Goal: Information Seeking & Learning: Learn about a topic

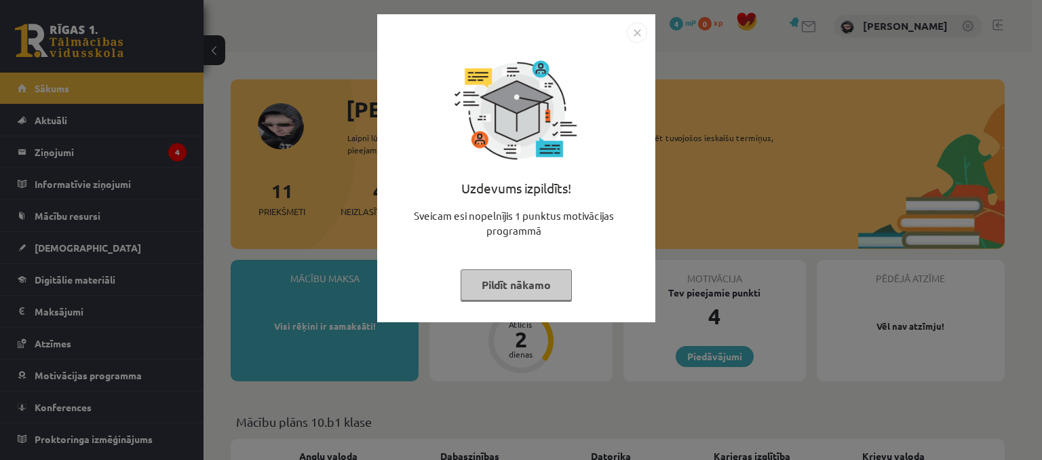
click at [845, 234] on div "Uzdevums izpildīts! Sveicam esi nopelnījis 1 punktus motivācijas programmā Pild…" at bounding box center [521, 230] width 1042 height 460
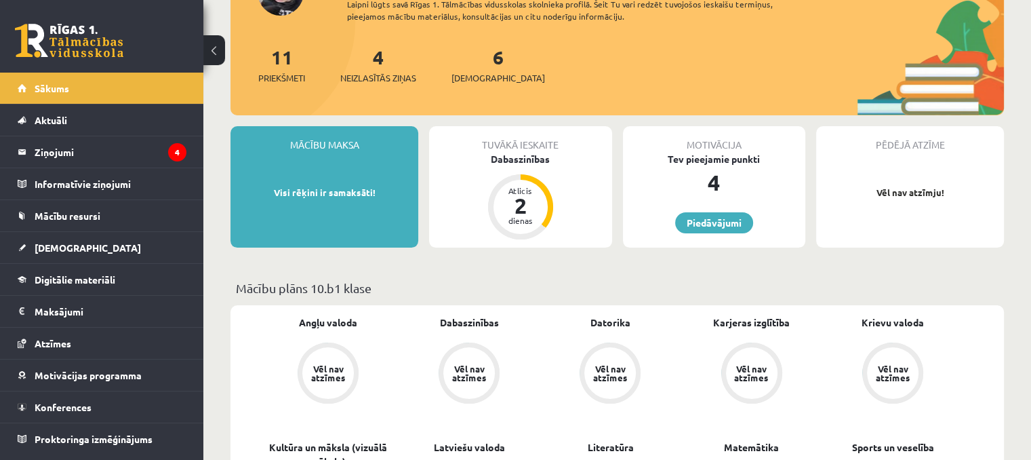
scroll to position [136, 0]
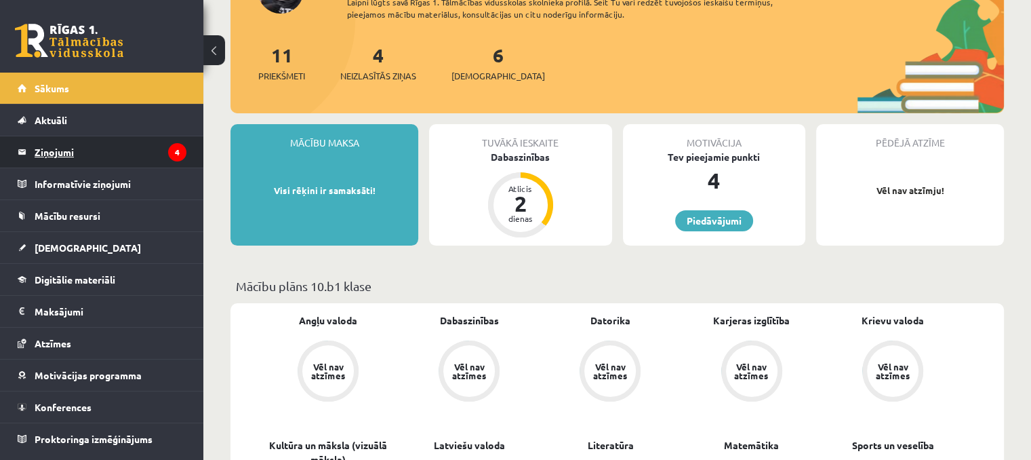
click at [130, 159] on legend "Ziņojumi 4" at bounding box center [111, 151] width 152 height 31
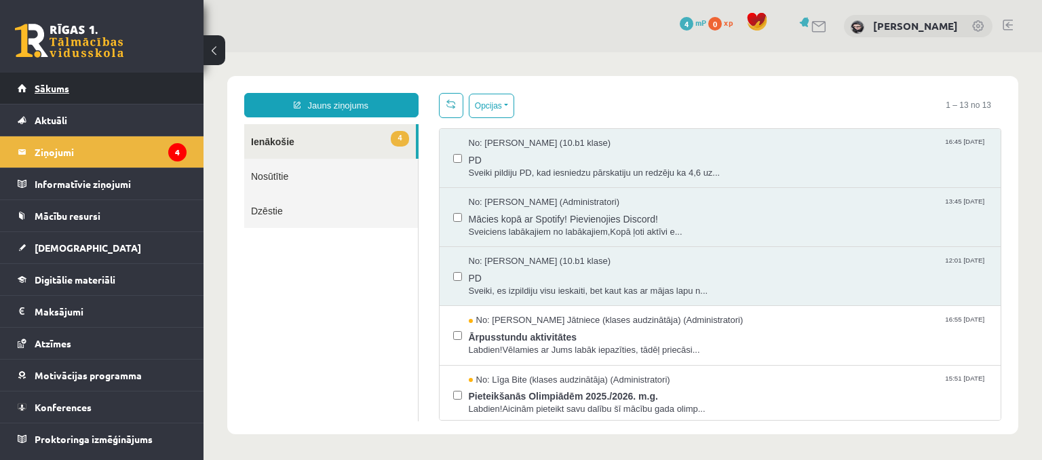
click at [152, 92] on link "Sākums" at bounding box center [102, 88] width 169 height 31
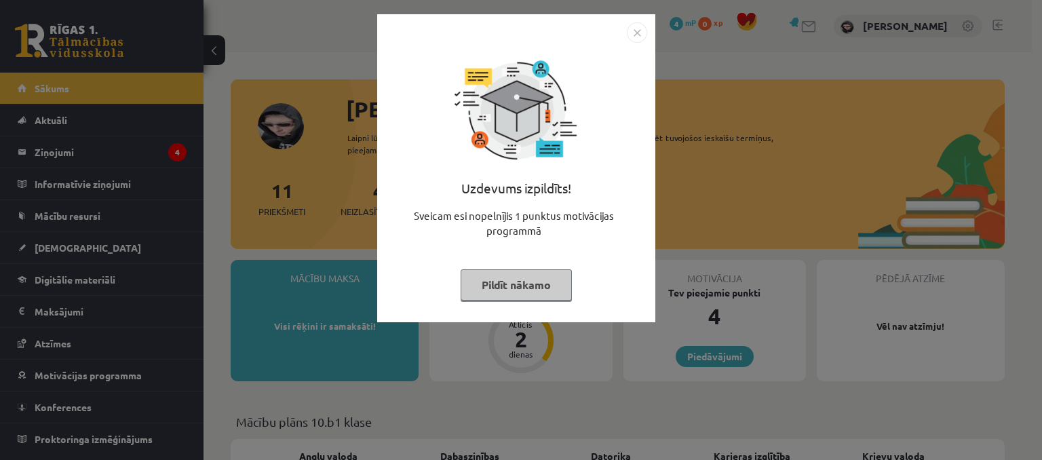
click at [692, 166] on div "Uzdevums izpildīts! Sveicam esi nopelnījis 1 punktus motivācijas programmā Pild…" at bounding box center [521, 230] width 1042 height 460
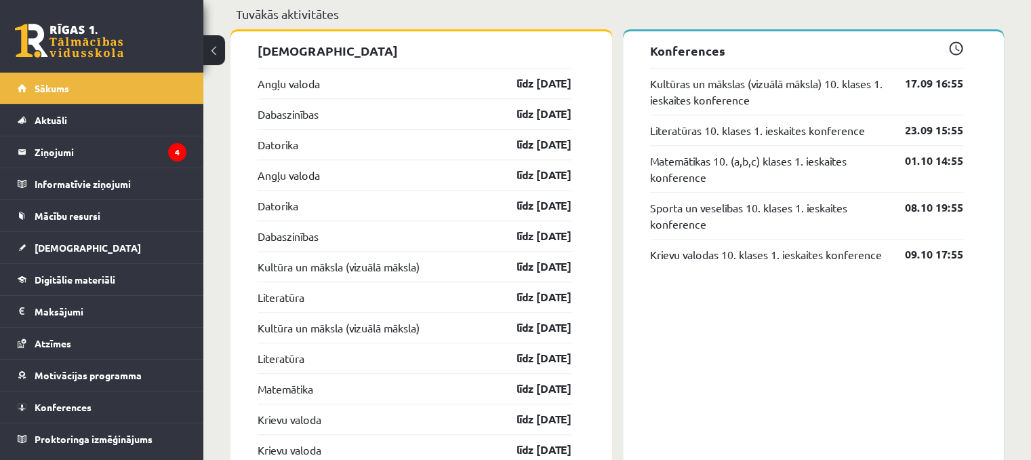
scroll to position [1193, 0]
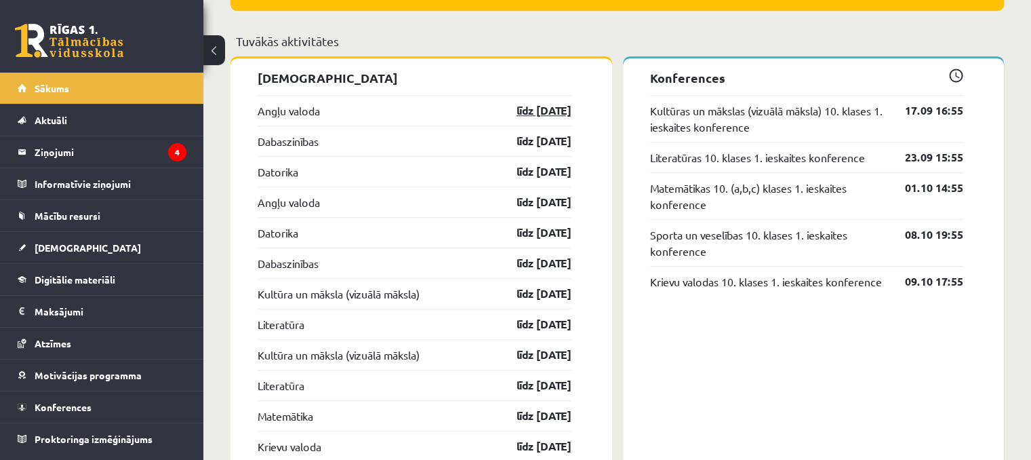
click at [539, 106] on link "līdz 15.09.25" at bounding box center [532, 110] width 79 height 16
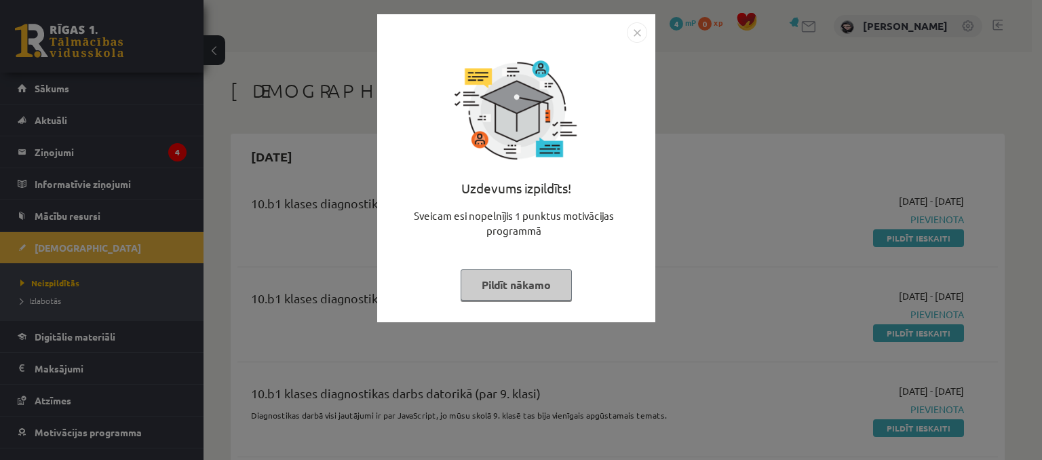
click at [653, 31] on div "Uzdevums izpildīts! Sveicam esi nopelnījis 1 punktus motivācijas programmā Pild…" at bounding box center [516, 168] width 278 height 308
click at [650, 31] on div "Uzdevums izpildīts! Sveicam esi nopelnījis 1 punktus motivācijas programmā Pild…" at bounding box center [516, 168] width 278 height 308
click at [635, 28] on img "Close" at bounding box center [637, 32] width 20 height 20
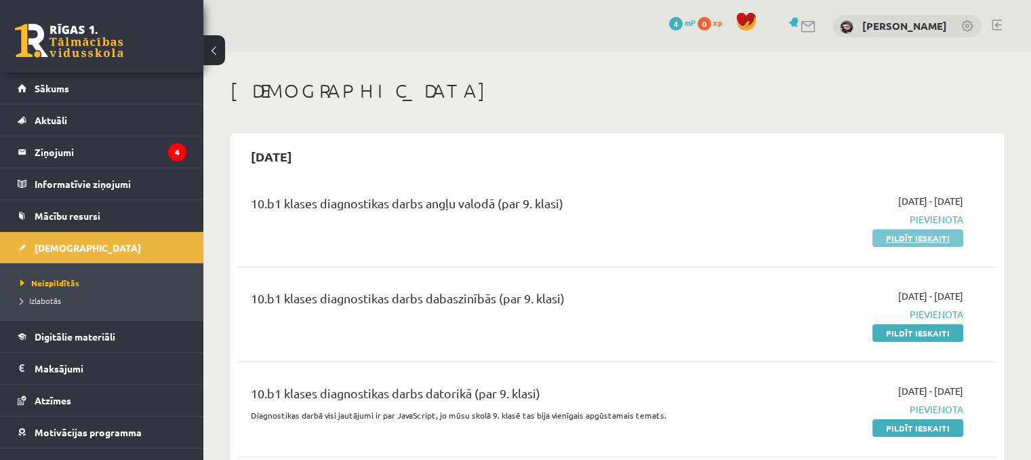
click at [914, 233] on link "Pildīt ieskaiti" at bounding box center [918, 238] width 91 height 18
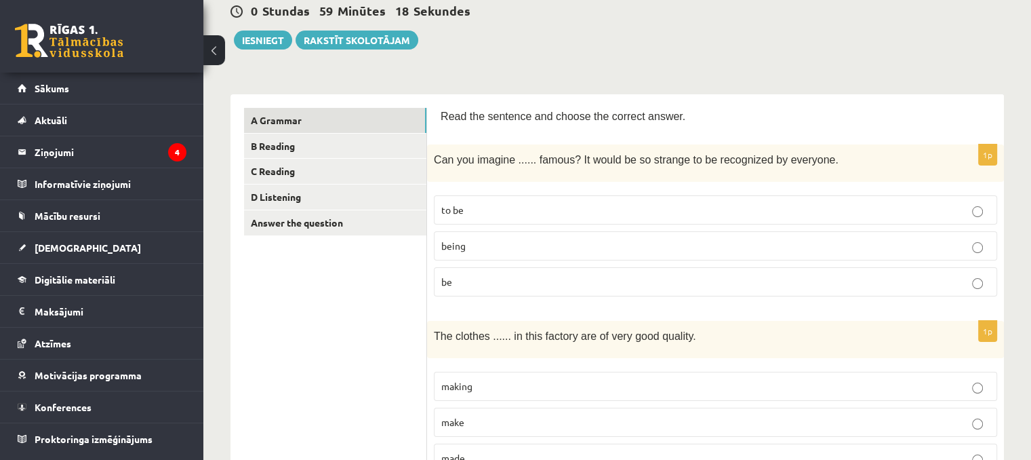
scroll to position [163, 0]
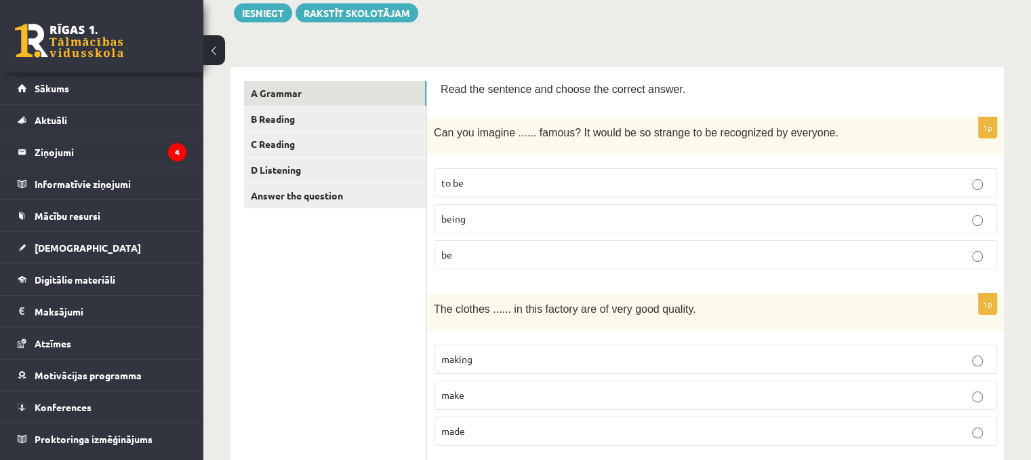
click at [614, 218] on p "being" at bounding box center [715, 219] width 549 height 14
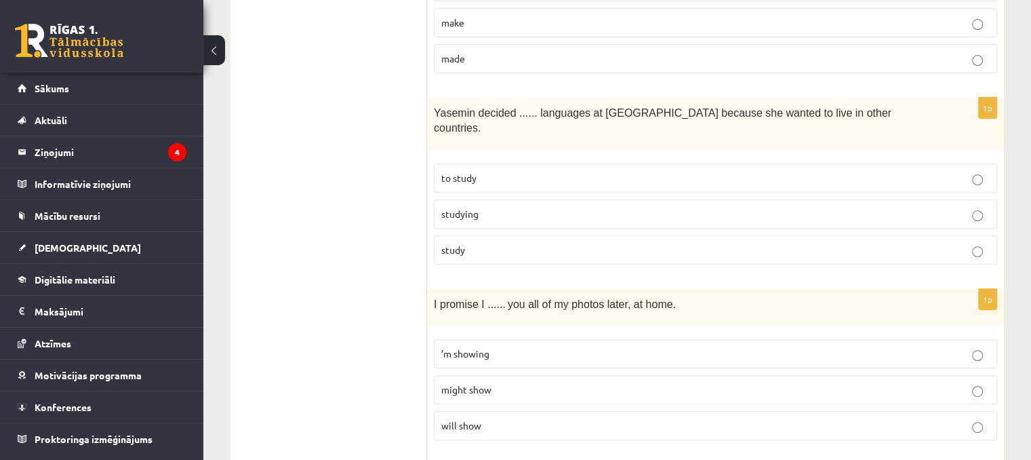
scroll to position [540, 0]
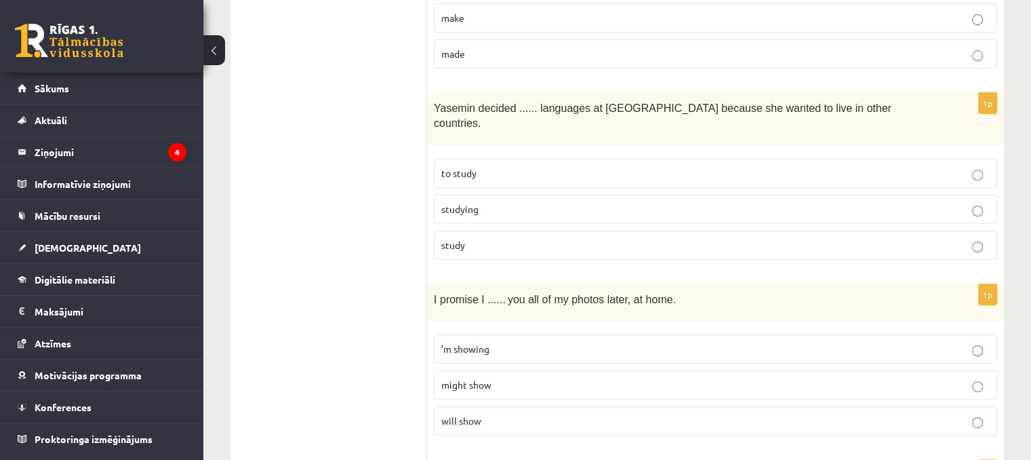
click at [968, 166] on p "to study" at bounding box center [715, 173] width 549 height 14
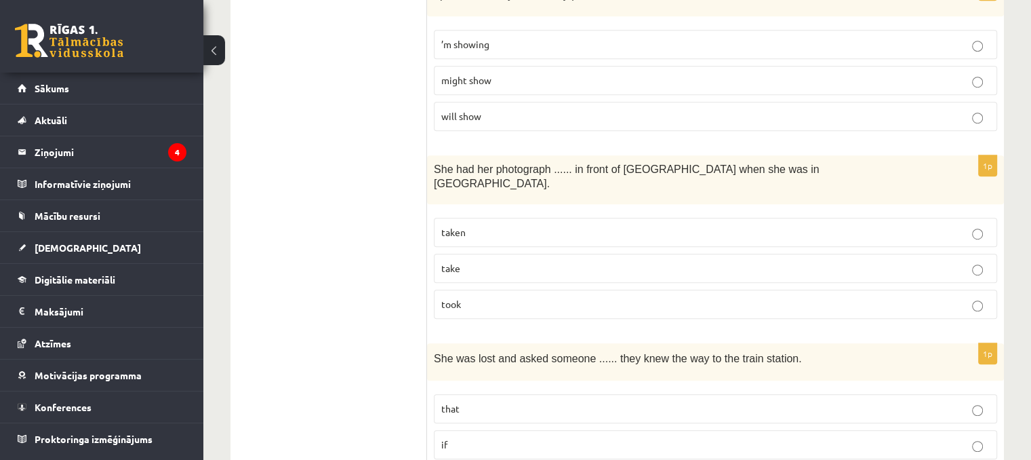
scroll to position [849, 0]
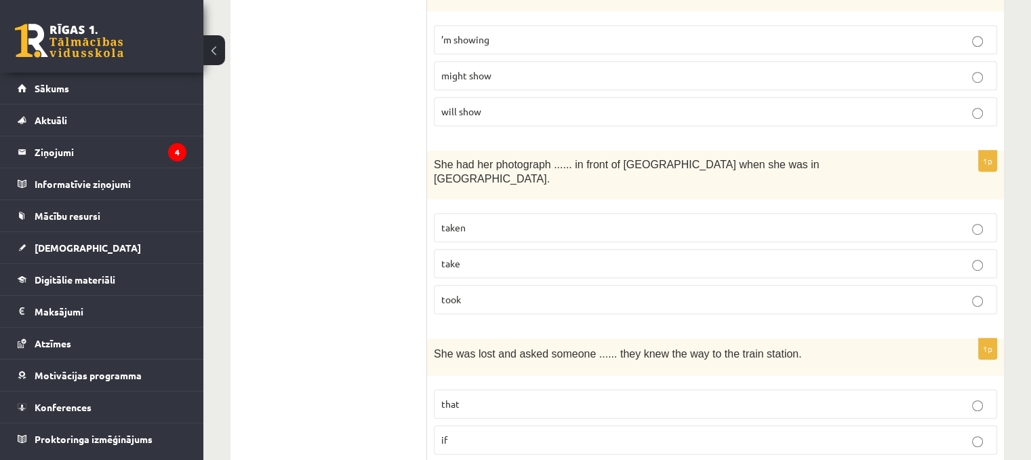
click at [570, 285] on label "took" at bounding box center [715, 299] width 563 height 29
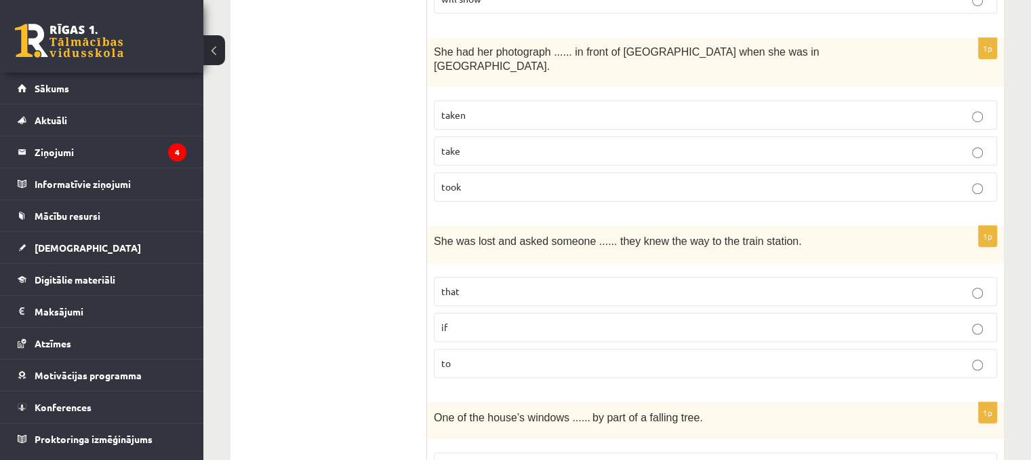
scroll to position [1071, 0]
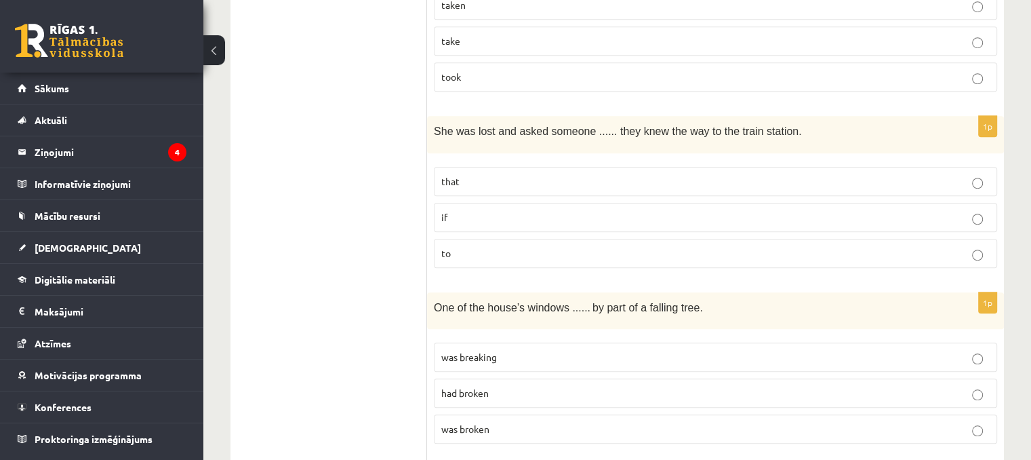
click at [857, 203] on label "if" at bounding box center [715, 217] width 563 height 29
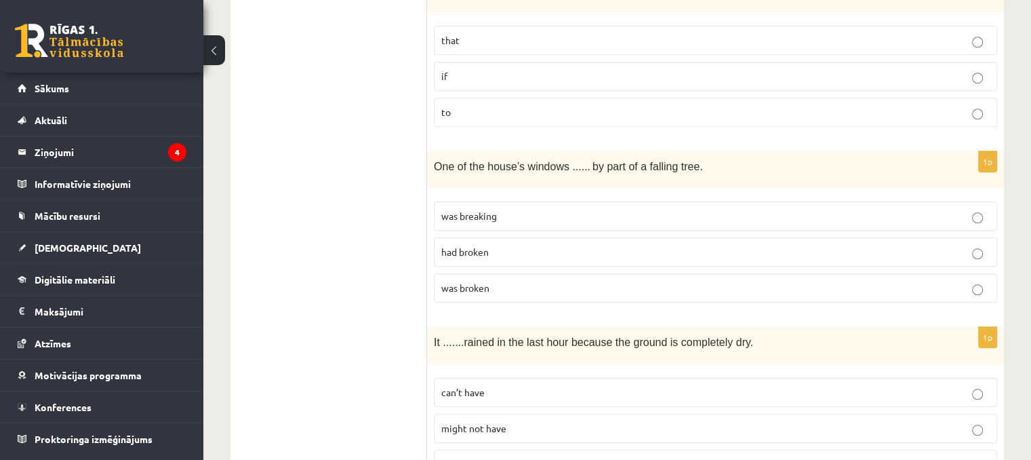
scroll to position [1217, 0]
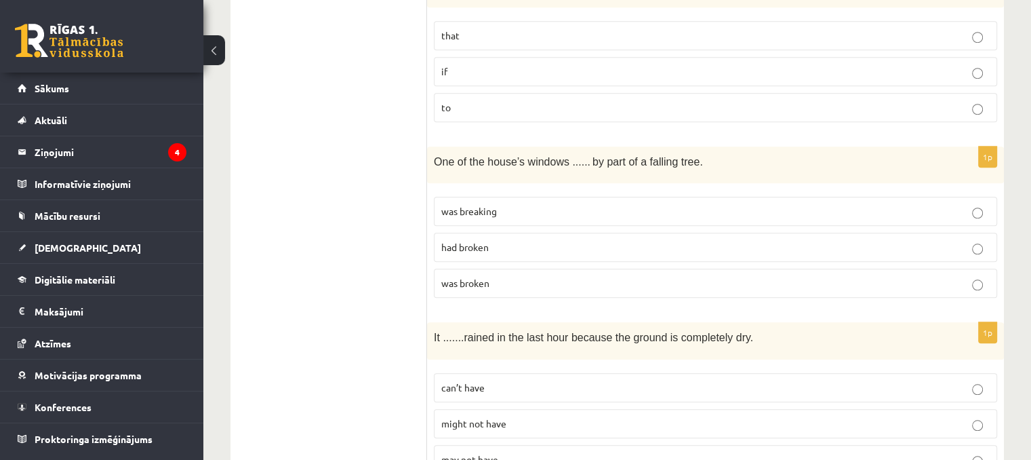
click at [963, 276] on p "was broken" at bounding box center [715, 283] width 549 height 14
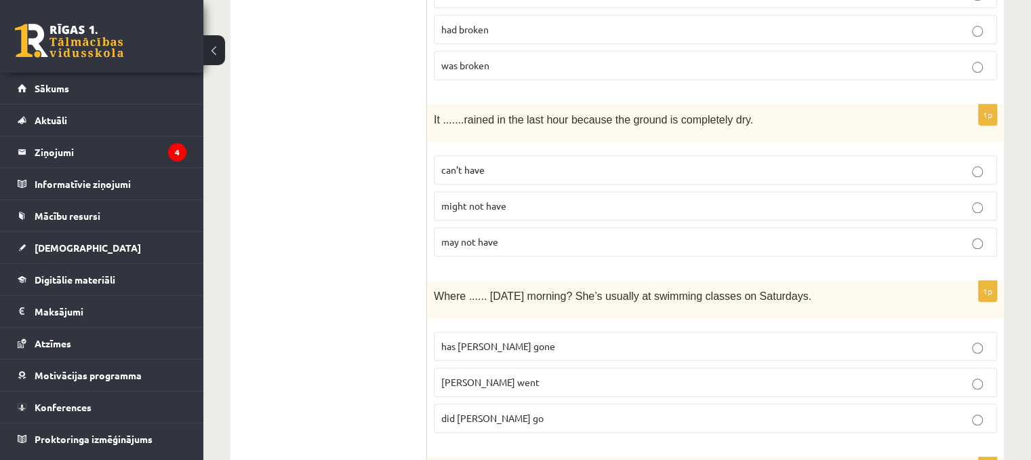
scroll to position [1425, 0]
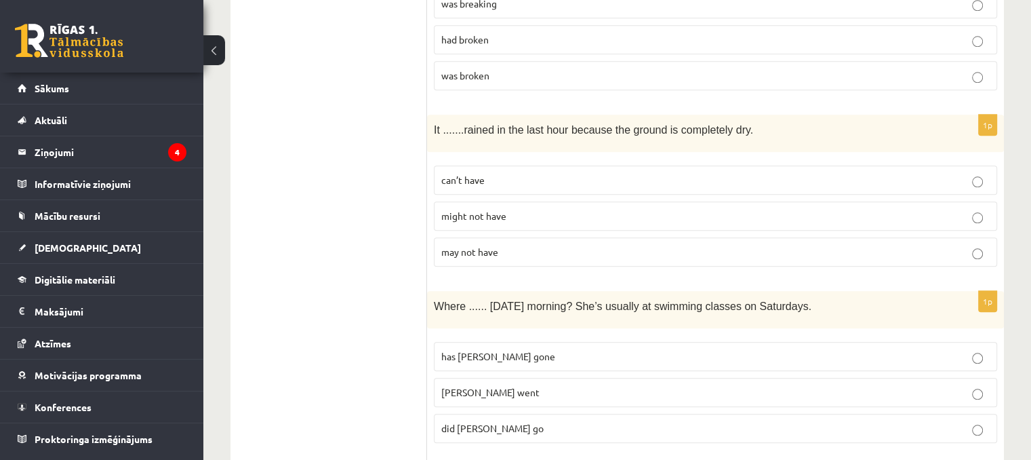
click at [842, 173] on p "can’t have" at bounding box center [715, 180] width 549 height 14
drag, startPoint x: 726, startPoint y: 197, endPoint x: 743, endPoint y: 184, distance: 22.2
click at [743, 184] on fieldset "can’t have might not have may not have" at bounding box center [715, 215] width 563 height 112
click at [961, 209] on p "might not have" at bounding box center [715, 216] width 549 height 14
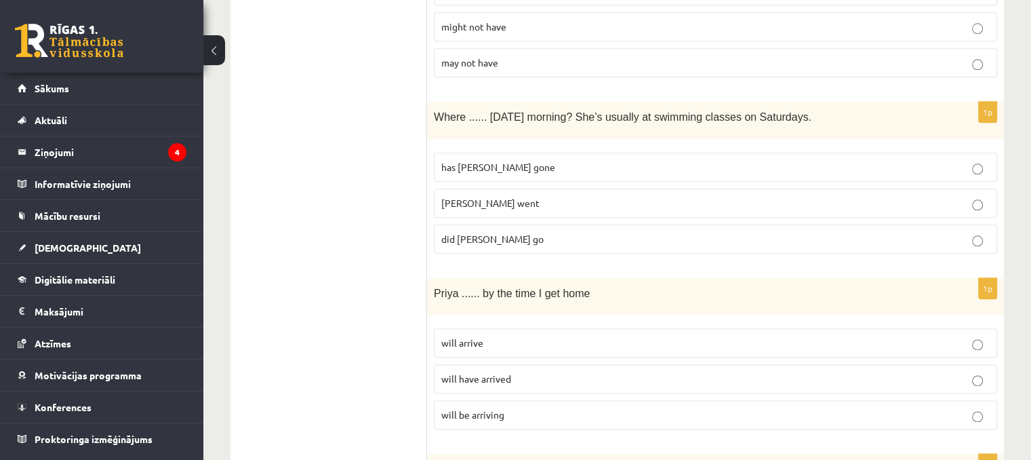
scroll to position [1595, 0]
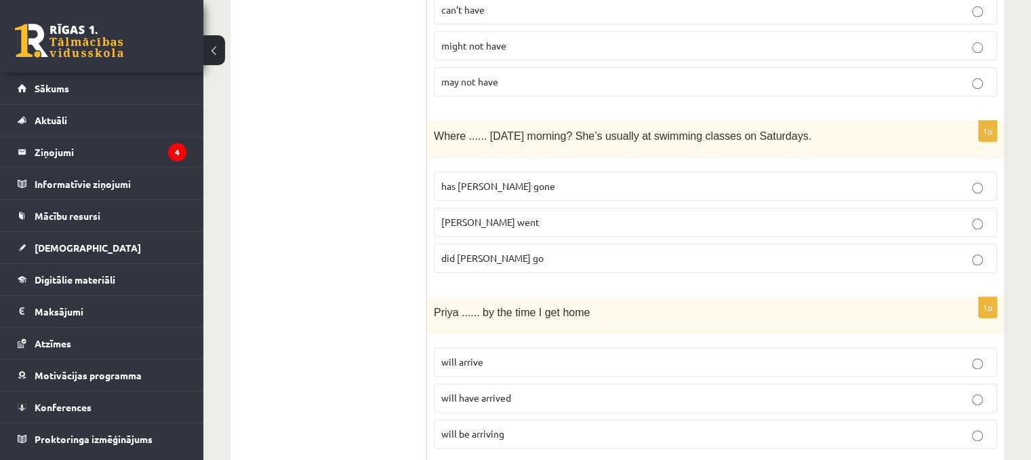
click at [978, 207] on label "Molly went" at bounding box center [715, 221] width 563 height 29
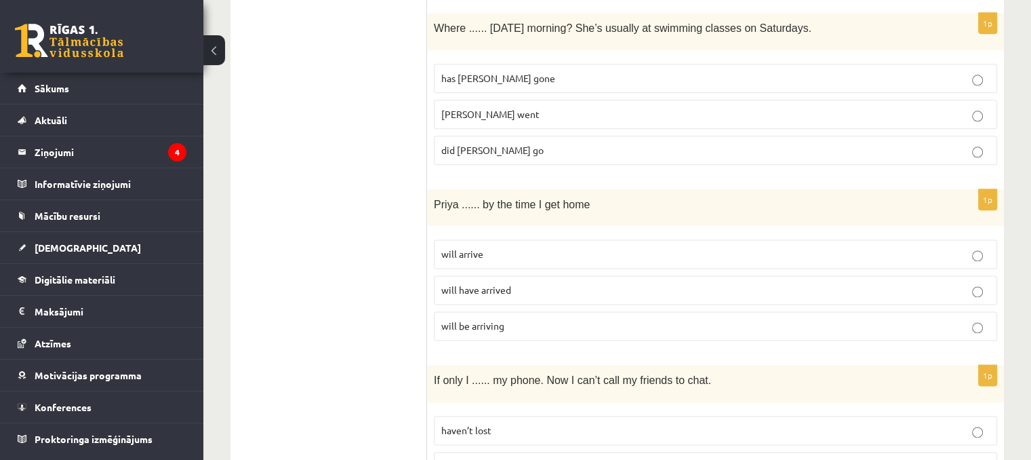
scroll to position [1726, 0]
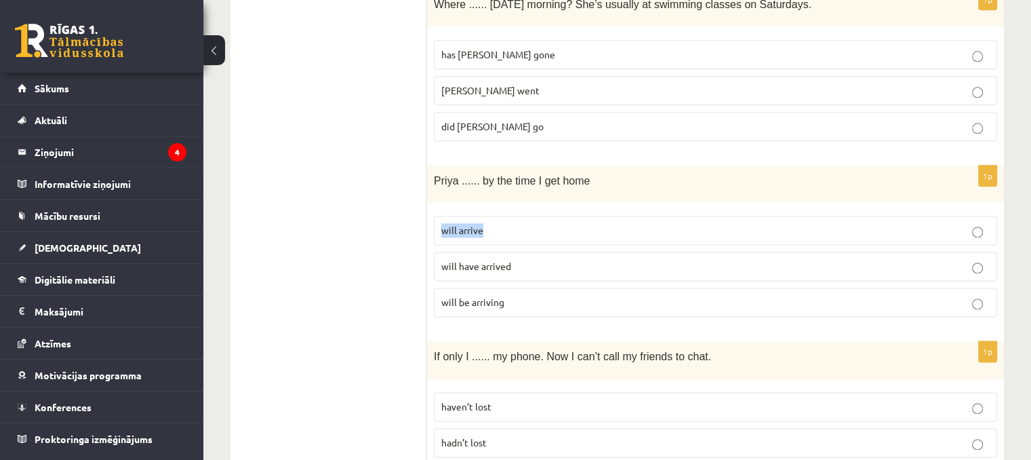
drag, startPoint x: 819, startPoint y: 203, endPoint x: 971, endPoint y: 191, distance: 152.3
click at [971, 216] on label "will arrive" at bounding box center [715, 230] width 563 height 29
click at [971, 223] on p "will arrive" at bounding box center [715, 230] width 549 height 14
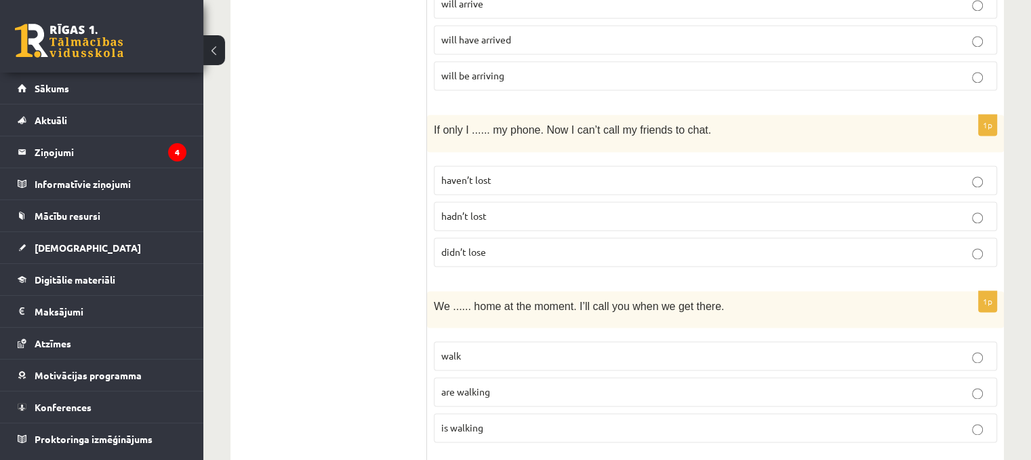
scroll to position [1944, 0]
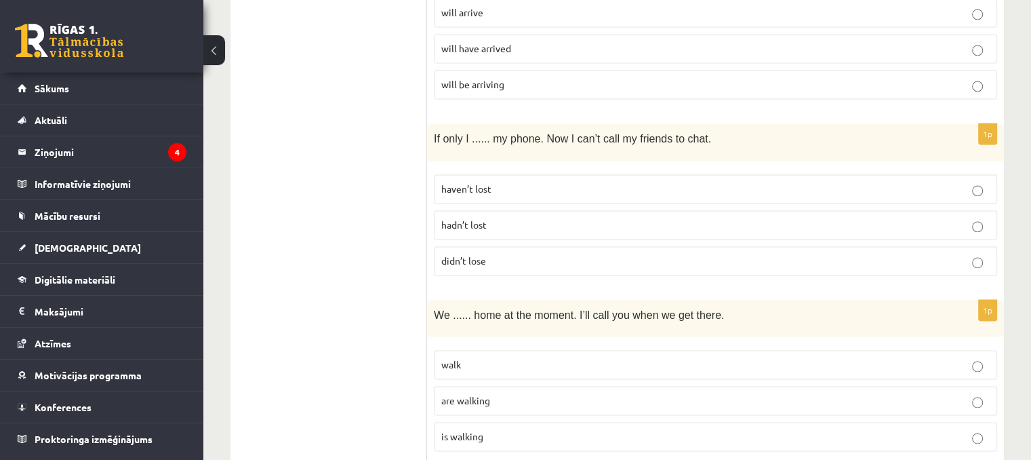
drag, startPoint x: 747, startPoint y: 192, endPoint x: 974, endPoint y: 179, distance: 227.5
click at [974, 218] on p "hadn’t lost" at bounding box center [715, 225] width 549 height 14
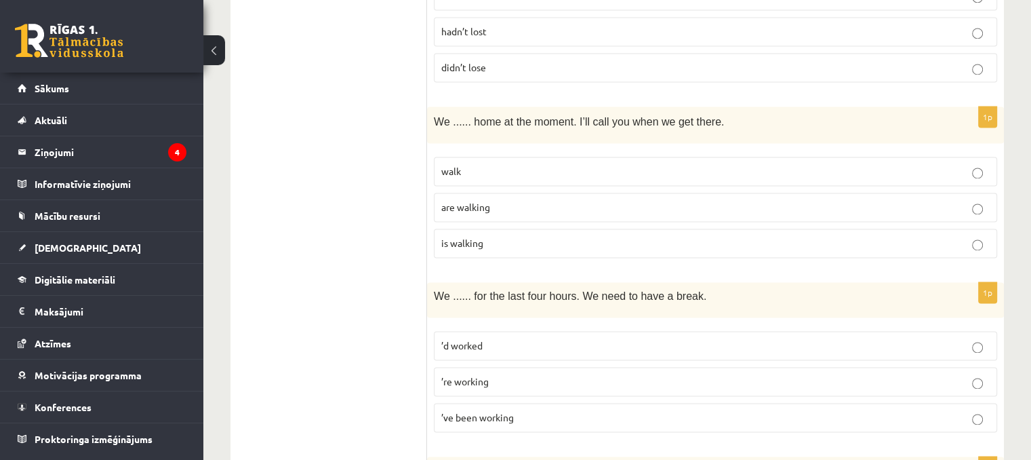
scroll to position [2133, 0]
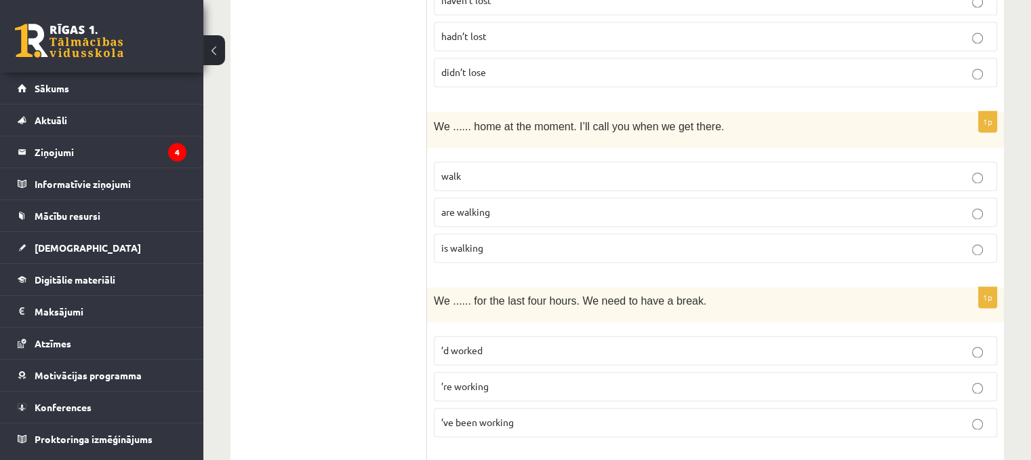
drag, startPoint x: 707, startPoint y: 182, endPoint x: 959, endPoint y: 180, distance: 252.3
click at [959, 197] on label "are walking" at bounding box center [715, 211] width 563 height 29
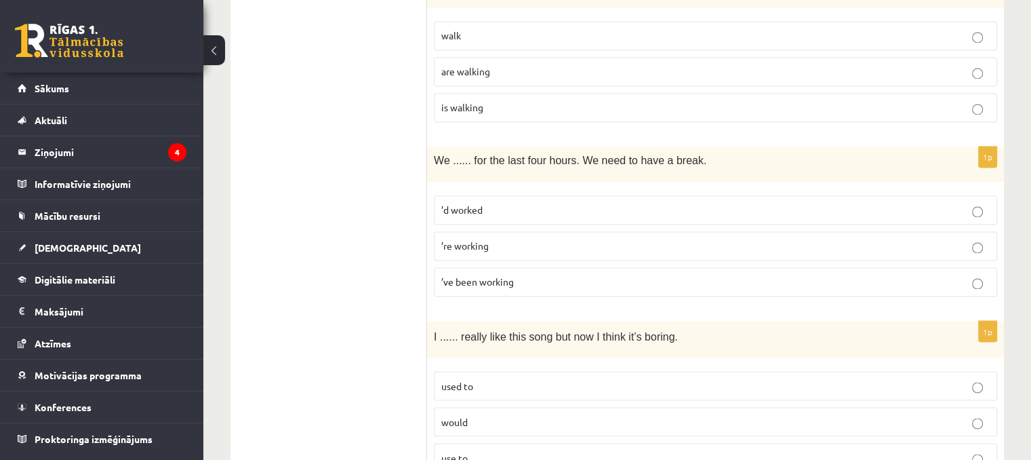
scroll to position [2278, 0]
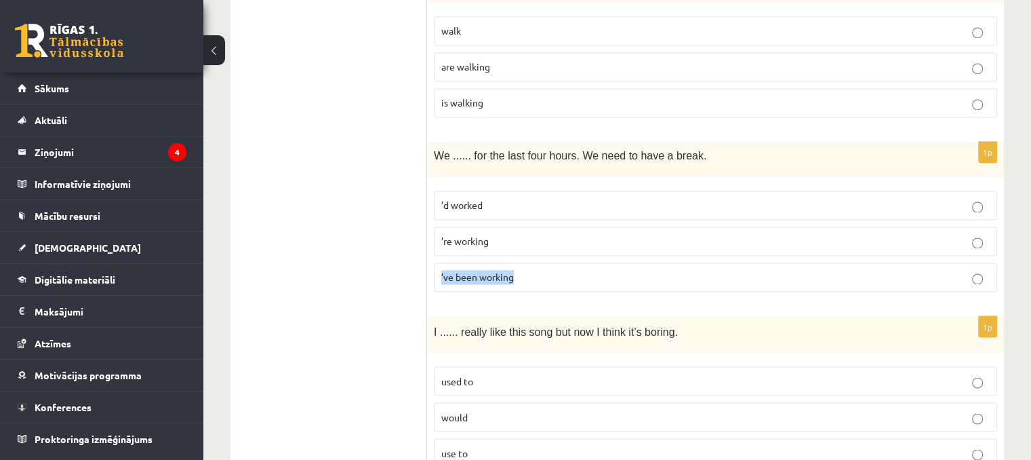
click at [982, 262] on label "’ve been working" at bounding box center [715, 276] width 563 height 29
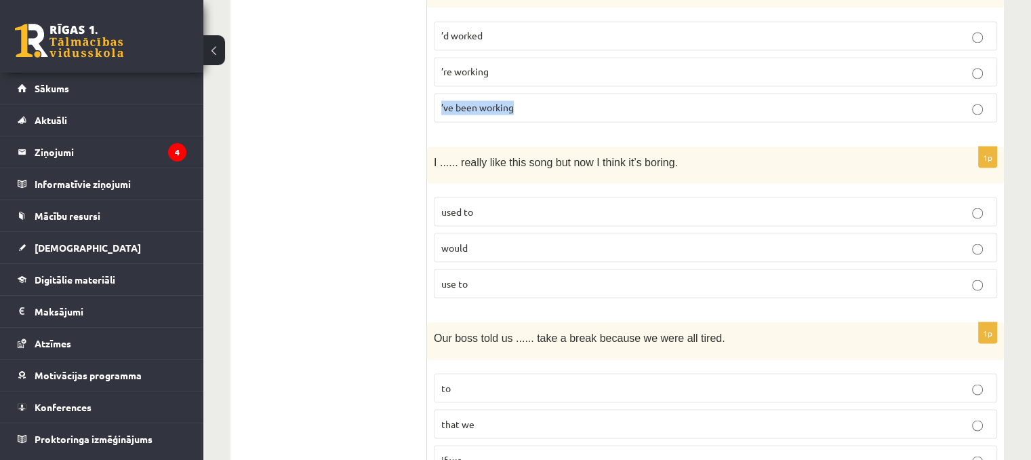
scroll to position [2457, 0]
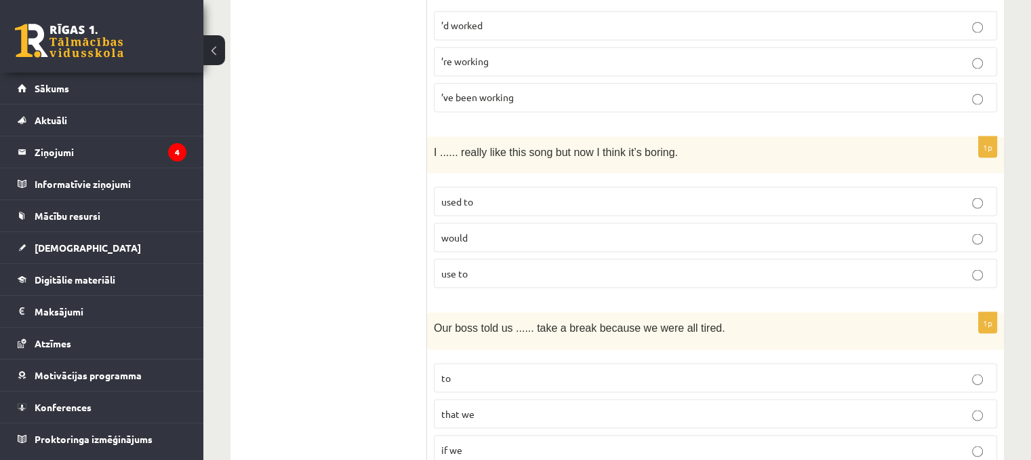
click at [985, 194] on p "used to" at bounding box center [715, 201] width 549 height 14
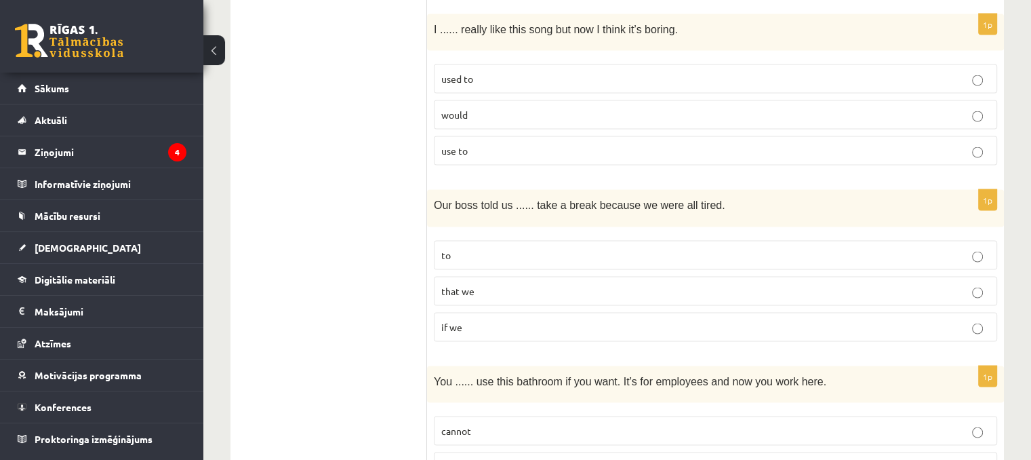
scroll to position [2584, 0]
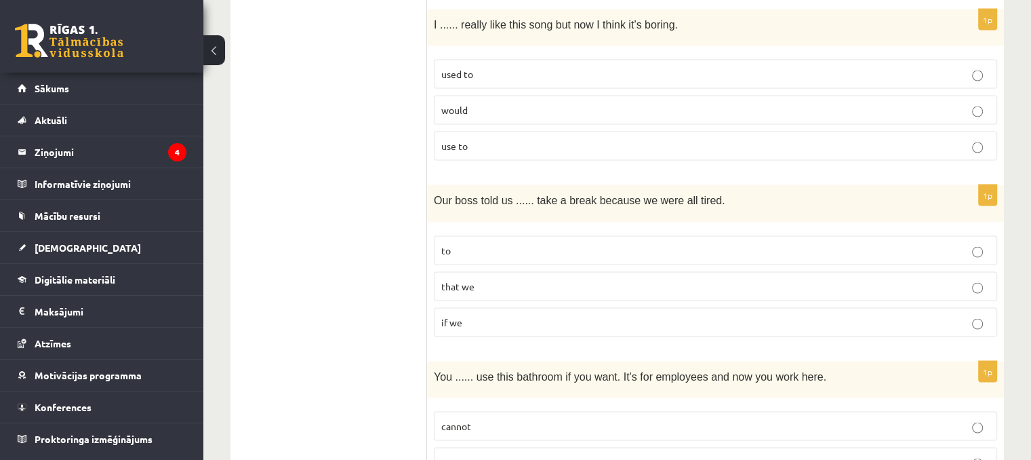
click at [787, 272] on label "that we" at bounding box center [715, 286] width 563 height 29
click at [979, 236] on label "to" at bounding box center [715, 250] width 563 height 29
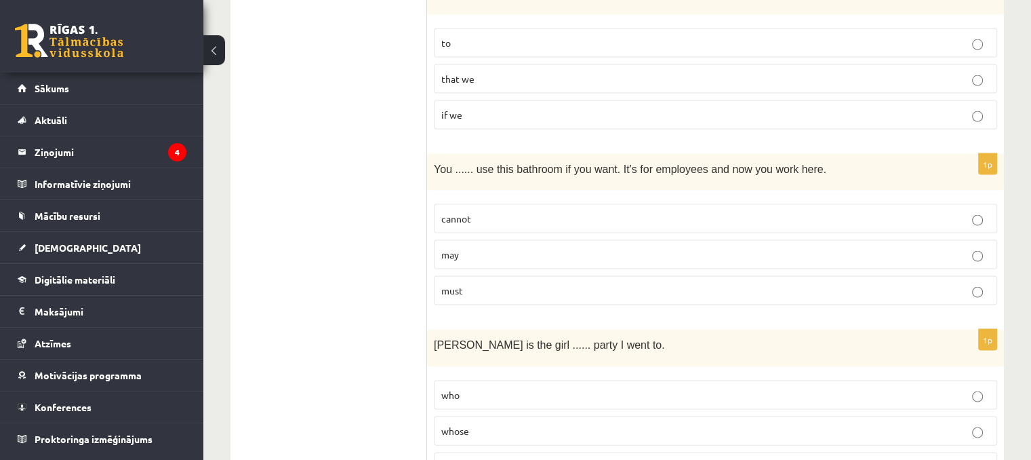
scroll to position [2796, 0]
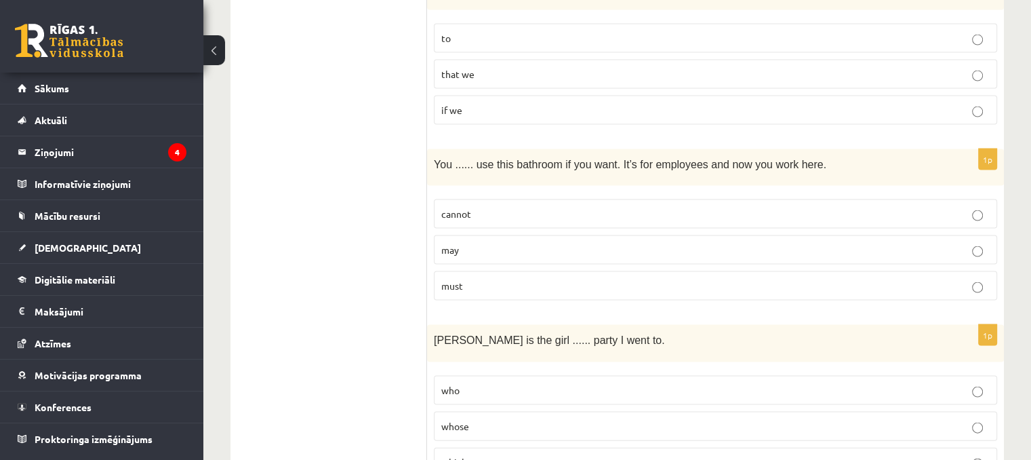
click at [971, 235] on label "may" at bounding box center [715, 249] width 563 height 29
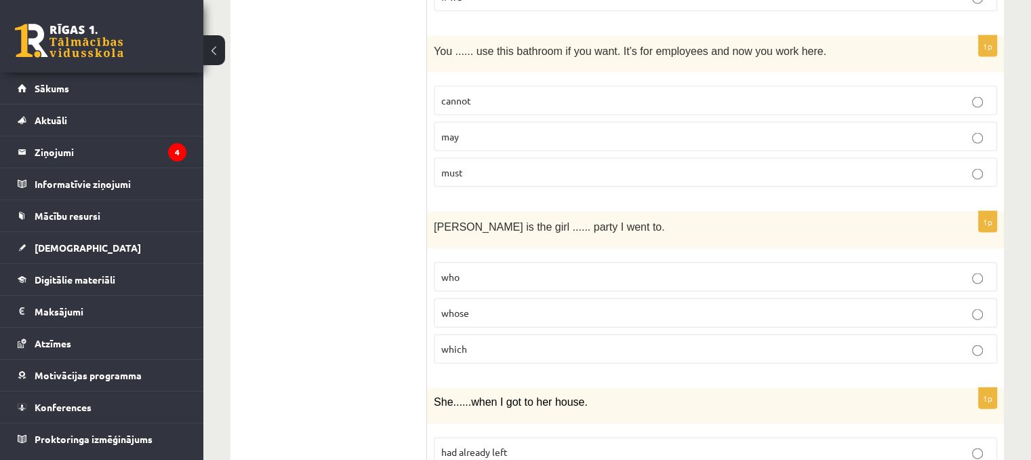
scroll to position [2900, 0]
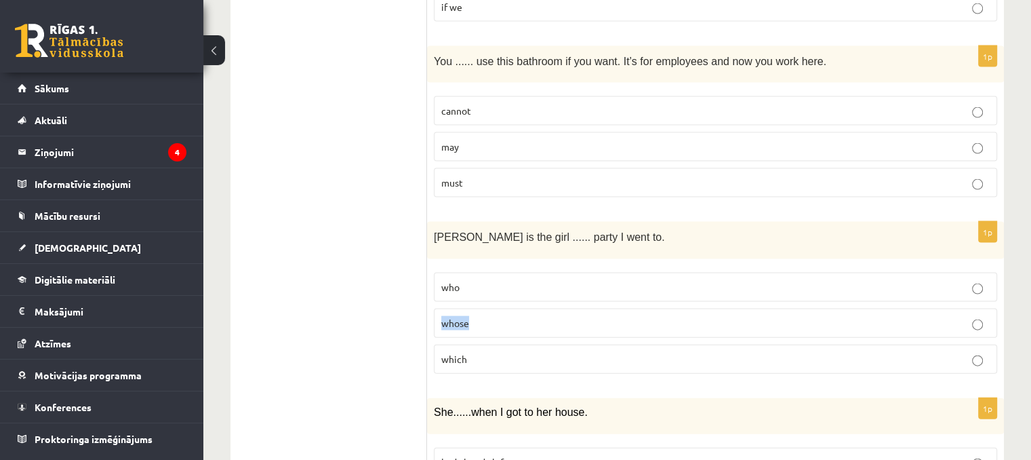
click at [974, 309] on label "whose" at bounding box center [715, 323] width 563 height 29
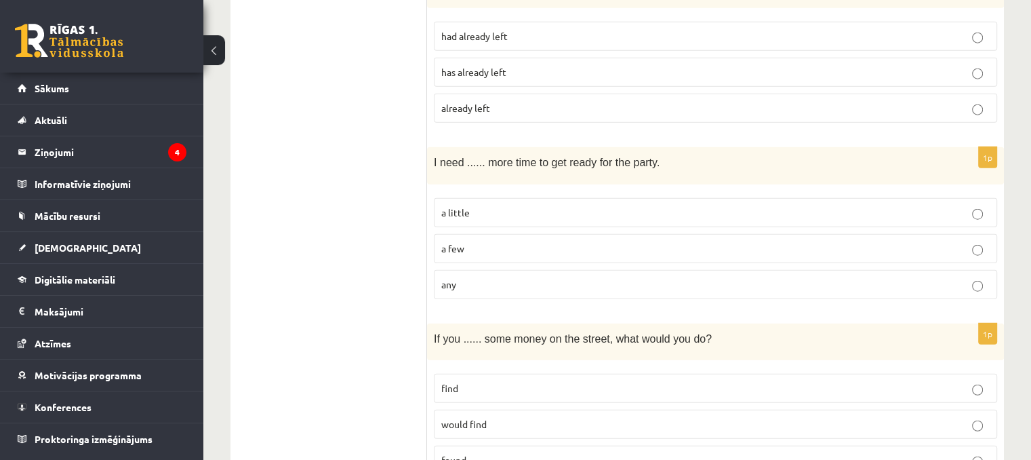
scroll to position [3344, 0]
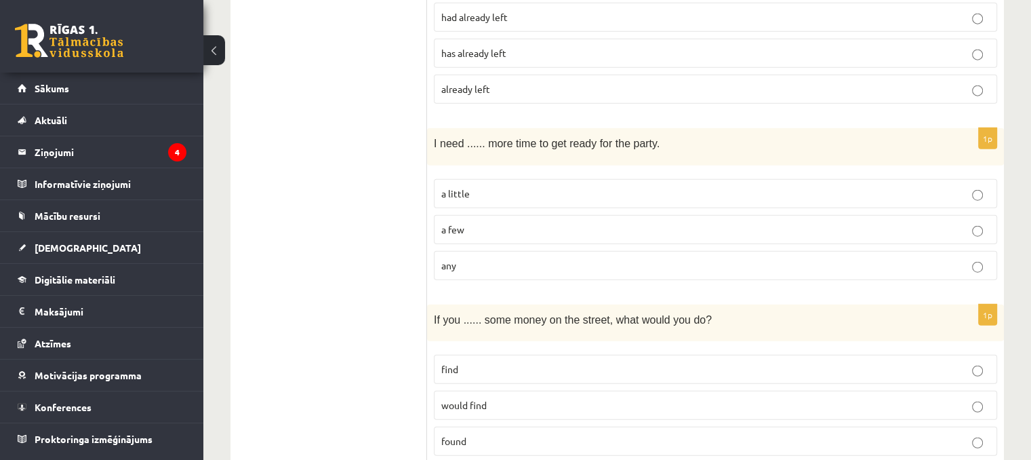
click at [828, 427] on label "found" at bounding box center [715, 441] width 563 height 29
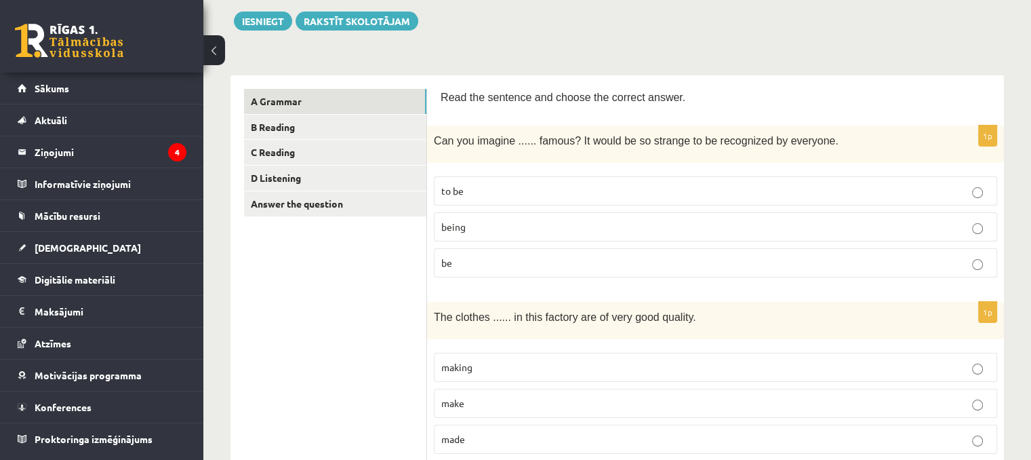
scroll to position [140, 0]
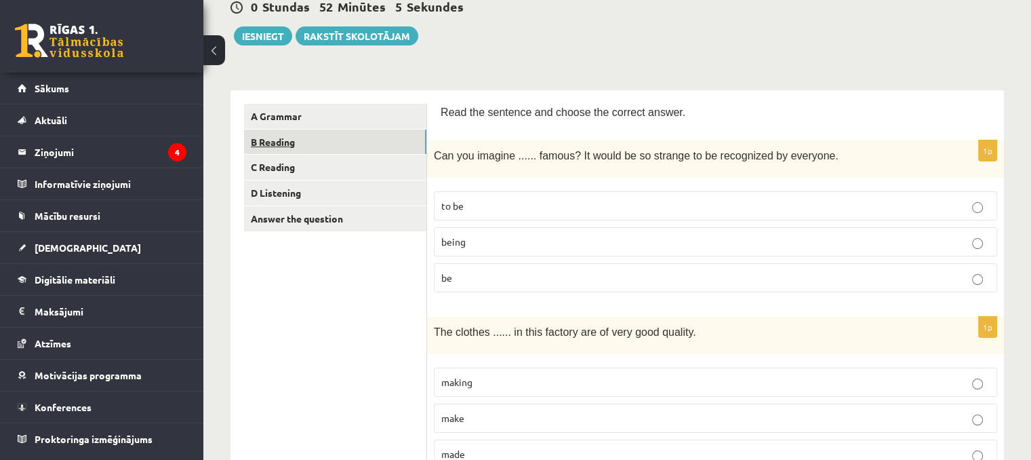
click at [417, 146] on link "B Reading" at bounding box center [335, 142] width 182 height 25
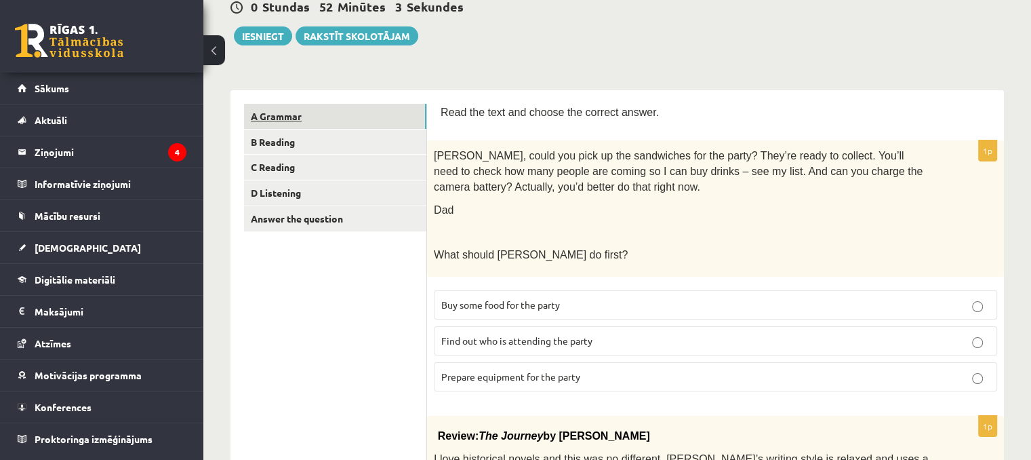
click at [384, 113] on link "A Grammar" at bounding box center [335, 116] width 182 height 25
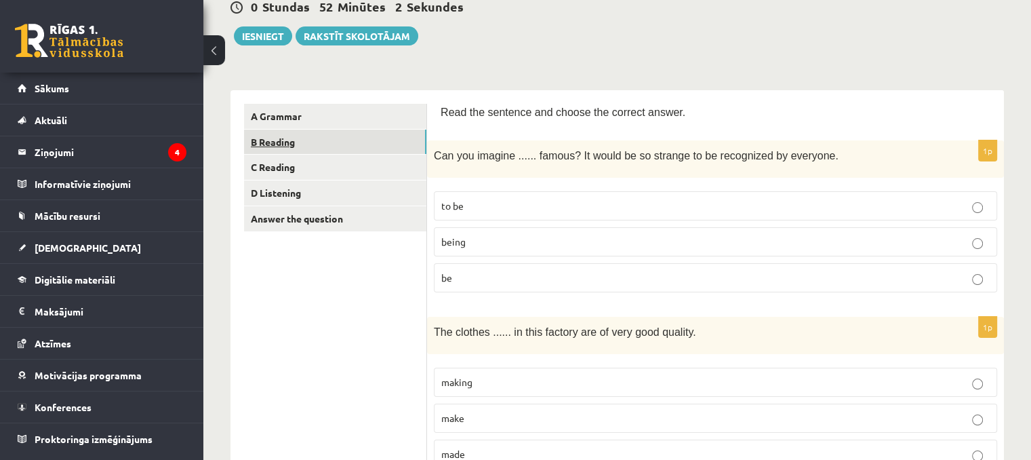
click at [377, 139] on link "B Reading" at bounding box center [335, 142] width 182 height 25
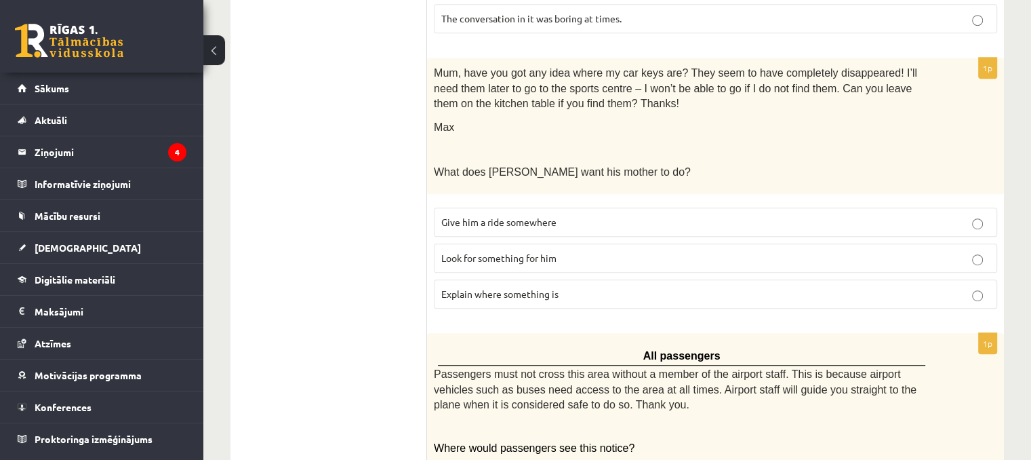
scroll to position [775, 0]
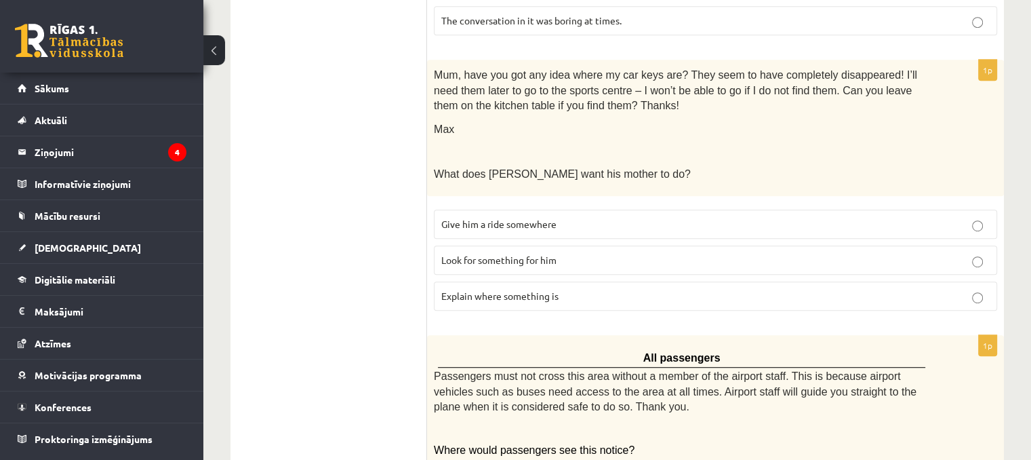
click at [983, 255] on p "Look for something for him" at bounding box center [715, 260] width 549 height 14
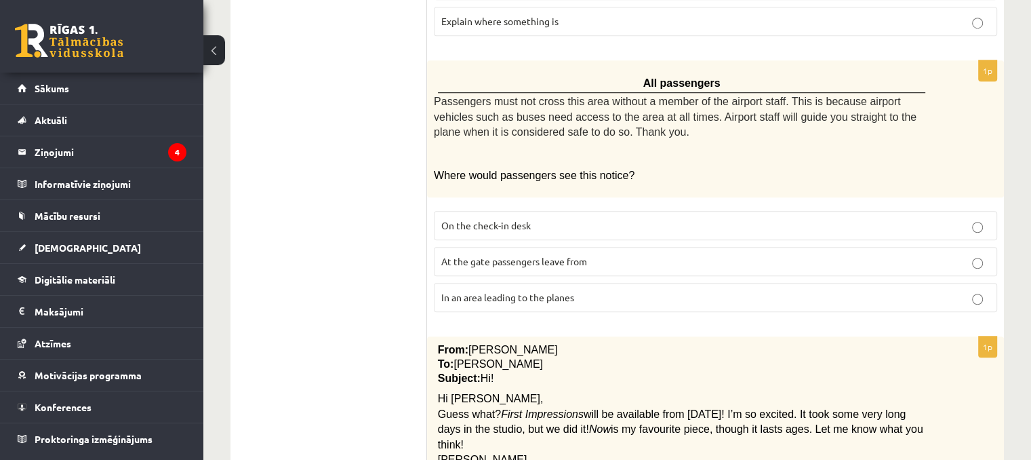
scroll to position [1055, 0]
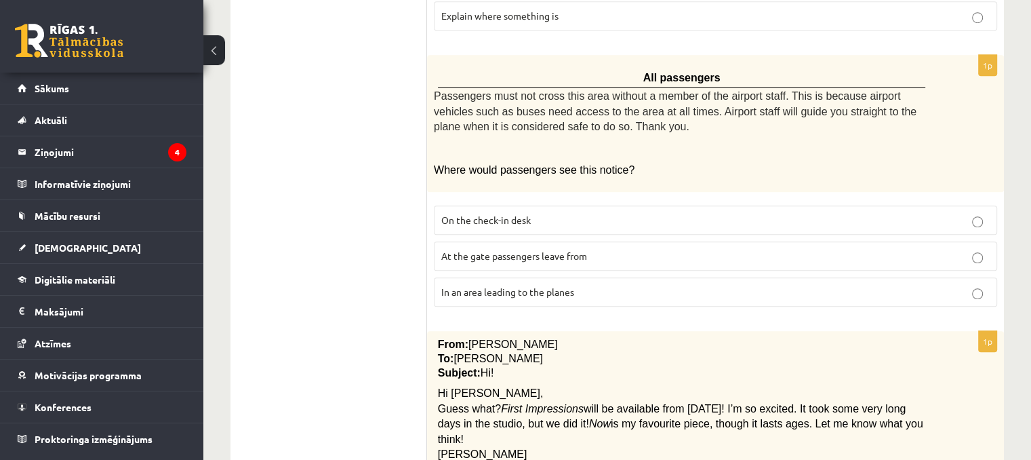
click at [695, 285] on p "In an area leading to the planes" at bounding box center [715, 292] width 549 height 14
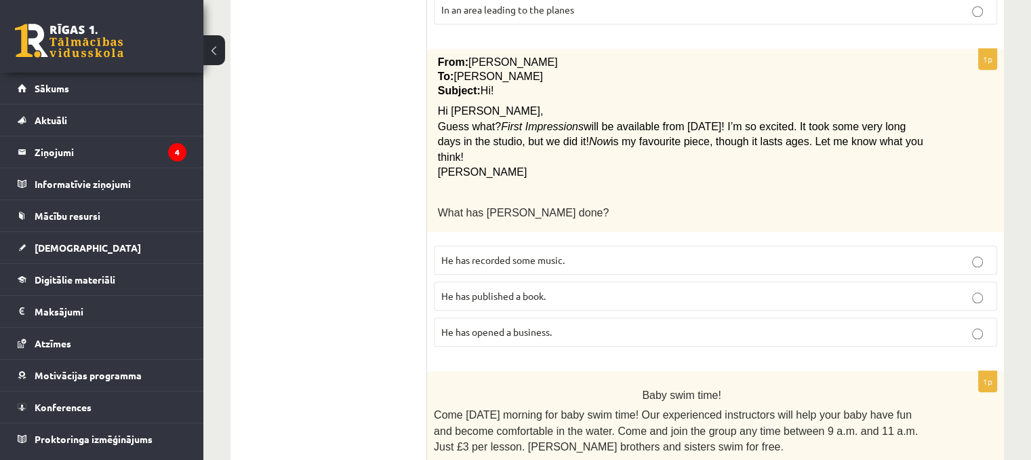
scroll to position [1325, 0]
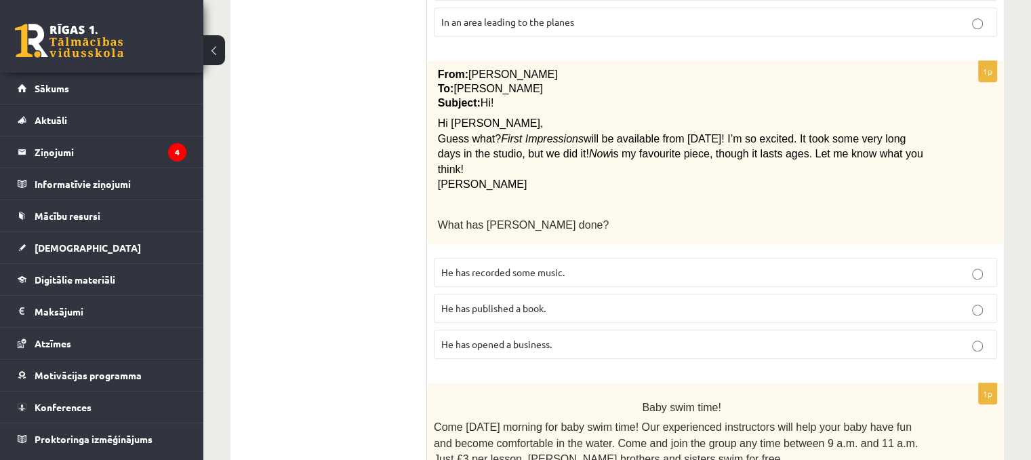
click at [677, 262] on fieldset "He has recorded some music. He has published a book. He has opened a business." at bounding box center [715, 307] width 563 height 112
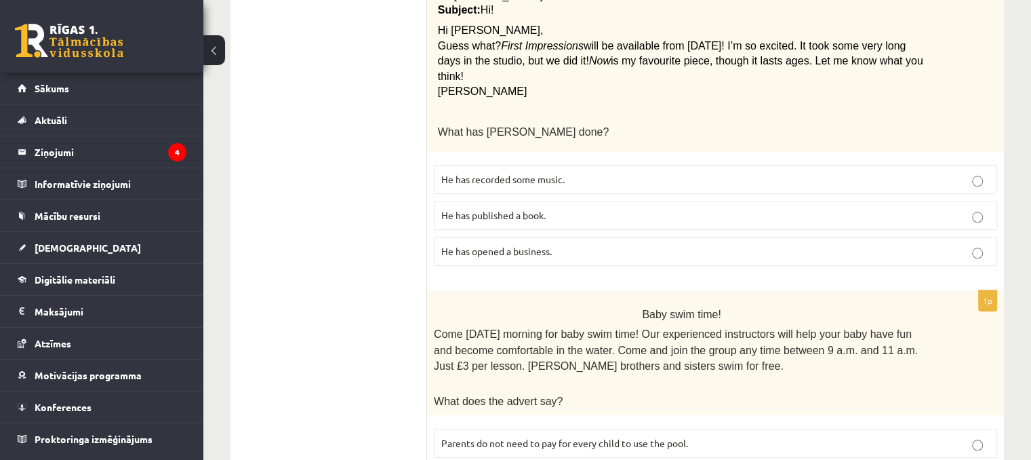
scroll to position [1511, 0]
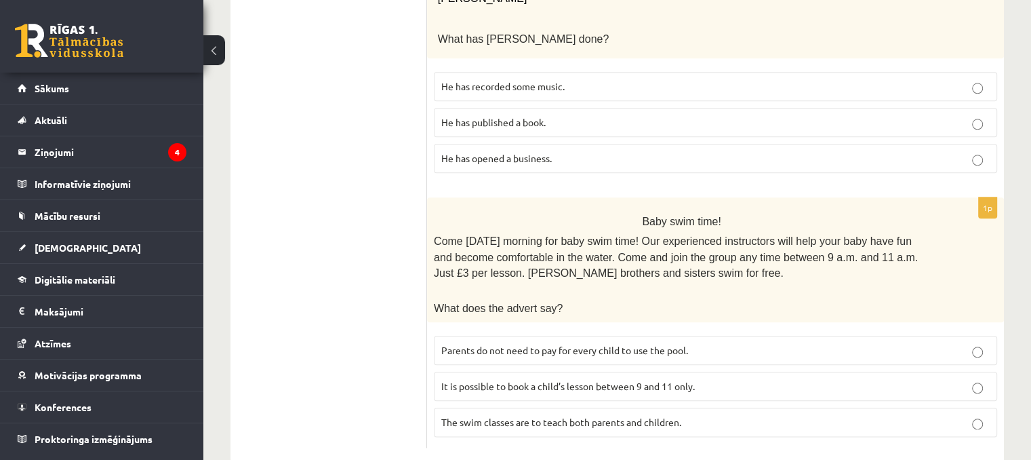
click at [764, 343] on p "Parents do not need to pay for every child to use the pool." at bounding box center [715, 350] width 549 height 14
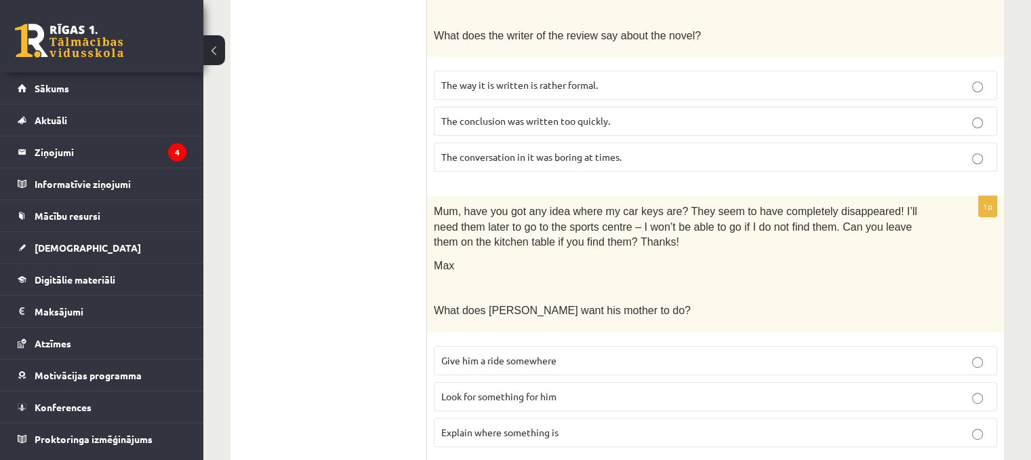
scroll to position [0, 0]
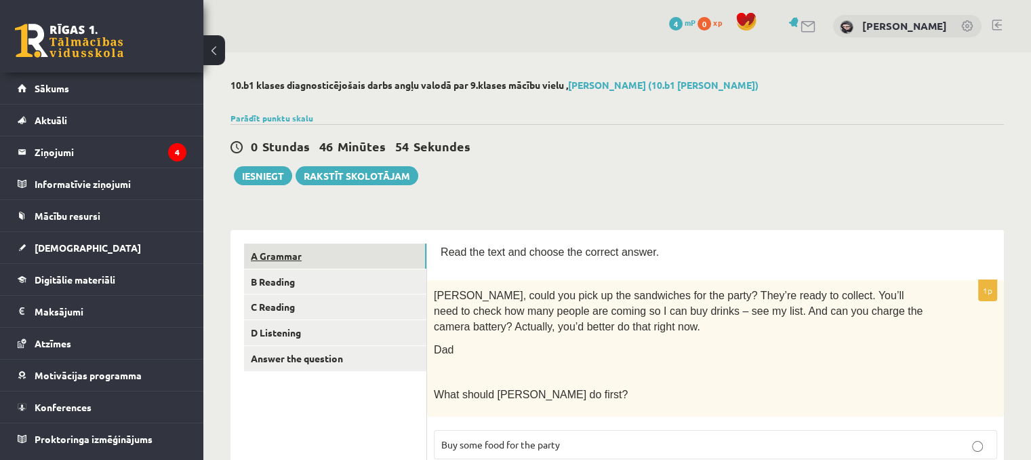
click at [324, 256] on link "A Grammar" at bounding box center [335, 255] width 182 height 25
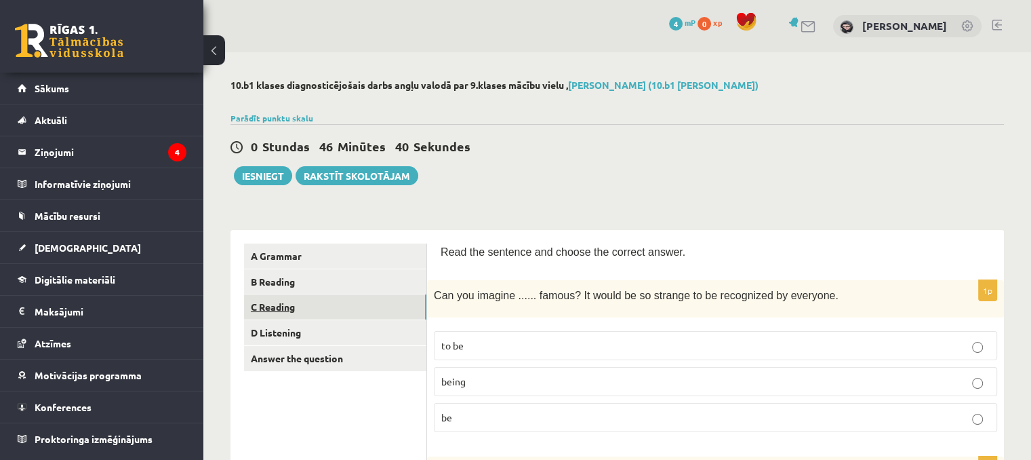
click at [326, 302] on link "C Reading" at bounding box center [335, 306] width 182 height 25
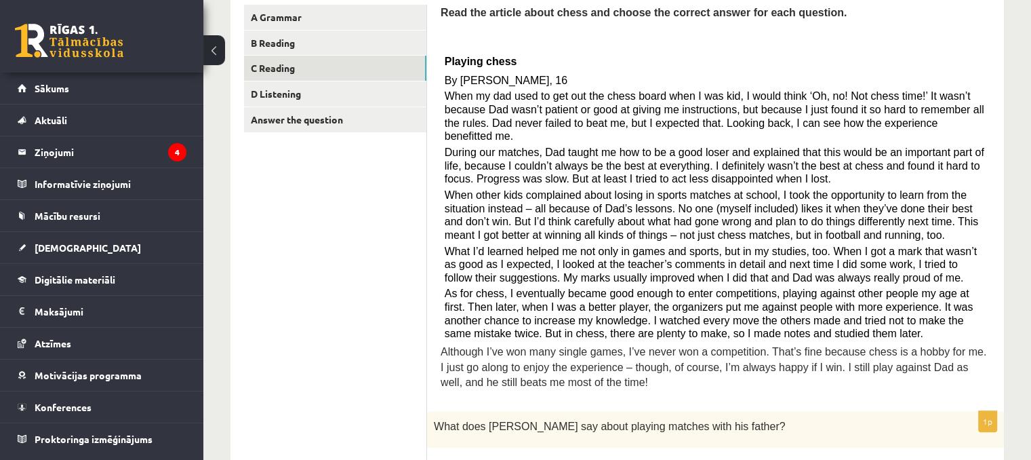
scroll to position [236, 0]
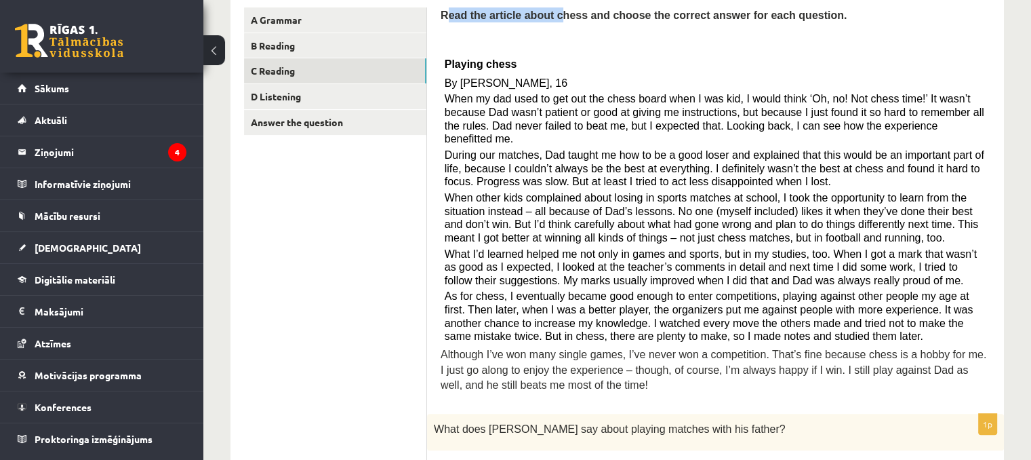
drag, startPoint x: 447, startPoint y: 14, endPoint x: 549, endPoint y: 23, distance: 102.8
click at [549, 22] on div "Read the article about chess and choose the correct answer for each question. P…" at bounding box center [716, 203] width 550 height 393
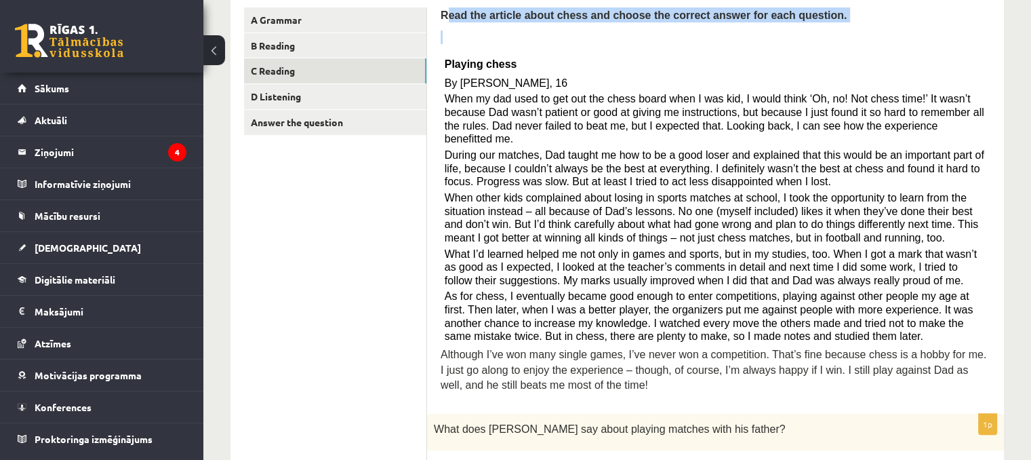
click at [551, 26] on div "Read the article about chess and choose the correct answer for each question. P…" at bounding box center [716, 203] width 550 height 393
click at [553, 33] on p at bounding box center [716, 38] width 550 height 14
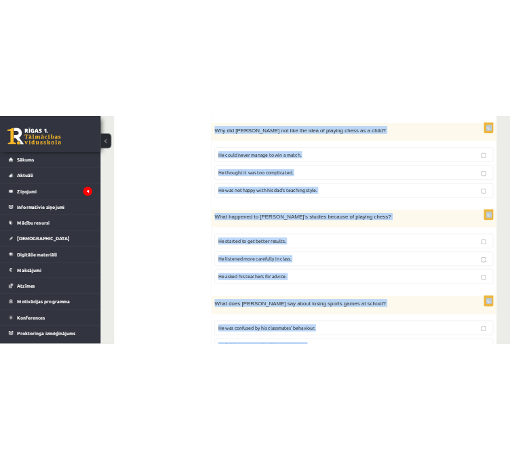
scroll to position [1250, 0]
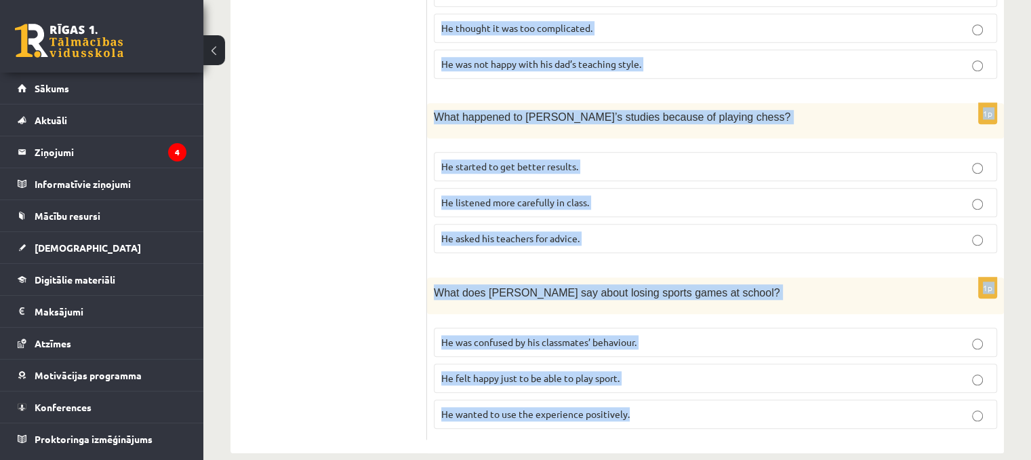
drag, startPoint x: 441, startPoint y: 15, endPoint x: 681, endPoint y: 399, distance: 452.7
copy form "Read the article about chess and choose the correct answer for each question. P…"
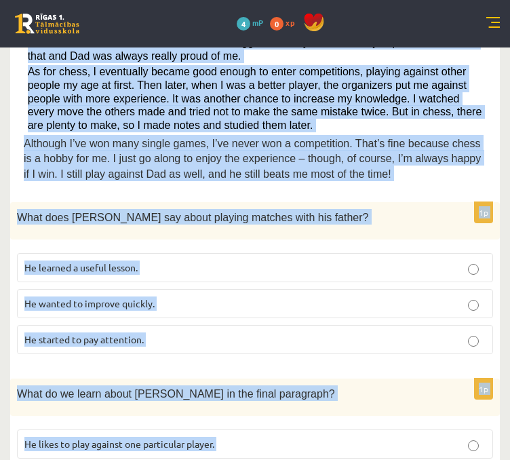
scroll to position [490, 0]
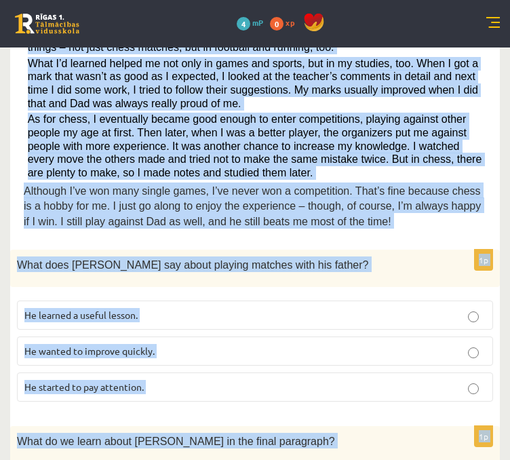
click at [439, 185] on span "Although I’ve won many single games, I’ve never won a competition. That’s fine …" at bounding box center [252, 206] width 457 height 42
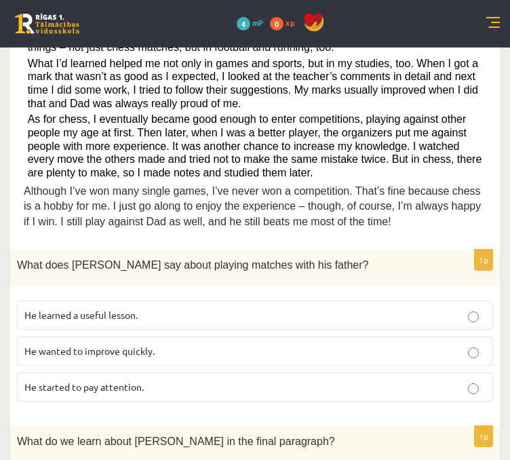
click at [439, 185] on span "Although I’ve won many single games, I’ve never won a competition. That’s fine …" at bounding box center [252, 206] width 457 height 42
click at [216, 308] on p "He learned a useful lesson." at bounding box center [254, 315] width 461 height 14
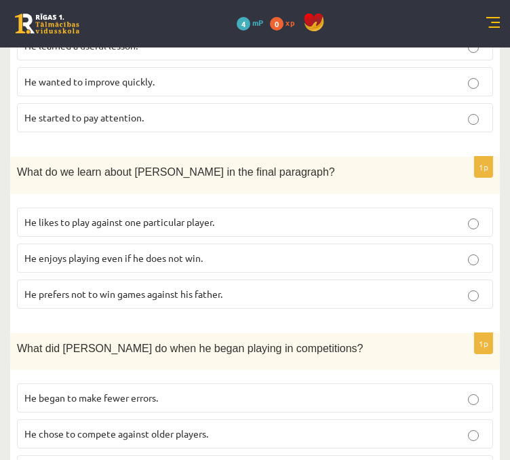
scroll to position [763, 0]
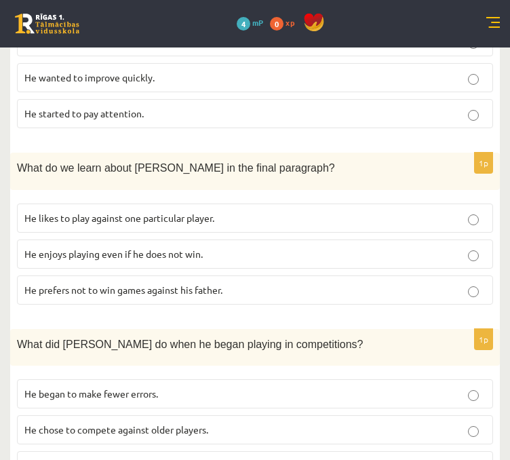
click at [320, 247] on p "He enjoys playing even if he does not win." at bounding box center [254, 254] width 461 height 14
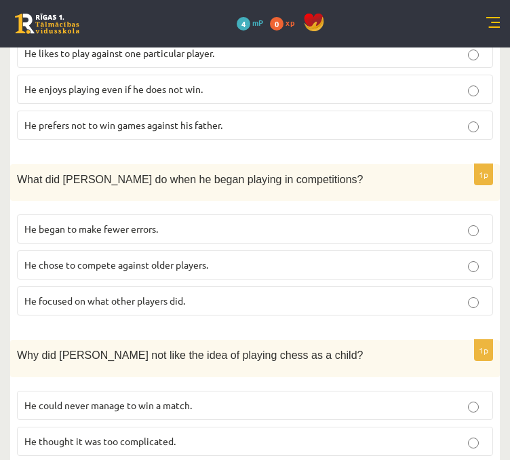
scroll to position [934, 0]
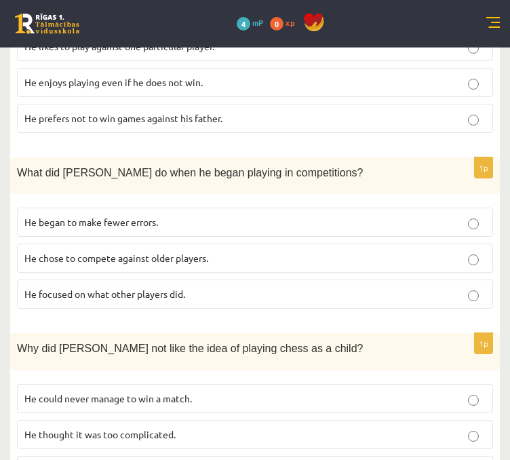
click at [479, 287] on p "He focused on what other players did." at bounding box center [254, 294] width 461 height 14
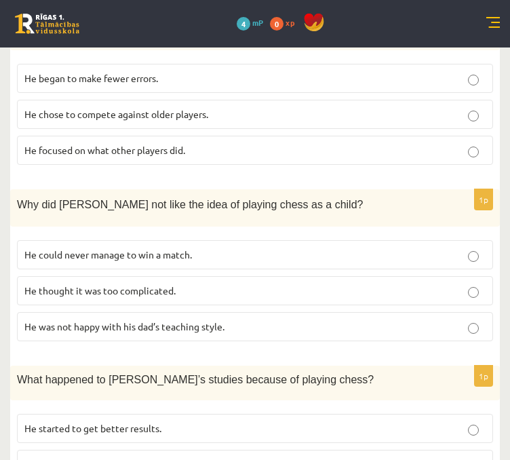
scroll to position [1081, 0]
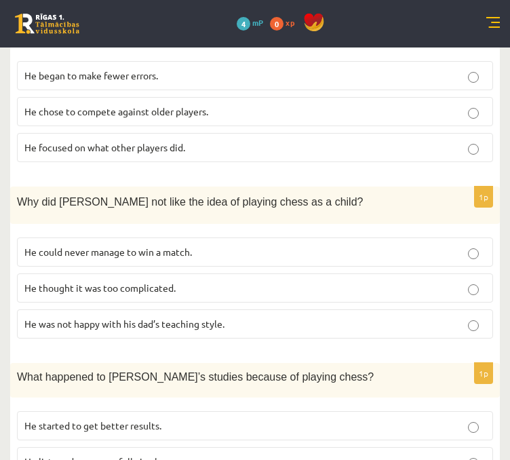
click at [163, 281] on p "He thought it was too complicated." at bounding box center [254, 288] width 461 height 14
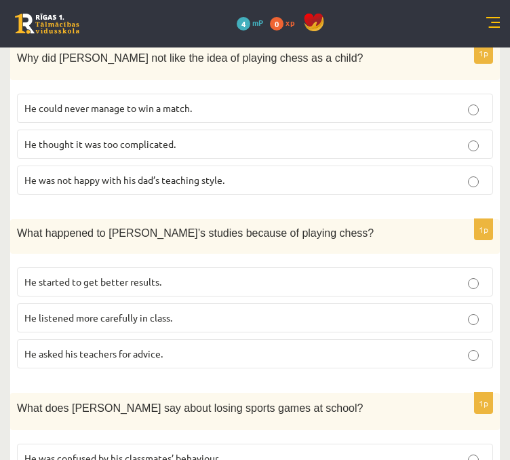
scroll to position [1229, 0]
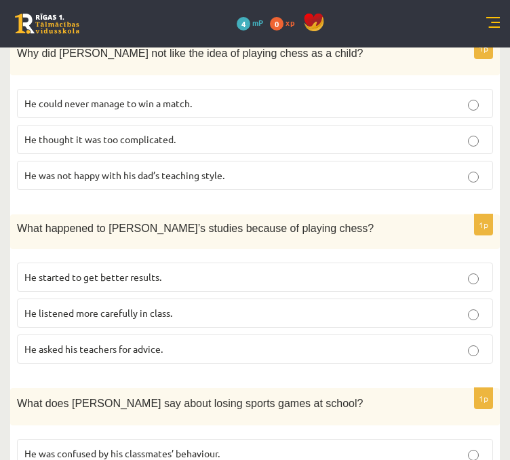
click at [127, 270] on p "He started to get better results." at bounding box center [254, 277] width 461 height 14
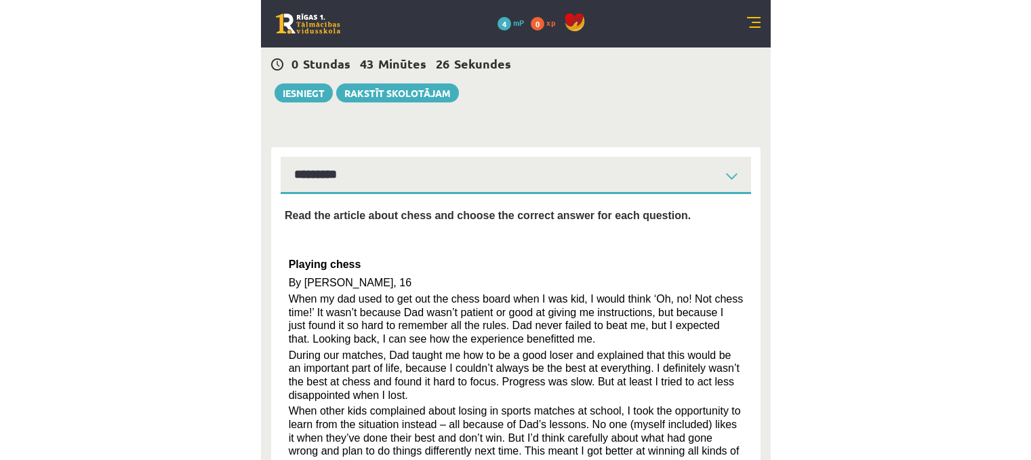
scroll to position [68, 0]
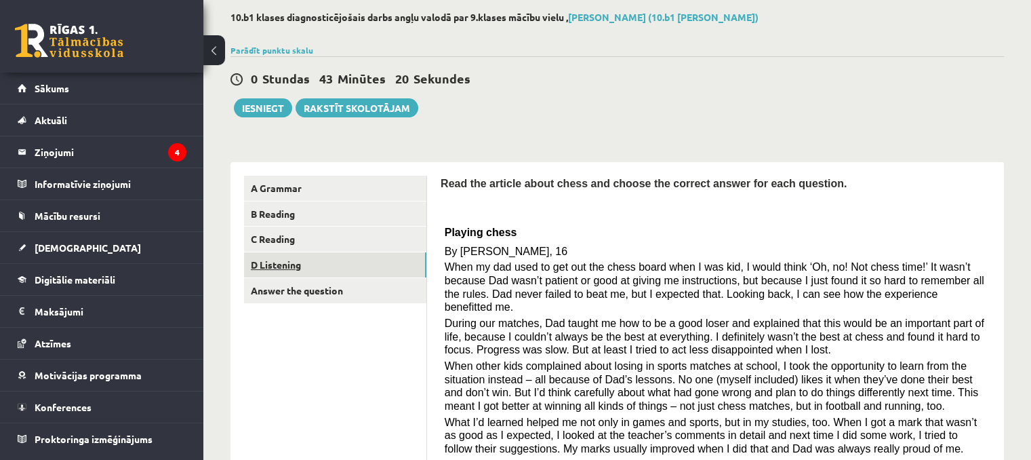
click at [298, 269] on link "D Listening" at bounding box center [335, 264] width 182 height 25
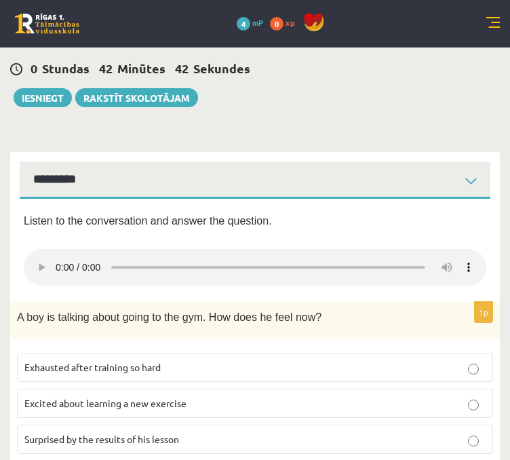
click at [475, 167] on select "**********" at bounding box center [255, 179] width 471 height 37
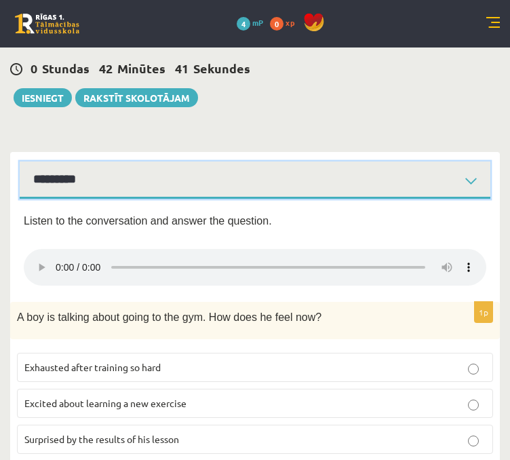
click at [473, 169] on select "**********" at bounding box center [255, 179] width 471 height 37
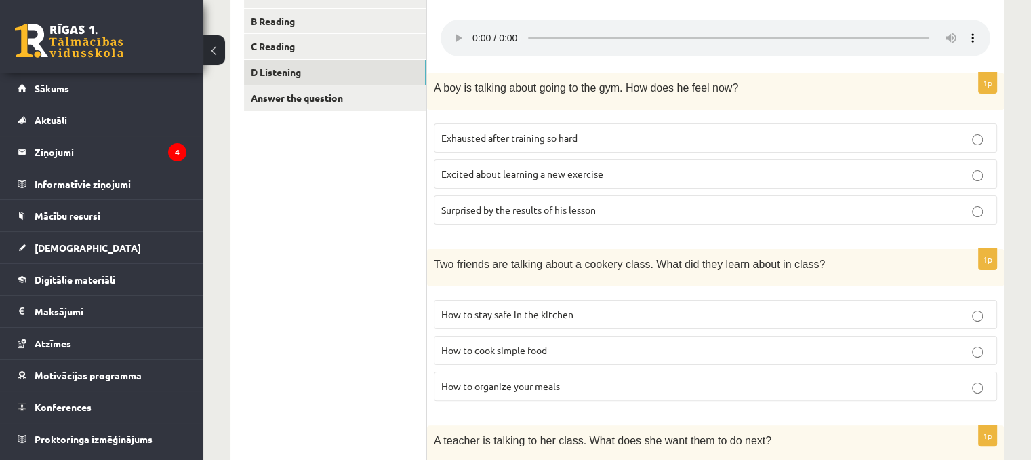
scroll to position [258, 0]
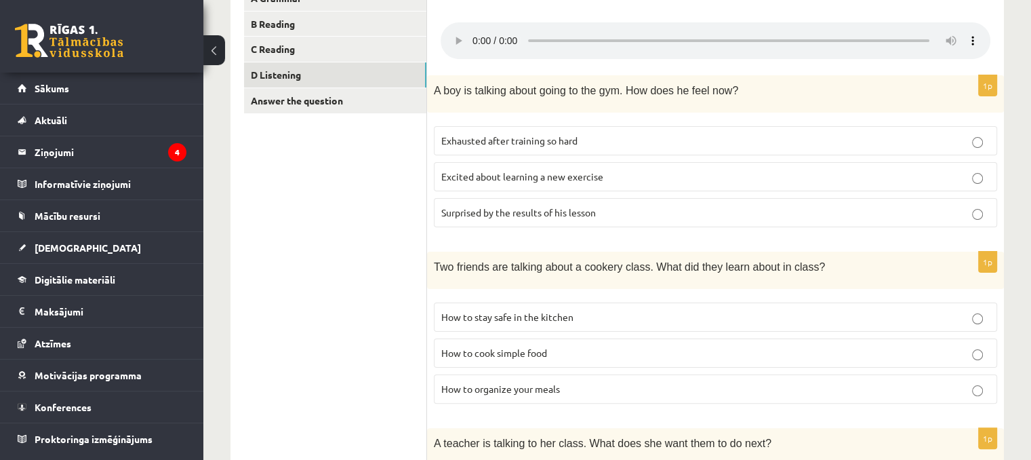
click at [620, 174] on p "Excited about learning a new exercise" at bounding box center [715, 177] width 549 height 14
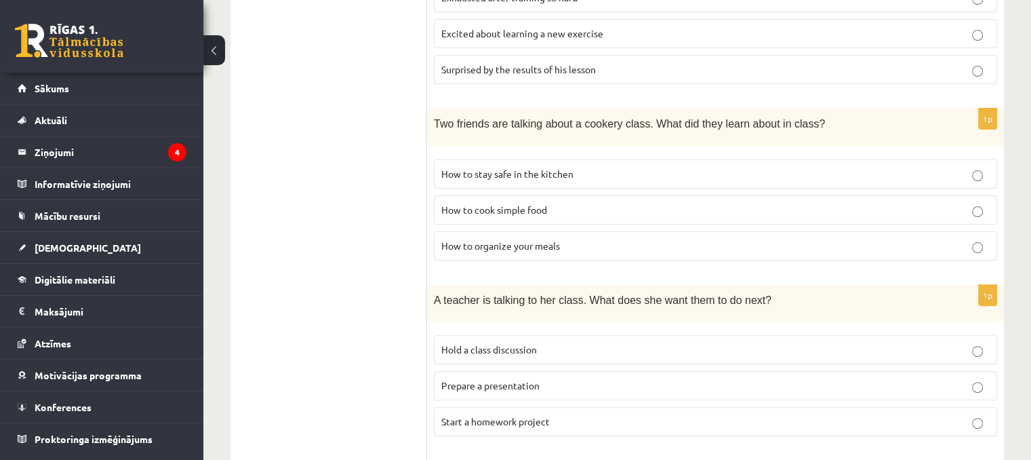
scroll to position [406, 0]
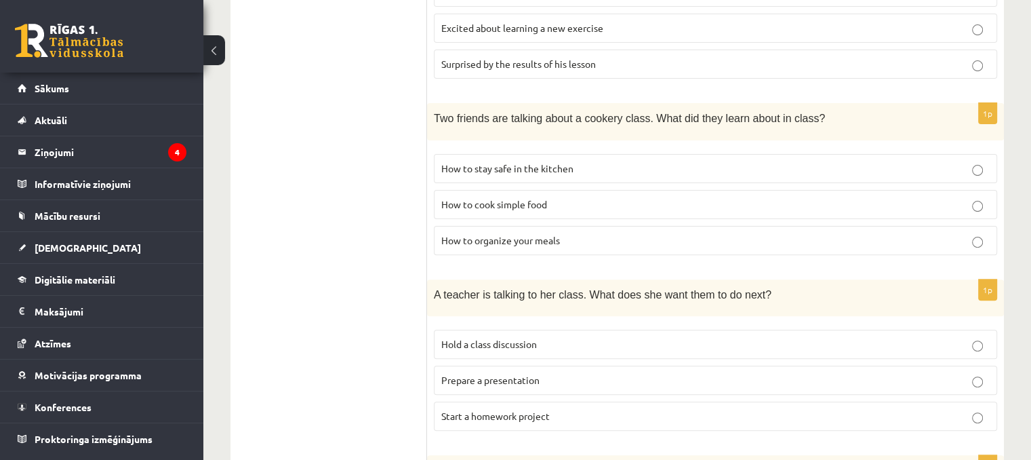
click at [985, 236] on p "How to organize your meals" at bounding box center [715, 240] width 549 height 14
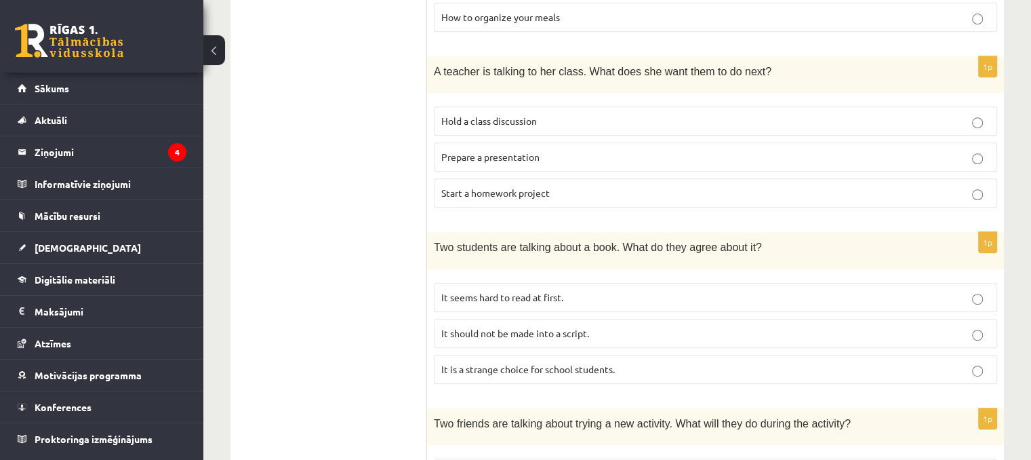
scroll to position [618, 0]
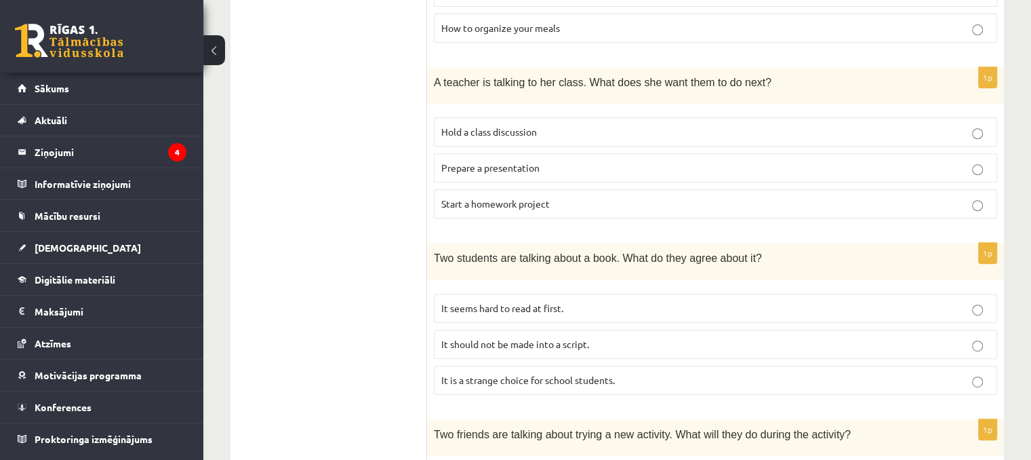
click at [985, 132] on p "Hold a class discussion" at bounding box center [715, 132] width 549 height 14
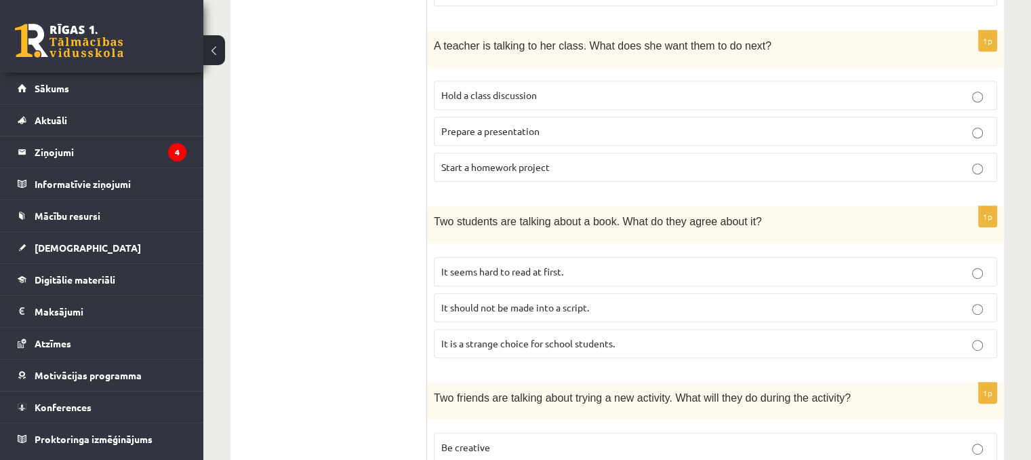
scroll to position [659, 0]
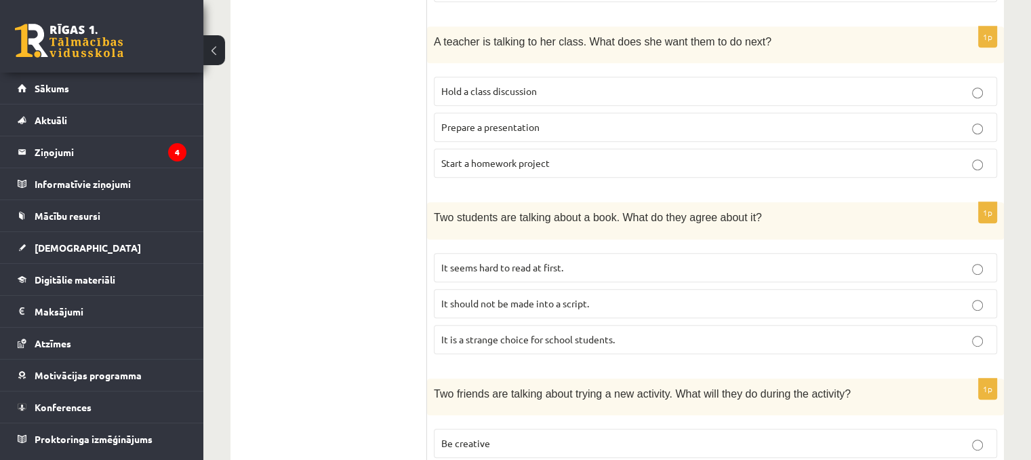
click at [972, 172] on label "Start a homework project" at bounding box center [715, 163] width 563 height 29
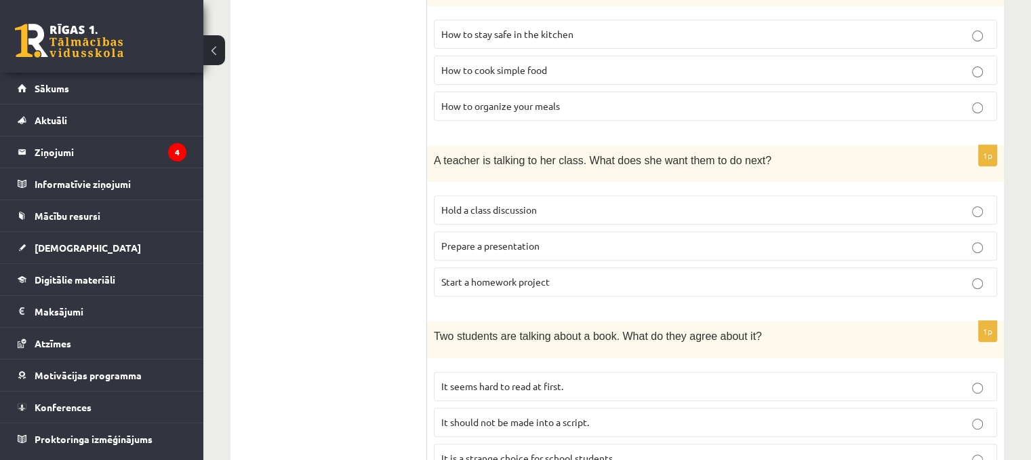
scroll to position [542, 0]
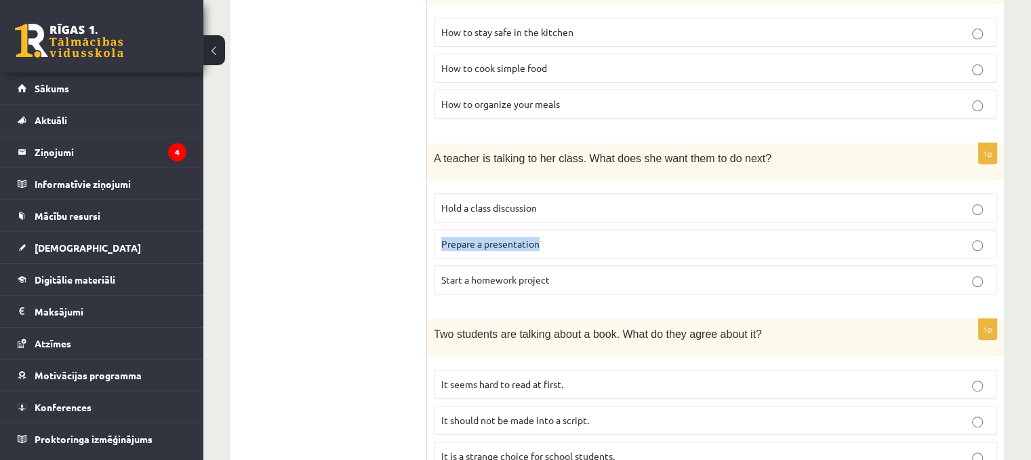
click at [975, 239] on label "Prepare a presentation" at bounding box center [715, 243] width 563 height 29
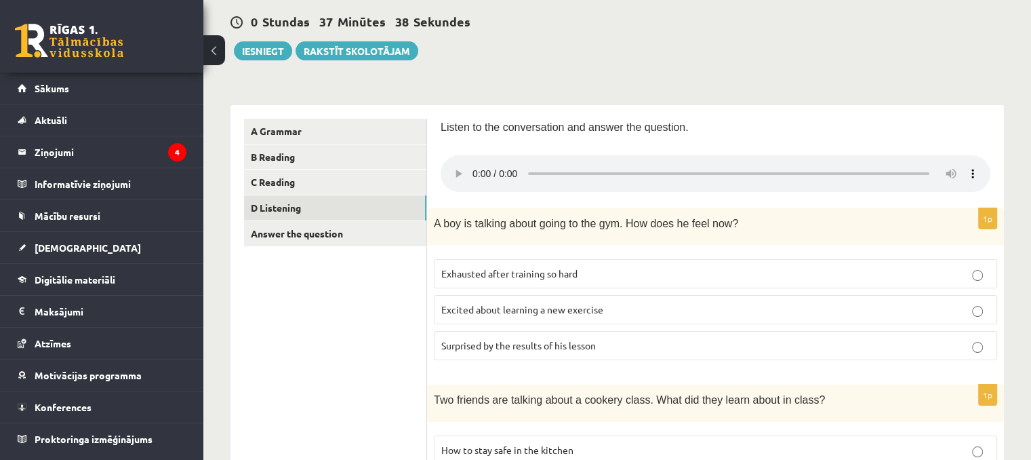
scroll to position [121, 0]
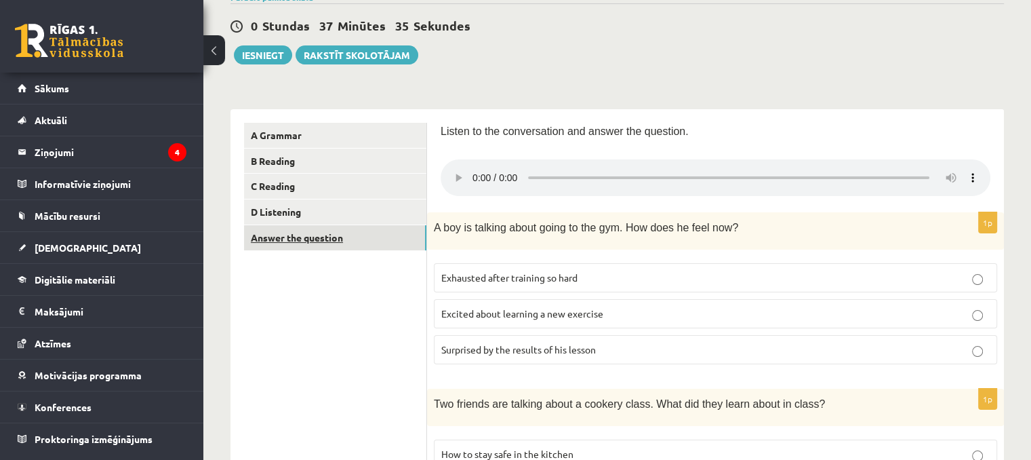
click at [343, 239] on link "Answer the question" at bounding box center [335, 237] width 182 height 25
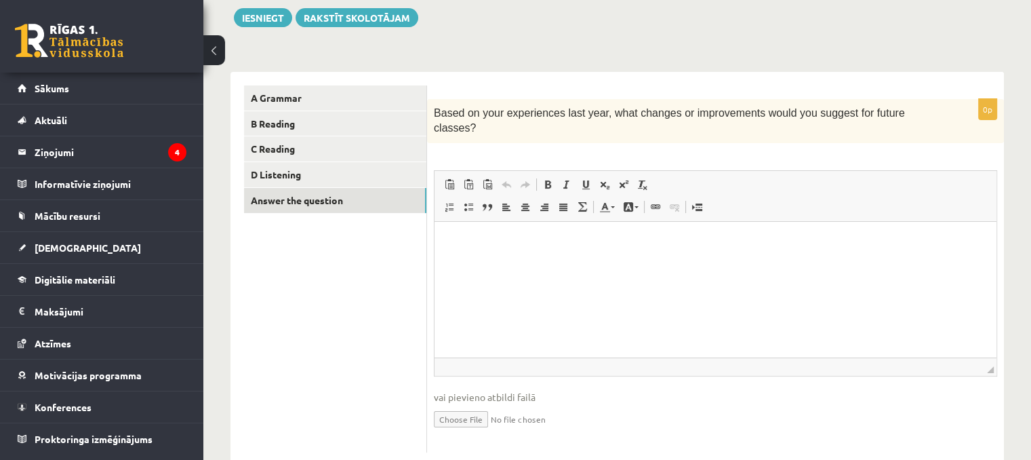
scroll to position [176, 0]
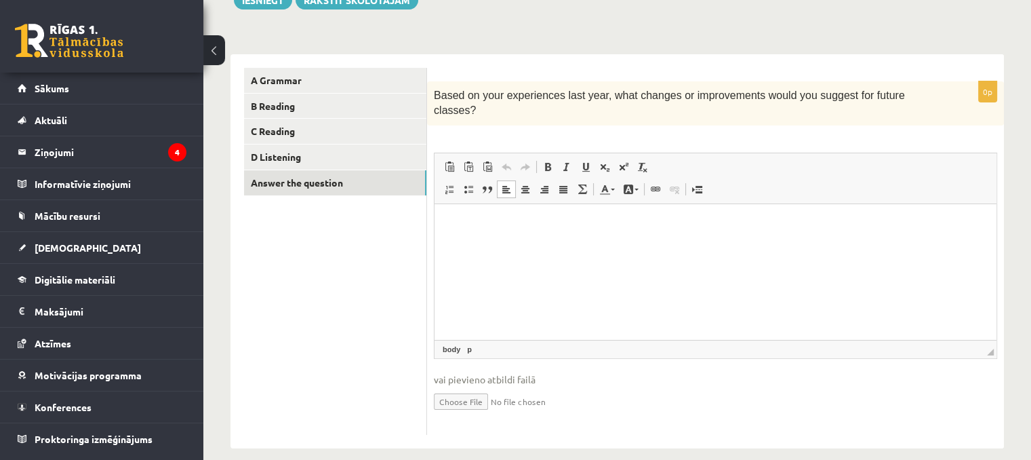
click at [681, 245] on html at bounding box center [716, 223] width 562 height 41
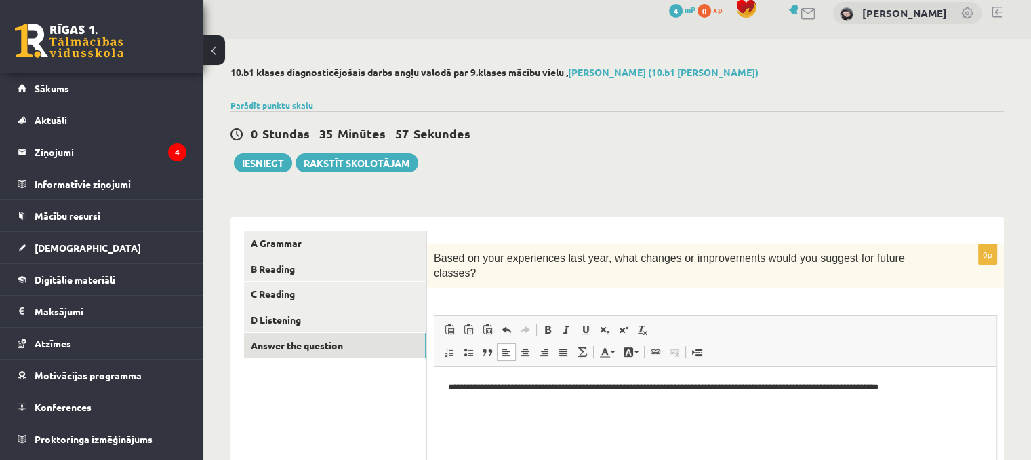
scroll to position [14, 0]
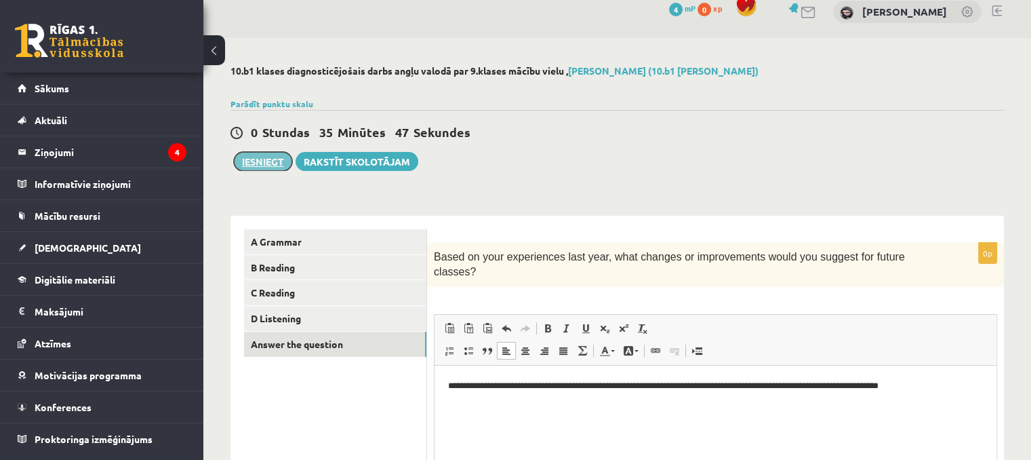
click at [266, 161] on button "Iesniegt" at bounding box center [263, 161] width 58 height 19
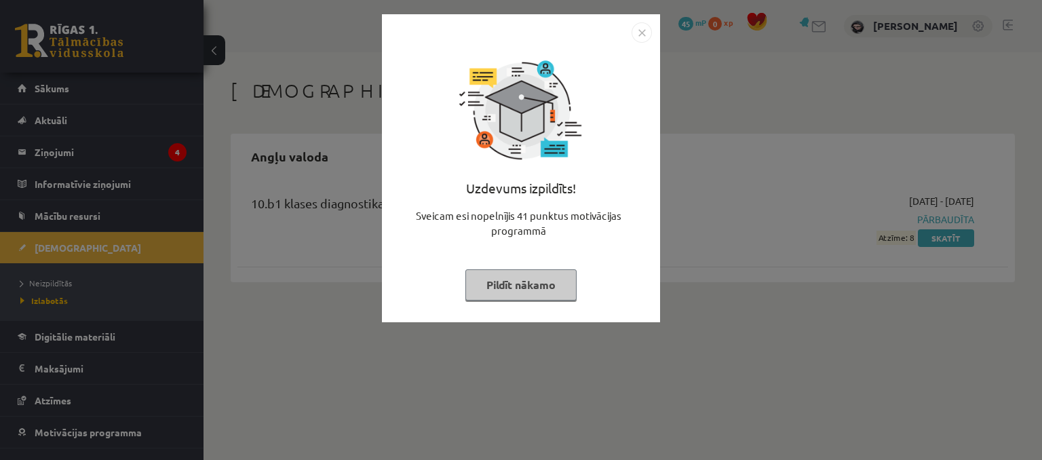
click at [642, 36] on img "Close" at bounding box center [641, 32] width 20 height 20
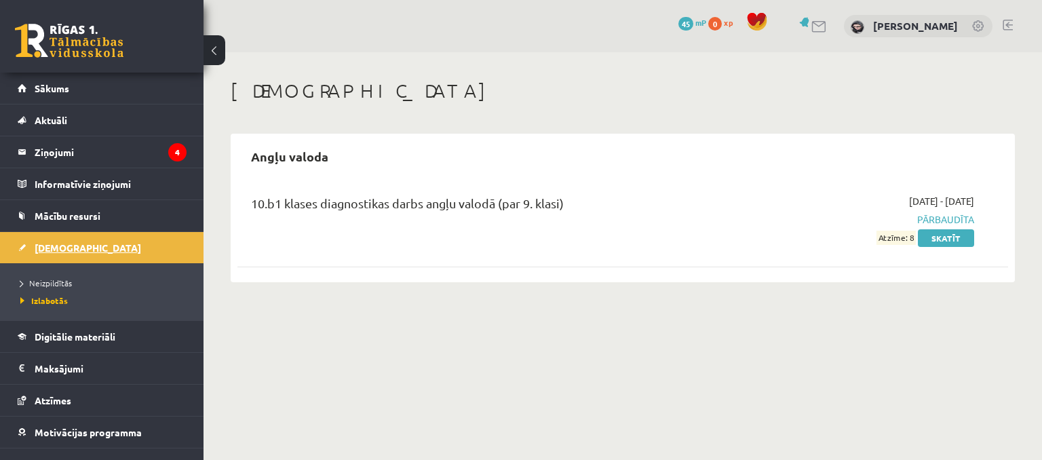
click at [163, 256] on link "[DEMOGRAPHIC_DATA]" at bounding box center [102, 247] width 169 height 31
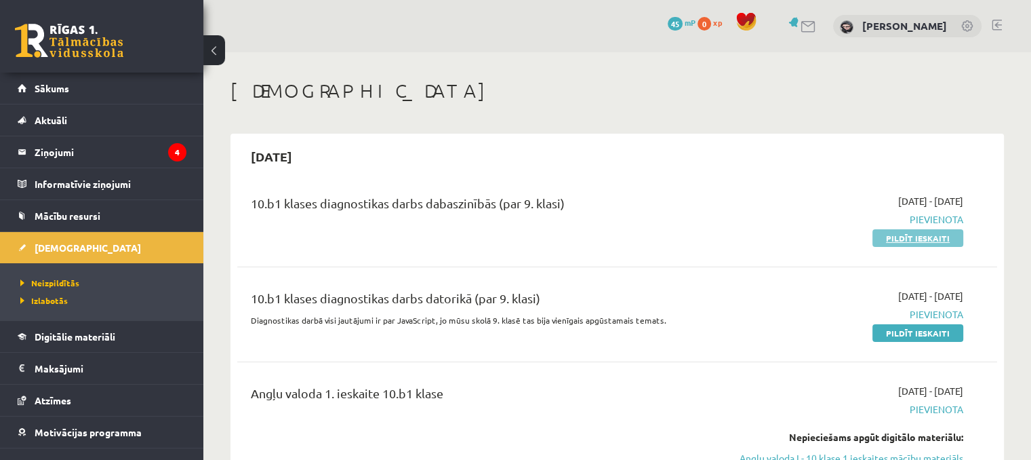
click at [887, 245] on link "Pildīt ieskaiti" at bounding box center [918, 238] width 91 height 18
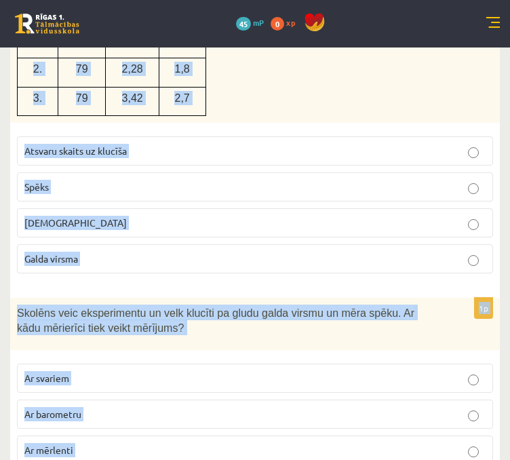
scroll to position [6485, 0]
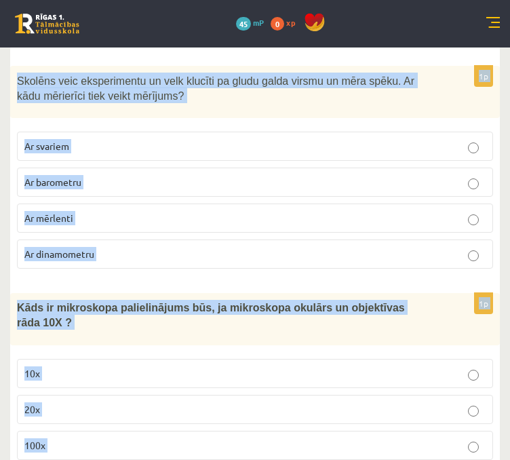
drag, startPoint x: 26, startPoint y: 128, endPoint x: 345, endPoint y: 491, distance: 483.3
copy form "lore ips dolorsitam co adipis elitsedd eiusmodtemp incididu! Ut laboree dolore …"
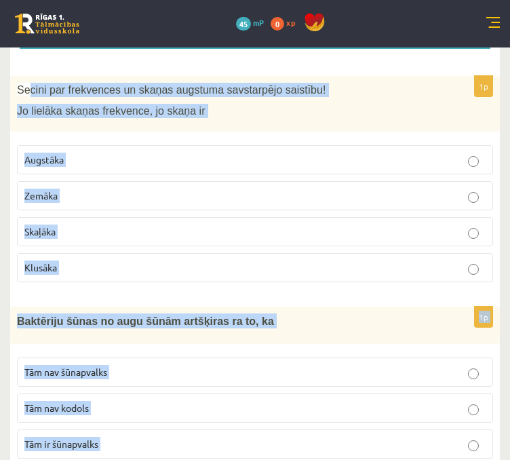
scroll to position [197, 0]
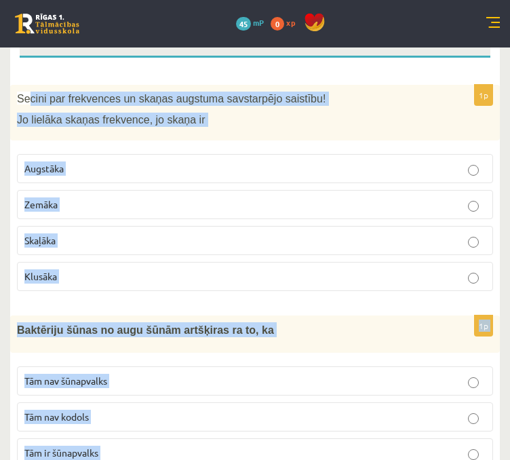
click at [401, 141] on div "Secini par frekvences un skaņas augstuma savstarpējo saistību! Jo lielāka skaņa…" at bounding box center [255, 113] width 490 height 56
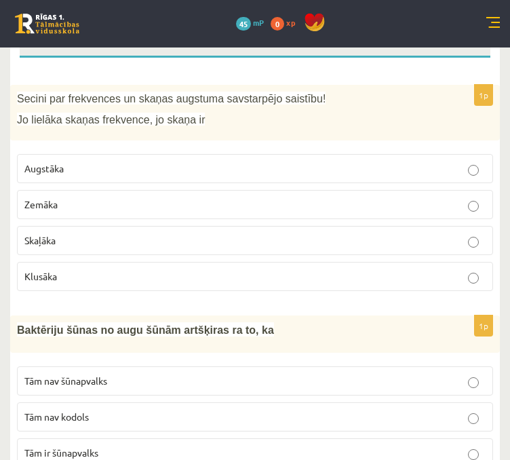
click at [334, 176] on p "Augstāka" at bounding box center [254, 168] width 461 height 14
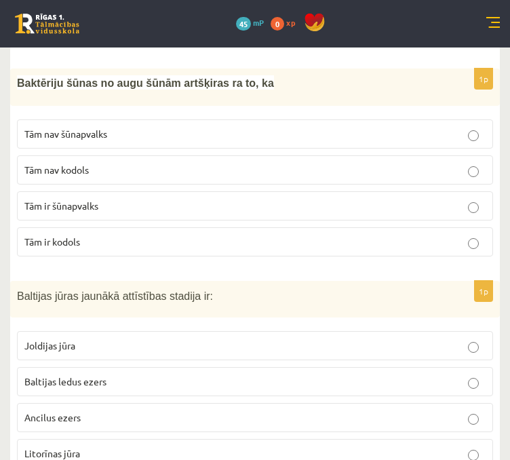
scroll to position [427, 0]
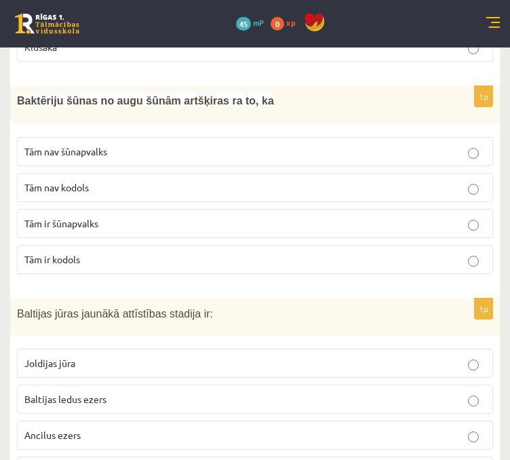
click at [478, 197] on label "Tām nav kodols" at bounding box center [255, 187] width 476 height 29
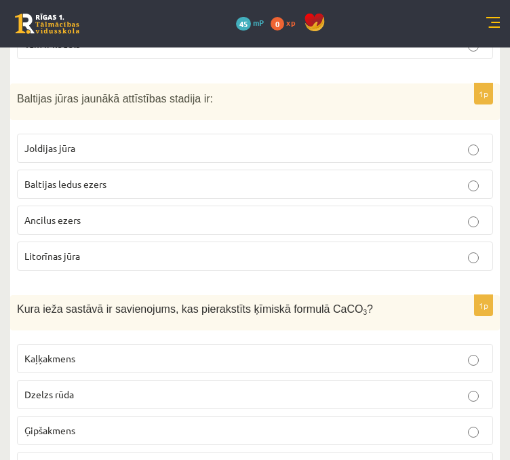
scroll to position [676, 0]
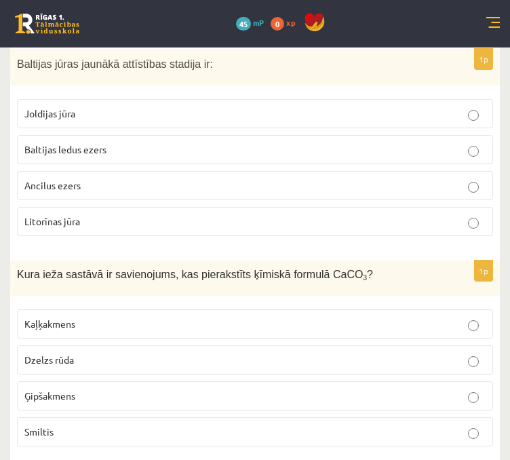
click at [66, 223] on span "Litorīnas jūra" at bounding box center [52, 221] width 56 height 12
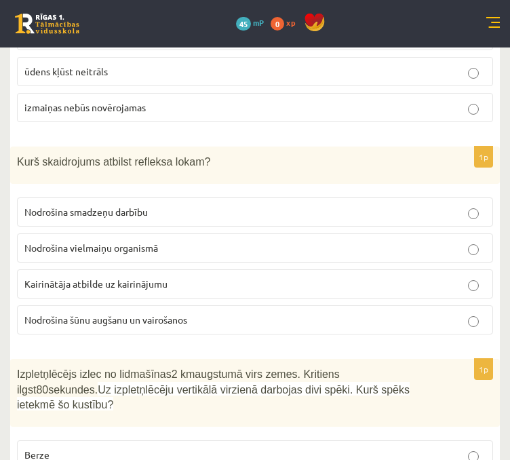
scroll to position [1482, 0]
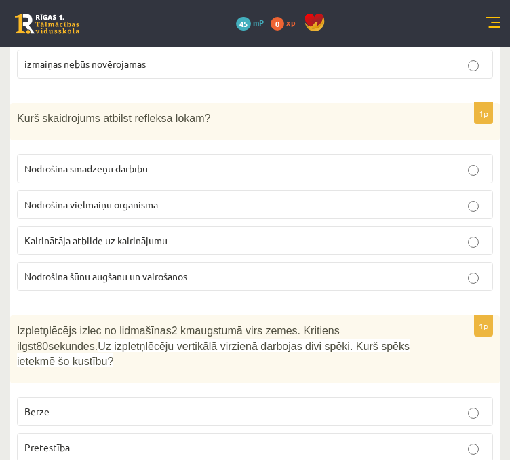
click at [469, 233] on p "Kairinātāja atbilde uz kairinājumu" at bounding box center [254, 240] width 461 height 14
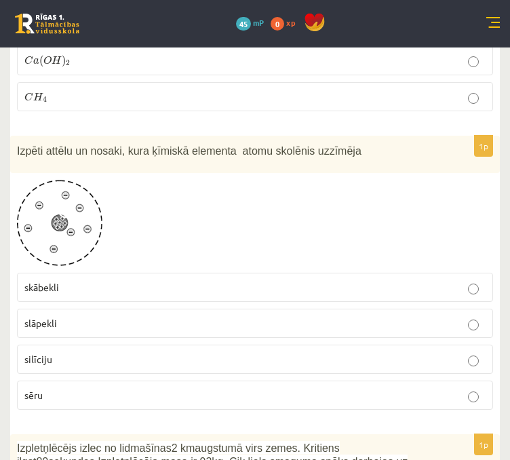
scroll to position [2522, 0]
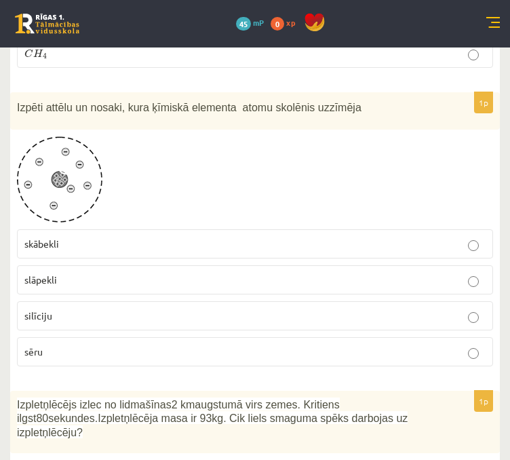
click at [271, 273] on p "slāpekli" at bounding box center [254, 280] width 461 height 14
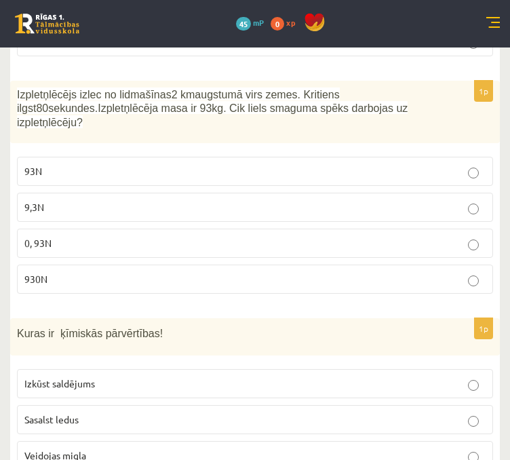
scroll to position [2841, 0]
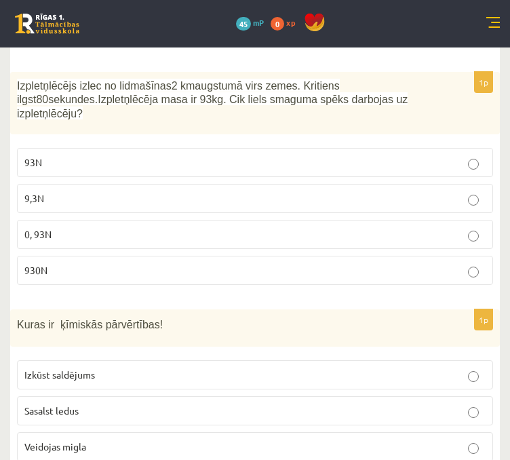
click at [469, 263] on p "930N" at bounding box center [254, 270] width 461 height 14
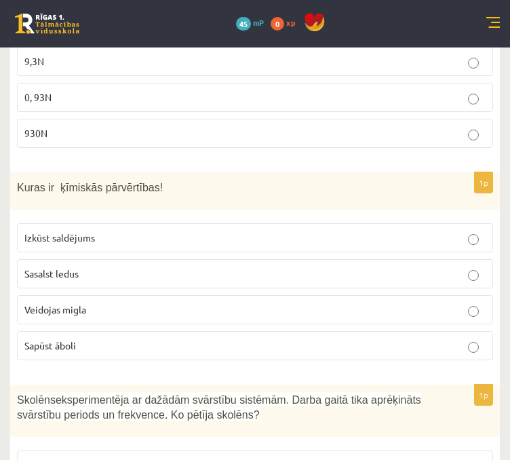
scroll to position [3065, 0]
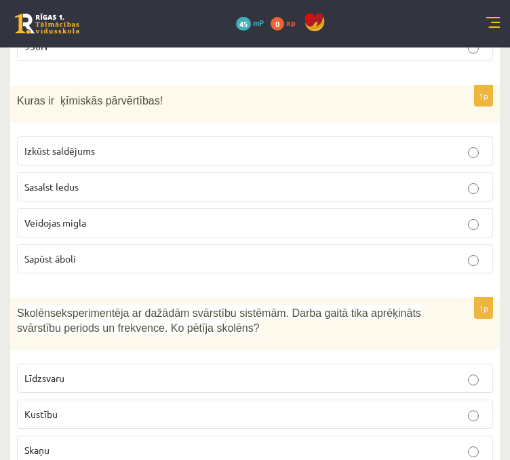
click at [458, 244] on label "Sapūst āboli" at bounding box center [255, 258] width 476 height 29
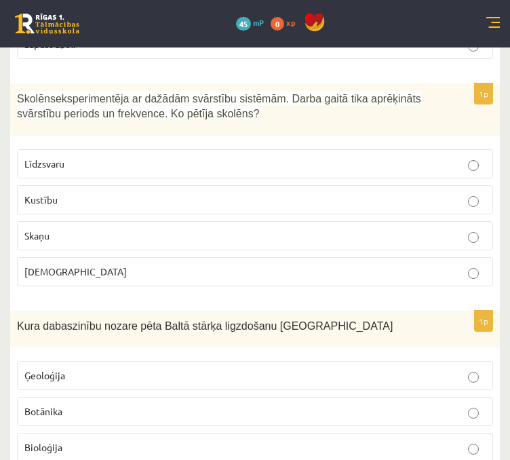
scroll to position [2953, 0]
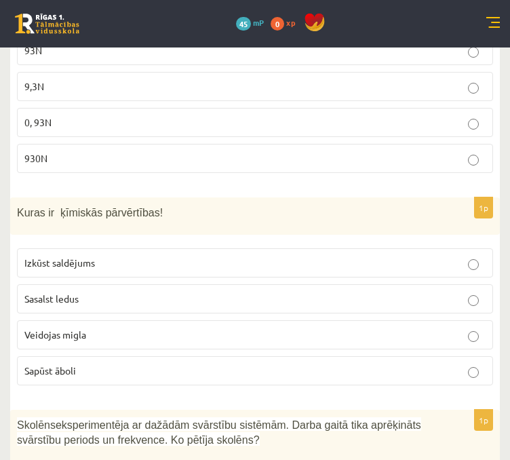
click at [469, 356] on label "Sapūst āboli" at bounding box center [255, 370] width 476 height 29
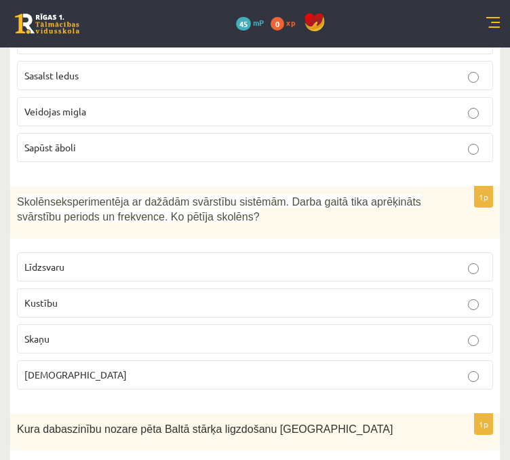
scroll to position [3185, 0]
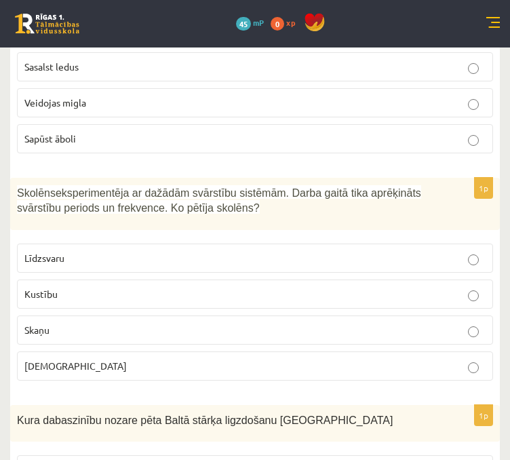
click at [309, 315] on label "Skaņu" at bounding box center [255, 329] width 476 height 29
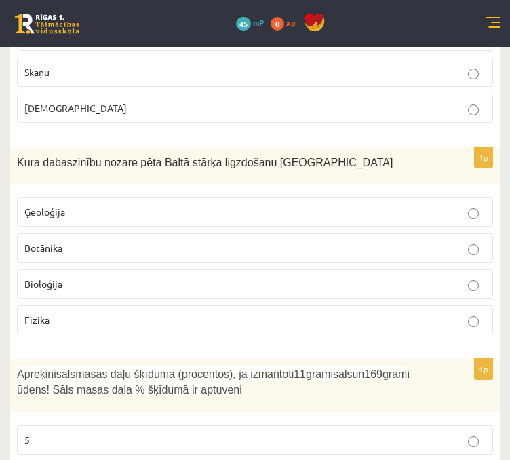
scroll to position [3469, 0]
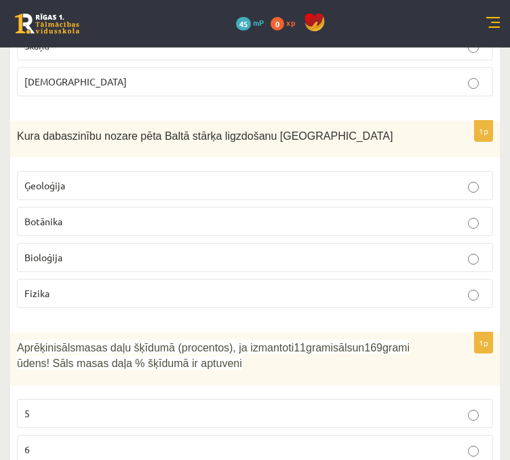
click at [467, 243] on label "Bioloģija" at bounding box center [255, 257] width 476 height 29
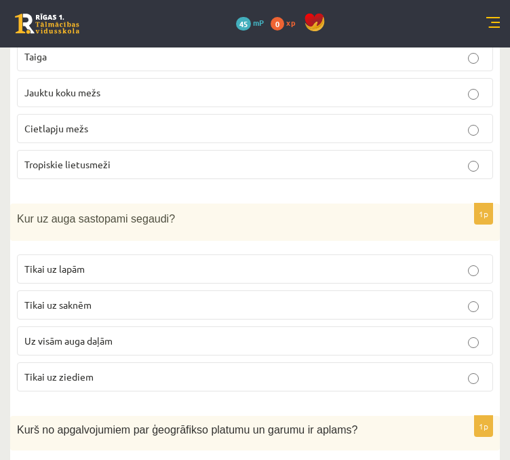
scroll to position [4600, 0]
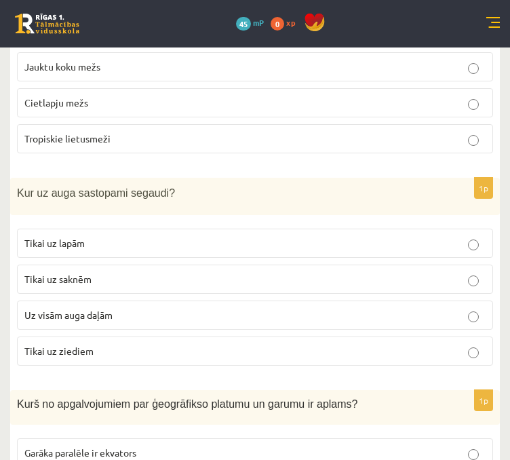
drag, startPoint x: 252, startPoint y: 271, endPoint x: 462, endPoint y: 270, distance: 210.2
click at [462, 308] on p "Uz visām auga daļām" at bounding box center [254, 315] width 461 height 14
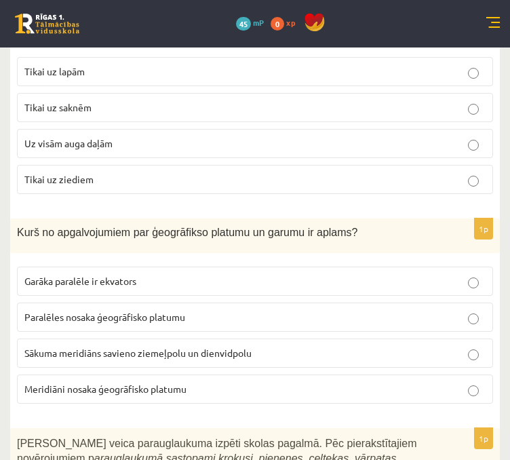
scroll to position [4806, 0]
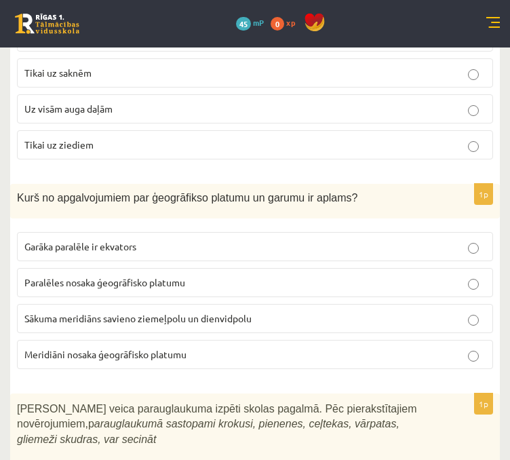
click at [237, 347] on p "Meridiāni nosaka ģeogrāfisko platumu" at bounding box center [254, 354] width 461 height 14
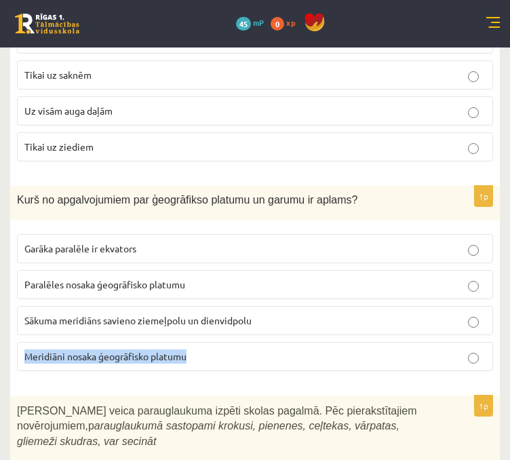
click at [475, 342] on label "Meridiāni nosaka ģeogrāfisko platumu" at bounding box center [255, 356] width 476 height 29
click at [448, 349] on p "Meridiāni nosaka ģeogrāfisko platumu" at bounding box center [254, 356] width 461 height 14
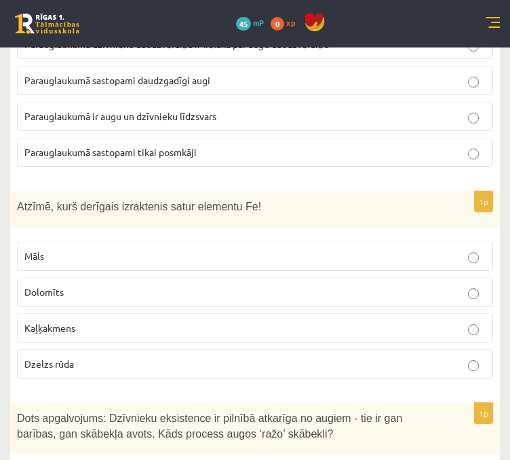
scroll to position [5259, 0]
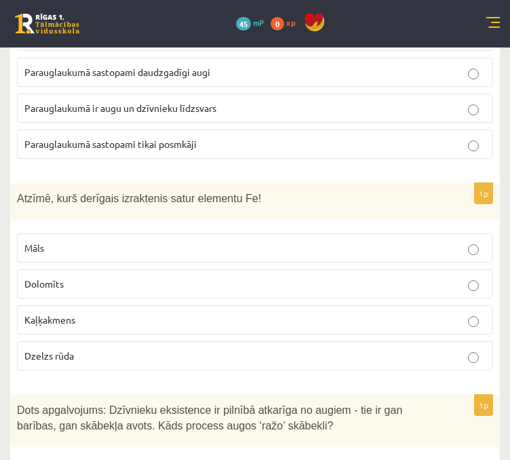
click at [475, 341] on label "Dzelzs rūda" at bounding box center [255, 355] width 476 height 29
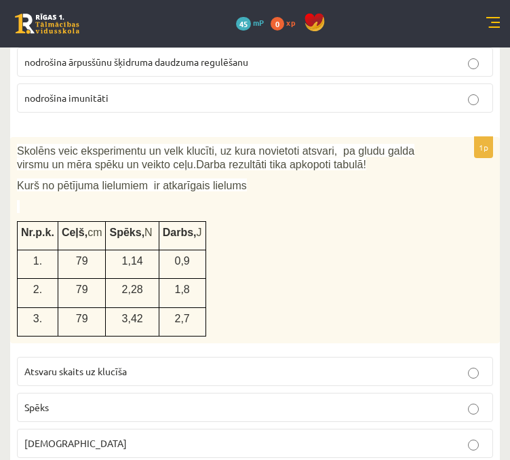
scroll to position [6042, 0]
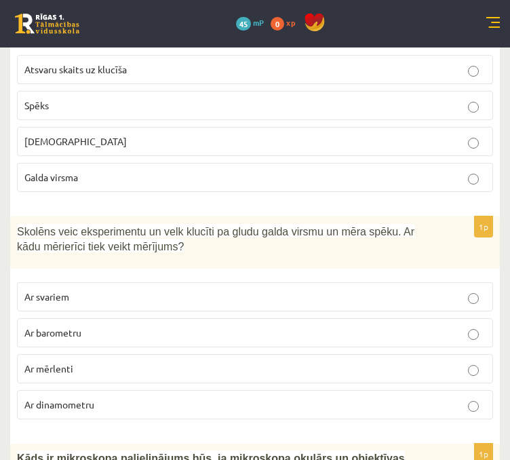
scroll to position [6344, 0]
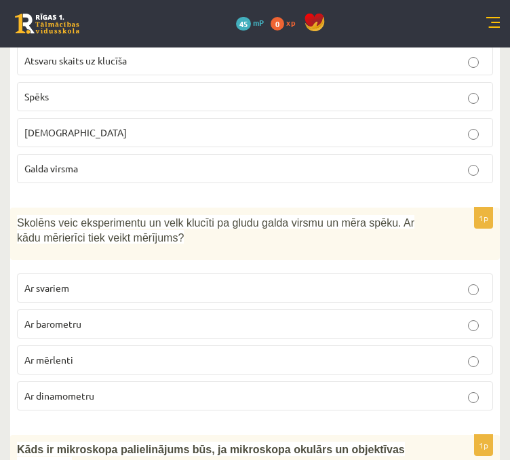
click at [456, 389] on p "Ar dinamometru" at bounding box center [254, 396] width 461 height 14
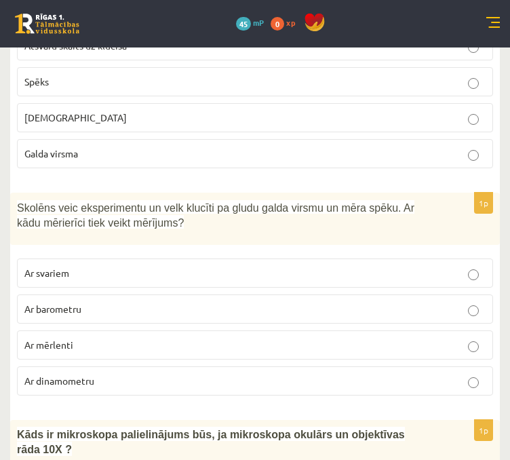
scroll to position [6485, 0]
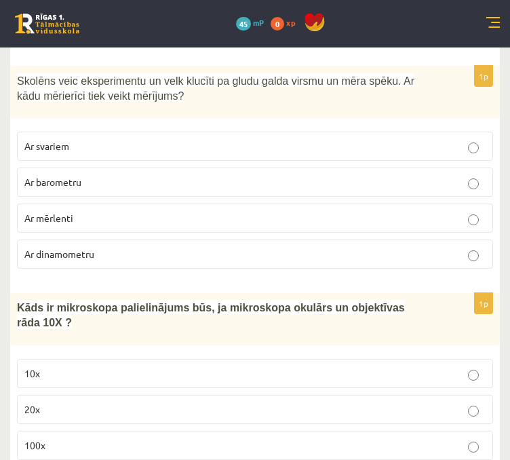
click at [480, 438] on p "100x" at bounding box center [254, 445] width 461 height 14
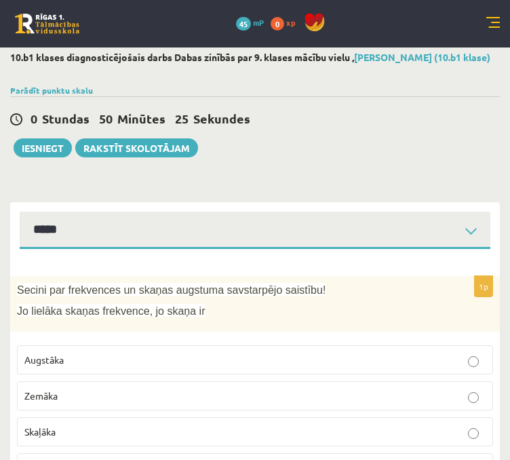
scroll to position [0, 0]
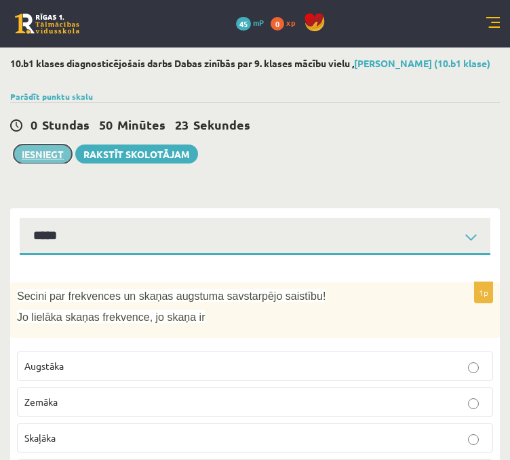
click at [61, 163] on button "Iesniegt" at bounding box center [43, 153] width 58 height 19
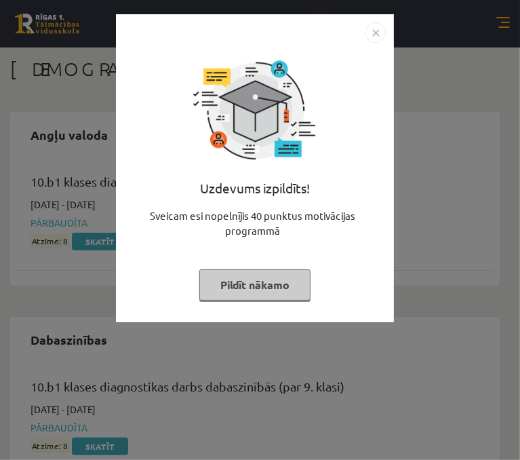
click at [372, 33] on img "Close" at bounding box center [375, 32] width 20 height 20
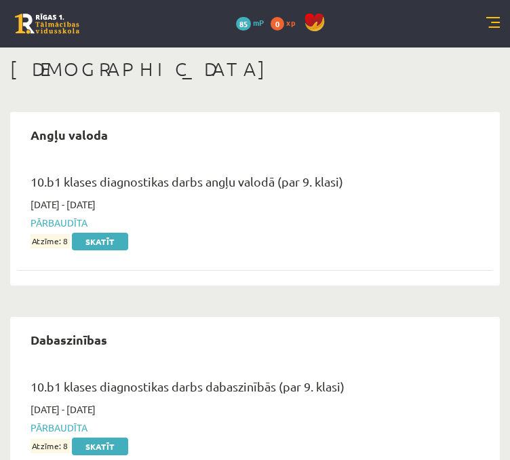
scroll to position [41, 0]
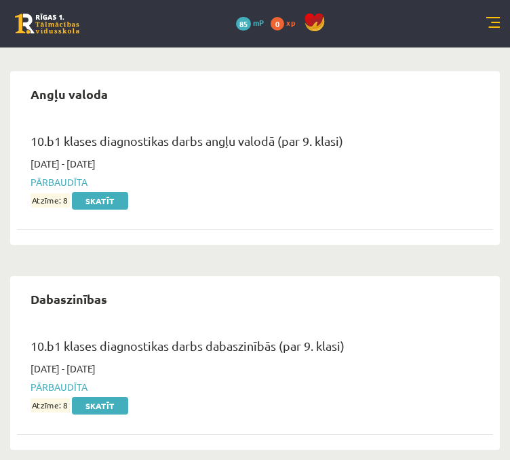
click at [496, 25] on link at bounding box center [493, 24] width 14 height 14
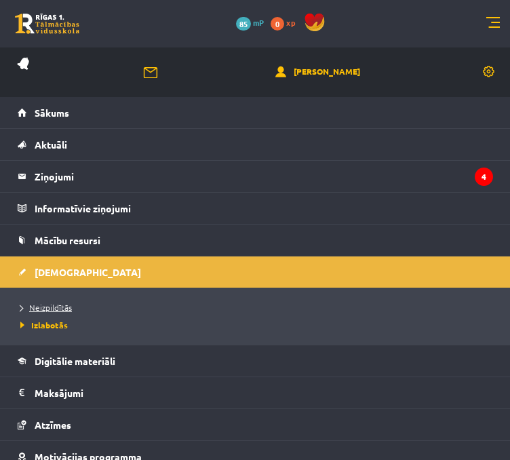
click at [50, 305] on span "Neizpildītās" at bounding box center [46, 307] width 52 height 11
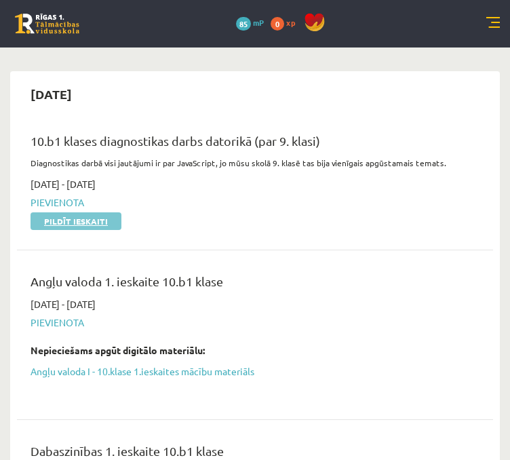
click at [106, 218] on link "Pildīt ieskaiti" at bounding box center [76, 221] width 91 height 18
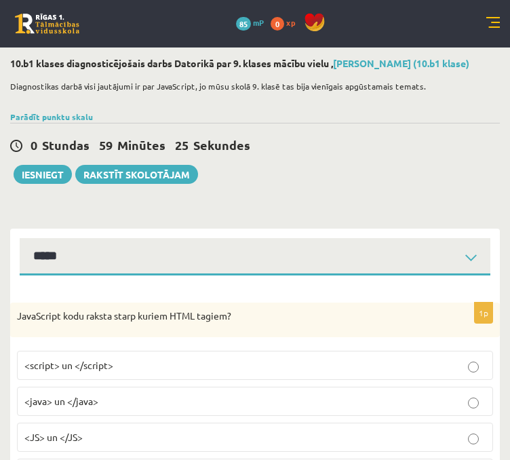
select select "**********"
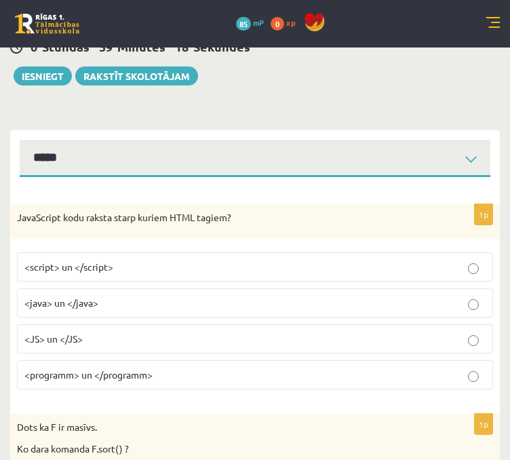
scroll to position [80, 0]
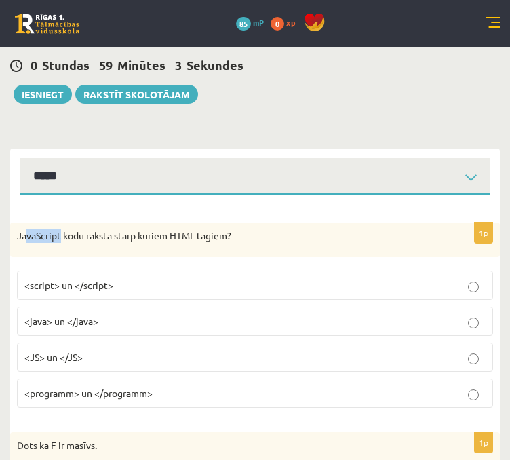
drag, startPoint x: 27, startPoint y: 237, endPoint x: 52, endPoint y: 234, distance: 25.2
click at [60, 239] on p "JavaScript kodu raksta starp kuriem HTML tagiem?" at bounding box center [221, 236] width 408 height 14
drag, startPoint x: 22, startPoint y: 234, endPoint x: 37, endPoint y: 229, distance: 15.9
click at [39, 230] on p "JavaScript kodu raksta starp kuriem HTML tagiem?" at bounding box center [221, 236] width 408 height 14
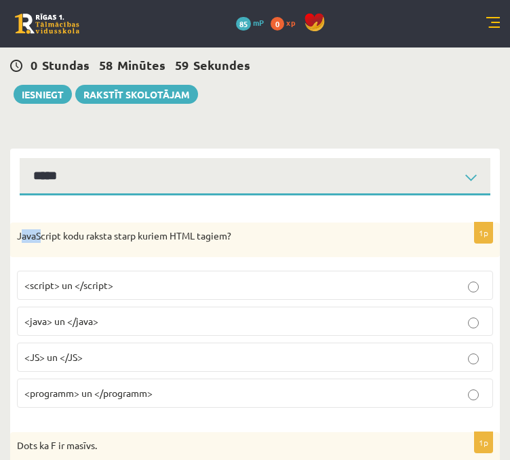
click at [37, 228] on div "JavaScript kodu raksta starp kuriem HTML tagiem?" at bounding box center [255, 239] width 490 height 35
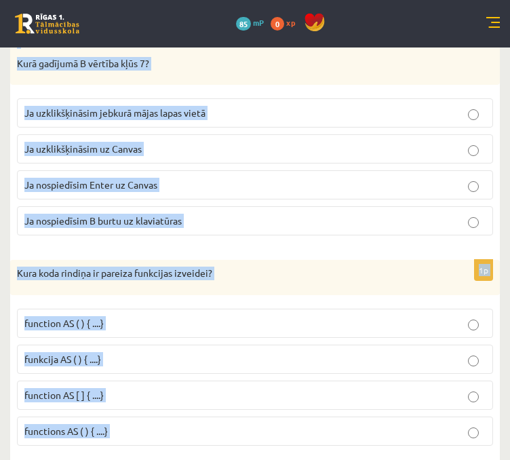
scroll to position [6887, 0]
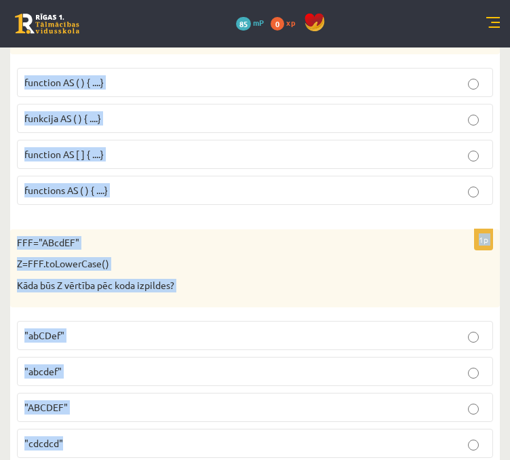
drag, startPoint x: 17, startPoint y: 235, endPoint x: 461, endPoint y: 471, distance: 503.3
copy form "LoreMipsum dolo sitame conse adipis ELIT seddoe? <tempor> in </utlabo> <etdo> m…"
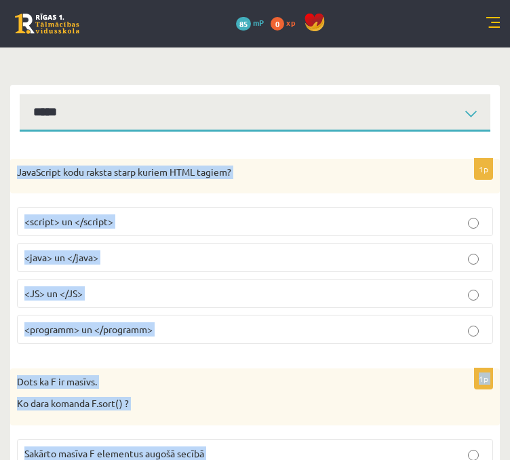
scroll to position [135, 0]
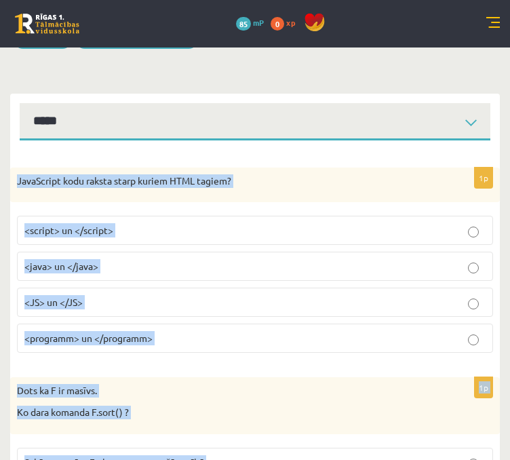
click at [414, 177] on p "JavaScript kodu raksta starp kuriem HTML tagiem?" at bounding box center [221, 181] width 408 height 14
click at [414, 178] on p "JavaScript kodu raksta starp kuriem HTML tagiem?" at bounding box center [221, 181] width 408 height 14
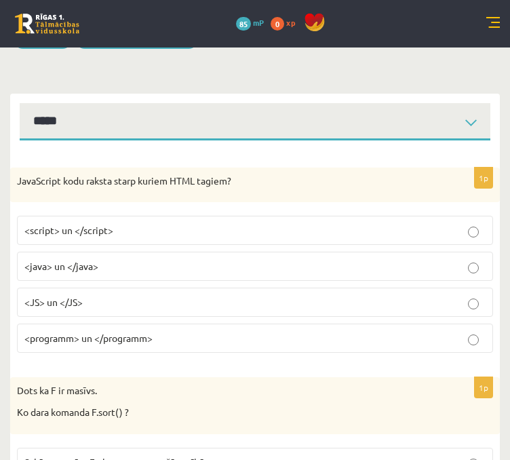
click at [414, 178] on p "JavaScript kodu raksta starp kuriem HTML tagiem?" at bounding box center [221, 181] width 408 height 14
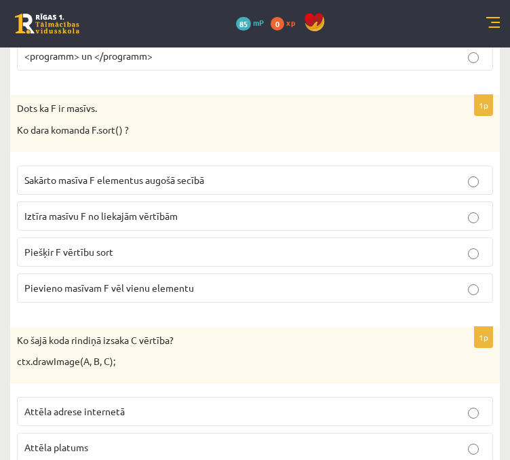
scroll to position [445, 0]
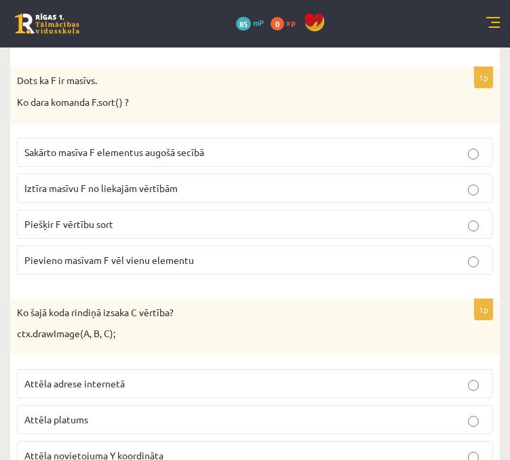
click at [233, 146] on p "Sakārto masīva F elementus augošā secībā" at bounding box center [254, 152] width 461 height 14
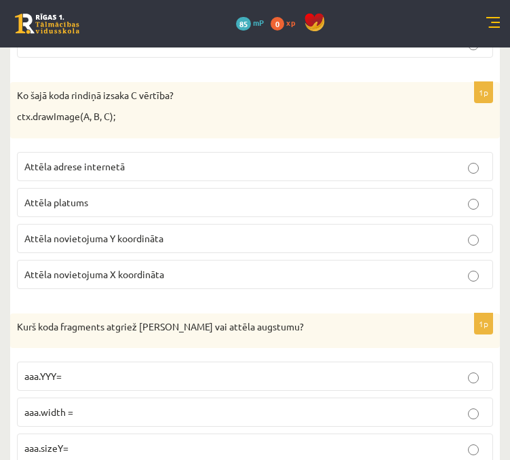
scroll to position [690, 0]
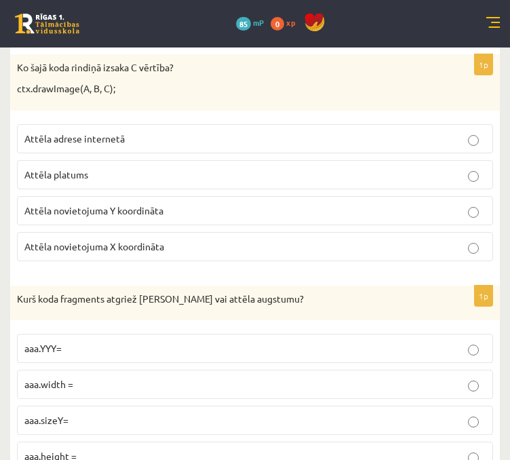
click at [250, 245] on p "Attēla novietojuma X koordināta" at bounding box center [254, 246] width 461 height 14
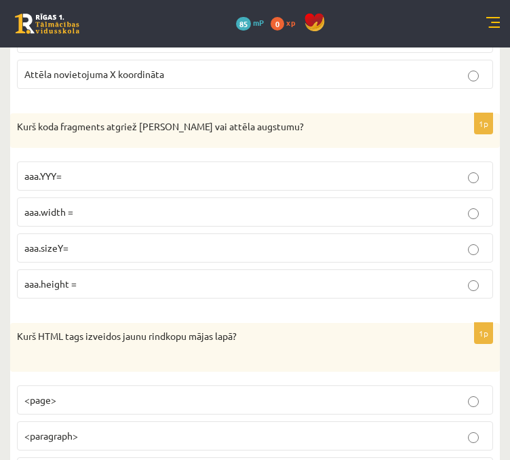
scroll to position [890, 0]
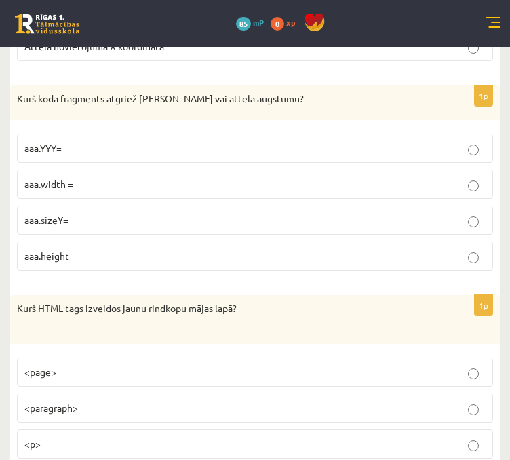
click at [208, 249] on p "aaa.height =" at bounding box center [254, 256] width 461 height 14
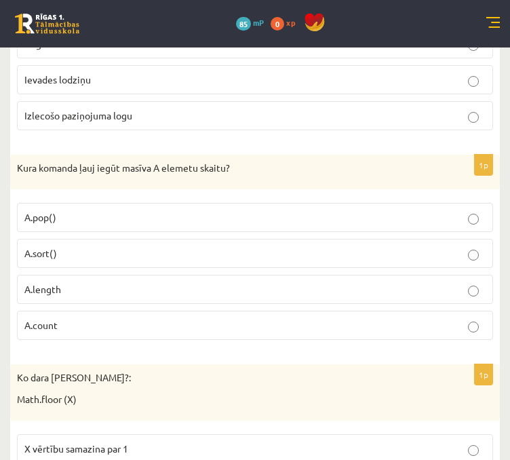
scroll to position [1960, 0]
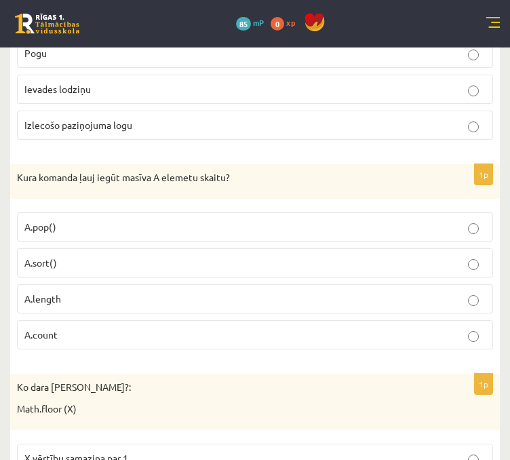
click at [478, 291] on label "A.length" at bounding box center [255, 298] width 476 height 29
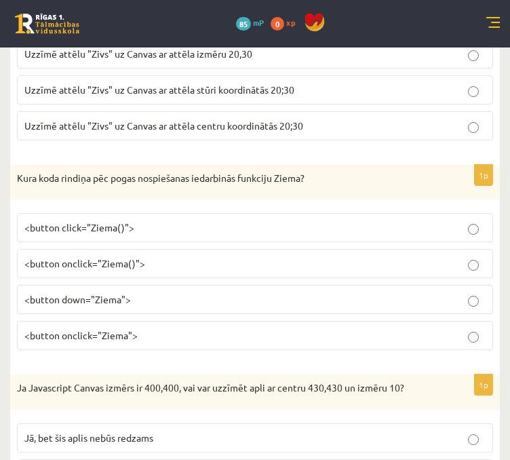
scroll to position [2714, 0]
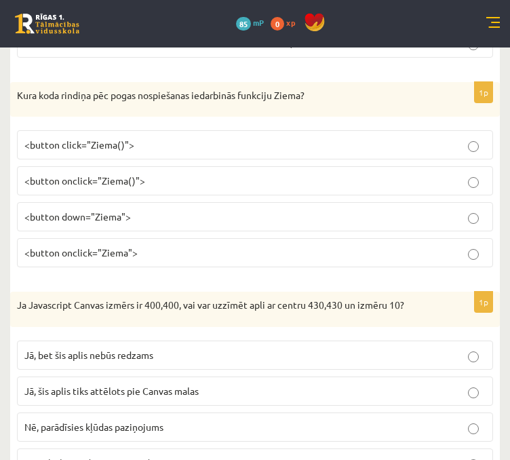
click at [218, 174] on p "<button onclick="Ziema()">" at bounding box center [254, 181] width 461 height 14
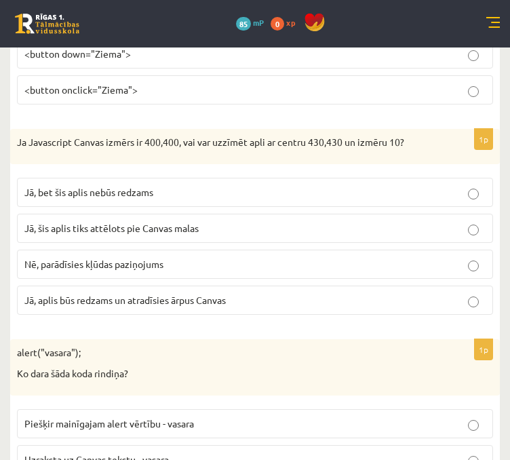
scroll to position [2895, 0]
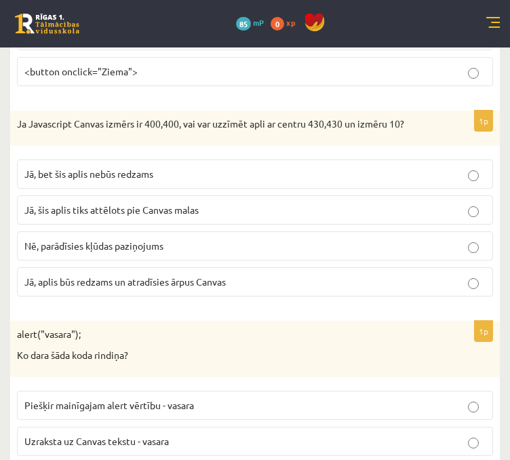
click at [440, 167] on p "Jā, bet šis aplis nebūs redzams" at bounding box center [254, 174] width 461 height 14
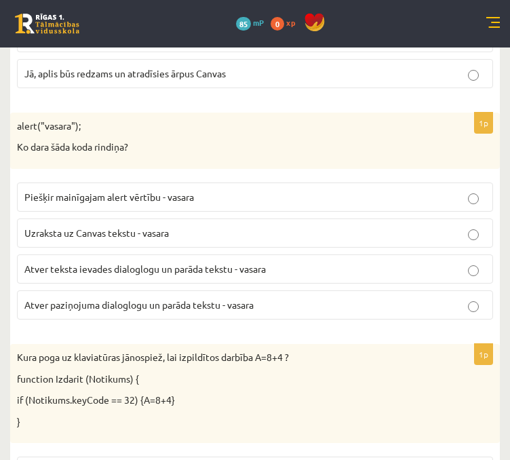
scroll to position [3111, 0]
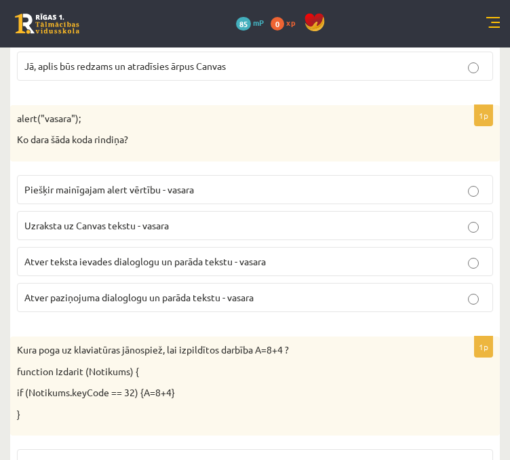
click at [153, 291] on span "Atver paziņojuma dialoglogu un parāda tekstu - vasara" at bounding box center [138, 297] width 229 height 12
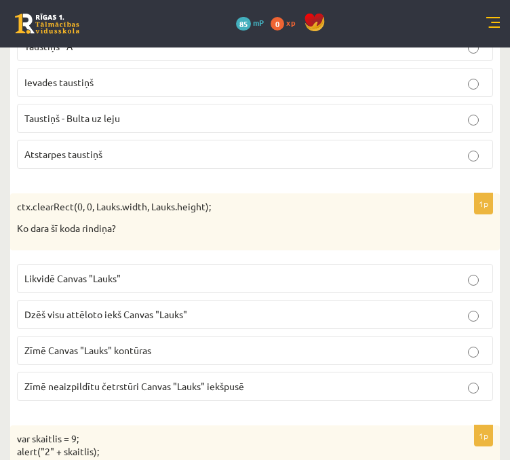
scroll to position [3694, 0]
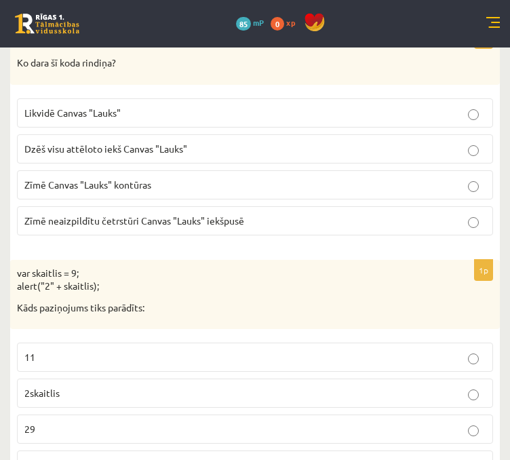
click at [340, 142] on p "Dzēš visu attēloto iekš Canvas "Lauks"" at bounding box center [254, 149] width 461 height 14
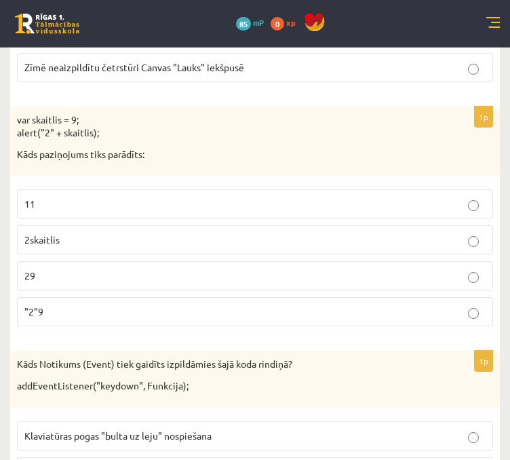
scroll to position [3856, 0]
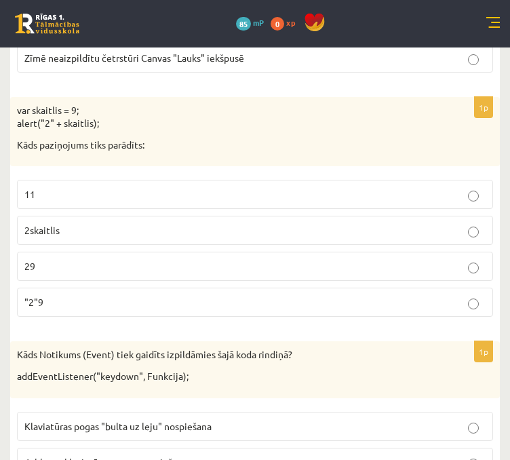
click at [335, 259] on p "29" at bounding box center [254, 266] width 461 height 14
click at [185, 456] on span "Jebkuras klaviatūras pogas nospiešana" at bounding box center [105, 462] width 163 height 12
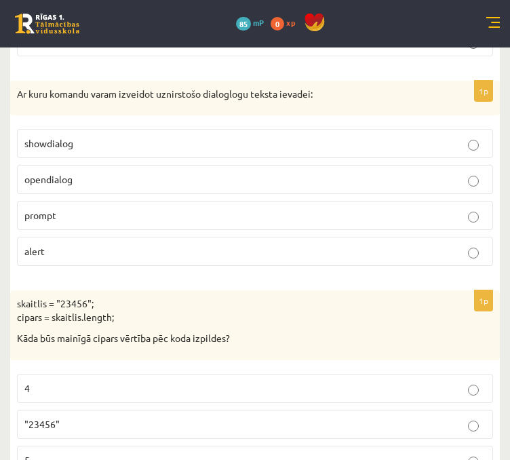
scroll to position [4376, 0]
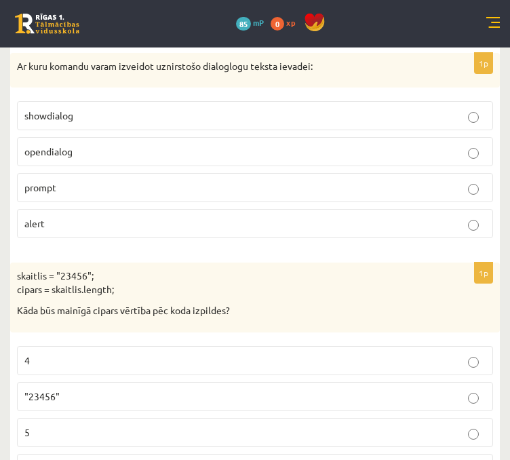
click at [480, 425] on p "5" at bounding box center [254, 432] width 461 height 14
drag, startPoint x: 480, startPoint y: 410, endPoint x: 511, endPoint y: 278, distance: 135.2
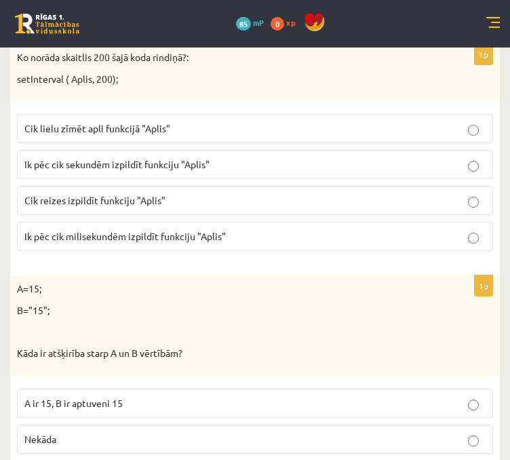
scroll to position [4793, 0]
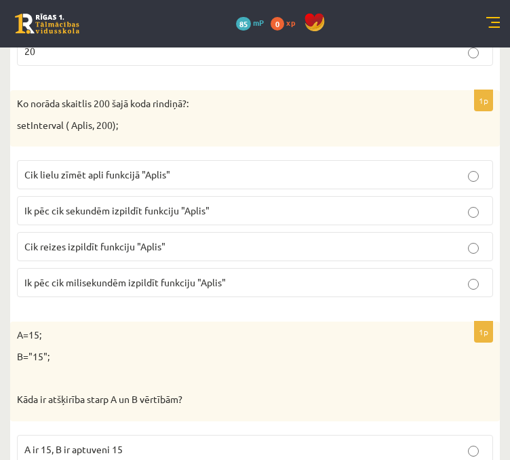
click at [141, 276] on span "Ik pēc cik milisekundēm izpildīt funkciju "Aplis"" at bounding box center [124, 282] width 201 height 12
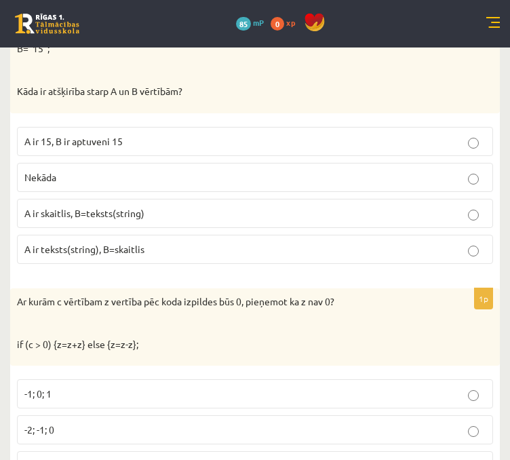
scroll to position [5092, 0]
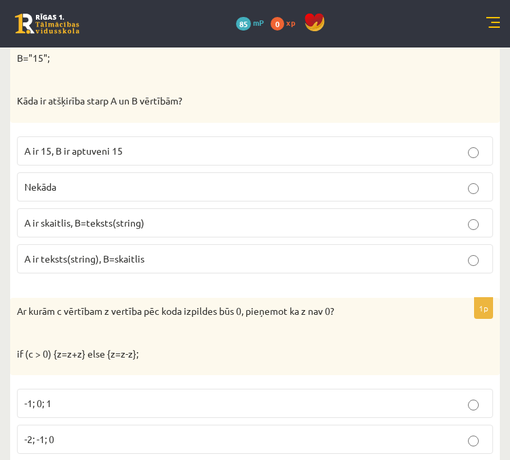
click at [168, 216] on p "A ir skaitlis, B=teksts(string)" at bounding box center [254, 223] width 461 height 14
click at [158, 432] on p "-2; -1; 0" at bounding box center [254, 439] width 461 height 14
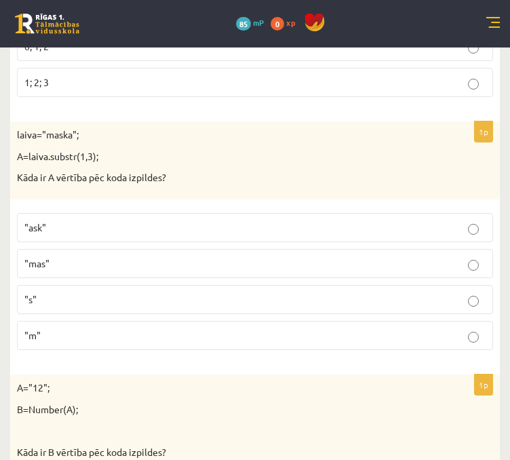
scroll to position [5539, 0]
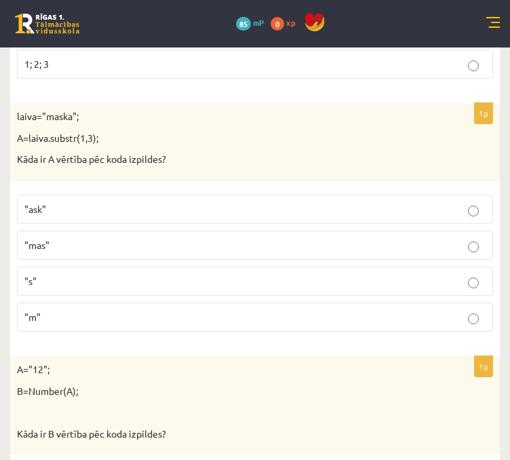
click at [378, 202] on p ""ask"" at bounding box center [254, 209] width 461 height 14
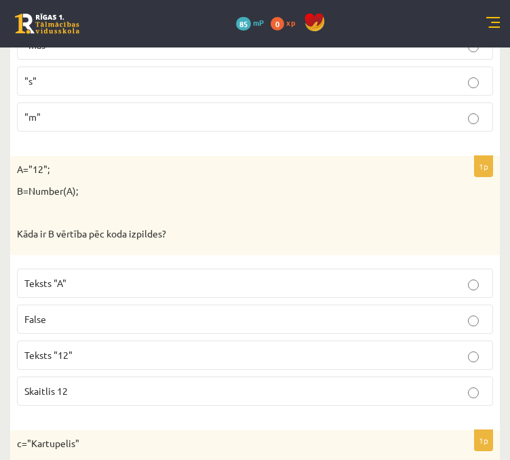
scroll to position [5756, 0]
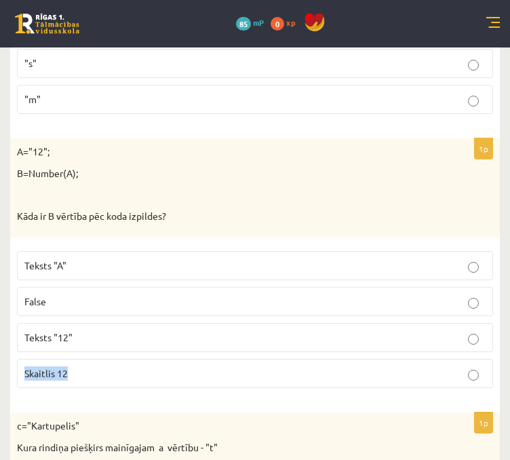
click at [477, 359] on label "Skaitlis 12" at bounding box center [255, 373] width 476 height 29
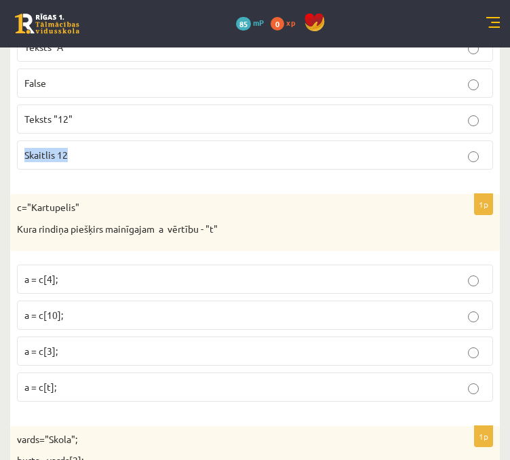
scroll to position [5993, 0]
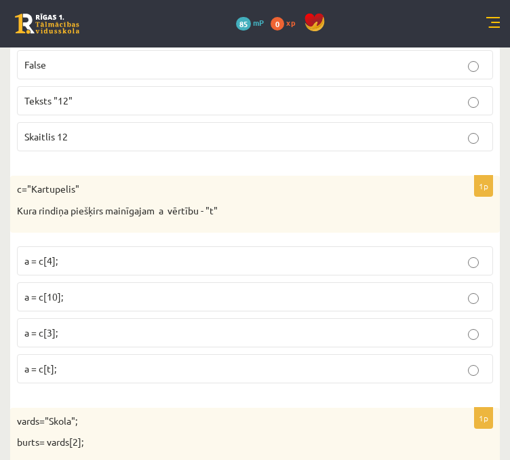
click at [466, 361] on p "a = c[t];" at bounding box center [254, 368] width 461 height 14
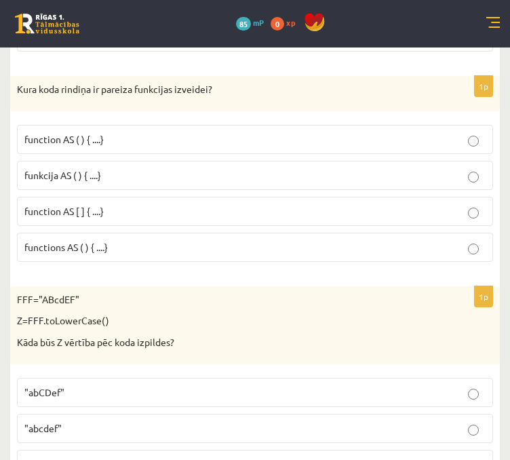
scroll to position [6887, 0]
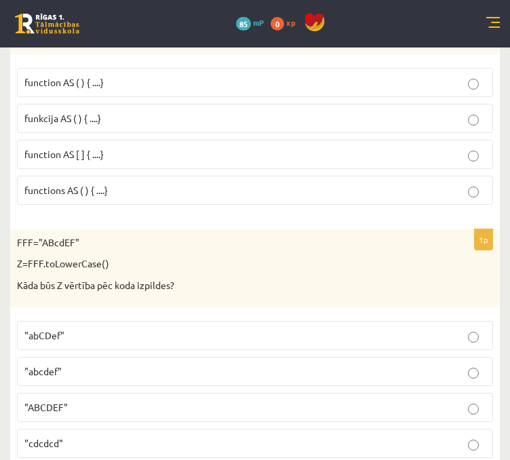
click at [96, 111] on p "funkcija AS ( ) { ....}" at bounding box center [254, 118] width 461 height 14
click at [127, 364] on p ""abcdef"" at bounding box center [254, 371] width 461 height 14
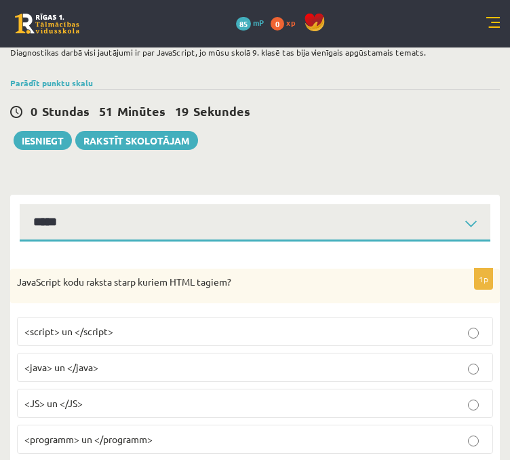
scroll to position [0, 0]
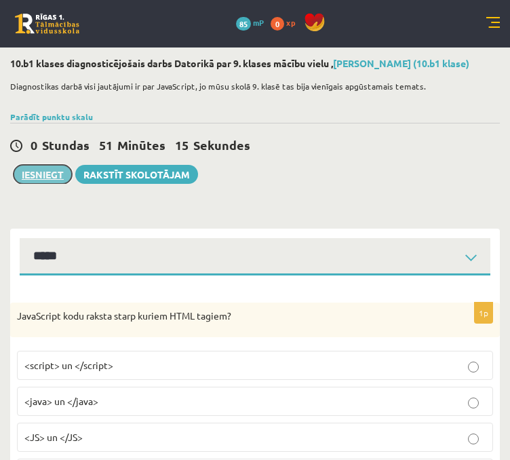
click at [46, 171] on button "Iesniegt" at bounding box center [43, 174] width 58 height 19
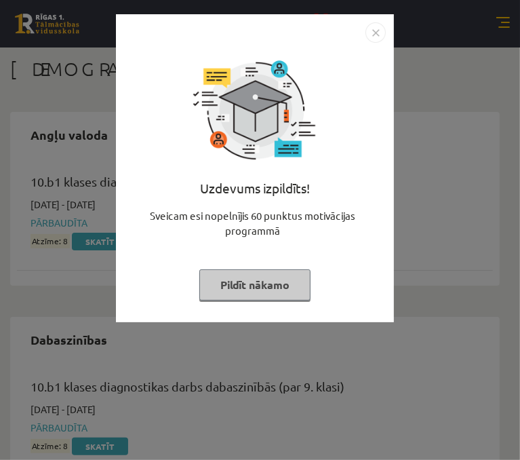
click at [374, 37] on img "Close" at bounding box center [375, 32] width 20 height 20
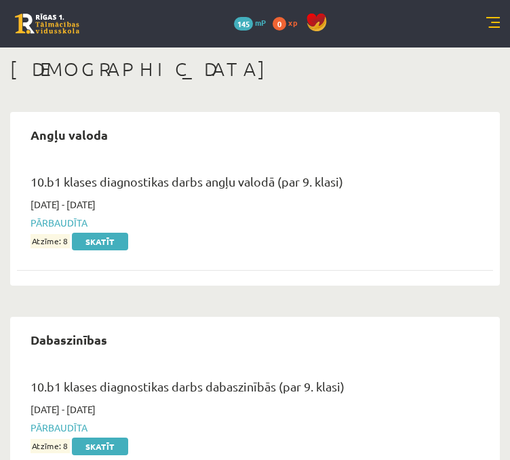
click at [495, 22] on link at bounding box center [493, 24] width 14 height 14
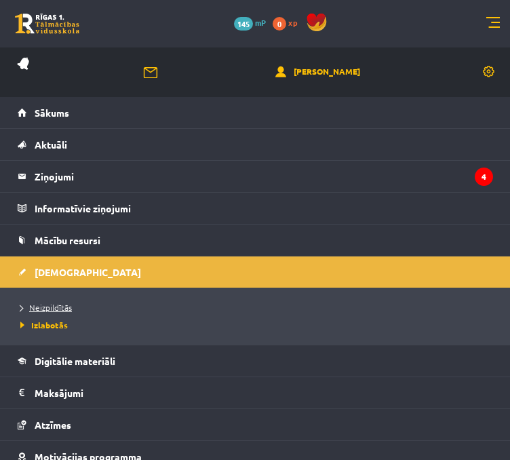
click at [41, 306] on span "Neizpildītās" at bounding box center [46, 307] width 52 height 11
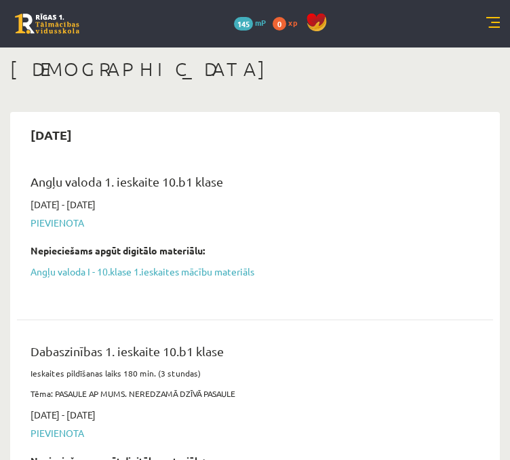
click at [244, 235] on div "[DATE] - [DATE] [GEOGRAPHIC_DATA] Nepieciešams apgūt digitālo materiālu: Angļu …" at bounding box center [244, 247] width 449 height 100
click at [91, 264] on link "Angļu valoda I - 10.klase 1.ieskaites mācību materiāls" at bounding box center [245, 271] width 429 height 14
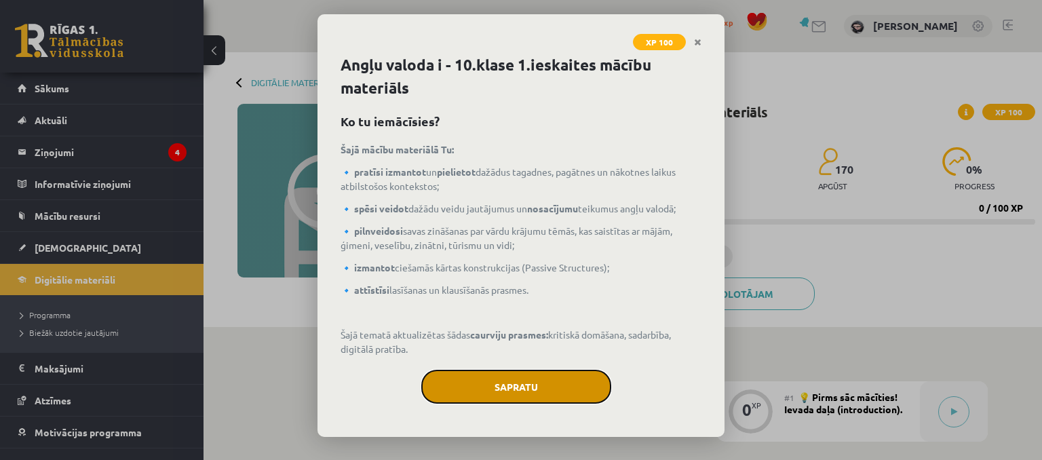
click at [530, 387] on button "Sapratu" at bounding box center [516, 387] width 190 height 34
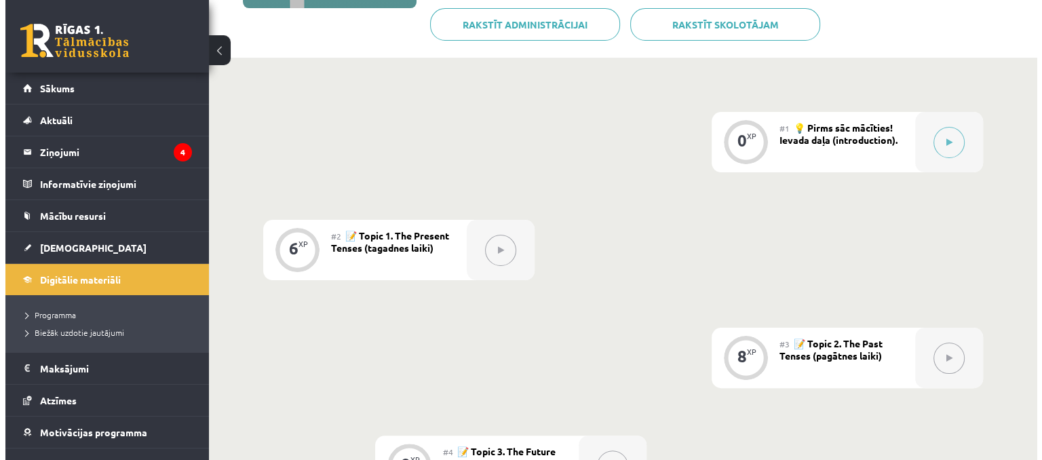
scroll to position [272, 0]
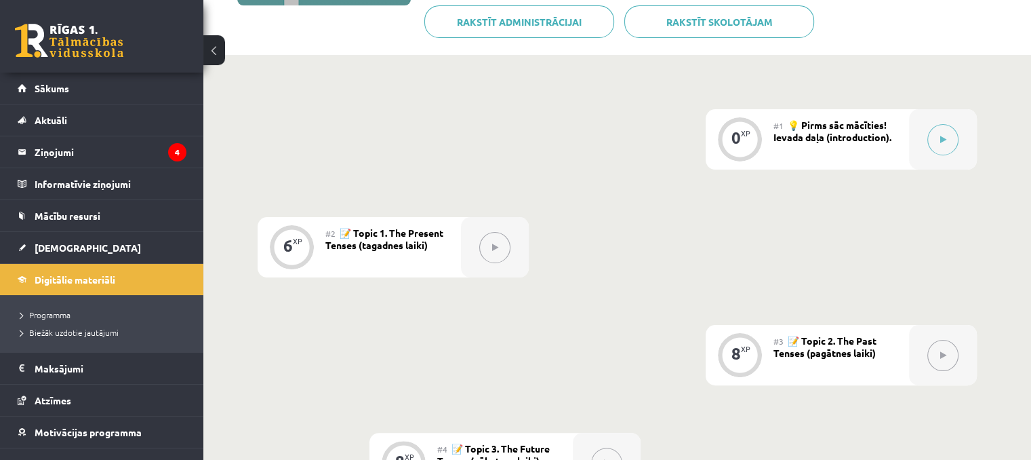
drag, startPoint x: 851, startPoint y: 139, endPoint x: 947, endPoint y: 133, distance: 95.8
click at [947, 133] on div "0 XP #1 💡 Pirms sāc mācīties! Ievada daļa (introduction)." at bounding box center [841, 139] width 271 height 60
click at [947, 133] on button at bounding box center [943, 139] width 31 height 31
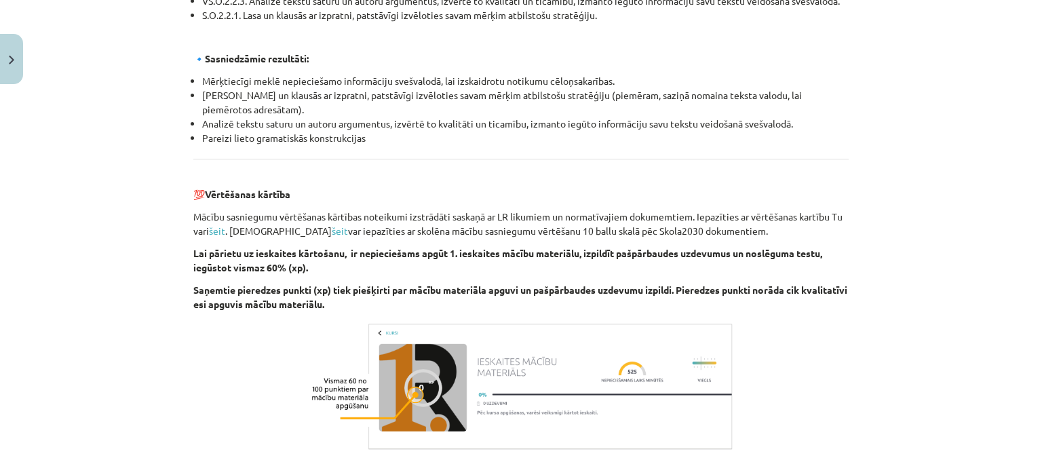
scroll to position [1579, 0]
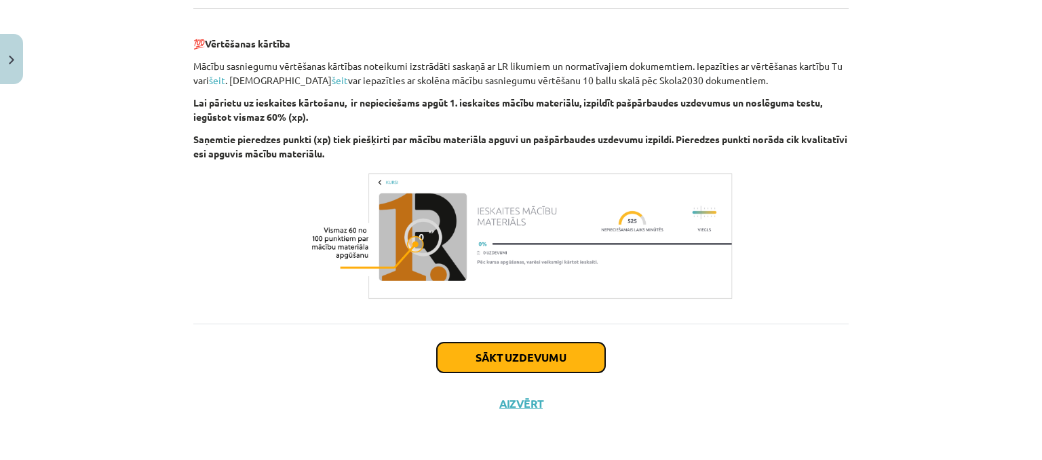
click at [549, 345] on button "Sākt uzdevumu" at bounding box center [521, 357] width 168 height 30
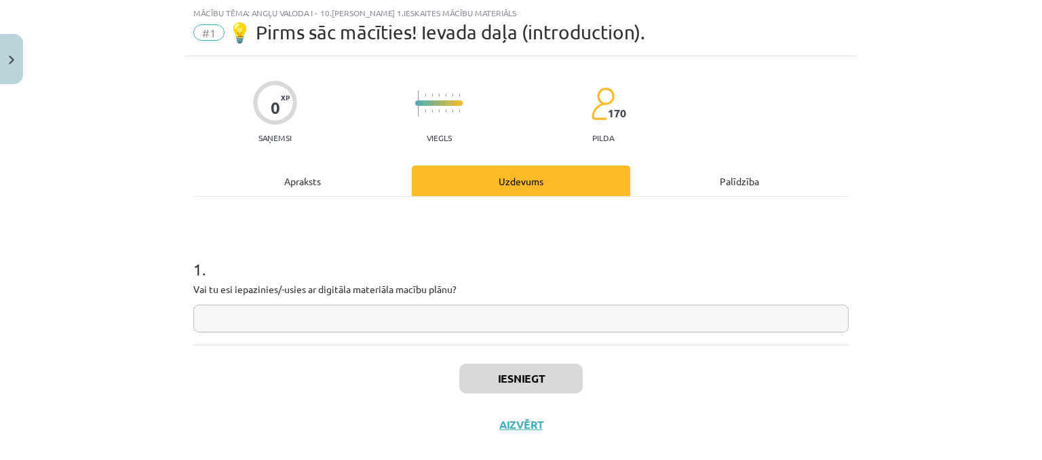
click at [458, 315] on input "text" at bounding box center [520, 318] width 655 height 28
type input "**"
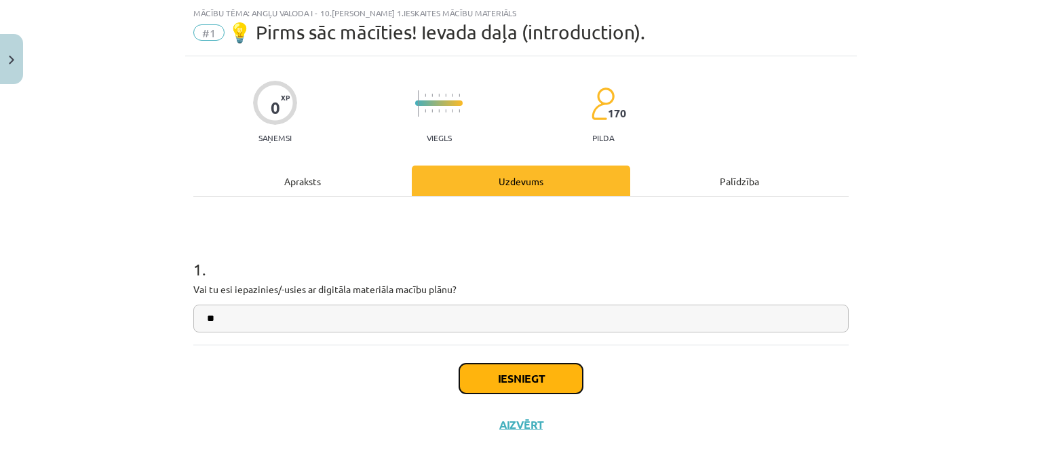
click at [519, 380] on button "Iesniegt" at bounding box center [520, 378] width 123 height 30
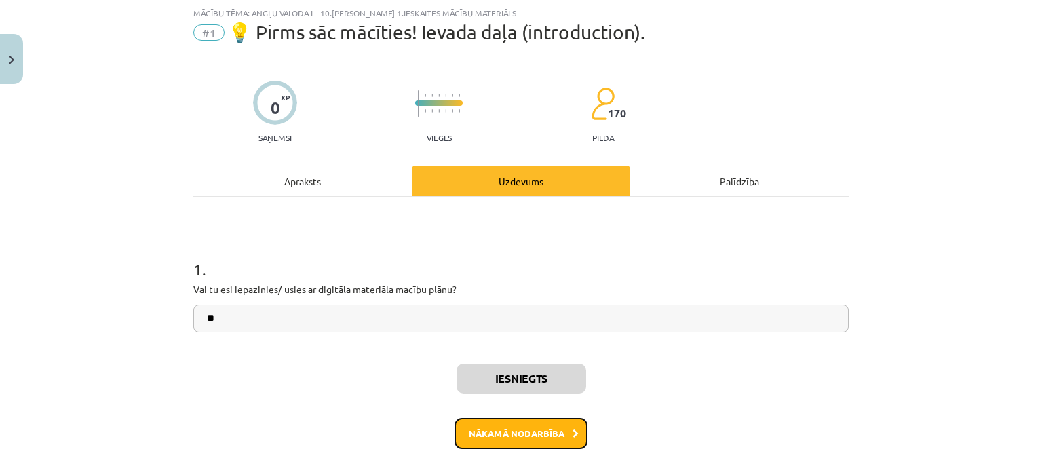
click at [507, 437] on button "Nākamā nodarbība" at bounding box center [520, 433] width 133 height 31
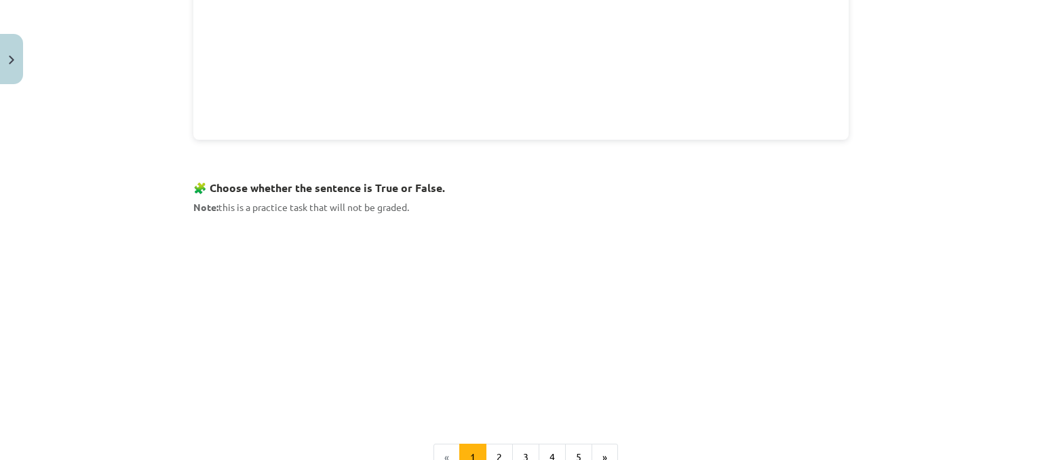
scroll to position [744, 0]
click at [496, 413] on button "2" at bounding box center [499, 419] width 27 height 27
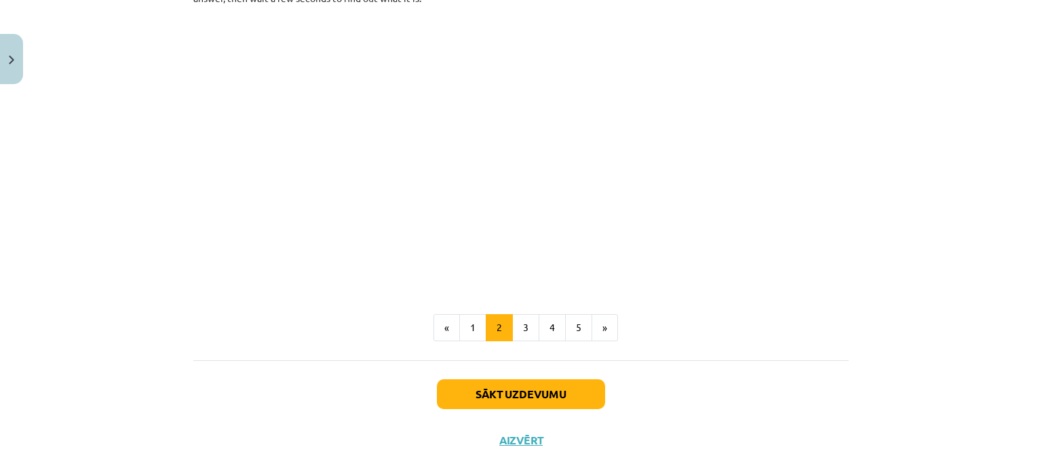
scroll to position [854, 0]
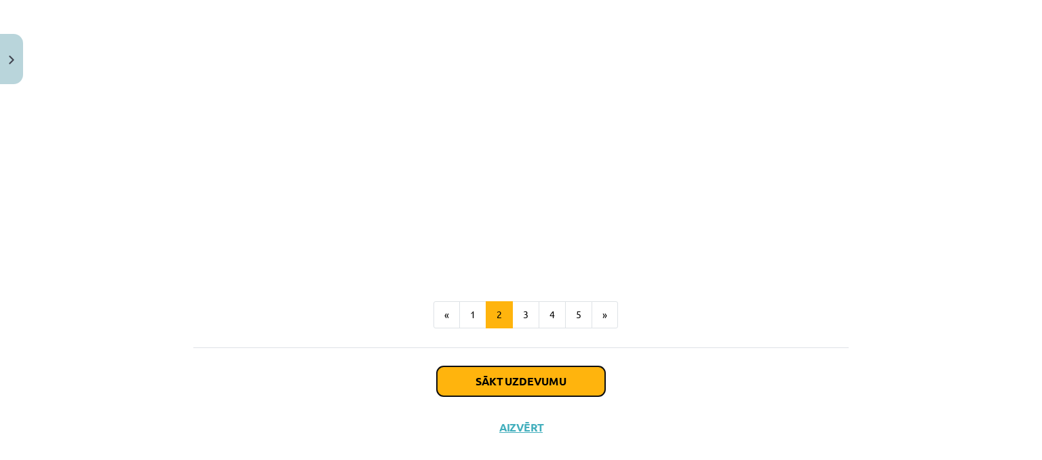
click at [586, 381] on button "Sākt uzdevumu" at bounding box center [521, 381] width 168 height 30
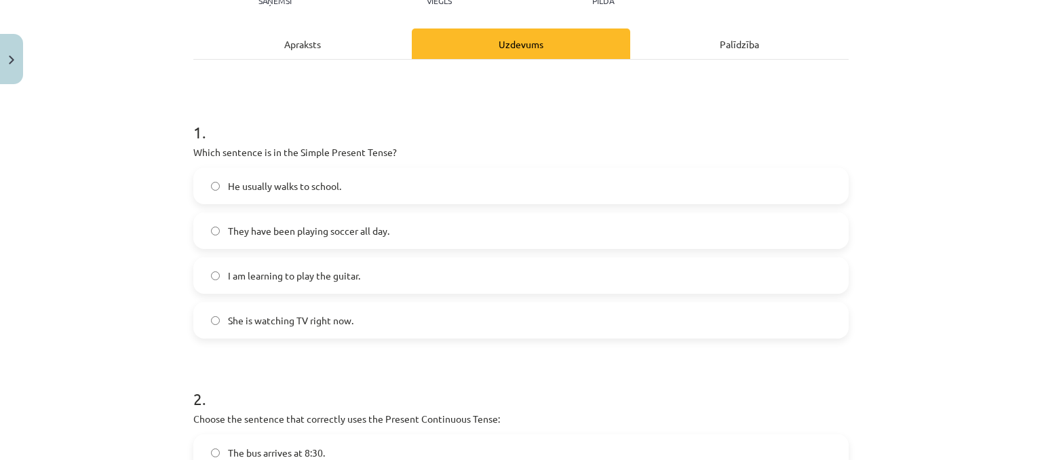
scroll to position [177, 0]
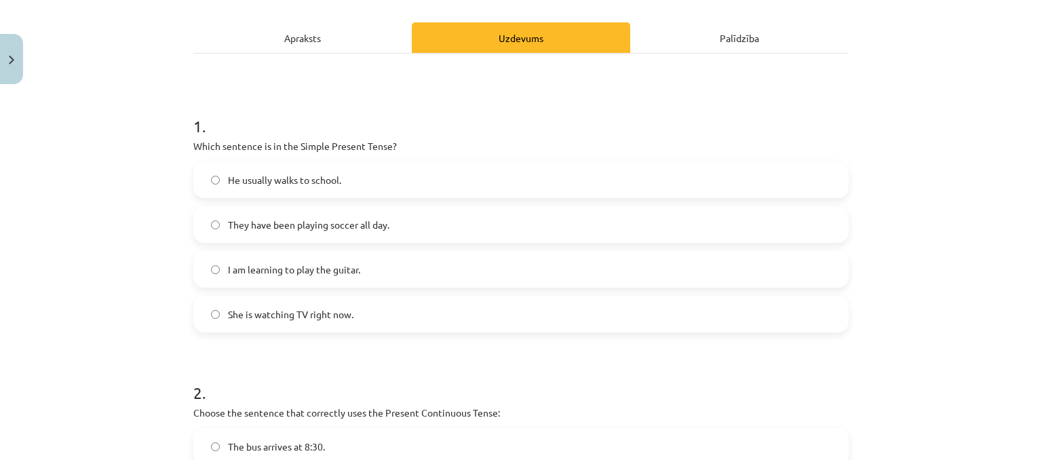
click at [393, 309] on label "She is watching TV right now." at bounding box center [521, 314] width 652 height 34
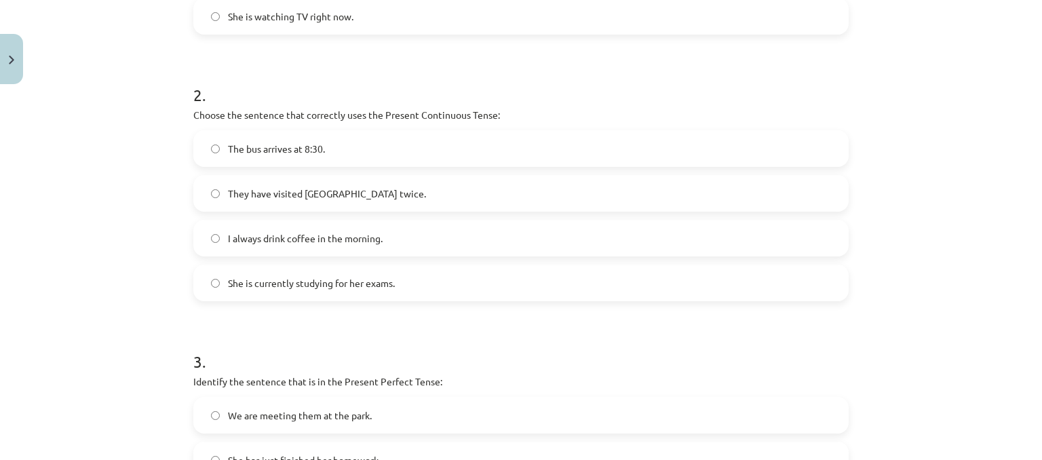
scroll to position [473, 0]
click at [503, 231] on label "I always drink coffee in the morning." at bounding box center [521, 239] width 652 height 34
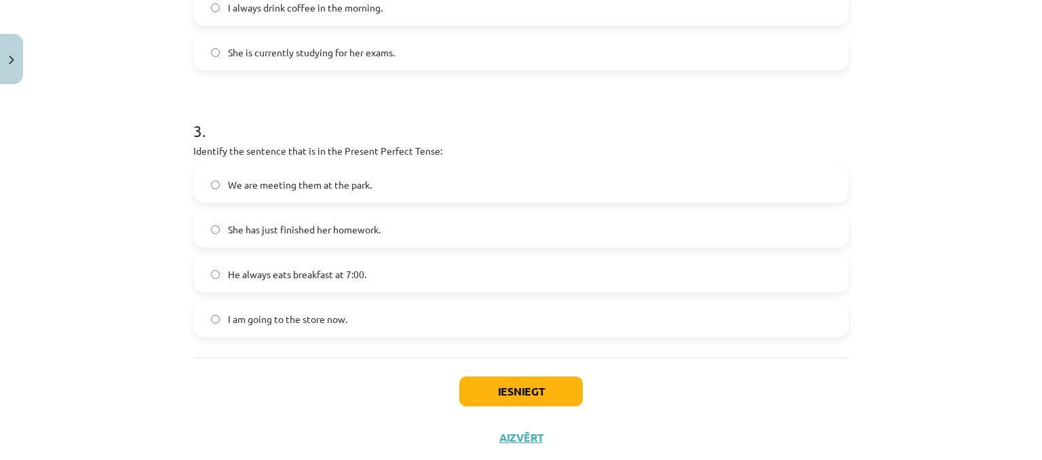
scroll to position [710, 0]
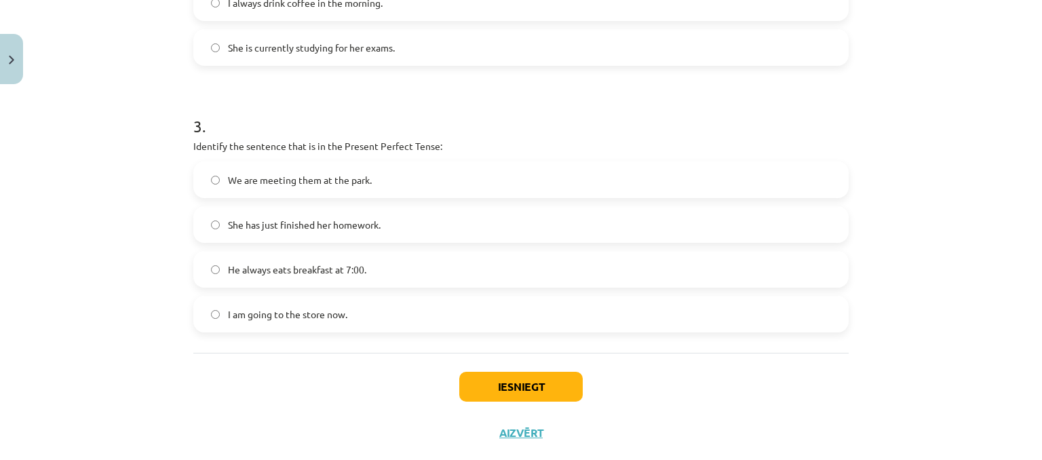
click at [479, 329] on label "I am going to the store now." at bounding box center [521, 314] width 652 height 34
click at [510, 396] on button "Iesniegt" at bounding box center [520, 387] width 123 height 30
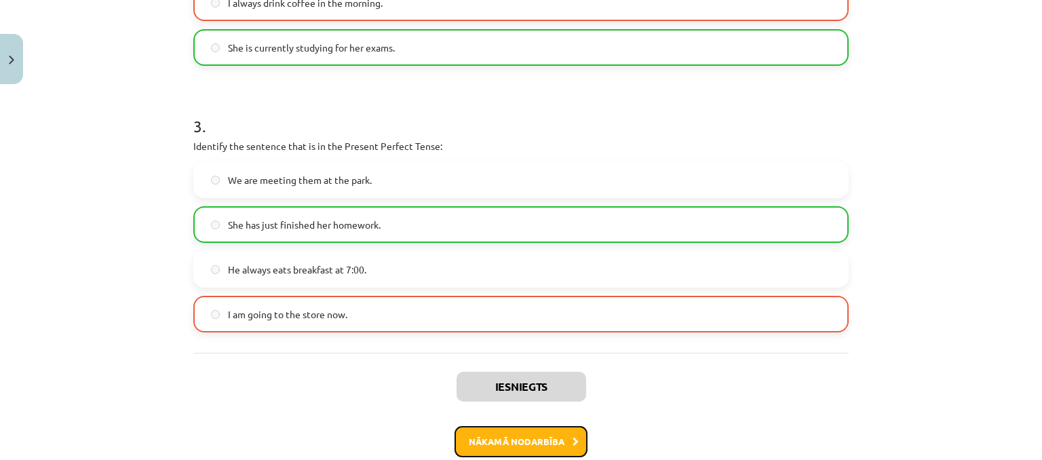
click at [528, 436] on button "Nākamā nodarbība" at bounding box center [520, 441] width 133 height 31
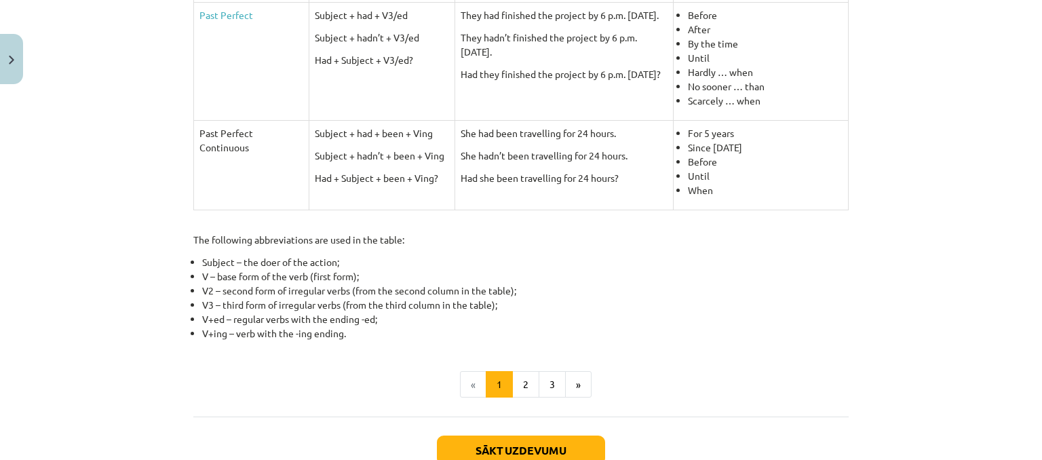
scroll to position [688, 0]
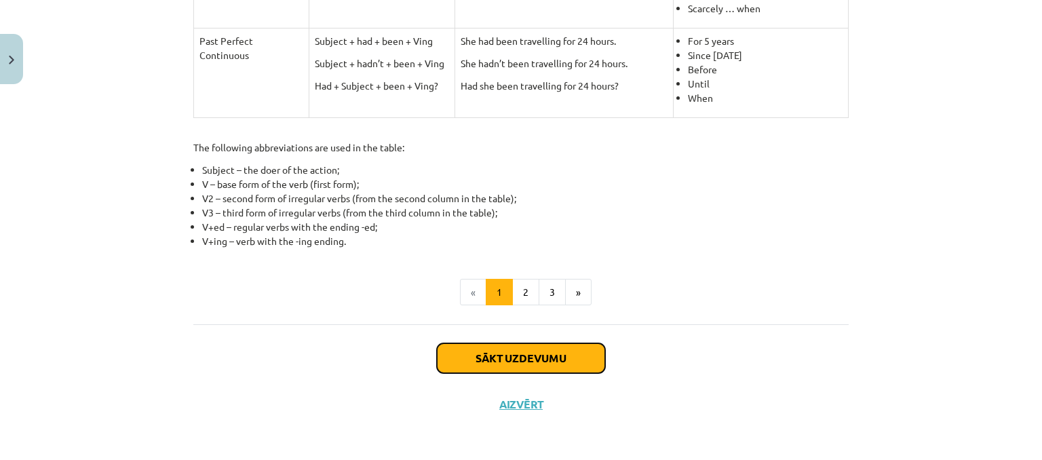
click at [532, 361] on button "Sākt uzdevumu" at bounding box center [521, 358] width 168 height 30
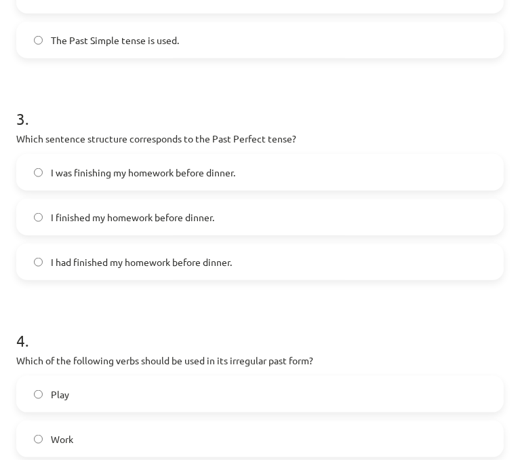
scroll to position [776, 0]
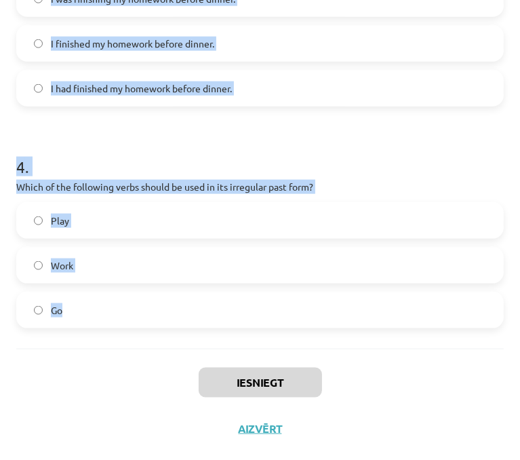
drag, startPoint x: 20, startPoint y: 237, endPoint x: 237, endPoint y: 315, distance: 230.6
copy form "1 . Which of the following sentences is correct in the Past Simple tense? He is…"
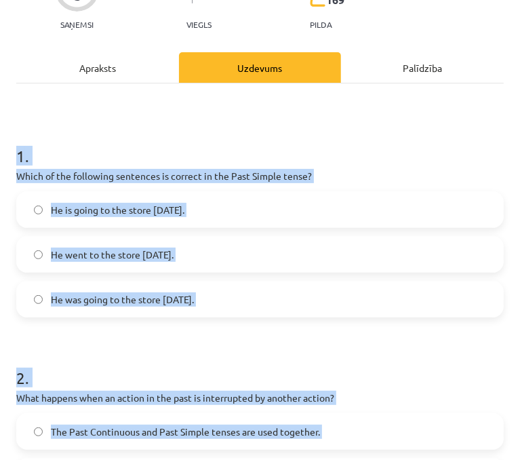
scroll to position [119, 0]
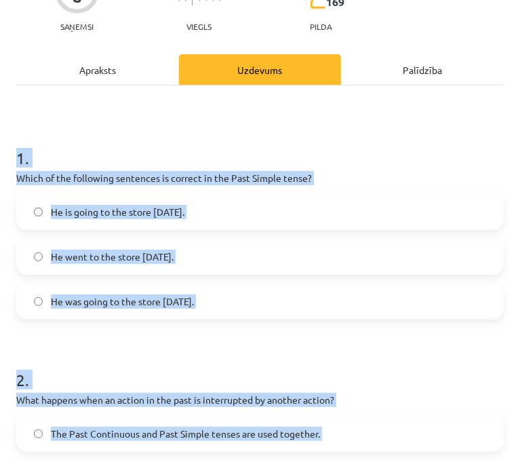
click at [163, 250] on span "He went to the store [DATE]." at bounding box center [112, 257] width 123 height 14
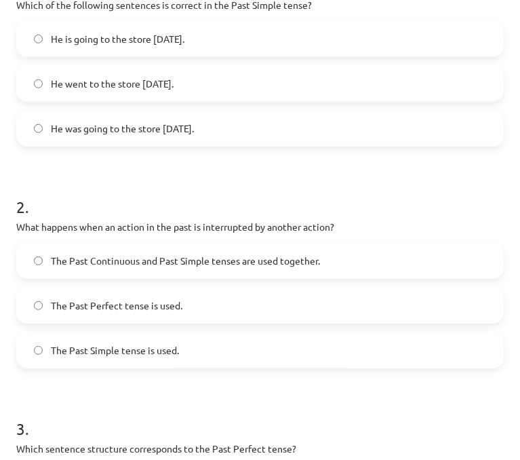
scroll to position [295, 0]
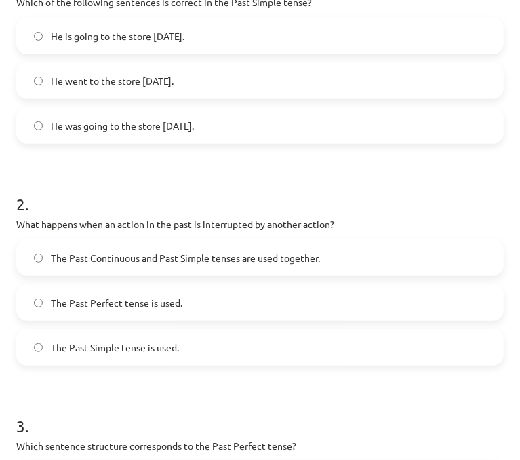
click at [207, 258] on span "The Past Continuous and Past Simple tenses are used together." at bounding box center [185, 258] width 269 height 14
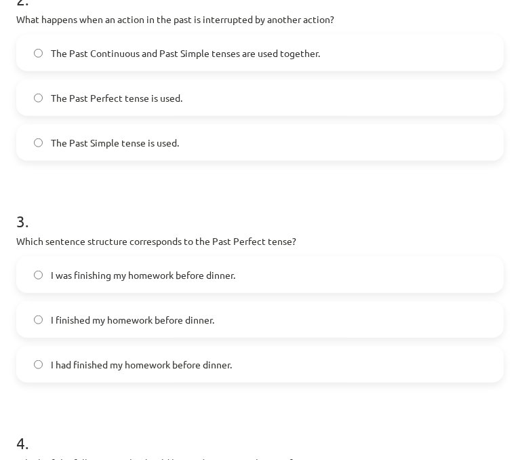
scroll to position [534, 0]
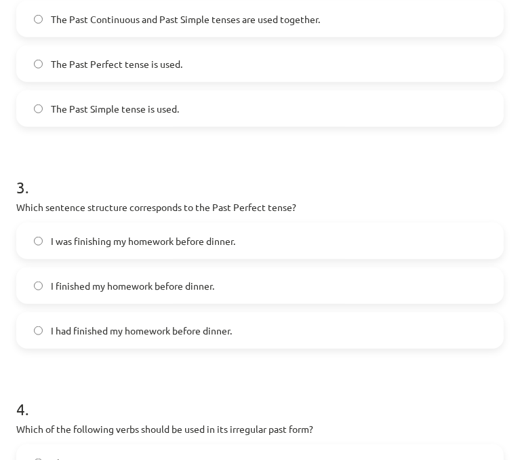
click at [176, 333] on span "I had finished my homework before dinner." at bounding box center [141, 330] width 181 height 14
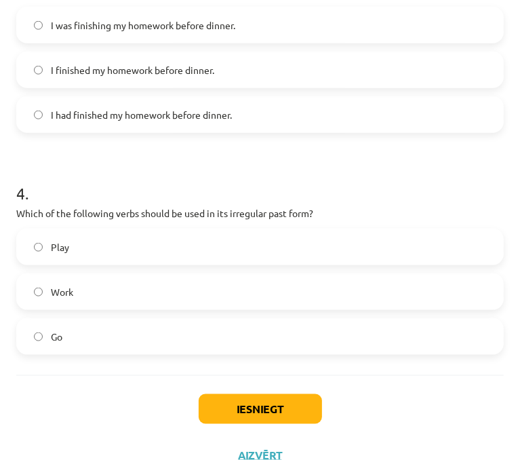
scroll to position [755, 0]
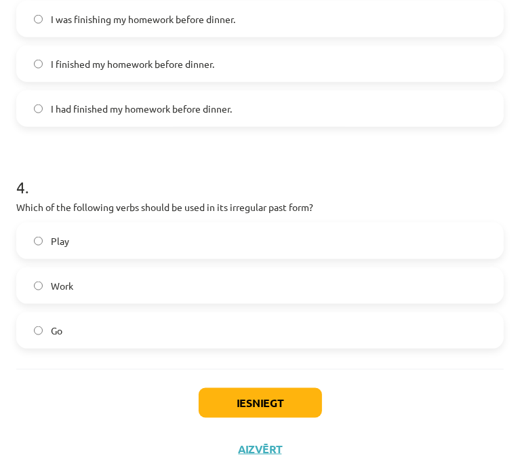
click at [226, 337] on label "Go" at bounding box center [260, 330] width 485 height 34
click at [239, 399] on button "Iesniegt" at bounding box center [260, 403] width 123 height 30
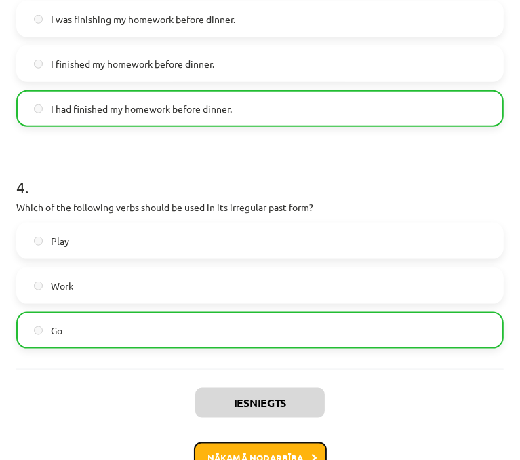
click at [241, 451] on button "Nākamā nodarbība" at bounding box center [260, 457] width 133 height 31
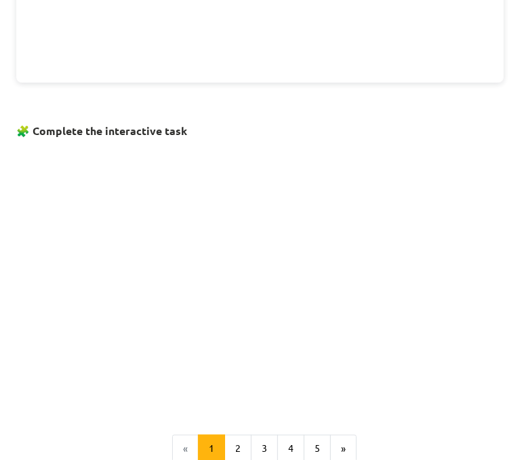
scroll to position [763, 0]
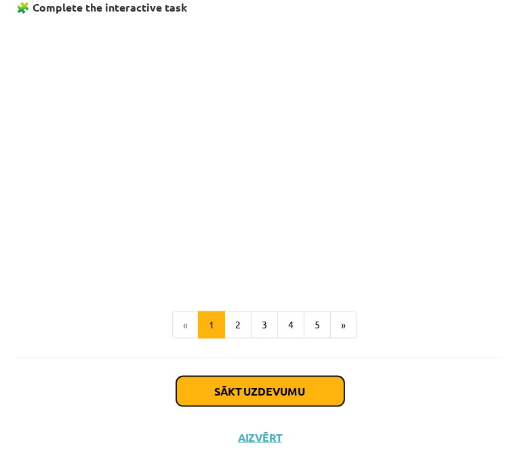
click at [214, 376] on button "Sākt uzdevumu" at bounding box center [260, 391] width 168 height 30
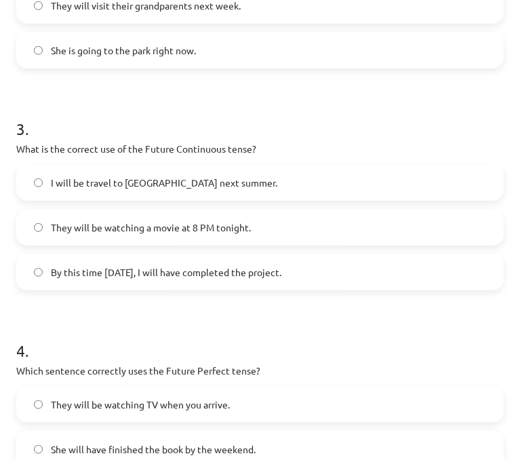
scroll to position [776, 0]
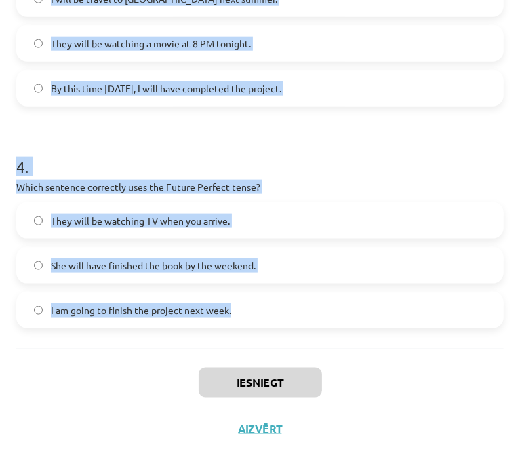
drag, startPoint x: 18, startPoint y: 292, endPoint x: 285, endPoint y: 322, distance: 268.9
copy form "Which sentence correctly uses "will" to make a prediction? I think it will rain…"
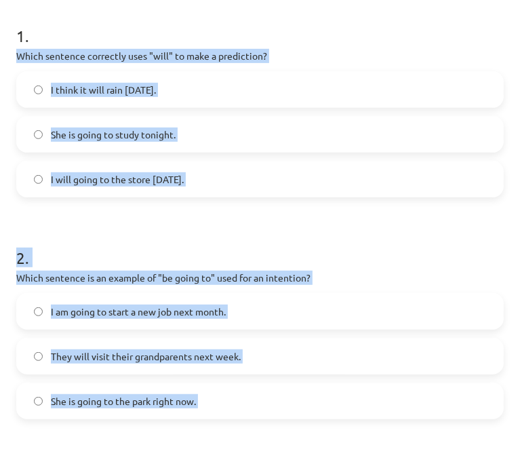
scroll to position [233, 0]
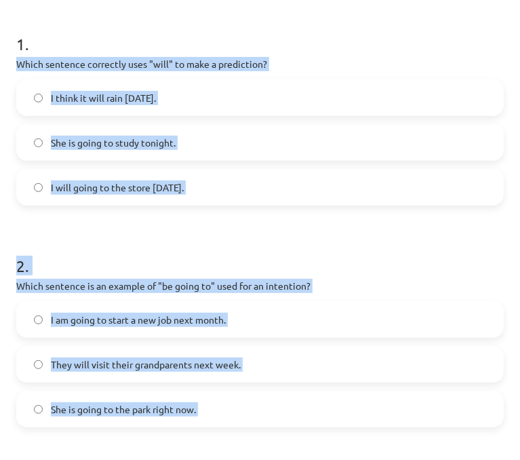
click at [137, 91] on span "I think it will rain tomorrow." at bounding box center [103, 98] width 105 height 14
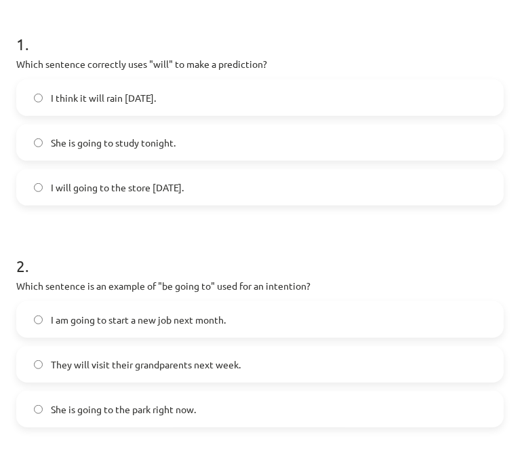
click at [184, 321] on span "I am going to start a new job next month." at bounding box center [138, 320] width 175 height 14
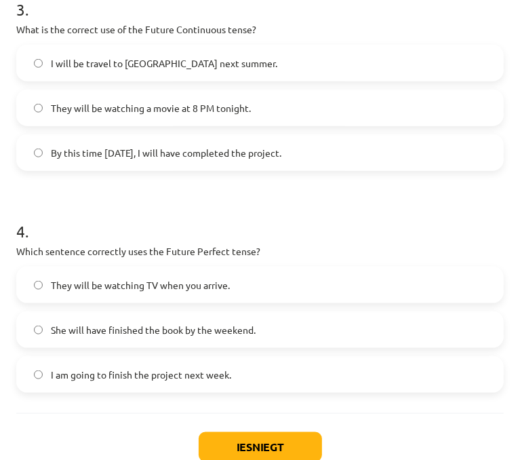
scroll to position [715, 0]
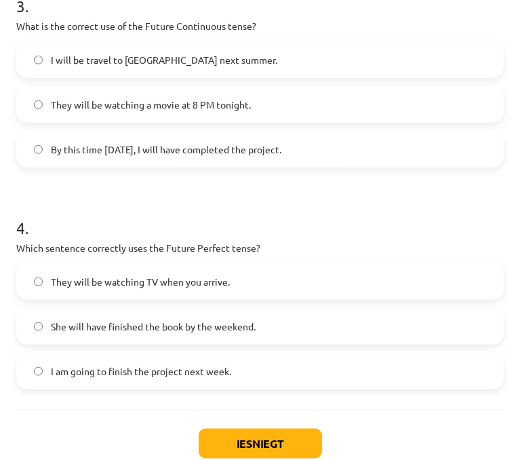
click at [51, 87] on label "They will be watching a movie at 8 PM tonight." at bounding box center [260, 104] width 485 height 34
click at [81, 323] on span "She will have finished the book by the weekend." at bounding box center [153, 326] width 205 height 14
click at [233, 450] on button "Iesniegt" at bounding box center [260, 444] width 123 height 30
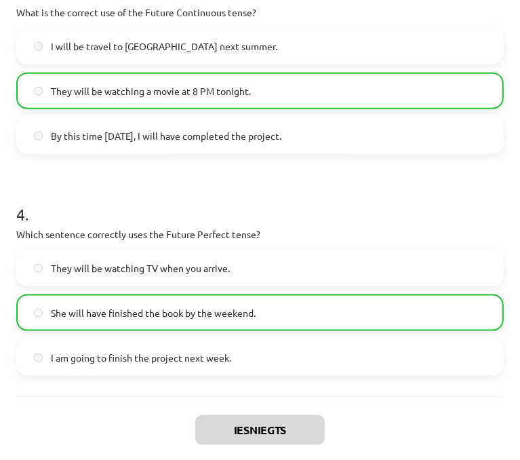
scroll to position [818, 0]
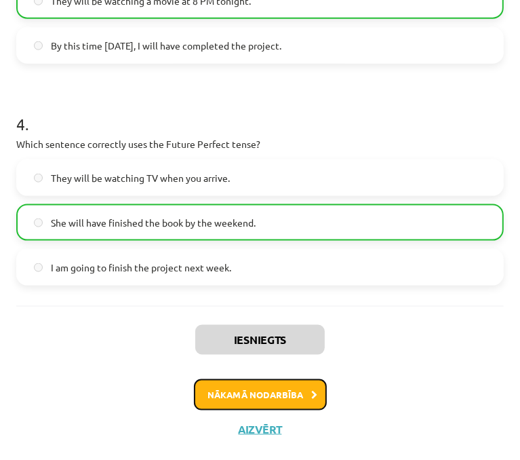
click at [279, 394] on button "Nākamā nodarbība" at bounding box center [260, 394] width 133 height 31
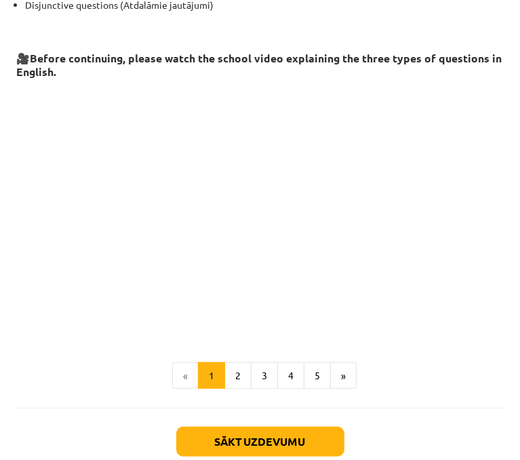
scroll to position [334, 0]
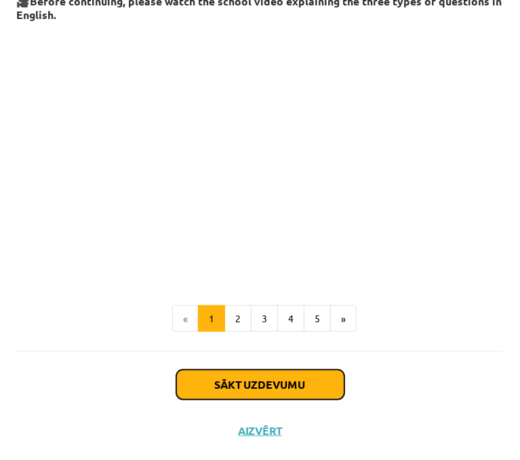
click at [293, 391] on button "Sākt uzdevumu" at bounding box center [260, 385] width 168 height 30
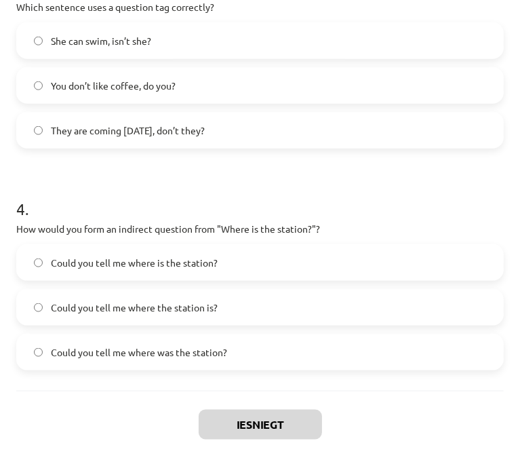
scroll to position [776, 0]
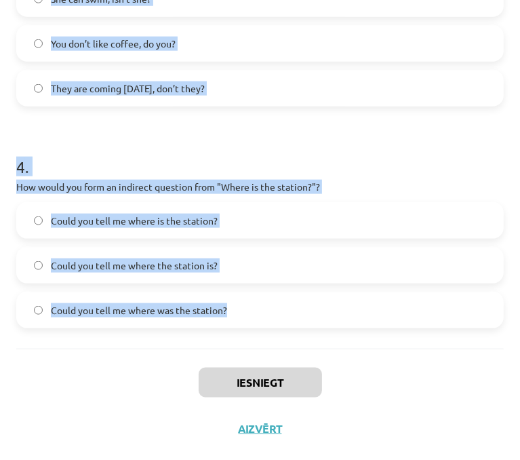
drag, startPoint x: 17, startPoint y: 288, endPoint x: 259, endPoint y: 329, distance: 245.5
copy form "What is the correct word order for a question in the Present Simple tense? Verb…"
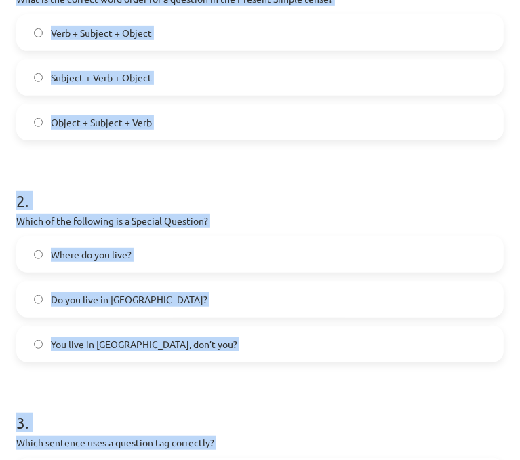
scroll to position [300, 0]
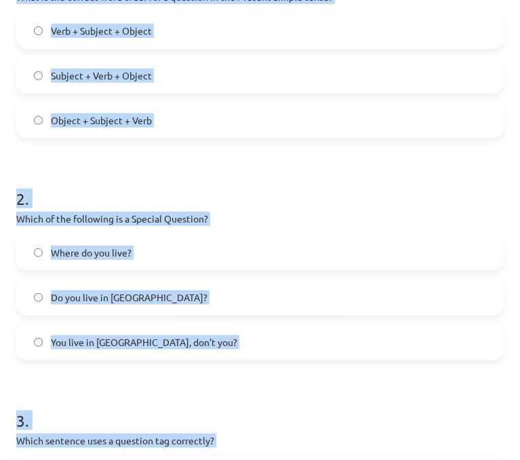
click at [401, 181] on h1 "2 ." at bounding box center [260, 186] width 488 height 42
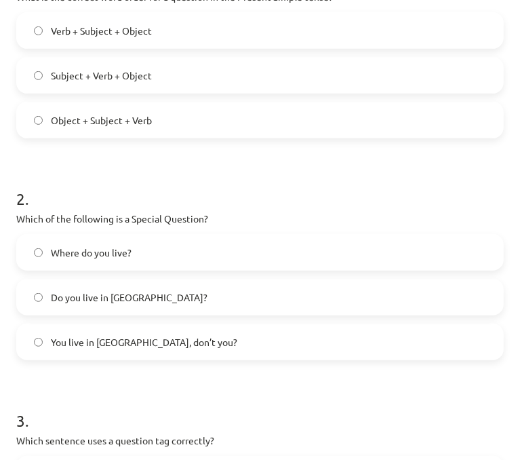
click at [142, 39] on label "Verb + Subject + Object" at bounding box center [260, 31] width 485 height 34
click at [163, 250] on label "Where do you live?" at bounding box center [260, 252] width 485 height 34
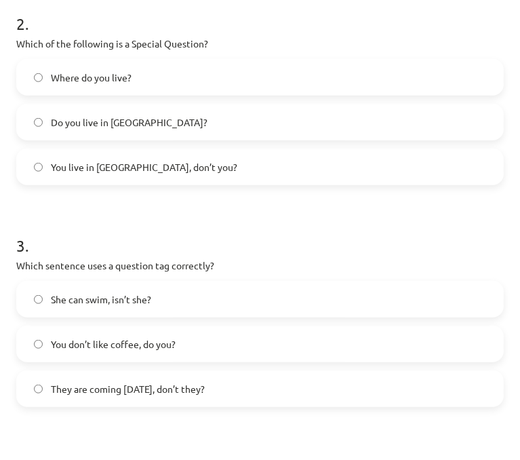
scroll to position [520, 0]
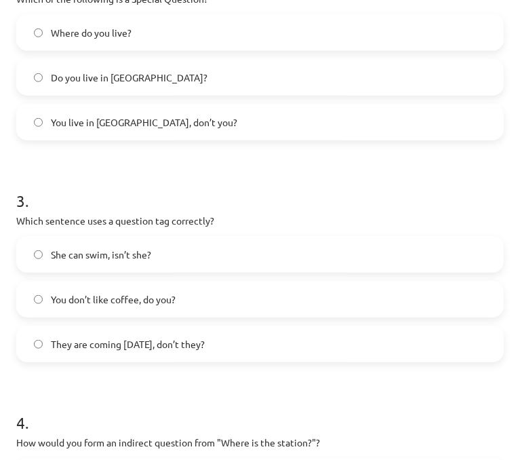
click at [187, 302] on label "You don’t like coffee, do you?" at bounding box center [260, 299] width 485 height 34
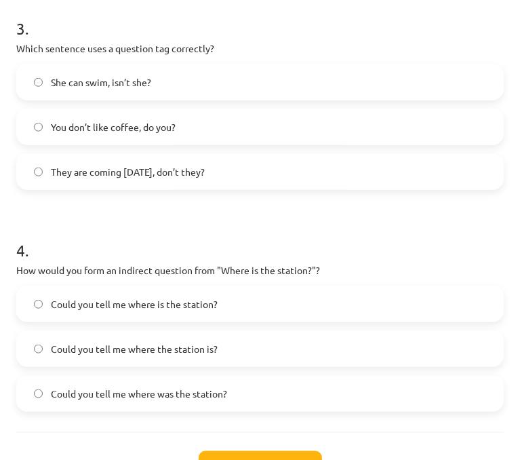
scroll to position [705, 0]
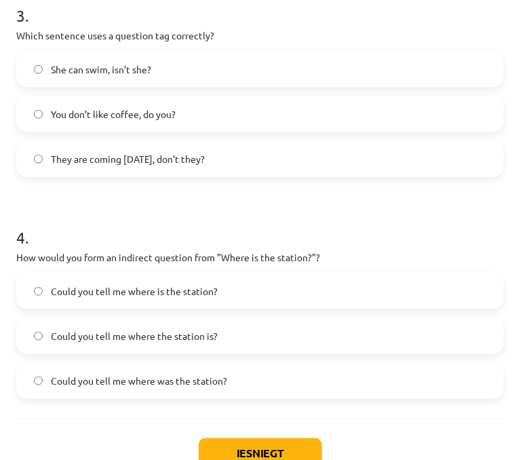
click at [231, 335] on label "Could you tell me where the station is?" at bounding box center [260, 336] width 485 height 34
click at [236, 446] on button "Iesniegt" at bounding box center [260, 453] width 123 height 30
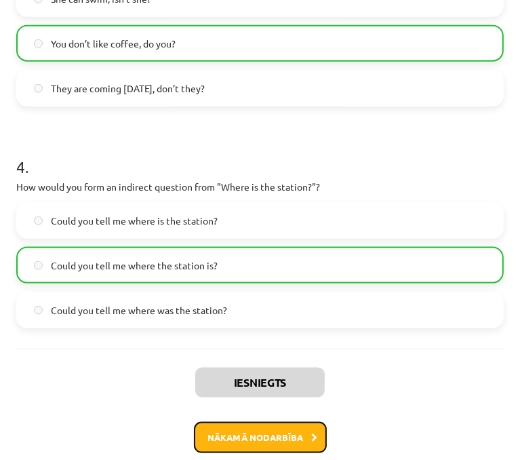
click at [236, 440] on button "Nākamā nodarbība" at bounding box center [260, 437] width 133 height 31
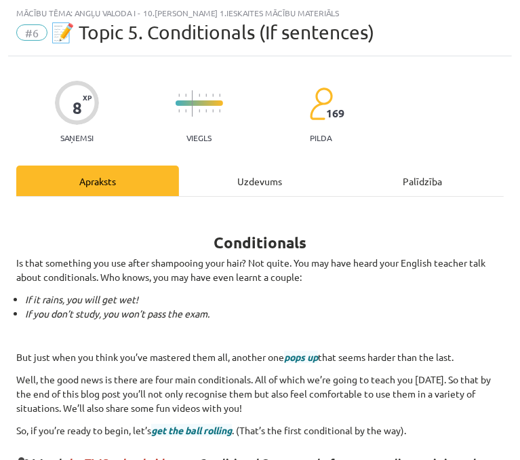
scroll to position [822, 0]
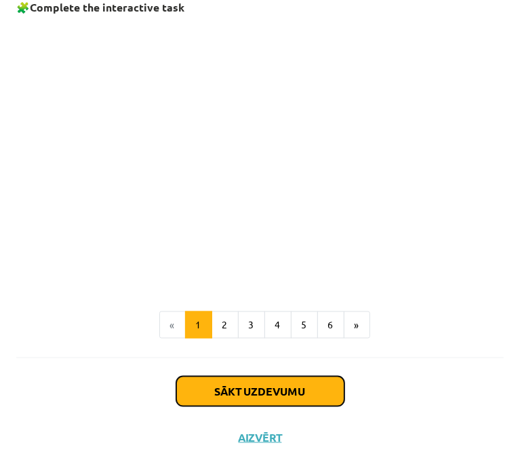
click at [244, 384] on button "Sākt uzdevumu" at bounding box center [260, 391] width 168 height 30
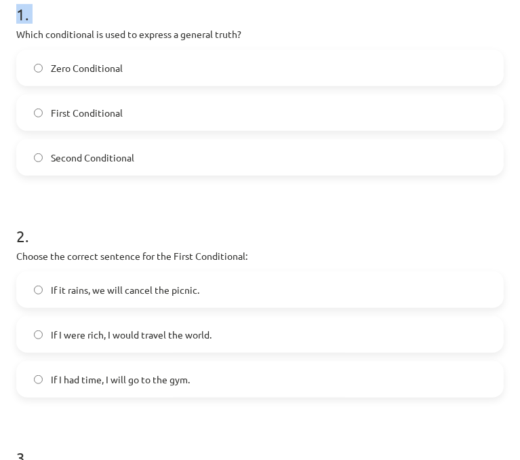
scroll to position [776, 0]
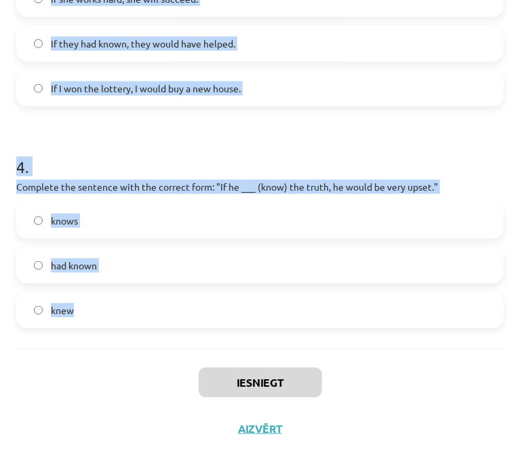
drag, startPoint x: 14, startPoint y: 292, endPoint x: 153, endPoint y: 333, distance: 145.0
copy form "Which conditional is used to express a general truth? Zero Conditional First Co…"
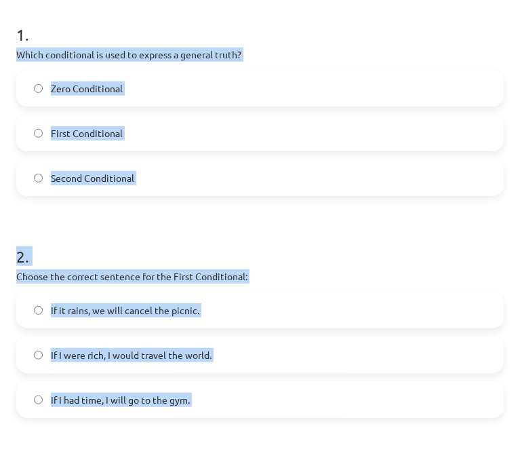
scroll to position [226, 0]
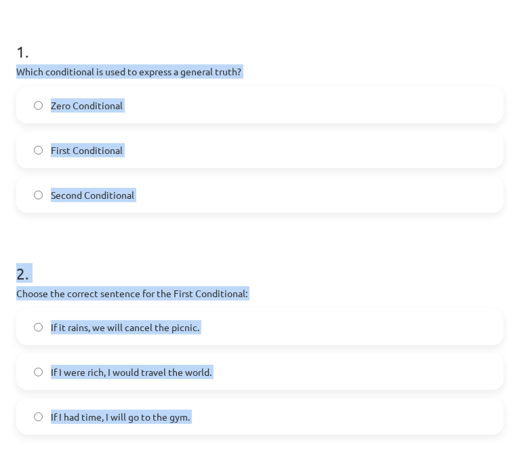
click at [208, 109] on label "Zero Conditional" at bounding box center [260, 105] width 485 height 34
click at [217, 241] on h1 "2 ." at bounding box center [260, 261] width 488 height 42
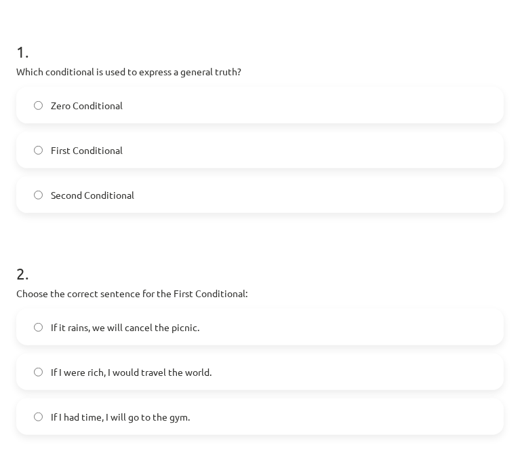
click at [217, 241] on h1 "2 ." at bounding box center [260, 261] width 488 height 42
click at [168, 329] on span "If it rains, we will cancel the picnic." at bounding box center [125, 327] width 149 height 14
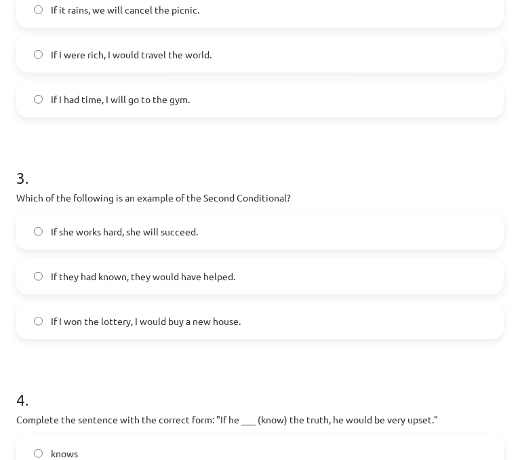
scroll to position [553, 0]
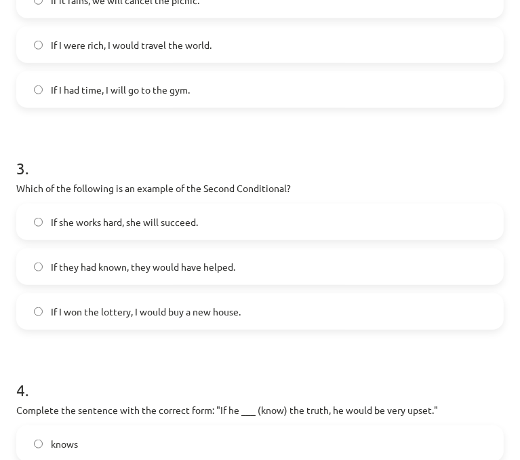
click at [160, 302] on label "If I won the lottery, I would buy a new house." at bounding box center [260, 311] width 485 height 34
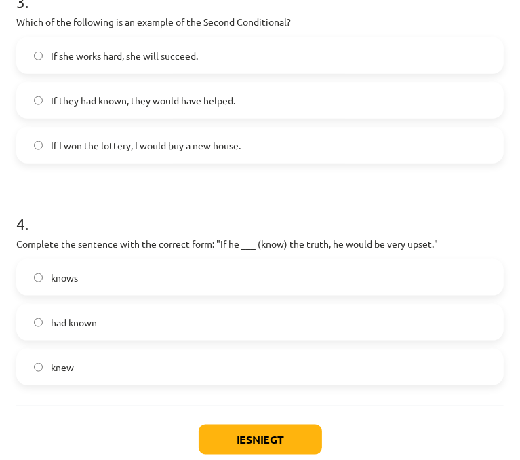
scroll to position [765, 0]
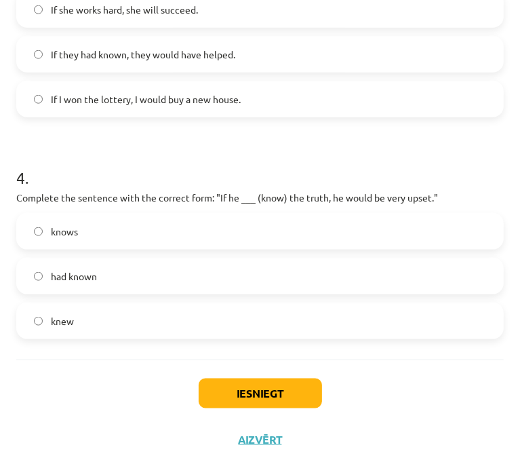
click at [271, 323] on label "knew" at bounding box center [260, 321] width 485 height 34
click at [260, 383] on button "Iesniegt" at bounding box center [260, 393] width 123 height 30
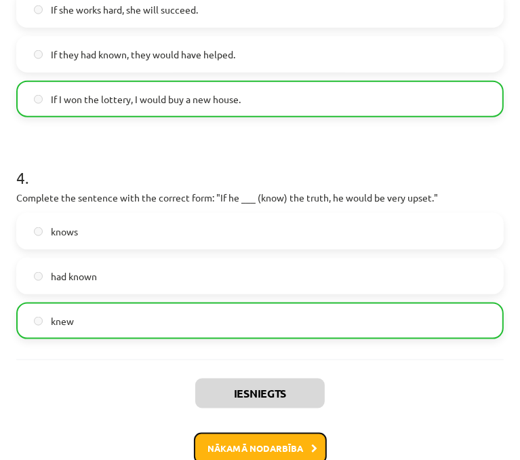
click at [252, 448] on button "Nākamā nodarbība" at bounding box center [260, 448] width 133 height 31
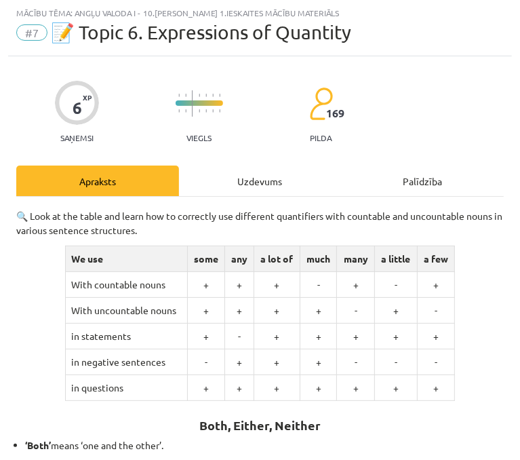
scroll to position [338, 0]
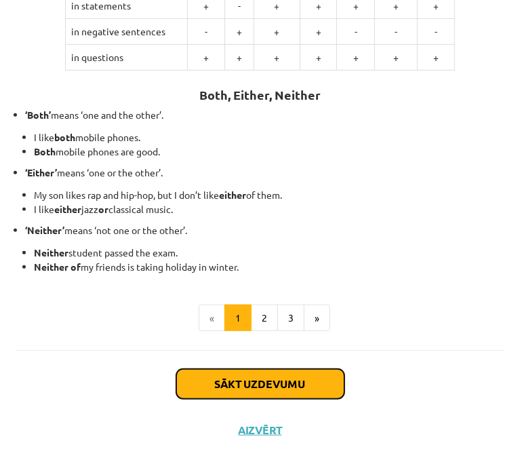
click at [281, 379] on button "Sākt uzdevumu" at bounding box center [260, 384] width 168 height 30
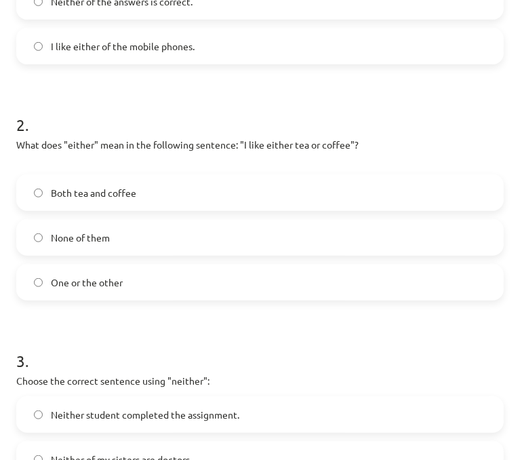
scroll to position [568, 0]
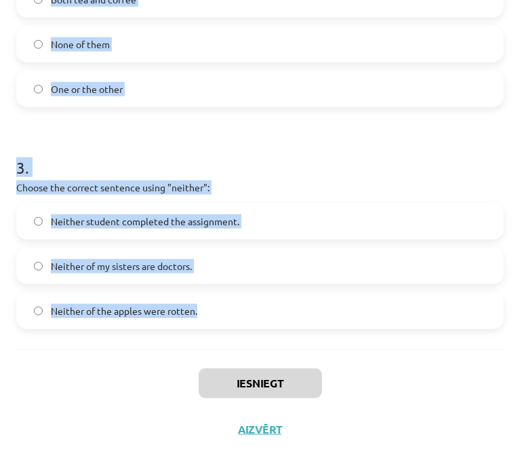
drag, startPoint x: 16, startPoint y: 194, endPoint x: 256, endPoint y: 321, distance: 272.1
copy form "Which sentence correctly uses the word "both"? Both of the students passed the …"
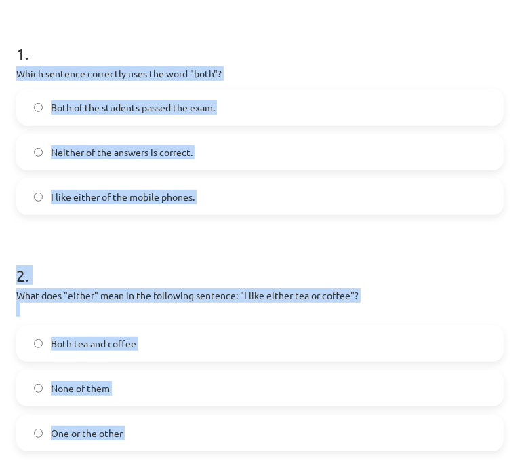
scroll to position [206, 0]
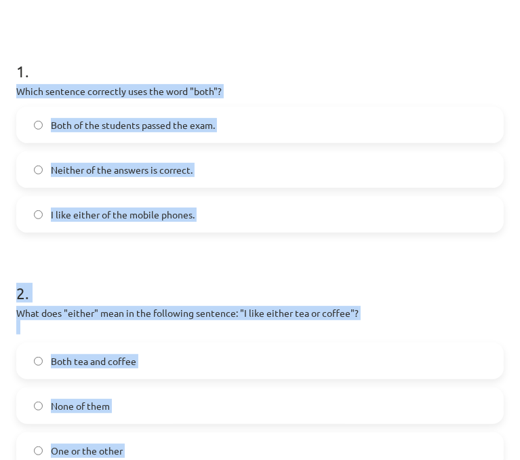
click at [402, 112] on label "Both of the students passed the exam." at bounding box center [260, 125] width 485 height 34
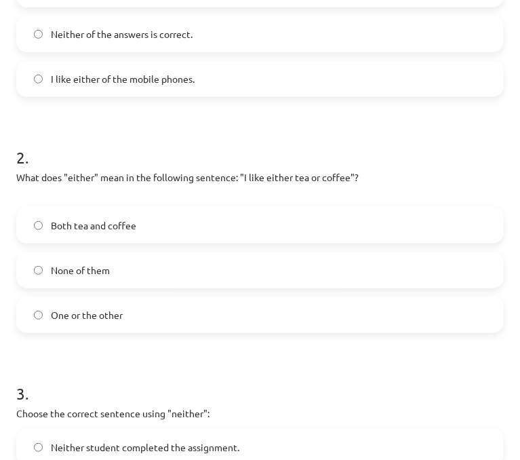
scroll to position [345, 0]
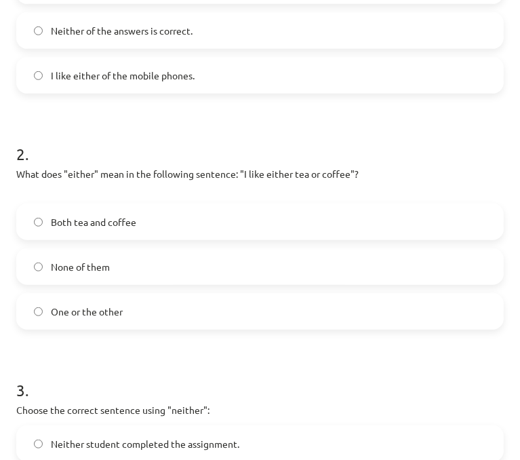
click at [167, 302] on label "One or the other" at bounding box center [260, 311] width 485 height 34
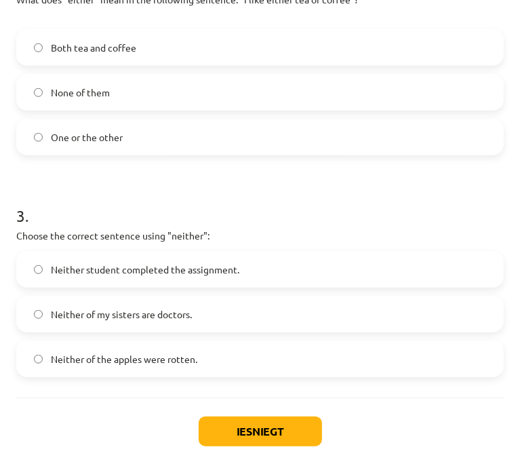
scroll to position [522, 0]
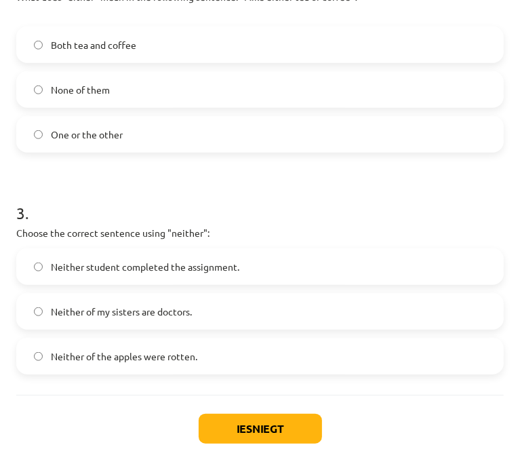
click at [232, 269] on span "Neither student completed the assignment." at bounding box center [145, 267] width 189 height 14
click at [233, 422] on button "Iesniegt" at bounding box center [260, 429] width 123 height 30
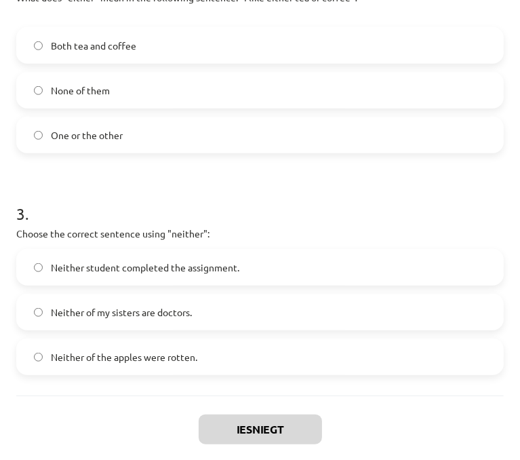
scroll to position [568, 0]
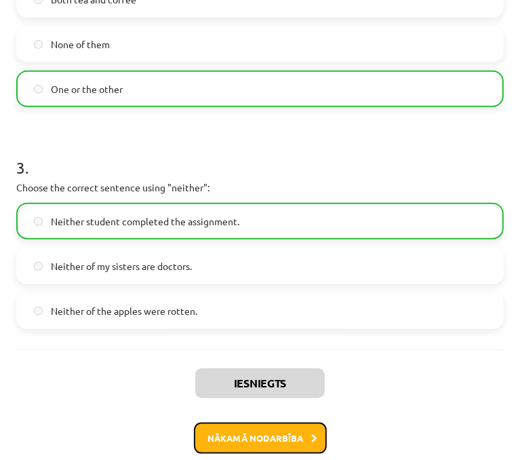
click at [269, 437] on button "Nākamā nodarbība" at bounding box center [260, 437] width 133 height 31
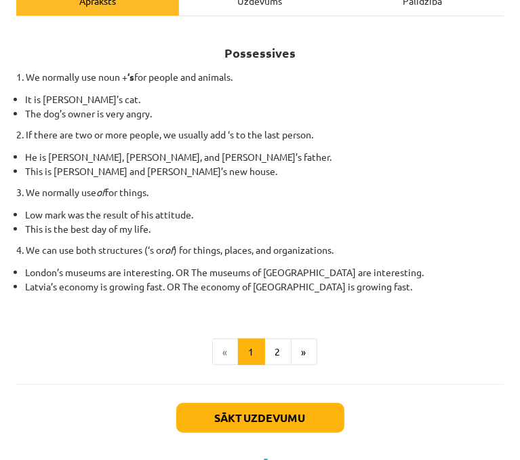
scroll to position [223, 0]
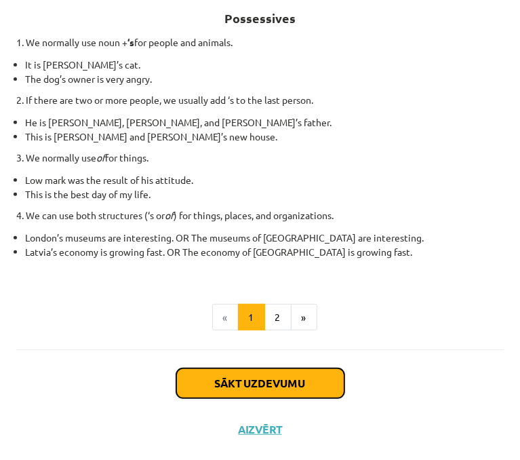
click at [317, 393] on button "Sākt uzdevumu" at bounding box center [260, 383] width 168 height 30
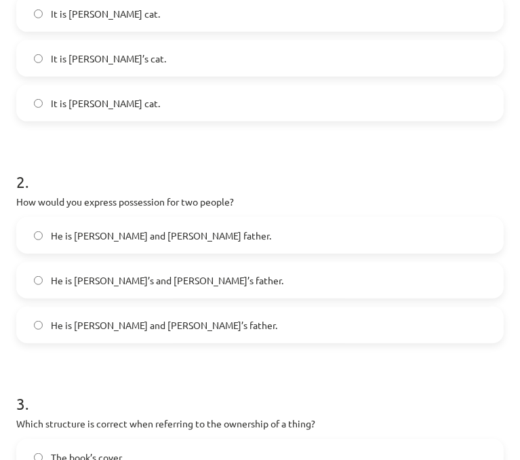
scroll to position [553, 0]
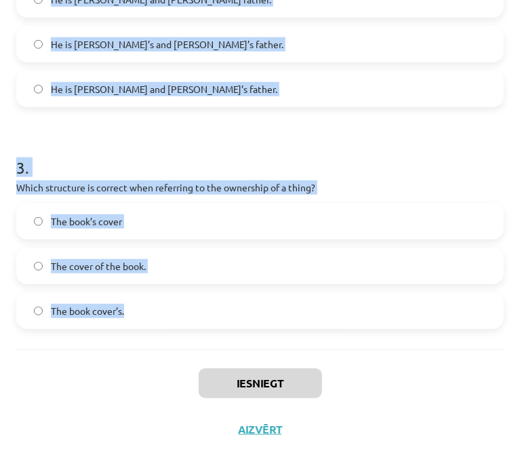
drag, startPoint x: 17, startPoint y: 285, endPoint x: 182, endPoint y: 326, distance: 170.4
click at [182, 326] on form "1 . Which sentence correctly shows possession for a single person? It is Janes’…" at bounding box center [260, 10] width 488 height 638
copy form "Which sentence correctly shows possession for a single person? It is Janes’s ca…"
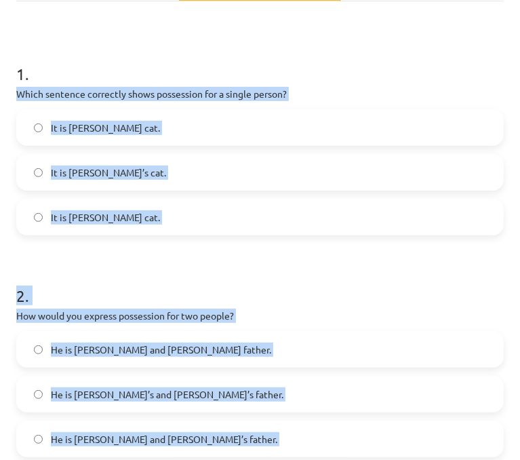
scroll to position [201, 0]
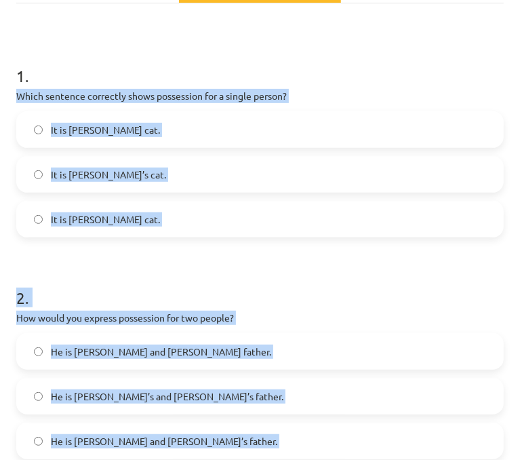
click at [393, 123] on label "It is Janes’s cat." at bounding box center [260, 130] width 485 height 34
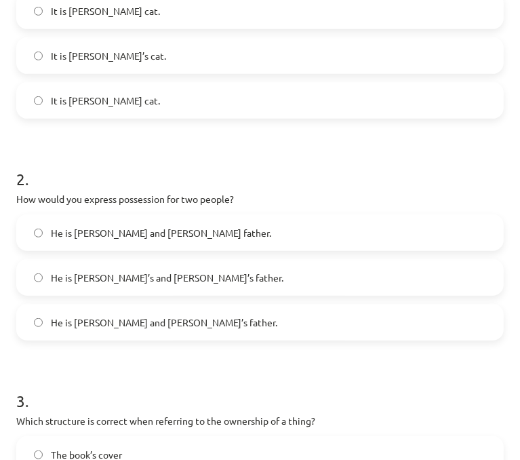
scroll to position [336, 0]
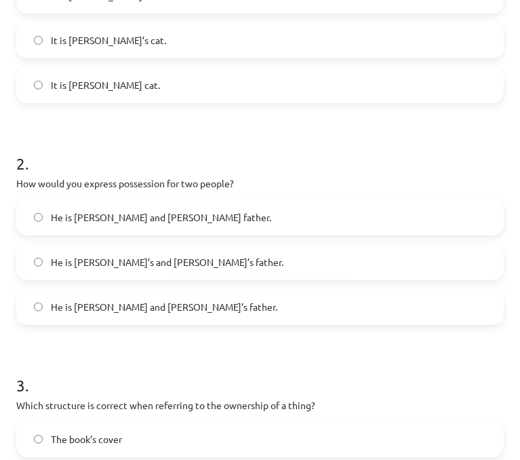
click at [250, 214] on label "He is Alice and James father." at bounding box center [260, 217] width 485 height 34
click at [177, 308] on span "He is Alice and James’s father." at bounding box center [164, 307] width 226 height 14
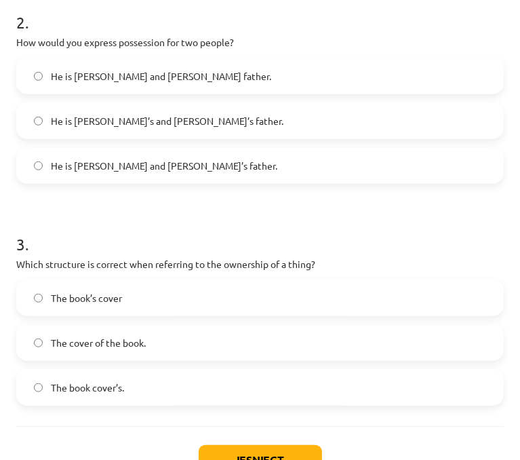
scroll to position [513, 0]
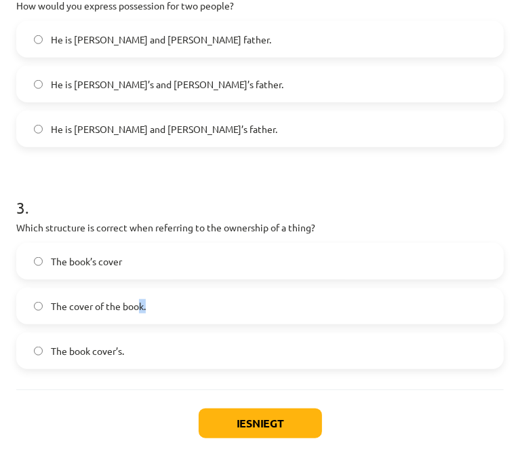
drag, startPoint x: 181, startPoint y: 306, endPoint x: 141, endPoint y: 307, distance: 40.0
click at [141, 307] on label "The cover of the book." at bounding box center [260, 306] width 485 height 34
click at [51, 310] on span "The cover of the book." at bounding box center [98, 306] width 95 height 14
click at [260, 418] on button "Iesniegt" at bounding box center [260, 423] width 123 height 30
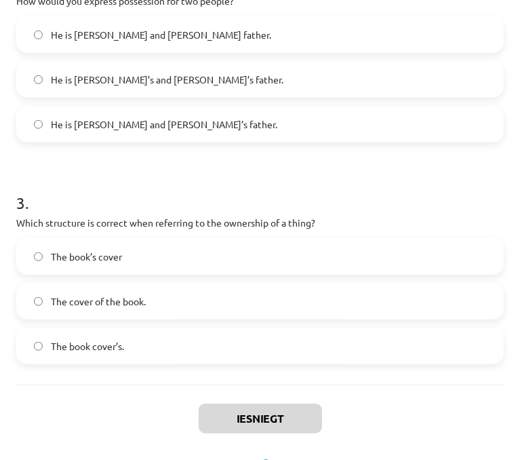
scroll to position [553, 0]
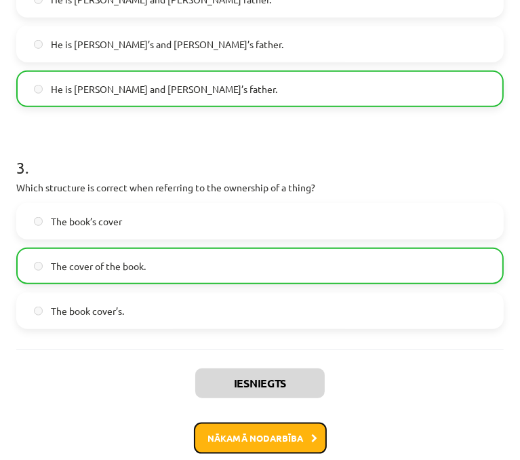
click at [299, 429] on button "Nākamā nodarbība" at bounding box center [260, 437] width 133 height 31
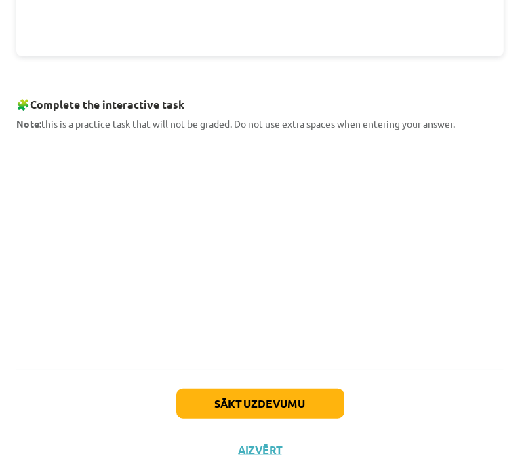
scroll to position [548, 0]
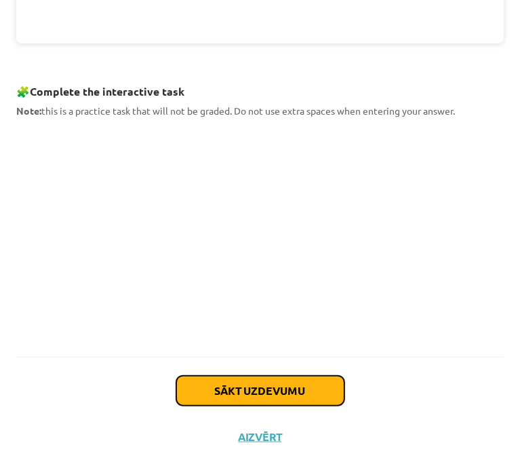
click at [213, 389] on button "Sākt uzdevumu" at bounding box center [260, 391] width 168 height 30
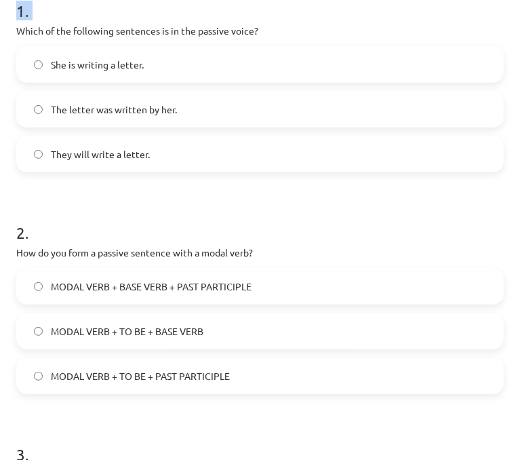
scroll to position [553, 0]
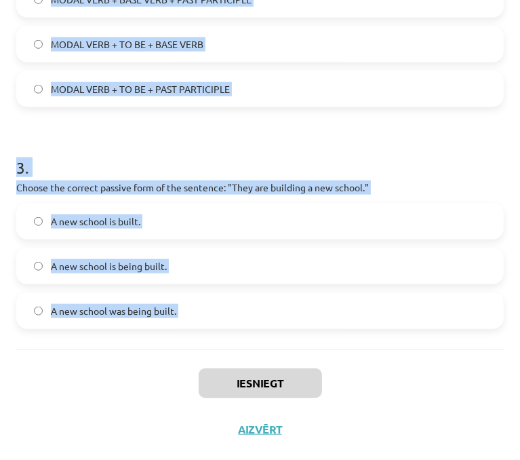
drag, startPoint x: 19, startPoint y: 288, endPoint x: 179, endPoint y: 357, distance: 174.3
copy form "Which of the following sentences is in the passive voice? She is writing a lett…"
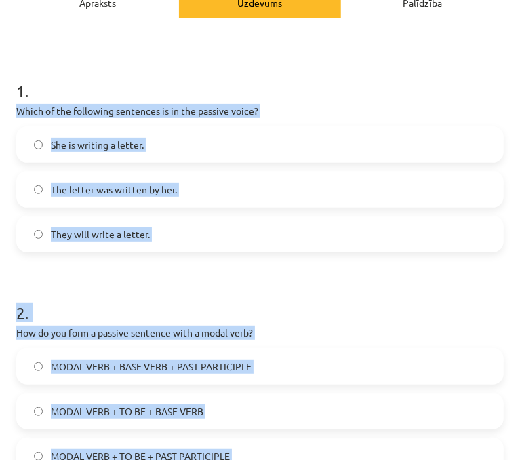
scroll to position [174, 0]
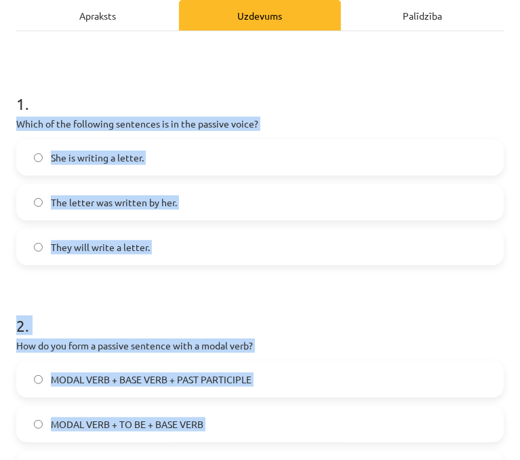
click at [344, 192] on label "The letter was written by her." at bounding box center [260, 202] width 485 height 34
click at [366, 292] on h1 "2 ." at bounding box center [260, 313] width 488 height 42
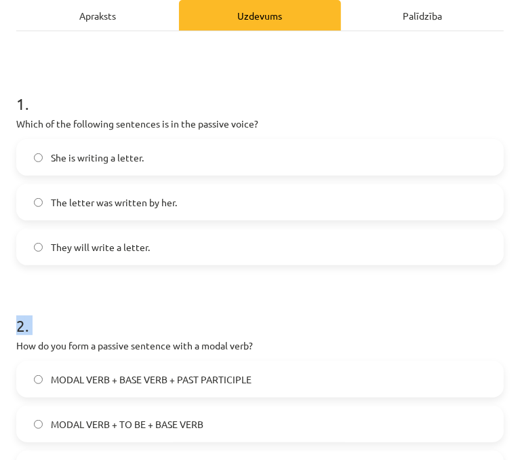
click at [365, 292] on h1 "2 ." at bounding box center [260, 313] width 488 height 42
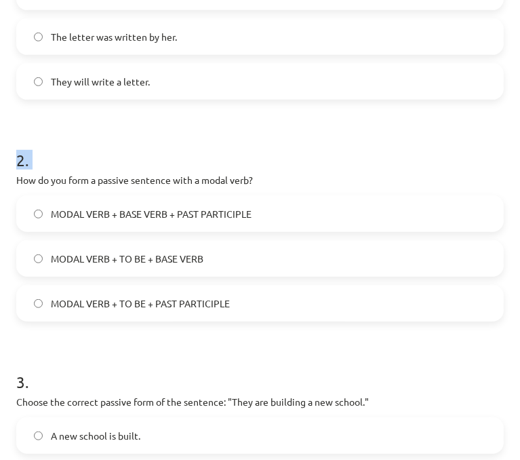
scroll to position [338, 0]
click at [236, 307] on label "MODAL VERB + TO BE + PAST PARTICIPLE" at bounding box center [260, 304] width 485 height 34
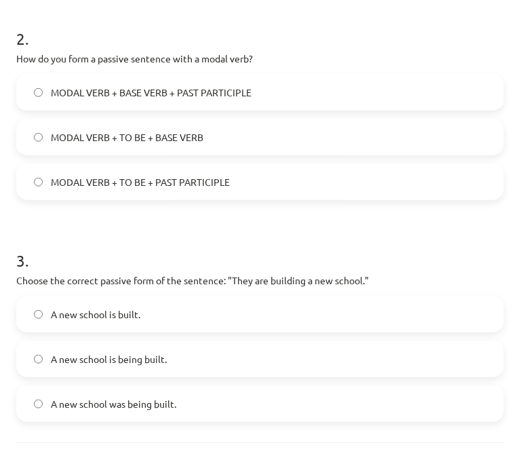
scroll to position [553, 0]
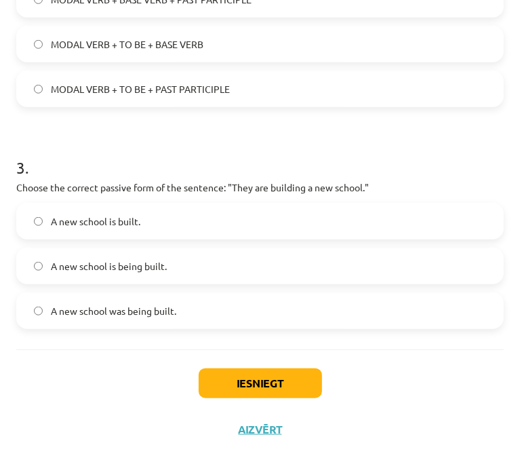
click at [229, 260] on label "A new school is being built." at bounding box center [260, 266] width 485 height 34
click at [241, 383] on button "Iesniegt" at bounding box center [260, 383] width 123 height 30
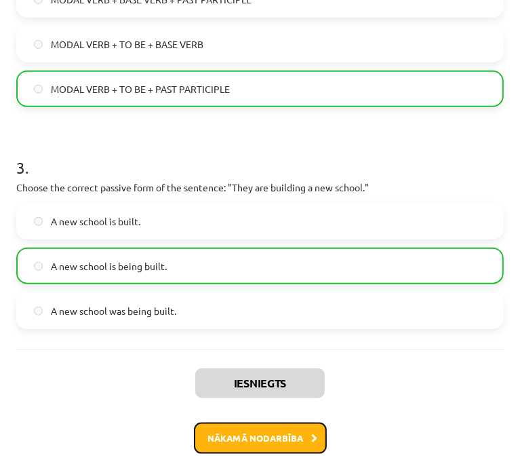
click at [288, 439] on button "Nākamā nodarbība" at bounding box center [260, 437] width 133 height 31
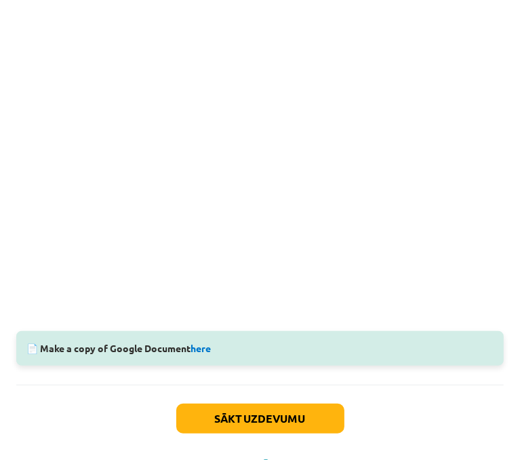
scroll to position [389, 0]
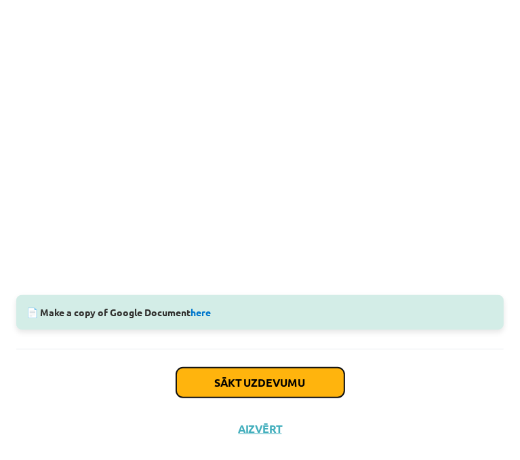
click at [242, 376] on button "Sākt uzdevumu" at bounding box center [260, 383] width 168 height 30
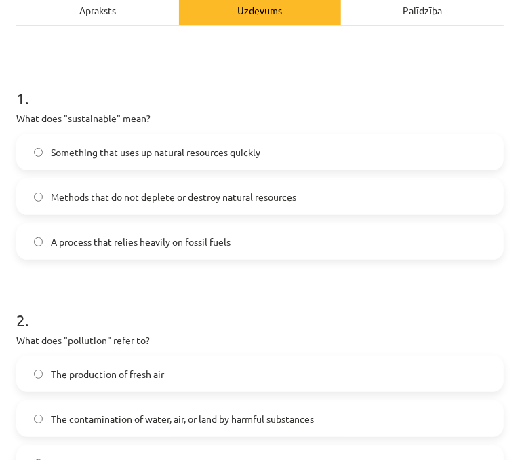
scroll to position [8, 0]
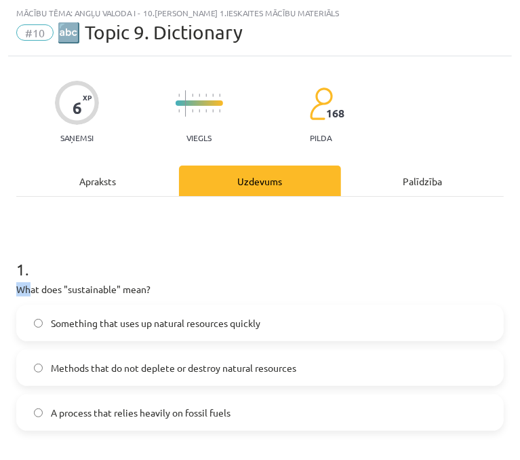
drag, startPoint x: 18, startPoint y: 287, endPoint x: 64, endPoint y: 311, distance: 51.6
click at [48, 298] on div "1 . What does "sustainable" mean? Something that uses up natural resources quic…" at bounding box center [260, 333] width 488 height 195
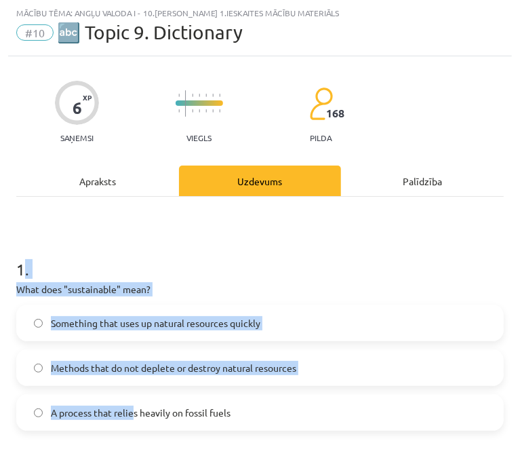
drag, startPoint x: 136, startPoint y: 416, endPoint x: 22, endPoint y: 242, distance: 208.2
click at [22, 242] on div "1 . What does "sustainable" mean? Something that uses up natural resources quic…" at bounding box center [260, 333] width 488 height 195
click at [75, 246] on h1 "1 ." at bounding box center [260, 257] width 488 height 42
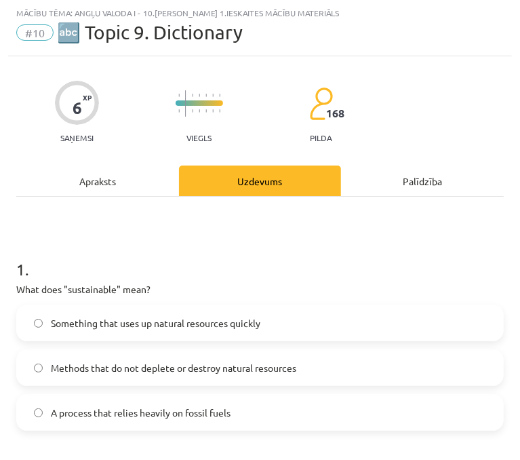
click at [20, 286] on p "What does "sustainable" mean?" at bounding box center [260, 289] width 488 height 14
click at [32, 290] on p "What does "sustainable" mean?" at bounding box center [260, 289] width 488 height 14
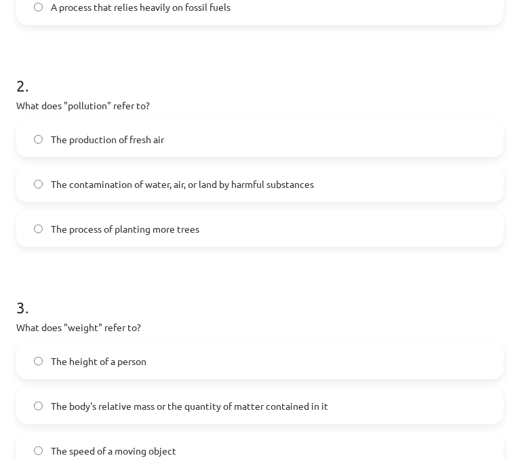
scroll to position [553, 0]
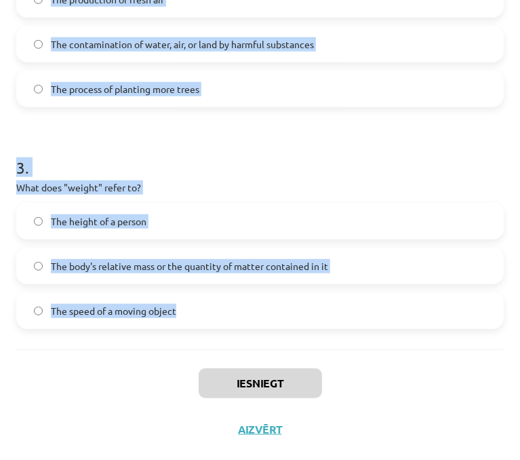
drag, startPoint x: 18, startPoint y: 286, endPoint x: 271, endPoint y: 344, distance: 260.1
click at [271, 344] on div "1 . What does "sustainable" mean? Something that uses up natural resources quic…" at bounding box center [260, 0] width 488 height 698
copy form "What does "sustainable" mean? Something that uses up natural resources quickly …"
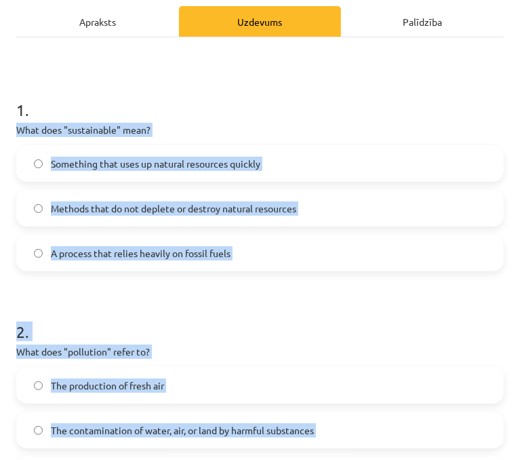
scroll to position [163, 0]
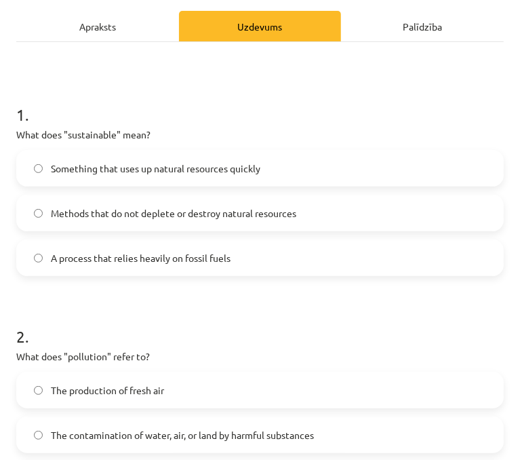
click at [352, 111] on h1 "1 ." at bounding box center [260, 102] width 488 height 42
click at [296, 215] on span "Methods that do not deplete or destroy natural resources" at bounding box center [173, 213] width 245 height 14
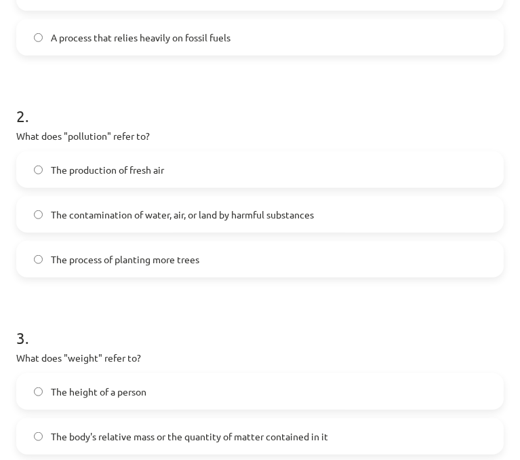
scroll to position [385, 0]
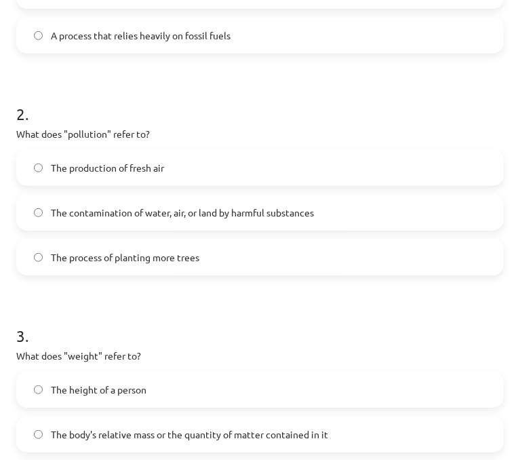
click at [302, 213] on span "The contamination of water, air, or land by harmful substances" at bounding box center [182, 212] width 263 height 14
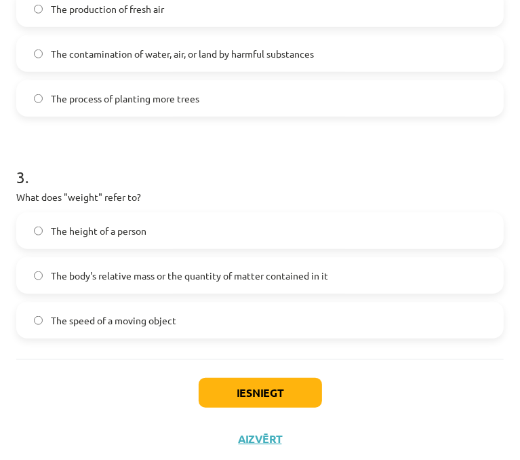
scroll to position [553, 0]
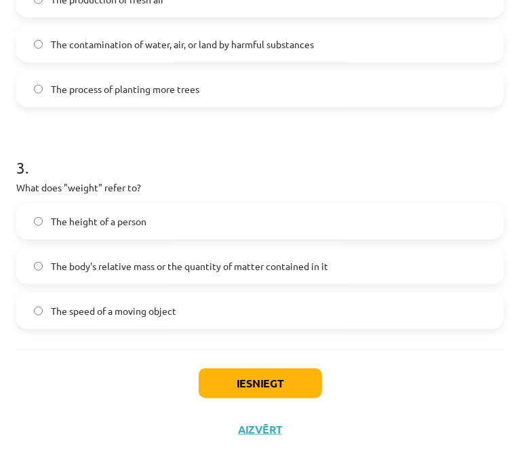
click at [207, 256] on label "The body's relative mass or the quantity of matter contained in it" at bounding box center [260, 266] width 485 height 34
click at [235, 380] on button "Iesniegt" at bounding box center [260, 383] width 123 height 30
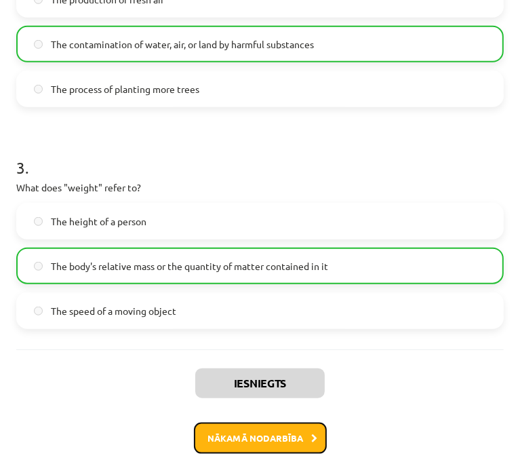
click at [236, 430] on button "Nākamā nodarbība" at bounding box center [260, 437] width 133 height 31
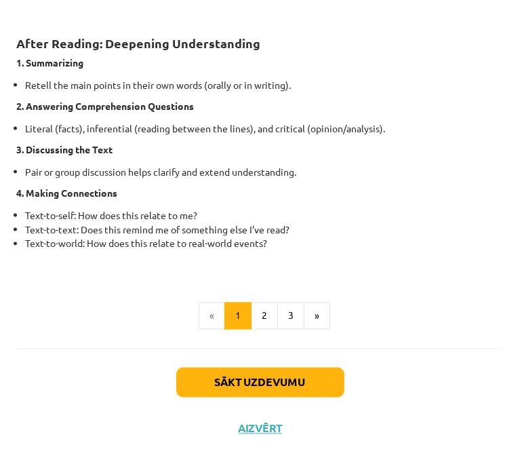
scroll to position [1077, 0]
click at [247, 384] on button "Sākt uzdevumu" at bounding box center [260, 383] width 168 height 30
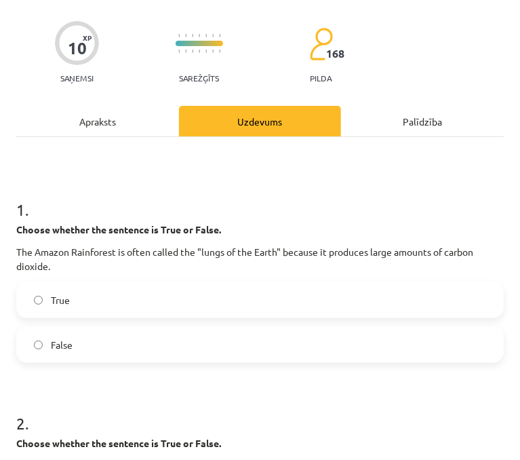
scroll to position [8, 0]
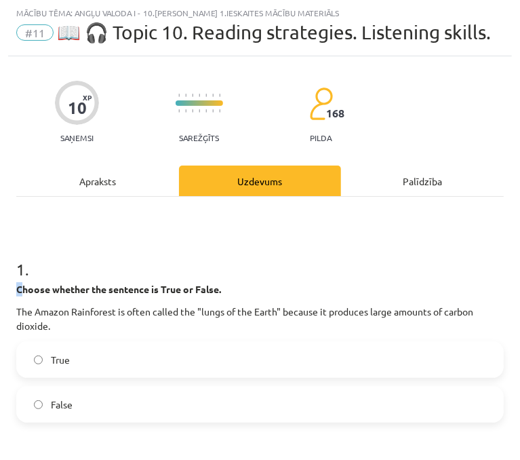
drag, startPoint x: 20, startPoint y: 313, endPoint x: 121, endPoint y: 262, distance: 113.1
click at [121, 260] on div "1 . Choose whether the sentence is True or False. The Amazon Rainforest is ofte…" at bounding box center [260, 329] width 488 height 186
click at [122, 264] on h1 "1 ." at bounding box center [260, 257] width 488 height 42
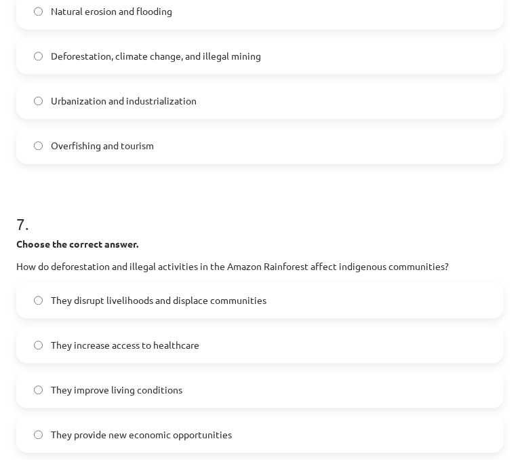
scroll to position [1589, 0]
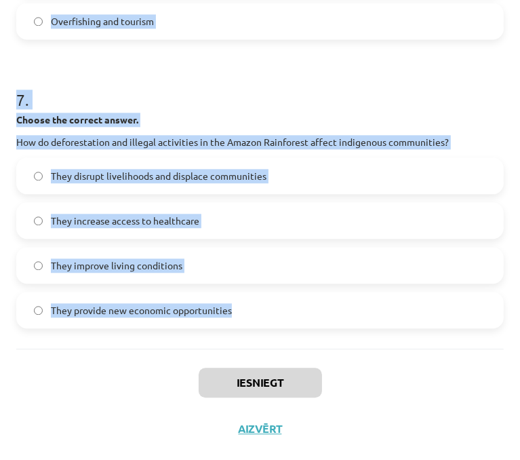
drag, startPoint x: 18, startPoint y: 310, endPoint x: 264, endPoint y: 346, distance: 249.4
copy form "Choose whether the sentence is True or False. The Amazon Rainforest is often ca…"
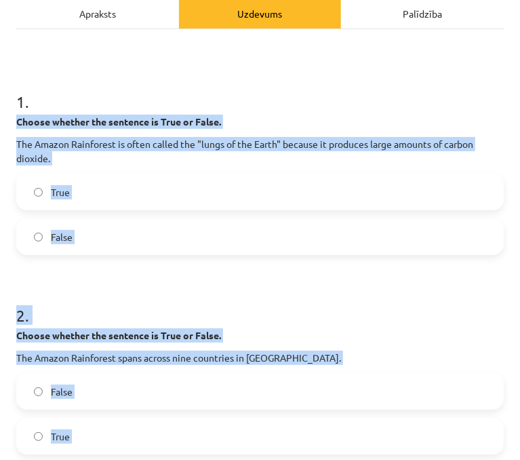
scroll to position [186, 0]
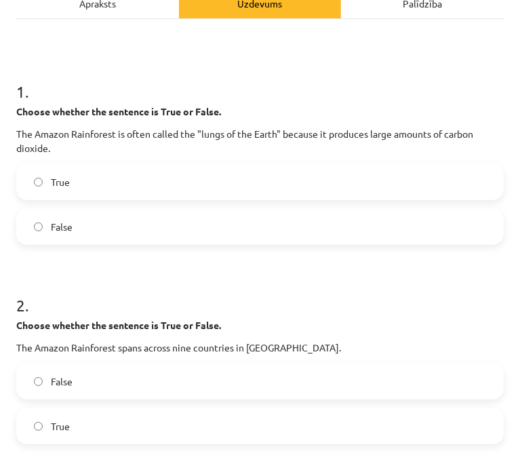
click at [441, 100] on h1 "1 ." at bounding box center [260, 79] width 488 height 42
click at [157, 243] on label "False" at bounding box center [260, 227] width 485 height 34
click at [95, 441] on label "True" at bounding box center [260, 426] width 485 height 34
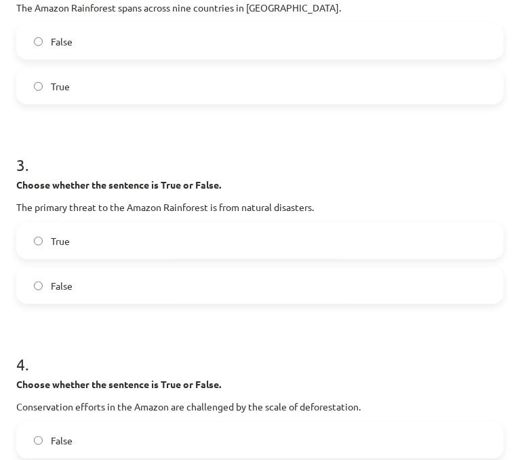
scroll to position [528, 0]
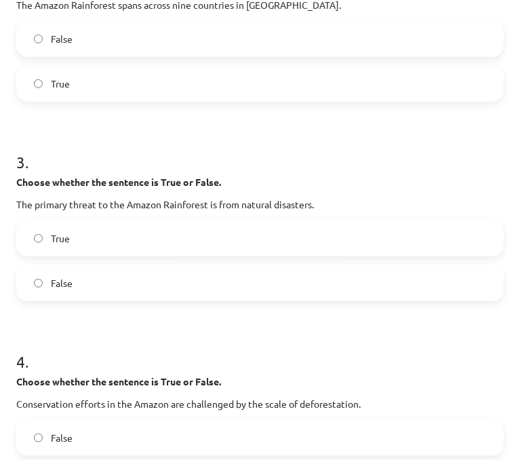
click at [277, 300] on label "False" at bounding box center [260, 283] width 485 height 34
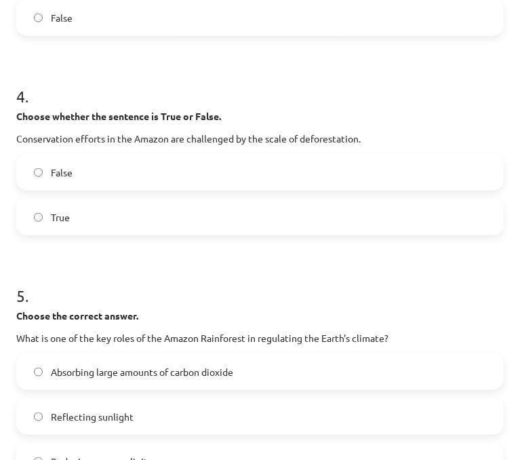
scroll to position [799, 0]
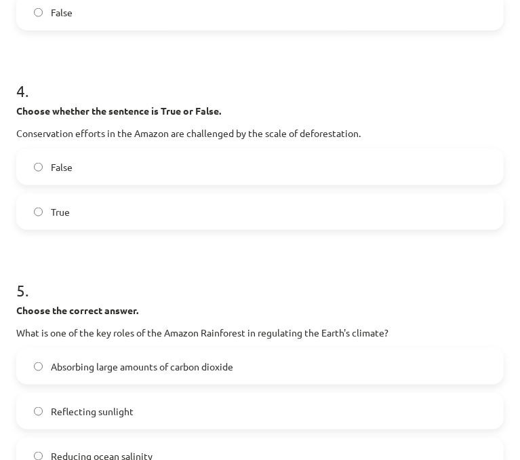
click at [292, 229] on label "True" at bounding box center [260, 212] width 485 height 34
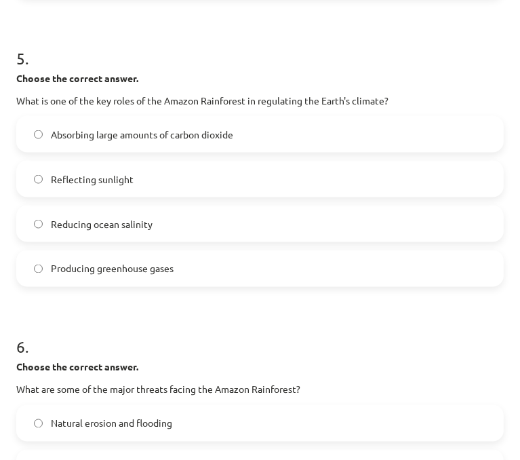
scroll to position [1028, 0]
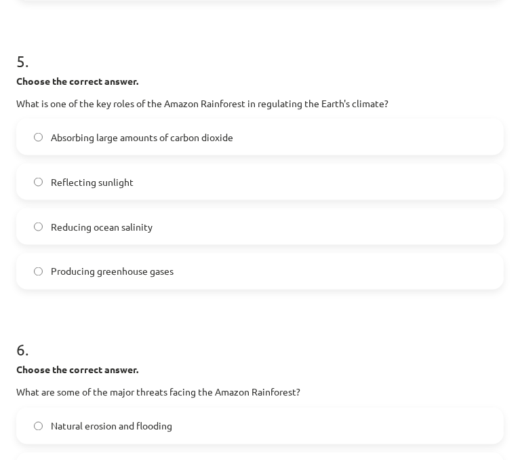
click at [174, 144] on span "Absorbing large amounts of carbon dioxide" at bounding box center [142, 137] width 182 height 14
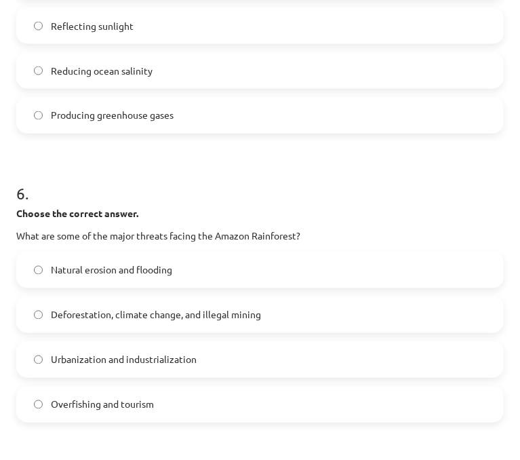
scroll to position [1202, 0]
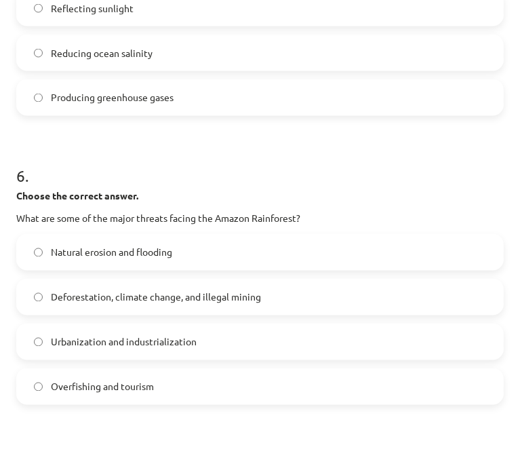
click at [273, 314] on label "Deforestation, climate change, and illegal mining" at bounding box center [260, 297] width 485 height 34
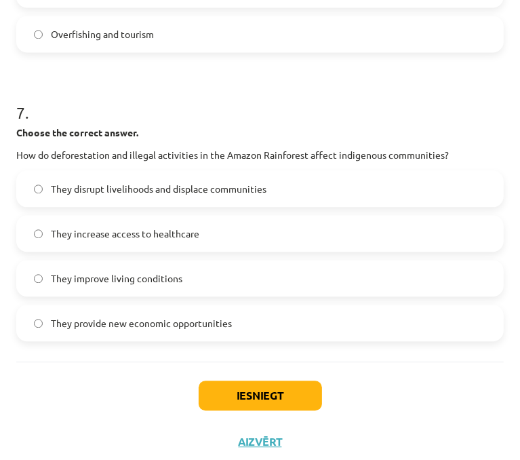
scroll to position [1557, 0]
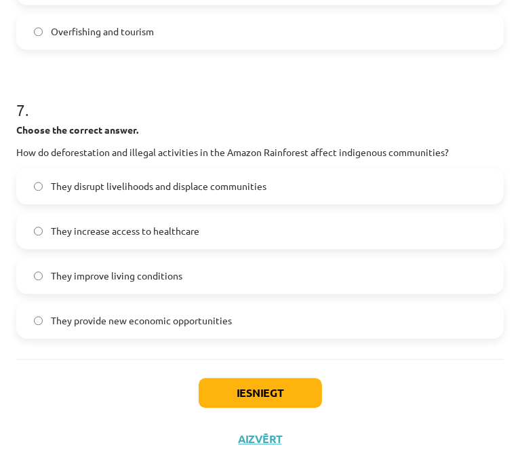
click at [269, 203] on label "They disrupt livelihoods and displace communities" at bounding box center [260, 186] width 485 height 34
click at [258, 405] on button "Iesniegt" at bounding box center [260, 393] width 123 height 30
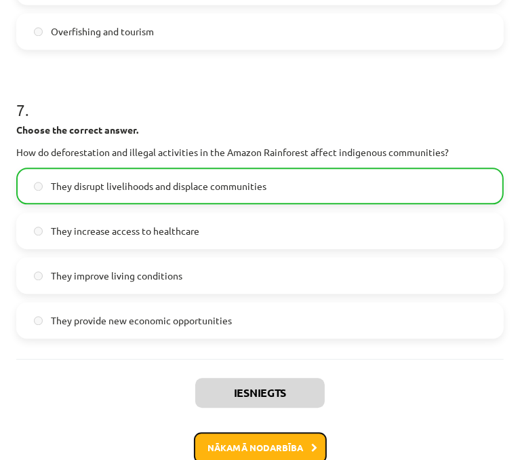
click at [275, 456] on button "Nākamā nodarbība" at bounding box center [260, 447] width 133 height 31
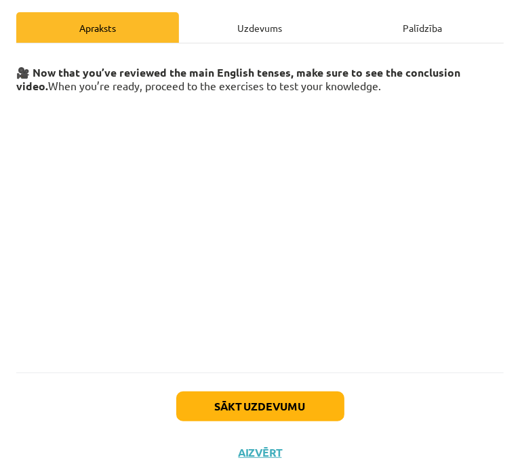
scroll to position [184, 0]
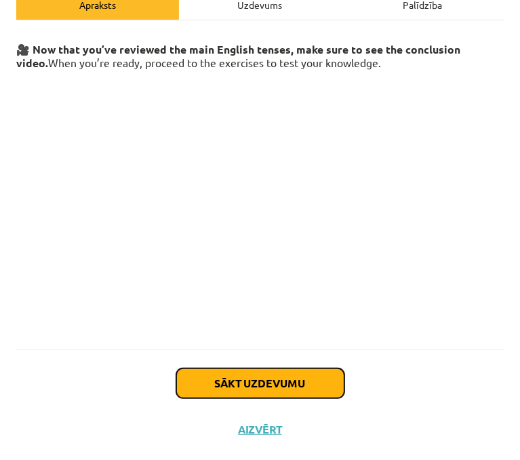
click at [266, 382] on button "Sākt uzdevumu" at bounding box center [260, 383] width 168 height 30
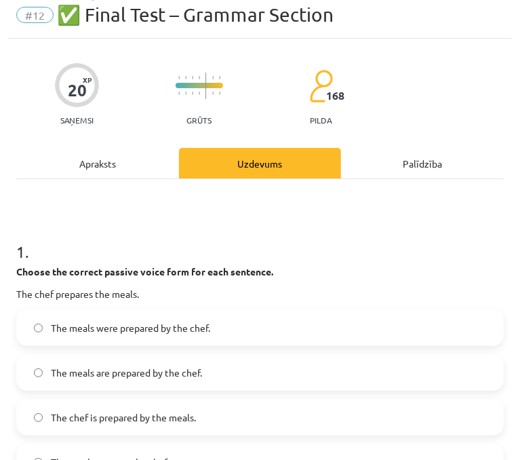
scroll to position [8, 0]
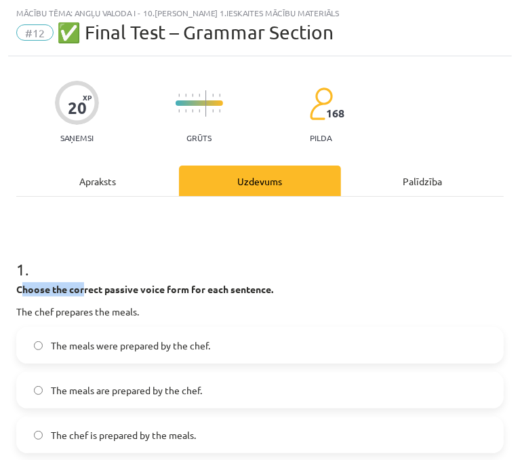
drag, startPoint x: 23, startPoint y: 293, endPoint x: 83, endPoint y: 292, distance: 59.7
click at [85, 294] on p "Choose the correct passive voice form for each sentence." at bounding box center [260, 289] width 488 height 14
click at [75, 277] on div "1 . Choose the correct passive voice form for each sentence. The chef prepares …" at bounding box center [260, 367] width 488 height 262
drag, startPoint x: 75, startPoint y: 277, endPoint x: 45, endPoint y: 256, distance: 36.9
click at [45, 256] on div "1 . Choose the correct passive voice form for each sentence. The chef prepares …" at bounding box center [260, 367] width 488 height 262
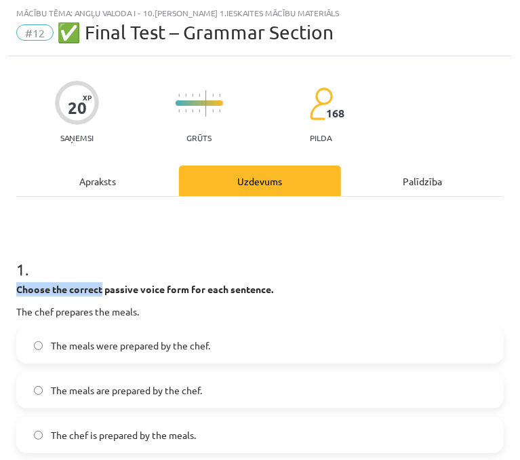
click at [45, 256] on h1 "1 ." at bounding box center [260, 257] width 488 height 42
drag, startPoint x: 20, startPoint y: 291, endPoint x: 117, endPoint y: 285, distance: 96.4
click at [117, 286] on strong "Choose the correct passive voice form for each sentence." at bounding box center [144, 289] width 257 height 12
drag, startPoint x: 115, startPoint y: 283, endPoint x: 114, endPoint y: 273, distance: 10.9
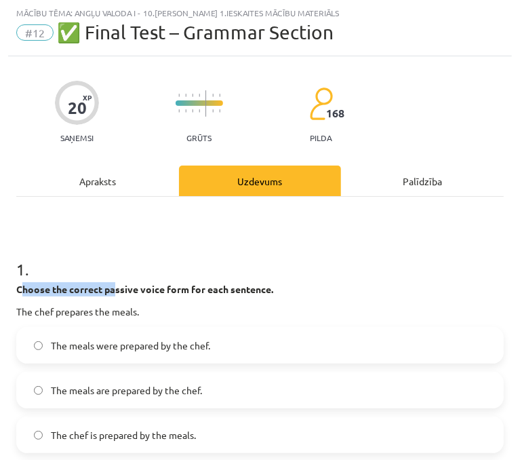
click at [115, 283] on p "Choose the correct passive voice form for each sentence." at bounding box center [260, 289] width 488 height 14
click at [111, 269] on h1 "1 ." at bounding box center [260, 257] width 488 height 42
click at [20, 289] on strong "Choose the correct passive voice form for each sentence." at bounding box center [144, 289] width 257 height 12
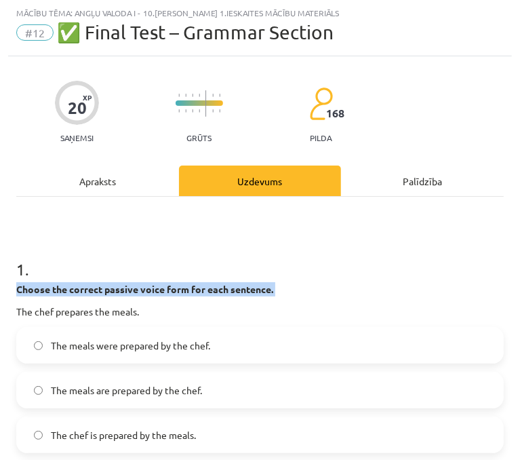
click at [20, 289] on strong "Choose the correct passive voice form for each sentence." at bounding box center [144, 289] width 257 height 12
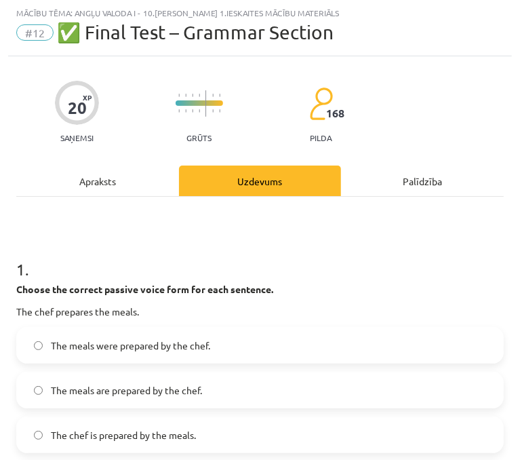
click at [52, 267] on h1 "1 ." at bounding box center [260, 257] width 488 height 42
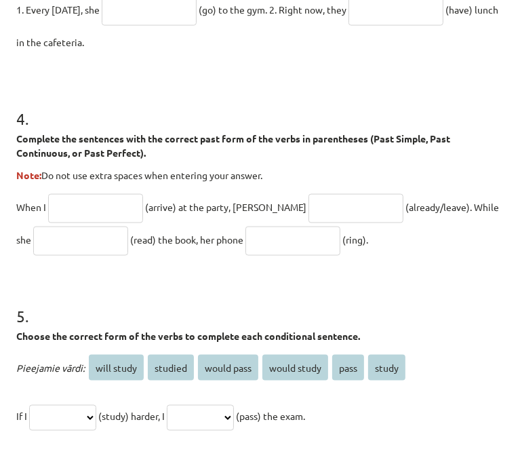
scroll to position [1044, 0]
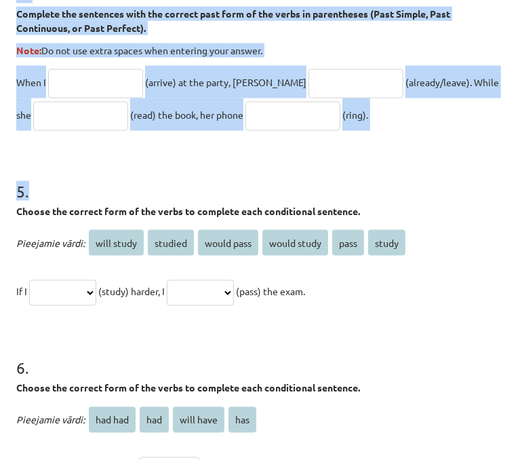
drag, startPoint x: 16, startPoint y: 288, endPoint x: 319, endPoint y: 147, distance: 334.3
copy form "Choose the correct passive voice form for each sentence. The chef prepares the …"
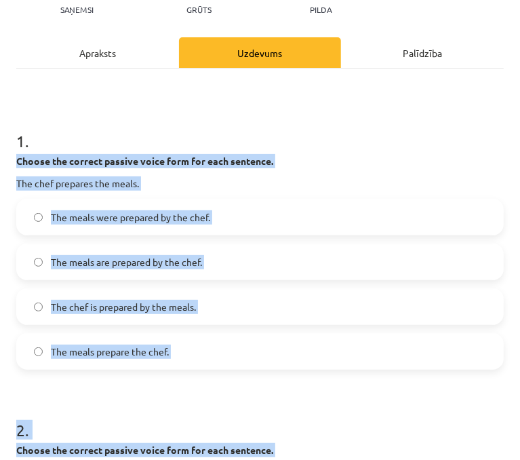
scroll to position [144, 0]
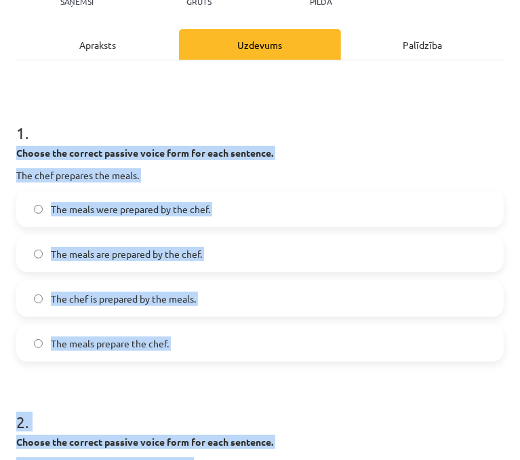
click at [395, 182] on div "1 . Choose the correct passive voice form for each sentence. The chef prepares …" at bounding box center [260, 231] width 488 height 262
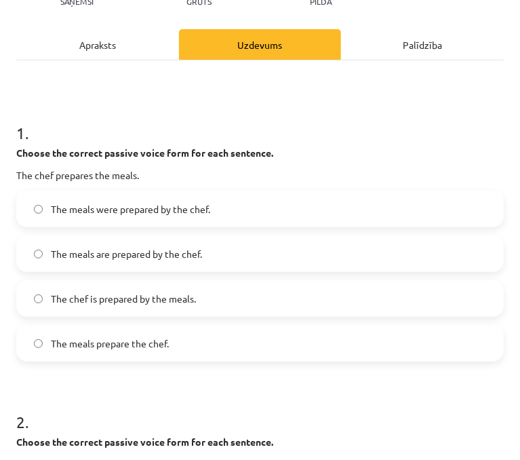
click at [395, 182] on div "1 . Choose the correct passive voice form for each sentence. The chef prepares …" at bounding box center [260, 231] width 488 height 262
click at [207, 265] on label "The meals are prepared by the chef." at bounding box center [260, 254] width 485 height 34
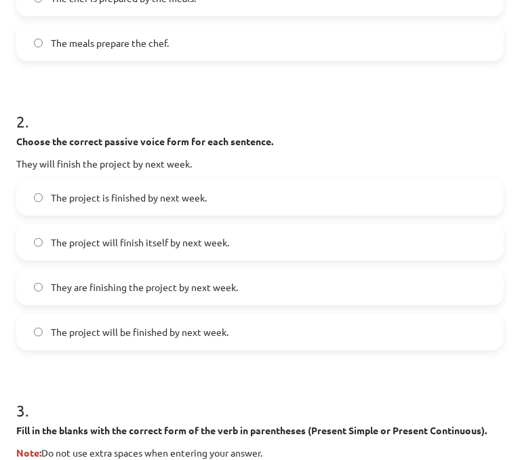
scroll to position [448, 0]
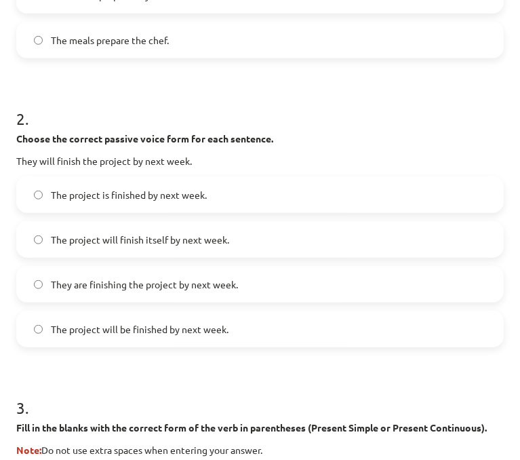
click at [119, 329] on span "The project will be finished by next week." at bounding box center [140, 329] width 178 height 14
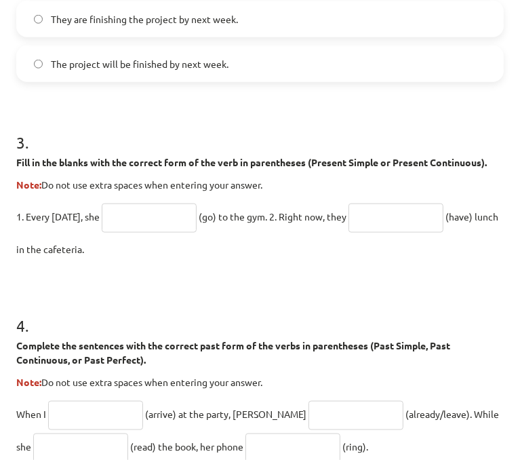
scroll to position [717, 0]
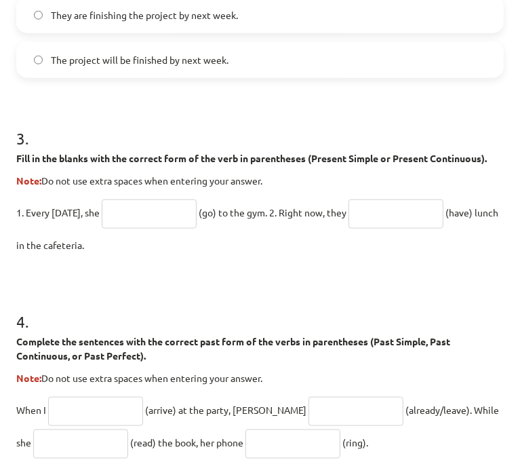
click at [153, 219] on input "text" at bounding box center [149, 213] width 95 height 29
type input "****"
click at [365, 225] on input "text" at bounding box center [396, 213] width 95 height 29
type input "**********"
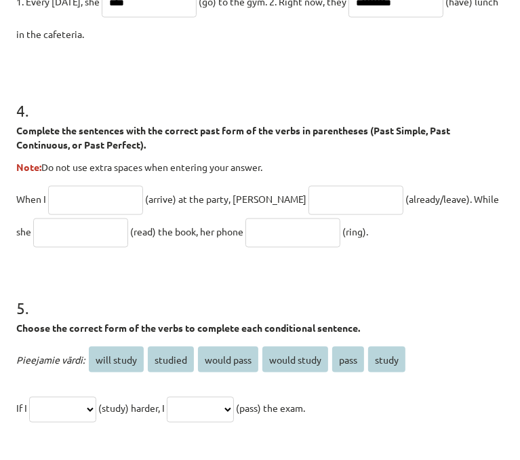
scroll to position [925, 0]
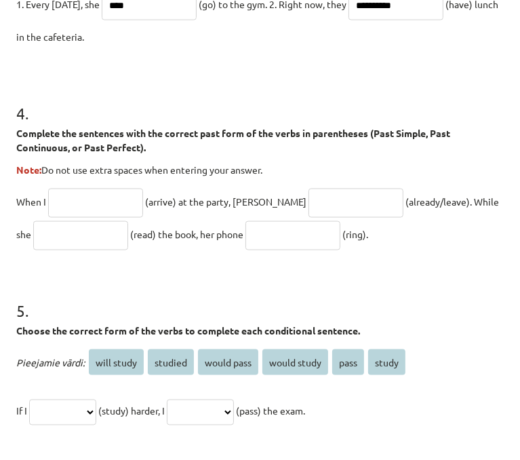
drag, startPoint x: 18, startPoint y: 145, endPoint x: 376, endPoint y: 261, distance: 376.3
click at [376, 250] on div "4 . Complete the sentences with the correct past form of the verbs in parenthes…" at bounding box center [260, 165] width 488 height 170
click at [102, 202] on input "text" at bounding box center [95, 203] width 95 height 29
type input "*******"
click at [317, 213] on input "text" at bounding box center [356, 203] width 95 height 29
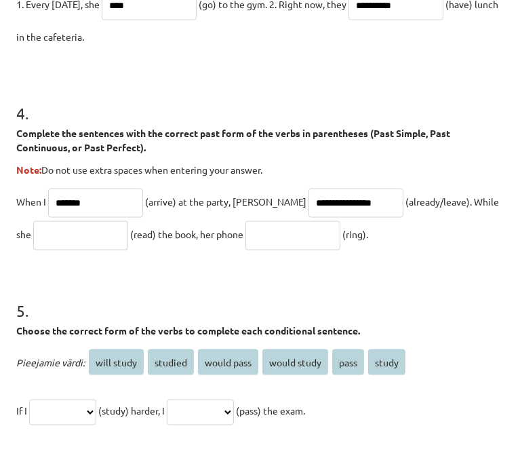
type input "**********"
click at [71, 250] on input "text" at bounding box center [80, 235] width 95 height 29
type input "**********"
click at [296, 240] on input "text" at bounding box center [292, 235] width 95 height 29
type input "****"
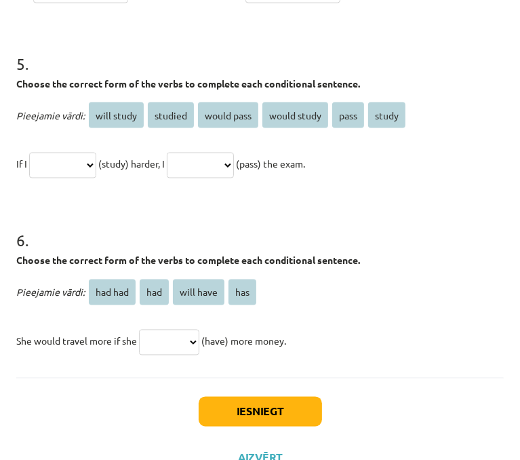
scroll to position [1169, 0]
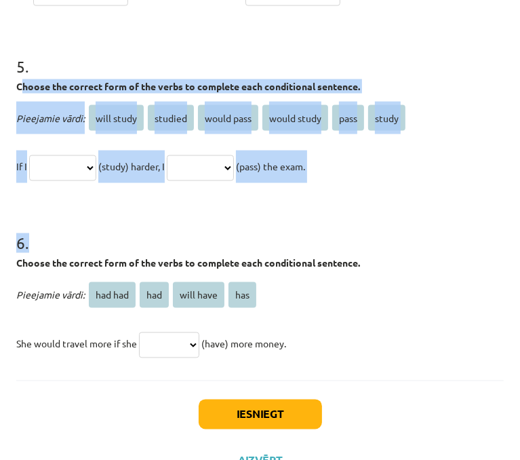
drag, startPoint x: 20, startPoint y: 101, endPoint x: 349, endPoint y: 200, distance: 343.5
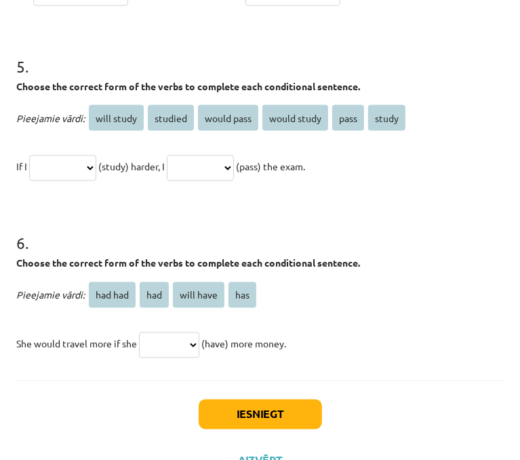
click at [155, 75] on h1 "5 ." at bounding box center [260, 54] width 488 height 42
drag, startPoint x: 20, startPoint y: 100, endPoint x: 71, endPoint y: 98, distance: 50.9
click at [73, 92] on strong "Choose the correct form of the verbs to complete each conditional sentence." at bounding box center [188, 86] width 344 height 12
drag, startPoint x: 75, startPoint y: 79, endPoint x: 33, endPoint y: 87, distance: 42.8
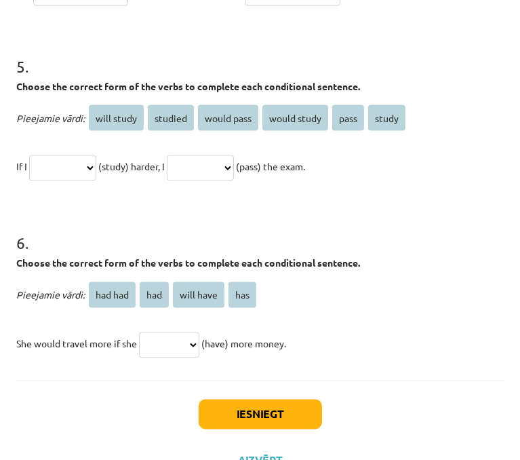
click at [33, 75] on h1 "5 ." at bounding box center [260, 54] width 488 height 42
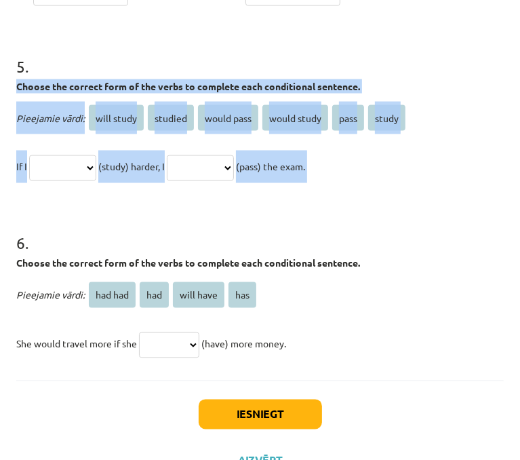
drag, startPoint x: 33, startPoint y: 87, endPoint x: 342, endPoint y: 193, distance: 327.4
click at [342, 183] on div "**********" at bounding box center [260, 108] width 488 height 150
click at [81, 181] on select "**********" at bounding box center [62, 168] width 67 height 26
click at [31, 167] on select "**********" at bounding box center [62, 168] width 67 height 26
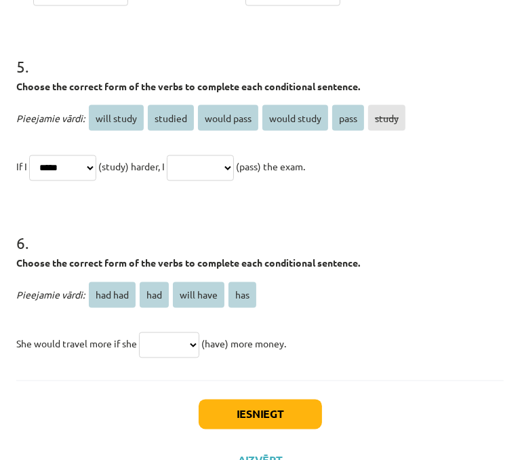
click at [237, 242] on h1 "6 ." at bounding box center [260, 231] width 488 height 42
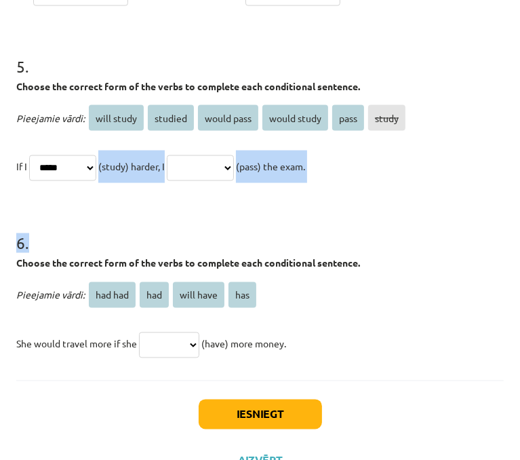
drag, startPoint x: 237, startPoint y: 242, endPoint x: 244, endPoint y: 182, distance: 60.1
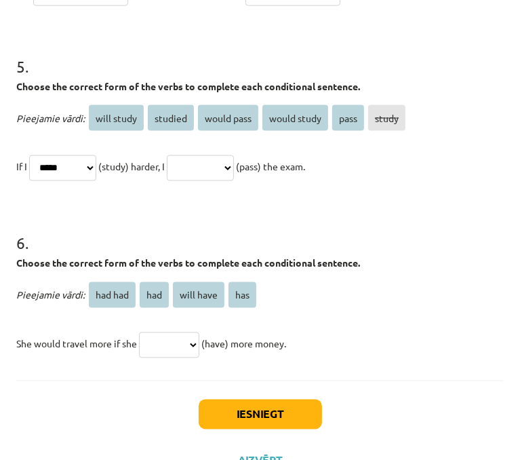
click at [222, 176] on select "**********" at bounding box center [200, 168] width 67 height 26
click at [91, 181] on select "**********" at bounding box center [62, 168] width 67 height 26
select select "*******"
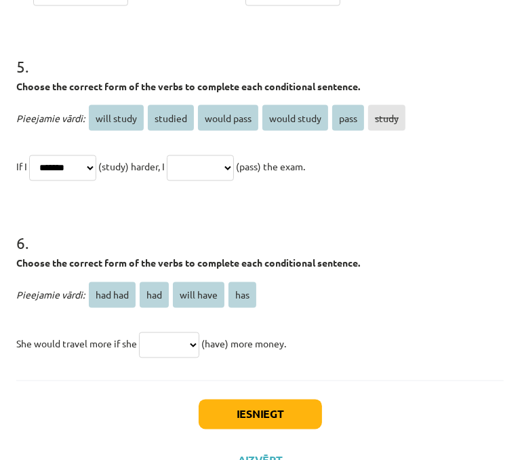
click at [31, 167] on select "**********" at bounding box center [62, 168] width 67 height 26
click at [214, 181] on select "**********" at bounding box center [200, 168] width 67 height 26
select select "**********"
click at [188, 167] on select "**********" at bounding box center [200, 168] width 67 height 26
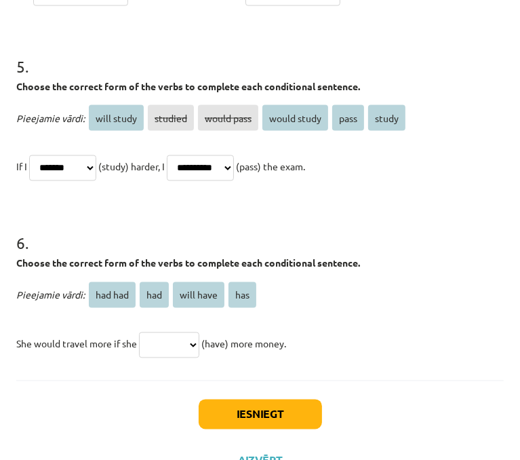
scroll to position [1215, 0]
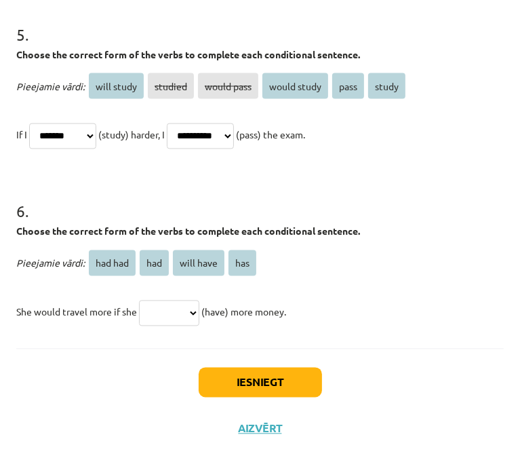
click at [155, 306] on select "******* *** ********* ***" at bounding box center [169, 313] width 60 height 26
click at [142, 300] on select "******* *** ********* ***" at bounding box center [169, 313] width 60 height 26
drag, startPoint x: 155, startPoint y: 342, endPoint x: 186, endPoint y: 302, distance: 50.9
click at [186, 302] on select "******* *** ********* ***" at bounding box center [169, 313] width 60 height 26
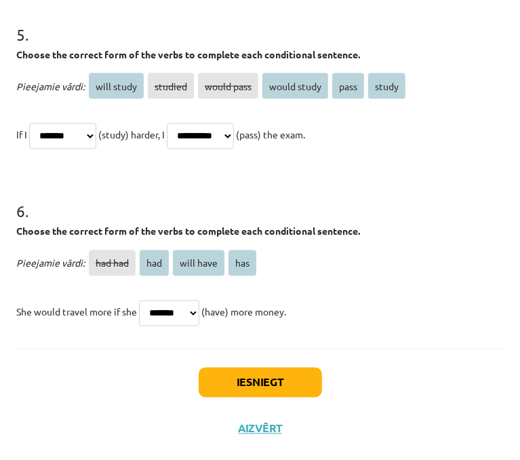
select select "***"
click at [142, 300] on select "******* *** ********* ***" at bounding box center [169, 313] width 60 height 26
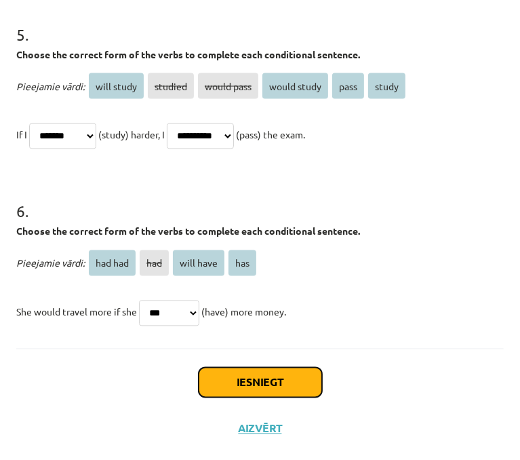
click at [239, 386] on button "Iesniegt" at bounding box center [260, 383] width 123 height 30
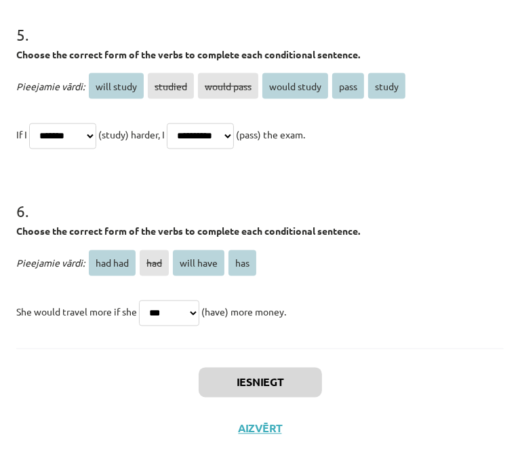
scroll to position [1414, 0]
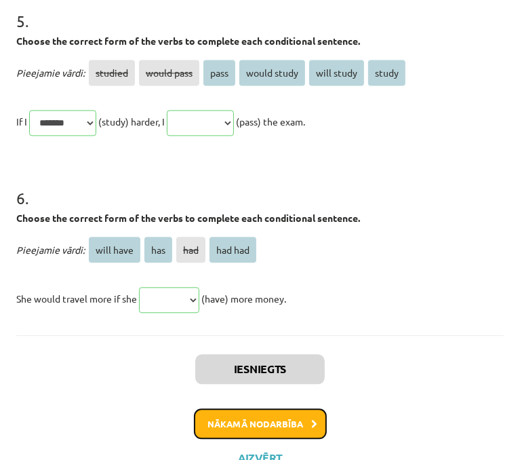
click at [238, 433] on button "Nākamā nodarbība" at bounding box center [260, 423] width 133 height 31
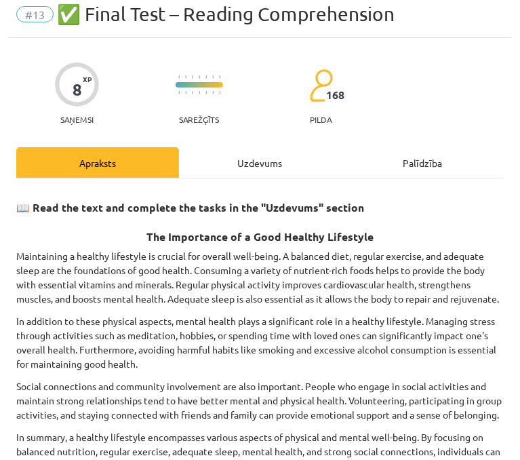
scroll to position [198, 0]
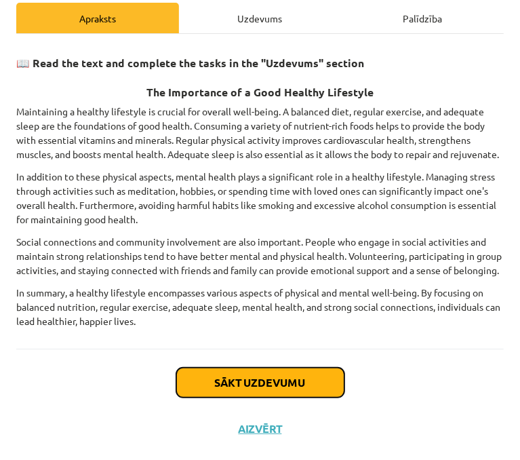
click at [266, 386] on button "Sākt uzdevumu" at bounding box center [260, 383] width 168 height 30
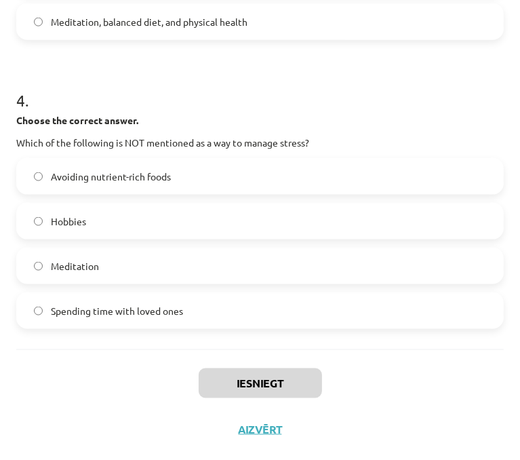
scroll to position [865, 0]
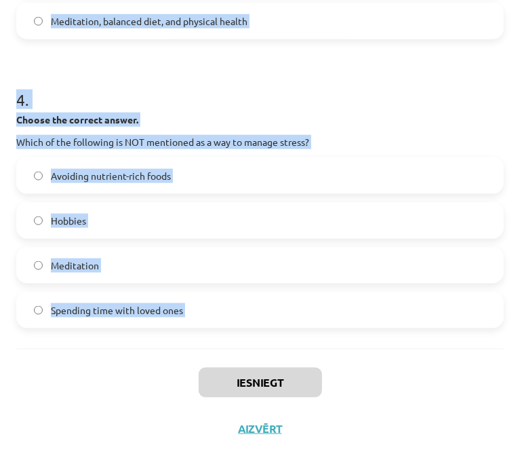
drag, startPoint x: 17, startPoint y: 288, endPoint x: 187, endPoint y: 372, distance: 190.1
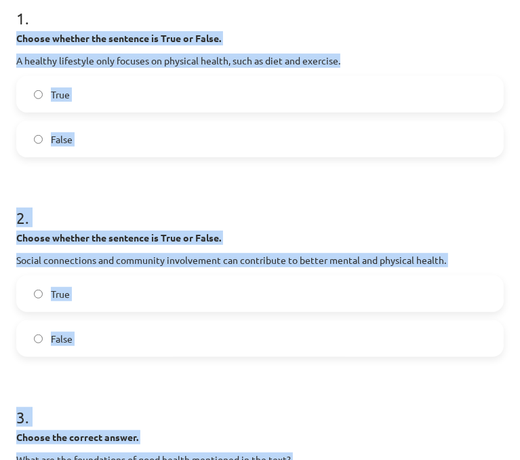
scroll to position [203, 0]
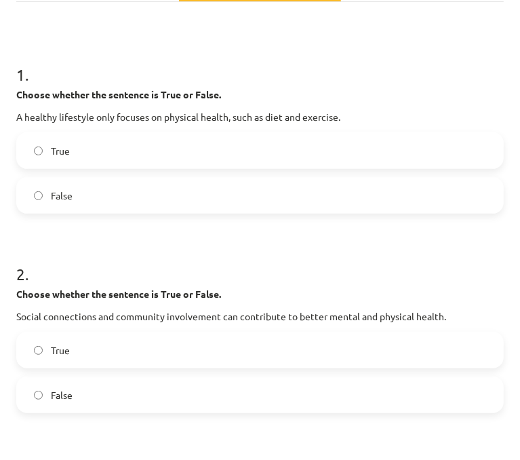
click at [308, 74] on h1 "1 ." at bounding box center [260, 62] width 488 height 42
click at [101, 196] on label "False" at bounding box center [260, 195] width 485 height 34
click at [71, 352] on label "True" at bounding box center [260, 350] width 485 height 34
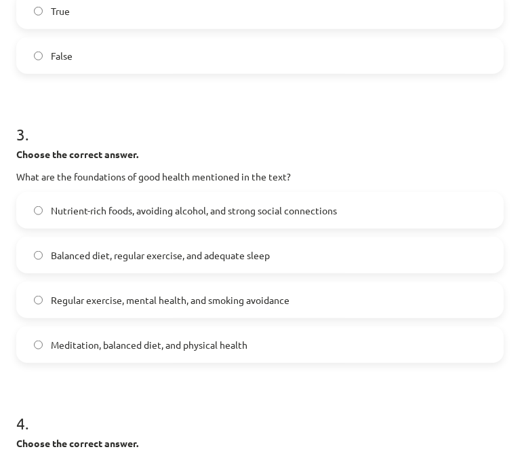
scroll to position [553, 0]
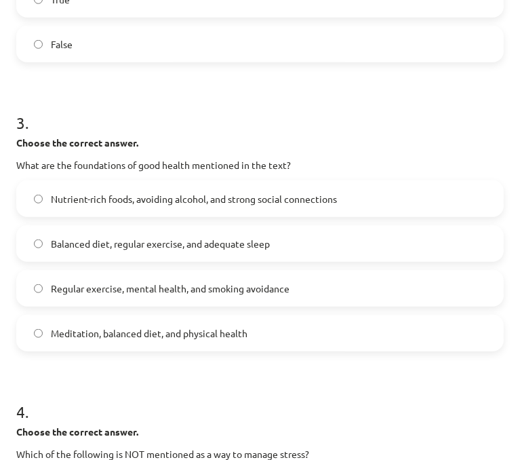
click at [309, 245] on label "Balanced diet, regular exercise, and adequate sleep" at bounding box center [260, 243] width 485 height 34
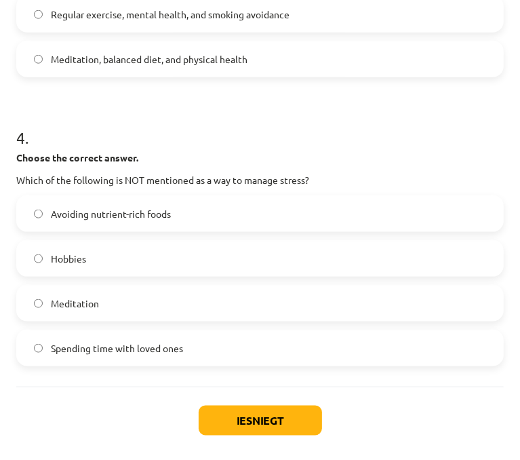
scroll to position [831, 0]
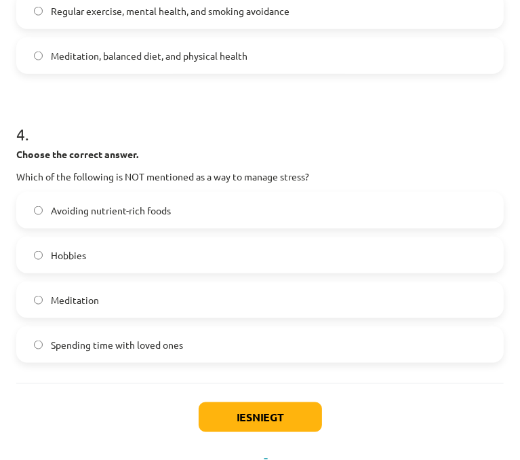
click at [291, 207] on label "Avoiding nutrient-rich foods" at bounding box center [260, 210] width 485 height 34
click at [265, 425] on button "Iesniegt" at bounding box center [260, 417] width 123 height 30
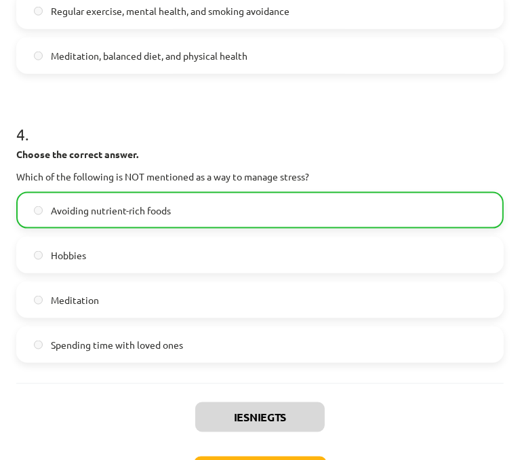
scroll to position [908, 0]
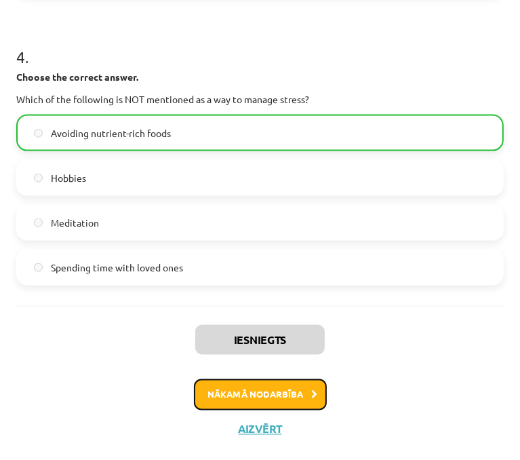
click at [235, 389] on button "Nākamā nodarbība" at bounding box center [260, 394] width 133 height 31
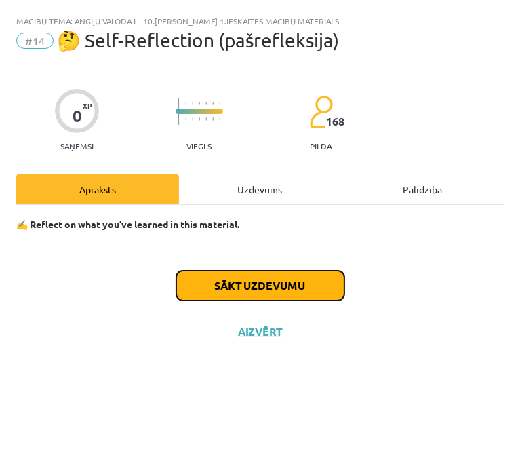
click at [260, 289] on button "Sākt uzdevumu" at bounding box center [260, 286] width 168 height 30
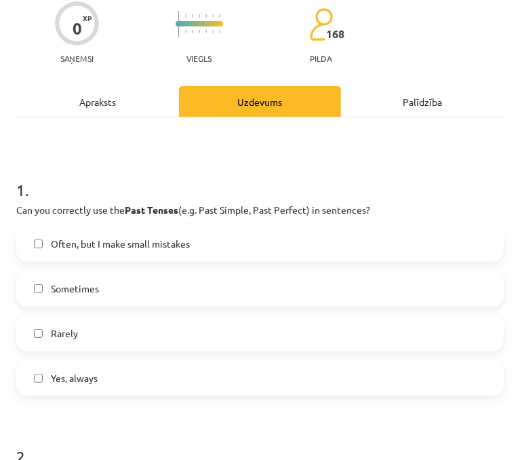
scroll to position [108, 0]
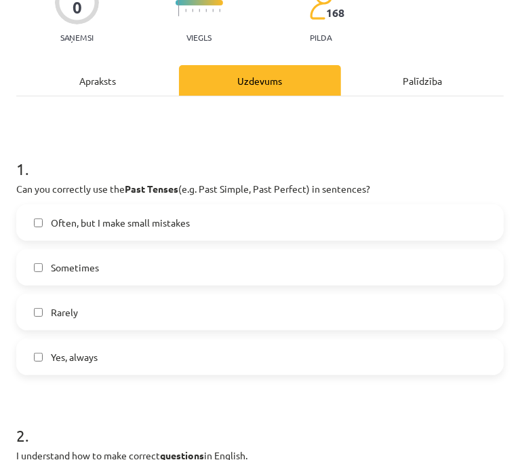
click at [163, 356] on label "Yes, always" at bounding box center [260, 357] width 485 height 34
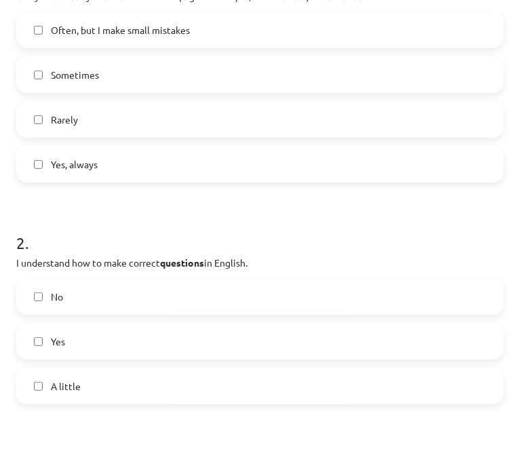
scroll to position [325, 0]
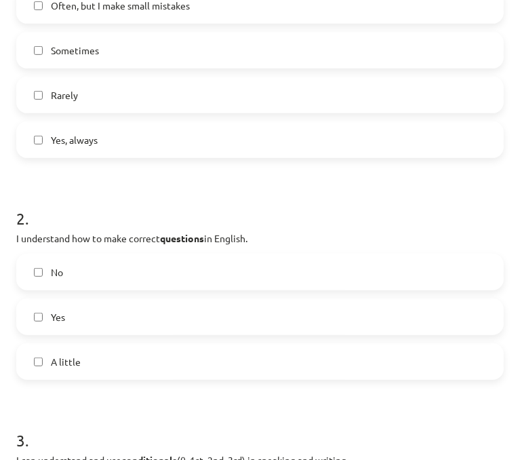
click at [160, 315] on label "Yes" at bounding box center [260, 317] width 485 height 34
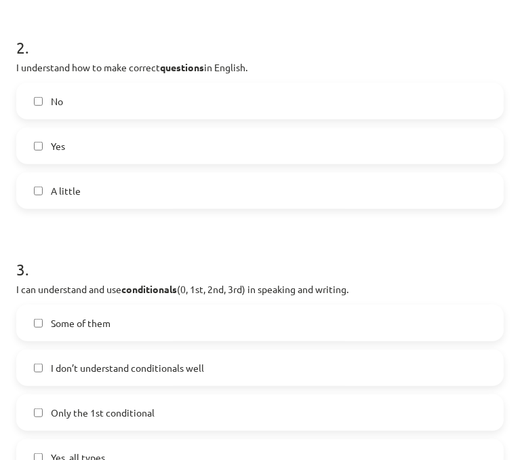
scroll to position [624, 0]
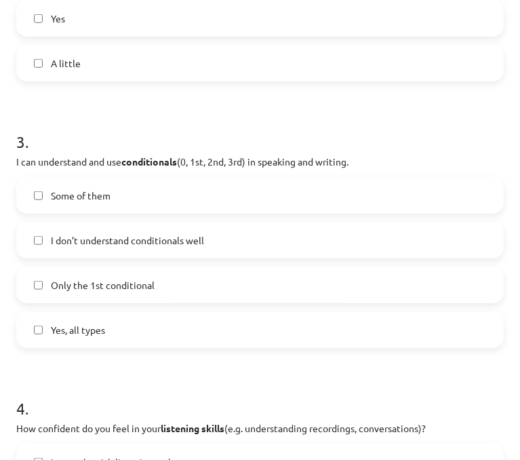
click at [160, 319] on label "Yes, all types" at bounding box center [260, 330] width 485 height 34
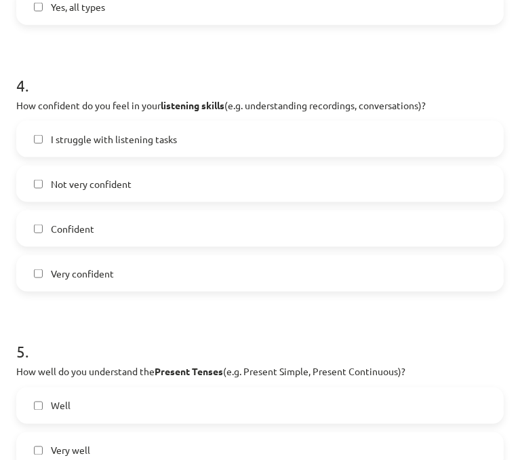
scroll to position [949, 0]
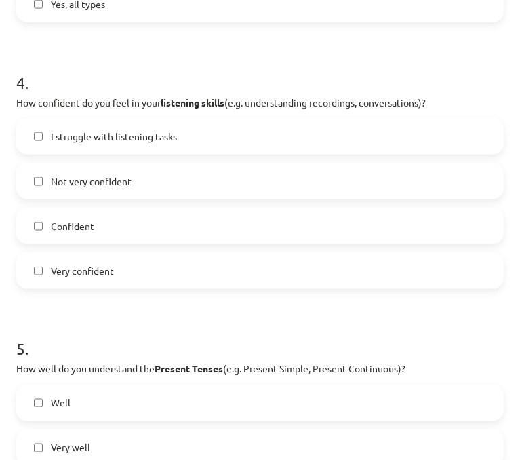
click at [137, 262] on label "Very confident" at bounding box center [260, 271] width 485 height 34
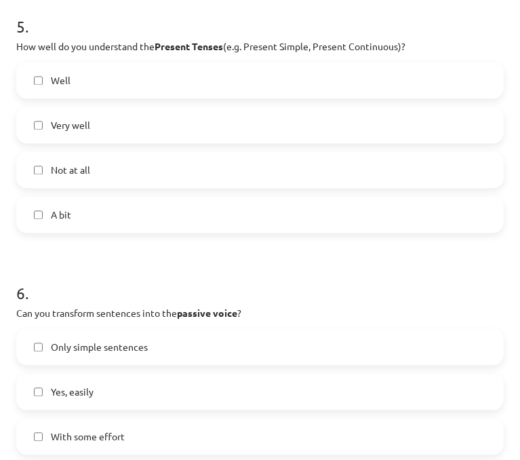
scroll to position [1275, 0]
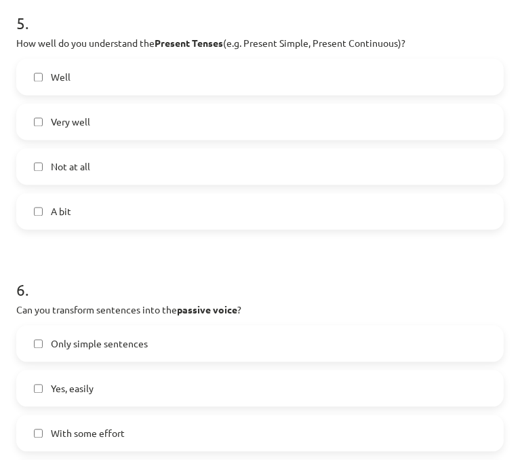
click at [193, 132] on label "Very well" at bounding box center [260, 122] width 485 height 34
click at [103, 431] on span "With some effort" at bounding box center [88, 434] width 74 height 14
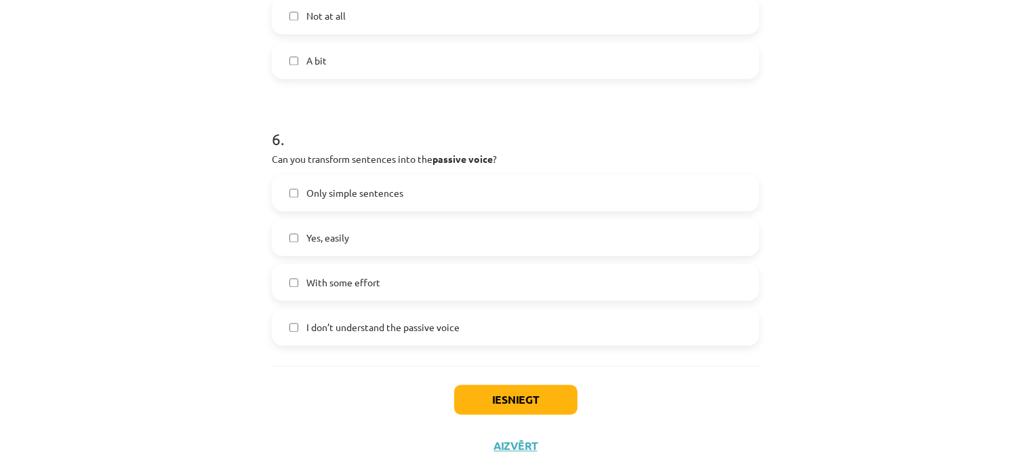
scroll to position [1443, 0]
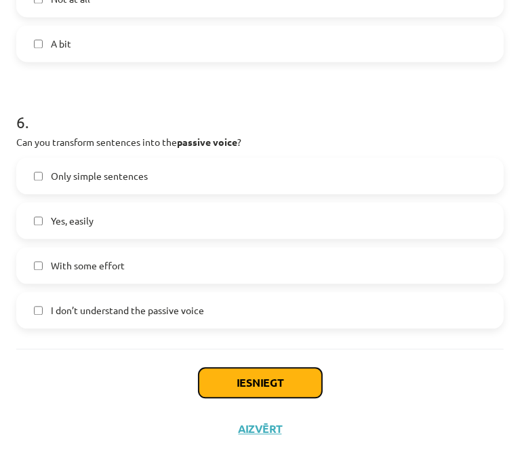
click at [277, 395] on button "Iesniegt" at bounding box center [260, 383] width 123 height 30
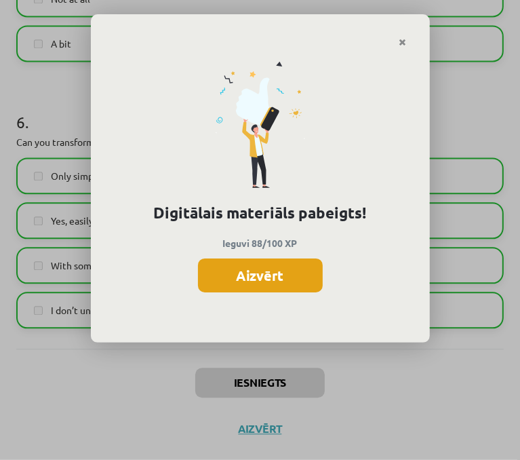
click at [260, 269] on button "Aizvērt" at bounding box center [260, 275] width 125 height 34
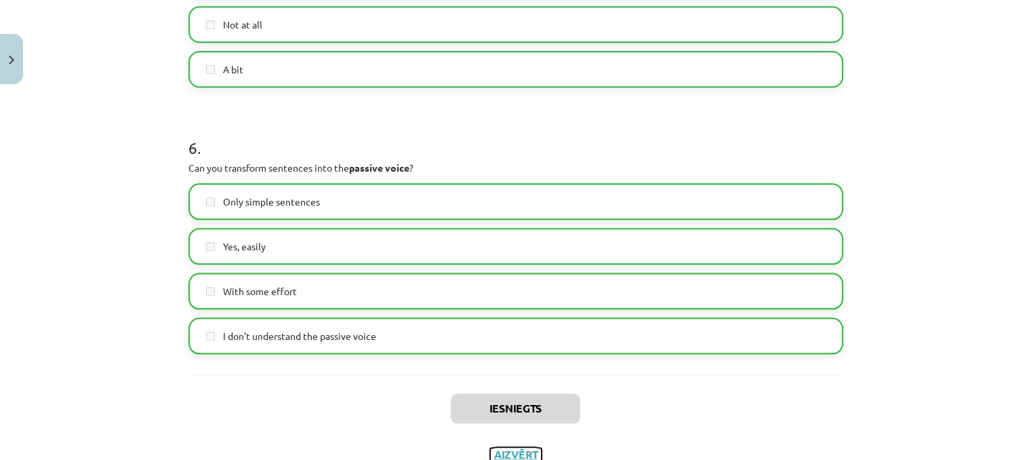
click at [511, 449] on button "Aizvērt" at bounding box center [516, 455] width 52 height 14
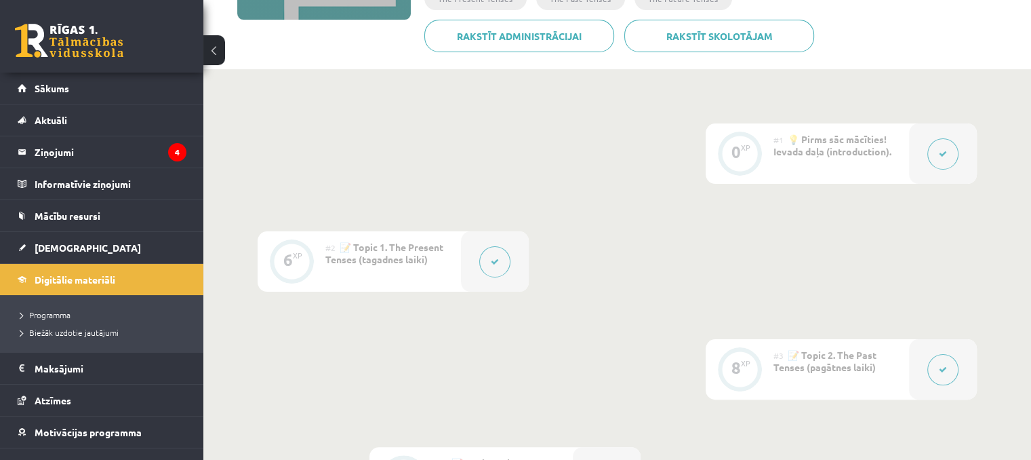
scroll to position [0, 0]
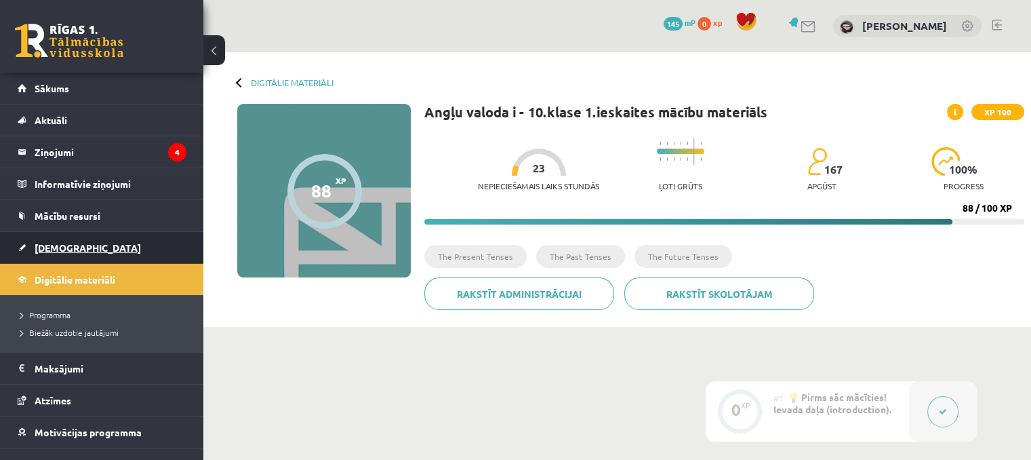
click at [63, 245] on span "[DEMOGRAPHIC_DATA]" at bounding box center [88, 247] width 106 height 12
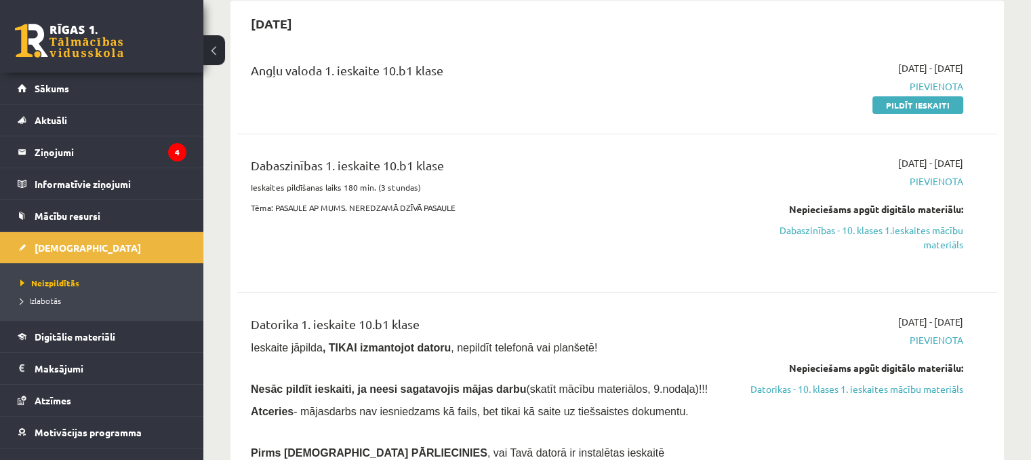
scroll to position [147, 0]
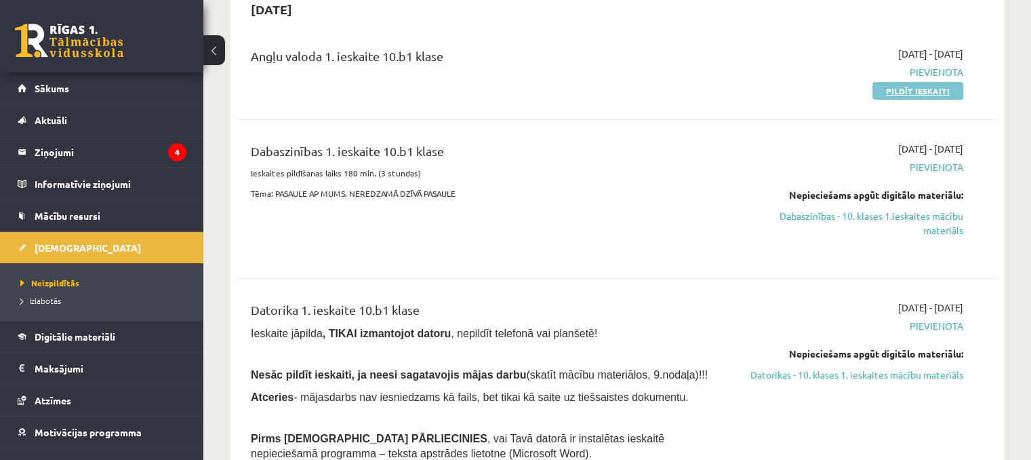
click at [952, 92] on link "Pildīt ieskaiti" at bounding box center [918, 91] width 91 height 18
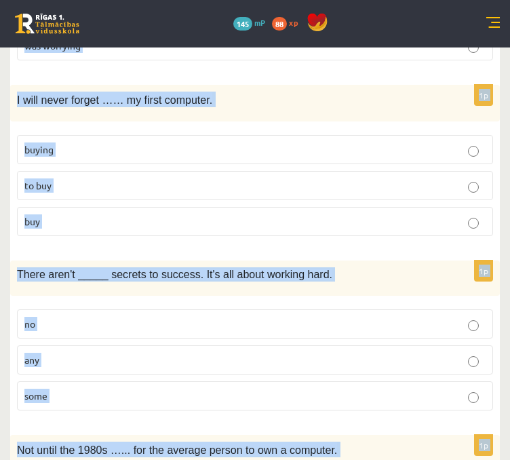
scroll to position [3312, 0]
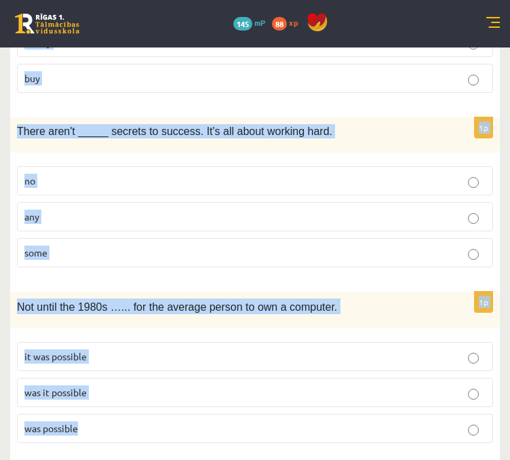
drag, startPoint x: 16, startPoint y: 153, endPoint x: 404, endPoint y: 490, distance: 513.4
copy form "I'm very _____. The present I got was very _____. disappointing/disappointed di…"
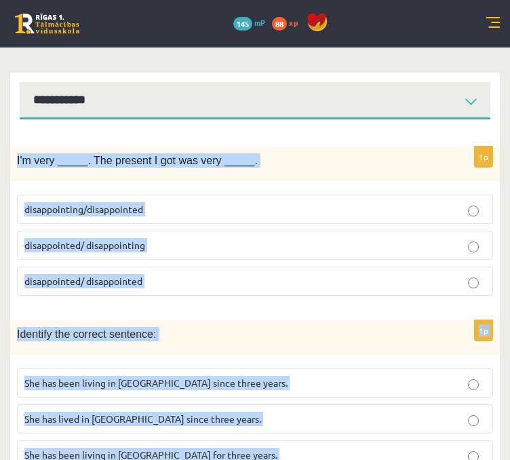
scroll to position [121, 0]
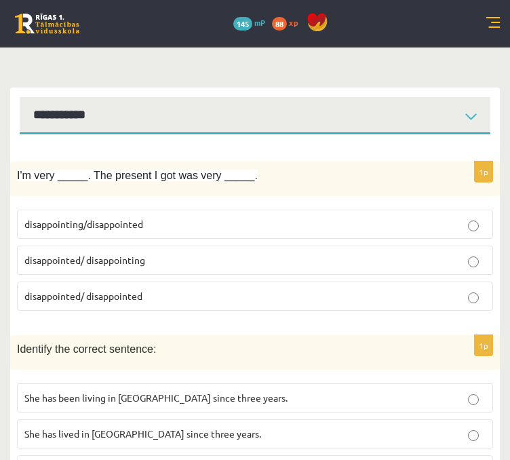
click at [191, 250] on label "disappointed/ disappointing" at bounding box center [255, 259] width 476 height 29
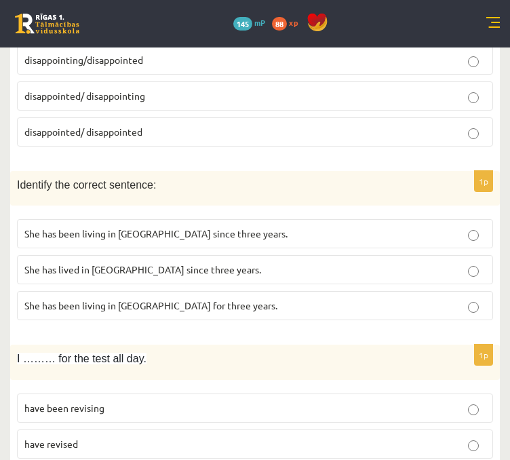
scroll to position [298, 0]
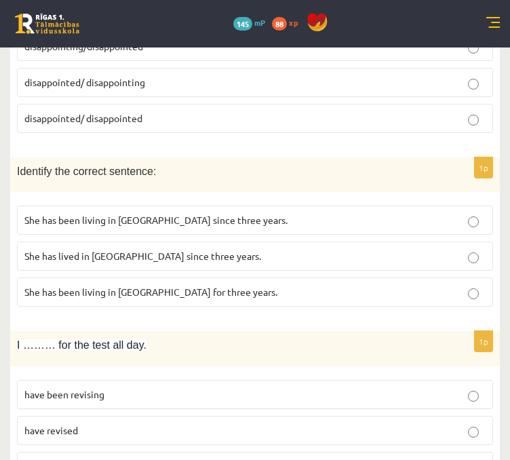
click at [193, 296] on p "She has been living in Paris for three years." at bounding box center [254, 292] width 461 height 14
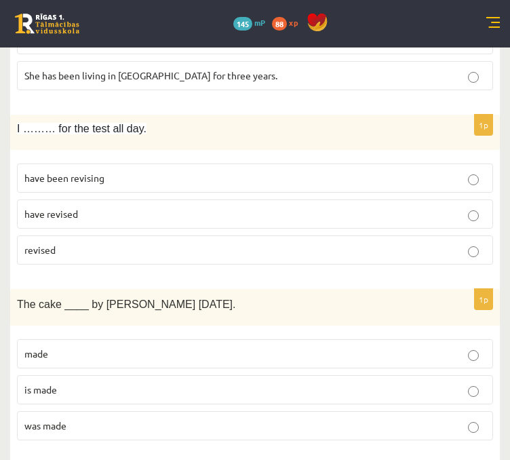
scroll to position [491, 0]
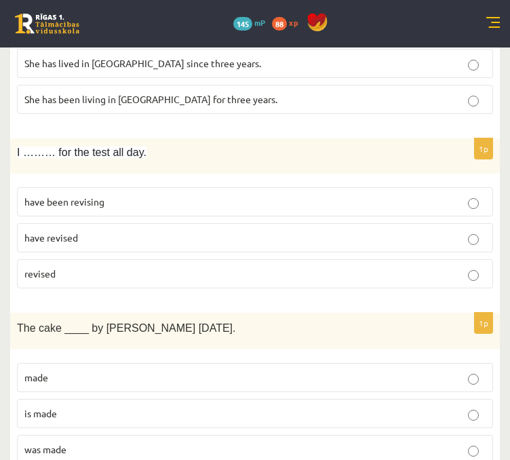
click at [134, 203] on p "have been revising" at bounding box center [254, 202] width 461 height 14
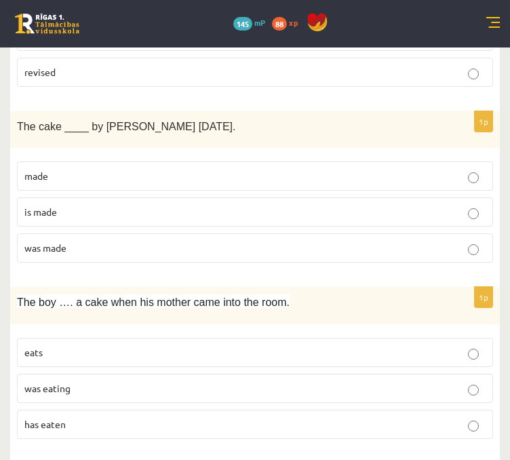
scroll to position [721, 0]
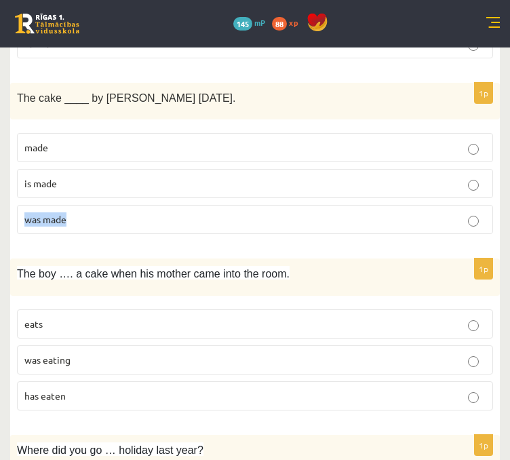
click at [468, 214] on label "was made" at bounding box center [255, 219] width 476 height 29
click at [477, 212] on p "was made" at bounding box center [254, 219] width 461 height 14
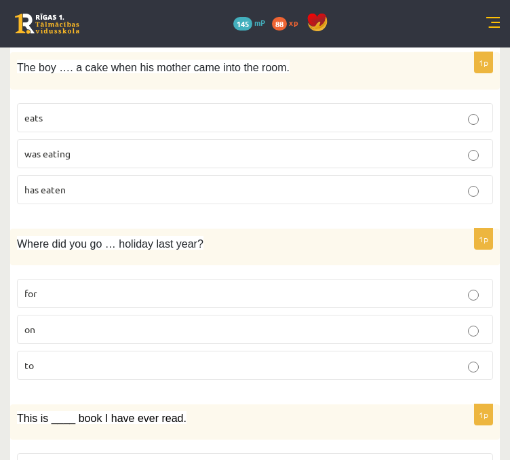
scroll to position [908, 0]
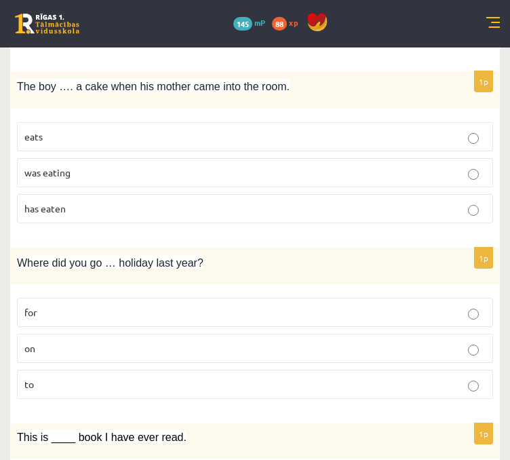
click at [447, 172] on p "was eating" at bounding box center [254, 172] width 461 height 14
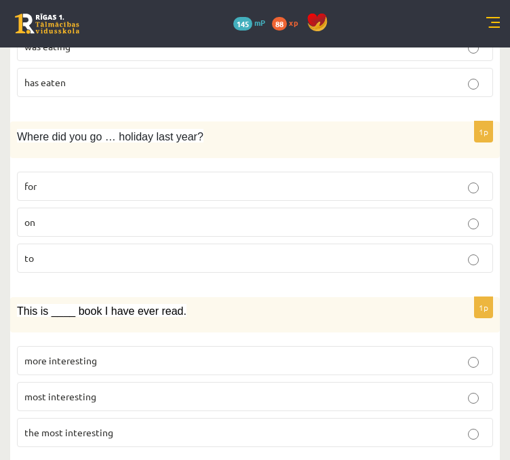
scroll to position [1048, 0]
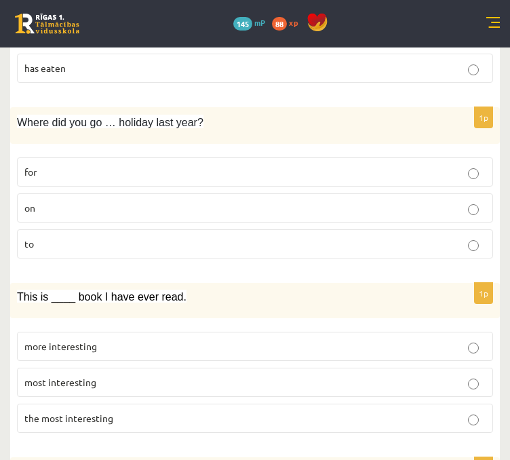
click at [364, 201] on p "on" at bounding box center [254, 208] width 461 height 14
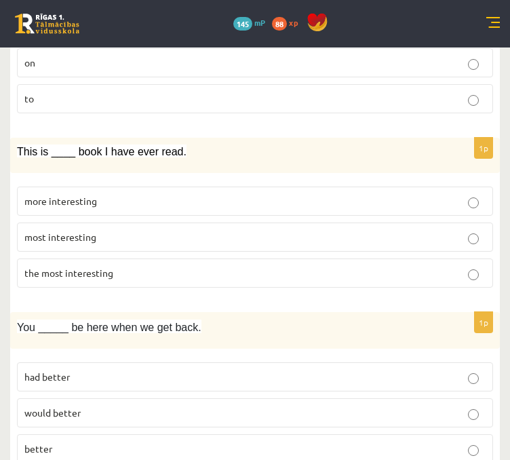
scroll to position [1202, 0]
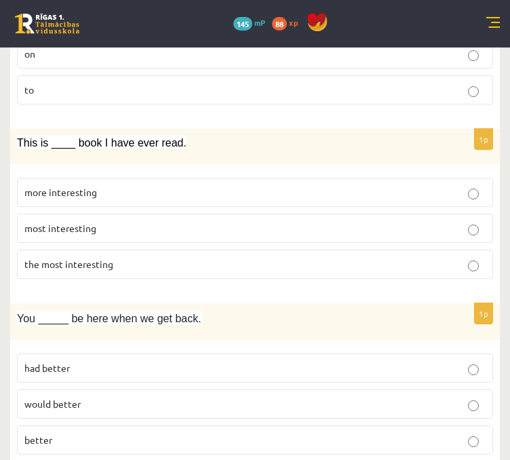
click at [257, 263] on p "the most interesting" at bounding box center [254, 264] width 461 height 14
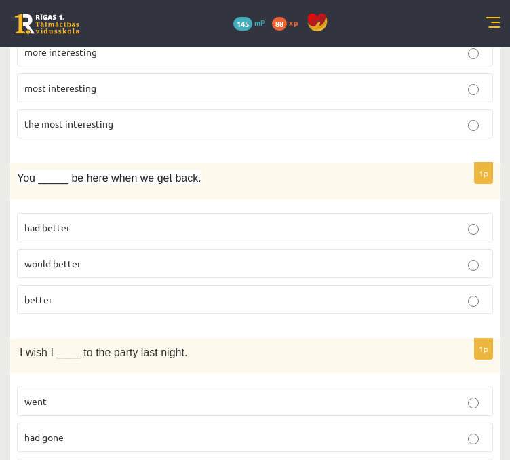
scroll to position [1352, 0]
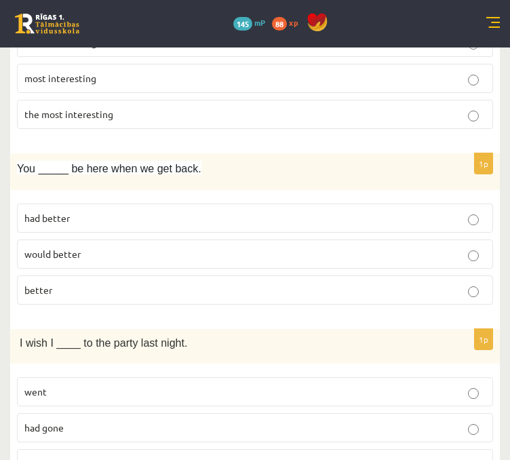
click at [269, 212] on p "had better" at bounding box center [254, 218] width 461 height 14
click at [266, 285] on p "better" at bounding box center [254, 290] width 461 height 14
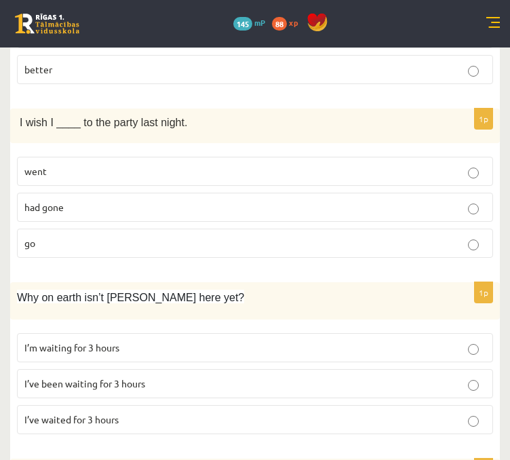
scroll to position [1568, 0]
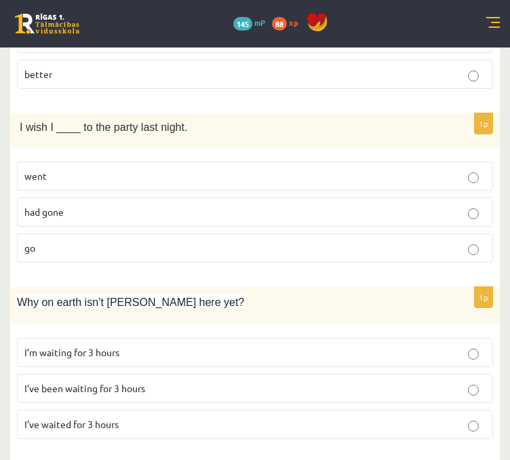
click at [242, 216] on label "had gone" at bounding box center [255, 211] width 476 height 29
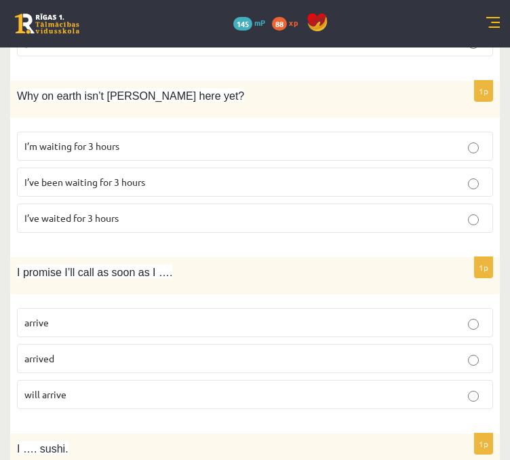
scroll to position [1755, 0]
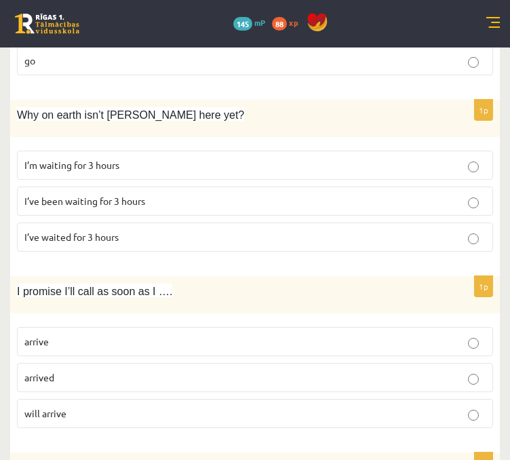
click at [274, 203] on label "I’ve been waiting for 3 hours" at bounding box center [255, 200] width 476 height 29
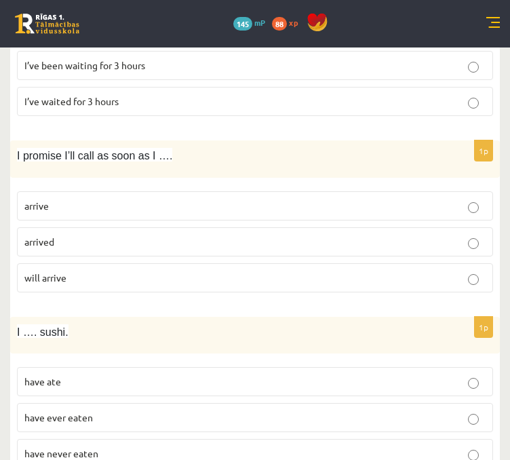
scroll to position [1919, 0]
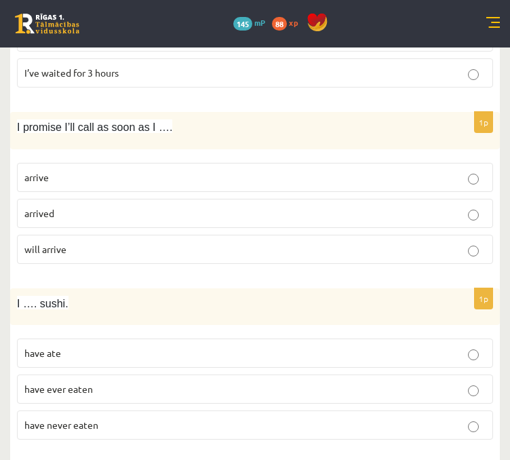
click at [226, 170] on p "arrive" at bounding box center [254, 177] width 461 height 14
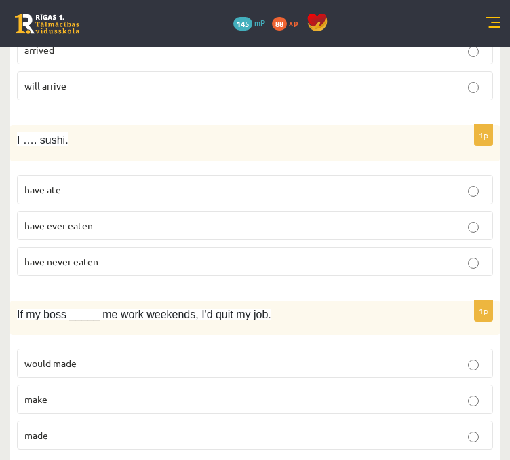
scroll to position [2087, 0]
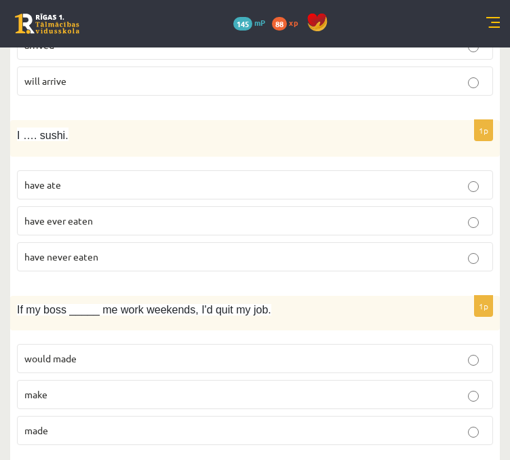
click at [108, 214] on p "have ever eaten" at bounding box center [254, 221] width 461 height 14
click at [326, 242] on label "have never eaten" at bounding box center [255, 256] width 476 height 29
click at [342, 214] on p "have ever eaten" at bounding box center [254, 221] width 461 height 14
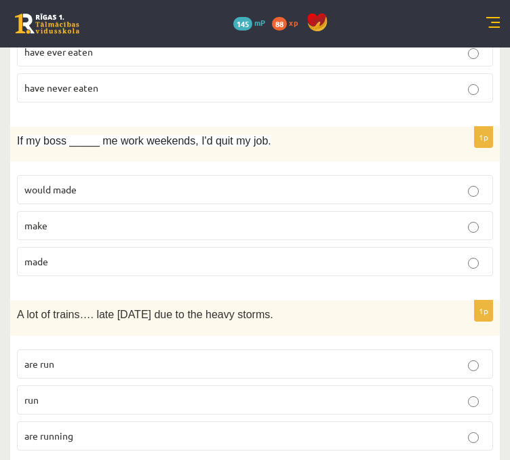
scroll to position [2260, 0]
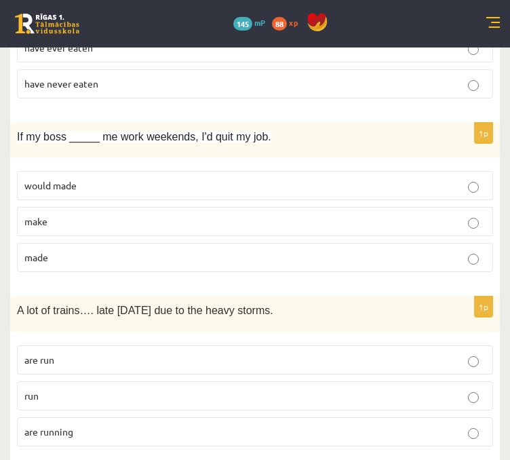
click at [195, 215] on p "make" at bounding box center [254, 221] width 461 height 14
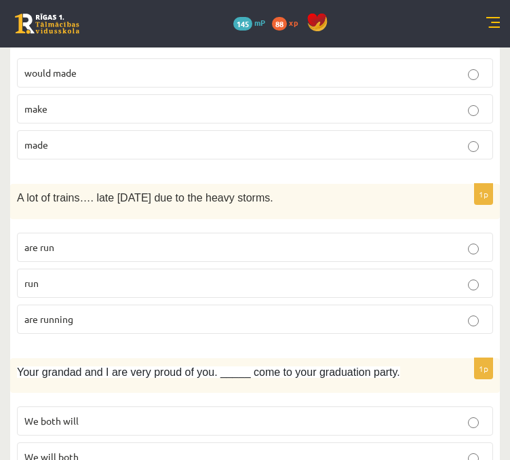
scroll to position [2377, 0]
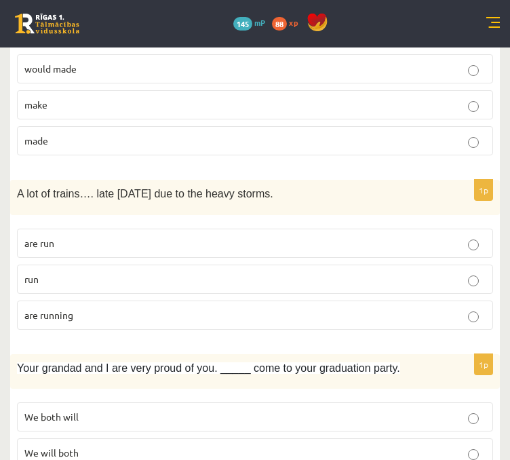
click at [119, 308] on p "are running" at bounding box center [254, 315] width 461 height 14
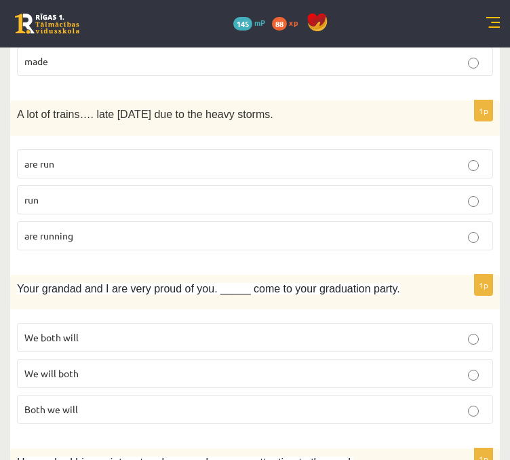
scroll to position [2485, 0]
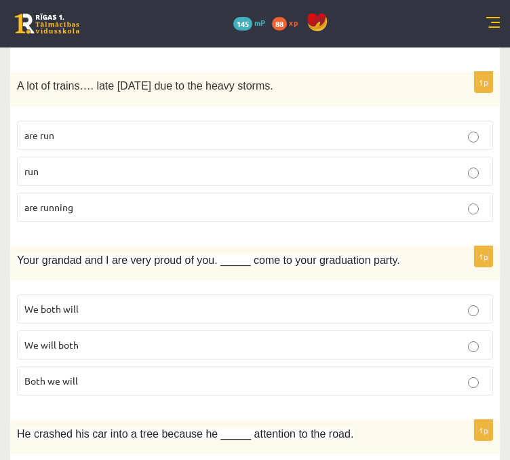
click at [241, 338] on p "We will both" at bounding box center [254, 345] width 461 height 14
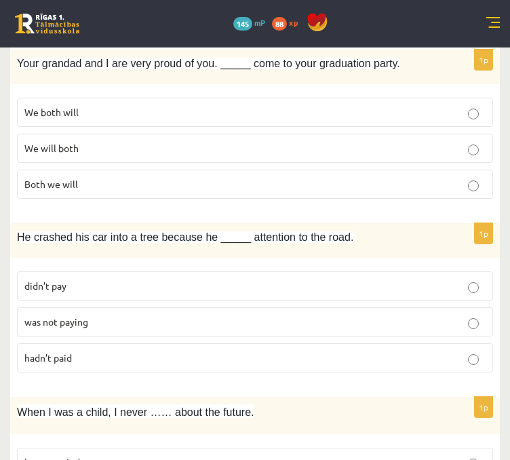
scroll to position [2685, 0]
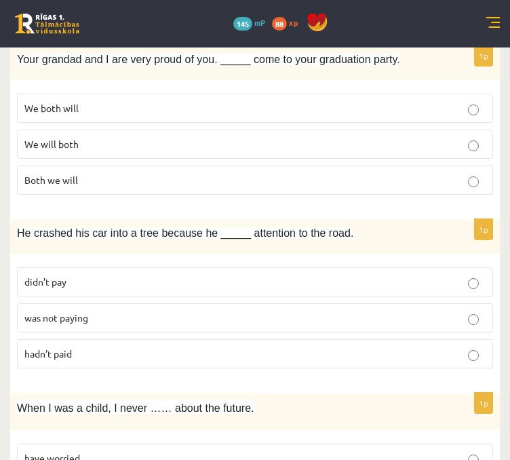
click at [238, 314] on label "was not paying" at bounding box center [255, 317] width 476 height 29
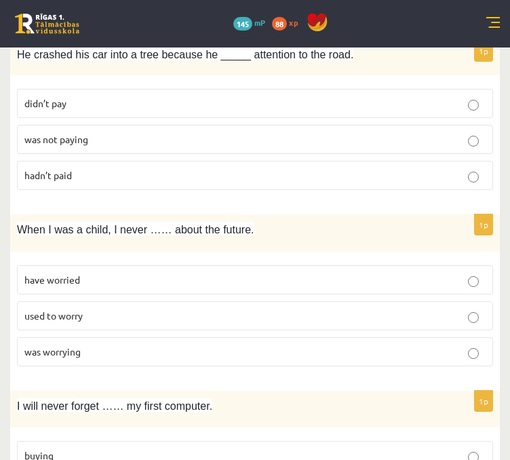
scroll to position [2854, 0]
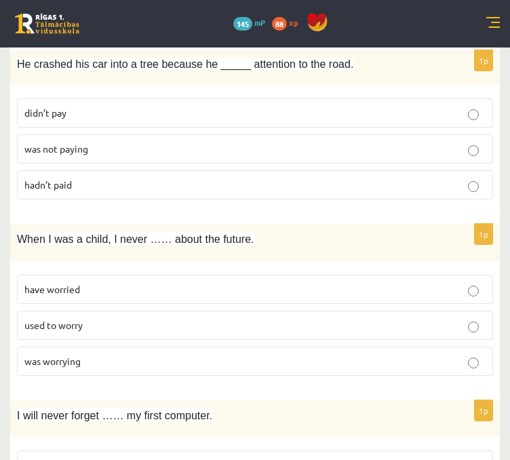
click at [278, 318] on p "used to worry" at bounding box center [254, 325] width 461 height 14
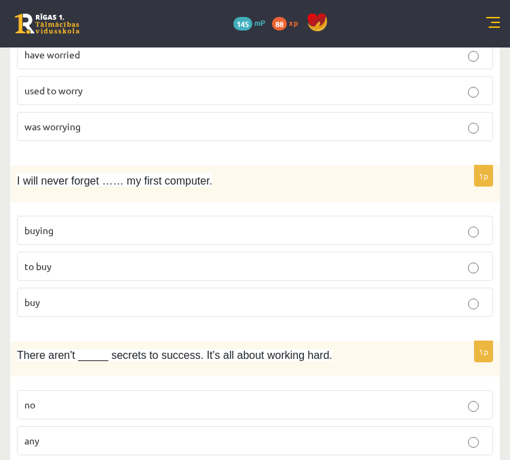
scroll to position [3093, 0]
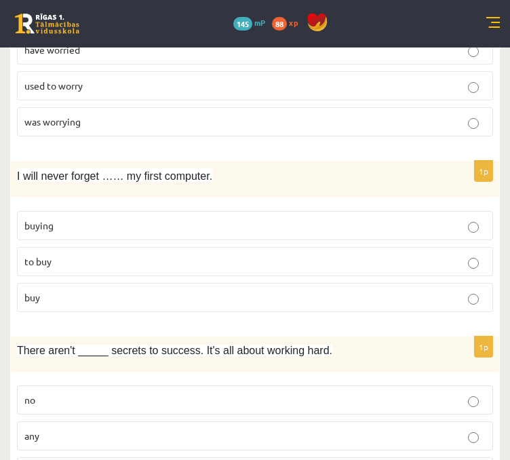
click at [177, 218] on p "buying" at bounding box center [254, 225] width 461 height 14
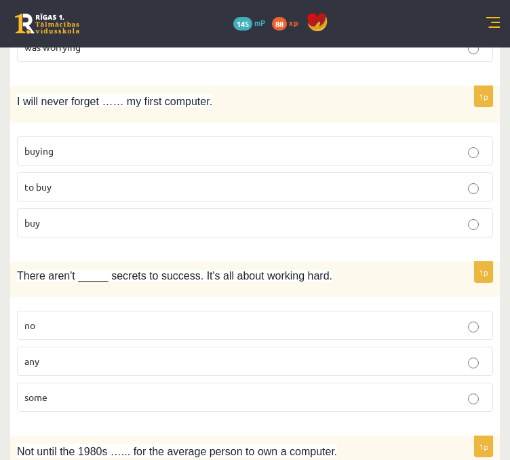
scroll to position [3312, 0]
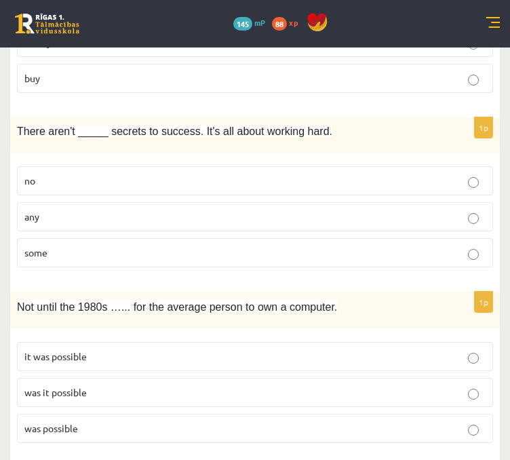
click at [258, 210] on p "any" at bounding box center [254, 217] width 461 height 14
click at [292, 172] on label "no" at bounding box center [255, 180] width 476 height 29
click at [288, 210] on p "any" at bounding box center [254, 217] width 461 height 14
click at [250, 385] on p "was it possible" at bounding box center [254, 392] width 461 height 14
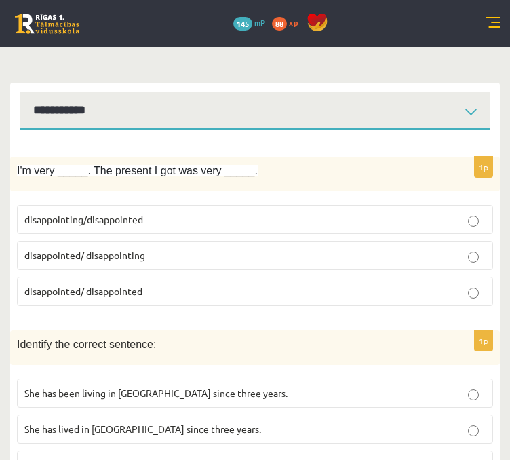
scroll to position [0, 0]
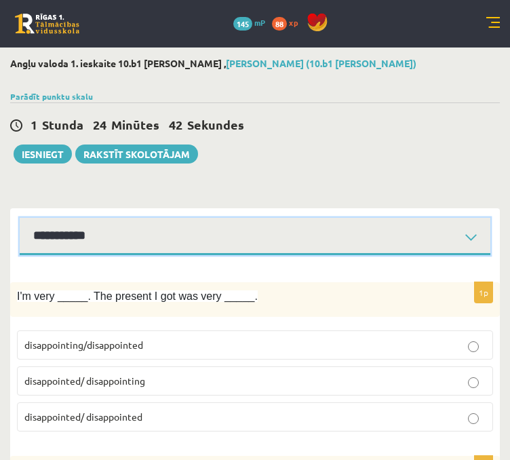
click at [85, 238] on select "**********" at bounding box center [255, 236] width 471 height 37
click at [20, 218] on select "**********" at bounding box center [255, 236] width 471 height 37
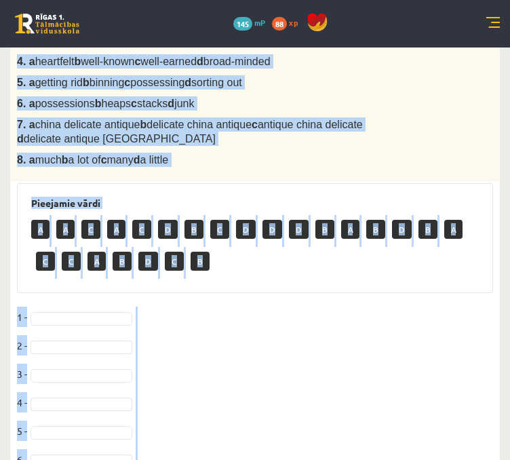
scroll to position [653, 0]
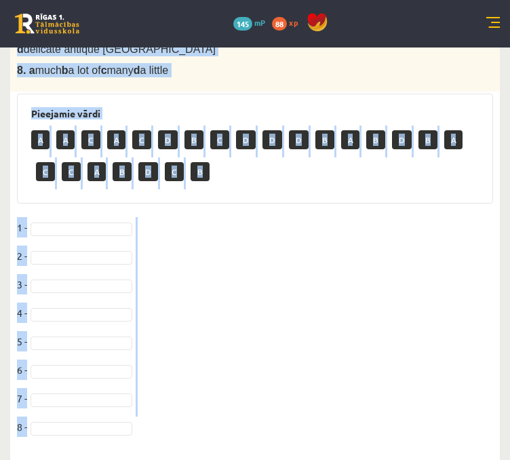
drag, startPoint x: 35, startPoint y: 96, endPoint x: 140, endPoint y: 427, distance: 346.3
click at [140, 427] on div "8p Complete the text with the correct words (a–d). Car boot sales 1. a to looki…" at bounding box center [255, 40] width 490 height 823
copy div "Complete the text with the correct words (a–d). Car boot sales If you’re lookin…"
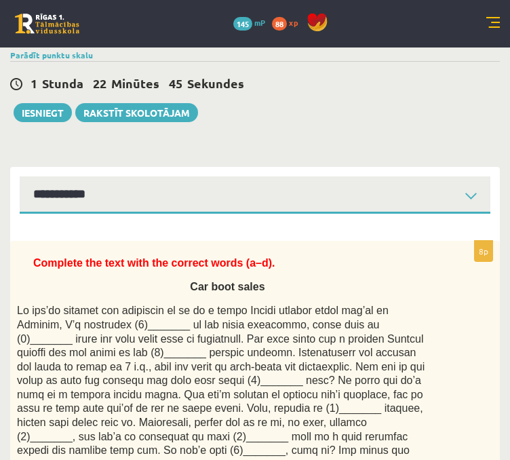
scroll to position [1, 0]
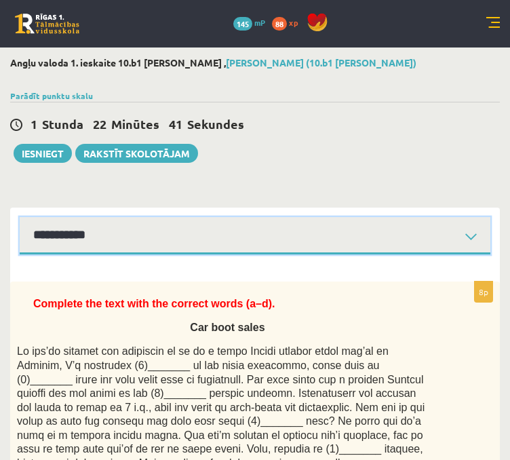
click at [475, 236] on select "**********" at bounding box center [255, 235] width 471 height 37
click at [20, 217] on select "**********" at bounding box center [255, 235] width 471 height 37
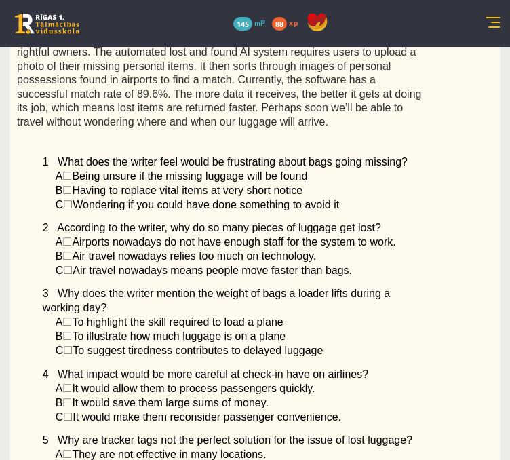
scroll to position [852, 0]
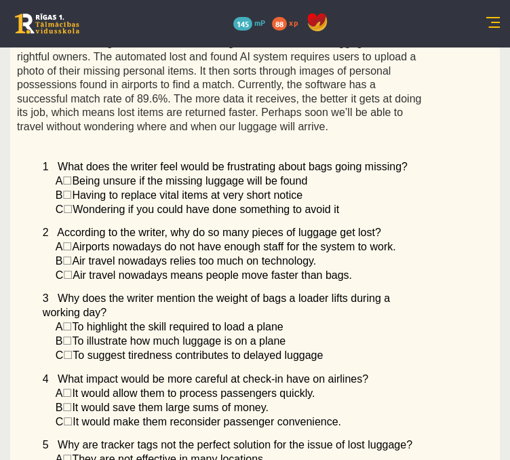
click at [71, 175] on span "☐" at bounding box center [66, 181] width 9 height 12
click at [72, 175] on span "☐" at bounding box center [66, 181] width 9 height 12
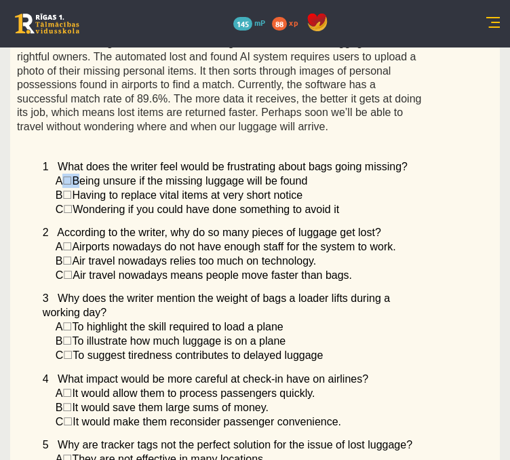
click at [72, 175] on span "☐" at bounding box center [66, 181] width 9 height 12
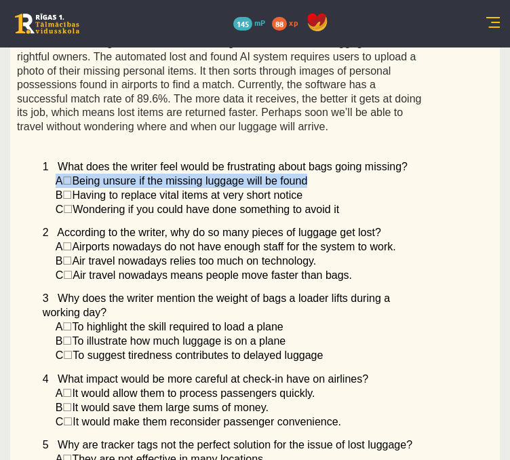
click at [72, 175] on span "☐" at bounding box center [66, 181] width 9 height 12
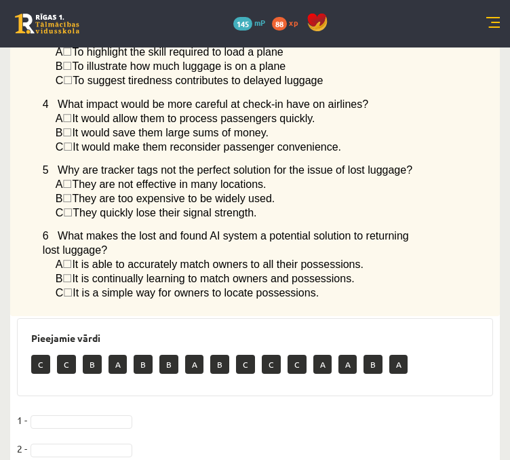
scroll to position [1117, 0]
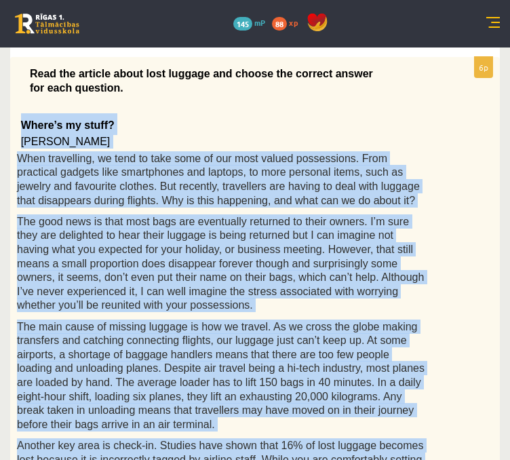
scroll to position [253, 0]
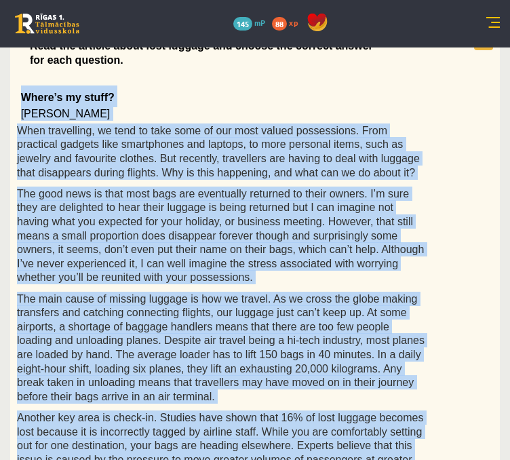
drag, startPoint x: 19, startPoint y: 200, endPoint x: 210, endPoint y: 437, distance: 304.4
click at [296, 132] on span "When travelling, we tend to take some of our most valued possessions. From prac…" at bounding box center [218, 152] width 403 height 54
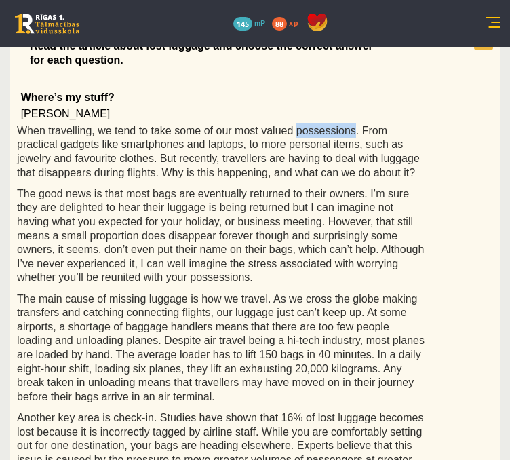
click at [296, 132] on span "When travelling, we tend to take some of our most valued possessions. From prac…" at bounding box center [218, 152] width 403 height 54
click at [304, 99] on p "Where’s my stuff?" at bounding box center [221, 96] width 401 height 22
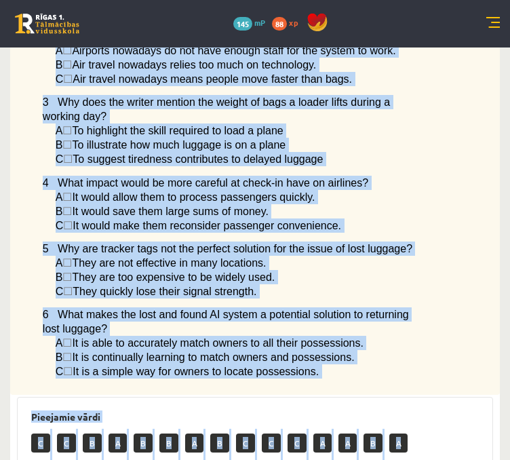
scroll to position [1221, 0]
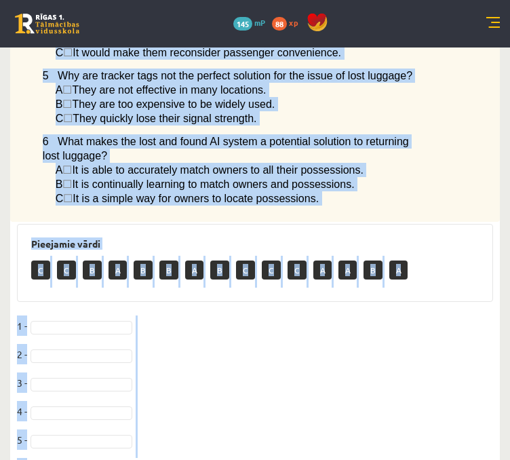
drag, startPoint x: 30, startPoint y: 143, endPoint x: 275, endPoint y: 464, distance: 403.5
copy div "Read the article about lost luggage and choose the correct answer for each ques…"
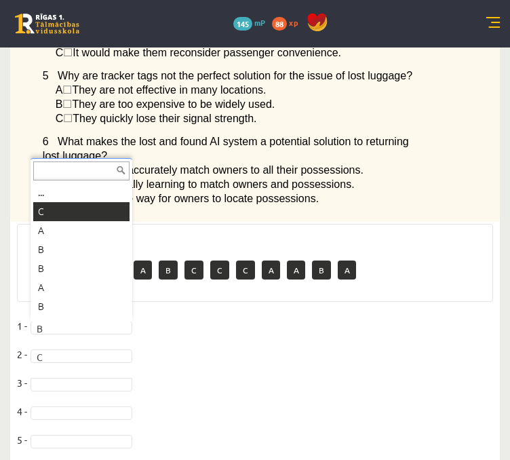
drag, startPoint x: 50, startPoint y: 323, endPoint x: 66, endPoint y: 216, distance: 109.1
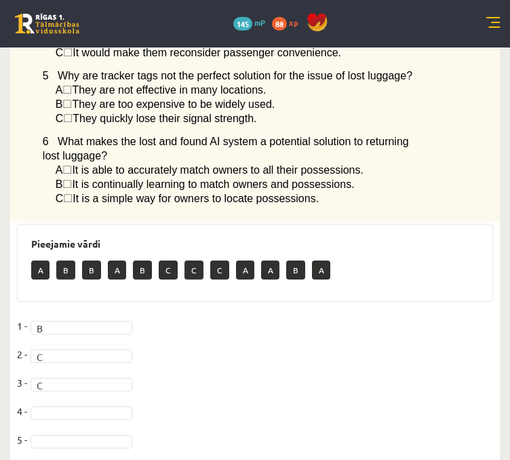
click at [66, 260] on p "B" at bounding box center [65, 269] width 19 height 19
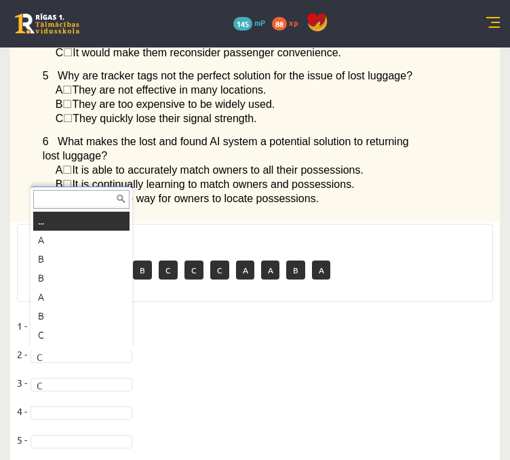
scroll to position [16, 0]
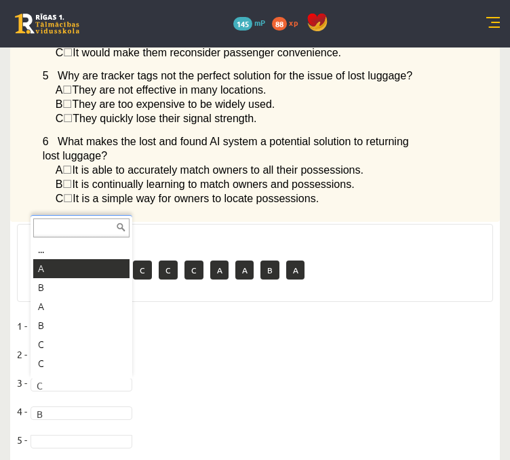
drag, startPoint x: 55, startPoint y: 271, endPoint x: 93, endPoint y: 266, distance: 38.4
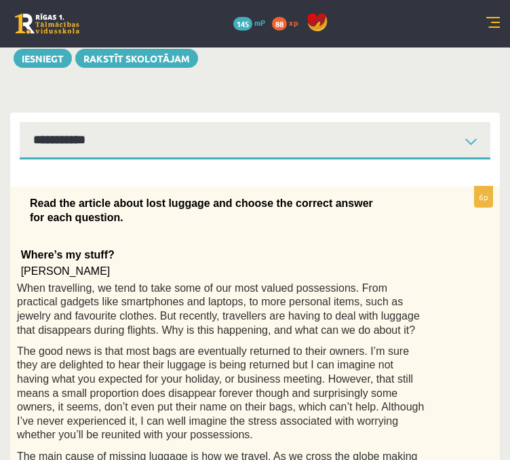
scroll to position [0, 0]
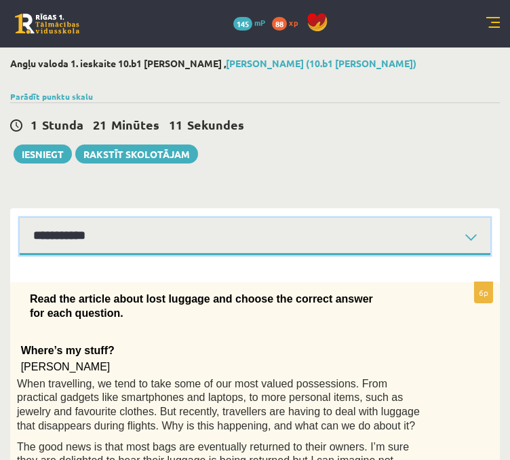
click at [108, 253] on select "**********" at bounding box center [255, 236] width 471 height 37
select select "**********"
click at [20, 218] on select "**********" at bounding box center [255, 236] width 471 height 37
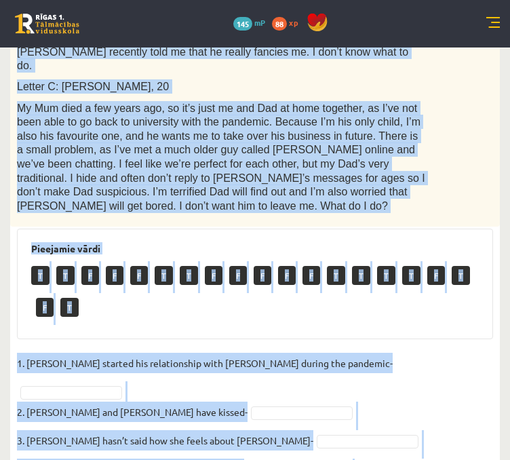
scroll to position [743, 0]
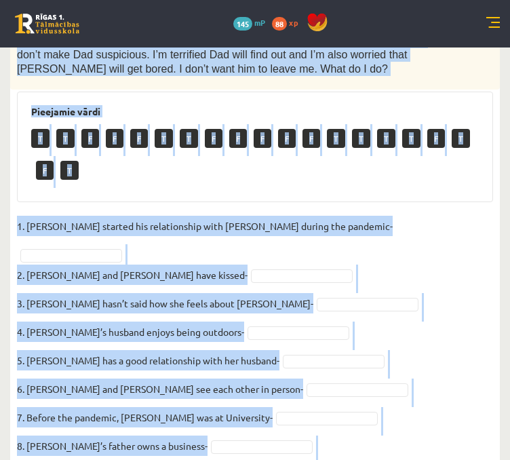
drag, startPoint x: 36, startPoint y: 185, endPoint x: 479, endPoint y: 483, distance: 534.5
copy div "ead the text. Are the sentences true (T) or false (F)? Love in the pandemic. Yo…"
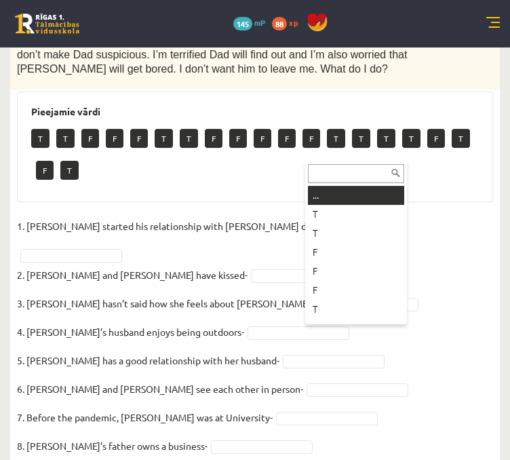
type input "*"
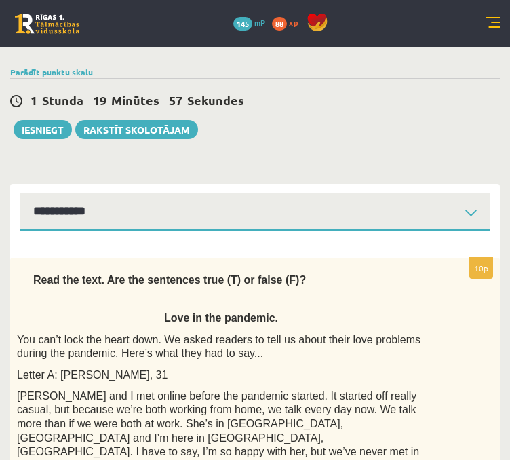
scroll to position [25, 0]
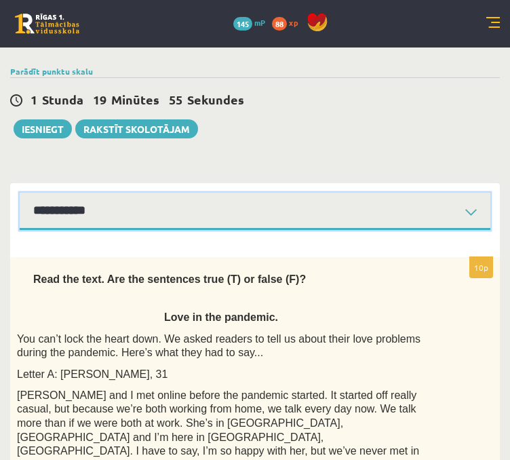
click at [433, 210] on select "**********" at bounding box center [255, 211] width 471 height 37
select select "**********"
click at [20, 193] on select "**********" at bounding box center [255, 211] width 471 height 37
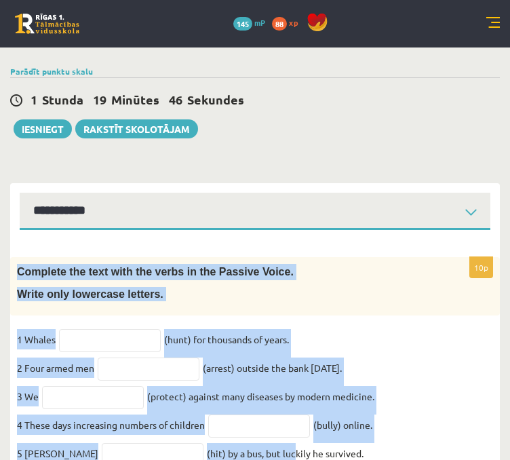
scroll to position [222, 0]
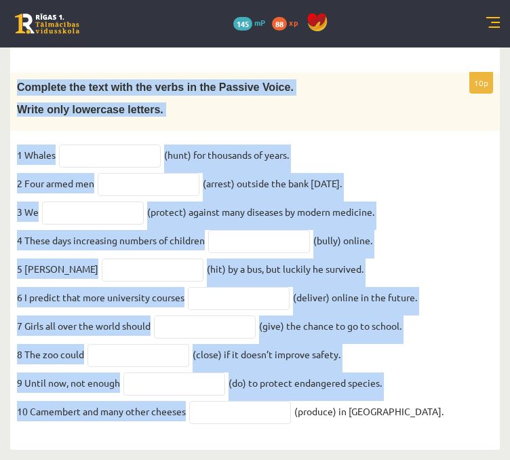
drag, startPoint x: 18, startPoint y: 273, endPoint x: 277, endPoint y: 486, distance: 335.3
click at [277, 250] on html "0 Dāvanas 145 mP 88 xp Artūrs Antoņenko Sākums Aktuāli Kā mācīties eSKOLĀ Konta…" at bounding box center [255, 20] width 510 height 460
click at [174, 121] on div "10p Complete the text with the verbs in the Passive Voice. Write only lowercase…" at bounding box center [255, 254] width 490 height 363
click at [161, 102] on p "Write only lowercase letters." at bounding box center [221, 109] width 408 height 14
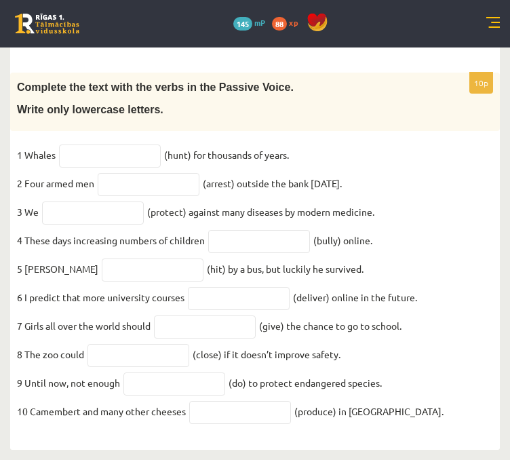
click at [161, 102] on p "Write only lowercase letters." at bounding box center [221, 109] width 408 height 14
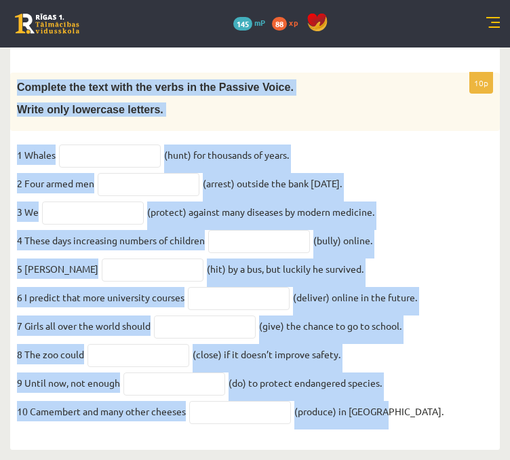
drag, startPoint x: 18, startPoint y: 75, endPoint x: 486, endPoint y: 423, distance: 582.9
click at [486, 423] on div "10p Complete the text with the verbs in the Passive Voice. Write only lowercase…" at bounding box center [255, 254] width 490 height 363
copy div "Complete the text with the verbs in the Passive Voice. Write only lowercase let…"
click at [115, 144] on input "text" at bounding box center [110, 155] width 102 height 23
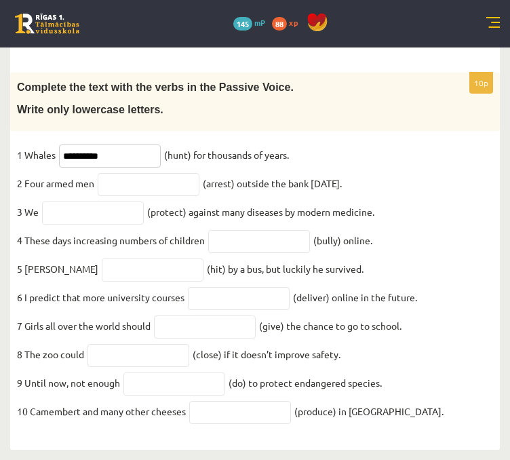
type input "**********"
click at [133, 176] on input "text" at bounding box center [149, 184] width 102 height 23
type input "**********"
click at [84, 201] on input "text" at bounding box center [93, 212] width 102 height 23
type input "**********"
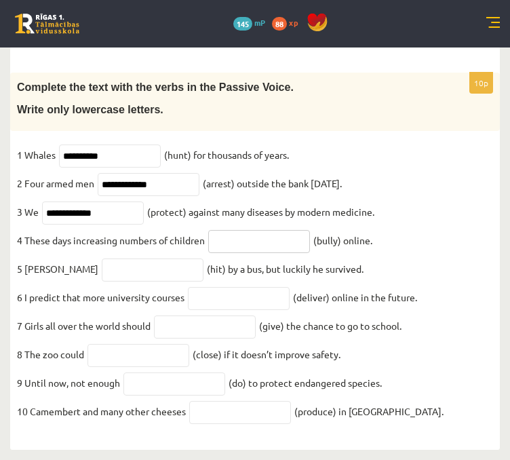
click at [229, 234] on input "text" at bounding box center [259, 241] width 102 height 23
type input "**********"
click at [102, 266] on input "text" at bounding box center [153, 269] width 102 height 23
type input "*******"
click at [203, 287] on input "text" at bounding box center [239, 298] width 102 height 23
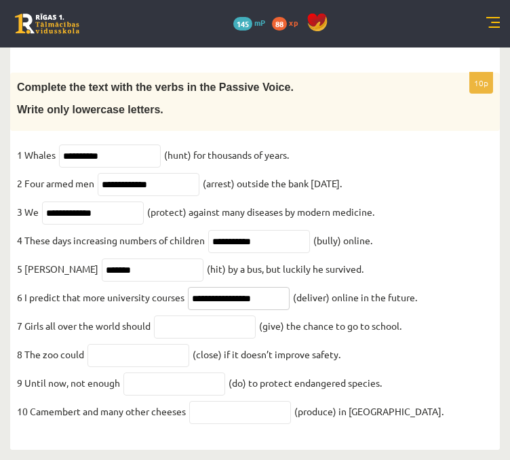
type input "**********"
click at [195, 324] on input "text" at bounding box center [205, 326] width 102 height 23
type input "********"
click at [114, 355] on input "text" at bounding box center [138, 355] width 102 height 23
type input "*********"
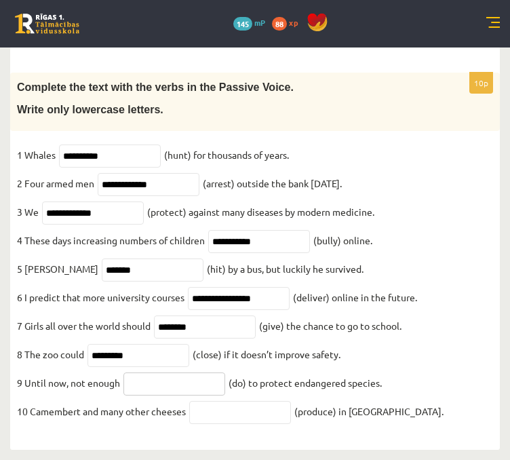
click at [148, 386] on input "text" at bounding box center [174, 383] width 102 height 23
type input "**********"
click at [205, 408] on input "text" at bounding box center [240, 412] width 102 height 23
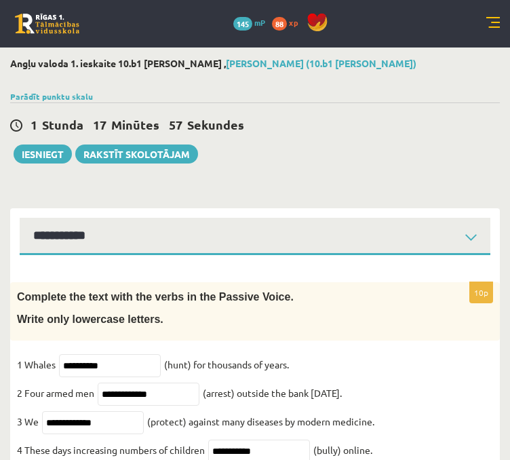
type input "**********"
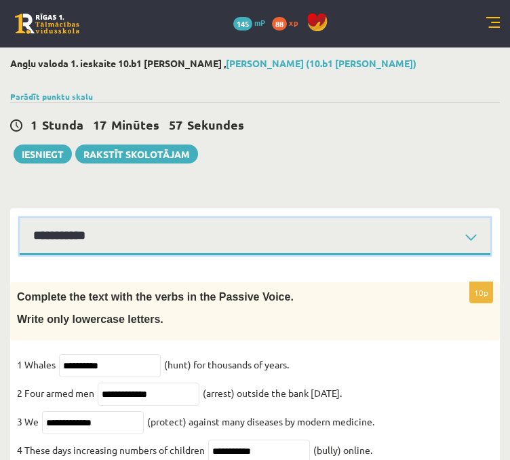
click at [115, 231] on select "**********" at bounding box center [255, 236] width 471 height 37
click at [20, 218] on select "**********" at bounding box center [255, 236] width 471 height 37
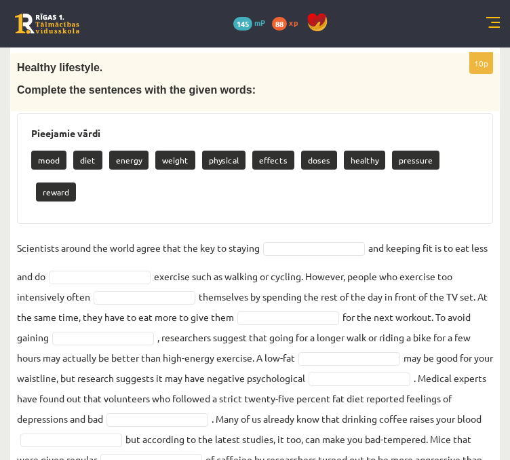
scroll to position [258, 0]
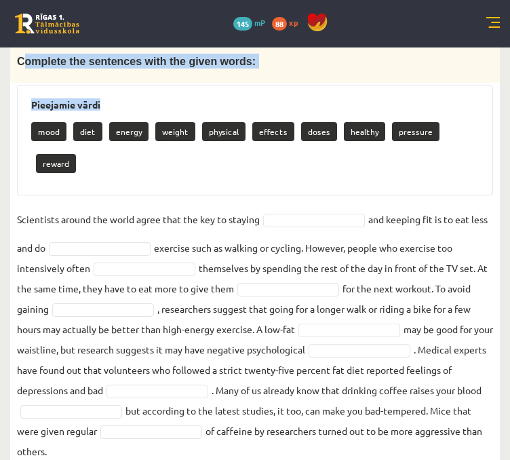
drag, startPoint x: 22, startPoint y: 63, endPoint x: 155, endPoint y: 97, distance: 137.2
click at [155, 98] on div "10p Healthy lifestyle. Complete the sentences with the given words: Pieejamie v…" at bounding box center [255, 245] width 490 height 443
click at [154, 96] on div "Pieejamie vārdi mood diet energy weight physical effects doses healthy pressure…" at bounding box center [255, 140] width 476 height 111
click at [150, 93] on div "Pieejamie vārdi mood diet energy weight physical effects doses healthy pressure…" at bounding box center [255, 140] width 476 height 111
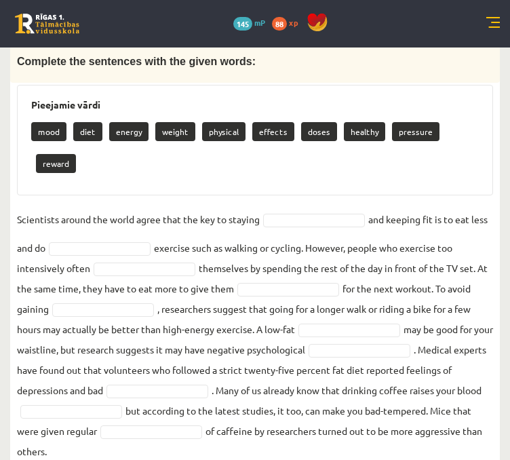
click at [150, 93] on div "Pieejamie vārdi mood diet energy weight physical effects doses healthy pressure…" at bounding box center [255, 140] width 476 height 111
click at [18, 60] on div "Healthy lifestyle. Complete the sentences with the given words:" at bounding box center [255, 53] width 490 height 58
drag, startPoint x: 18, startPoint y: 60, endPoint x: 473, endPoint y: 444, distance: 595.8
click at [473, 444] on div "10p Healthy lifestyle. Complete the sentences with the given words: Pieejamie v…" at bounding box center [255, 239] width 490 height 484
copy div "Complete the sentences with the given words: Pieejamie vārdi mood diet energy w…"
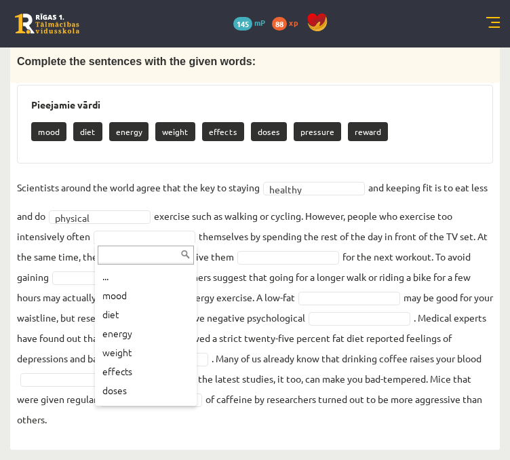
scroll to position [35, 0]
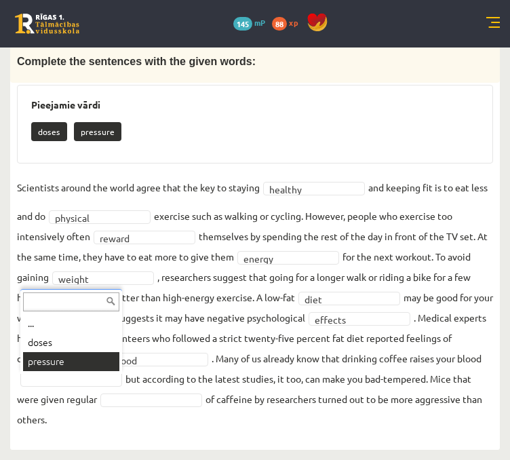
drag, startPoint x: 58, startPoint y: 355, endPoint x: 92, endPoint y: 361, distance: 35.1
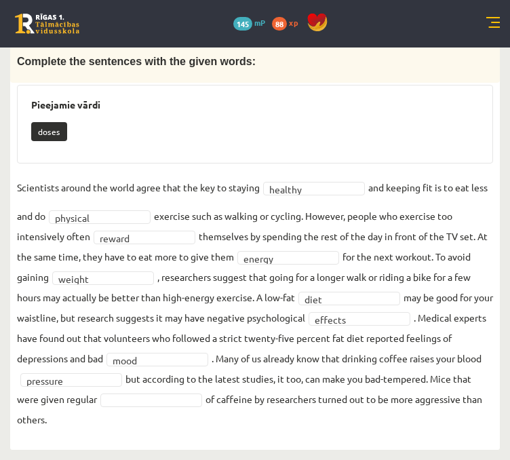
click at [92, 361] on fieldset "Scientists around the world agree that the key to staying healthy ******* and k…" at bounding box center [255, 303] width 476 height 252
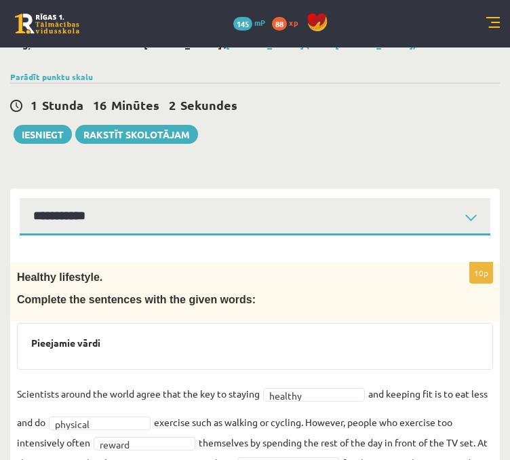
scroll to position [18, 0]
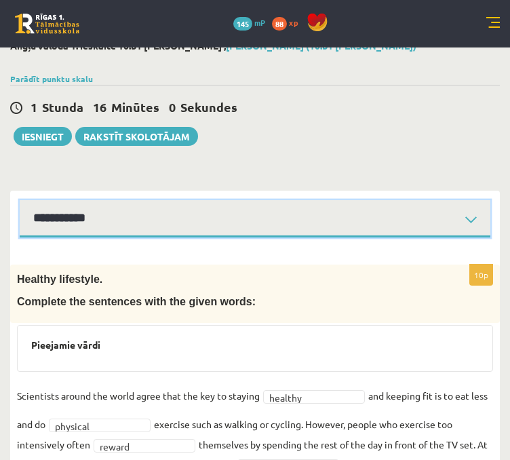
click at [278, 220] on select "**********" at bounding box center [255, 218] width 471 height 37
click at [20, 200] on select "**********" at bounding box center [255, 218] width 471 height 37
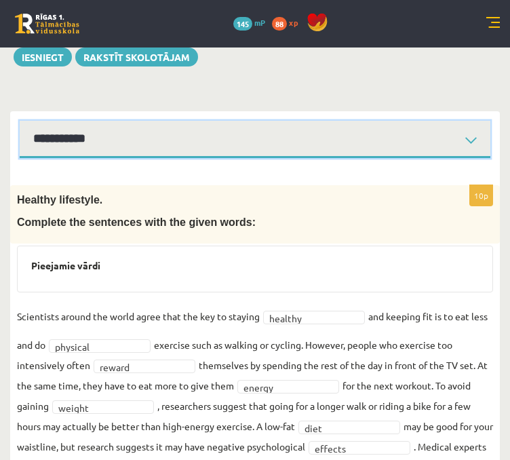
scroll to position [94, 0]
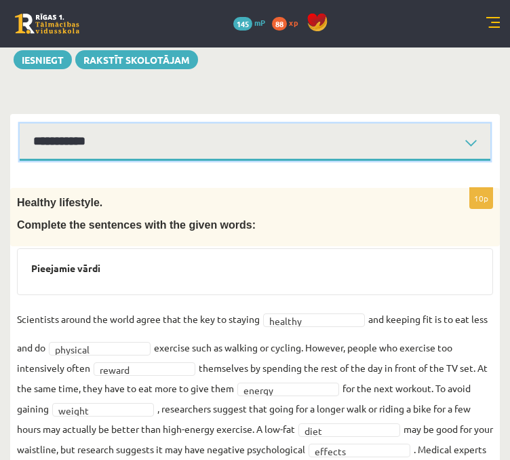
click at [419, 149] on select "**********" at bounding box center [255, 141] width 471 height 37
click at [20, 123] on select "**********" at bounding box center [255, 141] width 471 height 37
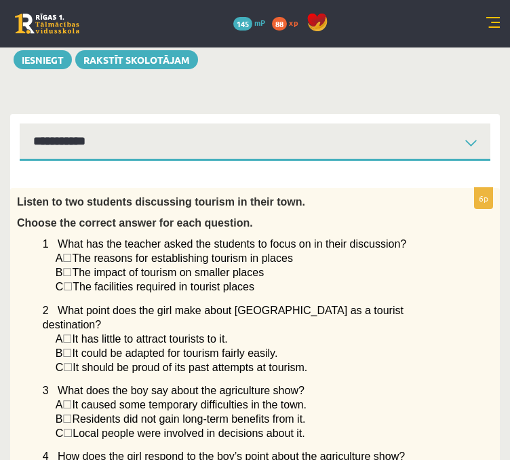
click at [70, 260] on span "☐" at bounding box center [66, 258] width 9 height 12
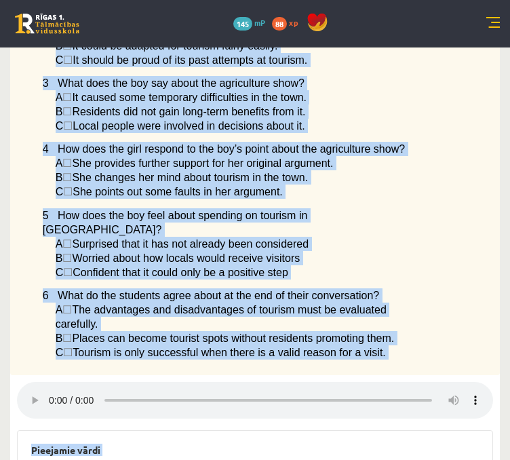
scroll to position [639, 0]
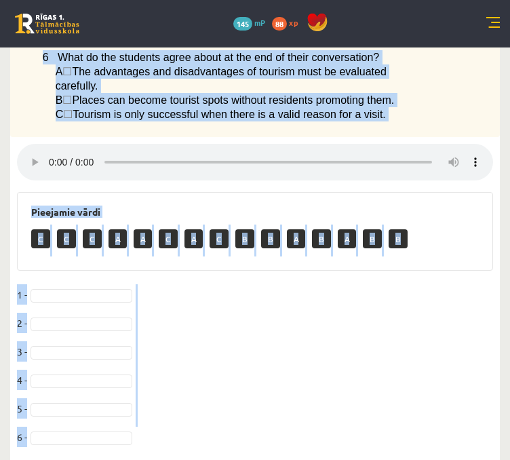
drag, startPoint x: 19, startPoint y: 206, endPoint x: 312, endPoint y: 481, distance: 402.0
copy div "isten to two students discussing tourism in their town. Choose the correct answ…"
click at [69, 284] on fieldset "1 - 2 - 3 - 4 - 5 - 6 -" at bounding box center [255, 369] width 476 height 171
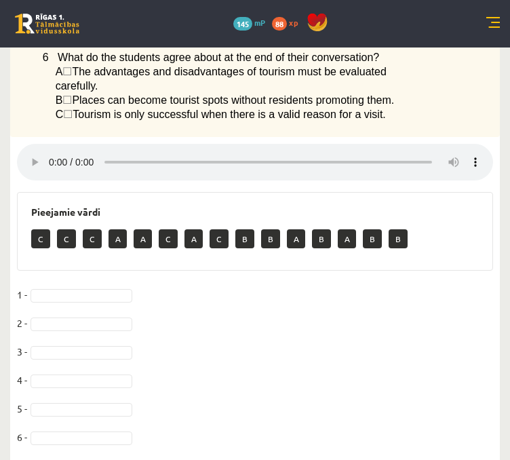
click at [68, 284] on fieldset "1 - 2 - 3 - 4 - 5 - 6 -" at bounding box center [255, 369] width 476 height 171
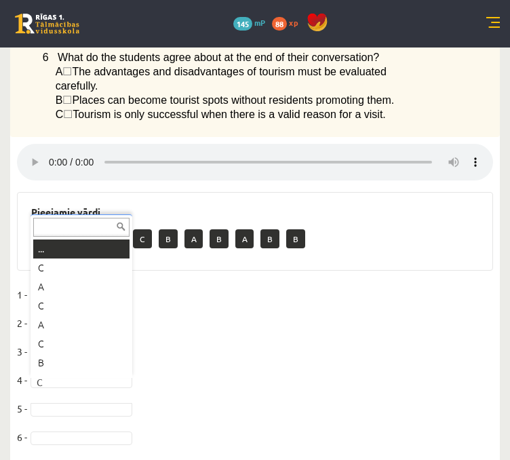
scroll to position [16, 0]
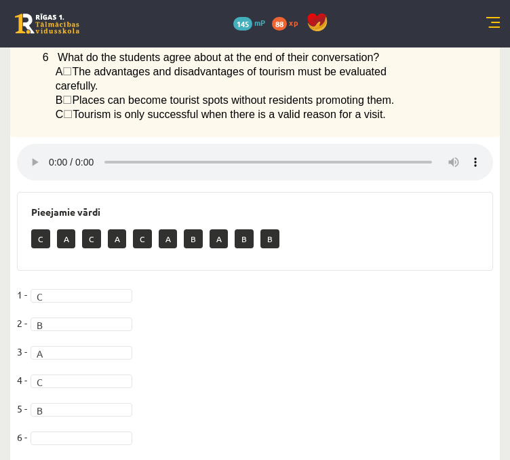
click at [57, 418] on fieldset "1 - C * 2 - B * 3 - A * 4 - C * 5 - B * 6 -" at bounding box center [255, 369] width 476 height 171
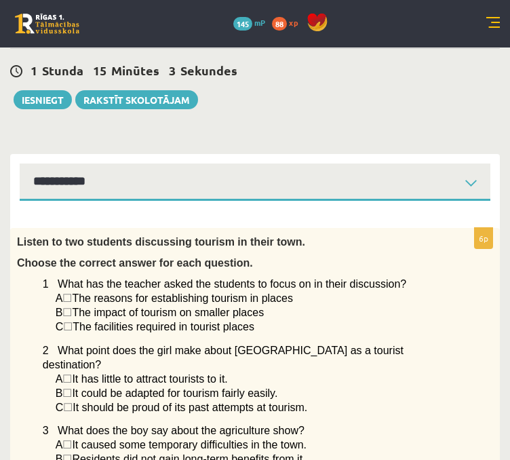
scroll to position [0, 0]
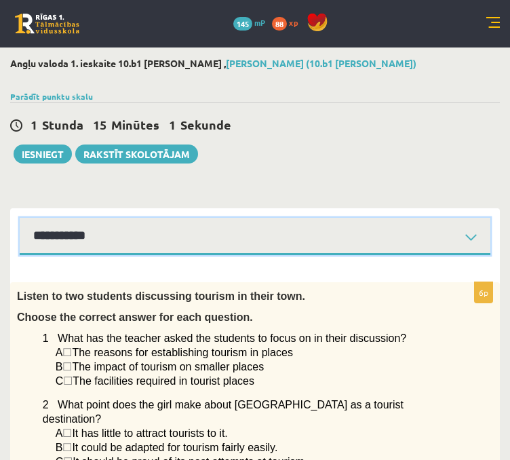
click at [368, 235] on select "**********" at bounding box center [255, 236] width 471 height 37
click at [20, 218] on select "**********" at bounding box center [255, 236] width 471 height 37
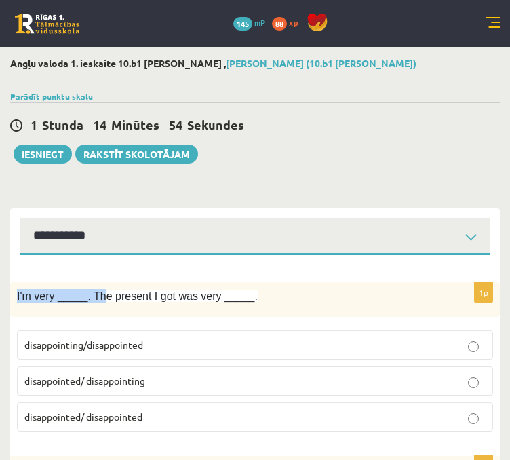
drag, startPoint x: 18, startPoint y: 296, endPoint x: 98, endPoint y: 268, distance: 84.9
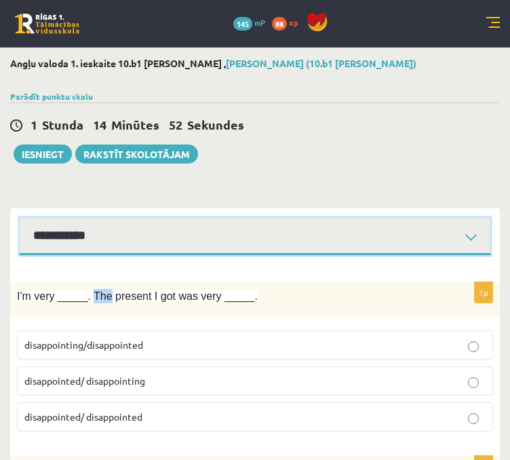
click at [218, 244] on select "**********" at bounding box center [255, 236] width 471 height 37
click at [20, 218] on select "**********" at bounding box center [255, 236] width 471 height 37
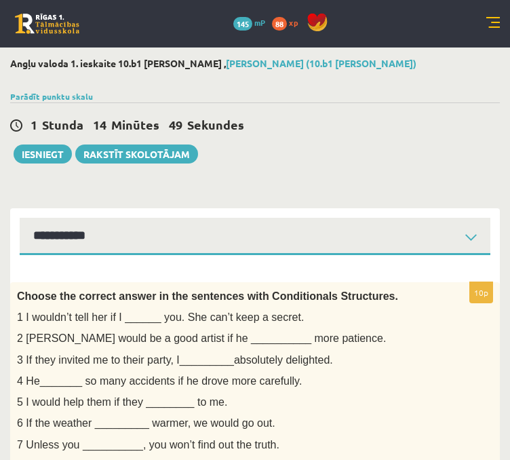
click at [510, 129] on html "0 Dāvanas 145 mP 88 xp Artūrs Antoņenko Sākums Aktuāli Kā mācīties eSKOLĀ Konta…" at bounding box center [255, 230] width 510 height 460
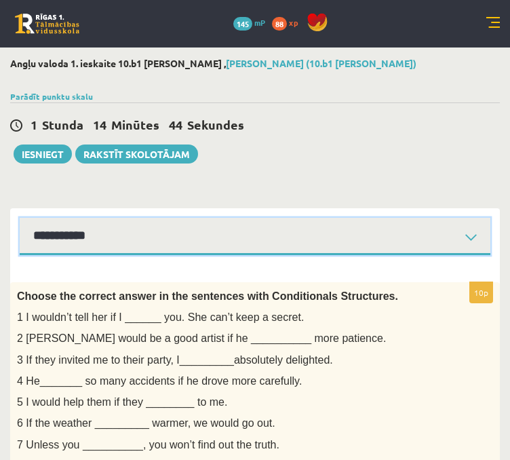
click at [315, 218] on select "**********" at bounding box center [255, 236] width 471 height 37
click at [20, 218] on select "**********" at bounding box center [255, 236] width 471 height 37
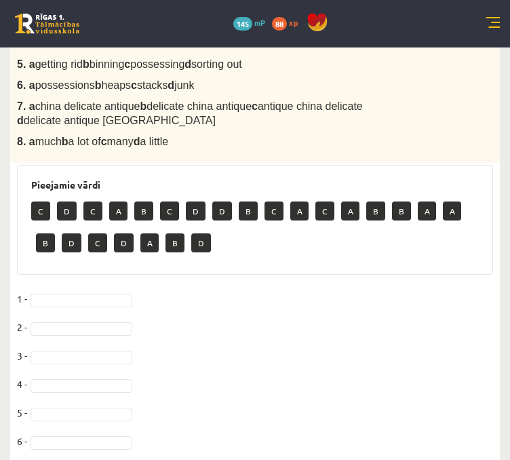
scroll to position [580, 0]
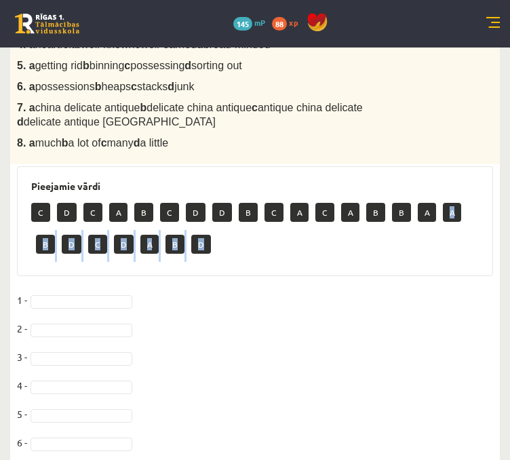
drag, startPoint x: 442, startPoint y: 200, endPoint x: 441, endPoint y: 218, distance: 17.6
click at [441, 218] on div "C D C A B C D D B C A C A B B A A B D C D A B D" at bounding box center [255, 230] width 448 height 64
click at [443, 203] on p "A" at bounding box center [452, 212] width 18 height 19
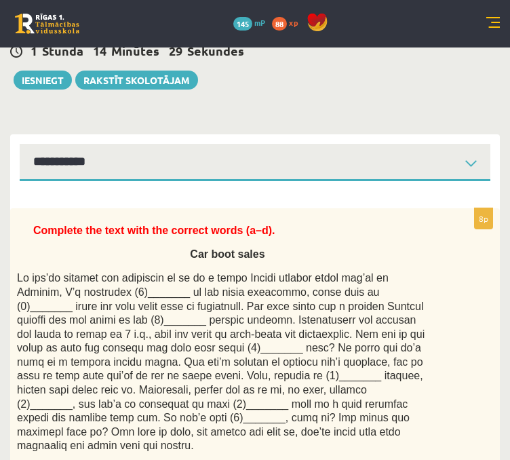
scroll to position [0, 0]
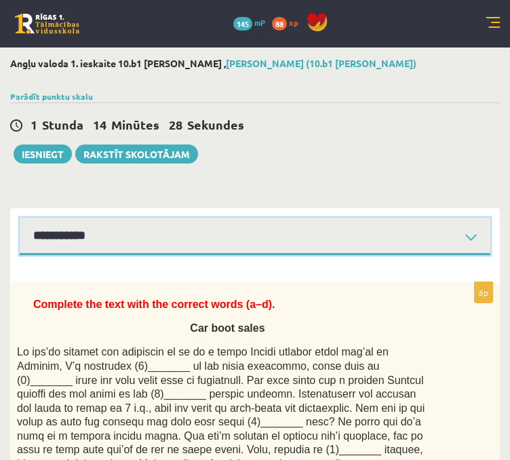
click at [211, 230] on select "**********" at bounding box center [255, 236] width 471 height 37
select select "**********"
click at [20, 218] on select "**********" at bounding box center [255, 236] width 471 height 37
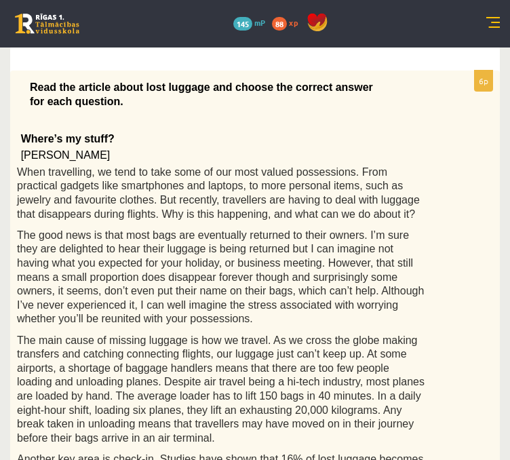
scroll to position [8, 0]
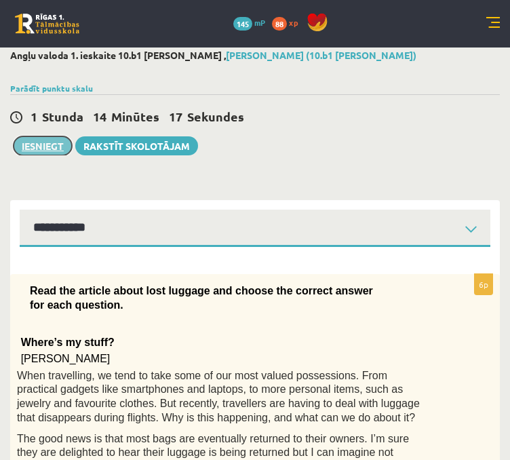
click at [47, 144] on button "Iesniegt" at bounding box center [43, 145] width 58 height 19
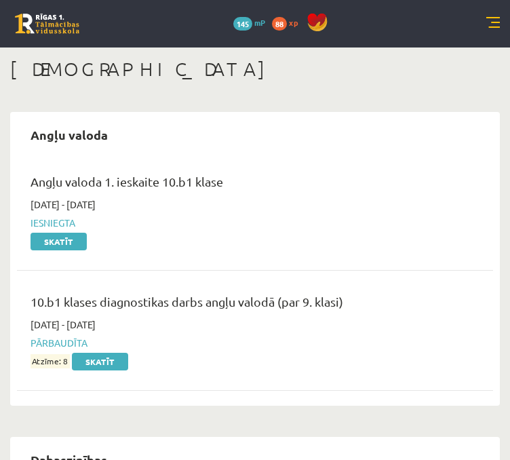
click at [490, 28] on link at bounding box center [493, 24] width 14 height 14
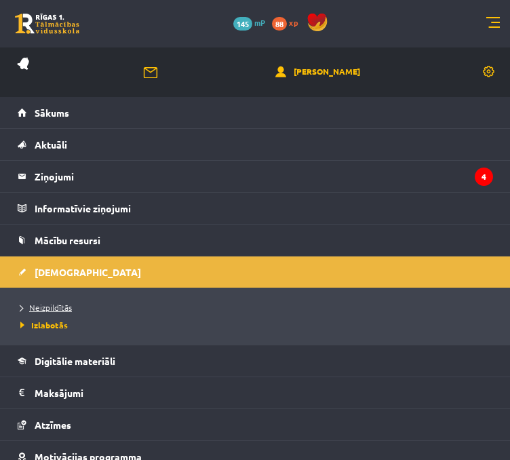
click at [66, 310] on span "Neizpildītās" at bounding box center [46, 307] width 52 height 11
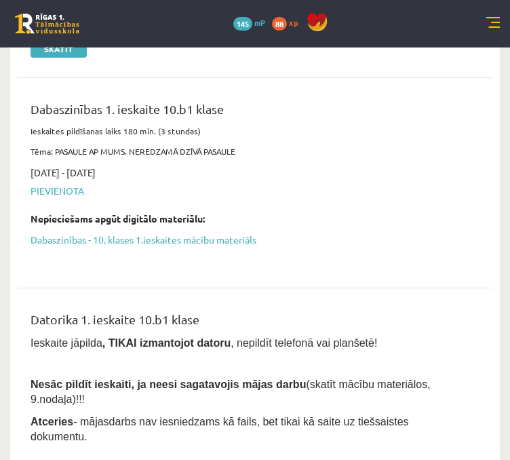
scroll to position [160, 0]
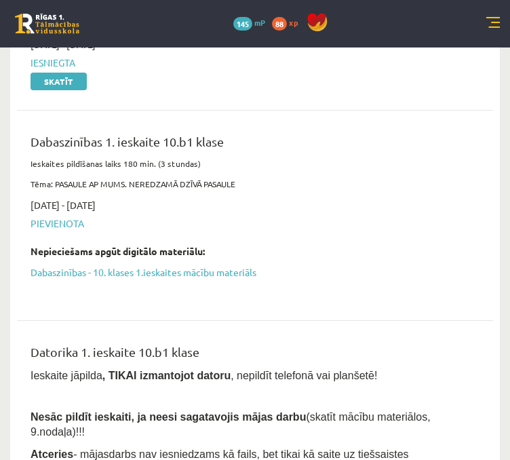
click at [325, 150] on div "Dabaszinības 1. ieskaite 10.b1 klase" at bounding box center [245, 144] width 429 height 25
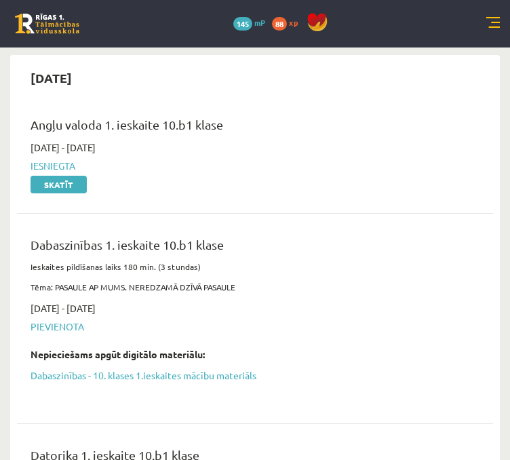
scroll to position [41, 0]
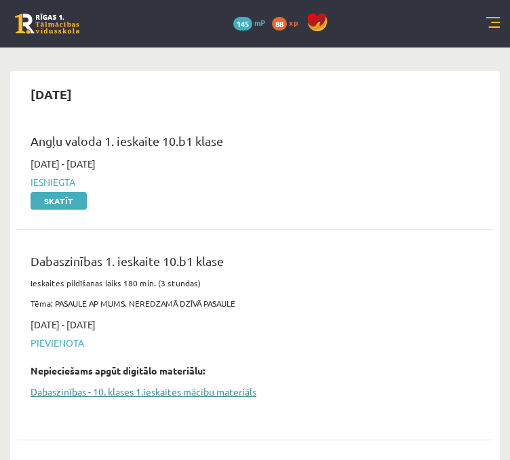
click at [115, 393] on link "Dabaszinības - 10. klases 1.ieskaites mācību materiāls" at bounding box center [245, 391] width 429 height 14
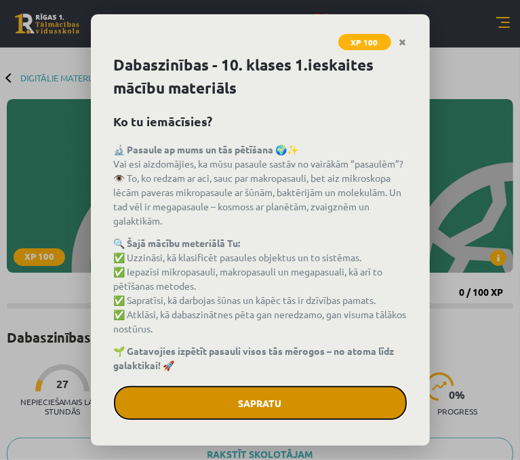
click at [281, 393] on button "Sapratu" at bounding box center [260, 403] width 293 height 34
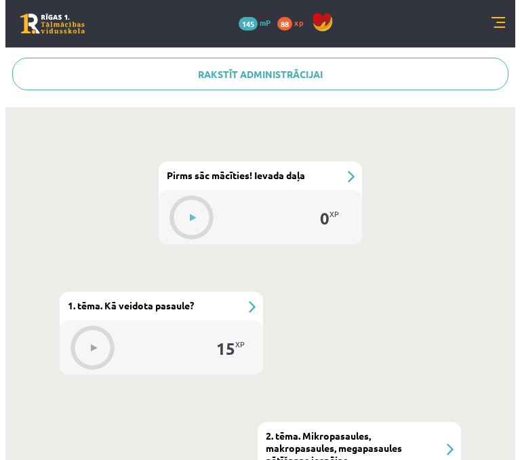
scroll to position [330, 0]
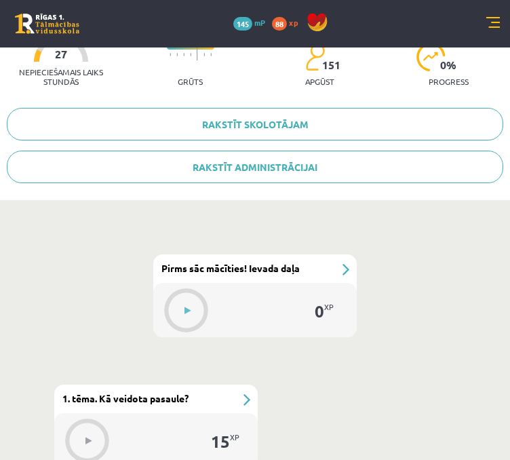
click at [342, 271] on div "#1 Pirms sāc mācīties! Ievada daļa" at bounding box center [254, 268] width 203 height 28
click at [343, 271] on div "#1 Pirms sāc mācīties! Ievada daļa" at bounding box center [254, 268] width 203 height 28
drag, startPoint x: 309, startPoint y: 323, endPoint x: 302, endPoint y: 315, distance: 11.5
click at [302, 315] on div "0 XP" at bounding box center [322, 311] width 41 height 41
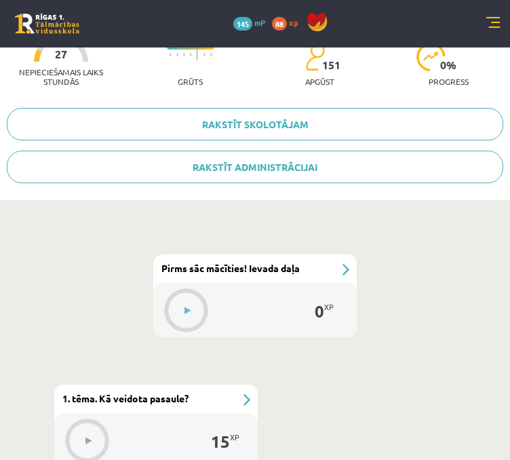
click at [266, 273] on div "#1 Pirms sāc mācīties! Ievada daļa" at bounding box center [254, 268] width 203 height 28
click at [264, 269] on span "Pirms sāc mācīties! Ievada daļa" at bounding box center [230, 268] width 138 height 12
click at [186, 304] on button at bounding box center [187, 310] width 31 height 31
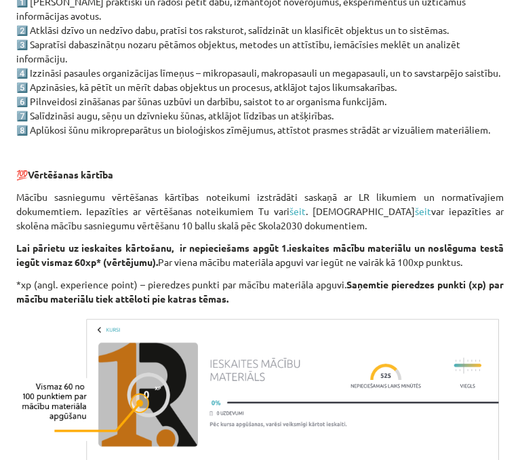
scroll to position [1154, 0]
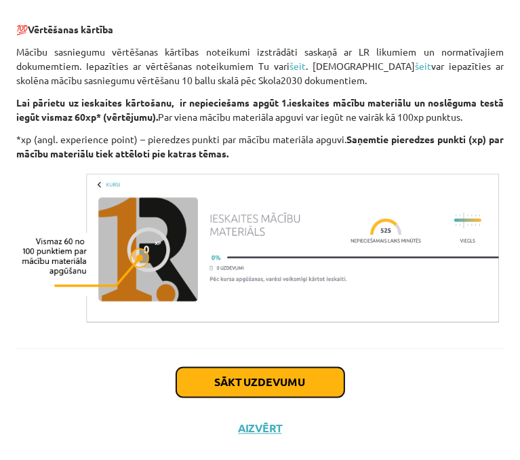
click at [235, 376] on button "Sākt uzdevumu" at bounding box center [260, 383] width 168 height 30
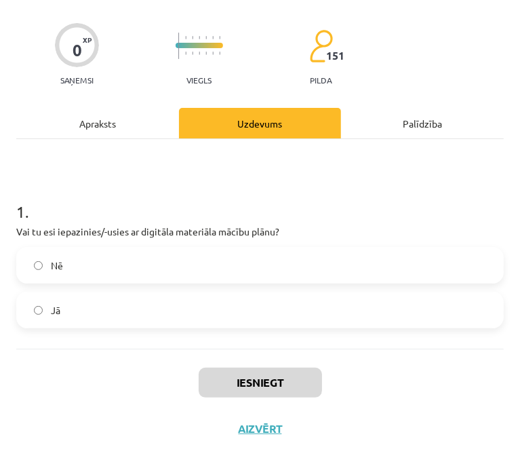
scroll to position [8, 0]
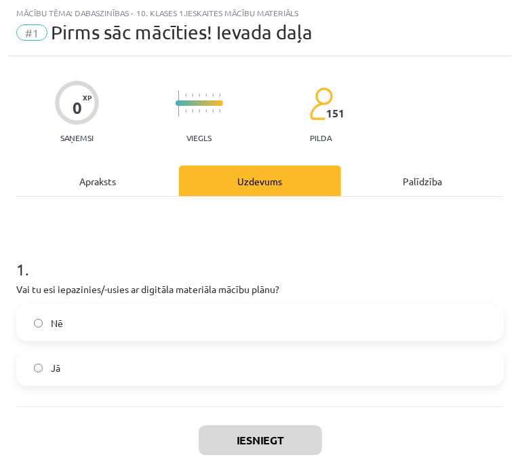
click at [155, 359] on label "Jā" at bounding box center [260, 368] width 485 height 34
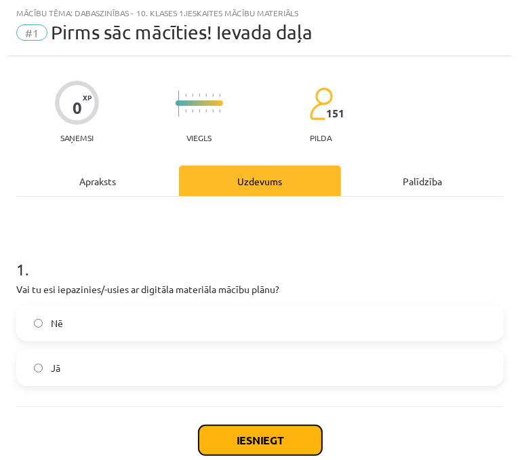
click at [239, 436] on button "Iesniegt" at bounding box center [260, 440] width 123 height 30
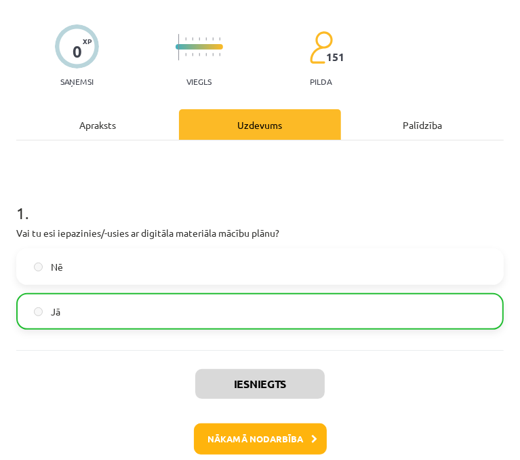
scroll to position [108, 0]
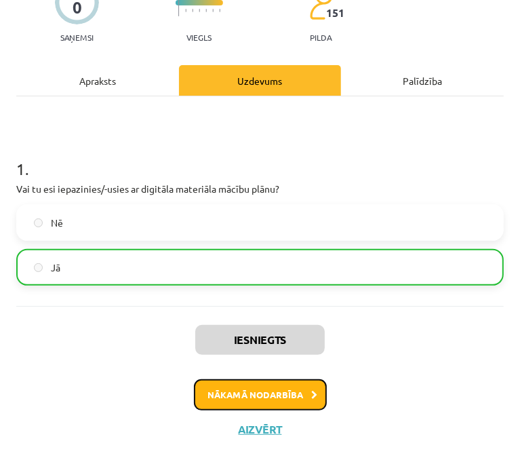
click at [298, 394] on button "Nākamā nodarbība" at bounding box center [260, 394] width 133 height 31
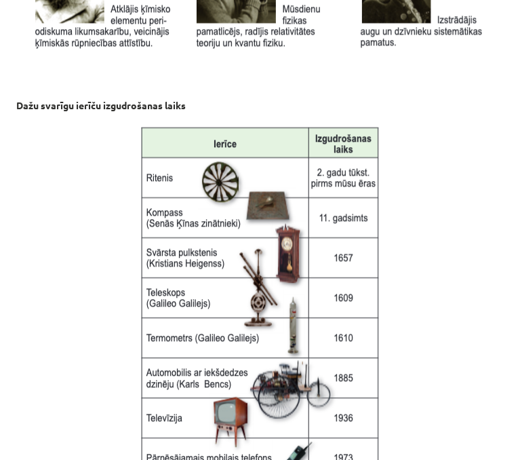
scroll to position [1897, 0]
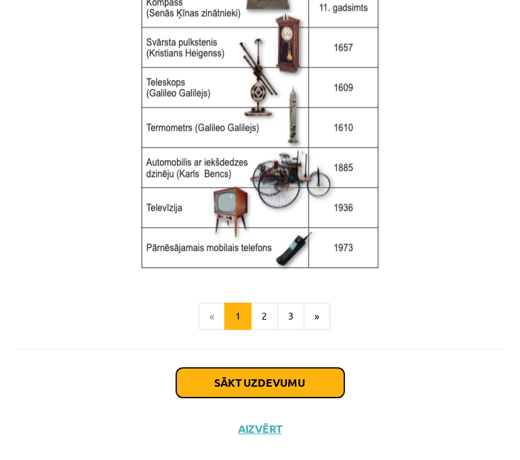
click at [244, 382] on button "Sākt uzdevumu" at bounding box center [260, 383] width 168 height 30
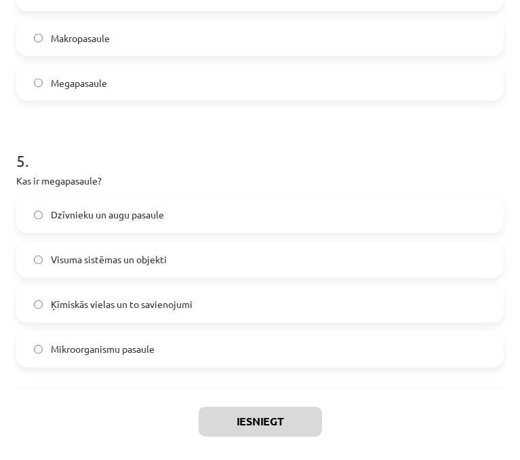
scroll to position [1221, 0]
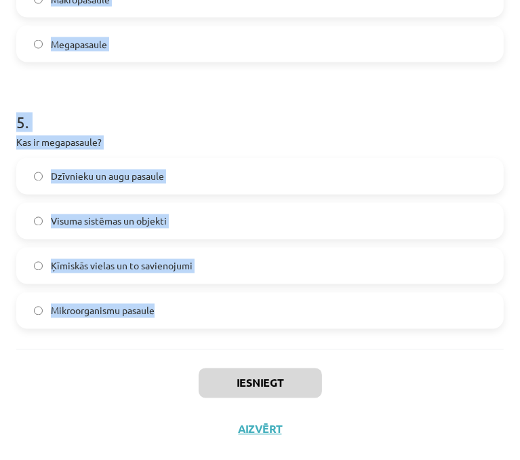
drag, startPoint x: 17, startPoint y: 285, endPoint x: 279, endPoint y: 338, distance: 267.7
copy form "Kurš zinātnieks izstrādāja gravitācijas teoriju? [PERSON_NAME] [PERSON_NAME] [P…"
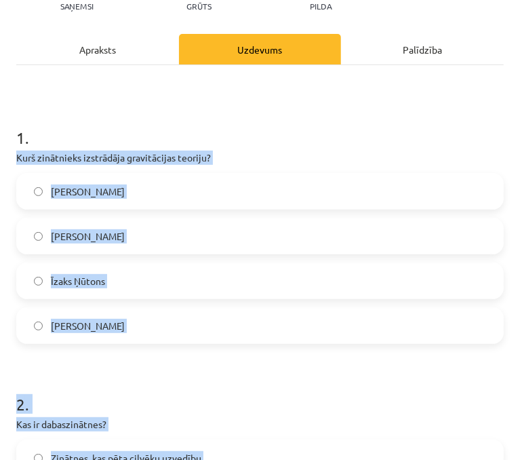
scroll to position [136, 0]
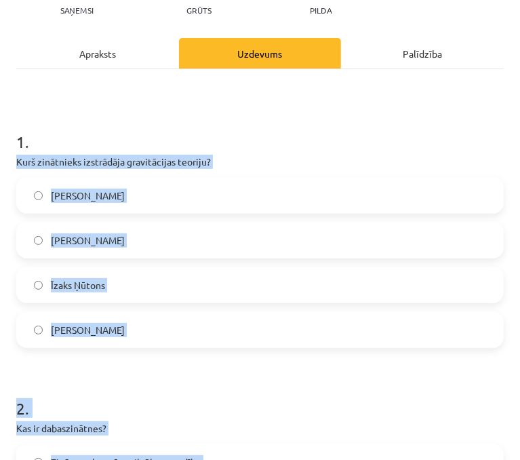
click at [407, 150] on div "1 . Kurš zinātnieks izstrādāja gravitācijas teoriju? [PERSON_NAME] [PERSON_NAME…" at bounding box center [260, 227] width 488 height 239
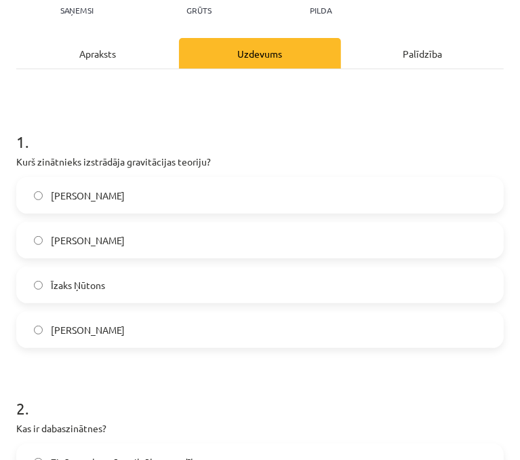
click at [407, 150] on div "1 . Kurš zinātnieks izstrādāja gravitācijas teoriju? [PERSON_NAME] [PERSON_NAME…" at bounding box center [260, 227] width 488 height 239
click at [235, 283] on label "Īzaks Ņūtons" at bounding box center [260, 285] width 485 height 34
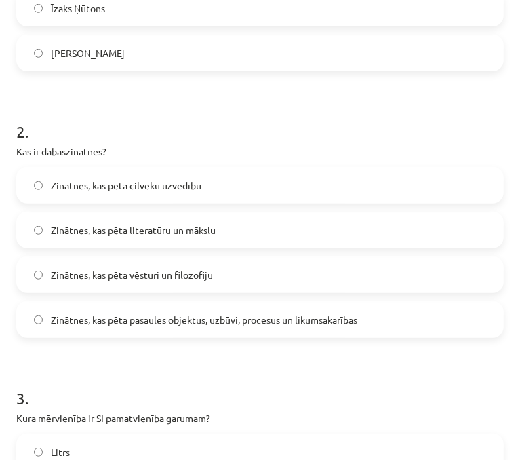
scroll to position [414, 0]
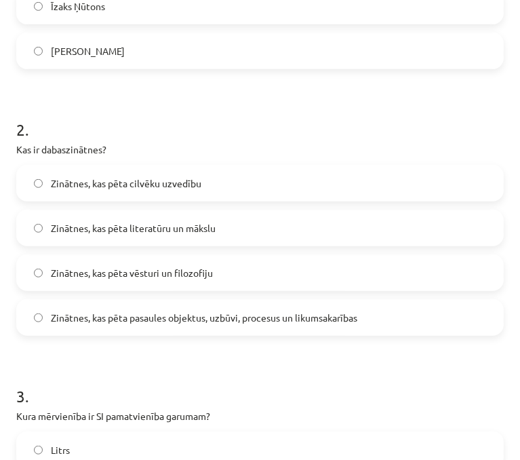
click at [207, 318] on span "Zinātnes, kas pēta pasaules objektus, uzbūvi, procesus un likumsakarības" at bounding box center [204, 318] width 306 height 14
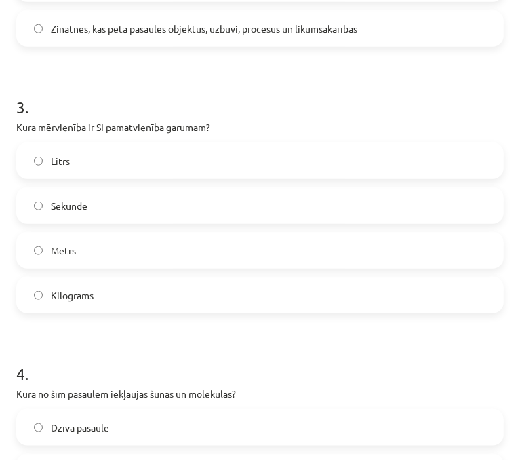
scroll to position [716, 0]
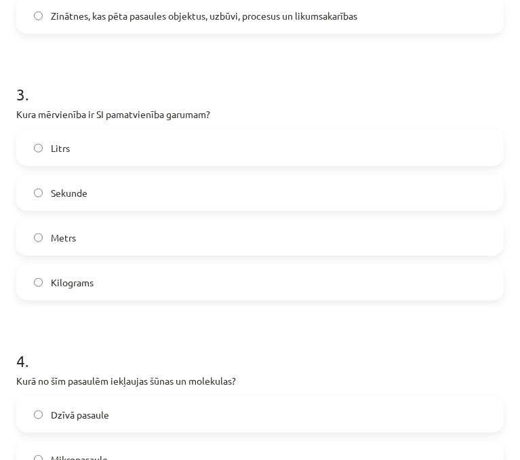
click at [98, 228] on label "Metrs" at bounding box center [260, 237] width 485 height 34
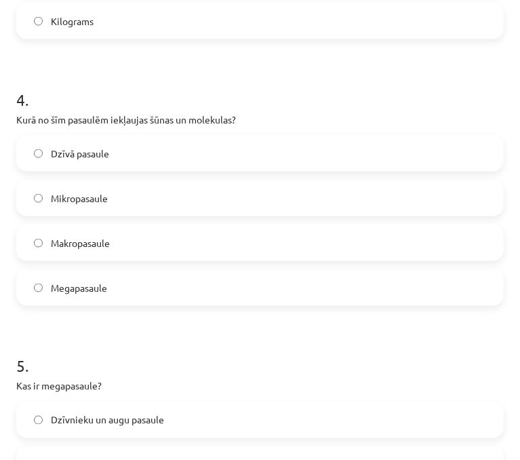
scroll to position [982, 0]
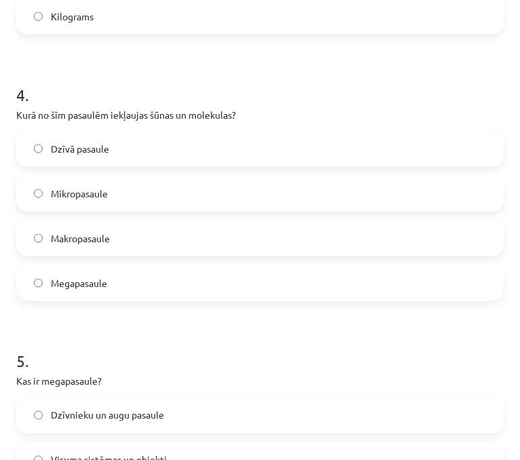
click at [243, 197] on label "Mikropasaule" at bounding box center [260, 193] width 485 height 34
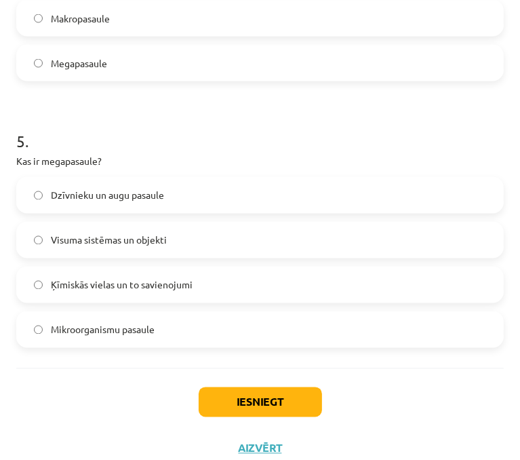
scroll to position [1206, 0]
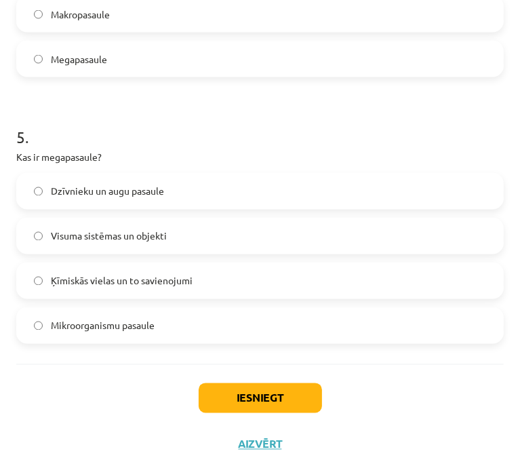
click at [139, 242] on label "Visuma sistēmas un objekti" at bounding box center [260, 236] width 485 height 34
click at [282, 401] on button "Iesniegt" at bounding box center [260, 398] width 123 height 30
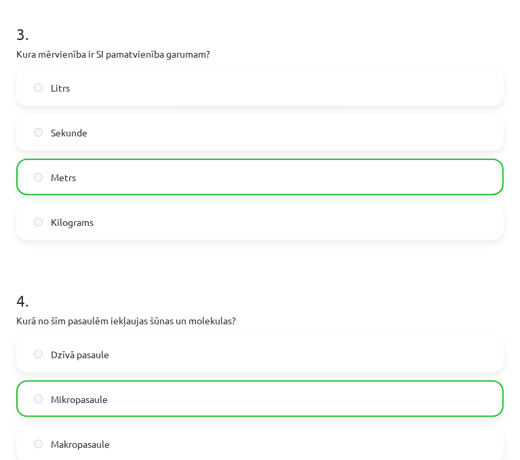
scroll to position [1264, 0]
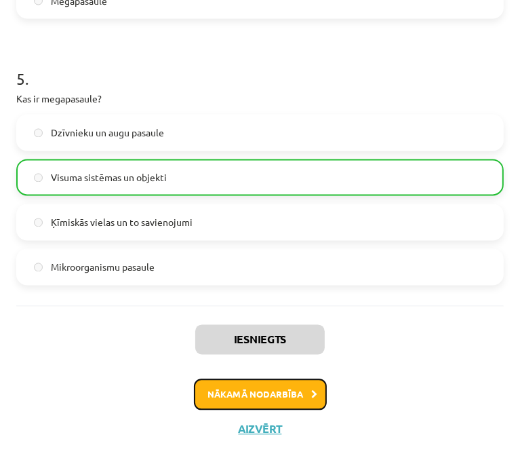
click at [218, 397] on button "Nākamā nodarbība" at bounding box center [260, 394] width 133 height 31
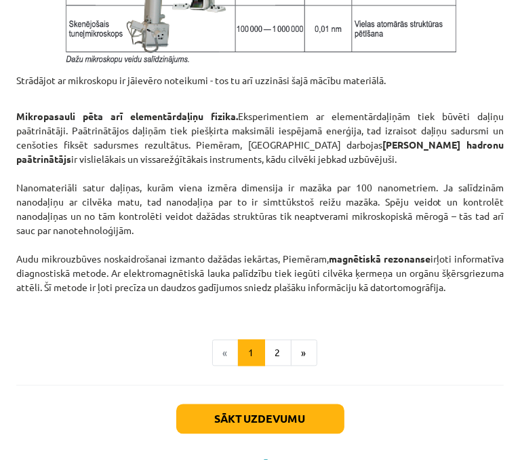
scroll to position [1257, 0]
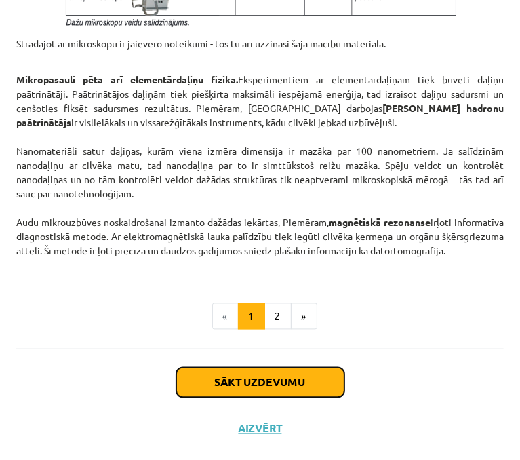
click at [241, 380] on button "Sākt uzdevumu" at bounding box center [260, 383] width 168 height 30
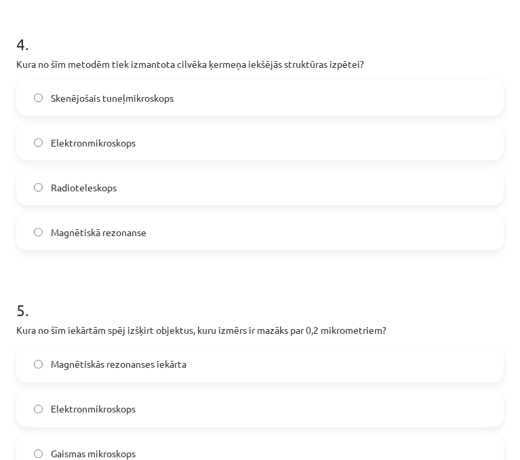
scroll to position [1242, 0]
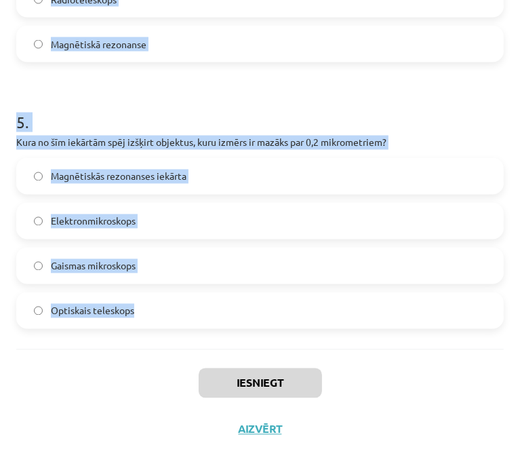
drag, startPoint x: 16, startPoint y: 311, endPoint x: 203, endPoint y: 309, distance: 187.2
copy form "Kura ierīce tika izveidota, lai novērotu atomus? Elektronmikroskops Gaismas mik…"
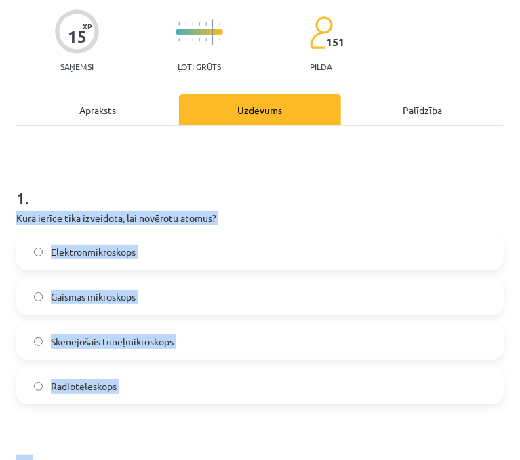
scroll to position [108, 0]
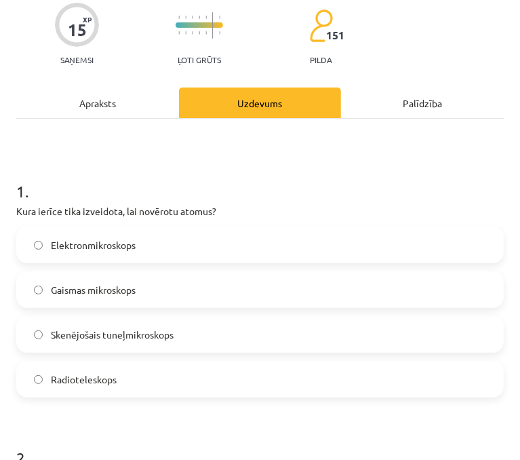
click at [411, 165] on h1 "1 ." at bounding box center [260, 179] width 488 height 42
click at [165, 325] on label "Skenējošais tuneļmikroskops" at bounding box center [260, 334] width 485 height 34
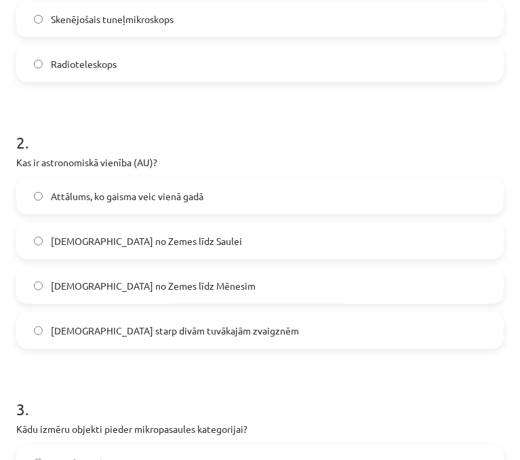
scroll to position [423, 0]
click at [211, 245] on label "[DEMOGRAPHIC_DATA] no Zemes līdz Saulei" at bounding box center [260, 241] width 485 height 34
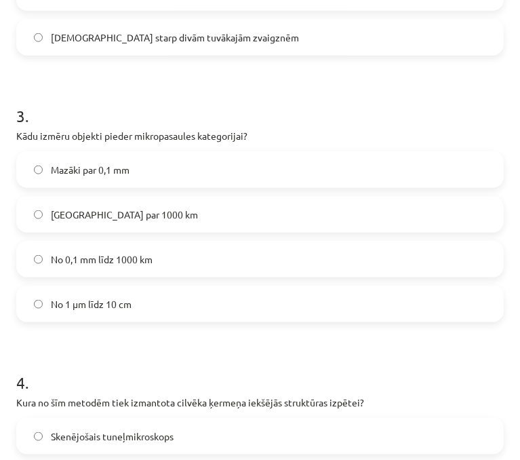
scroll to position [719, 0]
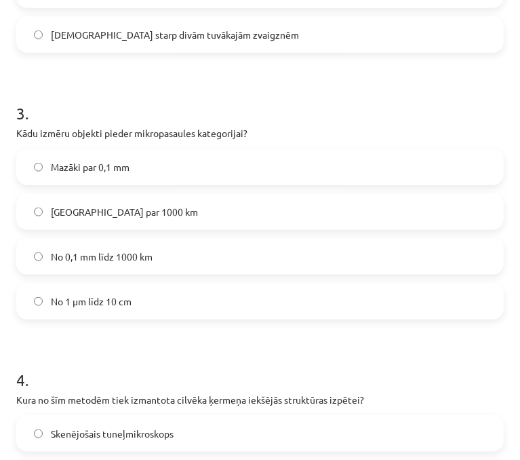
click at [279, 169] on label "Mazāki par 0,1 mm" at bounding box center [260, 167] width 485 height 34
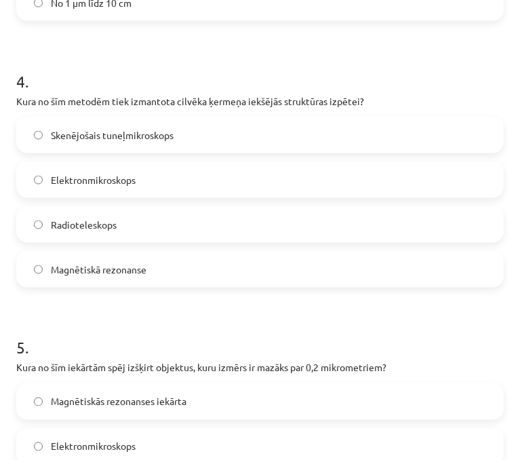
scroll to position [1013, 0]
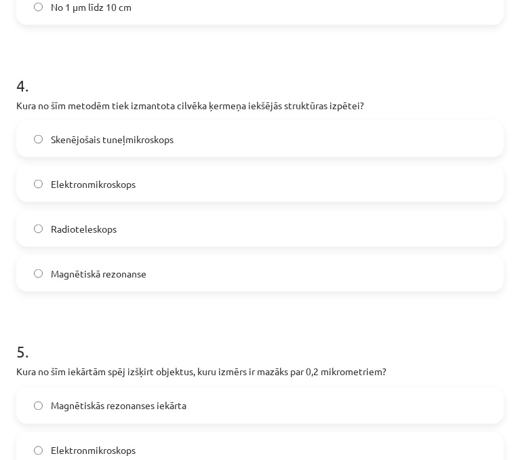
click at [176, 278] on label "Magnētiskā rezonanse" at bounding box center [260, 273] width 485 height 34
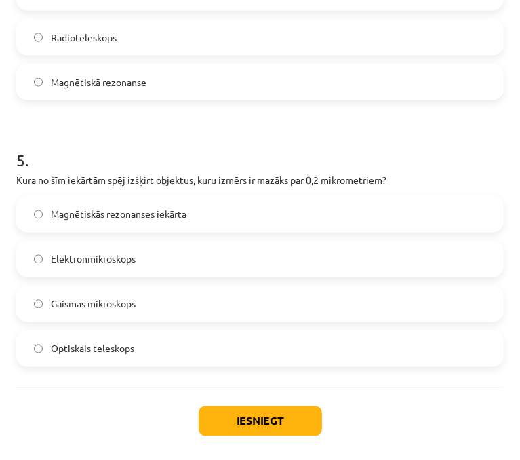
scroll to position [1231, 0]
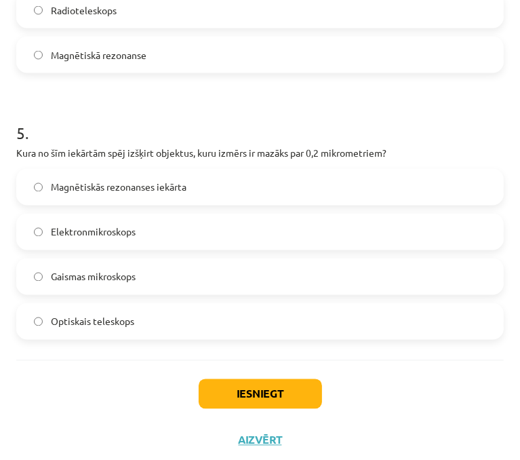
click at [163, 235] on label "Elektronmikroskops" at bounding box center [260, 232] width 485 height 34
click at [242, 391] on button "Iesniegt" at bounding box center [260, 394] width 123 height 30
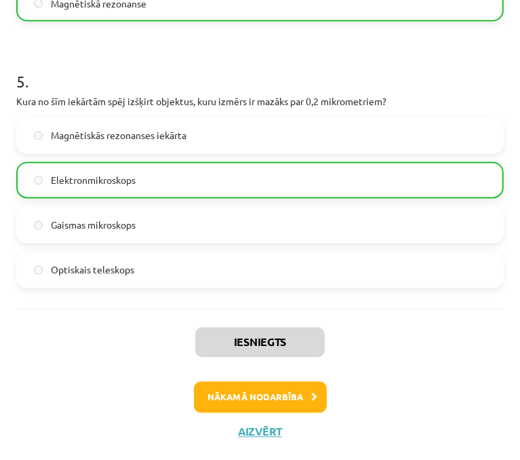
scroll to position [1286, 0]
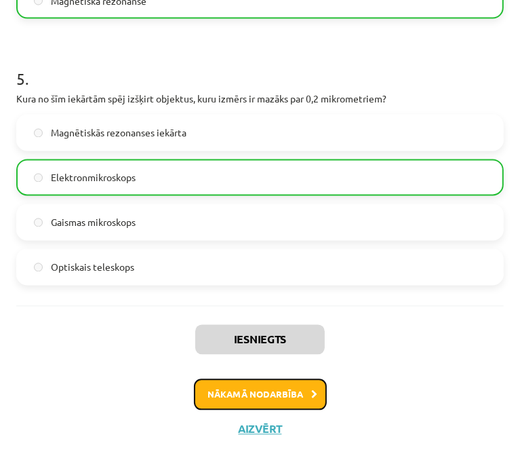
click at [284, 395] on button "Nākamā nodarbība" at bounding box center [260, 394] width 133 height 31
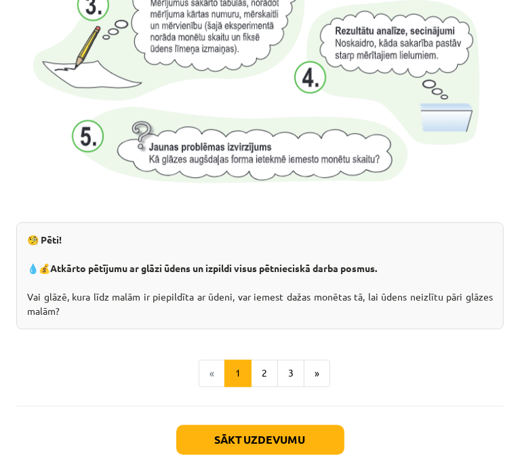
scroll to position [1492, 0]
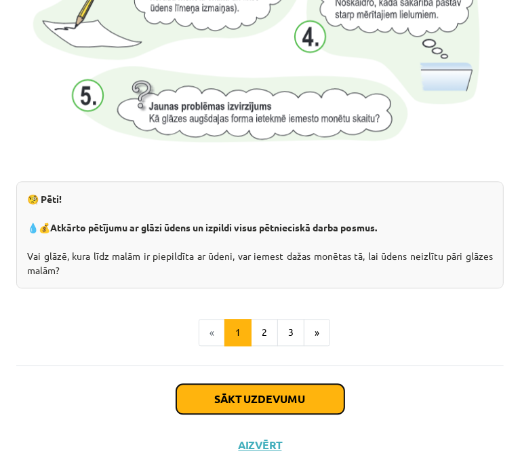
click at [248, 388] on button "Sākt uzdevumu" at bounding box center [260, 399] width 168 height 30
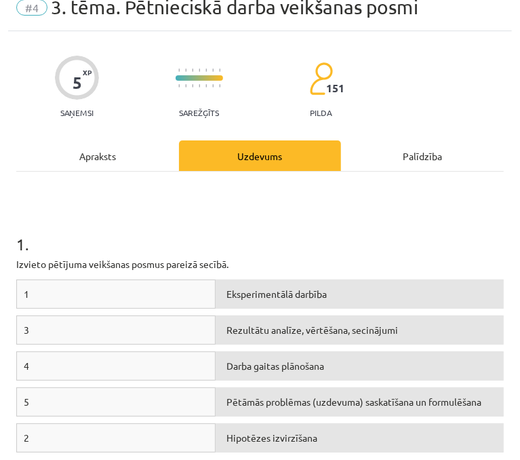
scroll to position [8, 0]
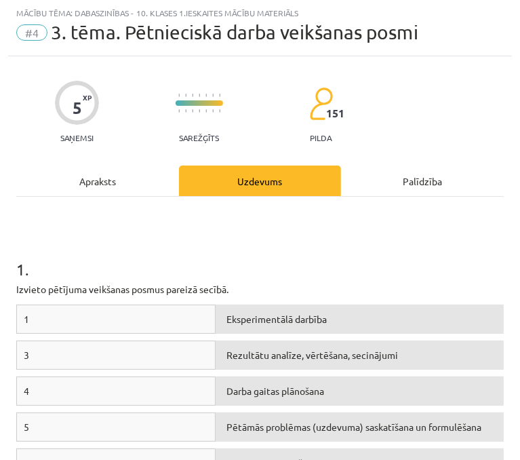
click at [165, 321] on div "1" at bounding box center [115, 318] width 199 height 29
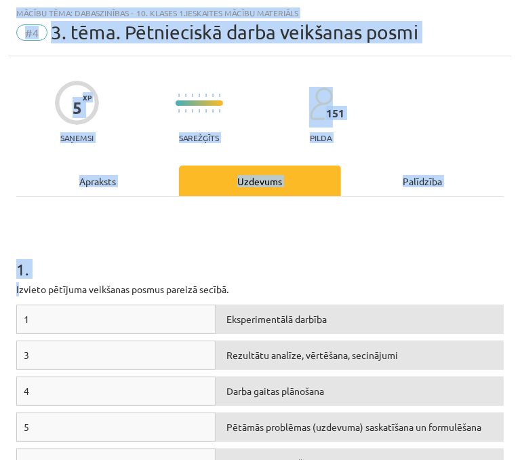
scroll to position [179, 0]
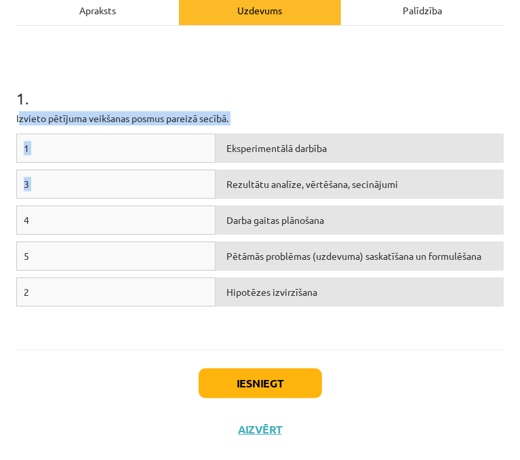
drag, startPoint x: 18, startPoint y: 287, endPoint x: 250, endPoint y: 170, distance: 259.0
click at [250, 167] on div "1 . Izvieto pētījuma veikšanas posmus [DEMOGRAPHIC_DATA] secībā. 1 Eksperimentā…" at bounding box center [260, 187] width 488 height 299
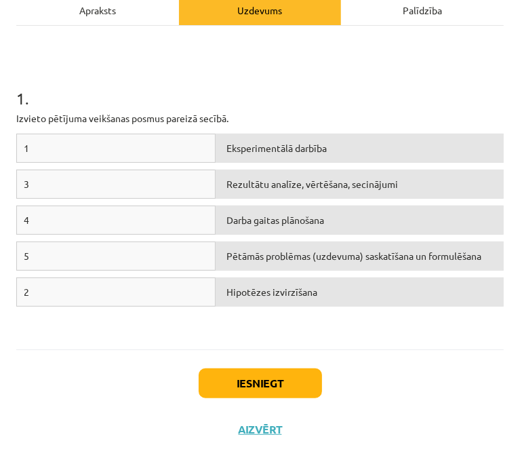
drag, startPoint x: 267, startPoint y: 104, endPoint x: 218, endPoint y: 195, distance: 103.2
click at [266, 109] on div "1 . Izvieto pētījuma veikšanas posmus [DEMOGRAPHIC_DATA] secībā. 1 Eksperimentā…" at bounding box center [260, 187] width 488 height 299
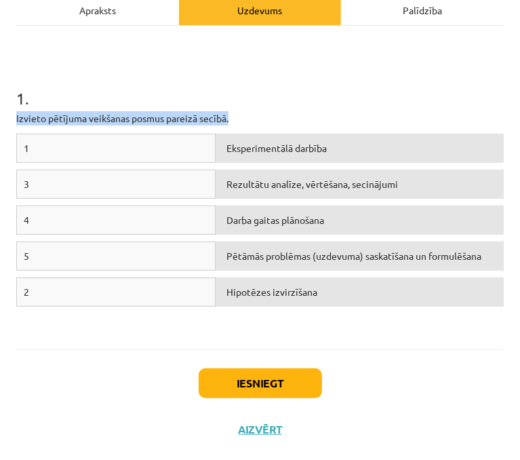
click at [255, 106] on div "1 . Izvieto pētījuma veikšanas posmus [DEMOGRAPHIC_DATA] secībā. 1 Eksperimentā…" at bounding box center [260, 187] width 488 height 299
click at [309, 93] on h1 "1 ." at bounding box center [260, 86] width 488 height 42
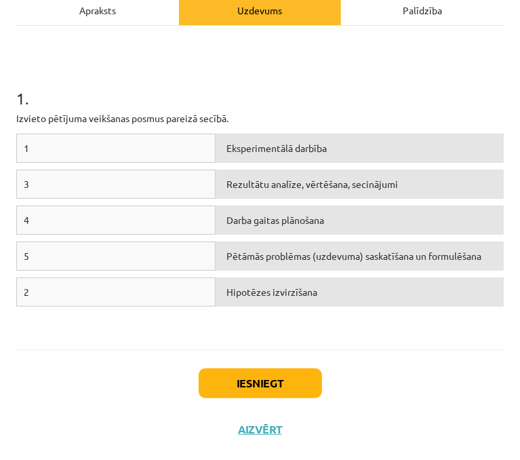
click at [309, 93] on h1 "1 ." at bounding box center [260, 86] width 488 height 42
click at [279, 231] on div "Darba gaitas plānošana" at bounding box center [360, 219] width 288 height 29
click at [97, 151] on div "1" at bounding box center [115, 148] width 199 height 29
click at [278, 220] on span "Darba gaitas plānošana" at bounding box center [275, 220] width 98 height 12
click at [92, 147] on div "1" at bounding box center [115, 148] width 199 height 29
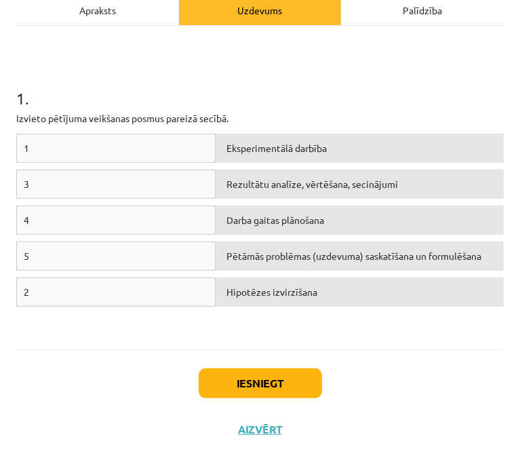
click at [279, 222] on span "Darba gaitas plānošana" at bounding box center [275, 220] width 98 height 12
click at [230, 161] on div "Eksperimentālā darbība" at bounding box center [360, 148] width 288 height 29
click at [132, 146] on div "1" at bounding box center [115, 148] width 199 height 29
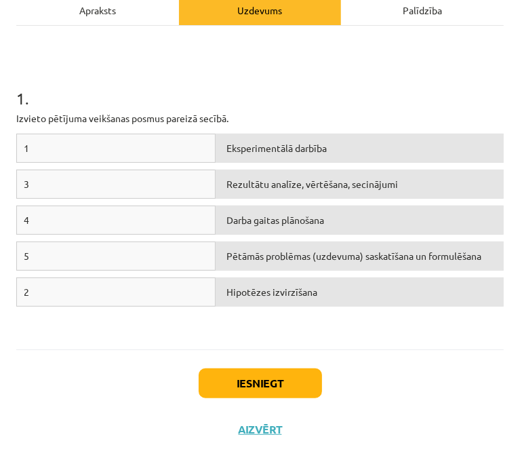
click at [270, 299] on div "Hipotēzes izvirzīšana" at bounding box center [360, 291] width 288 height 29
click at [267, 297] on div "Hipotēzes izvirzīšana" at bounding box center [360, 291] width 288 height 29
click at [396, 9] on div "Palīdzība" at bounding box center [422, 10] width 163 height 31
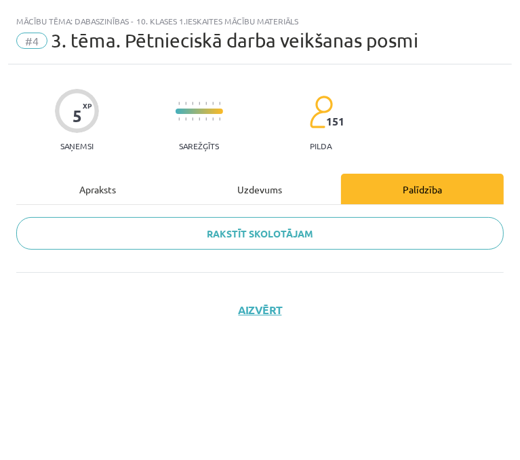
scroll to position [0, 0]
click at [281, 189] on div "Uzdevums" at bounding box center [260, 189] width 163 height 31
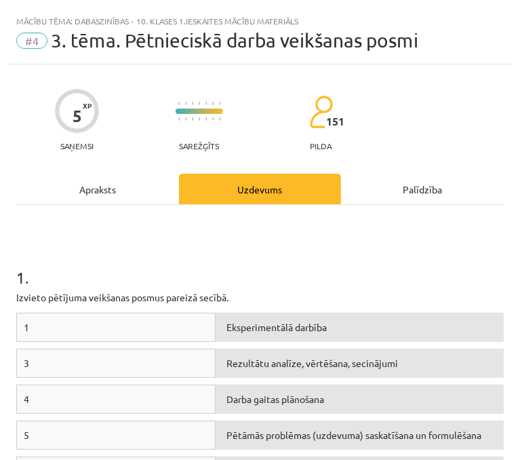
click at [79, 323] on div "1" at bounding box center [115, 327] width 199 height 29
click at [161, 335] on div "1" at bounding box center [115, 327] width 199 height 29
drag, startPoint x: 163, startPoint y: 334, endPoint x: 144, endPoint y: 321, distance: 22.8
click at [163, 332] on div "1" at bounding box center [115, 327] width 199 height 29
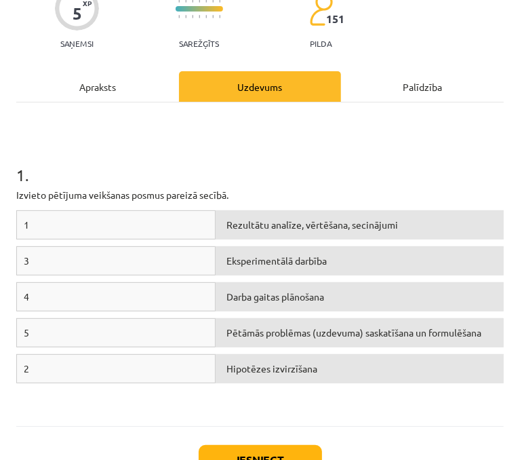
scroll to position [111, 0]
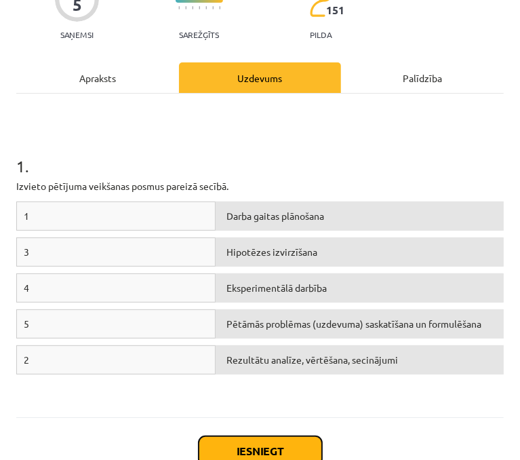
click at [230, 445] on button "Iesniegt" at bounding box center [260, 451] width 123 height 30
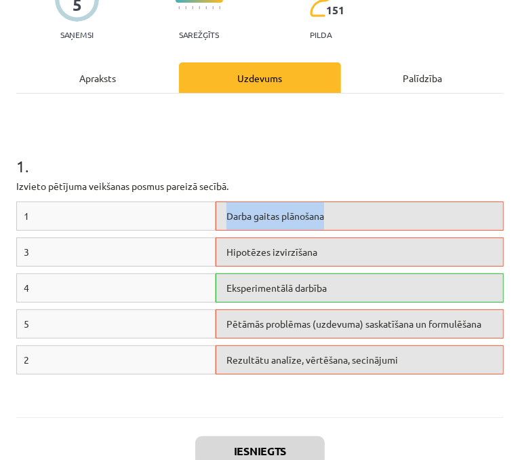
scroll to position [222, 0]
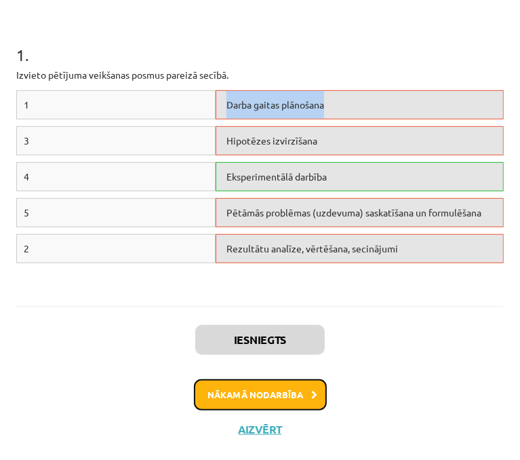
click at [250, 394] on button "Nākamā nodarbība" at bounding box center [260, 394] width 133 height 31
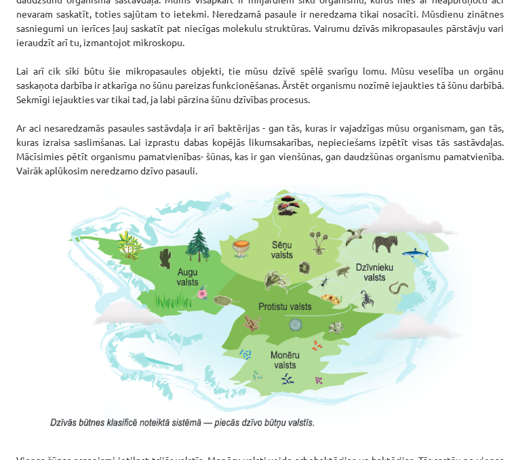
scroll to position [1372, 0]
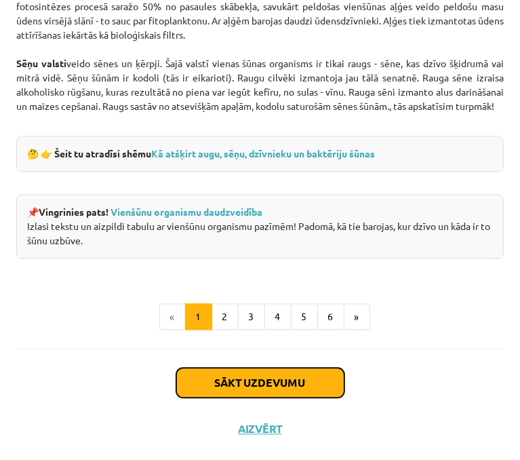
click at [279, 389] on button "Sākt uzdevumu" at bounding box center [260, 383] width 168 height 30
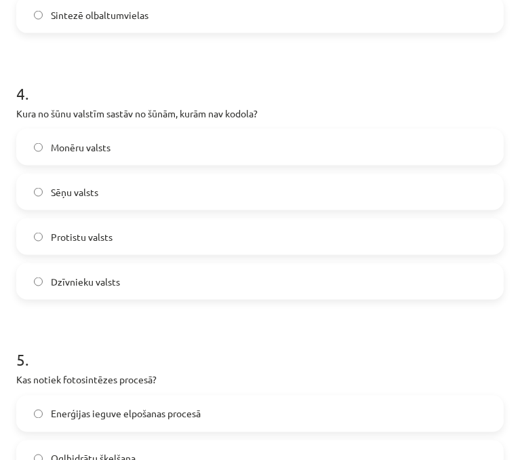
scroll to position [1221, 0]
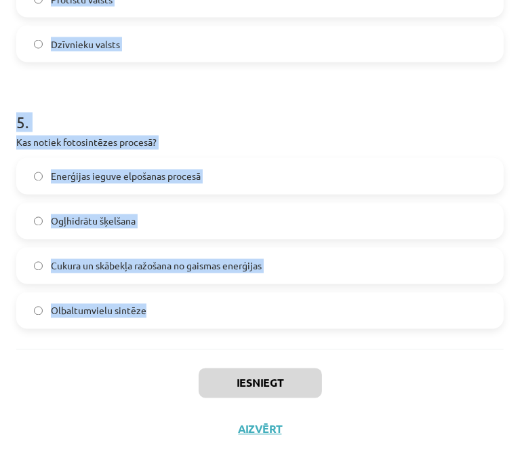
drag, startPoint x: 18, startPoint y: 288, endPoint x: 189, endPoint y: 317, distance: 172.8
copy form "Kuru funkciju veic Goldži komplekss šūnā? Nodrošina šūnu ar skābekli Sagremo ba…"
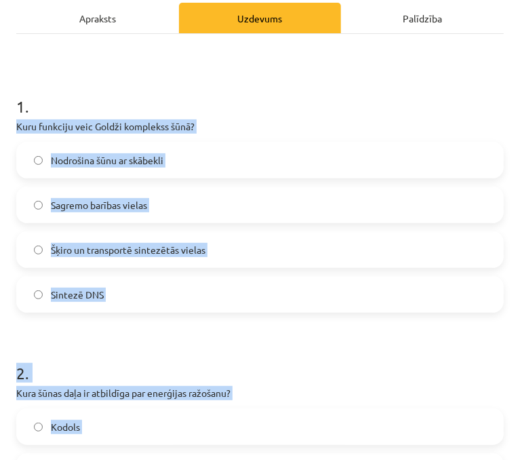
scroll to position [163, 0]
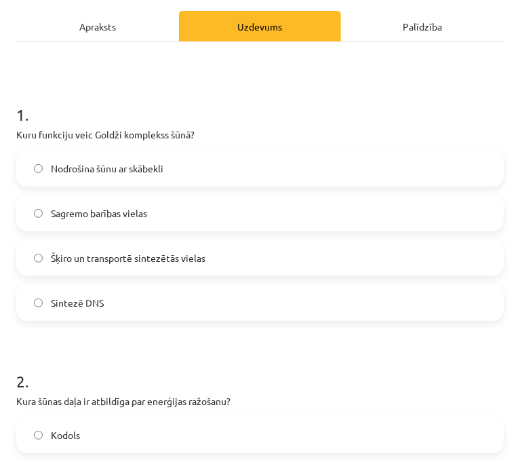
click at [343, 93] on h1 "1 ." at bounding box center [260, 102] width 488 height 42
click at [94, 256] on span "Šķiro un transportē sintezētās vielas" at bounding box center [128, 258] width 155 height 14
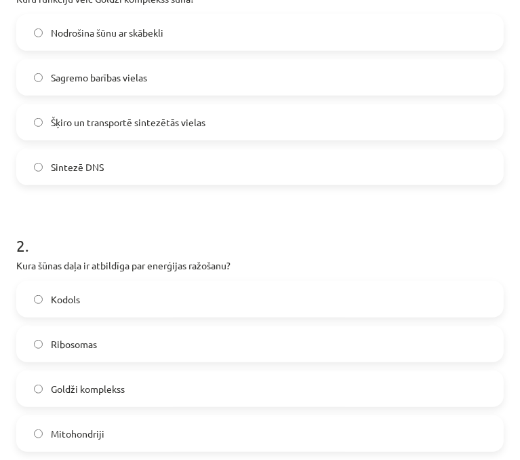
scroll to position [366, 0]
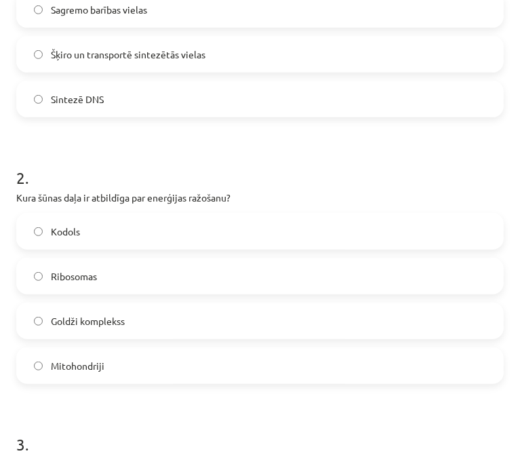
click at [90, 370] on span "Mitohondriji" at bounding box center [78, 366] width 54 height 14
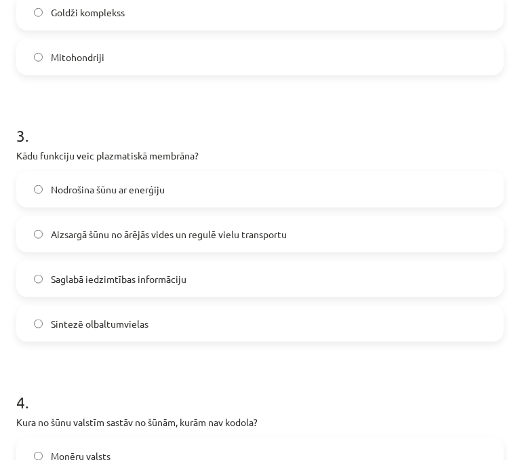
scroll to position [705, 0]
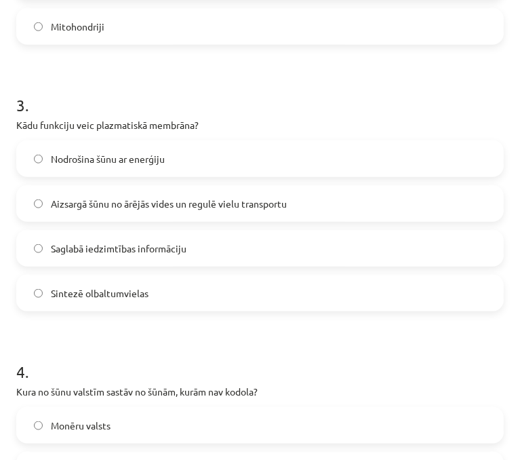
click at [191, 198] on span "Aizsargā šūnu no ārējās vides un regulē vielu transportu" at bounding box center [169, 204] width 236 height 14
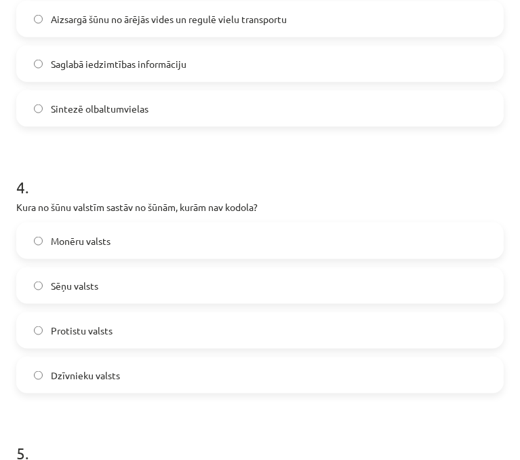
scroll to position [909, 0]
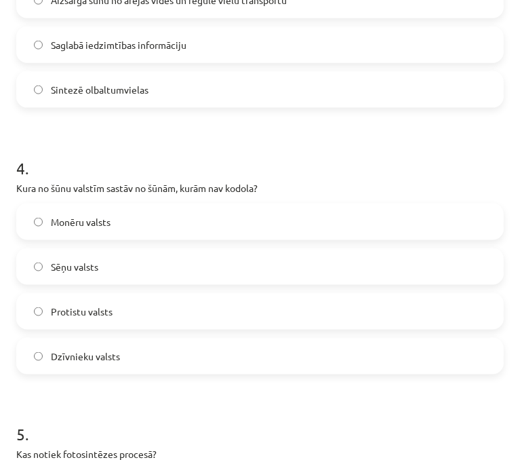
click at [174, 229] on label "Monēru valsts" at bounding box center [260, 222] width 485 height 34
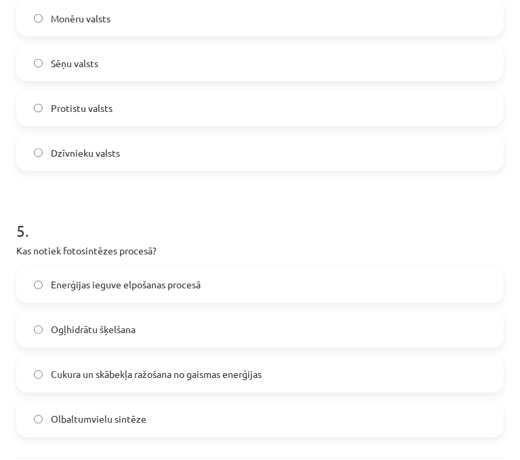
scroll to position [1221, 0]
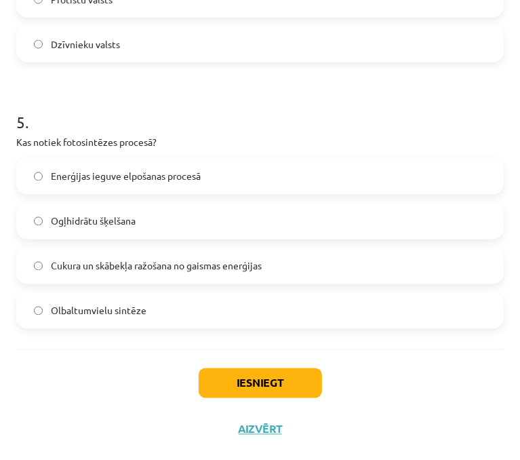
click at [151, 280] on label "Cukura un skābekļa ražošana no gaismas enerģijas" at bounding box center [260, 266] width 485 height 34
click at [272, 376] on button "Iesniegt" at bounding box center [260, 383] width 123 height 30
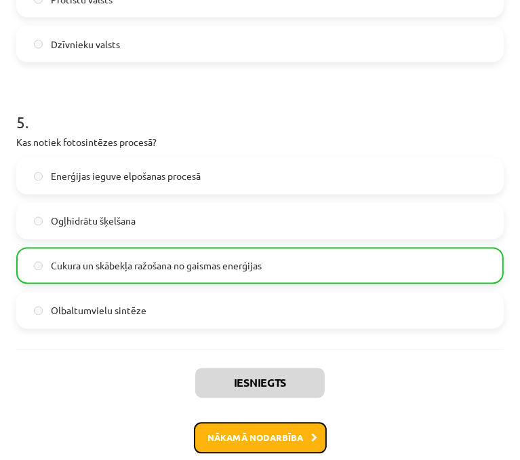
click at [285, 432] on button "Nākamā nodarbība" at bounding box center [260, 437] width 133 height 31
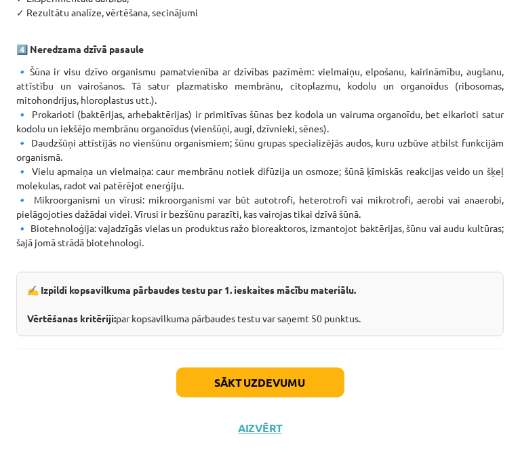
scroll to position [934, 0]
click at [259, 371] on button "Sākt uzdevumu" at bounding box center [260, 383] width 168 height 30
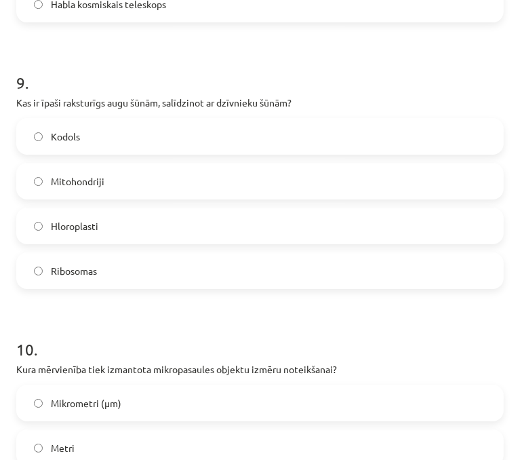
scroll to position [2568, 0]
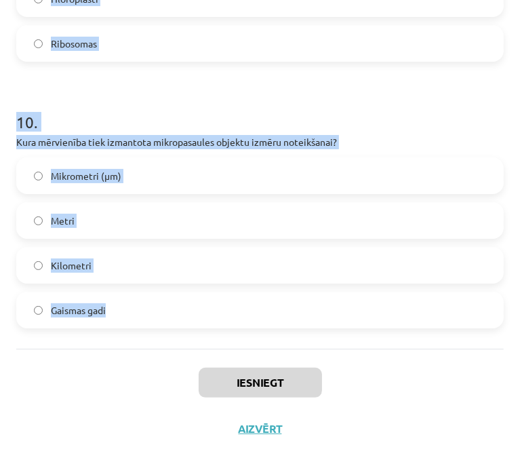
drag, startPoint x: 19, startPoint y: 289, endPoint x: 241, endPoint y: 296, distance: 221.8
copy form "Lore ipsumdol sita cons adipiscin? Elitsed doeiusm Tempo incidid Utlaboreetd Ma…"
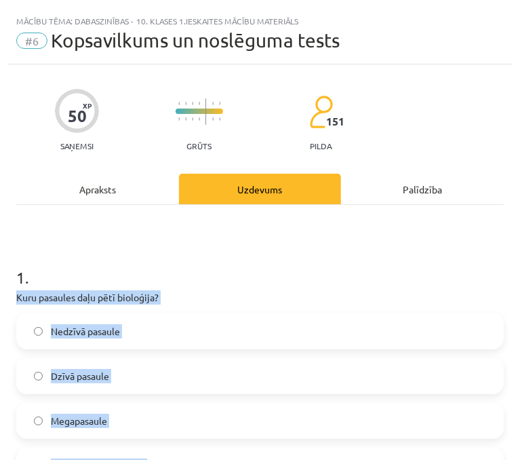
scroll to position [94, 0]
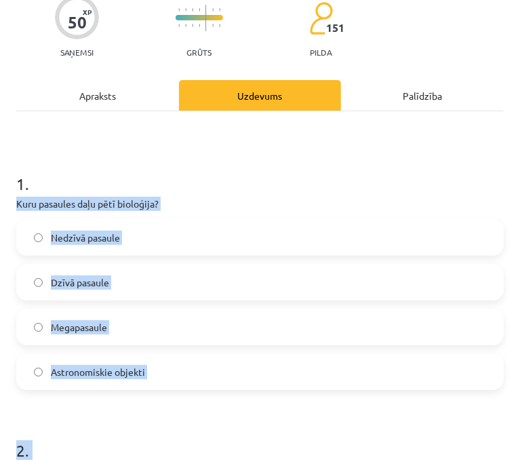
click at [375, 216] on div "1 . Kuru pasaules daļu pētī bioloģija? Nedzīvā pasaule Dzīvā pasaule Megapasaul…" at bounding box center [260, 270] width 488 height 239
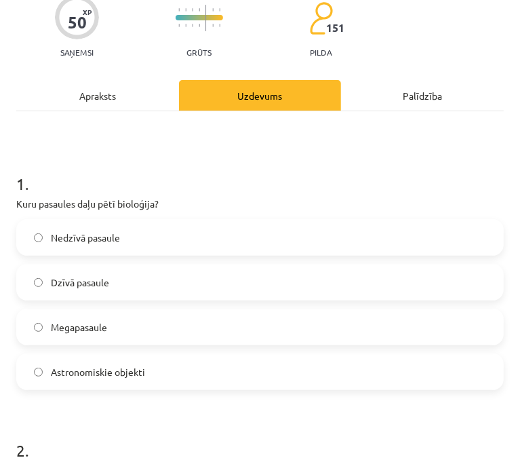
click at [73, 292] on label "Dzīvā pasaule" at bounding box center [260, 282] width 485 height 34
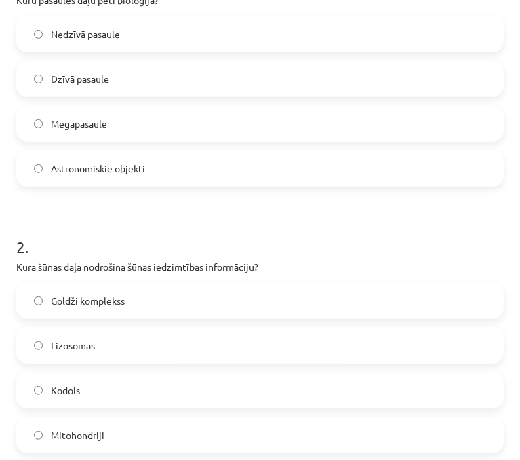
scroll to position [365, 0]
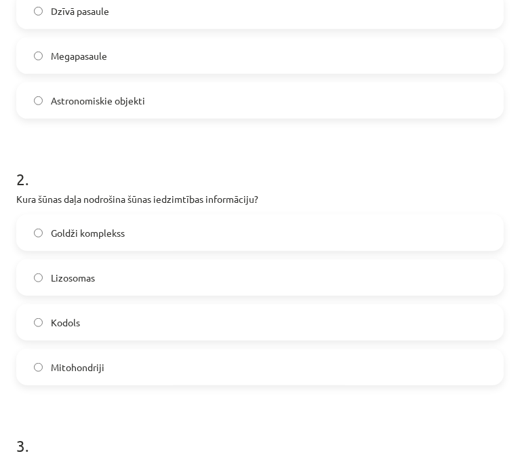
click at [84, 339] on div "Kodols" at bounding box center [260, 322] width 488 height 37
click at [87, 313] on label "Kodols" at bounding box center [260, 322] width 485 height 34
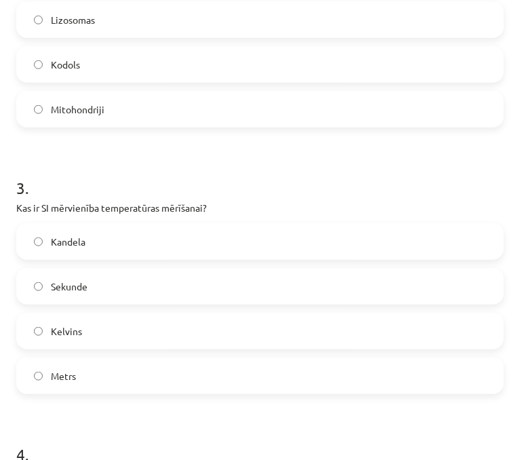
scroll to position [636, 0]
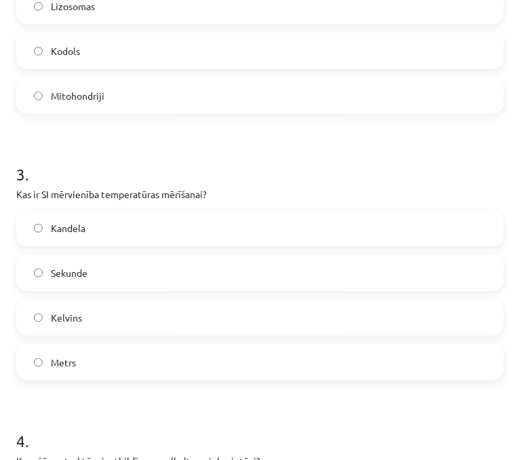
click at [85, 321] on label "Kelvins" at bounding box center [260, 317] width 485 height 34
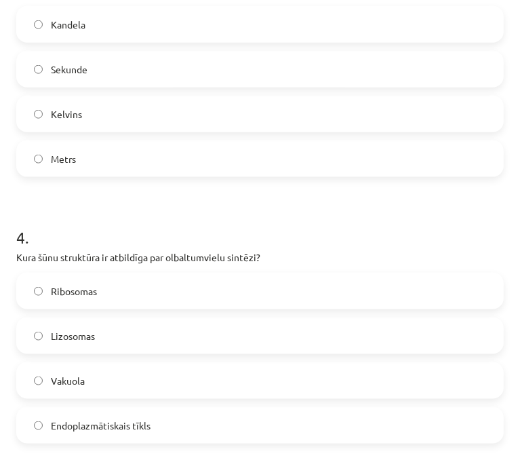
scroll to position [907, 0]
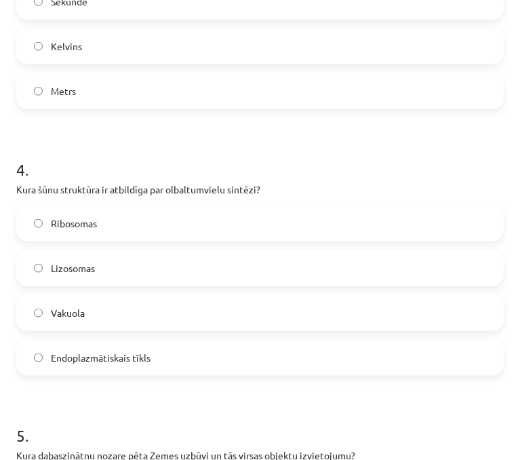
click at [104, 219] on label "Ribosomas" at bounding box center [260, 223] width 485 height 34
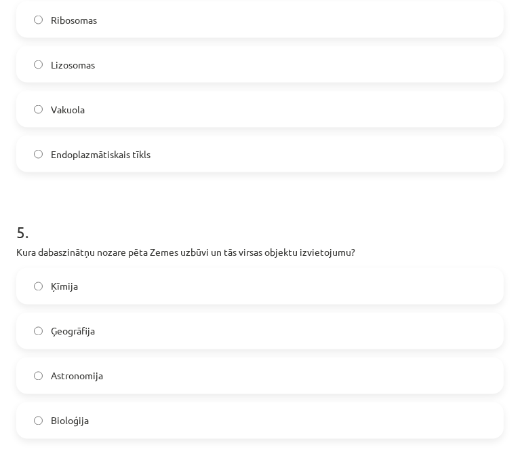
scroll to position [1179, 0]
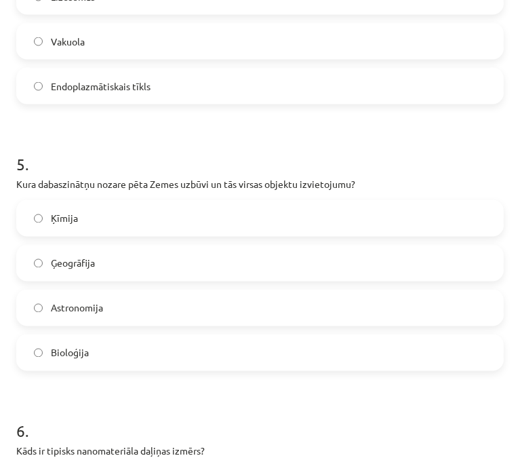
click at [102, 267] on label "Ģeogrāfija" at bounding box center [260, 263] width 485 height 34
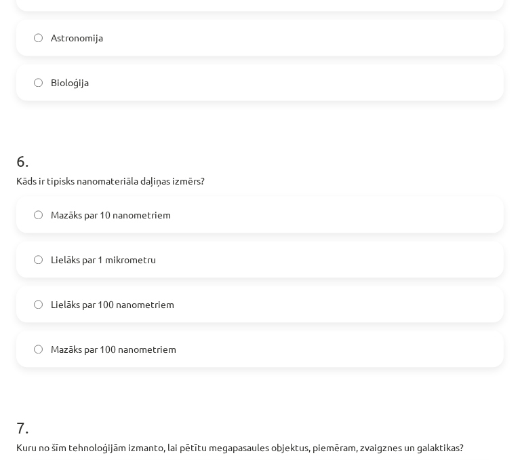
scroll to position [1450, 0]
click at [258, 351] on label "Mazāks par 100 nanometriem" at bounding box center [260, 348] width 485 height 34
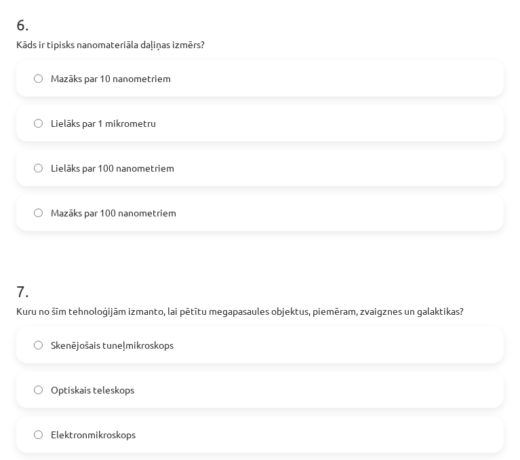
scroll to position [1653, 0]
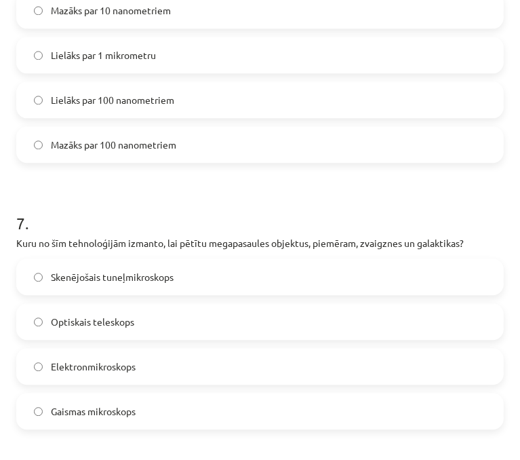
click at [142, 314] on label "Optiskais teleskops" at bounding box center [260, 321] width 485 height 34
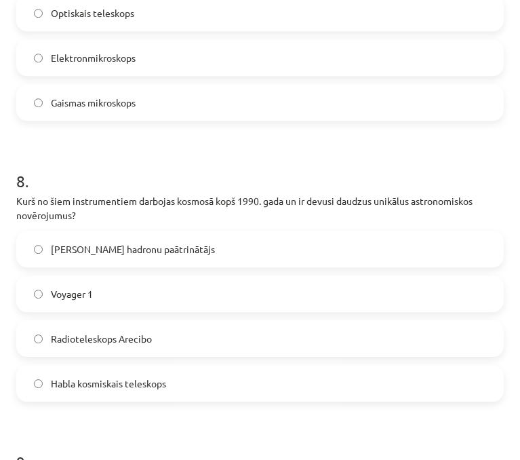
scroll to position [1992, 0]
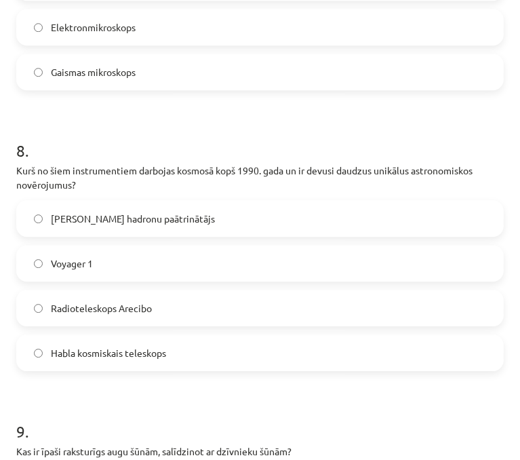
click at [163, 354] on span "Habla kosmiskais teleskops" at bounding box center [108, 353] width 115 height 14
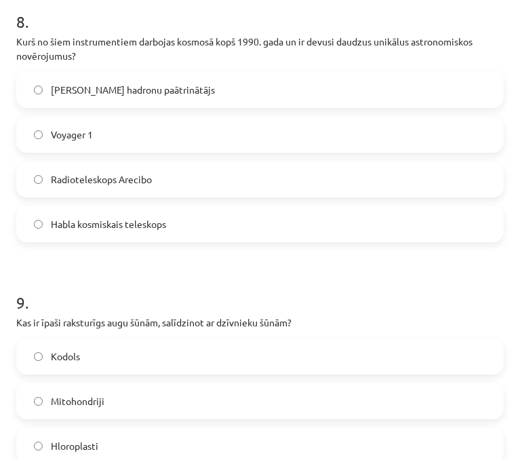
scroll to position [2263, 0]
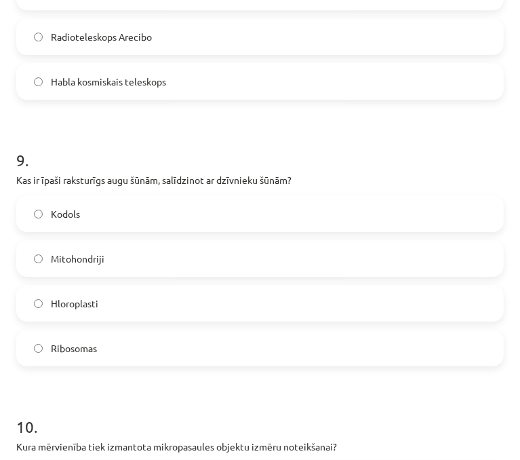
click at [134, 305] on label "Hloroplasti" at bounding box center [260, 303] width 485 height 34
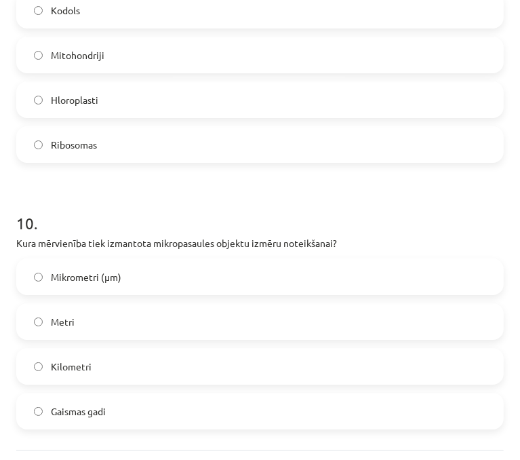
scroll to position [2535, 0]
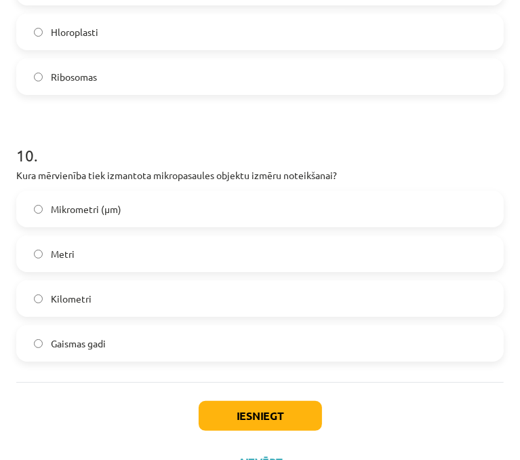
click at [98, 204] on span "Mikrometri (μm)" at bounding box center [86, 209] width 71 height 14
click at [283, 424] on button "Iesniegt" at bounding box center [260, 416] width 123 height 30
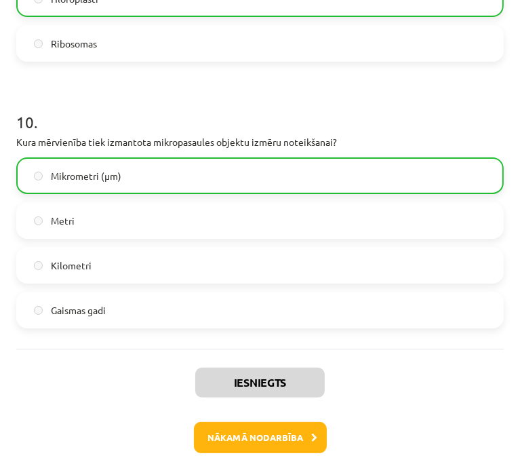
scroll to position [2610, 0]
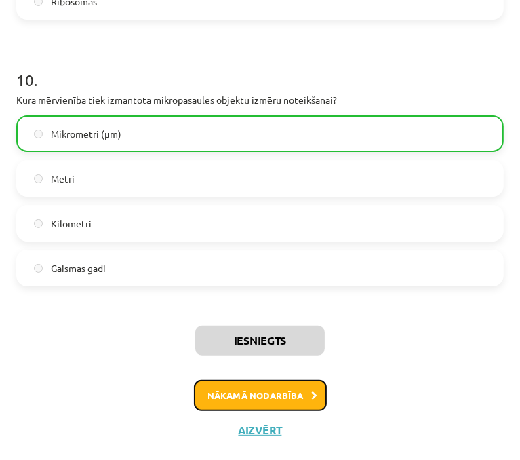
click at [277, 403] on button "Nākamā nodarbība" at bounding box center [260, 395] width 133 height 31
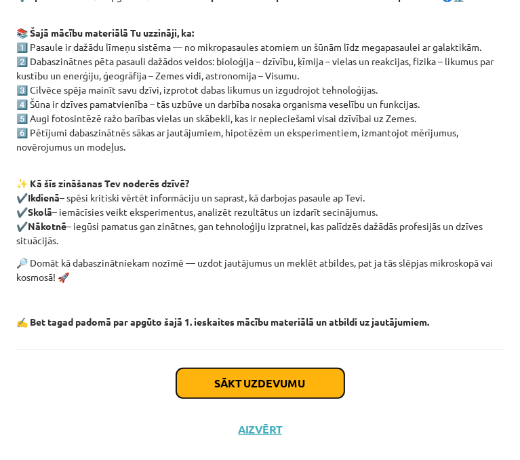
click at [282, 382] on button "Sākt uzdevumu" at bounding box center [260, 383] width 168 height 30
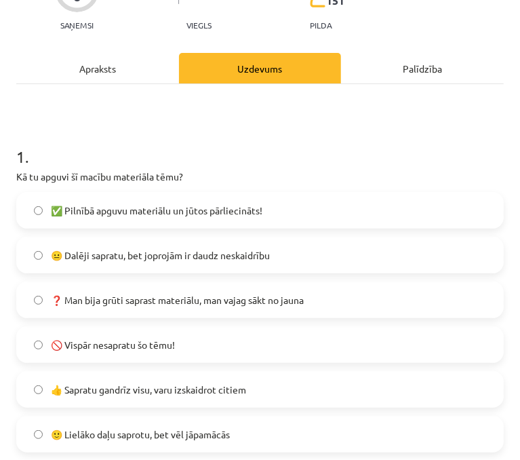
scroll to position [144, 0]
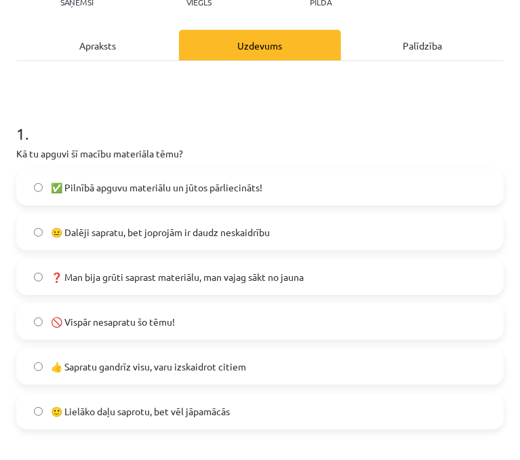
click at [207, 409] on span "🙂 Lielāko daļu saprotu, bet vēl jāpamācās" at bounding box center [140, 411] width 179 height 14
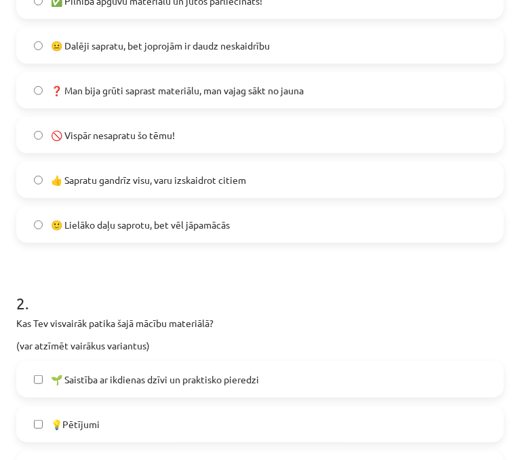
scroll to position [415, 0]
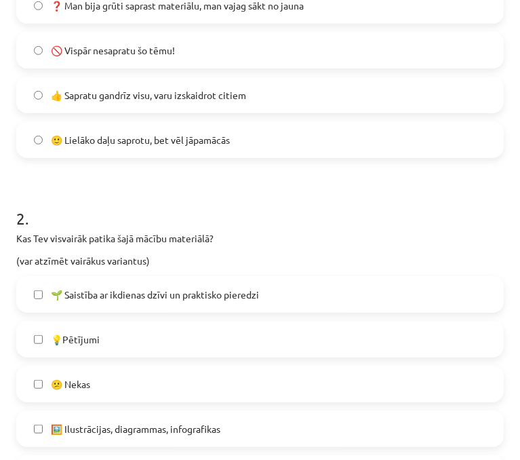
click at [148, 302] on label "🌱 Saistība ar ikdienas dzīvi un praktisko pieredzi" at bounding box center [260, 294] width 485 height 34
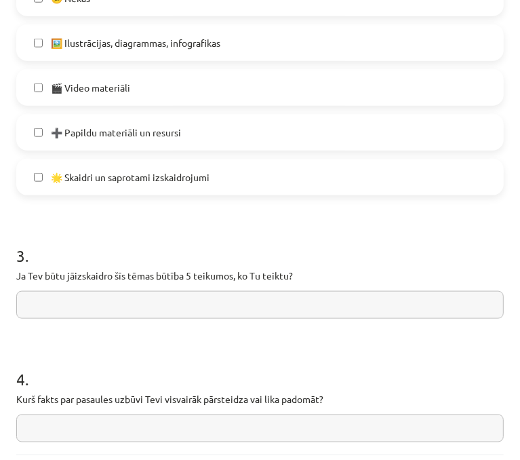
scroll to position [822, 0]
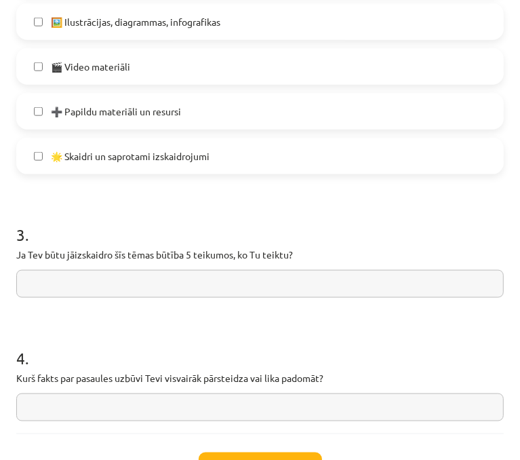
click at [169, 277] on input "text" at bounding box center [260, 284] width 488 height 28
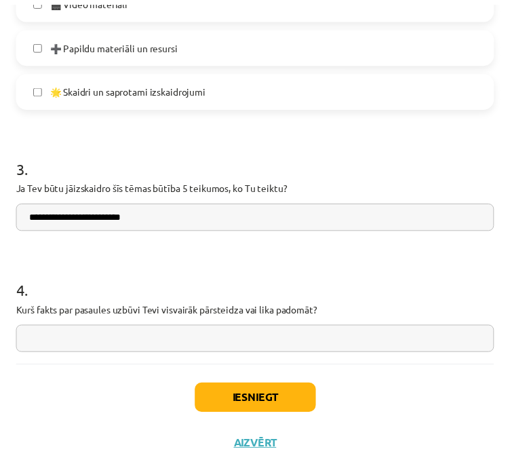
scroll to position [890, 0]
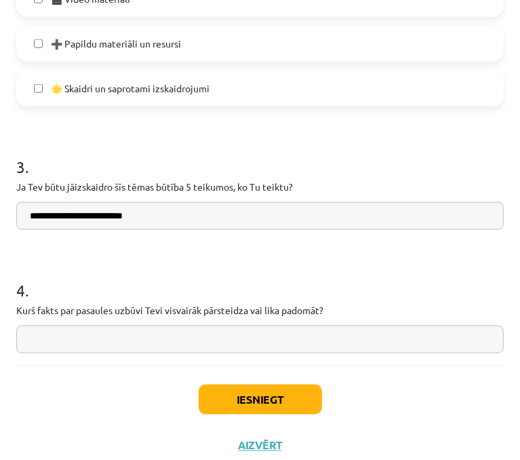
type input "**********"
click at [315, 398] on button "Iesniegt" at bounding box center [260, 399] width 123 height 30
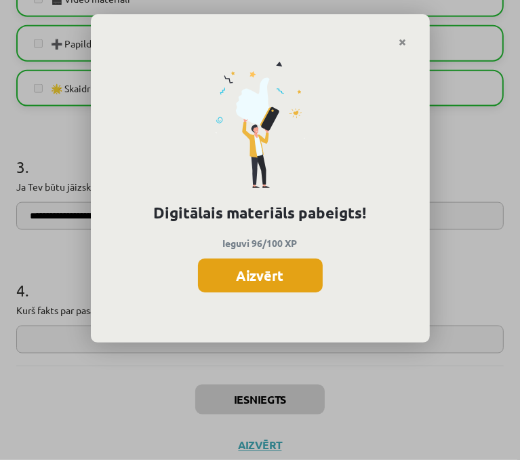
click at [309, 277] on button "Aizvērt" at bounding box center [260, 275] width 125 height 34
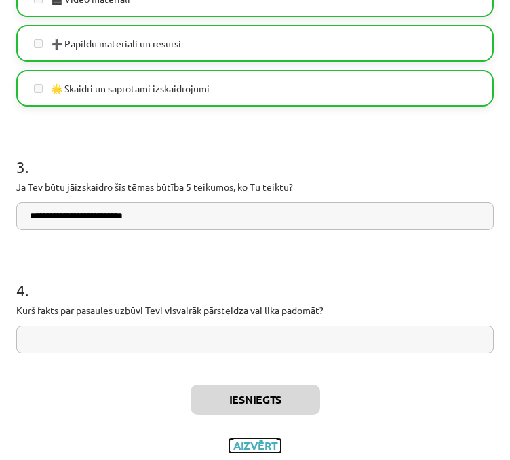
click at [258, 446] on button "Aizvērt" at bounding box center [255, 446] width 52 height 14
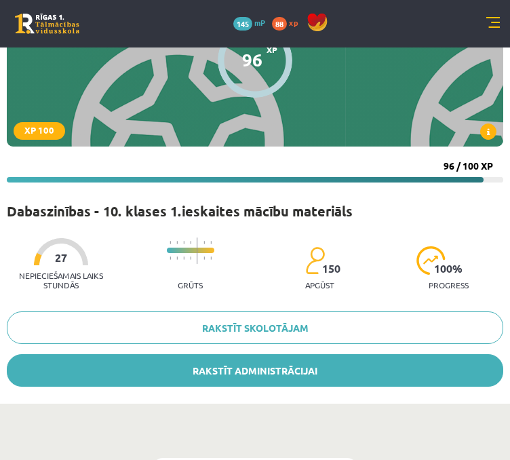
scroll to position [0, 0]
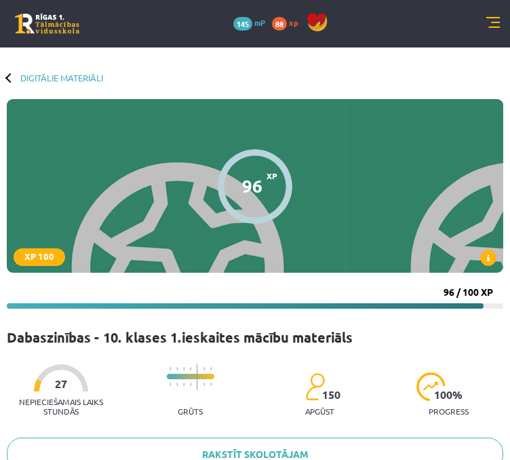
click at [488, 27] on link at bounding box center [493, 24] width 14 height 14
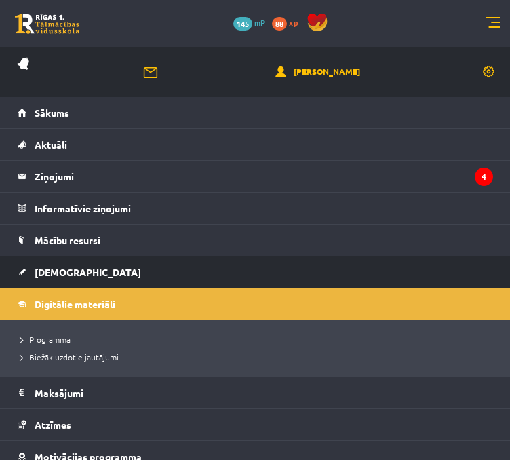
click at [83, 274] on link "[DEMOGRAPHIC_DATA]" at bounding box center [255, 271] width 475 height 31
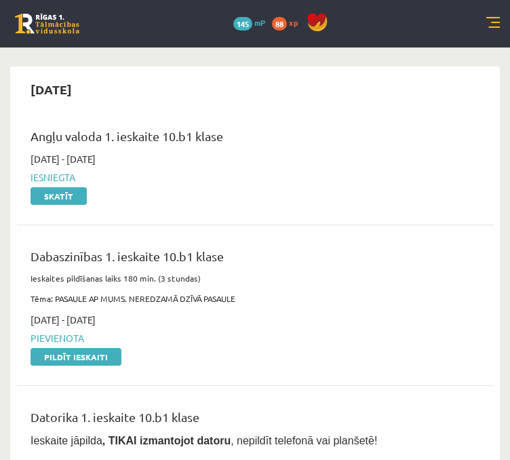
scroll to position [68, 0]
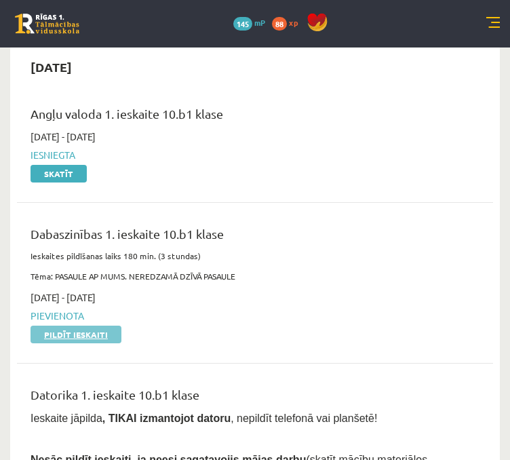
click at [92, 339] on link "Pildīt ieskaiti" at bounding box center [76, 334] width 91 height 18
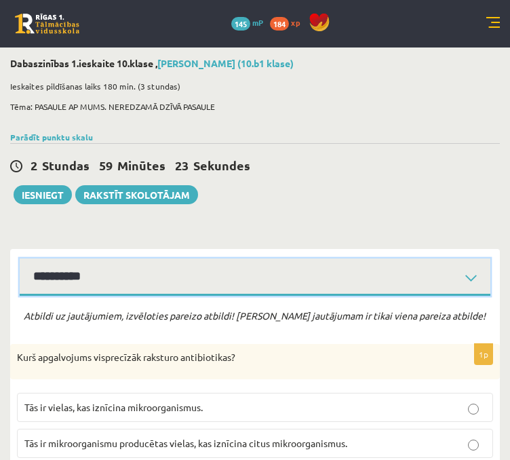
click at [250, 260] on select "**********" at bounding box center [255, 276] width 471 height 37
click at [20, 258] on select "**********" at bounding box center [255, 276] width 471 height 37
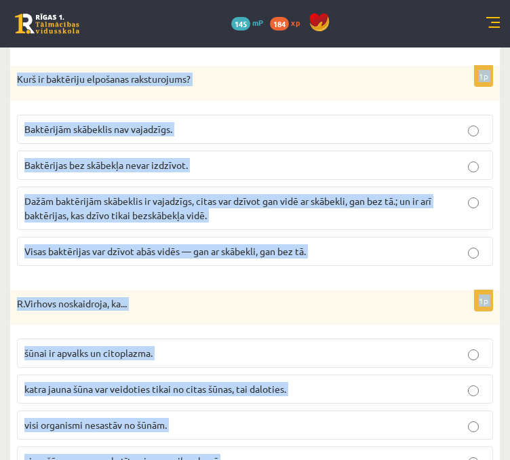
scroll to position [4128, 0]
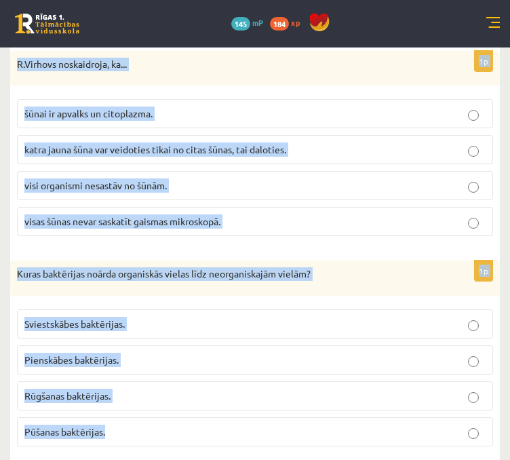
drag, startPoint x: 18, startPoint y: 222, endPoint x: 519, endPoint y: 491, distance: 569.4
copy form "Lore ipsumdolors ametconsect adipisci elitseddoeiu? Tem in utlabo, etd magnaali…"
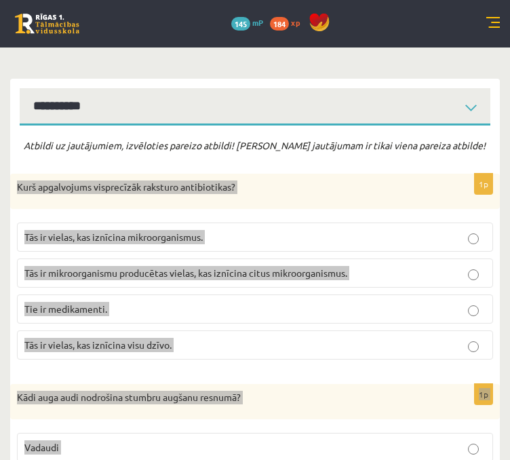
scroll to position [203, 0]
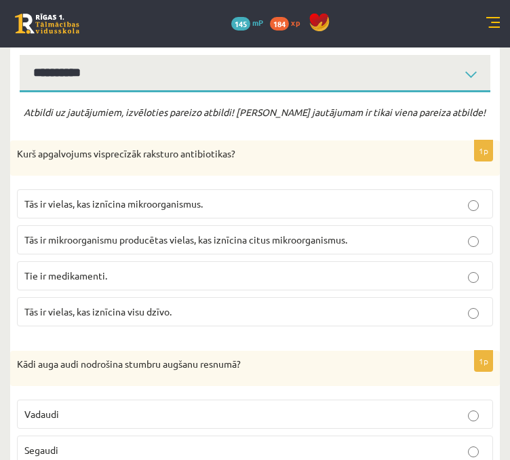
click at [126, 245] on p "Tās ir mikroorganismu producētas vielas, kas iznīcina citus mikroorganismus." at bounding box center [254, 240] width 461 height 14
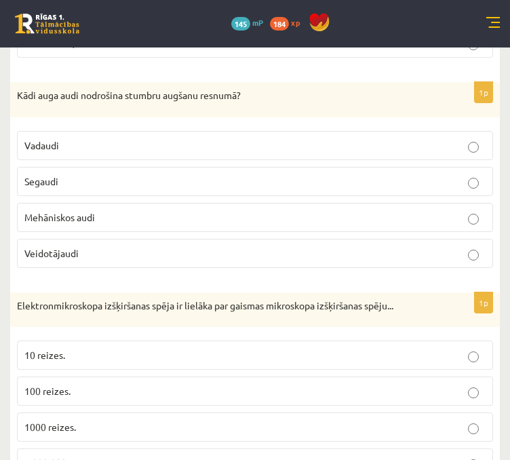
scroll to position [475, 0]
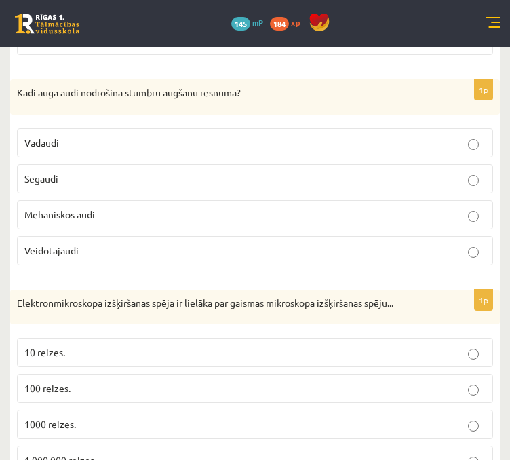
click at [61, 239] on label "Veidotājaudi" at bounding box center [255, 250] width 476 height 29
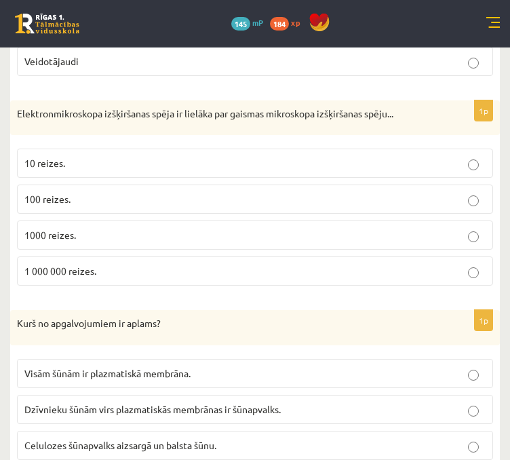
scroll to position [678, 0]
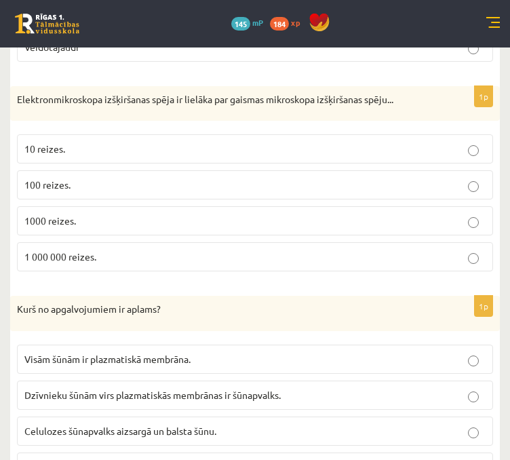
click at [63, 224] on p "1000 reizes." at bounding box center [254, 221] width 461 height 14
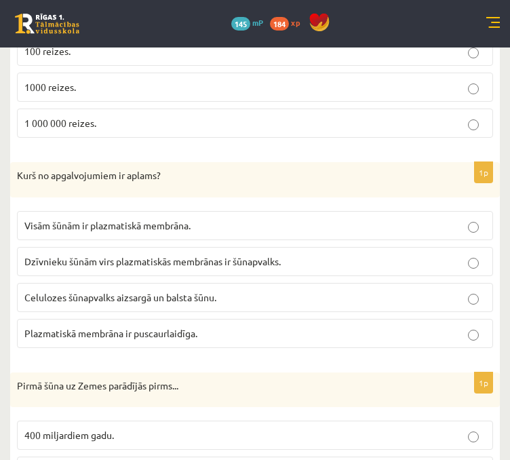
scroll to position [814, 0]
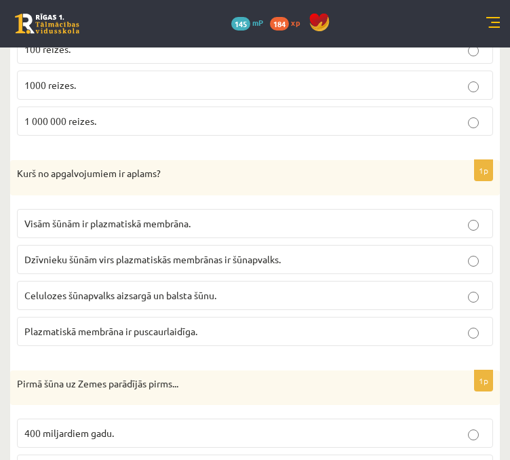
click at [81, 253] on span "Dzīvnieku šūnām virs plazmatiskās membrānas ir šūnapvalks." at bounding box center [152, 259] width 256 height 12
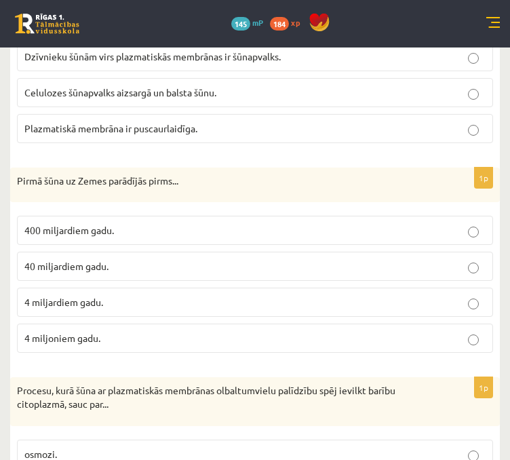
scroll to position [1017, 0]
click at [77, 299] on span "4 miljardiem gadu." at bounding box center [63, 301] width 79 height 12
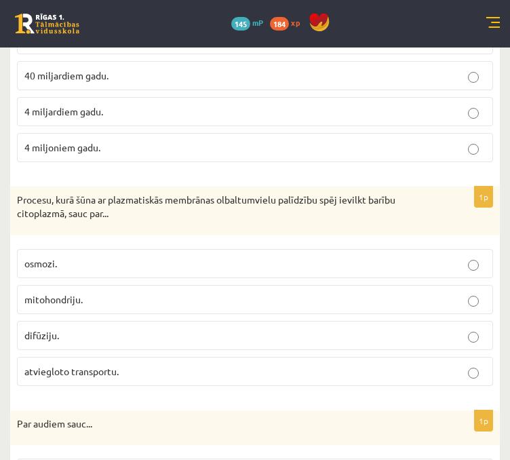
scroll to position [1221, 0]
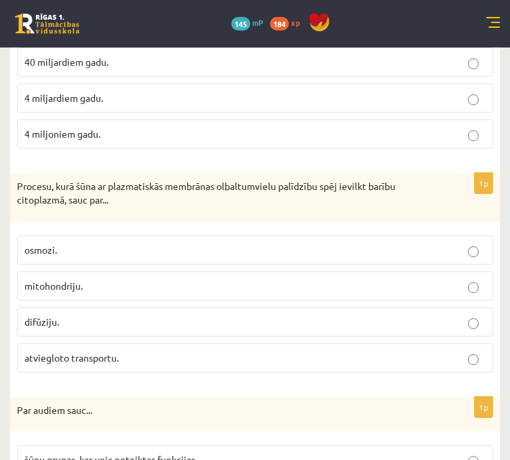
click at [78, 343] on label "atviegloto transportu." at bounding box center [255, 357] width 476 height 29
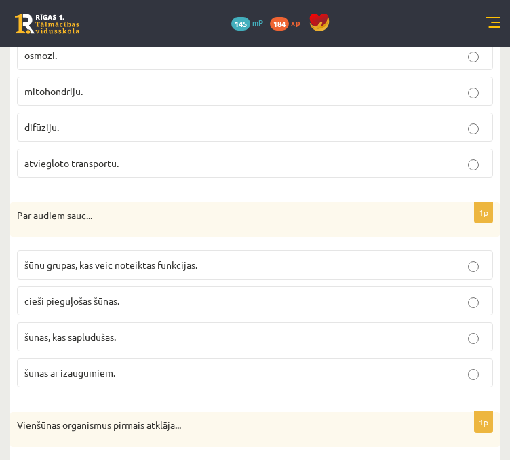
scroll to position [1424, 0]
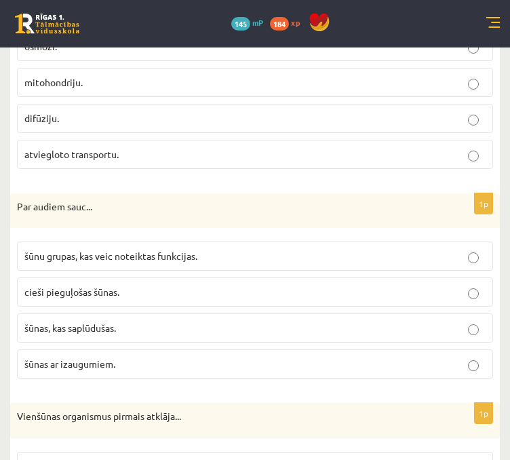
click at [126, 250] on span "šūnu grupas, kas veic noteiktas funkcijas." at bounding box center [110, 256] width 173 height 12
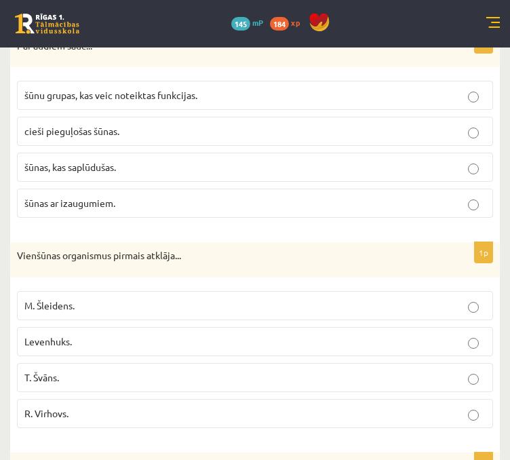
scroll to position [1627, 0]
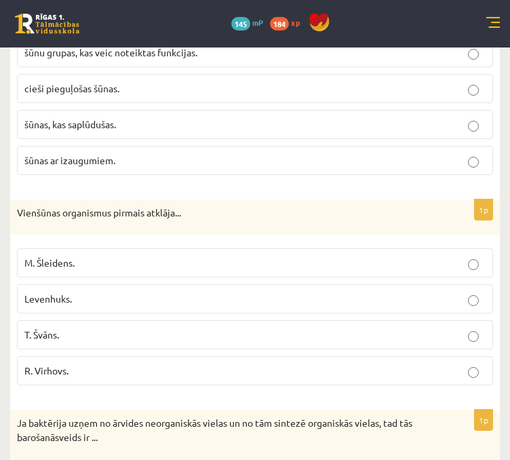
click at [87, 292] on p "Levenhuks." at bounding box center [254, 299] width 461 height 14
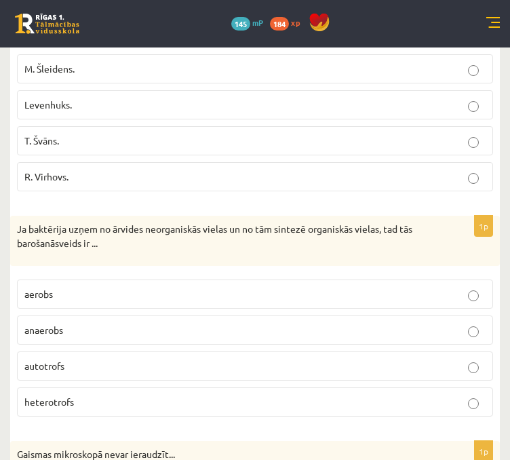
scroll to position [1831, 0]
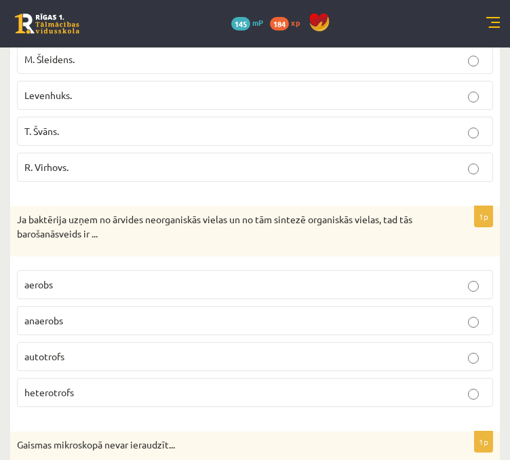
click at [79, 351] on p "autotrofs" at bounding box center [254, 356] width 461 height 14
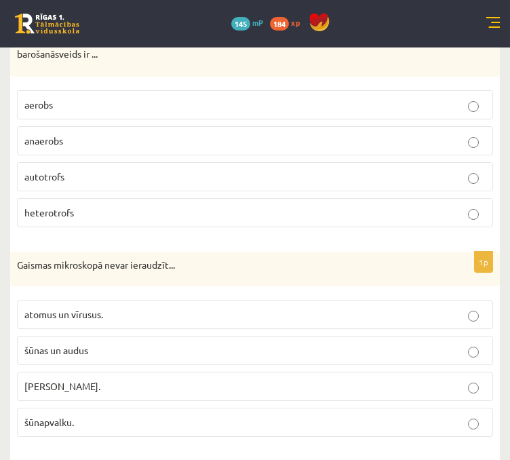
scroll to position [2034, 0]
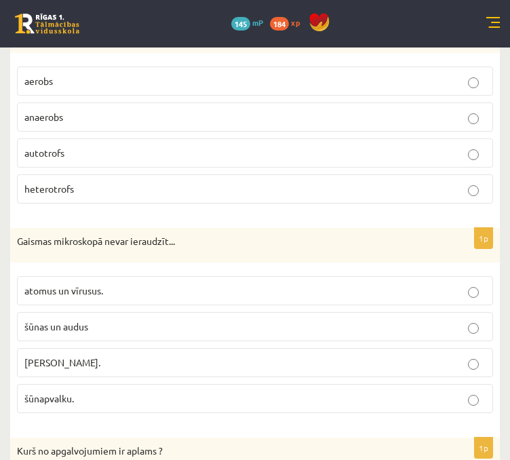
click at [105, 283] on p "atomus un vīrusus." at bounding box center [254, 290] width 461 height 14
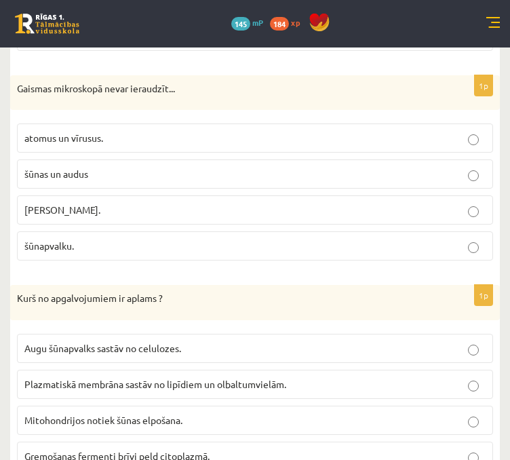
scroll to position [2238, 0]
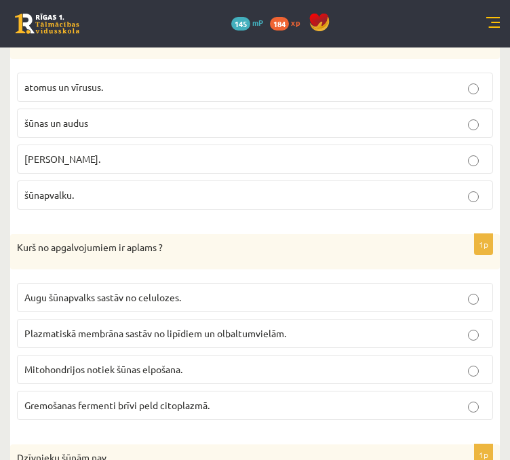
click at [106, 399] on span "Gremošanas fermenti brīvi peld citoplazmā." at bounding box center [116, 405] width 185 height 12
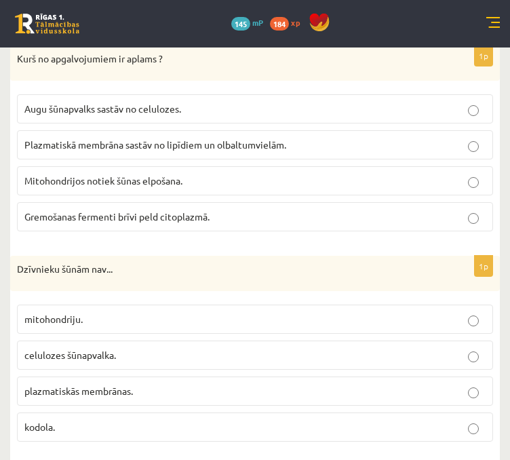
scroll to position [2509, 0]
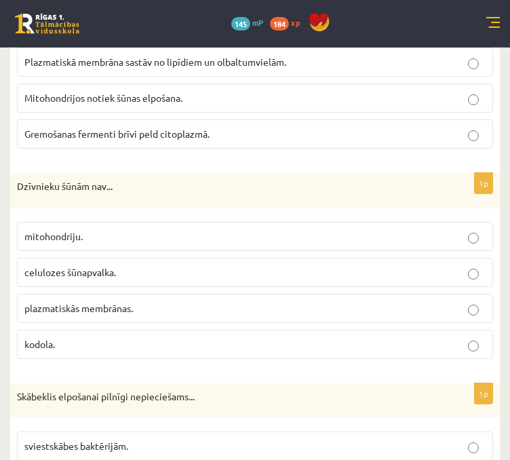
click at [86, 266] on span "celulozes šūnapvalka." at bounding box center [70, 272] width 92 height 12
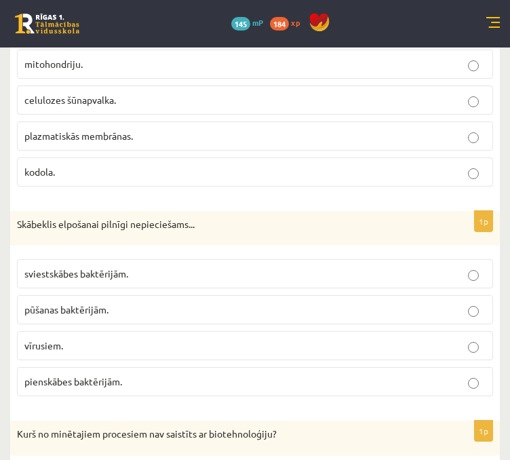
scroll to position [2712, 0]
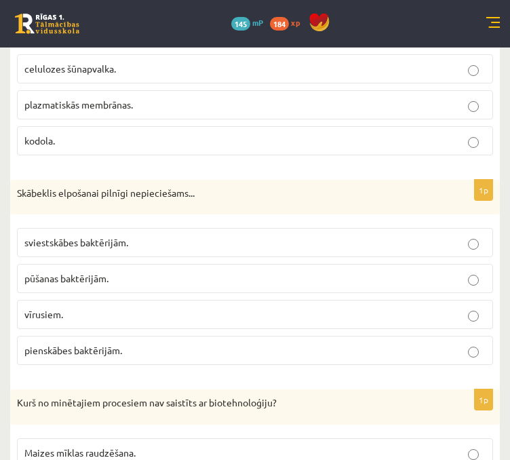
click at [112, 344] on span "pienskābes baktērijām." at bounding box center [73, 350] width 98 height 12
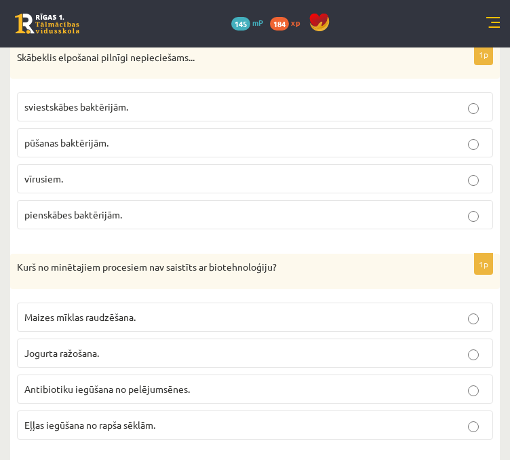
scroll to position [2916, 0]
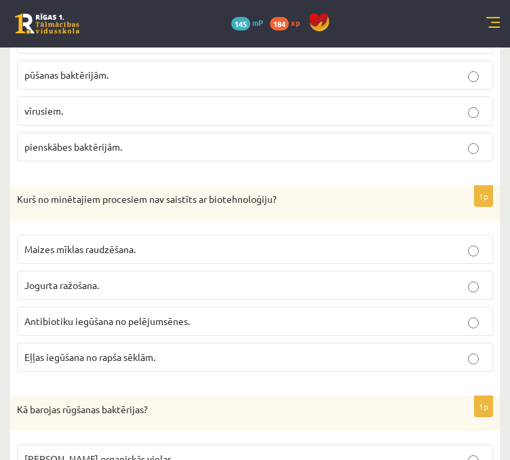
click at [108, 351] on span "Eļļas iegūšana no rapša sēklām." at bounding box center [89, 357] width 131 height 12
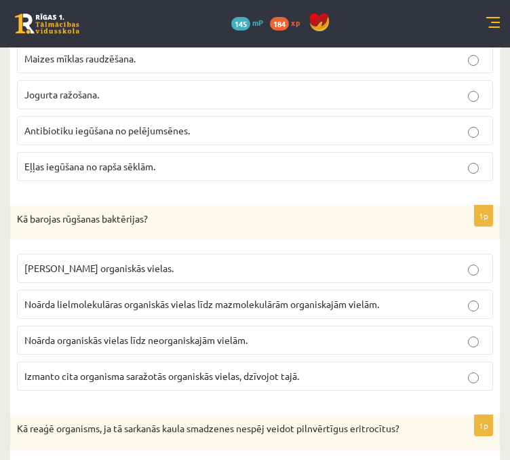
scroll to position [3187, 0]
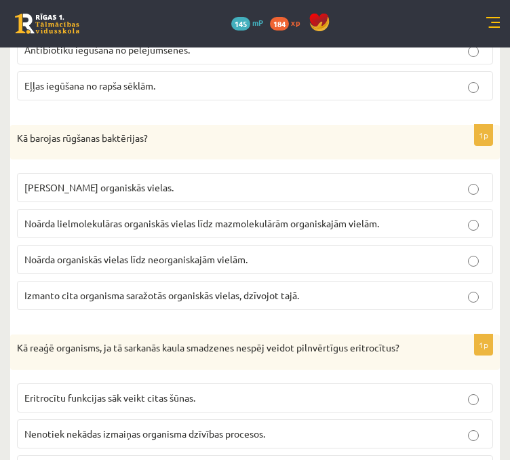
click at [148, 216] on p "Noārda lielmolekulāras organiskās vielas līdz mazmolekulārām organiskajām vielā…" at bounding box center [254, 223] width 461 height 14
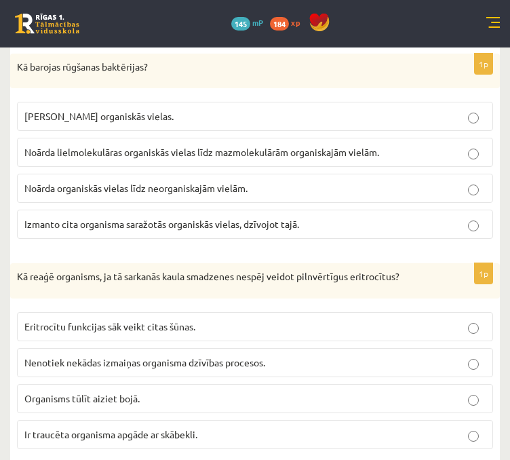
scroll to position [3323, 0]
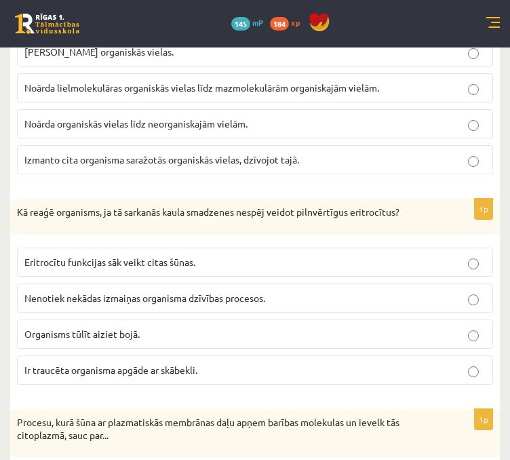
click at [135, 363] on span "Ir traucēta organisma apgāde ar skābekli." at bounding box center [110, 369] width 173 height 12
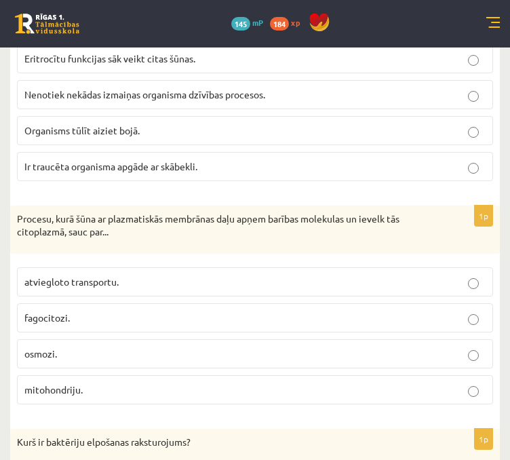
click at [120, 311] on p "fagocitozi." at bounding box center [254, 318] width 461 height 14
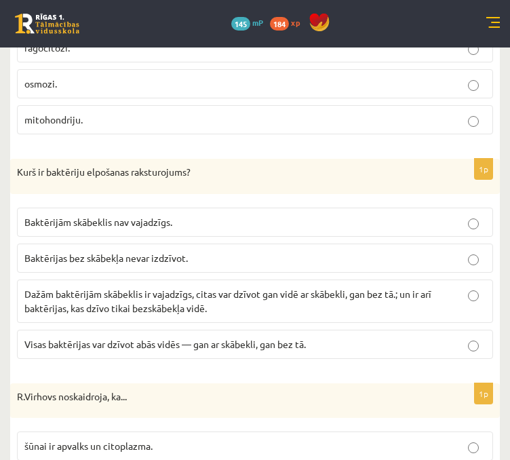
scroll to position [3797, 0]
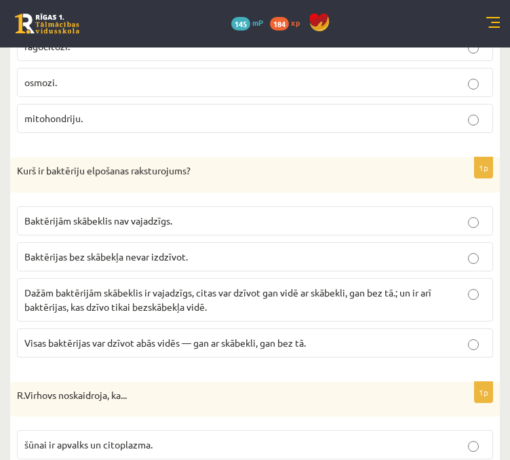
click at [201, 285] on p "Dažām baktērijām skābeklis ir vajadzīgs, citas var dzīvot gan vidē ar skābekli,…" at bounding box center [254, 299] width 461 height 28
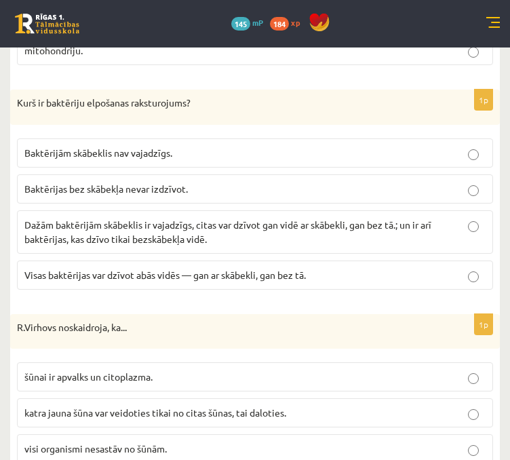
scroll to position [3933, 0]
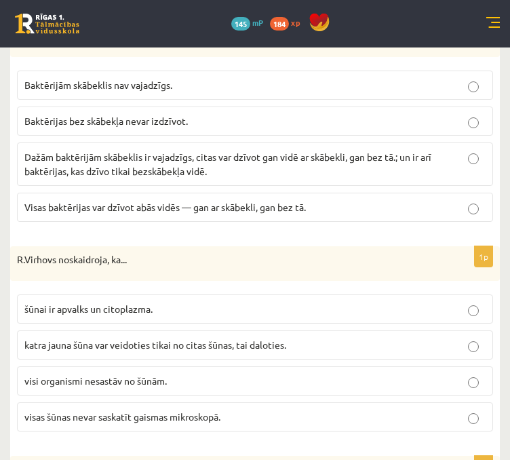
click at [198, 338] on p "katra jauna šūna var veidoties tikai no citas šūnas, tai daloties." at bounding box center [254, 345] width 461 height 14
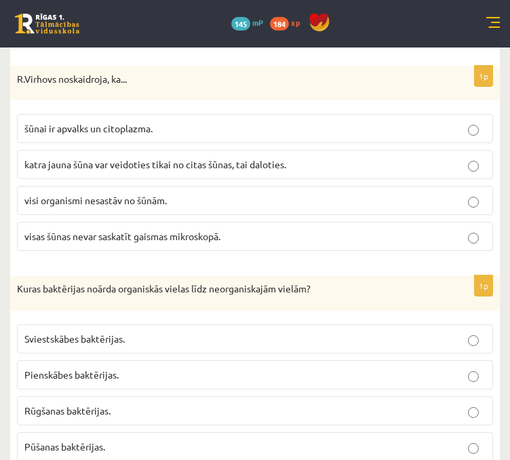
scroll to position [4128, 0]
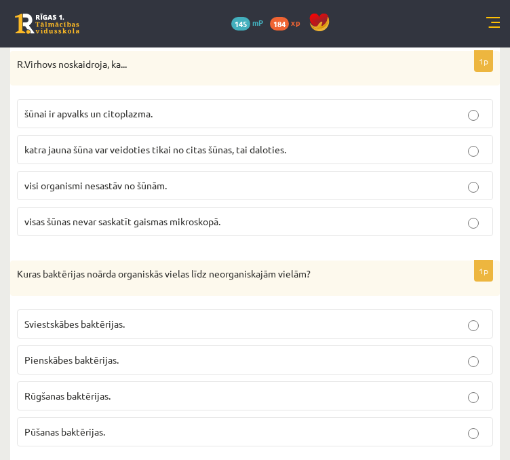
click at [90, 425] on span "Pūšanas baktērijas." at bounding box center [64, 431] width 81 height 12
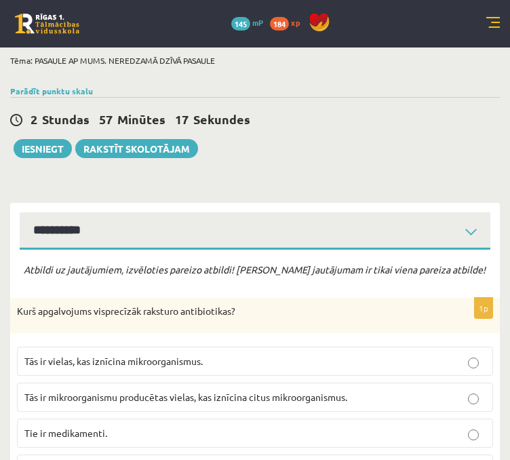
scroll to position [0, 0]
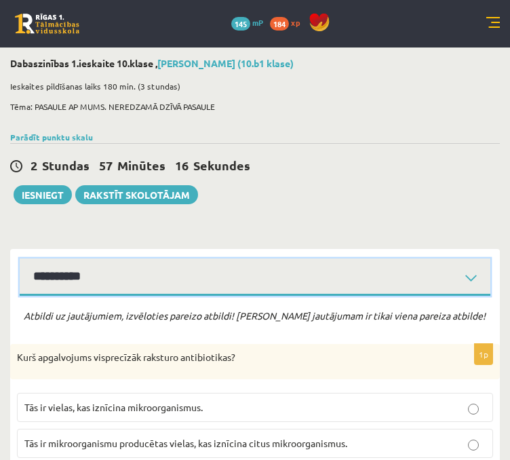
click at [97, 275] on select "**********" at bounding box center [255, 276] width 471 height 37
select select "**********"
click at [20, 258] on select "**********" at bounding box center [255, 276] width 471 height 37
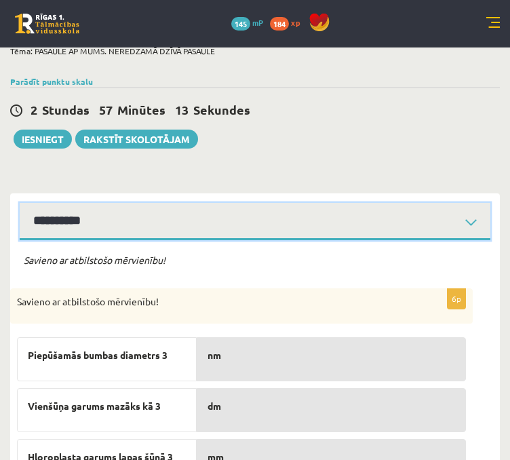
scroll to position [136, 0]
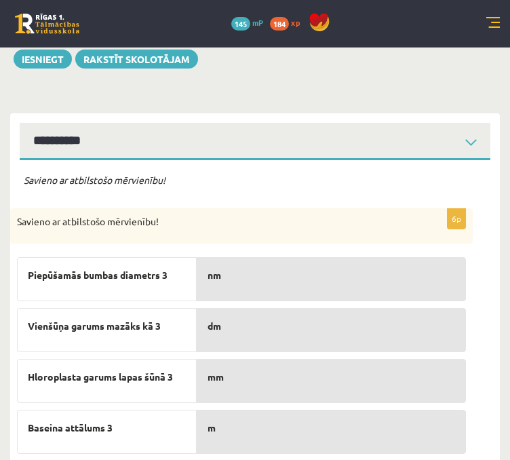
click at [239, 272] on p "nm" at bounding box center [331, 275] width 248 height 14
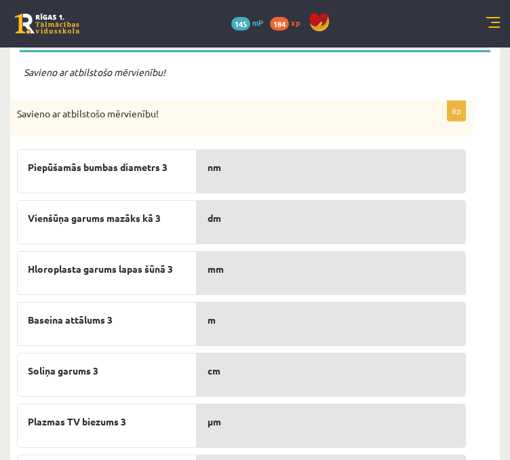
scroll to position [311, 0]
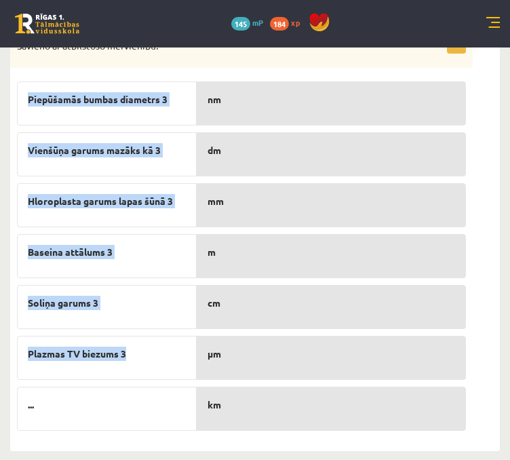
drag, startPoint x: 28, startPoint y: 163, endPoint x: 174, endPoint y: 370, distance: 253.0
click at [174, 370] on div "Piepūšamās bumbas diametrs 3 Vienšūņa garums mazāks kā 3 Hloroplasta garums lap…" at bounding box center [107, 253] width 180 height 356
copy div "Piepūšamās bumbas diametrs 3 Vienšūņa garums mazāks kā 3 Hloroplasta garums lap…"
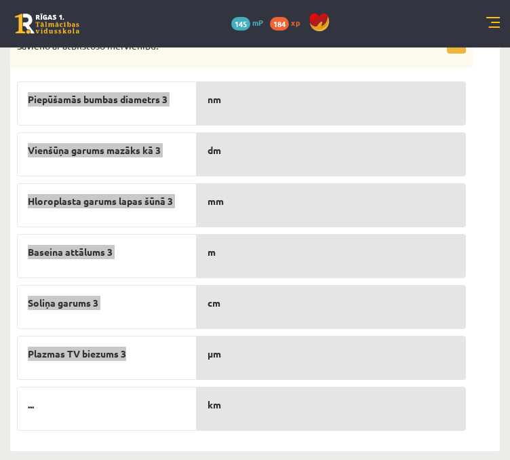
scroll to position [243, 0]
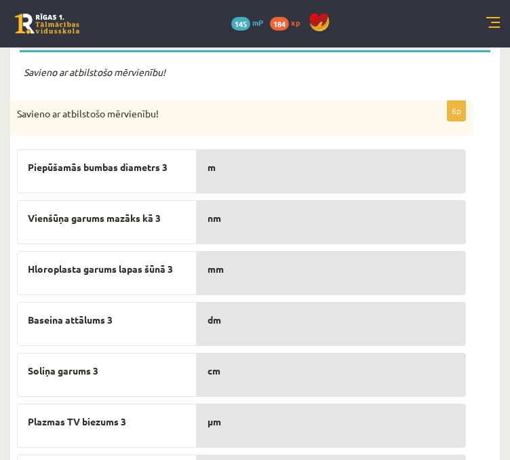
click at [246, 160] on p "m" at bounding box center [331, 167] width 248 height 14
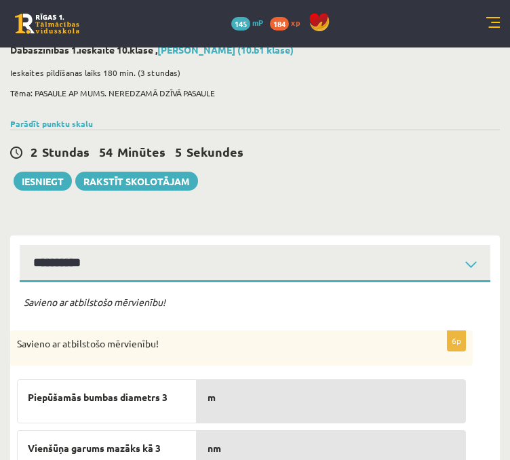
scroll to position [0, 0]
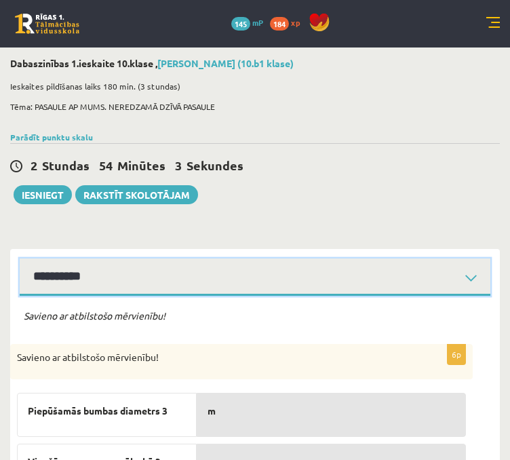
click at [212, 277] on select "**********" at bounding box center [255, 276] width 471 height 37
select select "**********"
click at [20, 258] on select "**********" at bounding box center [255, 276] width 471 height 37
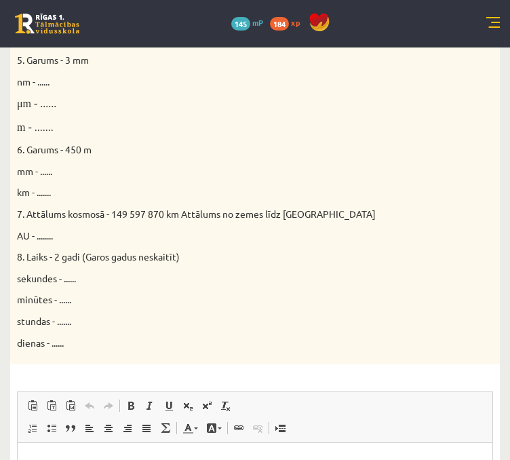
scroll to position [848, 0]
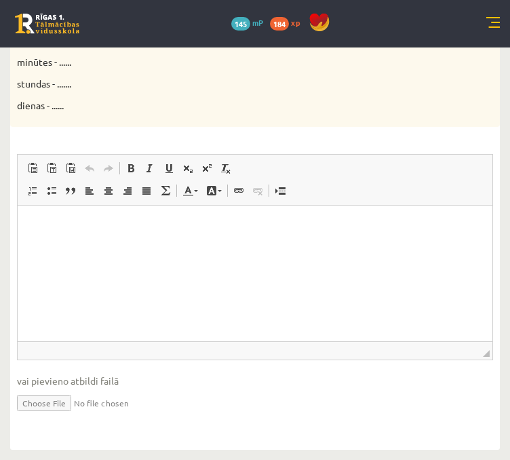
click at [101, 247] on html at bounding box center [255, 225] width 475 height 41
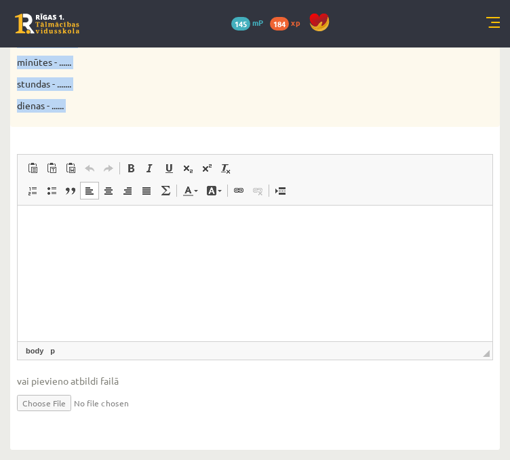
drag, startPoint x: 24, startPoint y: 141, endPoint x: 275, endPoint y: 127, distance: 250.6
copy form "Parādi aprēķina gaitu! 16p Doti fizikālie lielumi un to mērvienības. Pārveido m…"
click at [177, 247] on html at bounding box center [255, 225] width 475 height 41
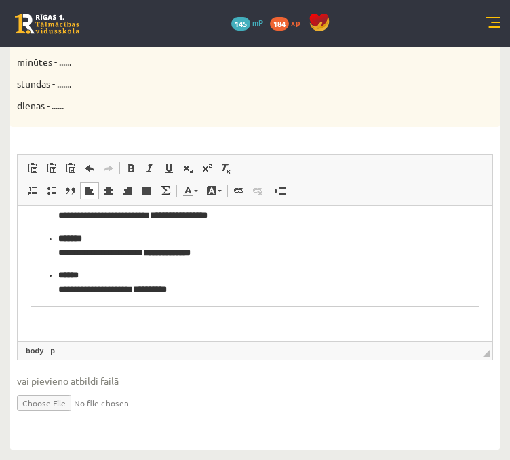
click at [214, 289] on p "**********" at bounding box center [250, 283] width 384 height 28
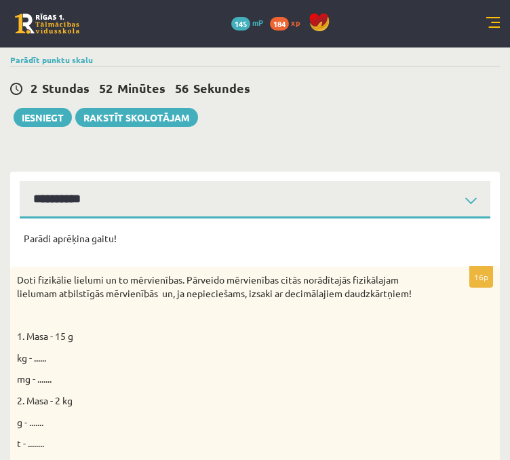
scroll to position [34, 0]
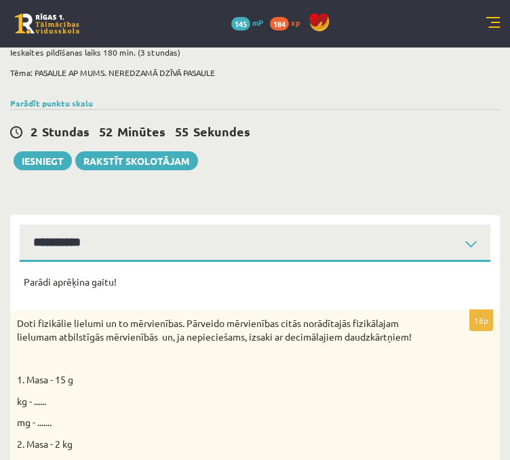
click at [82, 250] on select "**********" at bounding box center [255, 242] width 471 height 37
select select "**********"
click at [20, 224] on select "**********" at bounding box center [255, 242] width 471 height 37
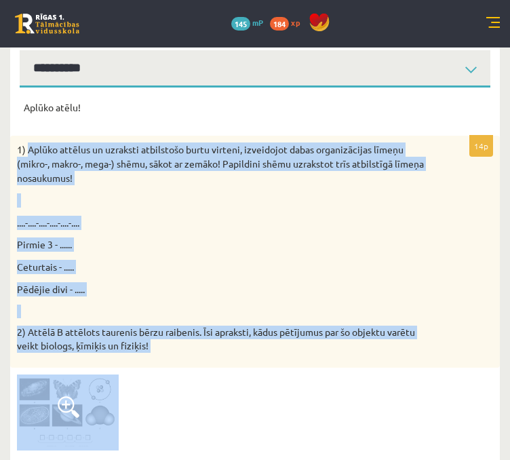
scroll to position [532, 0]
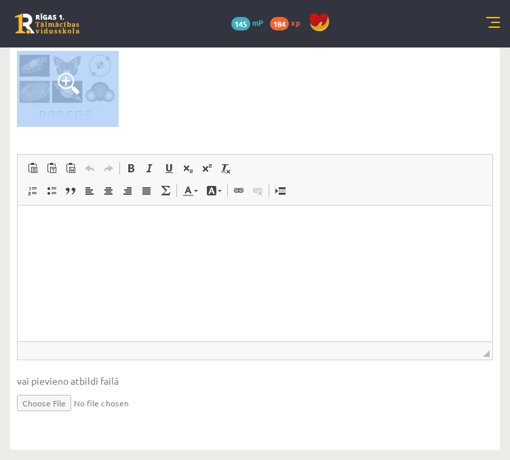
drag, startPoint x: 26, startPoint y: 229, endPoint x: 141, endPoint y: 140, distance: 145.0
click at [141, 140] on div "14p 1) Aplūko attēlus un uzraksti atbilstošo burtu virteni, izveidojot dabas or…" at bounding box center [255, 124] width 490 height 624
copy div "Aplūko attēlus un uzraksti atbilstošo burtu virteni, izveidojot dabas organizāc…"
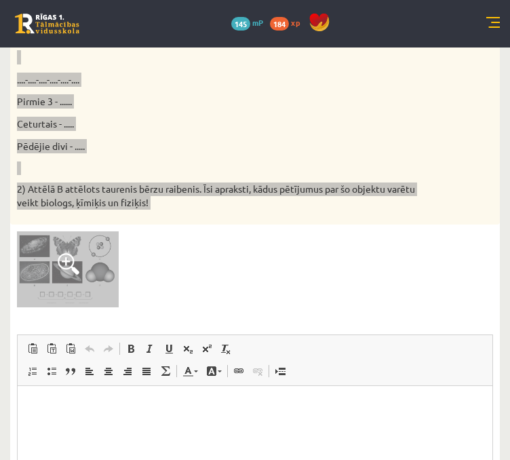
scroll to position [193, 0]
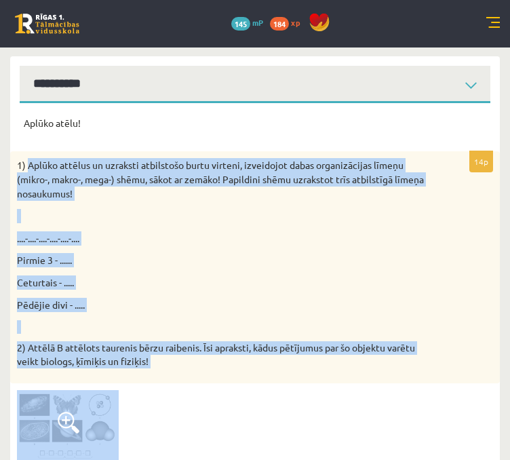
click at [83, 254] on p "Pirmie 3 - ......" at bounding box center [221, 260] width 408 height 14
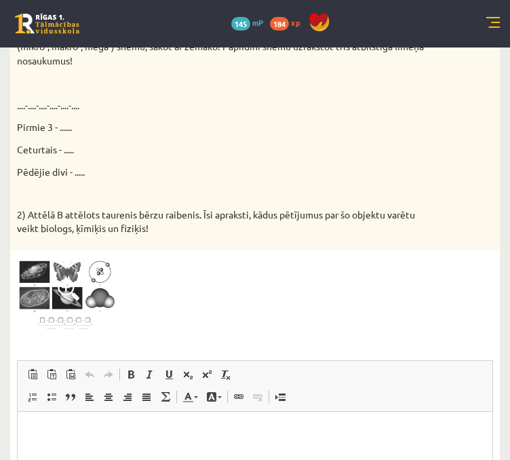
scroll to position [260, 0]
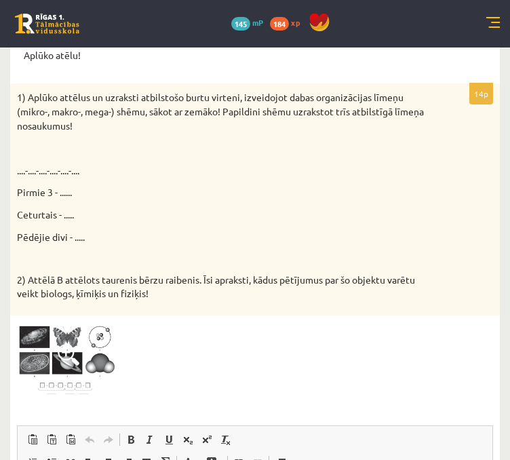
click at [57, 192] on p "Pirmie 3 - ......" at bounding box center [221, 192] width 408 height 14
click at [73, 193] on p "Pirmie 3 - ......" at bounding box center [221, 192] width 408 height 14
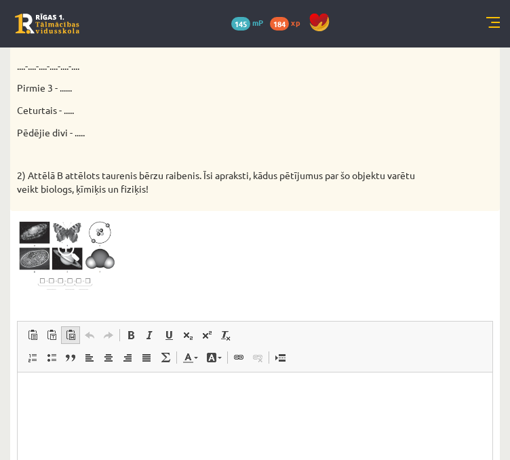
scroll to position [464, 0]
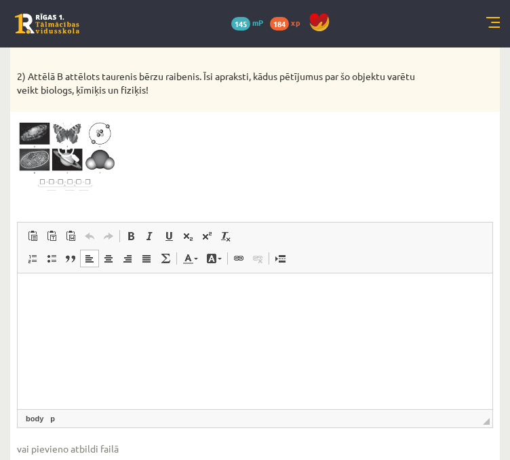
click at [64, 303] on html at bounding box center [255, 293] width 475 height 41
click at [281, 347] on html "**********" at bounding box center [255, 316] width 475 height 87
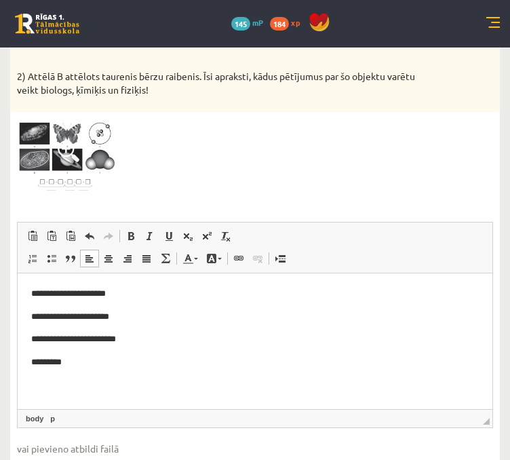
click at [72, 366] on p "*********" at bounding box center [255, 362] width 448 height 14
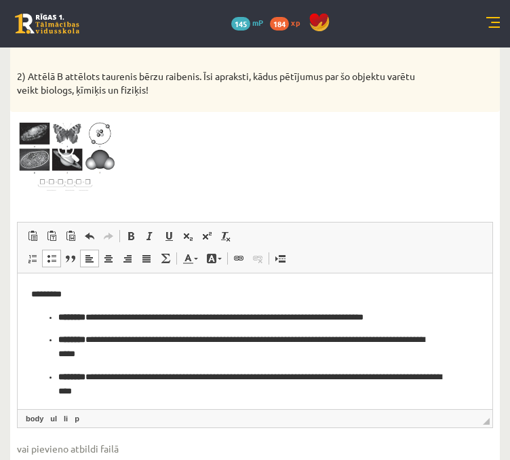
scroll to position [71, 0]
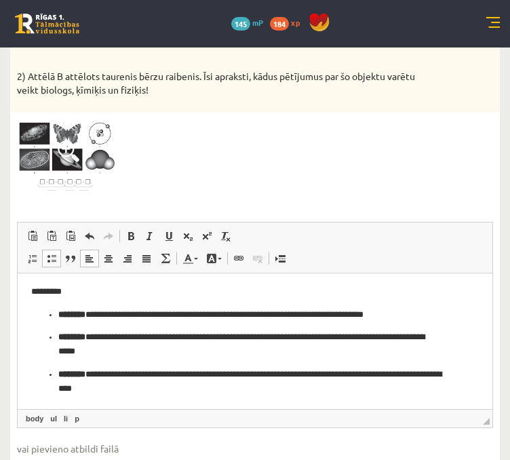
click at [55, 314] on ul "**********" at bounding box center [255, 352] width 448 height 88
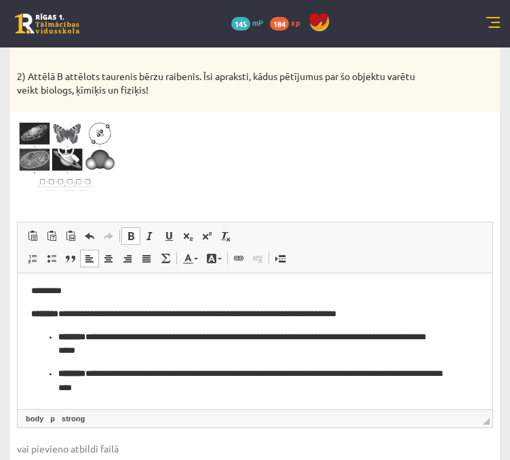
scroll to position [48, 0]
click at [54, 334] on ul "**********" at bounding box center [255, 362] width 448 height 65
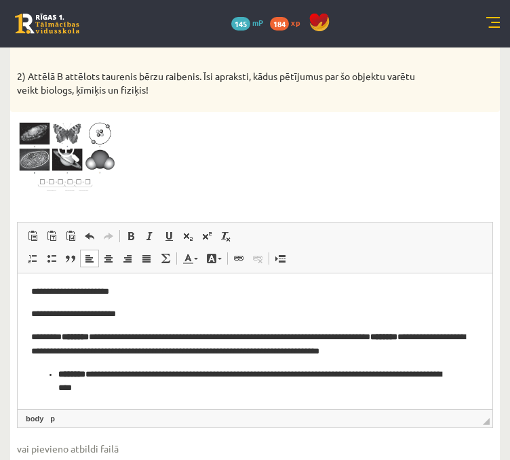
click at [55, 378] on ul "**********" at bounding box center [255, 382] width 448 height 28
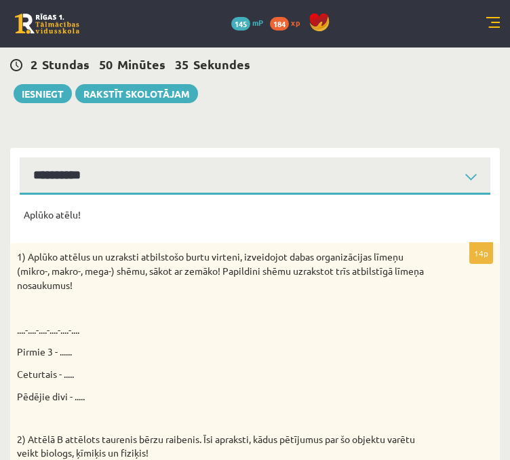
scroll to position [0, 0]
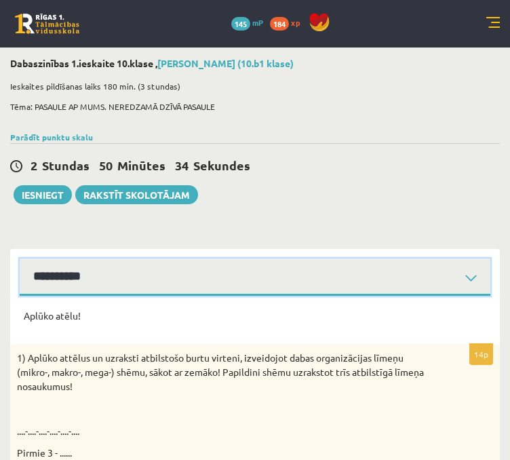
click at [138, 270] on select "**********" at bounding box center [255, 276] width 471 height 37
click at [20, 258] on select "**********" at bounding box center [255, 276] width 471 height 37
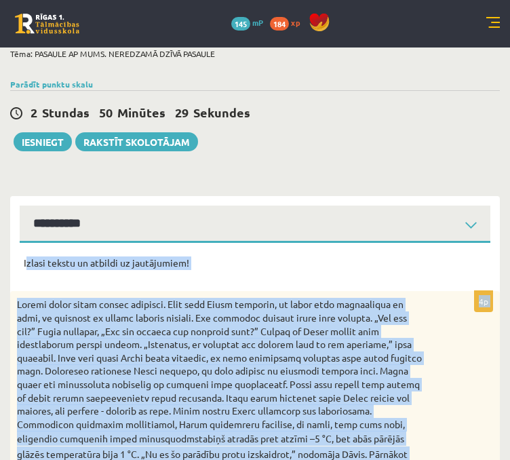
scroll to position [526, 0]
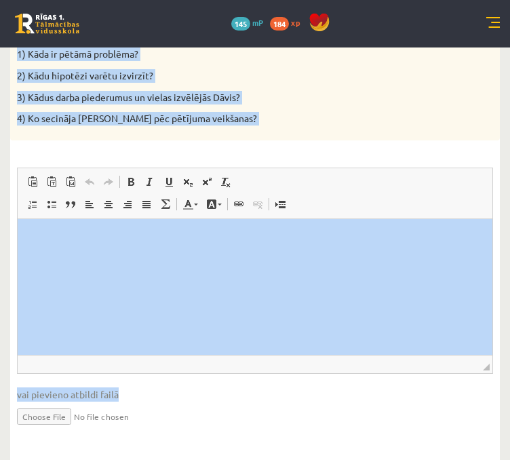
drag, startPoint x: 27, startPoint y: 263, endPoint x: 449, endPoint y: 389, distance: 440.0
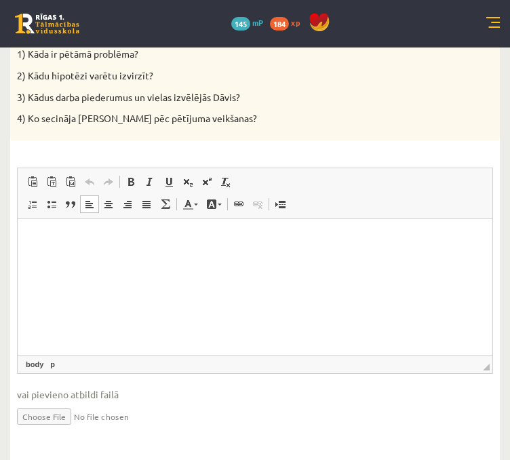
drag, startPoint x: 250, startPoint y: 79, endPoint x: 299, endPoint y: 136, distance: 75.0
click at [299, 218] on html at bounding box center [255, 238] width 475 height 41
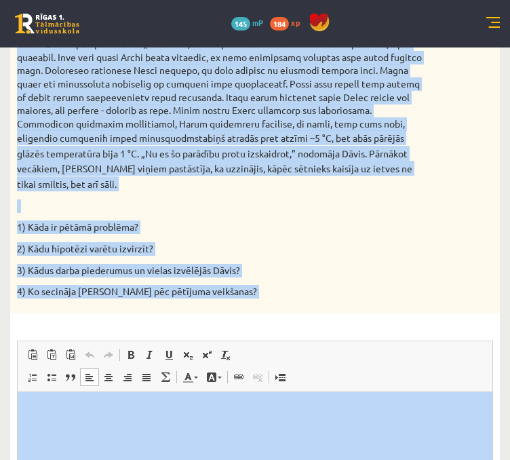
scroll to position [374, 0]
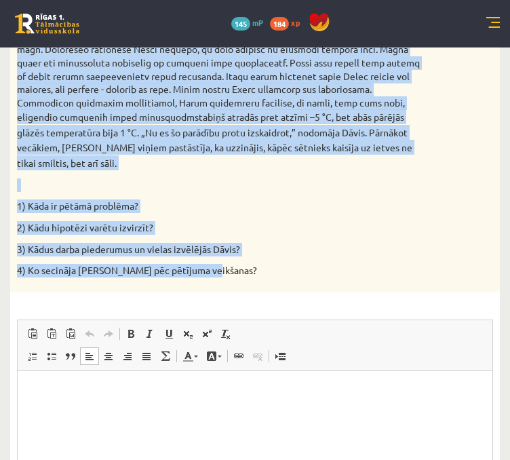
drag, startPoint x: 25, startPoint y: 195, endPoint x: 218, endPoint y: 265, distance: 204.9
click at [218, 265] on form "Izlasi tekstu un atbildi uz jautājumiem! 4p stabiņš atradās pret atzīmi –5 °C, …" at bounding box center [255, 268] width 462 height 667
copy form "zlasi tekstu un atbildi uz jautājumiem! 4p Rudenī laiks kļuva arvien aukstāks. …"
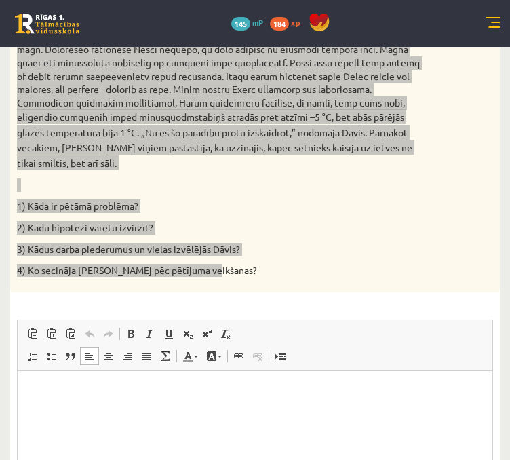
click at [101, 401] on html at bounding box center [255, 390] width 475 height 41
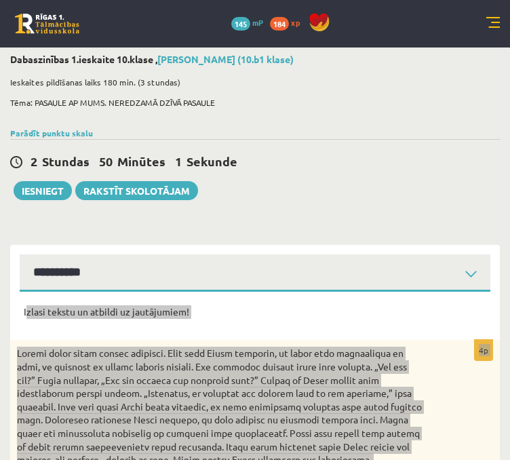
scroll to position [0, 0]
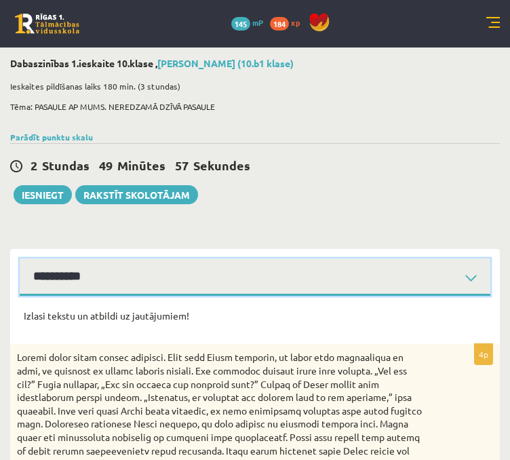
click at [52, 277] on select "**********" at bounding box center [255, 276] width 471 height 37
click at [20, 258] on select "**********" at bounding box center [255, 276] width 471 height 37
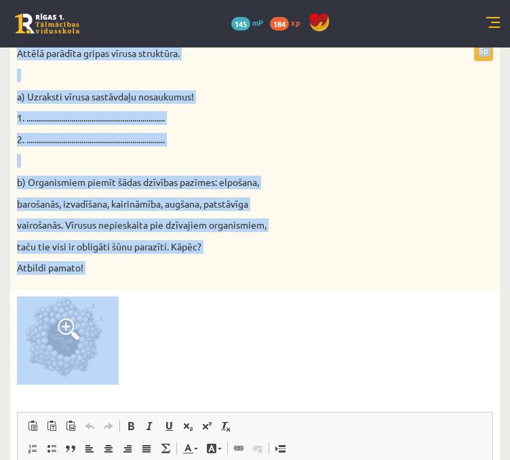
scroll to position [561, 0]
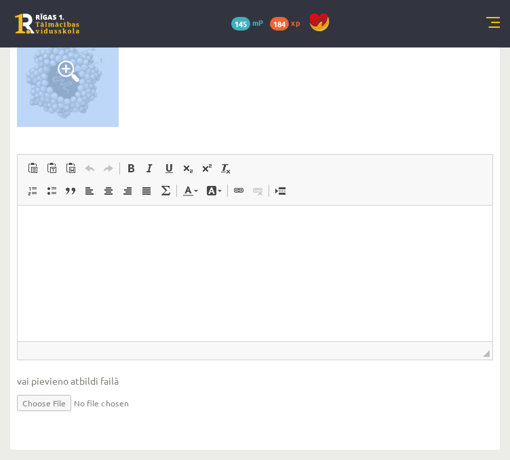
drag, startPoint x: 23, startPoint y: 297, endPoint x: 266, endPoint y: 139, distance: 290.2
click at [266, 139] on form "Aplūko atēlu un atbildi uz jautājumiem! 5p Attēlā parādīta gripas vīrusa strukt…" at bounding box center [255, 92] width 462 height 688
copy form "Aplūko atēlu un atbildi uz jautājumiem! 5p Attēlā parādīta gripas vīrusa strukt…"
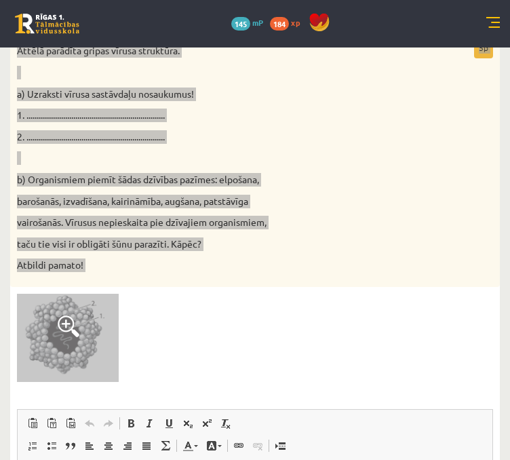
scroll to position [290, 0]
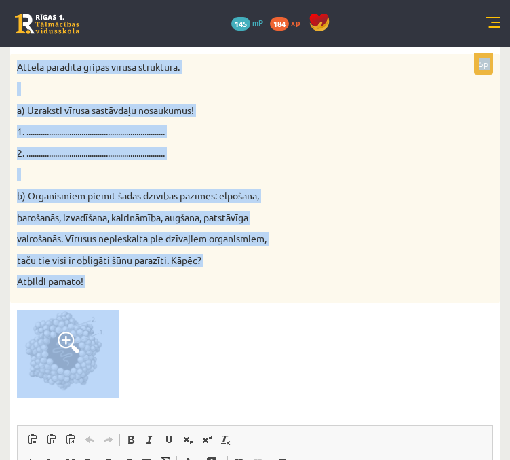
drag, startPoint x: 204, startPoint y: 283, endPoint x: 214, endPoint y: 288, distance: 11.2
click at [204, 283] on p "Atbildi pamato!" at bounding box center [221, 282] width 408 height 14
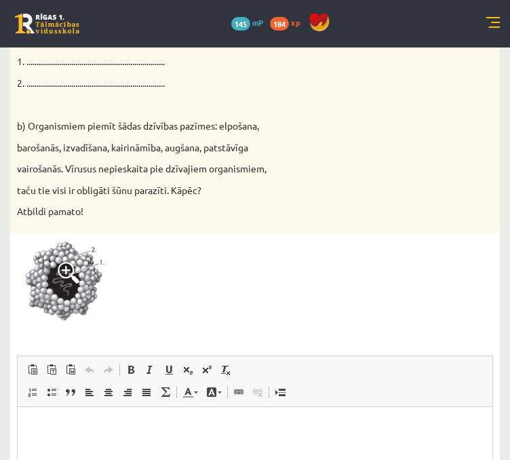
scroll to position [494, 0]
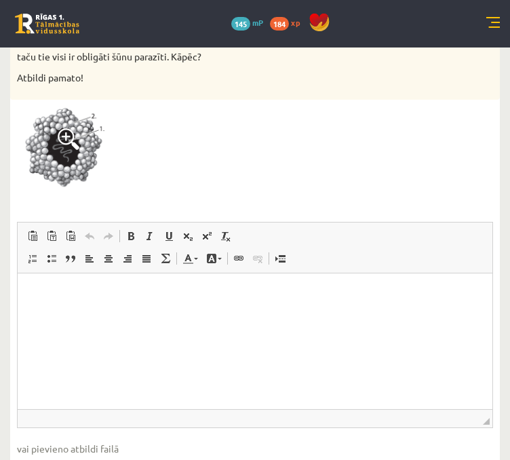
click at [128, 298] on p "Rich Text Editor, wiswyg-editor-user-answer-47024993991360" at bounding box center [255, 293] width 448 height 14
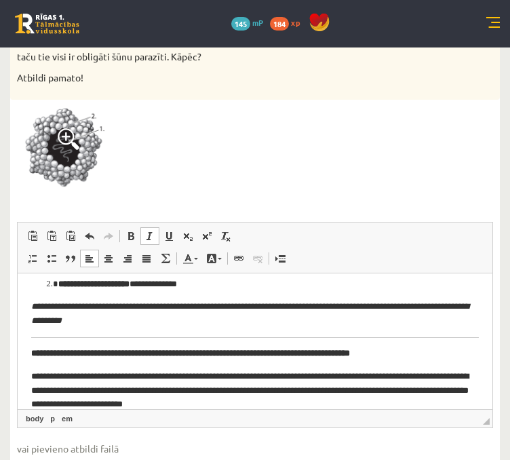
click at [128, 299] on p "**********" at bounding box center [255, 313] width 448 height 28
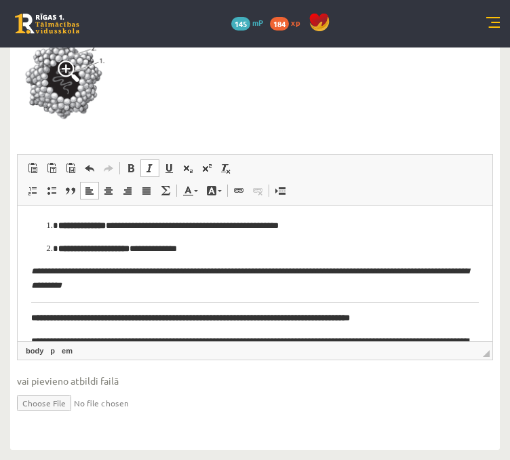
scroll to position [49, 0]
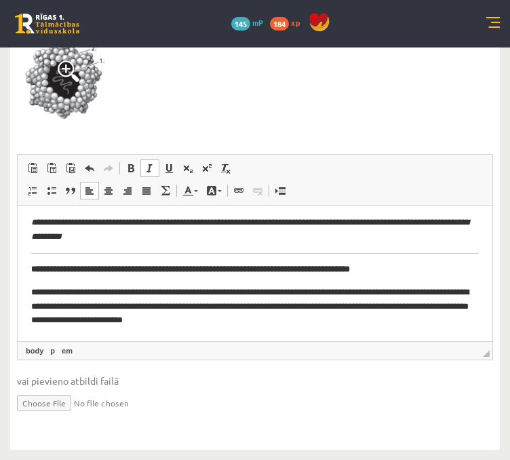
click at [359, 316] on p "**********" at bounding box center [250, 306] width 438 height 42
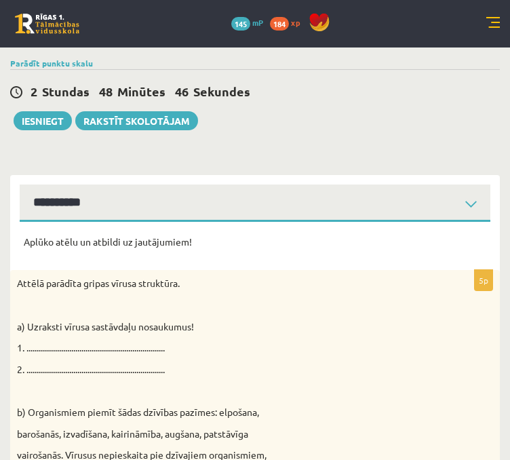
scroll to position [0, 0]
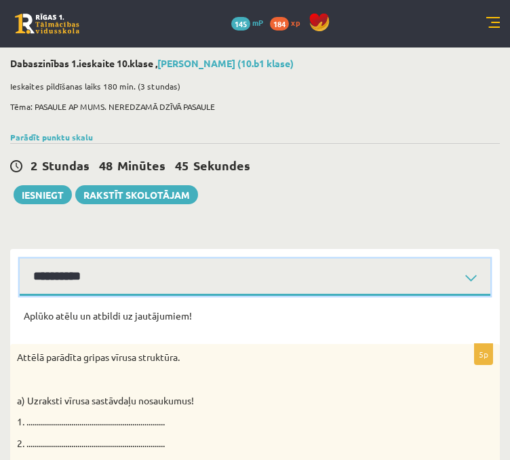
click at [72, 275] on select "**********" at bounding box center [255, 276] width 471 height 37
select select "**********"
click at [20, 258] on select "**********" at bounding box center [255, 276] width 471 height 37
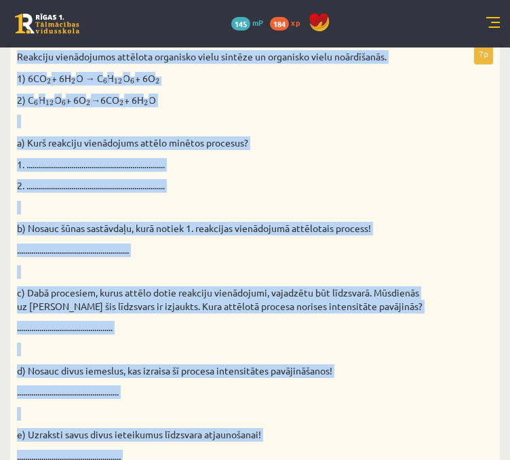
scroll to position [651, 0]
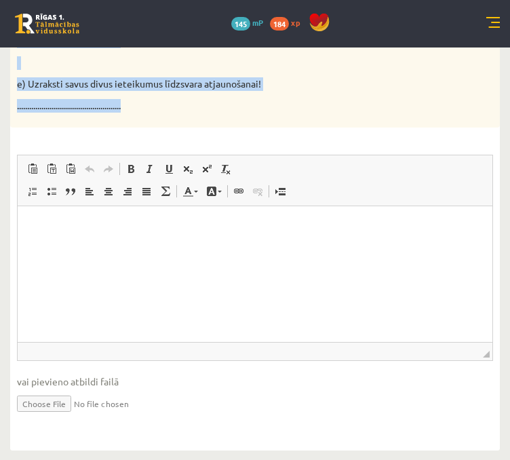
drag, startPoint x: 16, startPoint y: 243, endPoint x: 187, endPoint y: 93, distance: 228.2
copy div "Reakciju vienādojumos attēlota organisko vielu sintēze un organisko vielu noārd…"
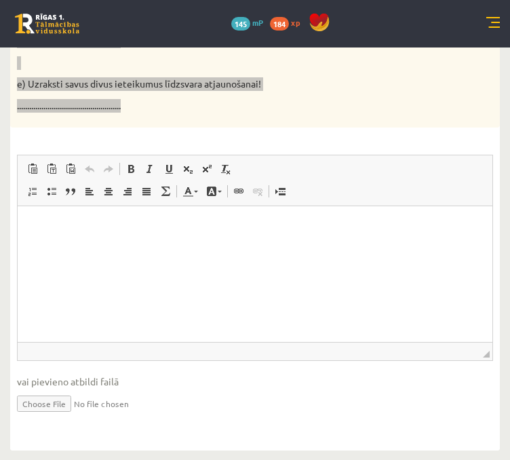
click at [100, 229] on p "Rich Text Editor, wiswyg-editor-user-answer-47024863169260" at bounding box center [255, 226] width 448 height 14
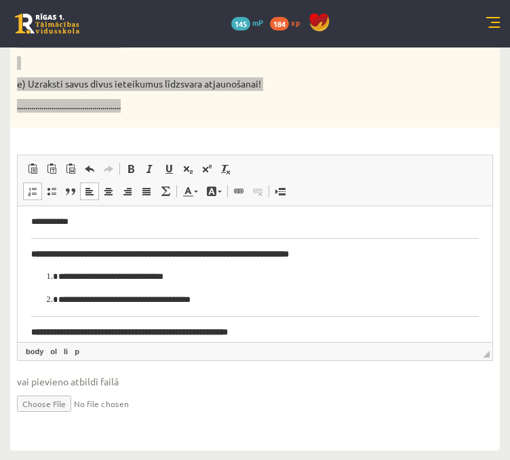
scroll to position [260, 0]
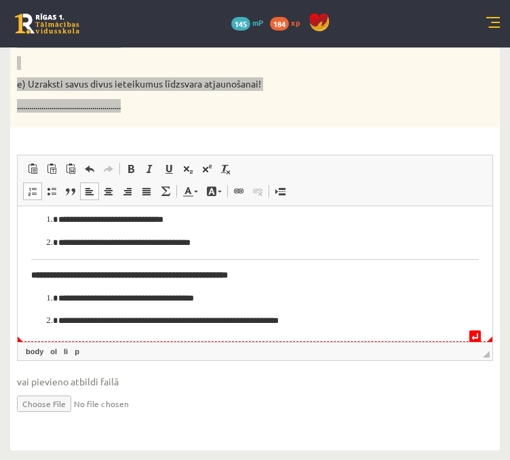
click at [374, 317] on p "**********" at bounding box center [250, 320] width 384 height 14
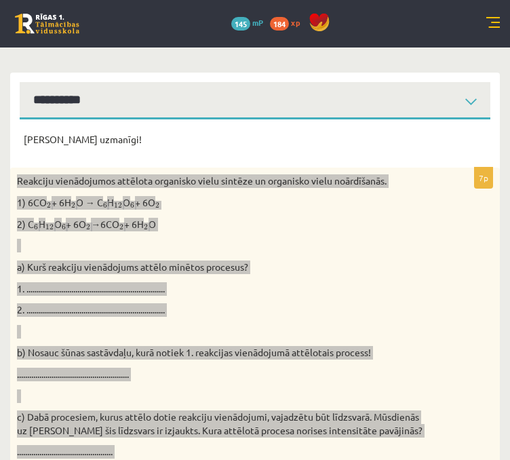
scroll to position [0, 0]
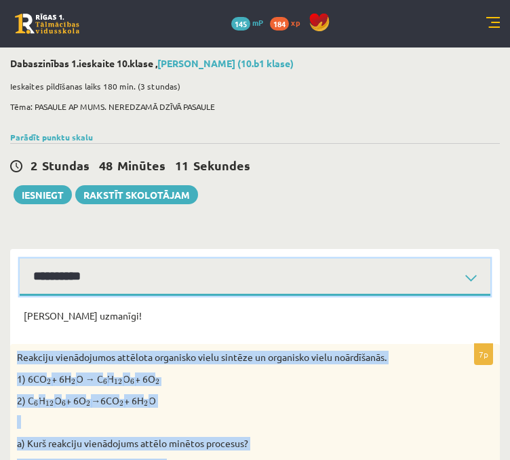
click at [87, 275] on select "**********" at bounding box center [255, 276] width 471 height 37
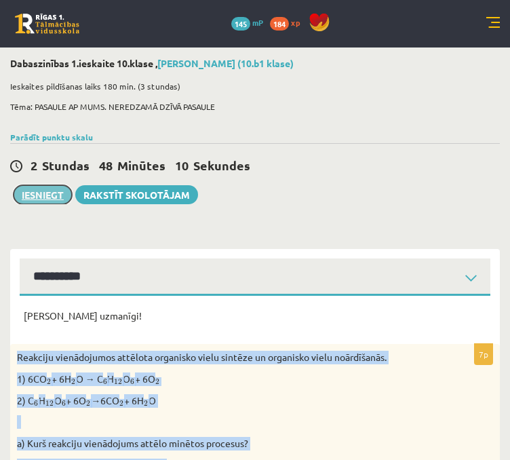
click at [58, 192] on button "Iesniegt" at bounding box center [43, 194] width 58 height 19
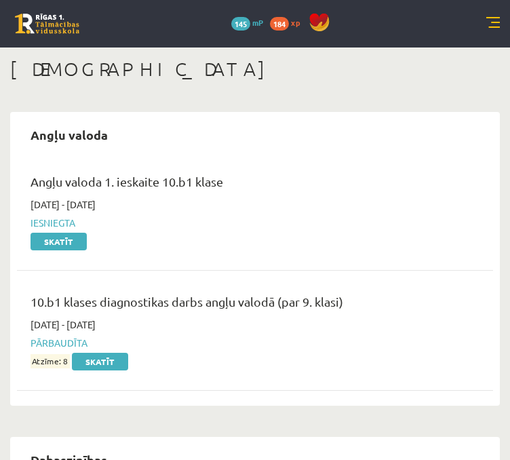
click at [494, 21] on link at bounding box center [493, 24] width 14 height 14
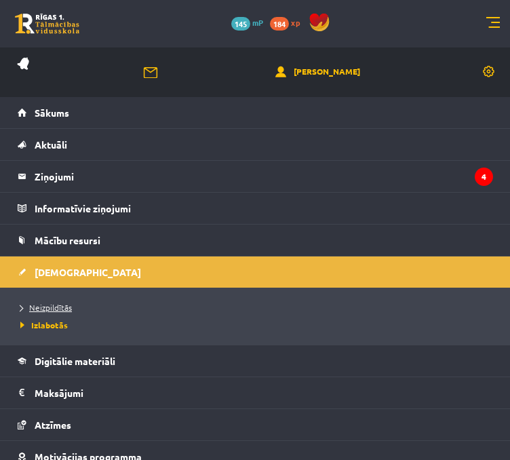
click at [62, 302] on span "Neizpildītās" at bounding box center [46, 307] width 52 height 11
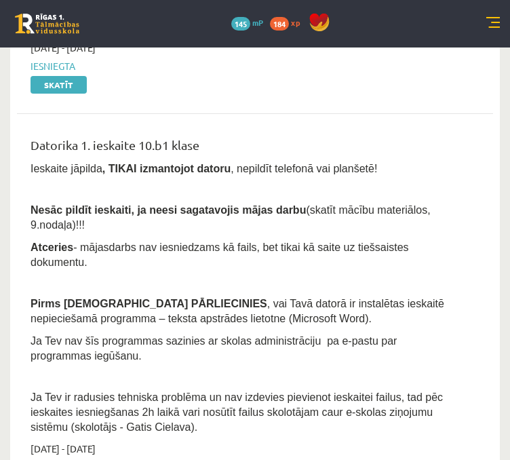
scroll to position [339, 0]
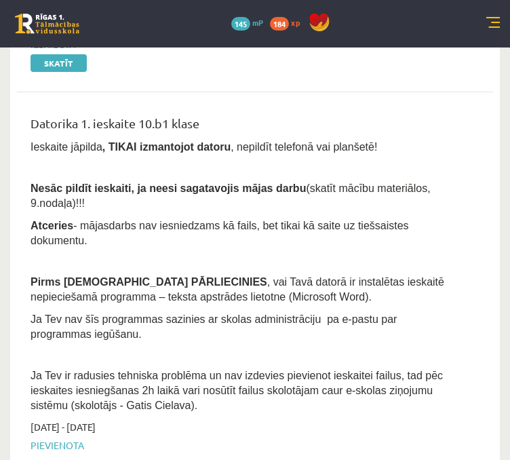
click at [163, 254] on p at bounding box center [245, 260] width 429 height 12
click at [489, 25] on link at bounding box center [493, 24] width 14 height 14
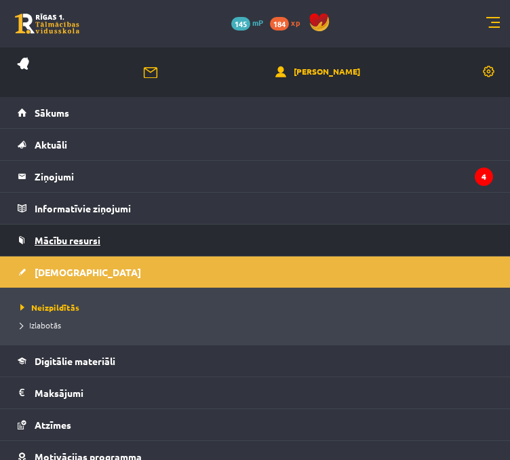
click at [64, 241] on span "Mācību resursi" at bounding box center [68, 240] width 66 height 12
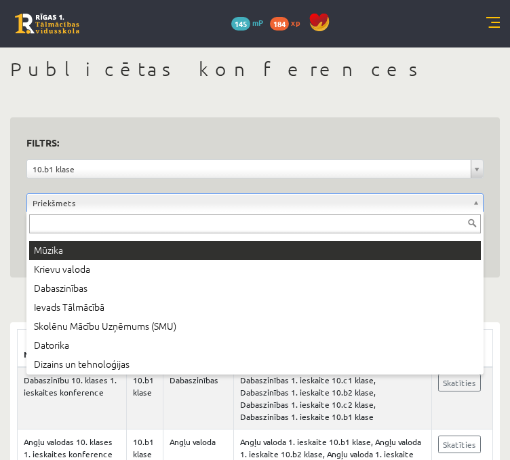
scroll to position [271, 0]
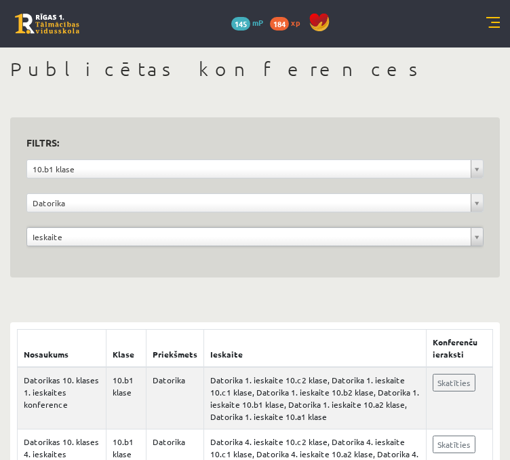
click at [480, 17] on div "0 Dāvanas 145 mP 184 xp" at bounding box center [255, 23] width 510 height 47
click at [484, 17] on div "0 Dāvanas 145 mP 184 xp" at bounding box center [255, 23] width 510 height 47
click at [487, 20] on link at bounding box center [493, 24] width 14 height 14
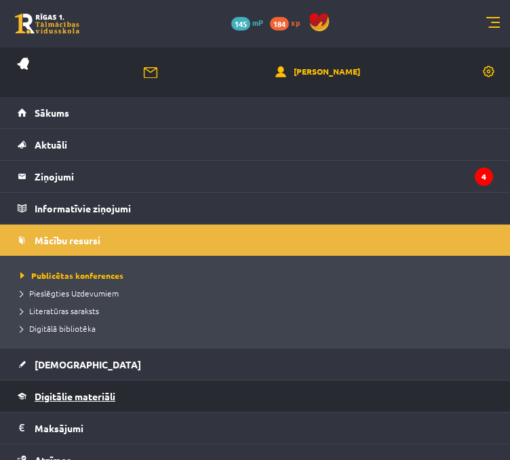
click at [87, 405] on link "Digitālie materiāli" at bounding box center [255, 395] width 475 height 31
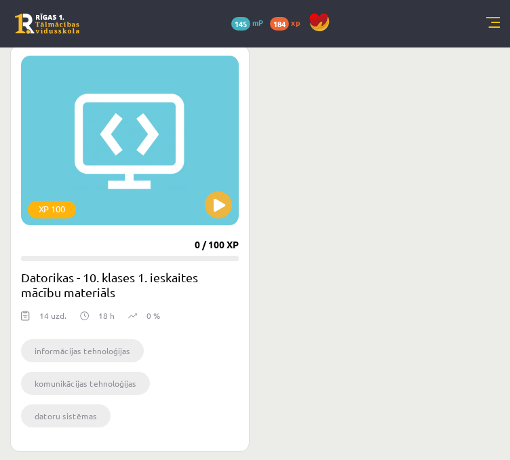
scroll to position [271, 0]
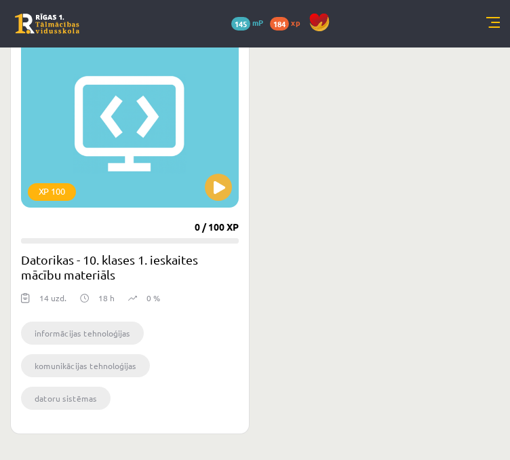
click at [89, 259] on h2 "Datorikas - 10. klases 1. ieskaites mācību materiāls" at bounding box center [130, 267] width 218 height 31
click at [95, 141] on div "XP 100" at bounding box center [130, 123] width 218 height 170
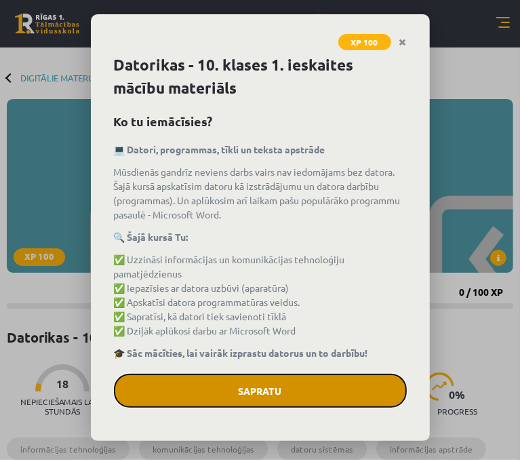
click at [244, 378] on button "Sapratu" at bounding box center [260, 391] width 293 height 34
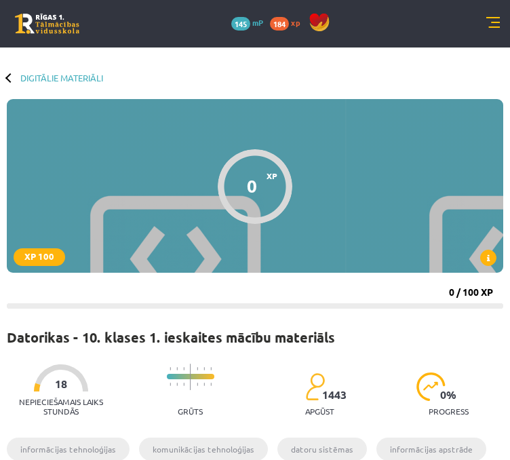
click at [486, 18] on link at bounding box center [493, 24] width 14 height 14
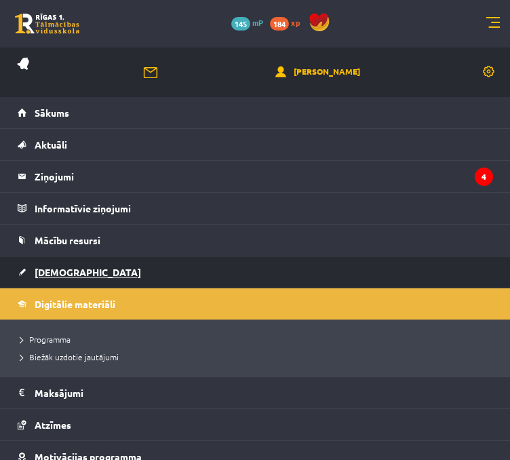
click at [73, 272] on span "[DEMOGRAPHIC_DATA]" at bounding box center [88, 272] width 106 height 12
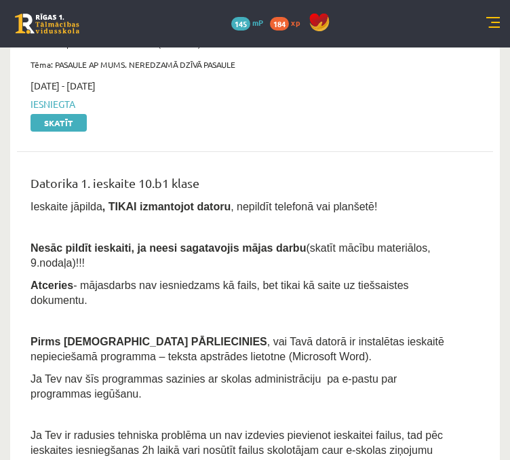
scroll to position [271, 0]
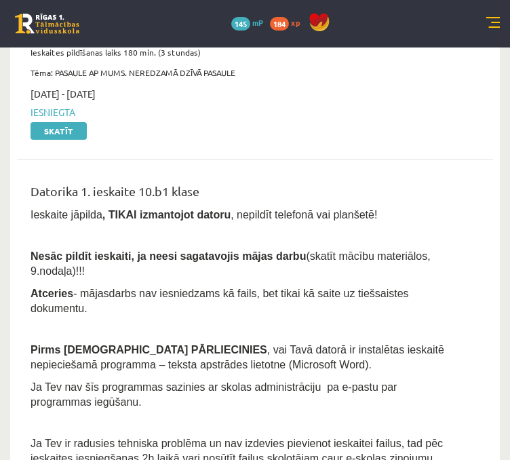
click at [115, 250] on span "Nesāc pildīt ieskaiti, ja neesi sagatavojis mājas darbu" at bounding box center [168, 256] width 275 height 12
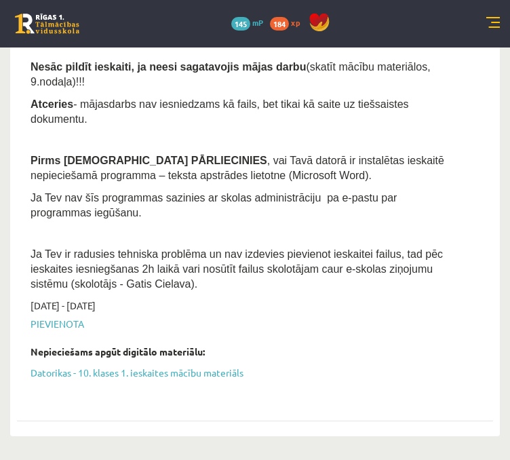
scroll to position [475, 0]
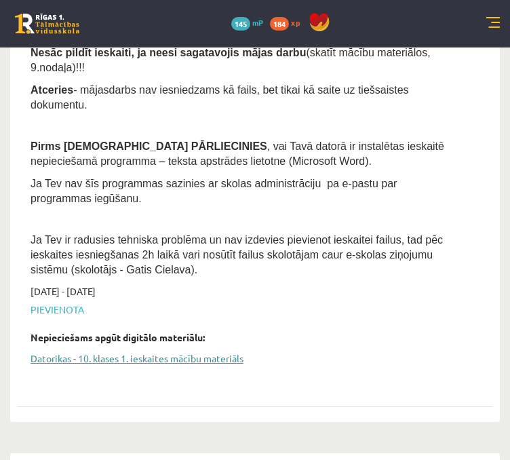
click at [116, 351] on link "Datorikas - 10. klases 1. ieskaites mācību materiāls" at bounding box center [245, 358] width 429 height 14
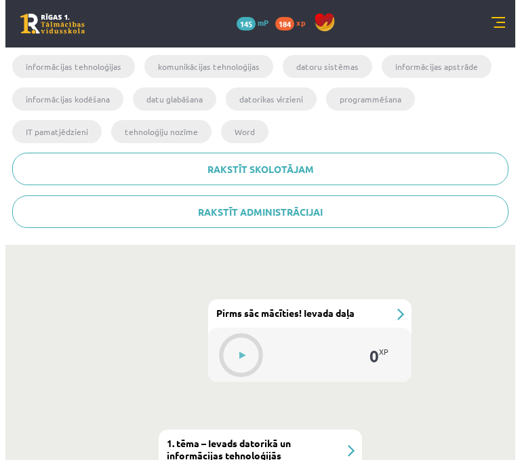
scroll to position [489, 0]
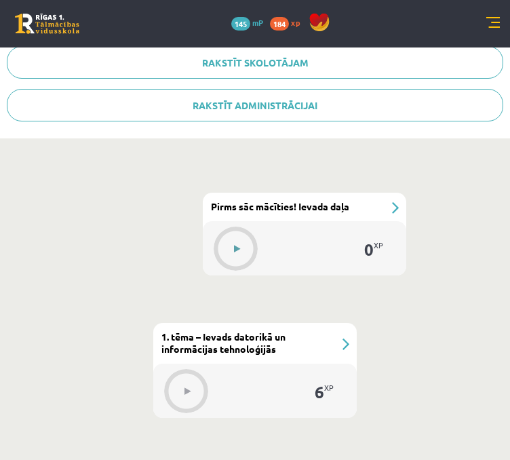
click at [239, 242] on button at bounding box center [236, 248] width 31 height 31
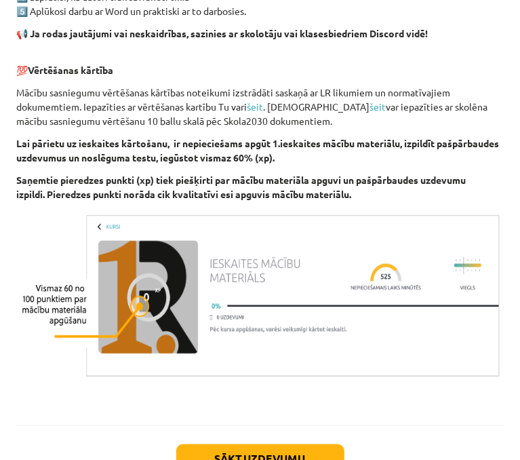
scroll to position [955, 0]
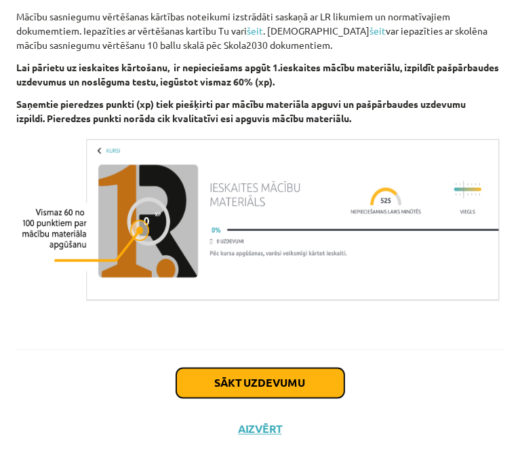
click at [250, 391] on button "Sākt uzdevumu" at bounding box center [260, 383] width 168 height 30
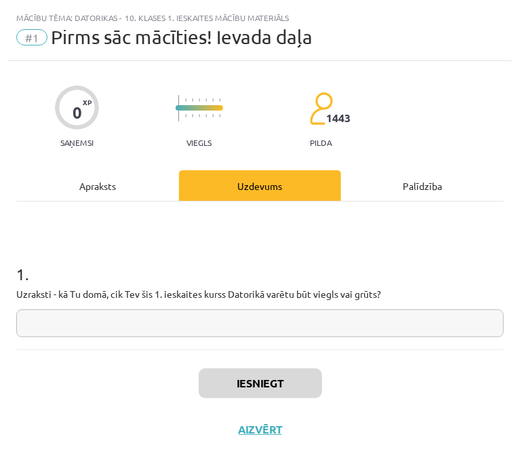
click at [115, 330] on input "text" at bounding box center [260, 323] width 488 height 28
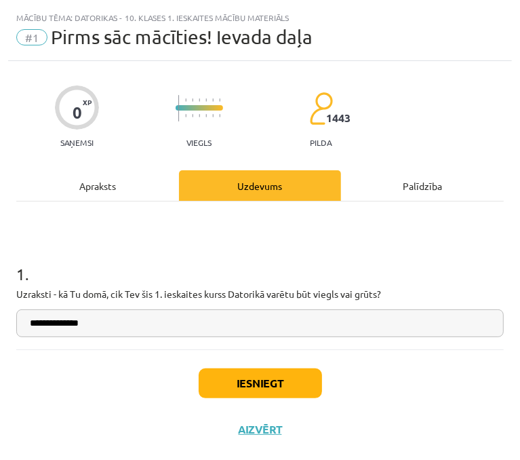
type input "**********"
click at [290, 379] on button "Iesniegt" at bounding box center [260, 383] width 123 height 30
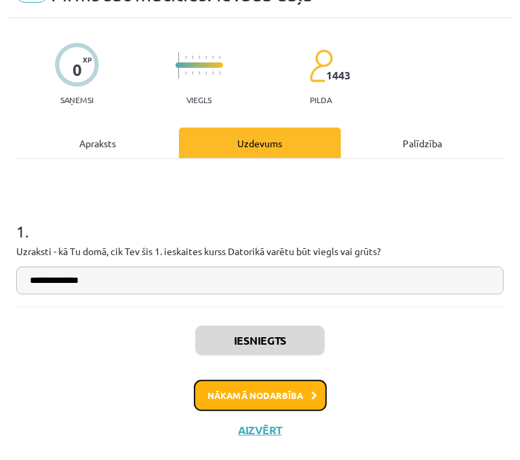
click at [241, 383] on button "Nākamā nodarbība" at bounding box center [260, 395] width 133 height 31
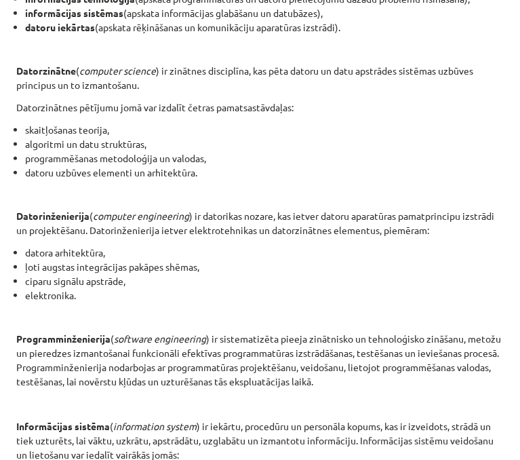
scroll to position [745, 0]
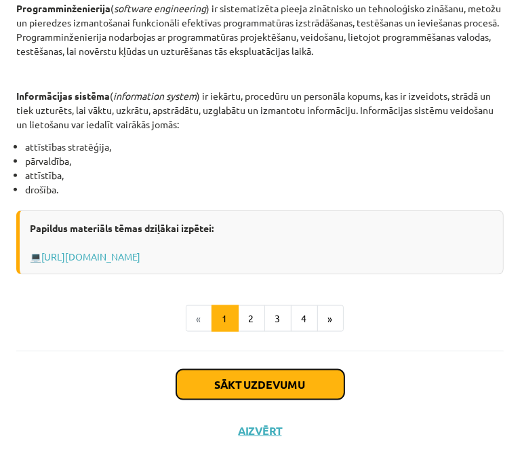
click at [255, 393] on button "Sākt uzdevumu" at bounding box center [260, 385] width 168 height 30
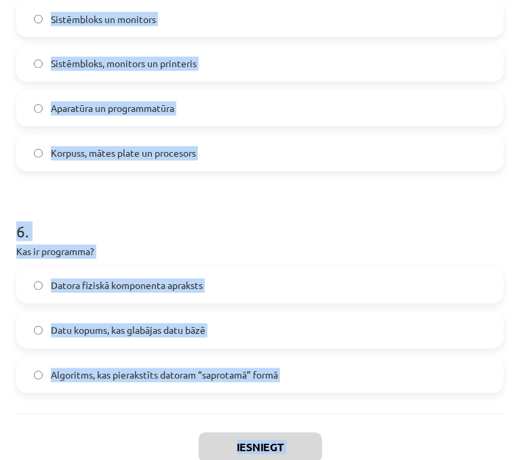
scroll to position [1330, 0]
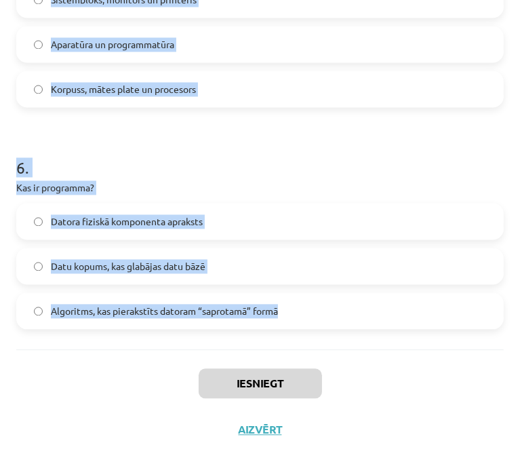
drag, startPoint x: 20, startPoint y: 315, endPoint x: 317, endPoint y: 331, distance: 297.4
copy form "ura no šīm nav informācijas daudzuma mērvienība? Bits (b) Kilobaits (KB) Megabi…"
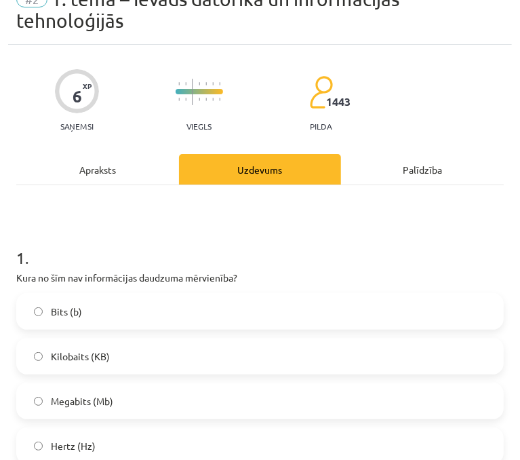
click at [123, 252] on h1 "1 ." at bounding box center [260, 245] width 488 height 42
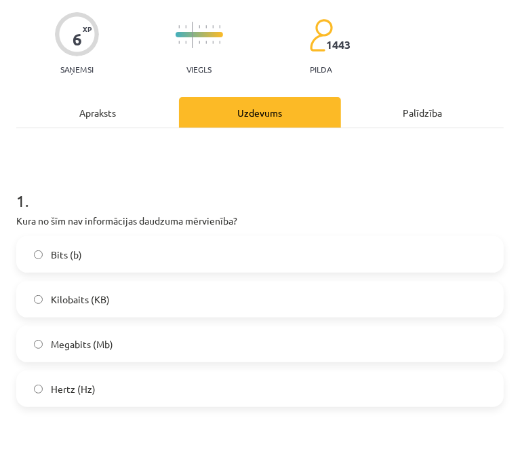
scroll to position [177, 0]
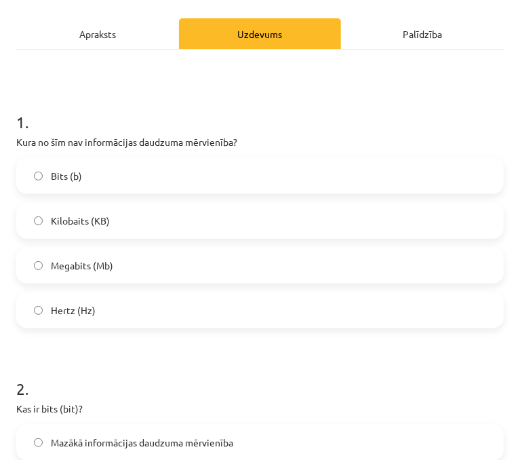
click at [70, 323] on label "Hertz (Hz)" at bounding box center [260, 310] width 485 height 34
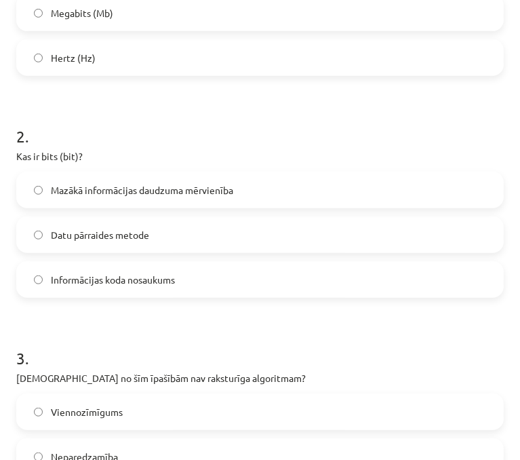
scroll to position [448, 0]
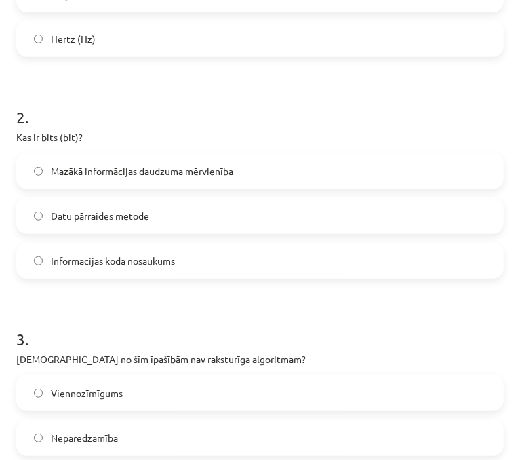
click at [82, 164] on span "Mazākā informācijas daudzuma mērvienība" at bounding box center [142, 171] width 182 height 14
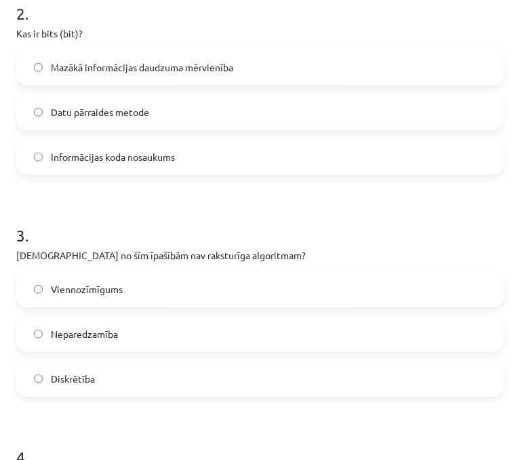
scroll to position [584, 0]
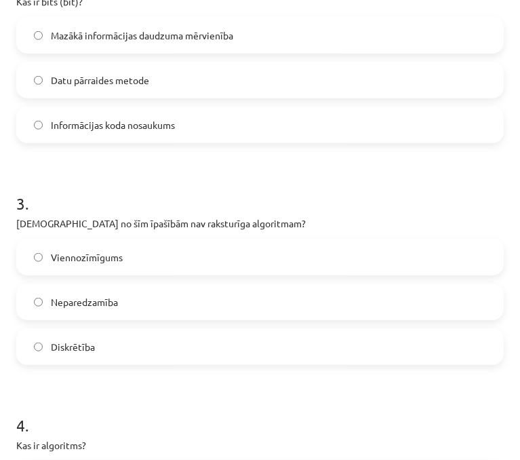
click at [85, 302] on span "Neparedzamība" at bounding box center [84, 302] width 67 height 14
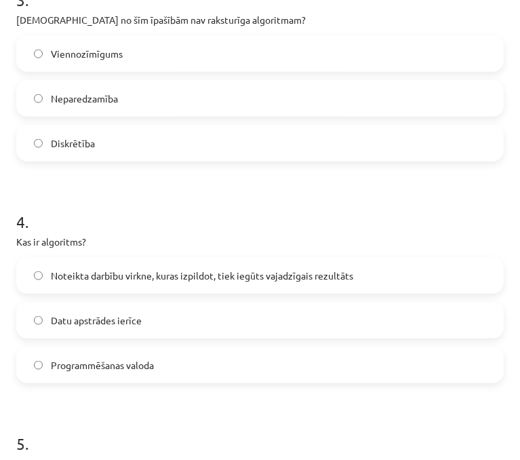
scroll to position [855, 0]
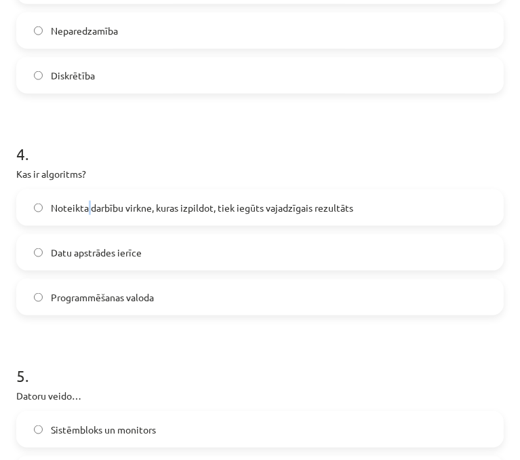
drag, startPoint x: 92, startPoint y: 199, endPoint x: 89, endPoint y: 207, distance: 8.8
click at [89, 207] on span "Noteikta darbību virkne, kuras izpildot, tiek iegūts vajadzīgais rezultāts" at bounding box center [202, 208] width 302 height 14
click at [97, 195] on label "Noteikta darbību virkne, kuras izpildot, tiek iegūts vajadzīgais rezultāts" at bounding box center [260, 208] width 485 height 34
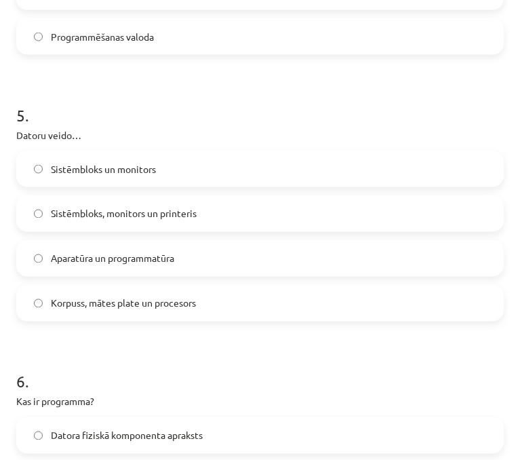
scroll to position [1126, 0]
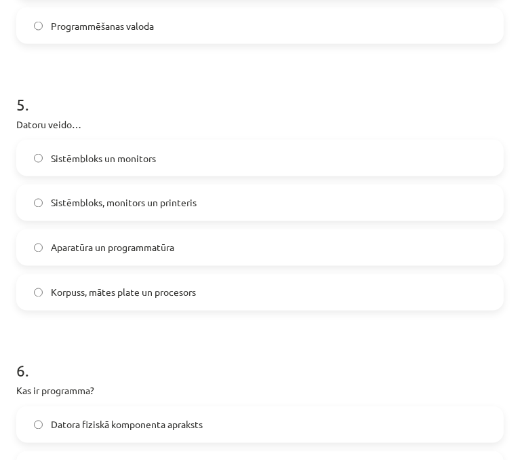
click at [85, 251] on span "Aparatūra un programmatūra" at bounding box center [112, 248] width 123 height 14
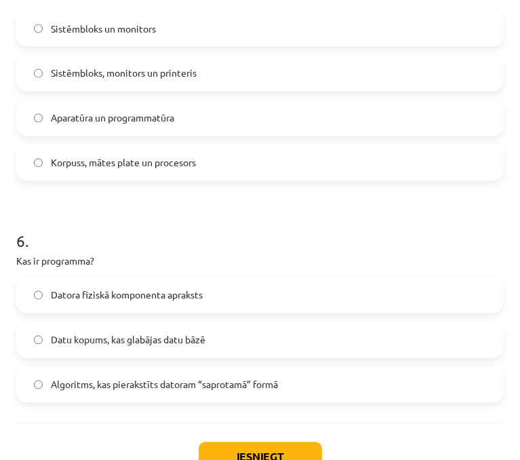
scroll to position [1262, 0]
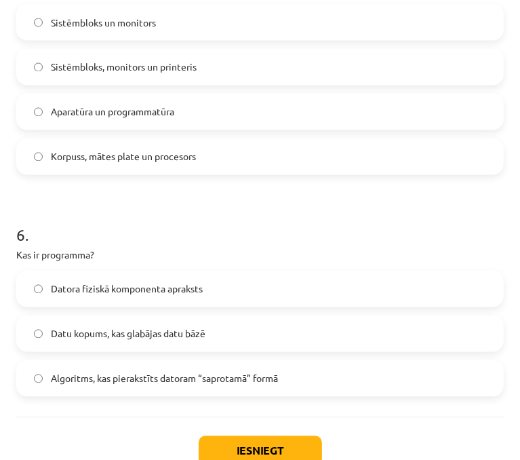
click at [172, 384] on span "Algoritms, kas pierakstīts datoram “saprotamā” formā" at bounding box center [164, 379] width 227 height 14
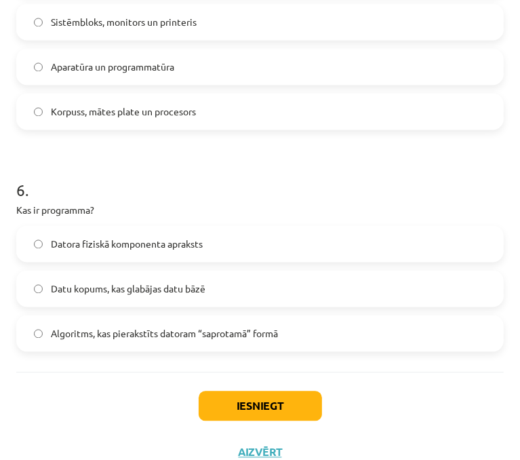
scroll to position [1330, 0]
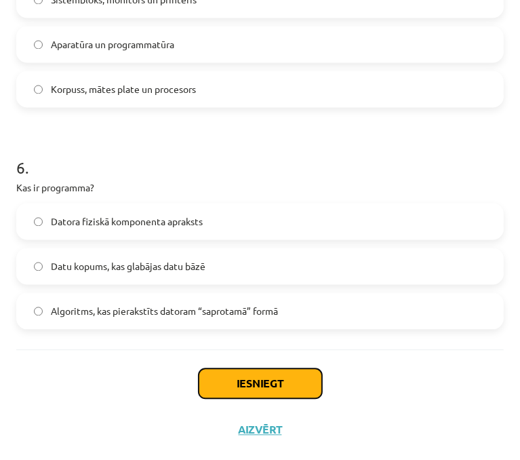
click at [263, 373] on button "Iesniegt" at bounding box center [260, 383] width 123 height 30
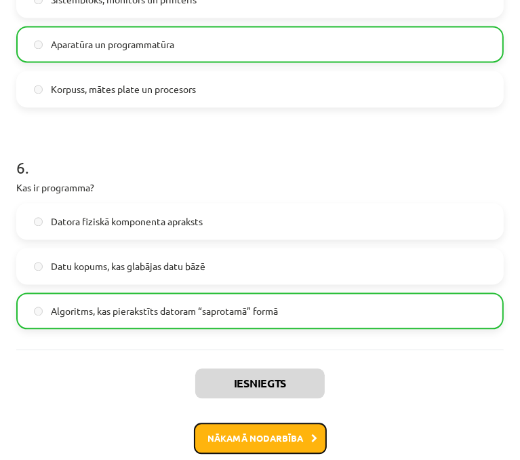
click at [250, 437] on button "Nākamā nodarbība" at bounding box center [260, 437] width 133 height 31
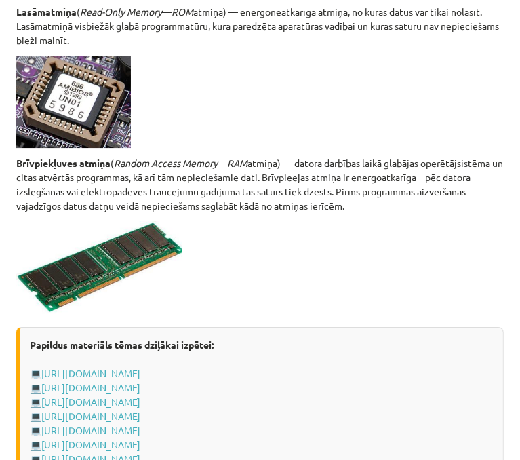
scroll to position [2577, 0]
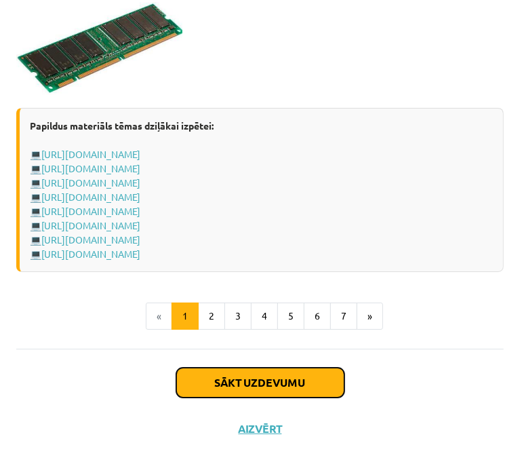
click at [237, 374] on button "Sākt uzdevumu" at bounding box center [260, 383] width 168 height 30
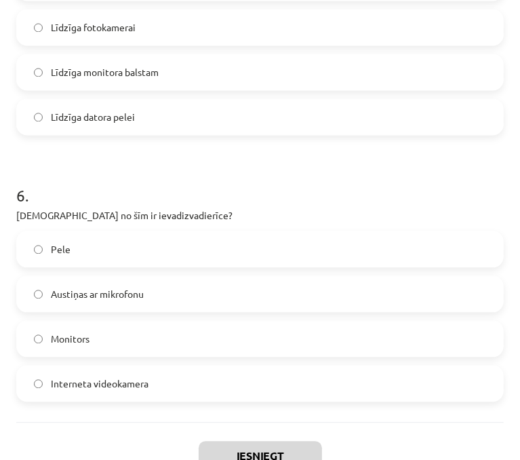
scroll to position [1487, 0]
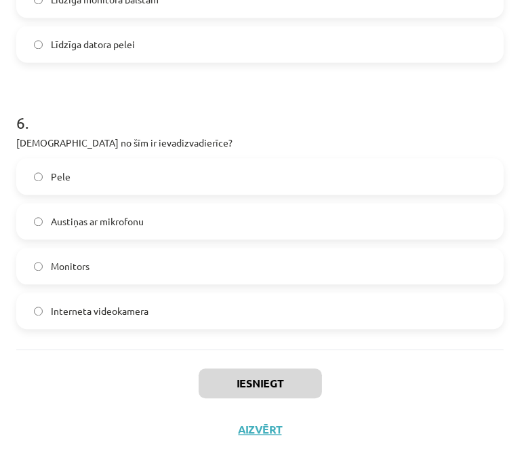
drag, startPoint x: 14, startPoint y: 286, endPoint x: 226, endPoint y: 340, distance: 219.6
copy form "Kuru ierīci lietosi lai vecu teksta dokumentu pārvēstu par rediģējamu Word doku…"
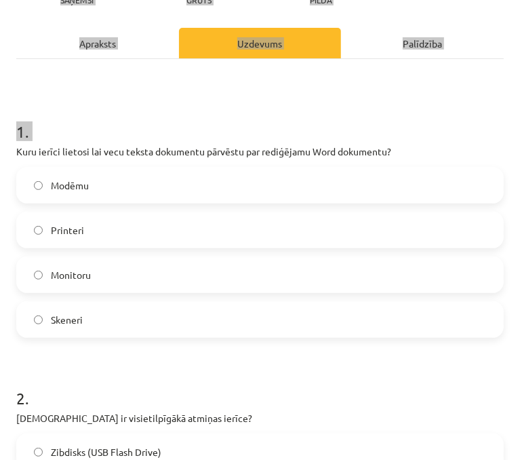
scroll to position [0, 0]
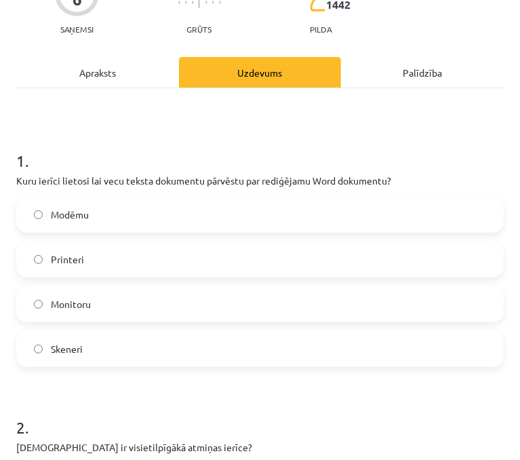
scroll to position [136, 0]
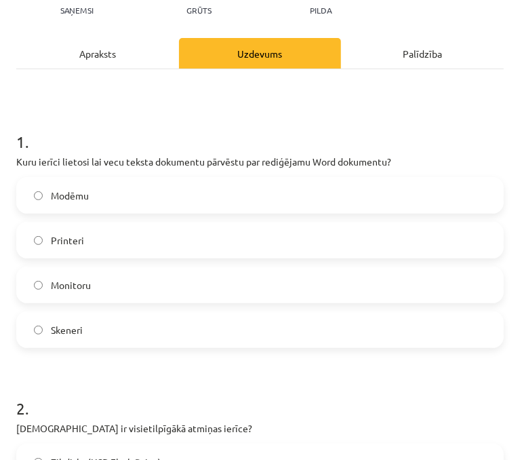
click at [106, 326] on label "Skeneri" at bounding box center [260, 330] width 485 height 34
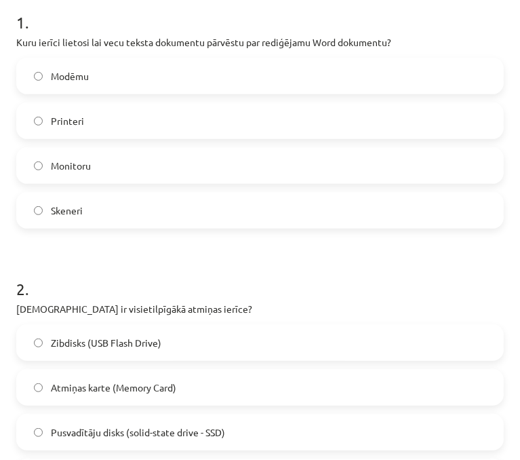
scroll to position [339, 0]
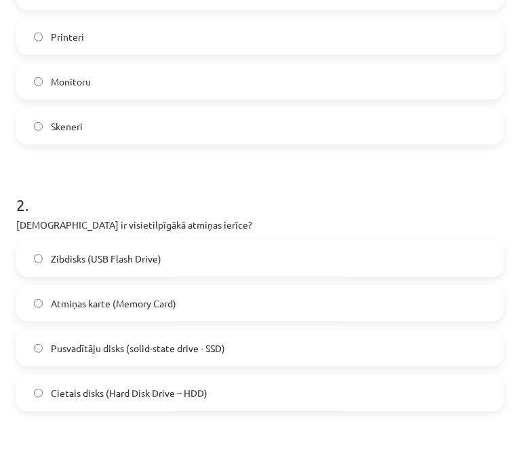
click at [142, 379] on label "Cietais disks (Hard Disk Drive – HDD)" at bounding box center [260, 393] width 485 height 34
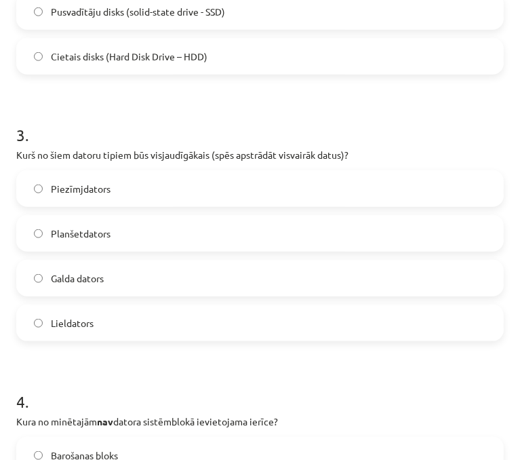
scroll to position [678, 0]
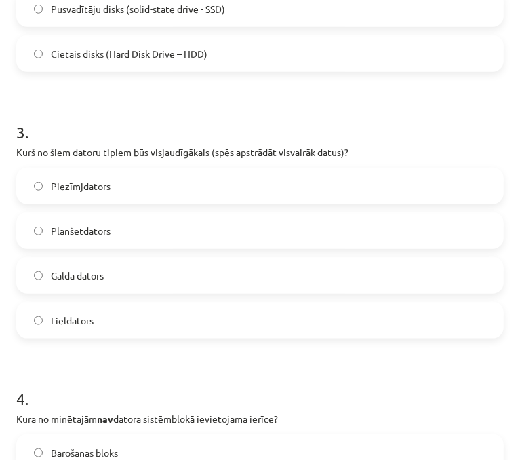
click at [84, 330] on label "Lieldators" at bounding box center [260, 320] width 485 height 34
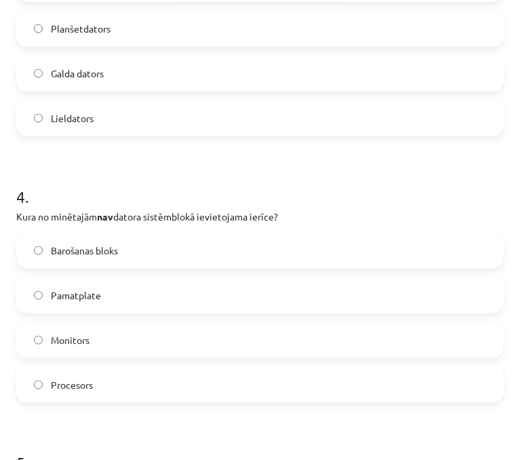
scroll to position [882, 0]
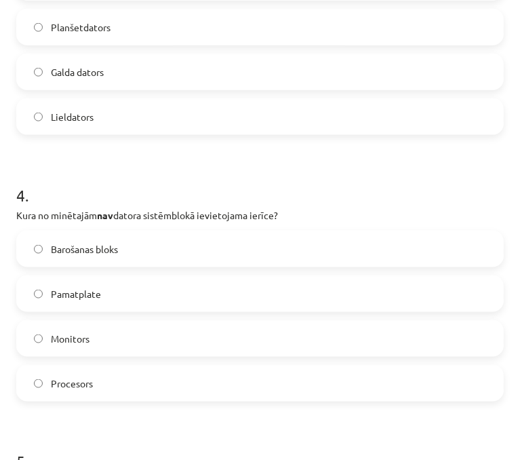
click at [97, 340] on label "Monitors" at bounding box center [260, 338] width 485 height 34
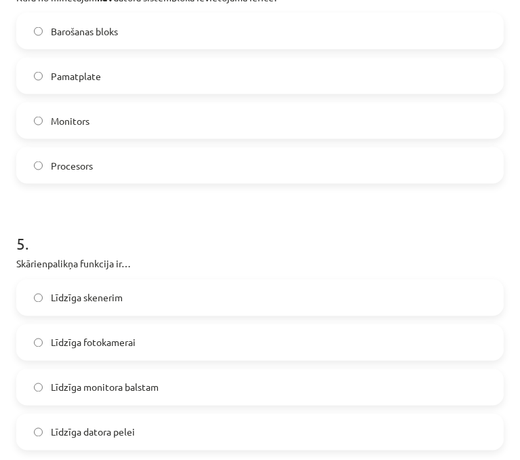
scroll to position [1221, 0]
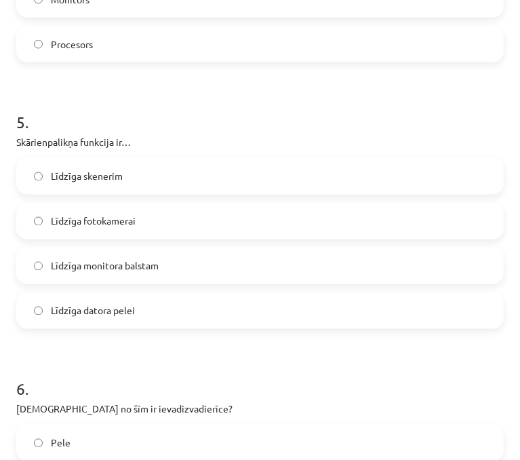
click at [113, 302] on label "Līdzīga datora pelei" at bounding box center [260, 311] width 485 height 34
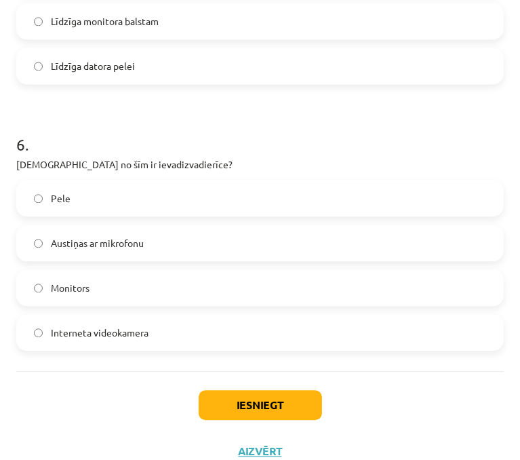
scroll to position [1487, 0]
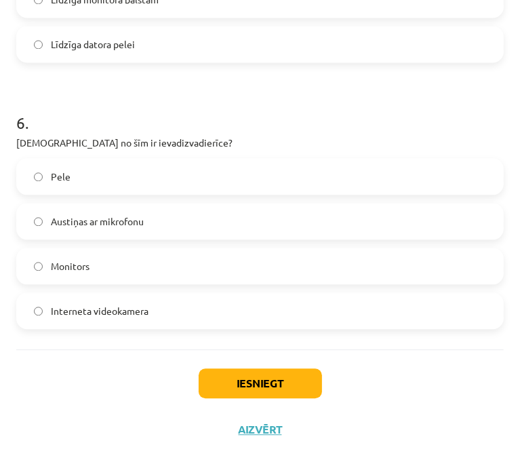
click at [127, 223] on span "Austiņas ar mikrofonu" at bounding box center [97, 221] width 93 height 14
click at [274, 399] on div "Iesniegt Aizvērt" at bounding box center [260, 396] width 488 height 95
click at [287, 367] on div "Iesniegt Aizvērt" at bounding box center [260, 396] width 488 height 95
click at [284, 374] on button "Iesniegt" at bounding box center [260, 383] width 123 height 30
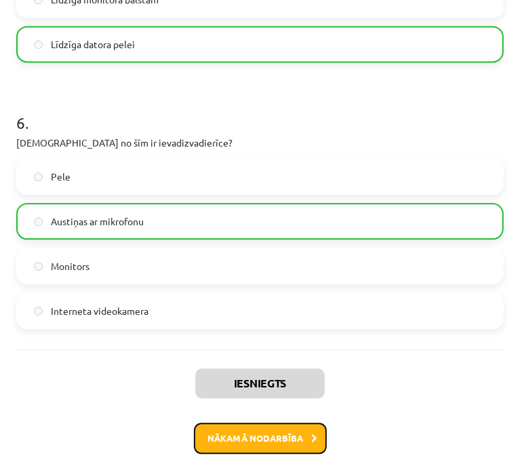
click at [255, 430] on button "Nākamā nodarbība" at bounding box center [260, 437] width 133 height 31
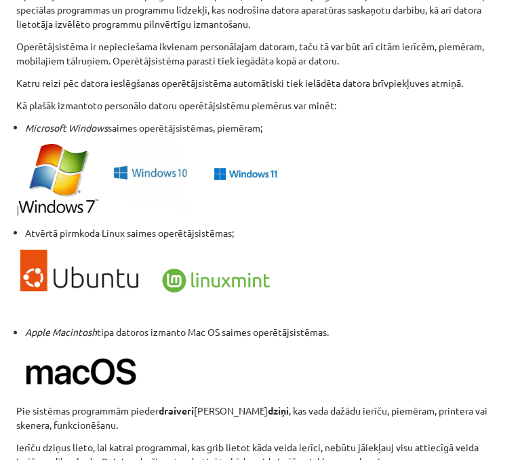
scroll to position [1508, 0]
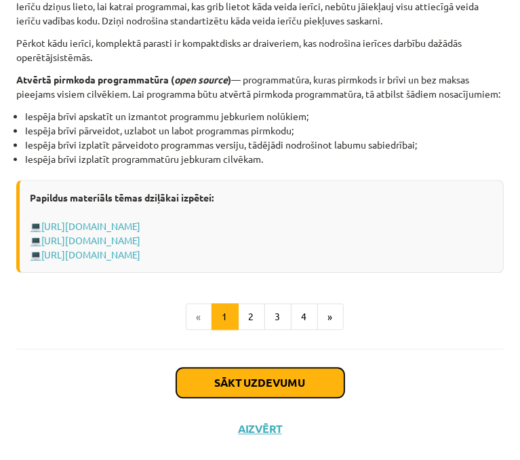
click at [259, 387] on button "Sākt uzdevumu" at bounding box center [260, 383] width 168 height 30
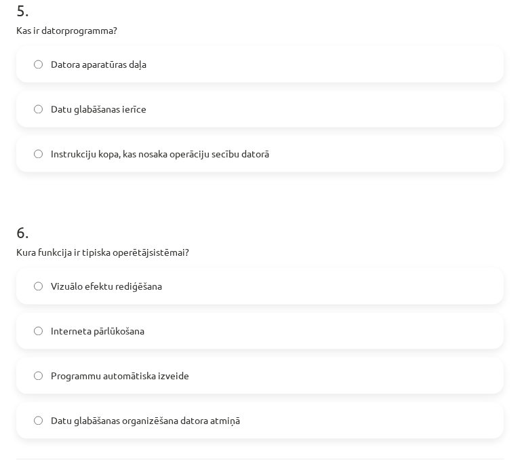
scroll to position [1398, 0]
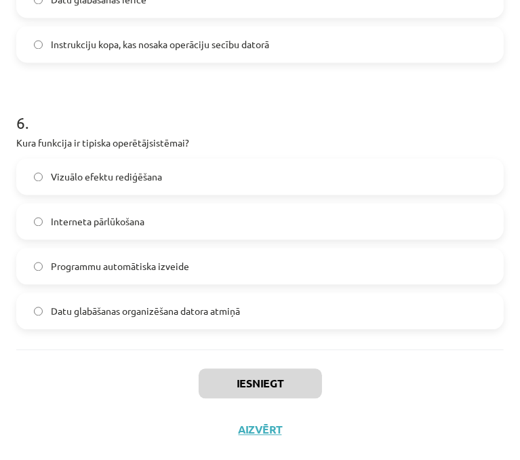
drag, startPoint x: 17, startPoint y: 288, endPoint x: 346, endPoint y: 326, distance: 331.1
copy form "Kura no programmām ir piemērs datu bāzu pārvaldības sistēmai? GIMP LibreOffice …"
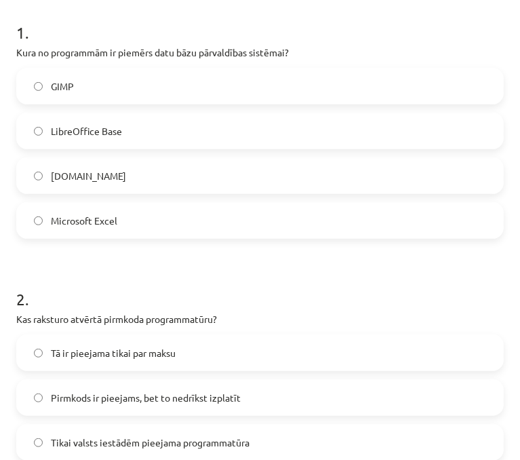
scroll to position [0, 0]
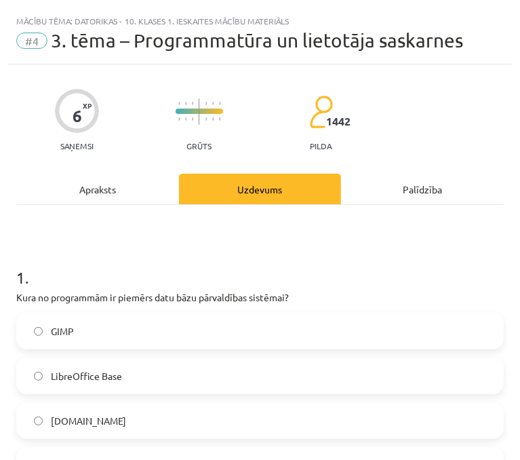
click at [365, 296] on p "Kura no programmām ir piemērs datu bāzu pārvaldības sistēmai?" at bounding box center [260, 297] width 488 height 14
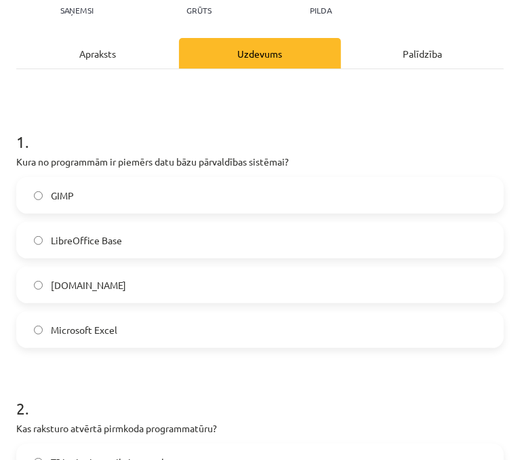
click at [106, 241] on span "LibreOffice Base" at bounding box center [86, 240] width 71 height 14
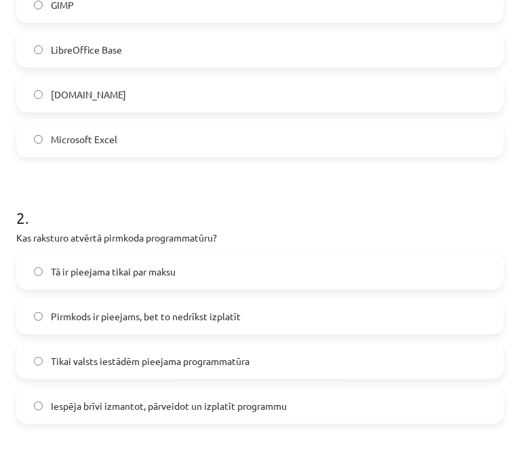
scroll to position [339, 0]
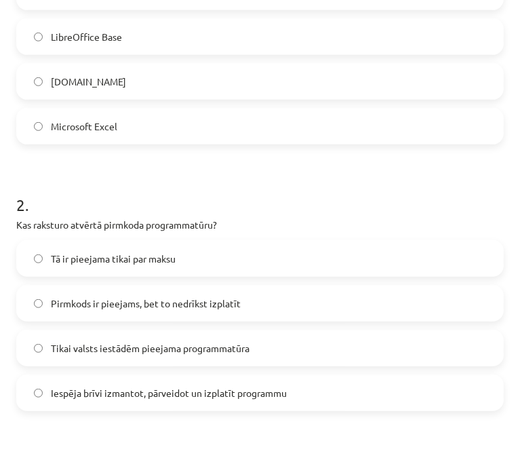
click at [197, 387] on span "Iespēja brīvi izmantot, pārveidot un izplatīt programmu" at bounding box center [169, 393] width 236 height 14
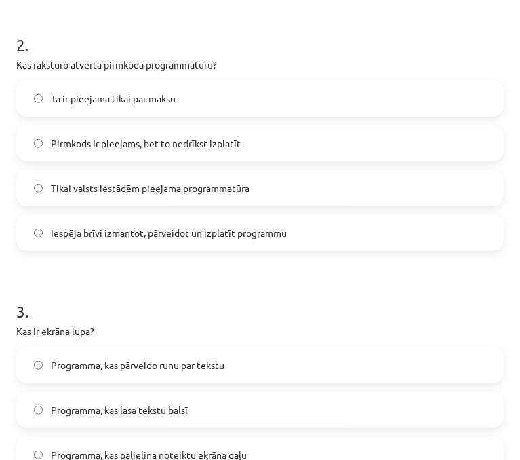
scroll to position [610, 0]
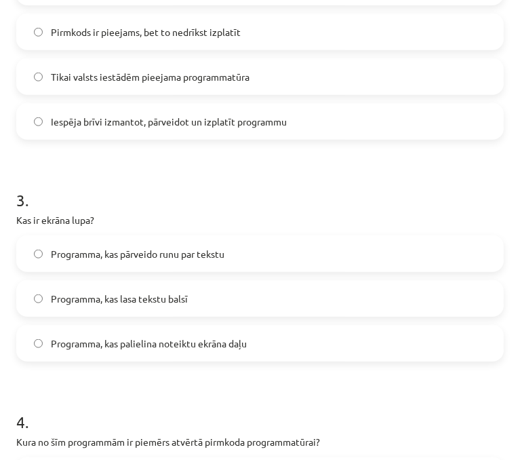
click at [144, 348] on span "Programma, kas palielina noteiktu ekrāna daļu" at bounding box center [149, 343] width 196 height 14
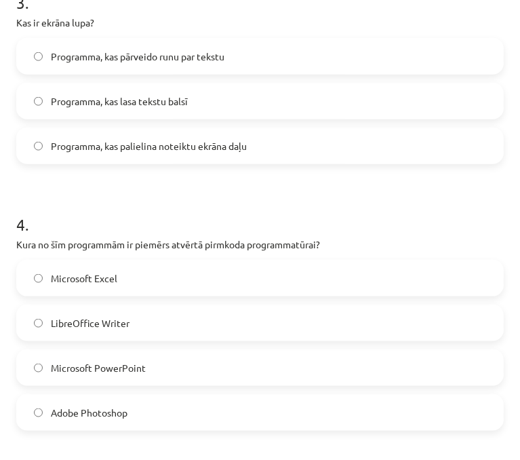
scroll to position [882, 0]
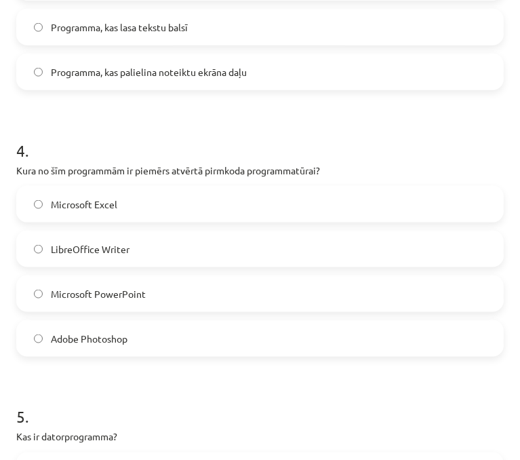
click at [121, 244] on span "LibreOffice Writer" at bounding box center [90, 249] width 79 height 14
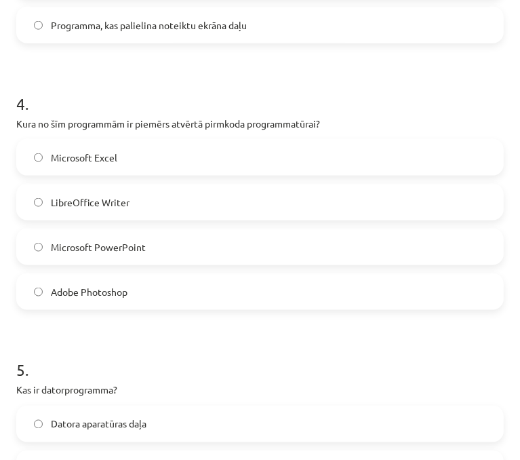
scroll to position [1085, 0]
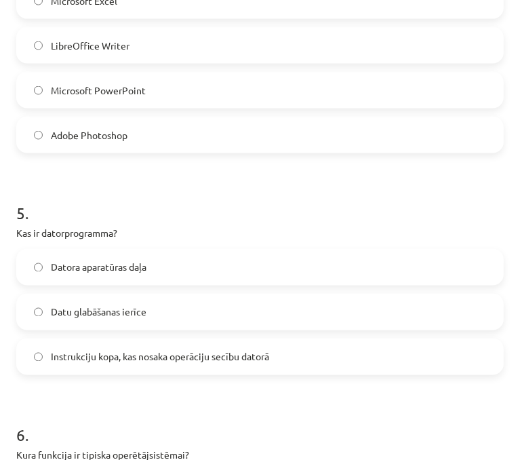
click at [130, 361] on span "Instrukciju kopa, kas nosaka operāciju secību datorā" at bounding box center [160, 357] width 218 height 14
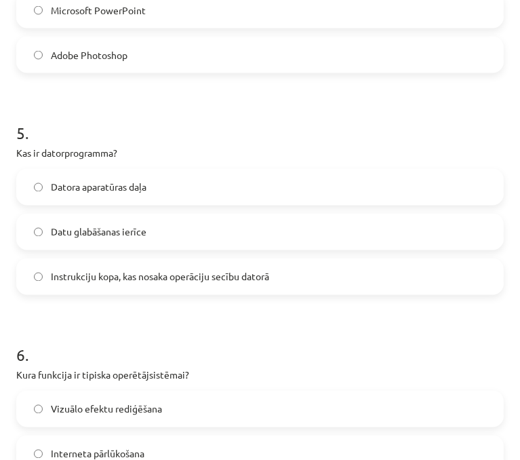
scroll to position [1356, 0]
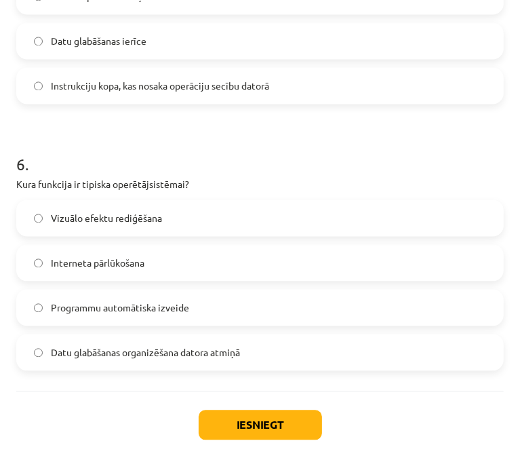
click at [166, 359] on label "Datu glabāšanas organizēšana datora atmiņā" at bounding box center [260, 352] width 485 height 34
click at [258, 432] on button "Iesniegt" at bounding box center [260, 425] width 123 height 30
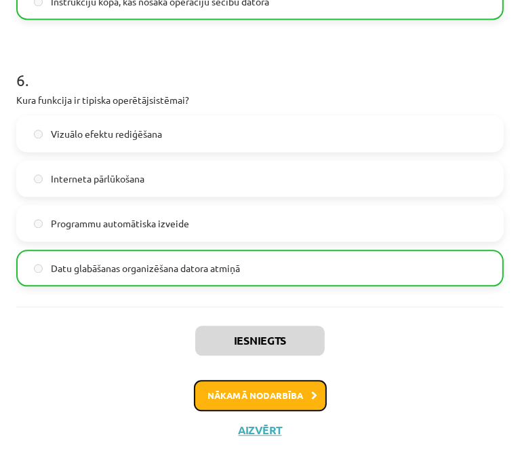
click at [281, 392] on button "Nākamā nodarbība" at bounding box center [260, 395] width 133 height 31
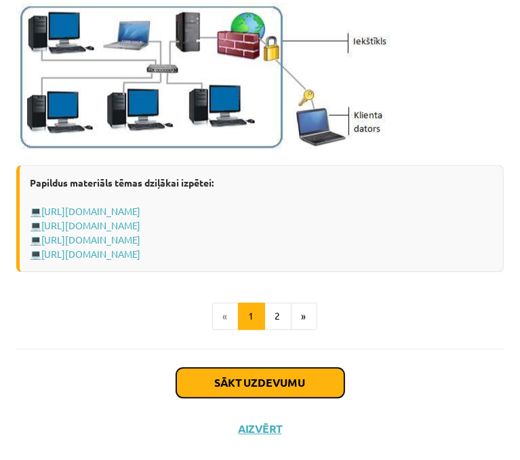
click at [283, 377] on button "Sākt uzdevumu" at bounding box center [260, 383] width 168 height 30
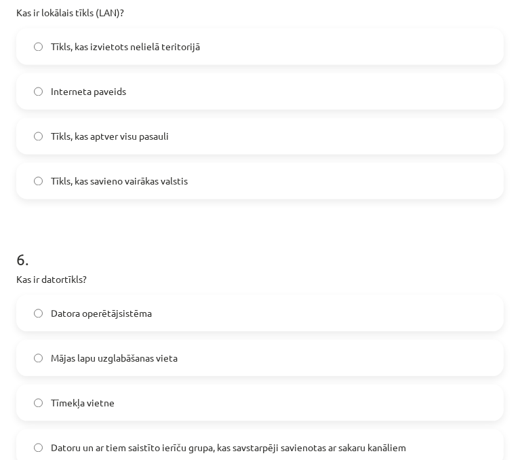
scroll to position [1487, 0]
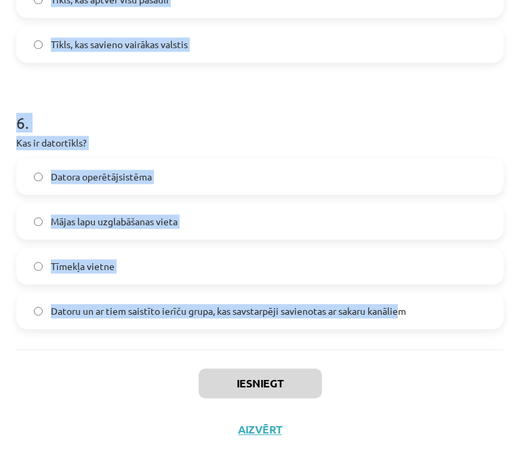
drag, startPoint x: 16, startPoint y: 289, endPoint x: 404, endPoint y: 321, distance: 389.2
copy form "Kas ir internets? Programma, lai skatītos filmas Lokālais tīkls starp vairākiem…"
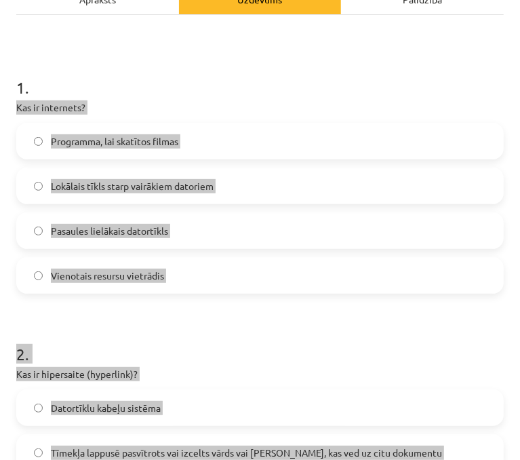
scroll to position [131, 0]
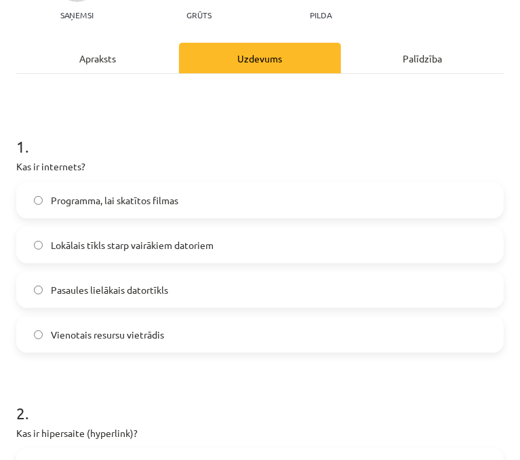
click at [163, 151] on h1 "1 ." at bounding box center [260, 134] width 488 height 42
click at [149, 297] on label "Pasaules lielākais datortīkls" at bounding box center [260, 290] width 485 height 34
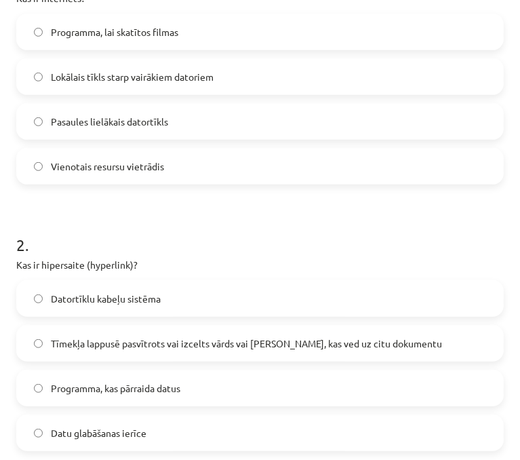
scroll to position [334, 0]
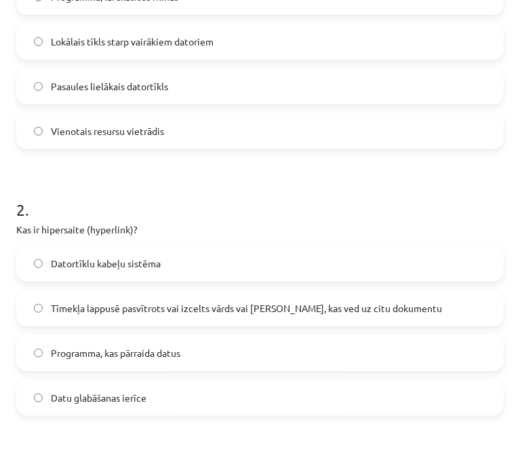
click at [84, 313] on span "Tīmekļa lappusē pasvītrots vai izcelts vārds vai frāze, kas ved uz citu dokumen…" at bounding box center [246, 308] width 391 height 14
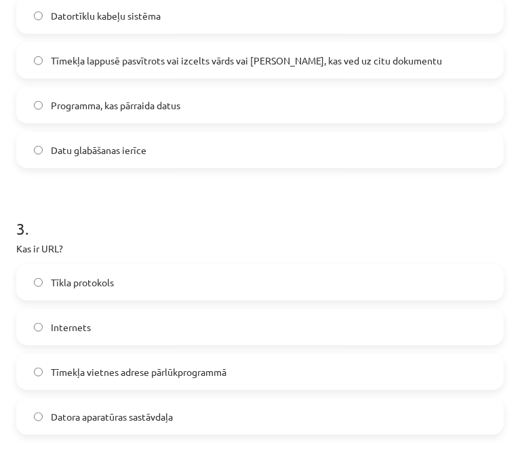
scroll to position [606, 0]
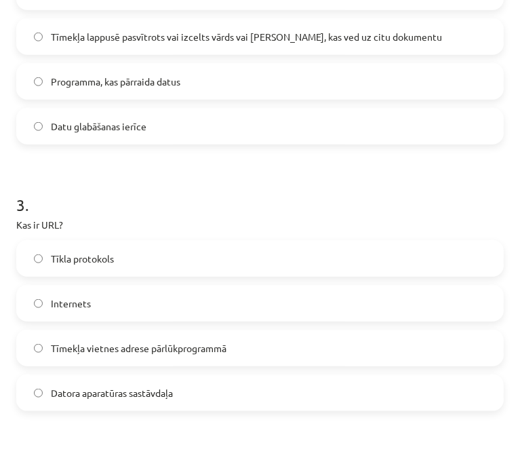
click at [161, 357] on label "Tīmekļa vietnes adrese pārlūkprogrammā" at bounding box center [260, 348] width 485 height 34
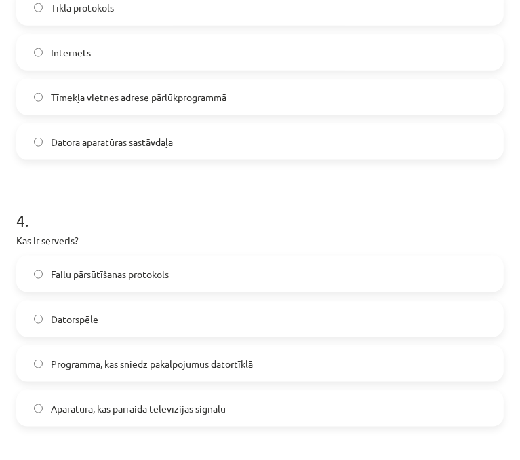
scroll to position [877, 0]
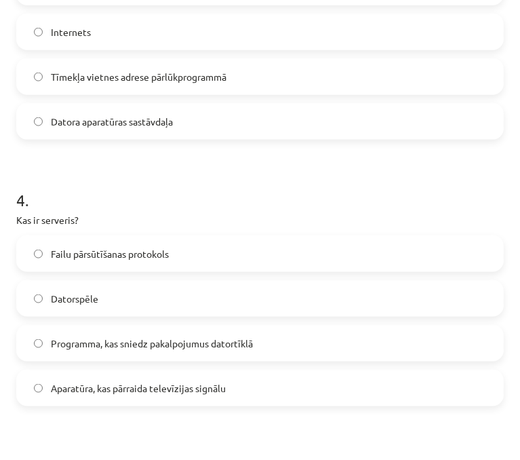
click at [138, 351] on label "Programma, kas sniedz pakalpojumus datortīklā" at bounding box center [260, 343] width 485 height 34
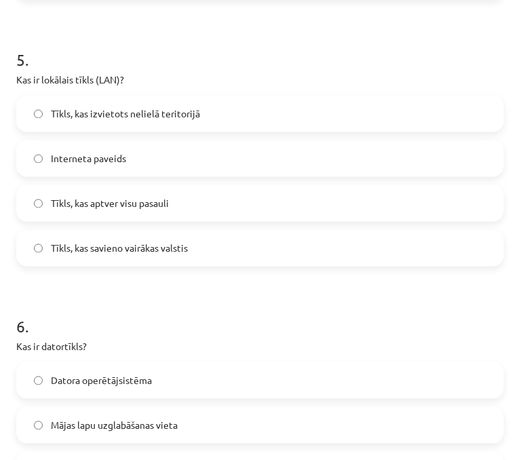
scroll to position [1284, 0]
click at [143, 119] on span "Tīkls, kas izvietots nelielā teritorijā" at bounding box center [125, 113] width 149 height 14
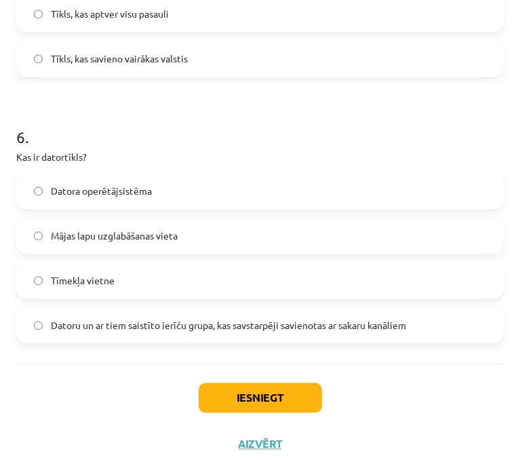
scroll to position [1487, 0]
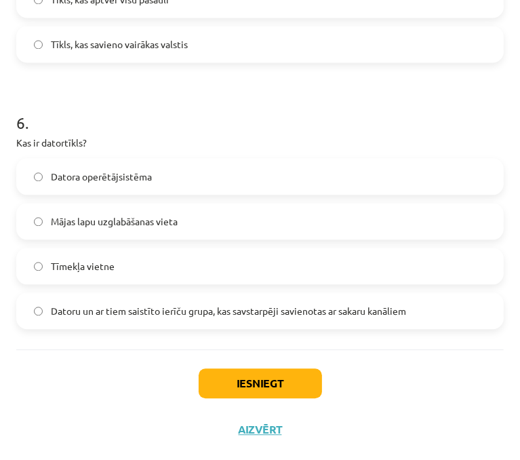
click at [170, 307] on span "Datoru un ar tiem saistīto ierīču grupa, kas savstarpēji savienotas ar sakaru k…" at bounding box center [228, 311] width 355 height 14
click at [274, 386] on button "Iesniegt" at bounding box center [260, 383] width 123 height 30
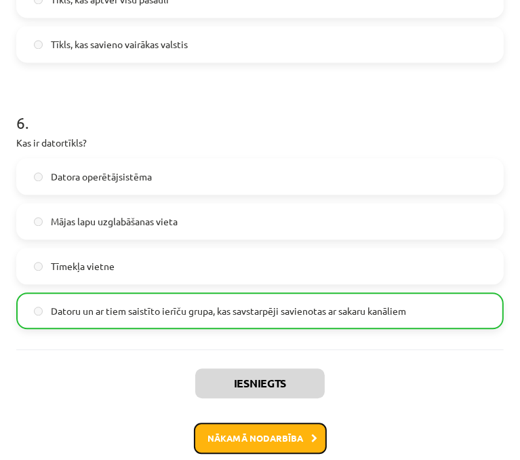
click at [253, 445] on button "Nākamā nodarbība" at bounding box center [260, 437] width 133 height 31
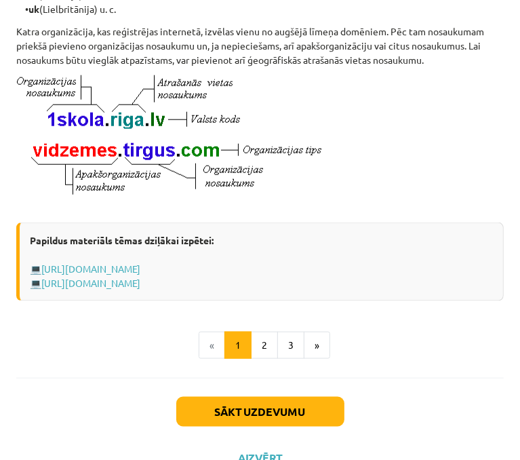
scroll to position [812, 0]
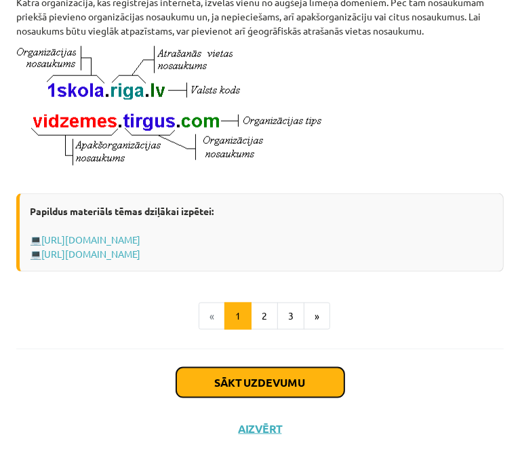
click at [315, 386] on button "Sākt uzdevumu" at bounding box center [260, 383] width 168 height 30
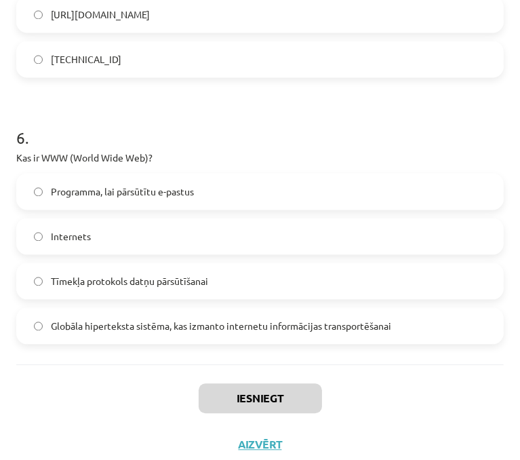
scroll to position [1419, 0]
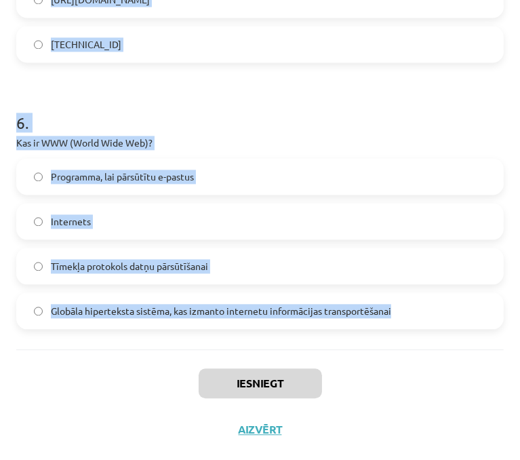
drag, startPoint x: 16, startPoint y: 305, endPoint x: 472, endPoint y: 311, distance: 455.7
copy form "Kura no šīm iespējām ir e-komercijas piemērs? Interneta forumu izmantošana Sava…"
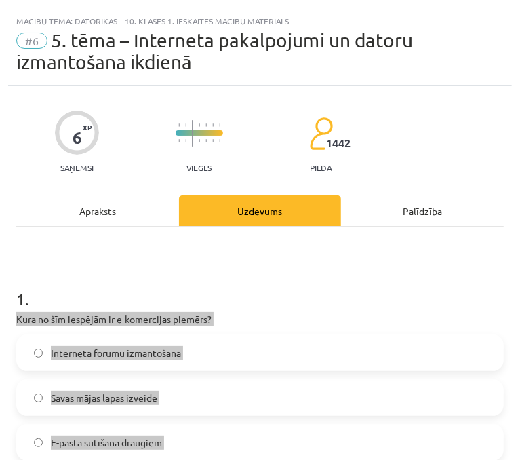
scroll to position [136, 0]
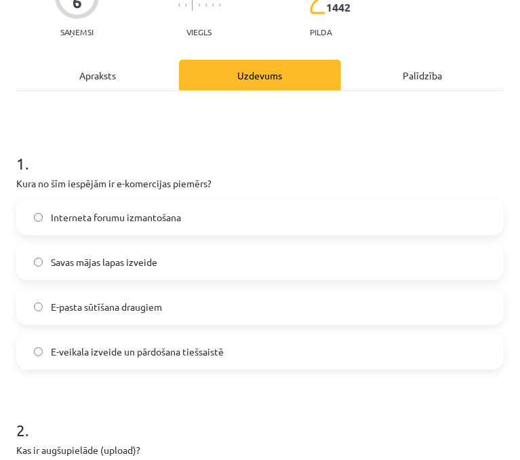
click at [258, 157] on h1 "1 ." at bounding box center [260, 151] width 488 height 42
click at [84, 357] on span "E-veikala izveide un pārdošana tiešsaistē" at bounding box center [137, 351] width 173 height 14
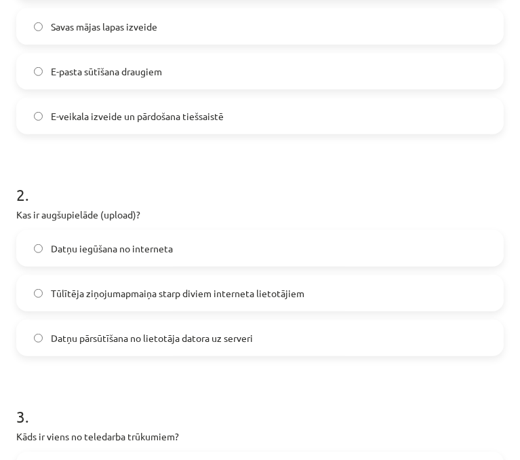
scroll to position [407, 0]
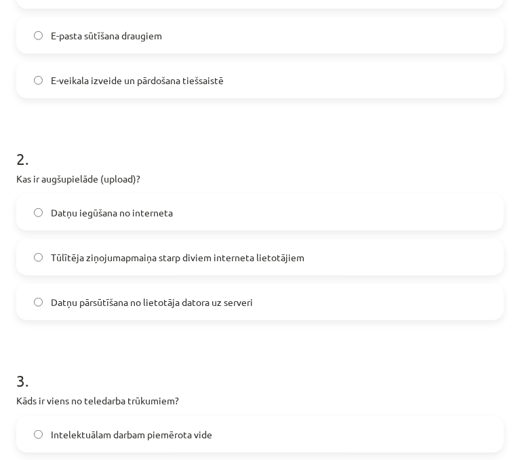
click at [167, 315] on label "Datņu pārsūtīšana no lietotāja datora uz serveri" at bounding box center [260, 302] width 485 height 34
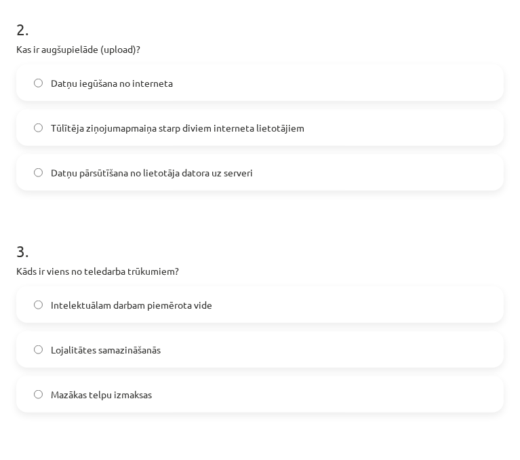
scroll to position [542, 0]
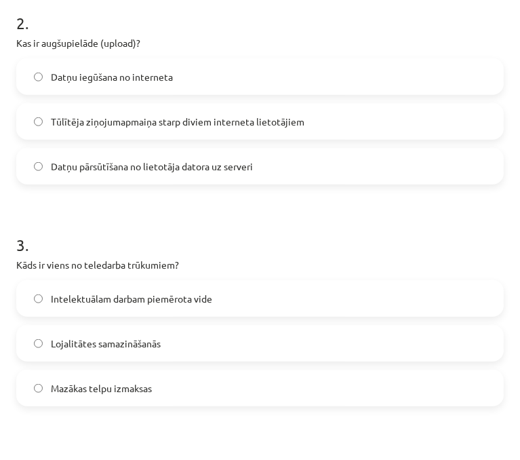
click at [125, 342] on span "Lojalitātes samazināšanās" at bounding box center [106, 343] width 110 height 14
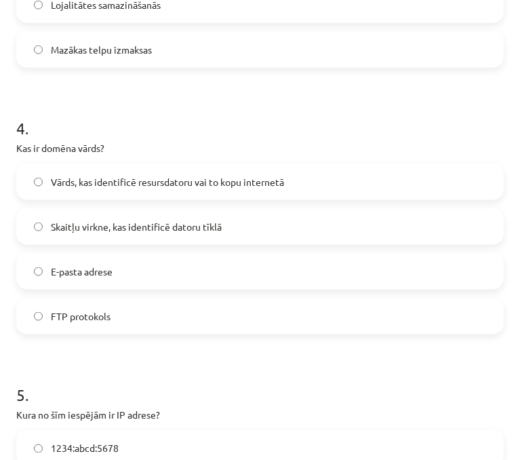
scroll to position [882, 0]
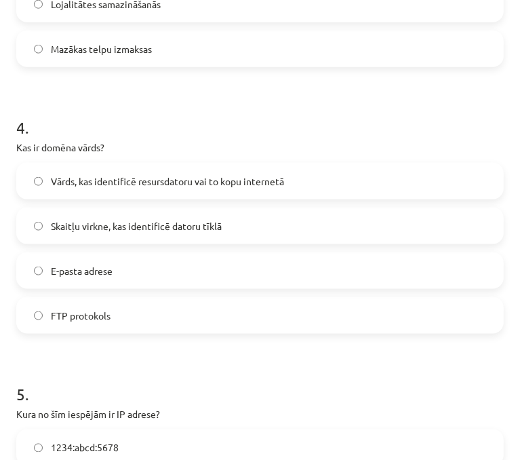
click at [146, 180] on span "Vārds, kas identificē resursdatoru vai to kopu internetā" at bounding box center [167, 181] width 233 height 14
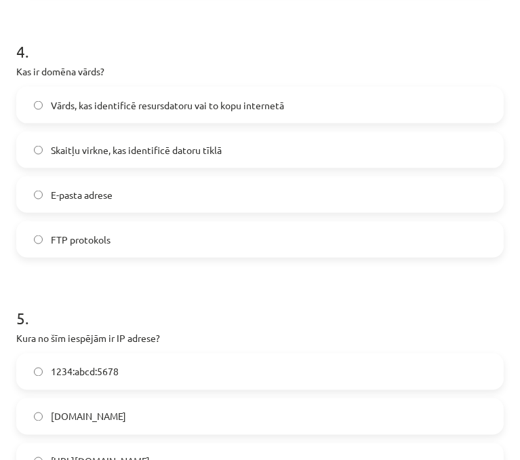
scroll to position [1085, 0]
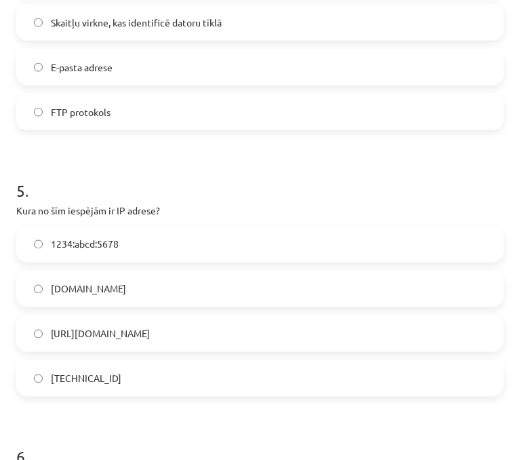
click at [112, 383] on span "192.100.81.101" at bounding box center [86, 379] width 71 height 14
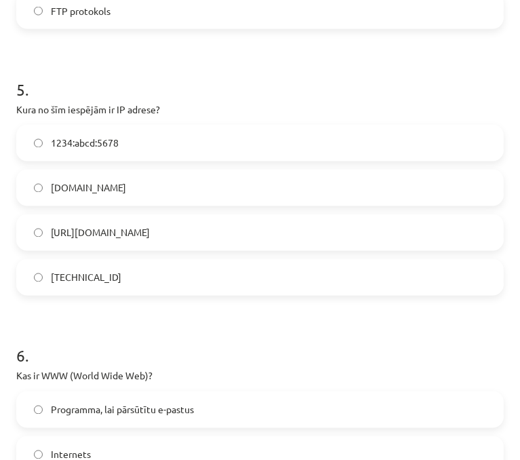
scroll to position [1356, 0]
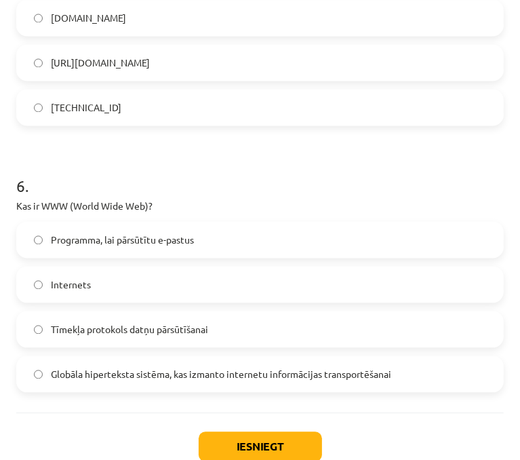
click at [222, 380] on label "Globāla hiperteksta sistēma, kas izmanto internetu informācijas transportēšanai" at bounding box center [260, 374] width 485 height 34
click at [243, 437] on button "Iesniegt" at bounding box center [260, 446] width 123 height 30
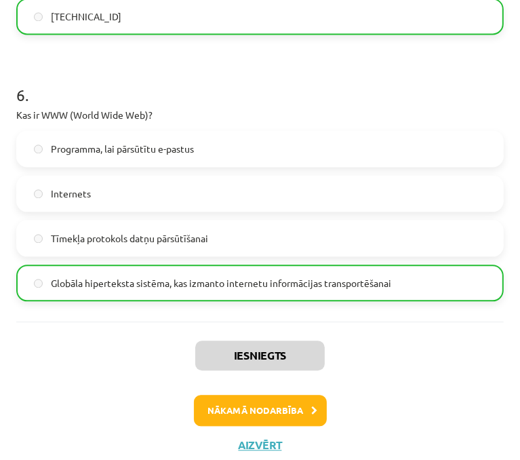
scroll to position [1462, 0]
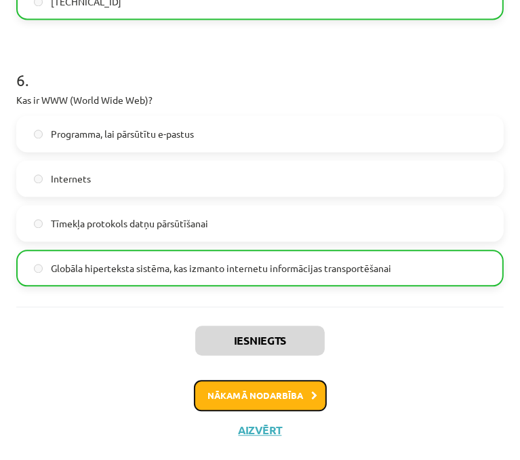
click at [258, 390] on button "Nākamā nodarbība" at bounding box center [260, 395] width 133 height 31
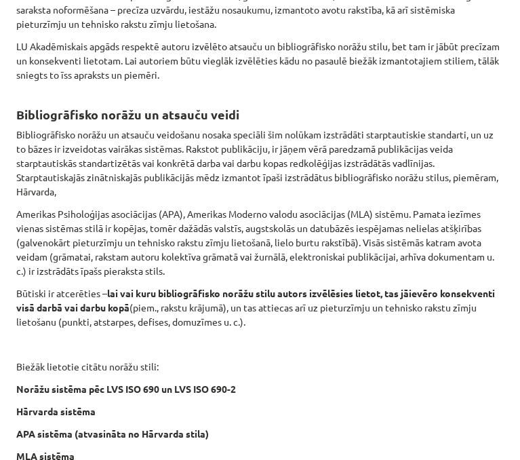
scroll to position [655, 0]
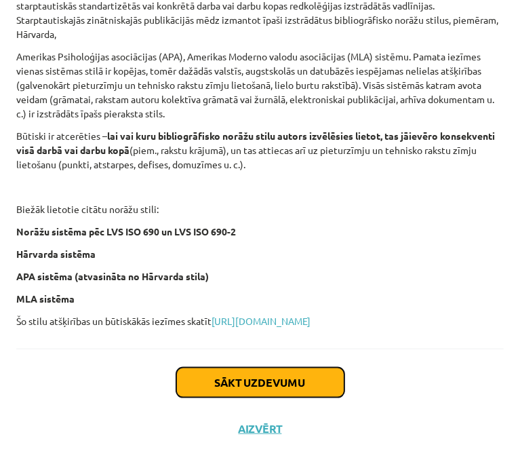
click at [332, 378] on button "Sākt uzdevumu" at bounding box center [260, 383] width 168 height 30
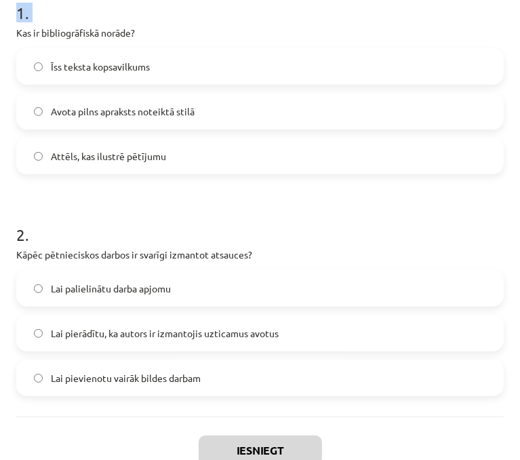
scroll to position [332, 0]
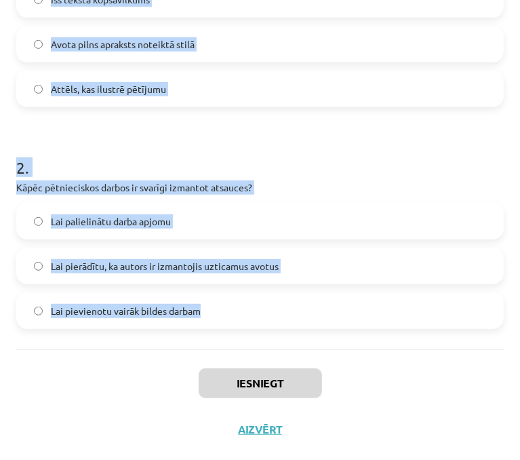
drag, startPoint x: 18, startPoint y: 285, endPoint x: 387, endPoint y: 332, distance: 371.8
click at [387, 332] on div "1 . Kas ir bibliogrāfiskā norāde? Īss teksta kopsavilkums Avota pilns apraksts …" at bounding box center [260, 111] width 488 height 476
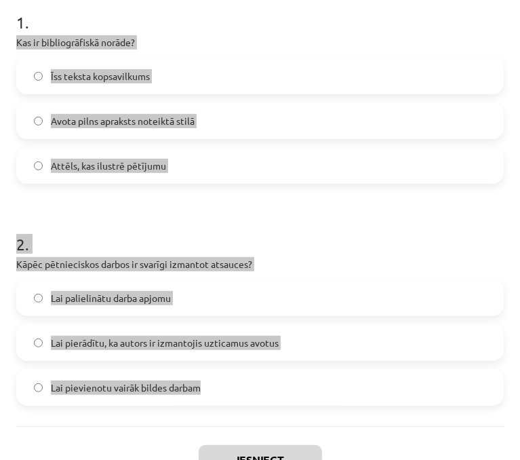
scroll to position [196, 0]
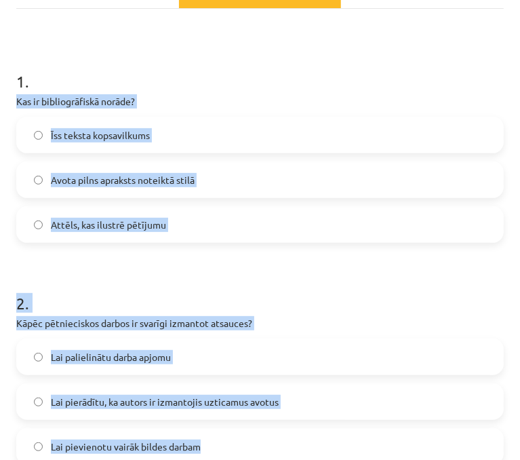
copy form "Kas ir bibliogrāfiskā norāde? Īss teksta kopsavilkums Avota pilns apraksts note…"
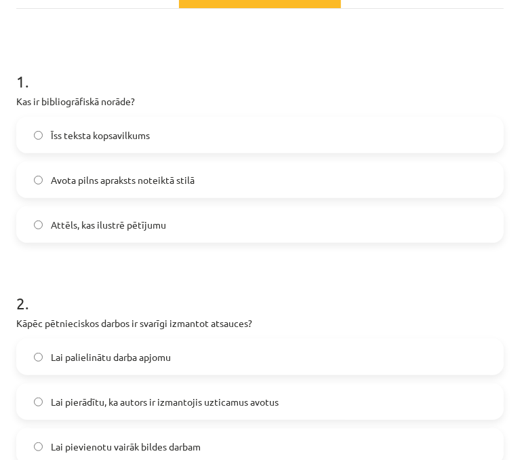
click at [290, 77] on h1 "1 ." at bounding box center [260, 69] width 488 height 42
click at [45, 165] on label "Avota pilns apraksts noteiktā stilā" at bounding box center [260, 180] width 485 height 34
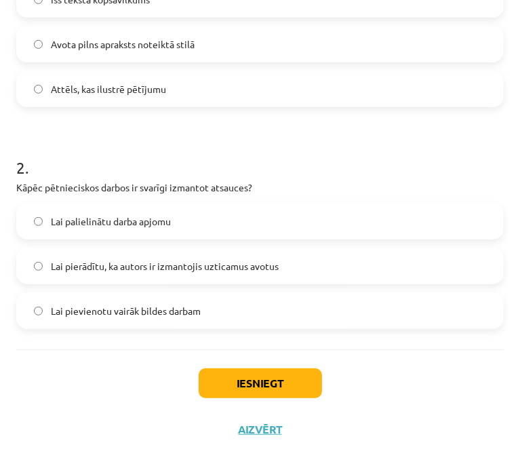
click at [200, 265] on span "Lai pierādītu, ka autors ir izmantojis uzticamus avotus" at bounding box center [165, 266] width 228 height 14
click at [298, 384] on button "Iesniegt" at bounding box center [260, 383] width 123 height 30
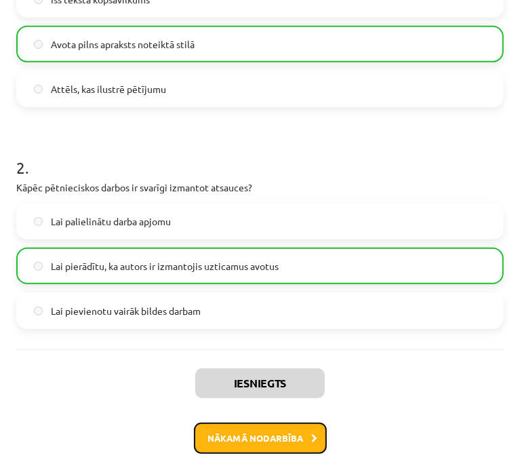
click at [278, 439] on button "Nākamā nodarbība" at bounding box center [260, 437] width 133 height 31
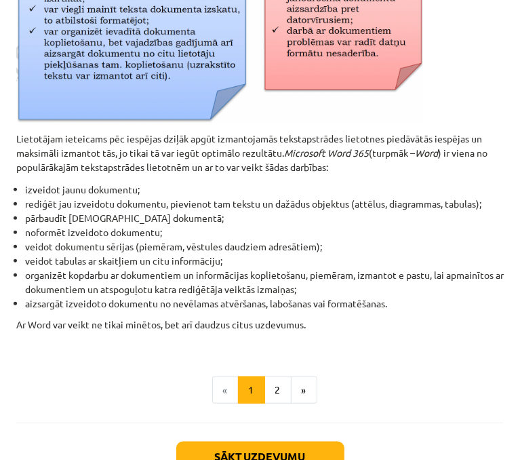
scroll to position [645, 0]
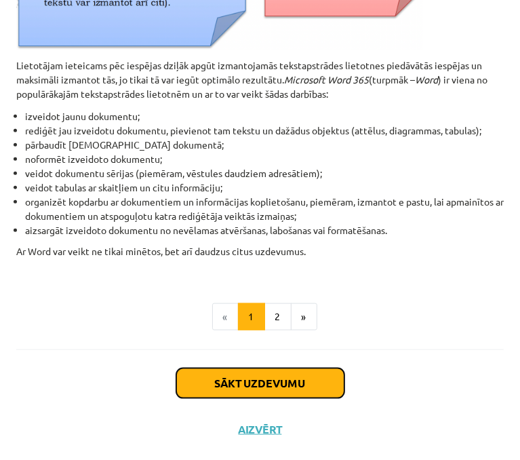
click at [288, 393] on button "Sākt uzdevumu" at bounding box center [260, 383] width 168 height 30
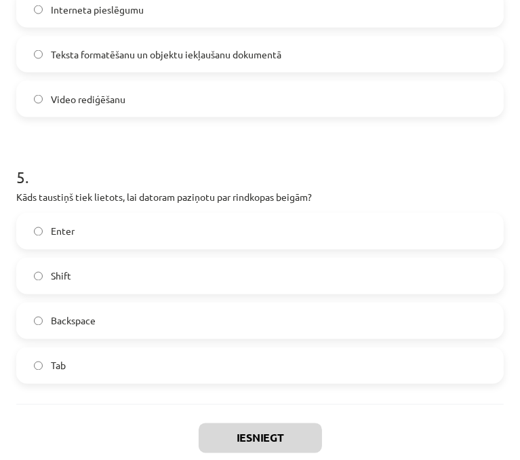
scroll to position [1176, 0]
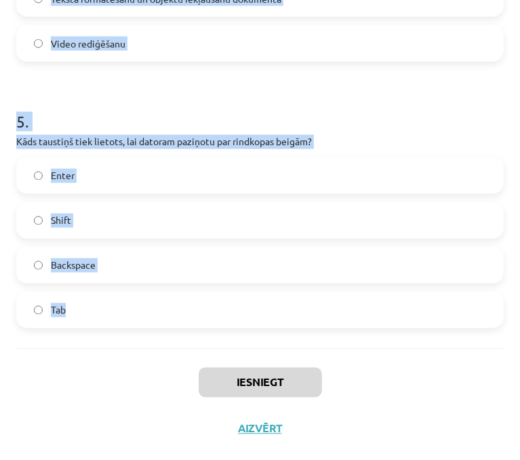
drag, startPoint x: 18, startPoint y: 285, endPoint x: 332, endPoint y: 321, distance: 315.3
copy form "Kāda ir tekstapstrādes lietotnes galvenā funkcija? Spēļu spēlēšana Interneta pā…"
click at [403, 132] on div "5 . Kāds taustiņš tiek lietots, lai datoram paziņotu par rindkopas beigām? Ente…" at bounding box center [260, 208] width 488 height 239
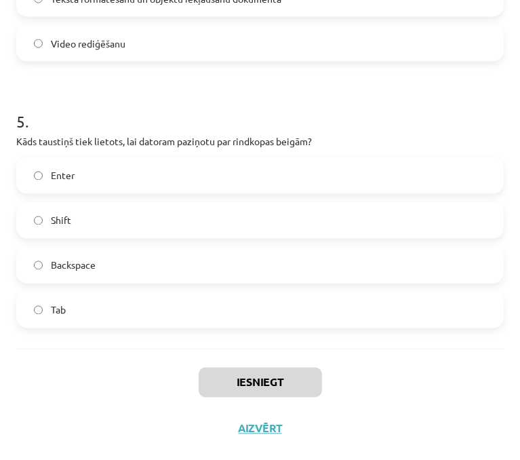
click at [403, 132] on div "5 . Kāds taustiņš tiek lietots, lai datoram paziņotu par rindkopas beigām? Ente…" at bounding box center [260, 208] width 488 height 239
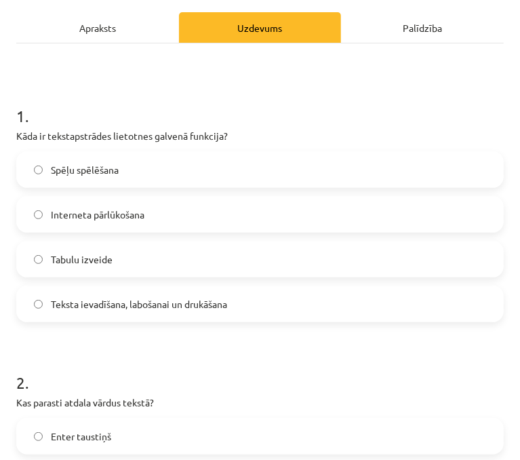
scroll to position [159, 0]
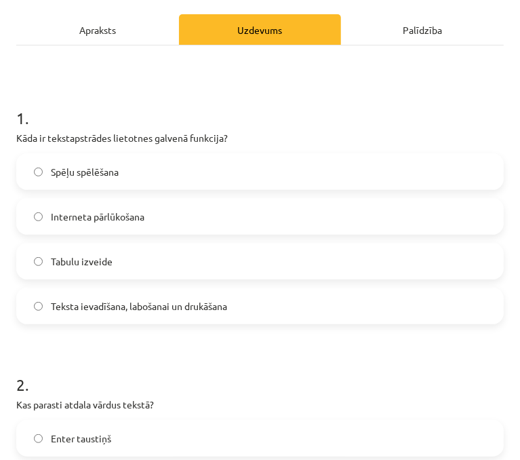
click at [103, 313] on label "Teksta ievadīšana, labošanai un drukāšana" at bounding box center [260, 306] width 485 height 34
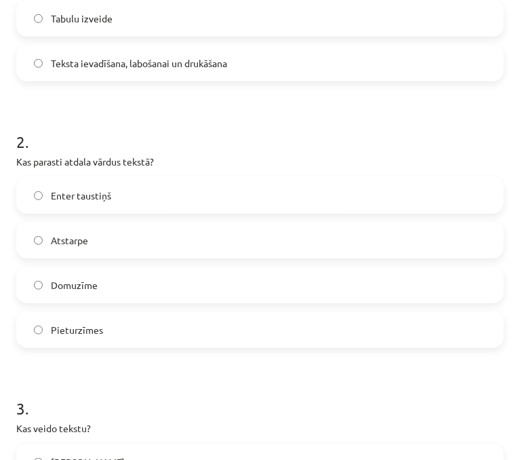
scroll to position [431, 0]
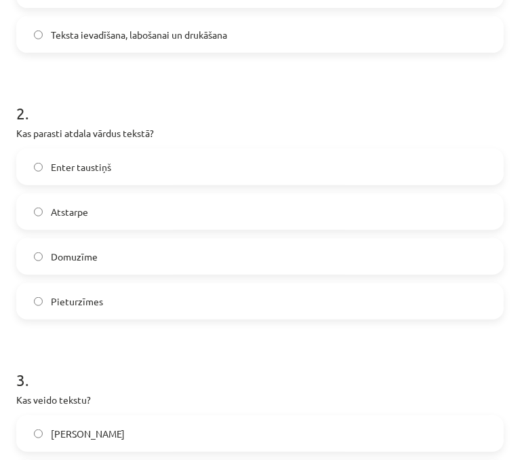
click at [72, 213] on span "Atstarpe" at bounding box center [69, 212] width 37 height 14
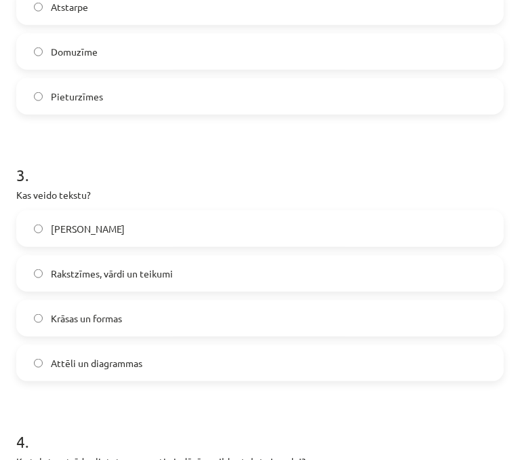
scroll to position [702, 0]
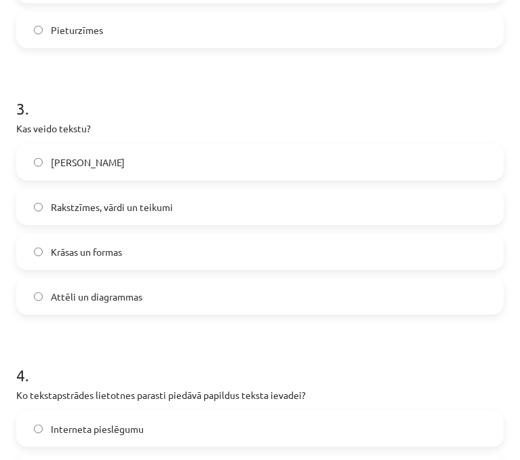
click at [113, 215] on label "Rakstzīmes, vārdi un teikumi" at bounding box center [260, 207] width 485 height 34
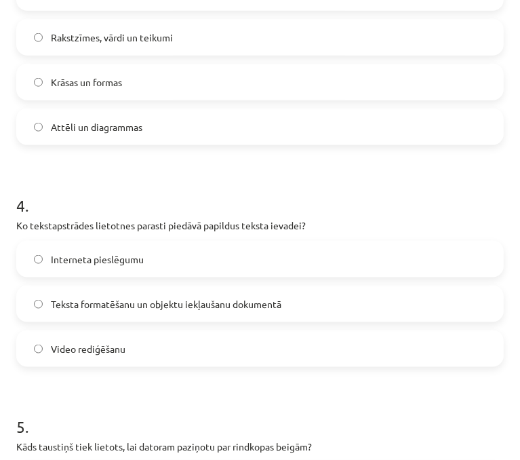
scroll to position [905, 0]
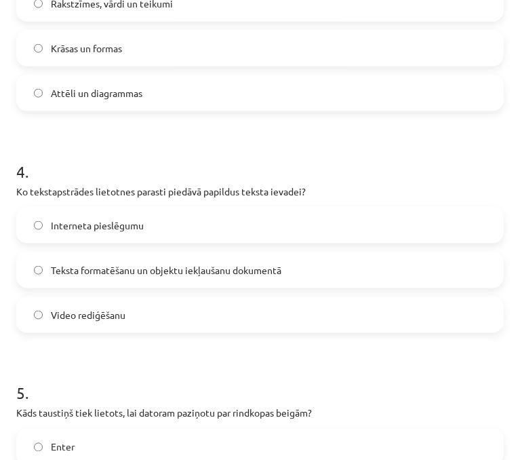
click at [181, 277] on label "Teksta formatēšanu un objektu iekļaušanu dokumentā" at bounding box center [260, 270] width 485 height 34
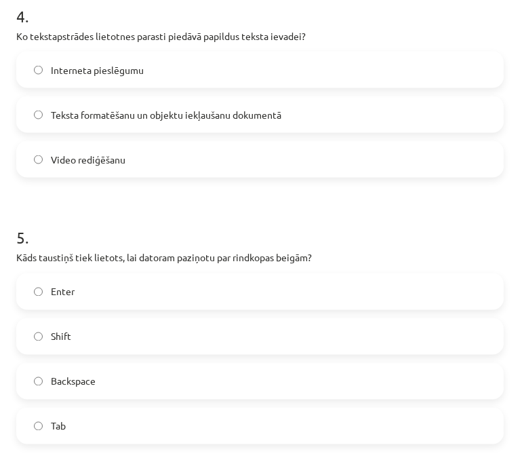
scroll to position [1176, 0]
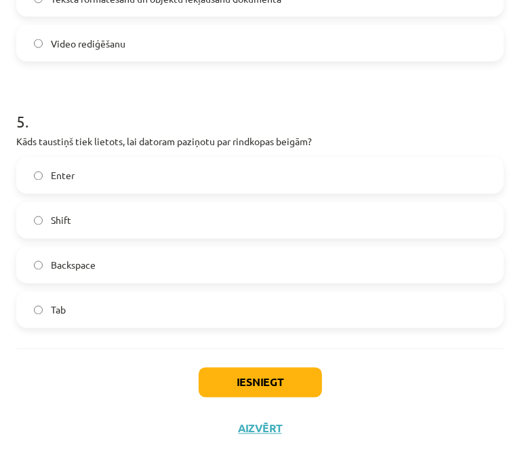
click at [104, 175] on label "Enter" at bounding box center [260, 176] width 485 height 34
click at [273, 370] on button "Iesniegt" at bounding box center [260, 383] width 123 height 30
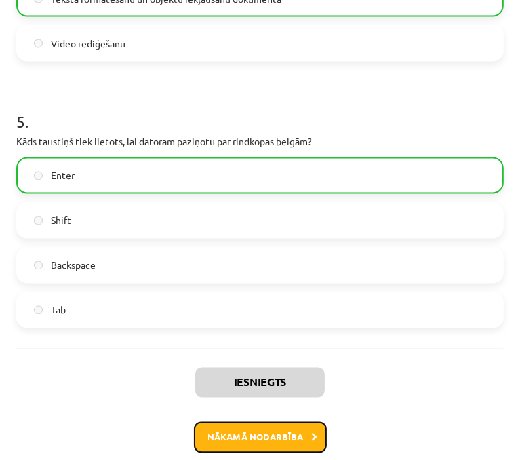
click at [278, 426] on button "Nākamā nodarbība" at bounding box center [260, 437] width 133 height 31
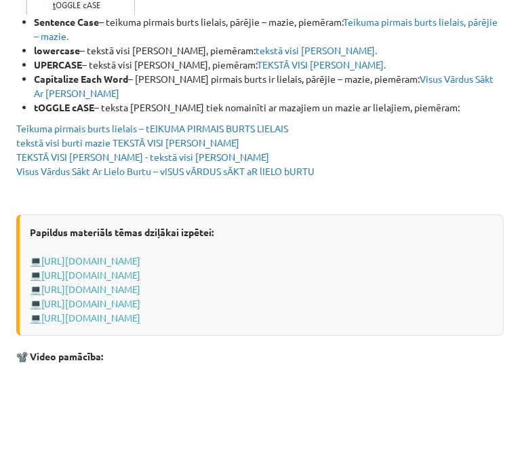
scroll to position [2777, 0]
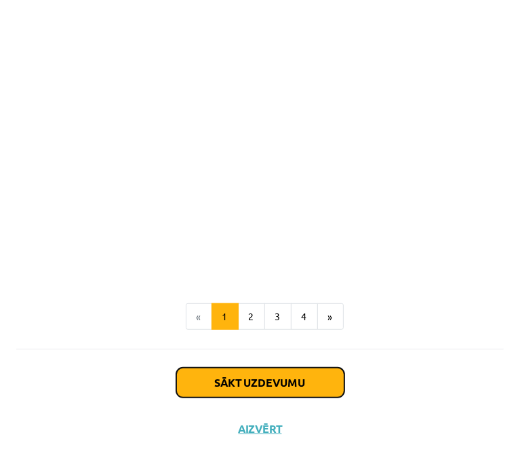
click at [285, 387] on button "Sākt uzdevumu" at bounding box center [260, 383] width 168 height 30
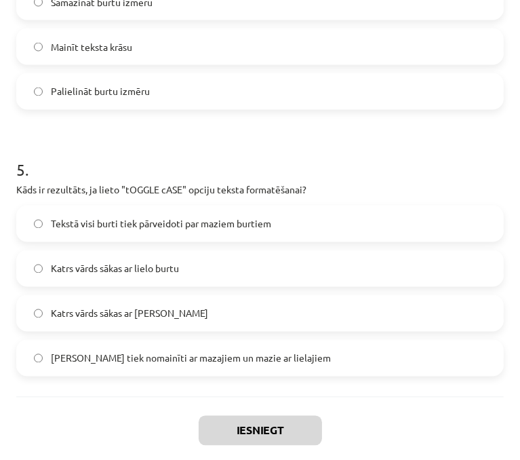
scroll to position [1256, 0]
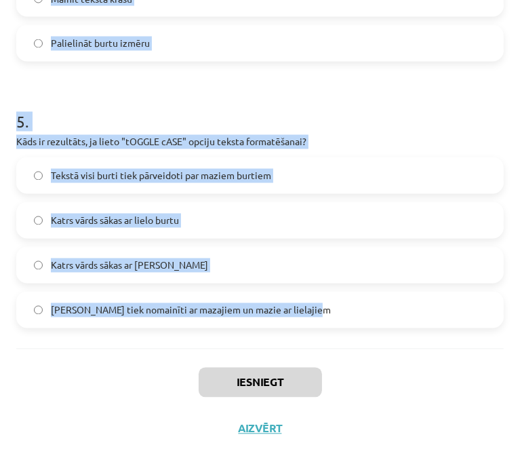
drag, startPoint x: 16, startPoint y: 310, endPoint x: 391, endPoint y: 330, distance: 374.9
copy form "Kura cilne ir jāizmanto, lai mainītu rakstzīmju fontu un lielumu? Review Home P…"
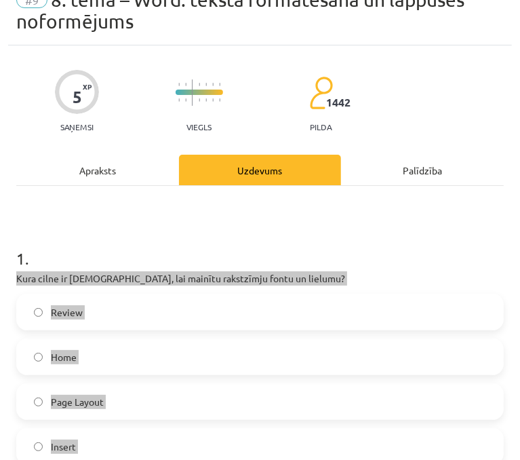
scroll to position [0, 0]
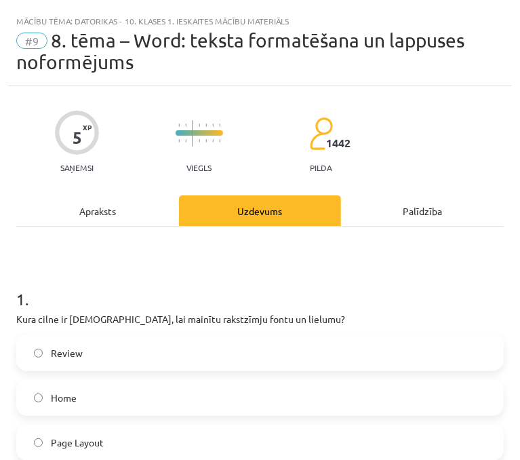
click at [256, 304] on h1 "1 ." at bounding box center [260, 287] width 488 height 42
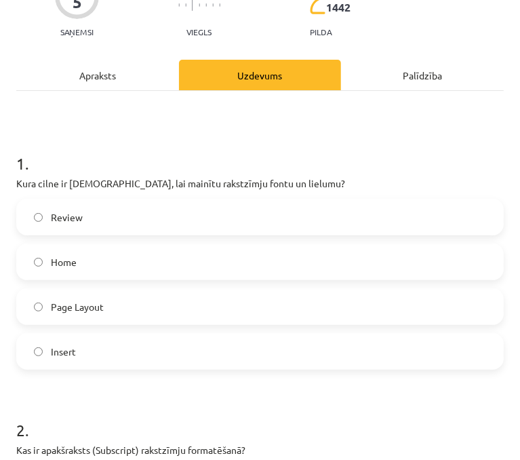
scroll to position [203, 0]
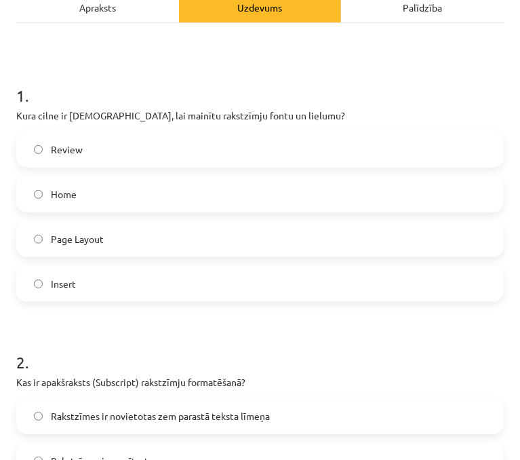
click at [67, 197] on span "Home" at bounding box center [64, 194] width 26 height 14
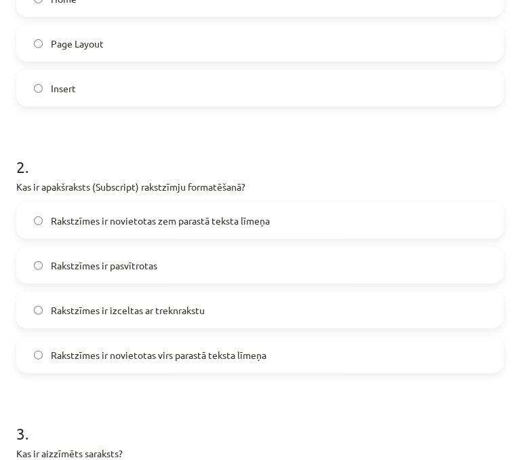
scroll to position [407, 0]
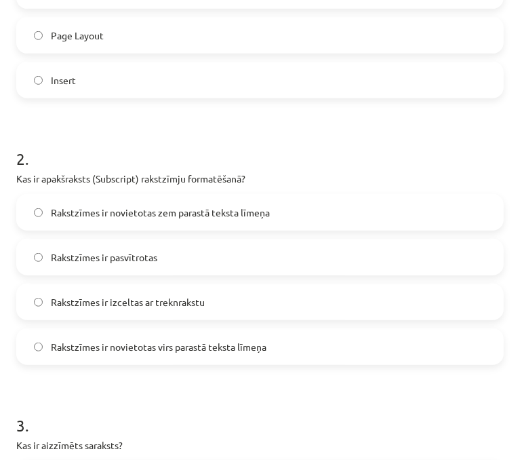
click at [126, 198] on label "Rakstzīmes ir novietotas zem parastā teksta līmeņa" at bounding box center [260, 212] width 485 height 34
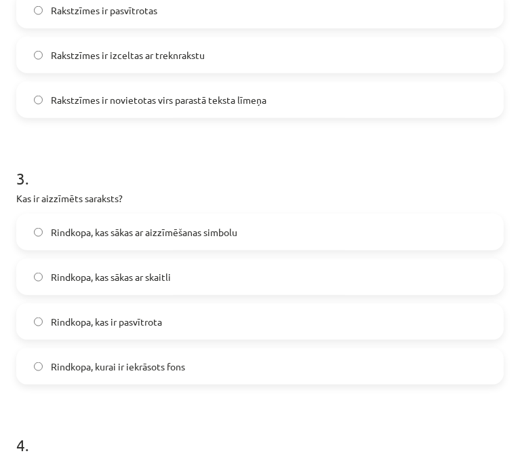
scroll to position [678, 0]
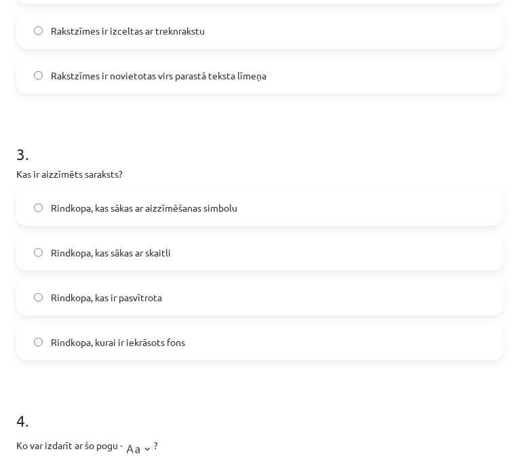
click at [196, 217] on label "Rindkopa, kas sākas ar aizzīmēšanas simbolu" at bounding box center [260, 208] width 485 height 34
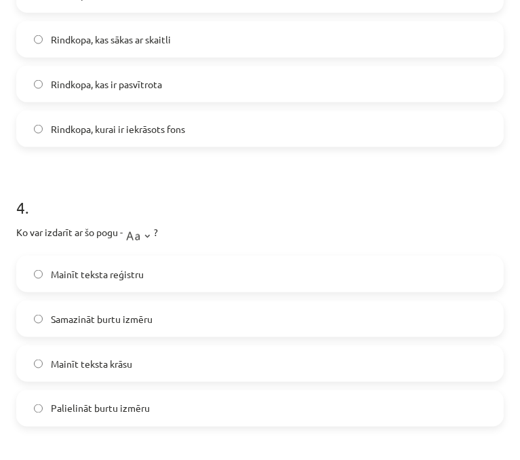
scroll to position [949, 0]
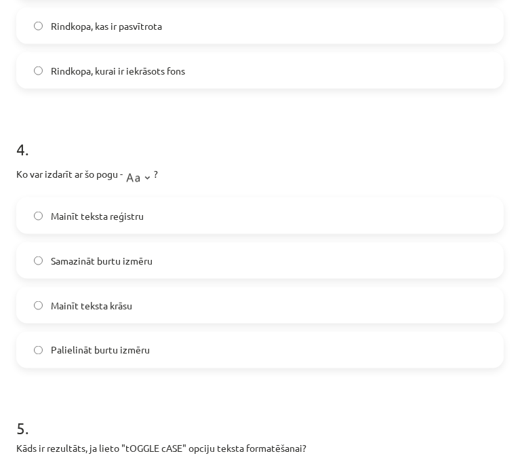
click at [127, 343] on span "Palielināt burtu izmēru" at bounding box center [100, 350] width 99 height 14
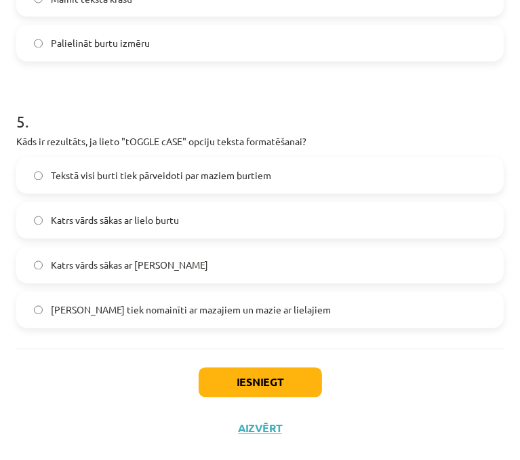
click at [147, 321] on label "Lielie burti tiek nomainīti ar mazajiem un mazie ar lielajiem" at bounding box center [260, 310] width 485 height 34
click at [229, 375] on button "Iesniegt" at bounding box center [260, 383] width 123 height 30
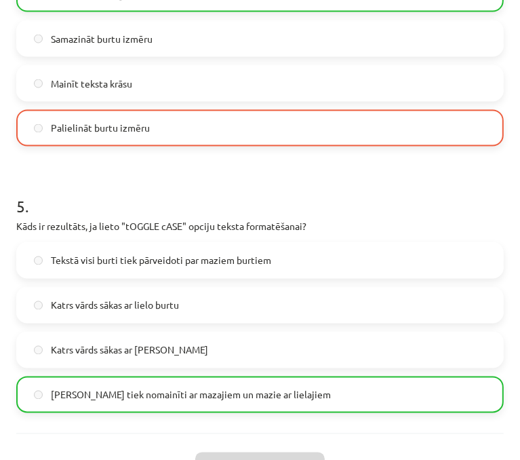
scroll to position [1299, 0]
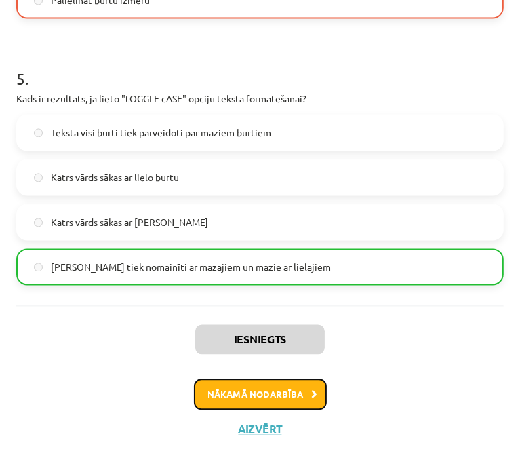
click at [281, 391] on button "Nākamā nodarbība" at bounding box center [260, 394] width 133 height 31
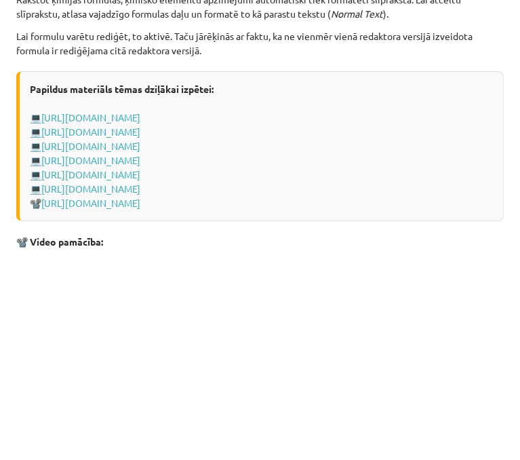
scroll to position [2925, 0]
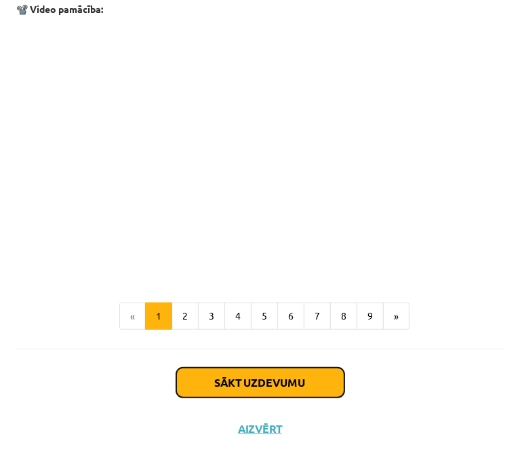
click at [244, 397] on button "Sākt uzdevumu" at bounding box center [260, 383] width 168 height 30
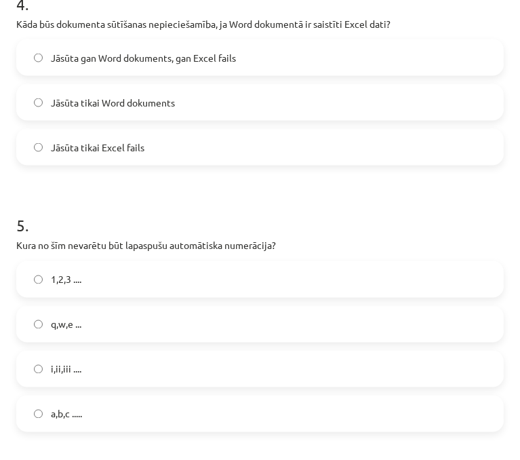
scroll to position [1686, 0]
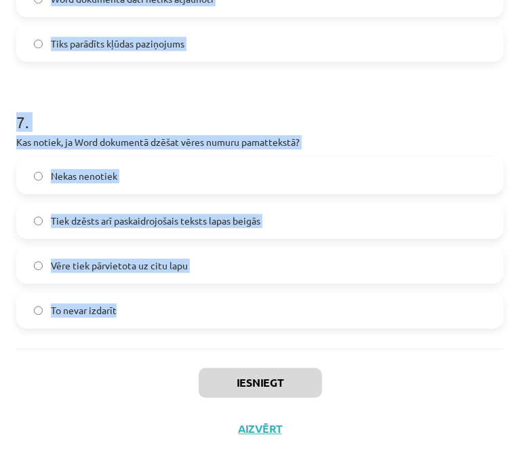
drag, startPoint x: 16, startPoint y: 308, endPoint x: 219, endPoint y: 315, distance: 203.6
copy form "Ko var ievietot Word kājenē? Tikai lapaspušu numurus Visu, izņemot attēlus Lapa…"
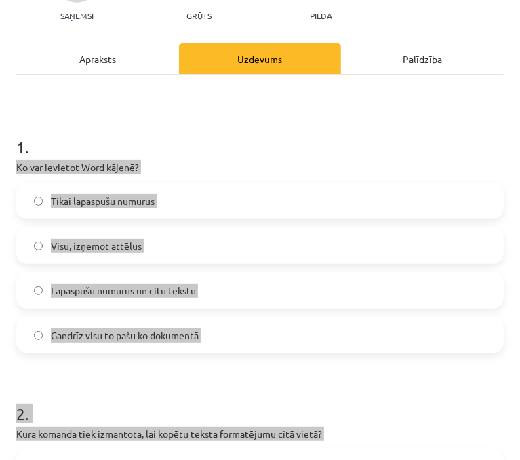
scroll to position [0, 0]
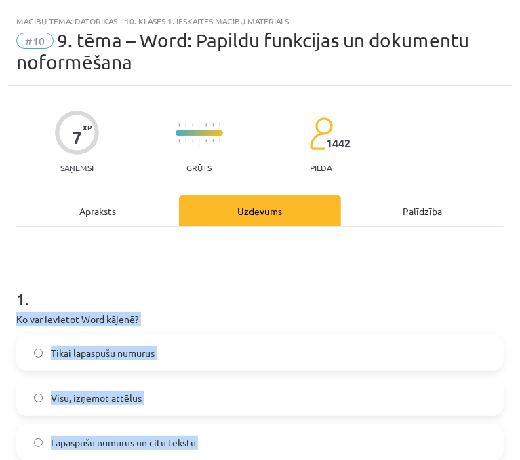
click at [358, 365] on label "Tikai lapaspušu numurus" at bounding box center [260, 353] width 485 height 34
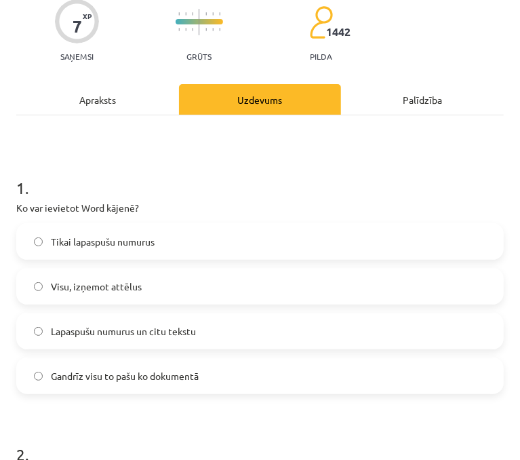
scroll to position [136, 0]
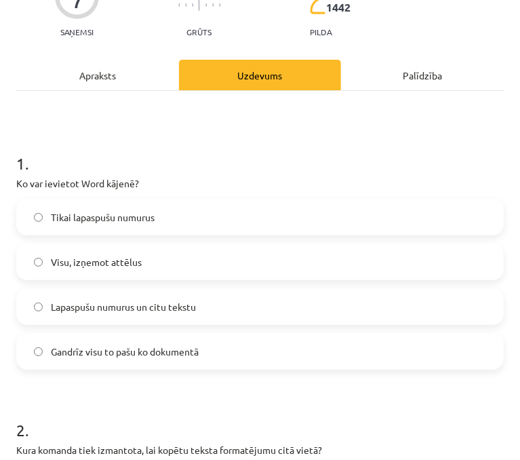
click at [100, 353] on span "Gandrīz visu to pašu ko dokumentā" at bounding box center [125, 351] width 148 height 14
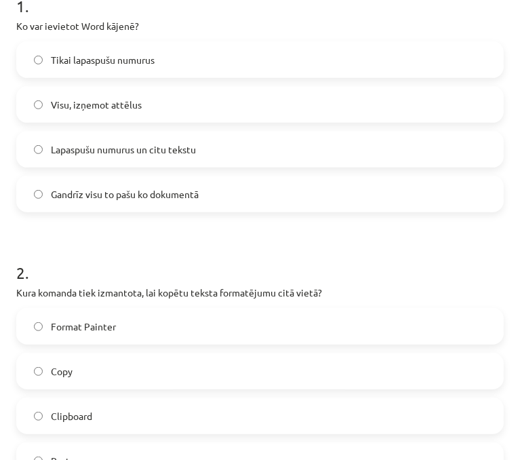
scroll to position [407, 0]
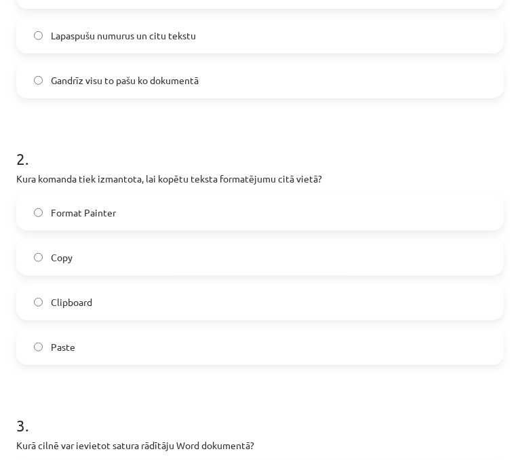
click at [85, 220] on label "Format Painter" at bounding box center [260, 212] width 485 height 34
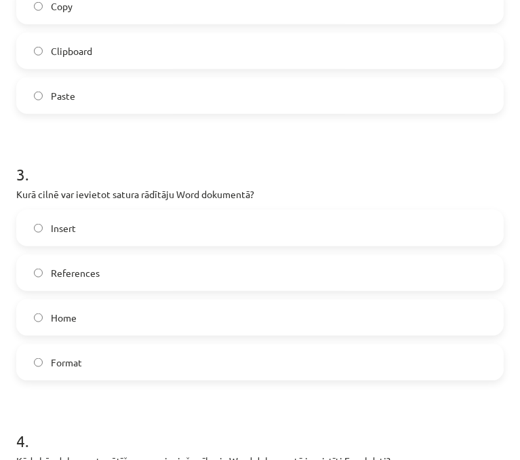
scroll to position [678, 0]
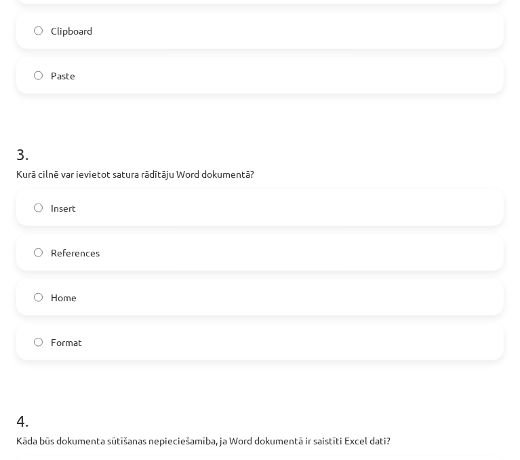
click at [87, 260] on label "References" at bounding box center [260, 252] width 485 height 34
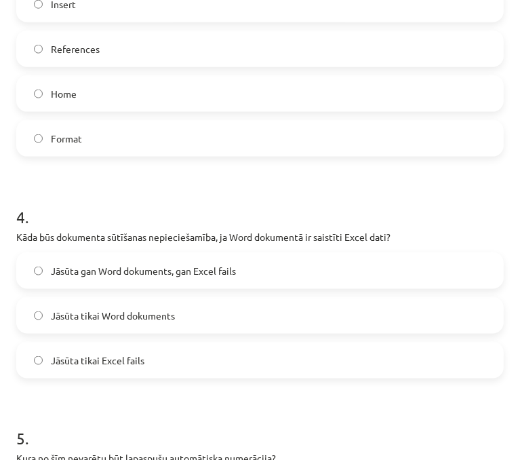
click at [159, 276] on span "Jāsūta gan Word dokuments, gan Excel fails" at bounding box center [143, 271] width 185 height 14
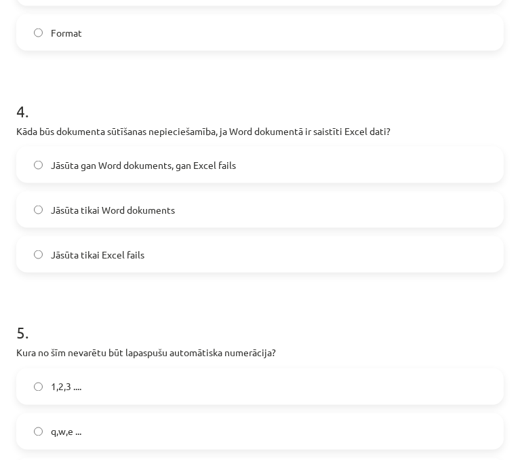
scroll to position [1017, 0]
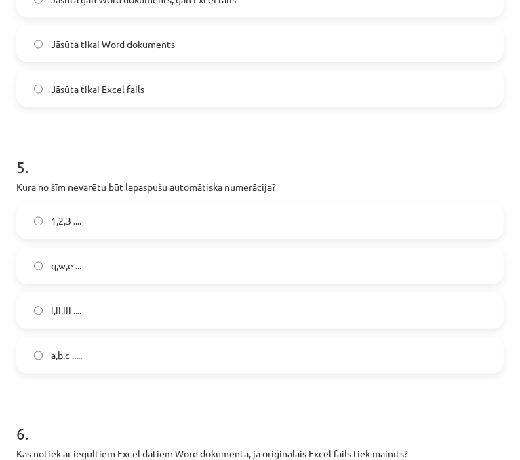
click at [113, 279] on label "q,w,e ..." at bounding box center [260, 266] width 485 height 34
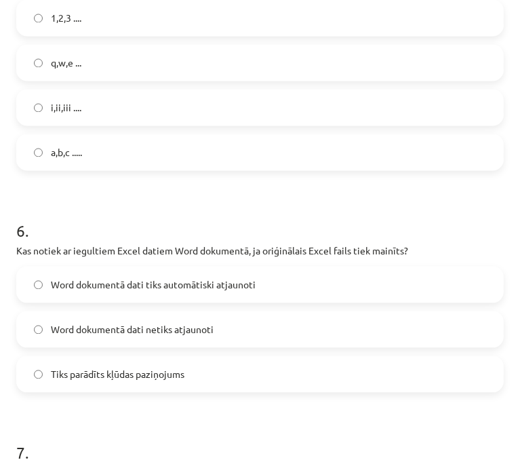
scroll to position [1424, 0]
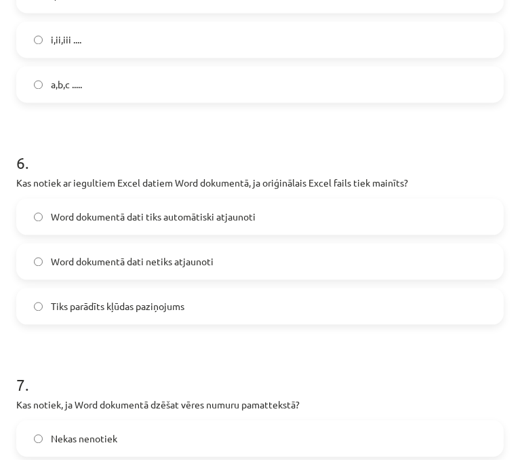
click at [176, 214] on span "Word dokumentā dati tiks automātiski atjaunoti" at bounding box center [153, 217] width 205 height 14
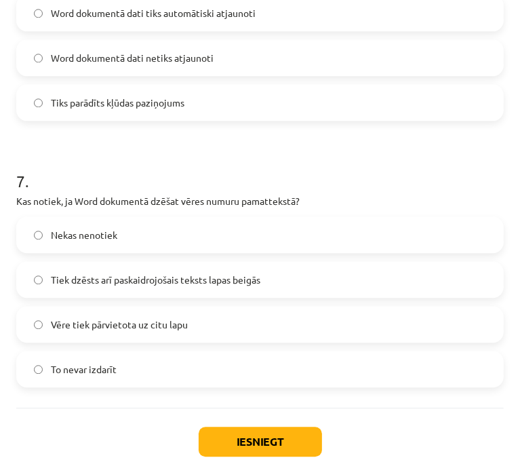
click at [155, 283] on span "Tiek dzēsts arī paskaidrojošais teksts lapas beigās" at bounding box center [156, 280] width 210 height 14
click at [231, 428] on button "Iesniegt" at bounding box center [260, 442] width 123 height 30
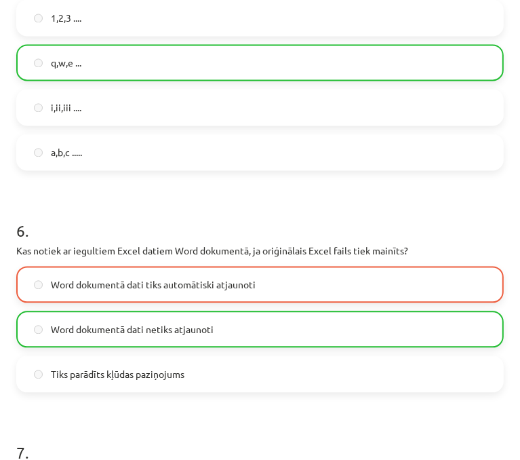
scroll to position [1728, 0]
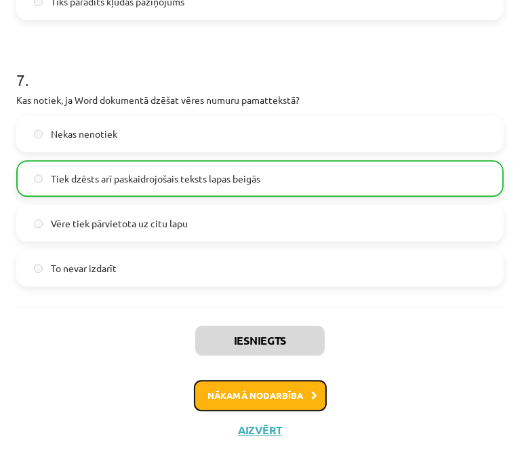
click at [255, 387] on button "Nākamā nodarbība" at bounding box center [260, 395] width 133 height 31
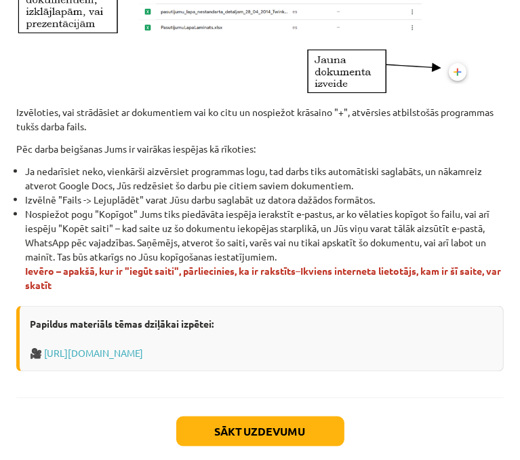
scroll to position [884, 0]
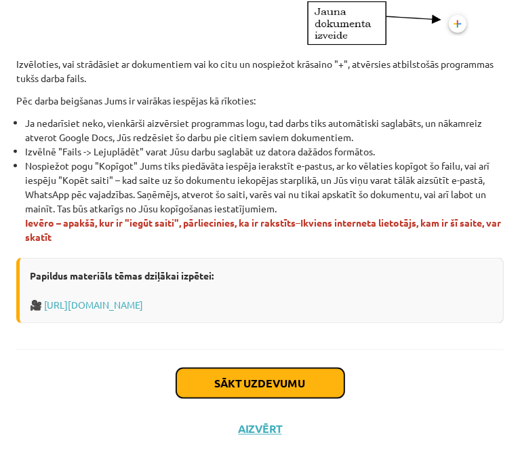
click at [279, 372] on button "Sākt uzdevumu" at bounding box center [260, 383] width 168 height 30
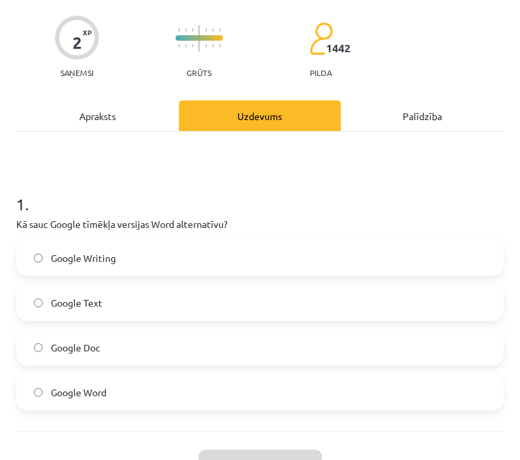
scroll to position [155, 0]
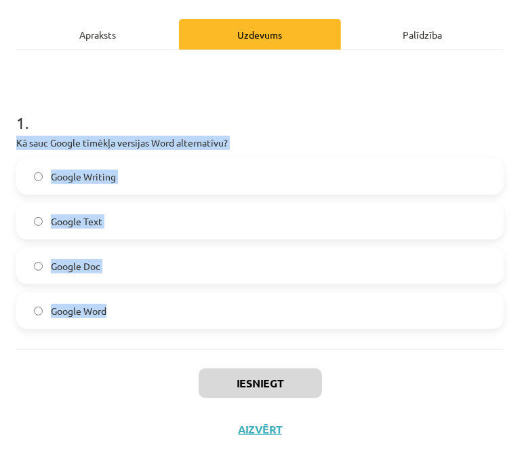
drag, startPoint x: 12, startPoint y: 145, endPoint x: 494, endPoint y: 340, distance: 520.5
click at [494, 340] on div "2 XP Saņemsi Grūts 1442 pilda Apraksts Uzdevums Palīdzība 1 . Kā sauc Google tī…" at bounding box center [260, 181] width 504 height 542
copy div "Kā sauc Google tīmēkļa versijas Word alternatīvu? Google Writing Google Text Go…"
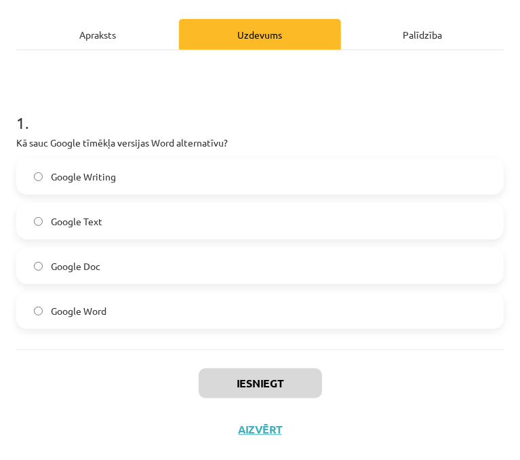
click at [22, 388] on div "Iesniegt Aizvērt" at bounding box center [260, 396] width 488 height 95
click at [98, 262] on span "Google Doc" at bounding box center [76, 266] width 50 height 14
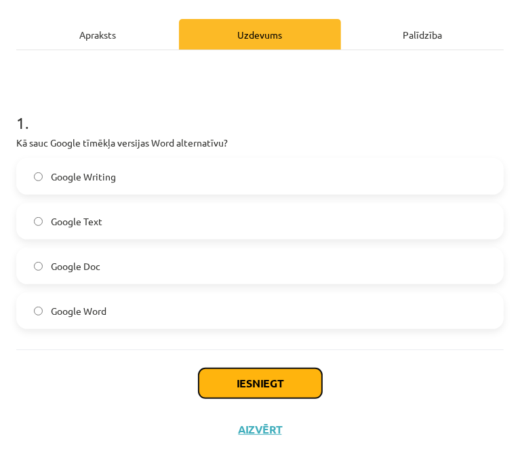
click at [231, 372] on button "Iesniegt" at bounding box center [260, 383] width 123 height 30
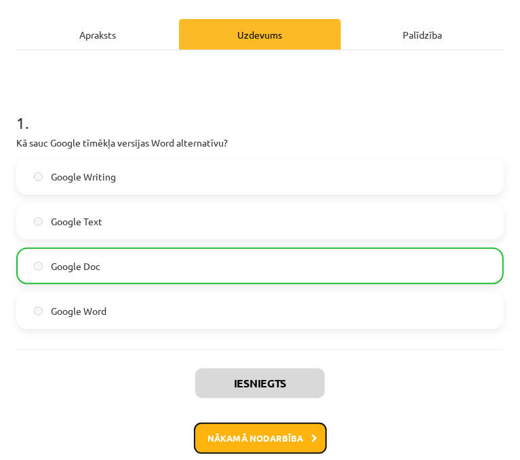
click at [241, 424] on button "Nākamā nodarbība" at bounding box center [260, 437] width 133 height 31
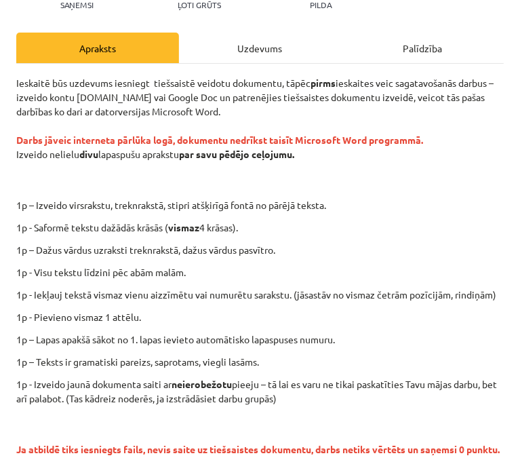
scroll to position [0, 0]
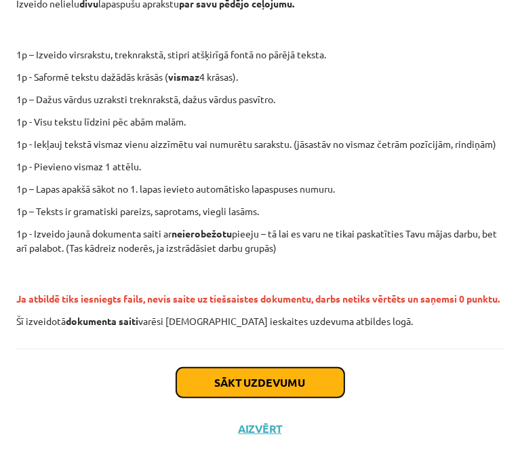
click at [243, 385] on button "Sākt uzdevumu" at bounding box center [260, 383] width 168 height 30
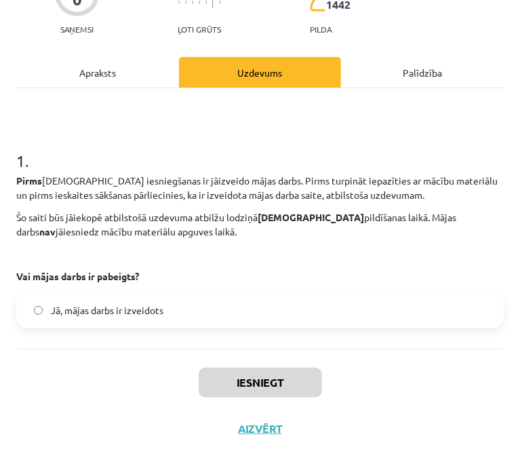
scroll to position [49, 0]
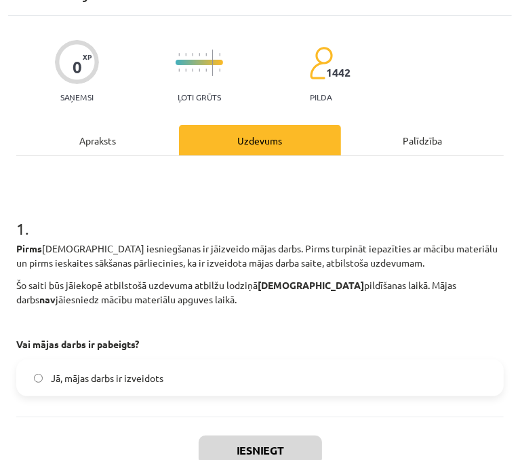
click at [87, 153] on div "Apraksts" at bounding box center [97, 140] width 163 height 31
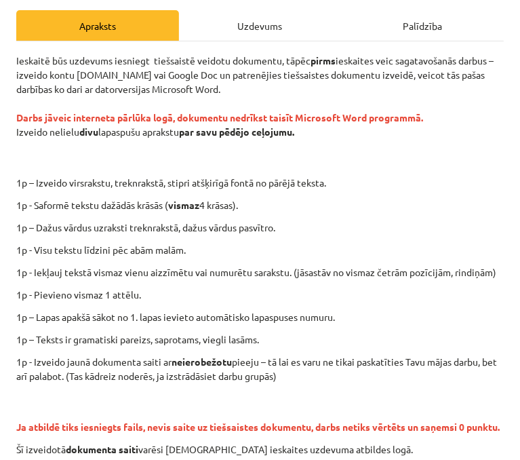
scroll to position [144, 0]
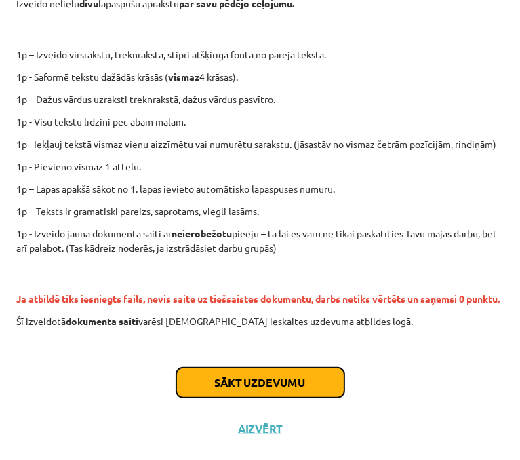
click at [290, 375] on button "Sākt uzdevumu" at bounding box center [260, 383] width 168 height 30
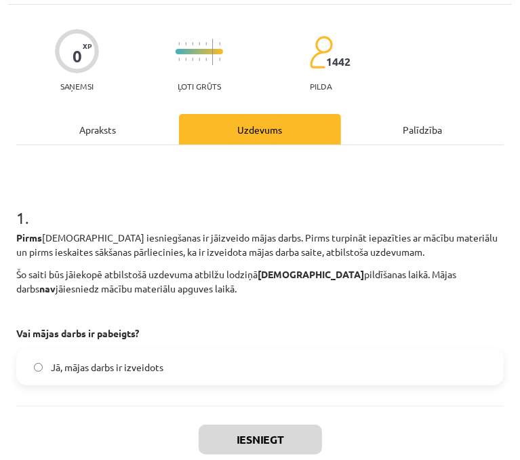
scroll to position [117, 0]
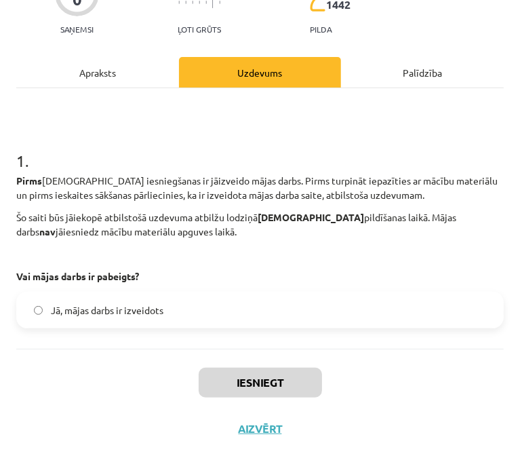
click at [146, 302] on label "Jā, mājas darbs ir izveidots" at bounding box center [260, 310] width 485 height 34
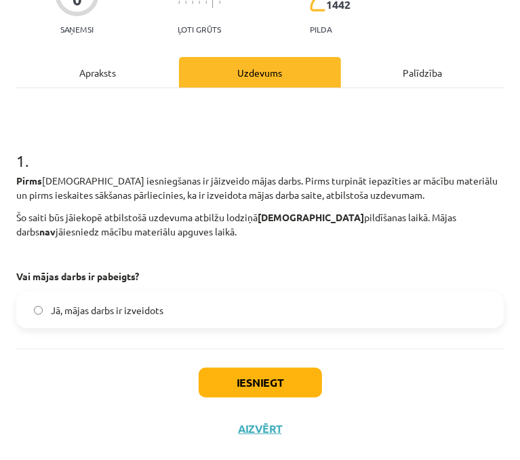
click at [290, 405] on div "Iesniegt Aizvērt" at bounding box center [260, 396] width 488 height 95
click at [298, 394] on button "Iesniegt" at bounding box center [260, 383] width 123 height 30
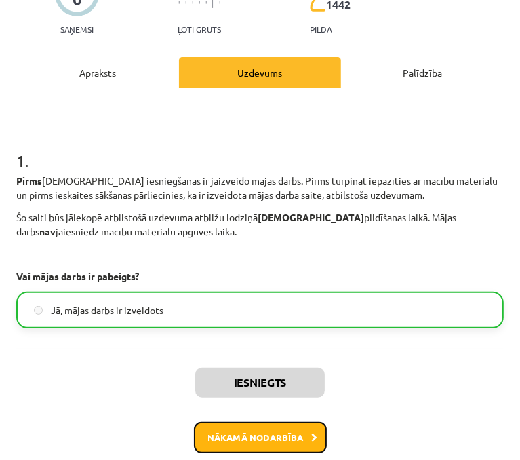
click at [290, 437] on button "Nākamā nodarbība" at bounding box center [260, 437] width 133 height 31
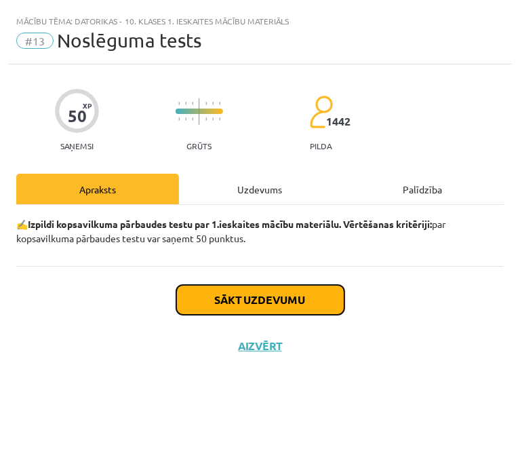
click at [288, 302] on button "Sākt uzdevumu" at bounding box center [260, 300] width 168 height 30
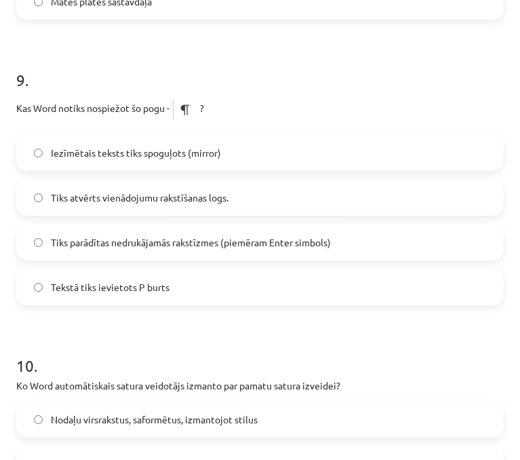
scroll to position [2528, 0]
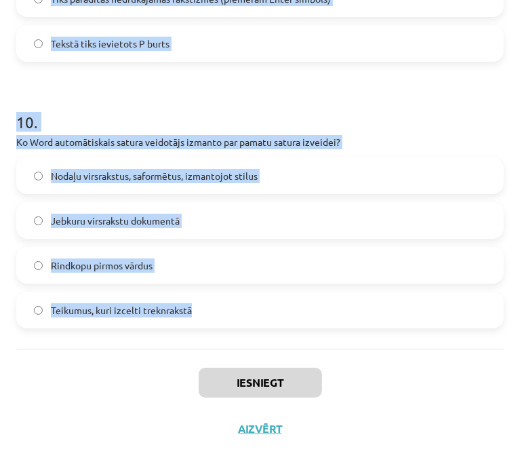
drag, startPoint x: 18, startPoint y: 294, endPoint x: 306, endPoint y: 321, distance: 289.4
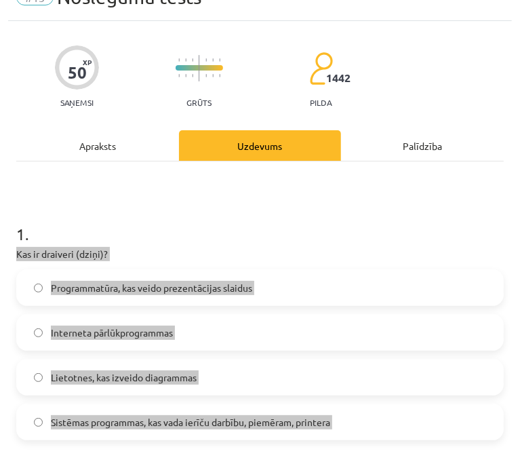
scroll to position [136, 0]
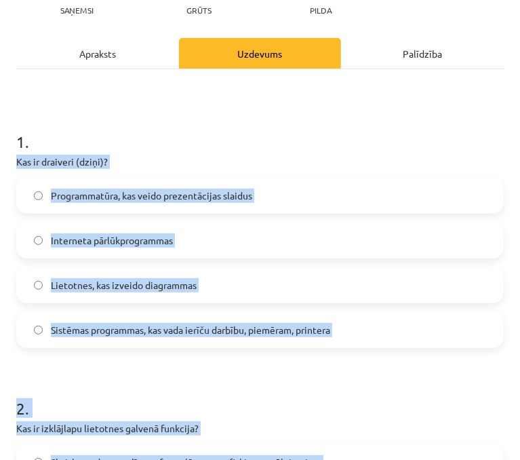
click at [195, 129] on h1 "1 ." at bounding box center [260, 129] width 488 height 42
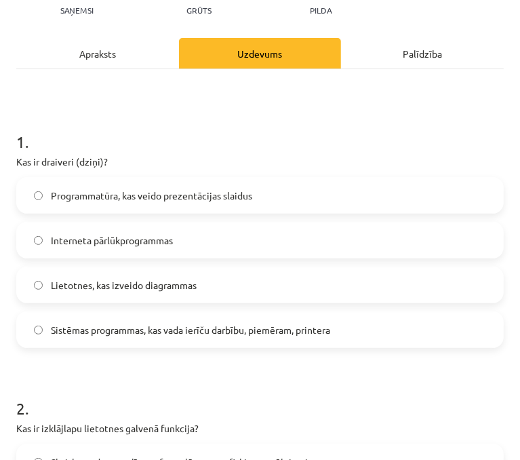
click at [208, 328] on span "Sistēmas programmas, kas vada ierīču darbību, piemēram, printera" at bounding box center [190, 330] width 279 height 14
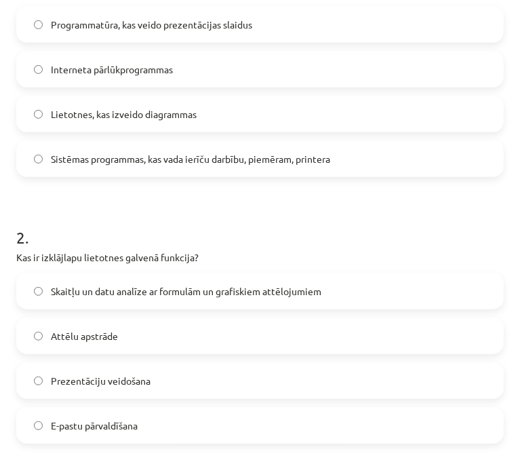
scroll to position [339, 0]
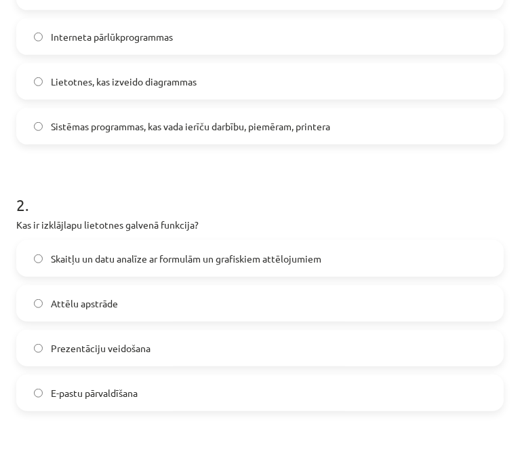
click at [189, 264] on span "Skaitļu un datu analīze ar formulām un grafiskiem attēlojumiem" at bounding box center [186, 259] width 271 height 14
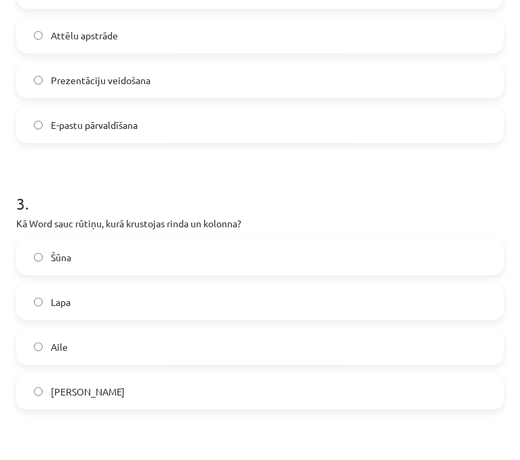
scroll to position [610, 0]
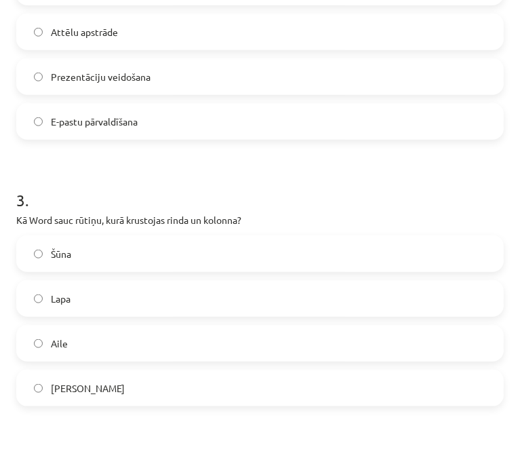
click at [73, 254] on label "Šūna" at bounding box center [260, 254] width 485 height 34
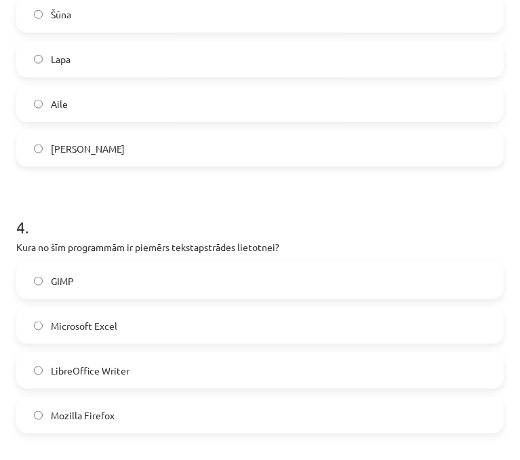
scroll to position [882, 0]
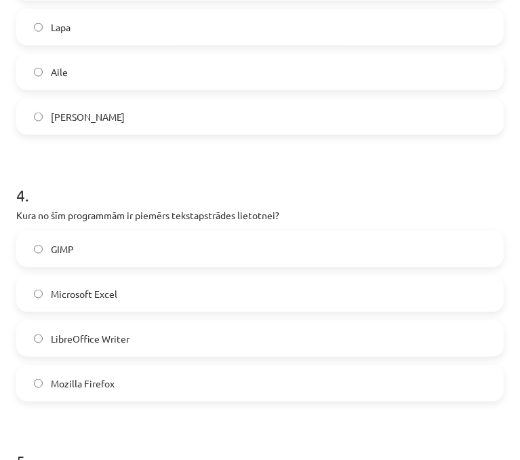
click at [106, 337] on span "LibreOffice Writer" at bounding box center [90, 339] width 79 height 14
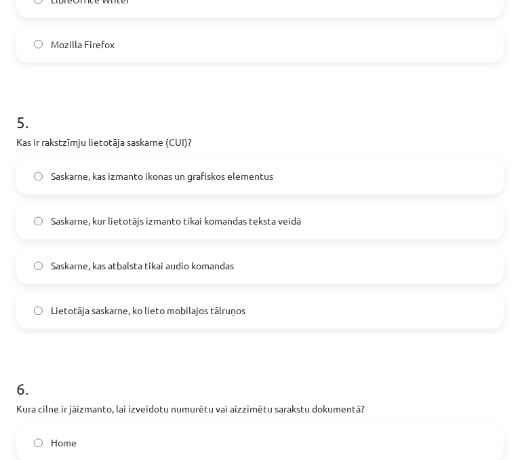
click at [247, 215] on span "Saskarne, kur lietotājs izmanto tikai komandas teksta veidā" at bounding box center [176, 221] width 250 height 14
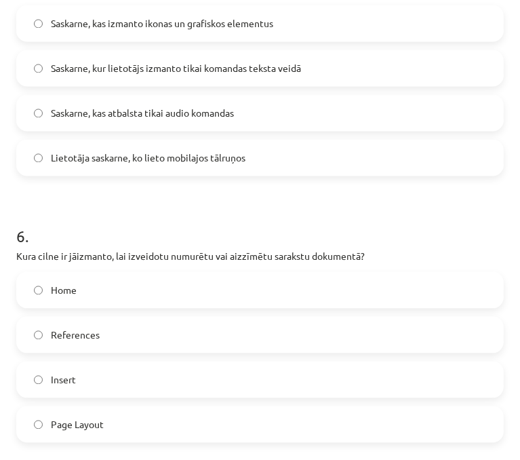
scroll to position [1424, 0]
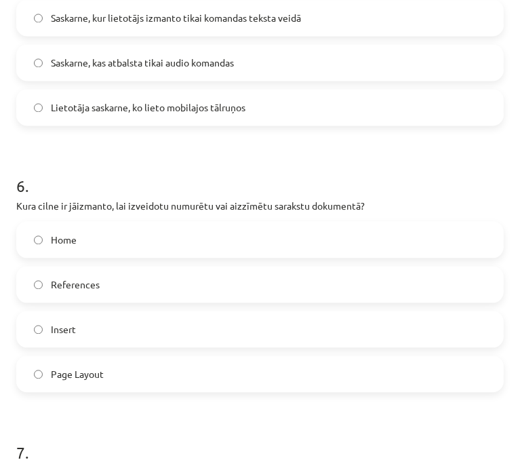
click at [114, 230] on label "Home" at bounding box center [260, 239] width 485 height 34
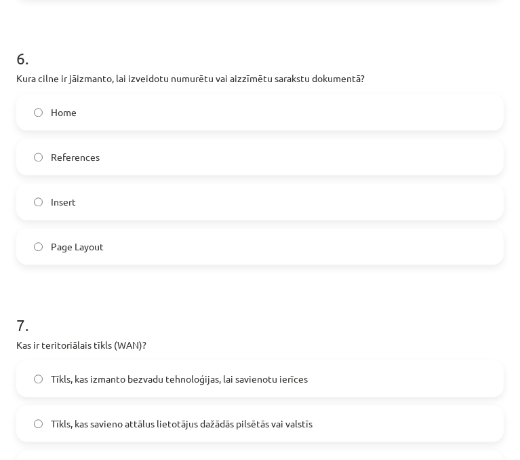
scroll to position [1695, 0]
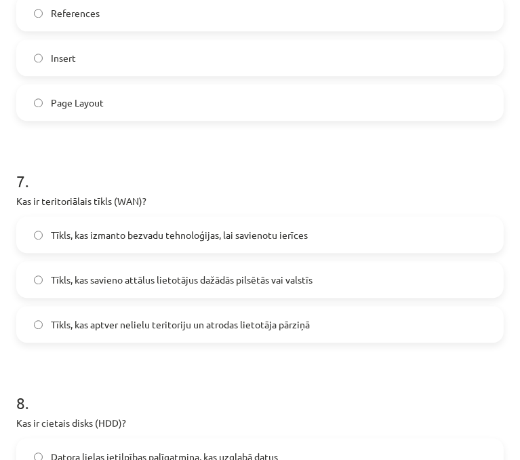
click at [314, 279] on label "Tīkls, kas savieno attālus lietotājus dažādās pilsētās vai valstīs" at bounding box center [260, 279] width 485 height 34
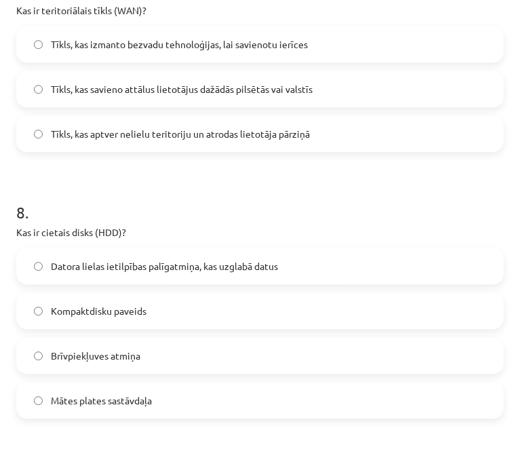
scroll to position [1966, 0]
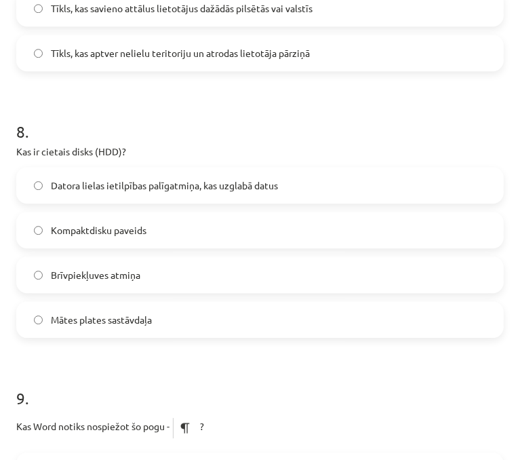
click at [284, 184] on label "Datora lielas ietilpības palīgatmiņa, kas uzglabā datus" at bounding box center [260, 185] width 485 height 34
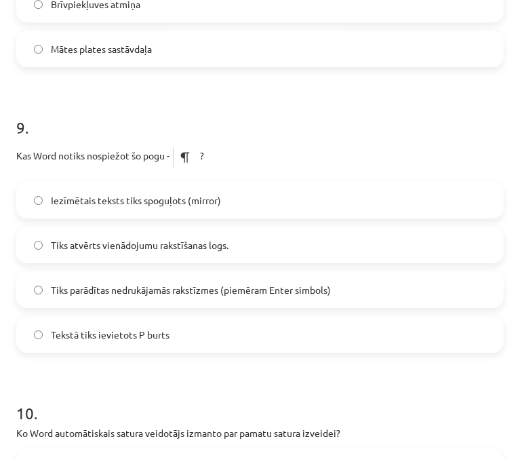
scroll to position [2238, 0]
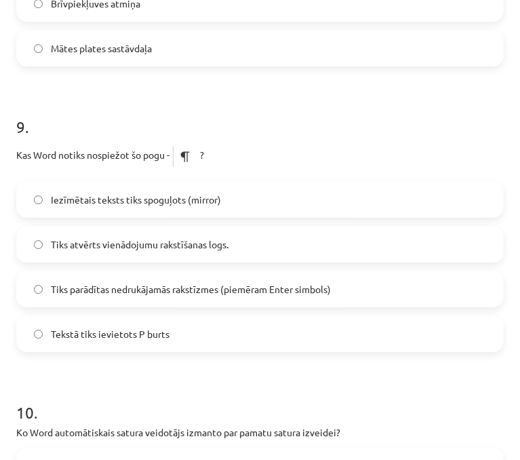
click at [163, 285] on span "Tiks parādītas nedrukājamās rakstīzmes (piemēram Enter simbols)" at bounding box center [191, 289] width 280 height 14
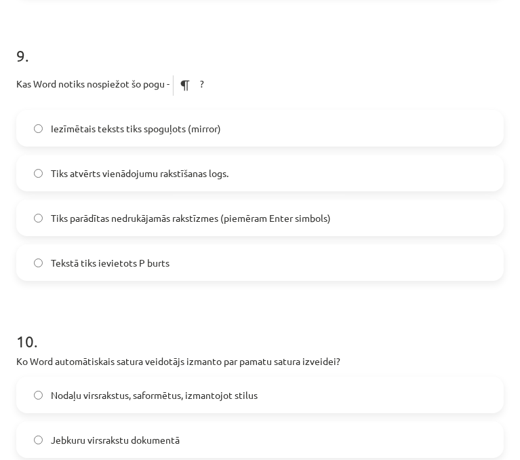
scroll to position [2373, 0]
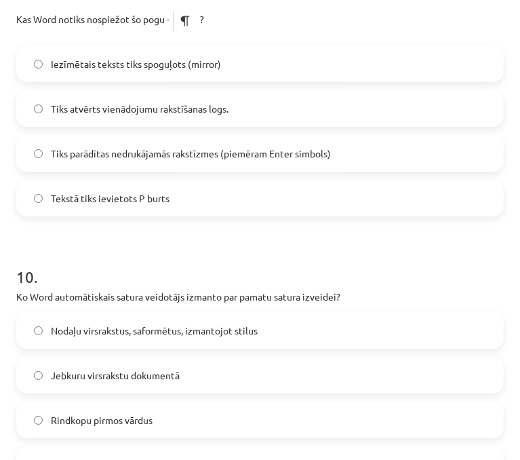
click at [79, 334] on span "Nodaļu virsrakstus, saformētus, izmantojot stilus" at bounding box center [154, 330] width 207 height 14
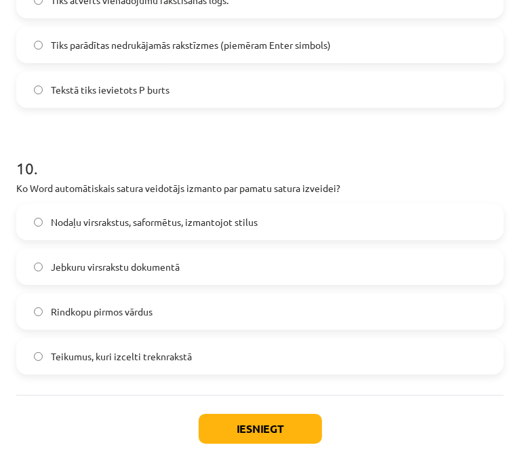
scroll to position [2528, 0]
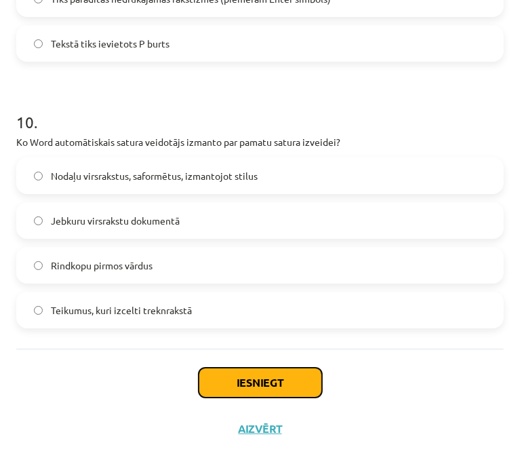
click at [309, 380] on button "Iesniegt" at bounding box center [260, 383] width 123 height 30
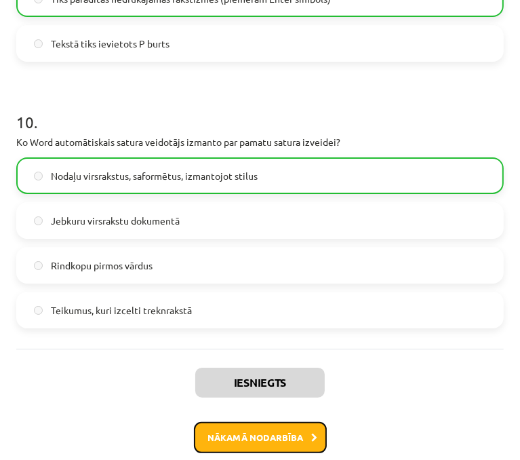
click at [263, 436] on button "Nākamā nodarbība" at bounding box center [260, 437] width 133 height 31
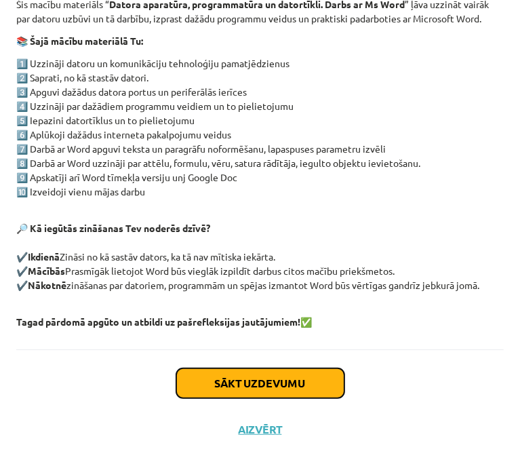
click at [255, 383] on button "Sākt uzdevumu" at bounding box center [260, 383] width 168 height 30
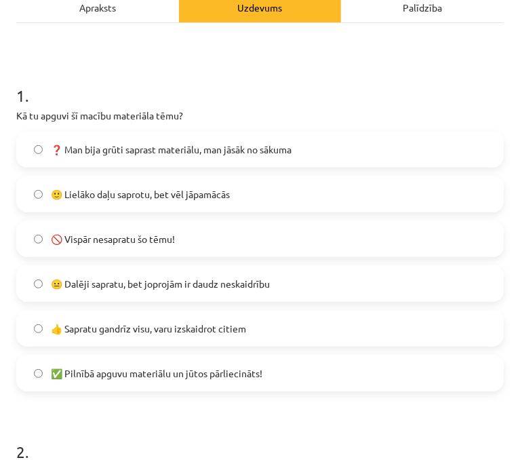
scroll to position [144, 0]
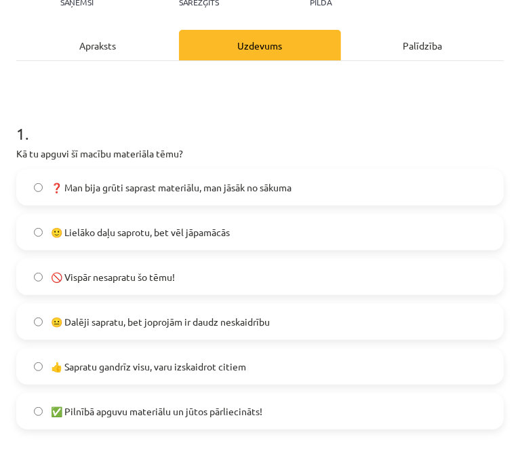
click at [170, 234] on span "🙂 Lielāko daļu saprotu, bet vēl jāpamācās" at bounding box center [140, 232] width 179 height 14
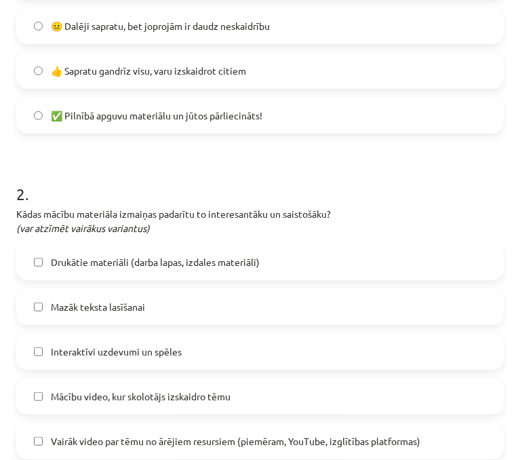
scroll to position [551, 0]
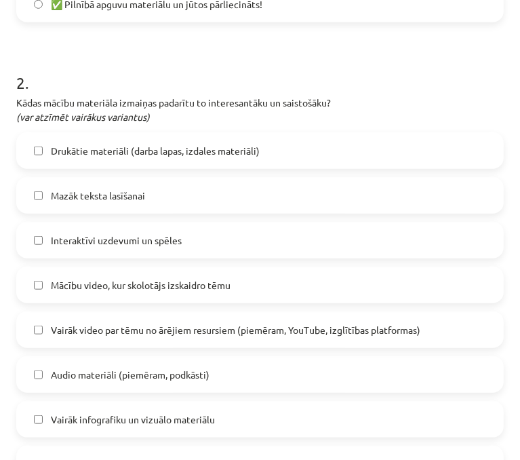
click at [141, 242] on span "Interaktīvi uzdevumi un spēles" at bounding box center [116, 240] width 131 height 14
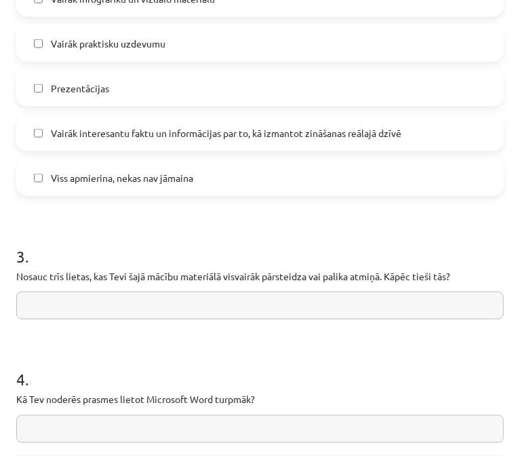
scroll to position [1025, 0]
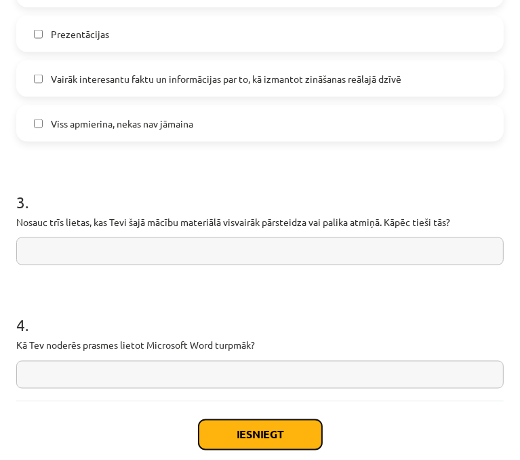
click at [230, 446] on button "Iesniegt" at bounding box center [260, 435] width 123 height 30
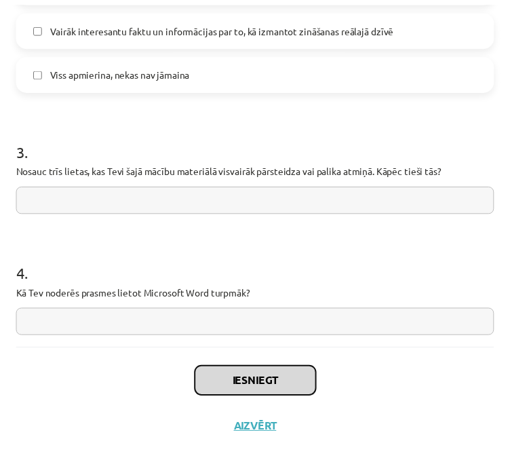
scroll to position [1077, 0]
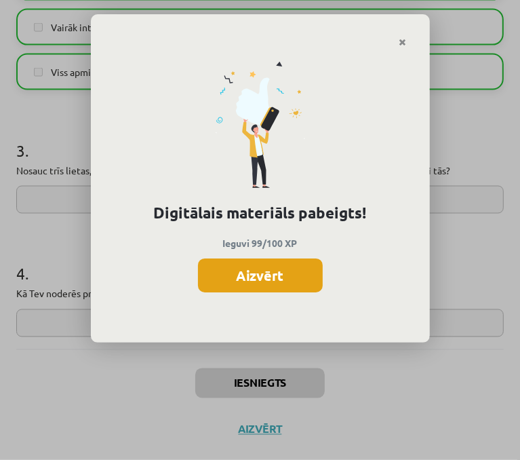
click at [292, 261] on button "Aizvērt" at bounding box center [260, 275] width 125 height 34
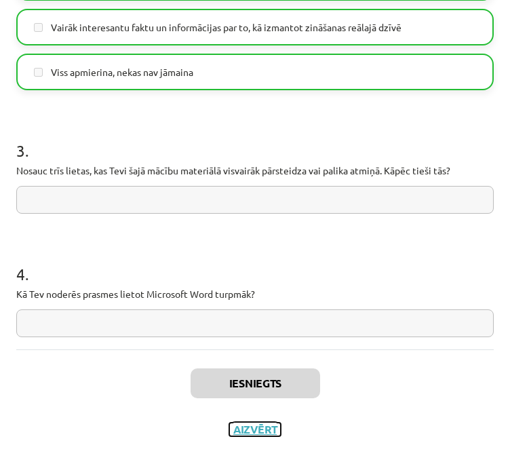
click at [239, 425] on button "Aizvērt" at bounding box center [255, 429] width 52 height 14
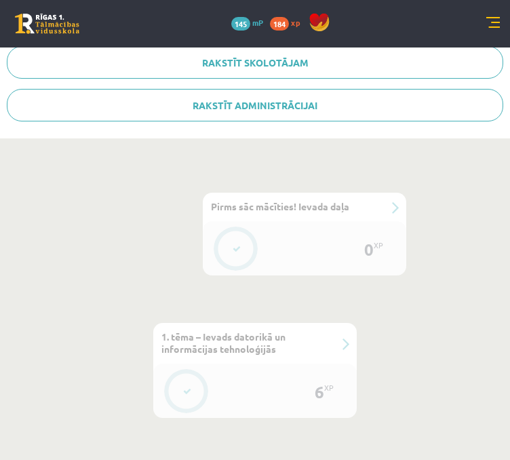
click at [486, 28] on link at bounding box center [493, 24] width 14 height 14
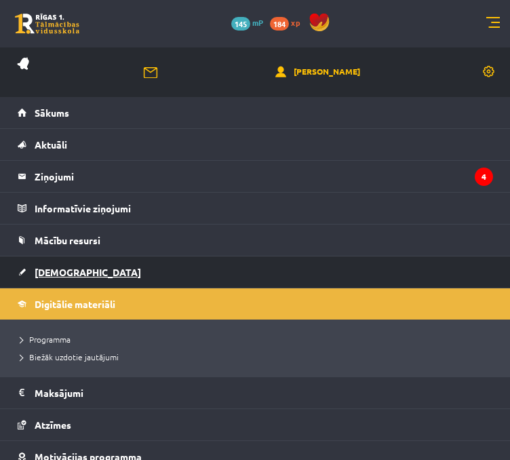
click at [44, 266] on span "[DEMOGRAPHIC_DATA]" at bounding box center [88, 272] width 106 height 12
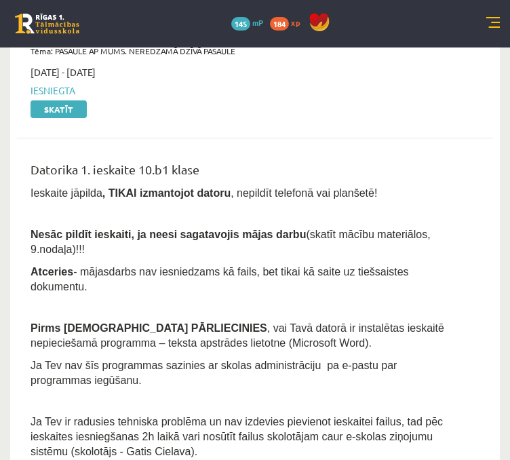
scroll to position [339, 0]
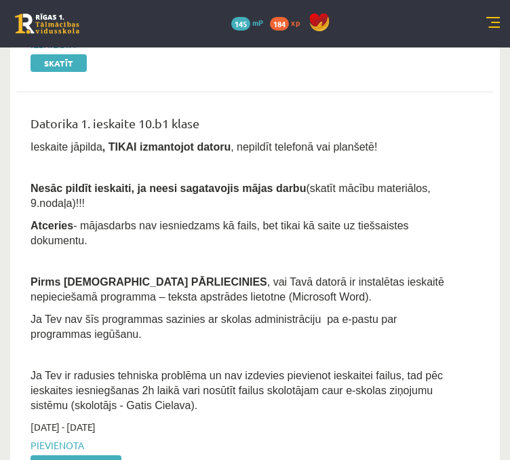
click at [488, 14] on div "0 Dāvanas 145 mP 184 xp" at bounding box center [255, 23] width 510 height 47
click at [495, 24] on link at bounding box center [493, 24] width 14 height 14
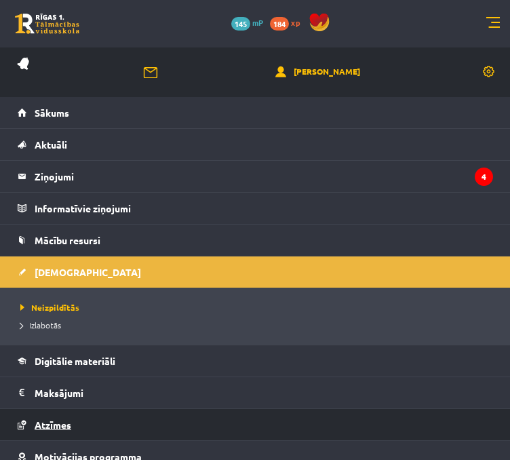
click at [68, 411] on link "Atzīmes" at bounding box center [255, 424] width 475 height 31
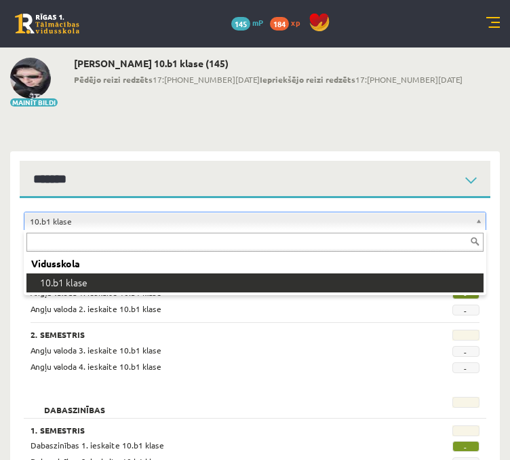
drag, startPoint x: 481, startPoint y: 212, endPoint x: 481, endPoint y: 198, distance: 14.3
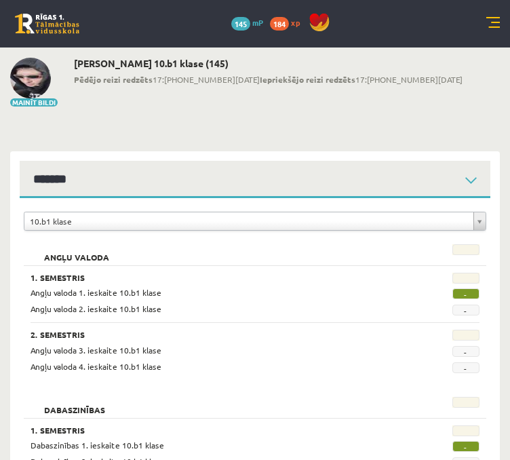
click at [492, 26] on link at bounding box center [493, 24] width 14 height 14
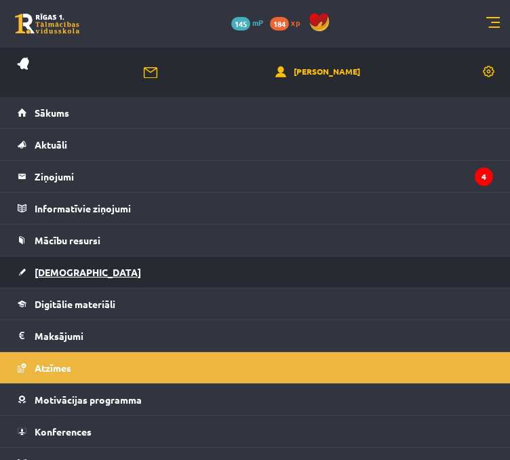
click at [36, 273] on span "[DEMOGRAPHIC_DATA]" at bounding box center [88, 272] width 106 height 12
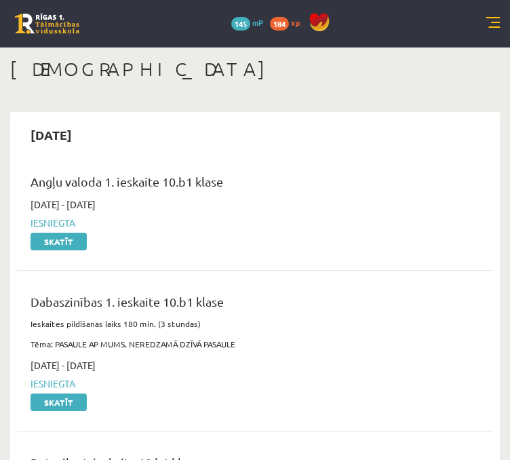
click at [488, 29] on link at bounding box center [493, 24] width 14 height 14
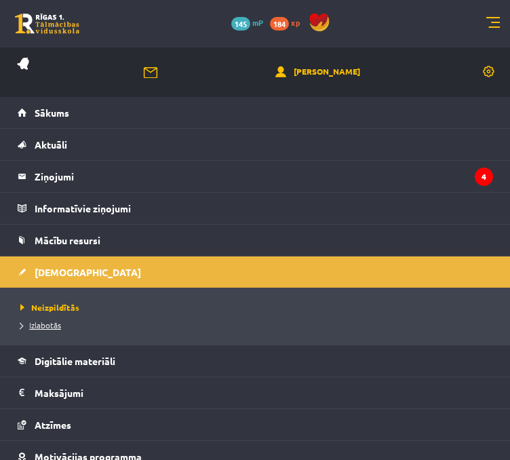
click at [45, 321] on span "Izlabotās" at bounding box center [40, 324] width 41 height 11
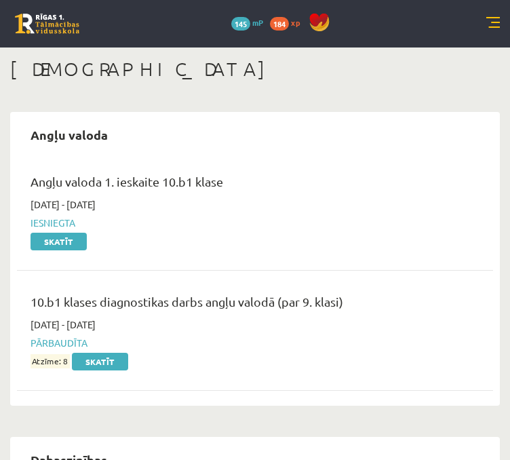
click at [494, 26] on link at bounding box center [493, 24] width 14 height 14
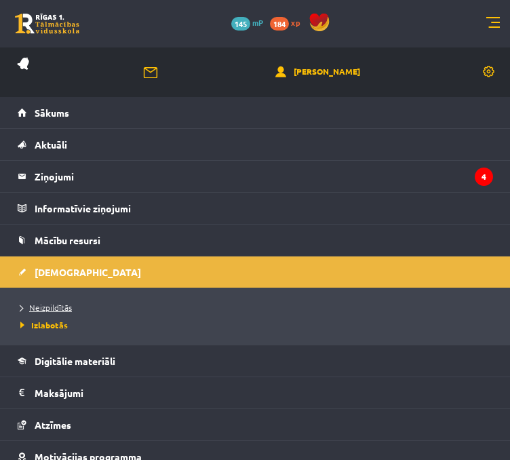
click at [60, 306] on span "Neizpildītās" at bounding box center [46, 307] width 52 height 11
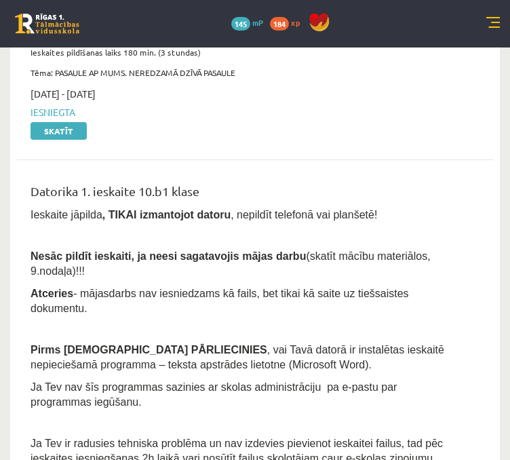
scroll to position [339, 0]
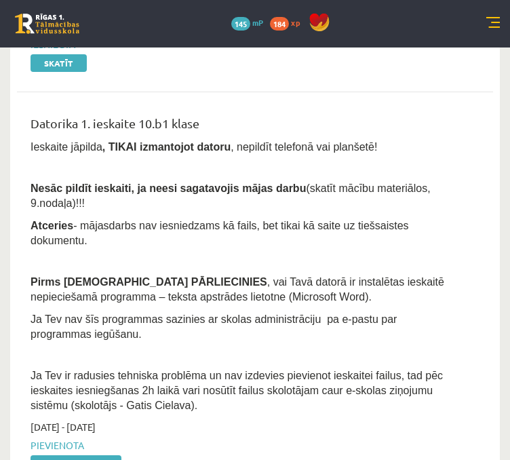
drag, startPoint x: 75, startPoint y: 422, endPoint x: 328, endPoint y: 31, distance: 466.8
click at [75, 455] on link "Pildīt ieskaiti" at bounding box center [76, 464] width 91 height 18
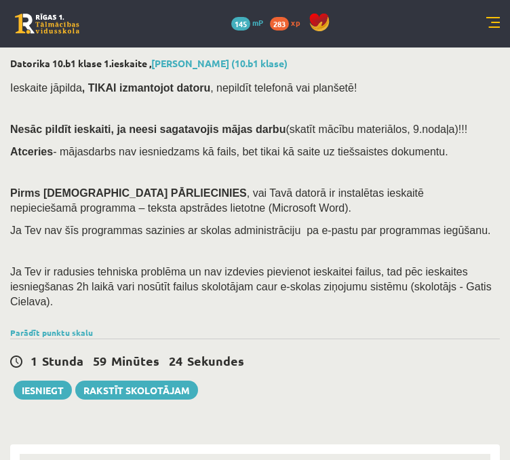
select select "**********"
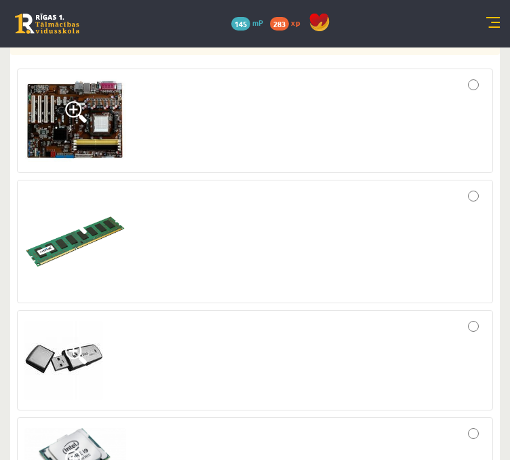
scroll to position [475, 0]
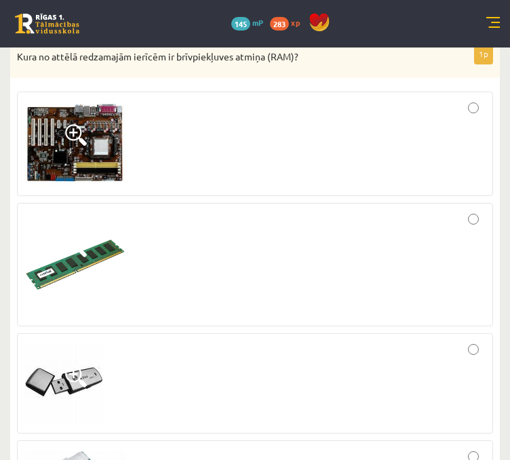
click at [481, 210] on div at bounding box center [254, 264] width 461 height 108
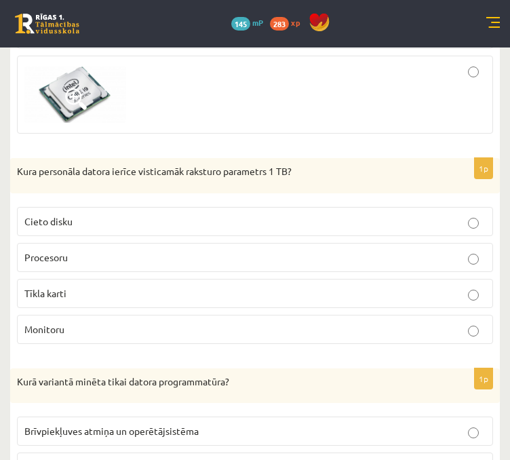
scroll to position [882, 0]
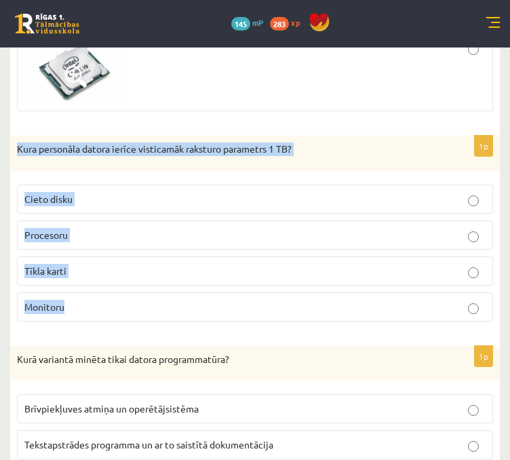
drag, startPoint x: 18, startPoint y: 136, endPoint x: 415, endPoint y: 298, distance: 429.1
click at [415, 298] on div "1p Kura personāla datora ierīce visticamāk raksturo parametrs 1 TB? Cieto disku…" at bounding box center [255, 234] width 490 height 197
copy div "Kura personāla datora ierīce visticamāk raksturo parametrs 1 TB? Cieto disku Pr…"
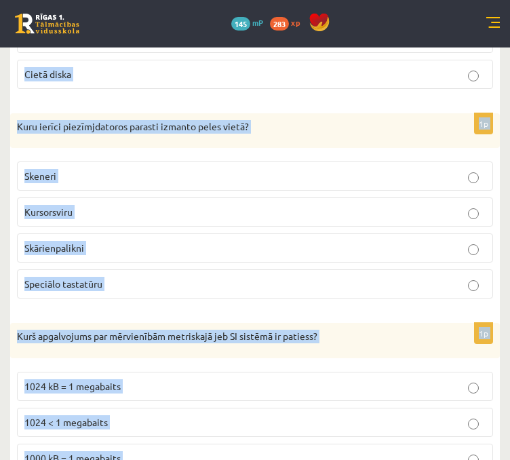
scroll to position [4424, 0]
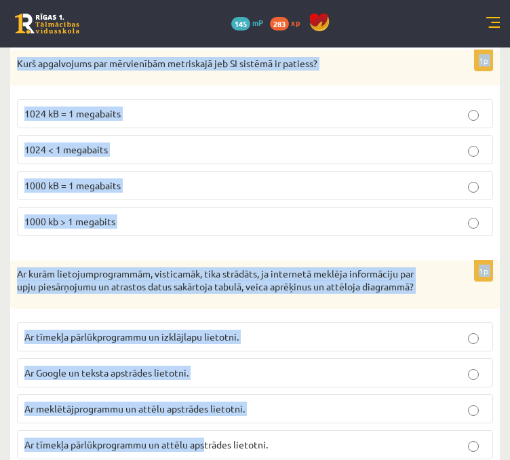
drag, startPoint x: 16, startPoint y: 132, endPoint x: 207, endPoint y: 491, distance: 407.1
copy form "Lore ipsumdolo sitame consec adipiscing elitsedd eiusmodte 3 IN? Utlab etdol Ma…"
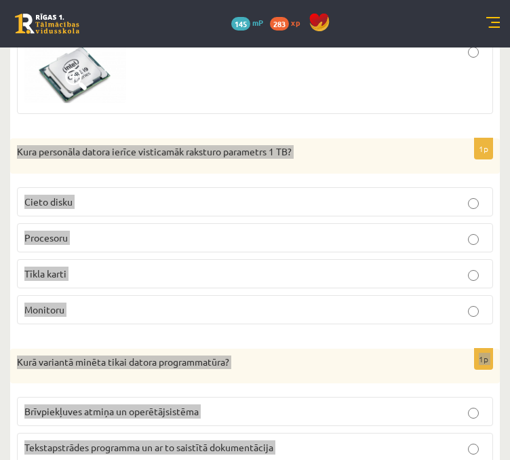
scroll to position [882, 0]
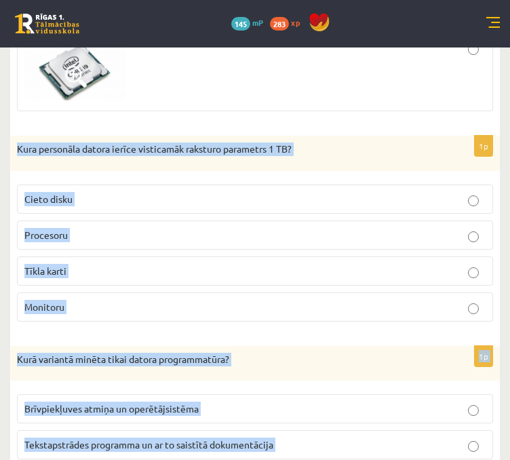
click at [188, 192] on p "Cieto disku" at bounding box center [254, 199] width 461 height 14
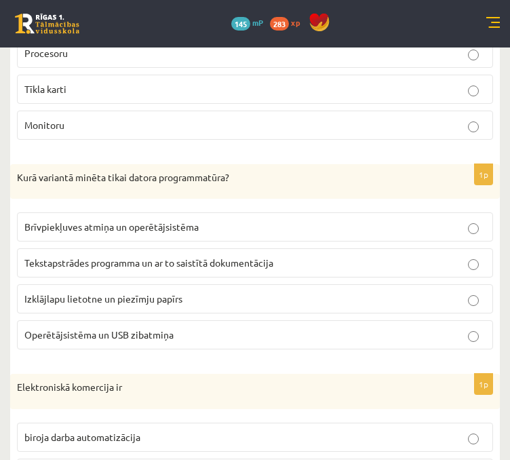
scroll to position [1085, 0]
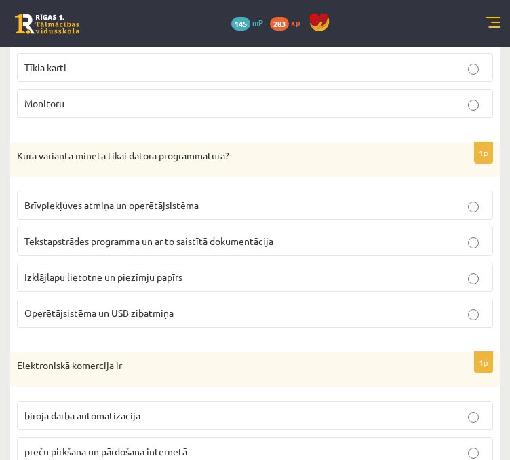
click at [94, 235] on span "Tekstapstrādes programma un ar to saistītā dokumentācija" at bounding box center [148, 241] width 249 height 12
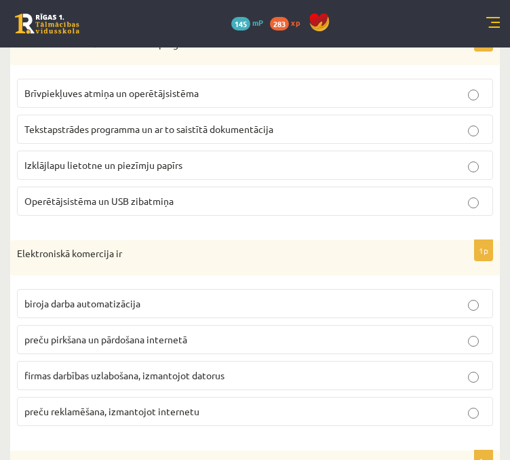
scroll to position [1221, 0]
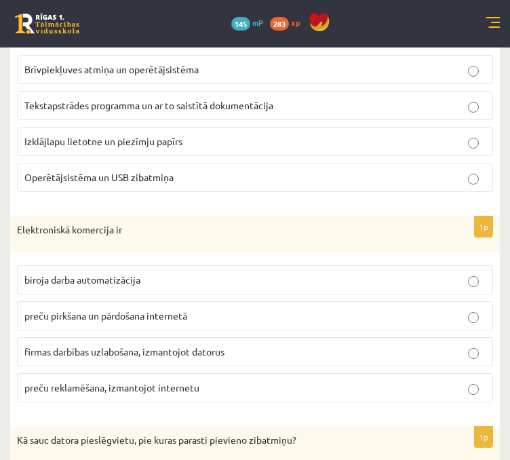
click at [94, 381] on span "preču reklamēšana, izmantojot internetu" at bounding box center [111, 387] width 175 height 12
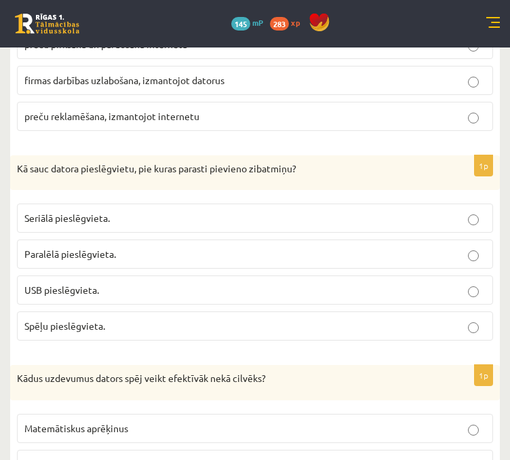
click at [96, 283] on p "USB pieslēgvieta." at bounding box center [254, 290] width 461 height 14
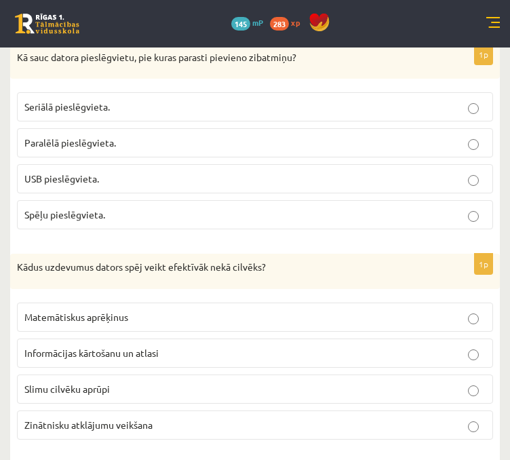
scroll to position [1627, 0]
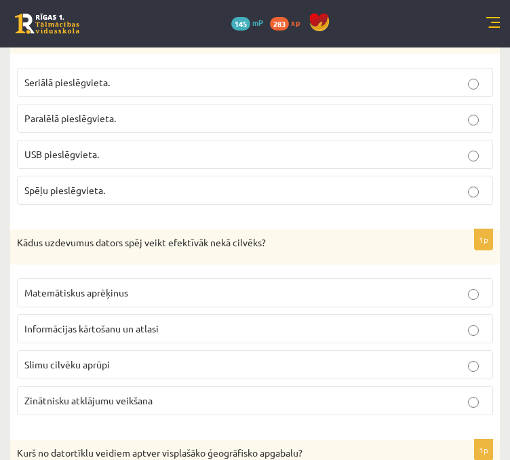
click at [130, 285] on p "Matemātiskus aprēķinus" at bounding box center [254, 292] width 461 height 14
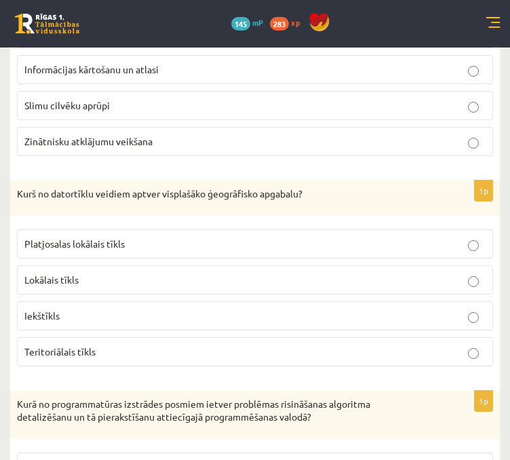
scroll to position [1899, 0]
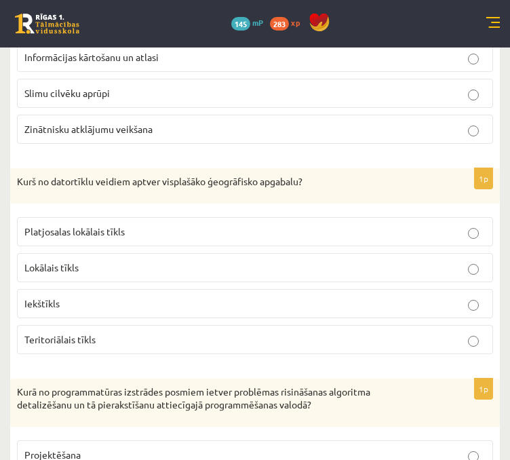
click at [81, 332] on p "Teritoriālais tīkls" at bounding box center [254, 339] width 461 height 14
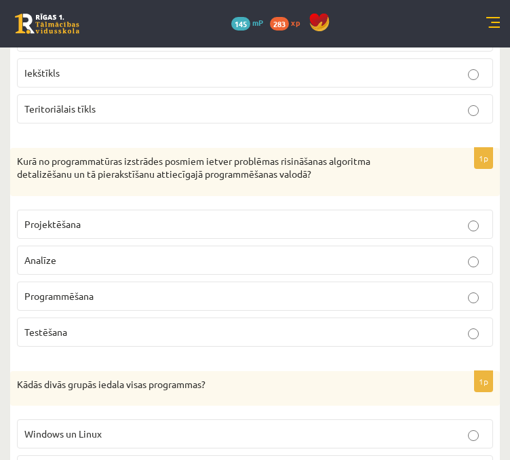
scroll to position [2170, 0]
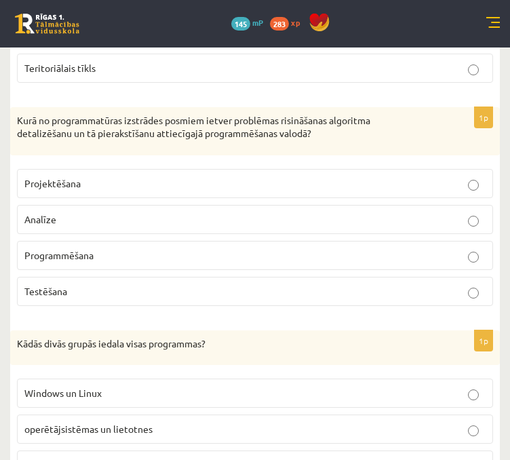
click at [68, 249] on span "Programmēšana" at bounding box center [58, 255] width 69 height 12
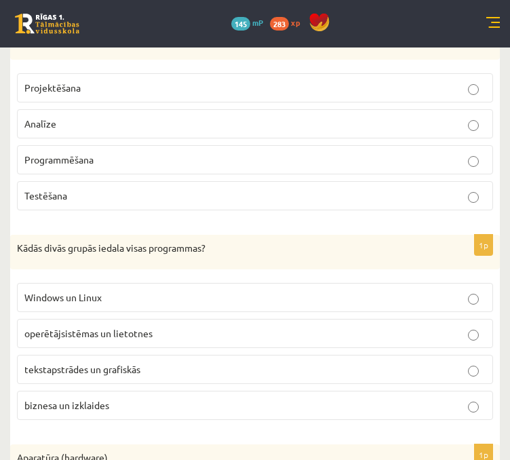
scroll to position [2306, 0]
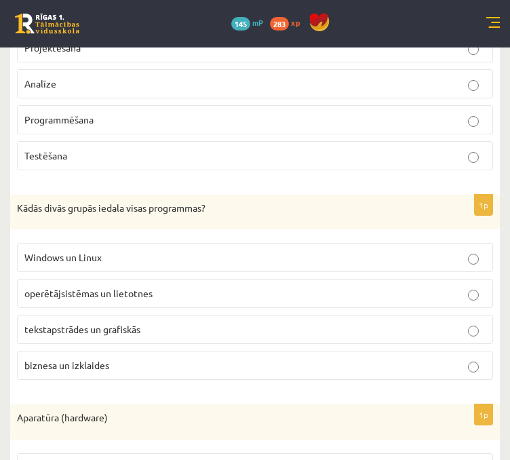
click at [187, 286] on p "operētājsistēmas un lietotnes" at bounding box center [254, 293] width 461 height 14
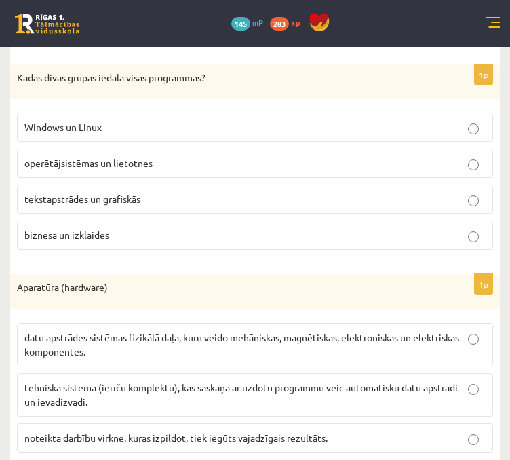
scroll to position [2509, 0]
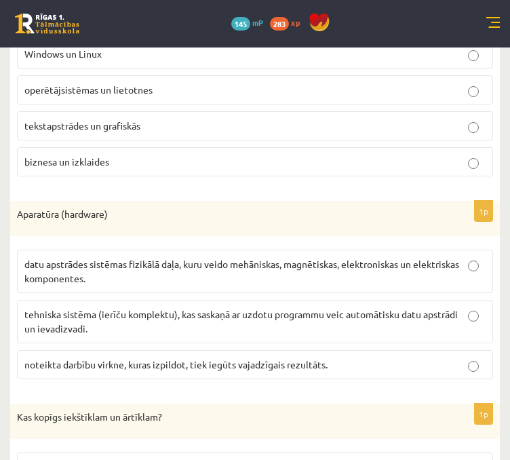
click at [80, 260] on p "datu apstrādes sistēmas fizikālā daļa, kuru veido mehāniskas, magnētiskas, elek…" at bounding box center [254, 271] width 461 height 28
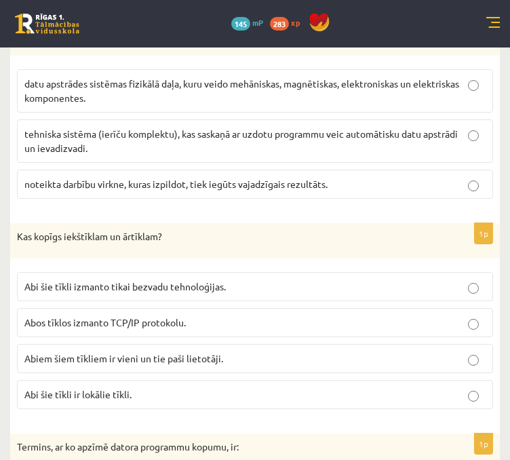
scroll to position [2712, 0]
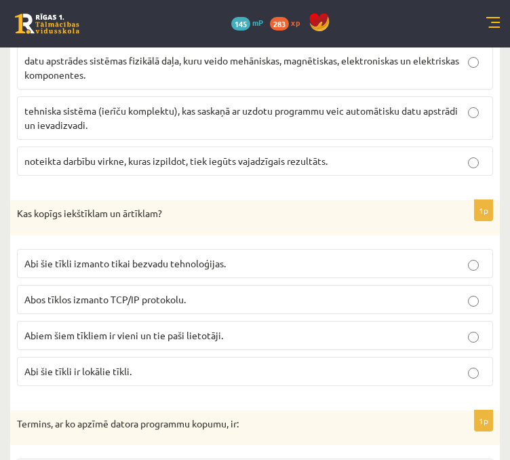
click at [199, 292] on p "Abos tīklos izmanto TCP/IP protokolu." at bounding box center [254, 299] width 461 height 14
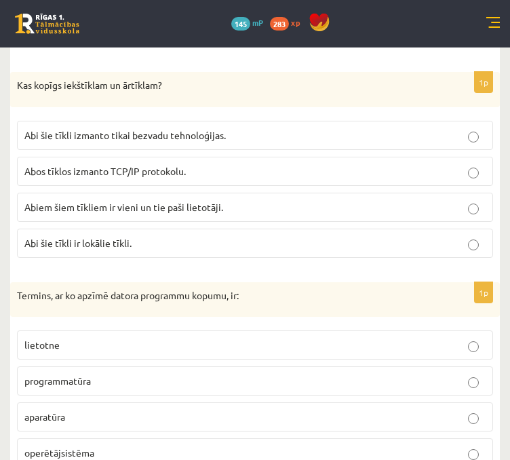
scroll to position [2916, 0]
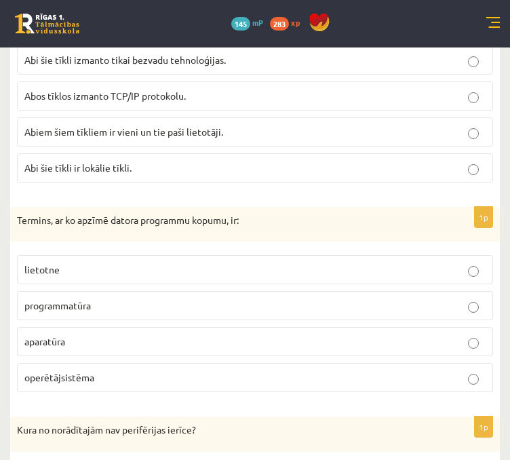
click at [43, 299] on span "programmatūra" at bounding box center [57, 305] width 66 height 12
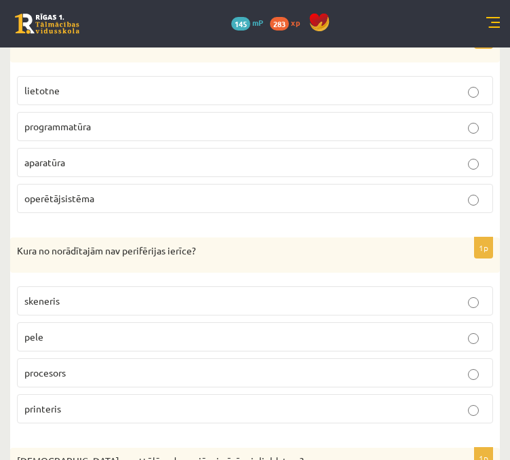
scroll to position [3119, 0]
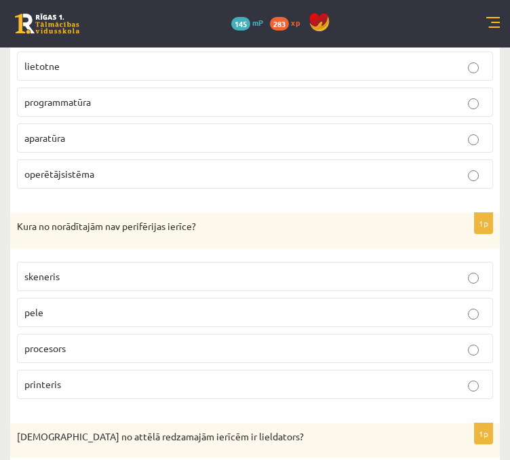
click at [48, 341] on p "procesors" at bounding box center [254, 348] width 461 height 14
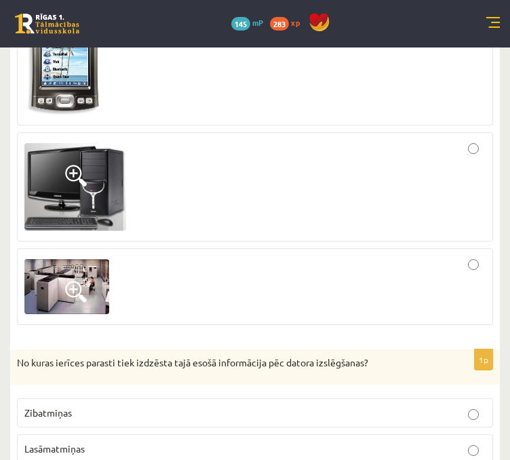
scroll to position [3730, 0]
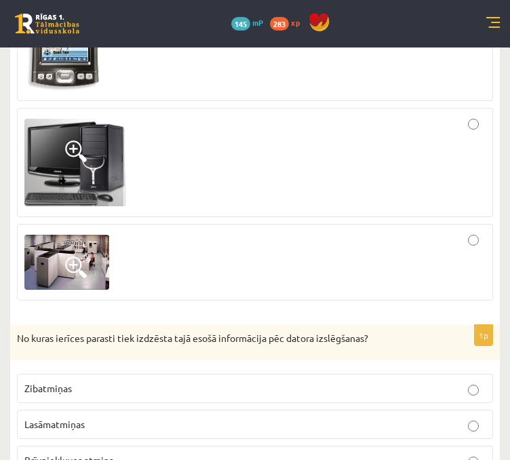
click at [472, 231] on div at bounding box center [254, 262] width 461 height 62
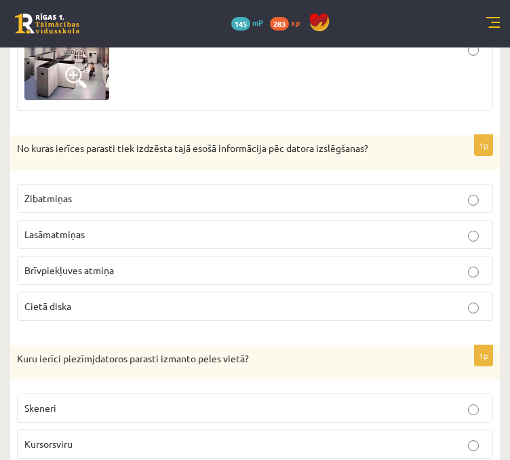
scroll to position [3933, 0]
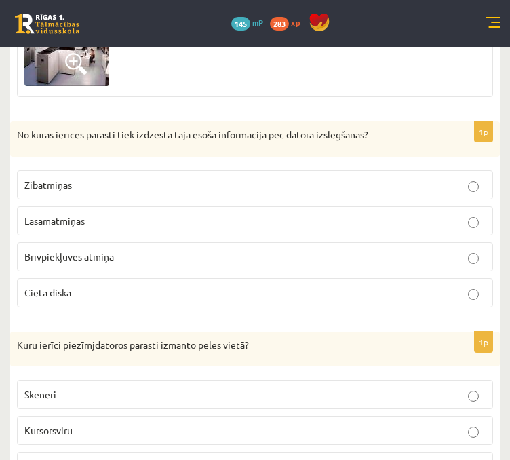
click at [90, 242] on label "Brīvpiekļuves atmiņa" at bounding box center [255, 256] width 476 height 29
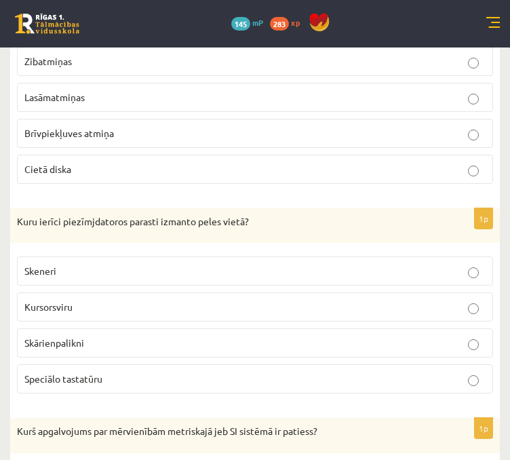
scroll to position [4069, 0]
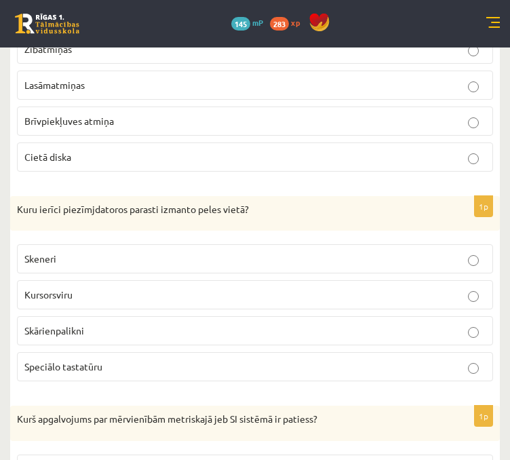
click at [97, 323] on p "Skārienpalikni" at bounding box center [254, 330] width 461 height 14
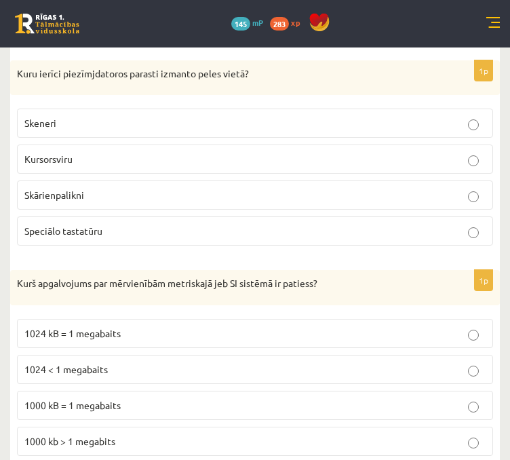
scroll to position [4272, 0]
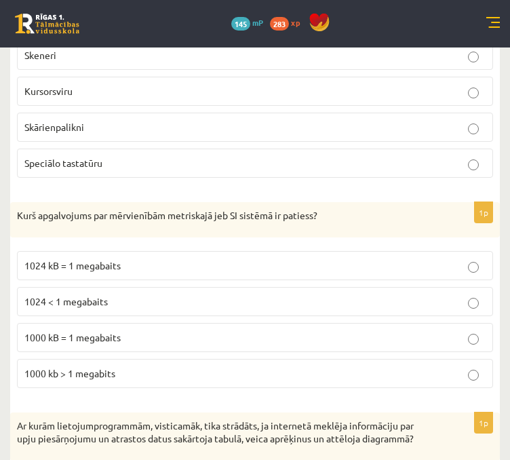
click at [91, 331] on span "1000 kB = 1 megabaits" at bounding box center [72, 337] width 96 height 12
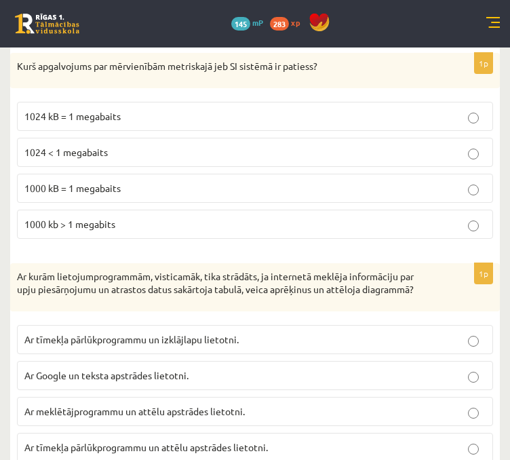
scroll to position [4424, 0]
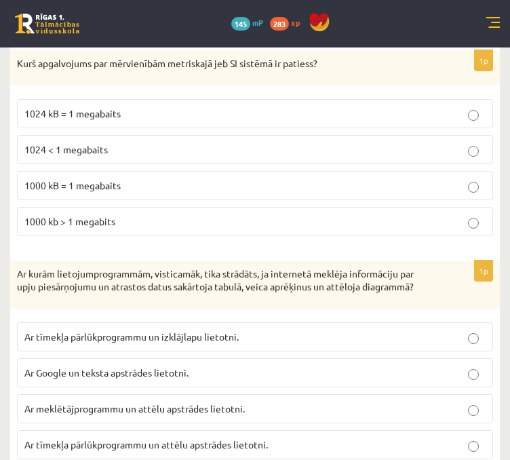
click at [154, 330] on p "Ar tīmekļa pārlūkprogrammu un izklājlapu lietotni." at bounding box center [254, 337] width 461 height 14
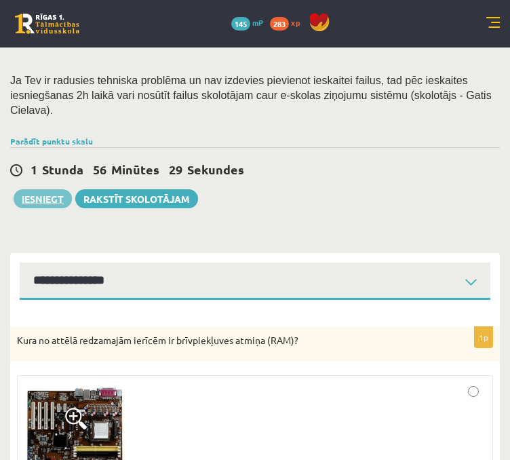
scroll to position [203, 0]
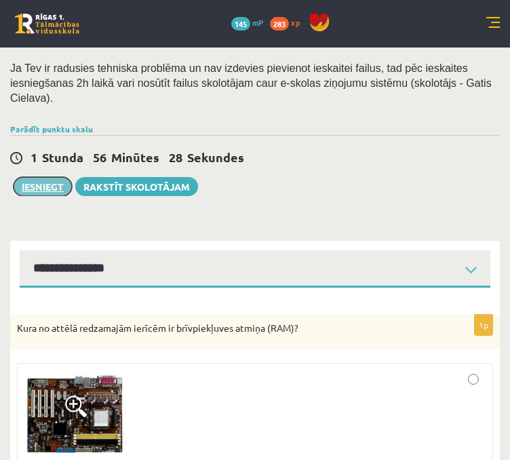
click at [47, 177] on button "Iesniegt" at bounding box center [43, 186] width 58 height 19
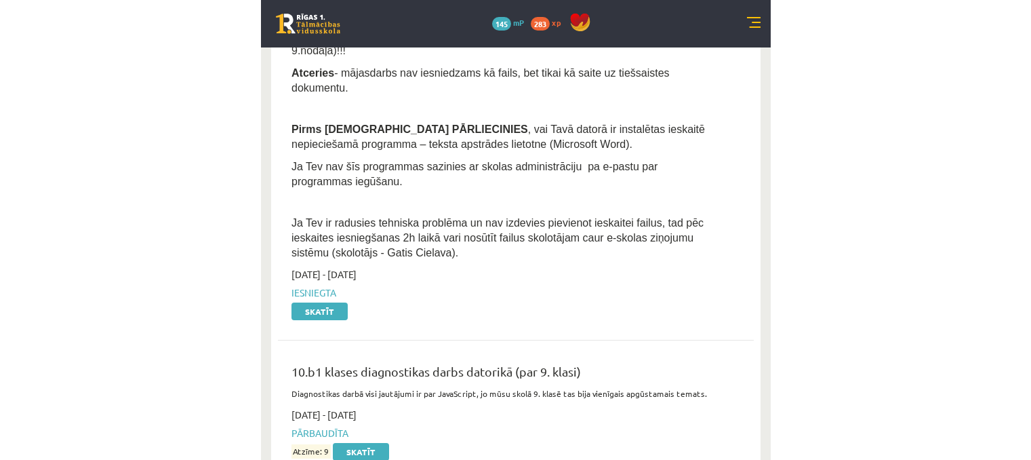
scroll to position [717, 0]
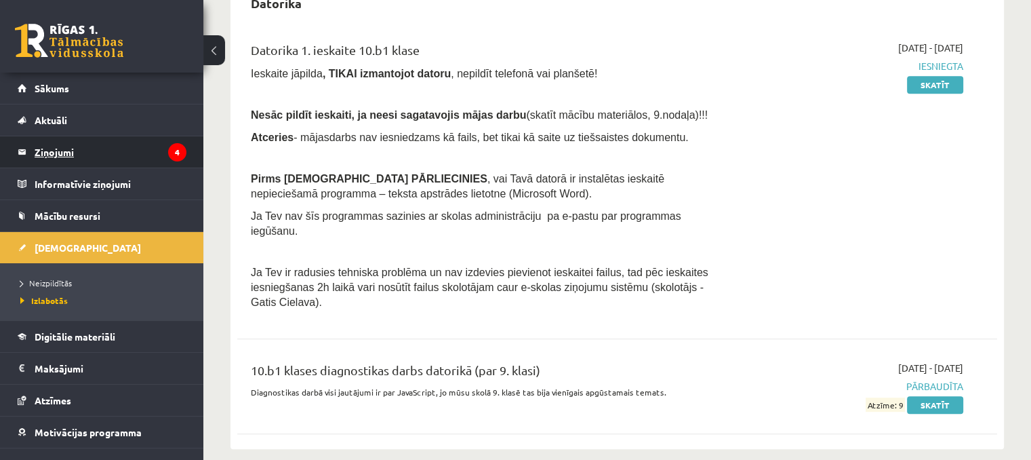
click at [134, 155] on legend "Ziņojumi 4" at bounding box center [111, 151] width 152 height 31
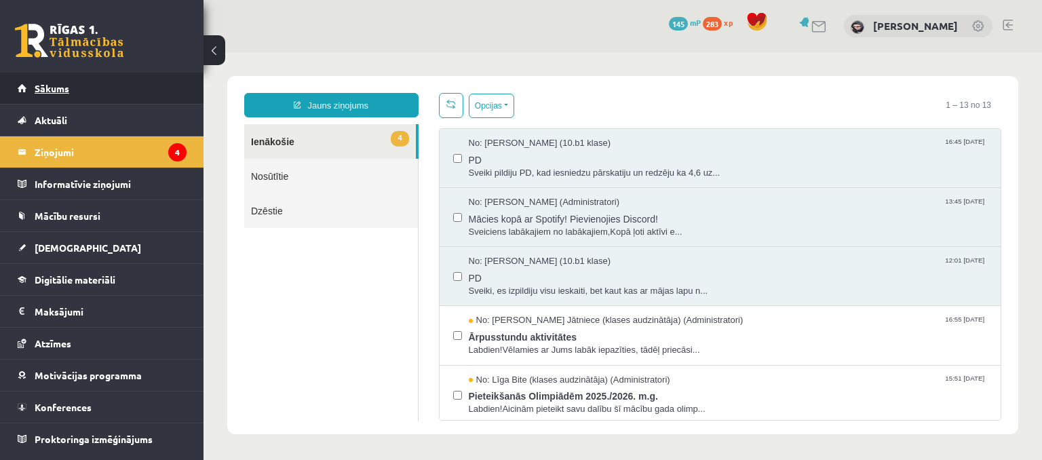
click at [60, 89] on span "Sākums" at bounding box center [52, 88] width 35 height 12
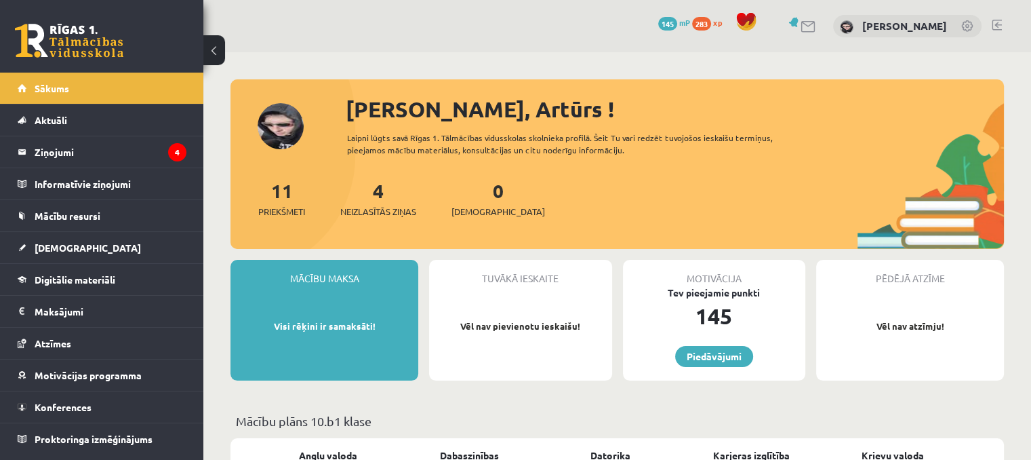
click at [970, 26] on link at bounding box center [969, 27] width 14 height 14
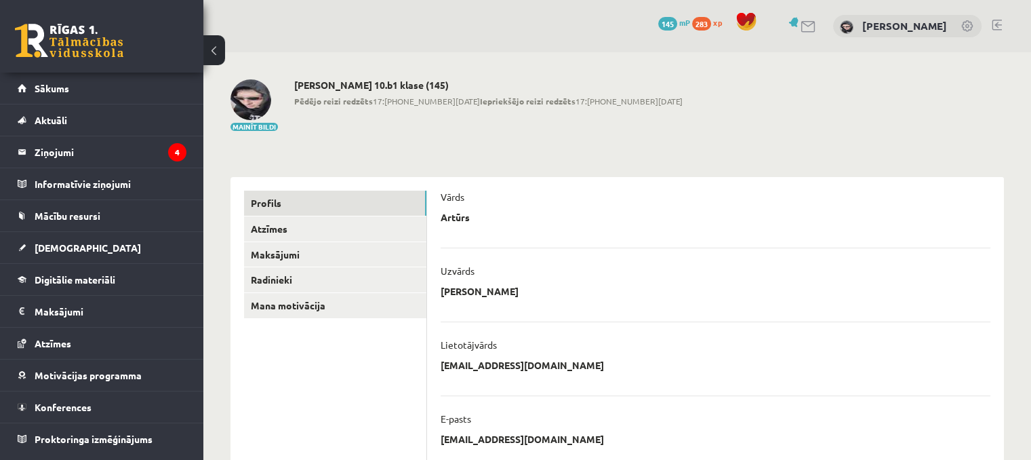
click at [1004, 21] on div "0 Dāvanas 145 mP 283 xp [PERSON_NAME]" at bounding box center [617, 26] width 828 height 52
click at [1001, 28] on link at bounding box center [997, 25] width 10 height 11
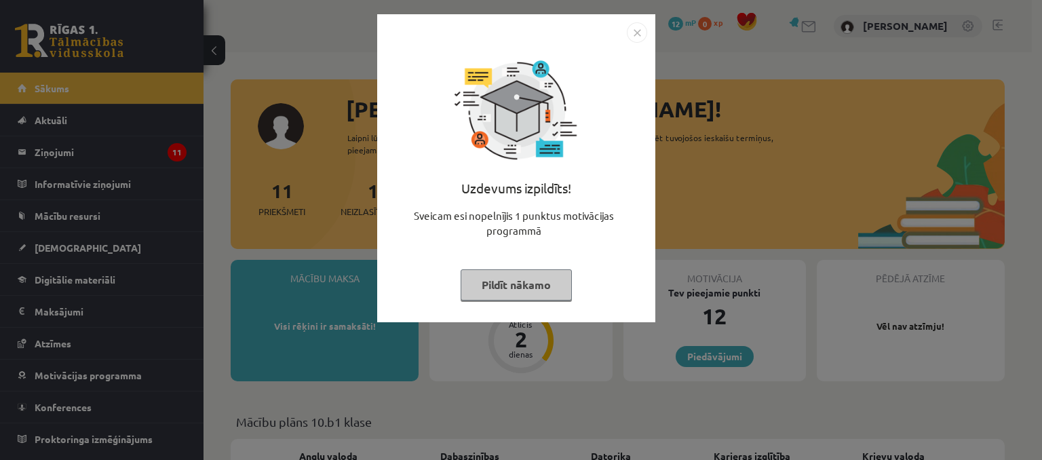
click at [632, 56] on div "Uzdevums izpildīts! Sveicam esi nopelnījis 1 punktus motivācijas programmā Pild…" at bounding box center [516, 178] width 262 height 271
click at [636, 39] on img "Close" at bounding box center [637, 32] width 20 height 20
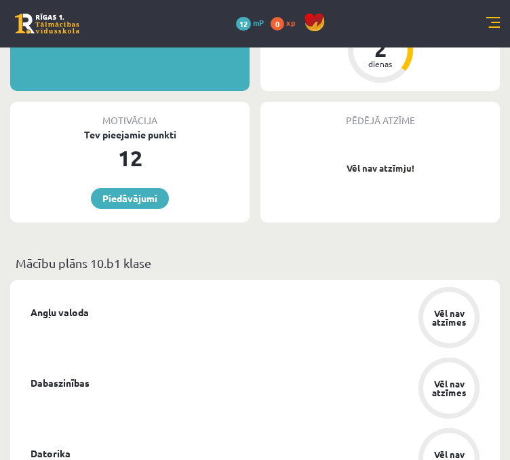
scroll to position [203, 0]
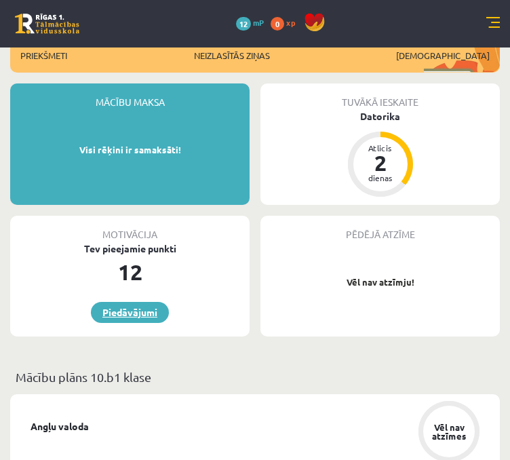
click at [138, 315] on link "Piedāvājumi" at bounding box center [130, 312] width 78 height 21
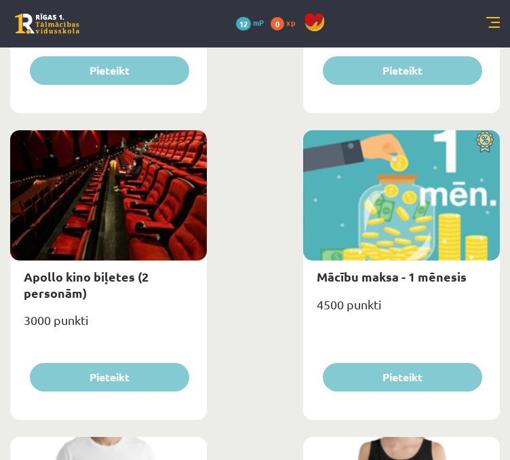
scroll to position [678, 0]
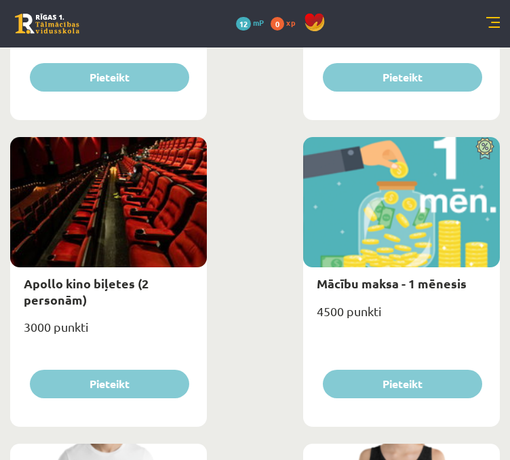
click at [488, 25] on div "0 Dāvanas 12 mP 0 xp" at bounding box center [255, 23] width 510 height 47
click at [488, 25] on link at bounding box center [493, 24] width 14 height 14
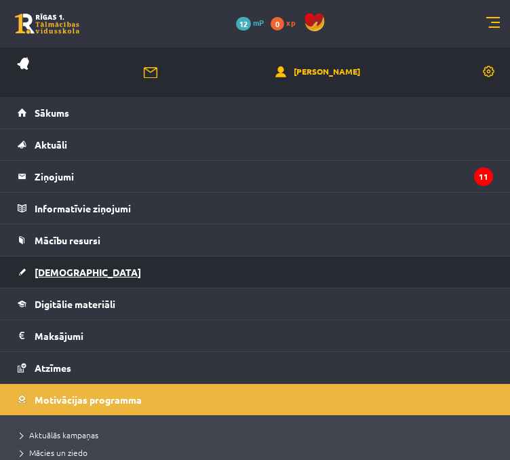
click at [78, 266] on link "[DEMOGRAPHIC_DATA]" at bounding box center [255, 271] width 475 height 31
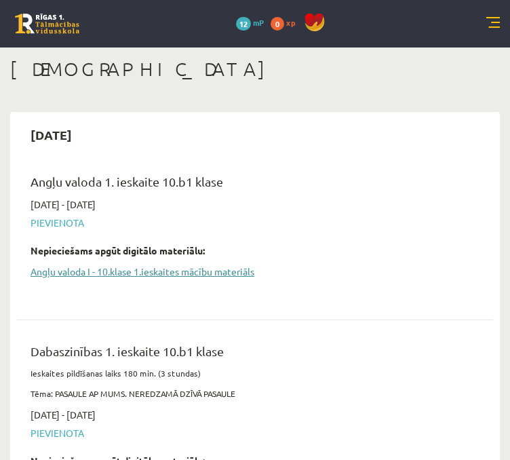
click at [140, 272] on link "Angļu valoda I - 10.klase 1.ieskaites mācību materiāls" at bounding box center [245, 271] width 429 height 14
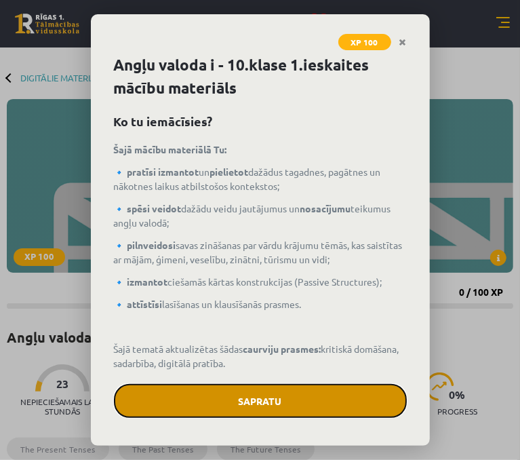
click at [288, 401] on button "Sapratu" at bounding box center [260, 401] width 293 height 34
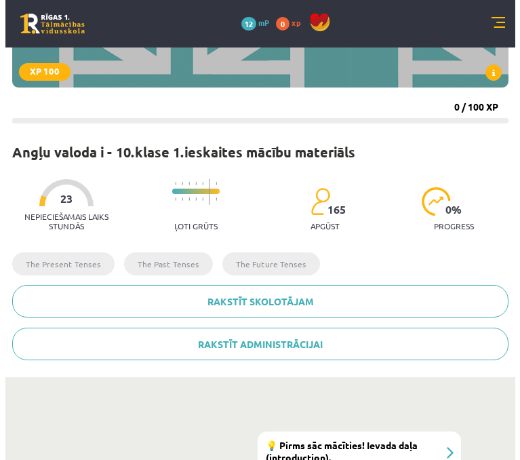
scroll to position [271, 0]
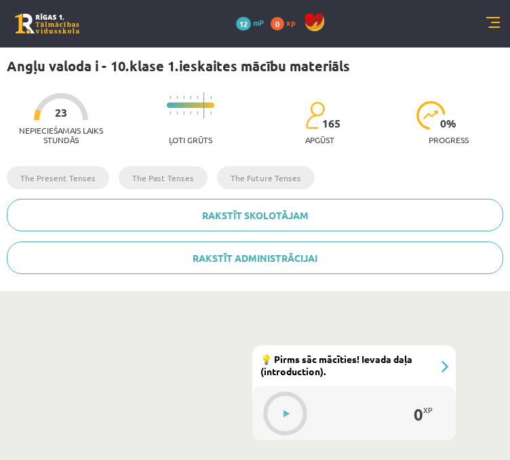
click at [440, 369] on div "#1 💡 Pirms sāc mācīties! Ievada daļa (introduction)." at bounding box center [353, 365] width 203 height 41
click at [445, 362] on div "#1 💡 Pirms sāc mācīties! Ievada daļa (introduction)." at bounding box center [353, 365] width 203 height 41
click at [290, 417] on button at bounding box center [286, 413] width 31 height 31
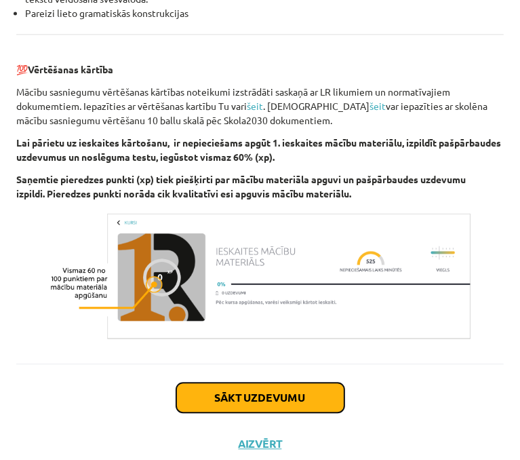
click at [228, 382] on button "Sākt uzdevumu" at bounding box center [260, 397] width 168 height 30
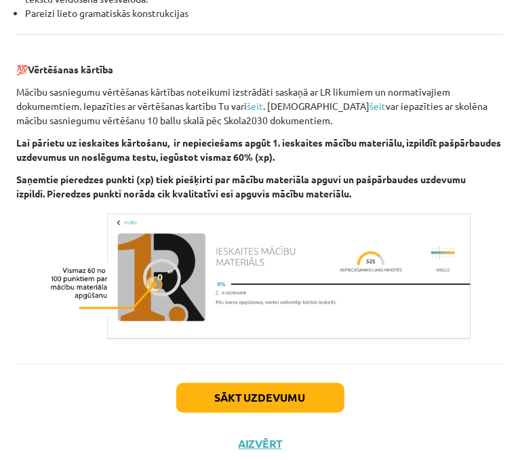
scroll to position [3, 0]
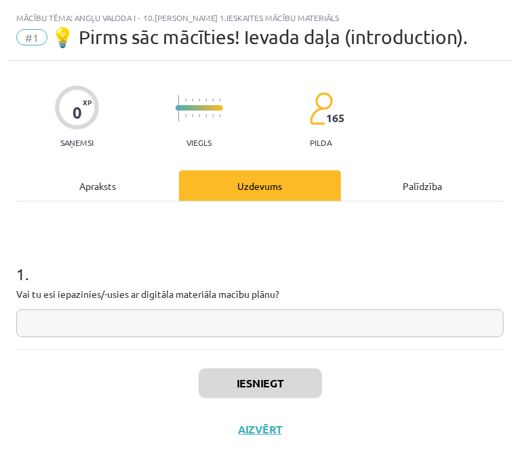
click at [155, 323] on input "text" at bounding box center [260, 323] width 488 height 28
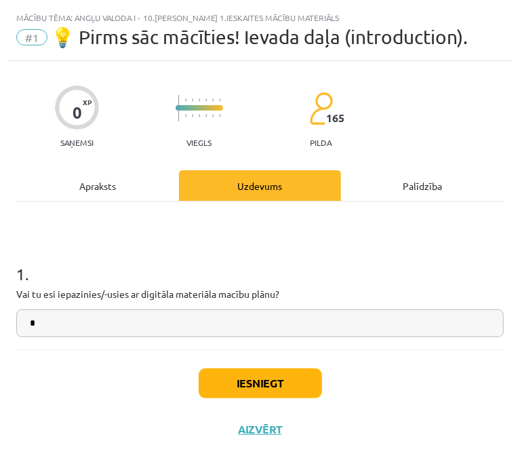
click at [104, 332] on input "*" at bounding box center [260, 323] width 488 height 28
click at [71, 330] on input "*" at bounding box center [260, 323] width 488 height 28
type input "**"
click at [201, 384] on button "Iesniegt" at bounding box center [260, 383] width 123 height 30
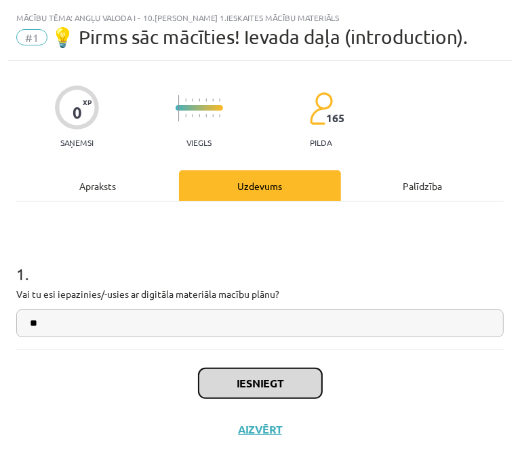
click at [283, 386] on button "Iesniegt" at bounding box center [260, 383] width 123 height 30
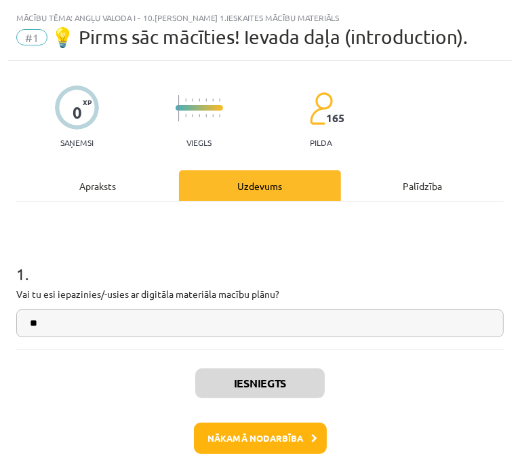
scroll to position [46, 0]
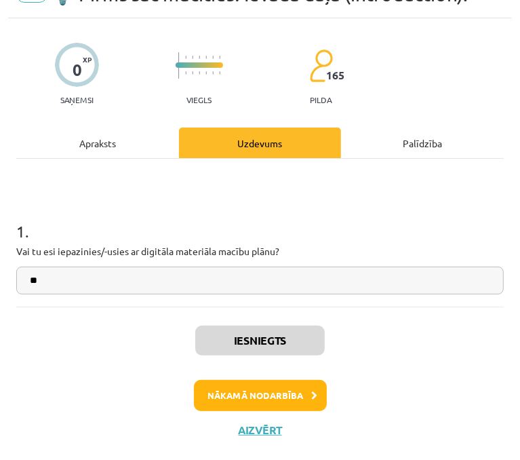
click at [171, 237] on h1 "1 ." at bounding box center [260, 219] width 488 height 42
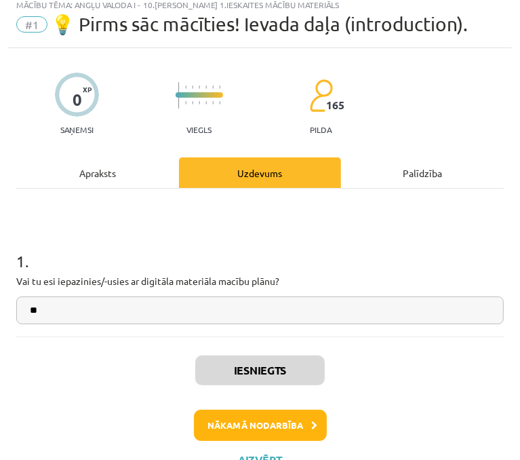
scroll to position [0, 0]
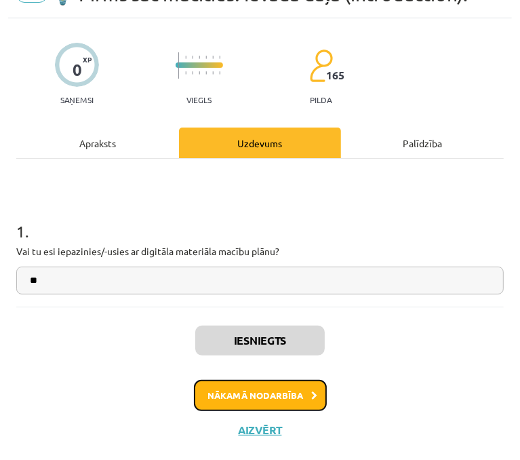
click at [276, 403] on button "Nākamā nodarbība" at bounding box center [260, 395] width 133 height 31
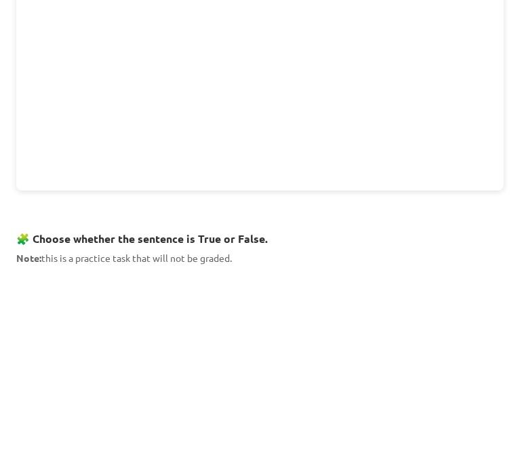
scroll to position [756, 0]
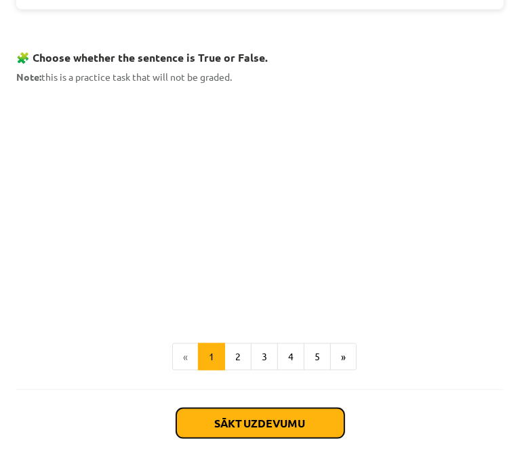
click at [269, 414] on button "Sākt uzdevumu" at bounding box center [260, 423] width 168 height 30
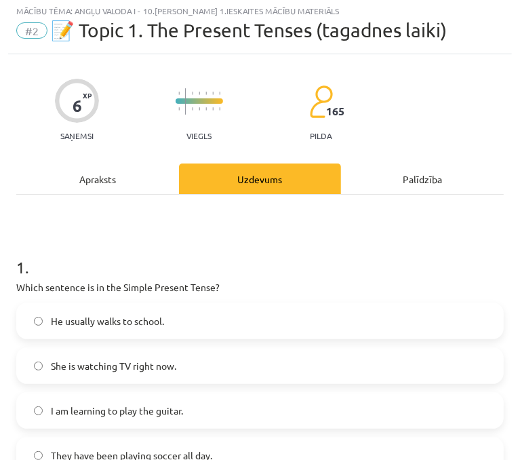
scroll to position [8, 0]
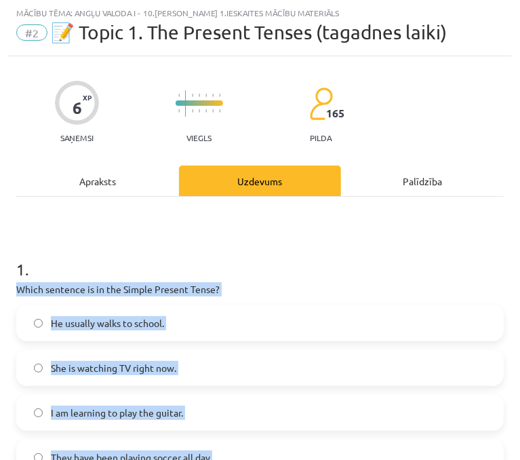
drag, startPoint x: 17, startPoint y: 290, endPoint x: 233, endPoint y: 448, distance: 267.9
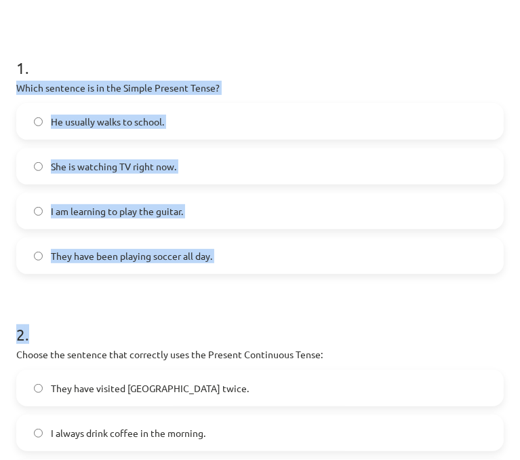
scroll to position [212, 0]
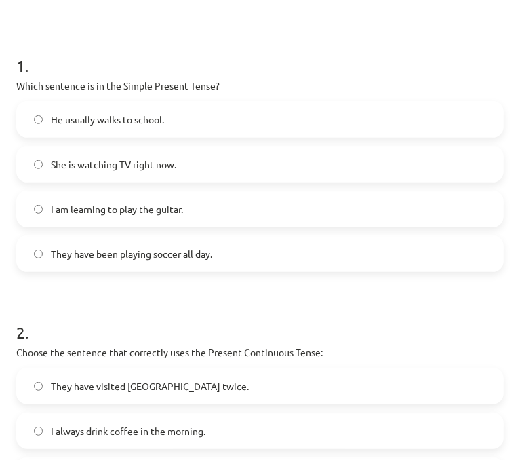
drag, startPoint x: 75, startPoint y: 62, endPoint x: 44, endPoint y: 62, distance: 31.2
click at [75, 62] on h1 "1 ." at bounding box center [260, 54] width 488 height 42
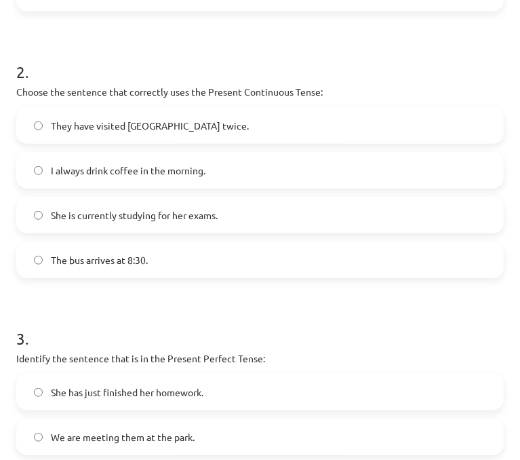
scroll to position [688, 0]
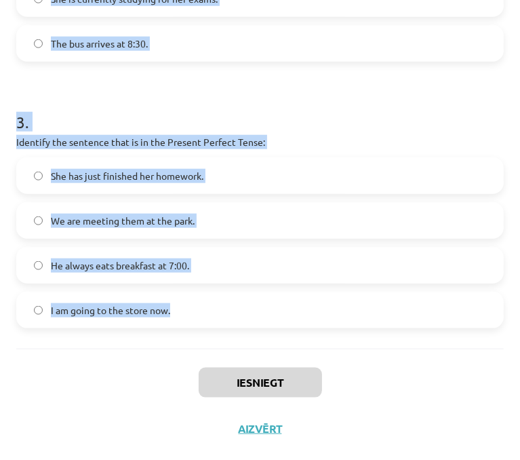
drag, startPoint x: 18, startPoint y: 67, endPoint x: 212, endPoint y: 294, distance: 298.2
copy form "1 . Which sentence is in the Simple Present Tense? He usually walks to school. …"
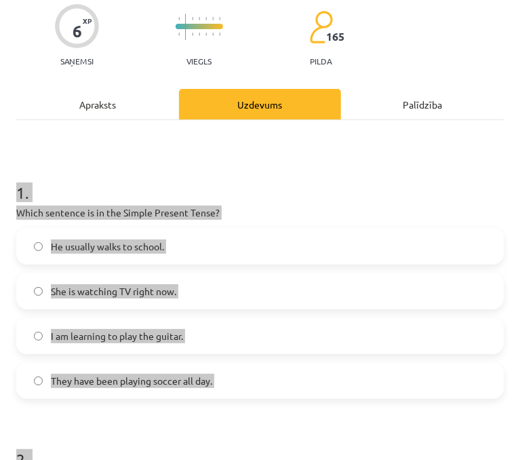
scroll to position [0, 0]
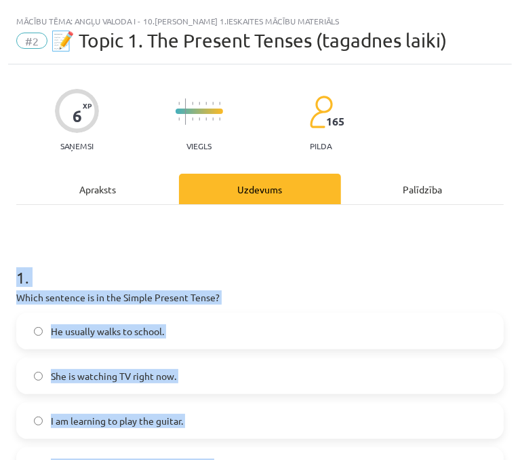
click at [31, 328] on label "He usually walks to school." at bounding box center [260, 331] width 485 height 34
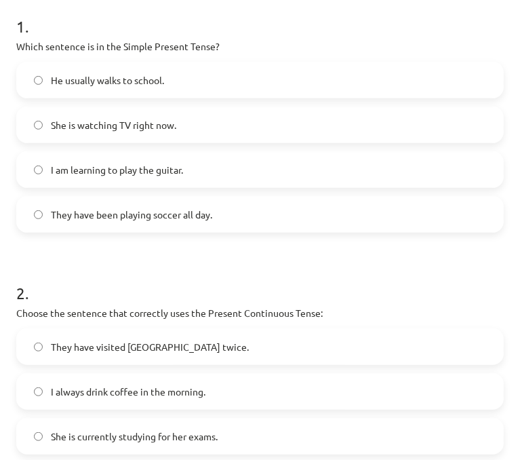
scroll to position [271, 0]
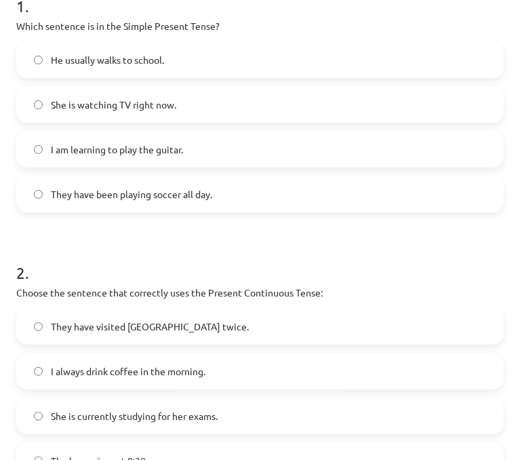
click at [36, 403] on label "She is currently studying for her exams." at bounding box center [260, 416] width 485 height 34
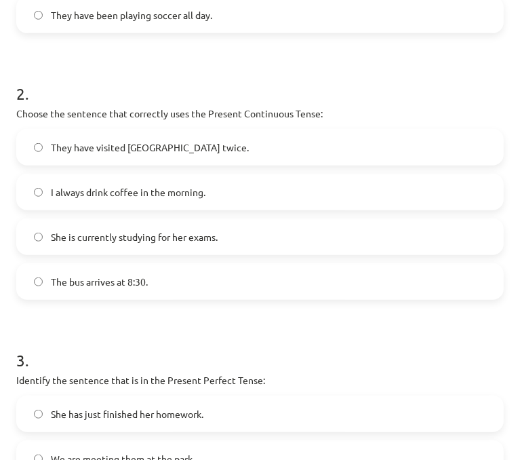
scroll to position [475, 0]
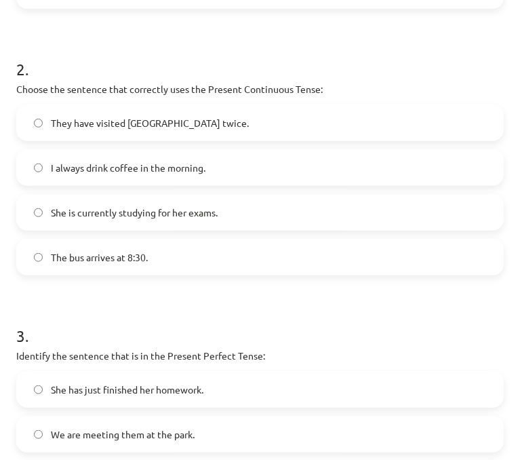
click at [50, 396] on label "She has just finished her homework." at bounding box center [260, 389] width 485 height 34
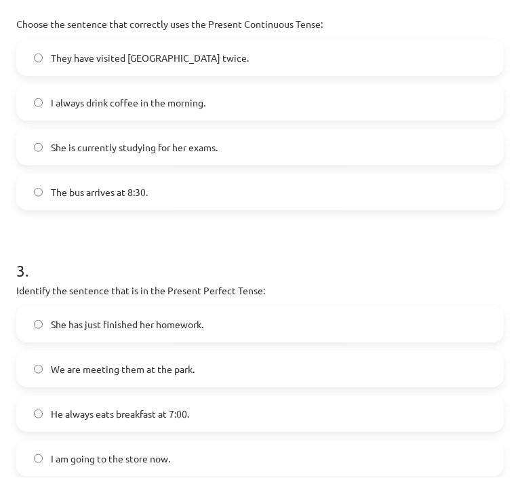
scroll to position [678, 0]
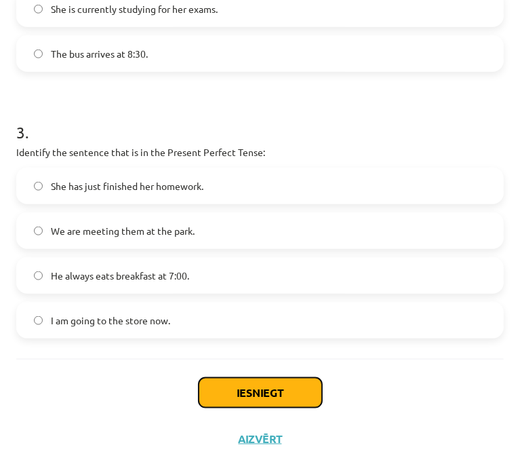
click at [285, 405] on button "Iesniegt" at bounding box center [260, 393] width 123 height 30
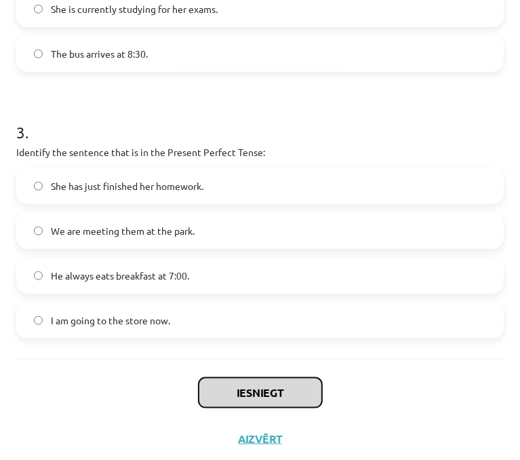
click at [266, 391] on button "Iesniegt" at bounding box center [260, 393] width 123 height 30
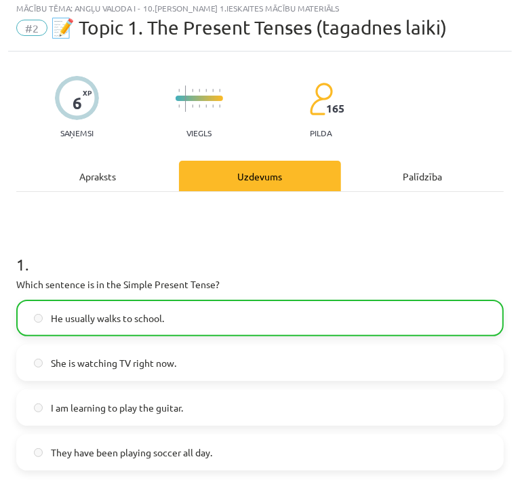
scroll to position [0, 0]
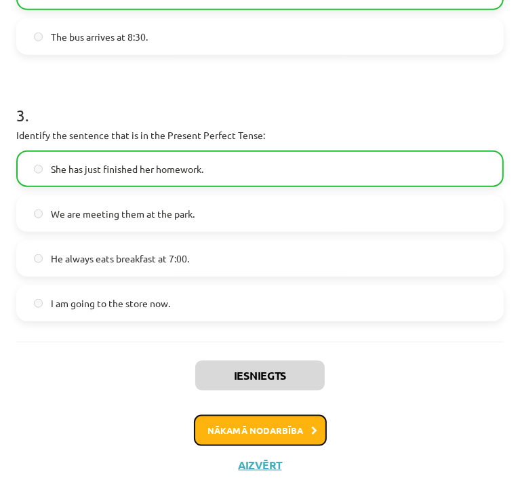
click at [232, 424] on button "Nākamā nodarbība" at bounding box center [260, 430] width 133 height 31
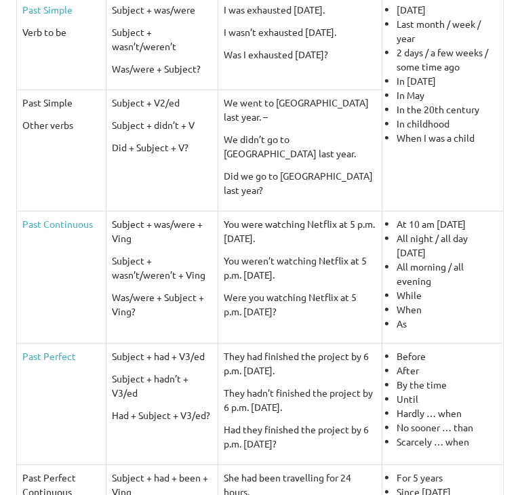
scroll to position [618, 0]
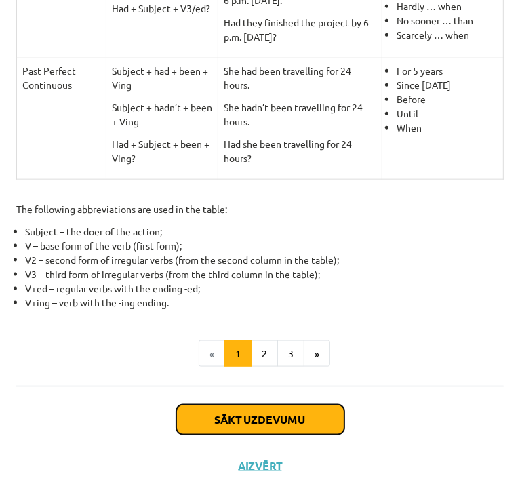
click at [253, 430] on button "Sākt uzdevumu" at bounding box center [260, 420] width 168 height 30
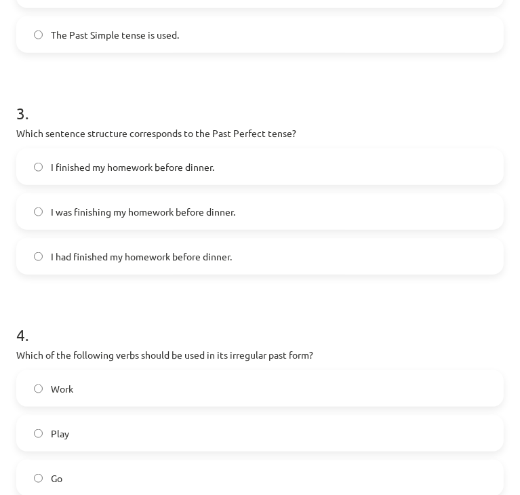
scroll to position [740, 0]
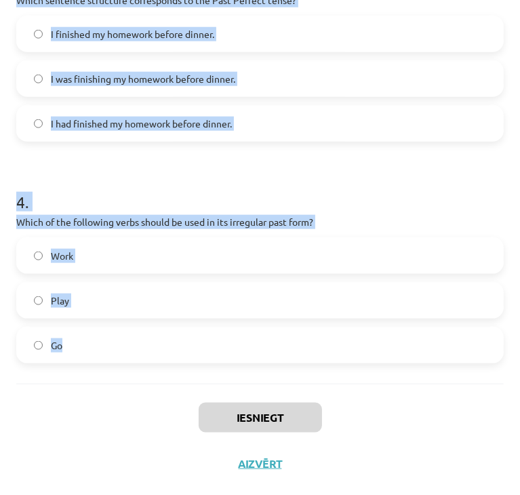
drag, startPoint x: 16, startPoint y: 288, endPoint x: 311, endPoint y: 383, distance: 309.9
copy form "Which of the following sentences is correct in the Past Simple tense? He went t…"
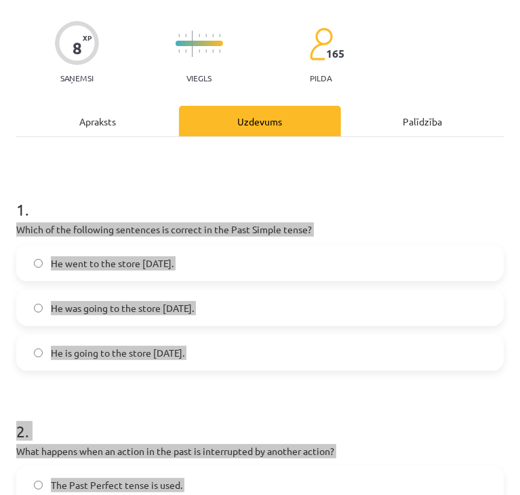
scroll to position [0, 0]
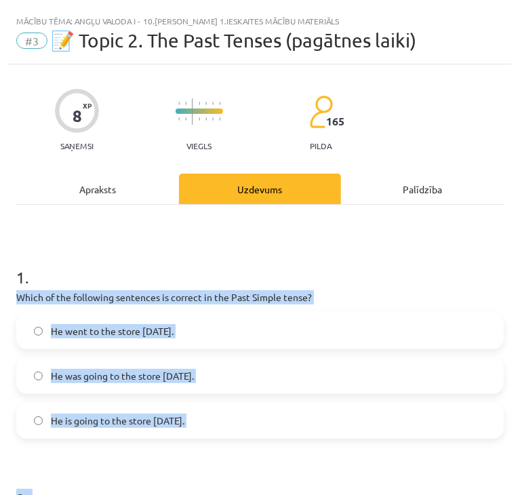
click at [76, 341] on label "He went to the store yesterday." at bounding box center [260, 331] width 485 height 34
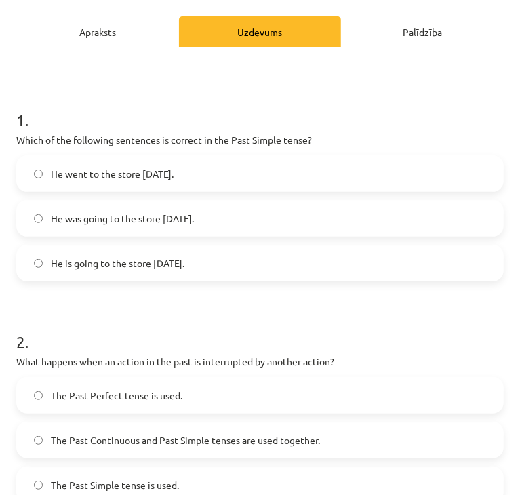
scroll to position [271, 0]
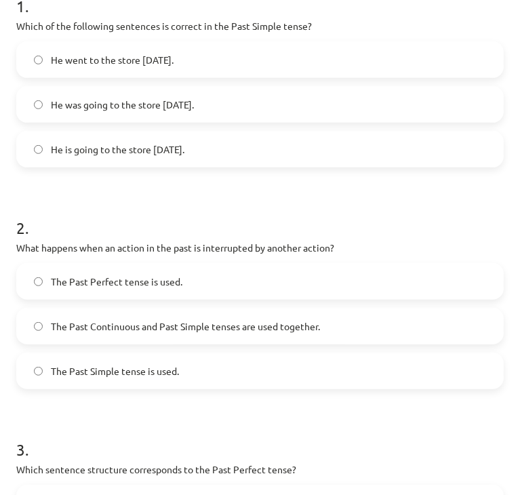
click at [33, 373] on label "The Past Simple tense is used." at bounding box center [260, 371] width 485 height 34
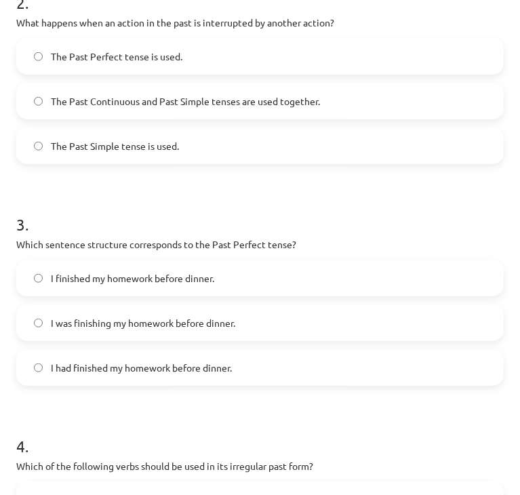
scroll to position [475, 0]
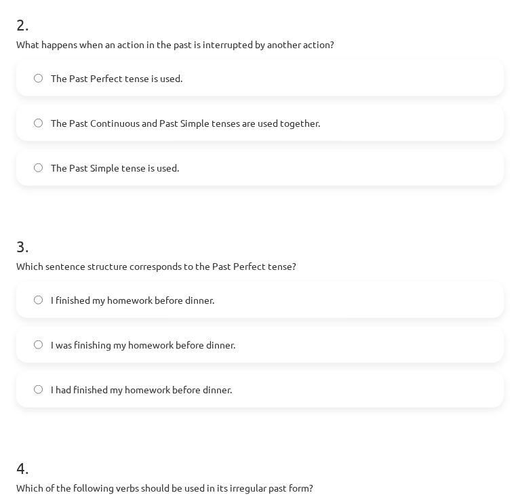
click at [39, 395] on label "I had finished my homework before dinner." at bounding box center [260, 389] width 485 height 34
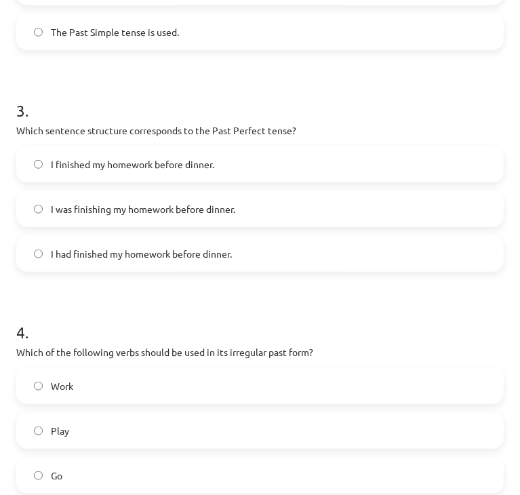
scroll to position [678, 0]
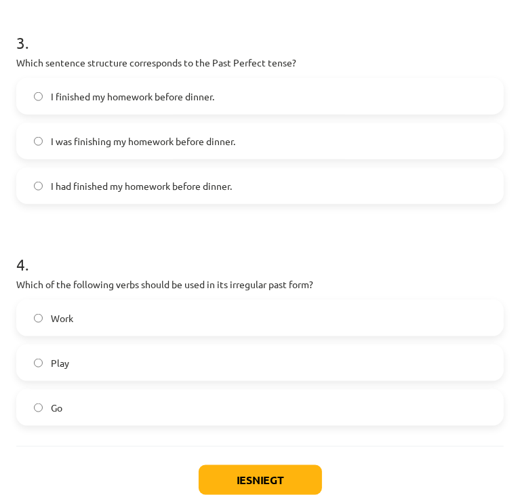
click at [37, 416] on label "Go" at bounding box center [260, 408] width 485 height 34
click at [274, 459] on button "Iesniegt" at bounding box center [260, 480] width 123 height 30
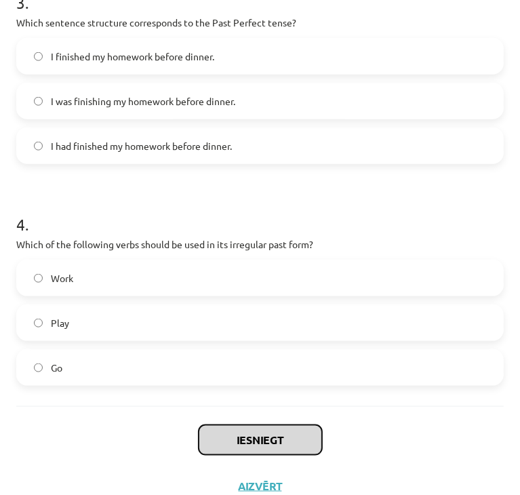
scroll to position [740, 0]
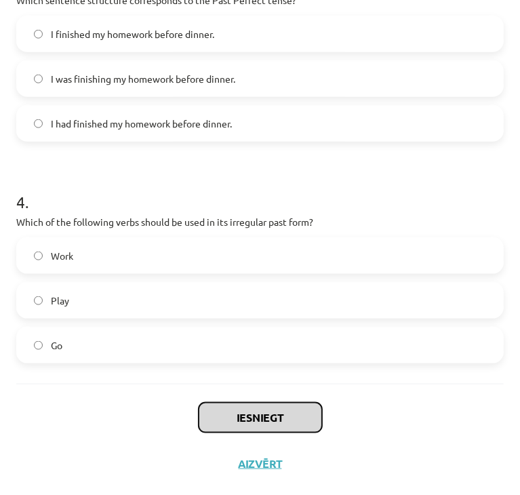
click at [262, 431] on button "Iesniegt" at bounding box center [260, 418] width 123 height 30
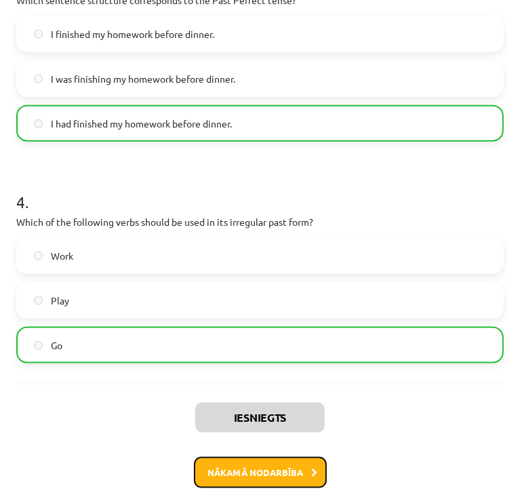
click at [259, 459] on button "Nākamā nodarbība" at bounding box center [260, 472] width 133 height 31
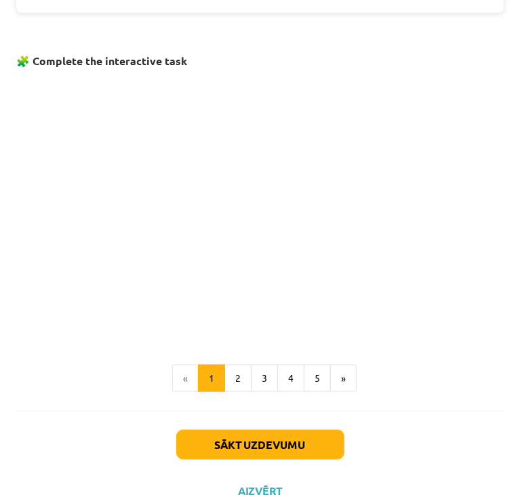
scroll to position [728, 0]
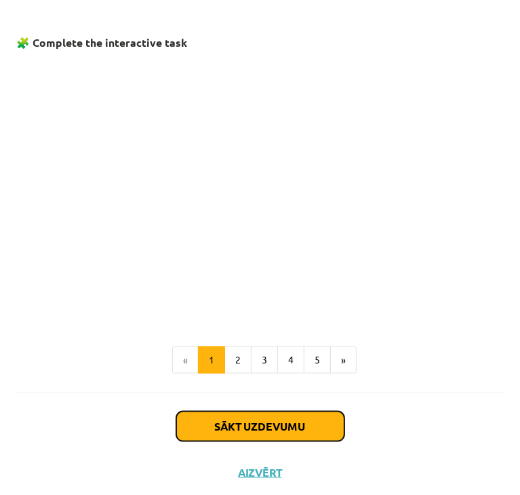
click at [265, 424] on button "Sākt uzdevumu" at bounding box center [260, 427] width 168 height 30
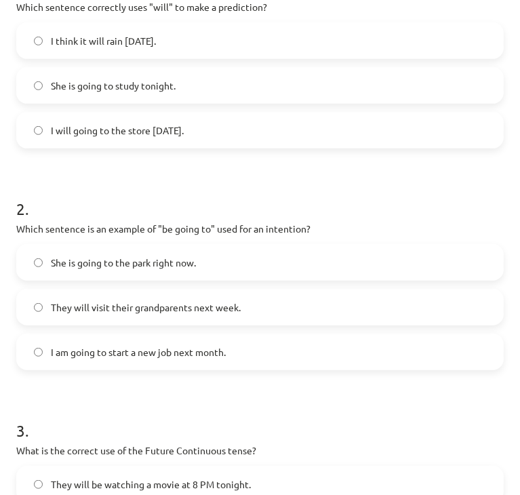
scroll to position [740, 0]
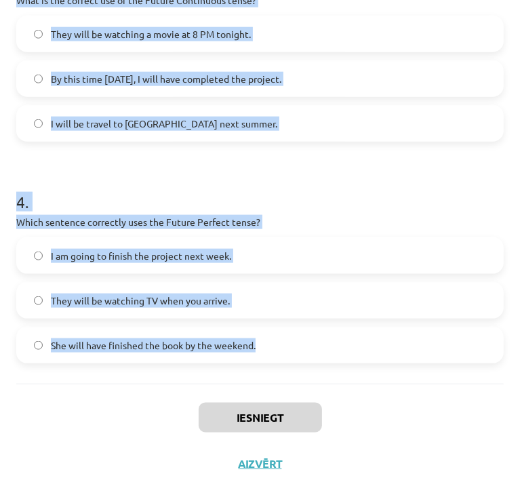
drag, startPoint x: 17, startPoint y: 204, endPoint x: 271, endPoint y: 383, distance: 311.0
copy form "1 . Which sentence correctly uses "will" to make a prediction? I think it will …"
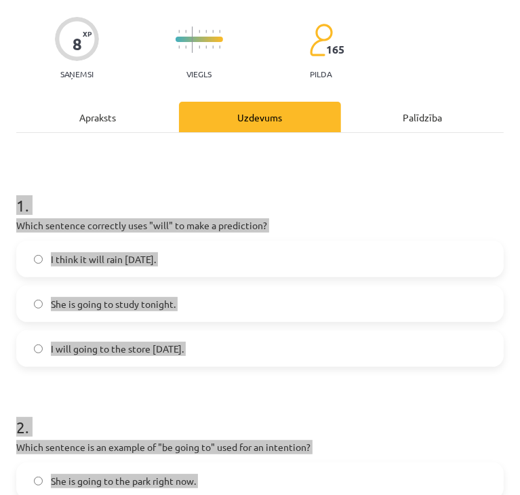
scroll to position [0, 0]
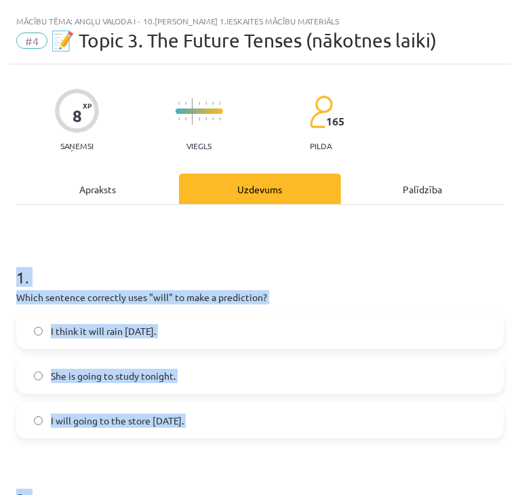
click at [49, 424] on label "I will going to the store tomorrow." at bounding box center [260, 420] width 485 height 34
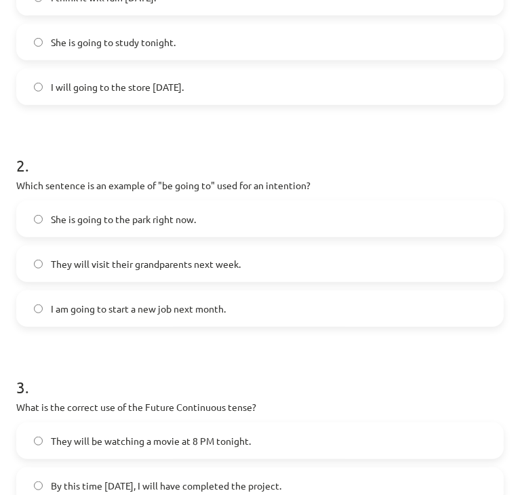
scroll to position [407, 0]
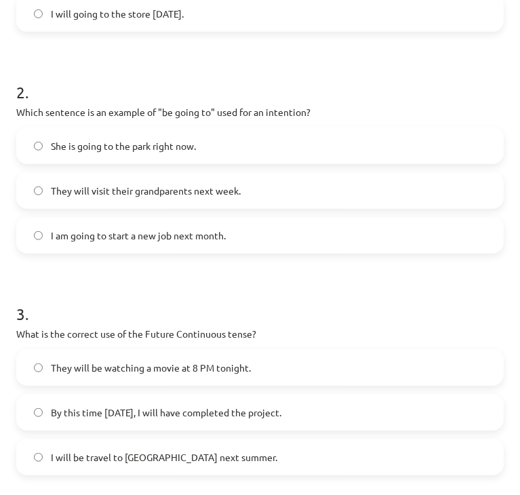
click at [46, 363] on label "They will be watching a movie at 8 PM tonight." at bounding box center [260, 368] width 485 height 34
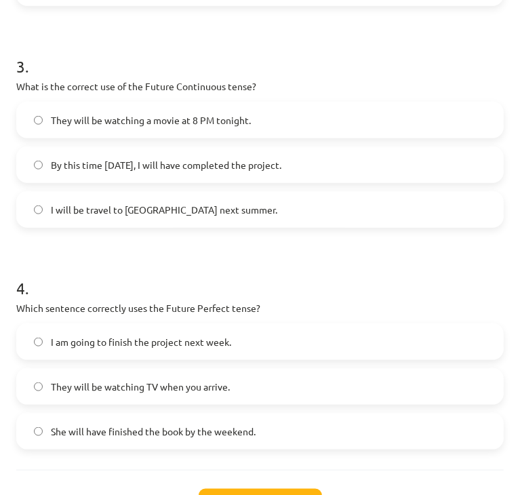
scroll to position [678, 0]
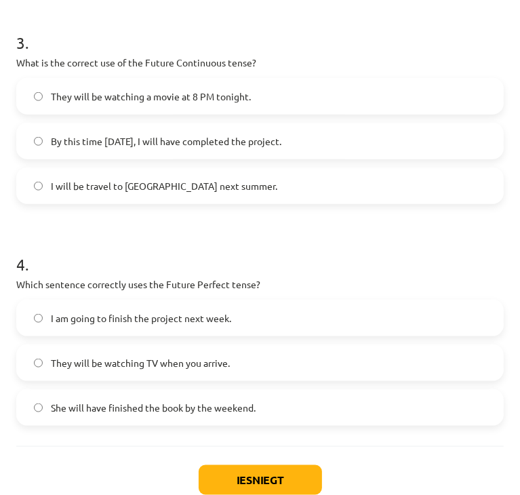
click at [47, 412] on label "She will have finished the book by the weekend." at bounding box center [260, 408] width 485 height 34
click at [263, 459] on button "Iesniegt" at bounding box center [260, 480] width 123 height 30
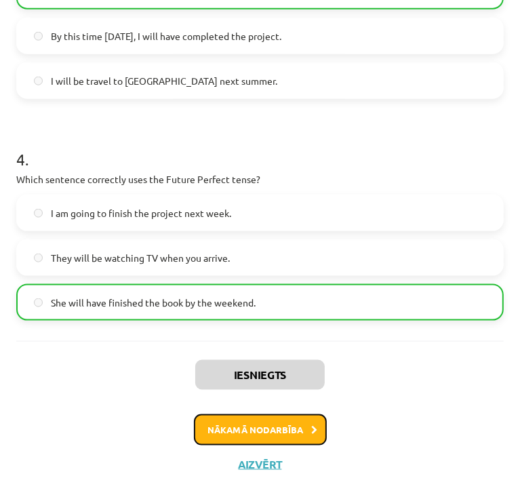
click at [269, 436] on button "Nākamā nodarbība" at bounding box center [260, 429] width 133 height 31
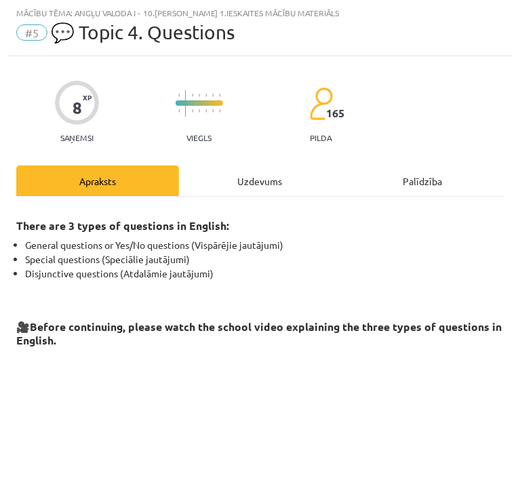
scroll to position [298, 0]
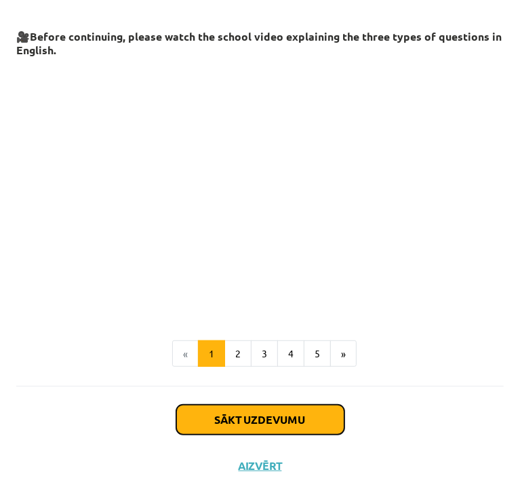
click at [235, 419] on button "Sākt uzdevumu" at bounding box center [260, 420] width 168 height 30
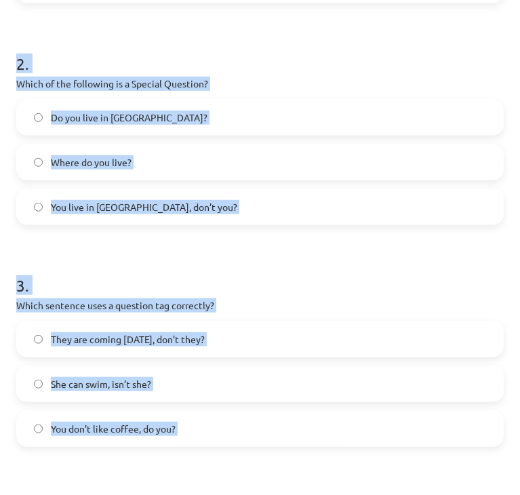
scroll to position [728, 0]
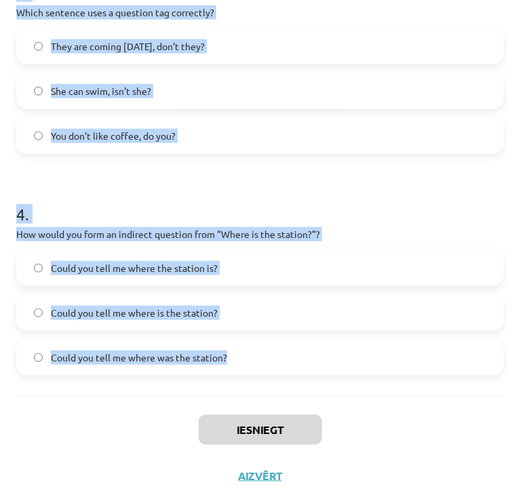
drag, startPoint x: 19, startPoint y: 266, endPoint x: 281, endPoint y: 377, distance: 284.7
copy form "1 . What is the correct word order for a question in the Present Simple tense? …"
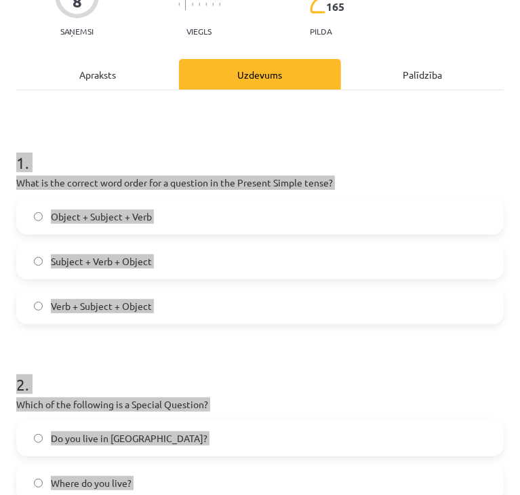
scroll to position [136, 0]
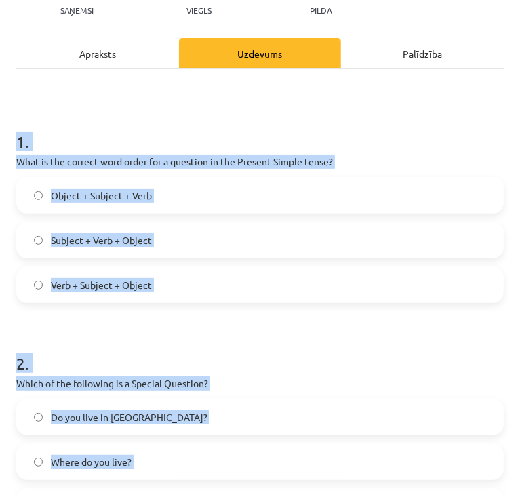
click at [33, 283] on label "Verb + Subject + Object" at bounding box center [260, 285] width 485 height 34
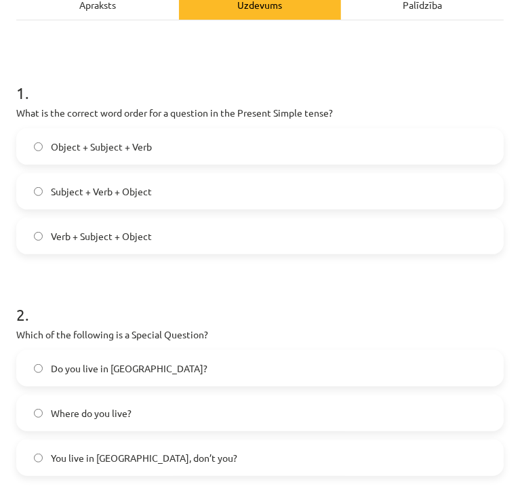
scroll to position [271, 0]
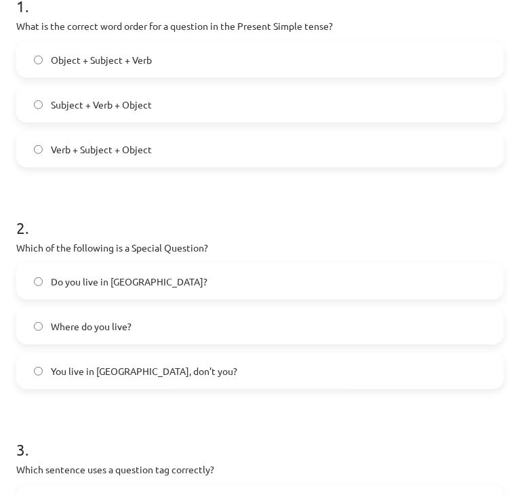
click at [43, 328] on label "Where do you live?" at bounding box center [260, 326] width 485 height 34
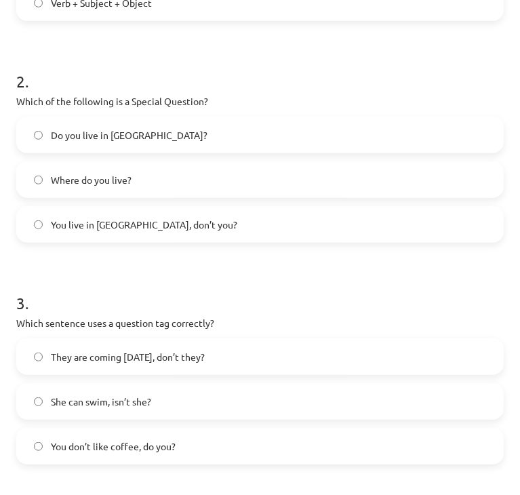
scroll to position [475, 0]
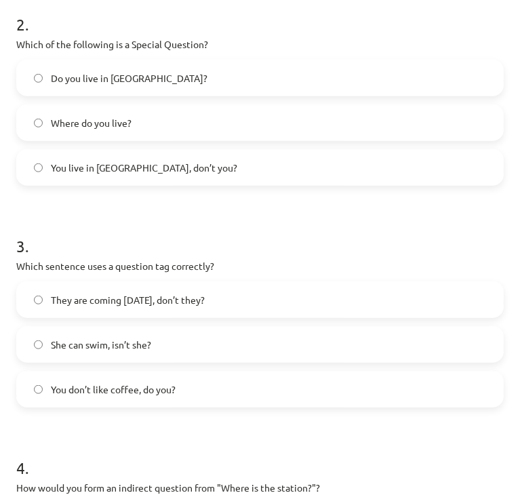
click at [41, 396] on label "You don’t like coffee, do you?" at bounding box center [260, 389] width 485 height 34
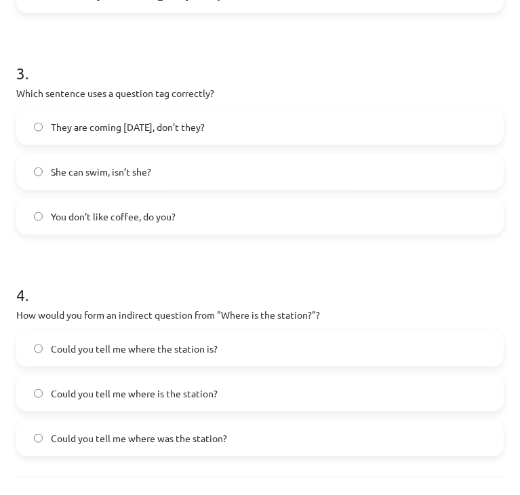
scroll to position [678, 0]
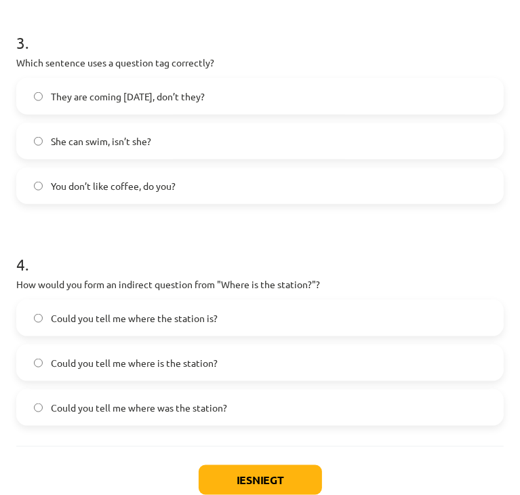
click at [48, 312] on label "Could you tell me where the station is?" at bounding box center [260, 318] width 485 height 34
click at [247, 459] on button "Iesniegt" at bounding box center [260, 480] width 123 height 30
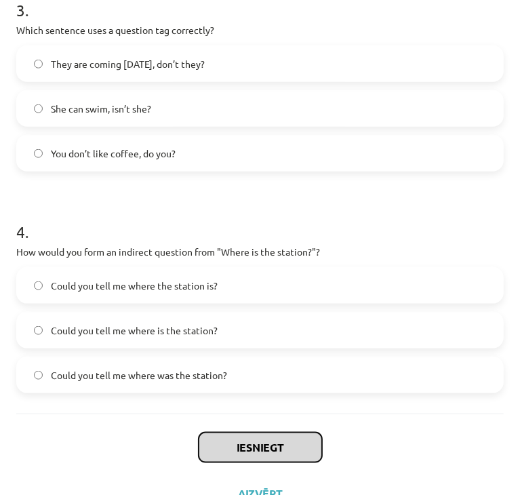
scroll to position [740, 0]
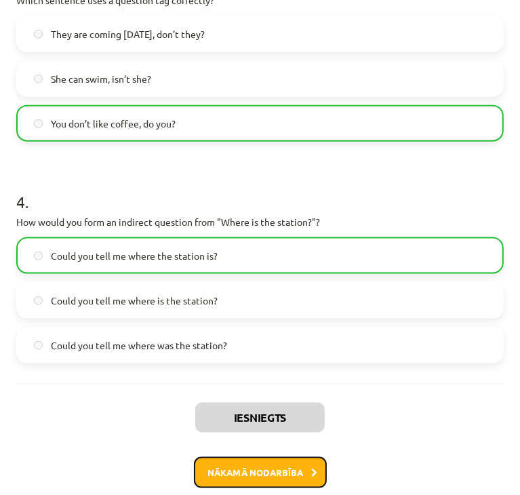
click at [252, 459] on button "Nākamā nodarbība" at bounding box center [260, 472] width 133 height 31
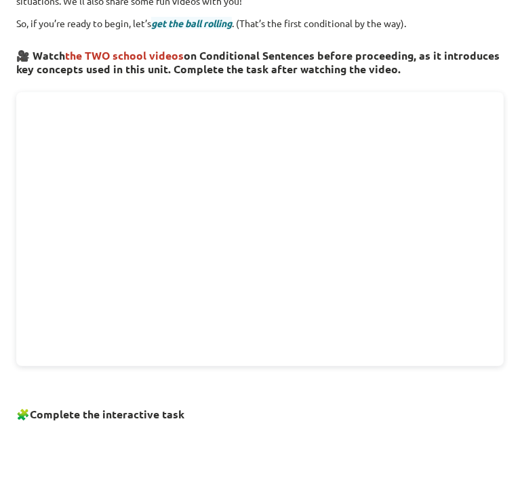
scroll to position [787, 0]
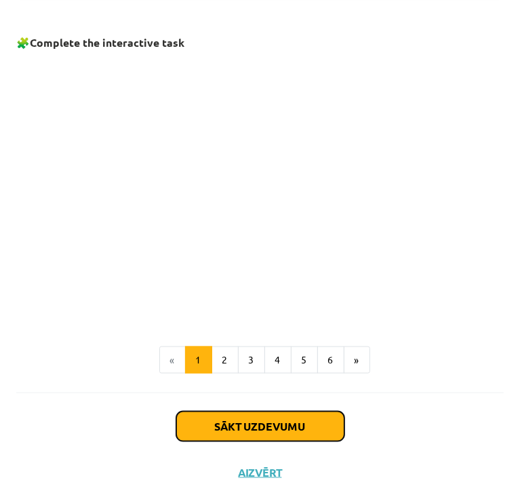
click at [255, 412] on button "Sākt uzdevumu" at bounding box center [260, 427] width 168 height 30
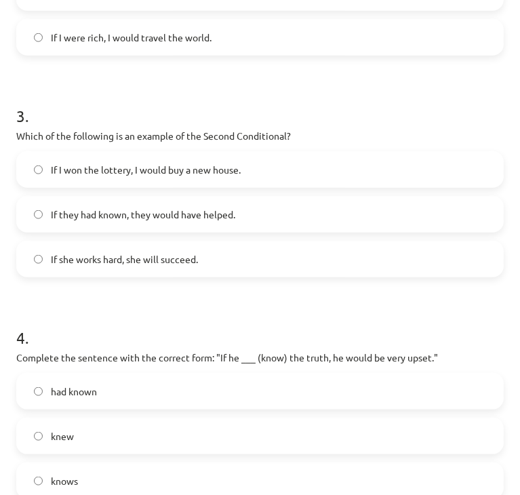
scroll to position [740, 0]
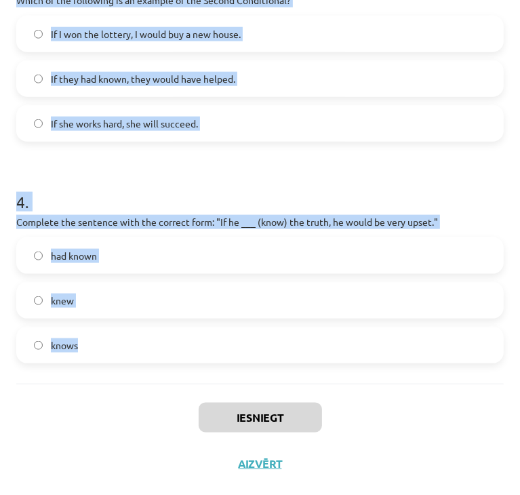
drag, startPoint x: 18, startPoint y: 266, endPoint x: 317, endPoint y: 377, distance: 318.2
copy form "1 . Which conditional is used to express a general truth? First Conditional Sec…"
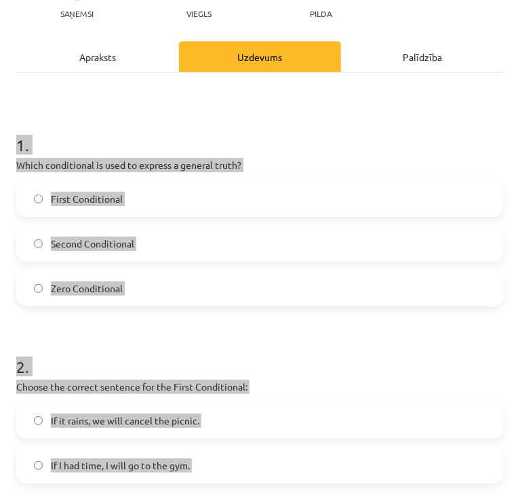
scroll to position [130, 0]
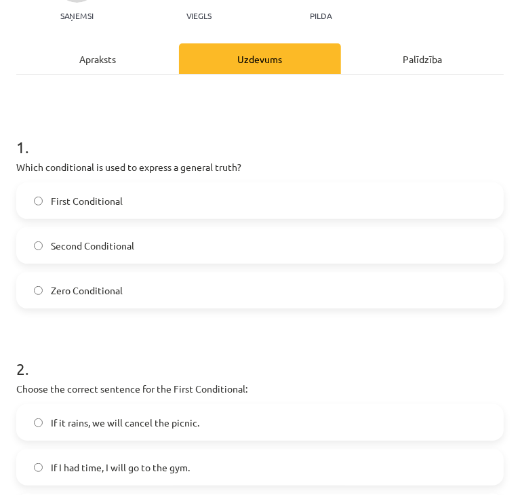
click at [71, 301] on label "Zero Conditional" at bounding box center [260, 290] width 485 height 34
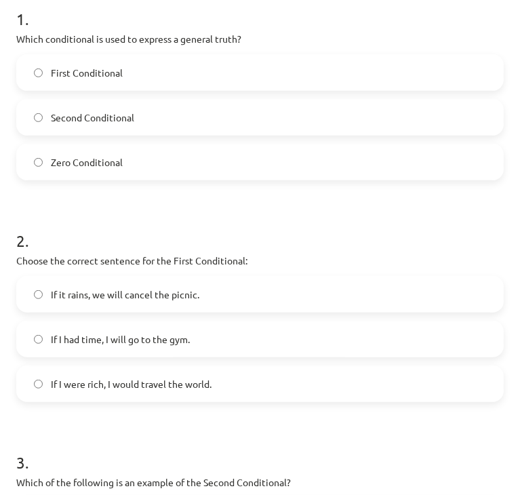
scroll to position [266, 0]
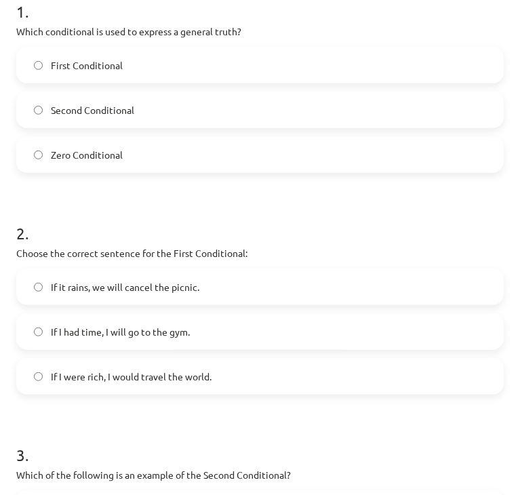
click at [96, 273] on label "If it rains, we will cancel the picnic." at bounding box center [260, 287] width 485 height 34
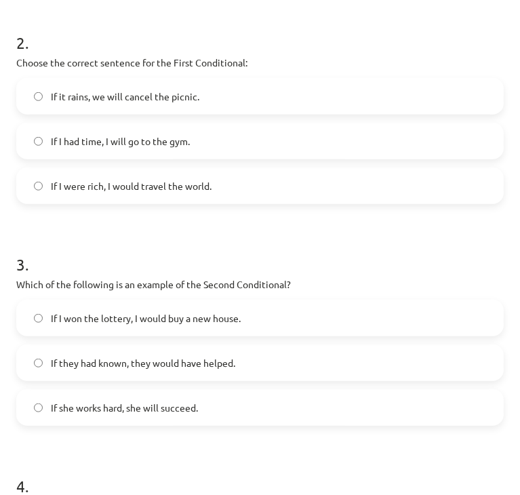
scroll to position [469, 0]
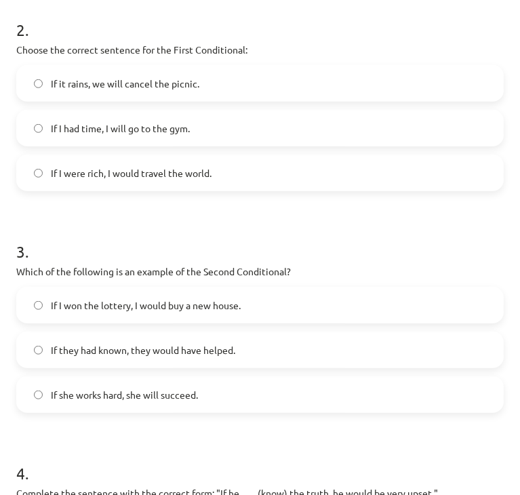
click at [166, 307] on span "If I won the lottery, I would buy a new house." at bounding box center [146, 305] width 190 height 14
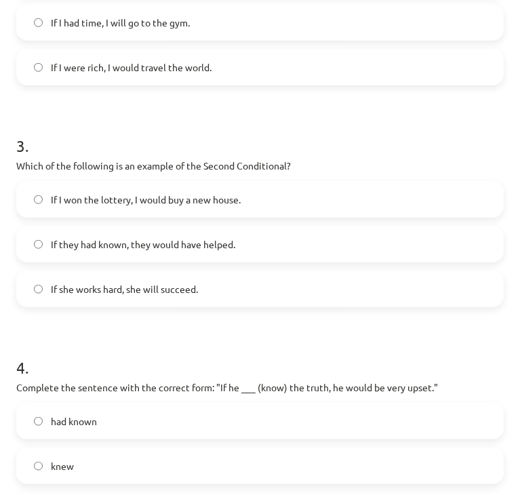
scroll to position [740, 0]
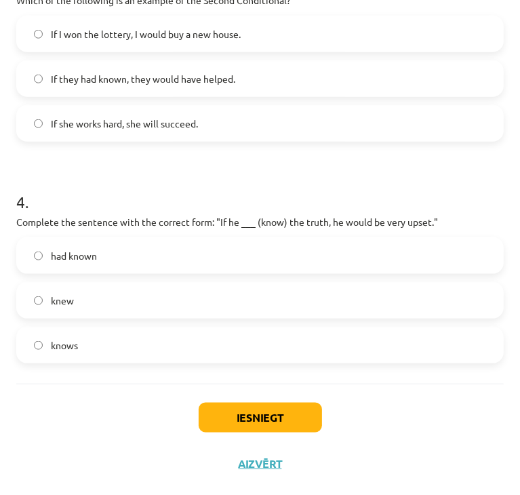
click at [98, 317] on div "knew" at bounding box center [260, 300] width 488 height 37
click at [127, 300] on label "knew" at bounding box center [260, 300] width 485 height 34
click at [281, 429] on button "Iesniegt" at bounding box center [260, 418] width 123 height 30
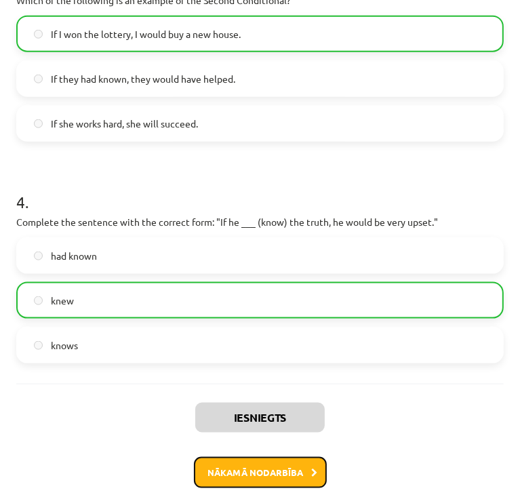
click at [271, 459] on button "Nākamā nodarbība" at bounding box center [260, 472] width 133 height 31
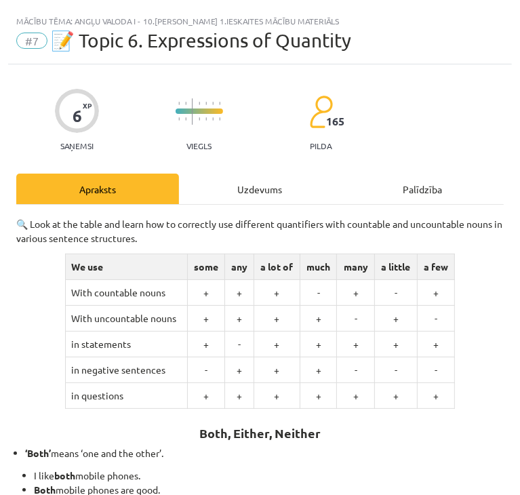
scroll to position [303, 0]
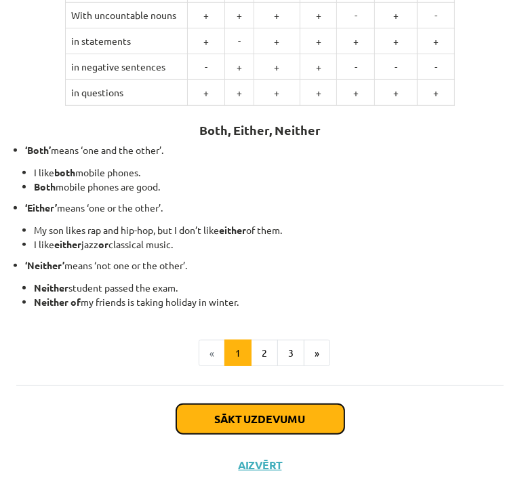
click at [248, 411] on button "Sākt uzdevumu" at bounding box center [260, 419] width 168 height 30
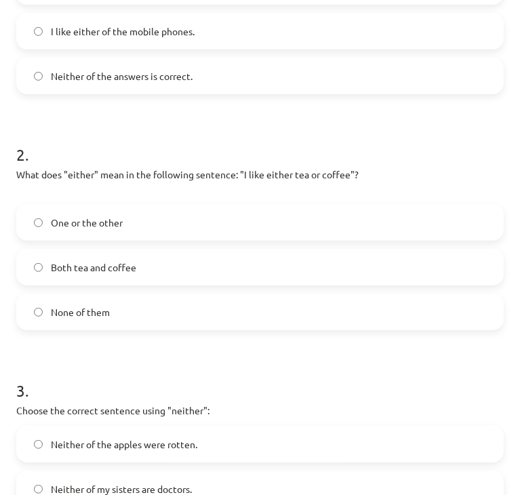
scroll to position [532, 0]
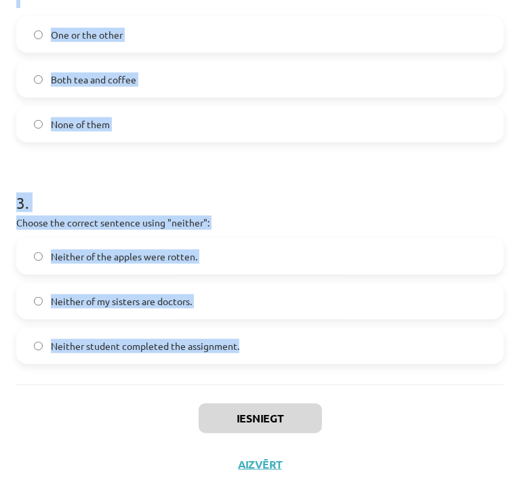
drag, startPoint x: 18, startPoint y: 207, endPoint x: 363, endPoint y: 372, distance: 382.5
click at [363, 372] on div "1 . Which sentence correctly uses the word "both"? Both of the students passed …" at bounding box center [260, 28] width 488 height 712
copy form "1 . Which sentence correctly uses the word "both"? Both of the students passed …"
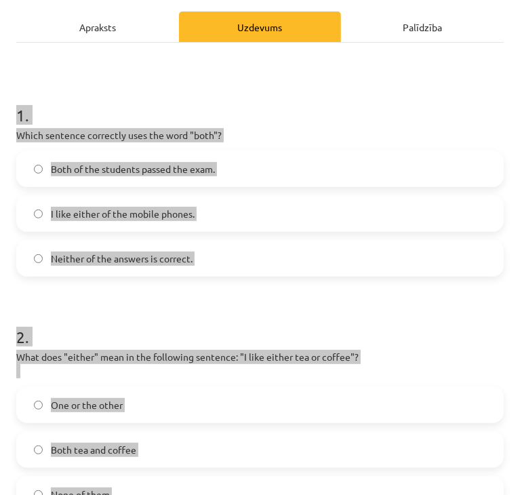
scroll to position [0, 0]
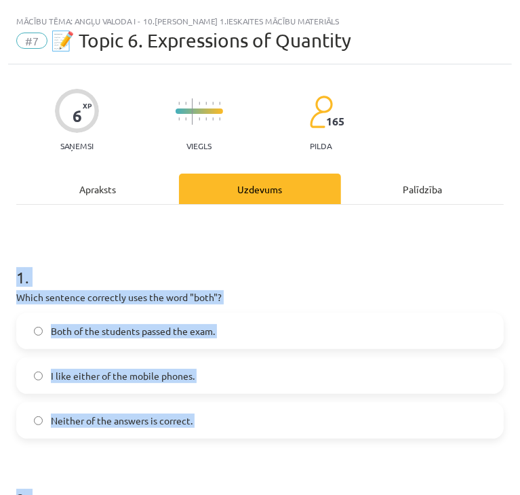
click at [43, 329] on label "Both of the students passed the exam." at bounding box center [260, 331] width 485 height 34
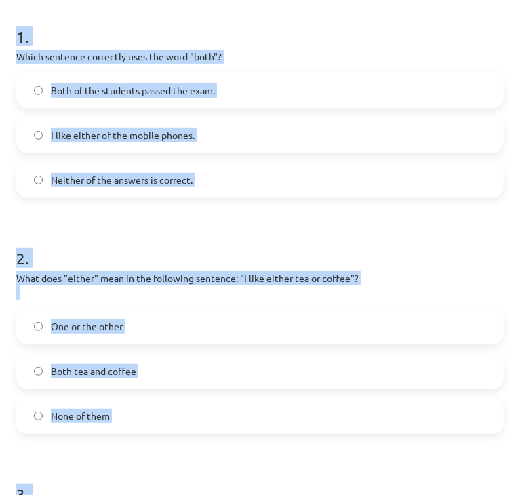
scroll to position [271, 0]
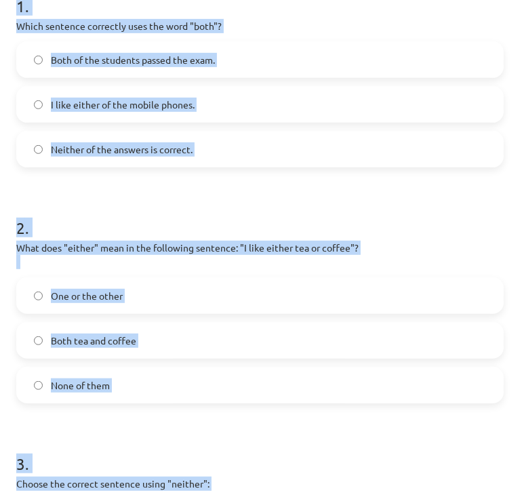
click at [115, 296] on span "One or the other" at bounding box center [87, 296] width 72 height 14
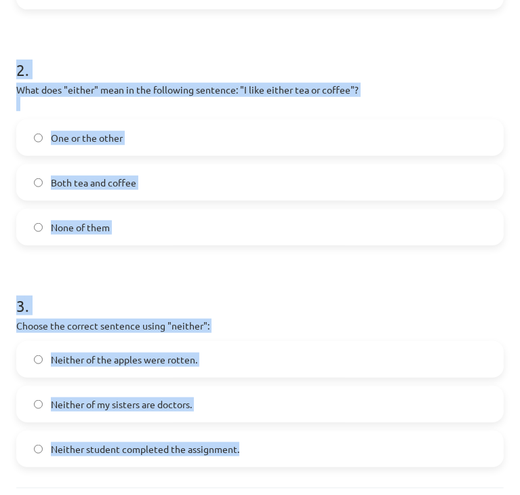
scroll to position [532, 0]
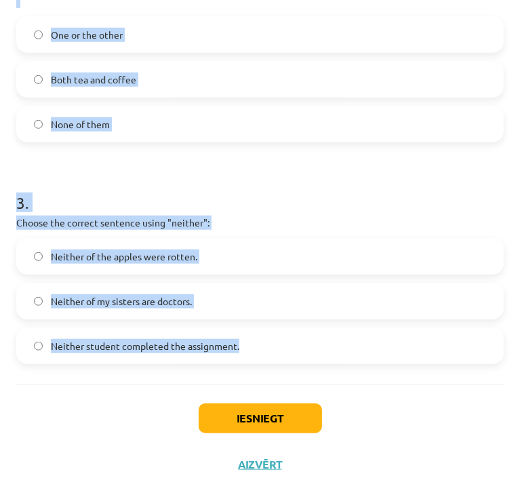
click at [164, 346] on span "Neither student completed the assignment." at bounding box center [145, 346] width 189 height 14
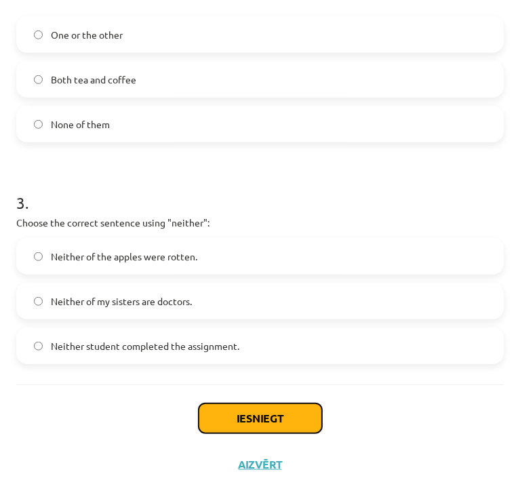
click at [256, 412] on button "Iesniegt" at bounding box center [260, 418] width 123 height 30
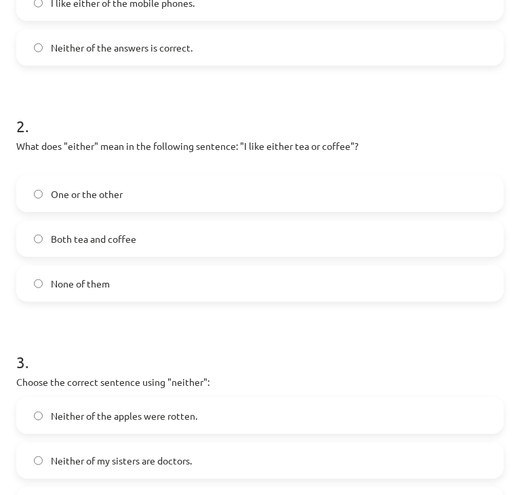
scroll to position [475, 0]
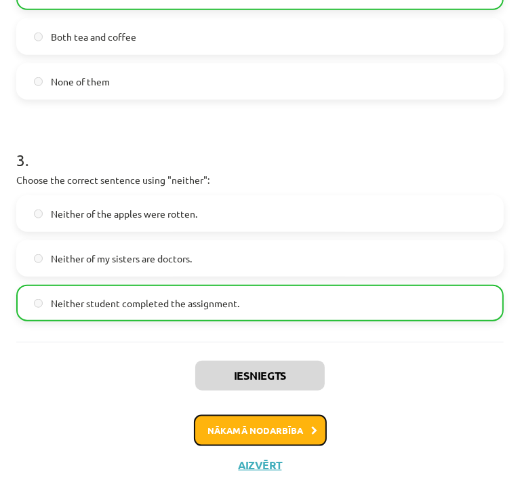
click at [263, 426] on button "Nākamā nodarbība" at bounding box center [260, 430] width 133 height 31
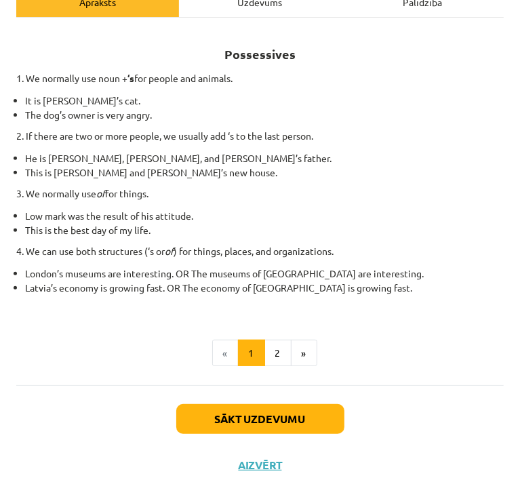
scroll to position [188, 0]
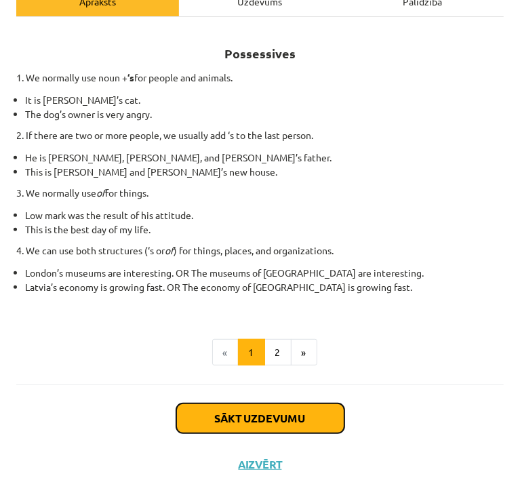
click at [261, 414] on button "Sākt uzdevumu" at bounding box center [260, 418] width 168 height 30
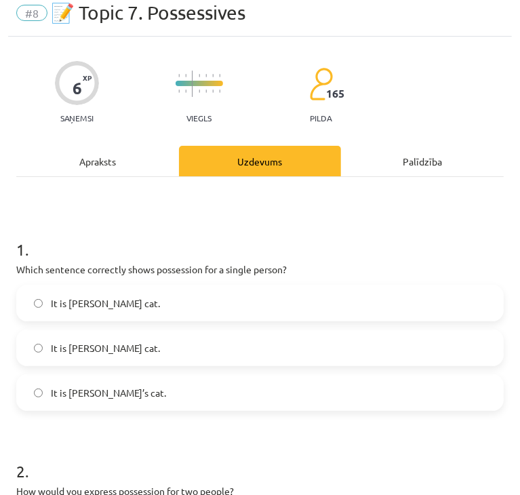
scroll to position [8, 0]
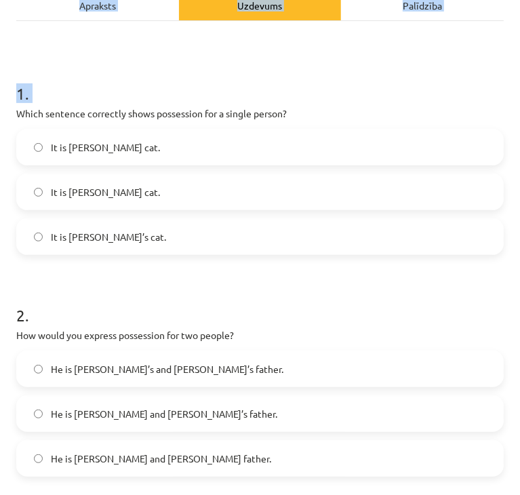
scroll to position [518, 0]
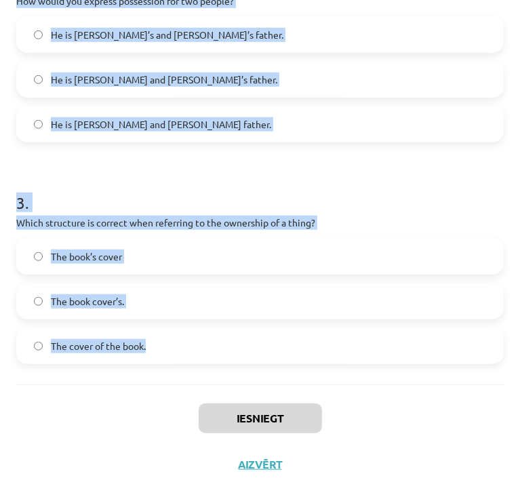
drag, startPoint x: 17, startPoint y: 292, endPoint x: 284, endPoint y: 352, distance: 273.9
click at [284, 352] on form "1 . Which sentence correctly shows possession for a single person? It is Janes’…" at bounding box center [260, 45] width 488 height 638
copy form "Which sentence correctly shows possession for a single person? It is Janes’s ca…"
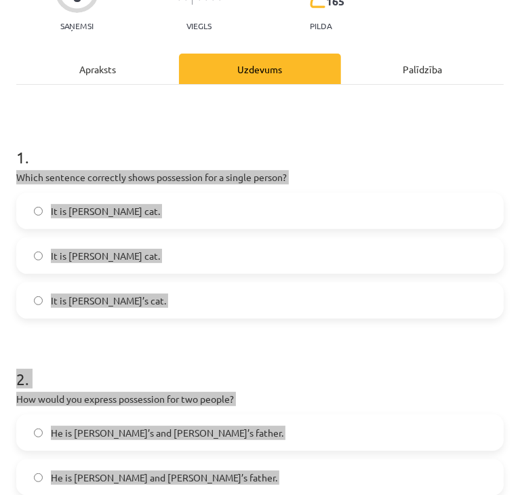
scroll to position [111, 0]
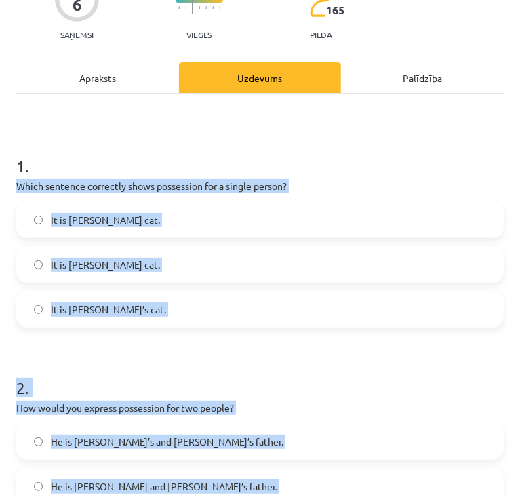
click at [43, 223] on label "It is Janes’s cat." at bounding box center [260, 220] width 485 height 34
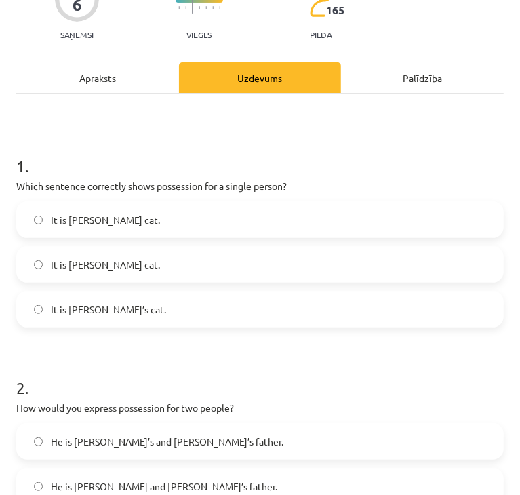
click at [31, 223] on label "It is Janes’s cat." at bounding box center [260, 220] width 485 height 34
click at [84, 310] on span "It is Jane’s cat." at bounding box center [108, 309] width 115 height 14
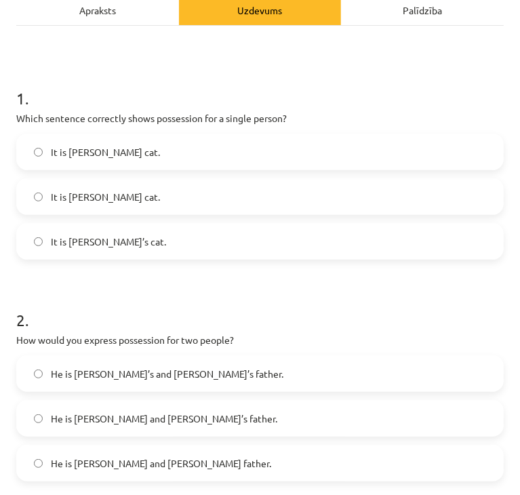
scroll to position [315, 0]
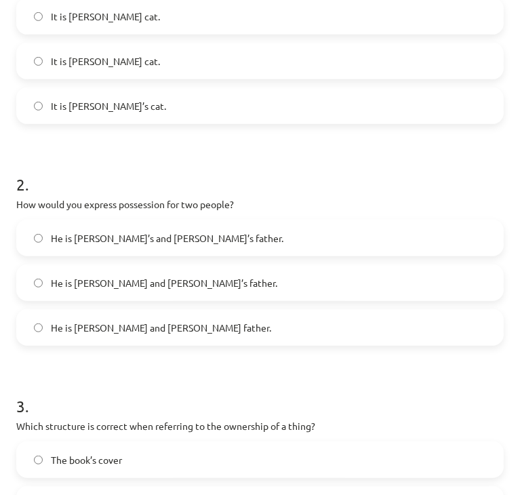
click at [134, 241] on span "He is Alice’s and James’s father." at bounding box center [167, 238] width 233 height 14
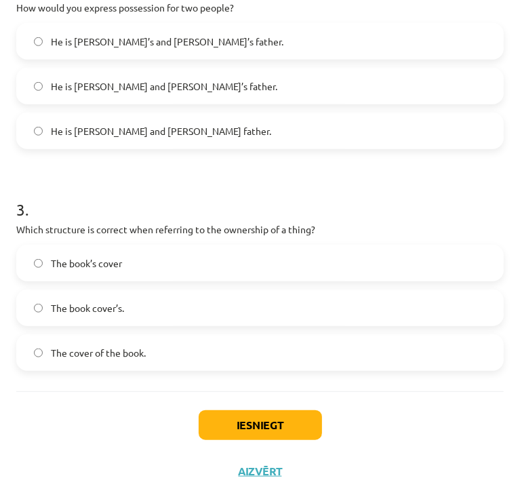
scroll to position [518, 0]
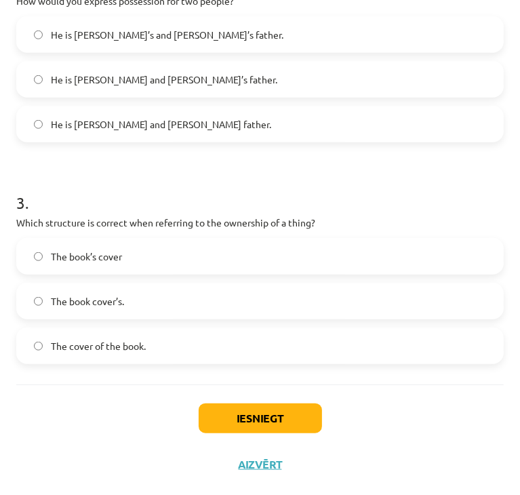
click at [52, 343] on span "The cover of the book." at bounding box center [98, 346] width 95 height 14
click at [262, 416] on button "Iesniegt" at bounding box center [260, 418] width 123 height 30
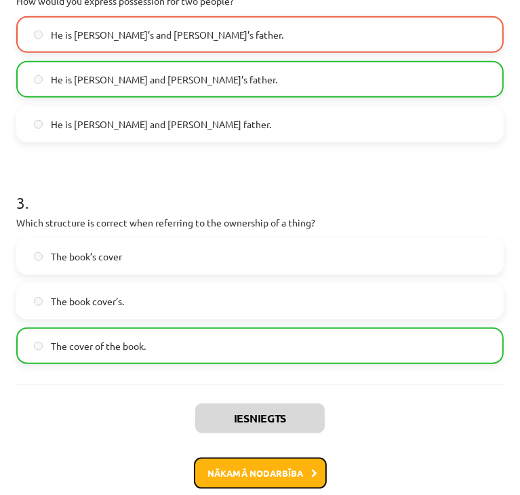
click at [252, 459] on button "Nākamā nodarbība" at bounding box center [260, 473] width 133 height 31
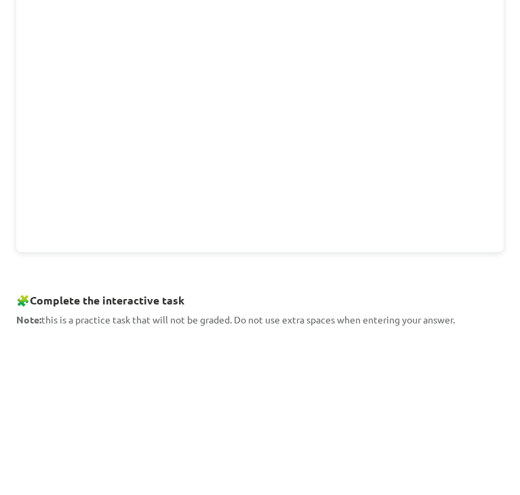
scroll to position [407, 0]
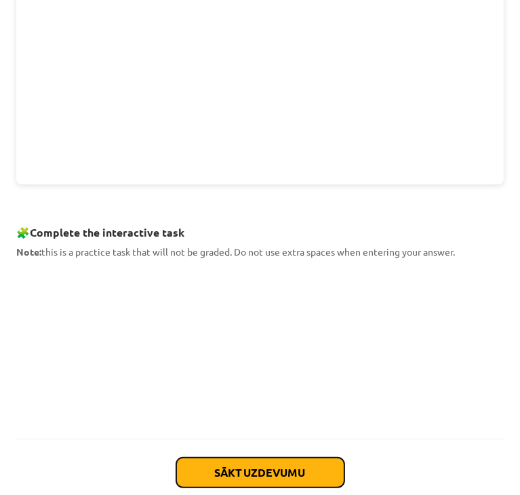
click at [264, 459] on button "Sākt uzdevumu" at bounding box center [260, 473] width 168 height 30
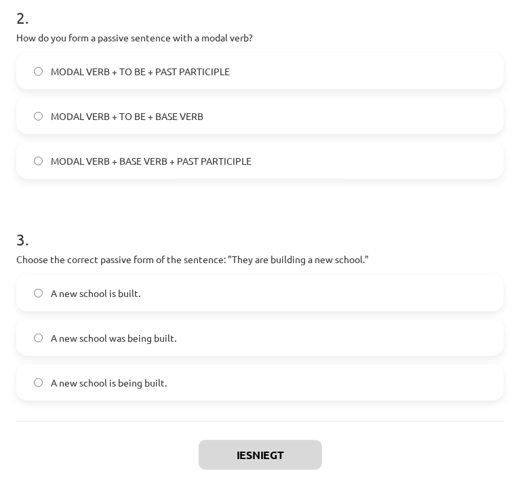
scroll to position [518, 0]
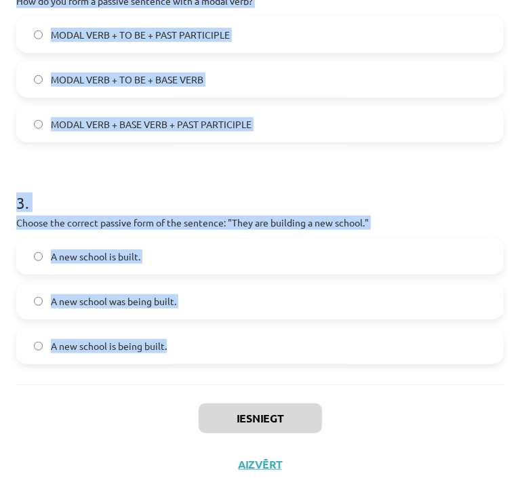
drag, startPoint x: 18, startPoint y: 289, endPoint x: 239, endPoint y: 368, distance: 234.9
click at [239, 368] on div "1 . Which of the following sentences is in the passive voice? The letter was wr…" at bounding box center [260, 36] width 488 height 698
copy form "Which of the following sentences is in the passive voice? The letter was writte…"
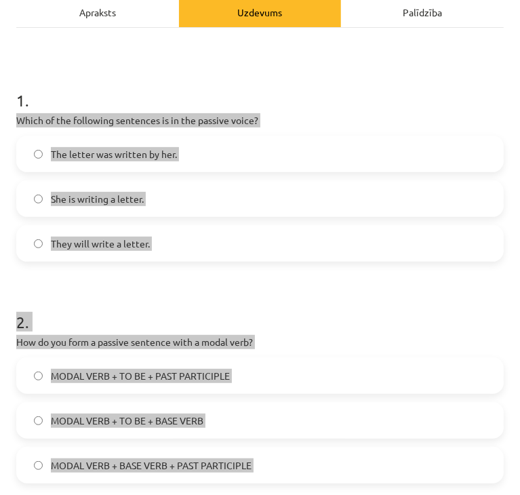
scroll to position [43, 0]
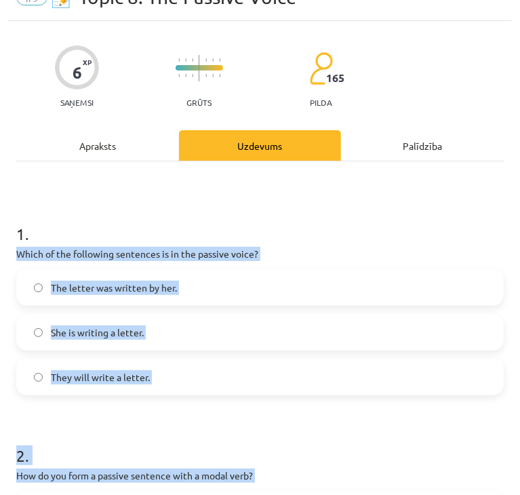
click at [49, 298] on label "The letter was written by her." at bounding box center [260, 288] width 485 height 34
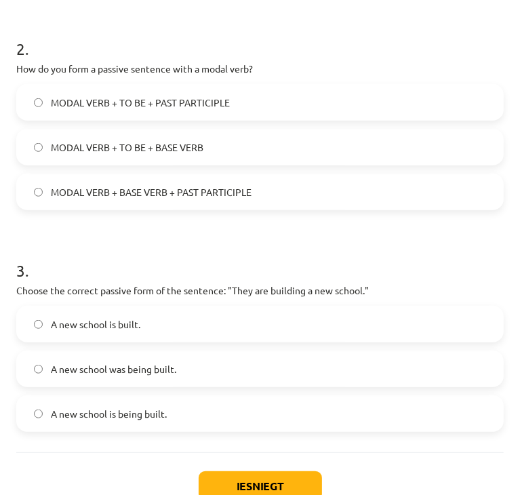
scroll to position [382, 0]
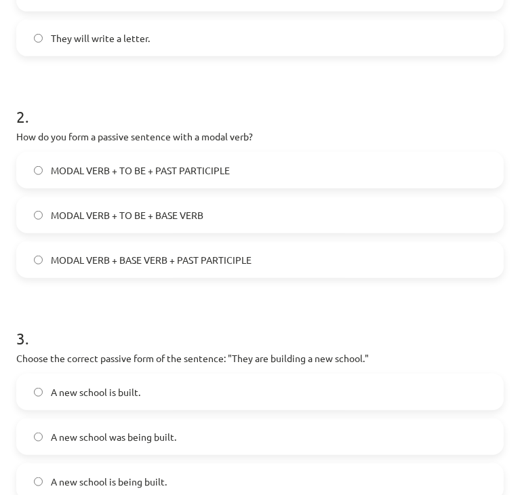
click at [117, 165] on span "MODAL VERB + TO BE + PAST PARTICIPLE" at bounding box center [140, 170] width 179 height 14
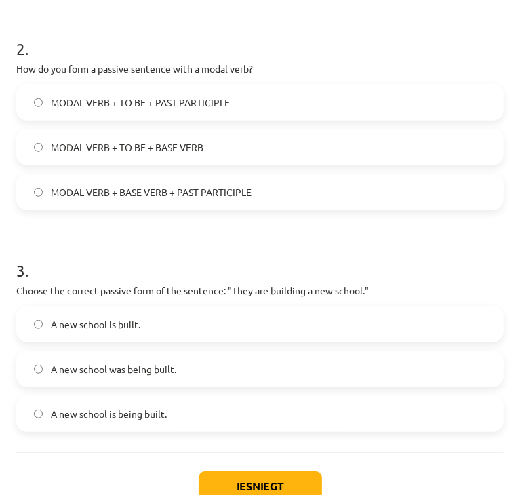
click at [146, 407] on span "A new school is being built." at bounding box center [109, 414] width 116 height 14
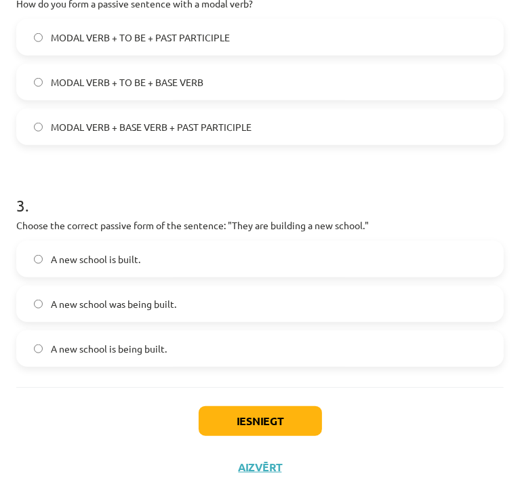
scroll to position [518, 0]
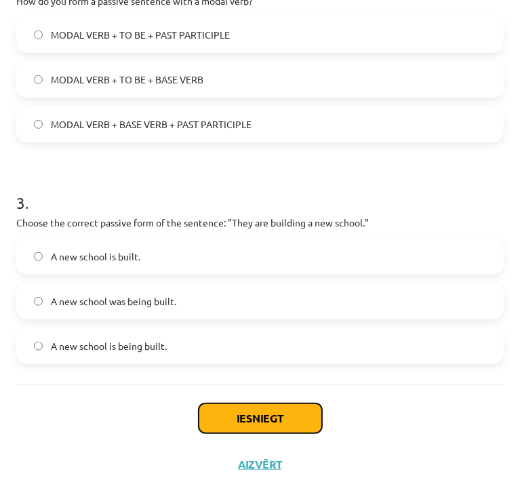
click at [245, 410] on button "Iesniegt" at bounding box center [260, 418] width 123 height 30
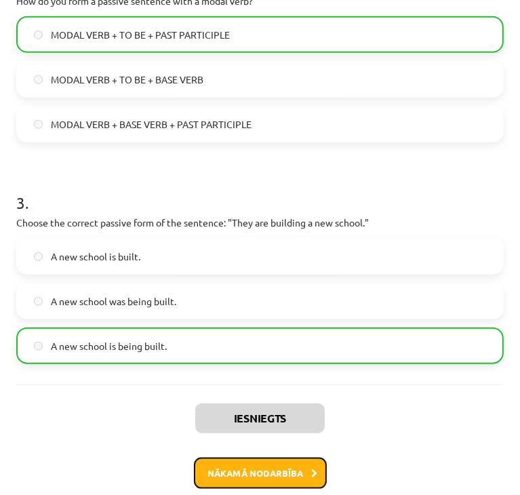
click at [263, 459] on button "Nākamā nodarbība" at bounding box center [260, 473] width 133 height 31
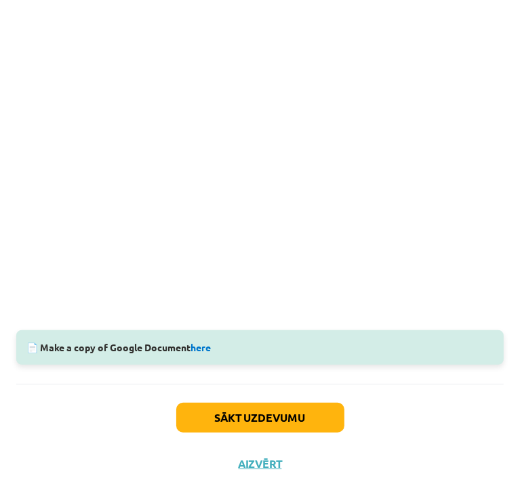
scroll to position [353, 0]
click at [241, 403] on button "Sākt uzdevumu" at bounding box center [260, 418] width 168 height 30
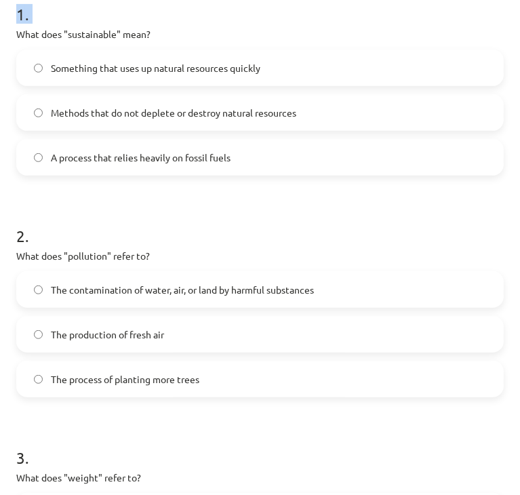
scroll to position [518, 0]
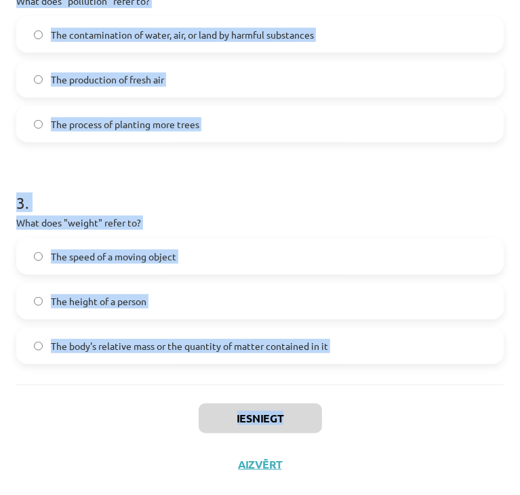
drag, startPoint x: 16, startPoint y: 289, endPoint x: 336, endPoint y: 386, distance: 334.4
click at [336, 386] on div "6 XP Saņemsi Viegls 165 pilda Apraksts Uzdevums Palīdzība 1 . What does "sustai…" at bounding box center [260, 16] width 504 height 941
copy div "What does "sustainable" mean? Something that uses up natural resources quickly …"
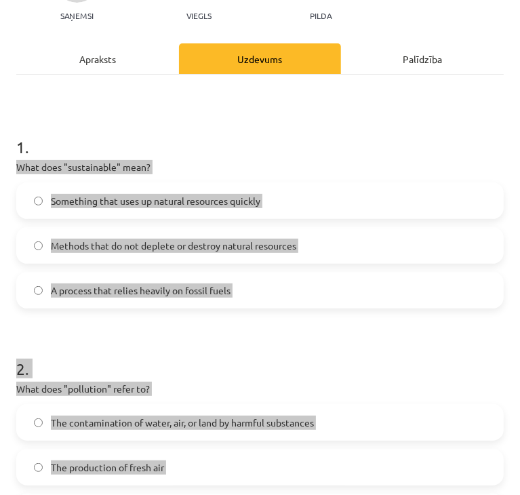
scroll to position [0, 0]
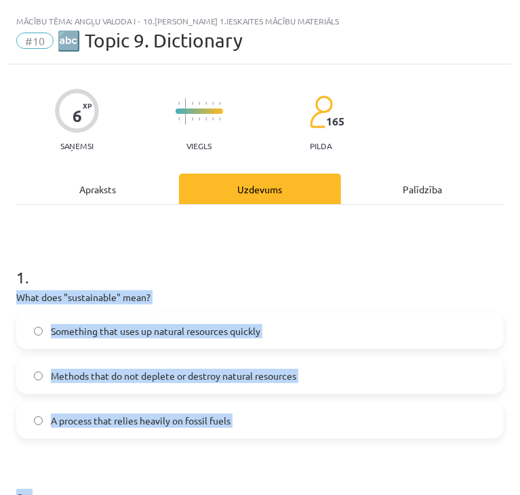
click at [58, 370] on span "Methods that do not deplete or destroy natural resources" at bounding box center [173, 376] width 245 height 14
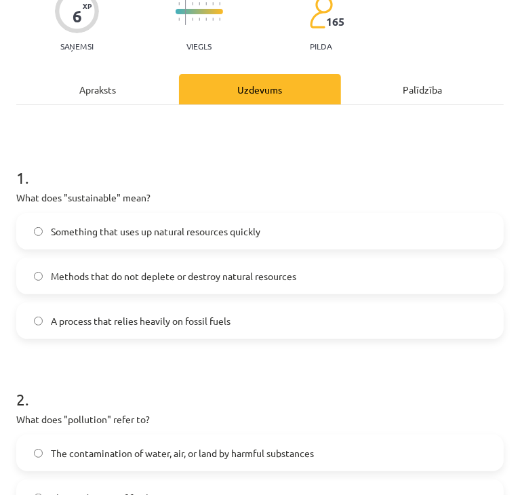
scroll to position [203, 0]
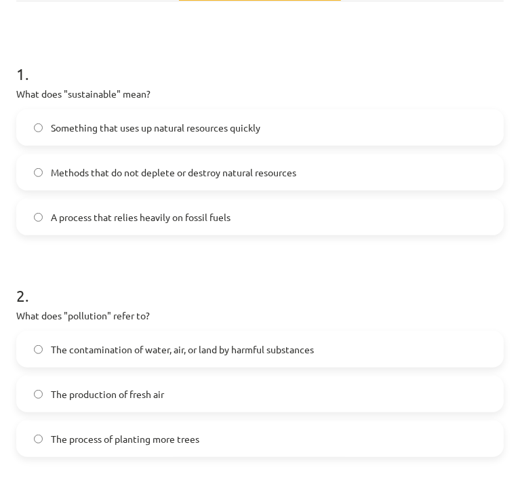
click at [71, 342] on span "The contamination of water, air, or land by harmful substances" at bounding box center [182, 349] width 263 height 14
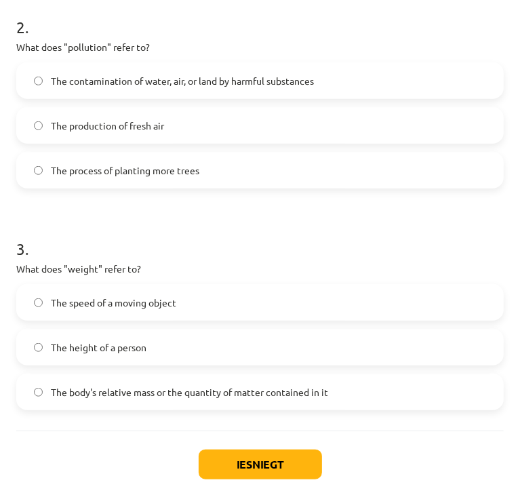
scroll to position [475, 0]
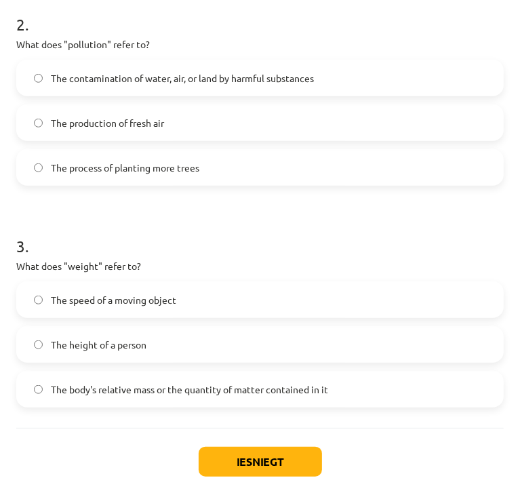
click at [96, 387] on span "The body's relative mass or the quantity of matter contained in it" at bounding box center [189, 389] width 277 height 14
click at [225, 459] on button "Iesniegt" at bounding box center [260, 462] width 123 height 30
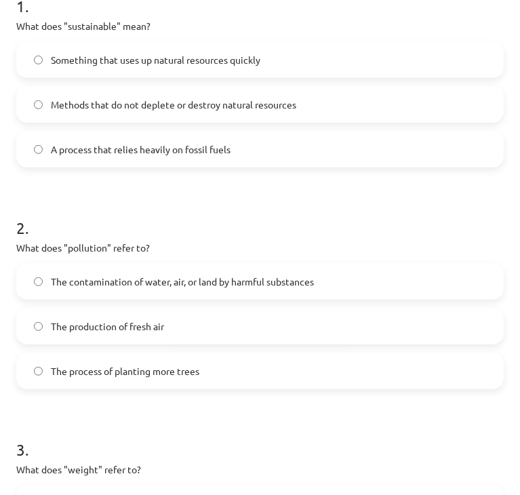
scroll to position [518, 0]
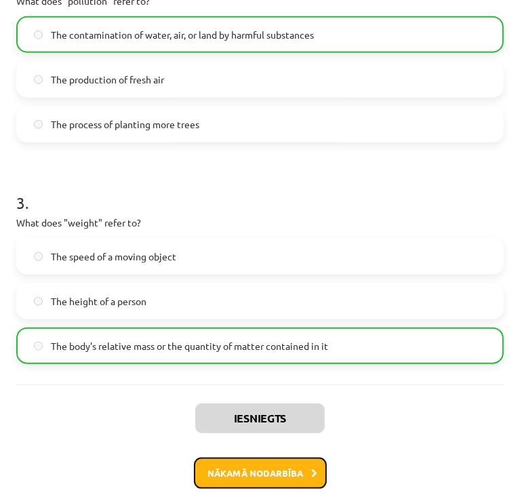
click at [267, 459] on button "Nākamā nodarbība" at bounding box center [260, 473] width 133 height 31
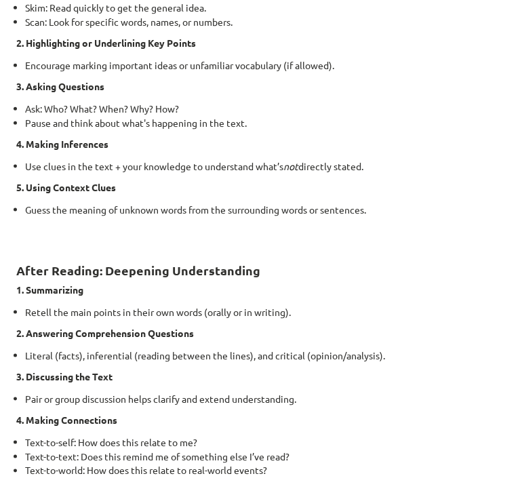
scroll to position [1025, 0]
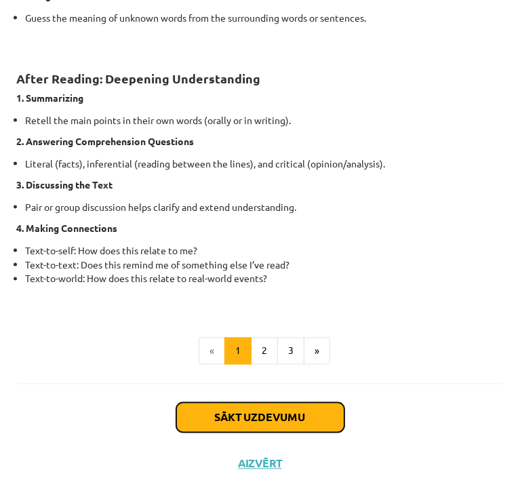
click at [227, 432] on button "Sākt uzdevumu" at bounding box center [260, 418] width 168 height 30
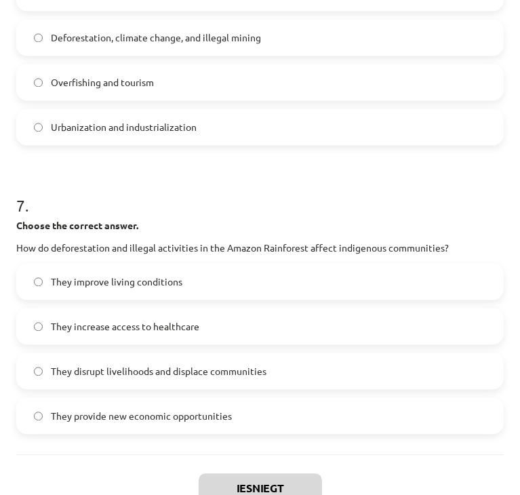
scroll to position [1554, 0]
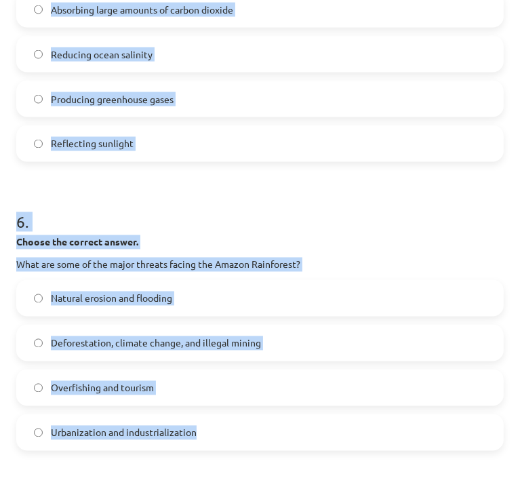
scroll to position [1495, 0]
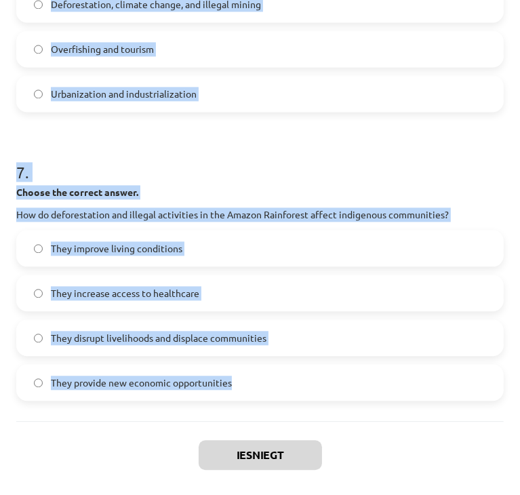
drag, startPoint x: 16, startPoint y: 258, endPoint x: 288, endPoint y: 431, distance: 321.7
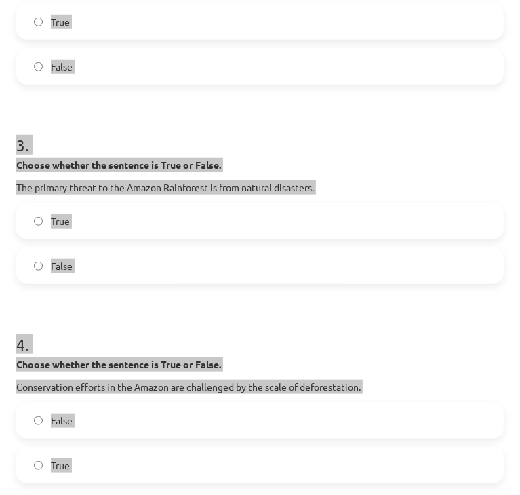
scroll to position [274, 0]
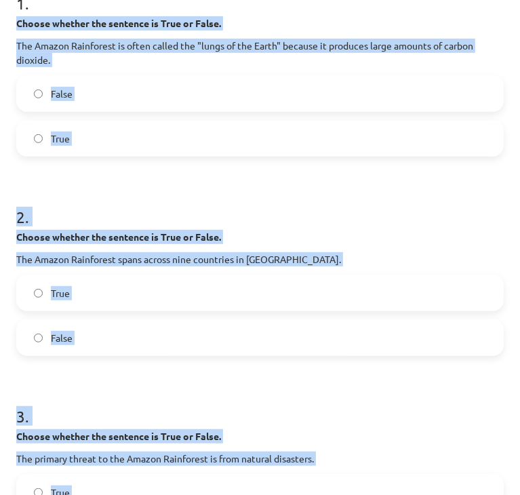
click at [397, 226] on h1 "2 ." at bounding box center [260, 205] width 488 height 42
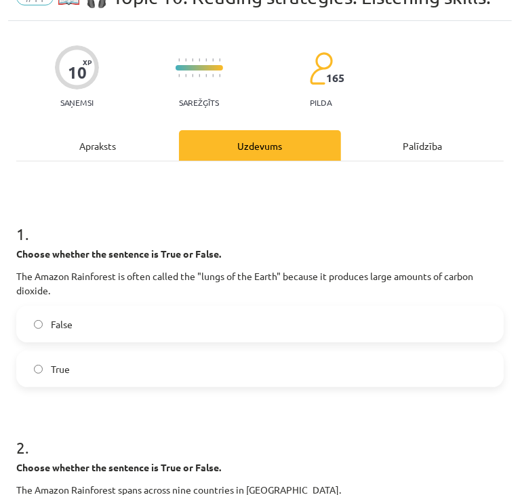
scroll to position [68, 0]
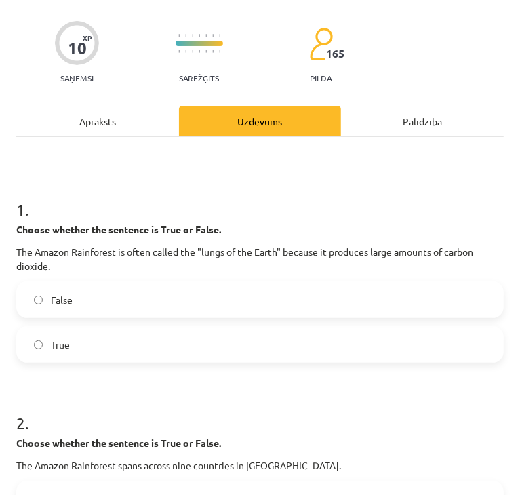
click at [75, 313] on label "False" at bounding box center [260, 300] width 485 height 34
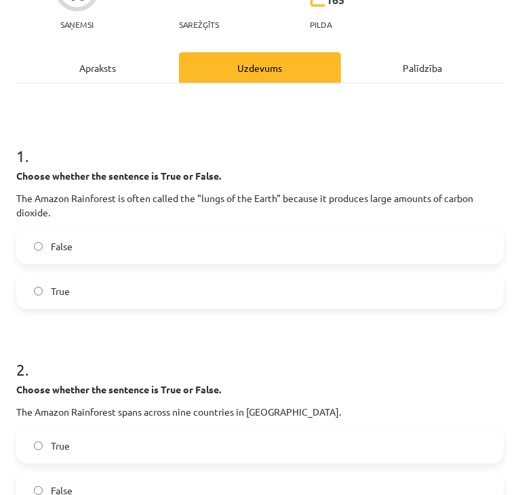
scroll to position [203, 0]
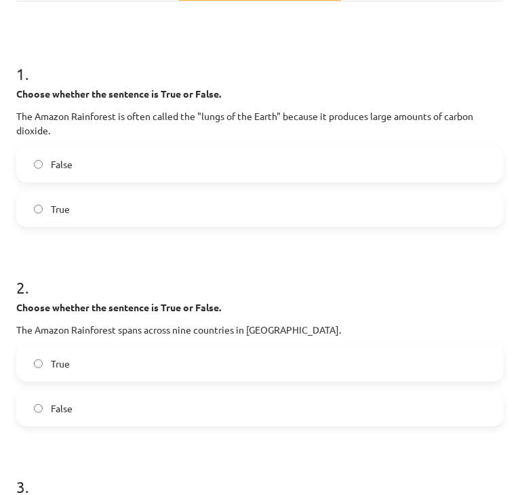
click at [61, 372] on label "True" at bounding box center [260, 364] width 485 height 34
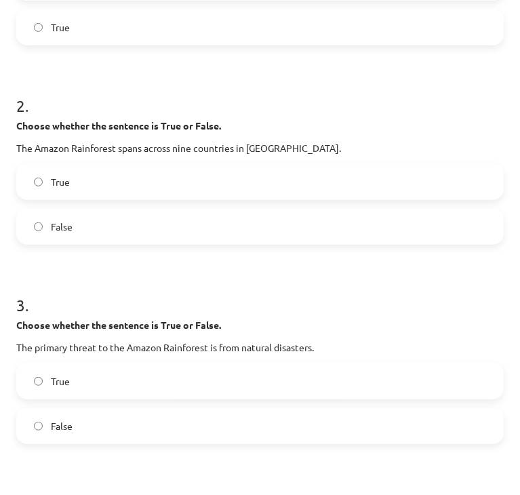
scroll to position [475, 0]
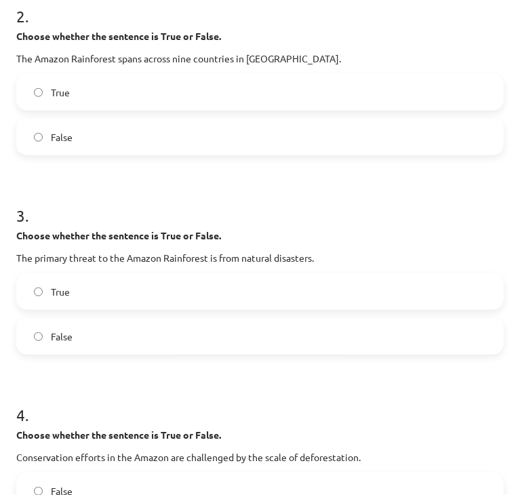
click at [62, 344] on span "False" at bounding box center [62, 337] width 22 height 14
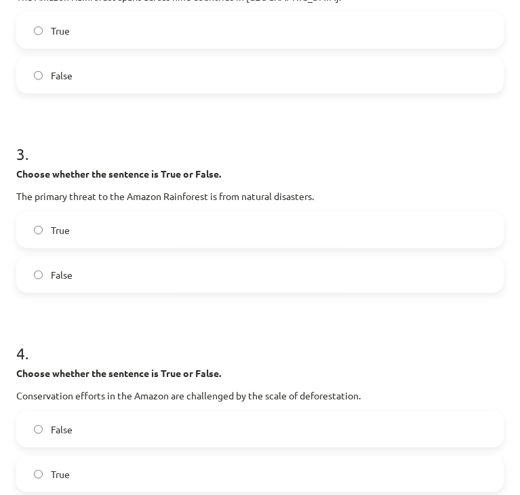
scroll to position [610, 0]
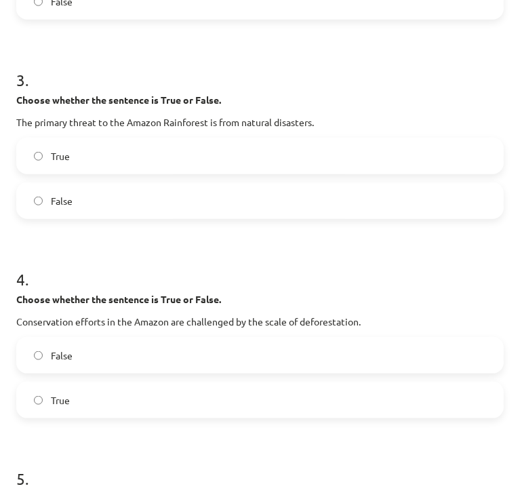
click at [84, 416] on label "True" at bounding box center [260, 400] width 485 height 34
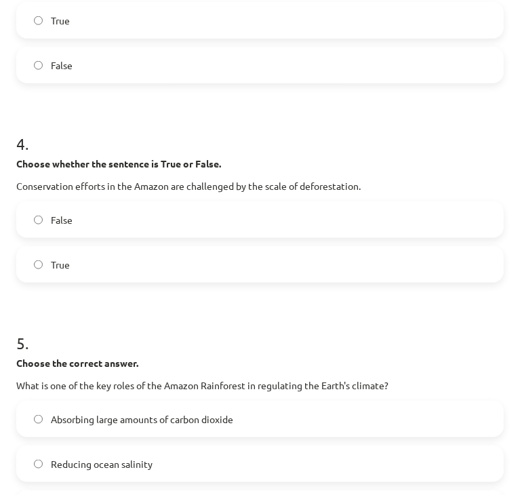
scroll to position [814, 0]
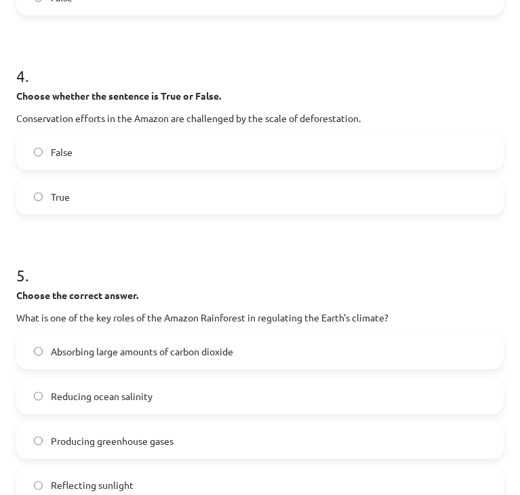
click at [81, 370] on div "Absorbing large amounts of carbon dioxide" at bounding box center [260, 351] width 488 height 37
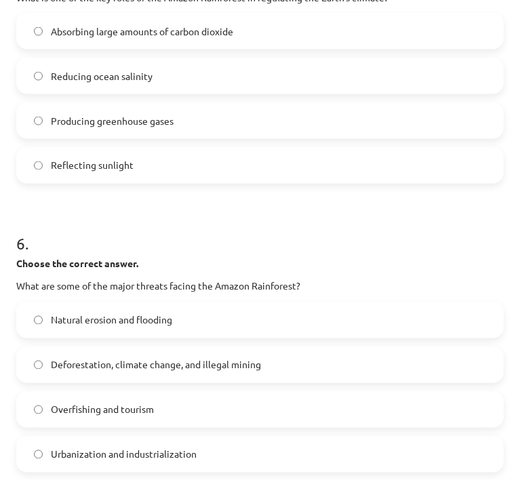
scroll to position [1153, 0]
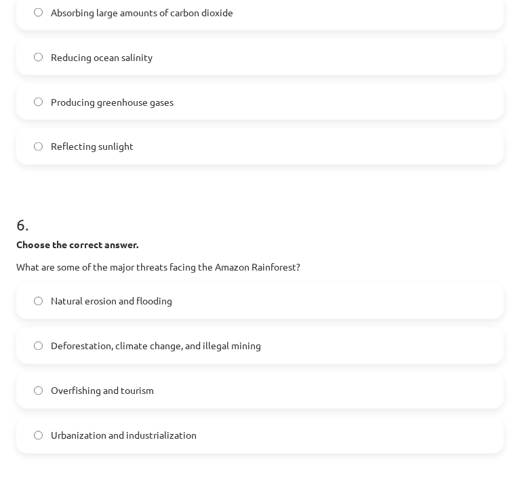
click at [87, 363] on label "Deforestation, climate change, and illegal mining" at bounding box center [260, 346] width 485 height 34
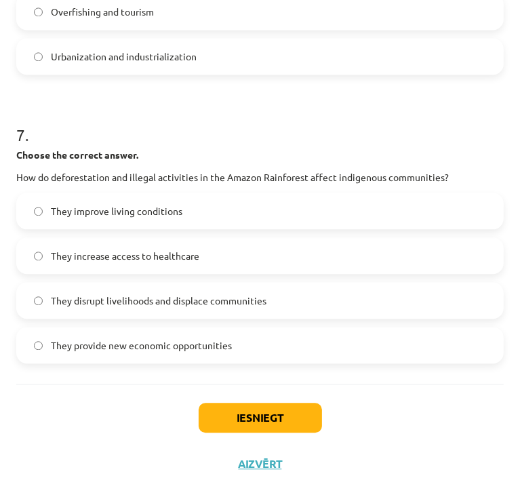
scroll to position [1554, 0]
click at [79, 249] on span "They increase access to healthcare" at bounding box center [125, 256] width 149 height 14
click at [147, 294] on span "They disrupt livelihoods and displace communities" at bounding box center [159, 301] width 216 height 14
click at [224, 406] on button "Iesniegt" at bounding box center [260, 418] width 123 height 30
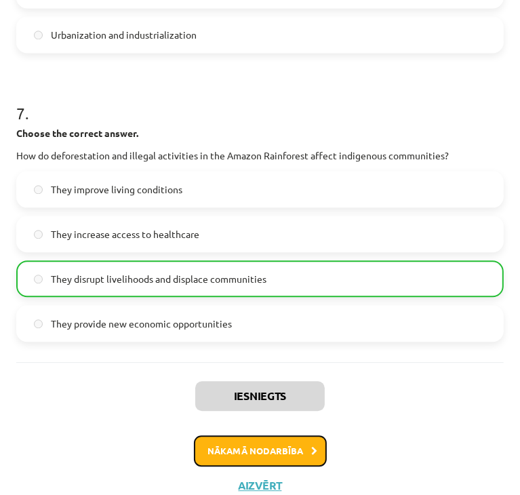
click at [293, 459] on button "Nākamā nodarbība" at bounding box center [260, 450] width 133 height 31
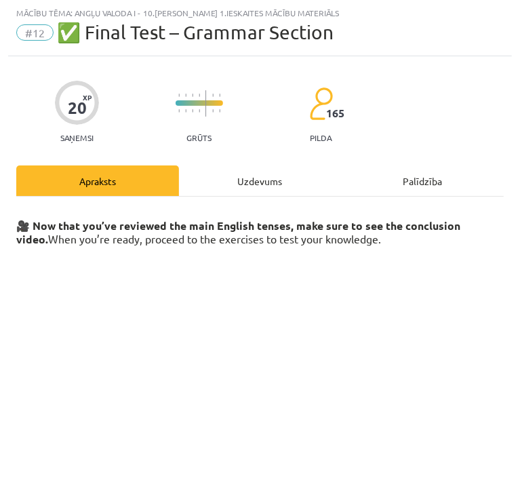
scroll to position [149, 0]
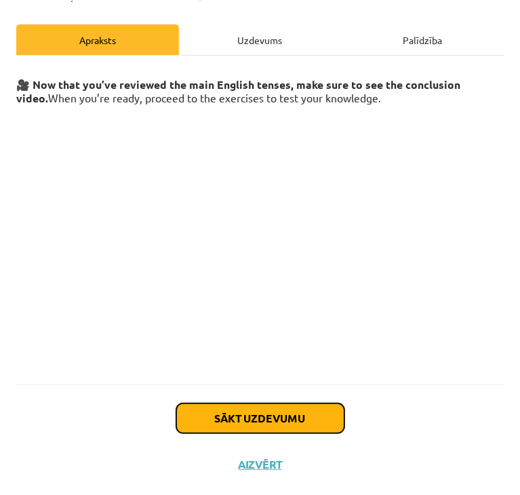
click at [285, 403] on button "Sākt uzdevumu" at bounding box center [260, 418] width 168 height 30
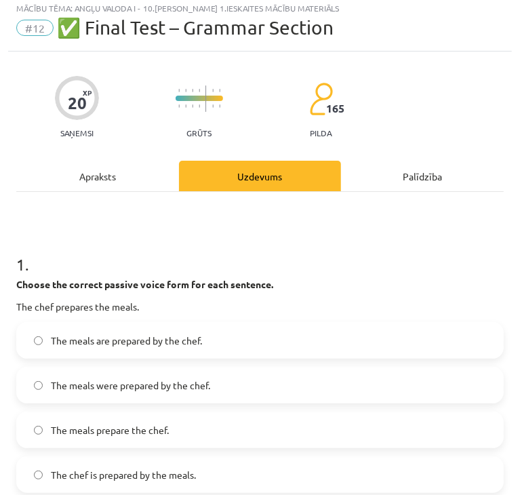
scroll to position [8, 0]
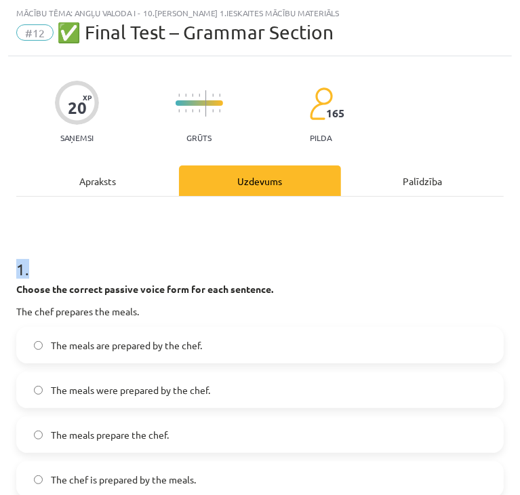
click at [79, 293] on strong "Choose the correct passive voice form for each sentence." at bounding box center [144, 289] width 257 height 12
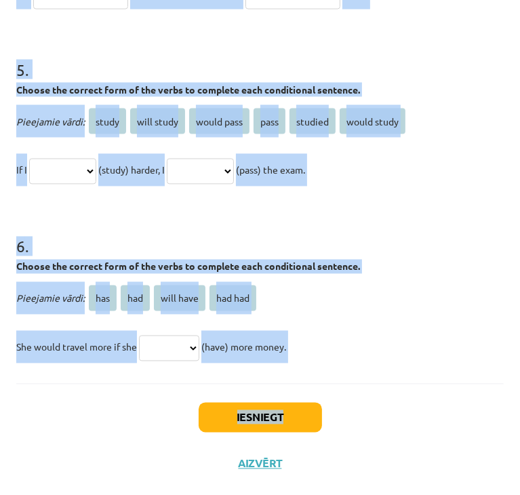
scroll to position [1180, 0]
drag, startPoint x: 20, startPoint y: 268, endPoint x: 312, endPoint y: 370, distance: 308.8
click at [188, 348] on select "*** *** ********* *******" at bounding box center [169, 349] width 60 height 26
click at [401, 288] on p "Pieejamie vārdi: has had will have had had" at bounding box center [260, 298] width 488 height 33
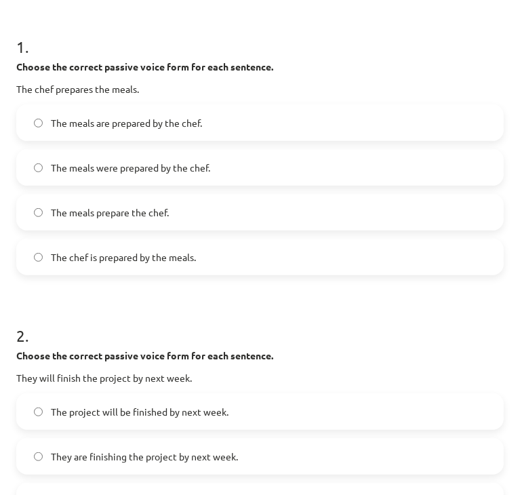
scroll to position [0, 0]
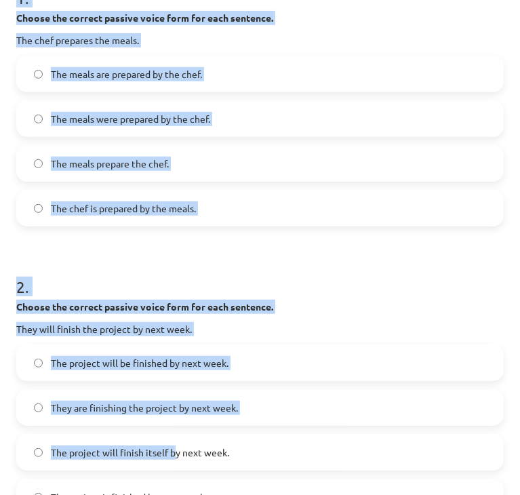
drag, startPoint x: 18, startPoint y: 280, endPoint x: 173, endPoint y: 451, distance: 230.9
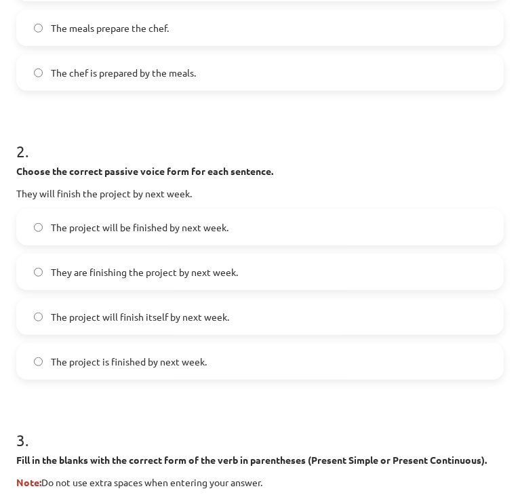
click at [245, 408] on h1 "3 ." at bounding box center [260, 428] width 488 height 42
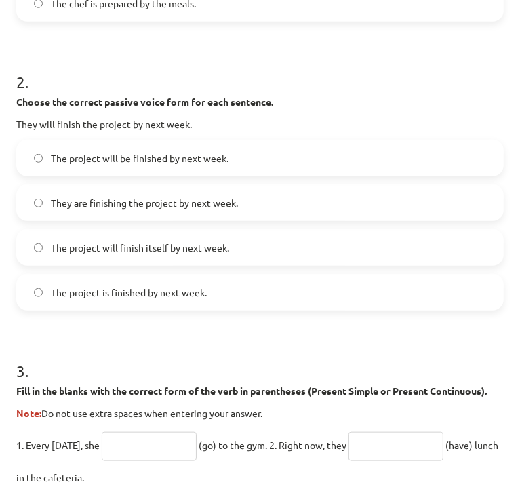
scroll to position [551, 0]
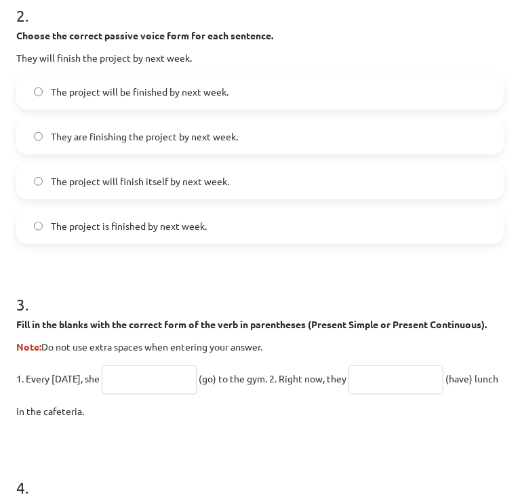
click at [151, 389] on input "text" at bounding box center [149, 379] width 95 height 29
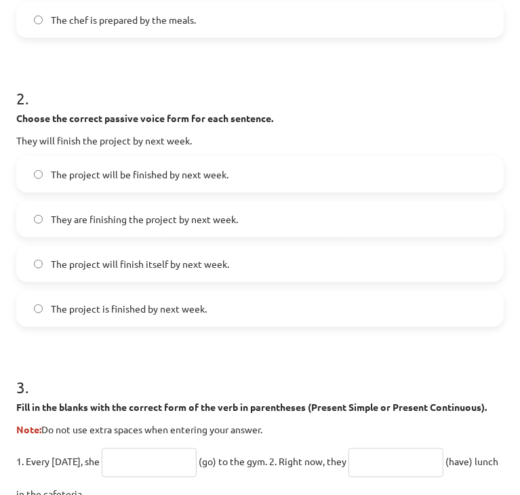
scroll to position [784, 0]
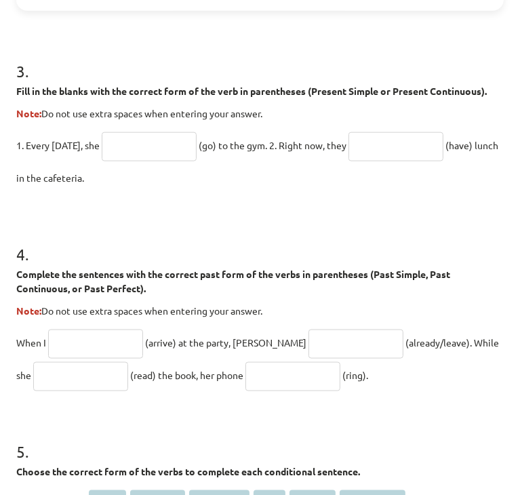
drag, startPoint x: 16, startPoint y: 276, endPoint x: 198, endPoint y: 199, distance: 198.1
click at [198, 199] on div "20 XP Saņemsi Grūts 165 pilda Apraksts Uzdevums Palīdzība 1 . Choose the correc…" at bounding box center [260, 75] width 504 height 1588
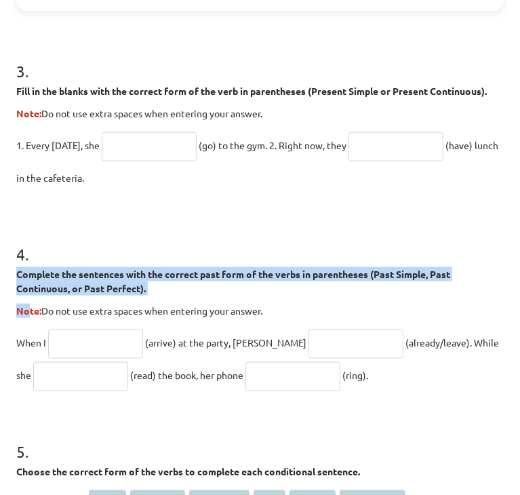
copy div "Complete the sentences with the correct past form of the verbs in parentheses (…"
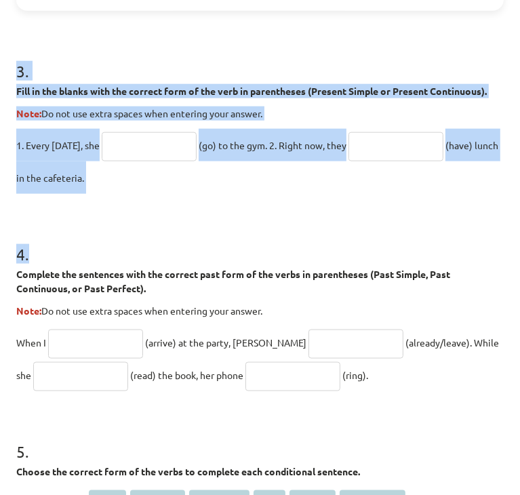
drag, startPoint x: 147, startPoint y: 250, endPoint x: -218, endPoint y: 526, distance: 457.4
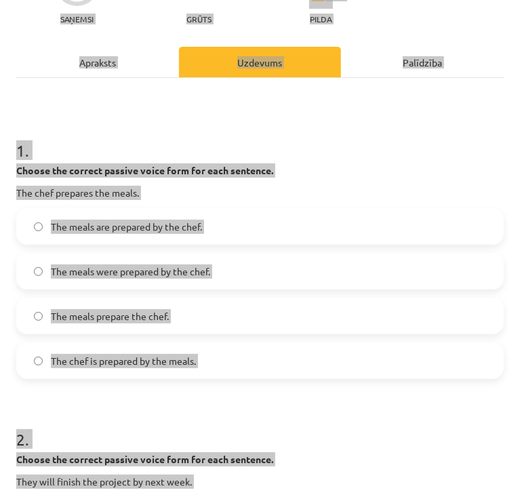
scroll to position [136, 0]
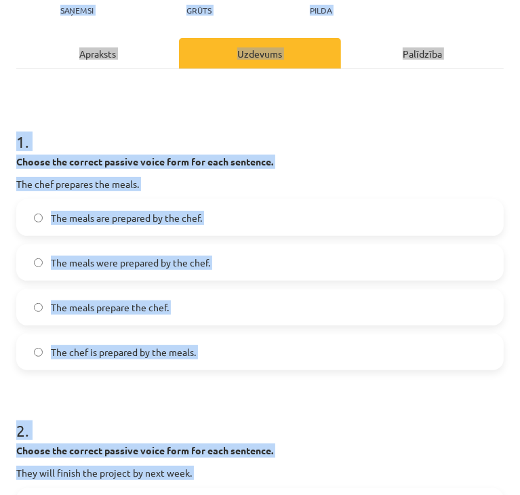
click at [290, 191] on p "The chef prepares the meals." at bounding box center [260, 184] width 488 height 14
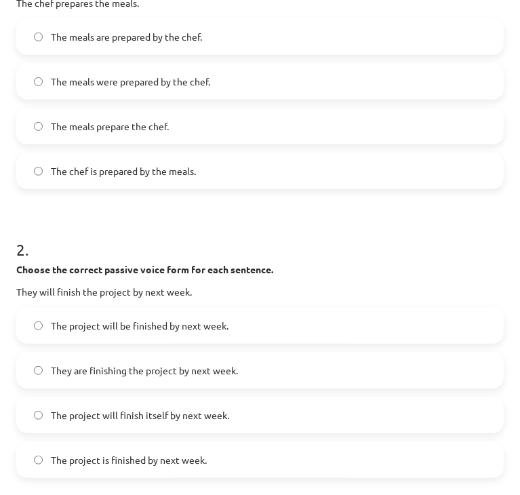
scroll to position [339, 0]
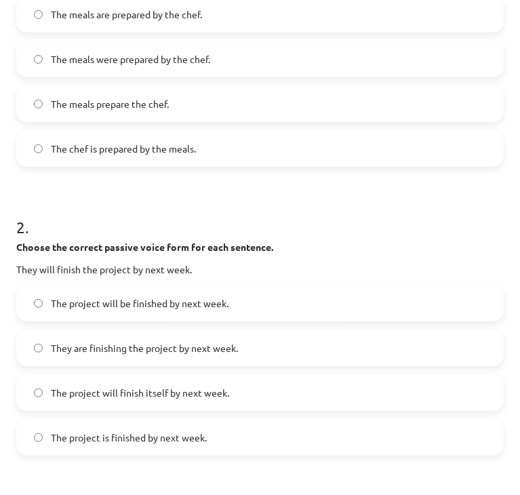
click at [68, 304] on span "The project will be finished by next week." at bounding box center [140, 303] width 178 height 14
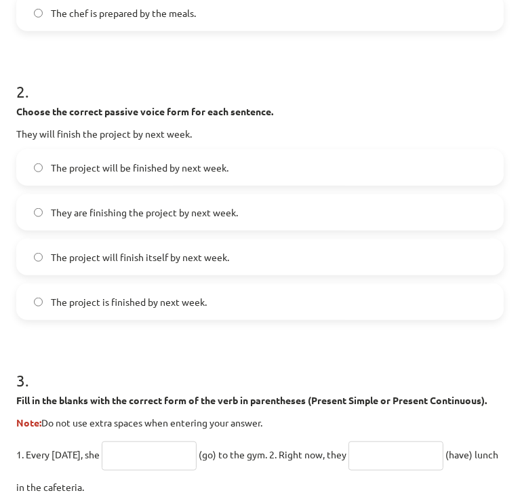
scroll to position [610, 0]
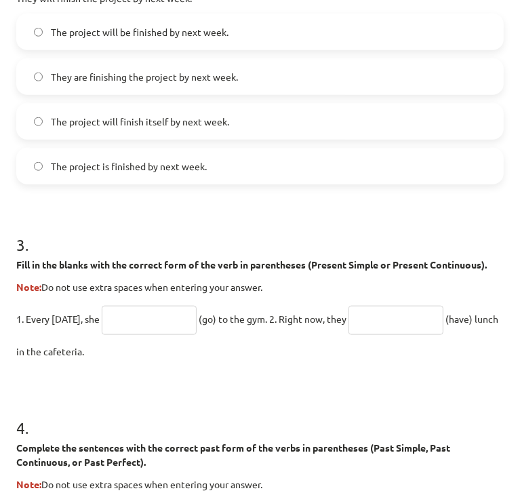
click at [115, 327] on input "text" at bounding box center [149, 320] width 95 height 29
click at [95, 339] on p "1. Every Sunday, she (go) to the gym. 2. Right now, they (have) lunch in the ca…" at bounding box center [260, 334] width 488 height 65
click at [163, 335] on input "text" at bounding box center [149, 320] width 95 height 29
type input "****"
click at [399, 334] on input "text" at bounding box center [396, 320] width 95 height 29
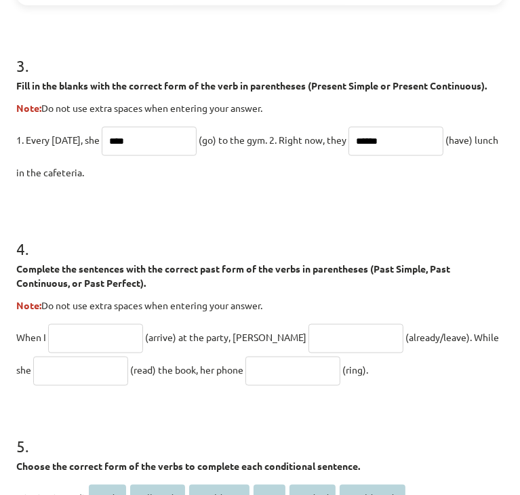
scroll to position [814, 0]
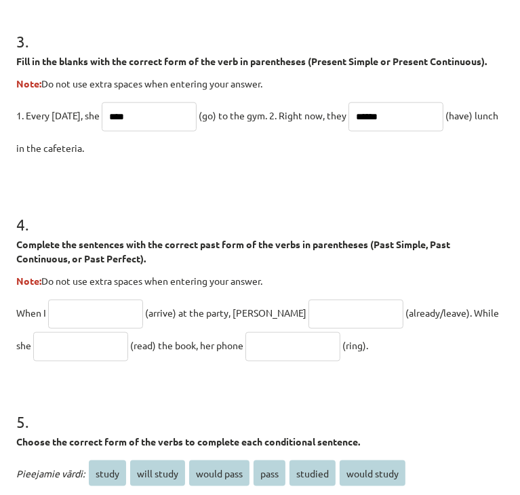
type input "******"
click at [76, 329] on input "text" at bounding box center [95, 314] width 95 height 29
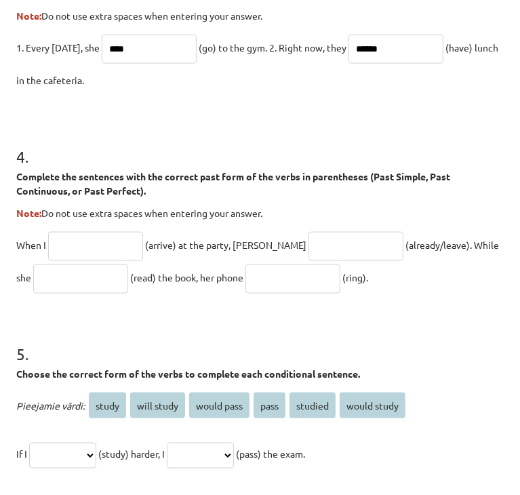
drag, startPoint x: 18, startPoint y: 189, endPoint x: 371, endPoint y: 296, distance: 369.4
click at [371, 294] on div "4 . Complete the sentences with the correct past form of the verbs in parenthes…" at bounding box center [260, 208] width 488 height 170
click at [94, 258] on input "text" at bounding box center [95, 246] width 95 height 29
type input "*******"
click at [329, 278] on input "text" at bounding box center [292, 278] width 95 height 29
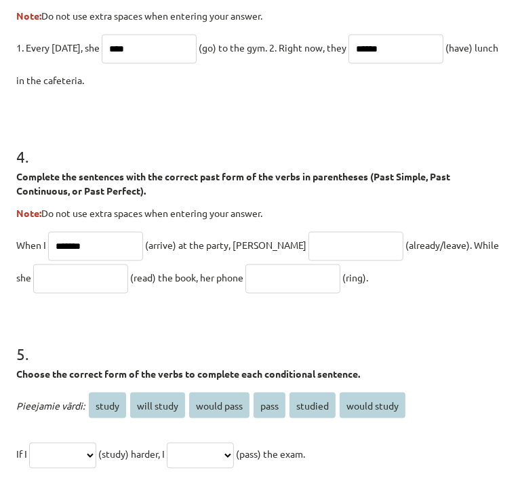
click at [319, 261] on input "text" at bounding box center [356, 246] width 95 height 29
type input "**********"
click at [64, 294] on input "text" at bounding box center [80, 278] width 95 height 29
type input "**********"
click at [285, 294] on input "text" at bounding box center [292, 278] width 95 height 29
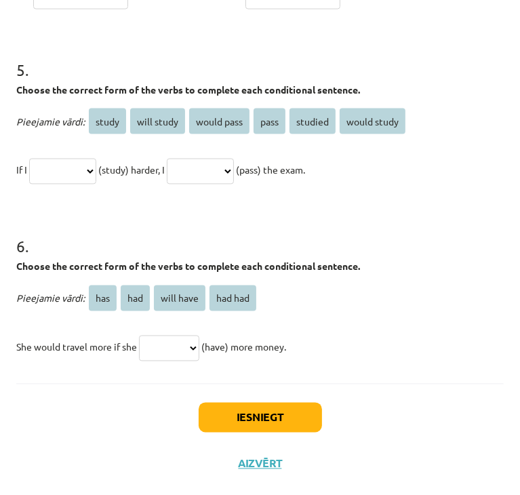
scroll to position [1180, 0]
type input "****"
click at [96, 164] on select "**********" at bounding box center [62, 172] width 67 height 26
select select "*******"
click at [31, 159] on select "**********" at bounding box center [62, 172] width 67 height 26
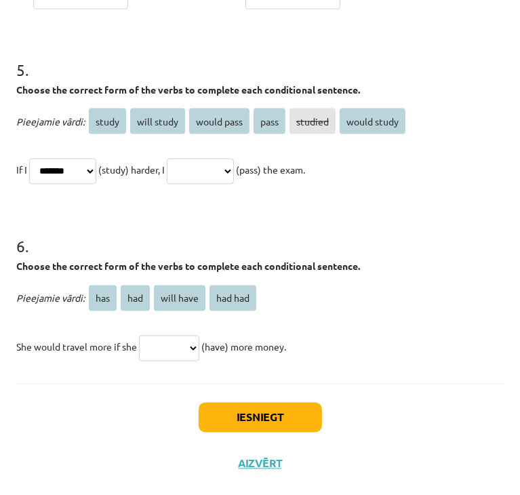
click at [214, 172] on select "**********" at bounding box center [200, 172] width 67 height 26
select select "**********"
click at [188, 159] on select "**********" at bounding box center [200, 172] width 67 height 26
click at [176, 340] on select "*** *** ********* *******" at bounding box center [169, 349] width 60 height 26
click at [111, 298] on span "has" at bounding box center [103, 298] width 28 height 26
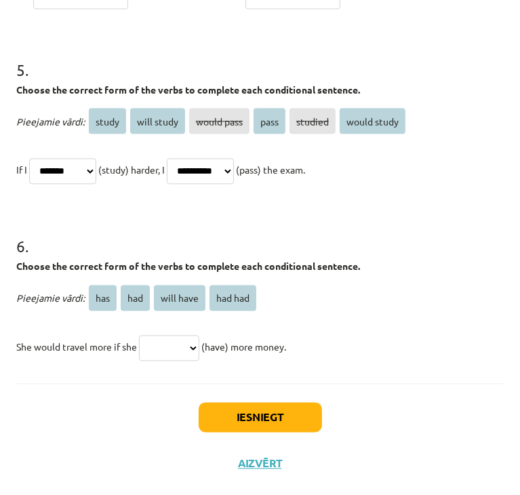
click at [161, 346] on select "*** *** ********* *******" at bounding box center [169, 349] width 60 height 26
select select "***"
click at [142, 336] on select "*** *** ********* *******" at bounding box center [169, 349] width 60 height 26
click at [266, 416] on button "Iesniegt" at bounding box center [260, 418] width 123 height 30
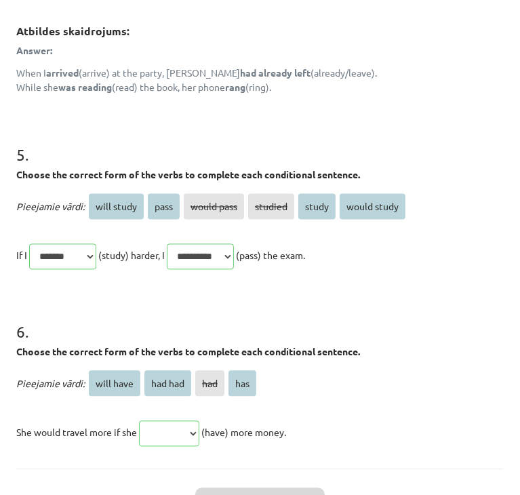
scroll to position [1421, 0]
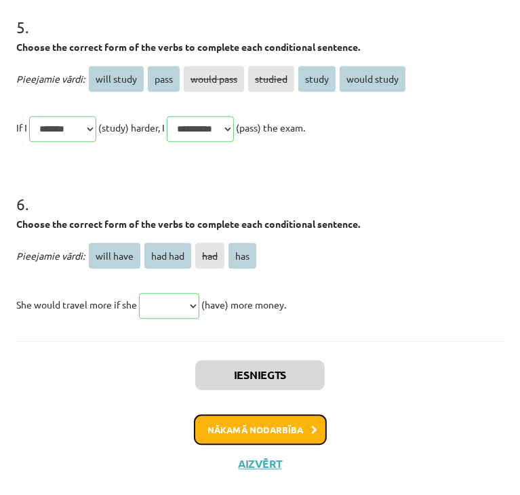
click at [256, 426] on button "Nākamā nodarbība" at bounding box center [260, 429] width 133 height 31
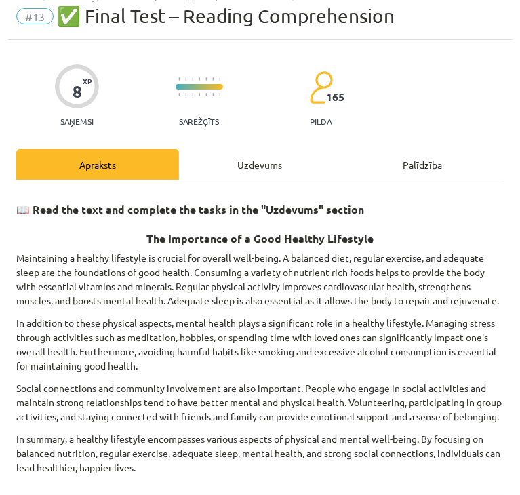
scroll to position [8, 0]
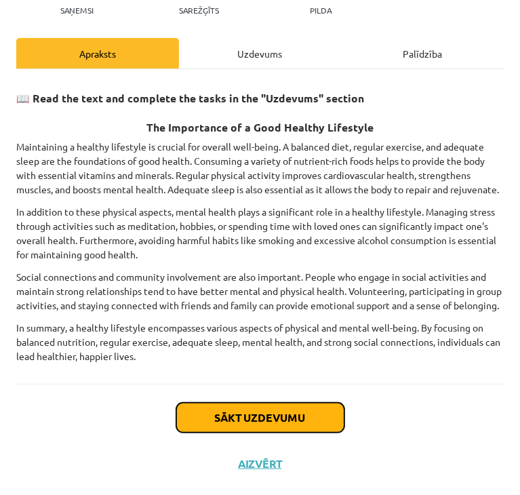
click at [256, 424] on button "Sākt uzdevumu" at bounding box center [260, 418] width 168 height 30
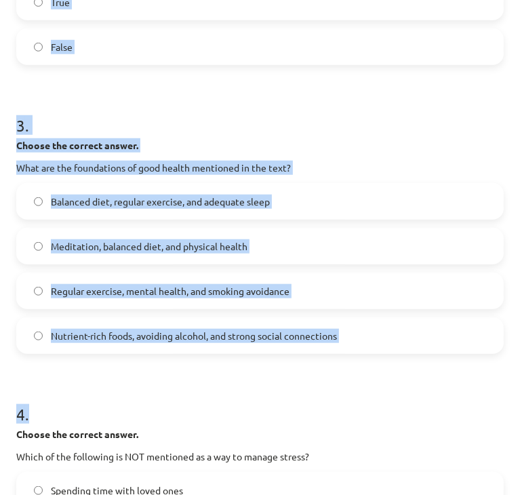
scroll to position [830, 0]
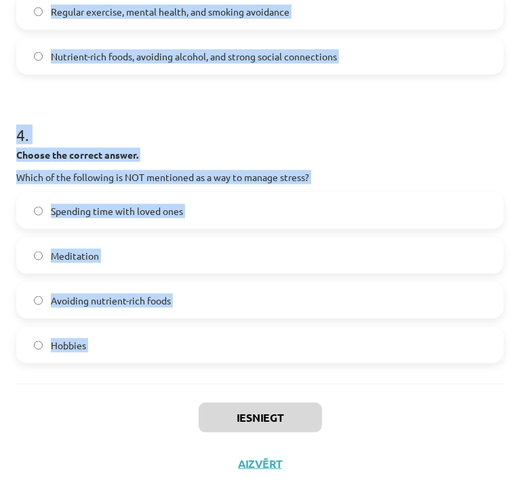
drag, startPoint x: 17, startPoint y: 285, endPoint x: 139, endPoint y: 392, distance: 162.0
click at [139, 392] on div "Iesniegt Aizvērt" at bounding box center [260, 431] width 488 height 95
drag, startPoint x: 18, startPoint y: 277, endPoint x: 101, endPoint y: 418, distance: 163.5
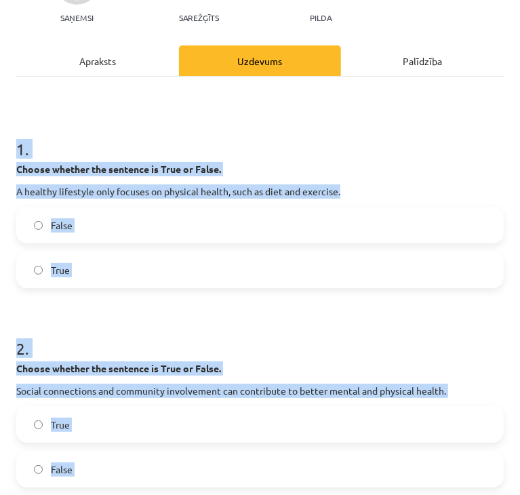
scroll to position [152, 0]
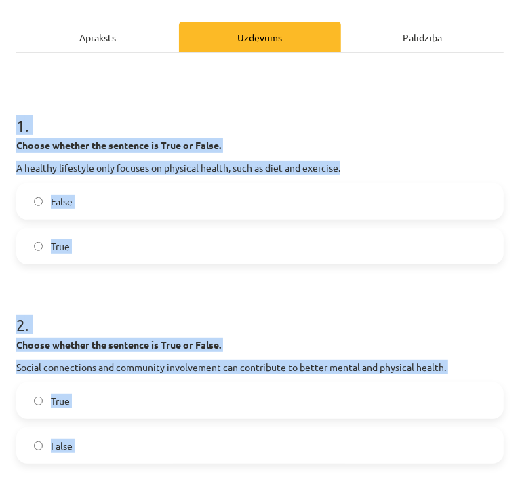
click at [77, 393] on label "True" at bounding box center [260, 401] width 485 height 34
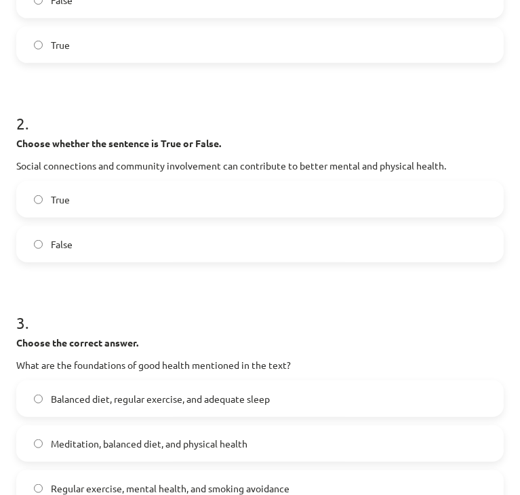
scroll to position [355, 0]
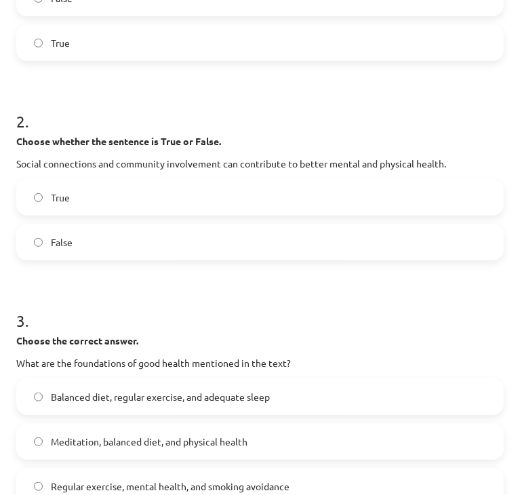
click at [92, 399] on span "Balanced diet, regular exercise, and adequate sleep" at bounding box center [160, 397] width 219 height 14
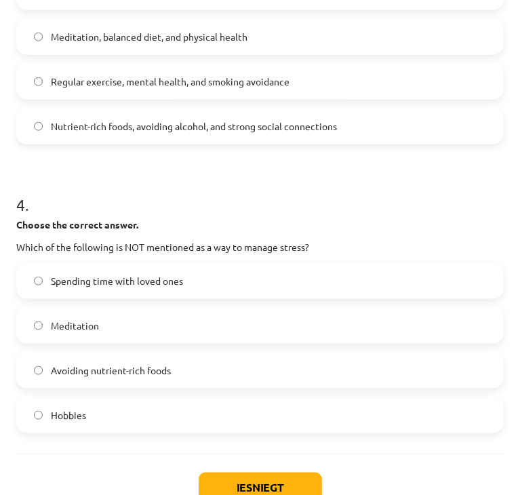
scroll to position [830, 0]
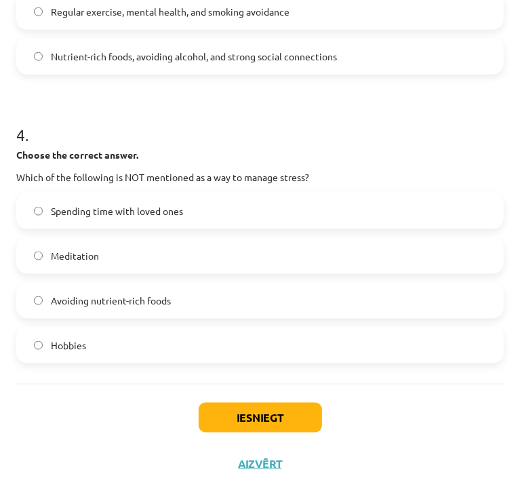
click at [111, 296] on span "Avoiding nutrient-rich foods" at bounding box center [111, 301] width 120 height 14
click at [242, 411] on button "Iesniegt" at bounding box center [260, 418] width 123 height 30
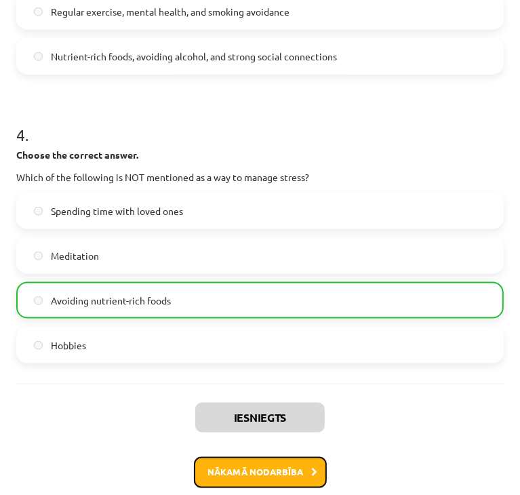
click at [242, 459] on button "Nākamā nodarbība" at bounding box center [260, 472] width 133 height 31
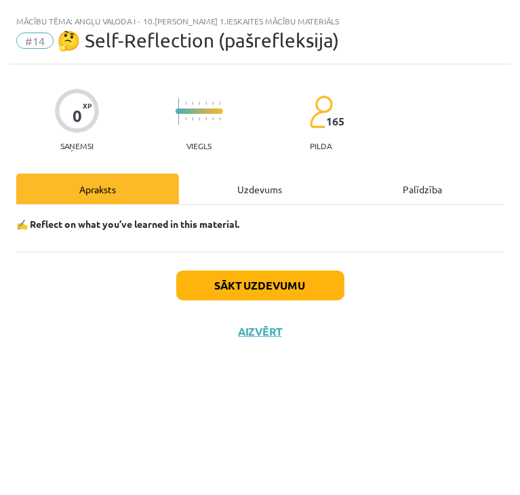
scroll to position [0, 0]
click at [241, 280] on button "Sākt uzdevumu" at bounding box center [260, 286] width 168 height 30
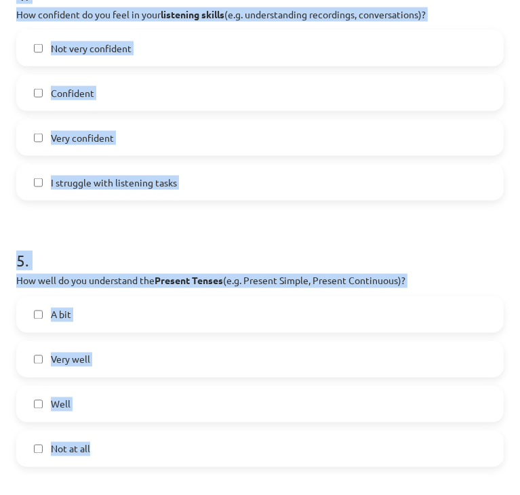
scroll to position [1408, 0]
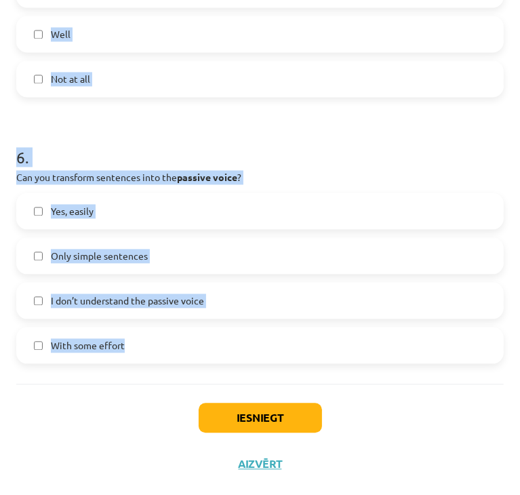
drag, startPoint x: 18, startPoint y: 294, endPoint x: 264, endPoint y: 363, distance: 255.0
drag, startPoint x: 261, startPoint y: 361, endPoint x: 235, endPoint y: 359, distance: 25.8
click at [260, 361] on label "With some effort" at bounding box center [260, 345] width 485 height 34
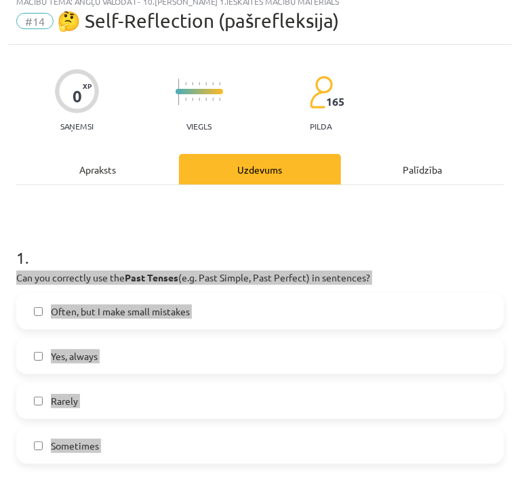
scroll to position [0, 0]
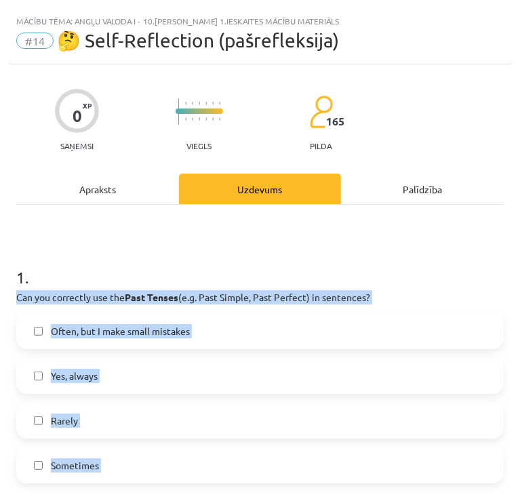
click at [172, 291] on p "Can you correctly use the Past Tenses (e.g. Past Simple, Past Perfect) in sente…" at bounding box center [260, 297] width 488 height 14
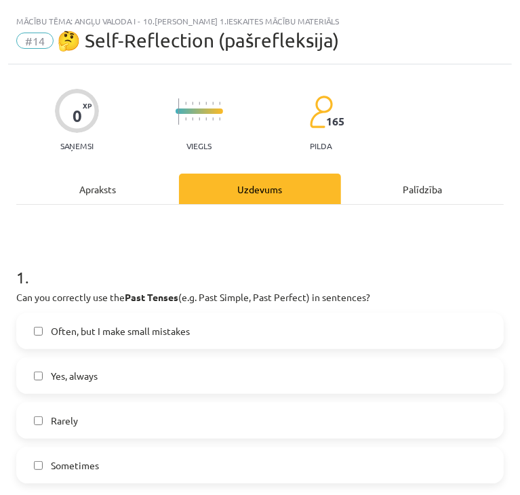
click at [20, 299] on p "Can you correctly use the Past Tenses (e.g. Past Simple, Past Perfect) in sente…" at bounding box center [260, 297] width 488 height 14
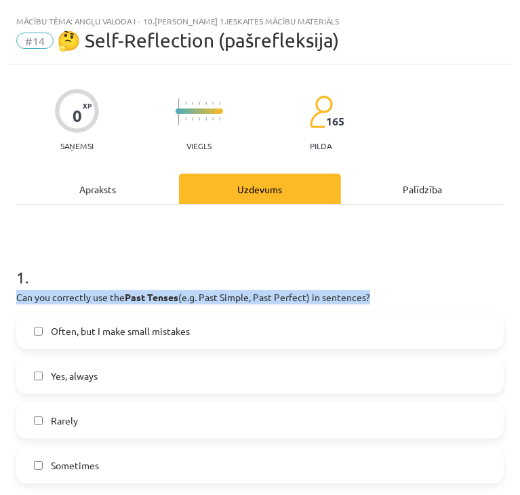
click at [20, 299] on p "Can you correctly use the Past Tenses (e.g. Past Simple, Past Perfect) in sente…" at bounding box center [260, 297] width 488 height 14
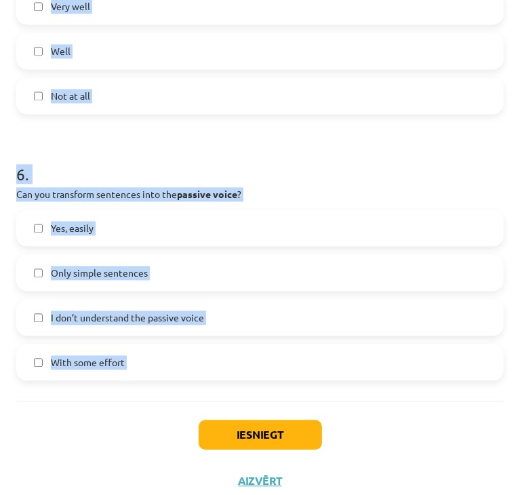
scroll to position [1408, 0]
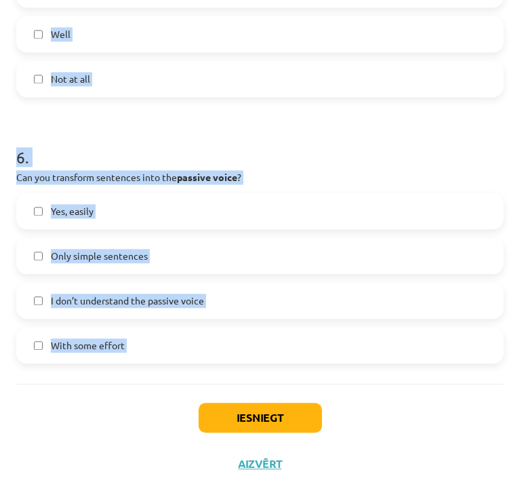
drag, startPoint x: 19, startPoint y: 276, endPoint x: 149, endPoint y: 388, distance: 171.7
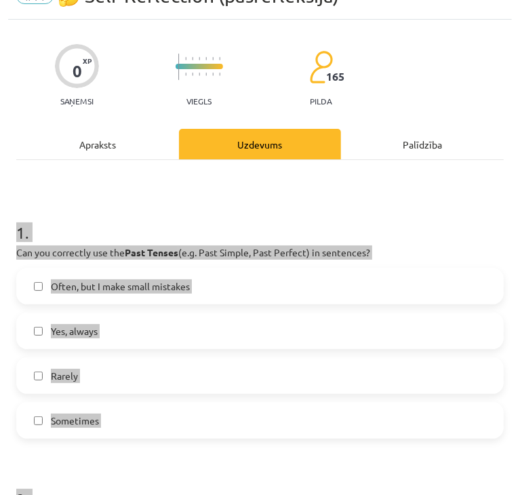
scroll to position [68, 0]
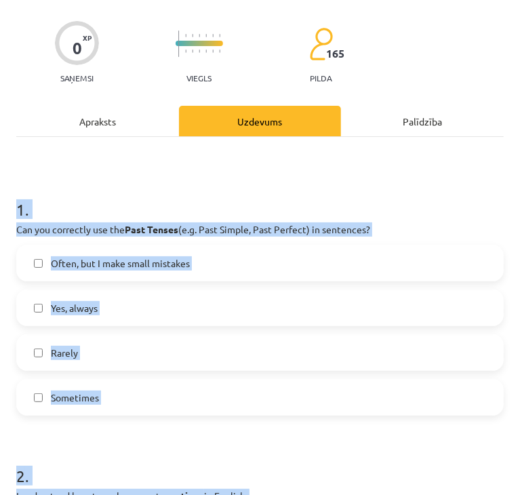
click at [27, 319] on label "Yes, always" at bounding box center [260, 308] width 485 height 34
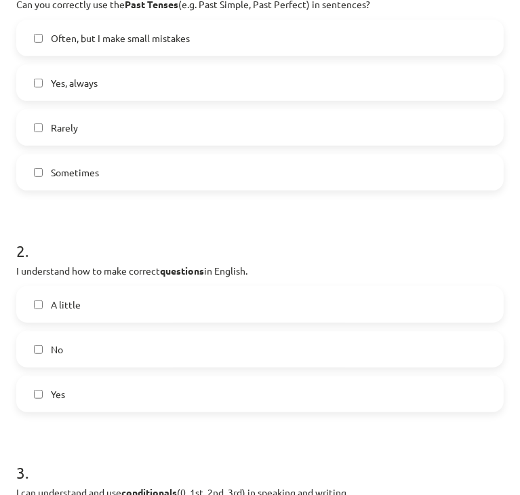
scroll to position [136, 0]
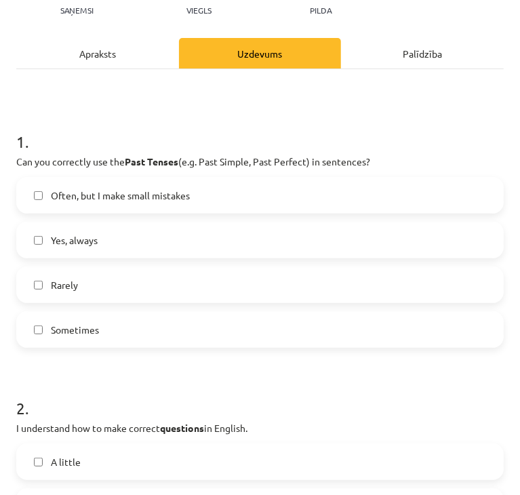
click at [106, 195] on span "Often, but I make small mistakes" at bounding box center [120, 196] width 139 height 14
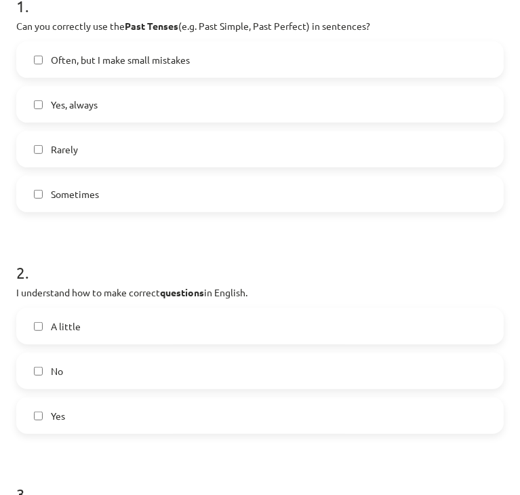
click at [94, 419] on label "Yes" at bounding box center [260, 416] width 485 height 34
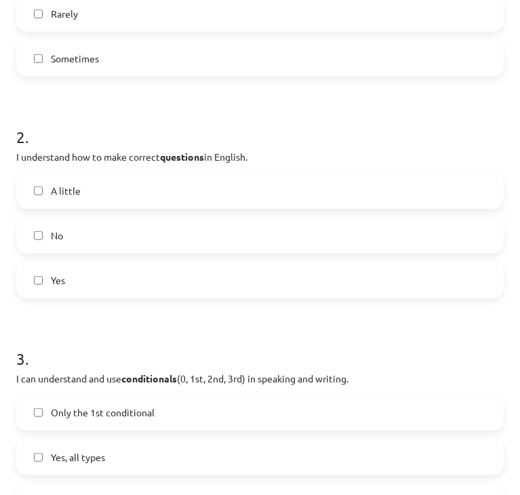
scroll to position [475, 0]
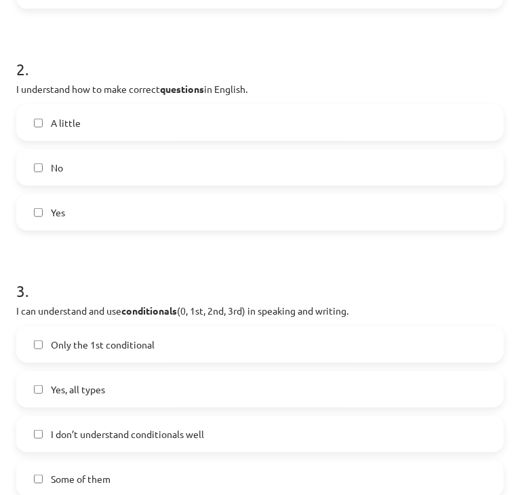
click at [98, 378] on label "Yes, all types" at bounding box center [260, 389] width 485 height 34
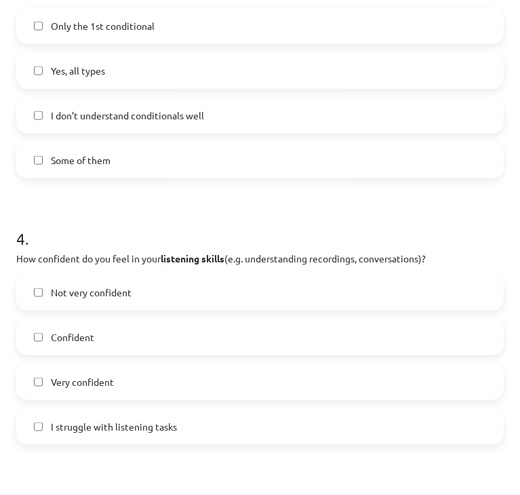
scroll to position [814, 0]
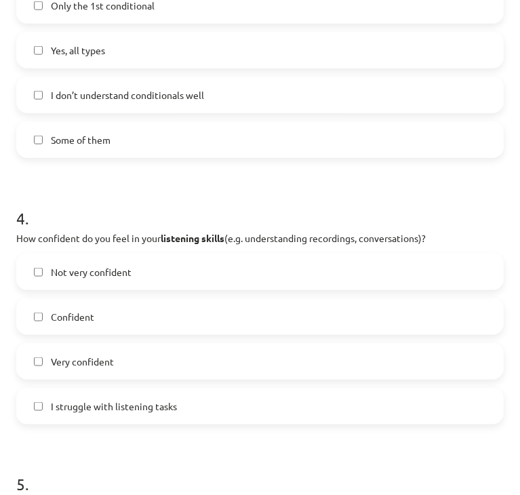
click at [100, 314] on label "Confident" at bounding box center [260, 317] width 485 height 34
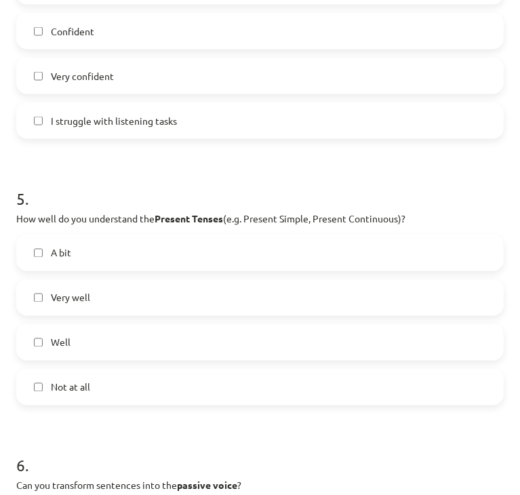
scroll to position [1085, 0]
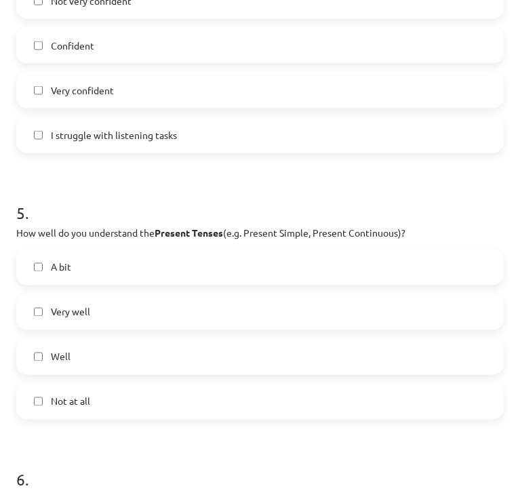
click at [119, 353] on label "Well" at bounding box center [260, 357] width 485 height 34
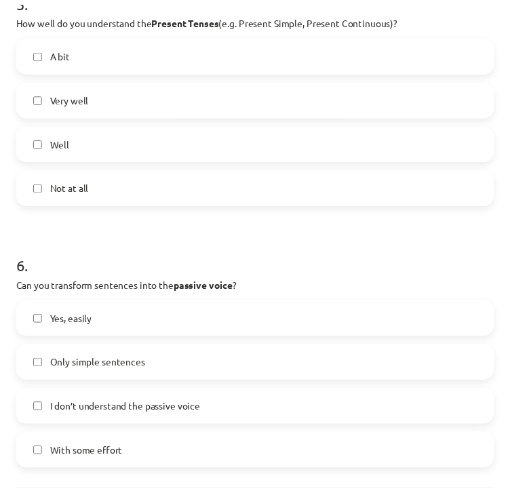
scroll to position [1356, 0]
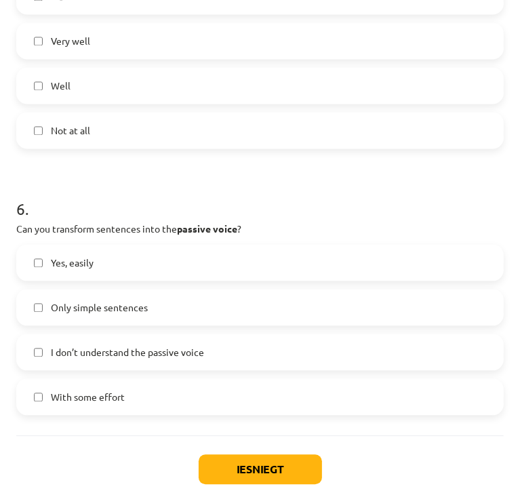
click at [201, 313] on label "Only simple sentences" at bounding box center [260, 307] width 485 height 34
click at [184, 321] on label "Only simple sentences" at bounding box center [260, 307] width 485 height 34
click at [222, 454] on button "Iesniegt" at bounding box center [260, 469] width 123 height 30
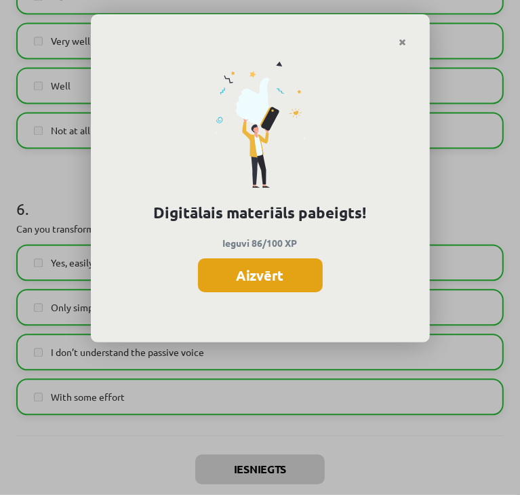
click at [266, 270] on button "Aizvērt" at bounding box center [260, 275] width 125 height 34
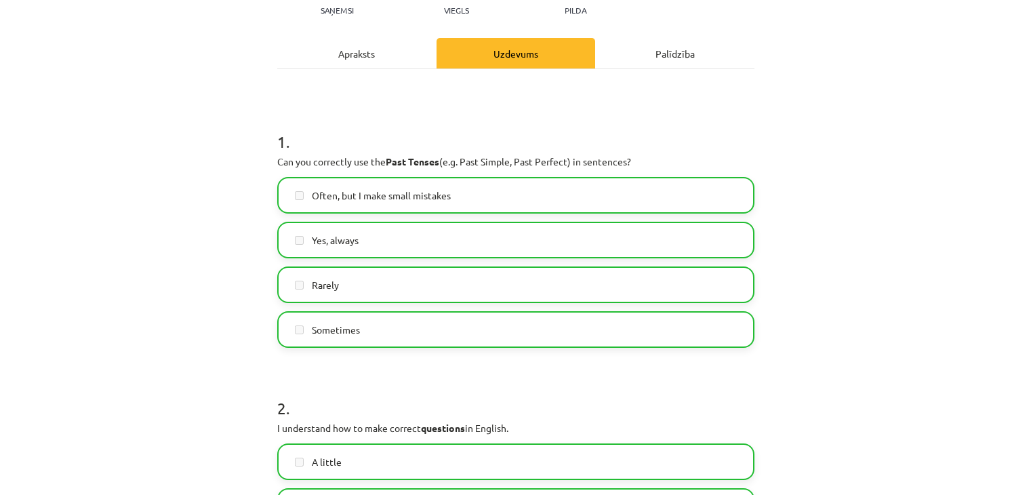
scroll to position [0, 0]
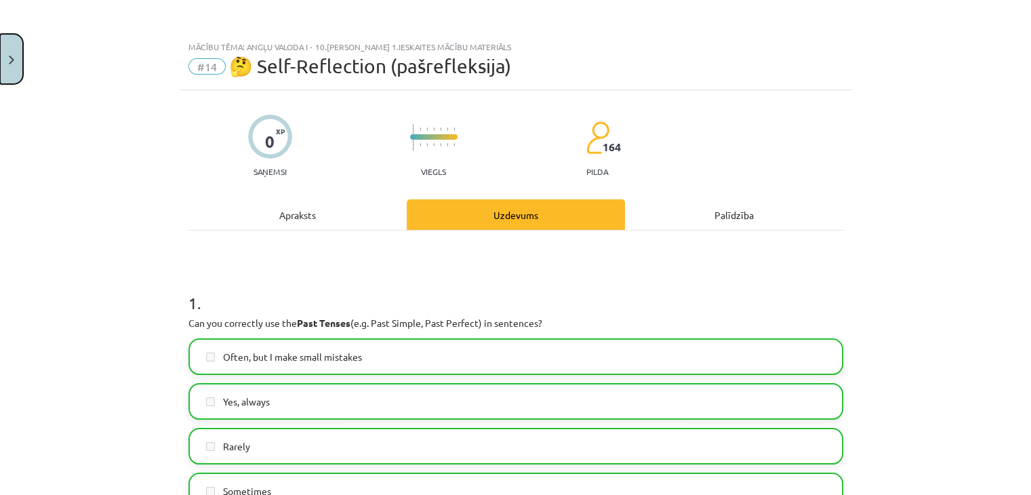
click at [5, 71] on button "Close" at bounding box center [11, 59] width 23 height 50
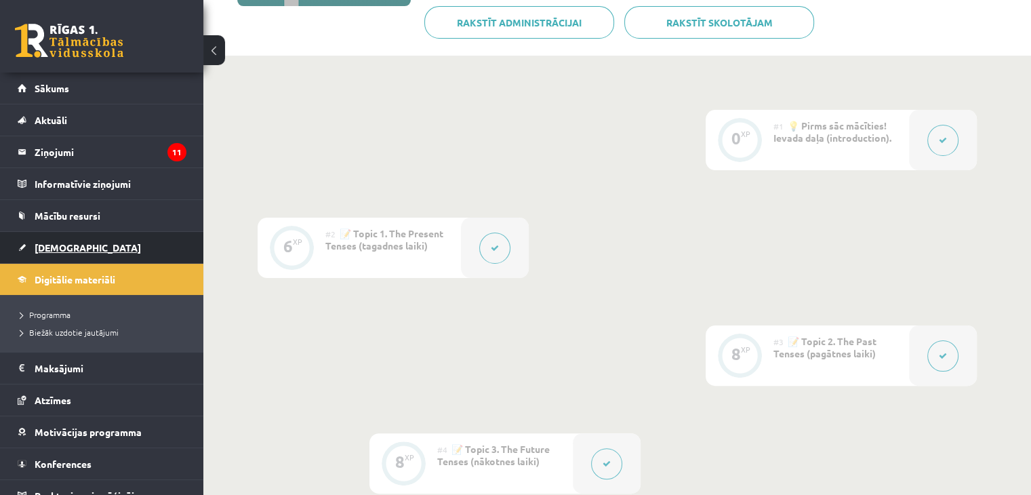
click at [73, 254] on link "[DEMOGRAPHIC_DATA]" at bounding box center [102, 247] width 169 height 31
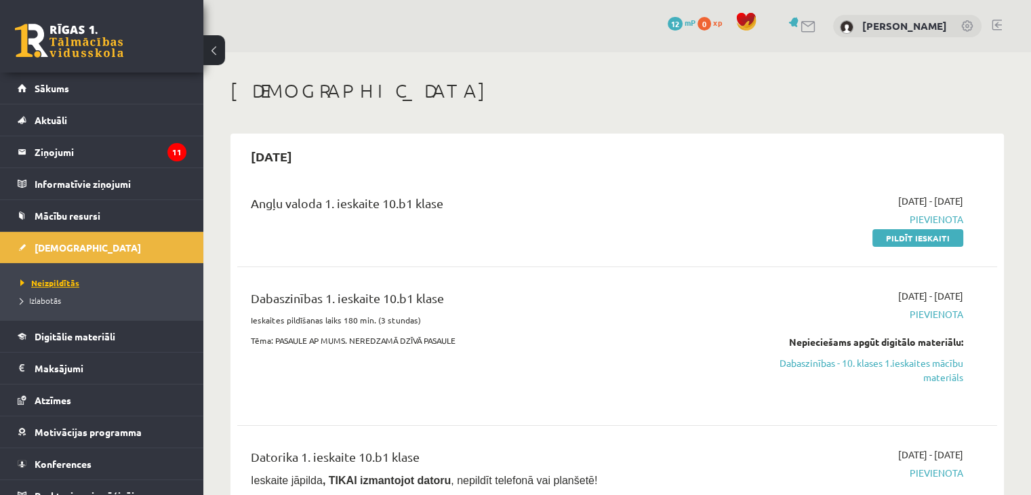
click at [57, 283] on span "Neizpildītās" at bounding box center [49, 282] width 59 height 11
click at [519, 239] on link "Pildīt ieskaiti" at bounding box center [918, 238] width 91 height 18
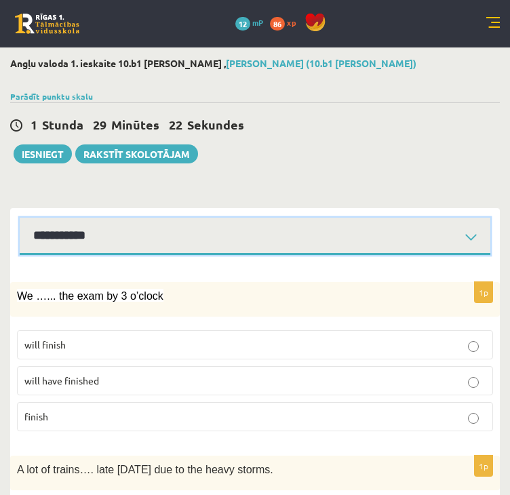
click at [90, 252] on select "**********" at bounding box center [255, 236] width 471 height 37
click at [90, 247] on select "**********" at bounding box center [255, 236] width 471 height 37
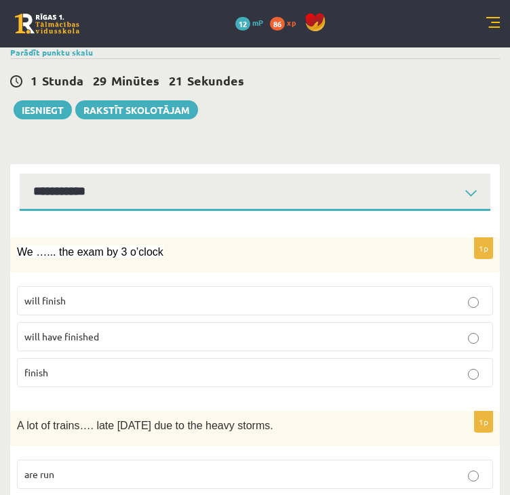
scroll to position [68, 0]
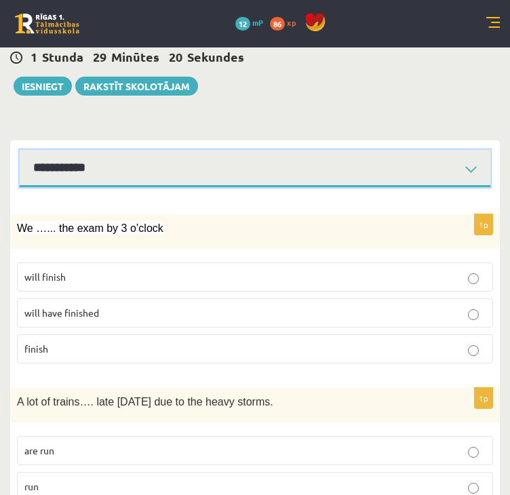
click at [98, 167] on select "**********" at bounding box center [255, 168] width 471 height 37
click at [20, 150] on select "**********" at bounding box center [255, 168] width 471 height 37
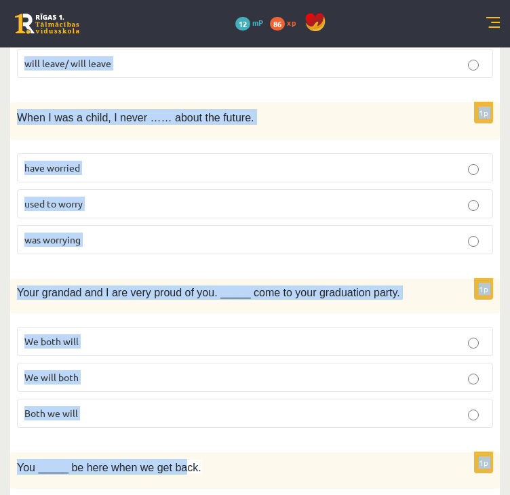
scroll to position [3275, 0]
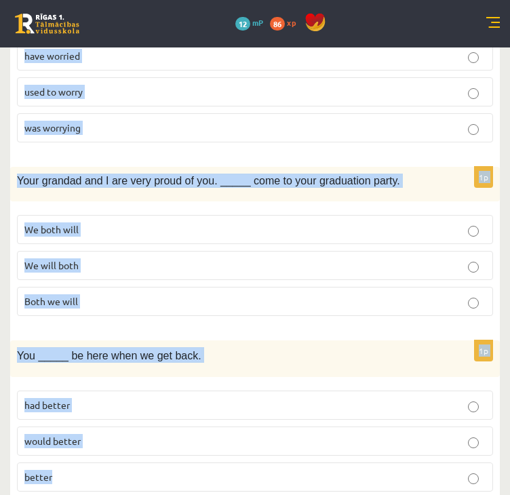
drag, startPoint x: 18, startPoint y: 229, endPoint x: 174, endPoint y: 450, distance: 270.7
copy form "We …... the exam by 3 o’clock will finish will have finished finish 1p A lot of…"
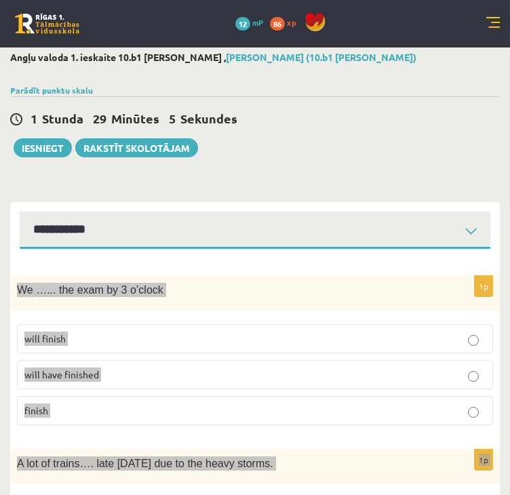
scroll to position [0, 0]
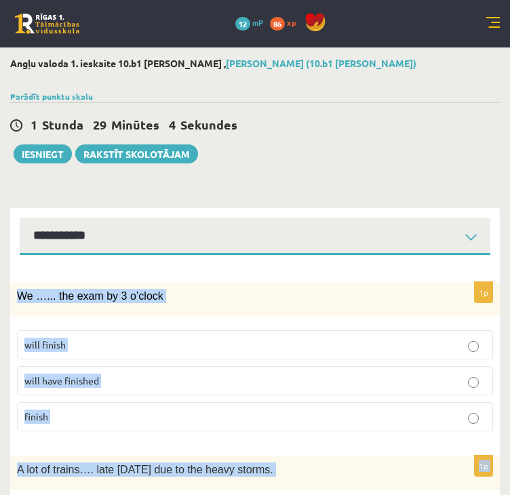
click at [101, 378] on p "will have finished" at bounding box center [254, 381] width 461 height 14
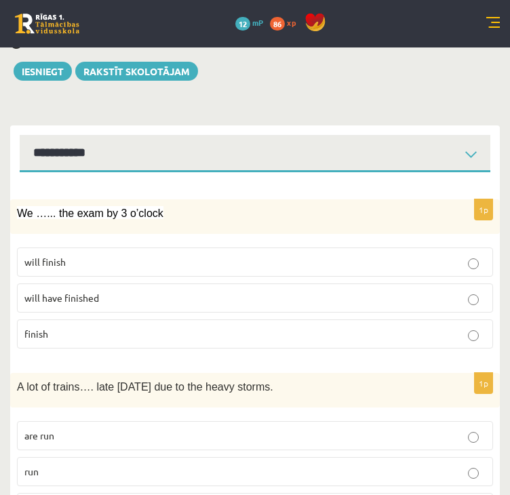
scroll to position [203, 0]
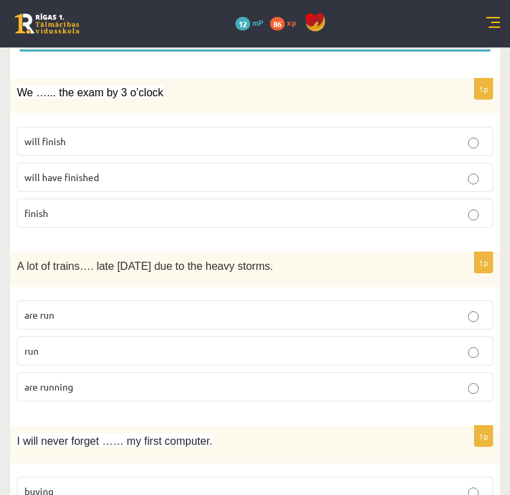
click at [81, 391] on p "are running" at bounding box center [254, 387] width 461 height 14
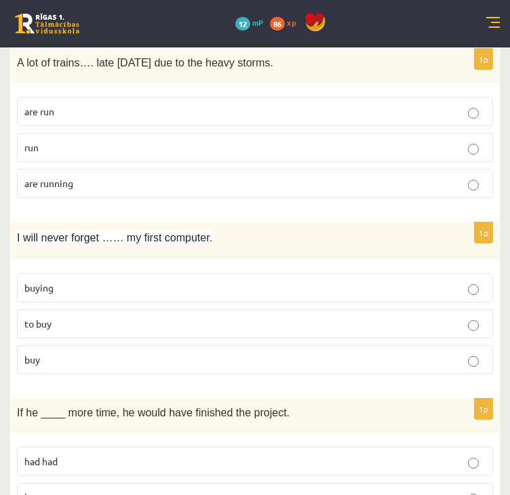
click at [68, 281] on p "buying" at bounding box center [254, 288] width 461 height 14
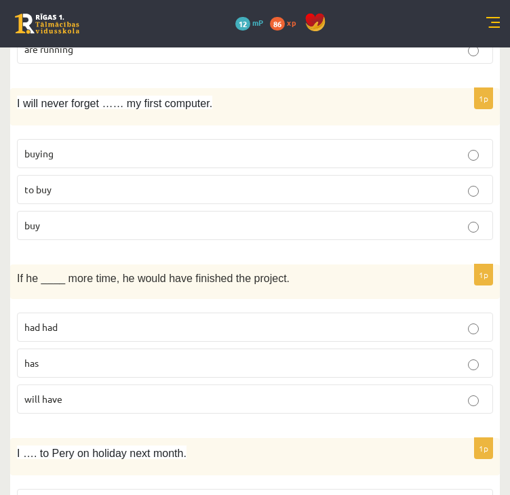
scroll to position [542, 0]
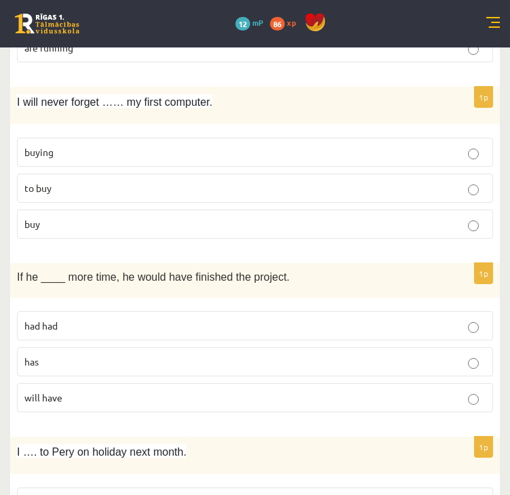
click at [76, 329] on p "had had" at bounding box center [254, 326] width 461 height 14
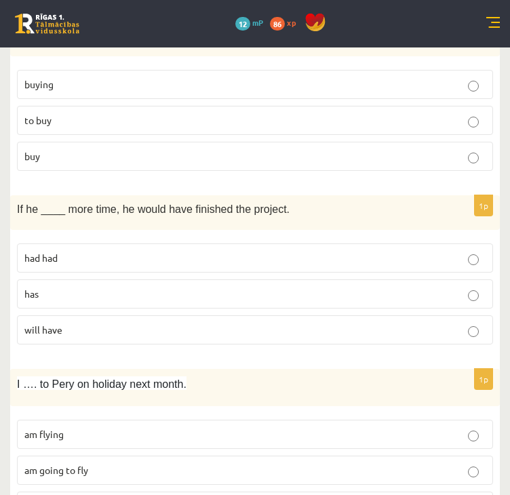
scroll to position [678, 0]
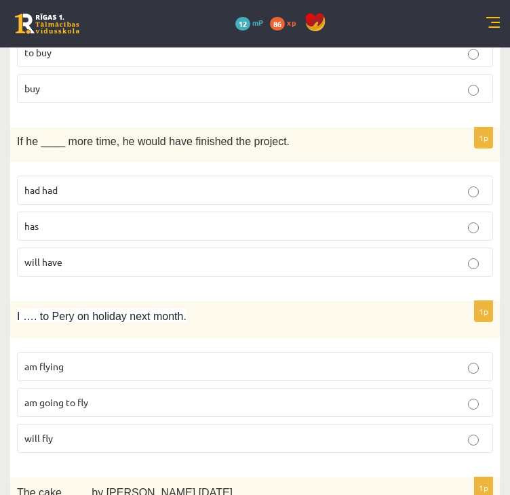
click at [100, 365] on p "am flying" at bounding box center [254, 366] width 461 height 14
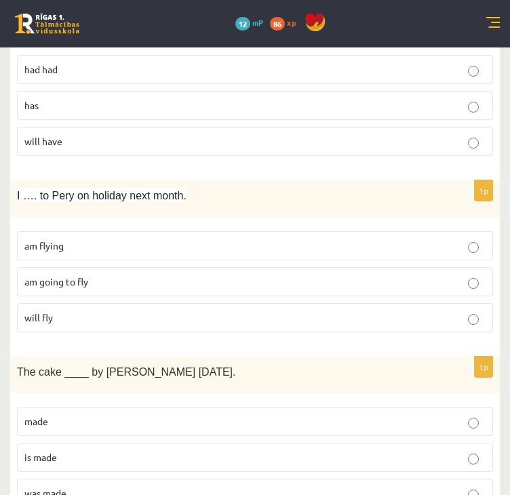
scroll to position [814, 0]
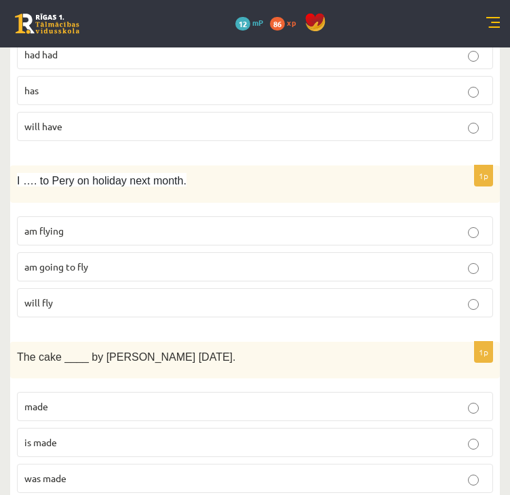
click at [90, 471] on p "was made" at bounding box center [254, 478] width 461 height 14
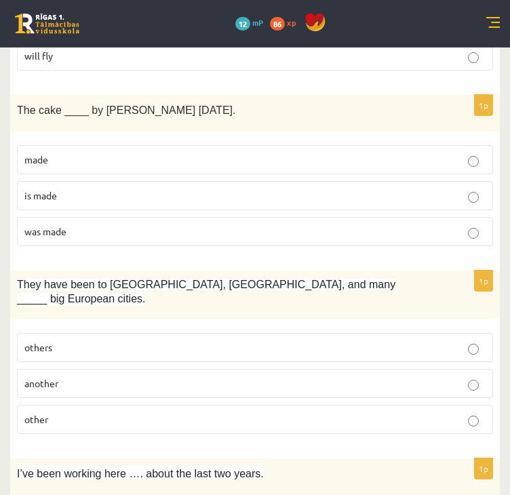
scroll to position [1085, 0]
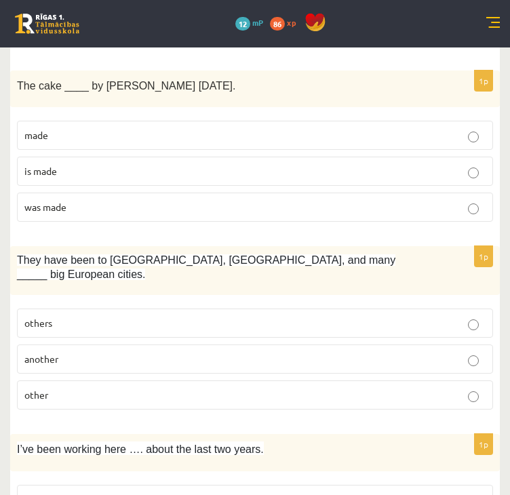
click at [79, 388] on p "other" at bounding box center [254, 395] width 461 height 14
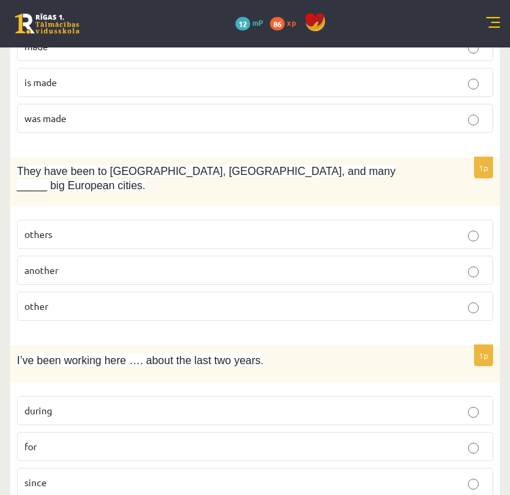
scroll to position [1221, 0]
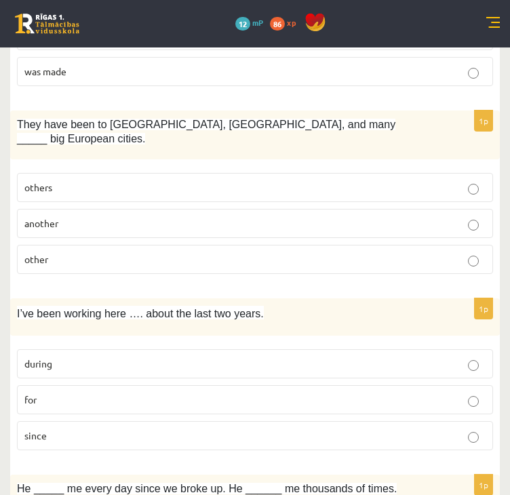
click at [67, 393] on p "for" at bounding box center [254, 400] width 461 height 14
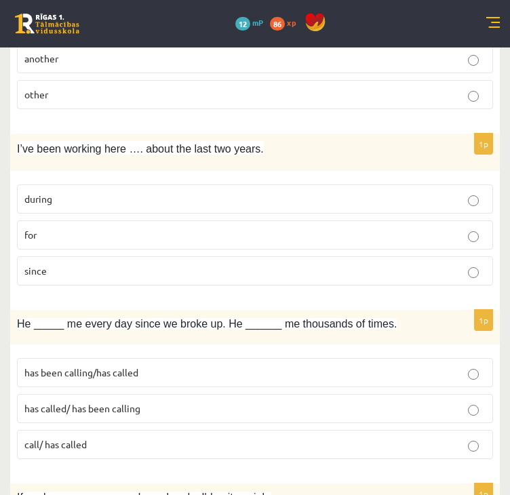
scroll to position [1424, 0]
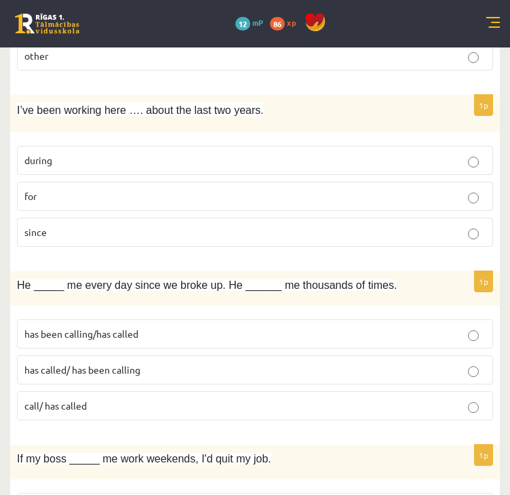
click at [125, 320] on label "has been calling/has called" at bounding box center [255, 333] width 476 height 29
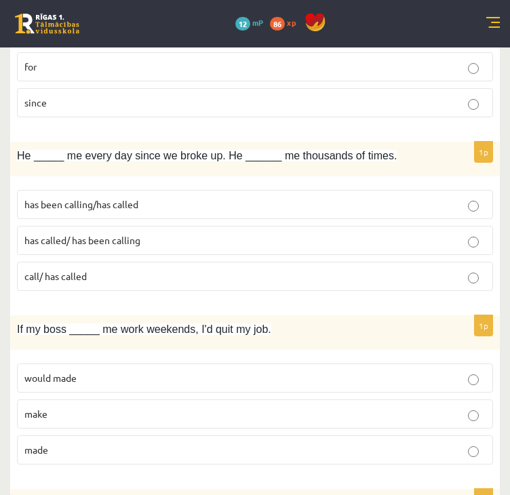
scroll to position [1560, 0]
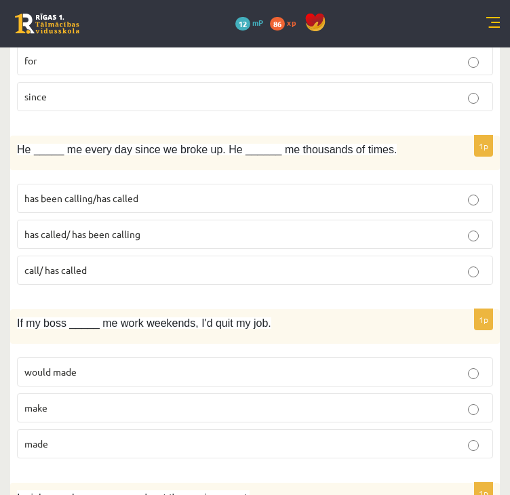
click at [81, 401] on p "make" at bounding box center [254, 408] width 461 height 14
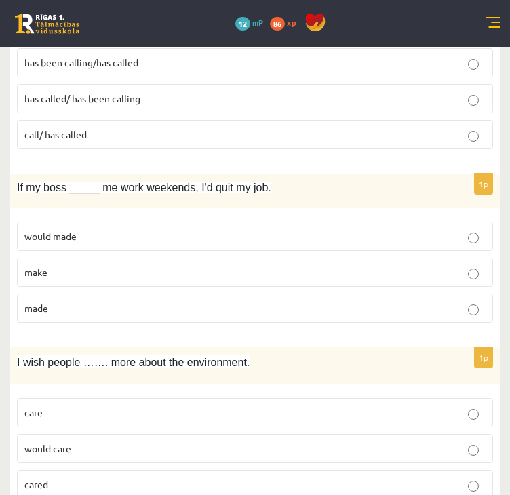
click at [76, 441] on p "would care" at bounding box center [254, 448] width 461 height 14
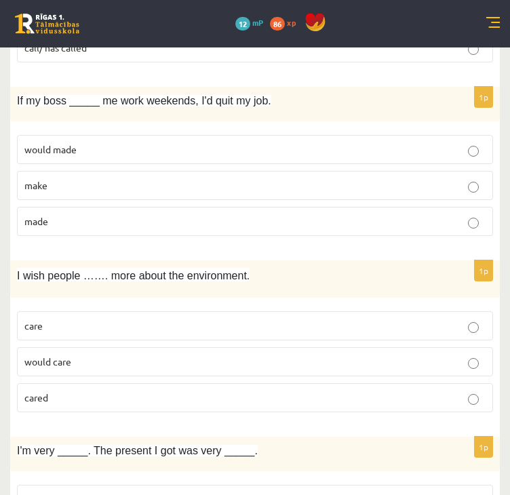
scroll to position [1899, 0]
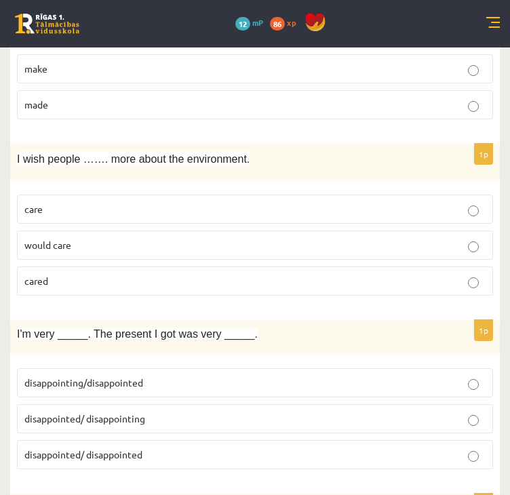
click at [93, 412] on p "disappointed/ disappointing" at bounding box center [254, 419] width 461 height 14
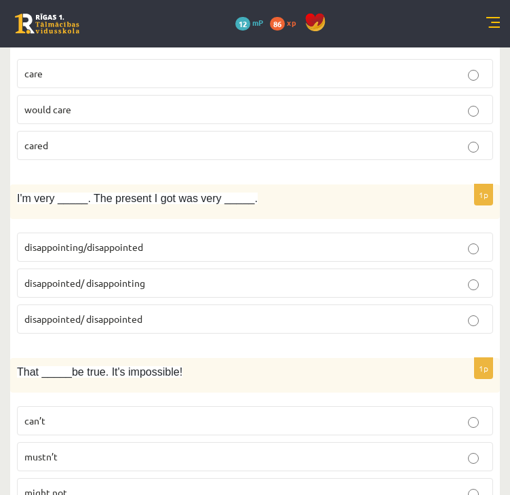
click at [104, 414] on p "can’t" at bounding box center [254, 421] width 461 height 14
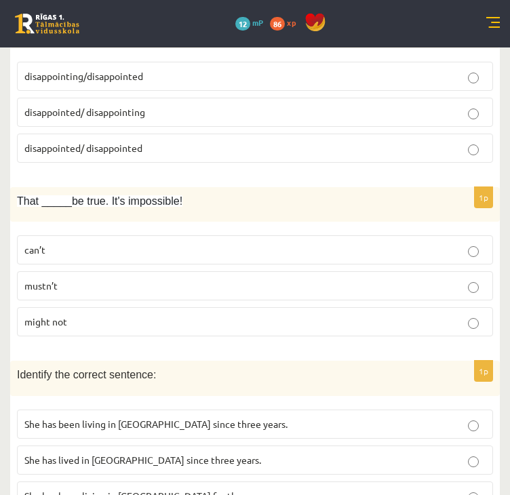
scroll to position [2238, 0]
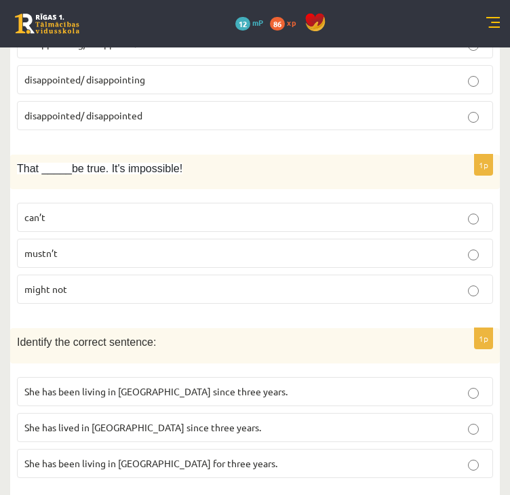
click at [106, 457] on span "She has been living in Paris for three years." at bounding box center [150, 463] width 253 height 12
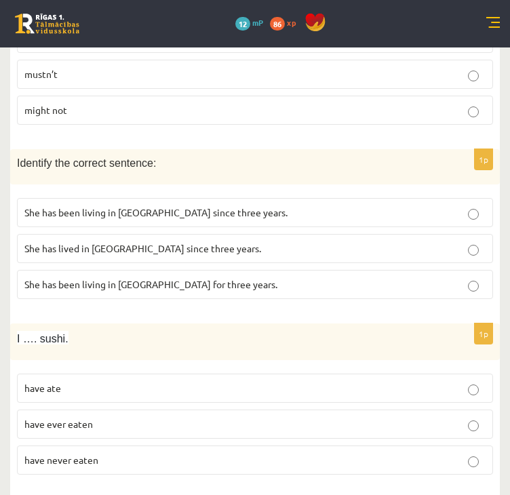
scroll to position [2441, 0]
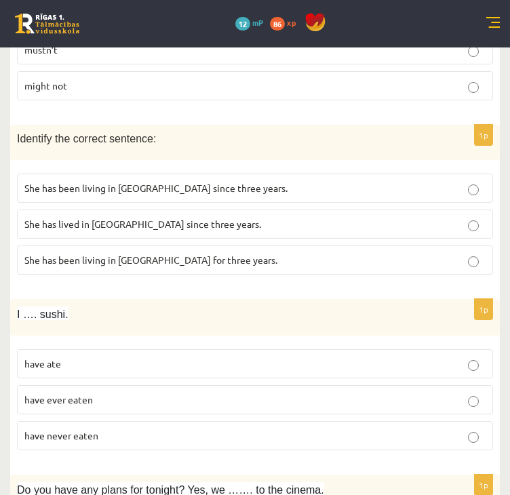
click at [123, 429] on p "have never eaten" at bounding box center [254, 436] width 461 height 14
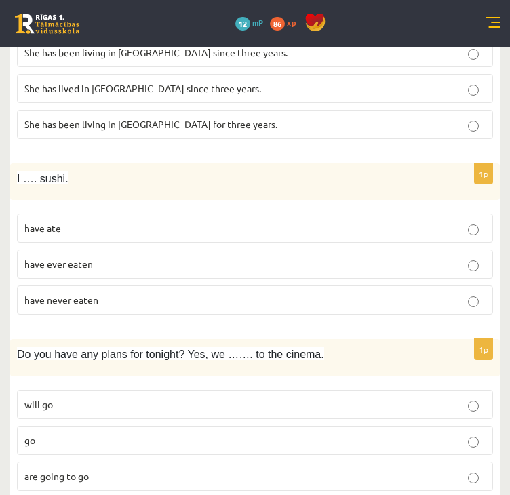
scroll to position [2645, 0]
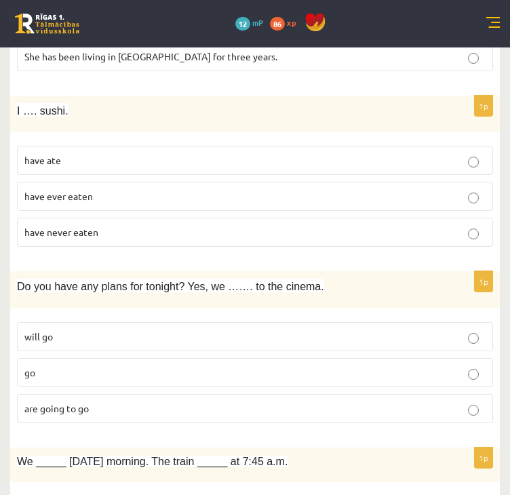
click at [104, 394] on label "are going to go" at bounding box center [255, 408] width 476 height 29
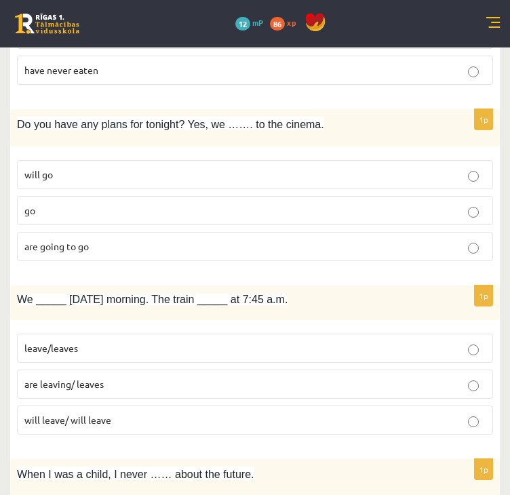
scroll to position [2848, 0]
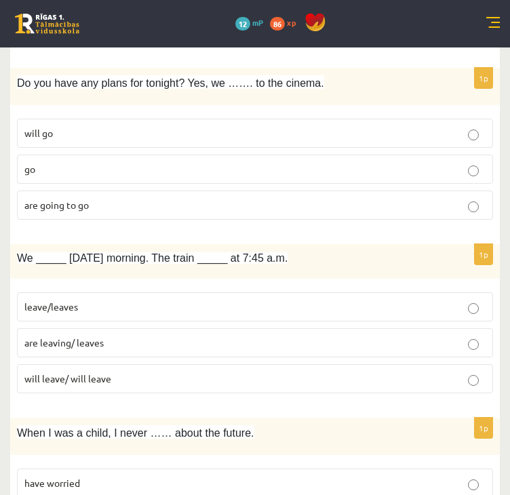
click at [111, 336] on p "are leaving/ leaves" at bounding box center [254, 343] width 461 height 14
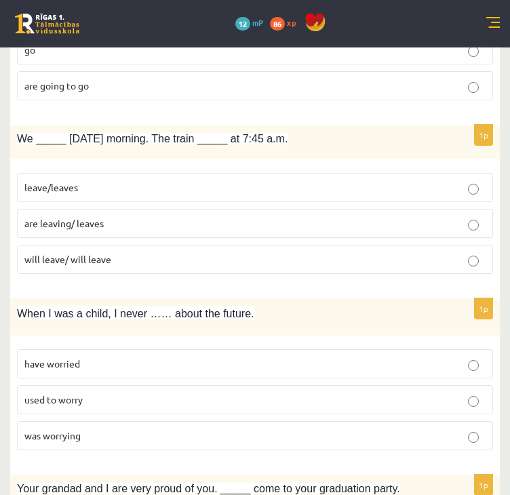
scroll to position [3051, 0]
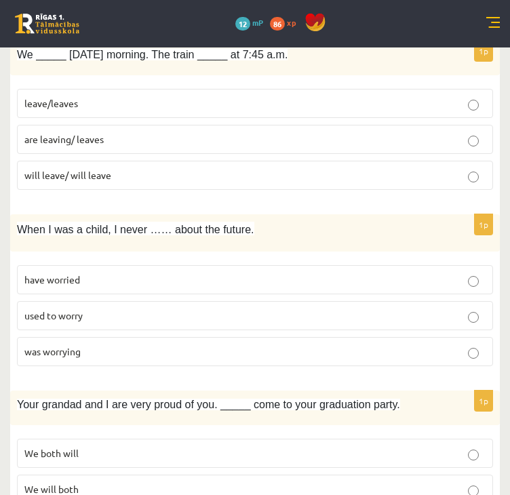
click at [92, 309] on p "used to worry" at bounding box center [254, 316] width 461 height 14
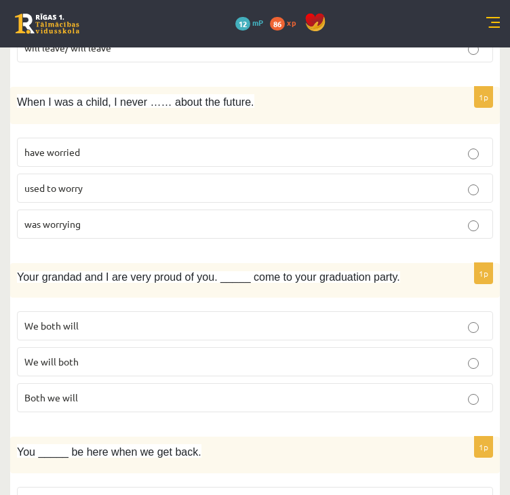
scroll to position [3187, 0]
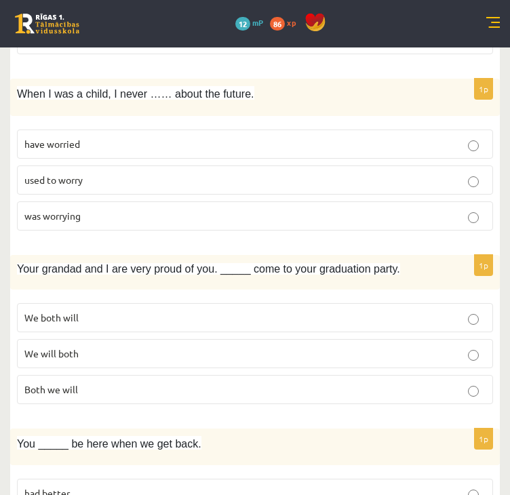
click at [106, 347] on p "We will both" at bounding box center [254, 354] width 461 height 14
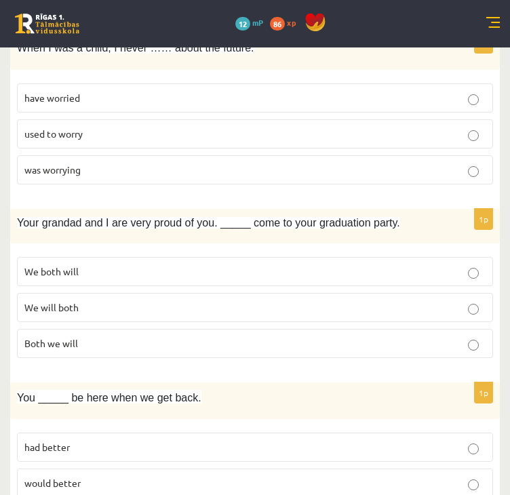
scroll to position [3275, 0]
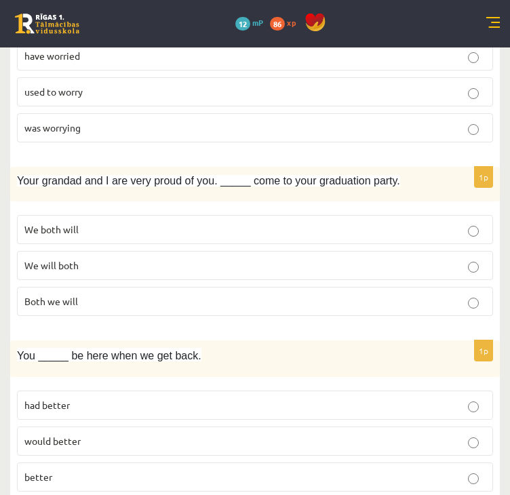
click at [79, 398] on p "had better" at bounding box center [254, 405] width 461 height 14
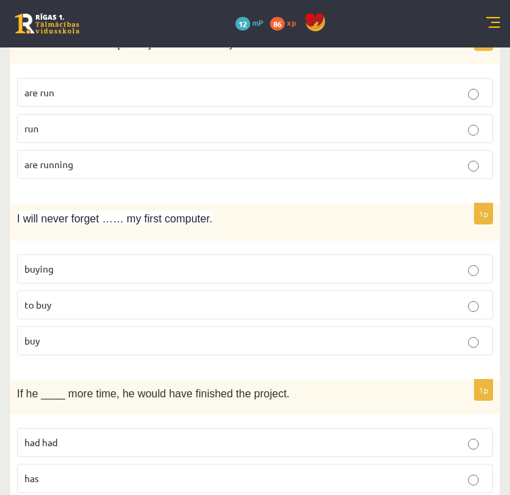
scroll to position [0, 0]
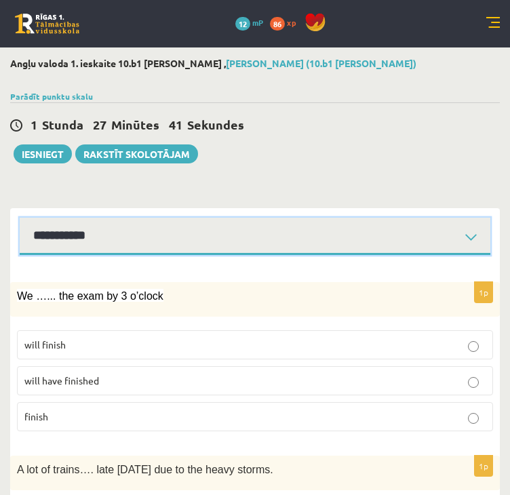
click at [100, 238] on select "**********" at bounding box center [255, 236] width 471 height 37
click at [20, 218] on select "**********" at bounding box center [255, 236] width 471 height 37
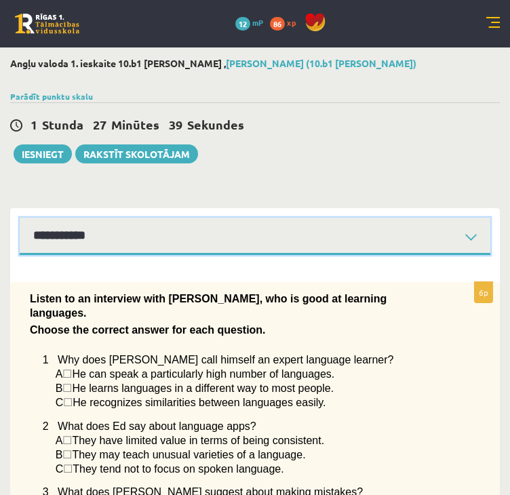
click at [108, 246] on select "**********" at bounding box center [255, 236] width 471 height 37
select select "**********"
click at [20, 218] on select "**********" at bounding box center [255, 236] width 471 height 37
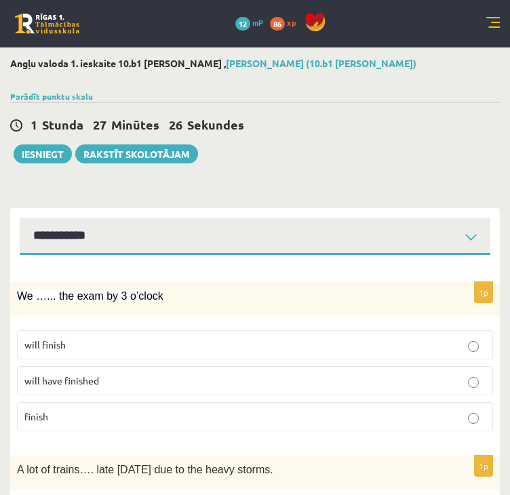
click at [56, 375] on span "will have finished" at bounding box center [61, 380] width 75 height 12
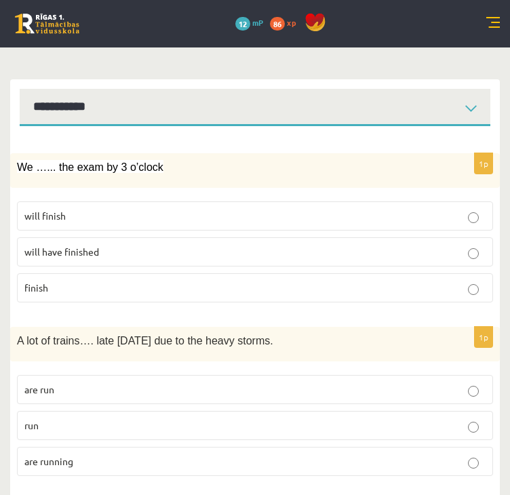
scroll to position [136, 0]
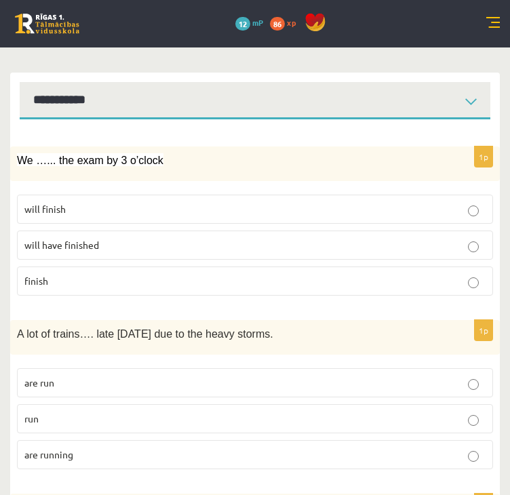
click at [71, 456] on span "are running" at bounding box center [48, 454] width 49 height 12
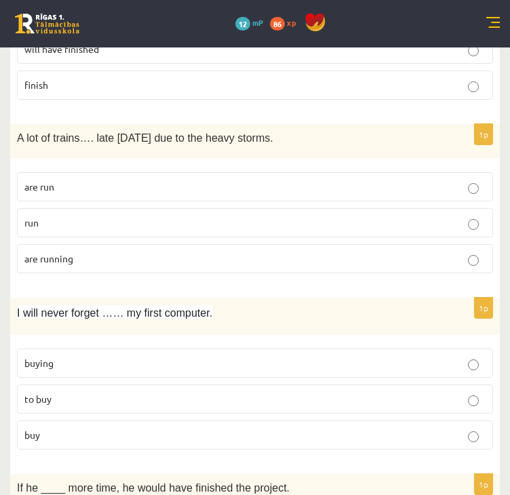
scroll to position [339, 0]
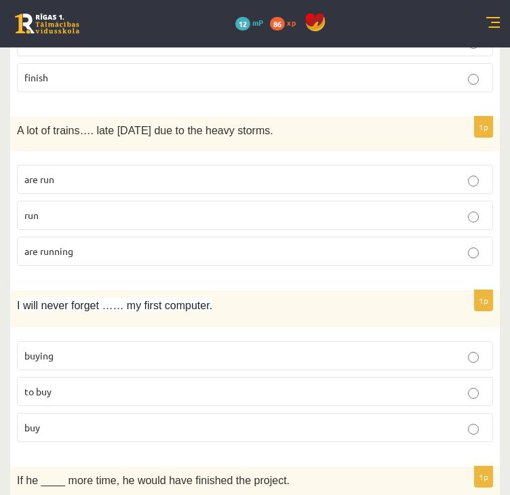
click at [54, 353] on p "buying" at bounding box center [254, 356] width 461 height 14
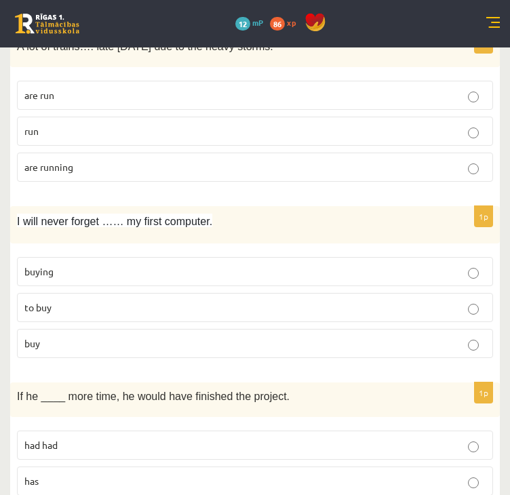
scroll to position [542, 0]
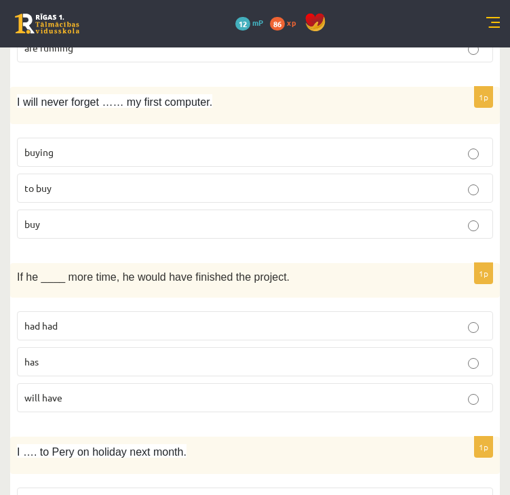
click at [52, 320] on span "had had" at bounding box center [40, 325] width 33 height 12
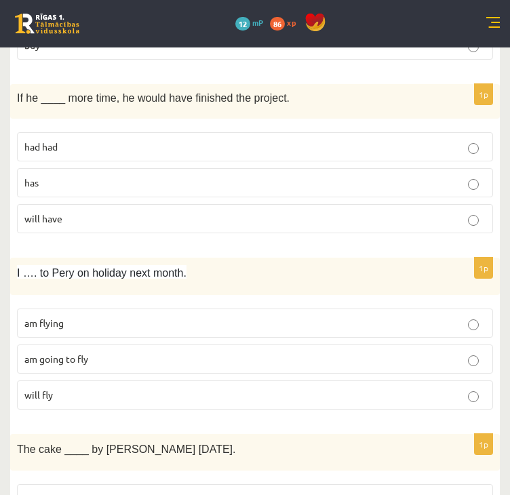
scroll to position [746, 0]
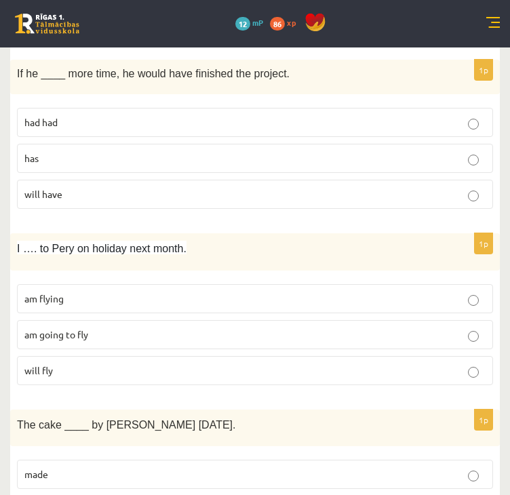
click at [57, 296] on span "am flying" at bounding box center [43, 298] width 39 height 12
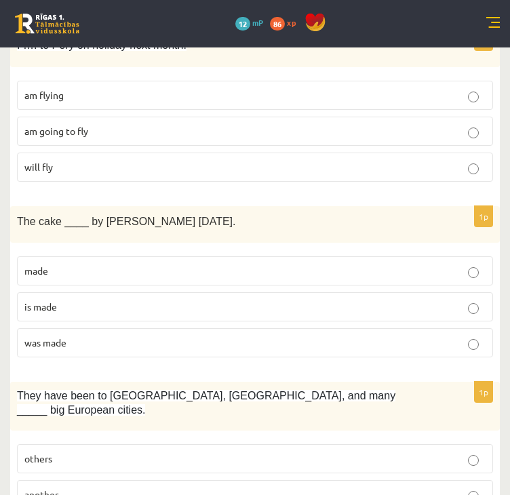
click at [51, 337] on span "was made" at bounding box center [45, 342] width 42 height 12
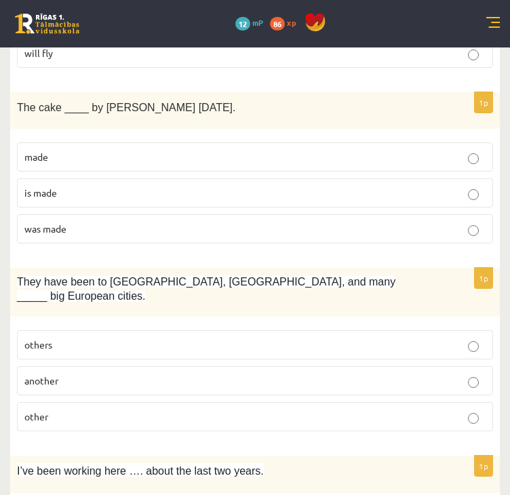
scroll to position [1085, 0]
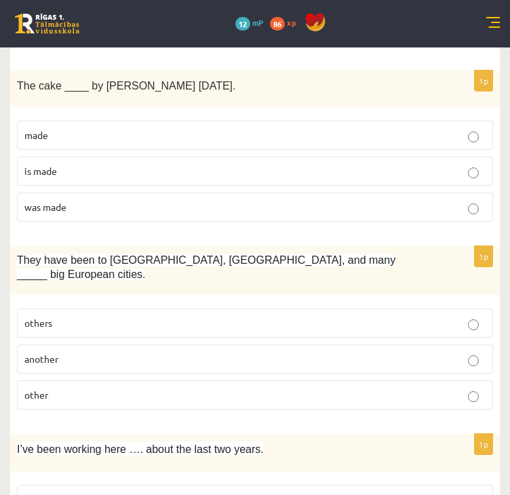
click at [41, 388] on p "other" at bounding box center [254, 395] width 461 height 14
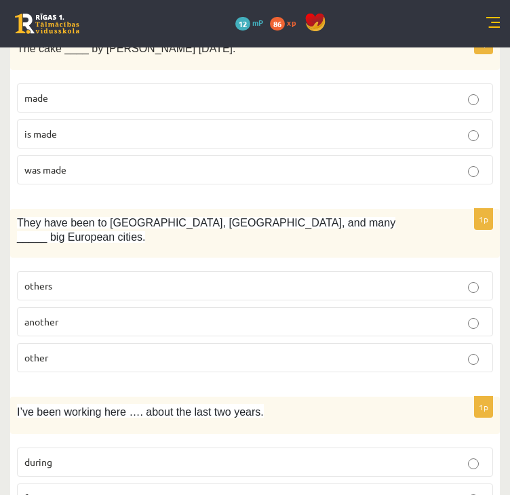
scroll to position [1221, 0]
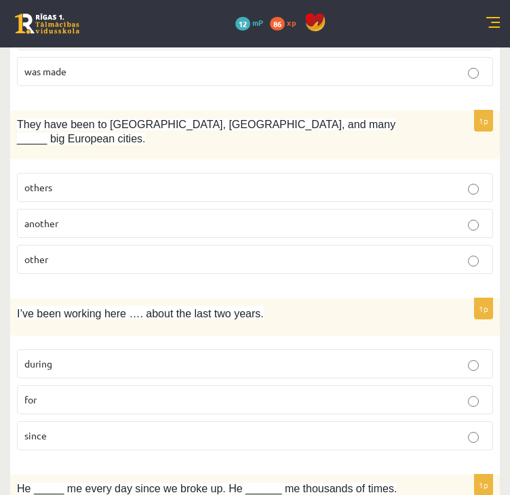
click at [62, 393] on p "for" at bounding box center [254, 400] width 461 height 14
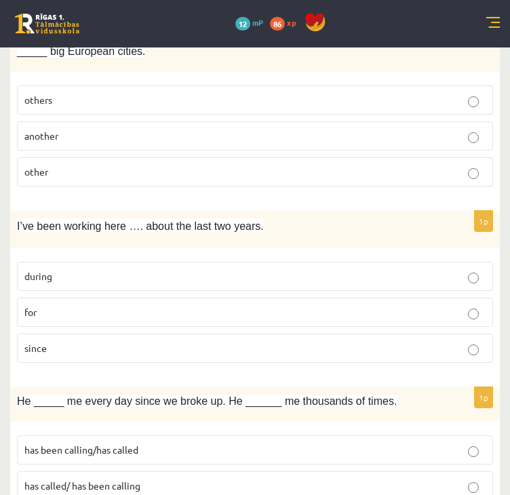
scroll to position [1424, 0]
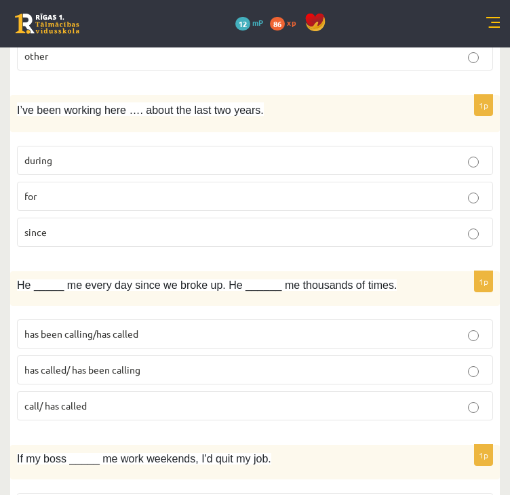
click at [68, 328] on span "has been calling/has called" at bounding box center [81, 334] width 114 height 12
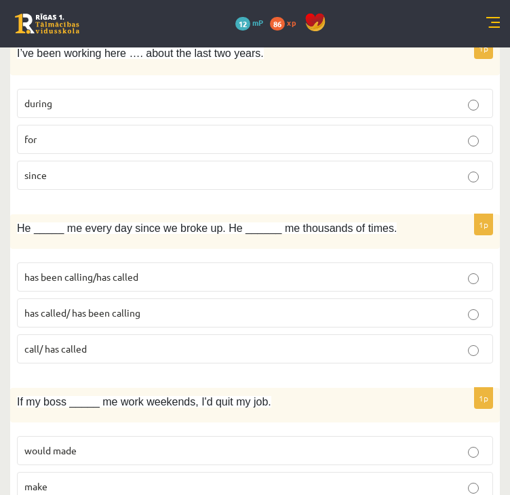
scroll to position [1560, 0]
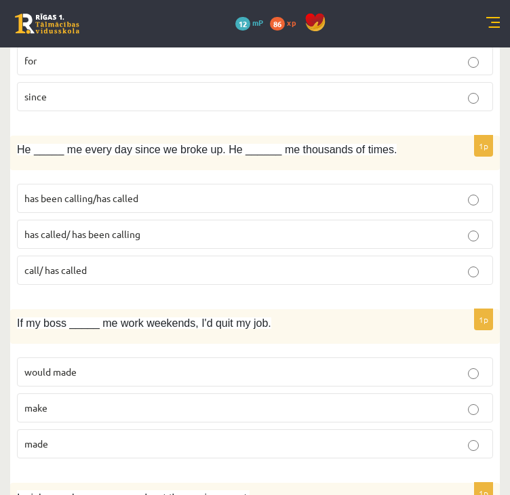
click at [92, 429] on label "made" at bounding box center [255, 443] width 476 height 29
click at [92, 401] on fieldset "would made make made" at bounding box center [255, 407] width 476 height 112
click at [92, 401] on p "make" at bounding box center [254, 408] width 461 height 14
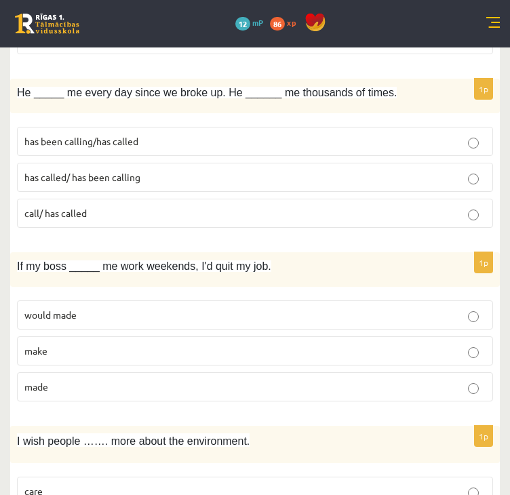
scroll to position [1763, 0]
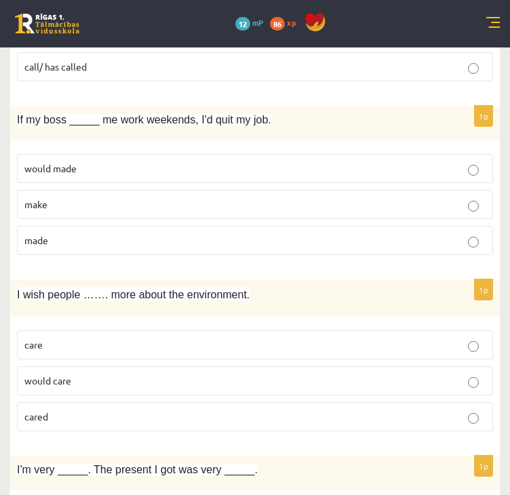
click at [73, 374] on p "would care" at bounding box center [254, 381] width 461 height 14
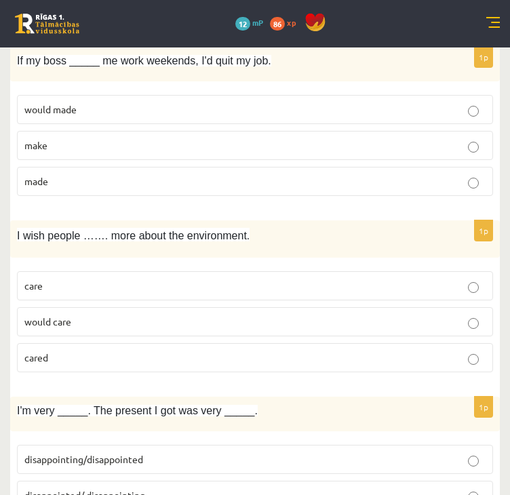
scroll to position [1899, 0]
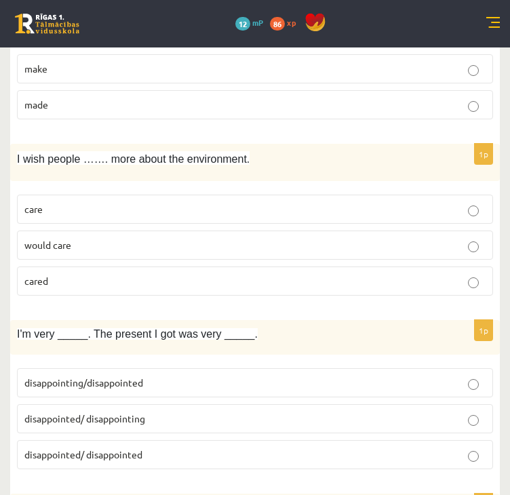
click at [91, 412] on span "disappointed/ disappointing" at bounding box center [84, 418] width 121 height 12
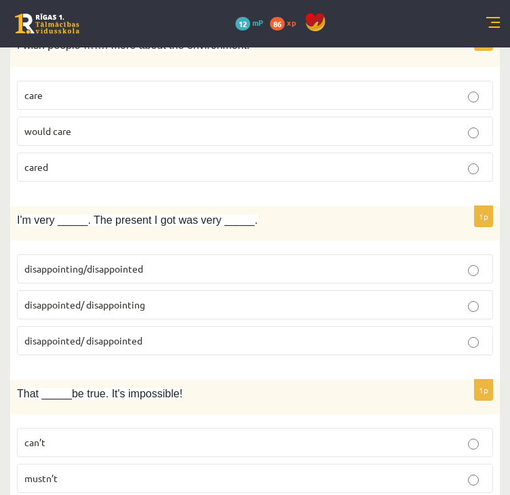
scroll to position [2034, 0]
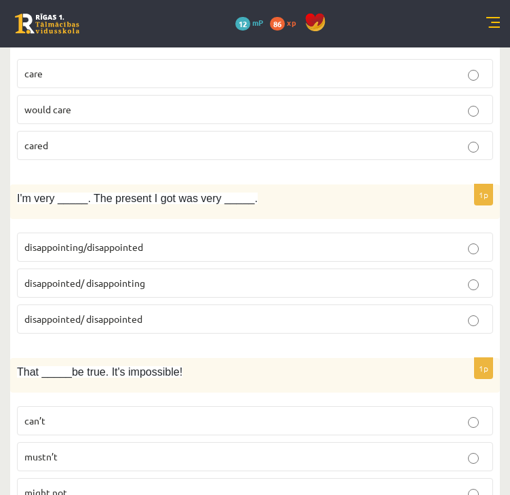
click at [88, 414] on p "can’t" at bounding box center [254, 421] width 461 height 14
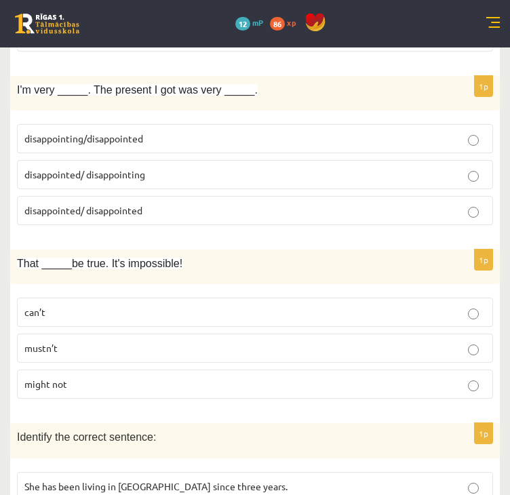
scroll to position [2238, 0]
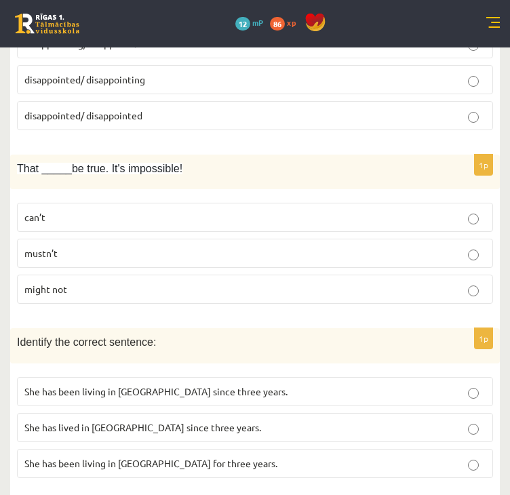
click at [112, 457] on span "She has been living in Paris for three years." at bounding box center [150, 463] width 253 height 12
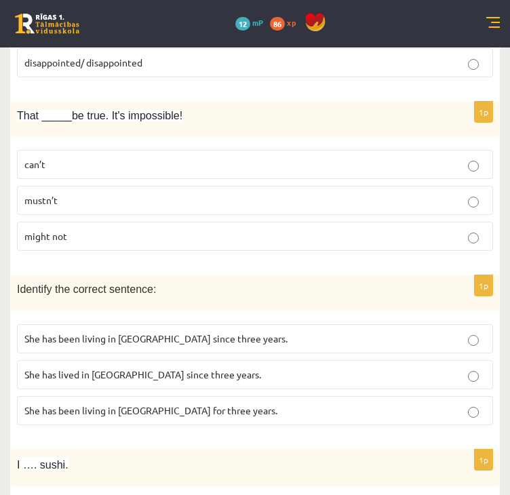
scroll to position [2373, 0]
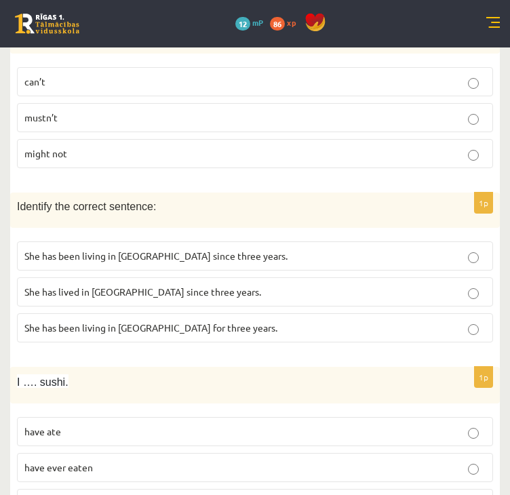
click at [100, 494] on p "have never eaten" at bounding box center [254, 503] width 461 height 14
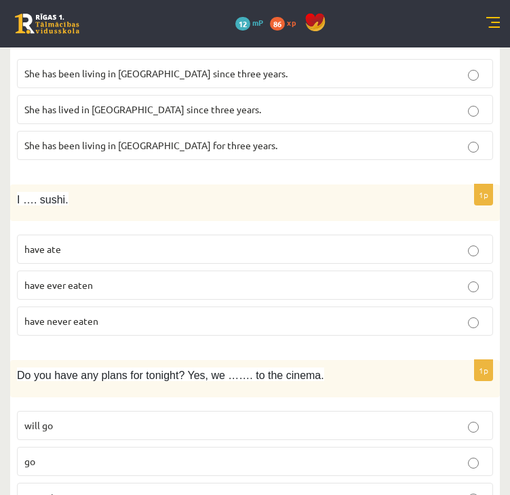
scroll to position [2577, 0]
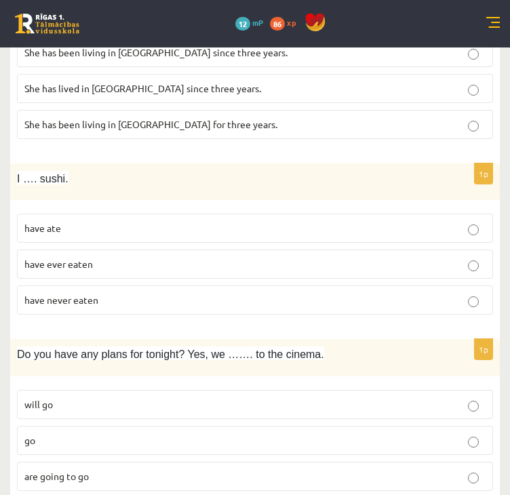
click at [104, 462] on label "are going to go" at bounding box center [255, 476] width 476 height 29
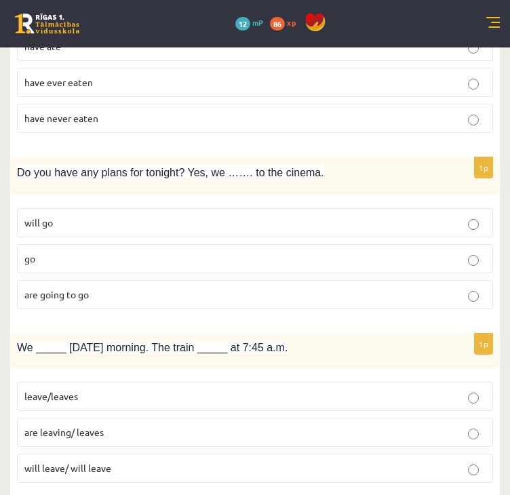
scroll to position [2780, 0]
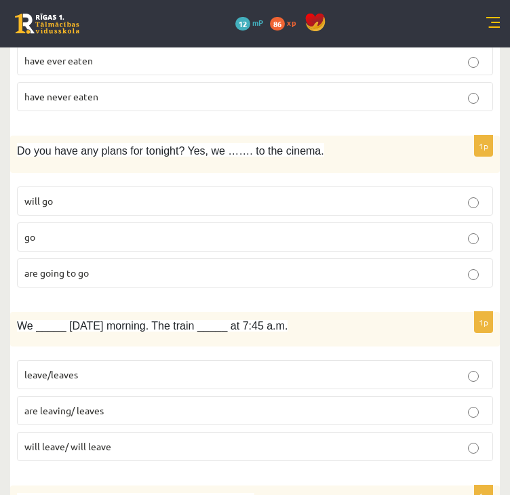
click at [124, 403] on p "are leaving/ leaves" at bounding box center [254, 410] width 461 height 14
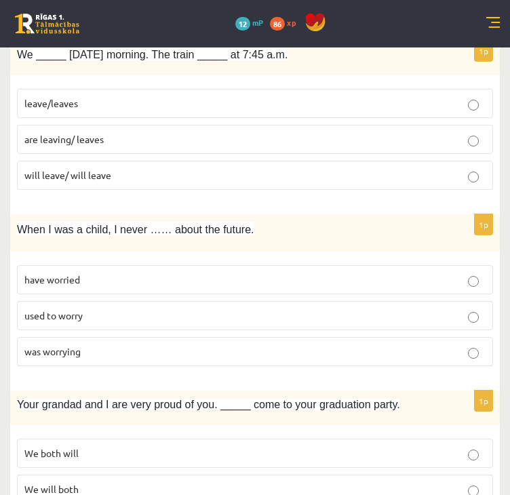
click at [66, 309] on span "used to worry" at bounding box center [53, 315] width 58 height 12
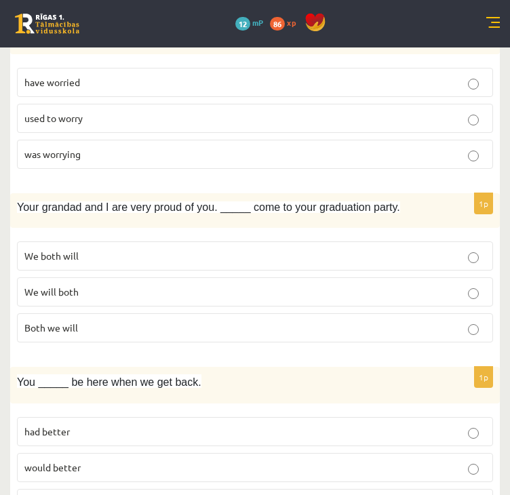
scroll to position [3275, 0]
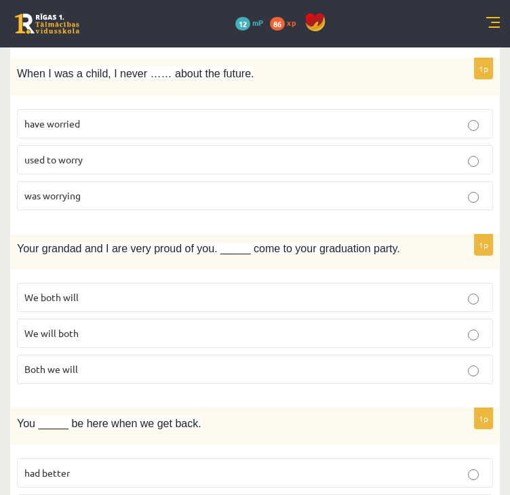
click at [75, 327] on span "We will both" at bounding box center [51, 333] width 54 height 12
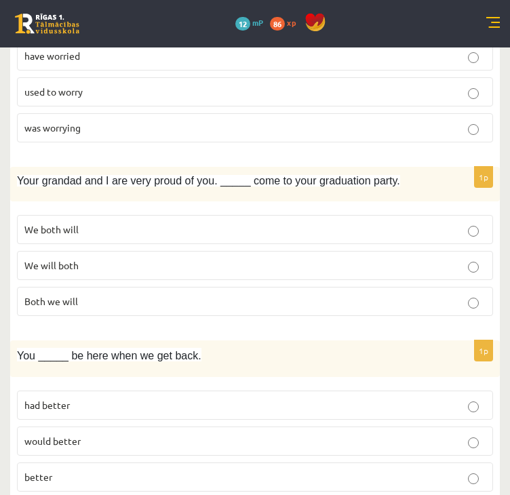
click at [113, 398] on p "had better" at bounding box center [254, 405] width 461 height 14
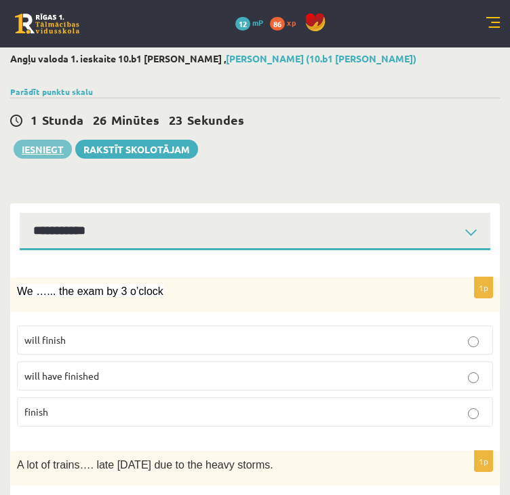
scroll to position [0, 0]
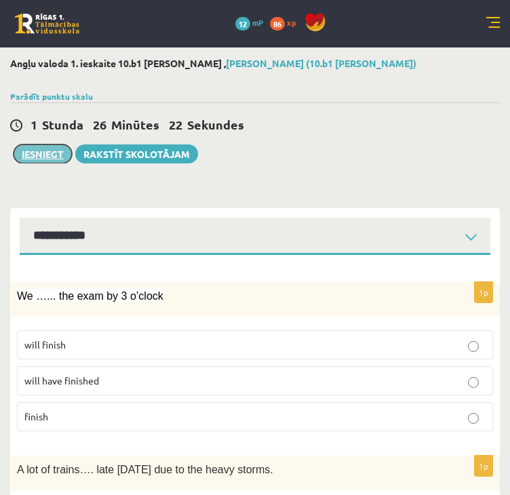
click at [59, 152] on button "Iesniegt" at bounding box center [43, 153] width 58 height 19
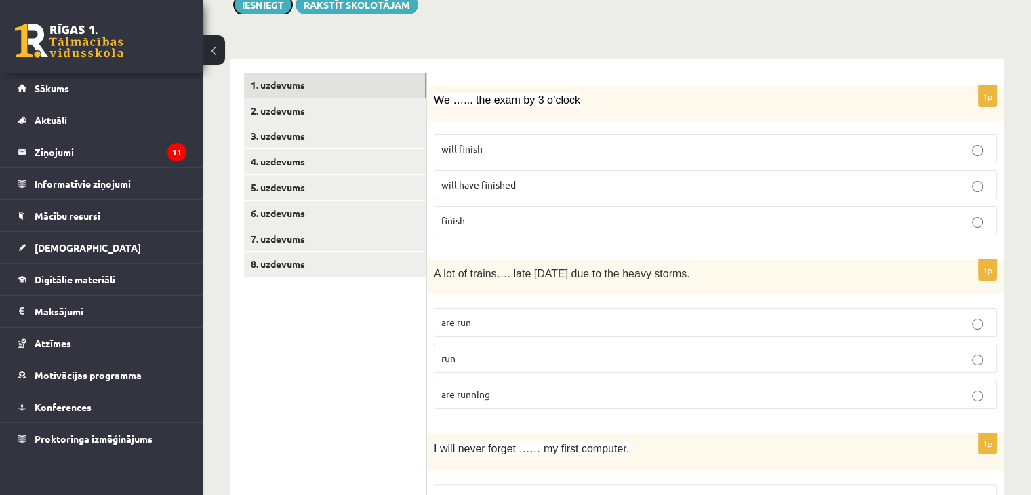
scroll to position [80, 0]
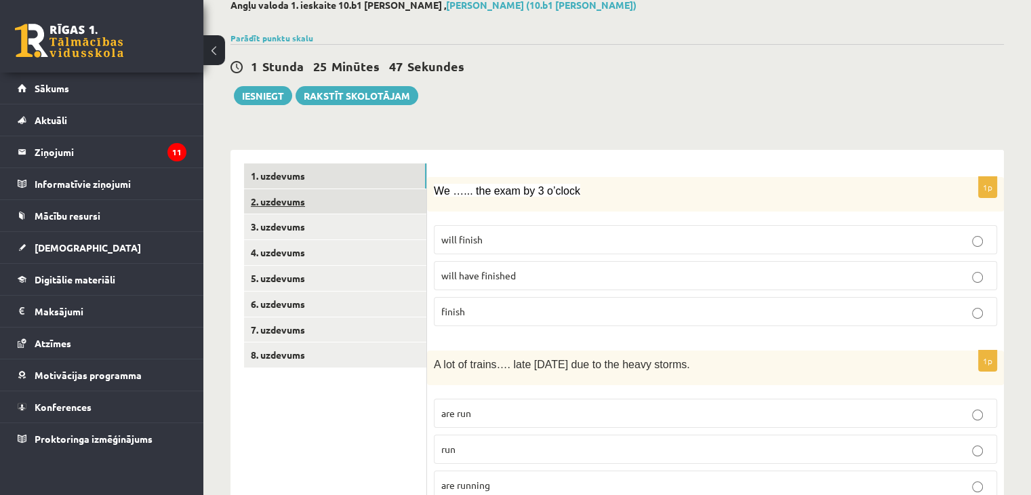
click at [376, 196] on link "2. uzdevums" at bounding box center [335, 201] width 182 height 25
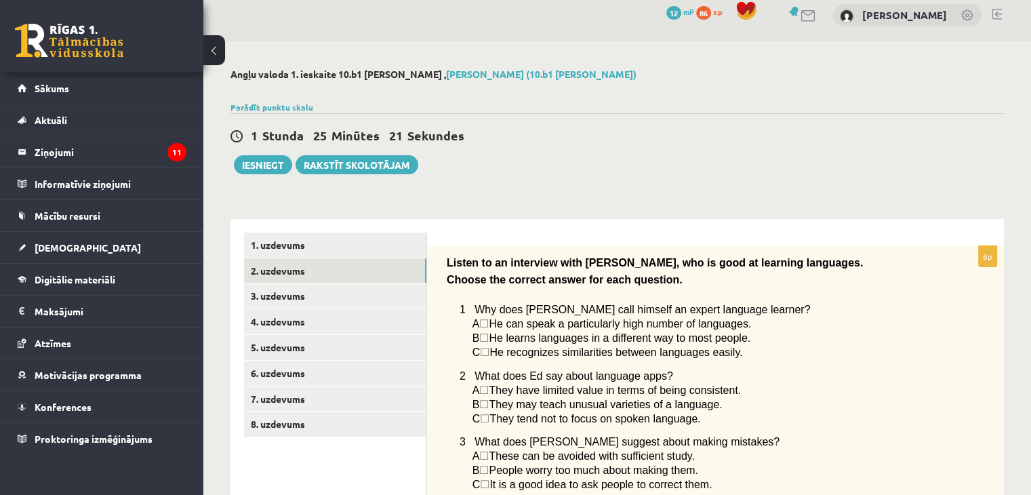
scroll to position [0, 0]
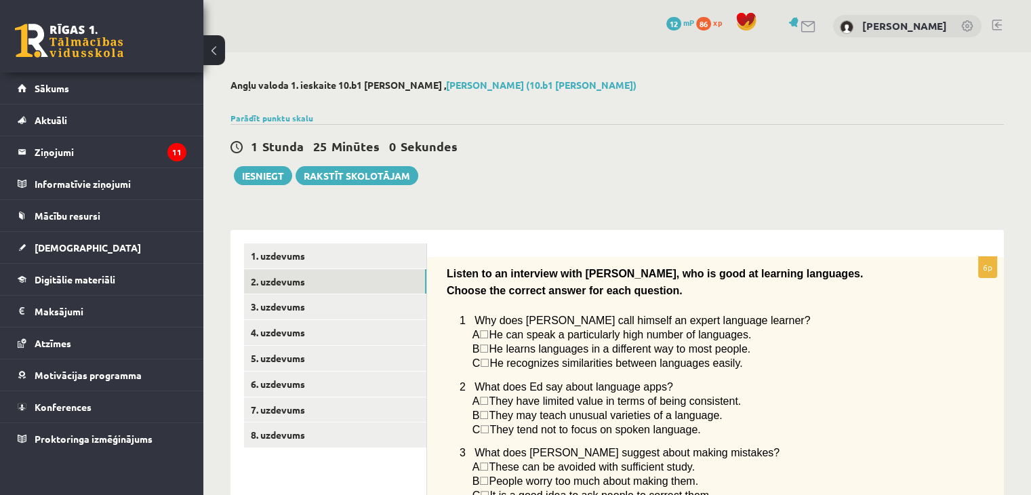
click at [489, 351] on span "☐" at bounding box center [483, 349] width 9 height 12
click at [478, 351] on span "B" at bounding box center [476, 349] width 7 height 12
click at [486, 349] on span "☐" at bounding box center [483, 349] width 9 height 12
drag, startPoint x: 476, startPoint y: 351, endPoint x: 469, endPoint y: 351, distance: 7.5
click at [475, 351] on span "B" at bounding box center [476, 349] width 7 height 12
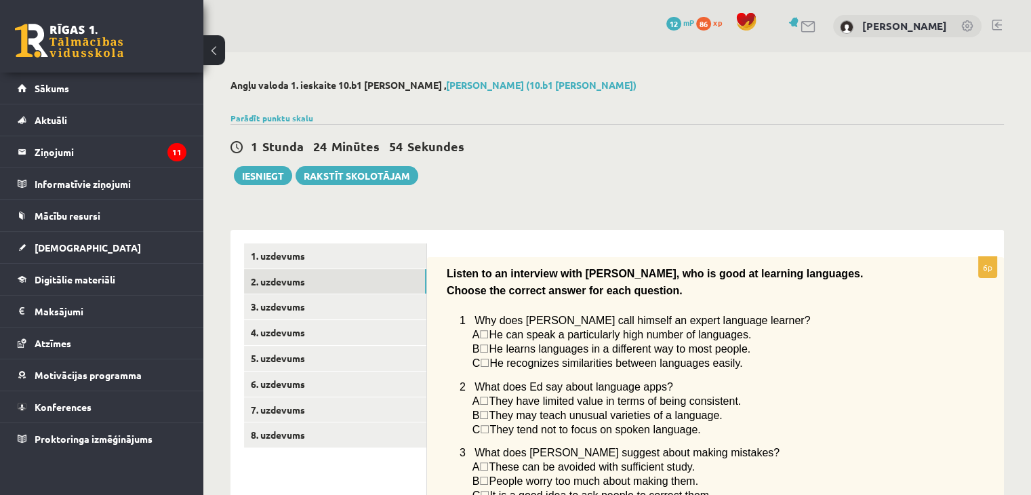
click at [486, 347] on span "☐" at bounding box center [483, 349] width 9 height 12
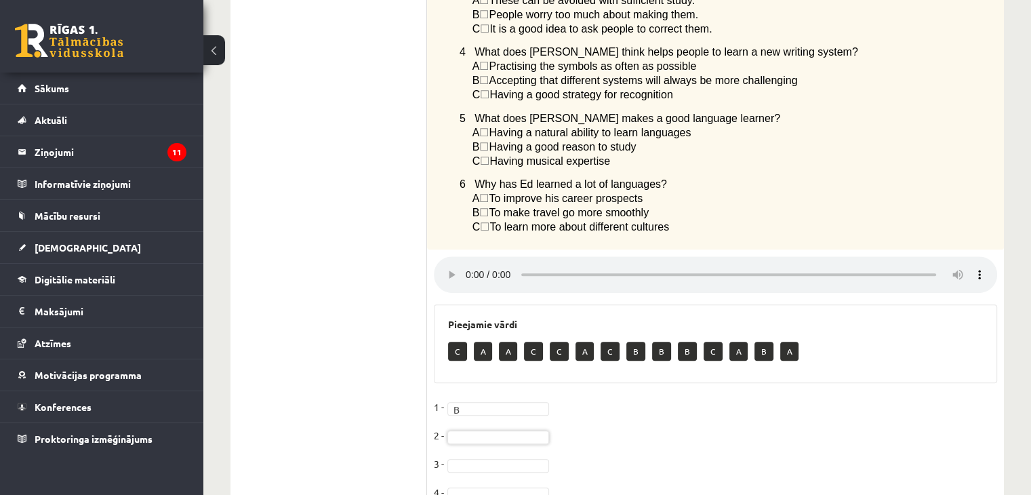
scroll to position [536, 0]
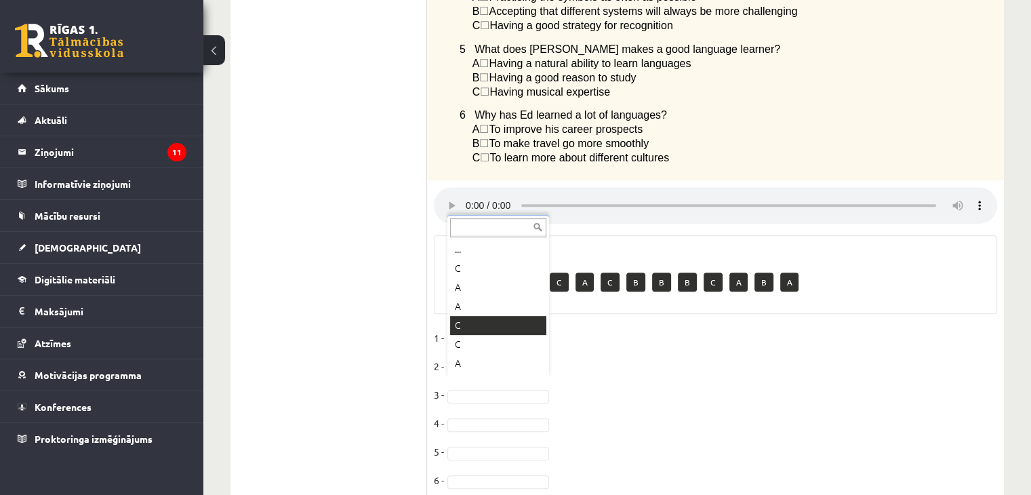
drag, startPoint x: 938, startPoint y: 469, endPoint x: 738, endPoint y: 402, distance: 211.6
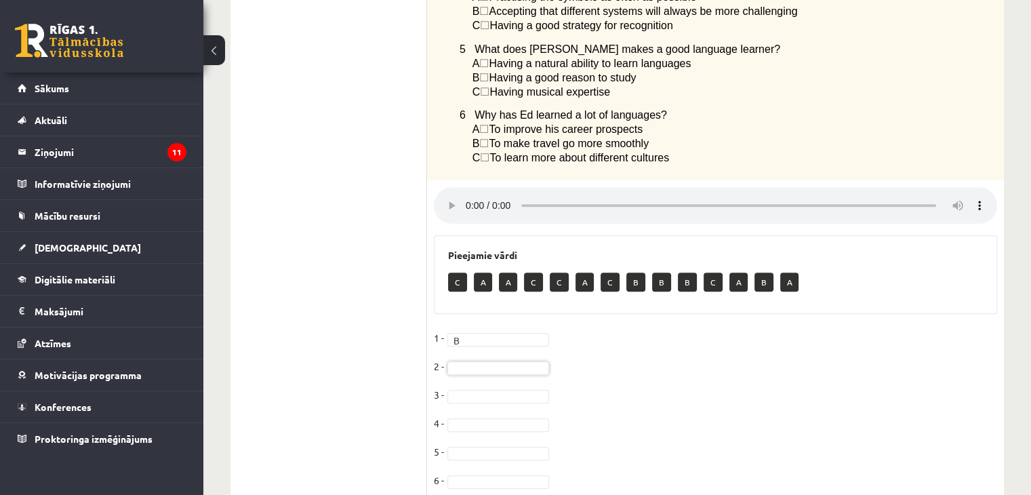
drag, startPoint x: 452, startPoint y: 299, endPoint x: 458, endPoint y: 310, distance: 12.4
click at [458, 300] on div "C A A C C A C B B B C A B A" at bounding box center [715, 284] width 535 height 32
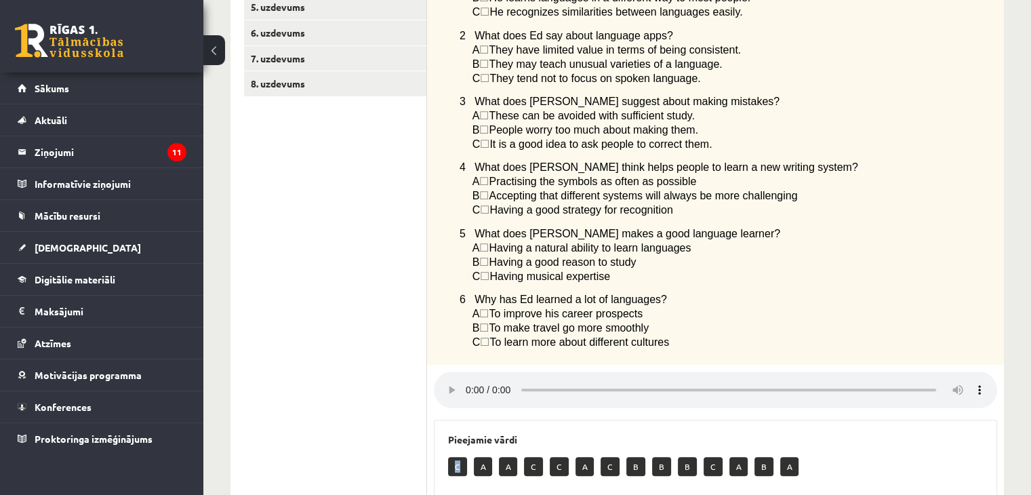
scroll to position [604, 0]
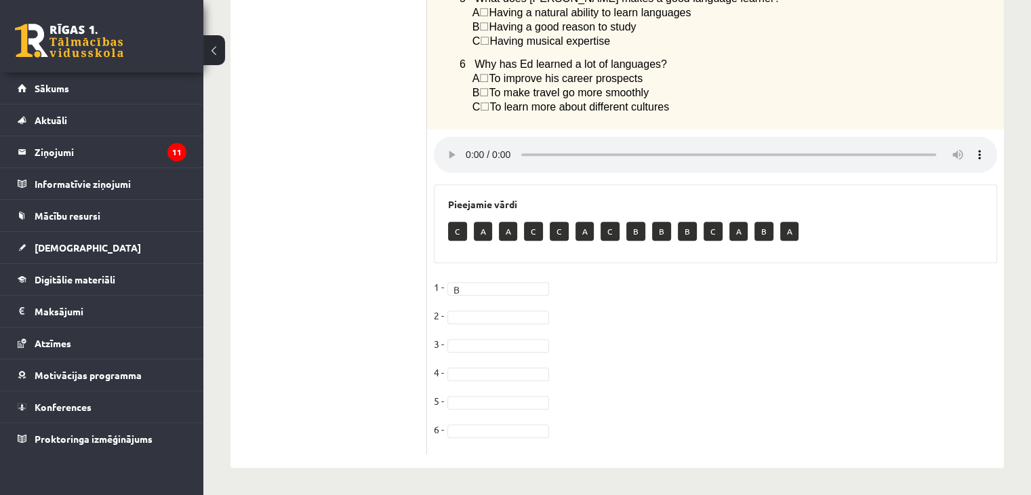
click at [477, 302] on fieldset "1 - B * 2 - 3 - 4 - 5 - 6 -" at bounding box center [715, 362] width 563 height 171
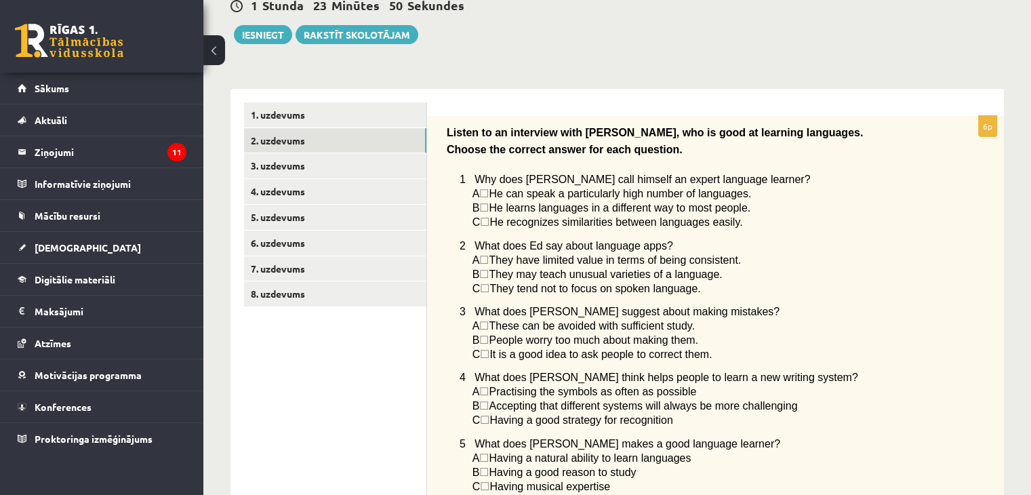
scroll to position [0, 0]
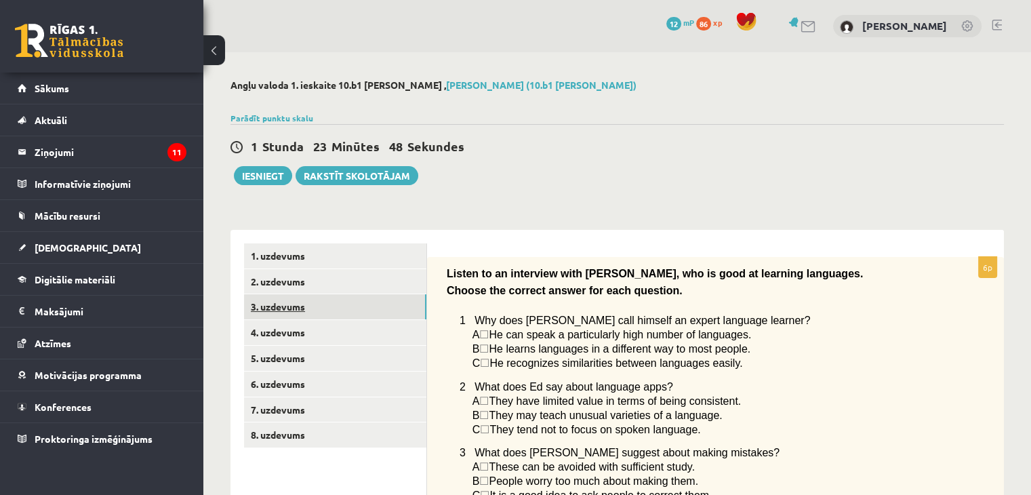
click at [330, 311] on link "3. uzdevums" at bounding box center [335, 306] width 182 height 25
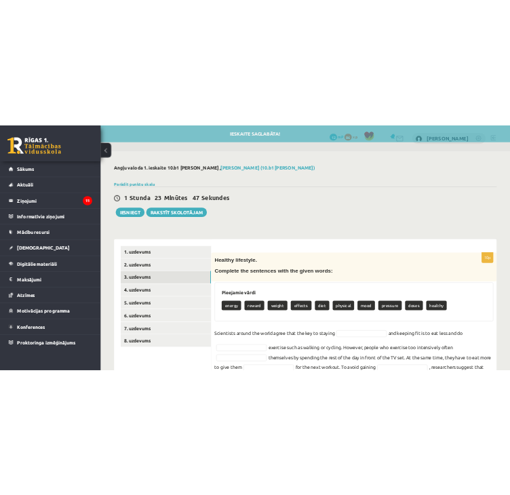
scroll to position [174, 0]
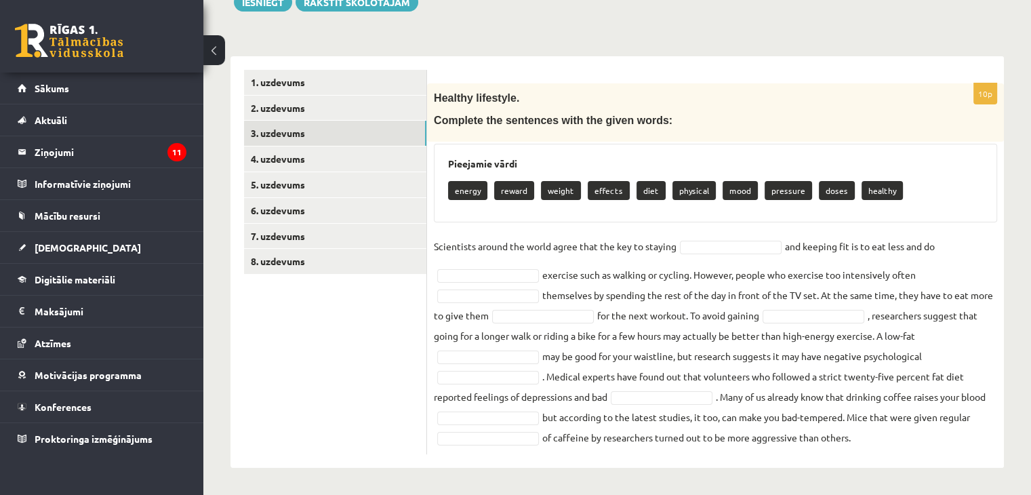
drag, startPoint x: 434, startPoint y: 121, endPoint x: 882, endPoint y: 440, distance: 549.8
click at [509, 440] on div "10p Healthy lifestyle. Complete the sentences with the given words: Pieejamie v…" at bounding box center [715, 268] width 577 height 371
copy div "Complete the sentences with the given words: Pieejamie vārdi energy reward weig…"
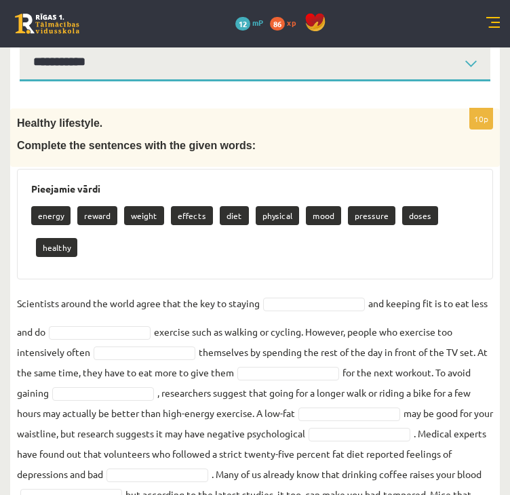
click at [286, 260] on div "10p Healthy lifestyle. Complete the sentences with the given words: Pieejamie v…" at bounding box center [255, 329] width 490 height 443
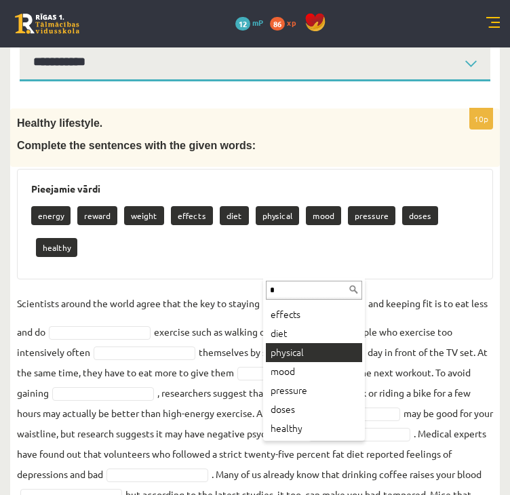
scroll to position [0, 0]
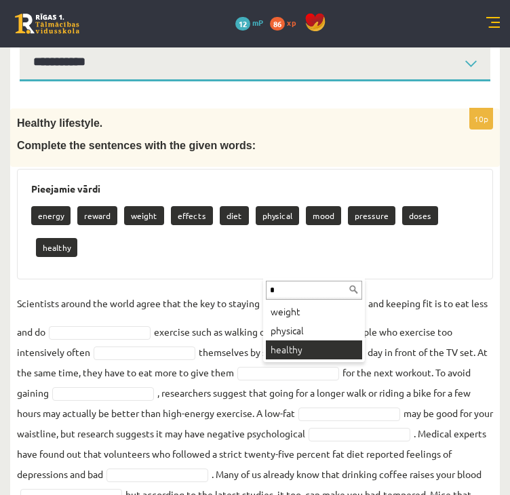
type input "*"
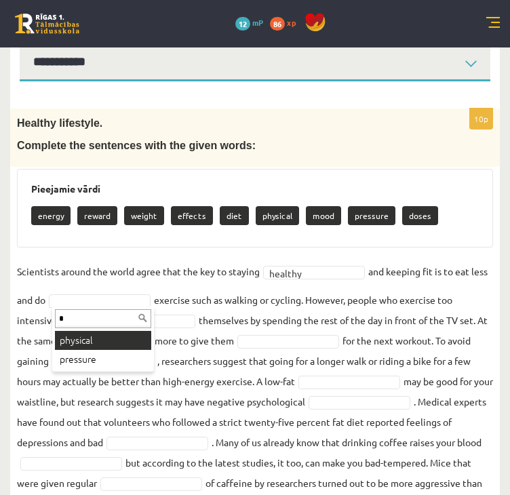
type input "*"
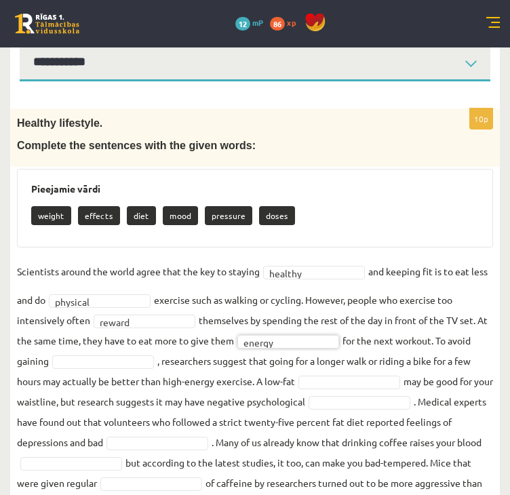
click at [127, 370] on fieldset "Scientists around the world agree that the key to staying healthy ******* and k…" at bounding box center [255, 387] width 476 height 252
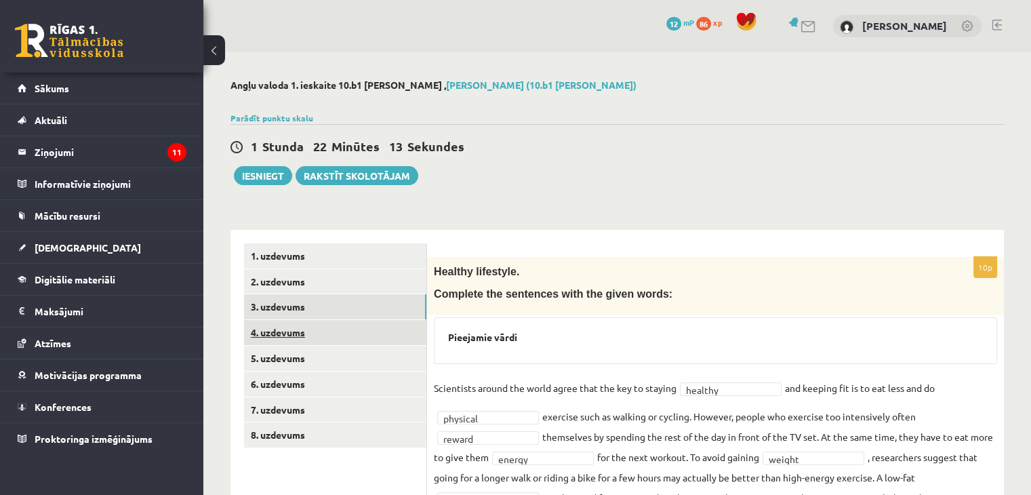
click at [307, 325] on link "4. uzdevums" at bounding box center [335, 332] width 182 height 25
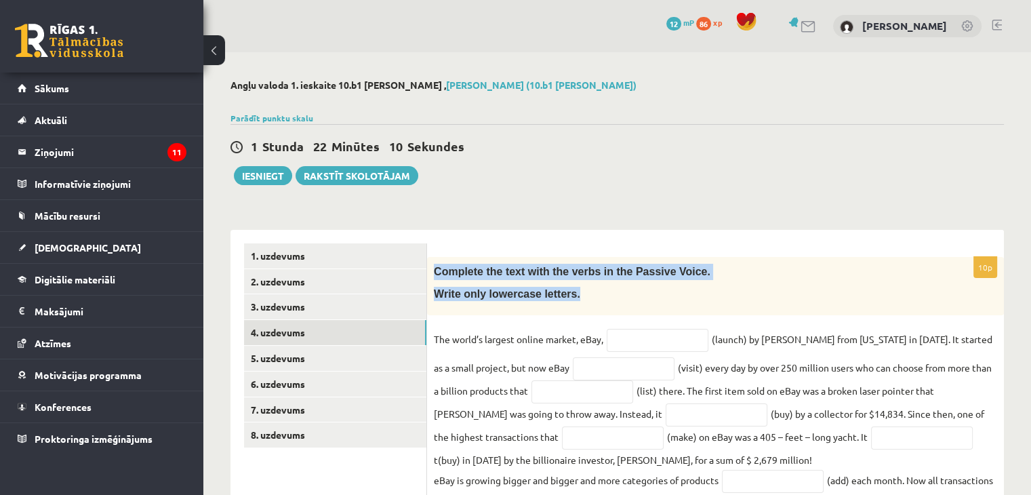
drag, startPoint x: 435, startPoint y: 274, endPoint x: 579, endPoint y: 298, distance: 146.4
click at [509, 298] on div "Complete the text with the verbs in the Passive Voice. Write only lowercase let…" at bounding box center [715, 286] width 577 height 58
copy div "Complete the text with the verbs in the Passive Voice. Write only lowercase let…"
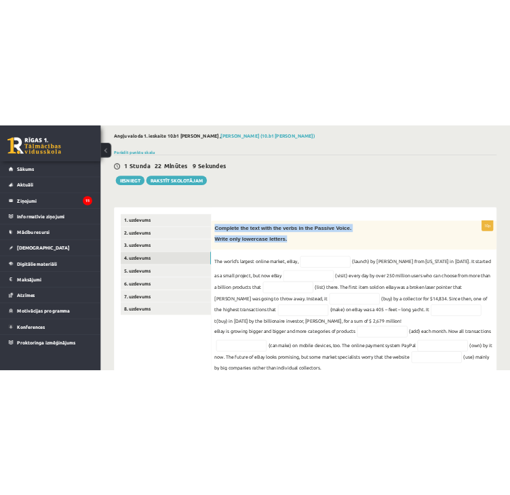
scroll to position [121, 0]
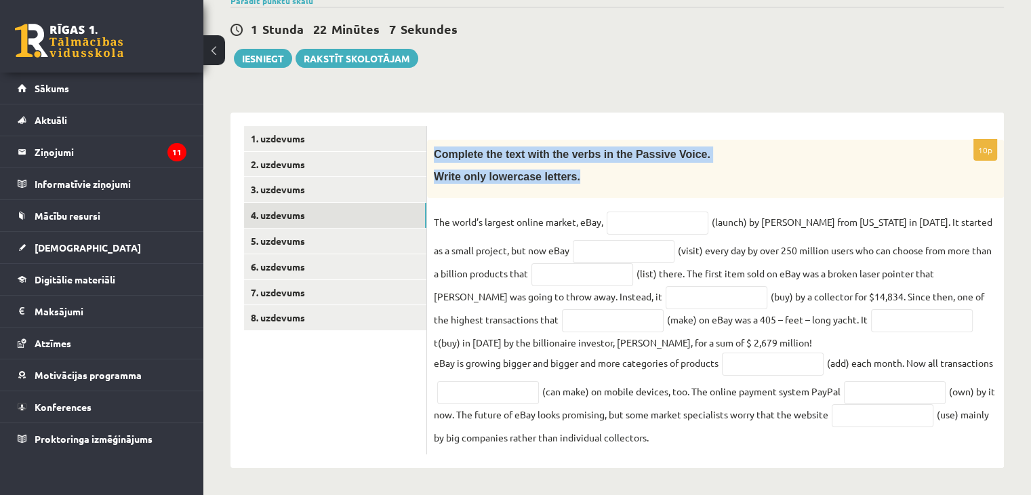
click at [433, 142] on div "Complete the text with the verbs in the Passive Voice. Write only lowercase let…" at bounding box center [715, 169] width 577 height 58
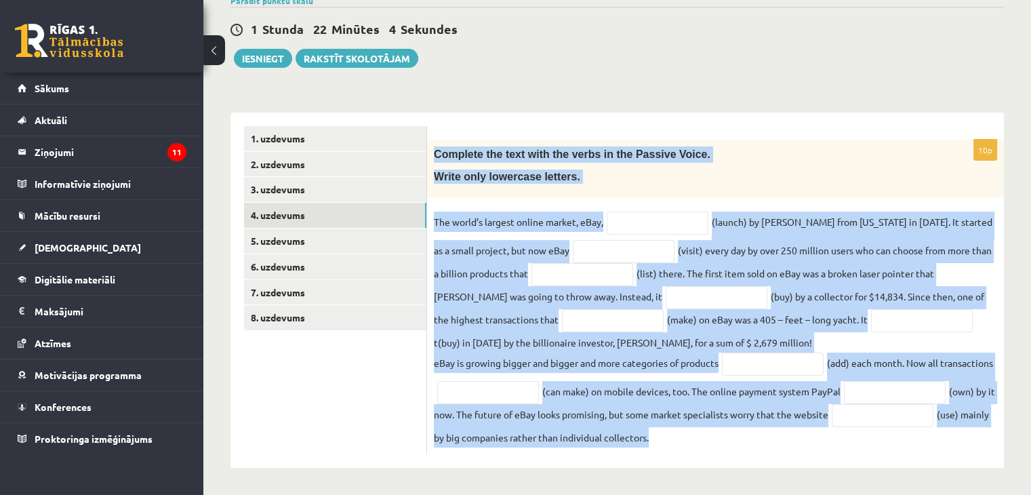
drag, startPoint x: 435, startPoint y: 150, endPoint x: 817, endPoint y: 483, distance: 507.0
click at [509, 483] on div "Angļu valoda 1. ieskaite 10.b1 klase , Deniss Antoņenko (10.b1 klase) Parādīt p…" at bounding box center [617, 215] width 828 height 560
copy div "Complete the text with the verbs in the Passive Voice. Write only lowercase let…"
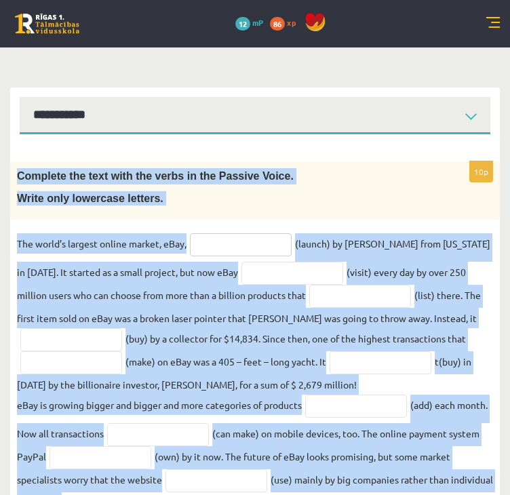
click at [239, 245] on input "text" at bounding box center [241, 244] width 102 height 23
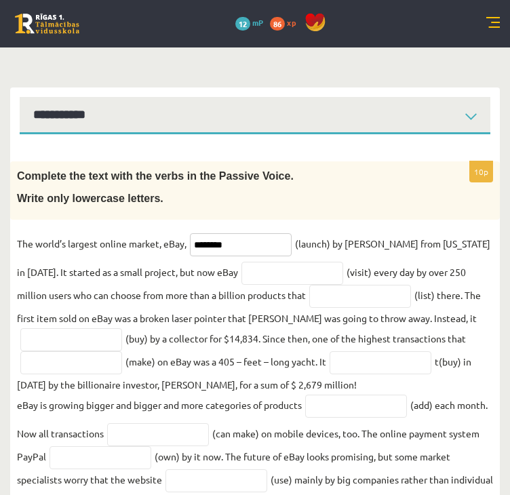
type input "********"
click at [241, 281] on input "text" at bounding box center [292, 273] width 102 height 23
paste input "**********"
type input "**********"
click at [309, 292] on input "text" at bounding box center [360, 296] width 102 height 23
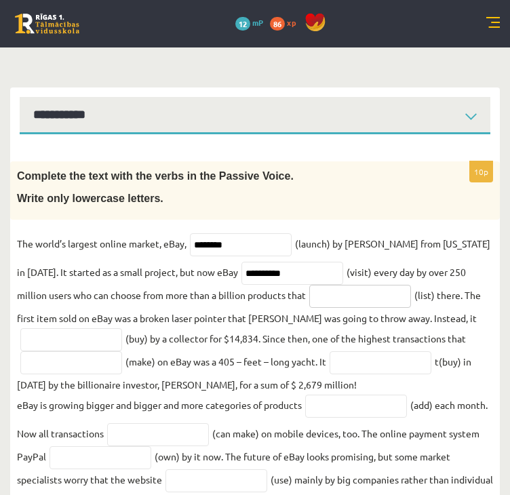
paste input "**********"
type input "**********"
click at [88, 345] on input "text" at bounding box center [71, 339] width 102 height 23
paste input "**********"
type input "**********"
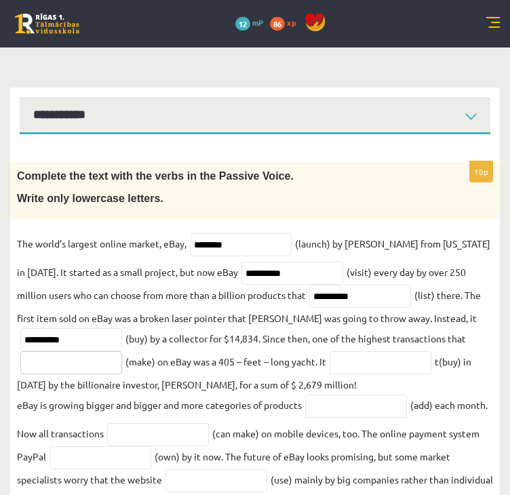
click at [81, 369] on input "text" at bounding box center [71, 362] width 102 height 23
paste input "********"
type input "********"
click at [399, 372] on input "text" at bounding box center [381, 362] width 102 height 23
paste input "**********"
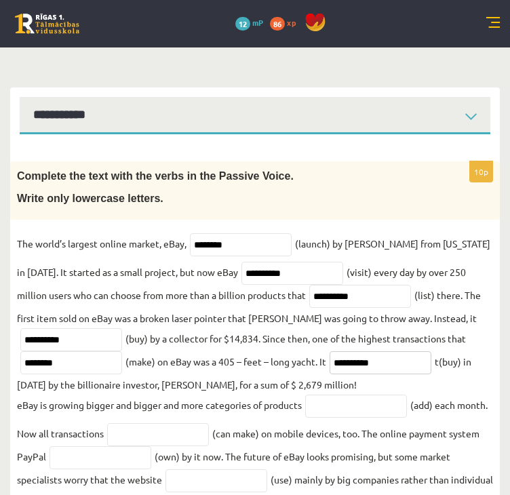
type input "**********"
click at [330, 397] on input "text" at bounding box center [356, 406] width 102 height 23
paste input "*********"
type input "*********"
click at [176, 443] on input "text" at bounding box center [158, 434] width 102 height 23
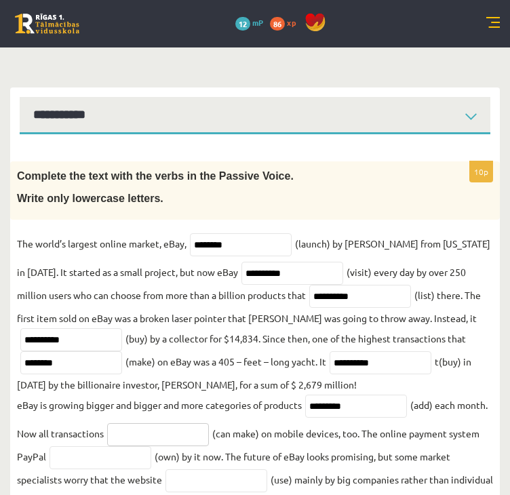
paste input "**********"
type input "**********"
click at [56, 463] on input "text" at bounding box center [101, 457] width 102 height 23
paste input "********"
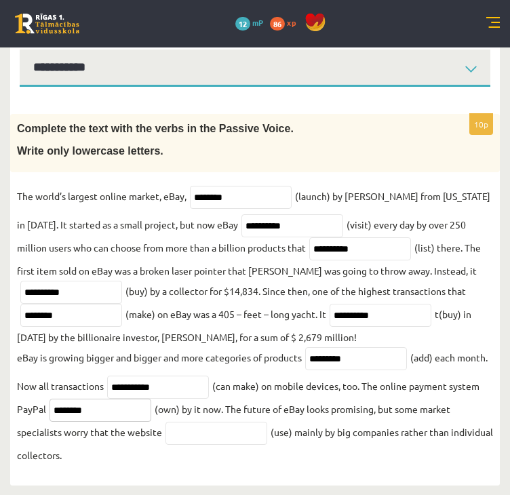
scroll to position [170, 0]
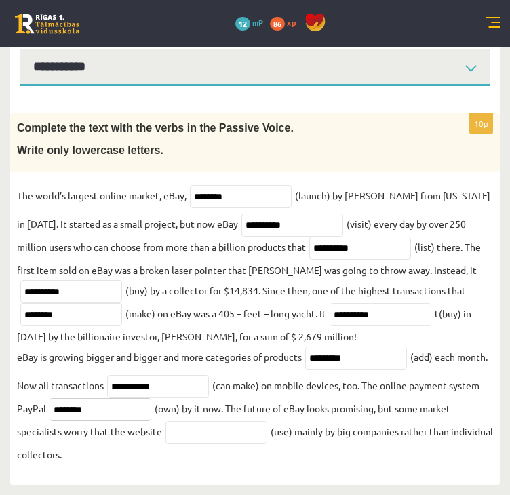
type input "********"
click at [198, 432] on input "text" at bounding box center [216, 432] width 102 height 23
paste input "*******"
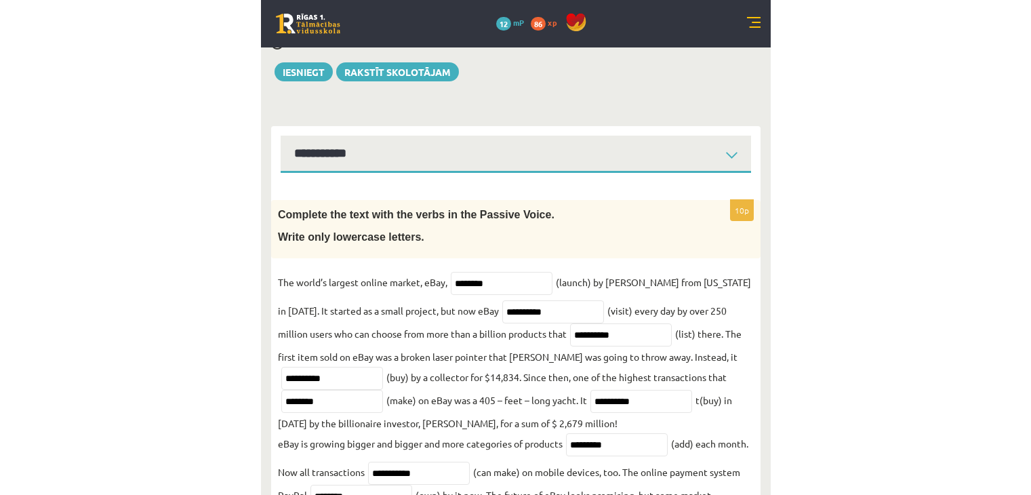
scroll to position [0, 0]
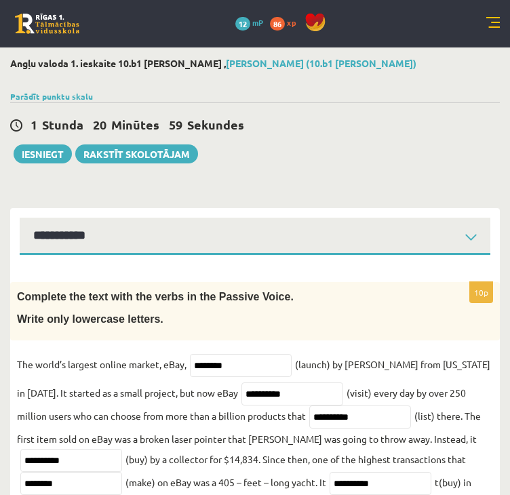
type input "*******"
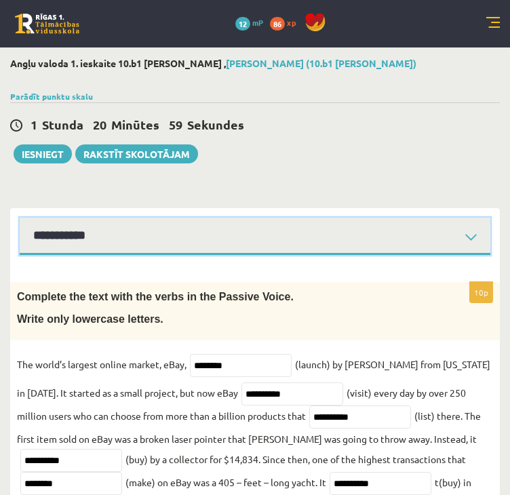
click at [151, 231] on select "**********" at bounding box center [255, 236] width 471 height 37
click at [214, 218] on select "**********" at bounding box center [255, 236] width 471 height 37
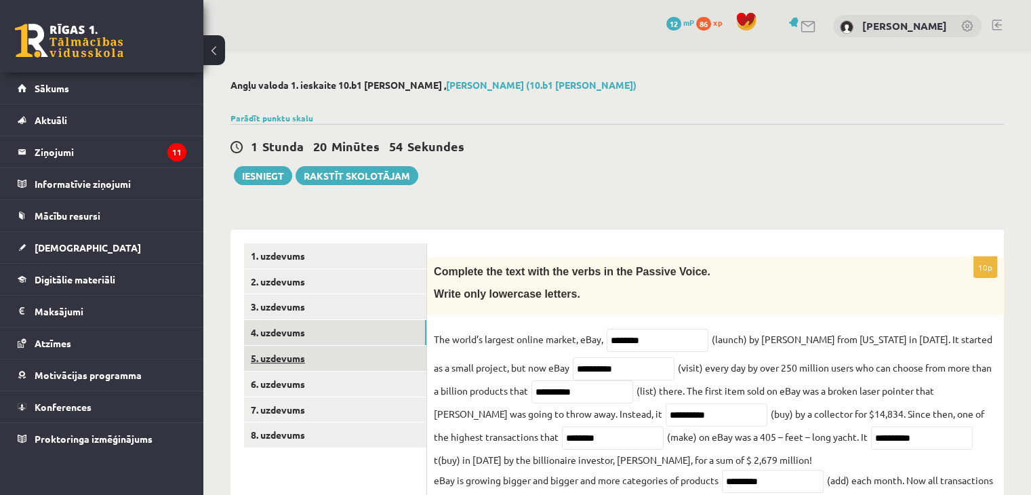
click at [277, 351] on link "5. uzdevums" at bounding box center [335, 358] width 182 height 25
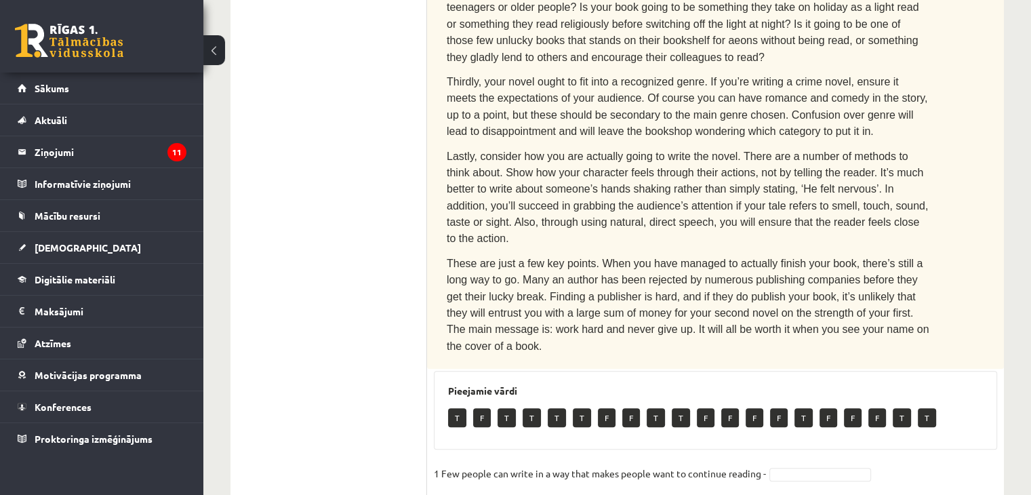
scroll to position [610, 0]
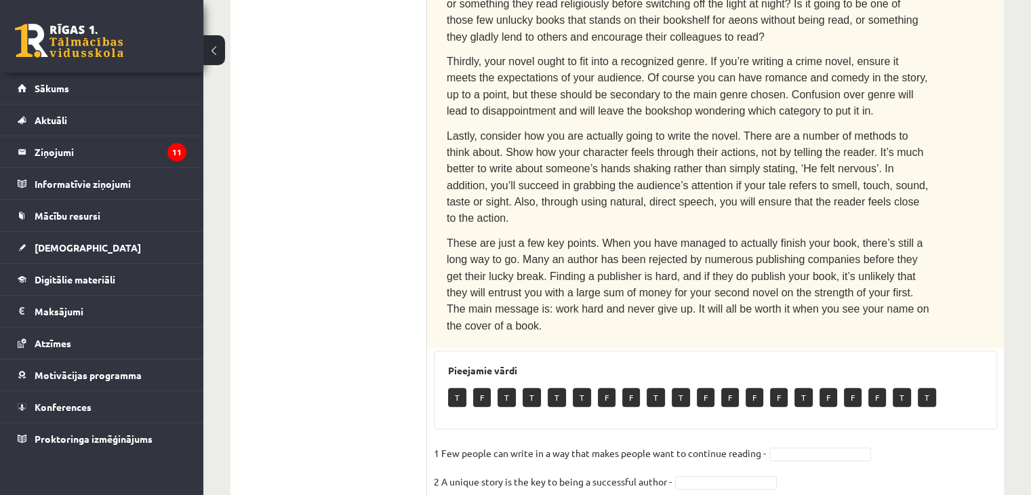
click at [450, 388] on p "T" at bounding box center [457, 397] width 18 height 19
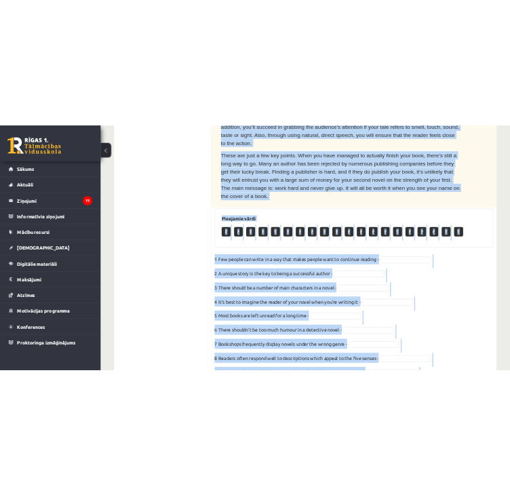
scroll to position [797, 0]
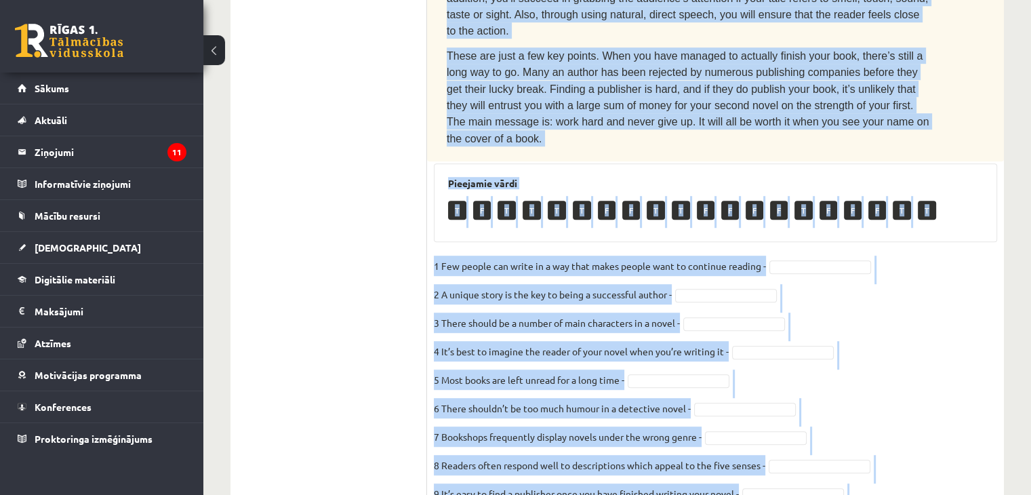
drag, startPoint x: 437, startPoint y: 158, endPoint x: 830, endPoint y: 439, distance: 483.6
click at [509, 439] on div "10p Read the text. Are the sentences true (T) or false (F)? How to write a best…" at bounding box center [715, 4] width 577 height 1088
copy div "Read the text. Are the sentences true (T) or false (F)? How to write a best-sel…"
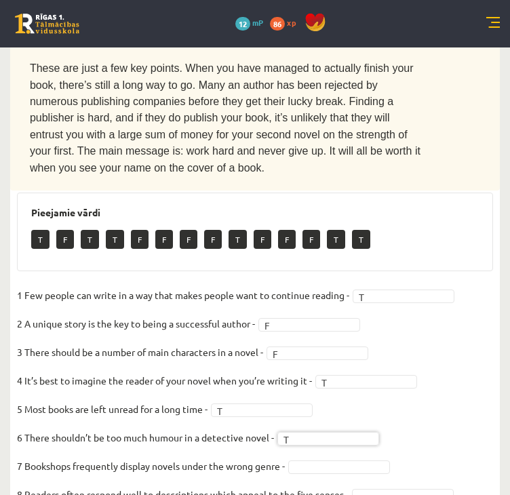
scroll to position [933, 0]
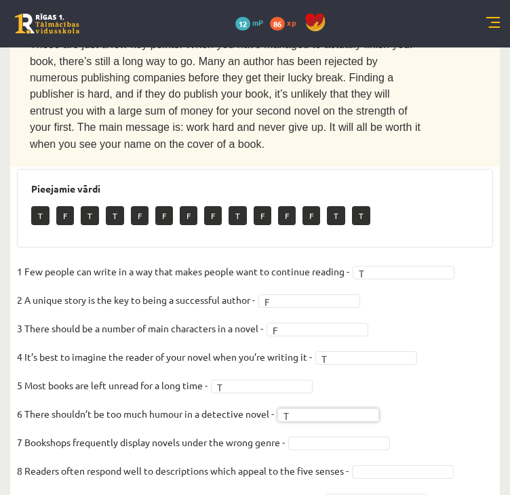
click at [328, 348] on fieldset "1 Few people can write in a way that makes people want to continue reading - T …" at bounding box center [255, 413] width 476 height 305
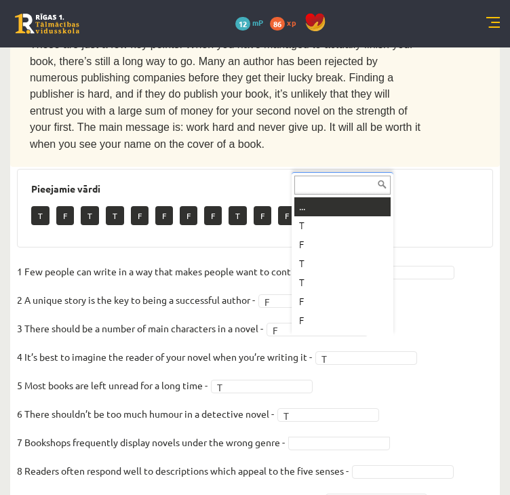
scroll to position [16, 0]
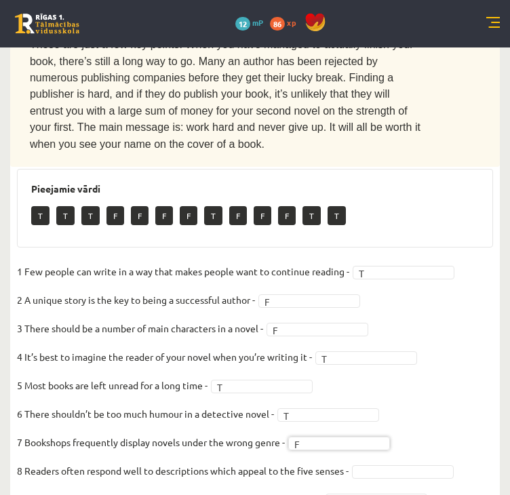
click at [435, 434] on fieldset "1 Few people can write in a way that makes people want to continue reading - T …" at bounding box center [255, 413] width 476 height 305
click at [391, 376] on fieldset "1 Few people can write in a way that makes people want to continue reading - T …" at bounding box center [255, 413] width 476 height 305
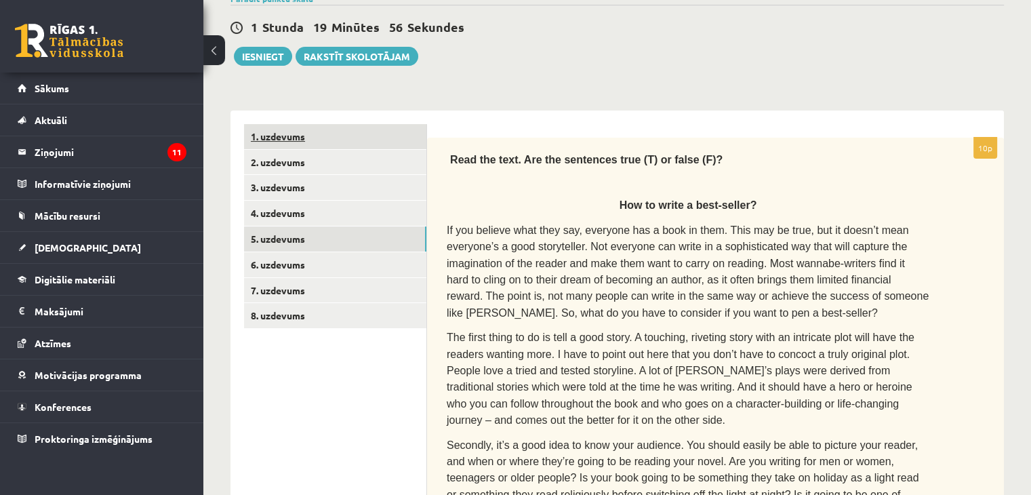
scroll to position [0, 0]
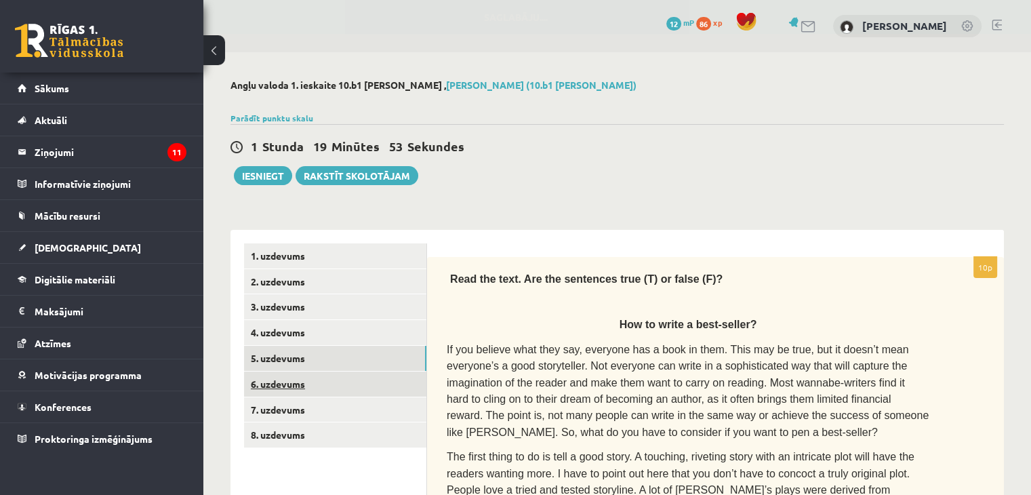
click at [282, 384] on link "6. uzdevums" at bounding box center [335, 384] width 182 height 25
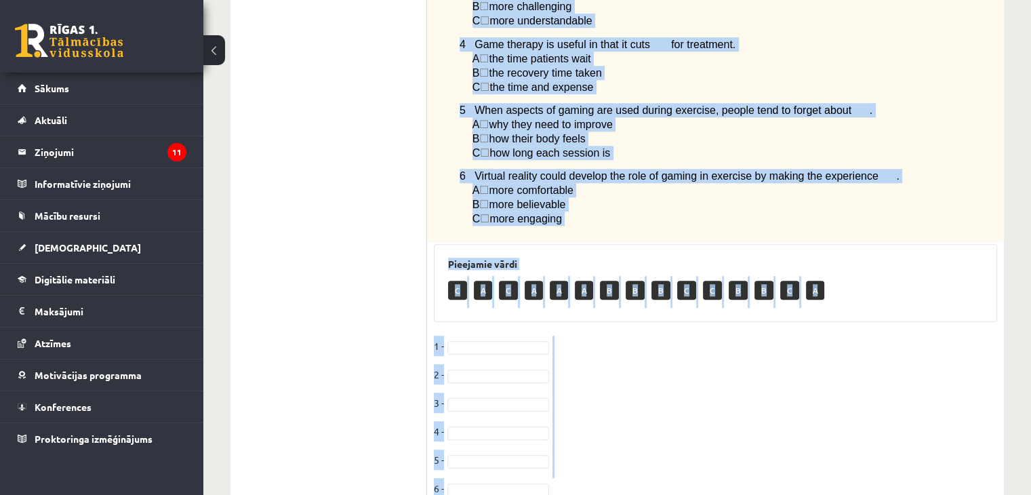
drag, startPoint x: 448, startPoint y: 270, endPoint x: 597, endPoint y: 448, distance: 232.0
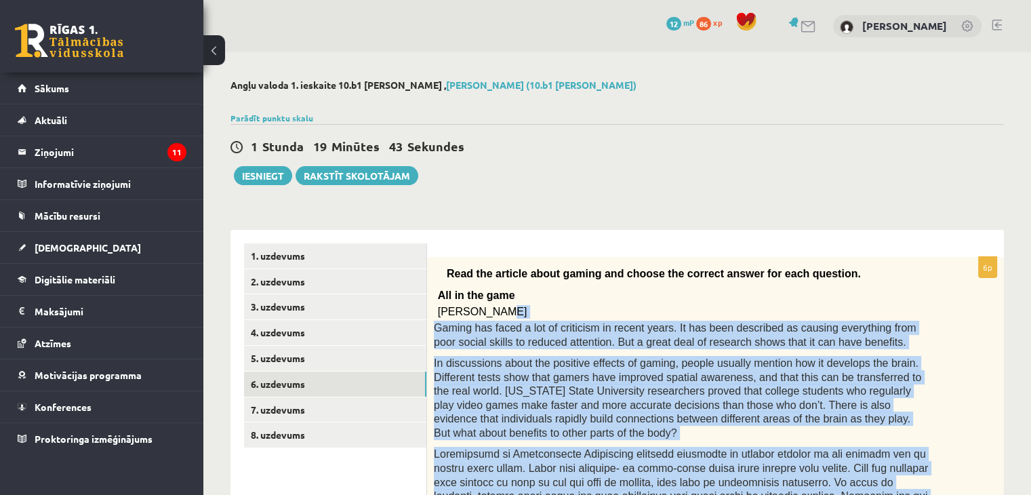
drag, startPoint x: 597, startPoint y: 448, endPoint x: 567, endPoint y: 315, distance: 135.7
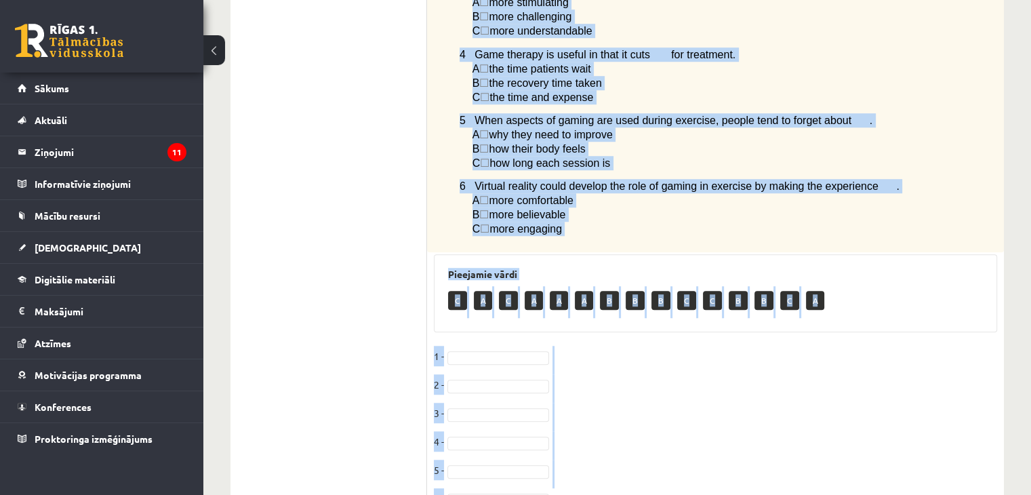
scroll to position [1073, 0]
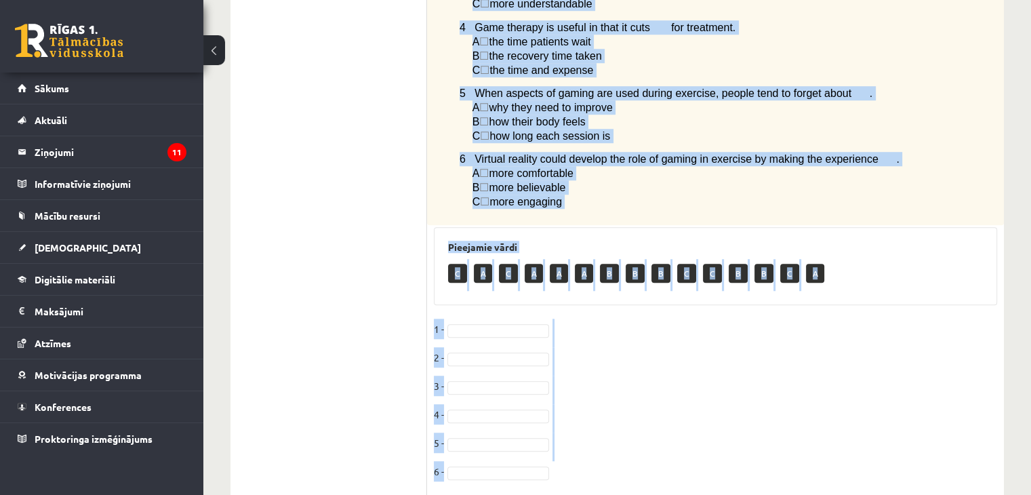
drag, startPoint x: 449, startPoint y: 218, endPoint x: 689, endPoint y: 435, distance: 323.6
drag, startPoint x: 448, startPoint y: 271, endPoint x: 578, endPoint y: 157, distance: 173.5
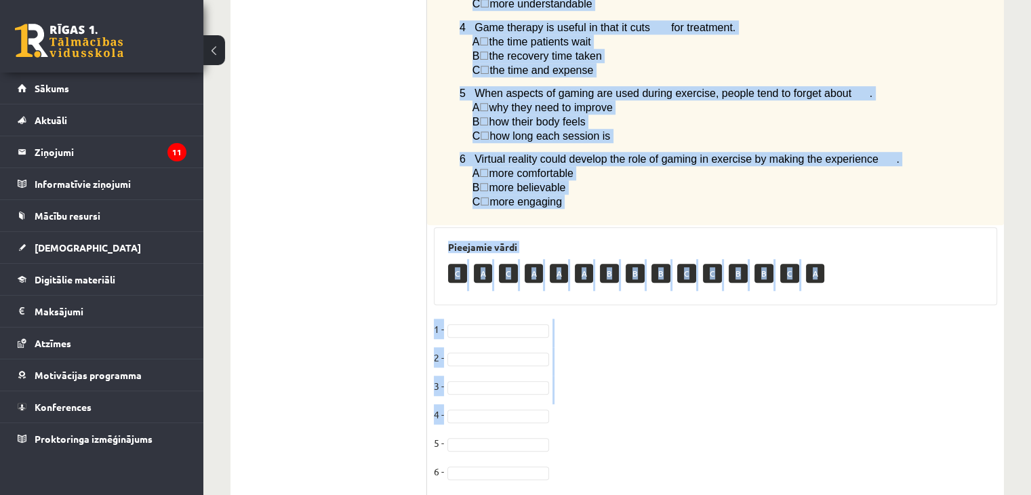
copy div "Read the article about gaming and choose the correct answer for each question. …"
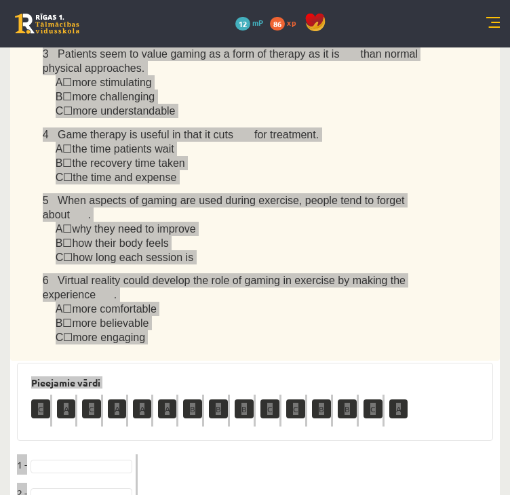
scroll to position [1141, 0]
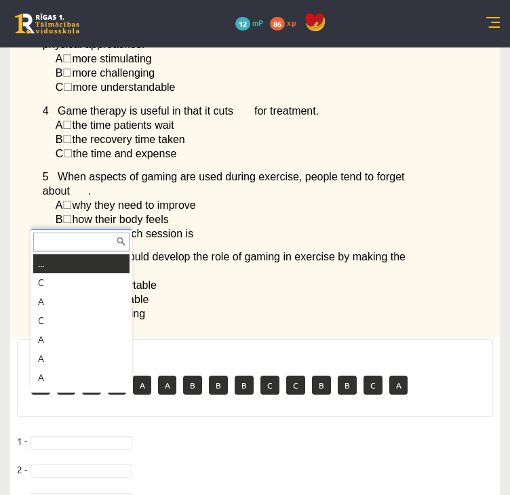
type input "*"
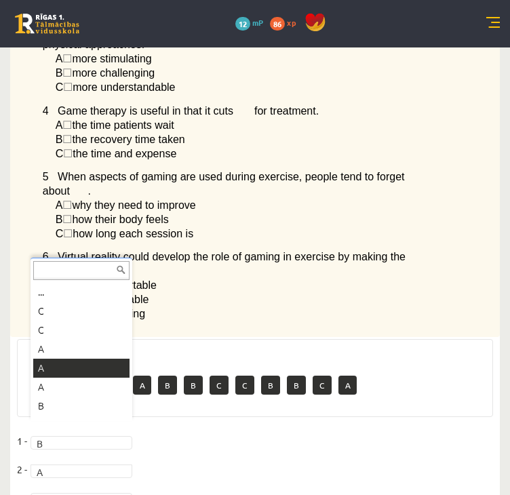
type input "*"
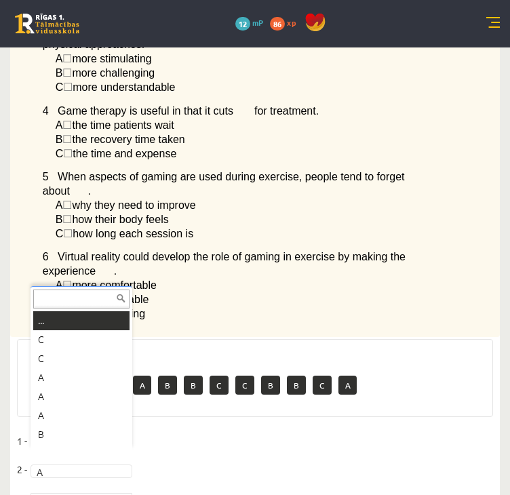
type input "*"
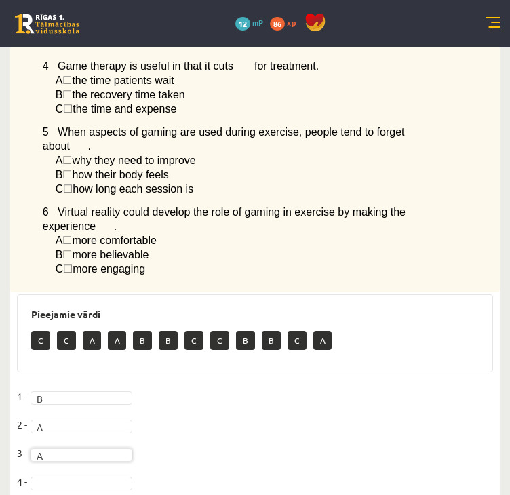
scroll to position [1209, 0]
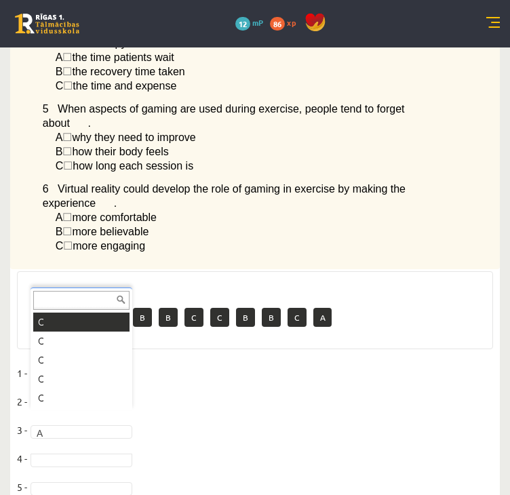
type input "*"
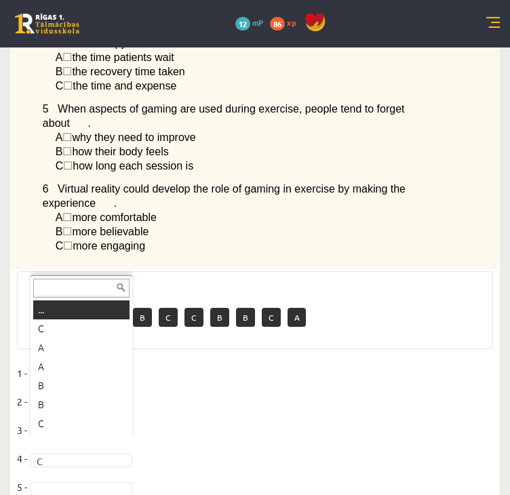
type input "*"
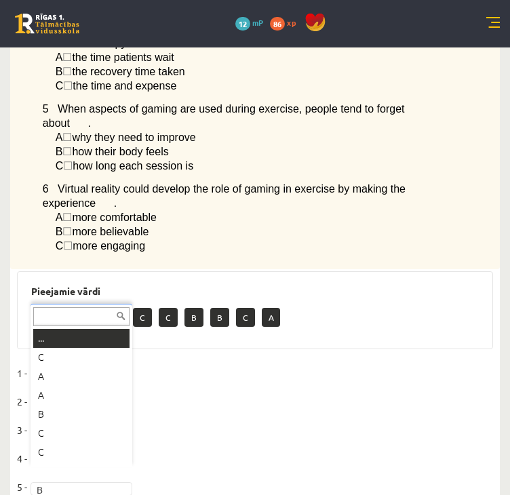
type input "*"
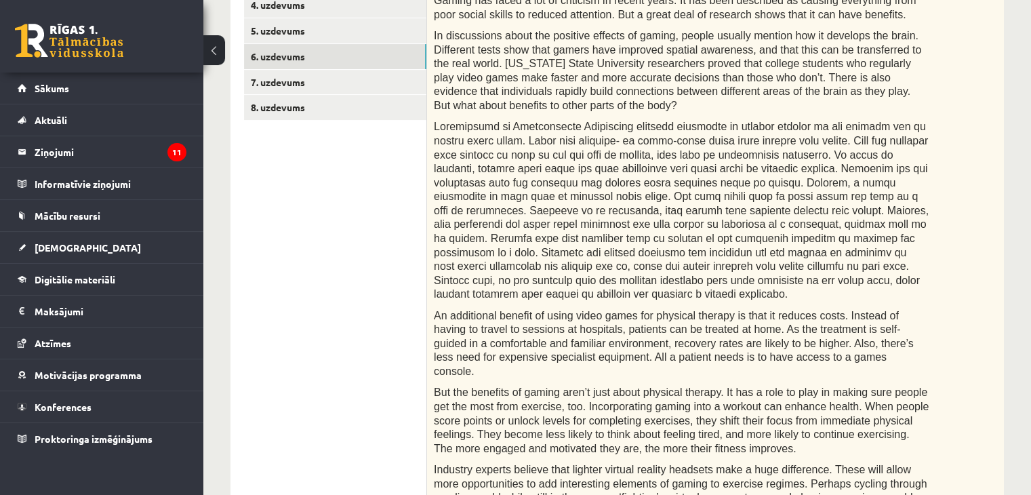
scroll to position [0, 0]
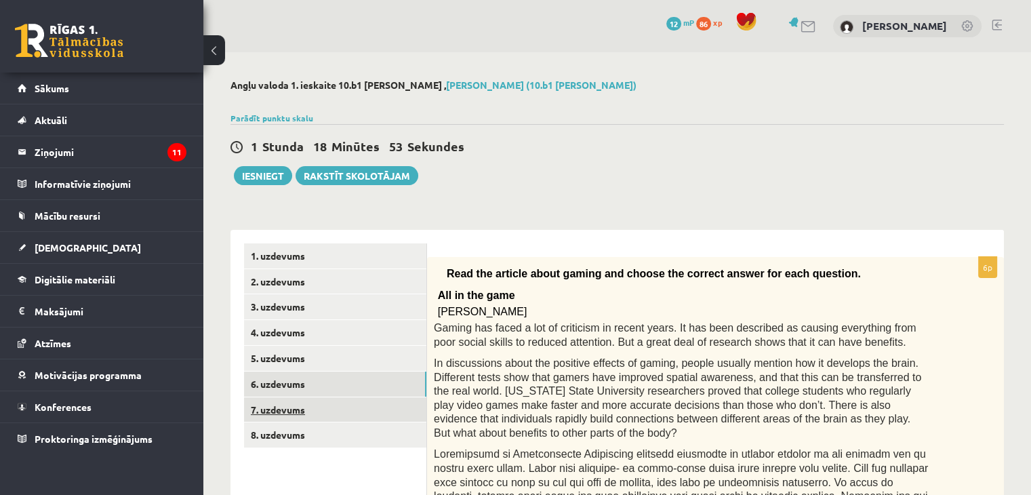
click at [278, 415] on link "7. uzdevums" at bounding box center [335, 409] width 182 height 25
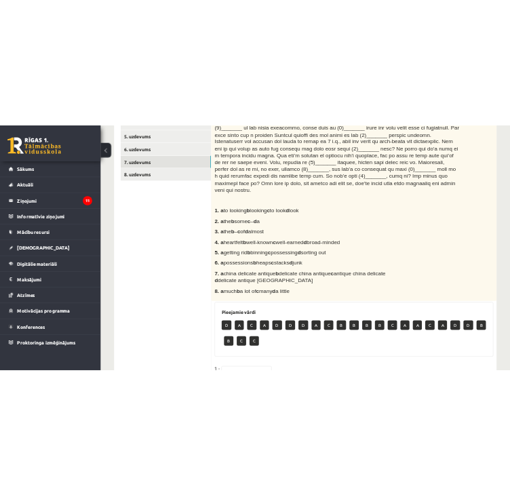
scroll to position [339, 0]
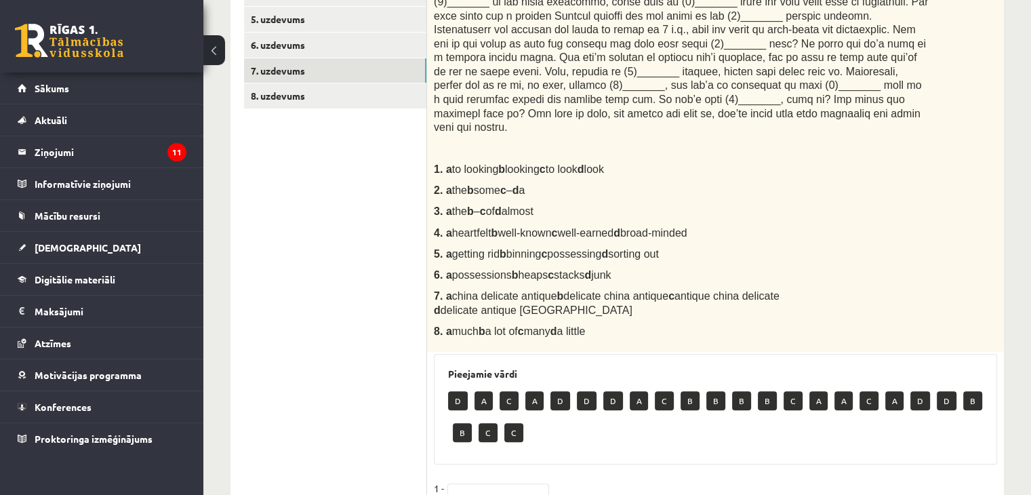
drag, startPoint x: 470, startPoint y: 215, endPoint x: 752, endPoint y: 328, distance: 304.0
click at [509, 328] on div "Complete the text with the correct words (a–d). Car boot sales 1. a to looking …" at bounding box center [715, 135] width 577 height 435
copy div "Complete the text with the correct words (a–d). Car boot sales If you’re lookin…"
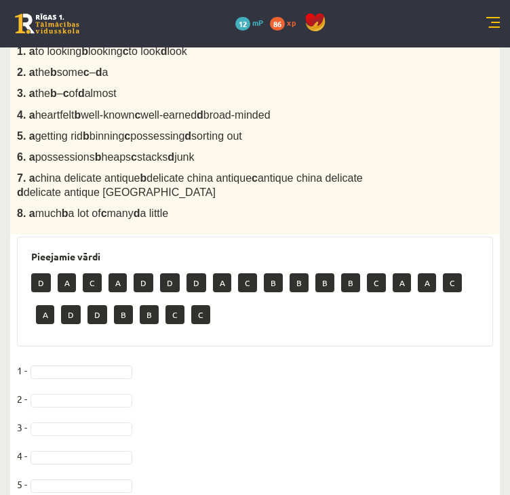
scroll to position [610, 0]
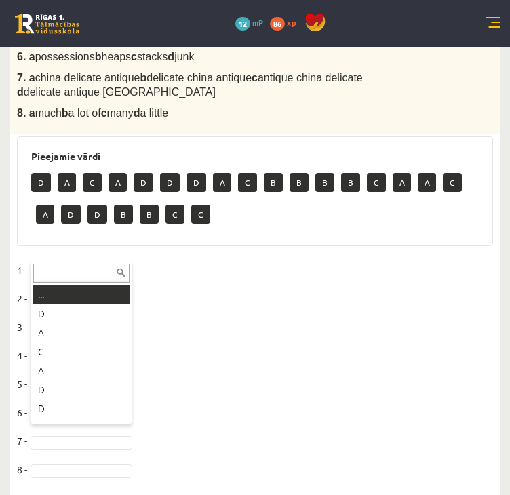
type input "*"
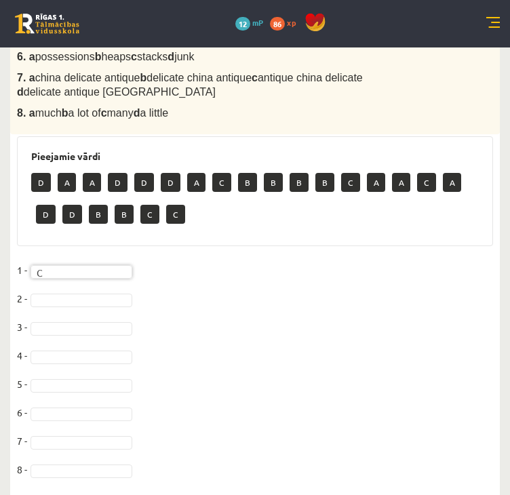
scroll to position [618, 0]
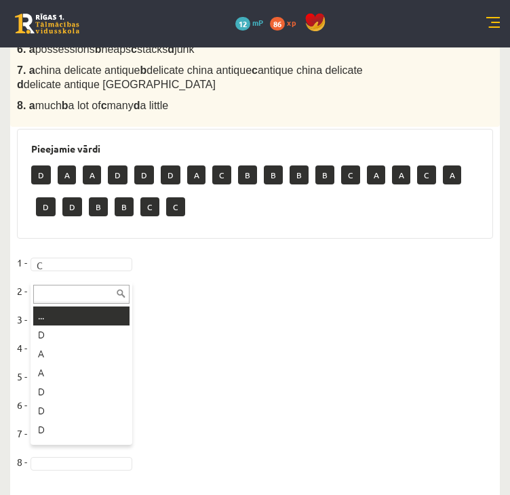
type input "*"
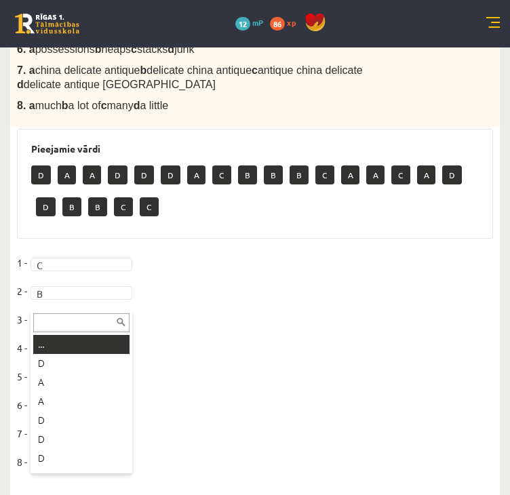
type input "*"
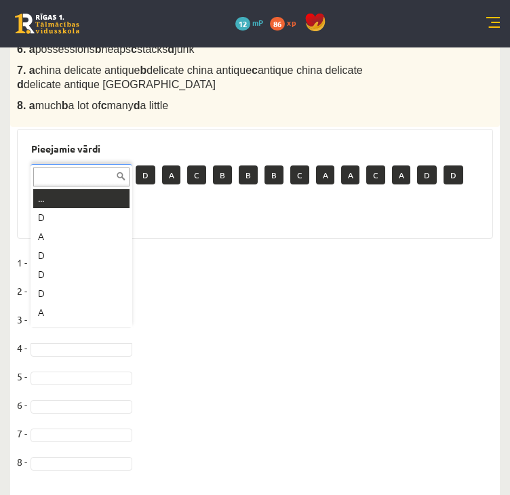
type input "*"
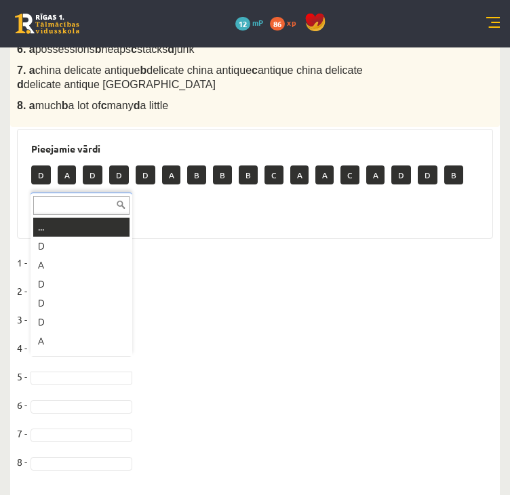
type input "*"
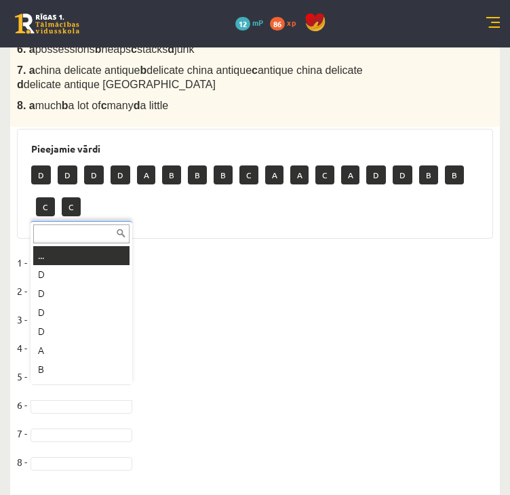
type input "*"
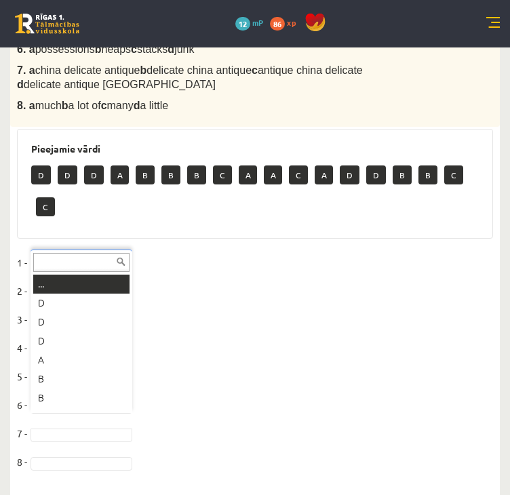
type input "*"
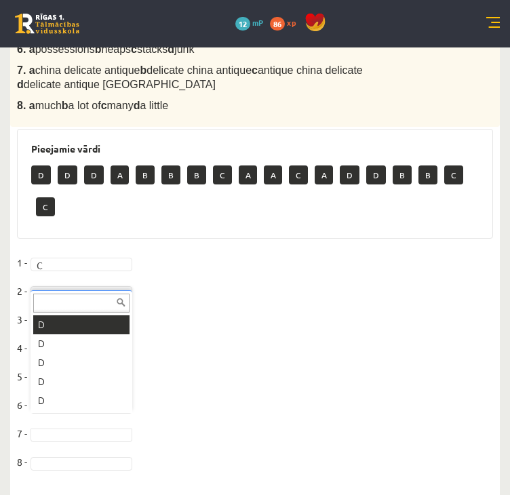
scroll to position [586, 0]
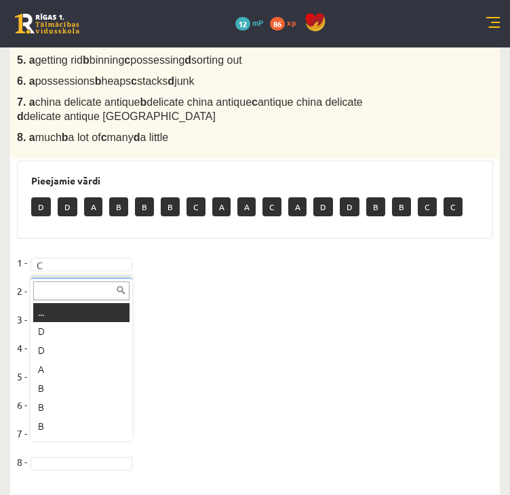
type input "*"
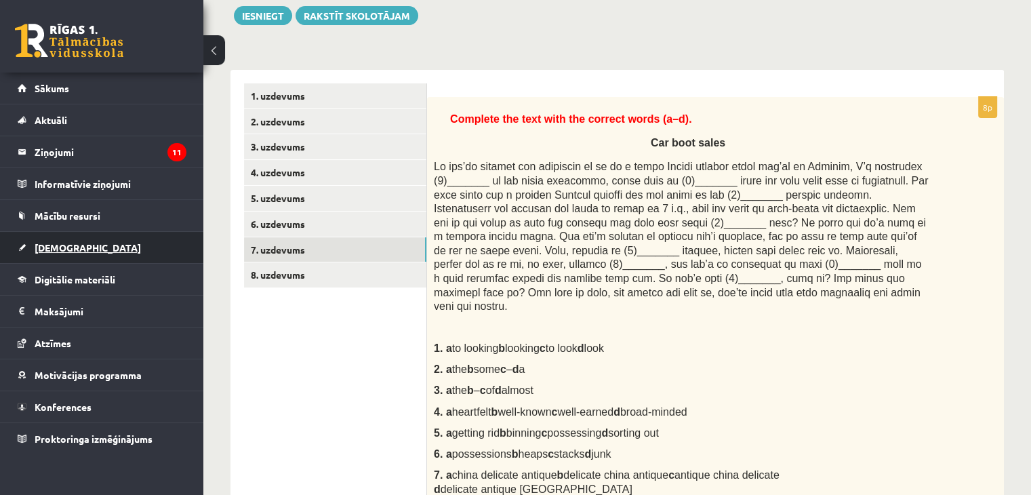
scroll to position [75, 0]
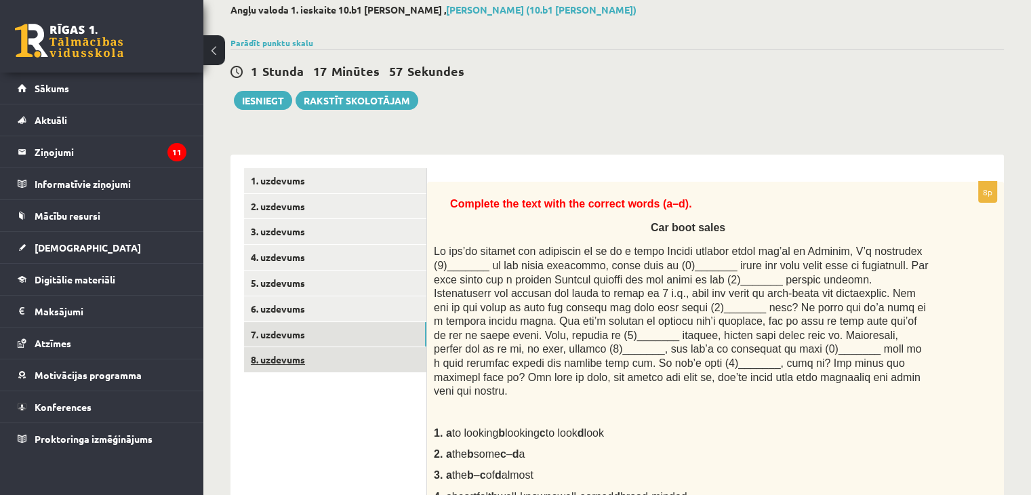
click at [286, 361] on link "8. uzdevums" at bounding box center [335, 359] width 182 height 25
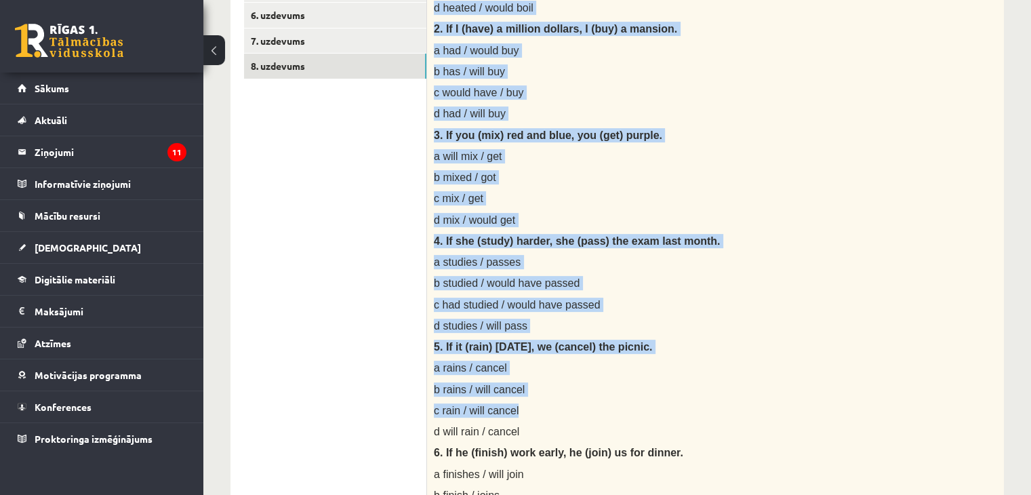
drag, startPoint x: 434, startPoint y: 194, endPoint x: 737, endPoint y: 405, distance: 369.3
click at [509, 405] on div "Choose the correct answer in the sentences with Conditionals Structures. 1. If …" at bounding box center [715, 437] width 577 height 1098
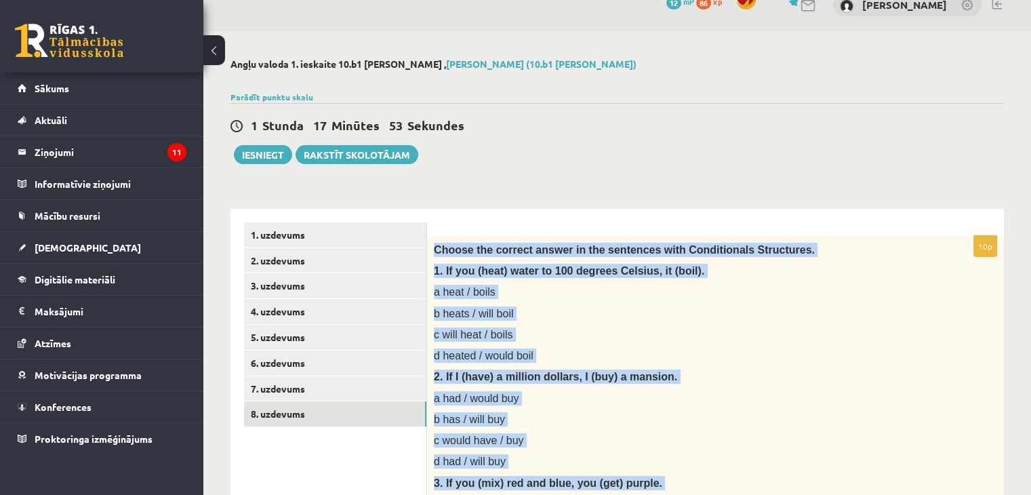
scroll to position [7, 0]
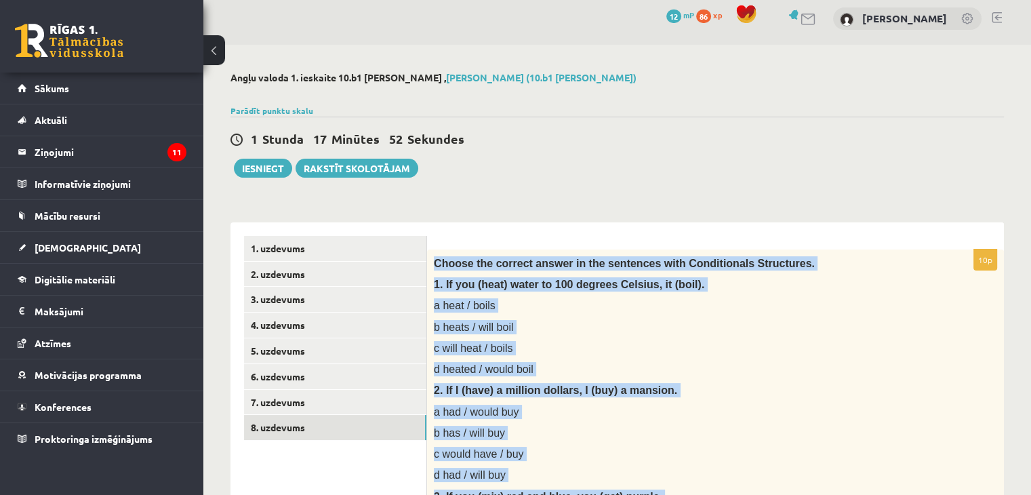
click at [450, 280] on span "1. If you (heat) water to 100 degrees Celsius, it (boil)." at bounding box center [569, 285] width 271 height 12
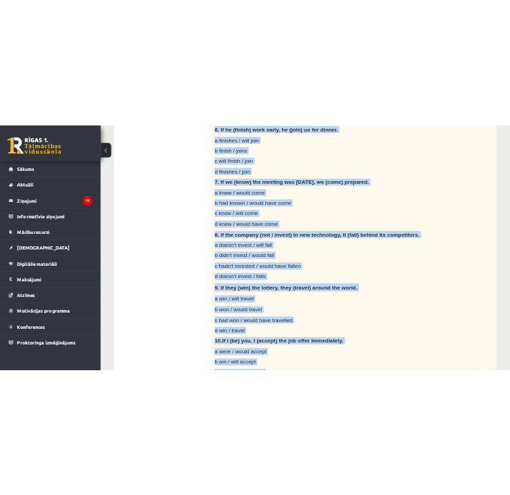
scroll to position [1025, 0]
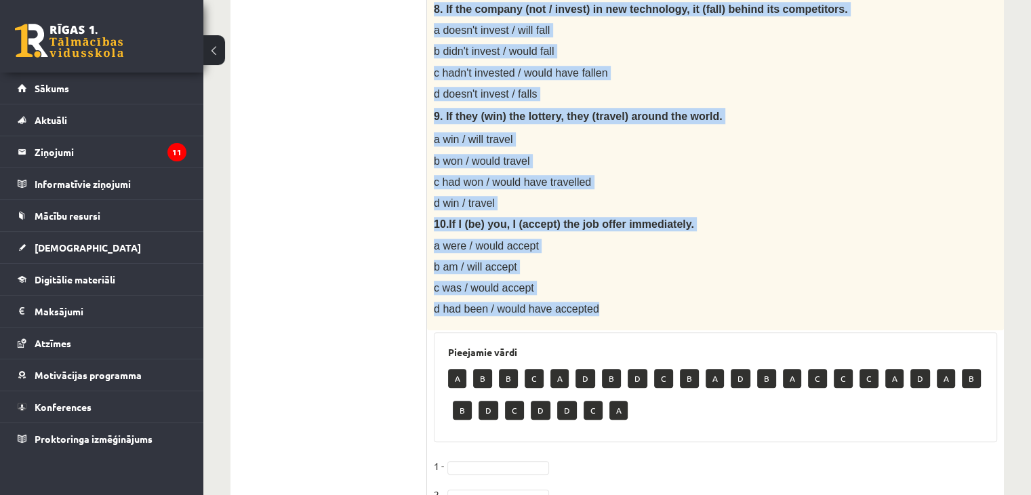
drag, startPoint x: 435, startPoint y: 262, endPoint x: 618, endPoint y: 315, distance: 190.6
copy div "Choose the correct answer in the sentences with Conditionals Structures. 1. If …"
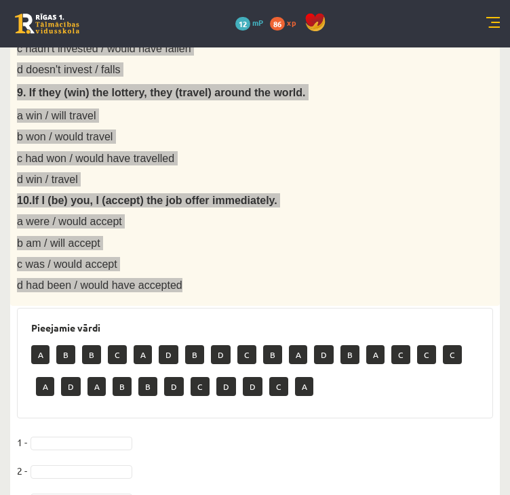
scroll to position [1160, 0]
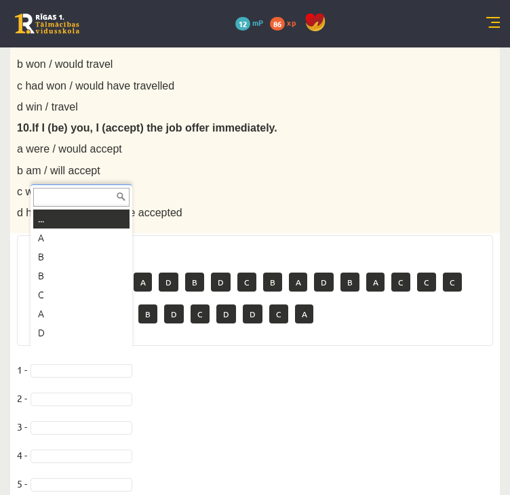
type input "*"
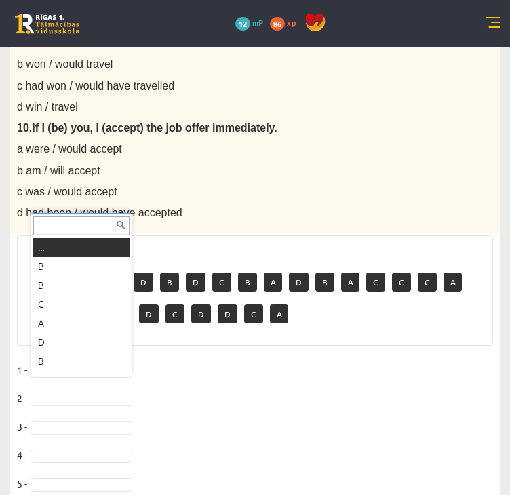
type input "*"
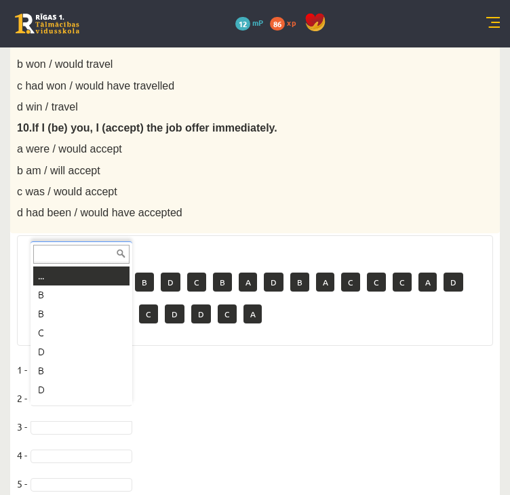
type input "*"
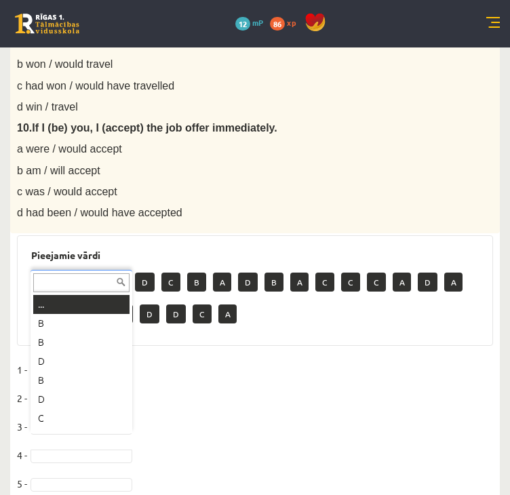
type input "*"
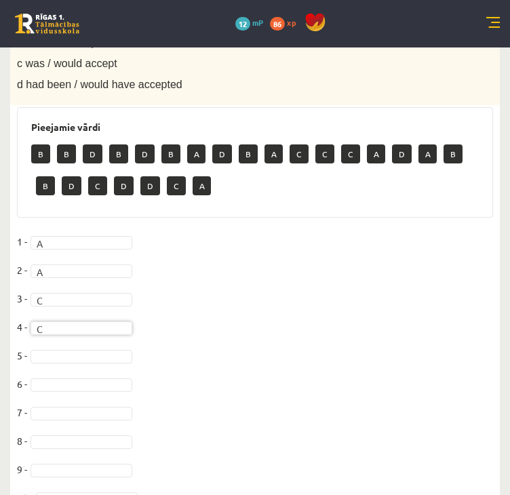
scroll to position [1296, 0]
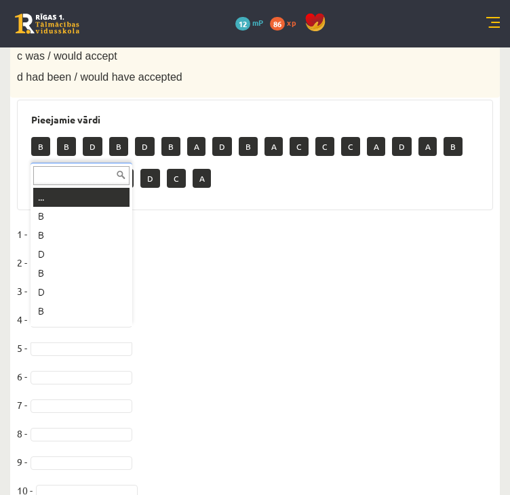
type input "*"
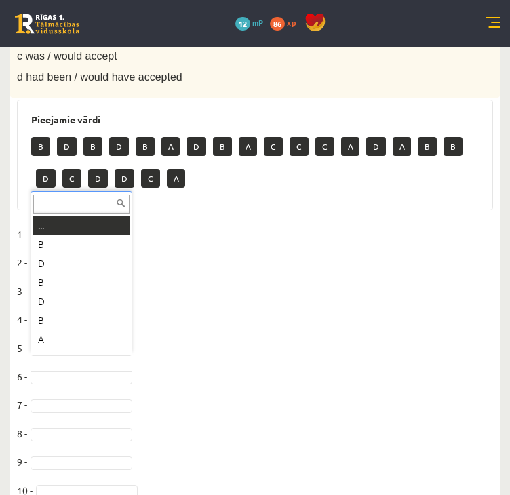
type input "*"
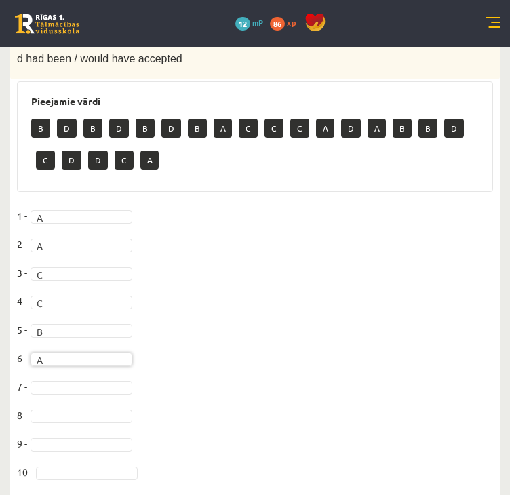
scroll to position [1322, 0]
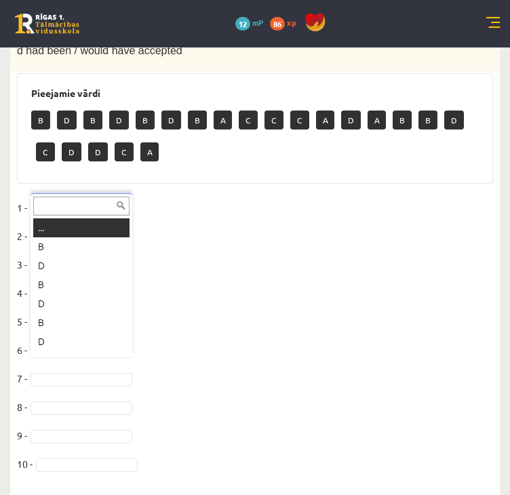
type input "*"
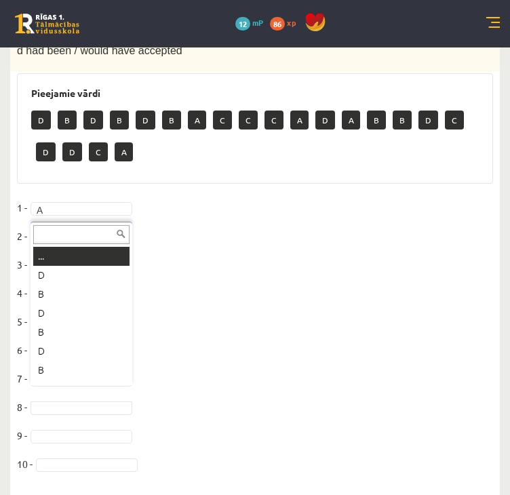
type input "*"
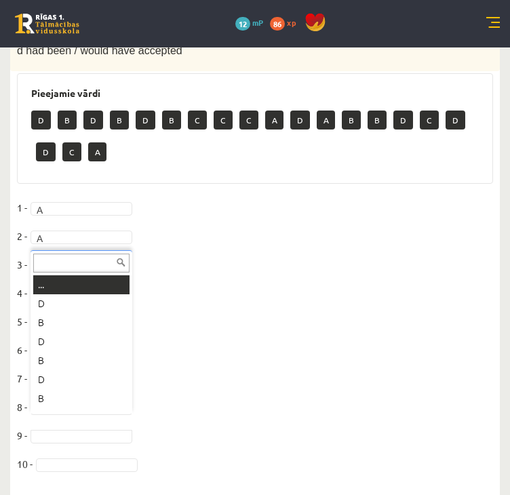
type input "*"
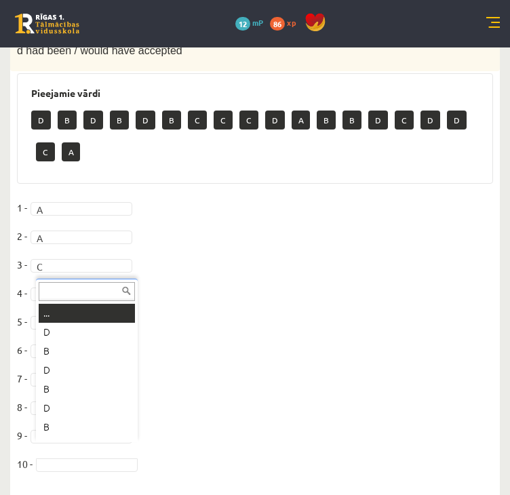
type input "*"
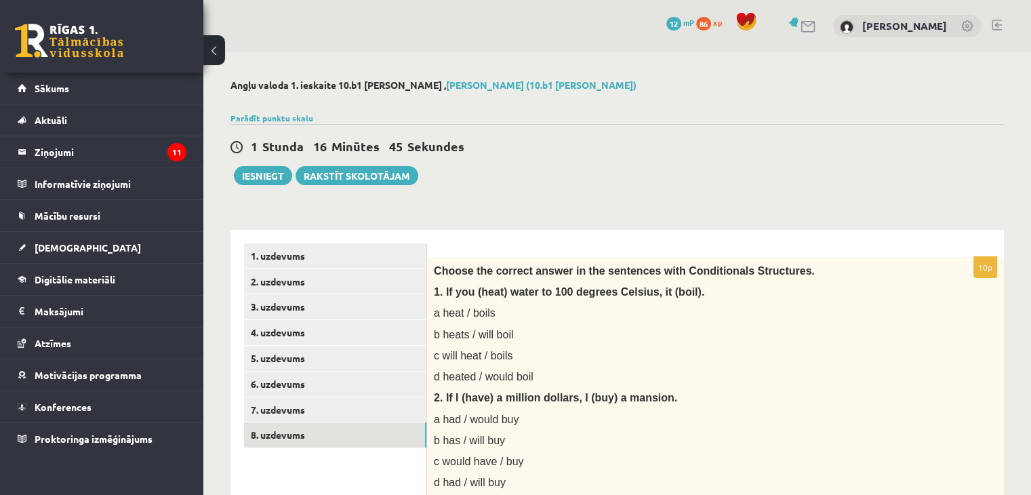
scroll to position [0, 0]
click at [277, 177] on button "Iesniegt" at bounding box center [263, 175] width 58 height 19
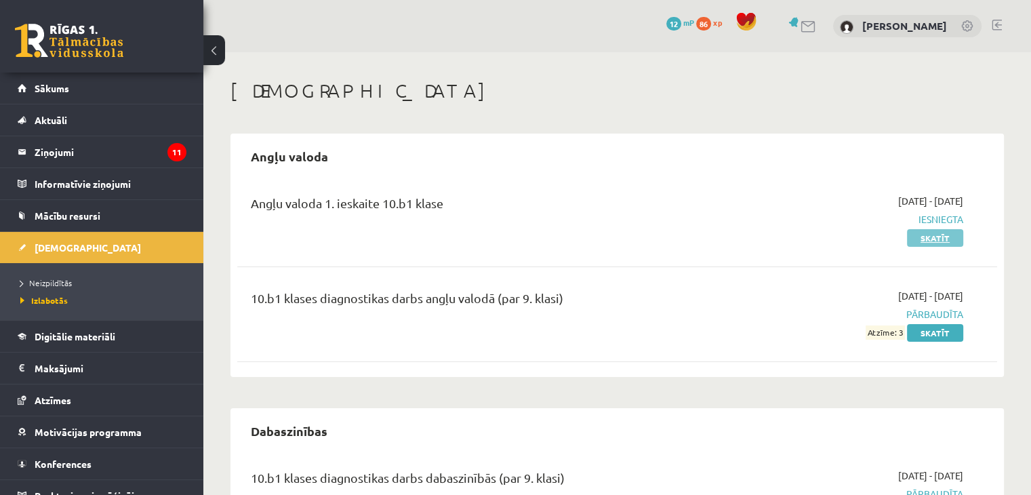
click at [936, 237] on link "Skatīt" at bounding box center [935, 238] width 56 height 18
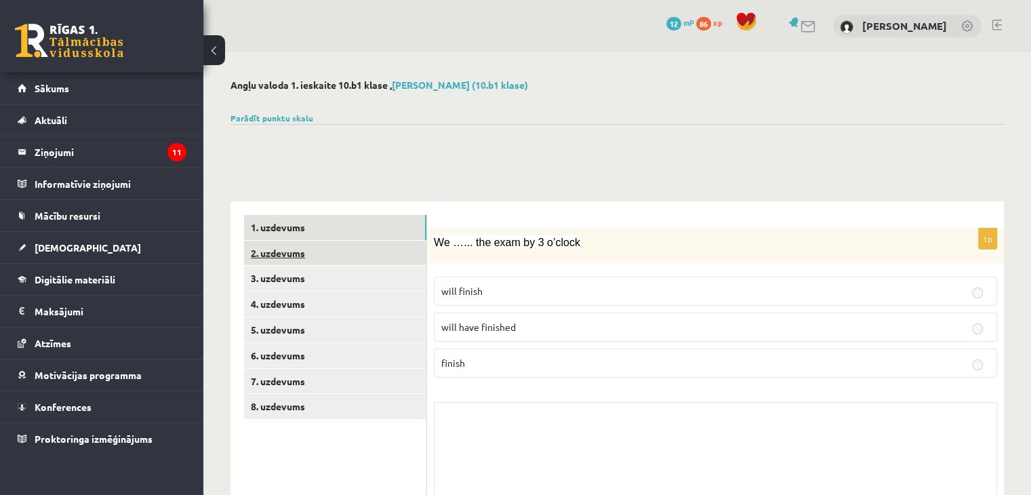
click at [332, 250] on link "2. uzdevums" at bounding box center [335, 253] width 182 height 25
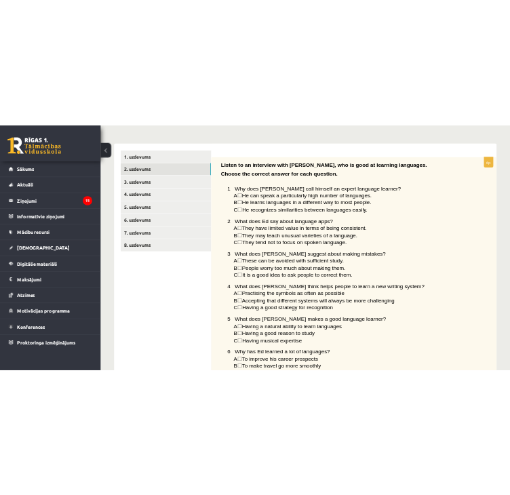
scroll to position [52, 0]
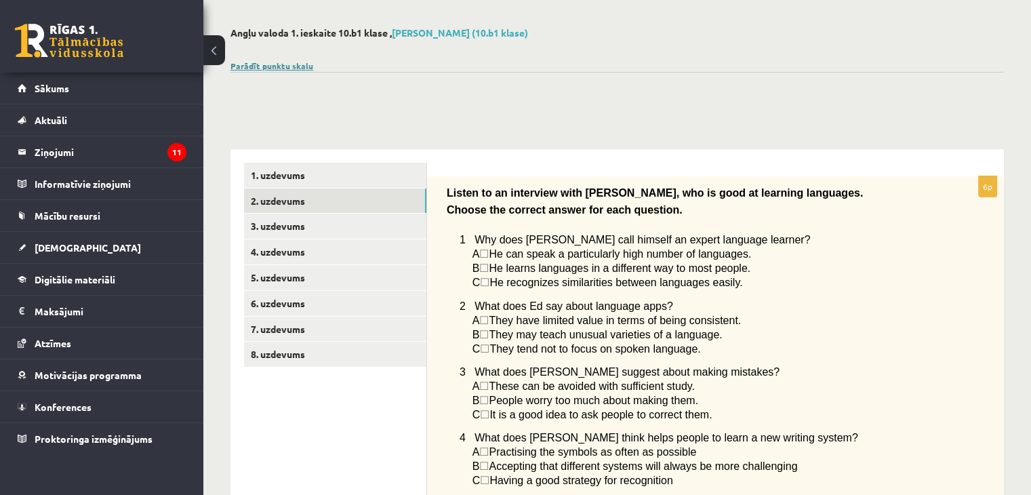
click at [273, 66] on link "Parādīt punktu skalu" at bounding box center [272, 65] width 83 height 11
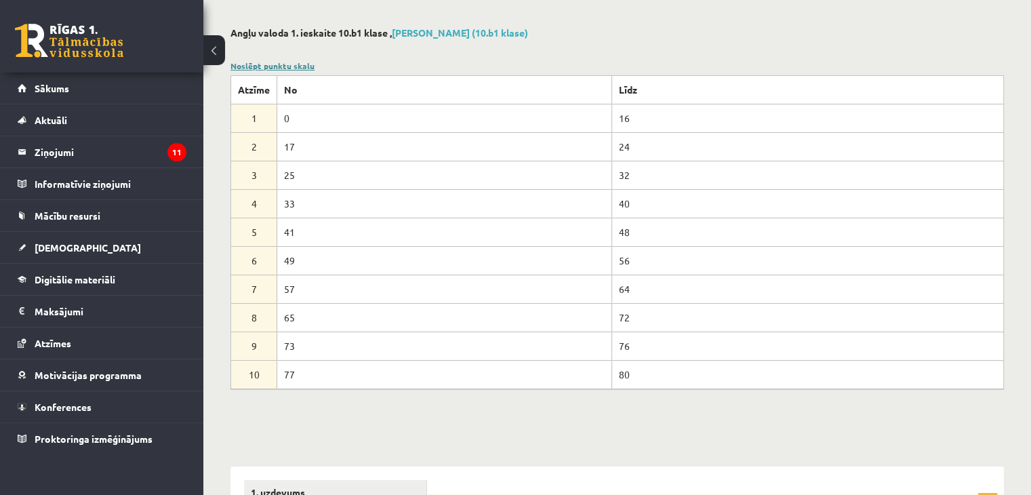
click at [273, 66] on link "Noslēpt punktu skalu" at bounding box center [273, 65] width 84 height 11
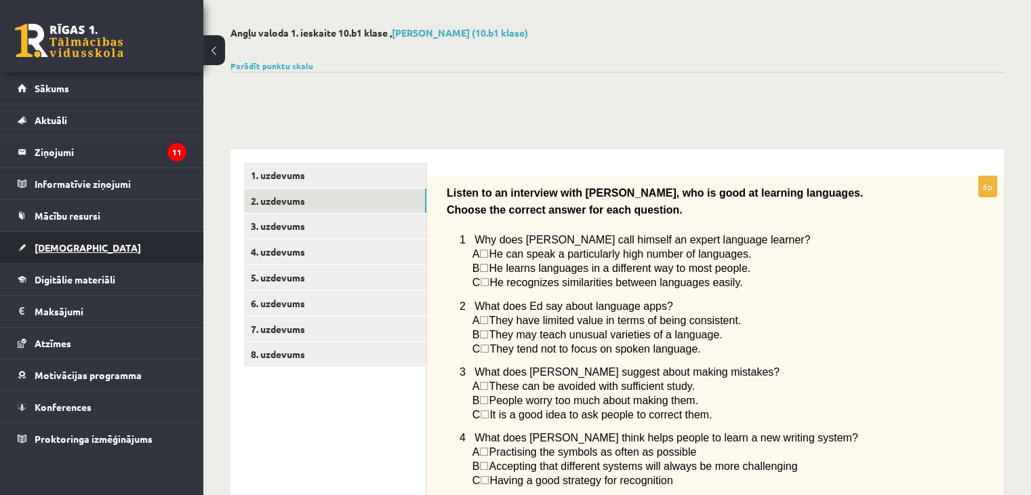
click at [86, 256] on link "[DEMOGRAPHIC_DATA]" at bounding box center [102, 247] width 169 height 31
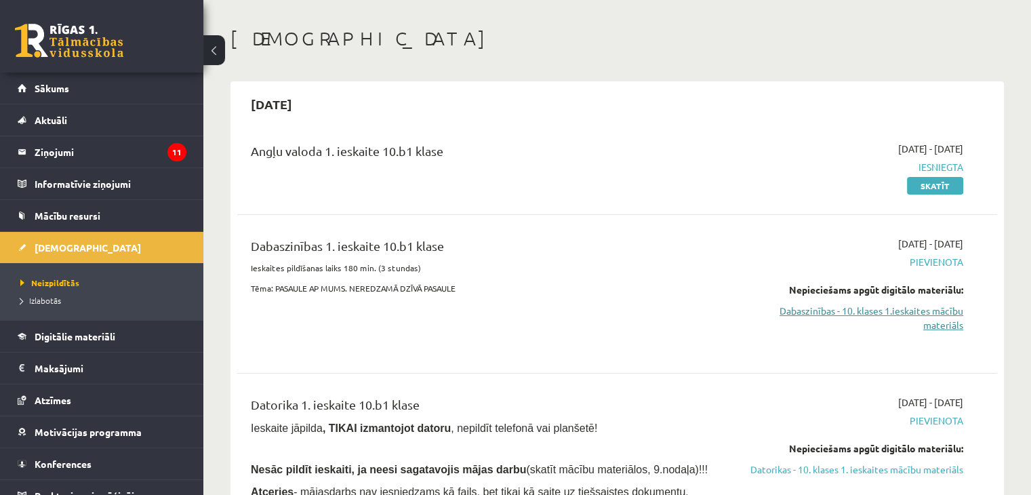
click at [877, 310] on link "Dabaszinības - 10. klases 1.ieskaites mācību materiāls" at bounding box center [852, 318] width 224 height 28
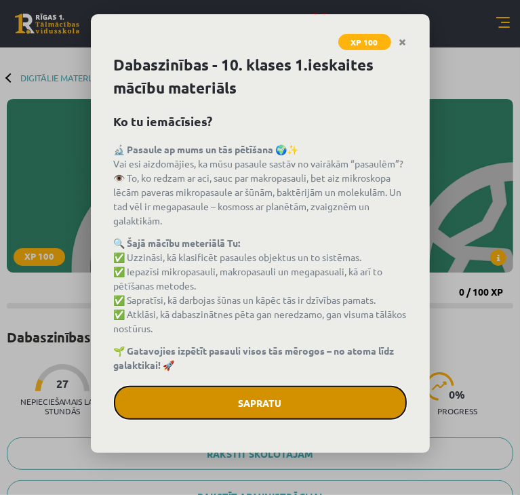
click at [226, 389] on button "Sapratu" at bounding box center [260, 403] width 293 height 34
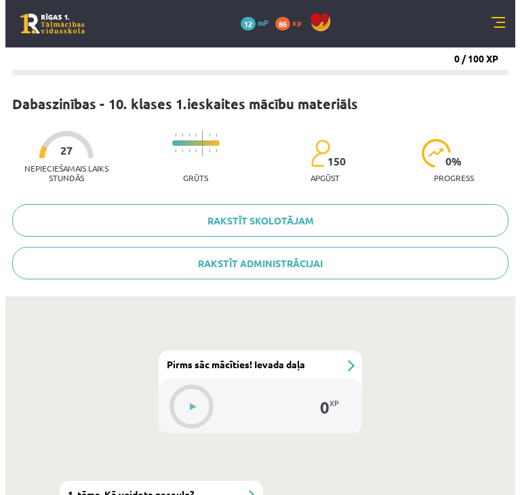
scroll to position [407, 0]
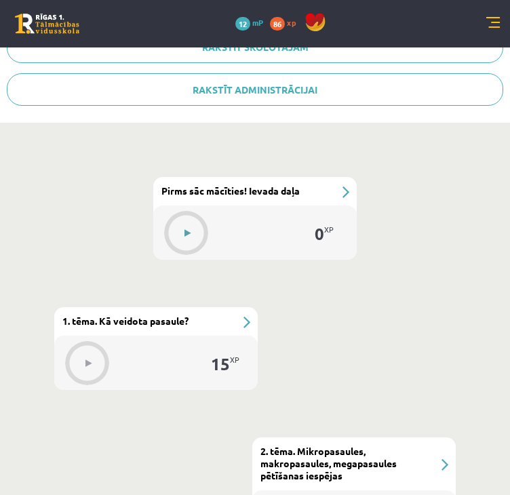
click at [183, 227] on button at bounding box center [187, 233] width 31 height 31
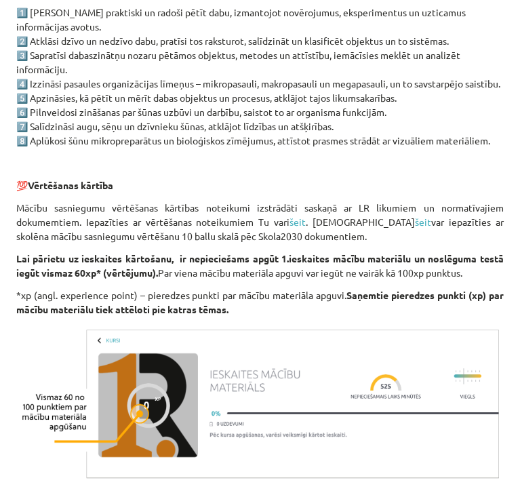
scroll to position [1119, 0]
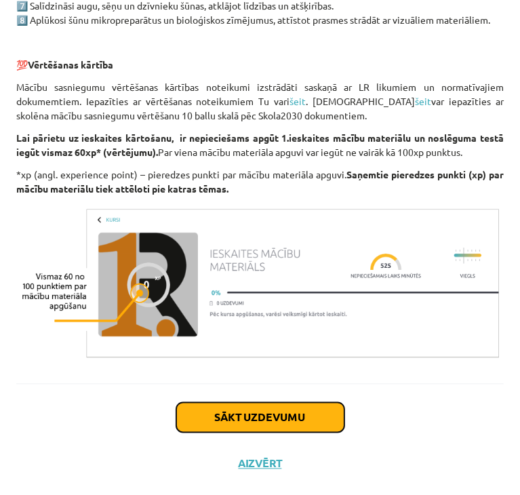
click at [245, 418] on button "Sākt uzdevumu" at bounding box center [260, 418] width 168 height 30
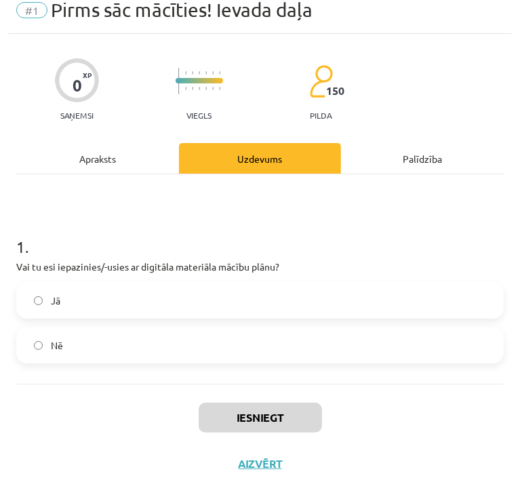
scroll to position [8, 0]
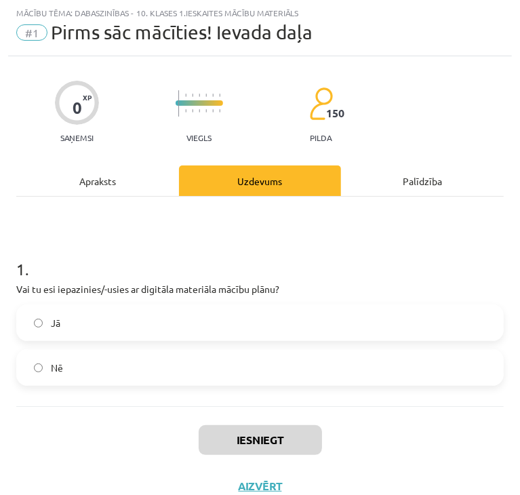
click at [106, 315] on label "Jā" at bounding box center [260, 323] width 485 height 34
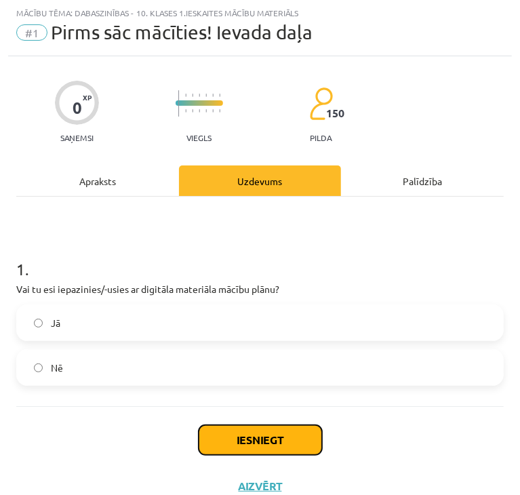
click at [275, 435] on button "Iesniegt" at bounding box center [260, 440] width 123 height 30
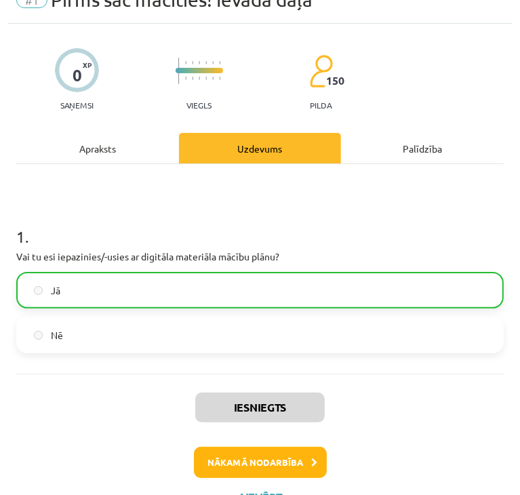
scroll to position [73, 0]
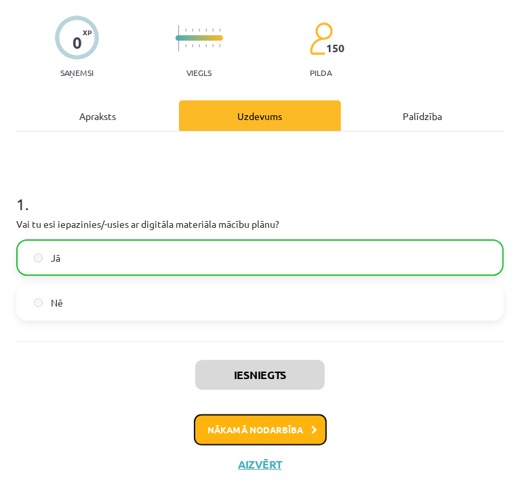
click at [222, 425] on button "Nākamā nodarbība" at bounding box center [260, 429] width 133 height 31
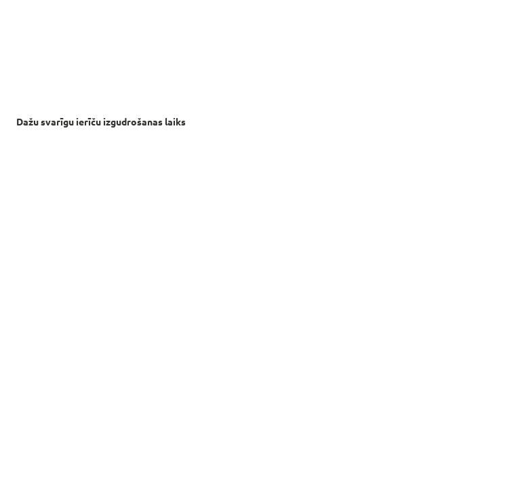
scroll to position [1861, 0]
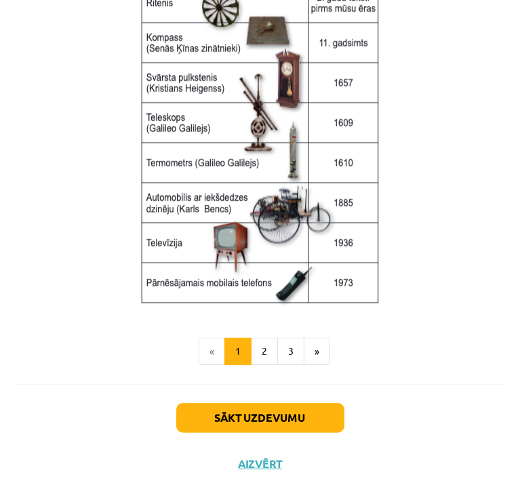
click at [288, 435] on div "Sākt uzdevumu Aizvērt" at bounding box center [260, 431] width 488 height 95
click at [286, 420] on button "Sākt uzdevumu" at bounding box center [260, 418] width 168 height 30
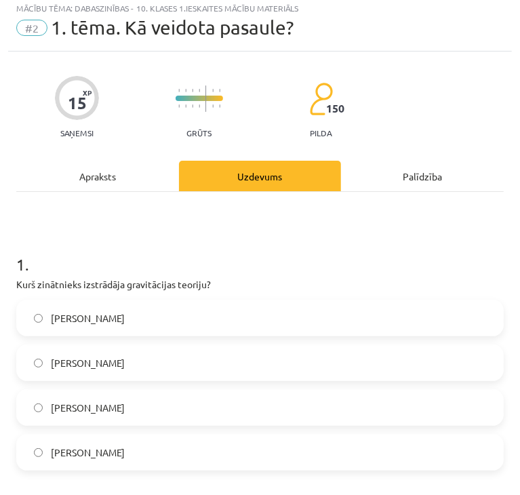
scroll to position [8, 0]
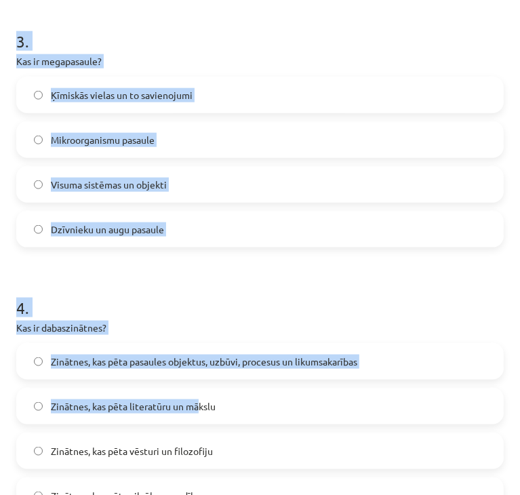
drag, startPoint x: 17, startPoint y: 287, endPoint x: 197, endPoint y: 407, distance: 216.7
click at [197, 407] on form "1 . Kurš zinātnieks izstrādāja gravitācijas teoriju? Nikolajs Koperniks Īzaks Ņ…" at bounding box center [260, 127] width 488 height 1305
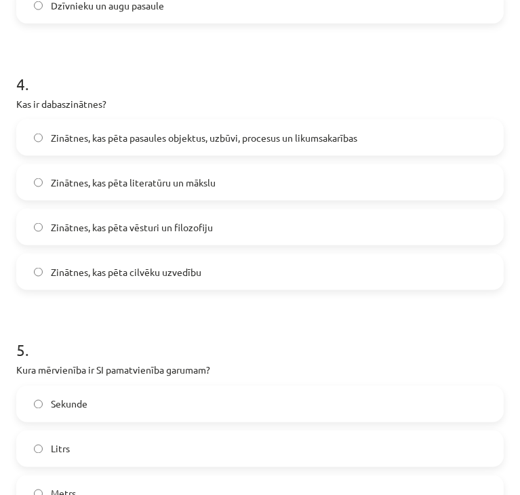
scroll to position [1185, 0]
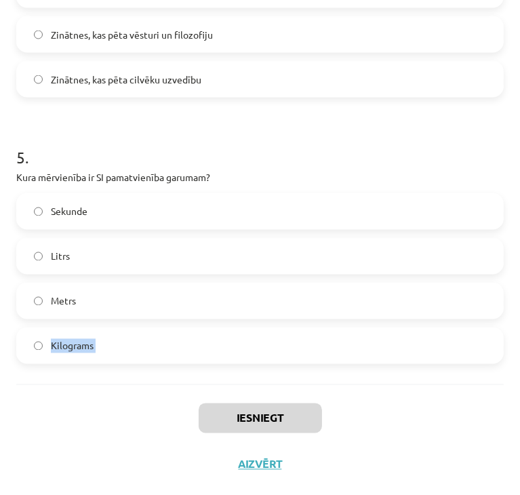
drag, startPoint x: 197, startPoint y: 407, endPoint x: 81, endPoint y: 275, distance: 175.9
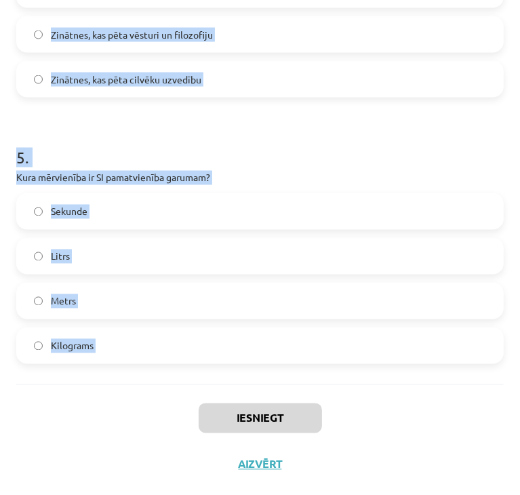
drag, startPoint x: 15, startPoint y: 296, endPoint x: 218, endPoint y: 388, distance: 223.4
copy form "Kurš zinātnieks izstrādāja gravitācijas teoriju? Nikolajs Koperniks Īzaks Ņūton…"
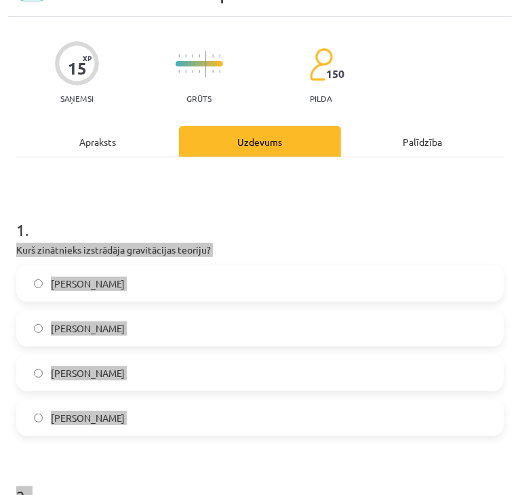
scroll to position [0, 0]
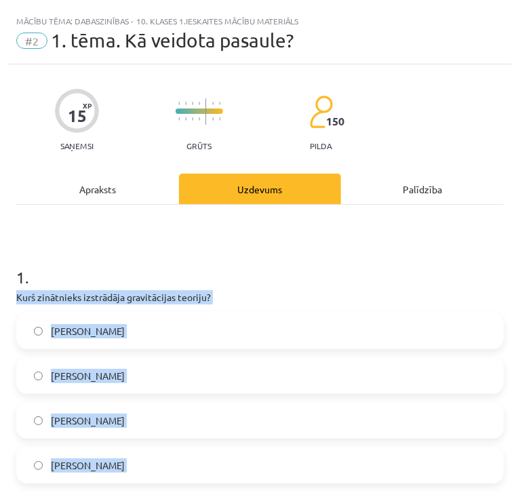
click at [70, 378] on span "Īzaks Ņūtons" at bounding box center [88, 376] width 74 height 14
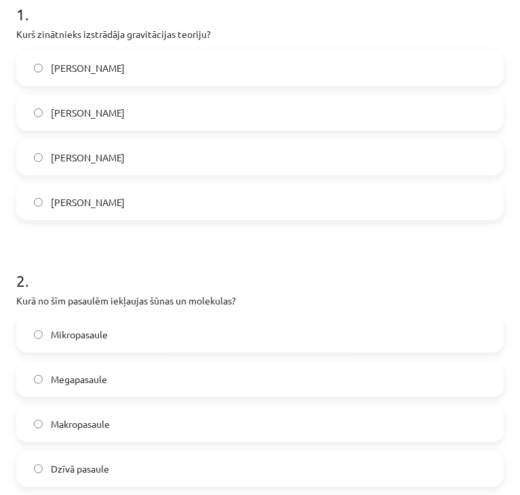
scroll to position [475, 0]
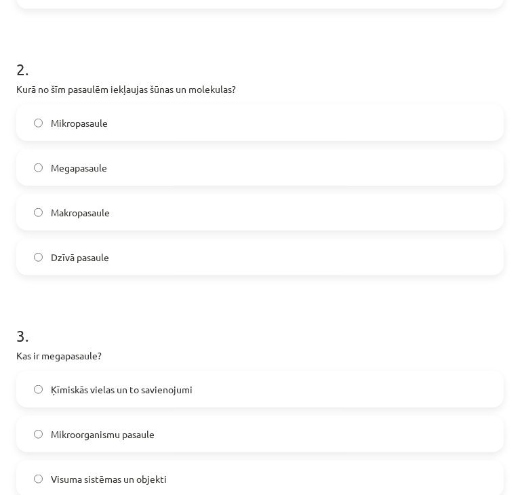
click at [108, 124] on label "Mikropasaule" at bounding box center [260, 123] width 485 height 34
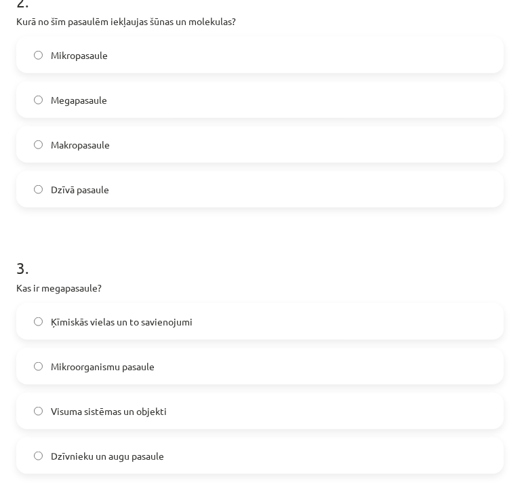
click at [129, 413] on span "Visuma sistēmas un objekti" at bounding box center [109, 411] width 116 height 14
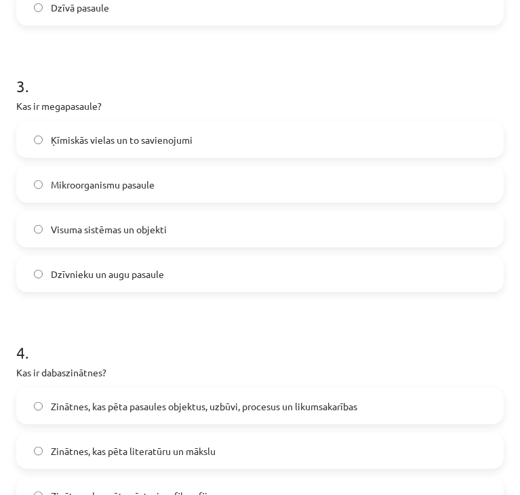
scroll to position [746, 0]
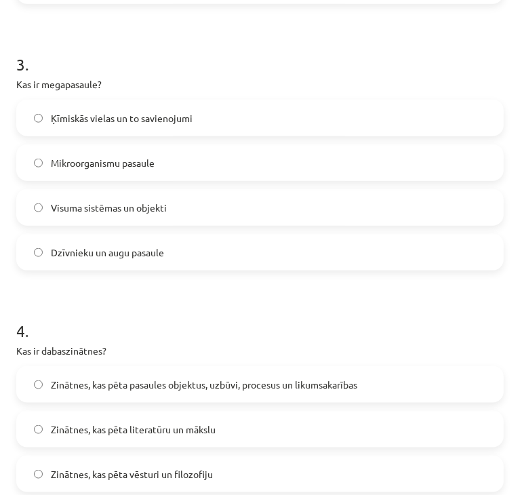
click at [127, 383] on span "Zinātnes, kas pēta pasaules objektus, uzbūvi, procesus un likumsakarības" at bounding box center [204, 385] width 306 height 14
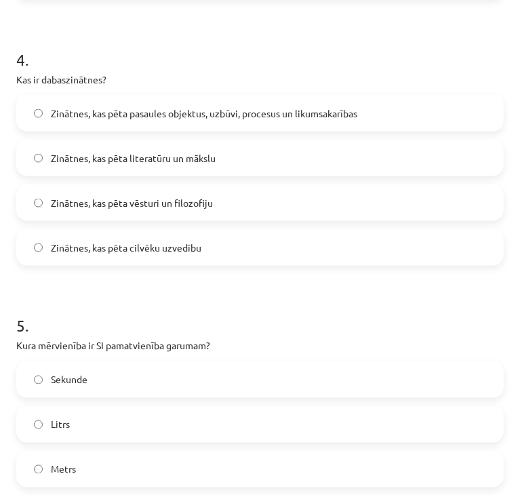
scroll to position [1085, 0]
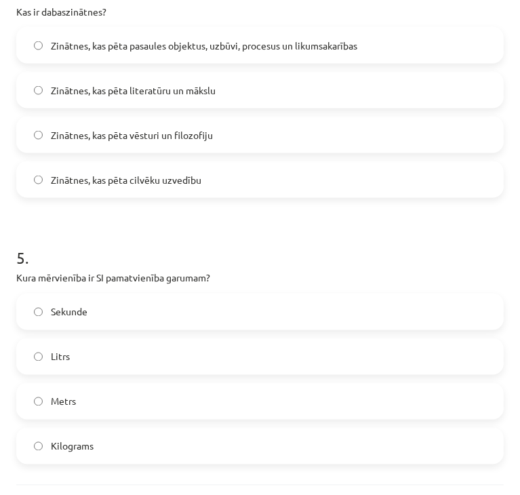
click at [106, 393] on label "Metrs" at bounding box center [260, 401] width 485 height 34
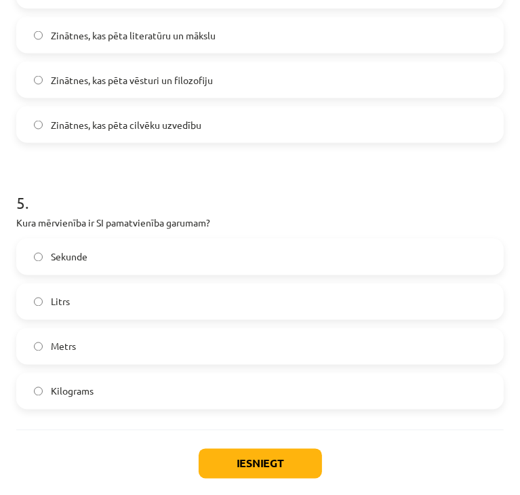
scroll to position [1185, 0]
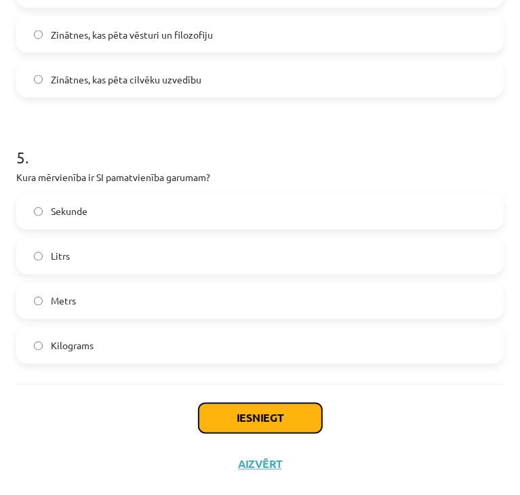
click at [229, 418] on button "Iesniegt" at bounding box center [260, 418] width 123 height 30
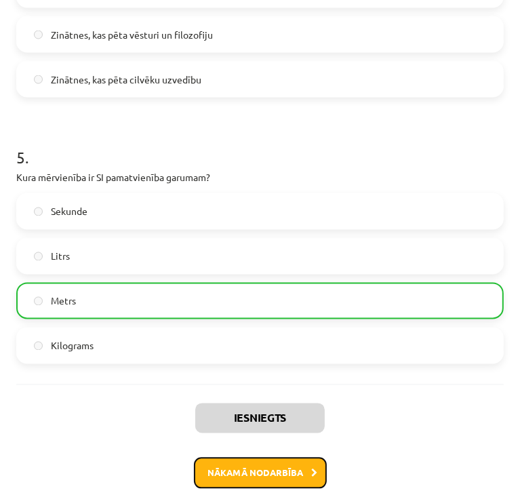
click at [237, 478] on button "Nākamā nodarbība" at bounding box center [260, 473] width 133 height 31
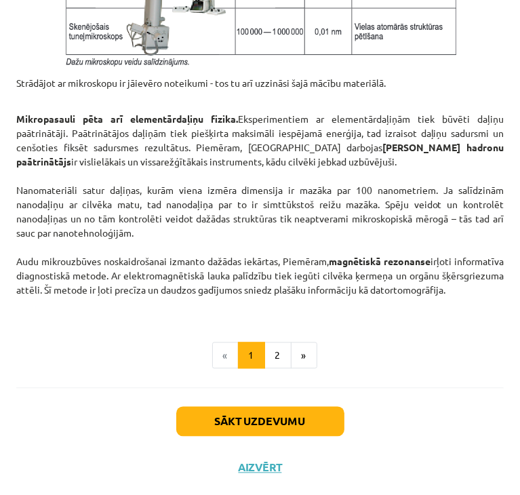
scroll to position [1222, 0]
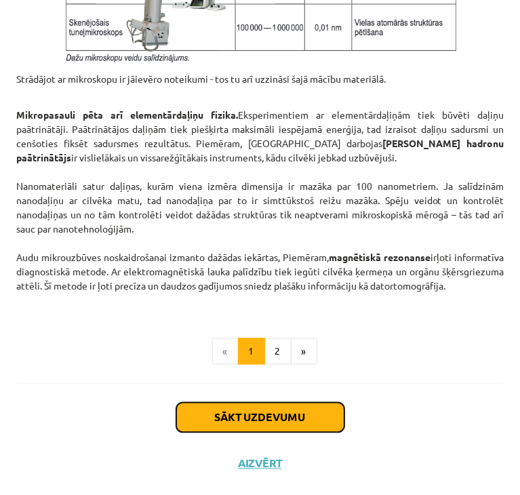
click at [224, 416] on button "Sākt uzdevumu" at bounding box center [260, 418] width 168 height 30
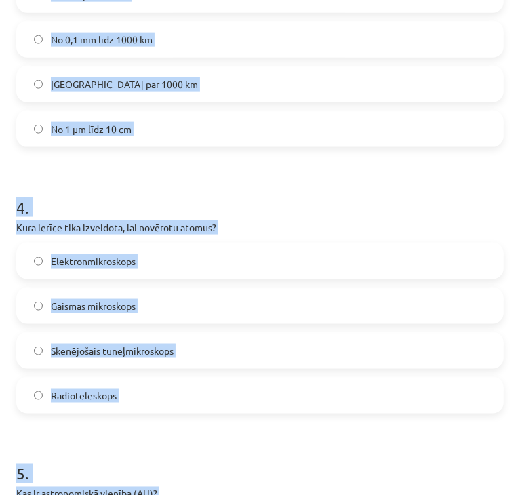
scroll to position [1161, 0]
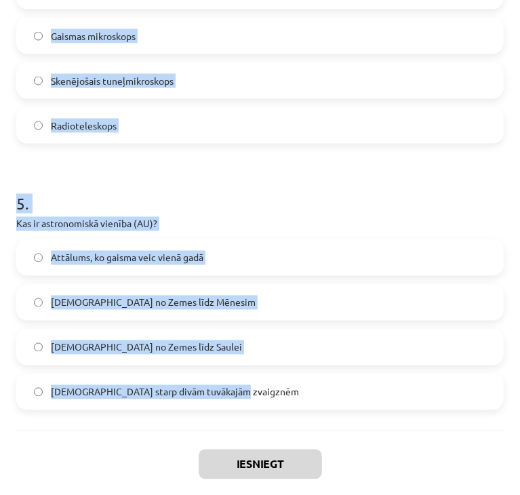
drag, startPoint x: 11, startPoint y: 308, endPoint x: 338, endPoint y: 366, distance: 332.7
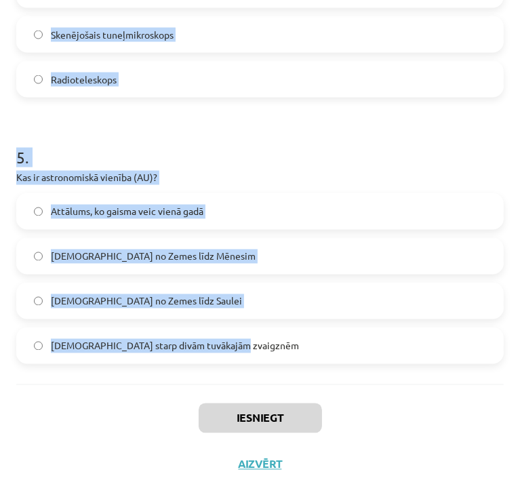
copy form "Kura no šīm iekārtām spēj izšķirt objektus, kuru izmērs ir mazāks par 0,2 mikro…"
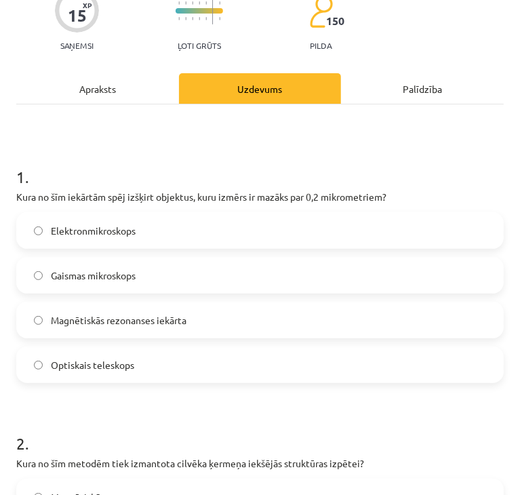
click at [58, 220] on label "Elektronmikroskops" at bounding box center [260, 231] width 485 height 34
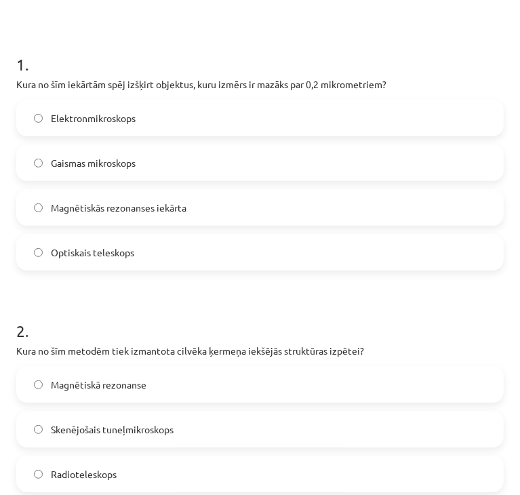
scroll to position [258, 0]
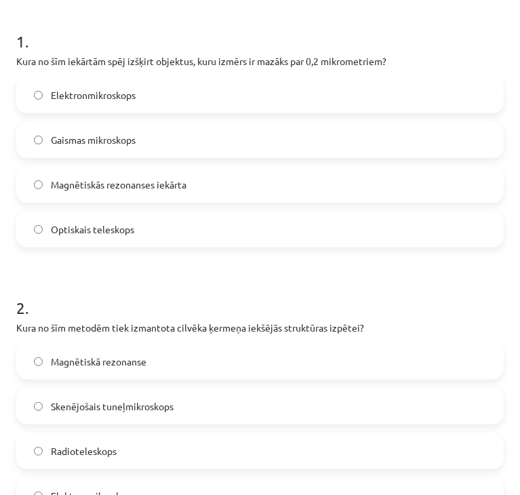
click at [88, 351] on label "Magnētiskā rezonanse" at bounding box center [260, 361] width 485 height 34
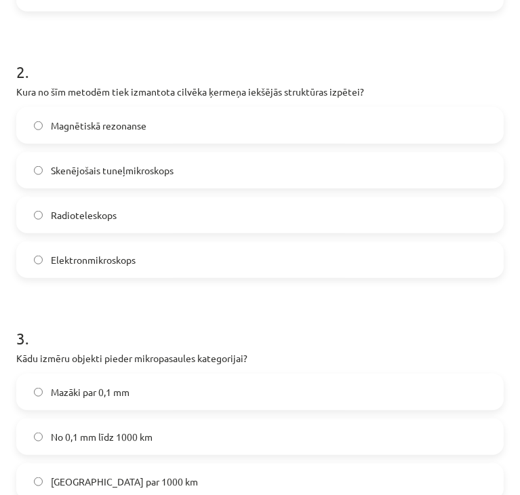
scroll to position [529, 0]
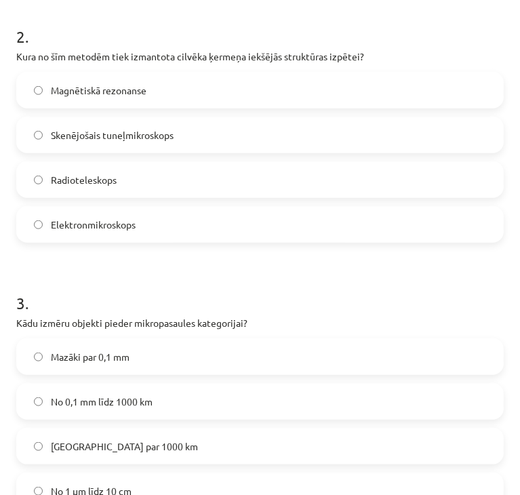
click at [90, 355] on span "Mazāki par 0,1 mm" at bounding box center [90, 357] width 79 height 14
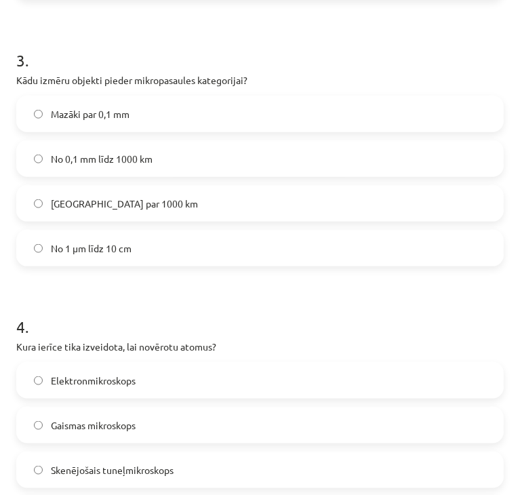
scroll to position [800, 0]
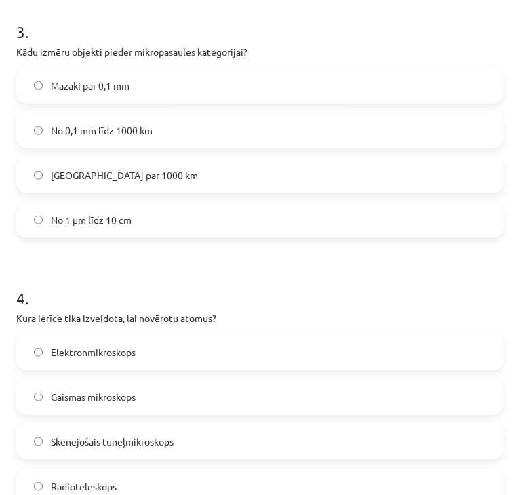
click at [168, 429] on label "Skenējošais tuneļmikroskops" at bounding box center [260, 441] width 485 height 34
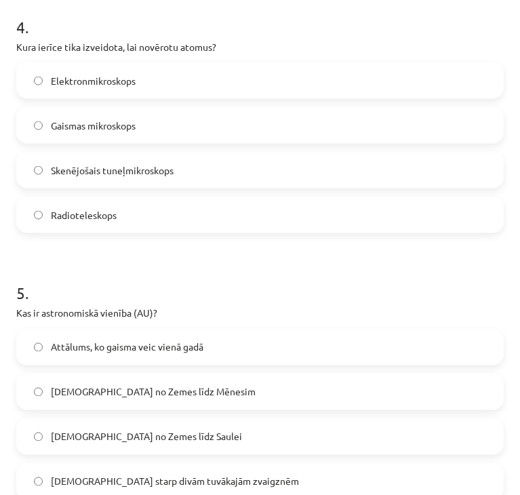
click at [159, 435] on span "Attālums no Zemes līdz Saulei" at bounding box center [146, 437] width 191 height 14
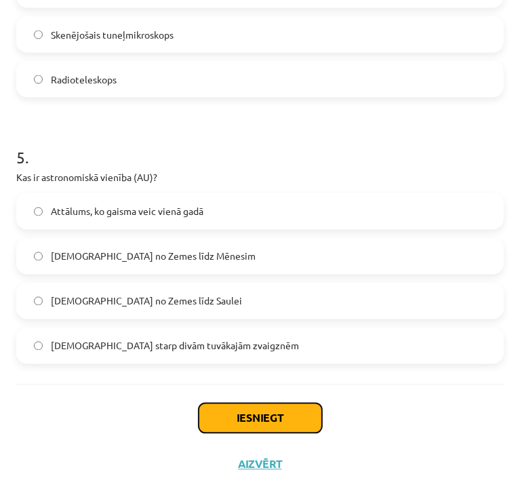
click at [236, 408] on button "Iesniegt" at bounding box center [260, 418] width 123 height 30
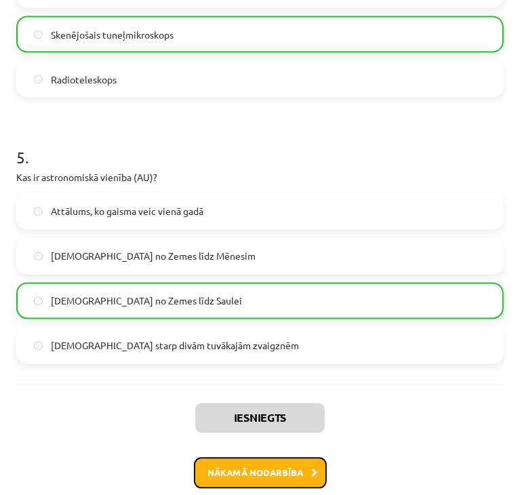
click at [262, 464] on button "Nākamā nodarbība" at bounding box center [260, 473] width 133 height 31
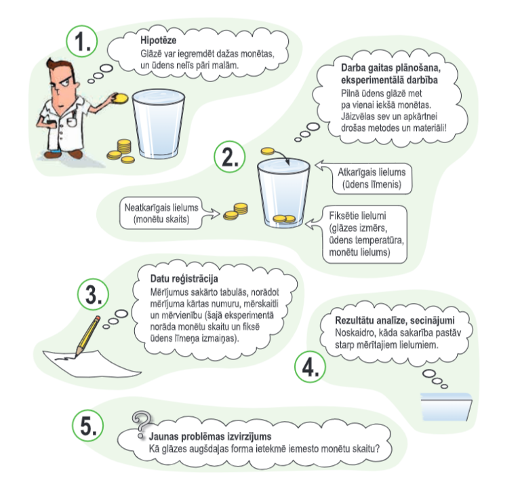
scroll to position [1457, 0]
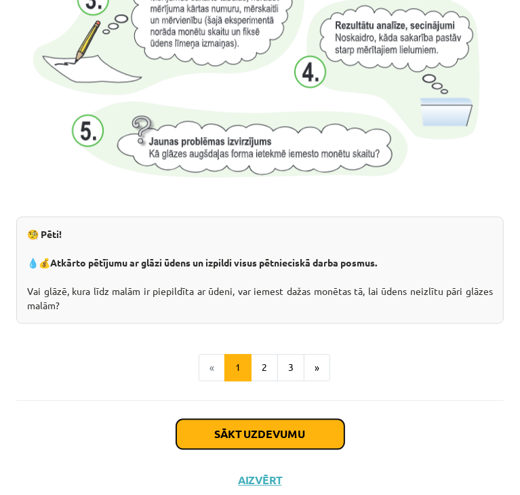
click at [228, 419] on button "Sākt uzdevumu" at bounding box center [260, 434] width 168 height 30
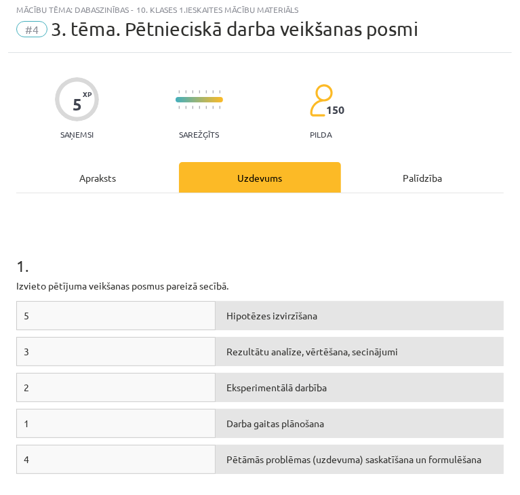
scroll to position [8, 0]
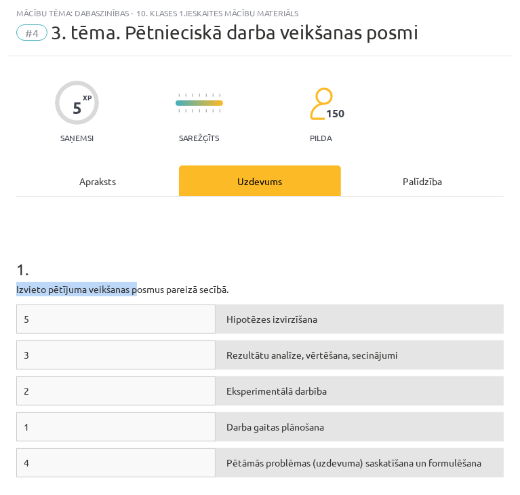
drag, startPoint x: 16, startPoint y: 290, endPoint x: 138, endPoint y: 292, distance: 122.1
click at [138, 292] on p "Izvieto pētījuma veikšanas posmus pareizā secībā." at bounding box center [260, 289] width 488 height 14
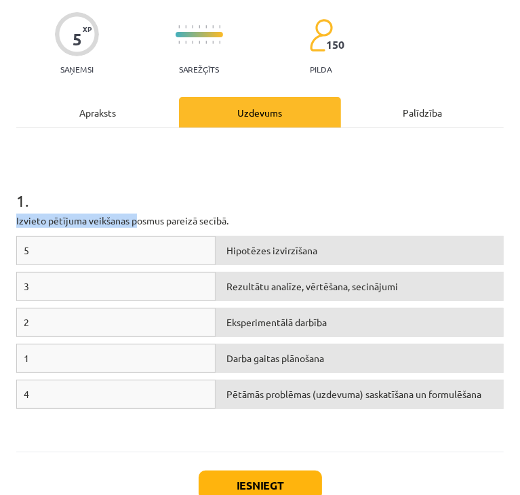
scroll to position [144, 0]
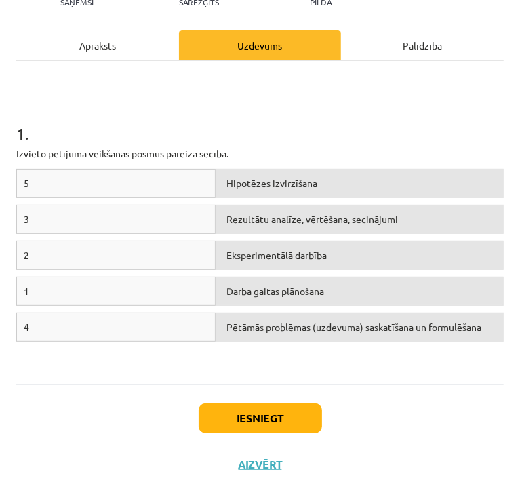
drag, startPoint x: 197, startPoint y: 180, endPoint x: 323, endPoint y: 185, distance: 126.2
click at [323, 185] on div "5 Hipotēzes izvirzīšana" at bounding box center [260, 187] width 488 height 36
click at [151, 176] on div "5" at bounding box center [115, 183] width 199 height 29
click at [229, 180] on span "Hipotēzes izvirzīšana" at bounding box center [271, 183] width 91 height 12
drag, startPoint x: 229, startPoint y: 180, endPoint x: 231, endPoint y: 190, distance: 9.7
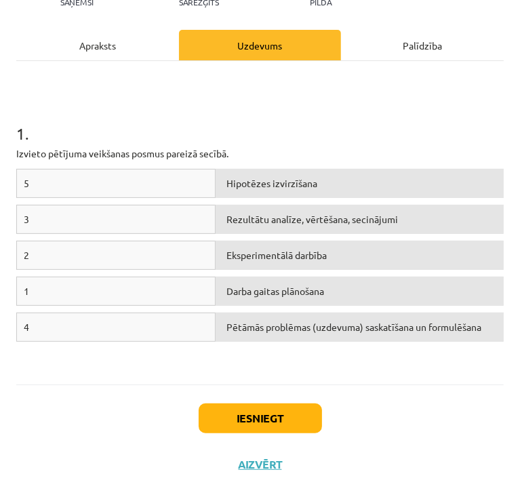
click at [220, 194] on div "Hipotēzes izvirzīšana" at bounding box center [360, 183] width 288 height 29
drag, startPoint x: 160, startPoint y: 321, endPoint x: 235, endPoint y: 326, distance: 74.8
click at [235, 326] on div "4 Pētāmās problēmas (uzdevuma) saskatīšana un formulēšana" at bounding box center [260, 331] width 488 height 36
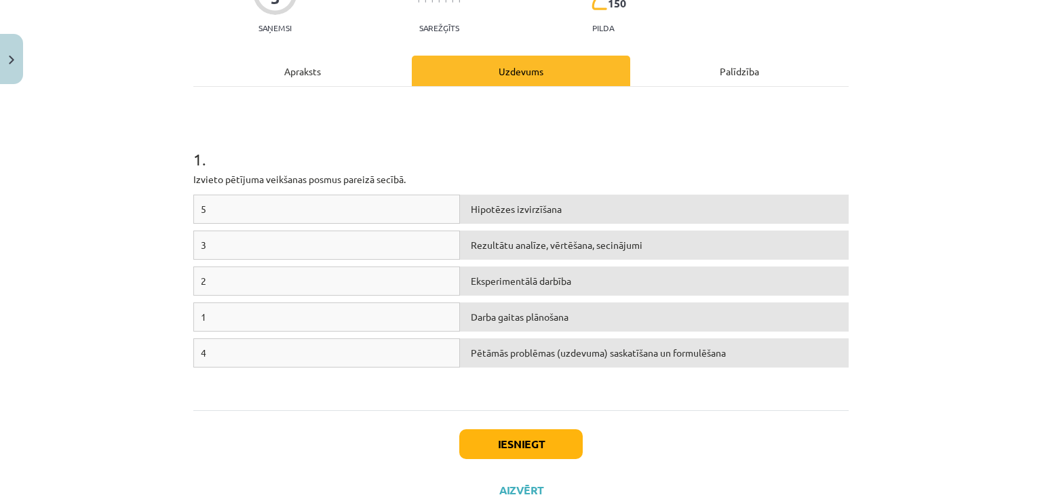
drag, startPoint x: 289, startPoint y: 201, endPoint x: 334, endPoint y: 203, distance: 45.5
click at [334, 203] on div "5" at bounding box center [326, 209] width 266 height 29
click at [335, 204] on div "5" at bounding box center [326, 209] width 266 height 29
click at [447, 207] on div "5" at bounding box center [326, 209] width 266 height 29
drag, startPoint x: 496, startPoint y: 210, endPoint x: 472, endPoint y: 216, distance: 25.2
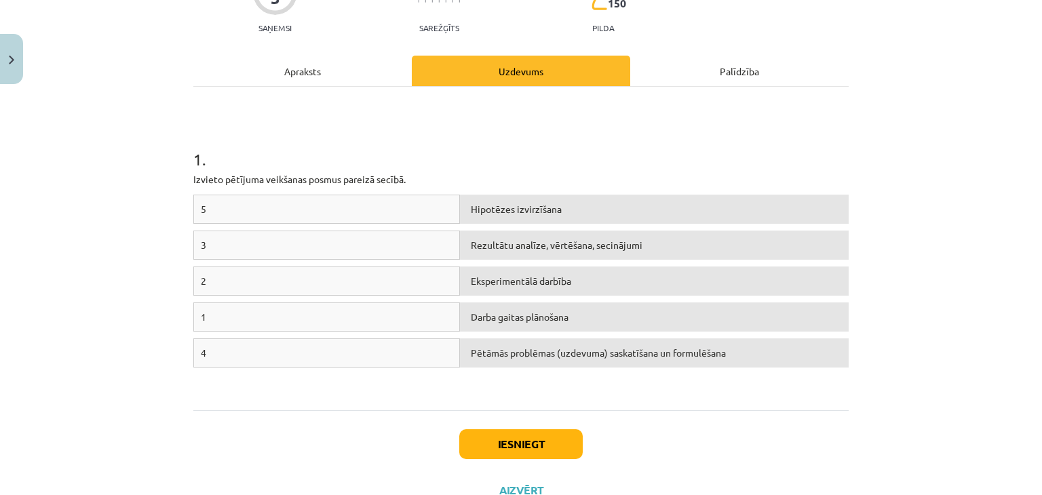
click at [472, 216] on div "Hipotēzes izvirzīšana" at bounding box center [654, 209] width 389 height 29
click at [408, 207] on div "5" at bounding box center [326, 209] width 266 height 29
drag, startPoint x: 403, startPoint y: 207, endPoint x: 412, endPoint y: 206, distance: 8.9
click at [408, 207] on div "5" at bounding box center [326, 209] width 266 height 29
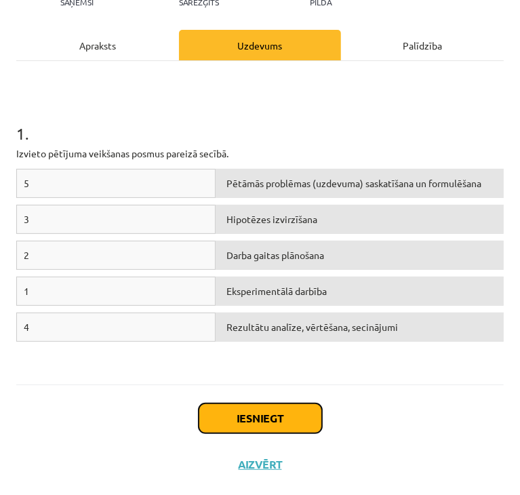
click at [272, 431] on button "Iesniegt" at bounding box center [260, 418] width 123 height 30
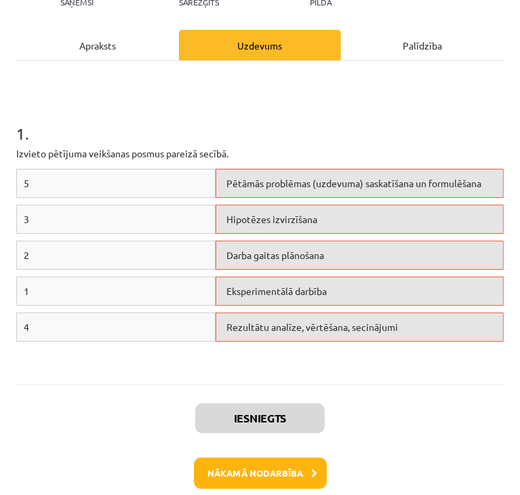
click at [317, 182] on span "Pētāmās problēmas (uzdevuma) saskatīšana un formulēšana" at bounding box center [353, 183] width 255 height 12
click at [271, 481] on button "Nākamā nodarbība" at bounding box center [260, 473] width 133 height 31
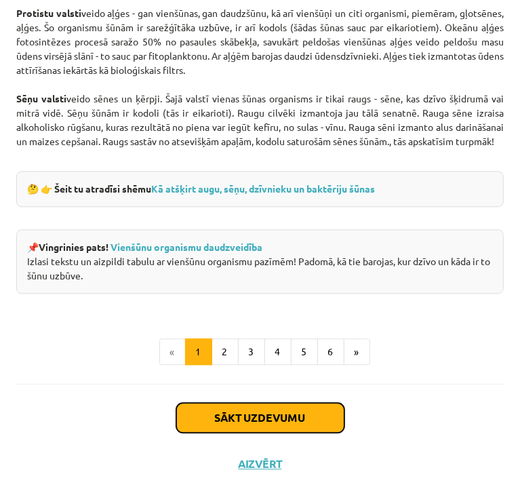
click at [241, 410] on button "Sākt uzdevumu" at bounding box center [260, 418] width 168 height 30
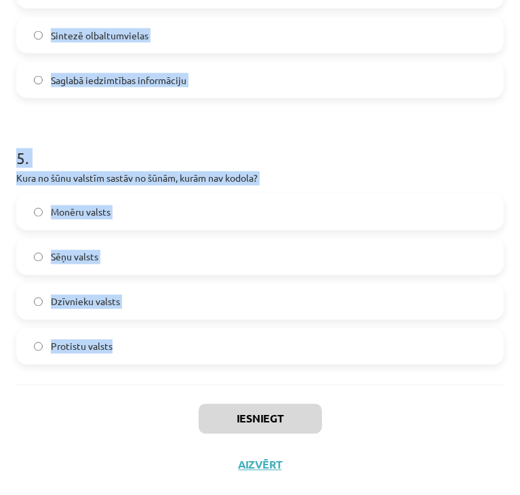
scroll to position [1185, 0]
drag, startPoint x: 18, startPoint y: 291, endPoint x: 231, endPoint y: 319, distance: 214.7
copy form "Kas notiek fotosintēzes procesā? Enerģijas ieguve elpošanas procesā Ogļhidrātu …"
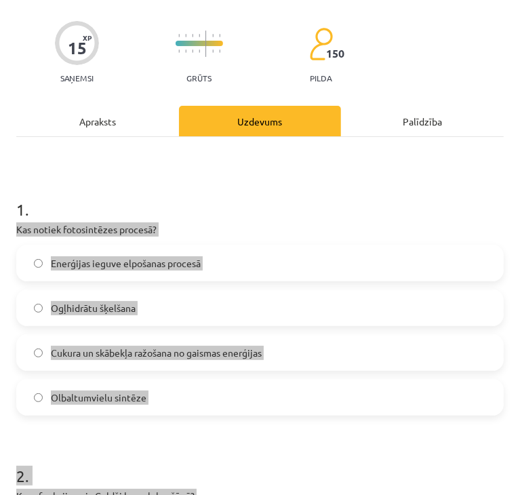
scroll to position [0, 0]
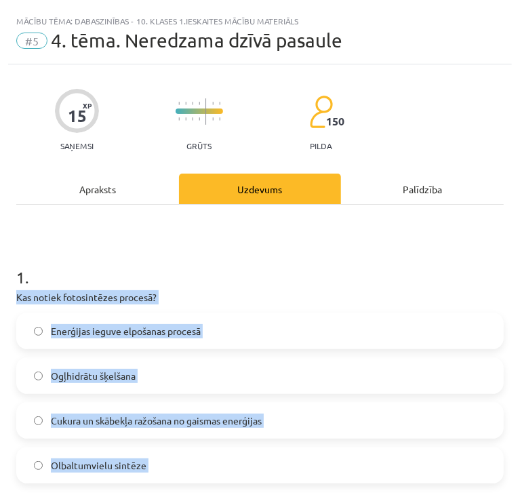
click at [70, 414] on span "Cukura un skābekļa ražošana no gaismas enerģijas" at bounding box center [156, 421] width 211 height 14
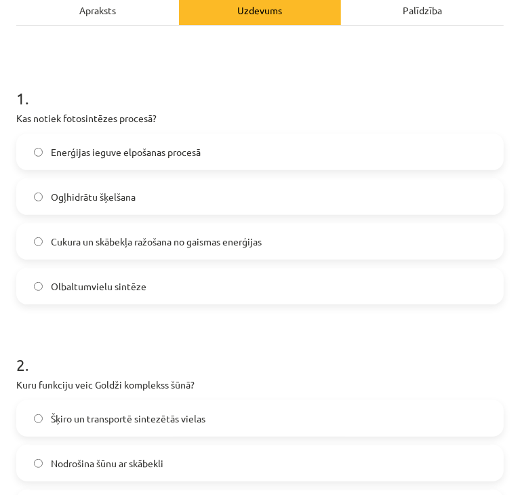
scroll to position [203, 0]
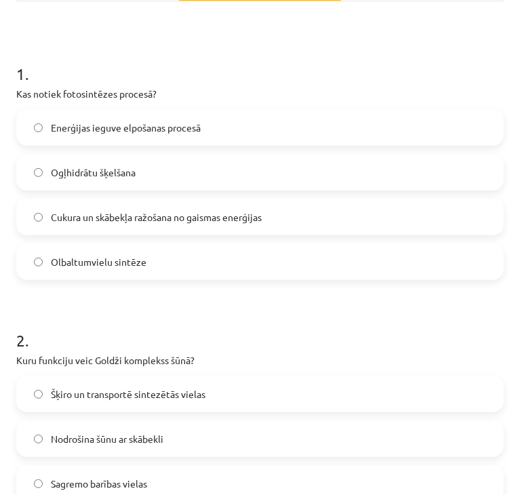
click at [62, 398] on span "Šķiro un transportē sintezētās vielas" at bounding box center [128, 394] width 155 height 14
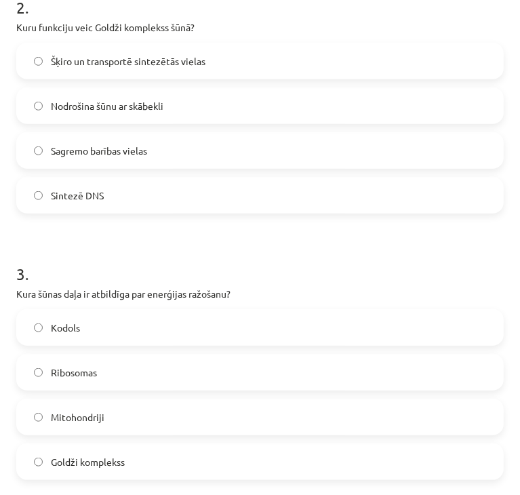
scroll to position [542, 0]
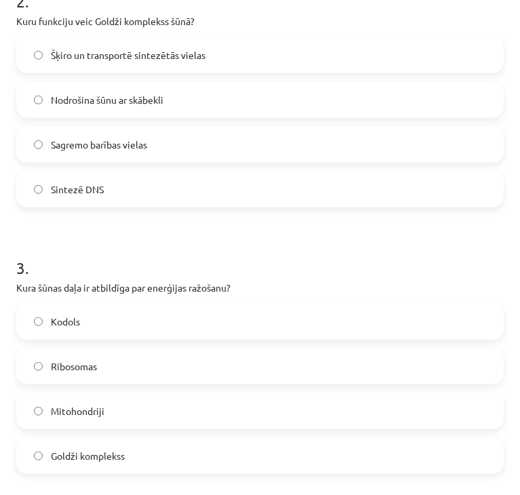
click at [43, 429] on div "Kodols Ribosomas Mitohondriji Goldži komplekss" at bounding box center [260, 388] width 488 height 171
click at [44, 410] on label "Mitohondriji" at bounding box center [260, 411] width 485 height 34
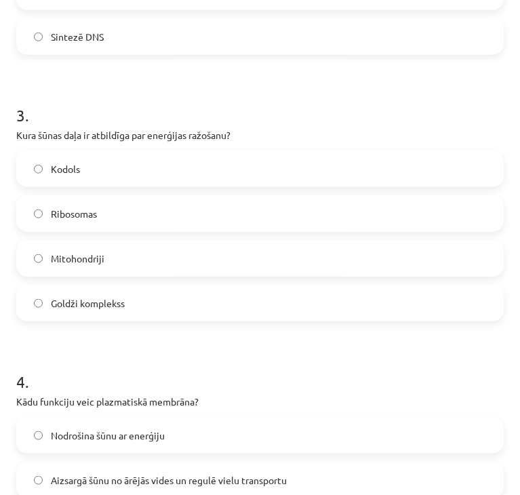
scroll to position [882, 0]
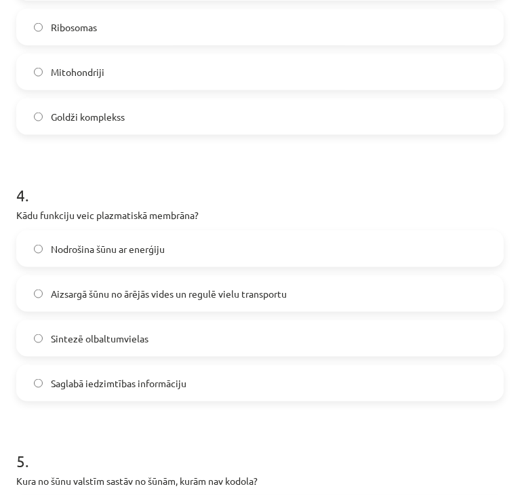
click at [79, 290] on span "Aizsargā šūnu no ārējās vides un regulē vielu transportu" at bounding box center [169, 294] width 236 height 14
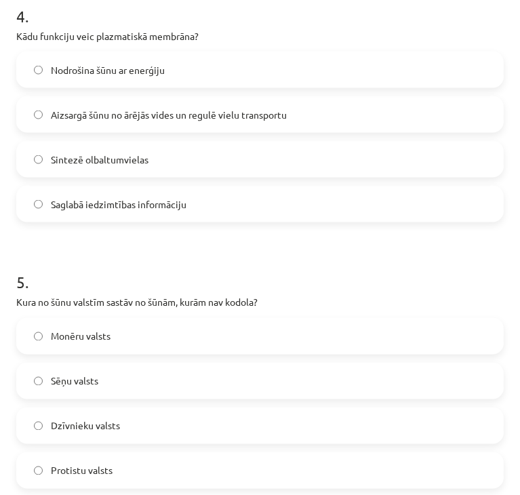
scroll to position [1085, 0]
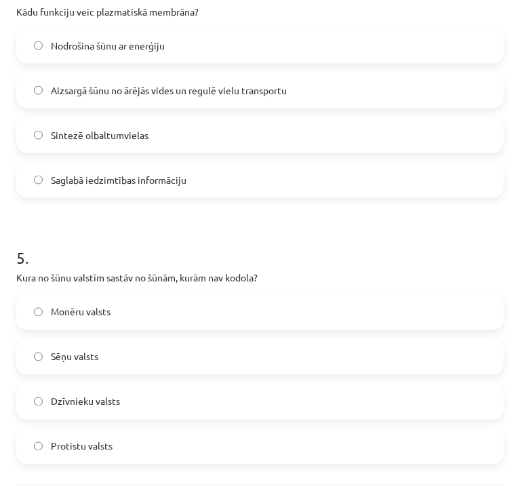
click at [110, 318] on span "Monēru valsts" at bounding box center [81, 312] width 60 height 14
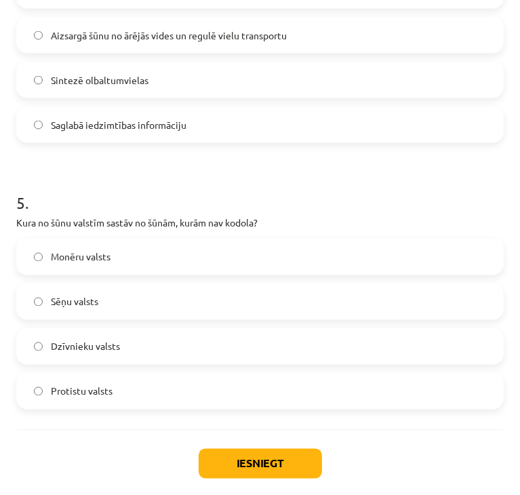
scroll to position [1185, 0]
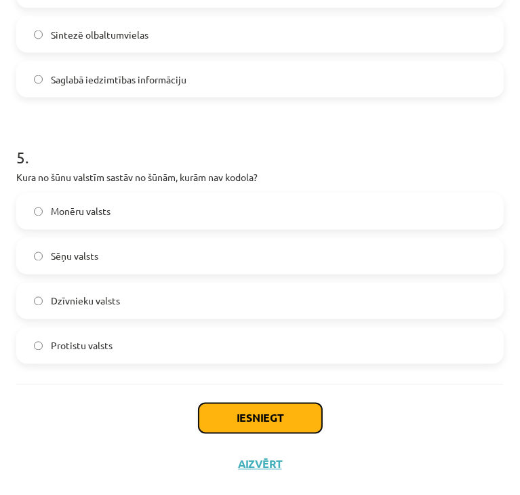
click at [212, 404] on button "Iesniegt" at bounding box center [260, 418] width 123 height 30
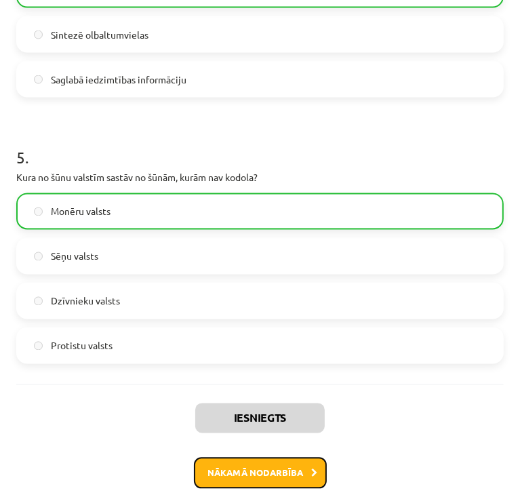
click at [227, 469] on button "Nākamā nodarbība" at bounding box center [260, 473] width 133 height 31
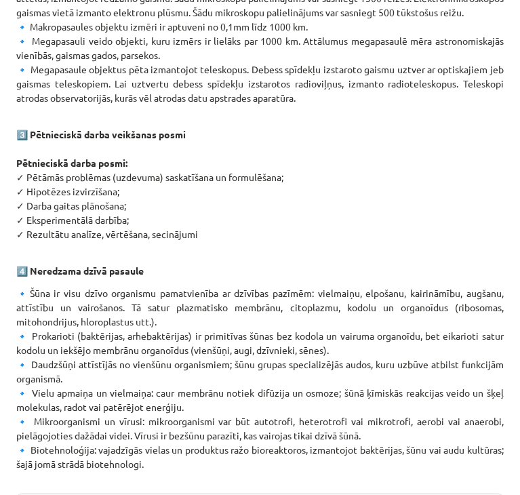
scroll to position [899, 0]
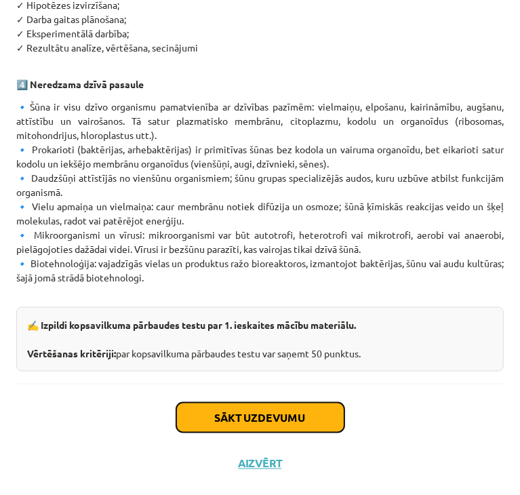
click at [242, 408] on button "Sākt uzdevumu" at bounding box center [260, 418] width 168 height 30
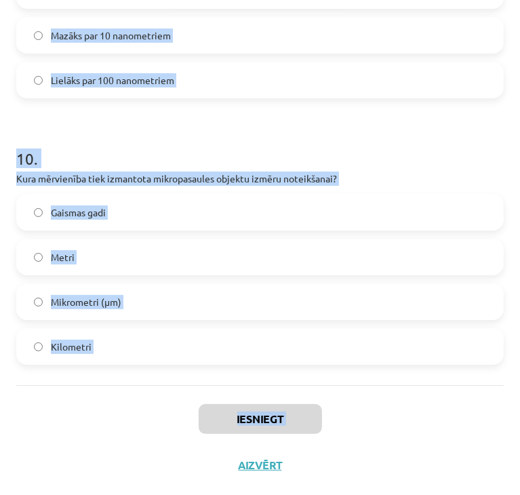
scroll to position [2533, 0]
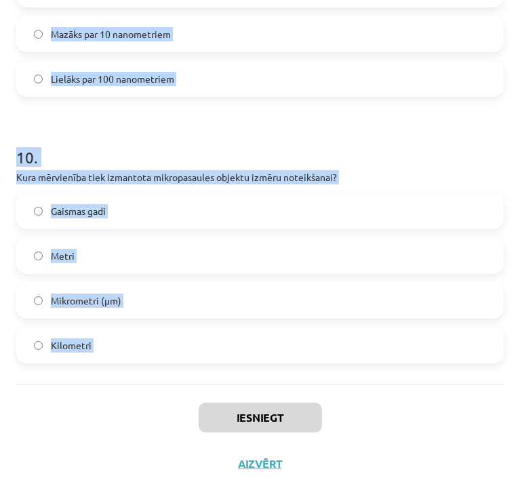
drag, startPoint x: 18, startPoint y: 288, endPoint x: 193, endPoint y: 401, distance: 208.8
copy form "Kurš no šiem instrumentiem darbojas kosmosā kopš 1990. gada un ir devusi daudzu…"
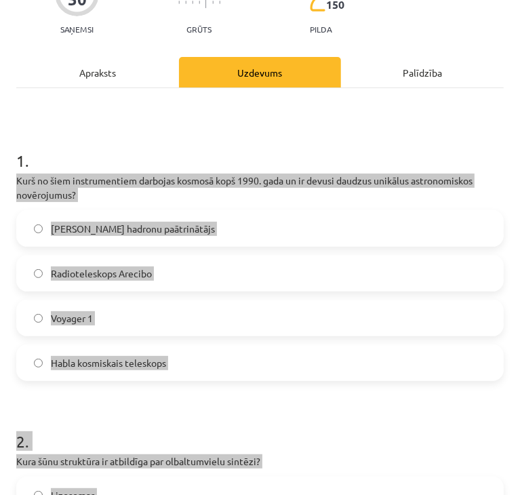
scroll to position [136, 0]
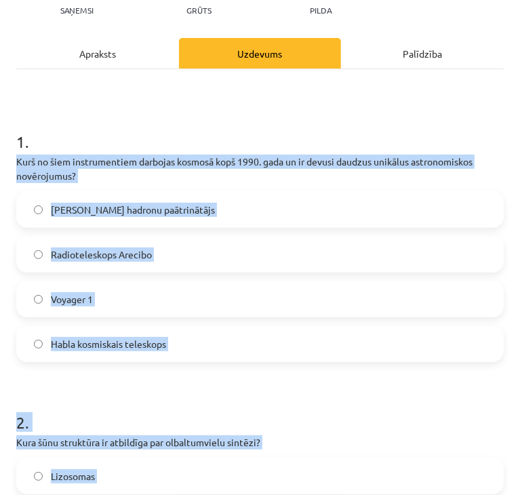
click at [122, 350] on span "Habla kosmiskais teleskops" at bounding box center [108, 344] width 115 height 14
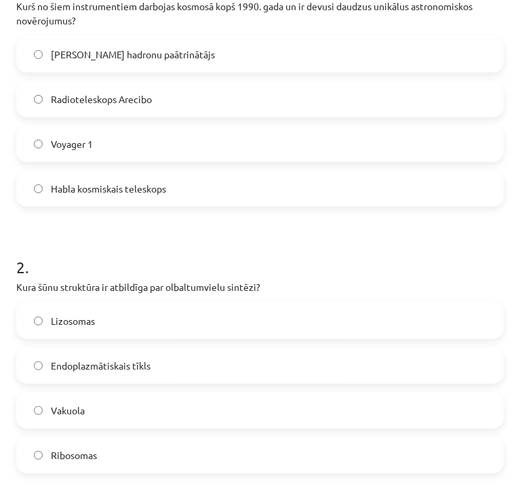
scroll to position [407, 0]
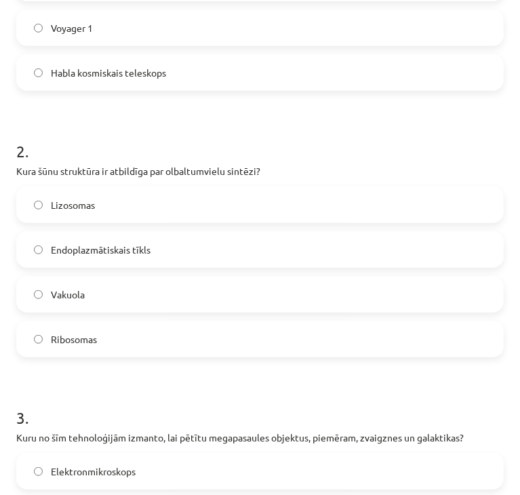
click at [68, 350] on label "Ribosomas" at bounding box center [260, 339] width 485 height 34
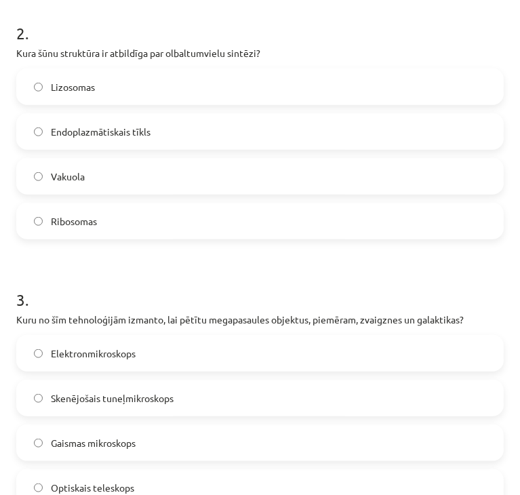
scroll to position [610, 0]
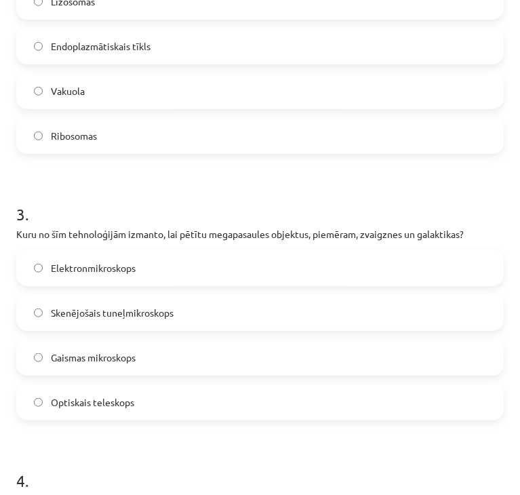
click at [96, 395] on label "Optiskais teleskops" at bounding box center [260, 402] width 485 height 34
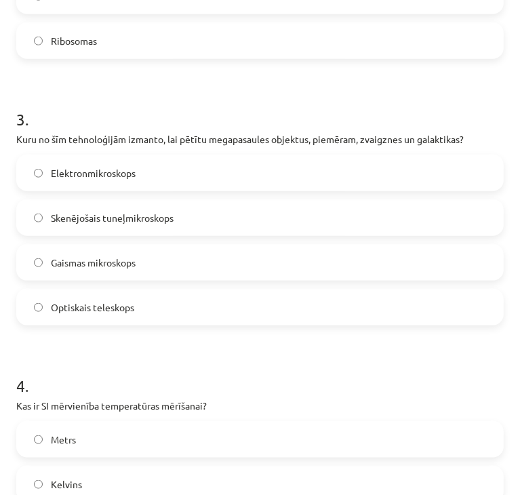
scroll to position [814, 0]
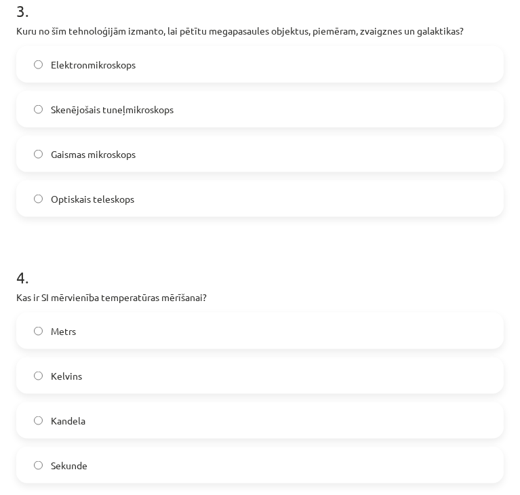
click at [104, 382] on label "Kelvins" at bounding box center [260, 376] width 485 height 34
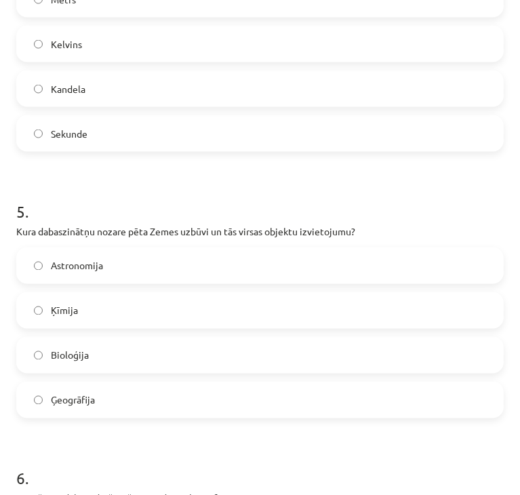
scroll to position [1153, 0]
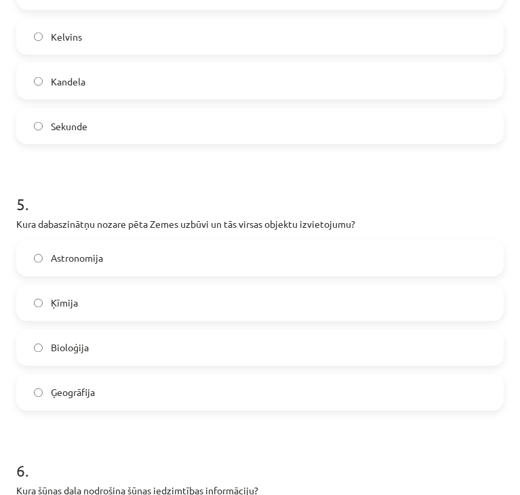
click at [79, 393] on span "Ģeogrāfija" at bounding box center [73, 393] width 44 height 14
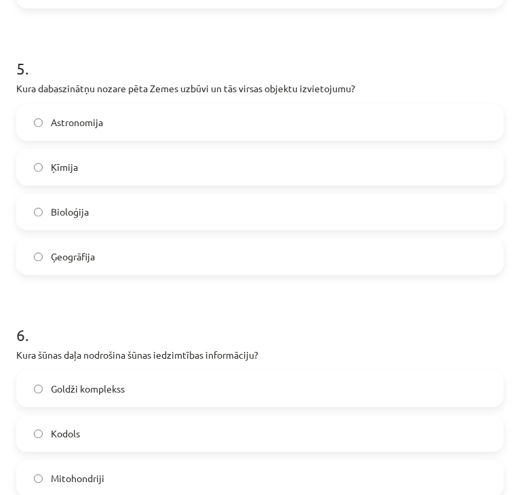
scroll to position [1356, 0]
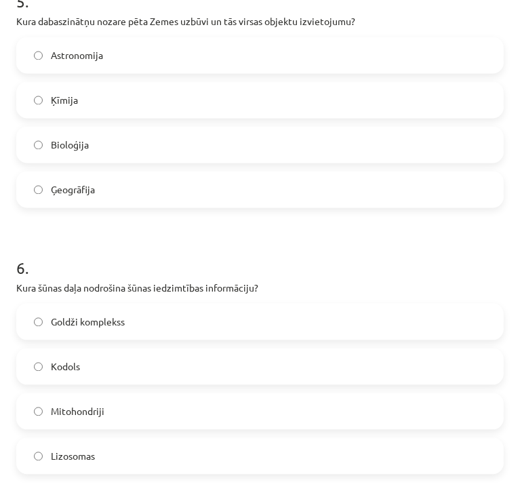
click at [85, 370] on label "Kodols" at bounding box center [260, 366] width 485 height 34
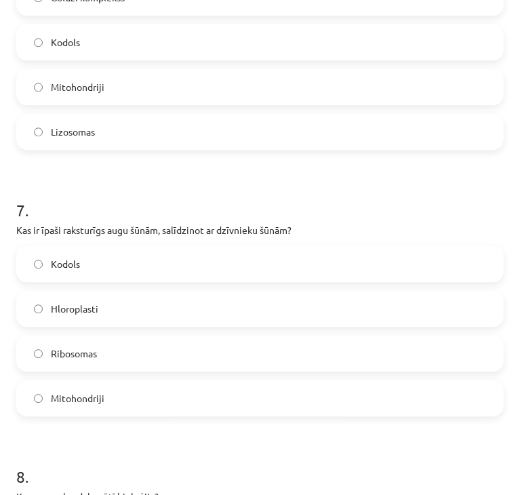
scroll to position [1695, 0]
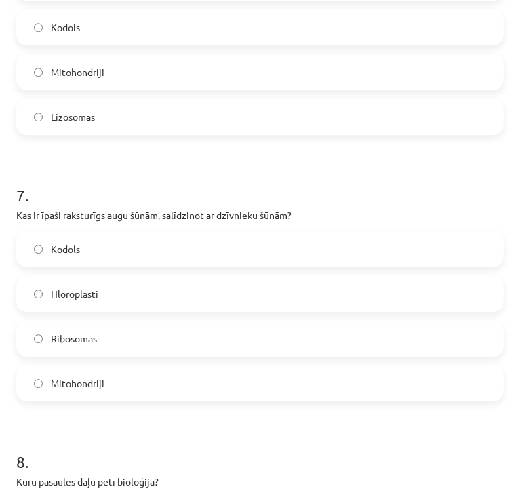
click at [90, 303] on label "Hloroplasti" at bounding box center [260, 294] width 485 height 34
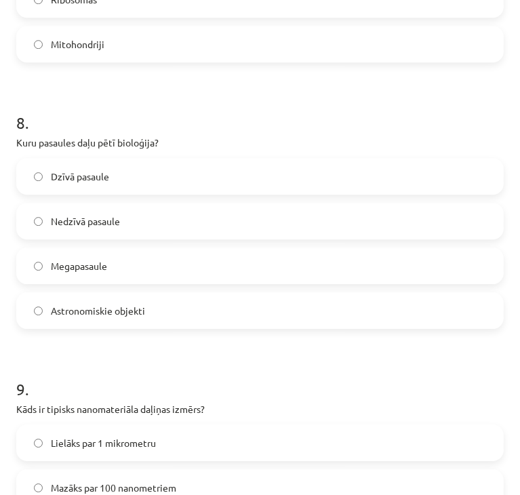
click at [111, 174] on label "Dzīvā pasaule" at bounding box center [260, 176] width 485 height 34
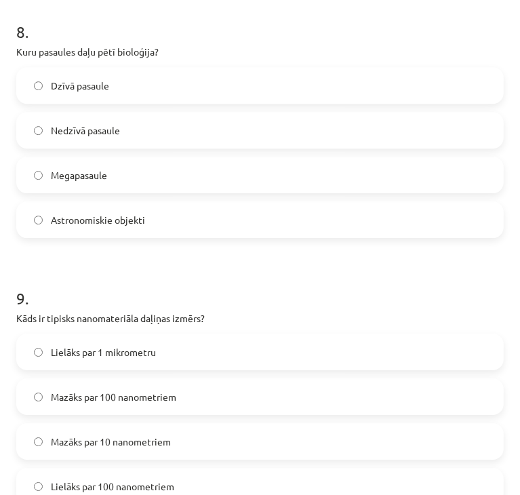
scroll to position [2238, 0]
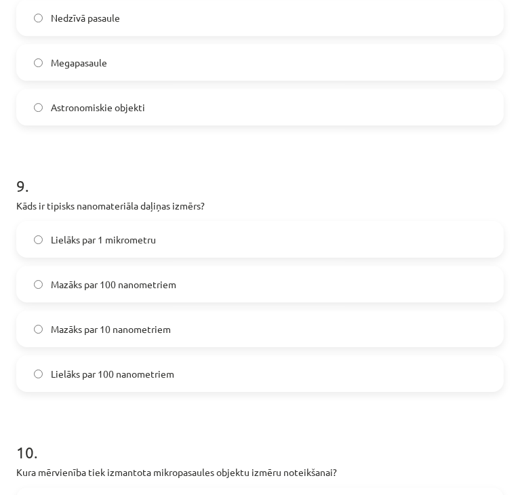
click at [159, 284] on span "Mazāks par 100 nanometriem" at bounding box center [113, 284] width 125 height 14
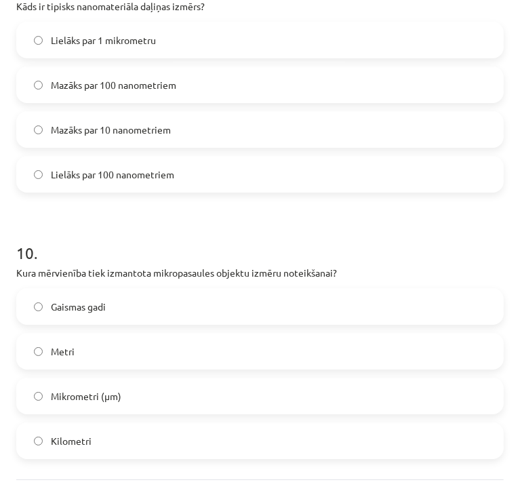
scroll to position [2533, 0]
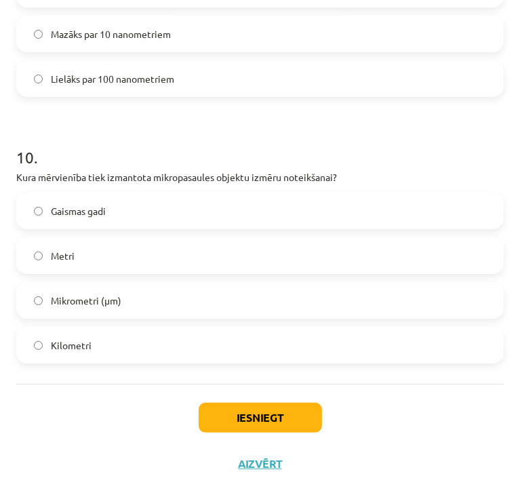
click at [136, 294] on label "Mikrometri (μm)" at bounding box center [260, 300] width 485 height 34
click at [256, 421] on button "Iesniegt" at bounding box center [260, 418] width 123 height 30
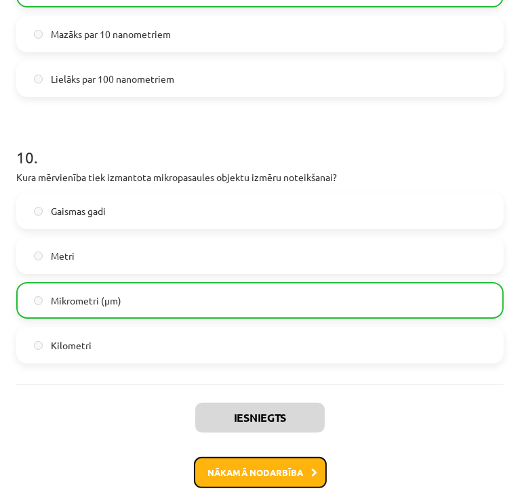
click at [250, 467] on button "Nākamā nodarbība" at bounding box center [260, 472] width 133 height 31
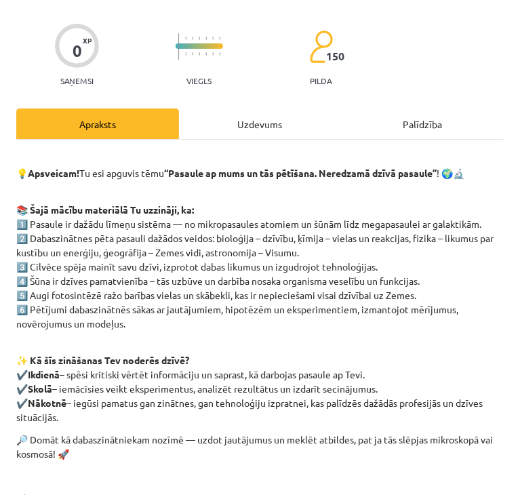
scroll to position [8, 0]
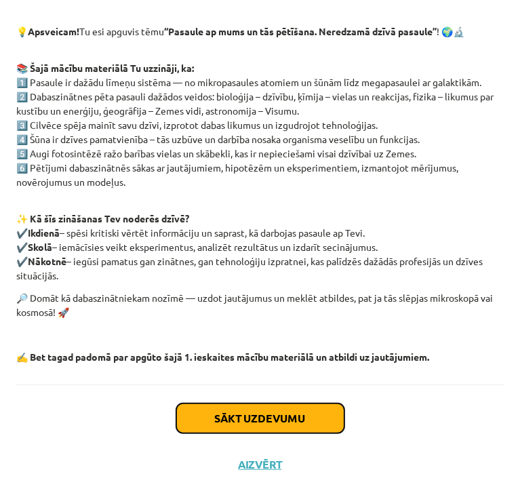
click at [212, 418] on button "Sākt uzdevumu" at bounding box center [260, 418] width 168 height 30
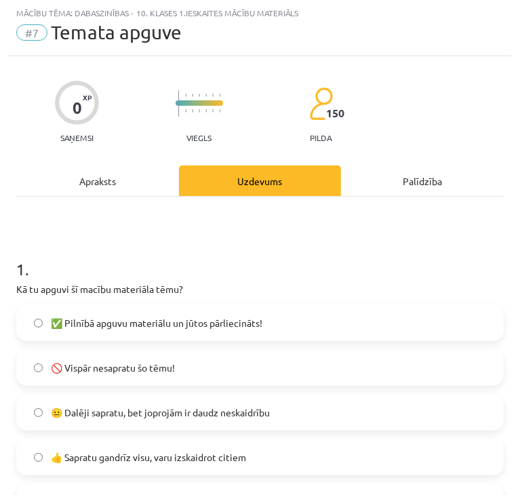
click at [37, 465] on label "👍 Sapratu gandrīz visu, varu izskaidrot citiem" at bounding box center [260, 457] width 485 height 34
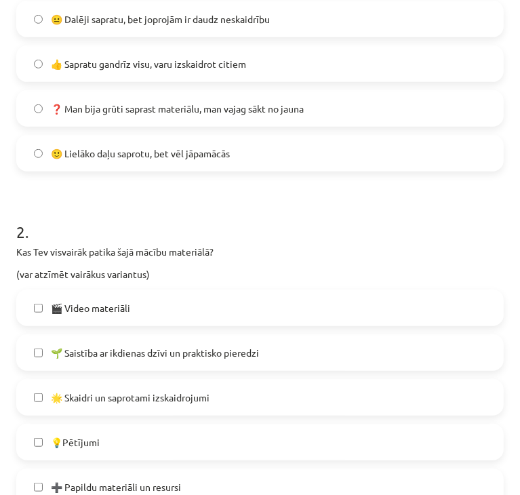
scroll to position [415, 0]
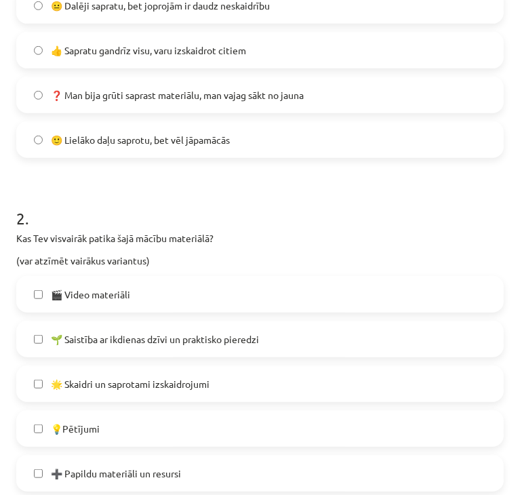
click at [37, 348] on label "🌱 Saistība ar ikdienas dzīvi un praktisko pieredzi" at bounding box center [260, 339] width 485 height 34
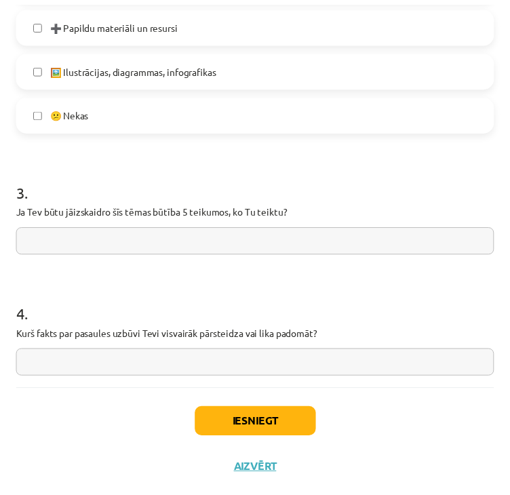
scroll to position [871, 0]
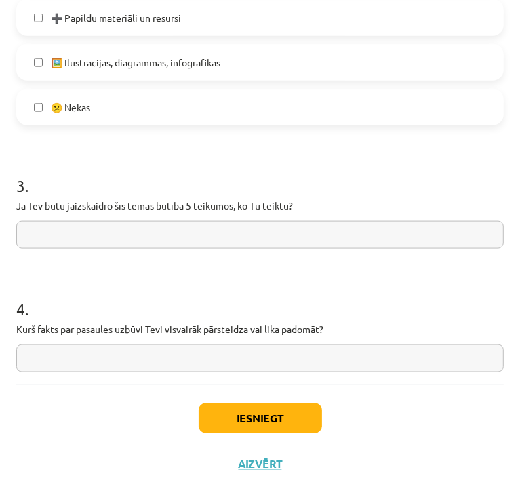
click at [81, 231] on input "text" at bounding box center [260, 235] width 488 height 28
click at [219, 414] on button "Iesniegt" at bounding box center [260, 418] width 123 height 30
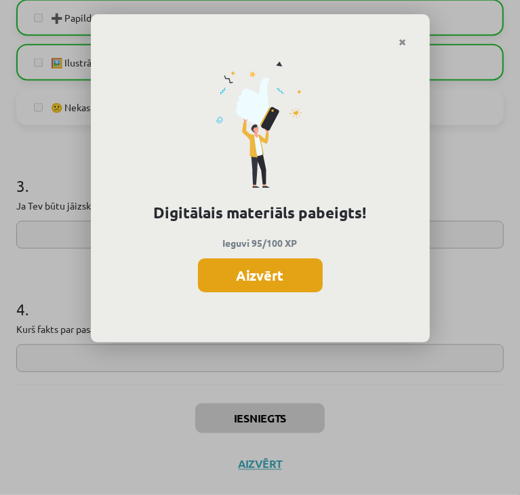
click at [260, 264] on button "Aizvērt" at bounding box center [260, 275] width 125 height 34
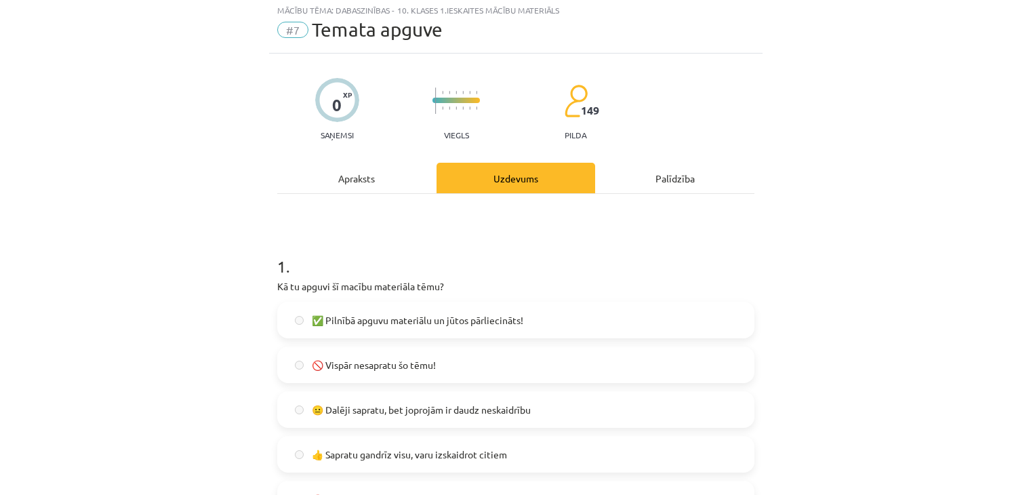
scroll to position [0, 0]
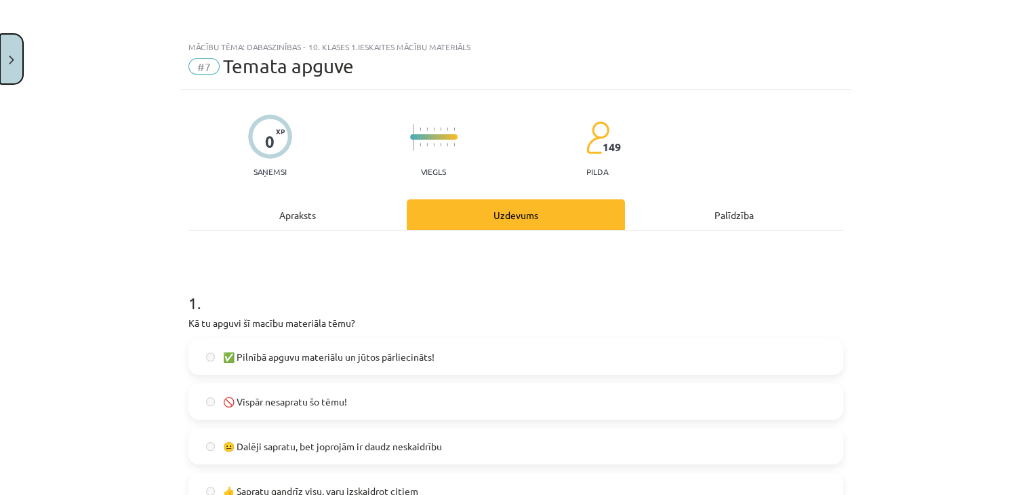
click at [0, 73] on button "Close" at bounding box center [11, 59] width 23 height 50
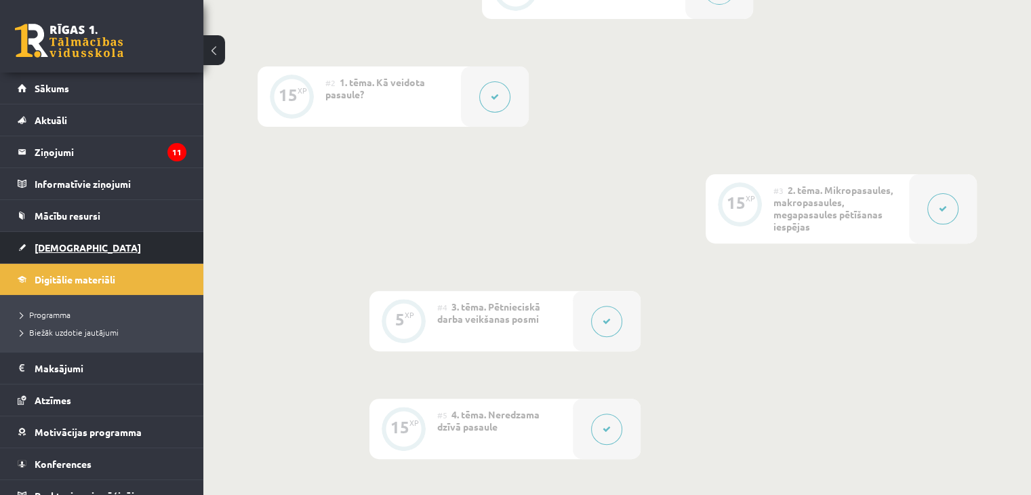
click at [93, 256] on link "[DEMOGRAPHIC_DATA]" at bounding box center [102, 247] width 169 height 31
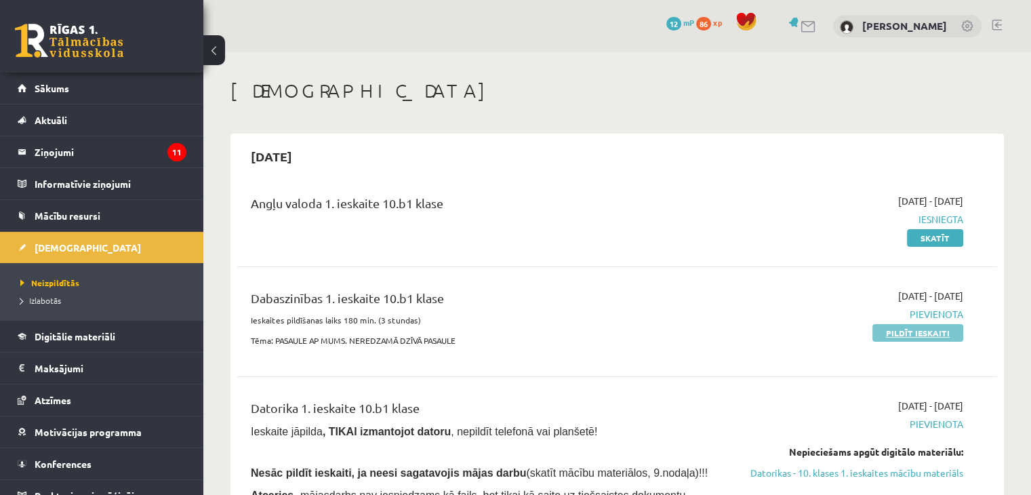
click at [519, 326] on link "Pildīt ieskaiti" at bounding box center [918, 333] width 91 height 18
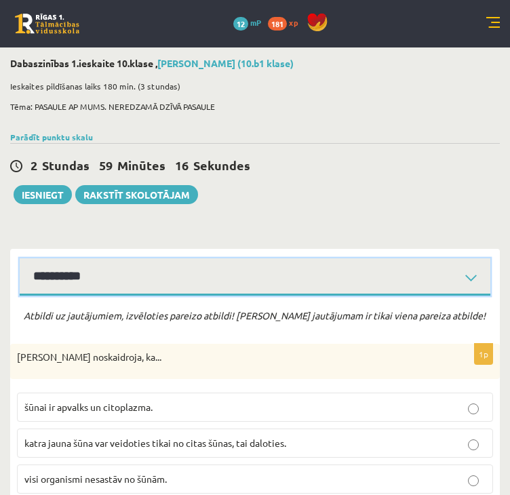
click at [170, 273] on select "**********" at bounding box center [255, 276] width 471 height 37
click at [20, 258] on select "**********" at bounding box center [255, 276] width 471 height 37
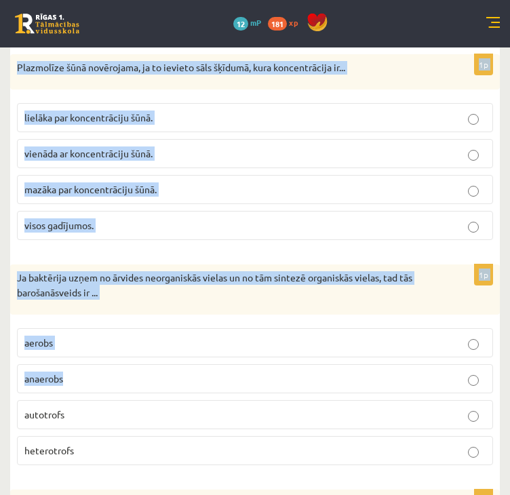
scroll to position [4065, 0]
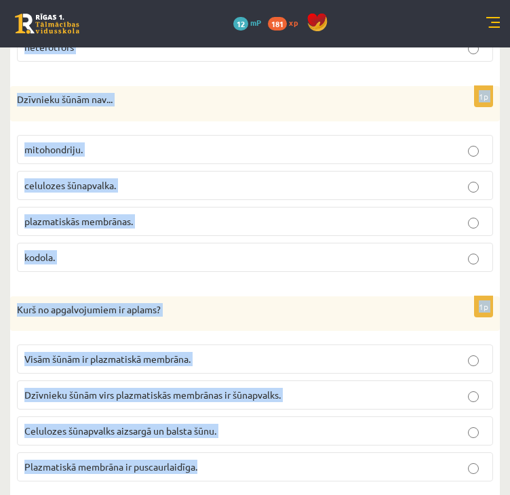
drag, startPoint x: 20, startPoint y: 291, endPoint x: 252, endPoint y: 447, distance: 279.5
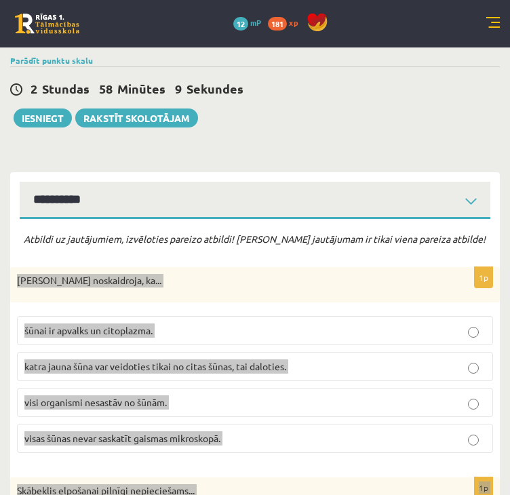
scroll to position [136, 0]
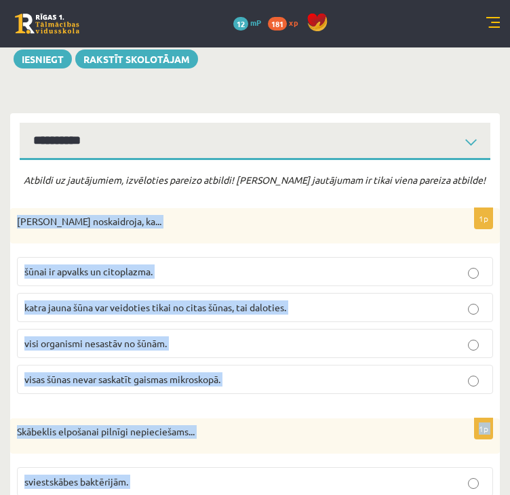
click at [214, 220] on p "[PERSON_NAME] noskaidroja, ka..." at bounding box center [221, 222] width 408 height 14
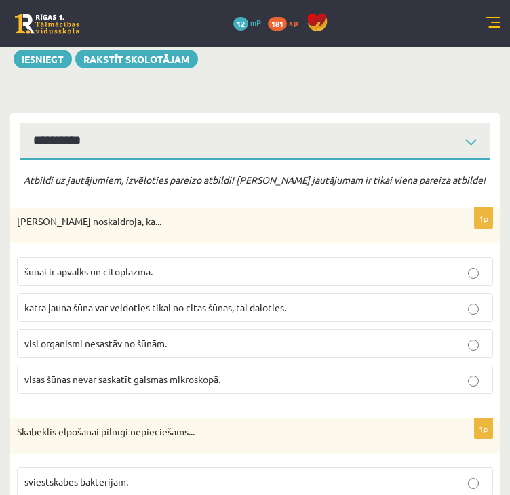
click at [145, 304] on span "katra jauna šūna var veidoties tikai no citas šūnas, tai daloties." at bounding box center [155, 307] width 262 height 12
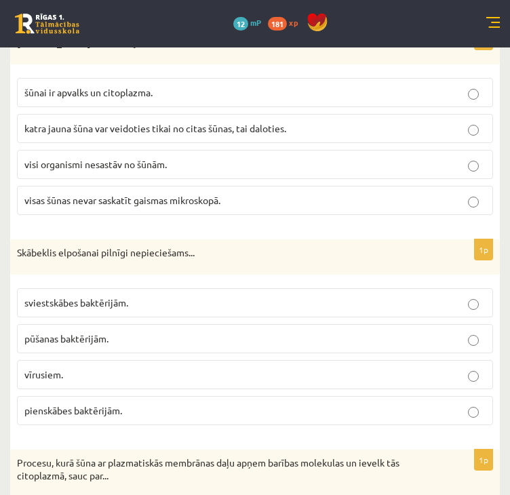
scroll to position [339, 0]
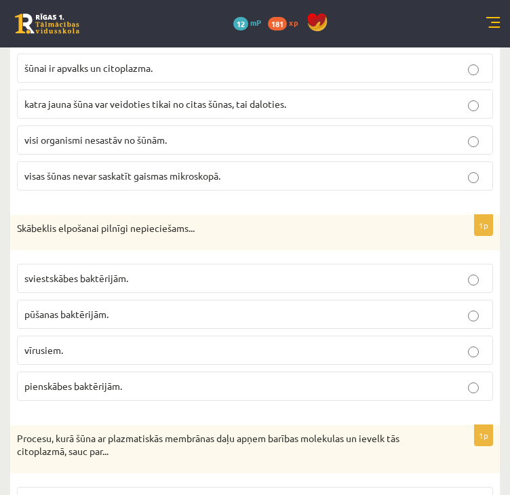
click at [119, 269] on label "sviestskābes baktērijām." at bounding box center [255, 278] width 476 height 29
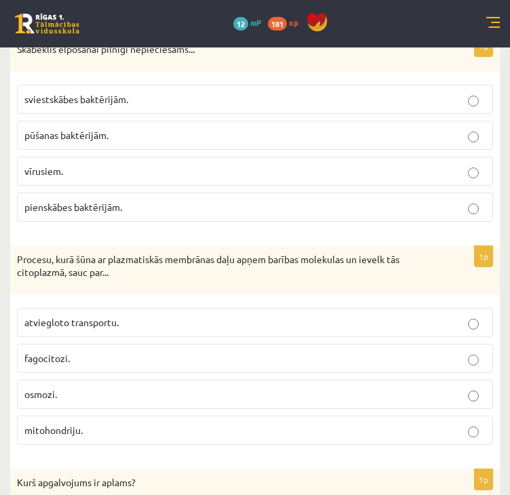
scroll to position [542, 0]
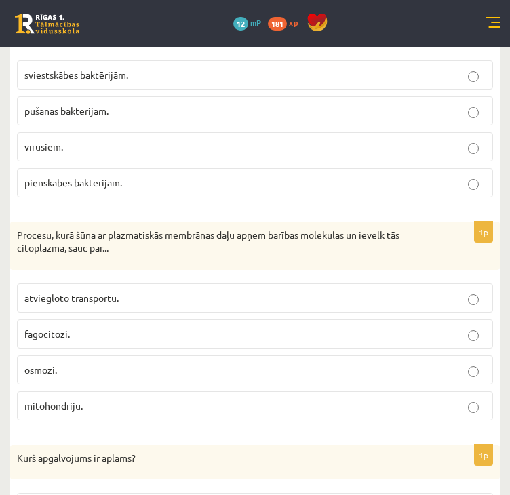
click at [106, 332] on p "fagocitozi." at bounding box center [254, 334] width 461 height 14
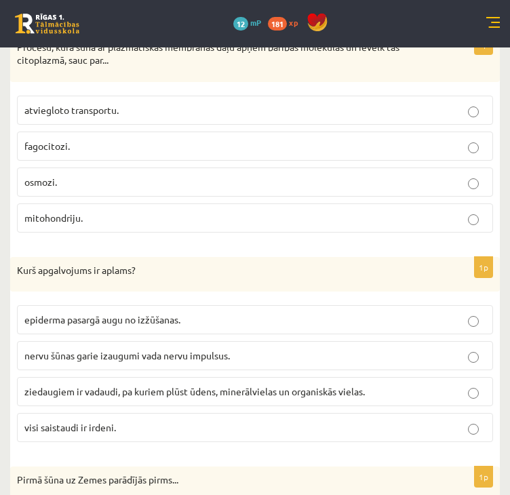
scroll to position [746, 0]
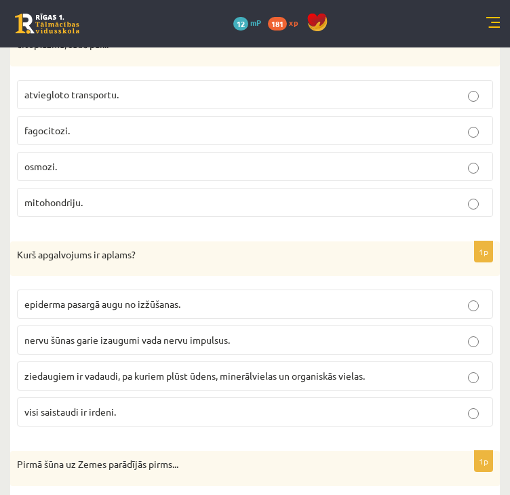
click at [91, 405] on span "visi saistaudi ir irdeni." at bounding box center [70, 411] width 92 height 12
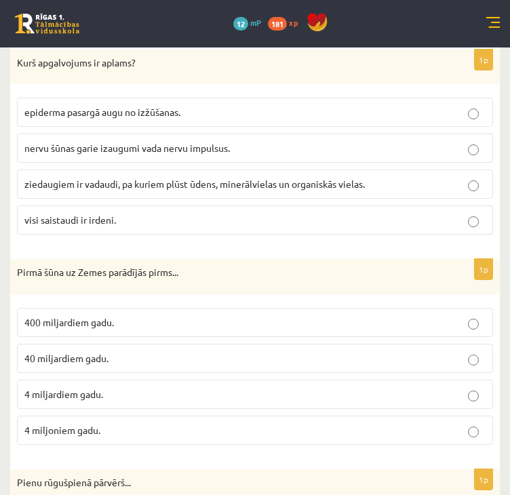
scroll to position [1017, 0]
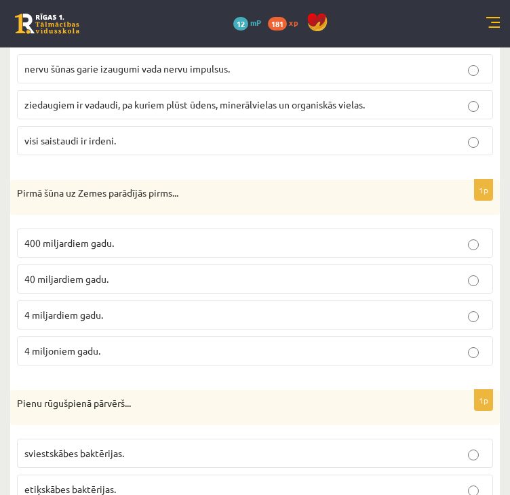
click at [75, 317] on label "4 miljardiem gadu." at bounding box center [255, 314] width 476 height 29
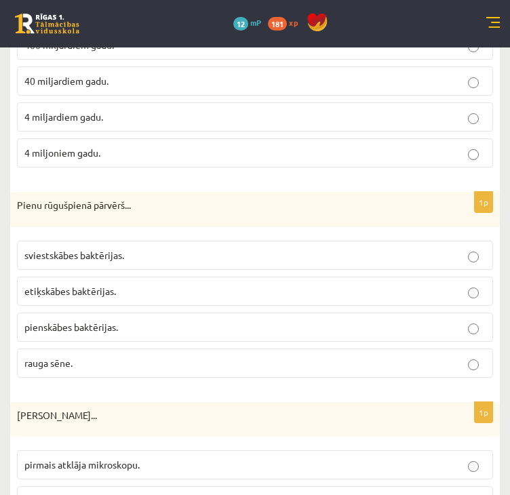
scroll to position [1221, 0]
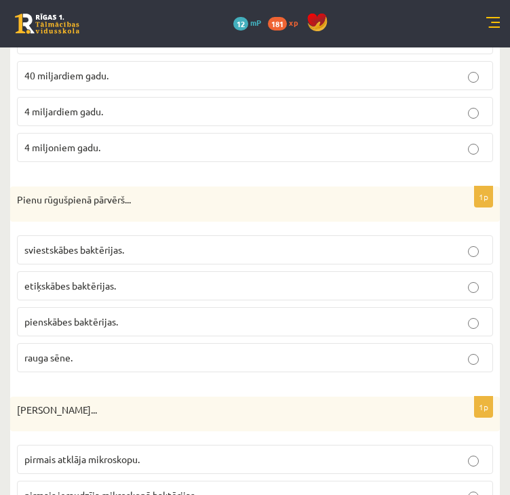
click at [119, 321] on p "pienskābes baktērijas." at bounding box center [254, 322] width 461 height 14
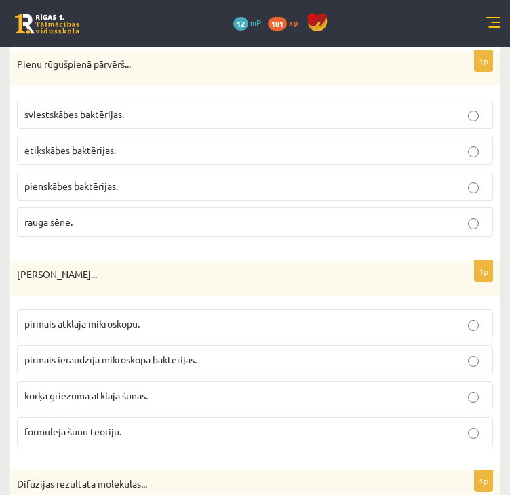
scroll to position [1424, 0]
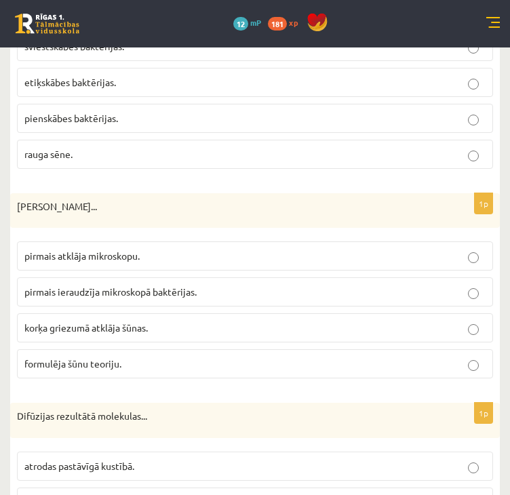
click at [108, 321] on span "korķa griezumā atklāja šūnas." at bounding box center [85, 327] width 123 height 12
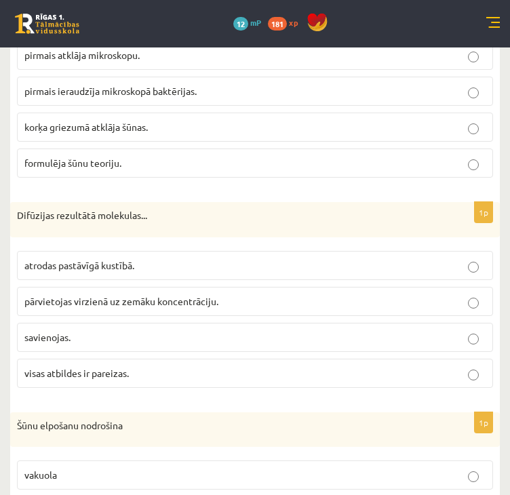
scroll to position [1627, 0]
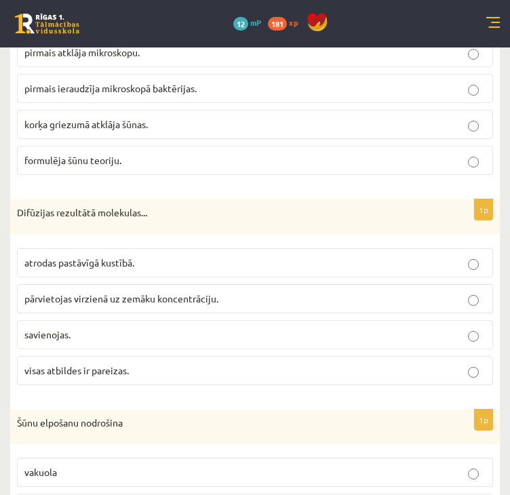
click at [96, 292] on span "pārvietojas virzienā uz zemāku koncentrāciju." at bounding box center [121, 298] width 194 height 12
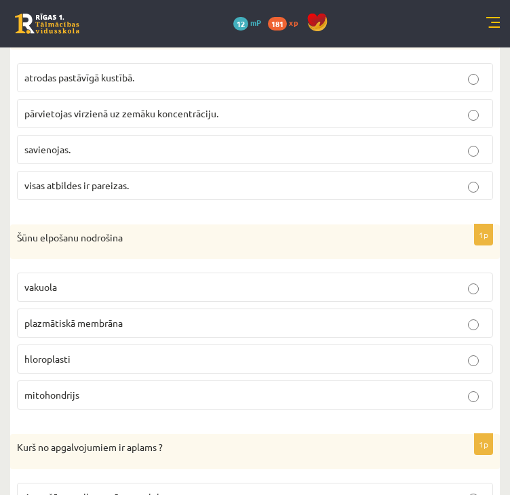
scroll to position [1831, 0]
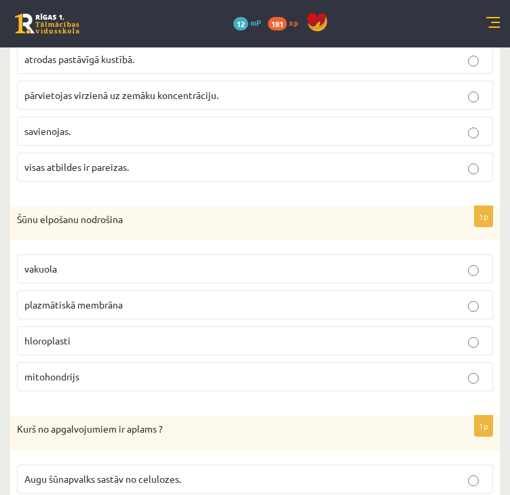
click at [104, 370] on p "mitohondrijs" at bounding box center [254, 377] width 461 height 14
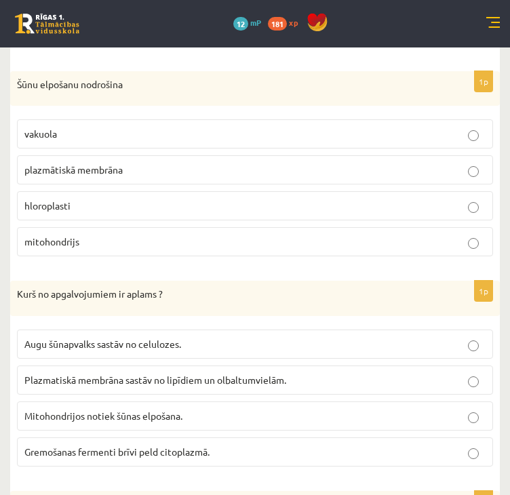
scroll to position [1966, 0]
click at [114, 447] on p "Gremošanas fermenti brīvi peld citoplazmā." at bounding box center [254, 451] width 461 height 14
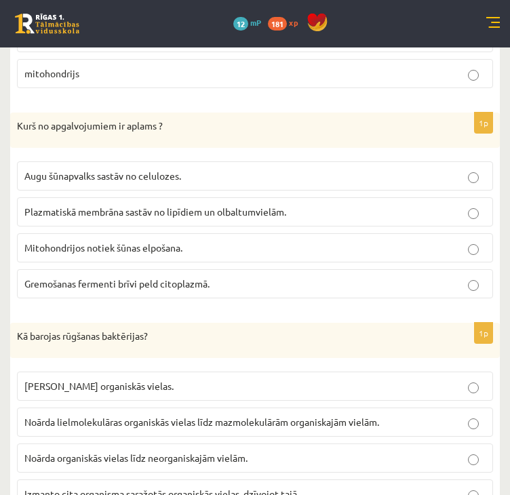
scroll to position [2170, 0]
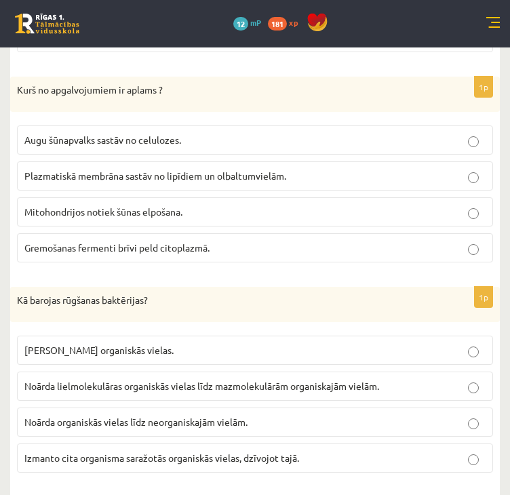
click at [77, 380] on span "Noārda lielmolekulāras organiskās vielas līdz mazmolekulārām organiskajām vielā…" at bounding box center [201, 386] width 355 height 12
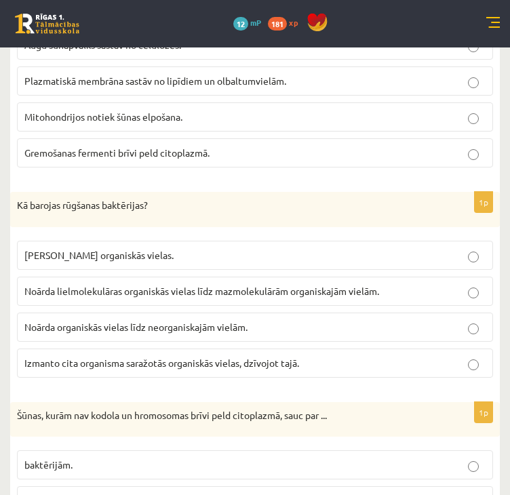
scroll to position [2373, 0]
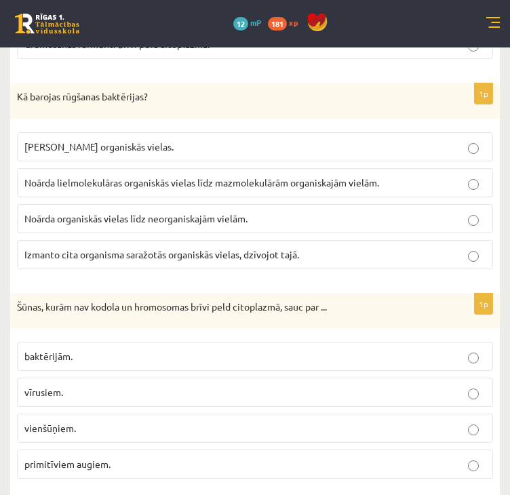
click at [78, 349] on p "baktērijām." at bounding box center [254, 356] width 461 height 14
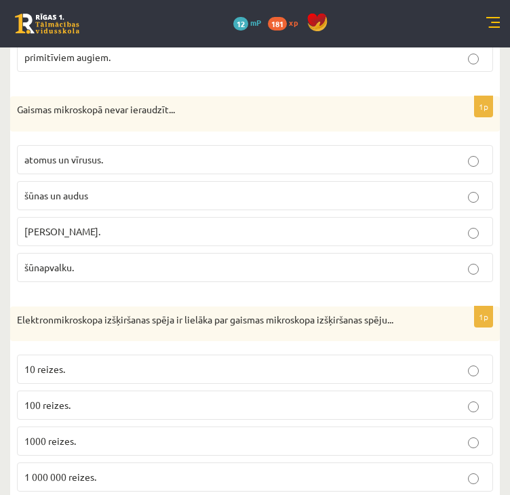
click at [93, 153] on span "atomus un vīrusus." at bounding box center [63, 159] width 79 height 12
click at [81, 434] on p "1000 reizes." at bounding box center [254, 441] width 461 height 14
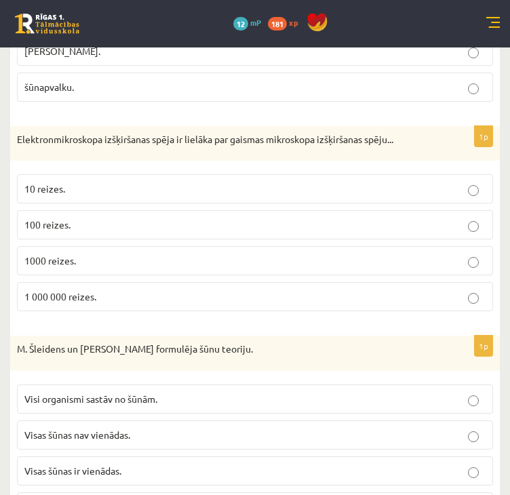
scroll to position [2984, 0]
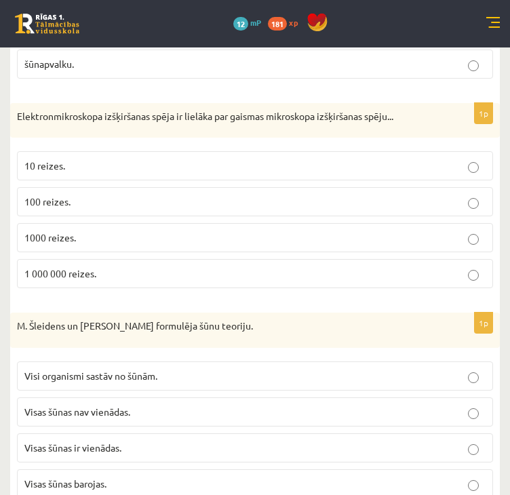
click at [118, 370] on span "Visi organismi sastāv no šūnām." at bounding box center [90, 376] width 133 height 12
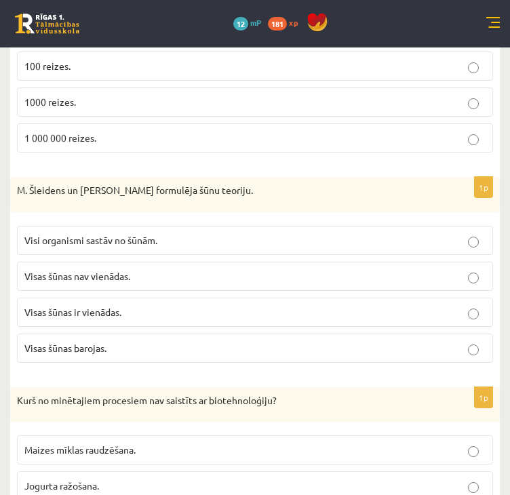
scroll to position [3255, 0]
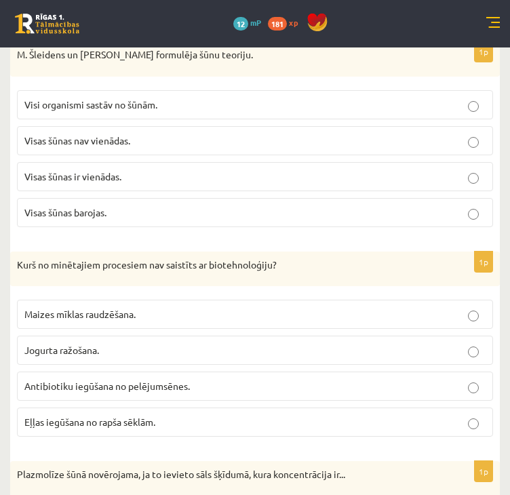
click at [79, 416] on span "Eļļas iegūšana no rapša sēklām." at bounding box center [89, 422] width 131 height 12
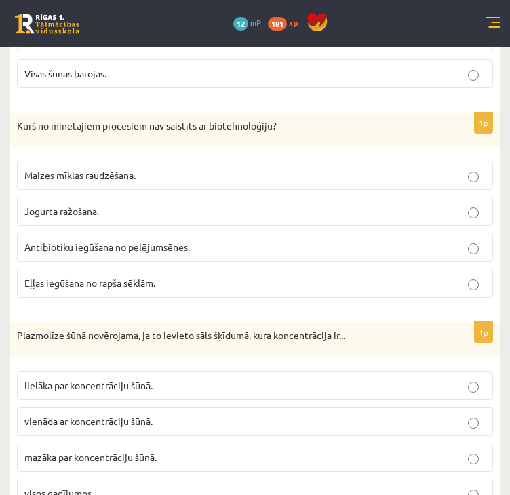
scroll to position [3458, 0]
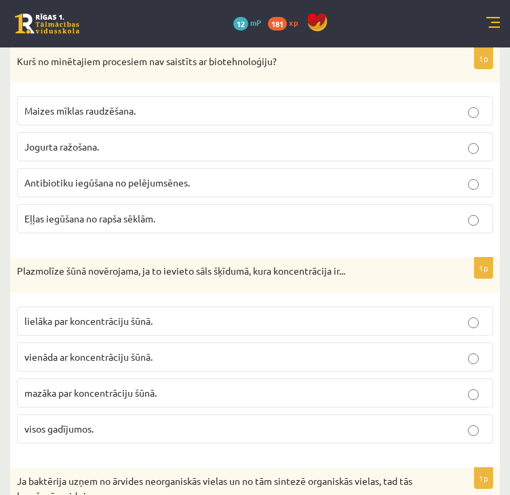
click at [145, 314] on p "lielāka par koncentrāciju šūnā." at bounding box center [254, 321] width 461 height 14
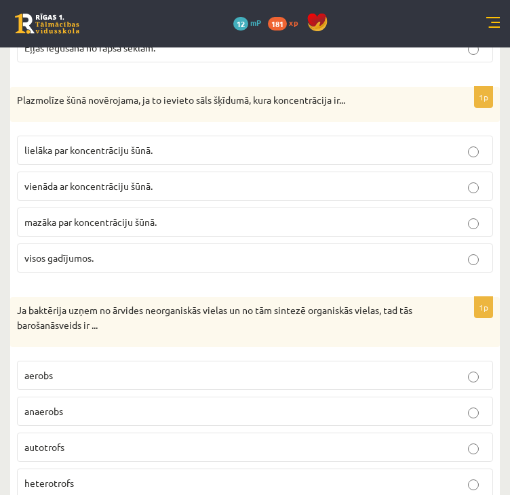
scroll to position [3662, 0]
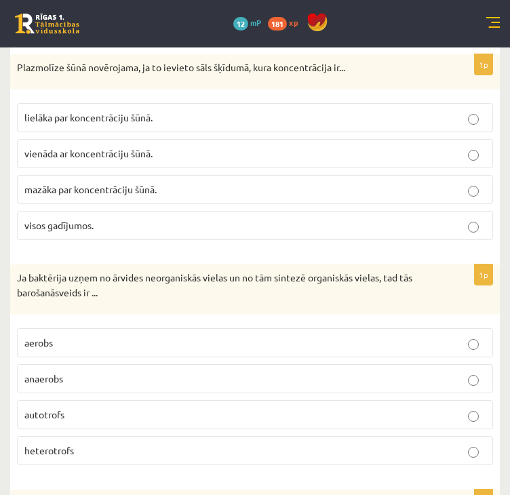
click at [79, 408] on p "autotrofs" at bounding box center [254, 415] width 461 height 14
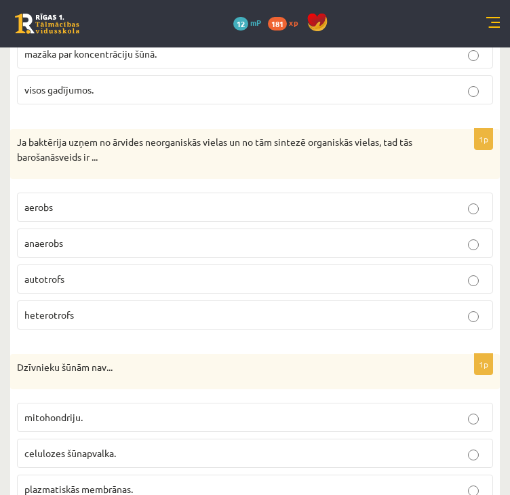
scroll to position [3865, 0]
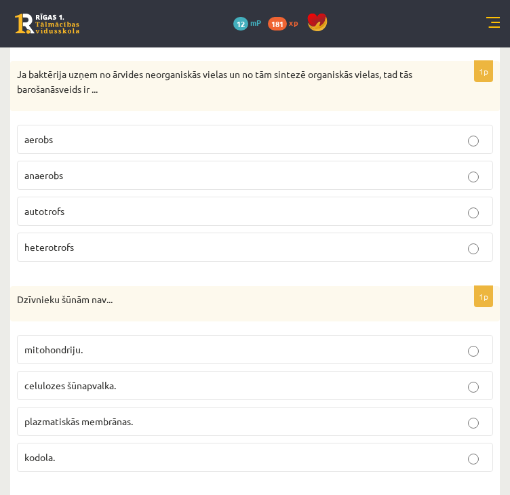
click at [77, 379] on span "celulozes šūnapvalka." at bounding box center [70, 385] width 92 height 12
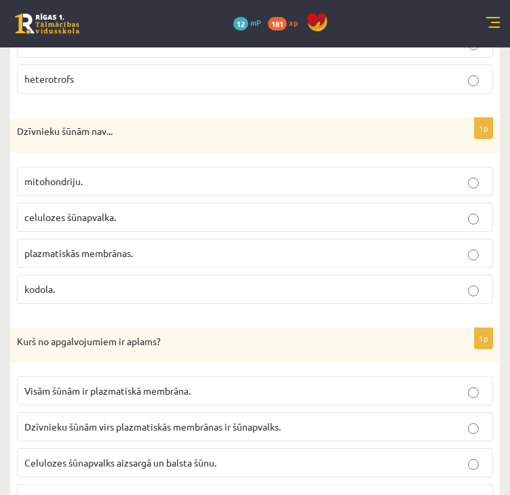
scroll to position [4065, 0]
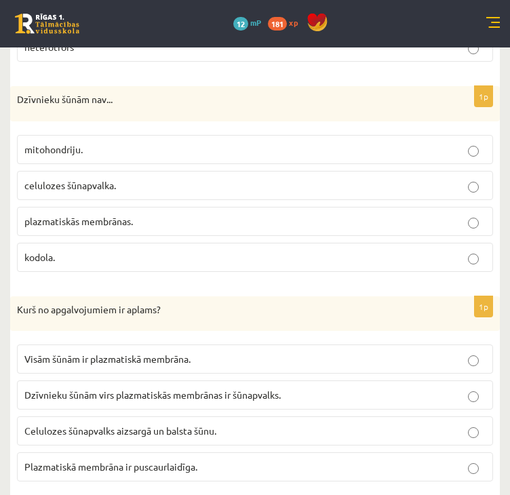
click at [110, 383] on label "Dzīvnieku šūnām virs plazmatiskās membrānas ir šūnapvalks." at bounding box center [255, 394] width 476 height 29
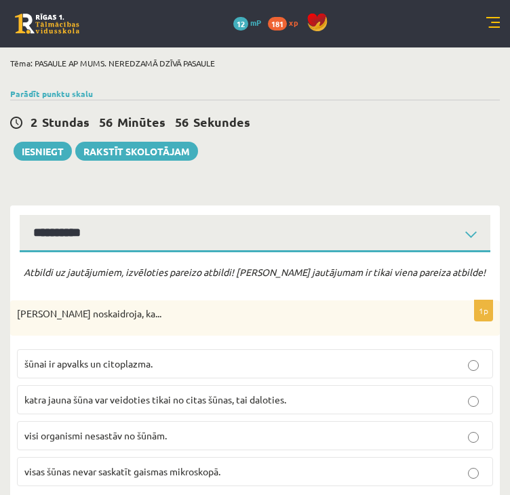
scroll to position [0, 0]
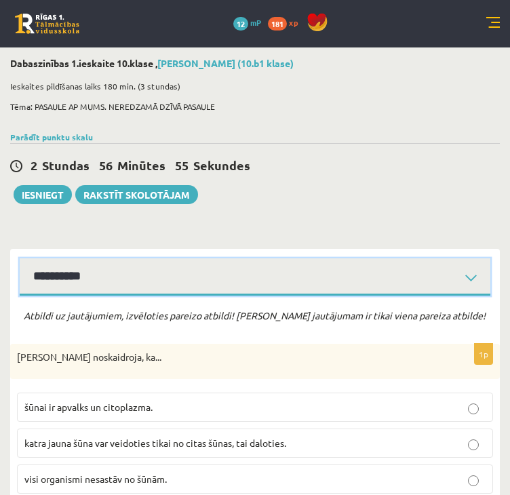
click at [79, 277] on select "**********" at bounding box center [255, 276] width 471 height 37
select select "**********"
click at [20, 258] on select "**********" at bounding box center [255, 276] width 471 height 37
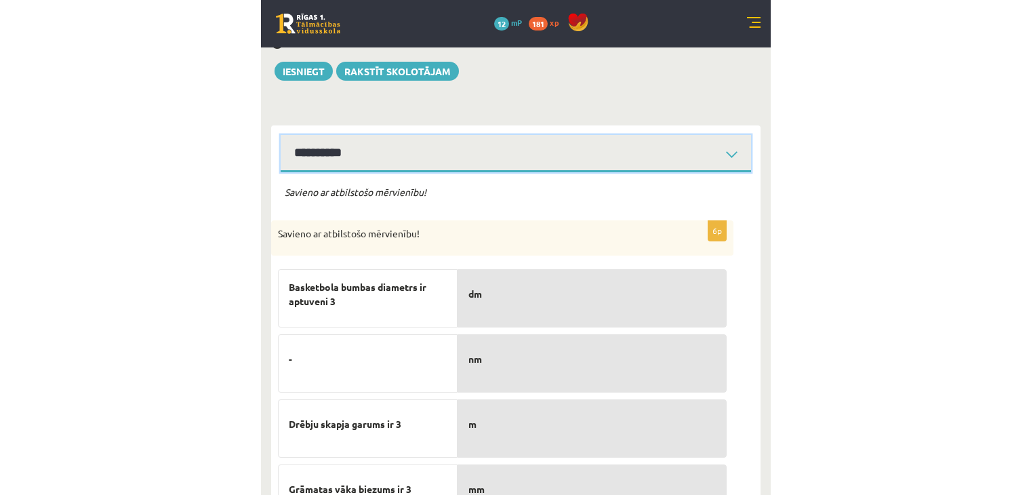
scroll to position [203, 0]
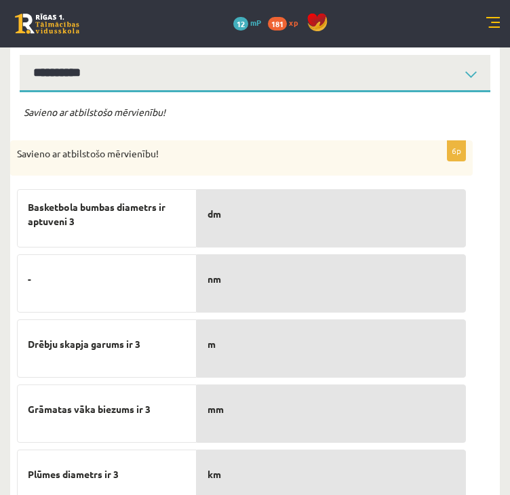
click at [233, 221] on p "dm" at bounding box center [331, 214] width 248 height 28
drag, startPoint x: 99, startPoint y: 226, endPoint x: 180, endPoint y: 245, distance: 83.7
click at [180, 245] on div "Basketbola bumbas diametrs ir aptuveni 3" at bounding box center [107, 218] width 180 height 58
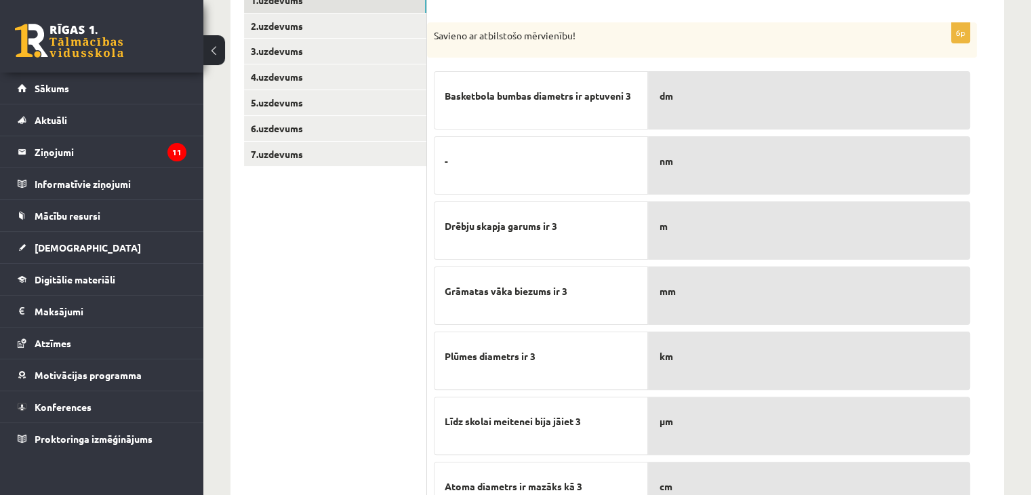
scroll to position [367, 0]
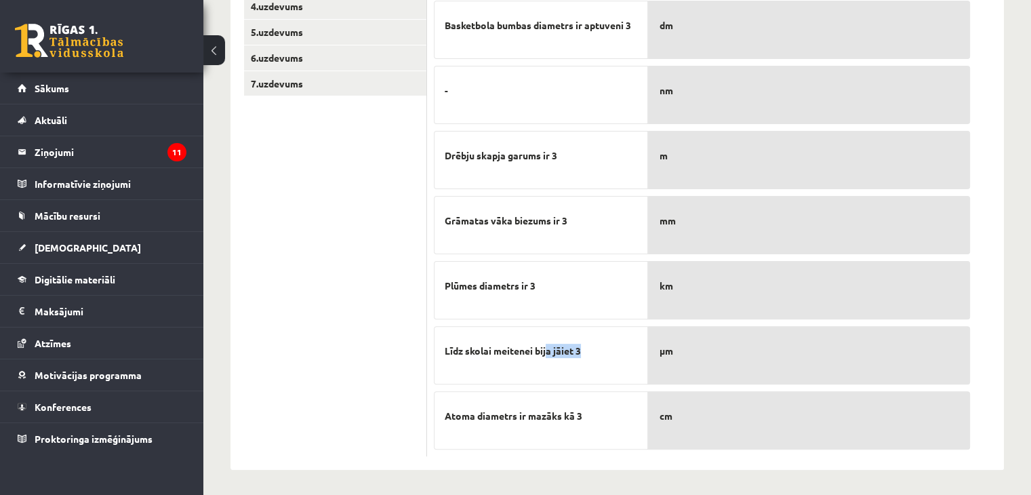
drag, startPoint x: 549, startPoint y: 372, endPoint x: 630, endPoint y: 365, distance: 81.7
click at [630, 365] on div "Līdz skolai meitenei bija jāiet 3" at bounding box center [541, 355] width 214 height 58
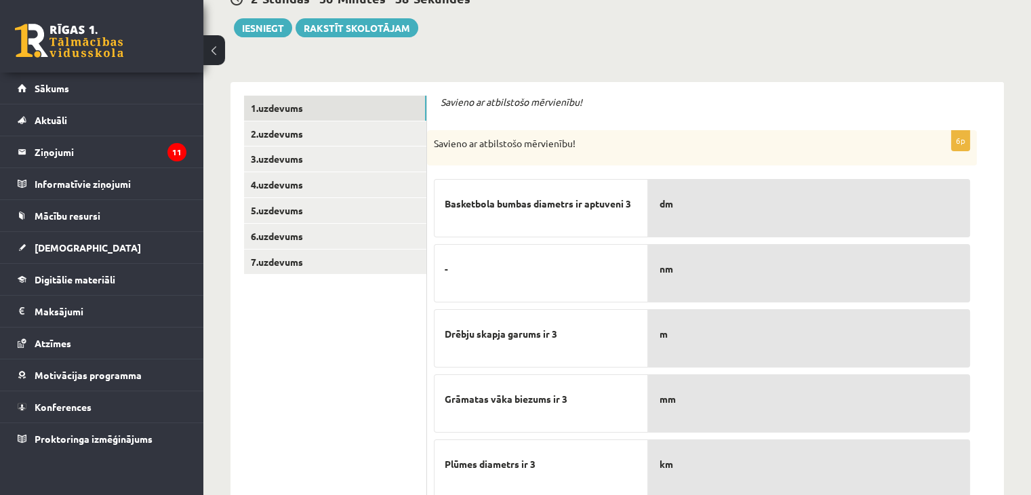
scroll to position [231, 0]
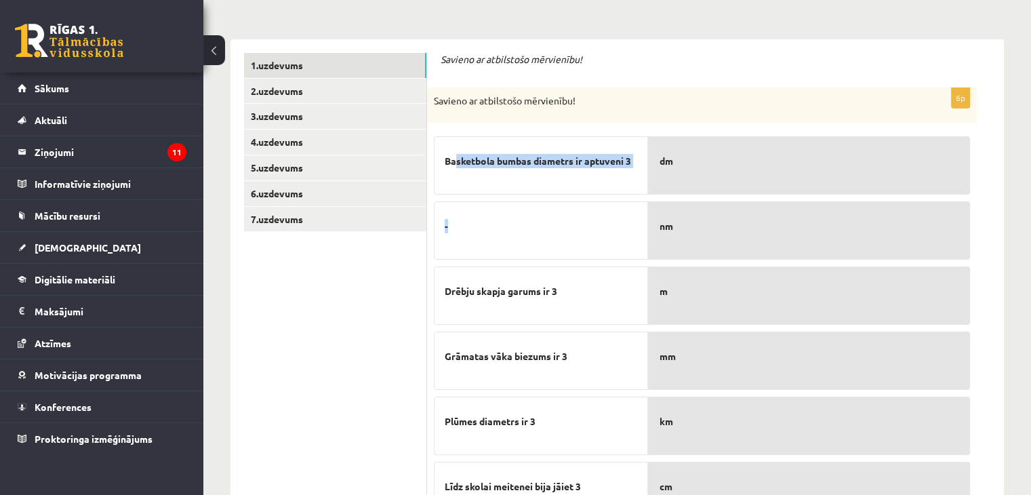
drag, startPoint x: 458, startPoint y: 193, endPoint x: 492, endPoint y: 250, distance: 65.7
click at [492, 250] on div "Basketbola bumbas diametrs ir aptuveni 3 - Drēbju skapja garums ir 3 Grāmatas v…" at bounding box center [541, 358] width 214 height 456
click at [545, 231] on p "-" at bounding box center [541, 226] width 193 height 28
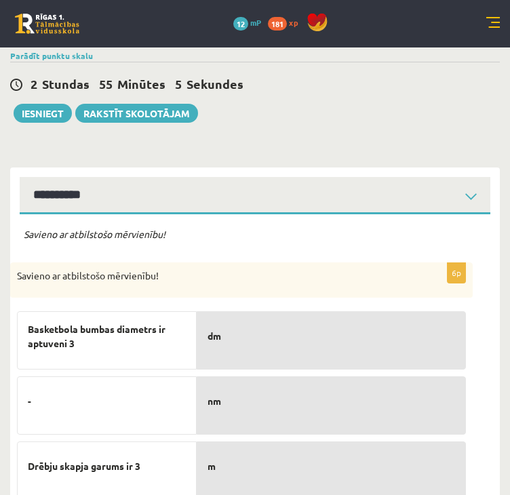
scroll to position [0, 0]
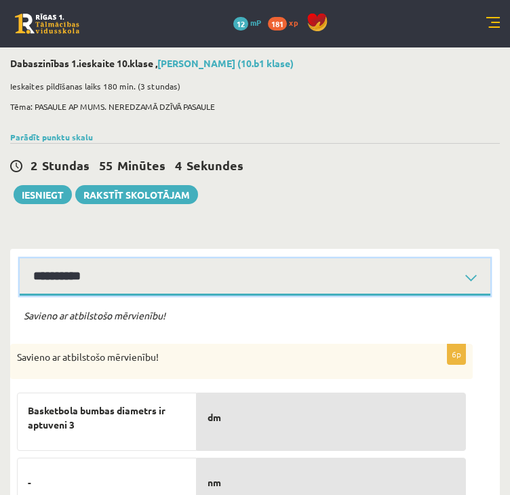
click at [260, 273] on select "**********" at bounding box center [255, 276] width 471 height 37
select select "**********"
click at [20, 258] on select "**********" at bounding box center [255, 276] width 471 height 37
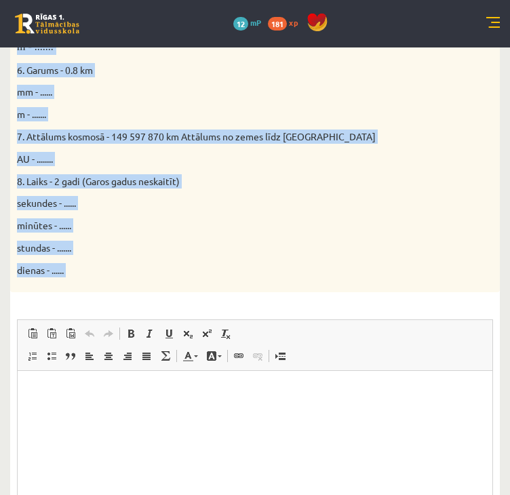
scroll to position [814, 0]
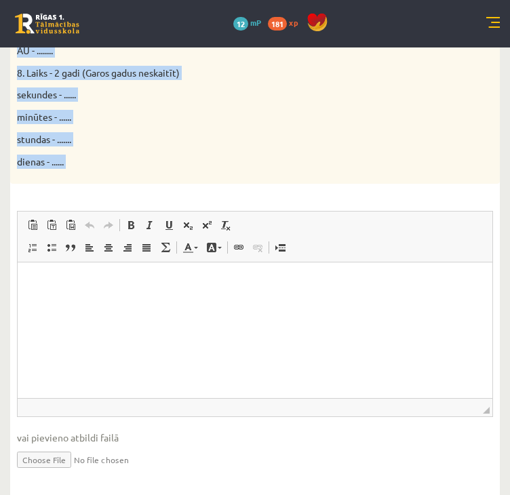
drag, startPoint x: 42, startPoint y: 443, endPoint x: 123, endPoint y: 353, distance: 121.5
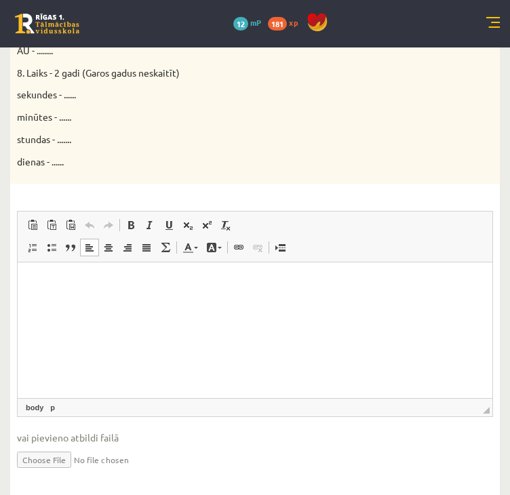
click at [123, 303] on html at bounding box center [255, 282] width 475 height 41
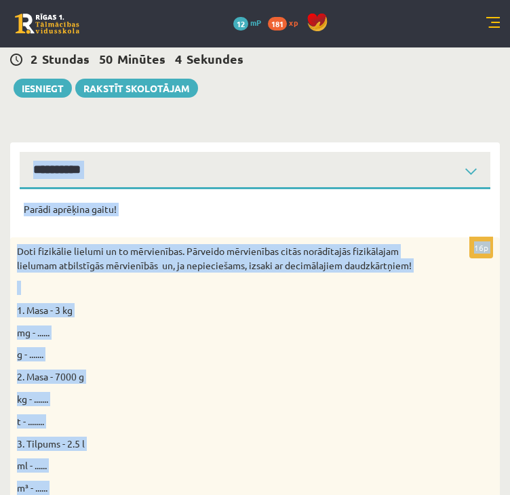
scroll to position [68, 0]
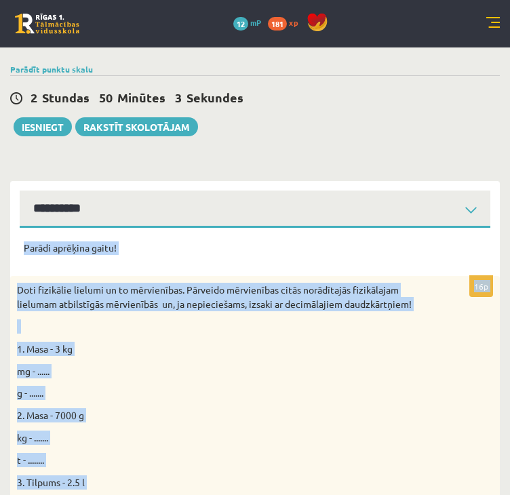
drag, startPoint x: 68, startPoint y: 164, endPoint x: 23, endPoint y: 248, distance: 95.0
copy form "Parādi aprēķina gaitu! 16p Doti fizikālie lielumi un to mērvienības. Pārveido m…"
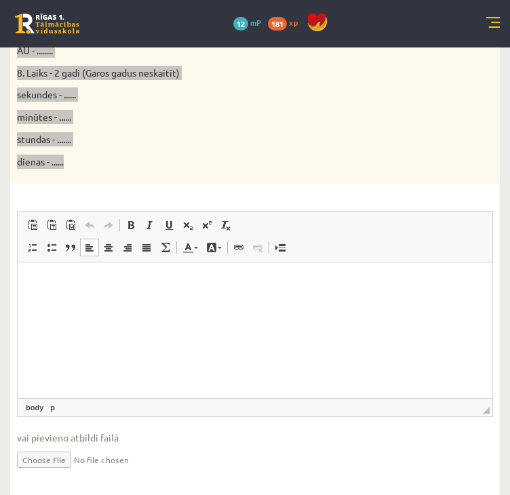
scroll to position [833, 0]
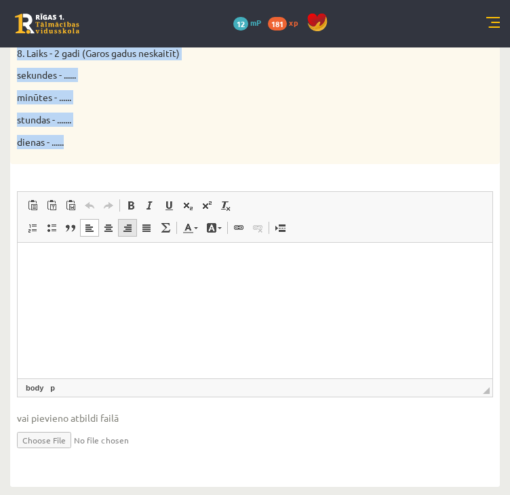
click at [122, 222] on span at bounding box center [127, 227] width 11 height 11
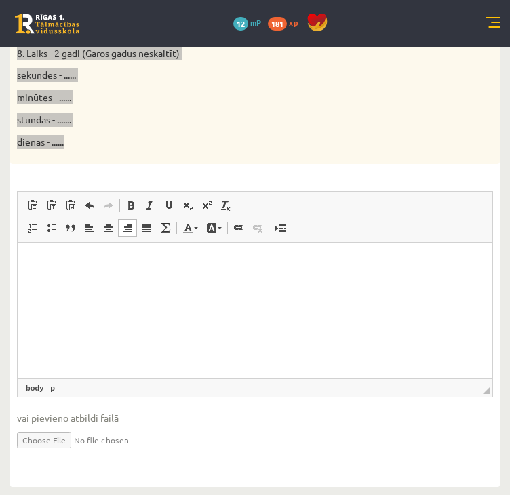
click at [74, 254] on html at bounding box center [255, 262] width 475 height 41
click at [71, 269] on p "Rich Text Editor, wiswyg-editor-user-answer-47024955183820" at bounding box center [255, 263] width 448 height 14
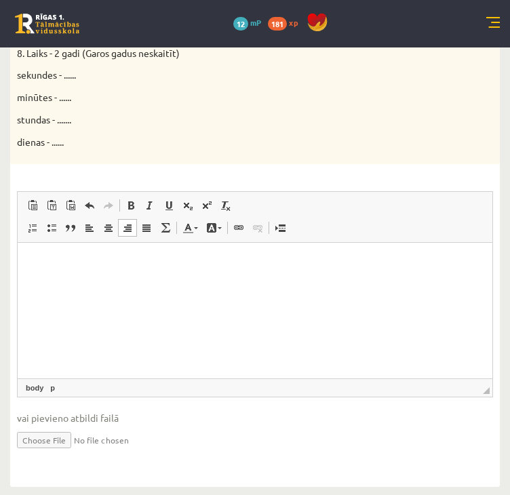
click at [52, 256] on p "Rich Text Editor, wiswyg-editor-user-answer-47024955183820" at bounding box center [255, 263] width 448 height 14
click at [29, 259] on html at bounding box center [255, 262] width 475 height 41
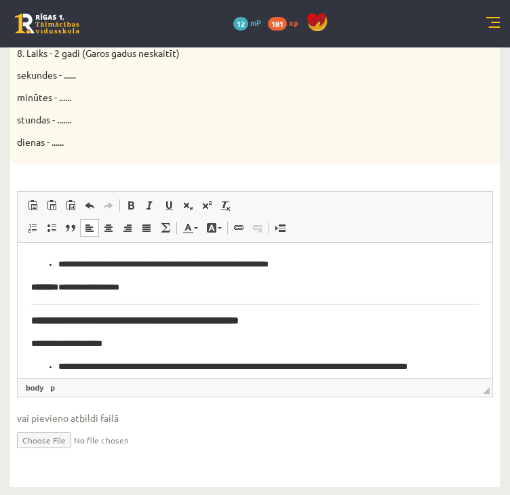
scroll to position [1083, 0]
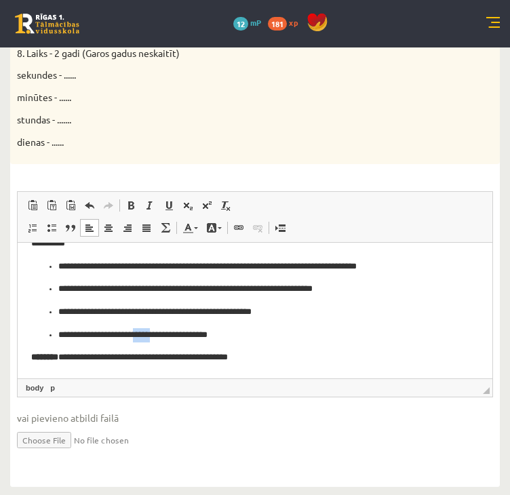
drag, startPoint x: 174, startPoint y: 336, endPoint x: 153, endPoint y: 336, distance: 21.7
click at [153, 336] on p "**********" at bounding box center [250, 335] width 384 height 14
drag, startPoint x: 253, startPoint y: 269, endPoint x: 275, endPoint y: 268, distance: 21.7
click at [275, 268] on p "**********" at bounding box center [250, 266] width 384 height 14
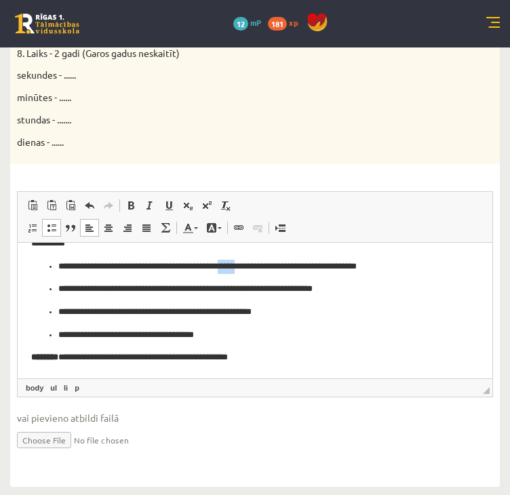
drag, startPoint x: 275, startPoint y: 268, endPoint x: 254, endPoint y: 264, distance: 20.6
click at [254, 264] on p "**********" at bounding box center [250, 266] width 384 height 14
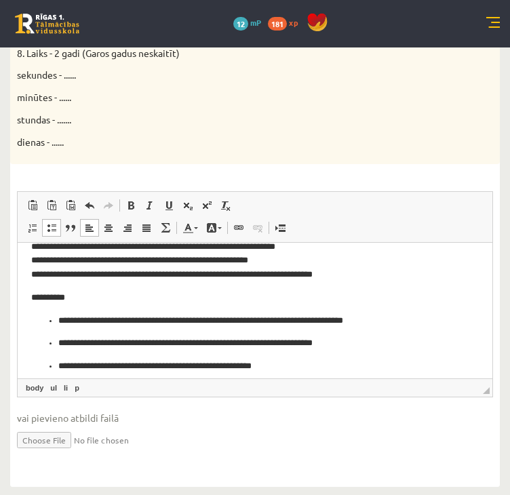
scroll to position [947, 0]
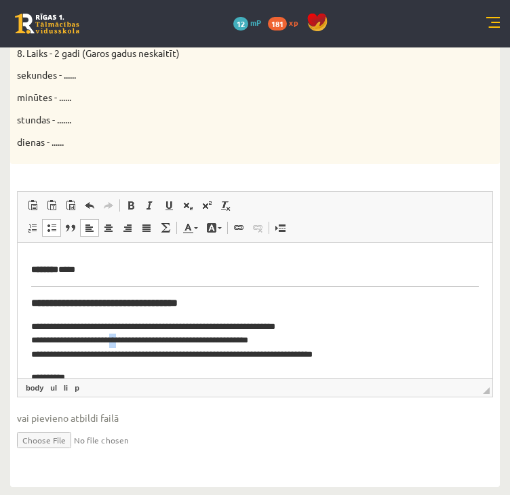
drag, startPoint x: 134, startPoint y: 338, endPoint x: 141, endPoint y: 342, distance: 7.6
click at [141, 342] on p "**********" at bounding box center [250, 340] width 438 height 42
click at [142, 342] on p "**********" at bounding box center [250, 340] width 438 height 42
click at [135, 338] on p "**********" at bounding box center [250, 340] width 438 height 42
drag, startPoint x: 135, startPoint y: 338, endPoint x: 158, endPoint y: 340, distance: 23.2
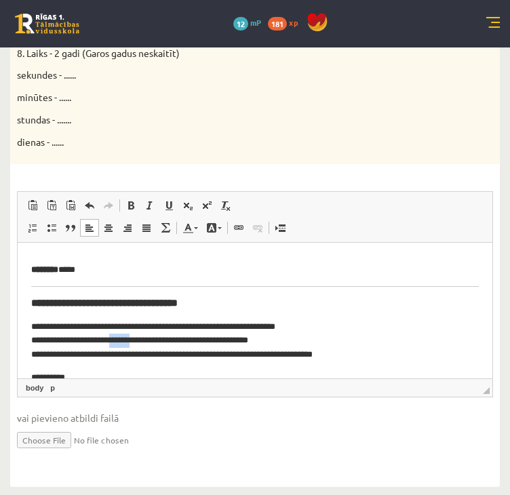
click at [158, 340] on p "**********" at bounding box center [250, 340] width 438 height 42
drag, startPoint x: 172, startPoint y: 354, endPoint x: 192, endPoint y: 355, distance: 20.4
click at [192, 355] on p "**********" at bounding box center [250, 340] width 438 height 42
drag, startPoint x: 194, startPoint y: 324, endPoint x: 215, endPoint y: 325, distance: 21.1
click at [215, 325] on p "**********" at bounding box center [250, 340] width 438 height 42
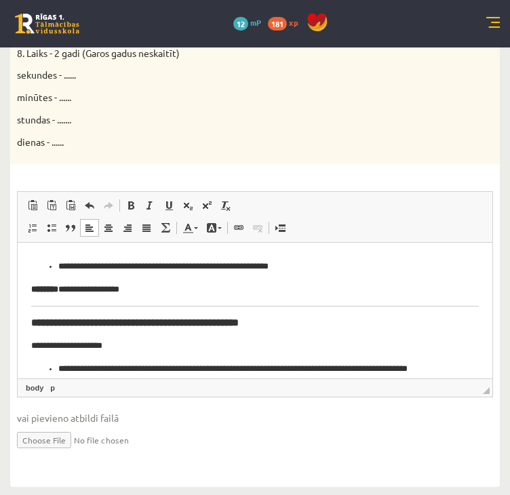
scroll to position [879, 0]
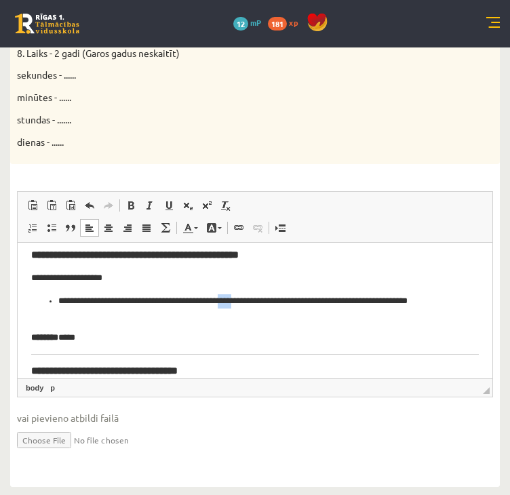
drag, startPoint x: 271, startPoint y: 300, endPoint x: 258, endPoint y: 300, distance: 12.9
click at [258, 300] on p "**********" at bounding box center [250, 308] width 384 height 28
click at [47, 281] on p "**********" at bounding box center [250, 278] width 438 height 14
click at [47, 279] on p "**********" at bounding box center [250, 278] width 438 height 14
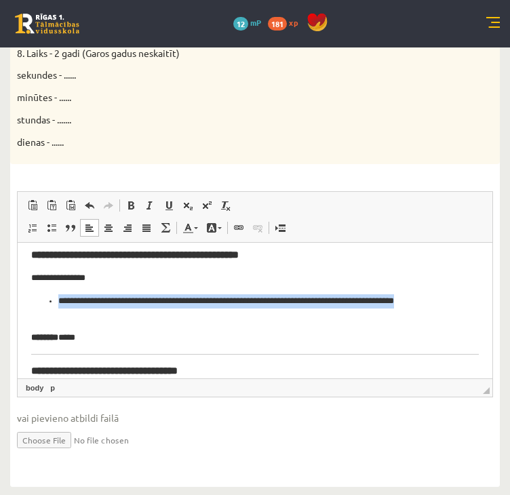
drag, startPoint x: 53, startPoint y: 296, endPoint x: 253, endPoint y: 315, distance: 200.9
click at [253, 315] on ul "**********" at bounding box center [255, 308] width 448 height 28
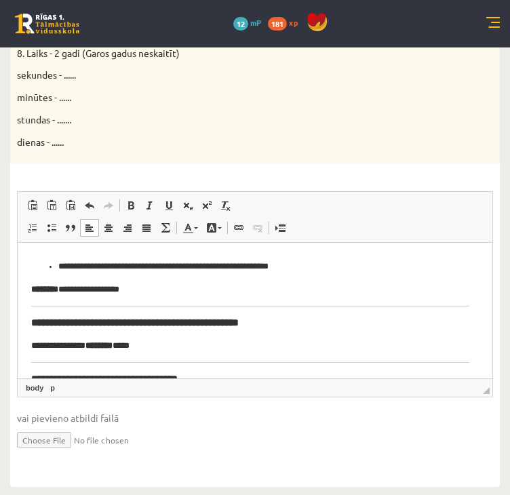
scroll to position [744, 0]
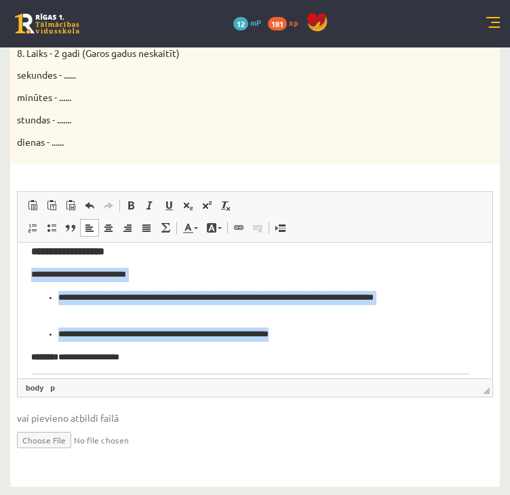
drag, startPoint x: 25, startPoint y: 273, endPoint x: 329, endPoint y: 334, distance: 309.9
click at [329, 334] on html "**********" at bounding box center [255, 77] width 475 height 1159
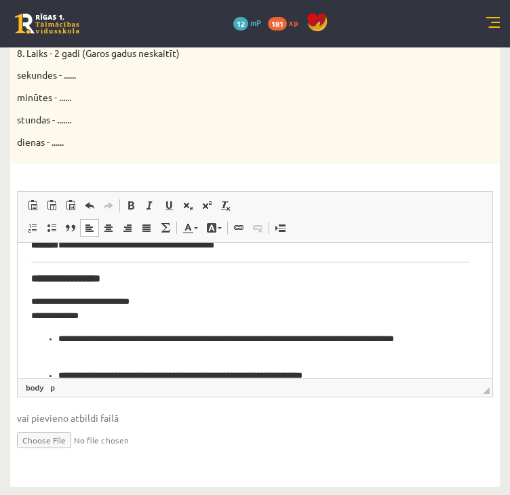
scroll to position [608, 0]
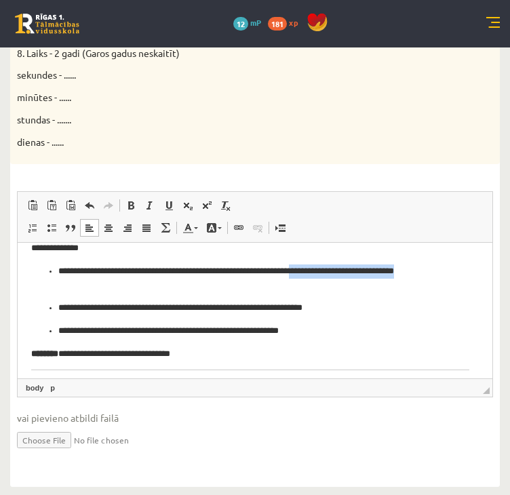
drag, startPoint x: 50, startPoint y: 283, endPoint x: 352, endPoint y: 285, distance: 302.4
click at [352, 285] on ul "**********" at bounding box center [250, 301] width 438 height 74
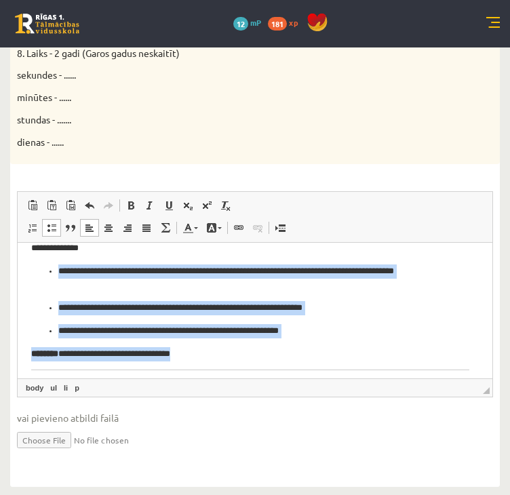
drag, startPoint x: 33, startPoint y: 271, endPoint x: 342, endPoint y: 339, distance: 316.0
click at [342, 339] on body "**********" at bounding box center [250, 183] width 438 height 1072
click at [342, 330] on p "**********" at bounding box center [250, 330] width 384 height 14
drag, startPoint x: 342, startPoint y: 331, endPoint x: 52, endPoint y: 271, distance: 296.4
click at [52, 271] on ul "**********" at bounding box center [250, 301] width 438 height 74
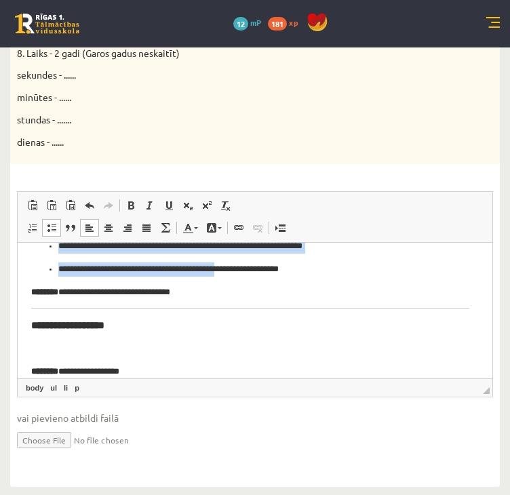
scroll to position [581, 0]
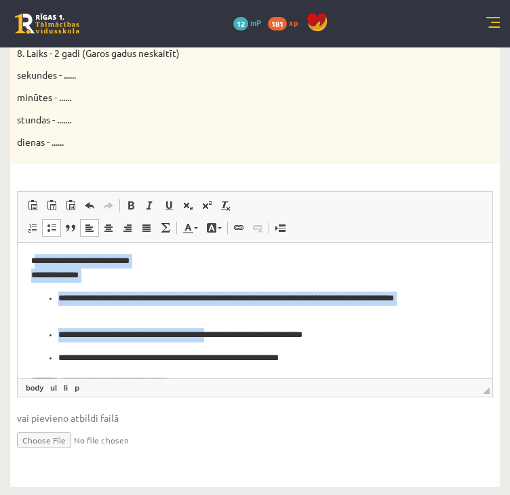
drag, startPoint x: 35, startPoint y: 304, endPoint x: 245, endPoint y: 336, distance: 212.6
click at [245, 336] on body "**********" at bounding box center [250, 211] width 438 height 1072
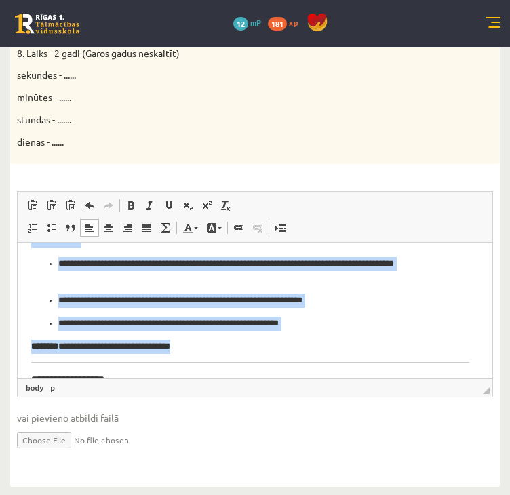
scroll to position [649, 0]
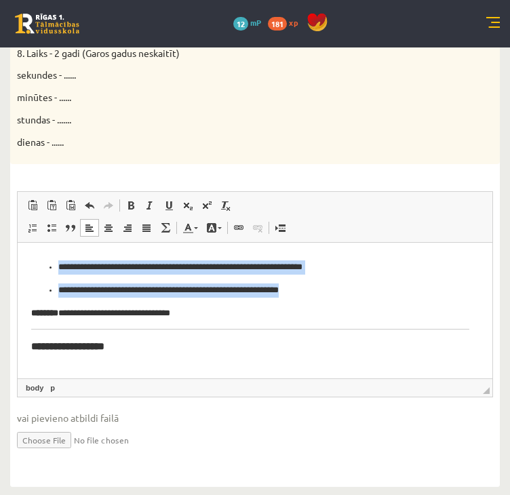
drag, startPoint x: 32, startPoint y: 262, endPoint x: 345, endPoint y: 286, distance: 314.2
click at [345, 286] on body "**********" at bounding box center [250, 143] width 438 height 1072
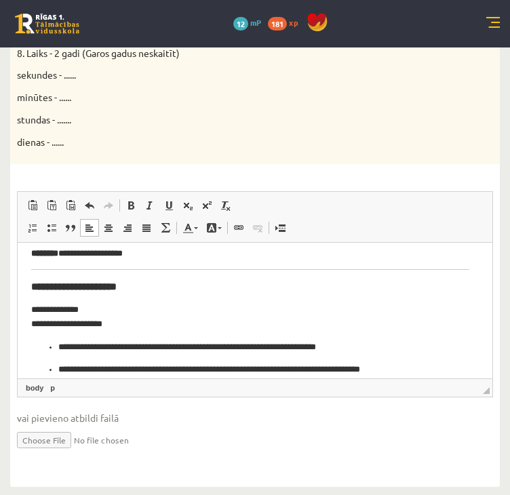
scroll to position [416, 0]
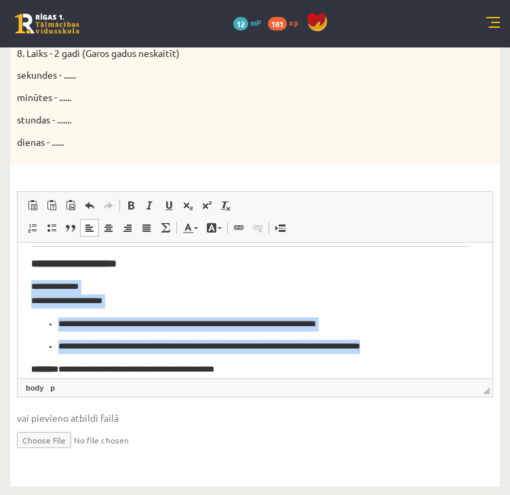
drag, startPoint x: 24, startPoint y: 274, endPoint x: 435, endPoint y: 342, distance: 417.3
click at [435, 342] on html "**********" at bounding box center [255, 327] width 475 height 1002
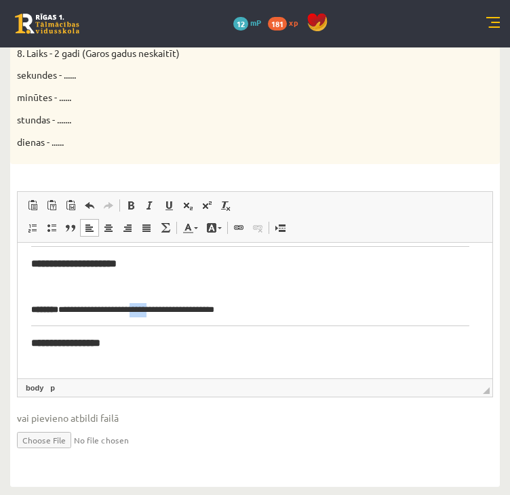
drag, startPoint x: 167, startPoint y: 313, endPoint x: 148, endPoint y: 313, distance: 19.7
click at [148, 313] on p "**********" at bounding box center [250, 309] width 438 height 14
click at [152, 306] on p "**********" at bounding box center [250, 309] width 438 height 14
click at [155, 306] on p "**********" at bounding box center [250, 309] width 438 height 14
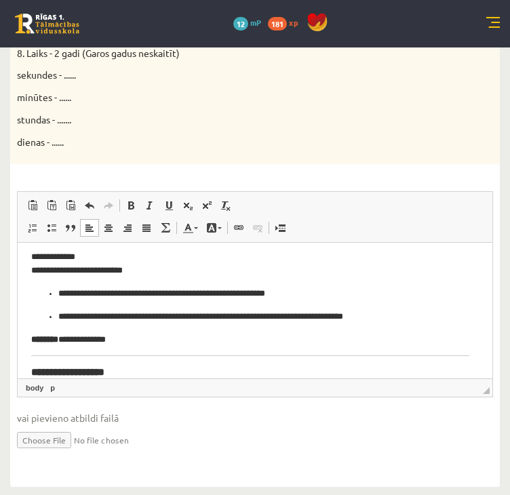
scroll to position [145, 0]
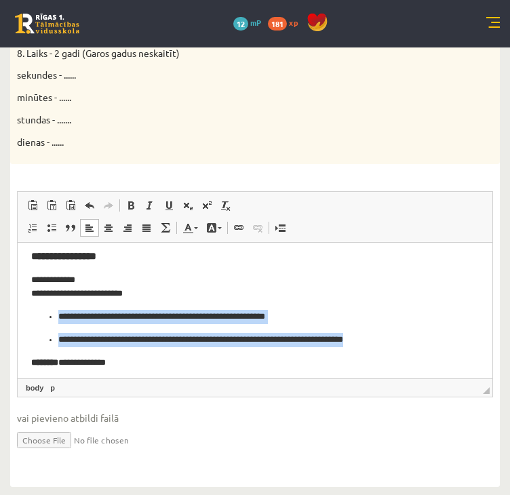
drag, startPoint x: 41, startPoint y: 313, endPoint x: 399, endPoint y: 344, distance: 360.0
click at [399, 344] on ul "**********" at bounding box center [250, 327] width 438 height 37
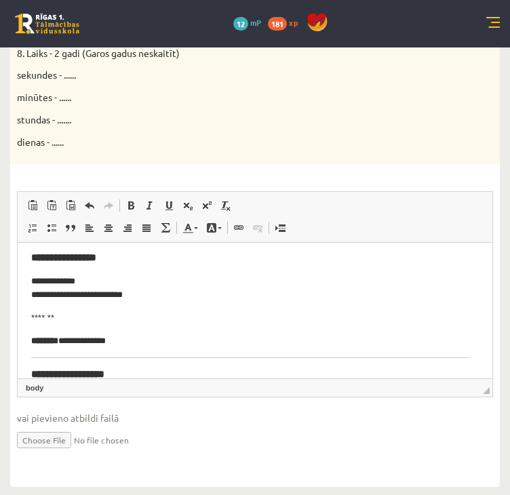
scroll to position [9, 0]
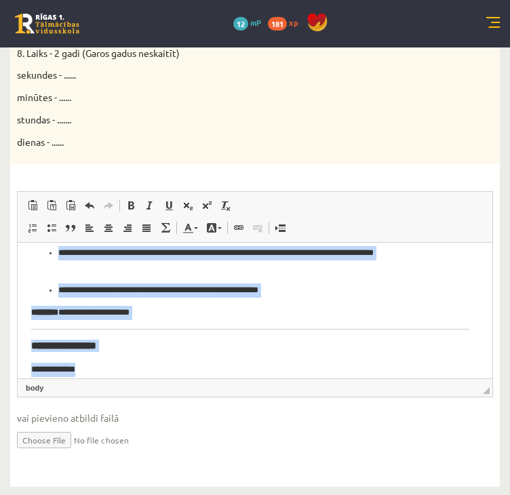
drag, startPoint x: 46, startPoint y: 296, endPoint x: 394, endPoint y: 362, distance: 354.2
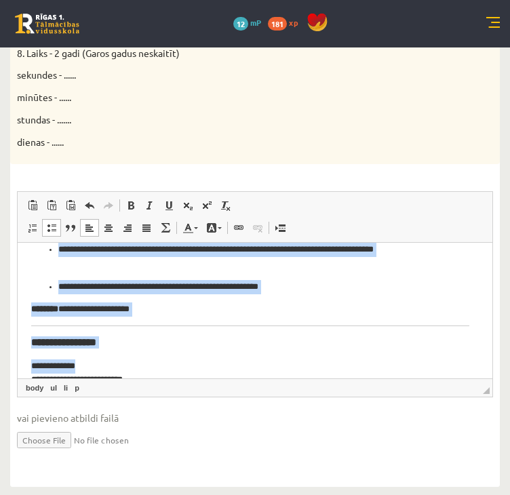
click at [345, 310] on p "**********" at bounding box center [250, 309] width 438 height 14
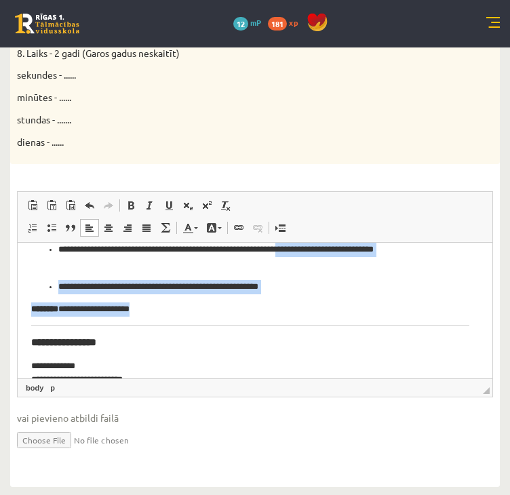
drag, startPoint x: 332, startPoint y: 294, endPoint x: 44, endPoint y: 261, distance: 289.3
click at [44, 260] on ul "**********" at bounding box center [250, 267] width 438 height 51
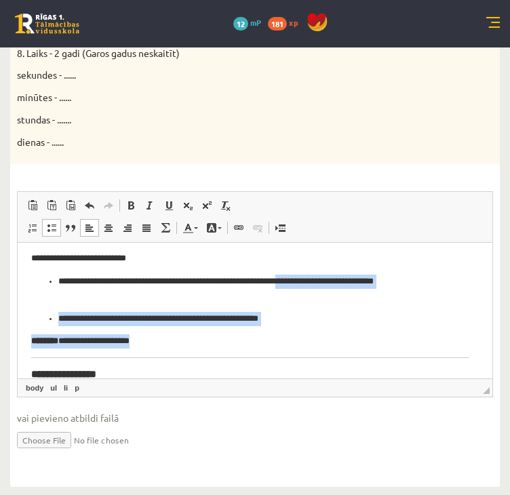
scroll to position [0, 0]
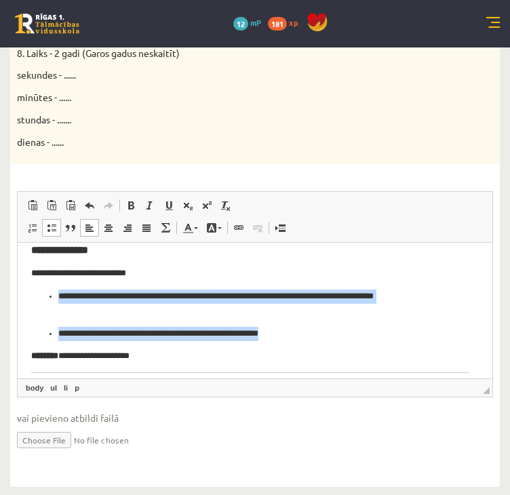
scroll to position [3, 0]
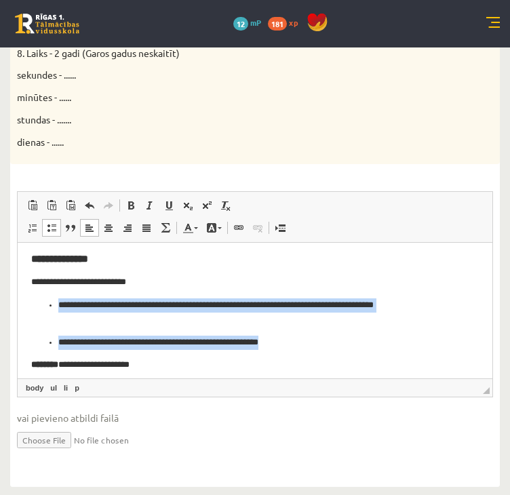
drag, startPoint x: 47, startPoint y: 301, endPoint x: 315, endPoint y: 334, distance: 270.6
click at [315, 334] on ul "**********" at bounding box center [250, 323] width 438 height 51
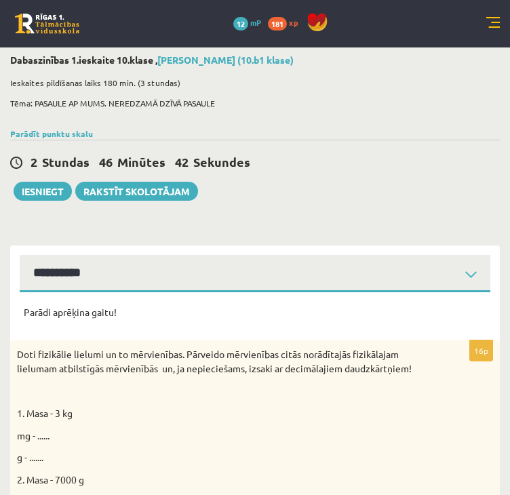
scroll to position [0, 0]
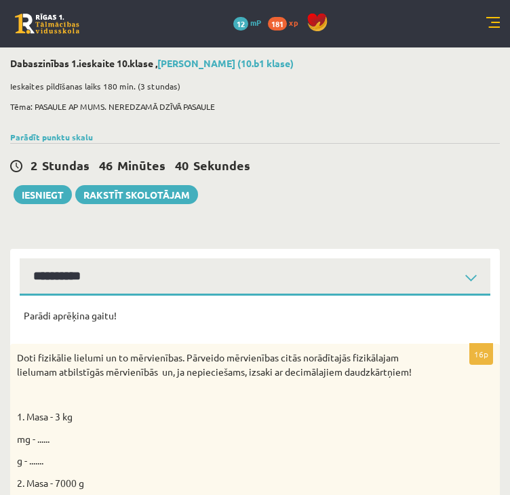
click at [133, 273] on select "**********" at bounding box center [255, 276] width 471 height 37
click at [20, 258] on select "**********" at bounding box center [255, 276] width 471 height 37
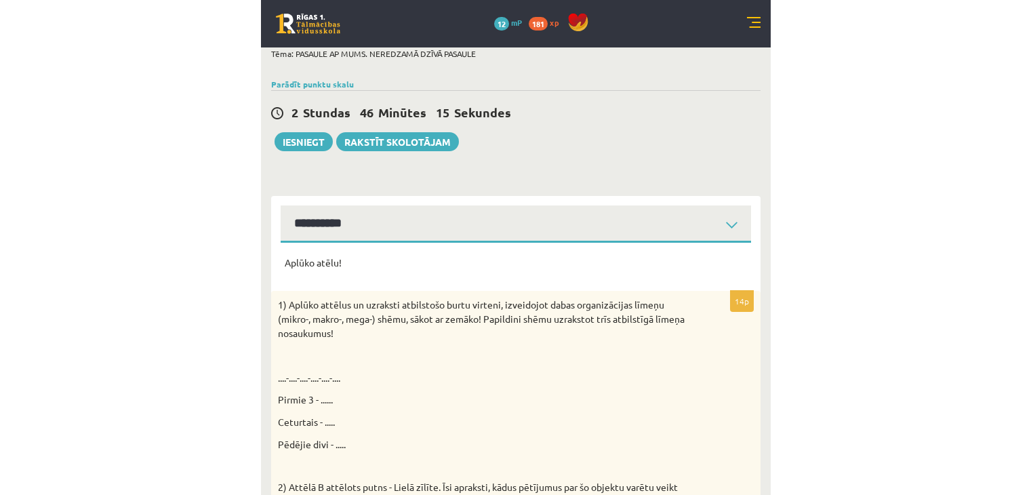
scroll to position [136, 0]
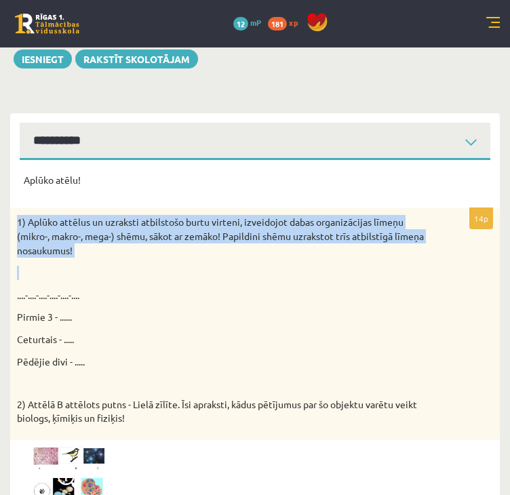
drag, startPoint x: 17, startPoint y: 220, endPoint x: 119, endPoint y: 269, distance: 112.8
click at [119, 269] on div "1) Aplūko attēlus un uzraksti atbilstošo burtu virteni, izveidojot dabas organi…" at bounding box center [255, 323] width 490 height 231
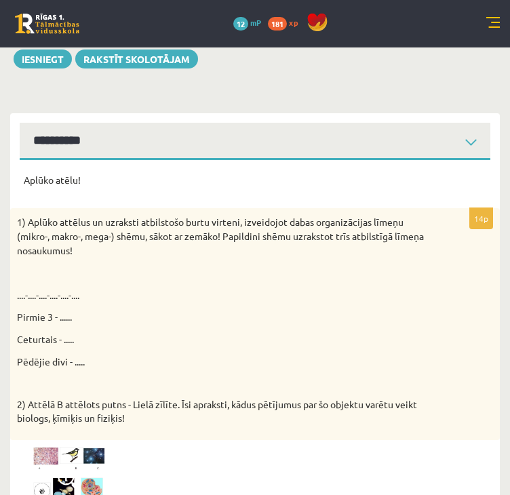
click at [77, 361] on p "Pēdējie divi - ....." at bounding box center [221, 362] width 408 height 14
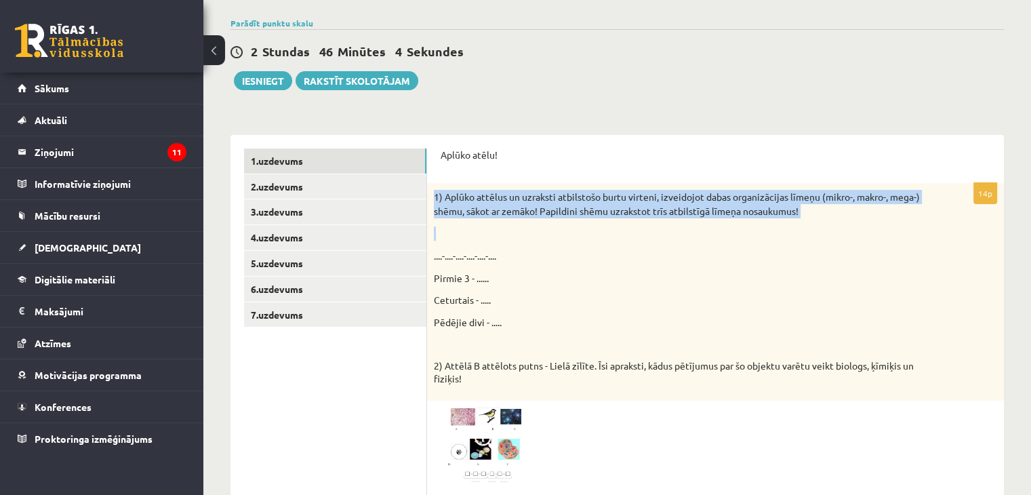
drag, startPoint x: 434, startPoint y: 192, endPoint x: 581, endPoint y: 220, distance: 149.9
click at [572, 220] on div "1) Aplūko attēlus un uzraksti atbilstošo burtu virteni, izveidojot dabas organi…" at bounding box center [715, 291] width 577 height 217
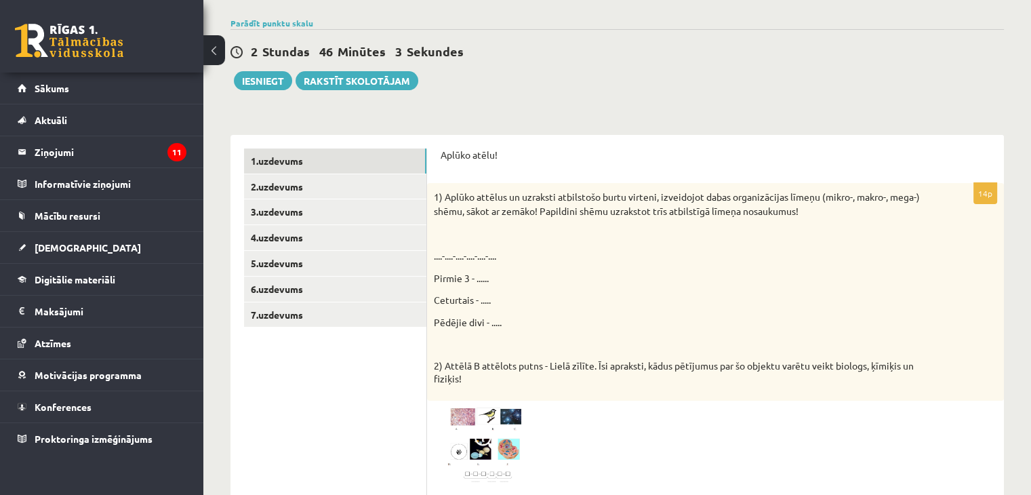
click at [620, 290] on div "1) Aplūko attēlus un uzraksti atbilstošo burtu virteni, izveidojot dabas organi…" at bounding box center [715, 291] width 577 height 217
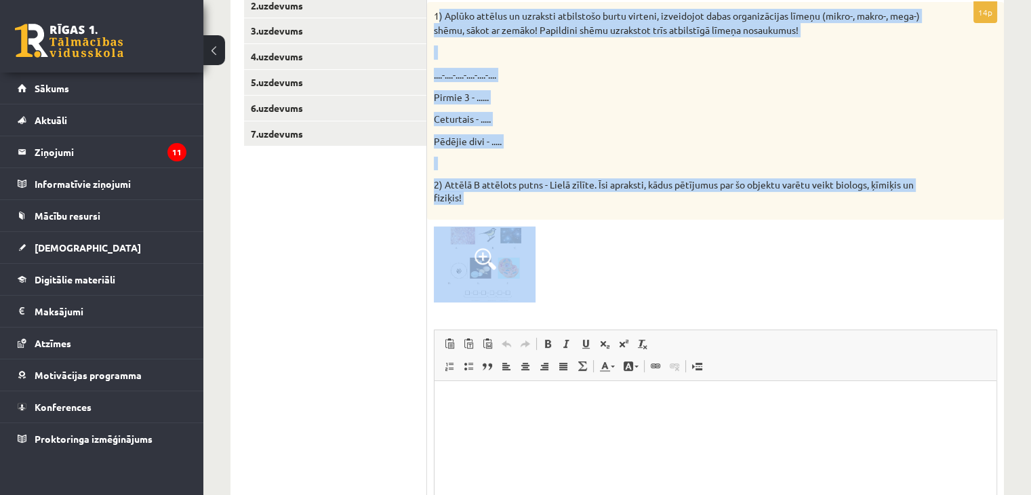
scroll to position [339, 0]
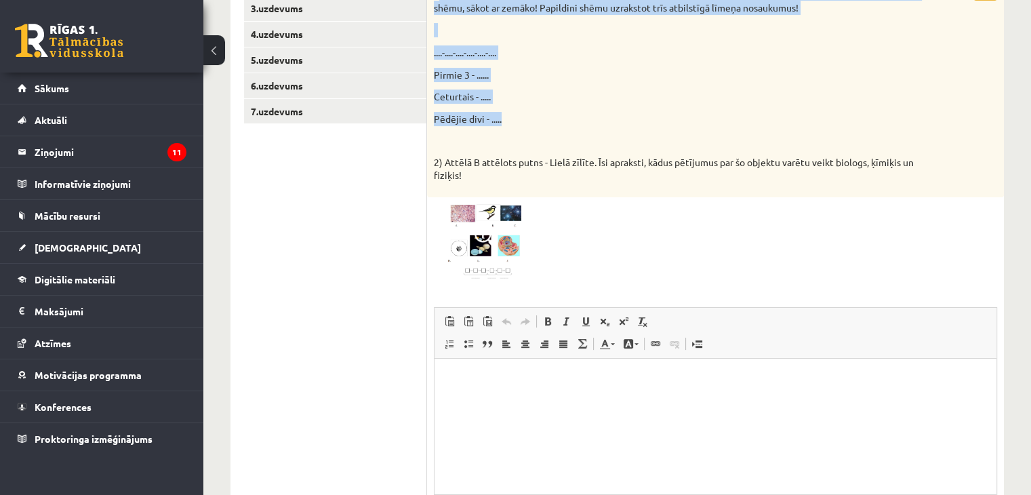
drag, startPoint x: 437, startPoint y: 196, endPoint x: 692, endPoint y: 125, distance: 263.9
click at [692, 125] on div "1) Aplūko attēlus un uzraksti atbilstošo burtu virteni, izveidojot dabas organi…" at bounding box center [715, 88] width 577 height 217
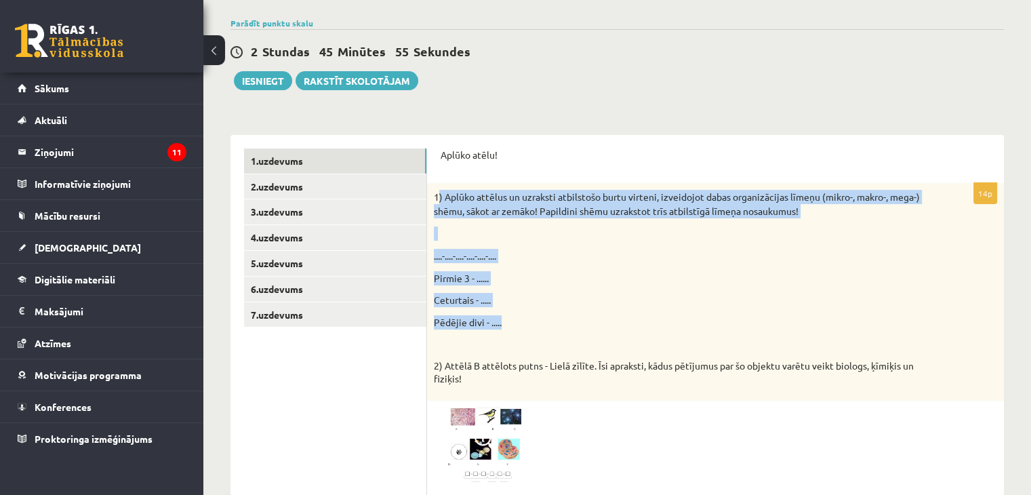
scroll to position [0, 0]
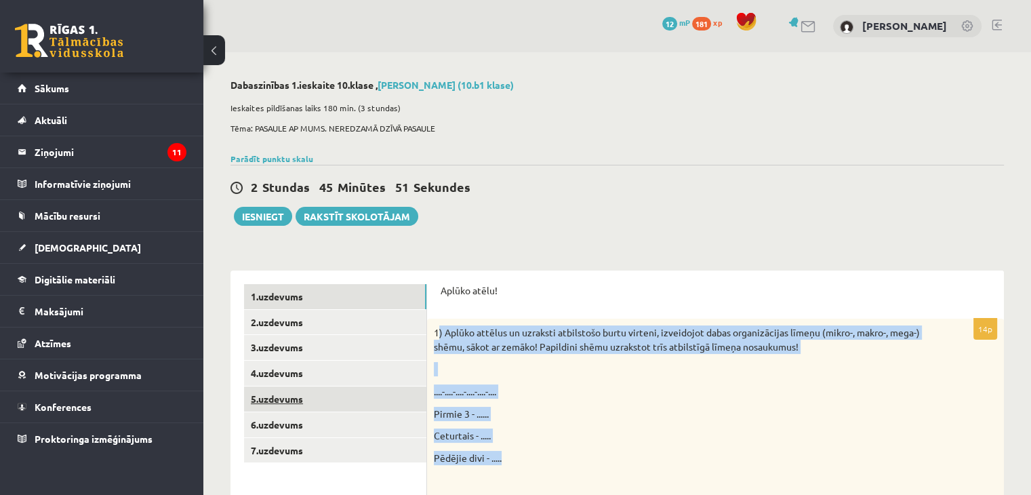
click at [270, 399] on link "5.uzdevums" at bounding box center [335, 399] width 182 height 25
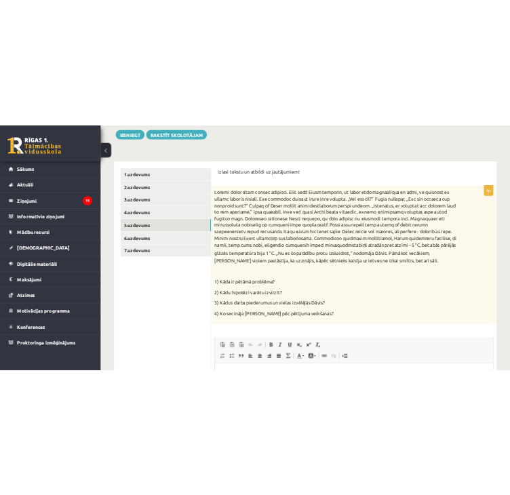
scroll to position [271, 0]
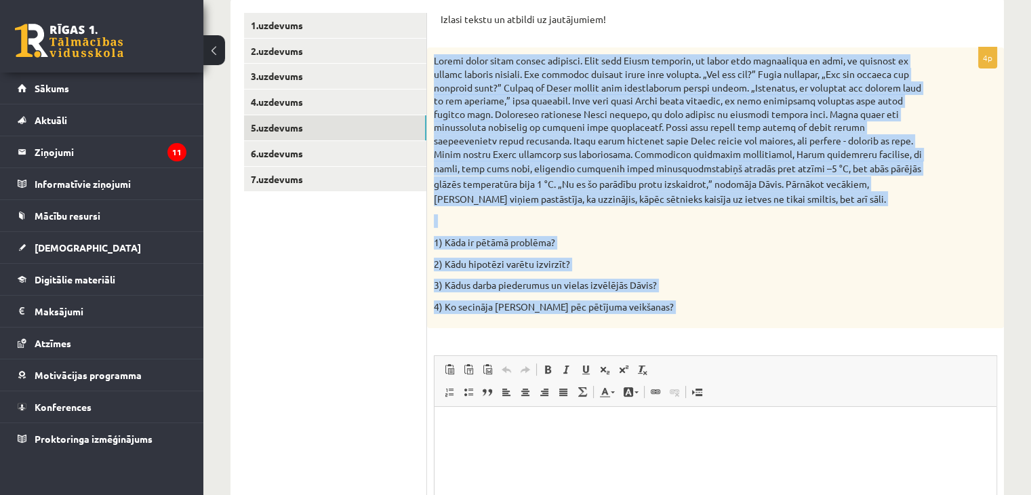
drag, startPoint x: 434, startPoint y: 56, endPoint x: 658, endPoint y: 330, distance: 353.7
click at [658, 330] on div "4p stabiņš atradās pret atzīmi –5 °C, bet abās pārējās glāzēs temperatūra bija …" at bounding box center [715, 342] width 577 height 590
copy div "Loremi dolor sitam consec adipisci. Elit sedd Eiusm temporin, ut labor etdo mag…"
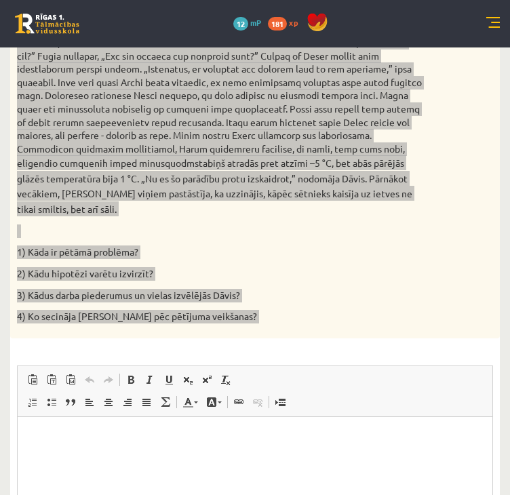
scroll to position [407, 0]
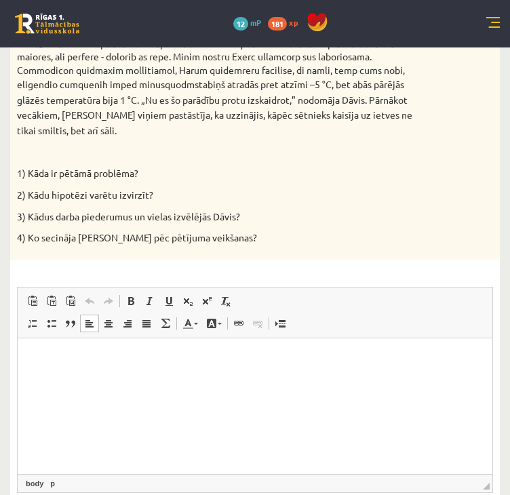
click at [85, 373] on html at bounding box center [255, 358] width 475 height 41
click at [78, 364] on p "Rich Text Editor, wiswyg-editor-user-answer-47024842146740" at bounding box center [255, 358] width 448 height 14
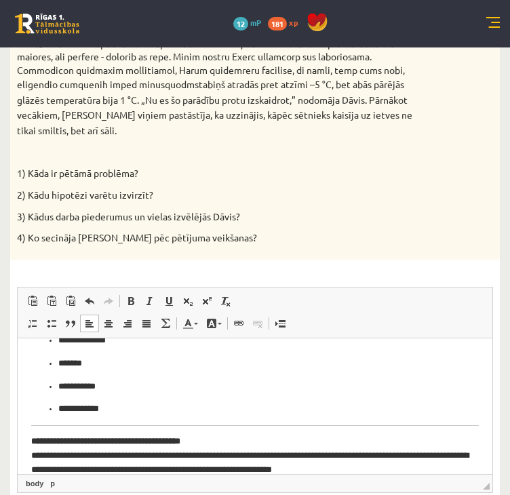
click at [78, 364] on p "*******" at bounding box center [250, 363] width 384 height 14
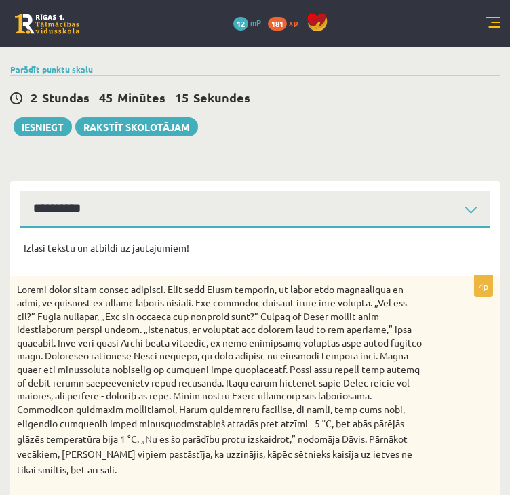
scroll to position [0, 0]
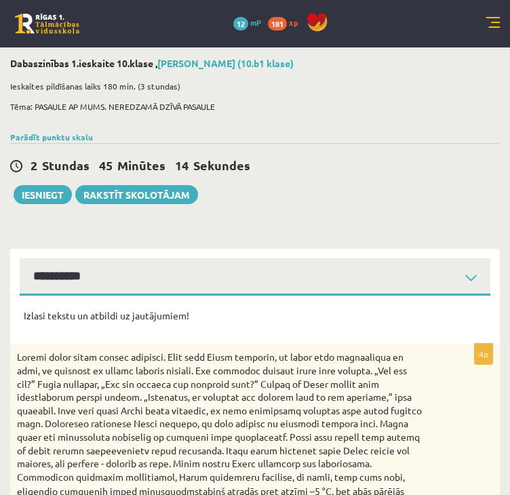
click at [84, 284] on select "**********" at bounding box center [255, 276] width 471 height 37
click at [20, 258] on select "**********" at bounding box center [255, 276] width 471 height 37
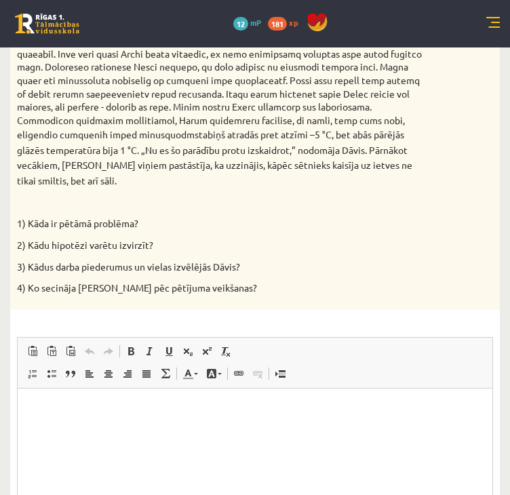
click at [96, 391] on html at bounding box center [255, 408] width 475 height 41
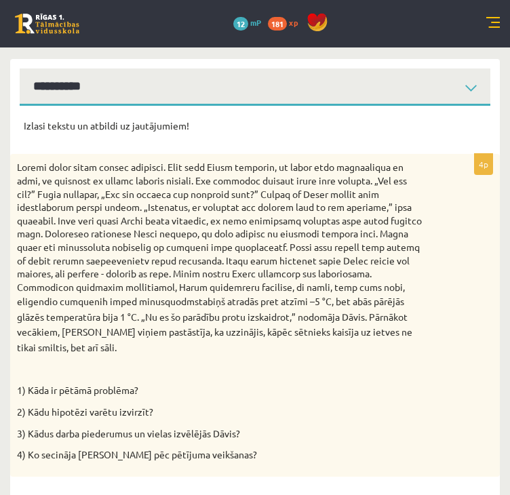
scroll to position [33, 0]
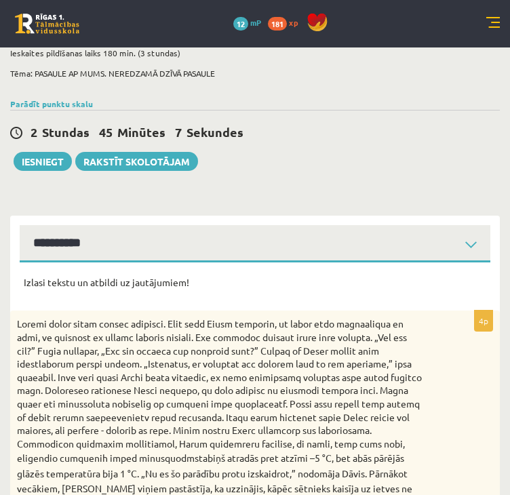
click at [146, 239] on select "**********" at bounding box center [255, 243] width 471 height 37
select select "**********"
click at [20, 225] on select "**********" at bounding box center [255, 243] width 471 height 37
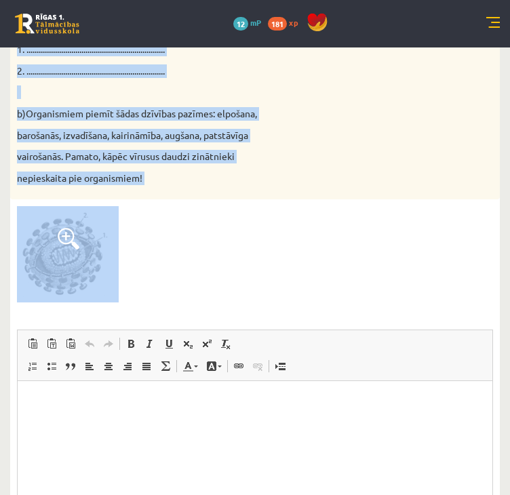
drag, startPoint x: 35, startPoint y: 641, endPoint x: 182, endPoint y: 402, distance: 281.3
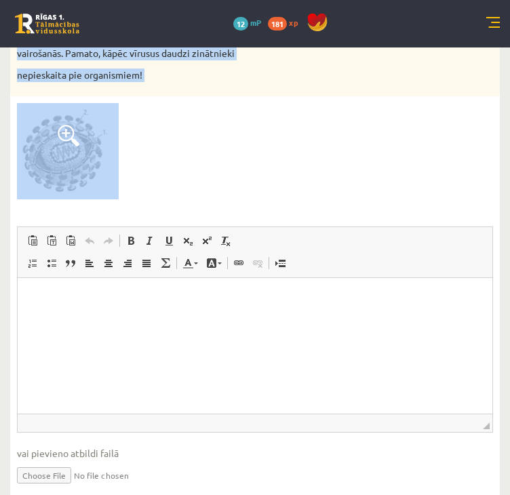
scroll to position [38, 0]
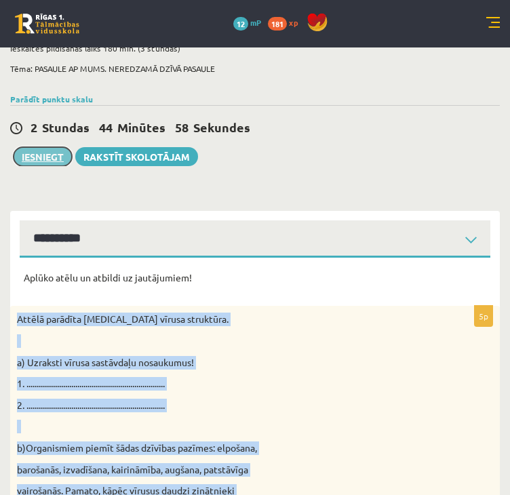
click at [69, 155] on button "Iesniegt" at bounding box center [43, 156] width 58 height 19
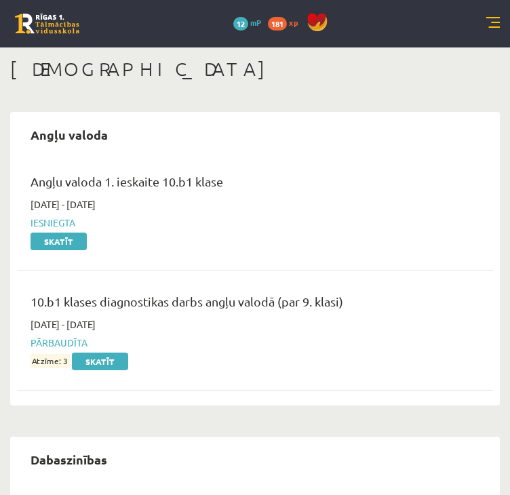
click at [504, 26] on div "0 Dāvanas 12 mP 181 xp" at bounding box center [255, 23] width 510 height 47
click at [466, 23] on div "0 Dāvanas 12 mP 181 xp" at bounding box center [255, 23] width 510 height 47
click at [495, 24] on link at bounding box center [493, 24] width 14 height 14
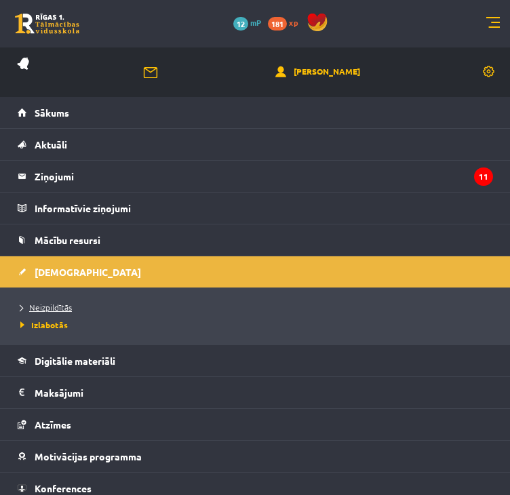
click at [52, 309] on span "Neizpildītās" at bounding box center [46, 307] width 52 height 11
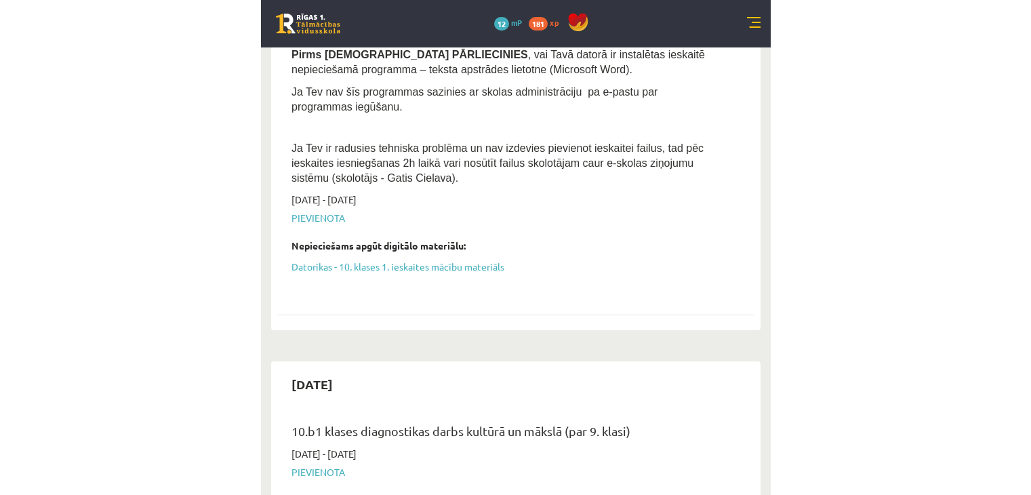
scroll to position [542, 0]
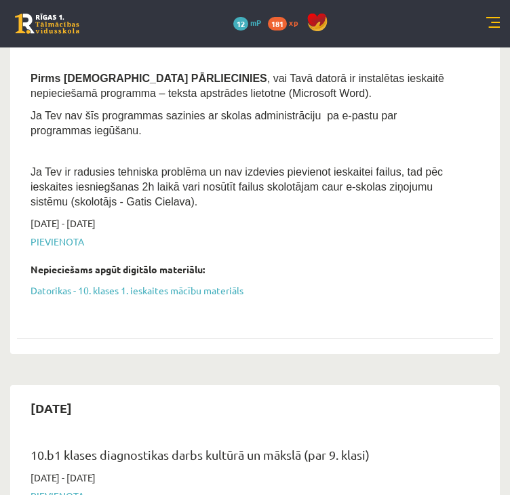
click at [222, 167] on div "Datorika 1. ieskaite 10.b1 klase Ieskaite jāpilda , TIKAI izmantojot datoru , n…" at bounding box center [244, 63] width 449 height 306
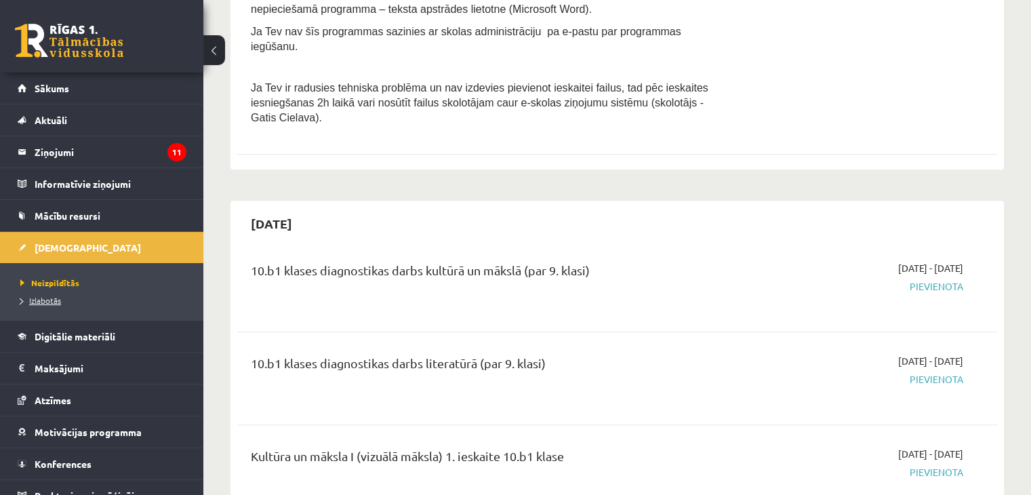
click at [31, 299] on span "Izlabotās" at bounding box center [40, 300] width 41 height 11
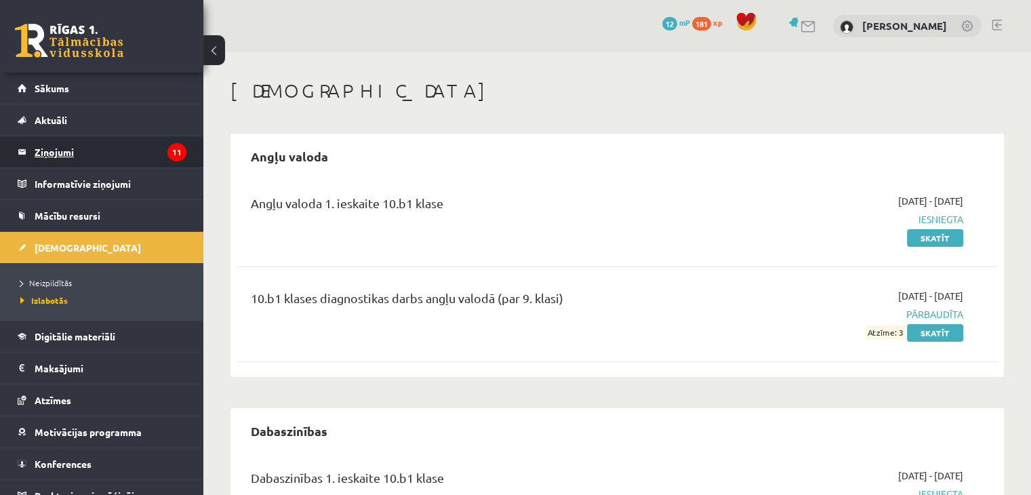
click at [85, 149] on legend "Ziņojumi 11" at bounding box center [111, 151] width 152 height 31
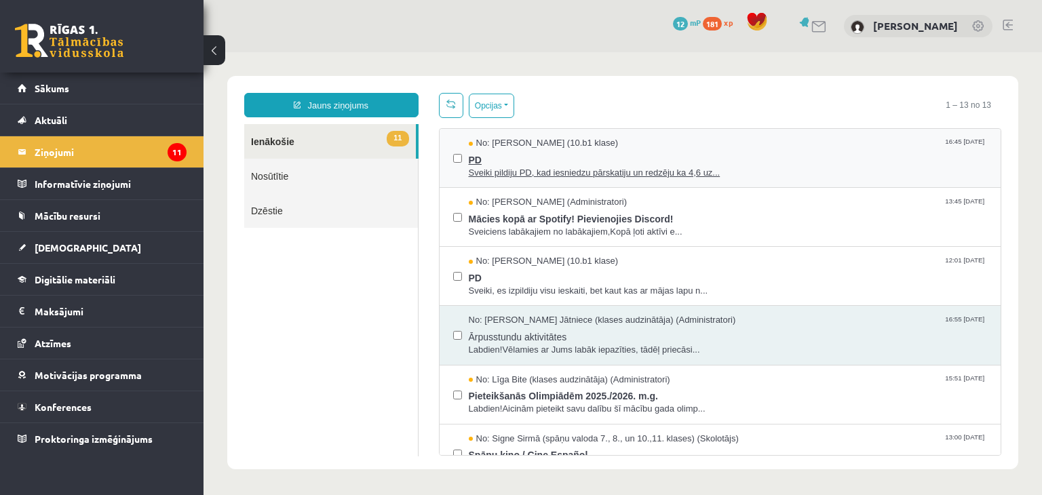
click at [509, 167] on span "Sveiki pildiju PD, kad iesniedzu pārskatiju un redzēju ka 4,6 uz..." at bounding box center [728, 173] width 519 height 13
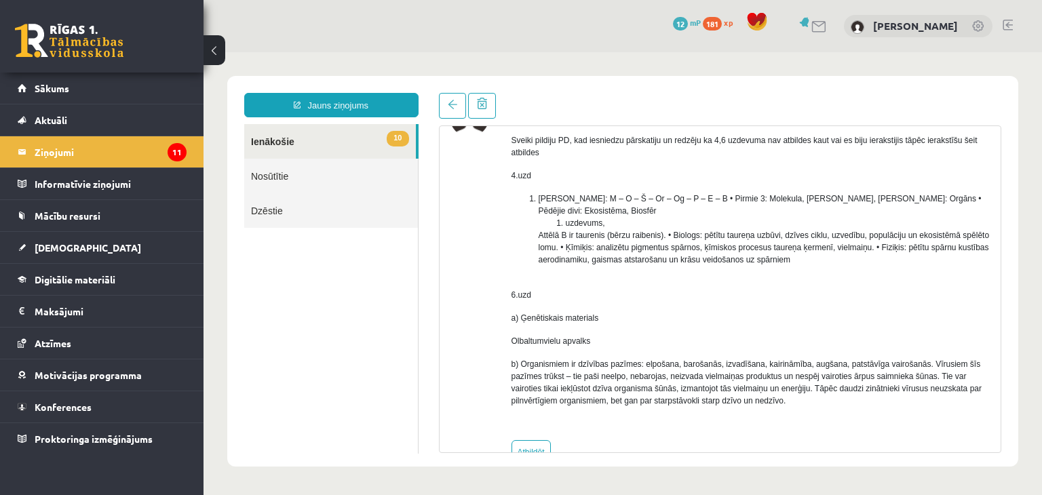
scroll to position [57, 0]
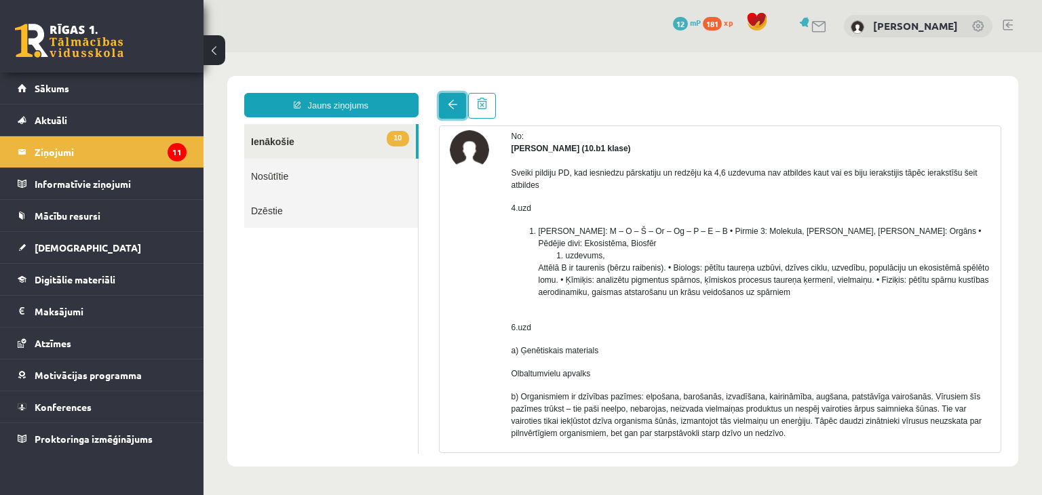
click at [445, 101] on link at bounding box center [452, 106] width 27 height 26
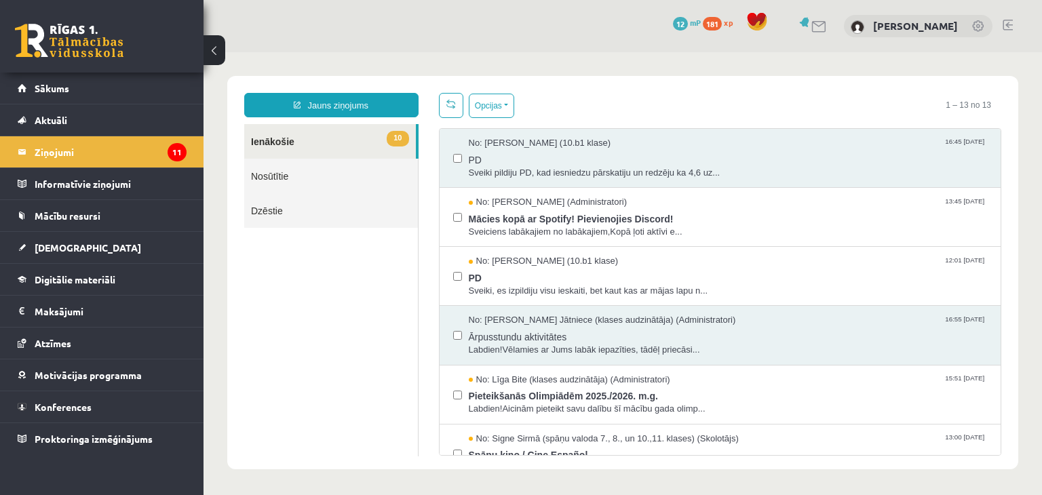
scroll to position [0, 0]
click at [301, 121] on div "Jauns ziņojums 10 Ienākošie Nosūtītie Dzēstie ** ********* ********* *******" at bounding box center [331, 274] width 195 height 363
click at [79, 186] on legend "Informatīvie ziņojumi 0" at bounding box center [111, 183] width 152 height 31
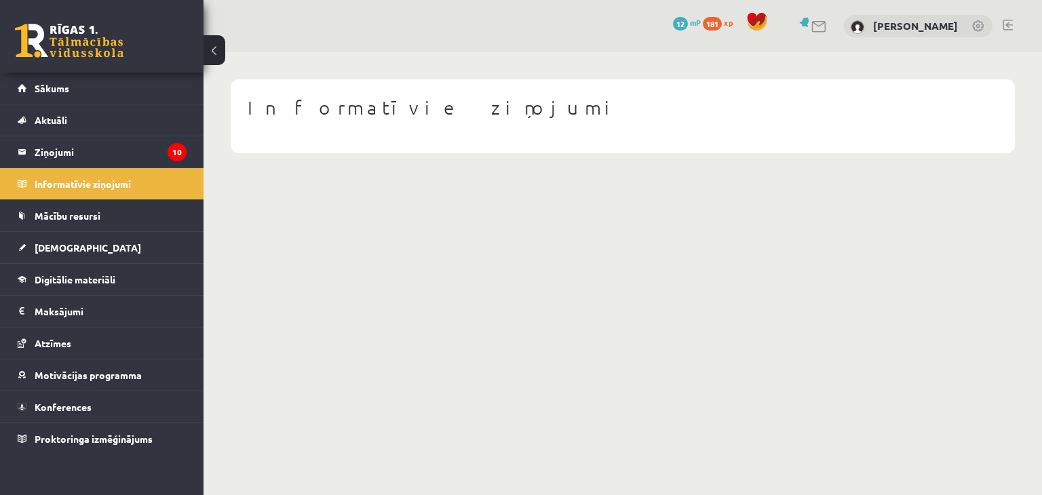
click at [509, 33] on div "[PERSON_NAME]" at bounding box center [918, 26] width 149 height 23
click at [509, 26] on span "mP" at bounding box center [695, 22] width 11 height 11
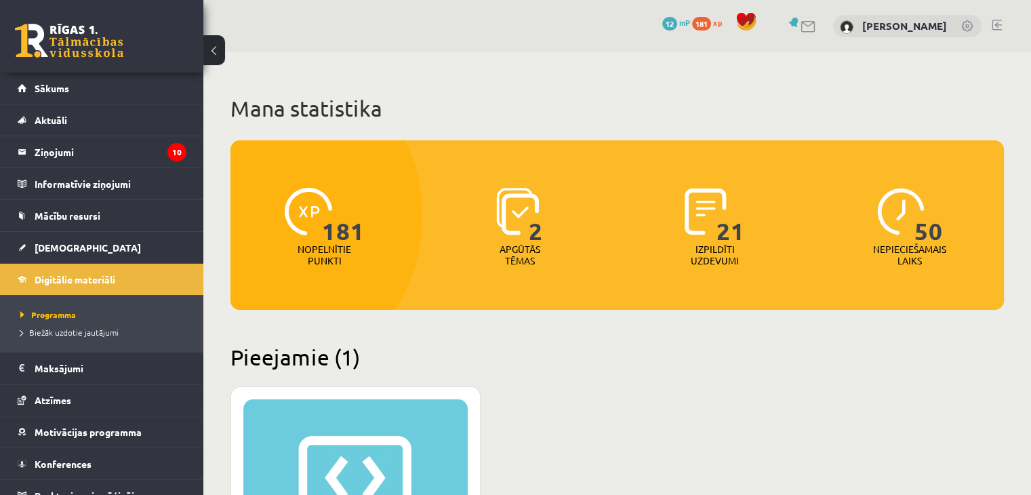
click at [701, 26] on span "181" at bounding box center [701, 24] width 19 height 14
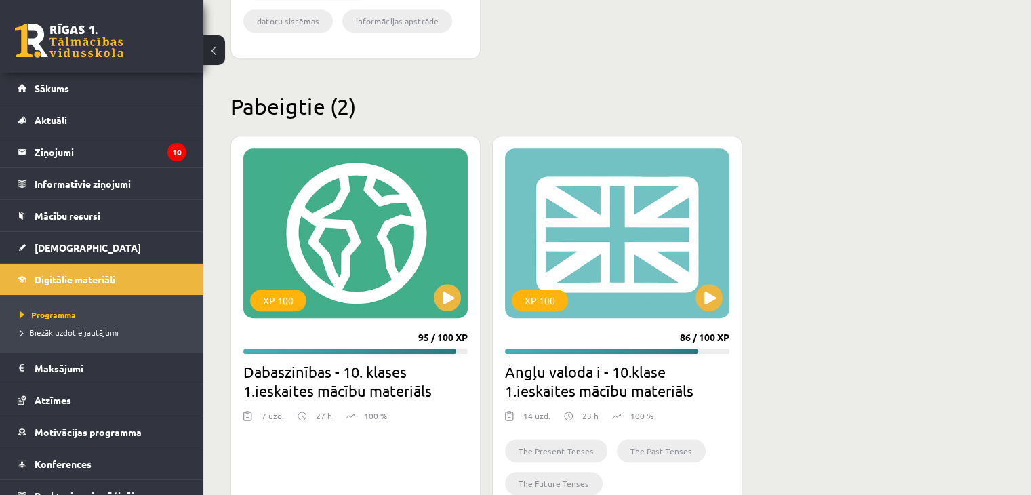
scroll to position [802, 0]
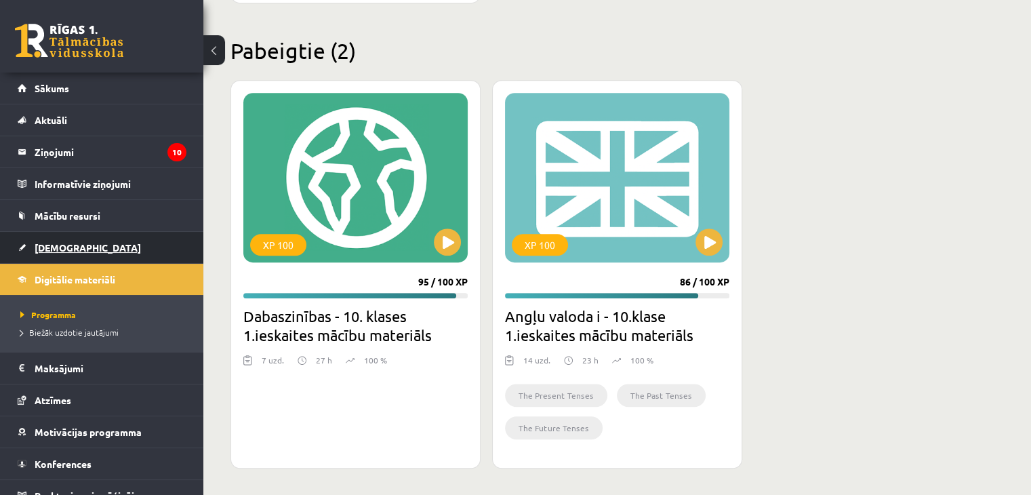
click at [73, 248] on span "[DEMOGRAPHIC_DATA]" at bounding box center [88, 247] width 106 height 12
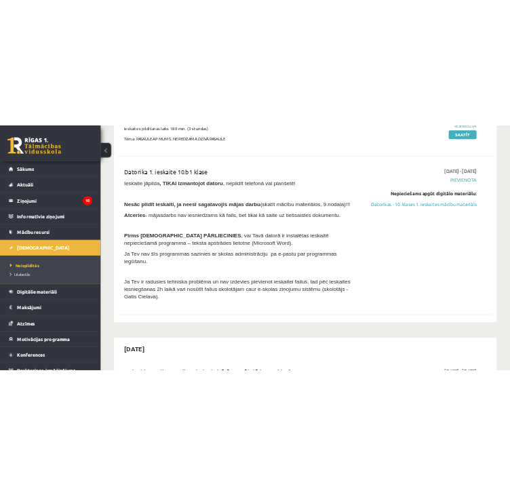
scroll to position [339, 0]
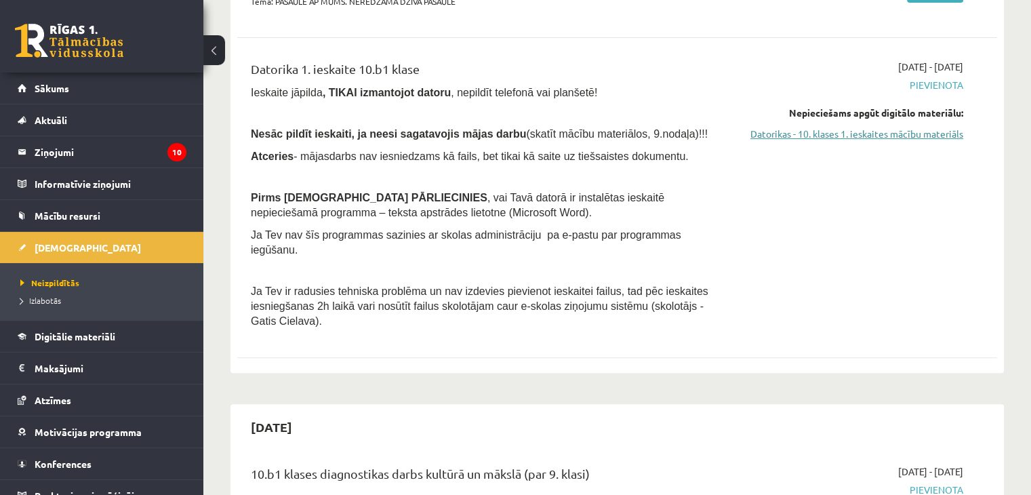
click at [837, 133] on link "Datorikas - 10. klases 1. ieskaites mācību materiāls" at bounding box center [852, 134] width 224 height 14
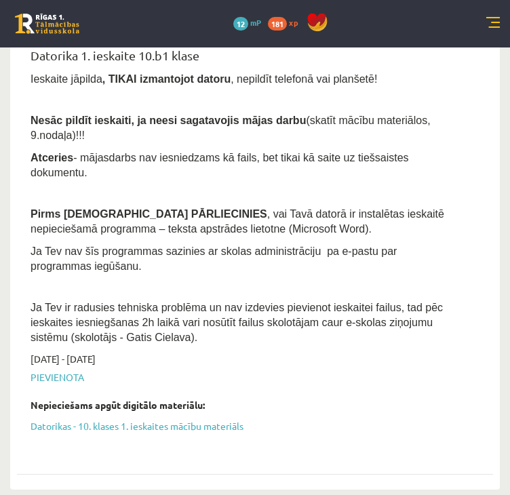
scroll to position [203, 0]
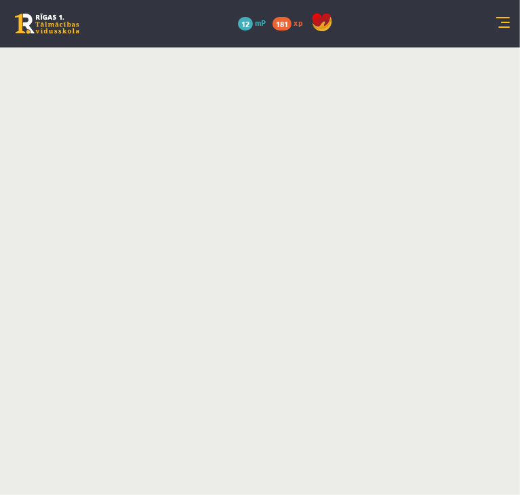
click at [126, 134] on body "0 Dāvanas 12 mP 181 xp [PERSON_NAME] Sākums Aktuāli Kā mācīties eSKOLĀ Kontakti…" at bounding box center [260, 247] width 520 height 495
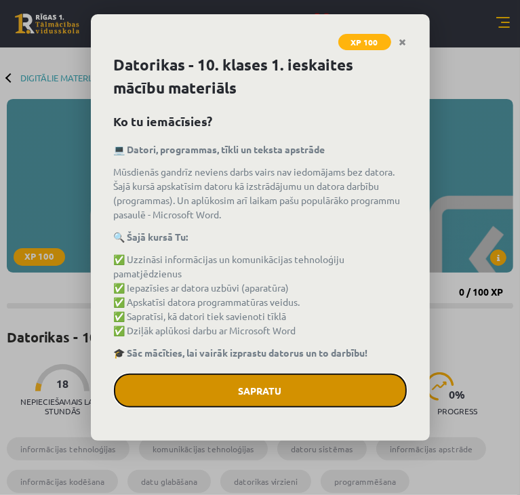
click at [199, 397] on button "Sapratu" at bounding box center [260, 391] width 293 height 34
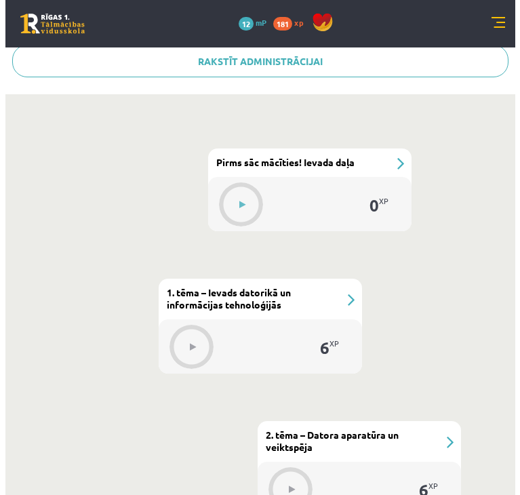
scroll to position [475, 0]
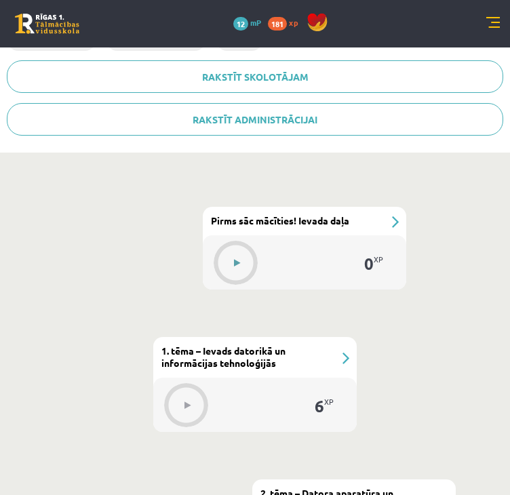
click at [229, 260] on button at bounding box center [236, 263] width 31 height 31
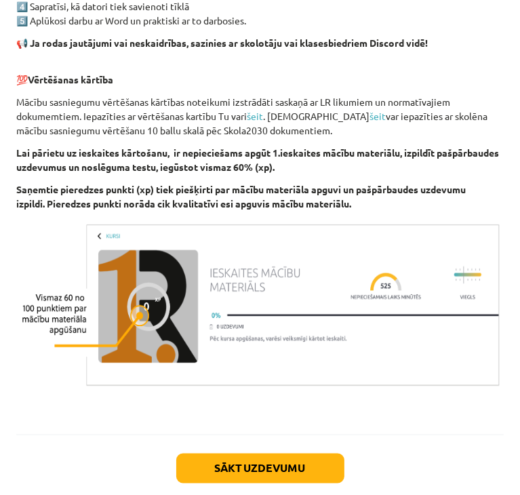
scroll to position [919, 0]
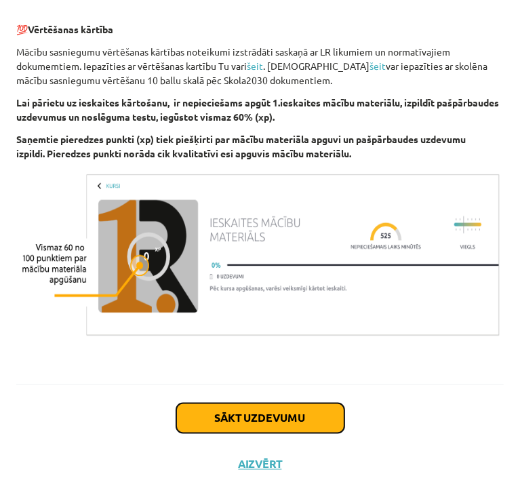
click at [241, 416] on button "Sākt uzdevumu" at bounding box center [260, 418] width 168 height 30
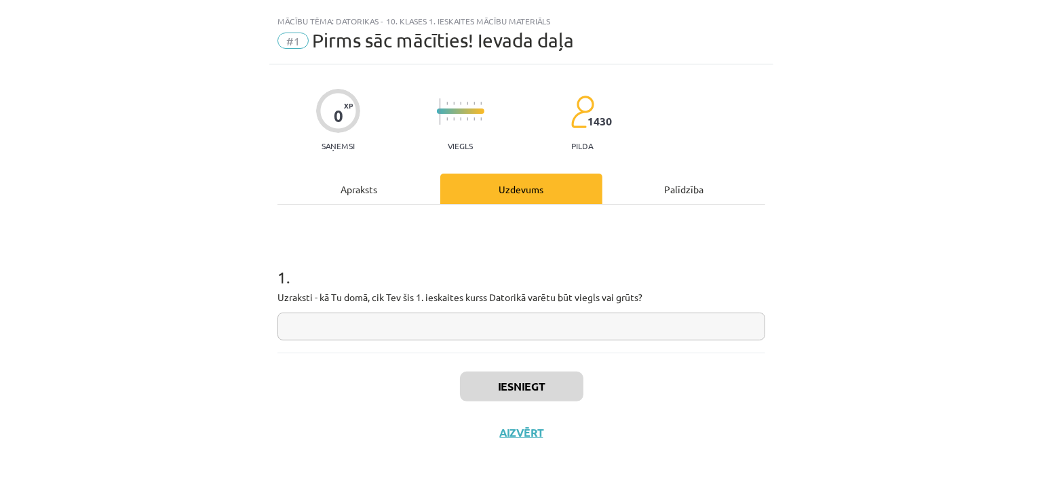
scroll to position [0, 0]
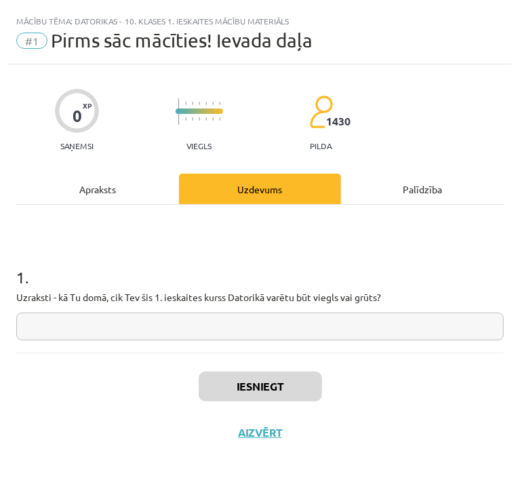
drag, startPoint x: 96, startPoint y: 308, endPoint x: 104, endPoint y: 307, distance: 7.5
click at [104, 307] on div "1 . Uzraksti - kā Tu domā, cik Tev šis 1. ieskaites kurss Datorikā varētu būt v…" at bounding box center [260, 292] width 488 height 96
click at [103, 334] on input "text" at bounding box center [260, 327] width 488 height 28
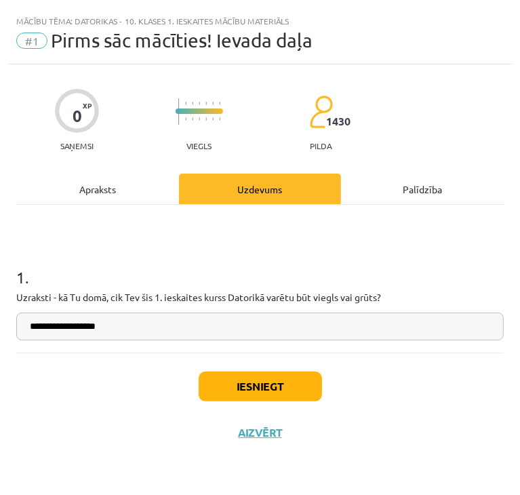
type input "**********"
click at [262, 390] on button "Iesniegt" at bounding box center [260, 387] width 123 height 30
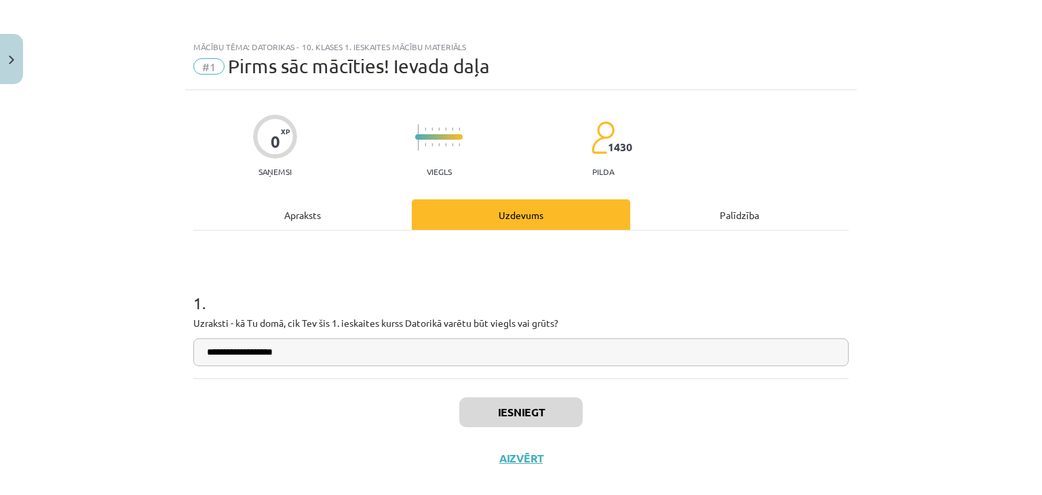
click at [387, 352] on input "**********" at bounding box center [520, 352] width 655 height 28
click at [514, 413] on button "Iesniegt" at bounding box center [520, 412] width 123 height 30
drag, startPoint x: 514, startPoint y: 413, endPoint x: 513, endPoint y: 422, distance: 8.8
click at [514, 413] on button "Iesniegt" at bounding box center [520, 412] width 123 height 30
click at [519, 420] on button "Iesniegt" at bounding box center [520, 412] width 123 height 30
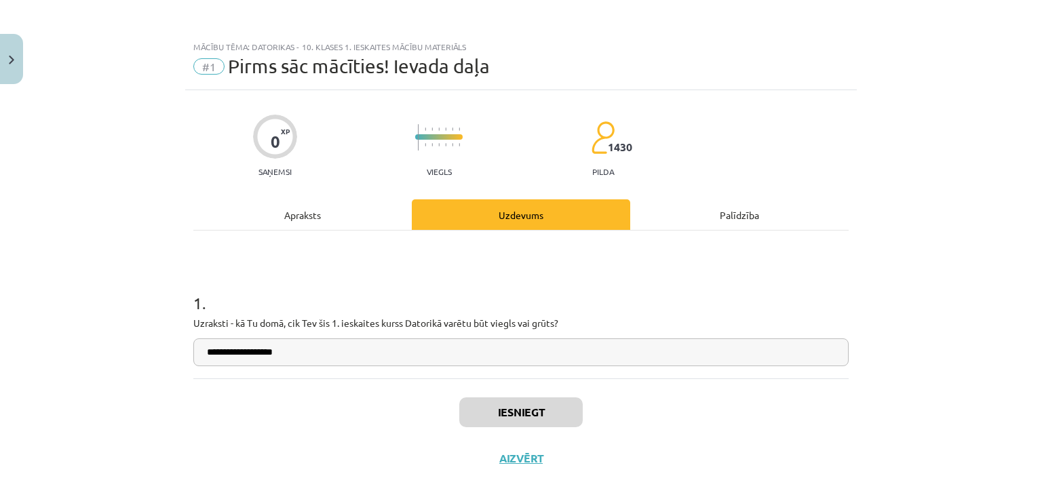
click at [284, 218] on div "Apraksts" at bounding box center [302, 214] width 218 height 31
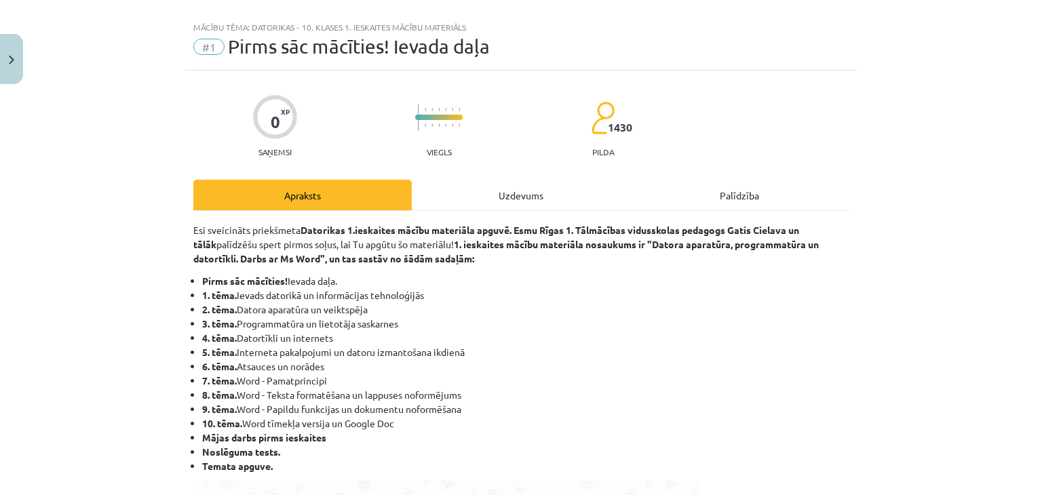
click at [481, 203] on div "Uzdevums" at bounding box center [521, 195] width 218 height 31
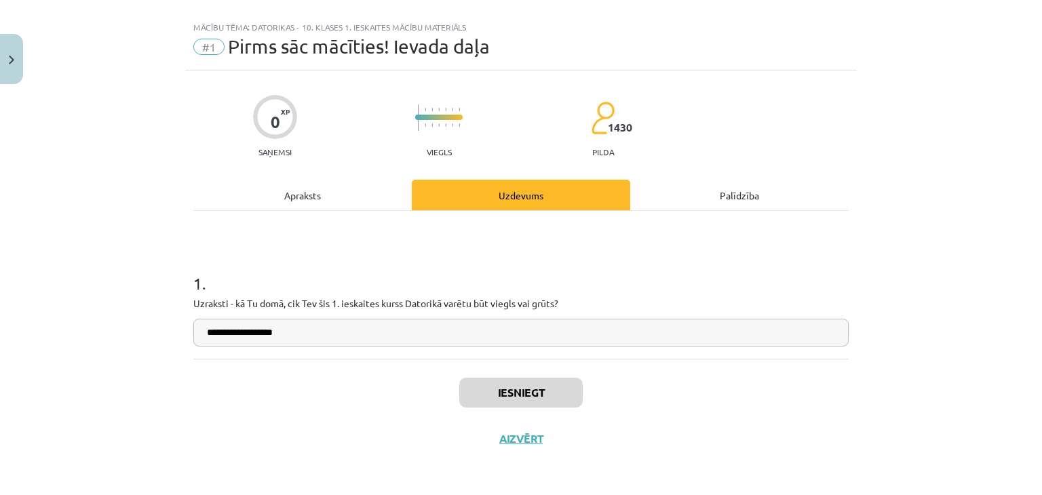
click at [519, 191] on div "Palīdzība" at bounding box center [739, 195] width 218 height 31
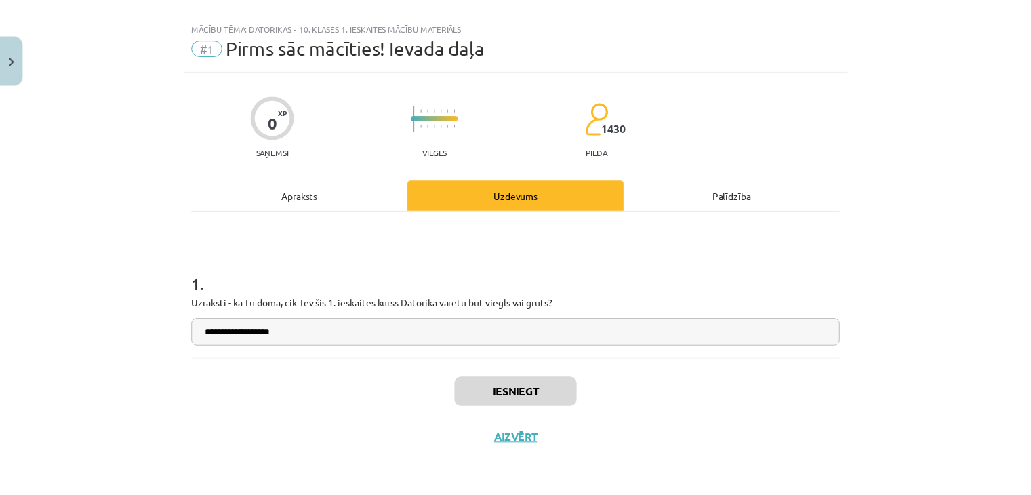
scroll to position [0, 0]
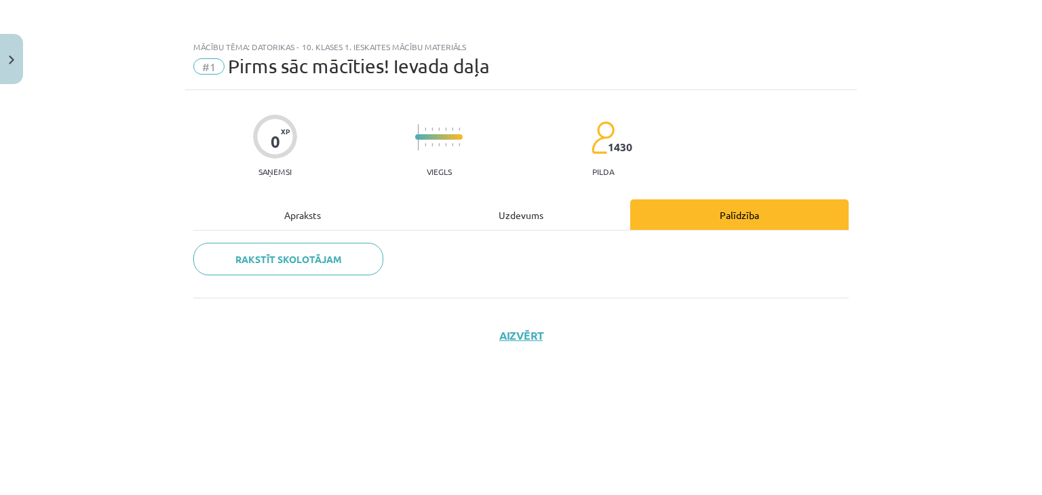
click at [483, 216] on div "Uzdevums" at bounding box center [521, 214] width 218 height 31
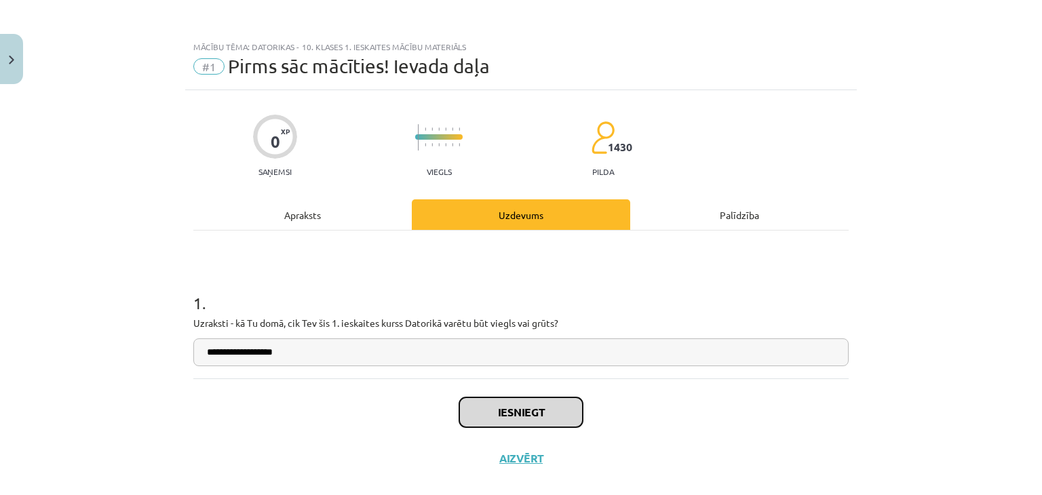
click at [519, 406] on button "Iesniegt" at bounding box center [520, 412] width 123 height 30
click at [519, 410] on button "Iesniegt" at bounding box center [520, 412] width 123 height 30
click at [519, 317] on p "Uzraksti - kā Tu domā, cik Tev šis 1. ieskaites kurss Datorikā varētu būt viegl…" at bounding box center [520, 323] width 655 height 14
drag, startPoint x: 209, startPoint y: 182, endPoint x: 229, endPoint y: 12, distance: 171.3
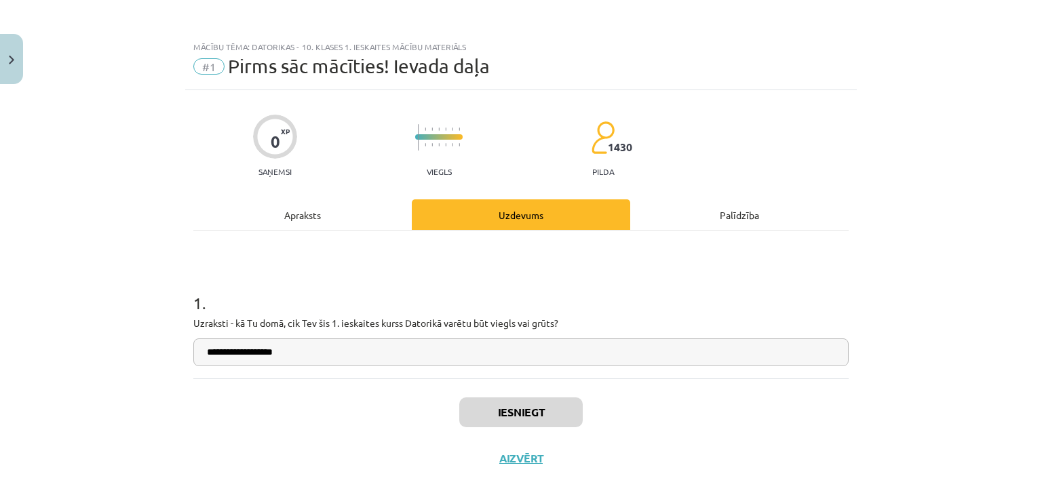
click at [209, 180] on div "**********" at bounding box center [520, 285] width 671 height 391
click at [519, 298] on h1 "1 ." at bounding box center [520, 291] width 655 height 42
click at [519, 407] on div "**********" at bounding box center [521, 247] width 1042 height 495
click at [509, 419] on button "Iesniegt" at bounding box center [520, 412] width 123 height 30
click at [513, 418] on button "Iesniegt" at bounding box center [520, 412] width 123 height 30
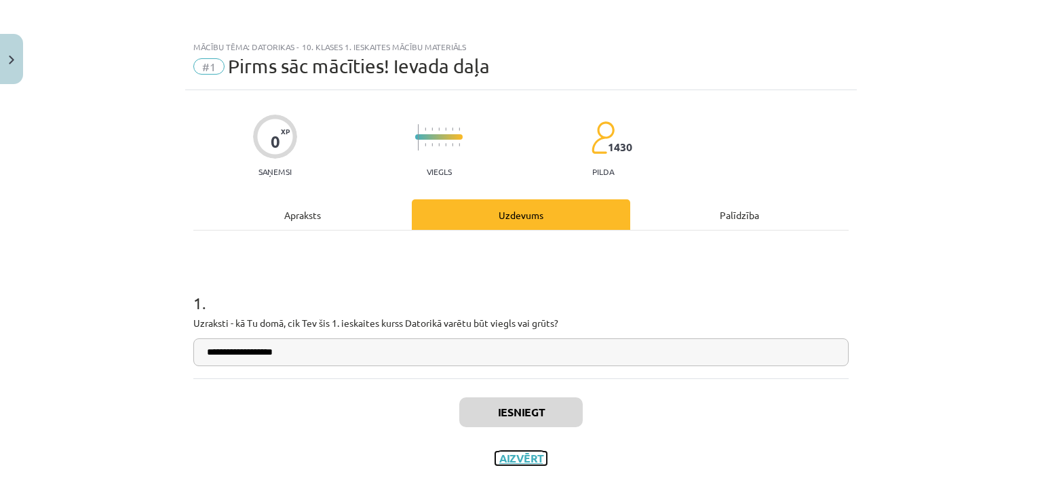
click at [500, 464] on button "Aizvērt" at bounding box center [521, 459] width 52 height 14
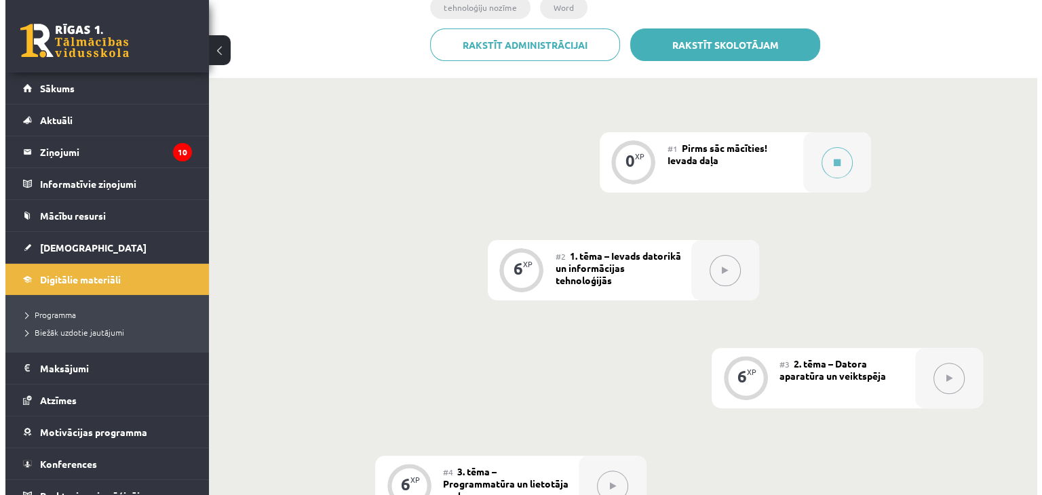
scroll to position [203, 0]
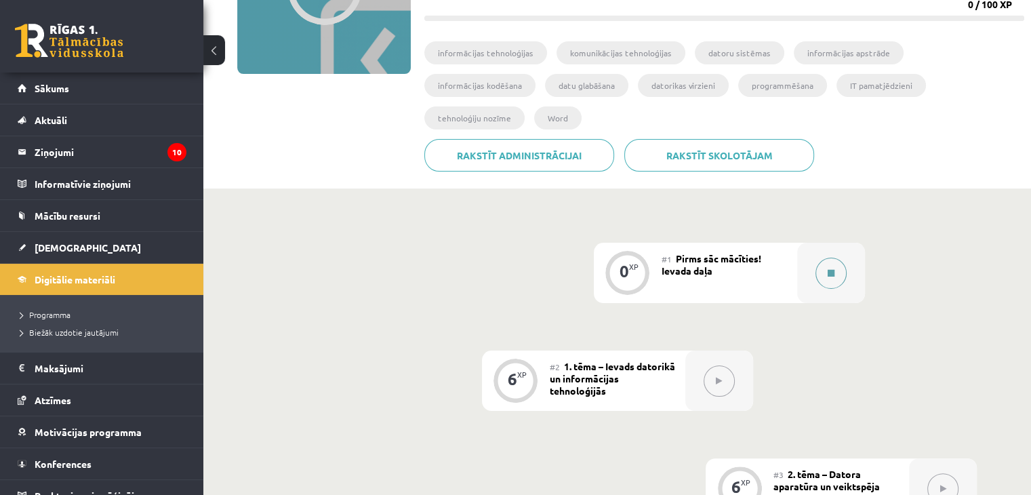
click at [519, 269] on icon at bounding box center [831, 273] width 7 height 8
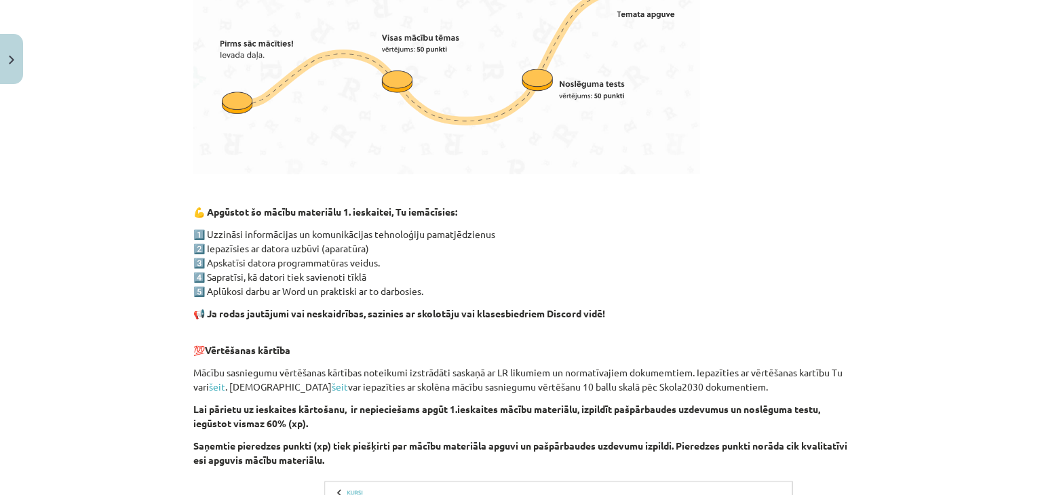
scroll to position [943, 0]
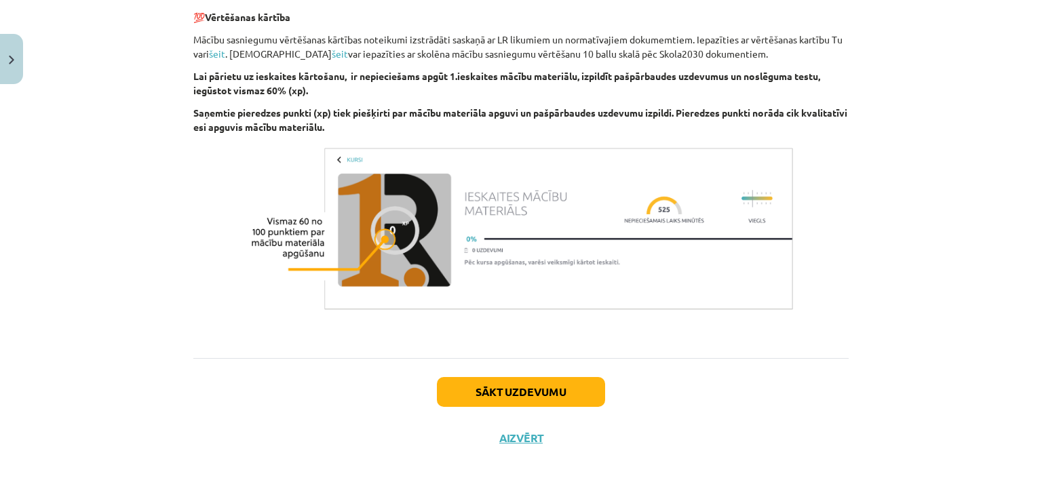
click at [519, 368] on div "Sākt uzdevumu Aizvērt" at bounding box center [520, 405] width 655 height 95
click at [519, 373] on div "Sākt uzdevumu Aizvērt" at bounding box center [520, 405] width 655 height 95
click at [519, 386] on button "Sākt uzdevumu" at bounding box center [521, 392] width 168 height 30
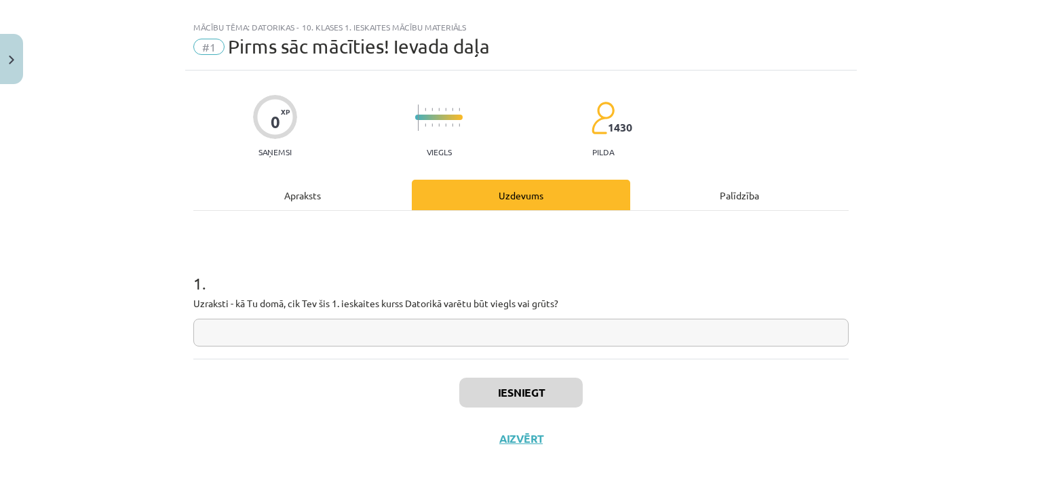
click at [439, 329] on input "text" at bounding box center [520, 333] width 655 height 28
type input "*******"
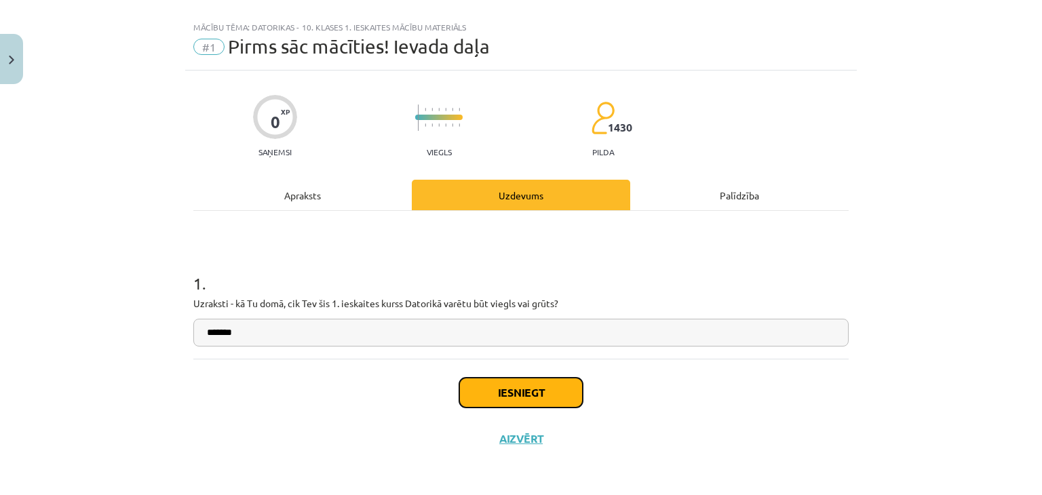
click at [509, 393] on button "Iesniegt" at bounding box center [520, 393] width 123 height 30
click at [486, 386] on button "Iesniegt" at bounding box center [520, 393] width 123 height 30
click at [472, 385] on button "Iesniegt" at bounding box center [520, 393] width 123 height 30
click at [333, 199] on div "Apraksts" at bounding box center [302, 195] width 218 height 31
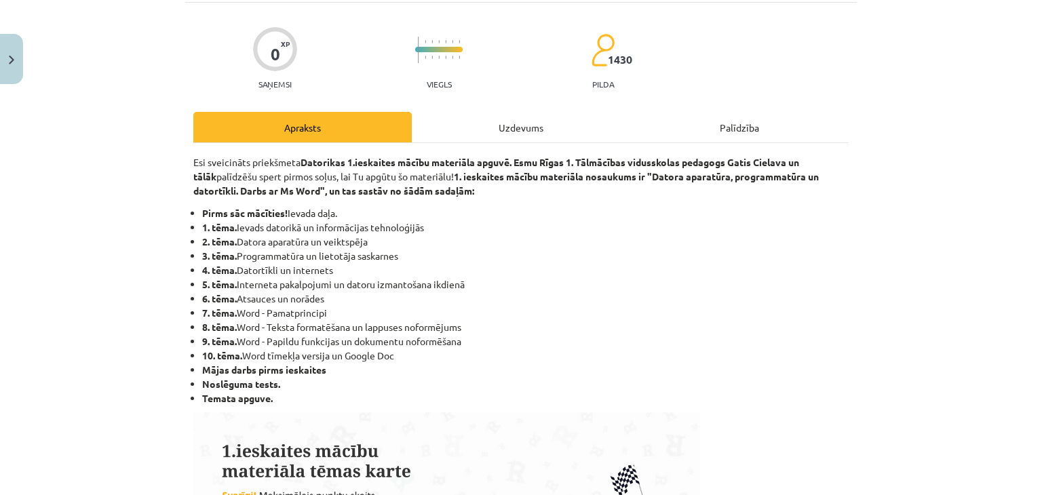
click at [513, 139] on div "Uzdevums" at bounding box center [521, 127] width 218 height 31
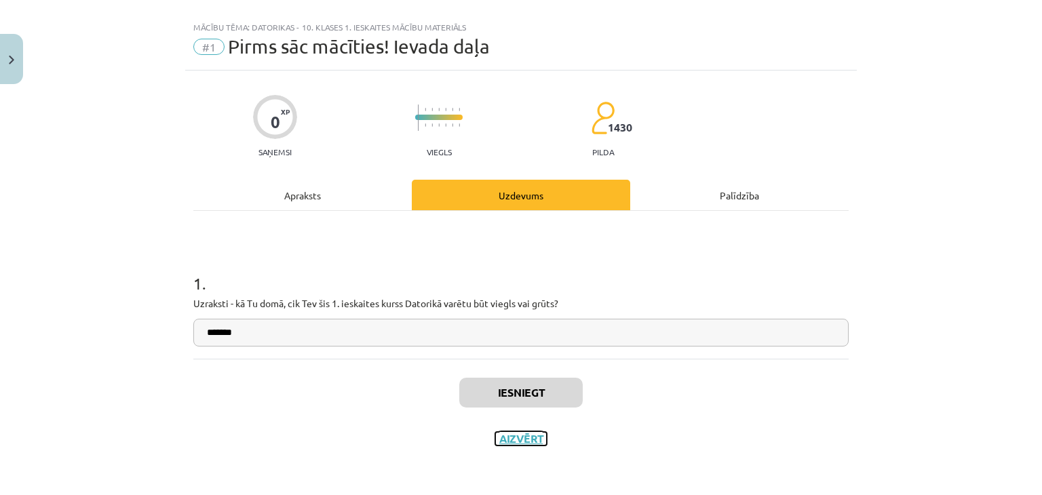
click at [513, 443] on button "Aizvērt" at bounding box center [521, 439] width 52 height 14
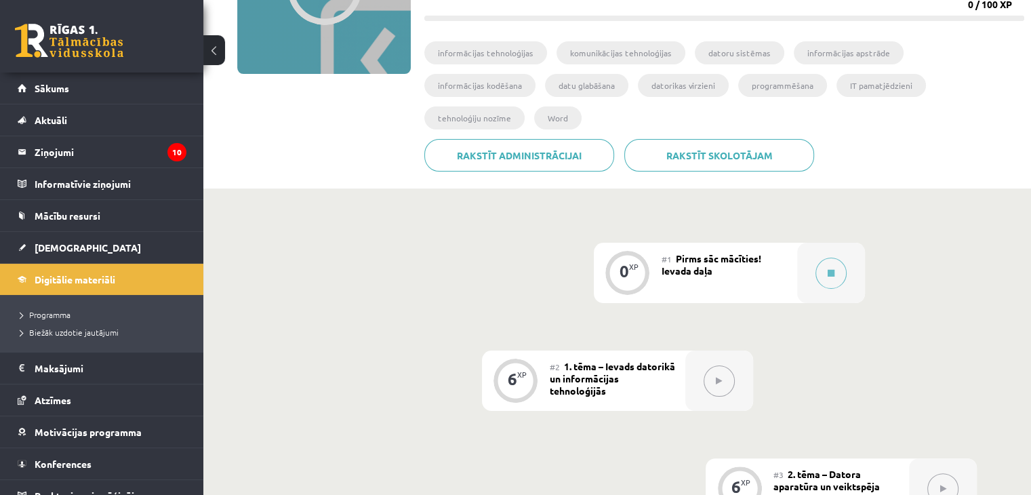
click at [519, 365] on button at bounding box center [719, 380] width 31 height 31
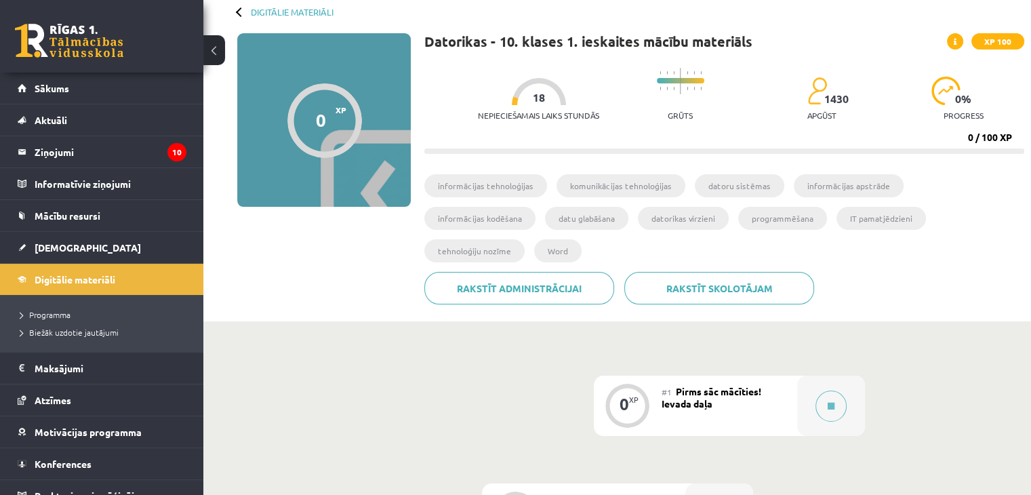
scroll to position [68, 0]
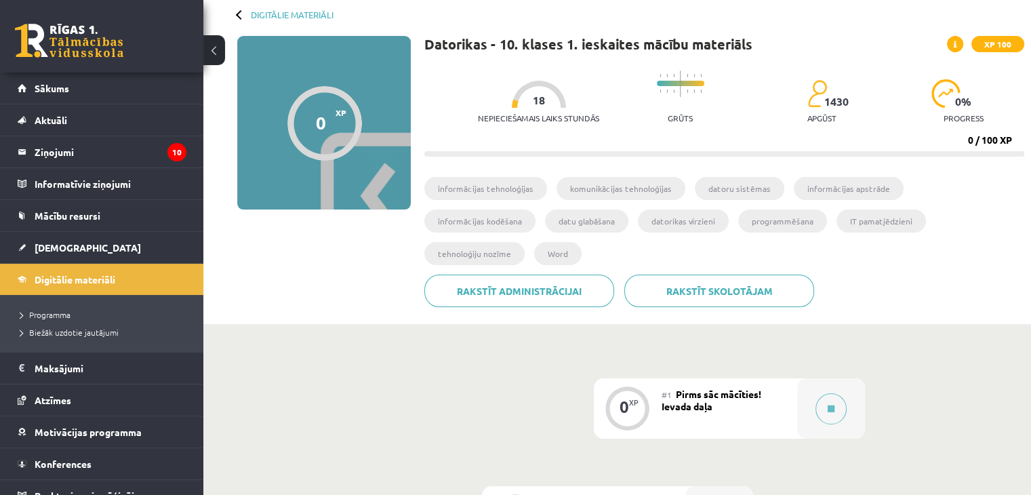
click at [500, 187] on li "informācijas tehnoloģijas" at bounding box center [485, 188] width 123 height 23
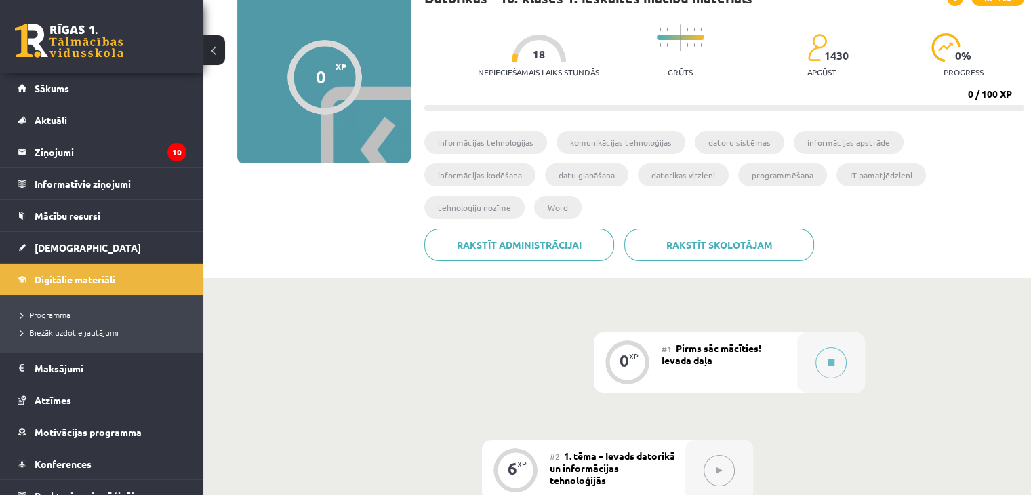
scroll to position [136, 0]
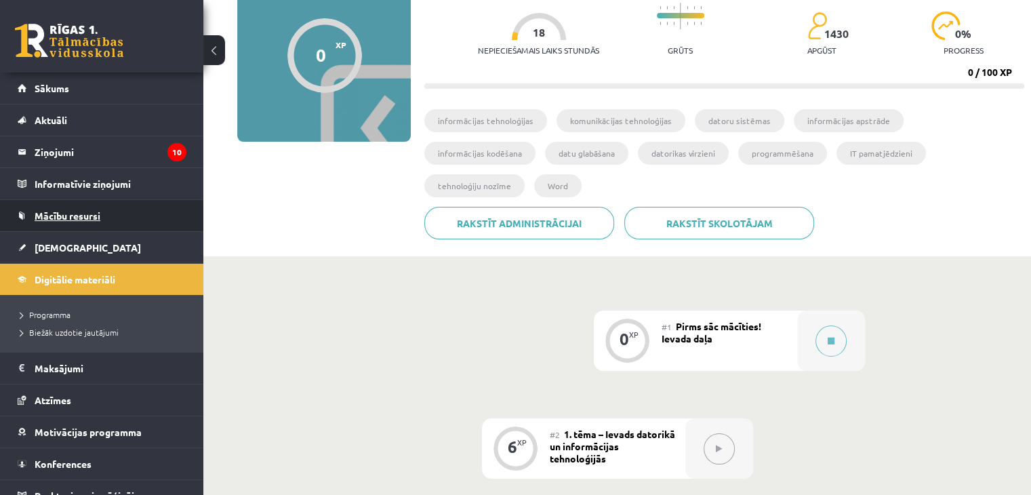
click at [73, 217] on span "Mācību resursi" at bounding box center [68, 216] width 66 height 12
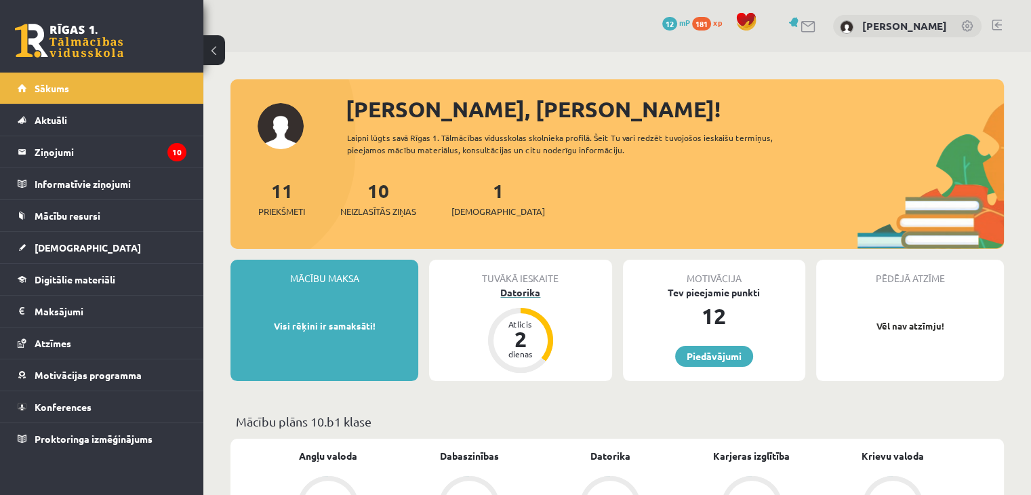
click at [535, 290] on div "Datorika" at bounding box center [520, 292] width 182 height 14
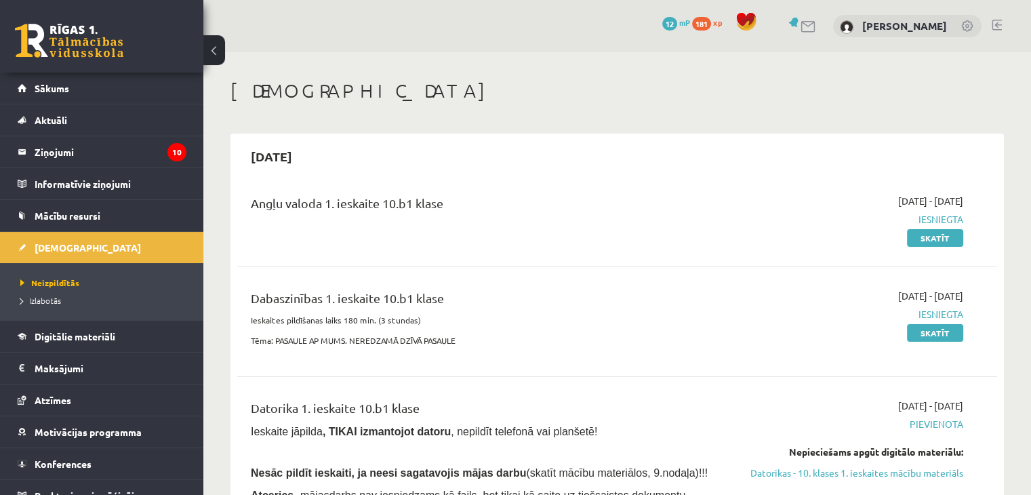
scroll to position [68, 0]
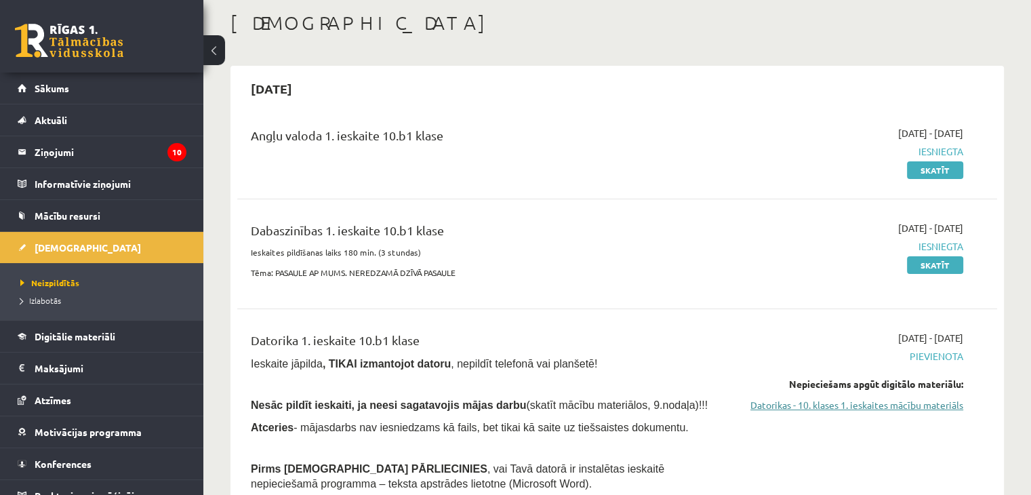
click at [906, 402] on link "Datorikas - 10. klases 1. ieskaites mācību materiāls" at bounding box center [852, 405] width 224 height 14
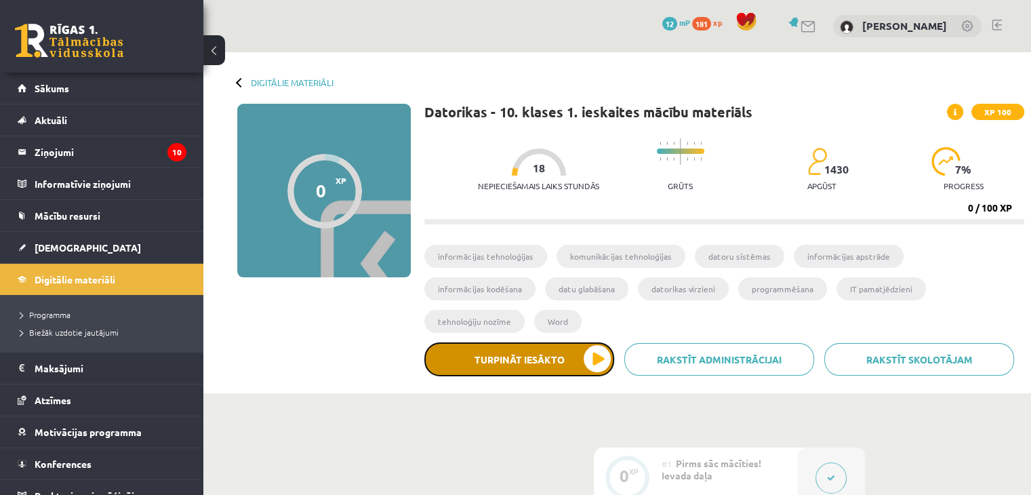
click at [536, 342] on button "Turpināt iesākto" at bounding box center [519, 359] width 190 height 34
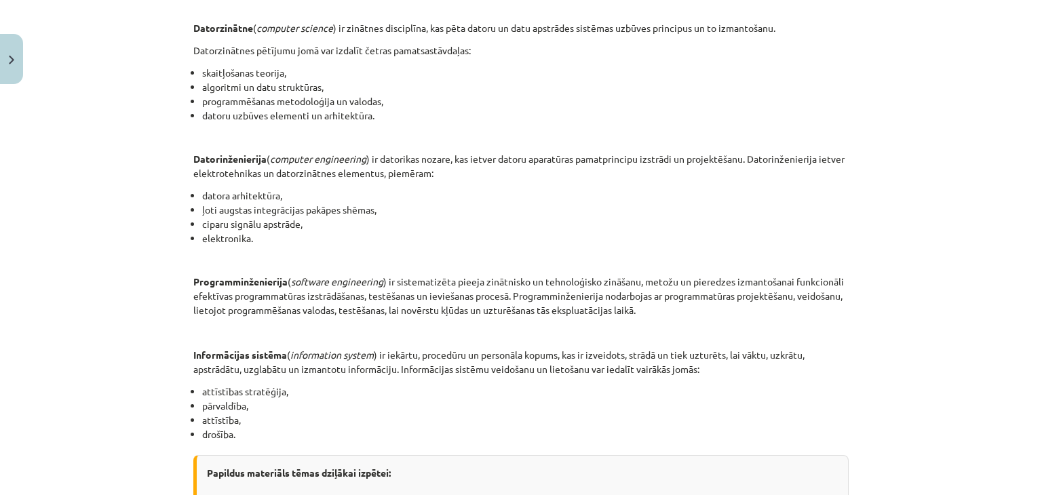
scroll to position [665, 0]
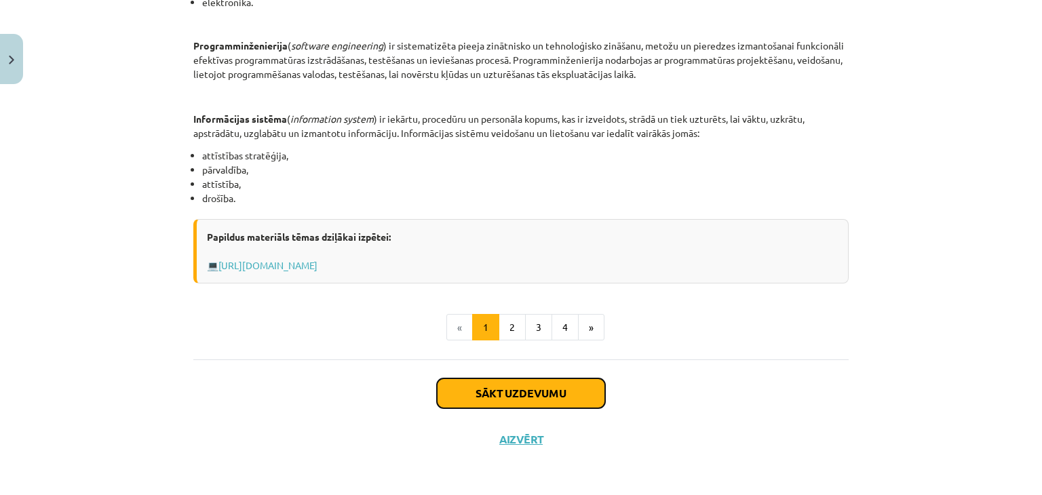
click at [496, 389] on button "Sākt uzdevumu" at bounding box center [521, 393] width 168 height 30
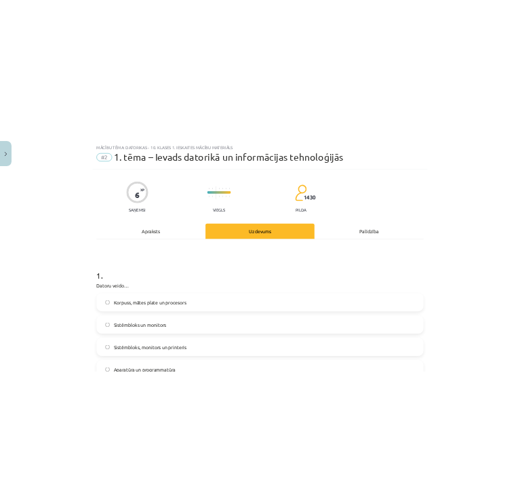
scroll to position [0, 0]
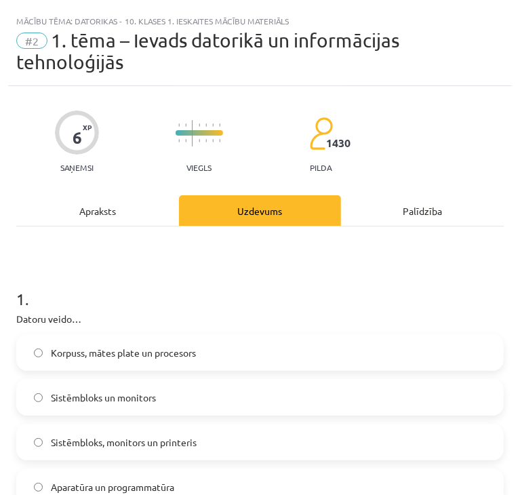
click at [18, 291] on h1 "1 ." at bounding box center [260, 287] width 488 height 42
drag, startPoint x: 39, startPoint y: 316, endPoint x: 28, endPoint y: 315, distance: 10.9
click at [38, 316] on p "Datoru veido…" at bounding box center [260, 319] width 488 height 14
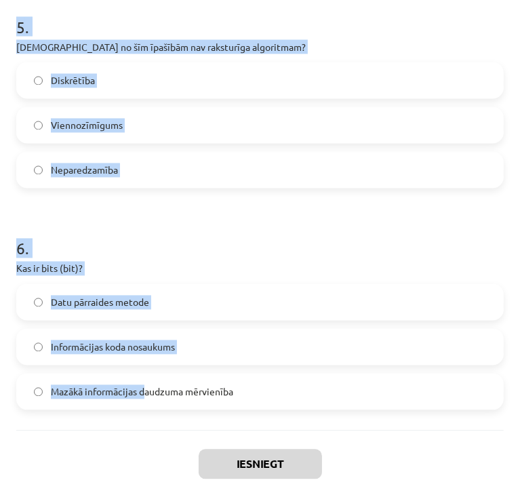
scroll to position [1294, 0]
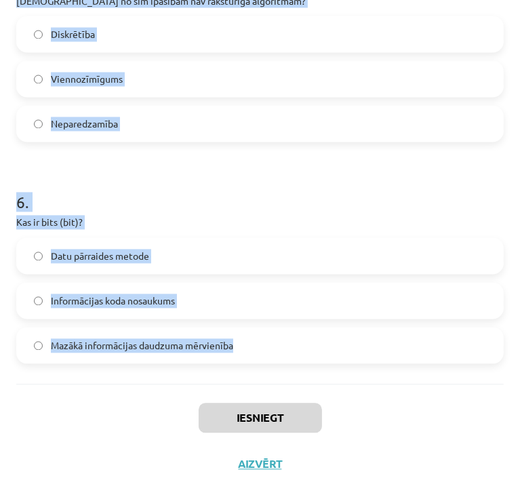
drag, startPoint x: 12, startPoint y: 298, endPoint x: 244, endPoint y: 357, distance: 239.3
copy form "1 . Datoru veido… Korpuss, mātes plate un procesors Sistēmbloks un monitors Sis…"
click at [271, 182] on h1 "6 ." at bounding box center [260, 191] width 488 height 42
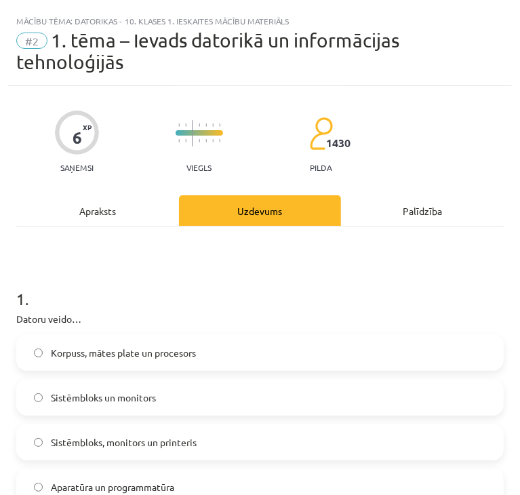
scroll to position [68, 0]
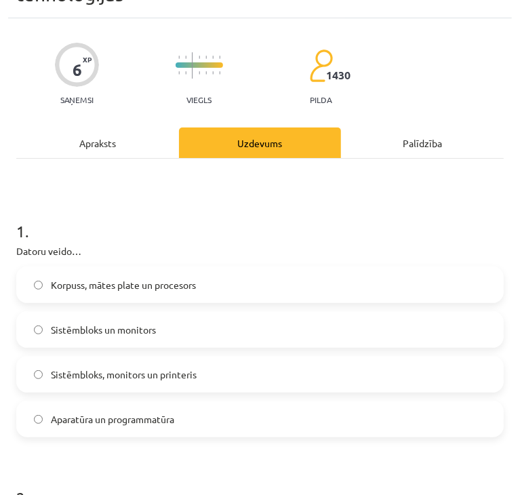
click at [144, 424] on span "Aparatūra un programmatūra" at bounding box center [112, 419] width 123 height 14
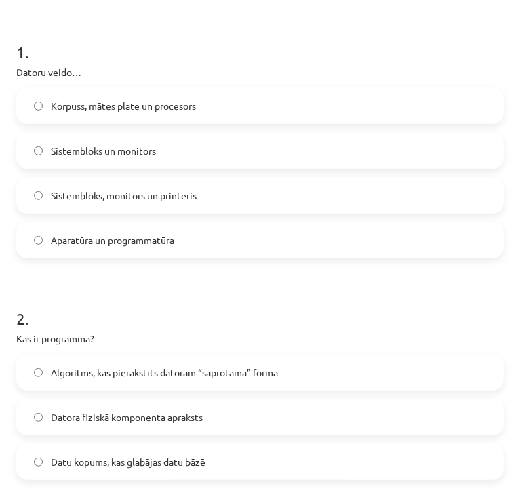
scroll to position [271, 0]
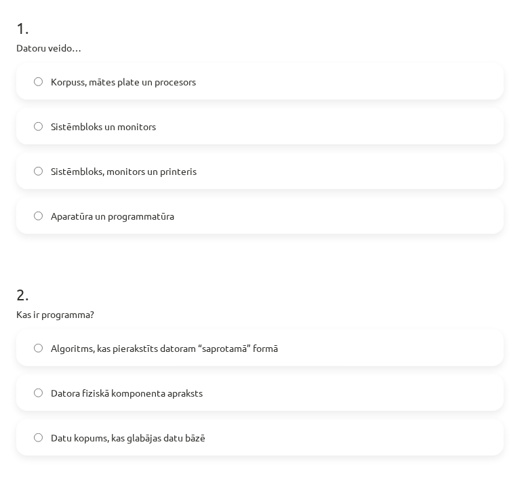
click at [70, 342] on span "Algoritms, kas pierakstīts datoram “saprotamā” formā" at bounding box center [164, 348] width 227 height 14
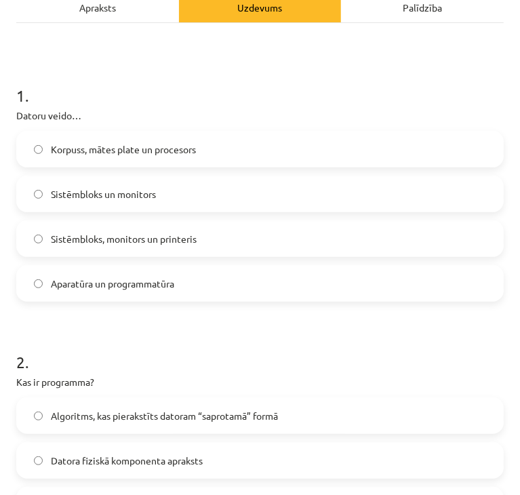
drag, startPoint x: 294, startPoint y: 365, endPoint x: 294, endPoint y: 342, distance: 23.1
click at [294, 354] on h1 "2 ." at bounding box center [260, 350] width 488 height 42
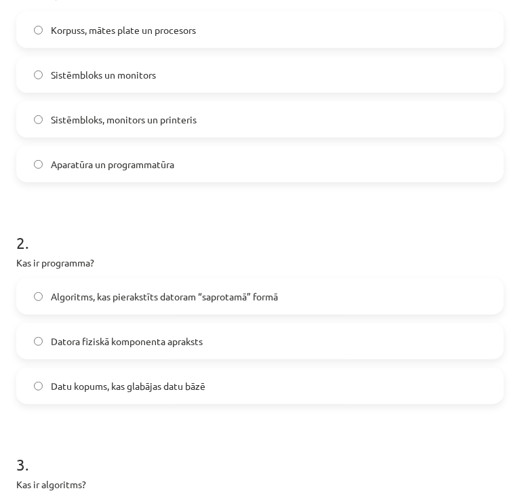
scroll to position [475, 0]
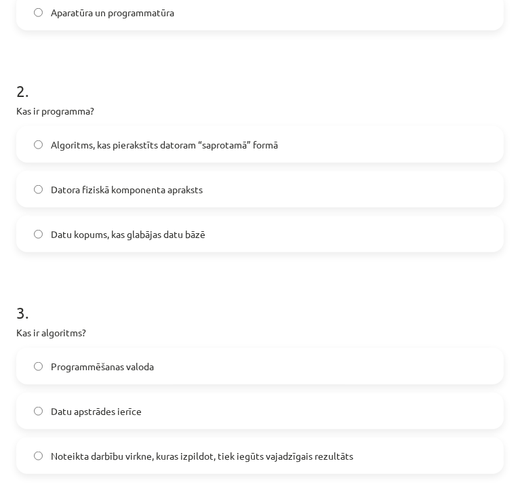
click at [81, 443] on label "Noteikta darbību virkne, kuras izpildot, tiek iegūts vajadzīgais rezultāts" at bounding box center [260, 456] width 485 height 34
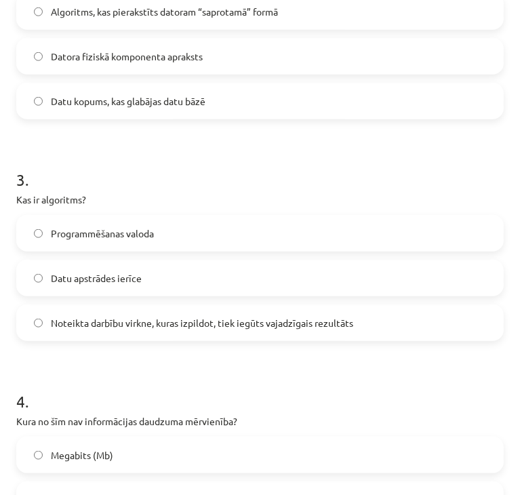
scroll to position [610, 0]
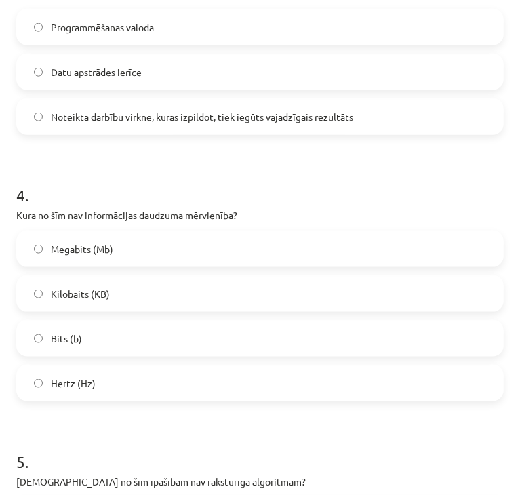
click at [45, 389] on label "Hertz (Hz)" at bounding box center [260, 383] width 485 height 34
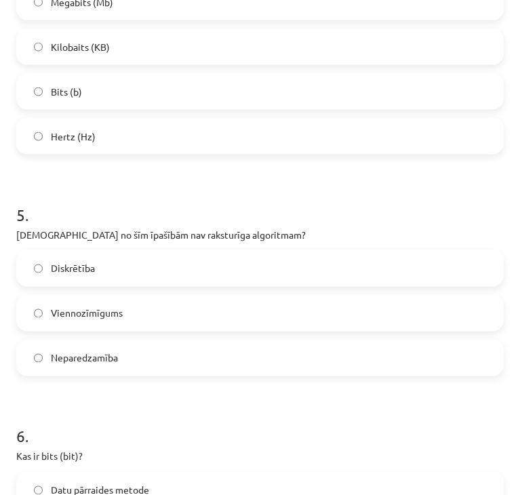
scroll to position [1085, 0]
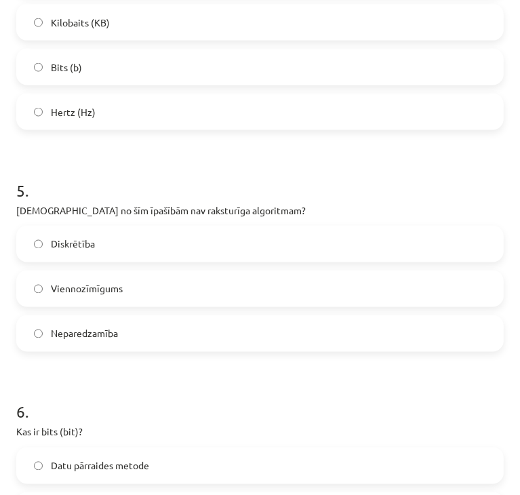
click at [46, 346] on label "Neparedzamība" at bounding box center [260, 334] width 485 height 34
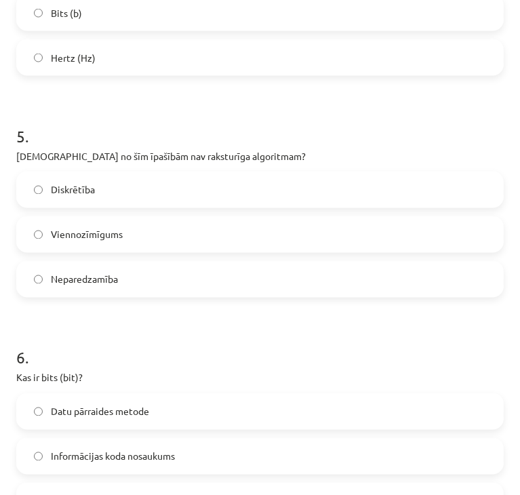
scroll to position [1221, 0]
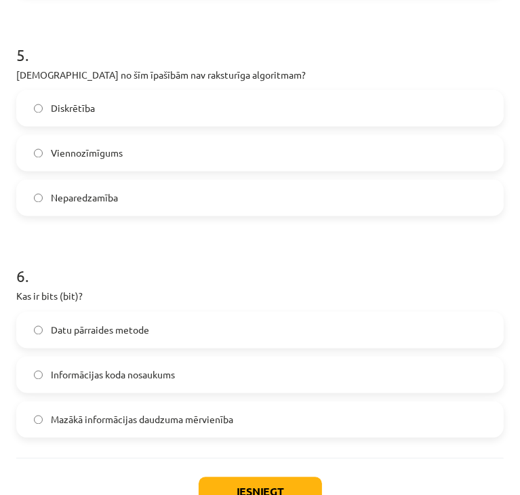
click at [90, 426] on span "Mazākā informācijas daudzuma mērvienība" at bounding box center [142, 420] width 182 height 14
click at [235, 478] on button "Iesniegt" at bounding box center [260, 492] width 123 height 30
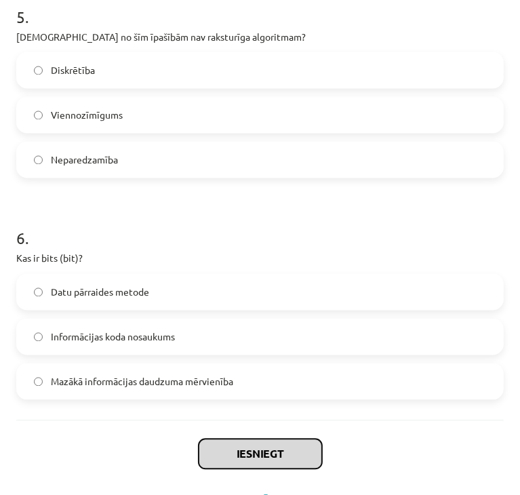
scroll to position [1294, 0]
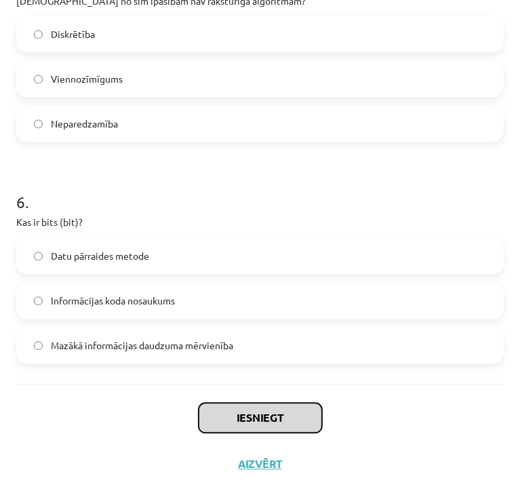
click at [290, 422] on button "Iesniegt" at bounding box center [260, 418] width 123 height 30
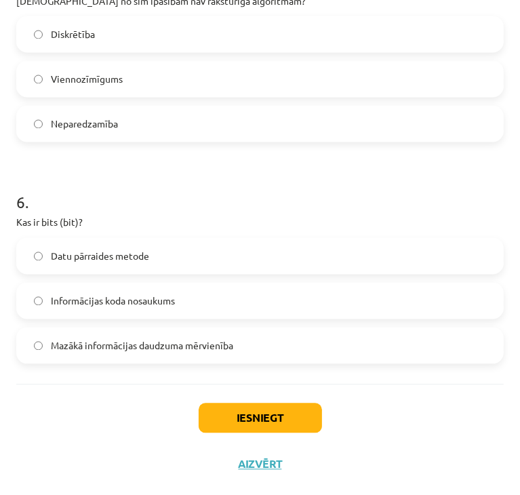
click at [198, 359] on label "Mazākā informācijas daudzuma mērvienība" at bounding box center [260, 346] width 485 height 34
click at [233, 427] on button "Iesniegt" at bounding box center [260, 418] width 123 height 30
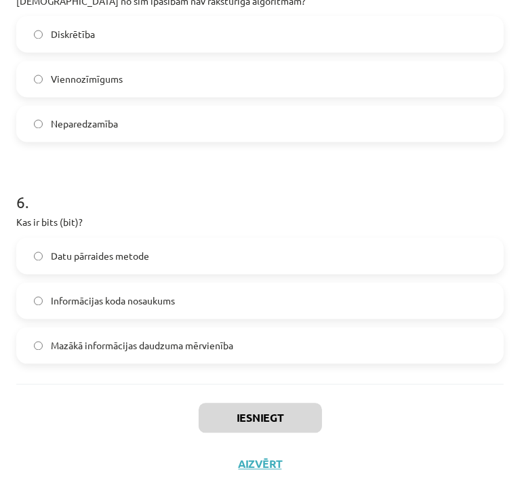
click at [133, 412] on div "Iesniegt Aizvērt" at bounding box center [260, 431] width 488 height 95
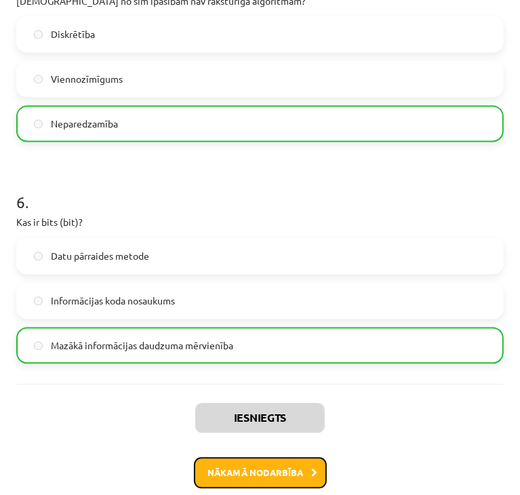
click at [245, 477] on button "Nākamā nodarbība" at bounding box center [260, 473] width 133 height 31
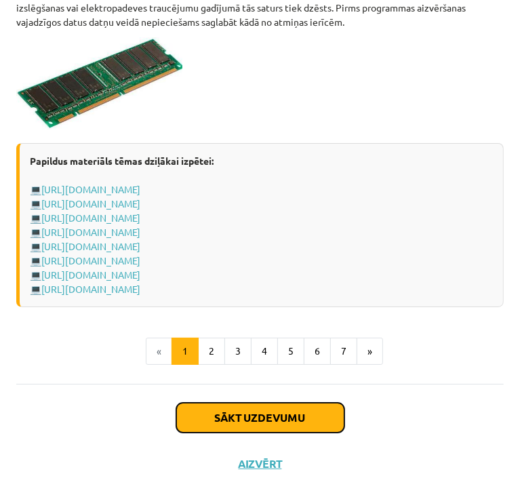
click at [239, 433] on button "Sākt uzdevumu" at bounding box center [260, 418] width 168 height 30
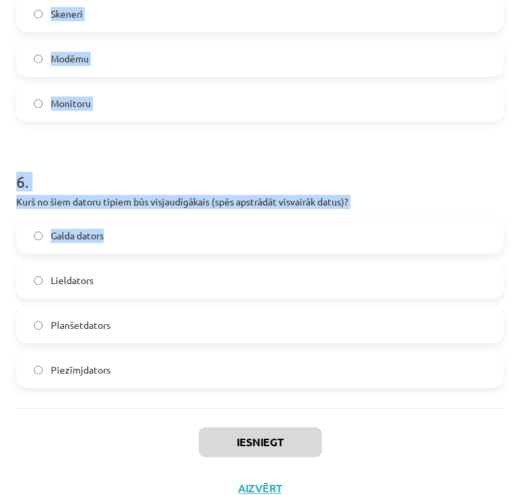
scroll to position [1452, 0]
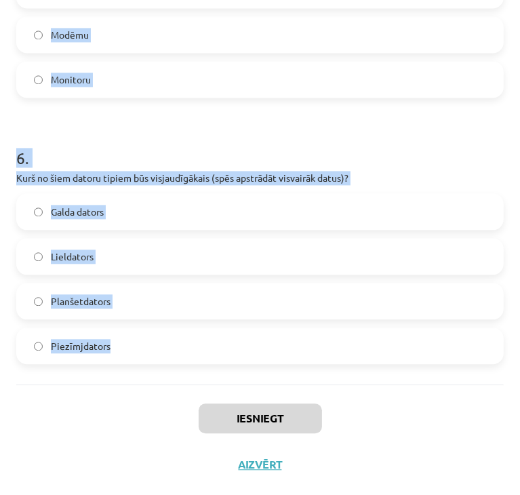
drag, startPoint x: 14, startPoint y: 288, endPoint x: 151, endPoint y: 383, distance: 167.6
copy form "[DEMOGRAPHIC_DATA] no šīm ir ievadizvadierīce? Pele Monitors Austiņas ar mikrof…"
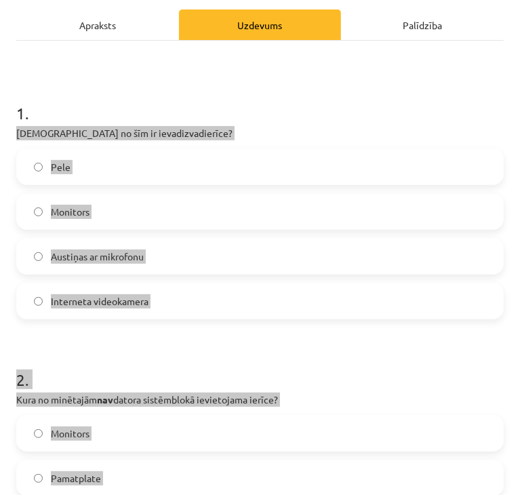
scroll to position [163, 0]
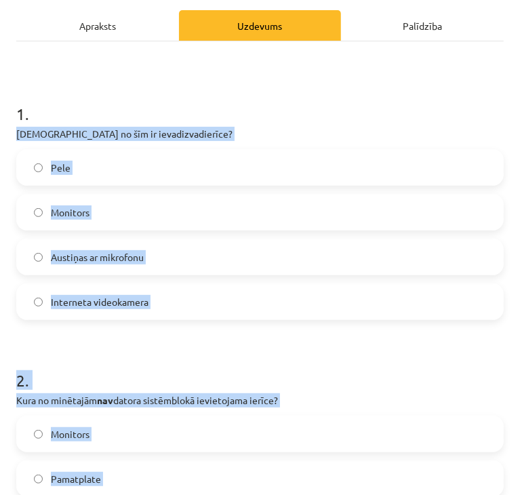
click at [52, 260] on span "Austiņas ar mikrofonu" at bounding box center [97, 257] width 93 height 14
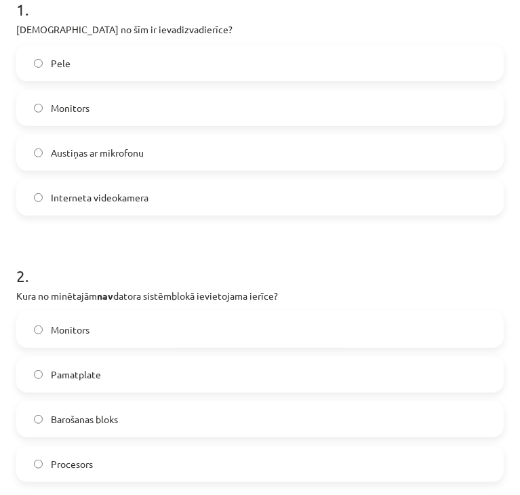
scroll to position [299, 0]
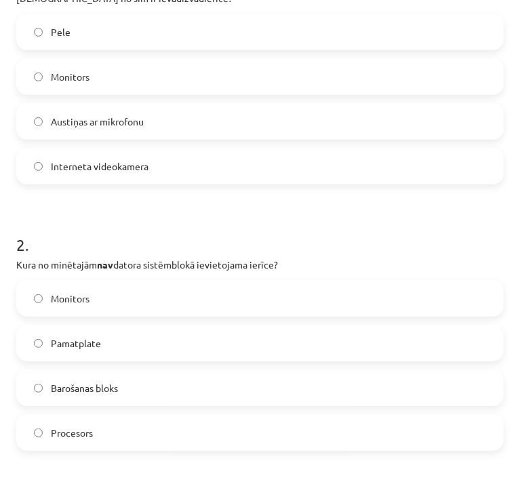
click at [86, 294] on span "Monitors" at bounding box center [70, 299] width 39 height 14
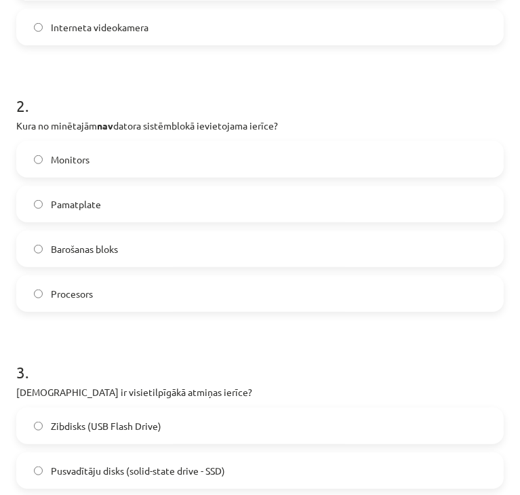
scroll to position [570, 0]
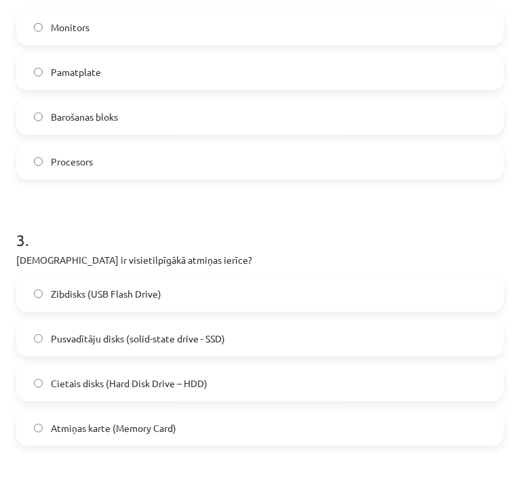
click at [92, 399] on div "Cietais disks (Hard Disk Drive – HDD)" at bounding box center [260, 383] width 488 height 37
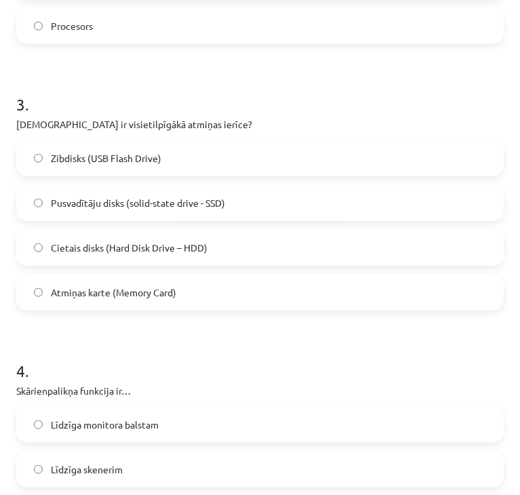
click at [99, 249] on span "Cietais disks (Hard Disk Drive – HDD)" at bounding box center [129, 248] width 157 height 14
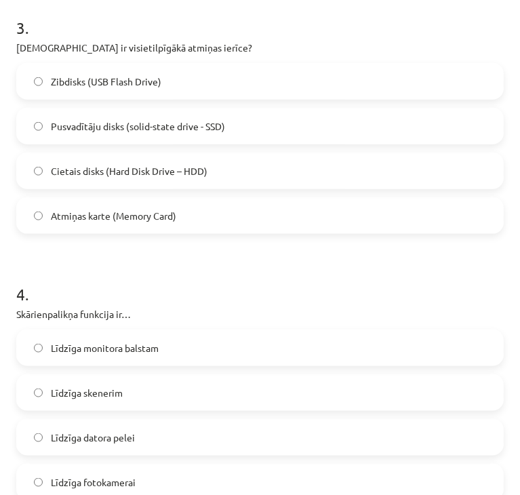
scroll to position [842, 0]
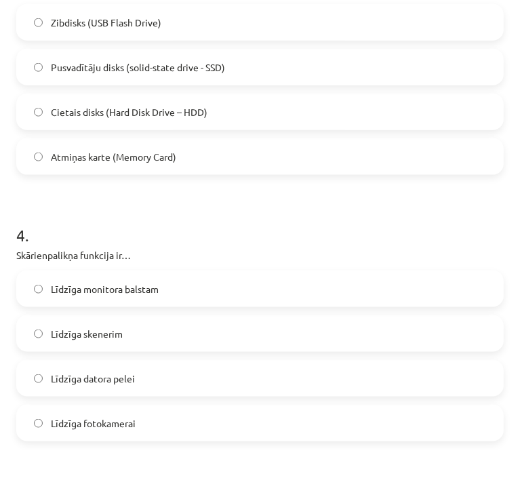
click at [127, 384] on span "Līdzīga datora pelei" at bounding box center [93, 379] width 84 height 14
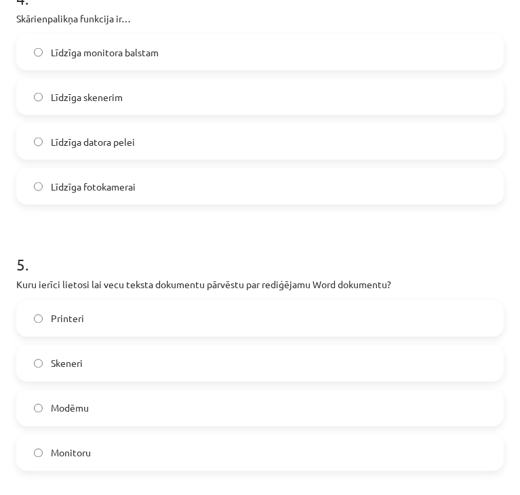
scroll to position [1113, 0]
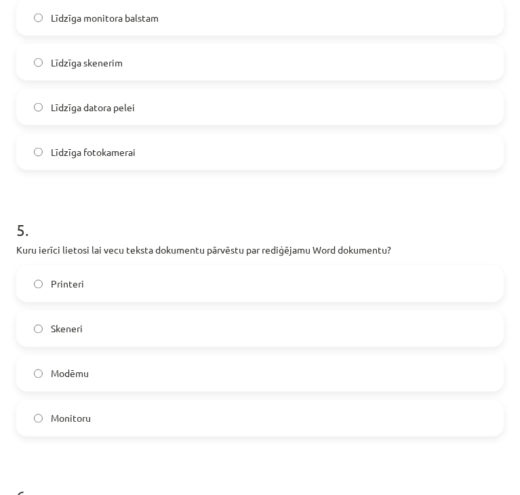
click at [119, 327] on label "Skeneri" at bounding box center [260, 329] width 485 height 34
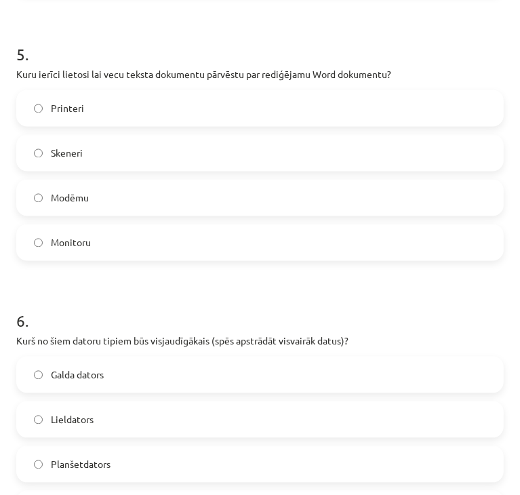
scroll to position [1452, 0]
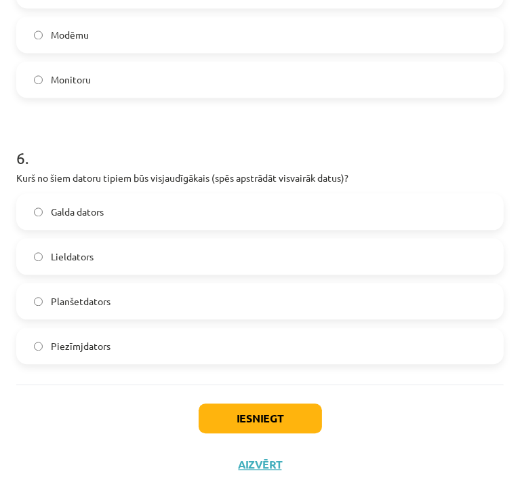
click at [92, 245] on label "Lieldators" at bounding box center [260, 256] width 485 height 34
click at [273, 422] on button "Iesniegt" at bounding box center [260, 418] width 123 height 30
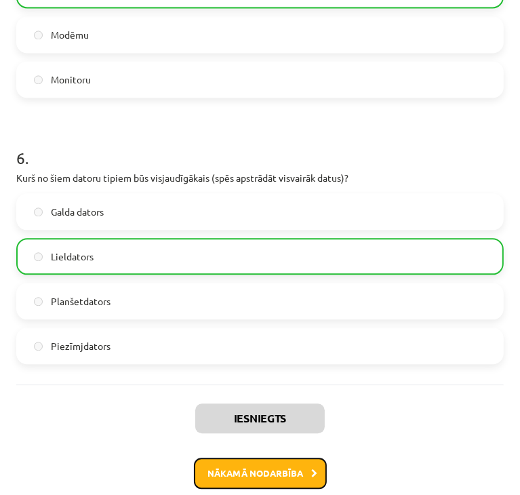
click at [269, 471] on button "Nākamā nodarbība" at bounding box center [260, 473] width 133 height 31
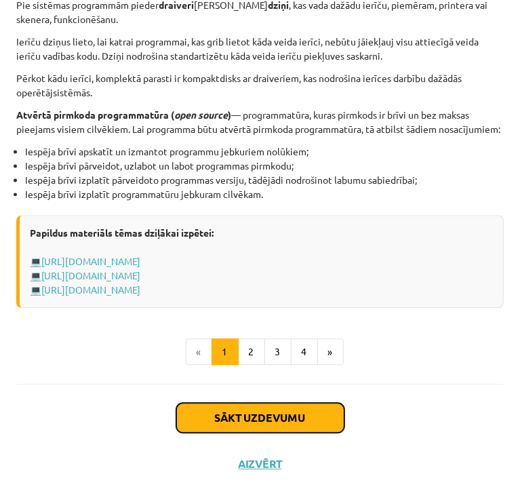
click at [203, 413] on button "Sākt uzdevumu" at bounding box center [260, 418] width 168 height 30
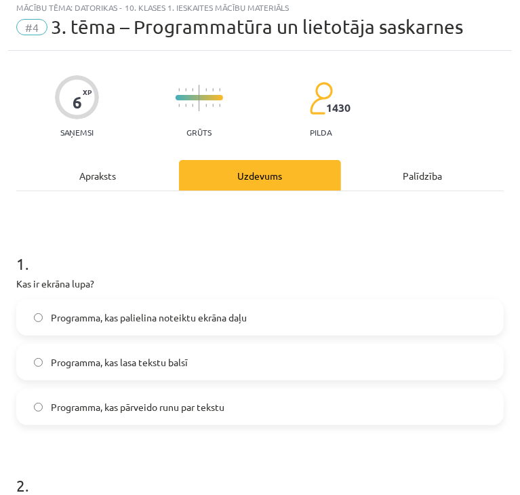
scroll to position [8, 0]
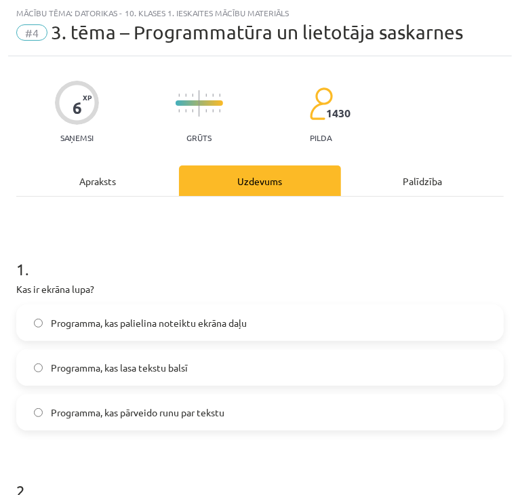
click at [18, 291] on p "Kas ir ekrāna lupa?" at bounding box center [260, 289] width 488 height 14
click at [17, 290] on p "Kas ir ekrāna lupa?" at bounding box center [260, 289] width 488 height 14
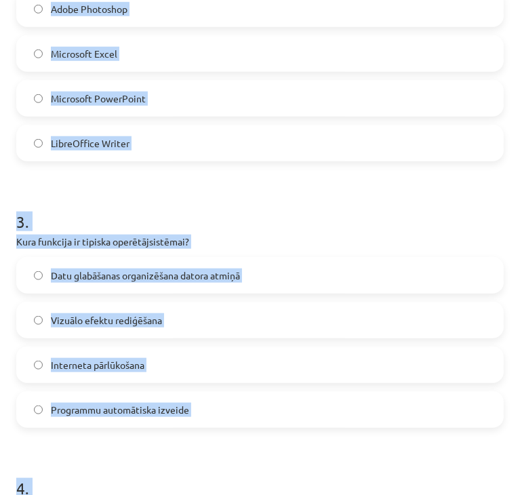
drag, startPoint x: 17, startPoint y: 290, endPoint x: 312, endPoint y: 413, distance: 319.7
click at [312, 413] on form "1 . Kas ir ekrāna lupa? Programma, kas palielina noteiktu ekrāna daļu Programma…" at bounding box center [260, 441] width 488 height 1482
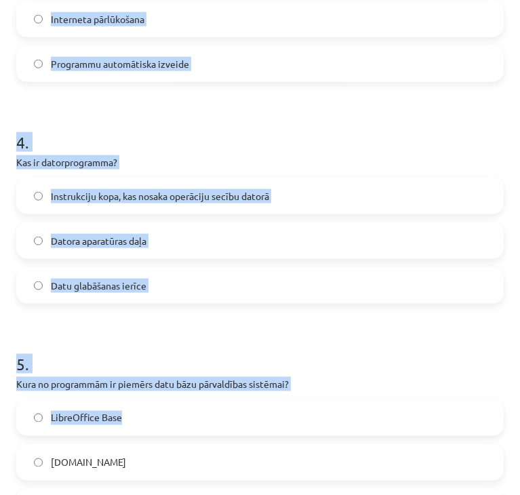
scroll to position [1362, 0]
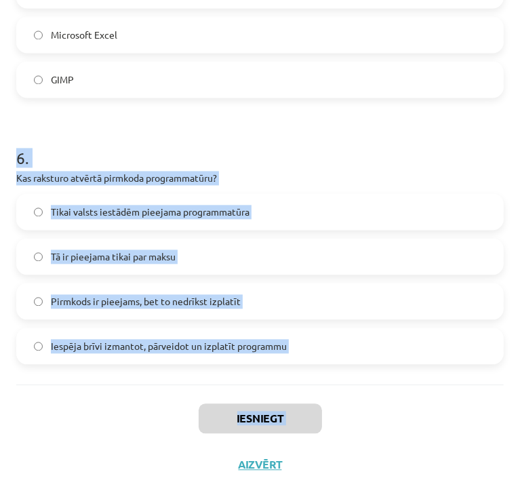
drag, startPoint x: 312, startPoint y: 413, endPoint x: 30, endPoint y: 155, distance: 382.1
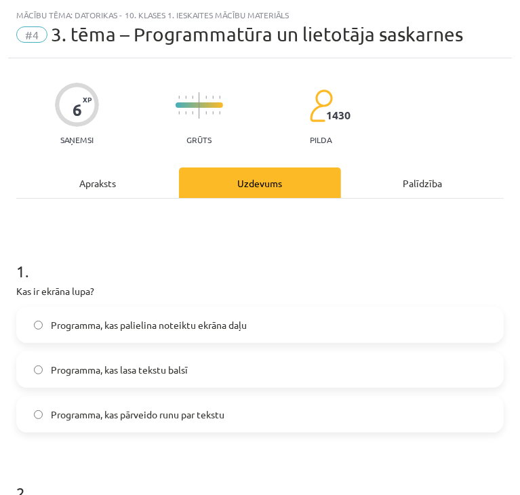
scroll to position [0, 0]
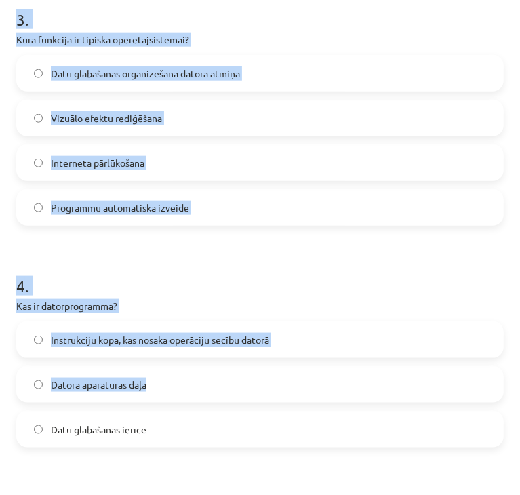
drag, startPoint x: 14, startPoint y: 295, endPoint x: 163, endPoint y: 382, distance: 172.6
click at [163, 382] on div "6 XP Saņemsi Grūts 1430 pilda Apraksts Uzdevums Palīdzība 1 . Kas ir ekrāna lup…" at bounding box center [260, 211] width 504 height 1785
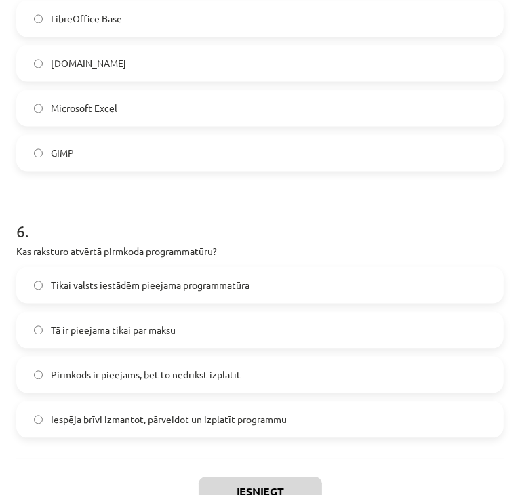
click at [163, 382] on label "Pirmkods ir pieejams, bet to nedrīkst izplatīt" at bounding box center [260, 375] width 485 height 34
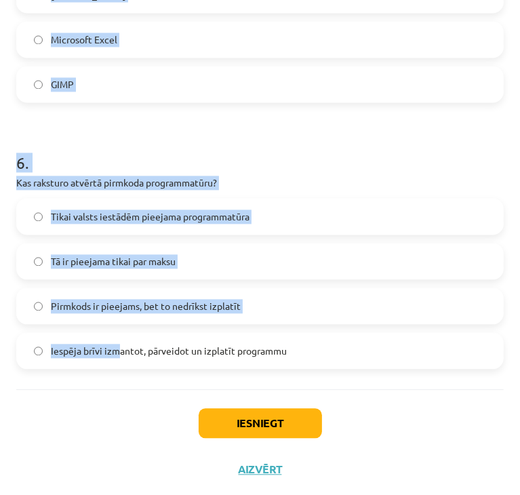
scroll to position [1362, 0]
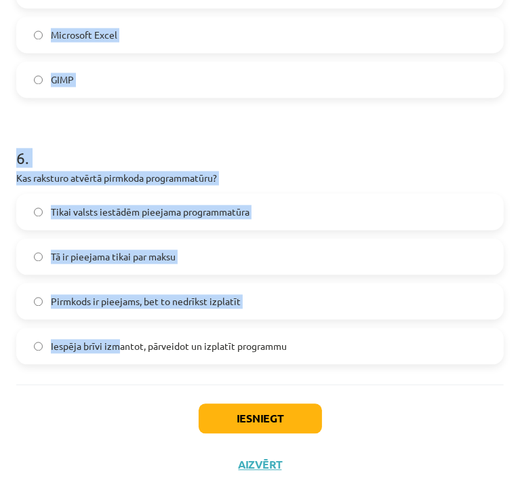
drag, startPoint x: 17, startPoint y: 296, endPoint x: 372, endPoint y: 359, distance: 361.0
copy form "Kas ir ekrāna lupa? Programma, kas palielina noteiktu ekrāna daļu Programma, ka…"
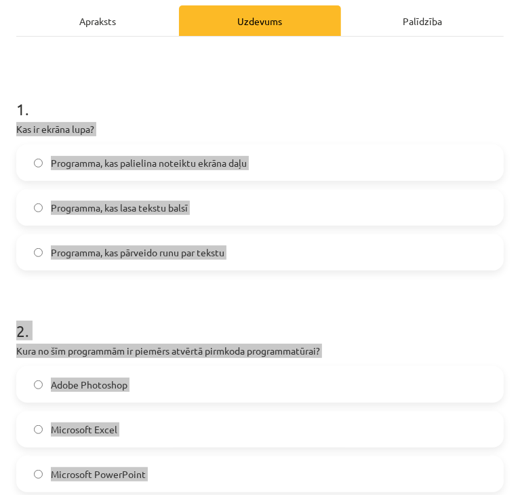
scroll to position [6, 0]
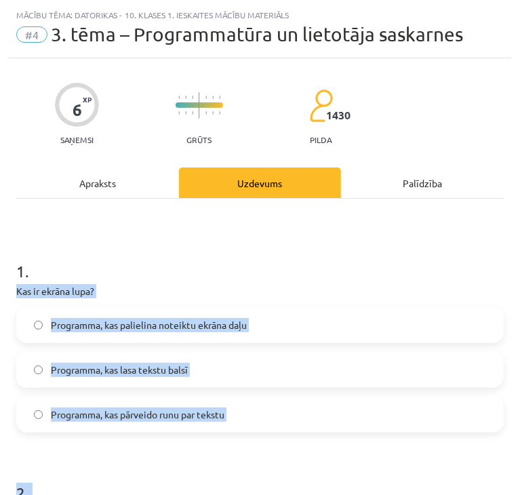
click at [189, 324] on span "Programma, kas palielina noteiktu ekrāna daļu" at bounding box center [149, 325] width 196 height 14
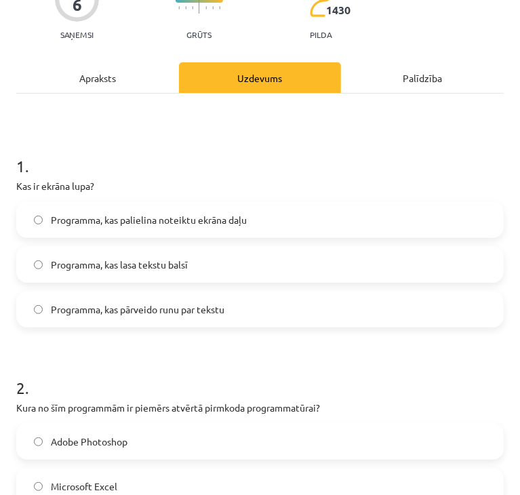
scroll to position [210, 0]
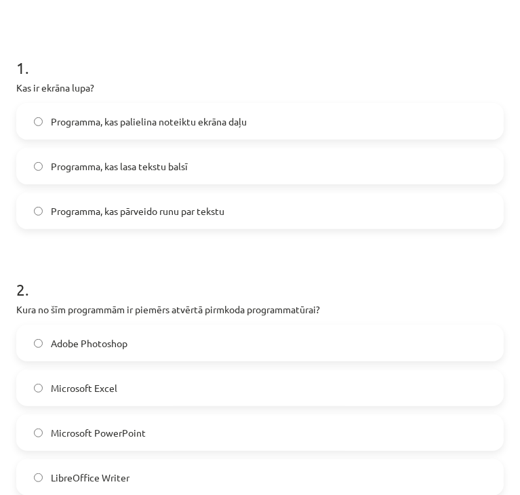
click at [142, 471] on label "LibreOffice Writer" at bounding box center [260, 477] width 485 height 34
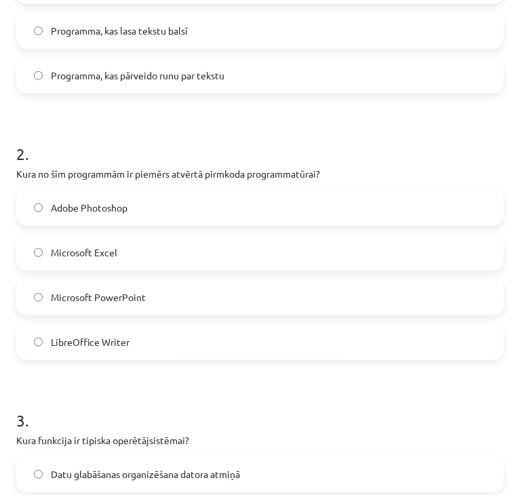
scroll to position [413, 0]
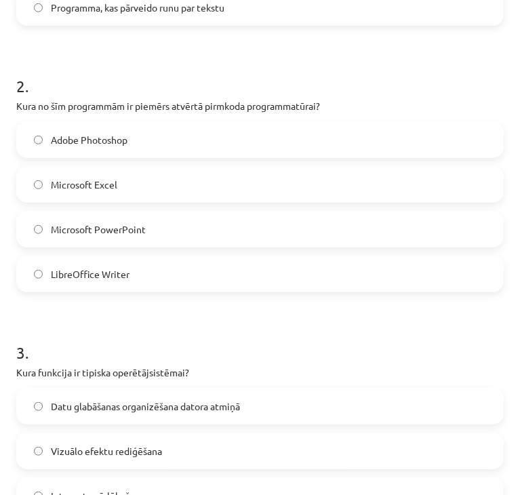
click at [142, 409] on span "Datu glabāšanas organizēšana datora atmiņā" at bounding box center [145, 406] width 189 height 14
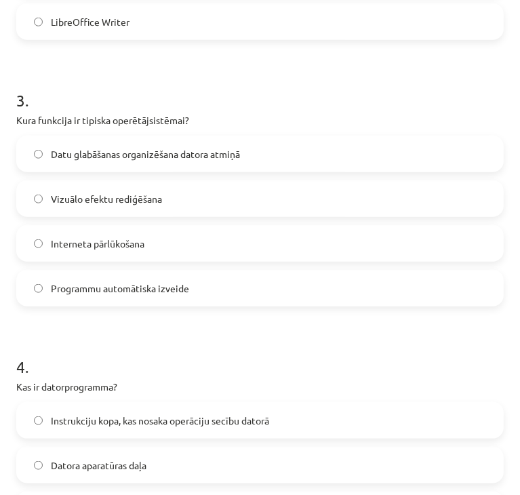
scroll to position [684, 0]
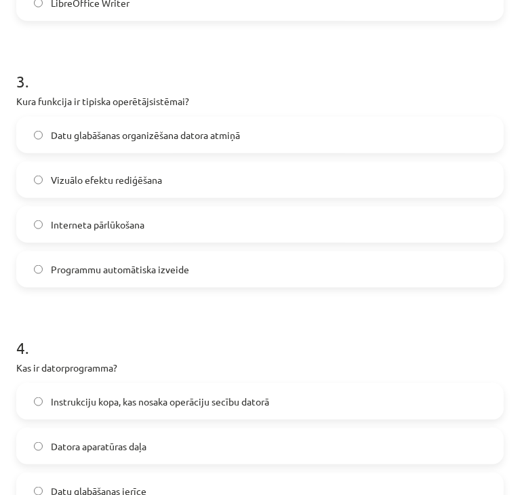
click at [138, 408] on label "Instrukciju kopa, kas nosaka operāciju secību datorā" at bounding box center [260, 401] width 485 height 34
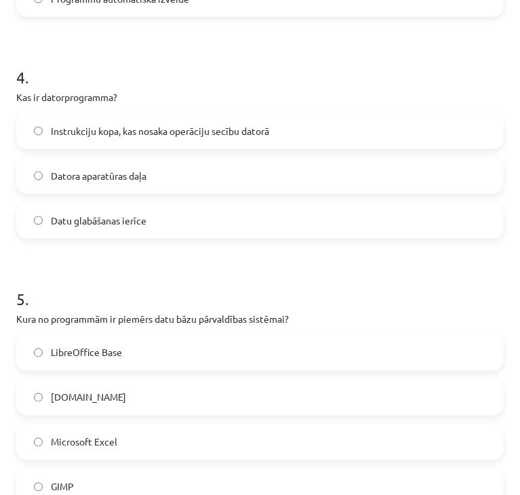
scroll to position [955, 0]
click at [127, 356] on label "LibreOffice Base" at bounding box center [260, 352] width 485 height 34
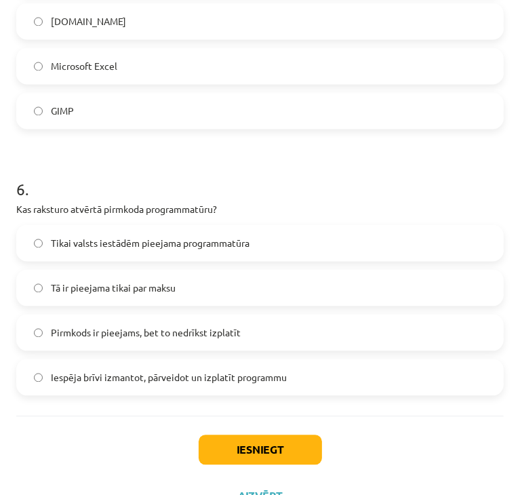
scroll to position [1362, 0]
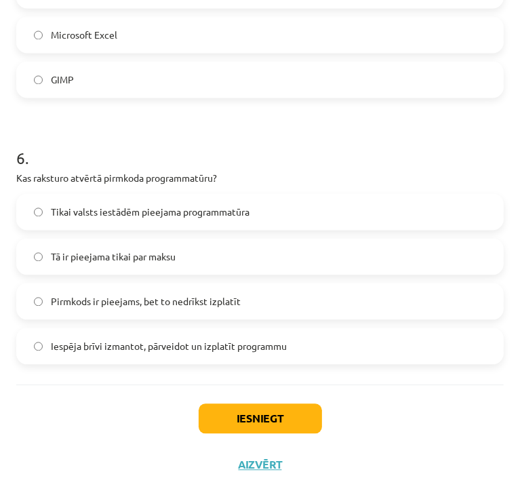
click at [160, 343] on span "Iespēja brīvi izmantot, pārveidot un izplatīt programmu" at bounding box center [169, 346] width 236 height 14
click at [273, 424] on button "Iesniegt" at bounding box center [260, 418] width 123 height 30
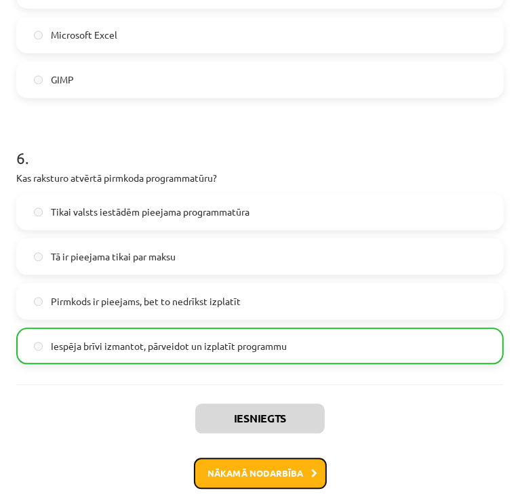
click at [275, 466] on button "Nākamā nodarbība" at bounding box center [260, 473] width 133 height 31
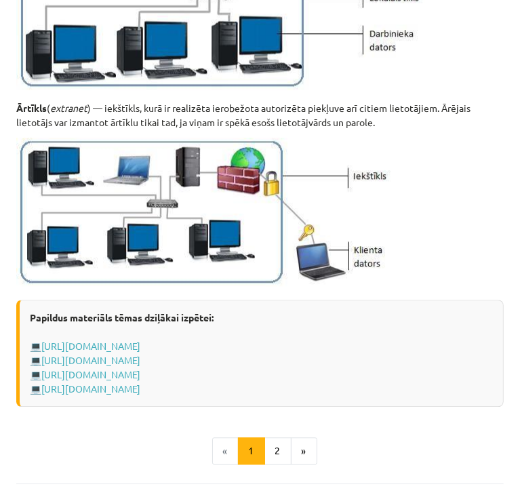
scroll to position [1763, 0]
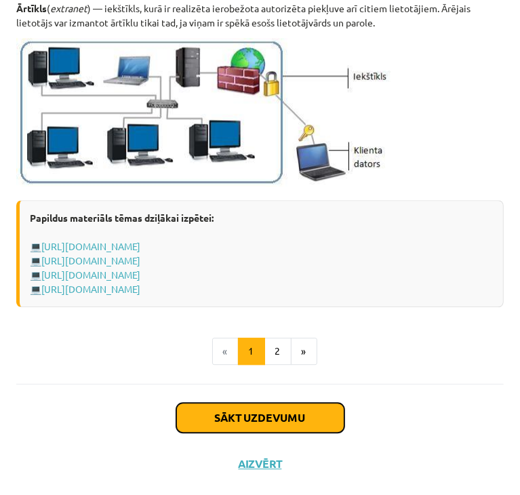
click at [266, 417] on button "Sākt uzdevumu" at bounding box center [260, 418] width 168 height 30
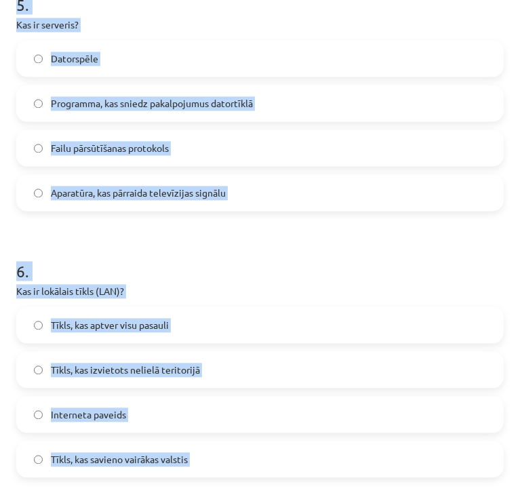
scroll to position [1452, 0]
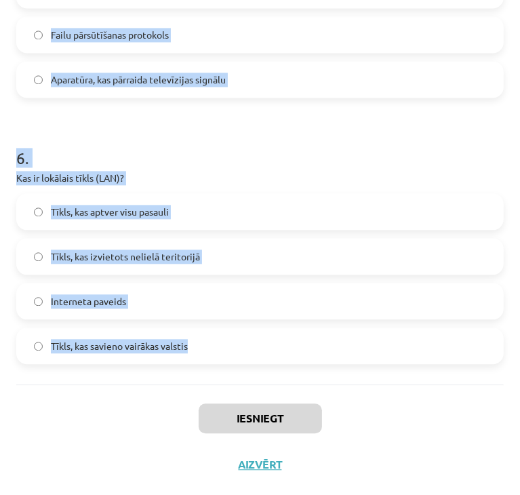
drag, startPoint x: 16, startPoint y: 288, endPoint x: 362, endPoint y: 347, distance: 351.5
copy form "Kas ir datortīkls? Mājas lapu uzglabāšanas vieta Tīmekļa vietne Datora operētāj…"
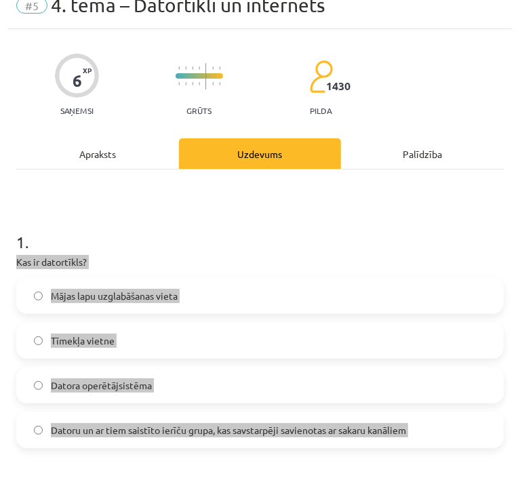
scroll to position [68, 0]
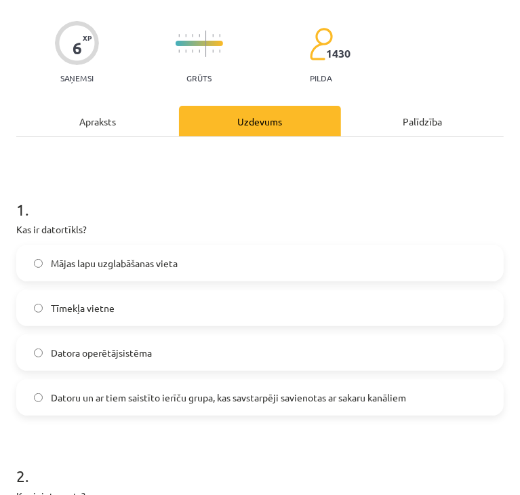
click at [108, 205] on h1 "1 ." at bounding box center [260, 197] width 488 height 42
click at [62, 403] on span "Datoru un ar tiem saistīto ierīču grupa, kas savstarpēji savienotas ar sakaru k…" at bounding box center [228, 398] width 355 height 14
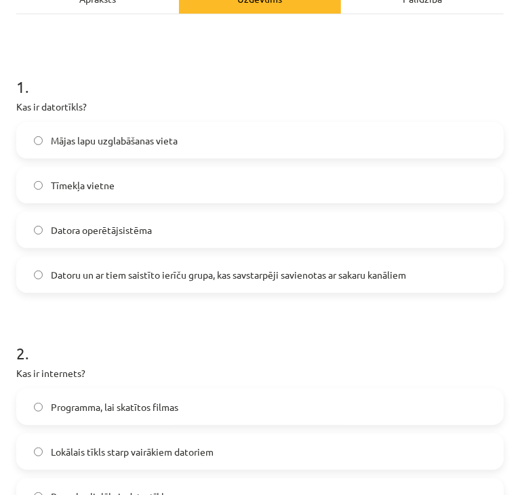
scroll to position [271, 0]
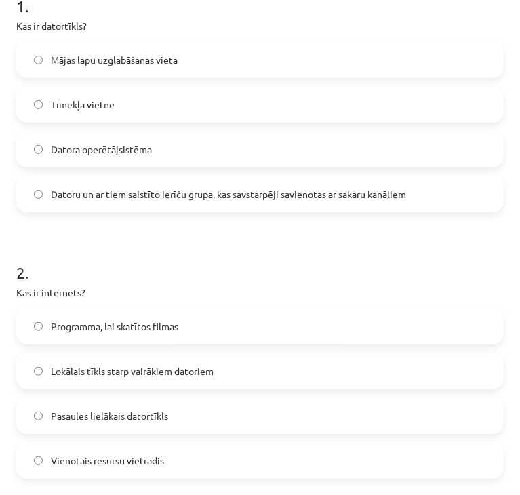
click at [97, 416] on span "Pasaules lielākais datortīkls" at bounding box center [109, 416] width 117 height 14
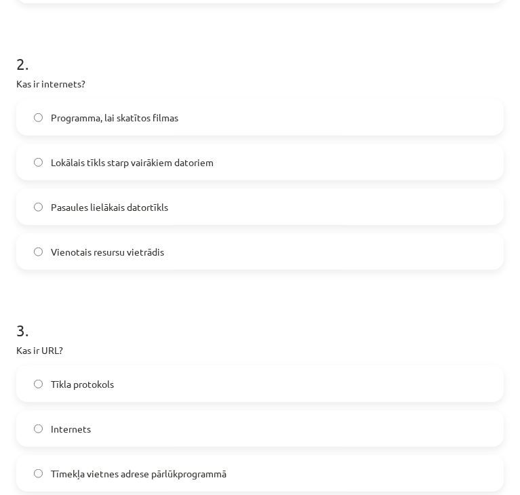
scroll to position [542, 0]
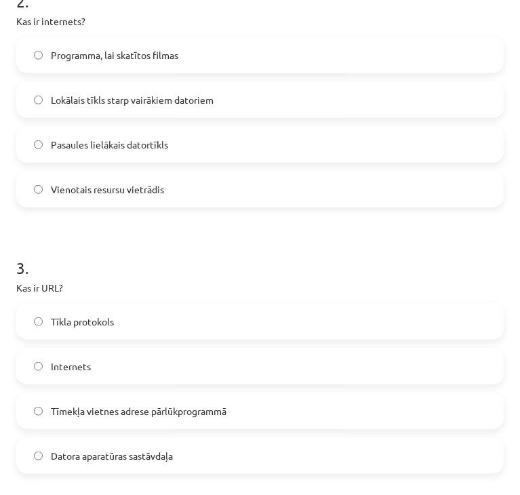
click at [62, 411] on span "Tīmekļa vietnes adrese pārlūkprogrammā" at bounding box center [139, 411] width 176 height 14
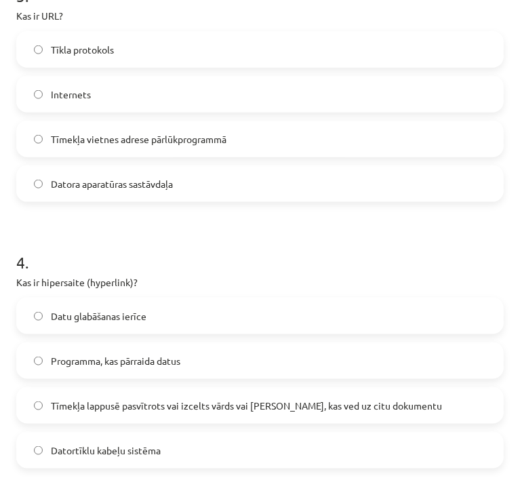
scroll to position [949, 0]
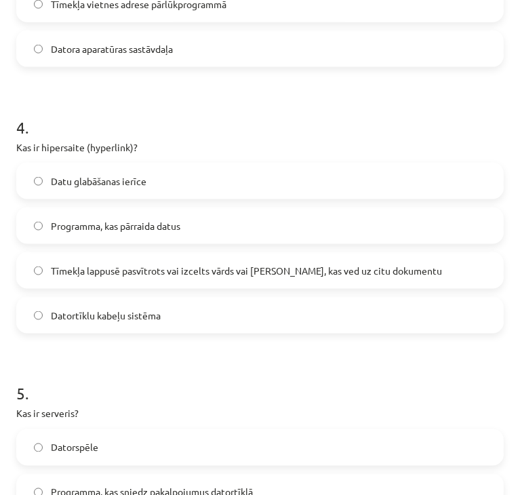
click at [88, 265] on span "Tīmekļa lappusē pasvītrots vai izcelts vārds vai frāze, kas ved uz citu dokumen…" at bounding box center [246, 271] width 391 height 14
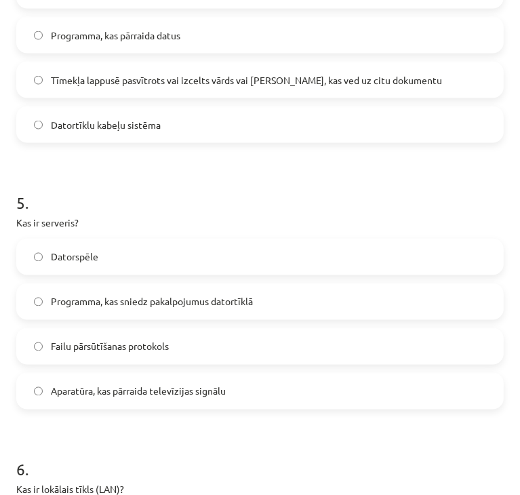
scroll to position [1153, 0]
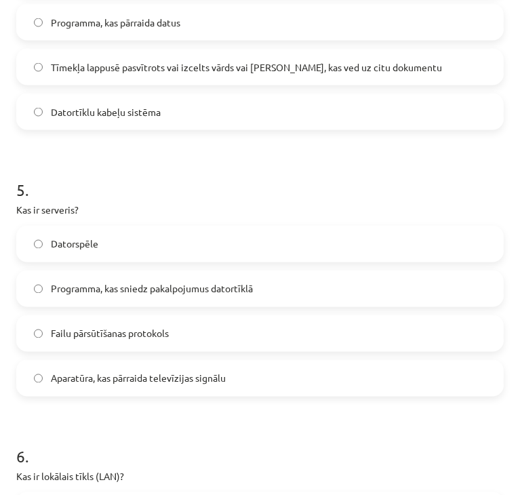
click at [84, 289] on span "Programma, kas sniedz pakalpojumus datortīklā" at bounding box center [152, 289] width 202 height 14
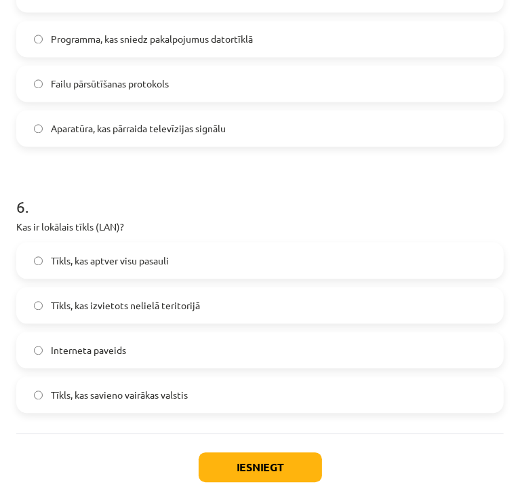
scroll to position [1424, 0]
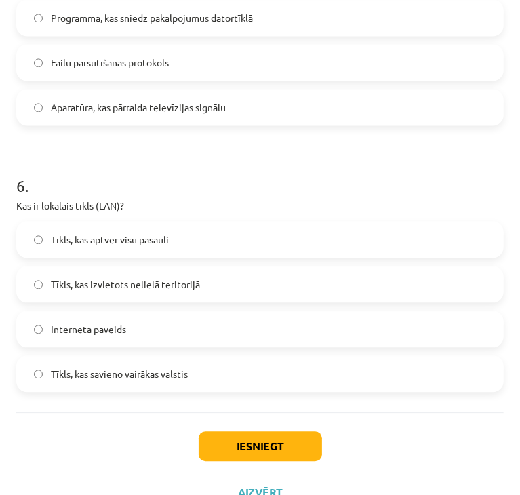
click at [113, 278] on span "Tīkls, kas izvietots nelielā teritorijā" at bounding box center [125, 284] width 149 height 14
click at [240, 453] on button "Iesniegt" at bounding box center [260, 446] width 123 height 30
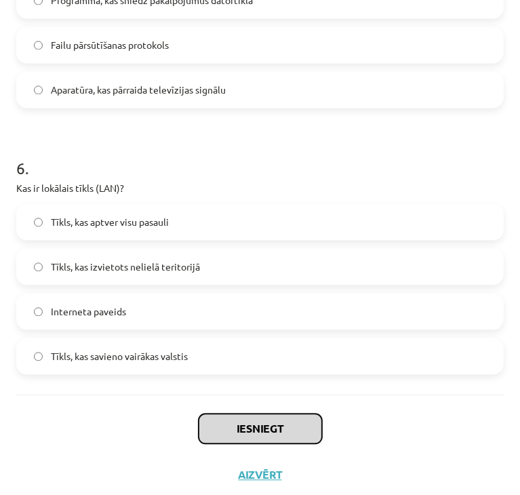
scroll to position [1452, 0]
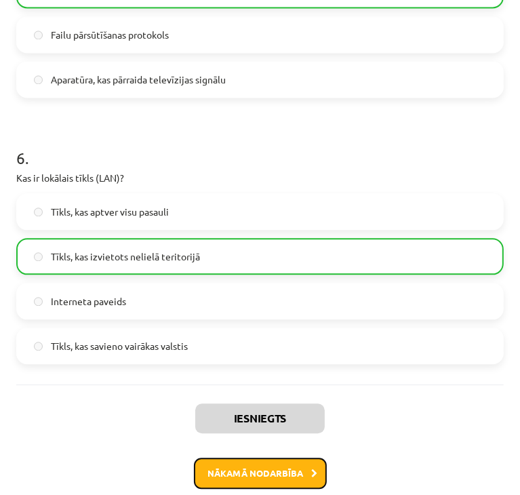
click at [258, 474] on button "Nākamā nodarbība" at bounding box center [260, 473] width 133 height 31
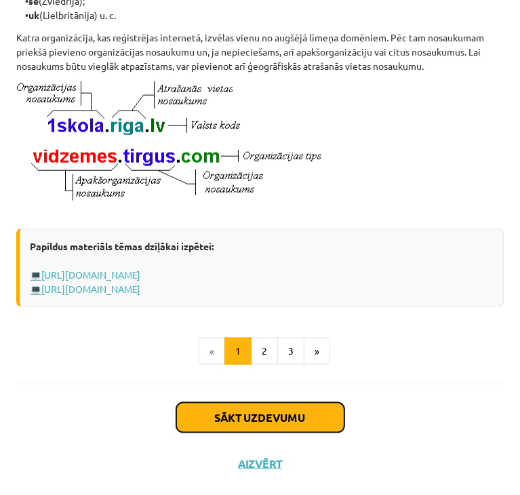
click at [222, 433] on button "Sākt uzdevumu" at bounding box center [260, 418] width 168 height 30
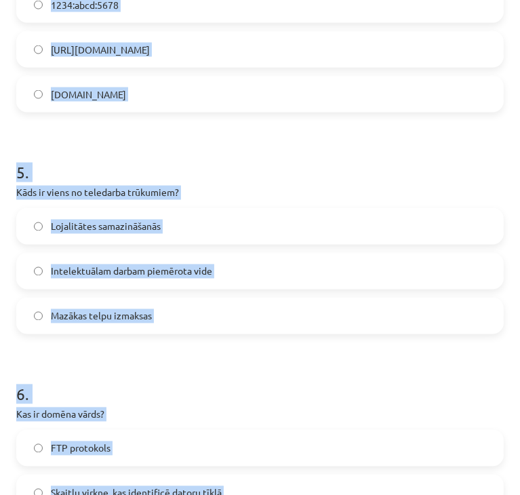
scroll to position [1384, 0]
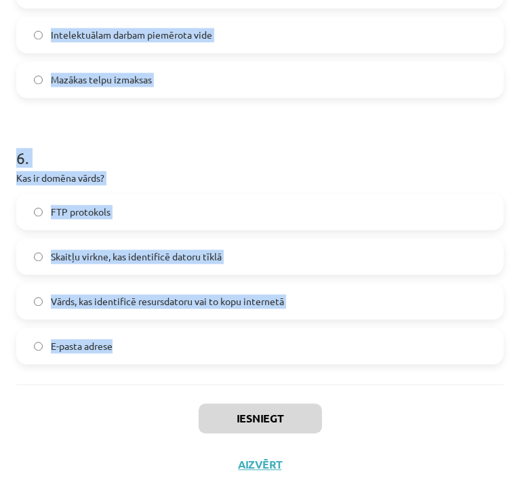
drag, startPoint x: 14, startPoint y: 307, endPoint x: 212, endPoint y: 358, distance: 204.4
copy form "Kas ir augšupielāde (upload)? Tūlītēja ziņojumapmaiņa starp diviem interneta li…"
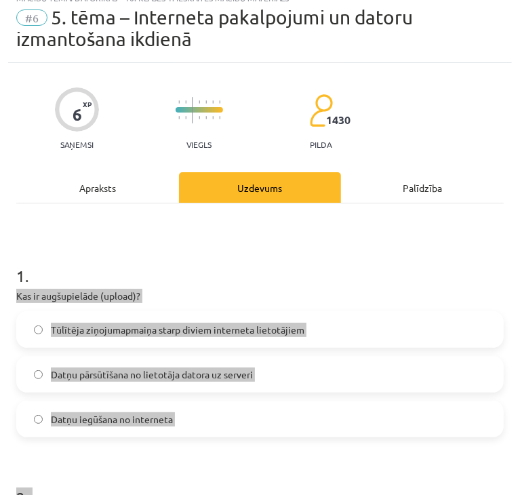
scroll to position [0, 0]
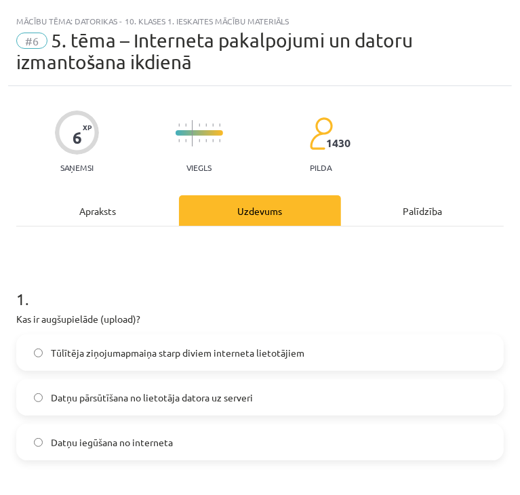
click at [117, 266] on h1 "1 ." at bounding box center [260, 287] width 488 height 42
click at [108, 392] on span "Datņu pārsūtīšana no lietotāja datora uz serveri" at bounding box center [152, 398] width 202 height 14
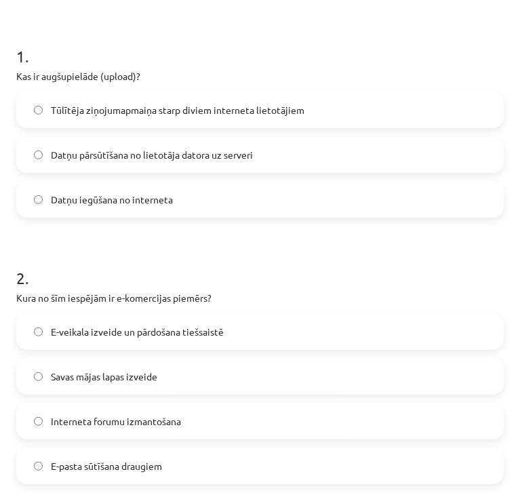
scroll to position [271, 0]
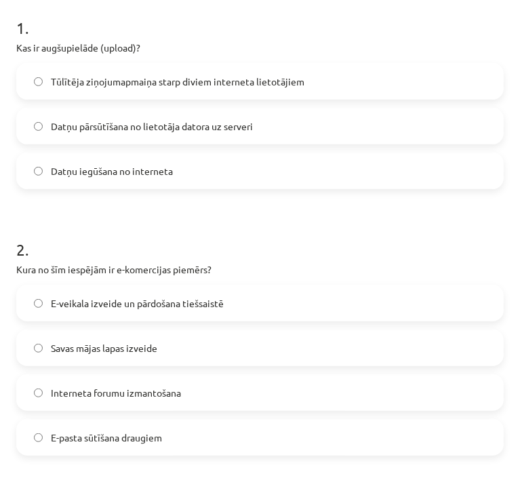
click at [134, 299] on span "E-veikala izveide un pārdošana tiešsaistē" at bounding box center [137, 303] width 173 height 14
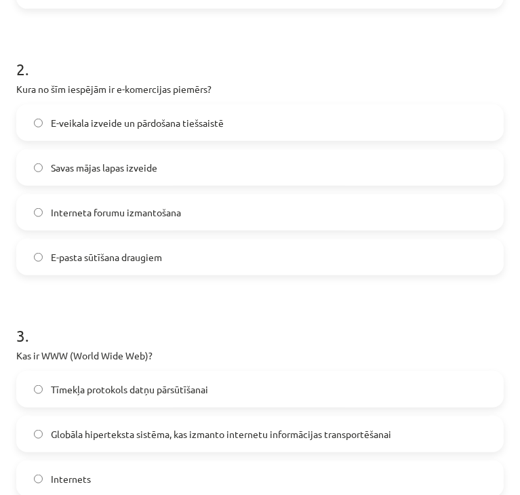
scroll to position [475, 0]
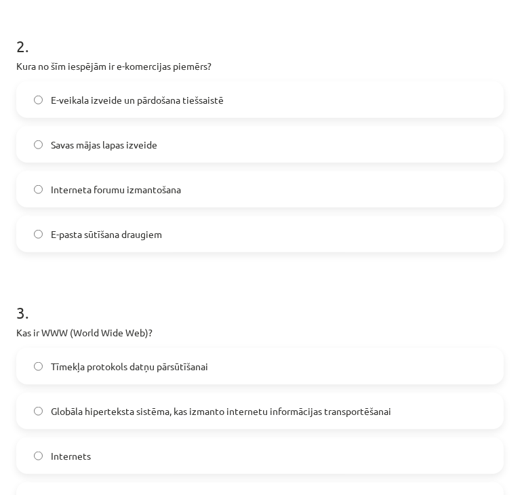
click at [133, 404] on span "Globāla hiperteksta sistēma, kas izmanto internetu informācijas transportēšanai" at bounding box center [221, 411] width 340 height 14
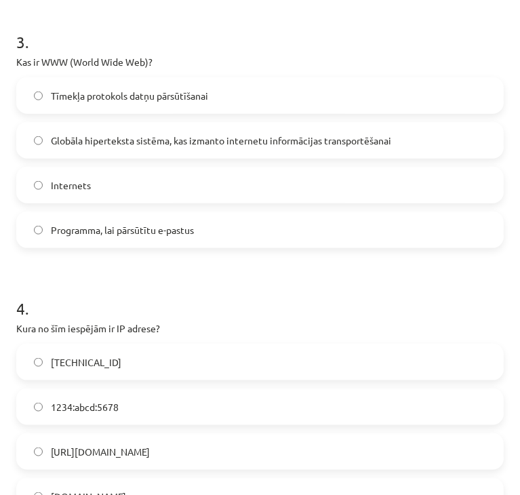
scroll to position [746, 0]
click at [141, 355] on label "192.100.81.101" at bounding box center [260, 361] width 485 height 34
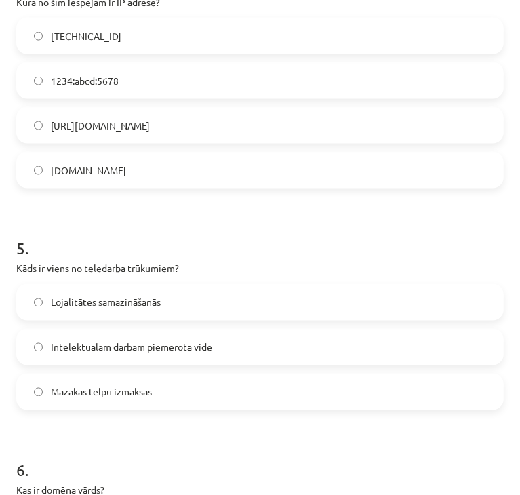
scroll to position [1153, 0]
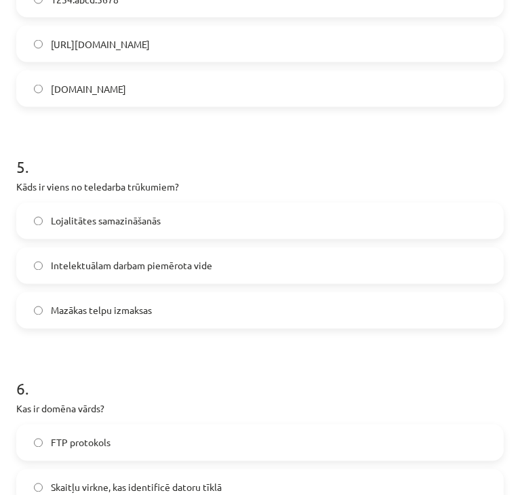
click at [90, 220] on span "Lojalitātes samazināšanās" at bounding box center [106, 221] width 110 height 14
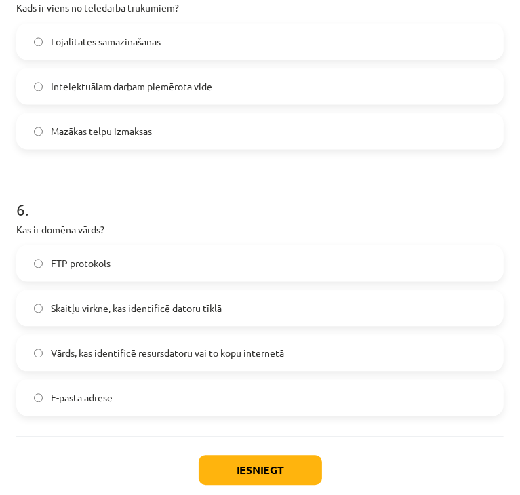
scroll to position [1356, 0]
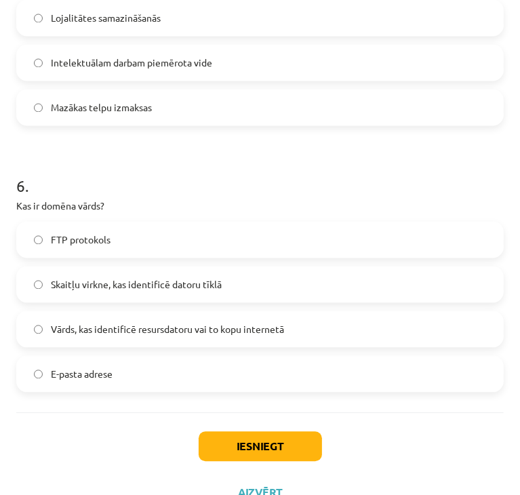
click at [124, 338] on label "Vārds, kas identificē resursdatoru vai to kopu internetā" at bounding box center [260, 329] width 485 height 34
click at [264, 444] on button "Iesniegt" at bounding box center [260, 446] width 123 height 30
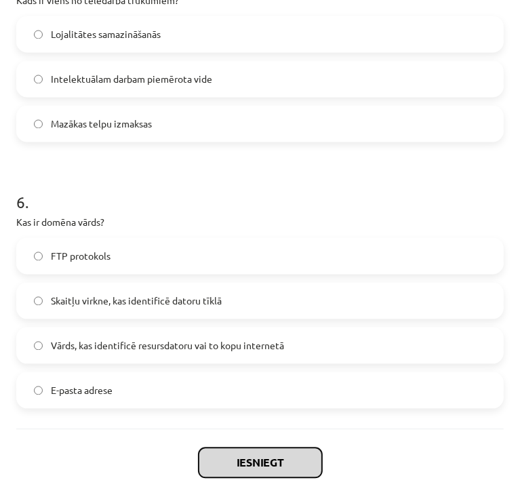
scroll to position [1384, 0]
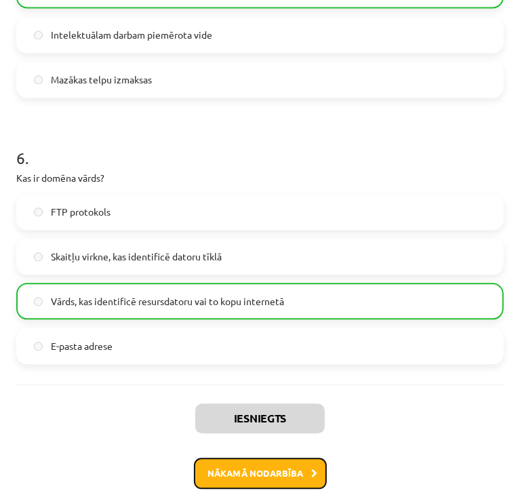
click at [245, 485] on button "Nākamā nodarbība" at bounding box center [260, 473] width 133 height 31
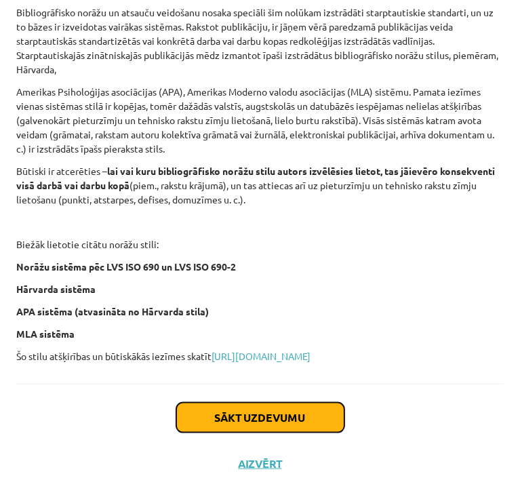
click at [214, 423] on button "Sākt uzdevumu" at bounding box center [260, 418] width 168 height 30
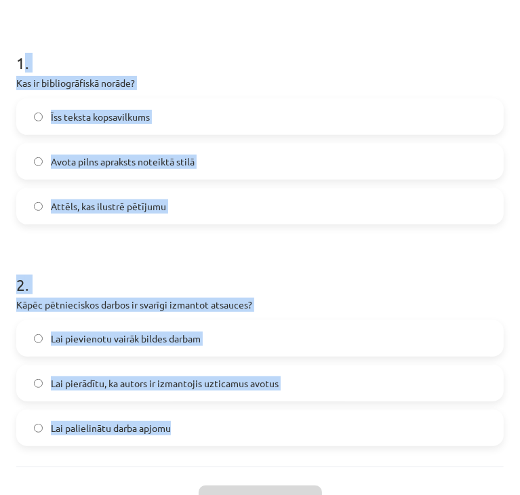
scroll to position [296, 0]
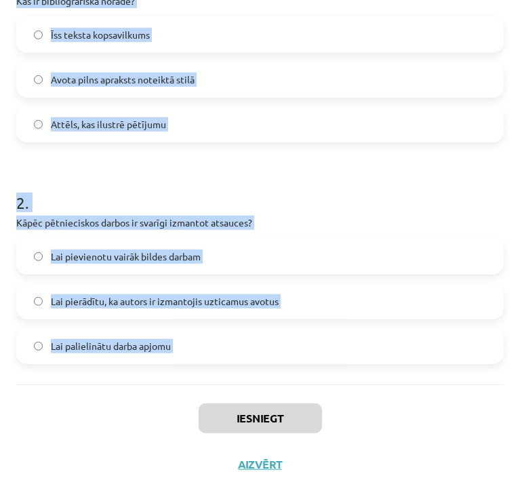
drag, startPoint x: 21, startPoint y: 272, endPoint x: 180, endPoint y: 402, distance: 205.8
click at [180, 402] on div "2 XP Saņemsi Viegls 1430 pilda Apraksts Uzdevums Palīdzība 1 . Kas ir bibliogrā…" at bounding box center [260, 127] width 504 height 719
copy form ". Kas ir bibliogrāfiskā norāde? Īss teksta kopsavilkums Avota pilns apraksts no…"
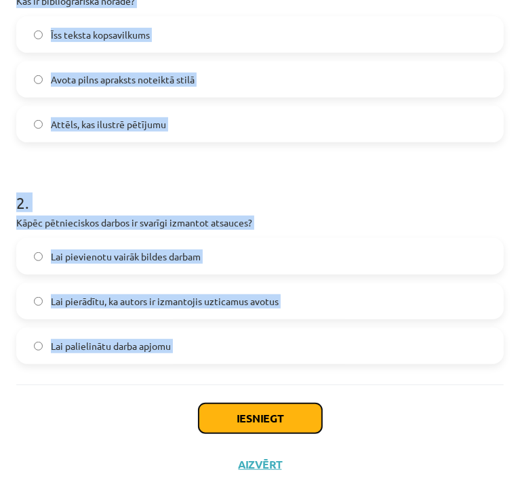
click at [269, 418] on button "Iesniegt" at bounding box center [260, 418] width 123 height 30
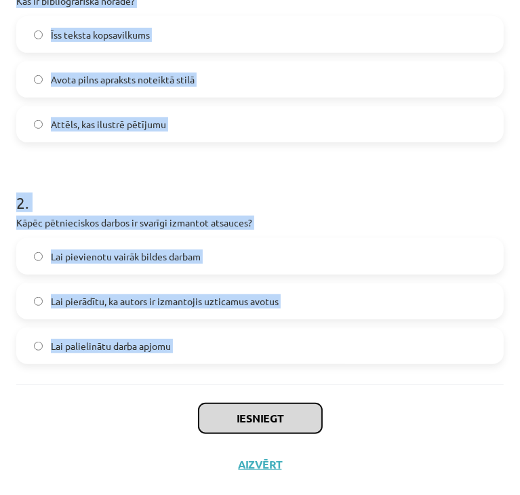
scroll to position [161, 0]
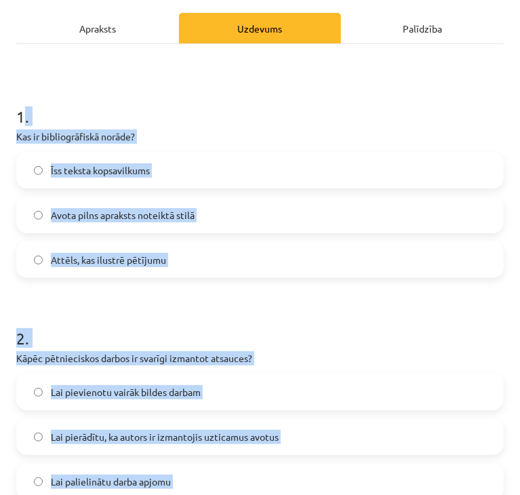
click at [318, 225] on label "Avota pilns apraksts noteiktā stilā" at bounding box center [260, 215] width 485 height 34
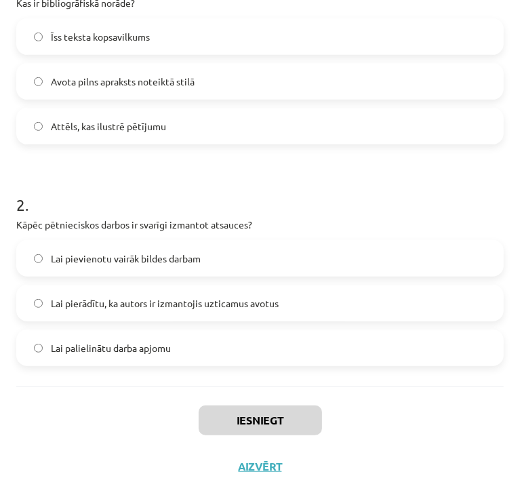
scroll to position [296, 0]
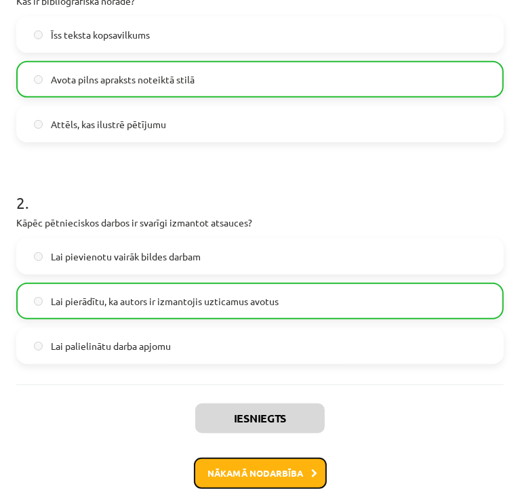
click at [271, 482] on button "Nākamā nodarbība" at bounding box center [260, 473] width 133 height 31
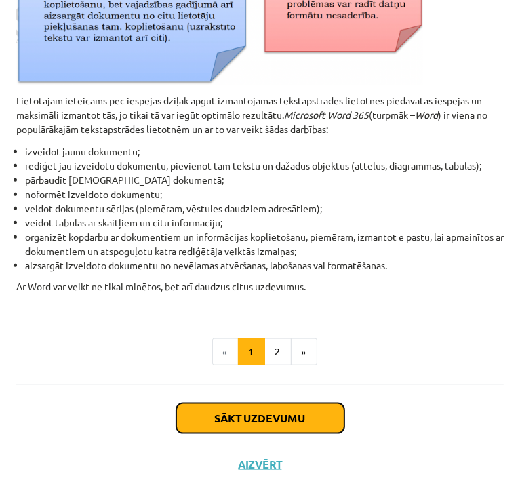
click at [194, 411] on button "Sākt uzdevumu" at bounding box center [260, 418] width 168 height 30
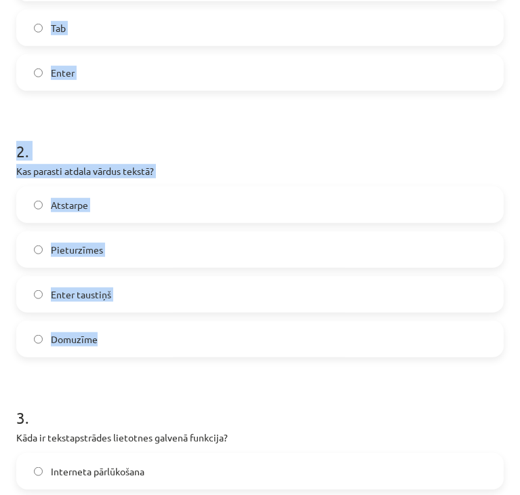
scroll to position [483, 0]
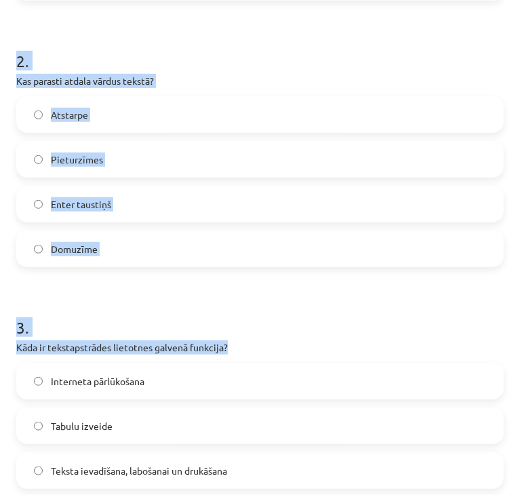
drag, startPoint x: 16, startPoint y: 284, endPoint x: 321, endPoint y: 319, distance: 306.4
click at [372, 332] on form "1 . Kāds taustiņš tiek lietots, lai datoram paziņotu par rindkopas beigām? Back…" at bounding box center [260, 391] width 488 height 1261
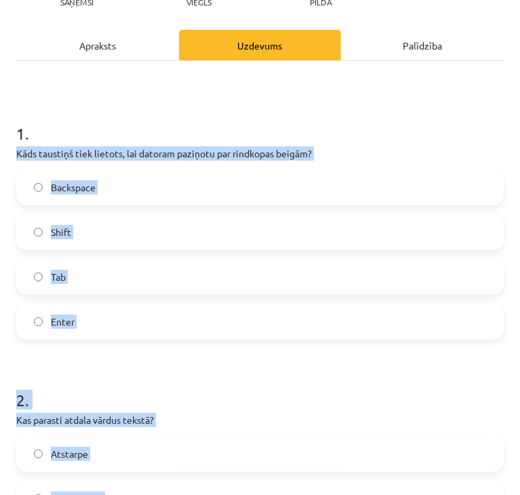
scroll to position [0, 0]
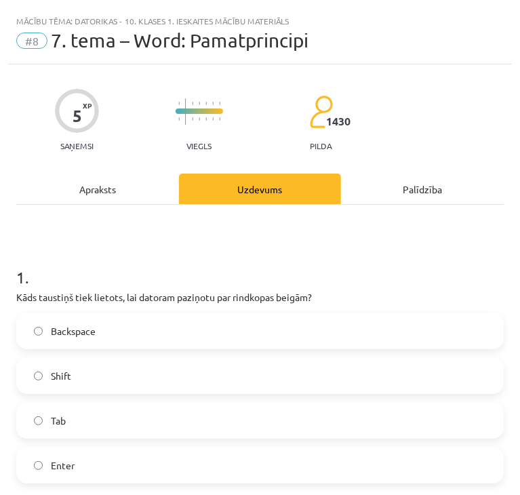
click at [64, 260] on h1 "1 ." at bounding box center [260, 265] width 488 height 42
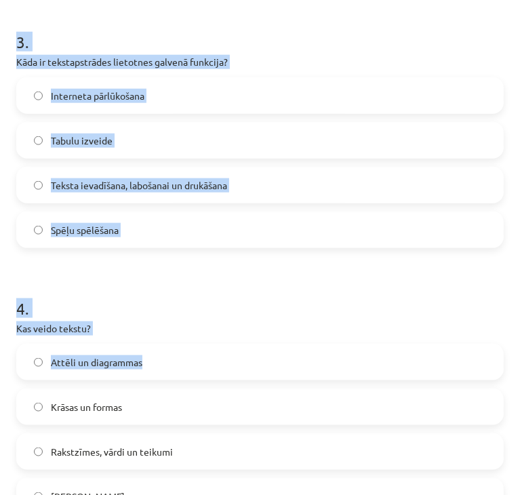
drag, startPoint x: 14, startPoint y: 297, endPoint x: 308, endPoint y: 413, distance: 315.7
click at [308, 413] on div "5 XP Saņemsi Viegls 1430 pilda Apraksts Uzdevums Palīdzība 1 . Kāds taustiņš ti…" at bounding box center [260, 78] width 504 height 1564
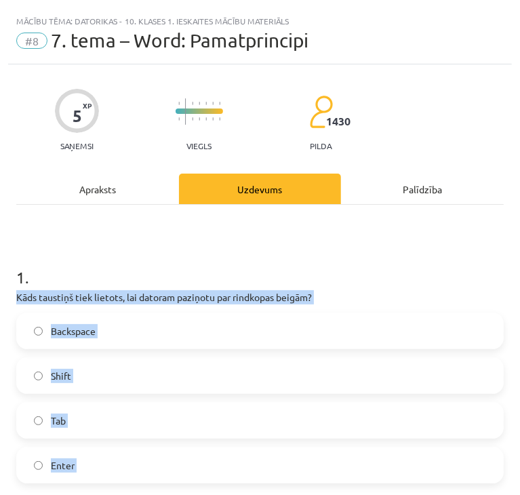
drag, startPoint x: 308, startPoint y: 413, endPoint x: 206, endPoint y: 228, distance: 211.2
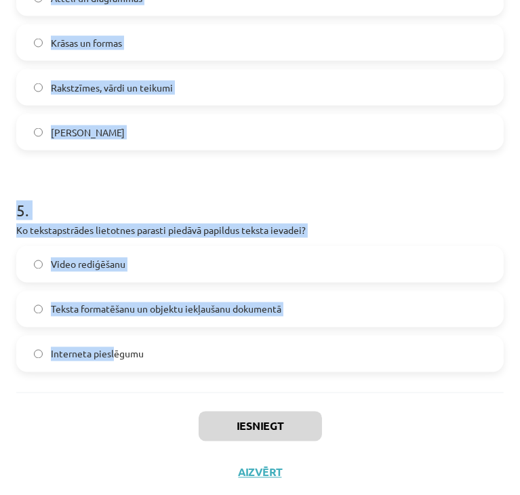
scroll to position [1141, 0]
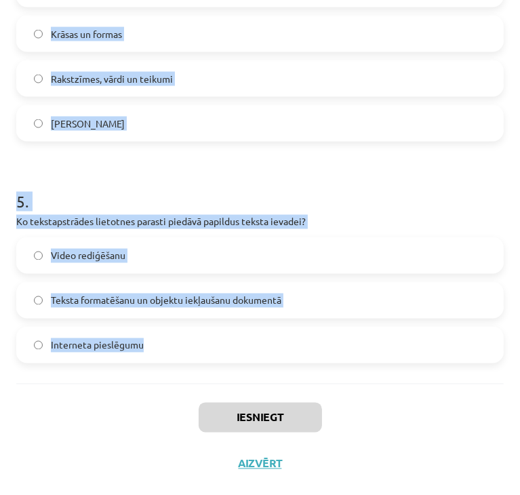
drag, startPoint x: 15, startPoint y: 281, endPoint x: 155, endPoint y: 359, distance: 159.6
copy form "1 . Kāds taustiņš tiek lietots, lai datoram paziņotu par rindkopas beigām? Back…"
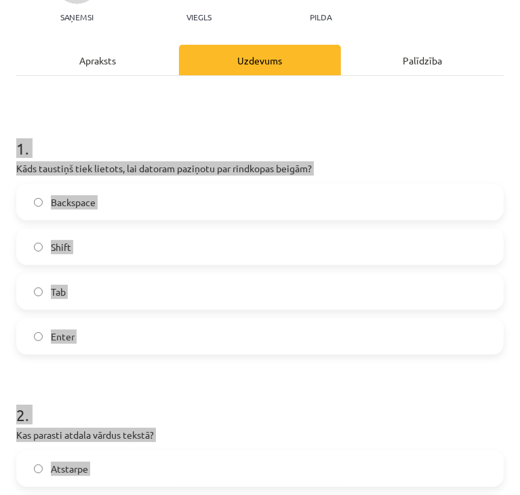
scroll to position [56, 0]
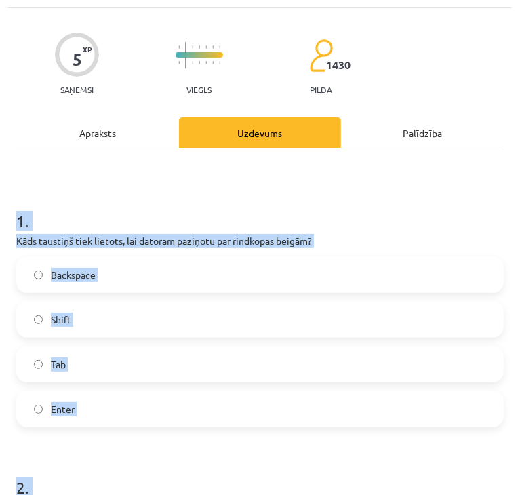
click at [49, 412] on label "Enter" at bounding box center [260, 409] width 485 height 34
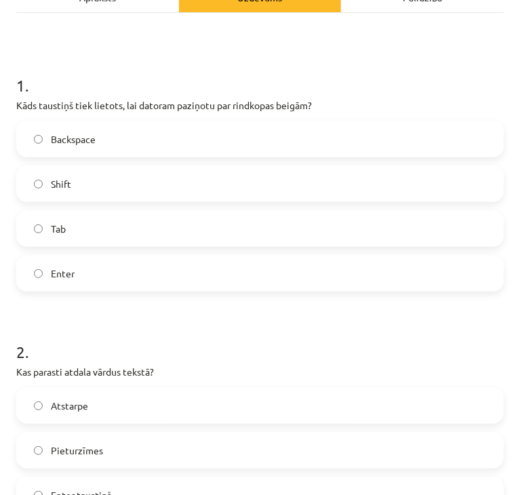
scroll to position [260, 0]
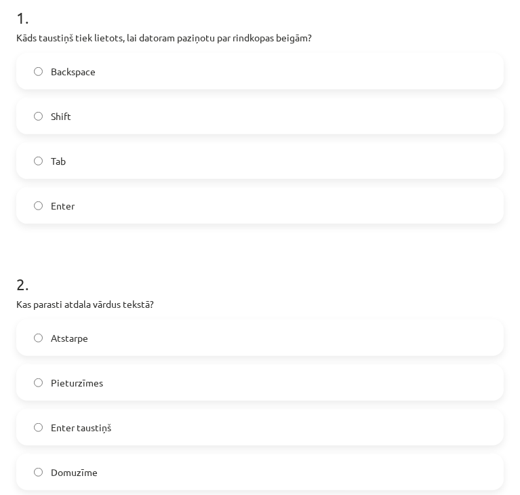
click at [64, 336] on span "Atstarpe" at bounding box center [69, 338] width 37 height 14
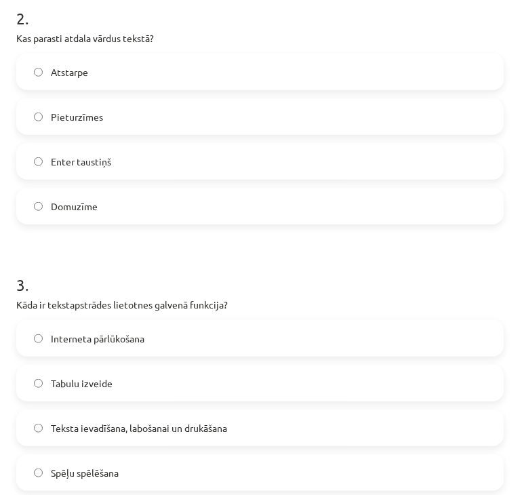
scroll to position [531, 0]
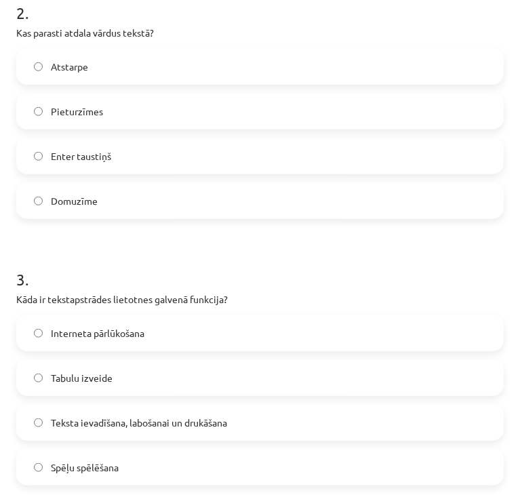
click at [117, 420] on span "Teksta ievadīšana, labošanai un drukāšana" at bounding box center [139, 423] width 176 height 14
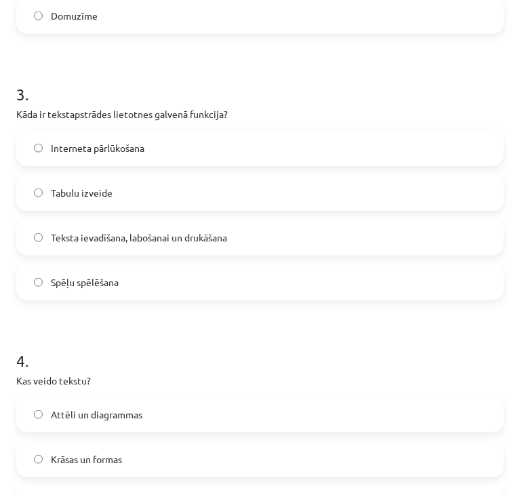
scroll to position [938, 0]
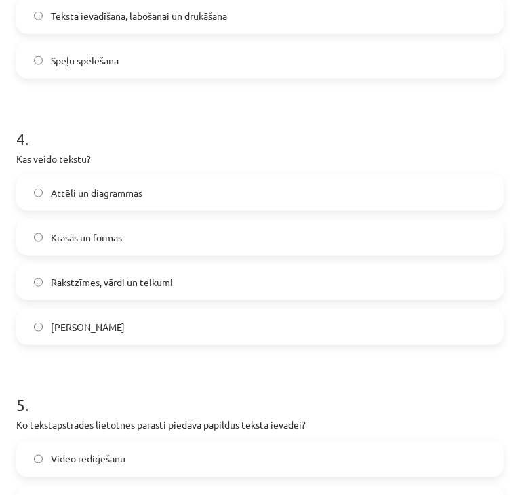
click at [81, 288] on span "Rakstzīmes, vārdi un teikumi" at bounding box center [112, 282] width 122 height 14
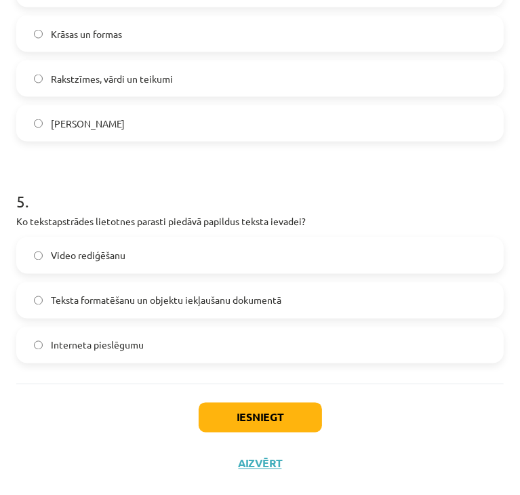
click at [98, 308] on label "Teksta formatēšanu un objektu iekļaušanu dokumentā" at bounding box center [260, 300] width 485 height 34
click at [264, 412] on button "Iesniegt" at bounding box center [260, 418] width 123 height 30
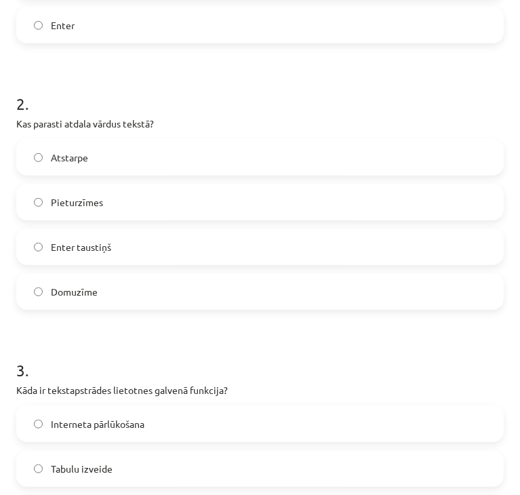
scroll to position [328, 0]
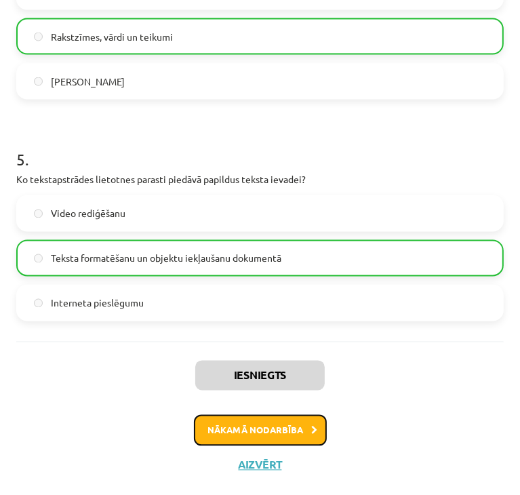
click at [215, 422] on button "Nākamā nodarbība" at bounding box center [260, 430] width 133 height 31
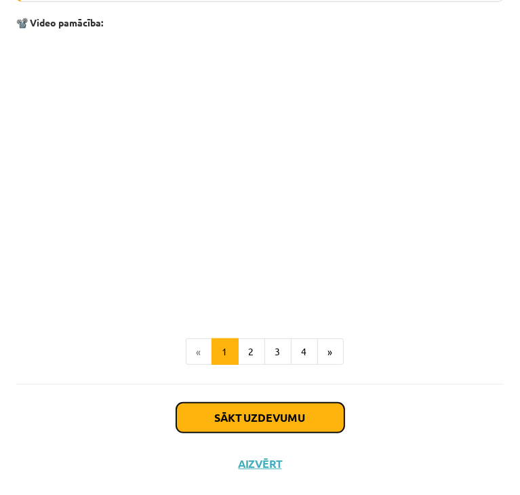
click at [235, 408] on button "Sākt uzdevumu" at bounding box center [260, 418] width 168 height 30
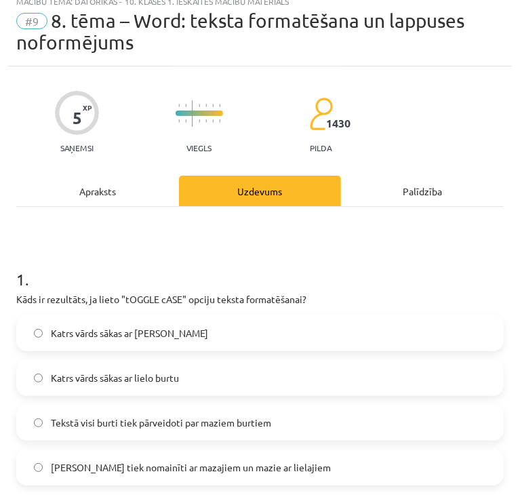
scroll to position [8, 0]
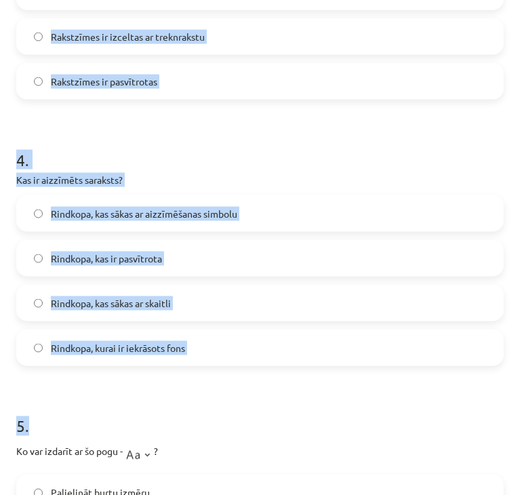
drag, startPoint x: 16, startPoint y: 310, endPoint x: 353, endPoint y: 402, distance: 348.7
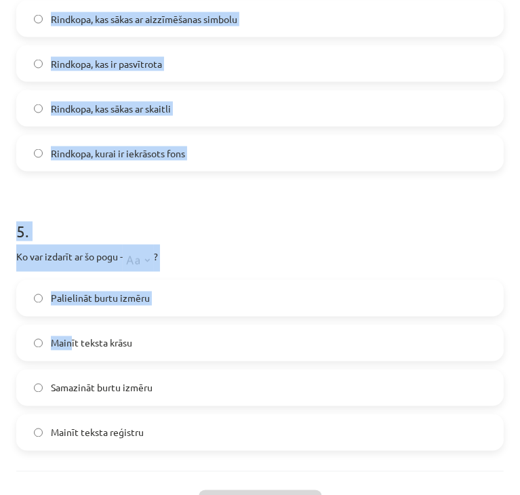
scroll to position [1221, 0]
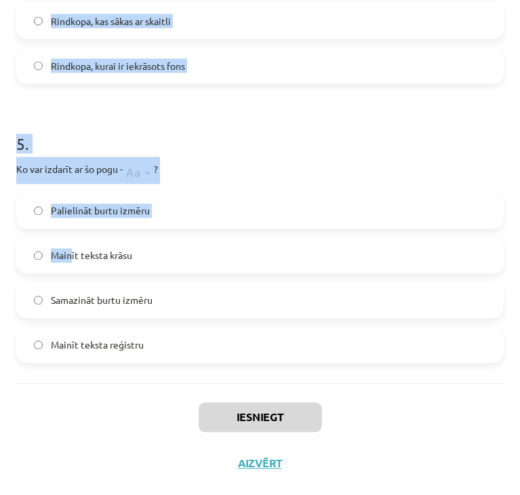
drag, startPoint x: 20, startPoint y: 299, endPoint x: 166, endPoint y: 347, distance: 153.5
copy form ". Kāds ir rezultāts, ja lieto "tOGGLE cASE" opciju teksta formatēšanai? Katrs v…"
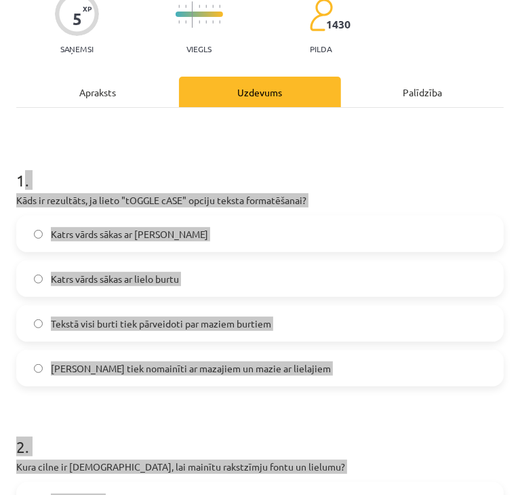
scroll to position [203, 0]
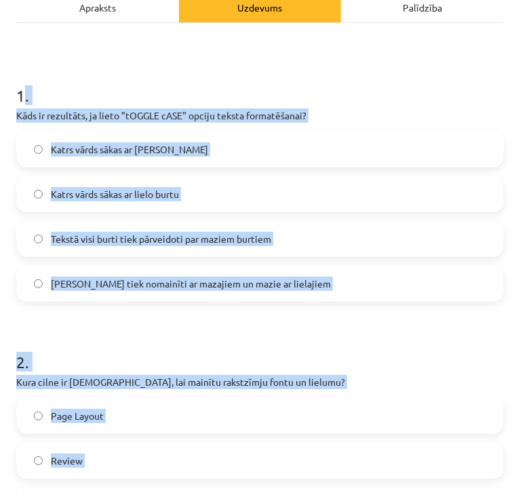
click at [83, 329] on h1 "2 ." at bounding box center [260, 350] width 488 height 42
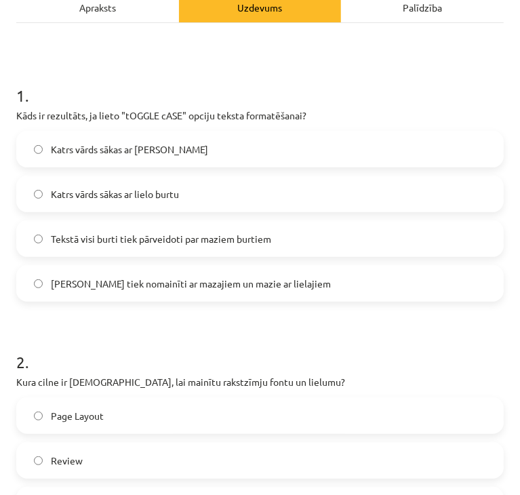
click at [80, 280] on span "Lielie burti tiek nomainīti ar mazajiem un mazie ar lielajiem" at bounding box center [191, 284] width 280 height 14
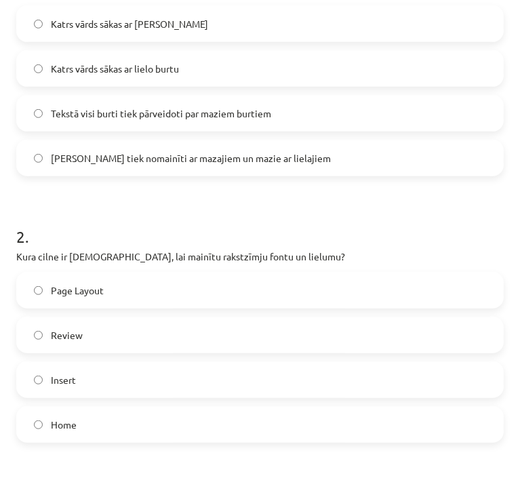
scroll to position [407, 0]
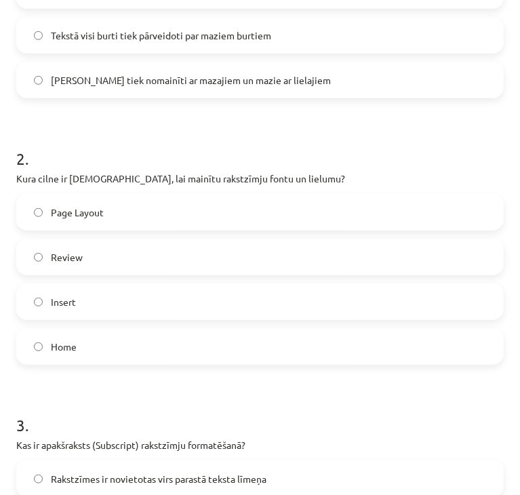
click at [68, 348] on span "Home" at bounding box center [64, 347] width 26 height 14
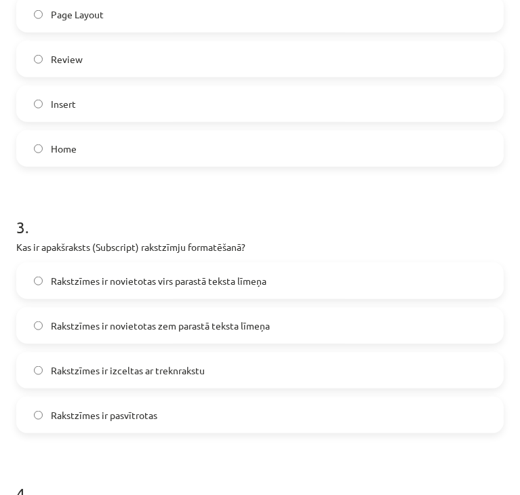
scroll to position [610, 0]
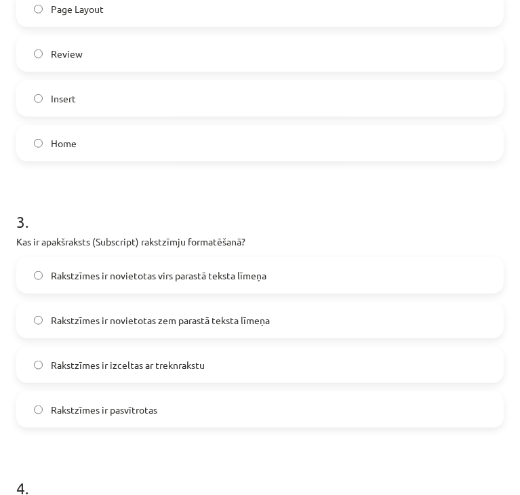
click at [108, 320] on span "Rakstzīmes ir novietotas zem parastā teksta līmeņa" at bounding box center [160, 320] width 219 height 14
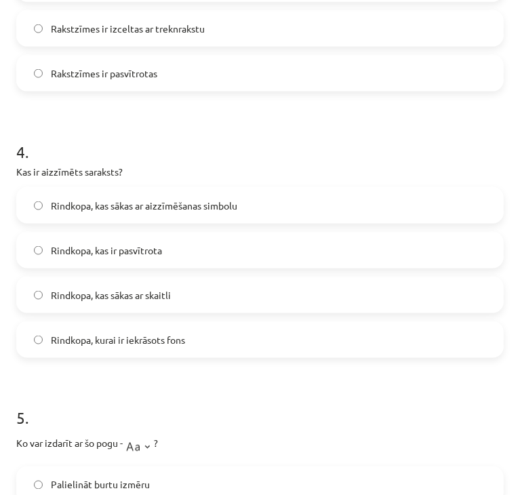
scroll to position [949, 0]
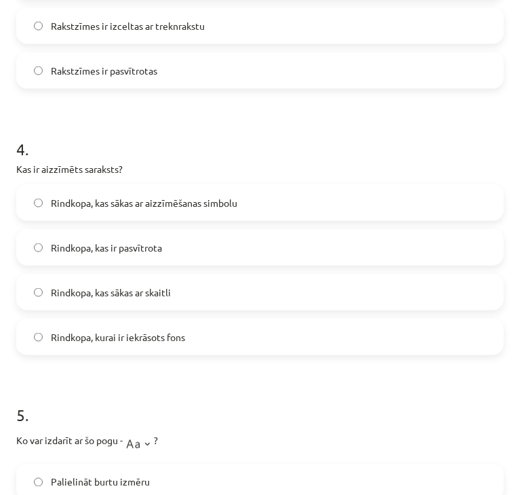
click at [127, 205] on span "Rindkopa, kas sākas ar aizzīmēšanas simbolu" at bounding box center [144, 203] width 186 height 14
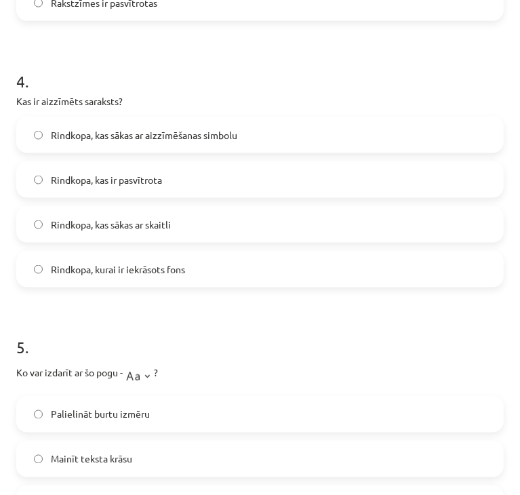
scroll to position [1085, 0]
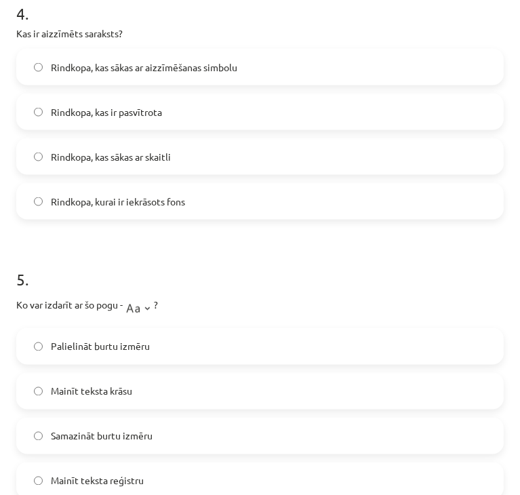
click at [151, 443] on label "Samazināt burtu izmēru" at bounding box center [260, 436] width 485 height 34
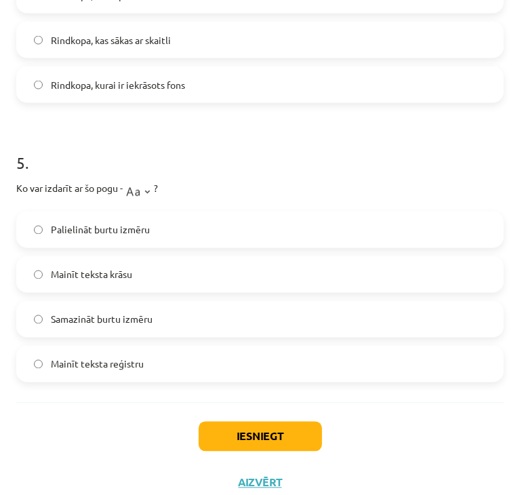
scroll to position [1221, 0]
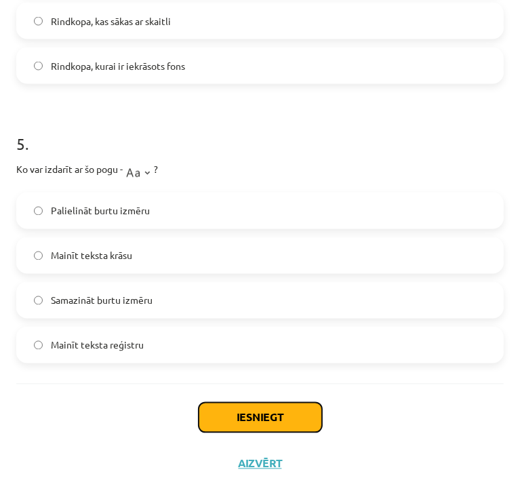
click at [261, 413] on button "Iesniegt" at bounding box center [260, 418] width 123 height 30
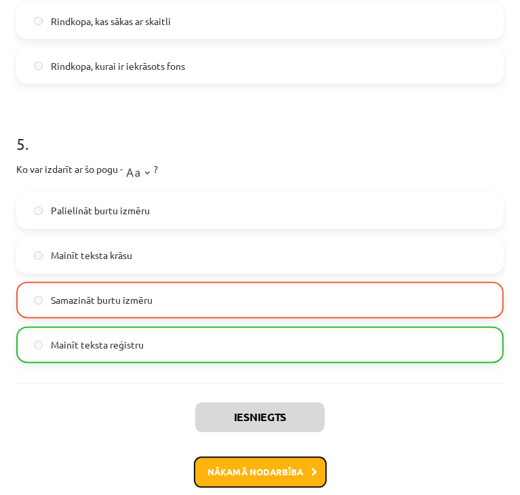
click at [244, 464] on button "Nākamā nodarbība" at bounding box center [260, 472] width 133 height 31
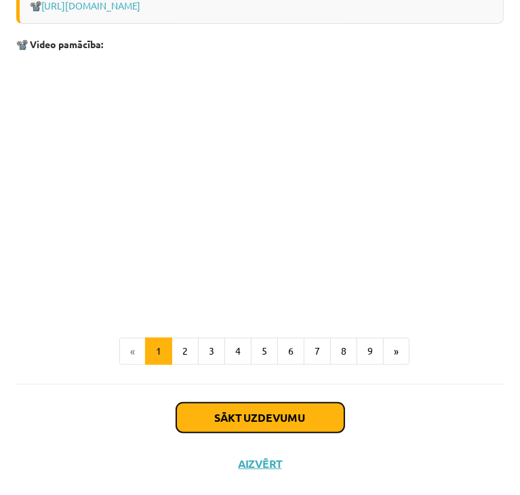
click at [252, 418] on button "Sākt uzdevumu" at bounding box center [260, 418] width 168 height 30
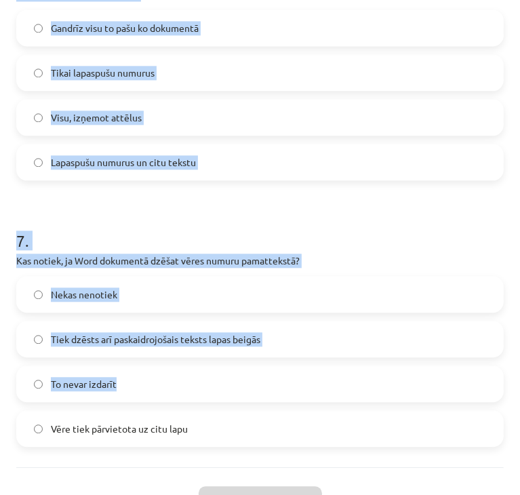
scroll to position [1651, 0]
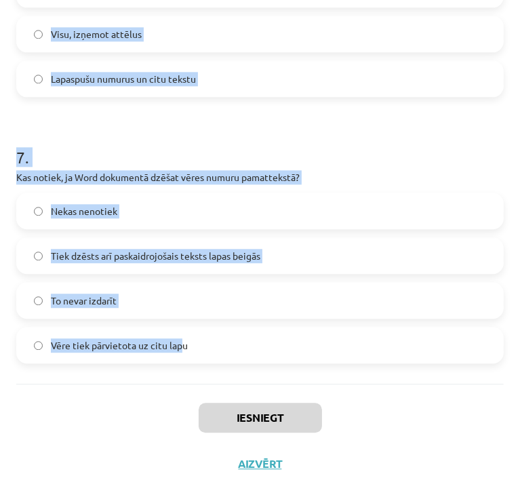
drag, startPoint x: 19, startPoint y: 311, endPoint x: 184, endPoint y: 383, distance: 180.4
copy form "Kurā cilnē var ievietot satura rādītāju Word dokumentā? Format Insert Reference…"
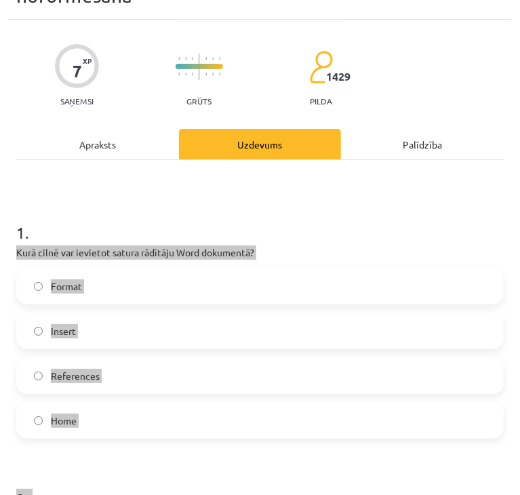
scroll to position [0, 0]
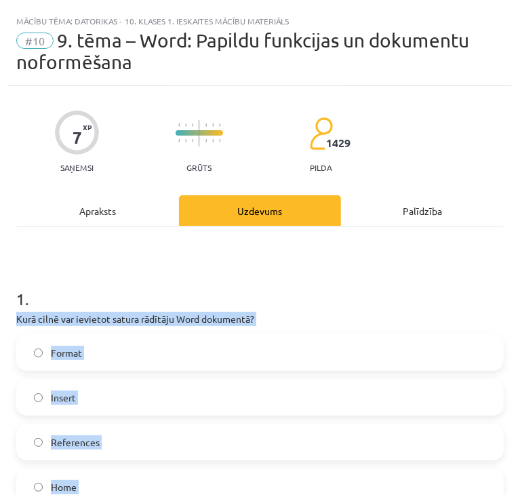
click at [66, 443] on span "References" at bounding box center [75, 442] width 49 height 14
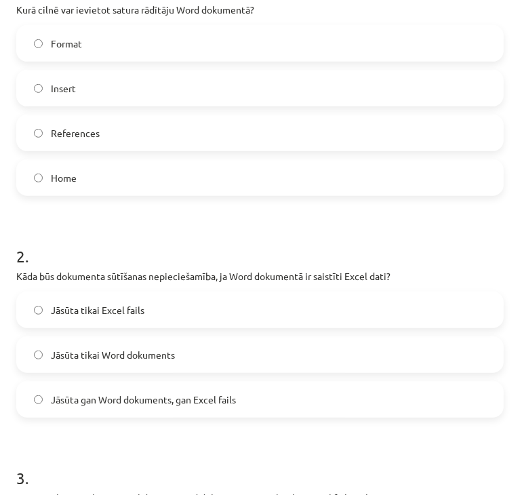
scroll to position [339, 0]
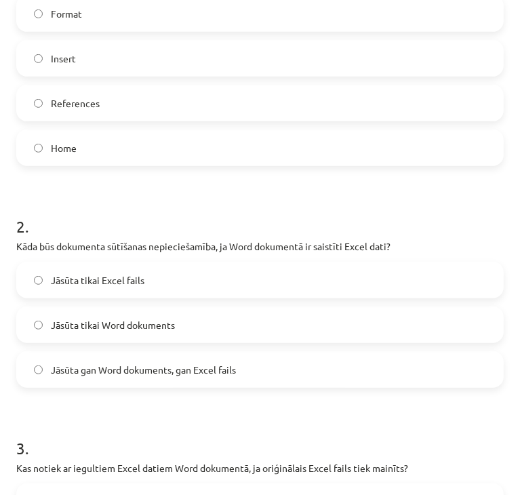
click at [124, 376] on span "Jāsūta gan Word dokuments, gan Excel fails" at bounding box center [143, 370] width 185 height 14
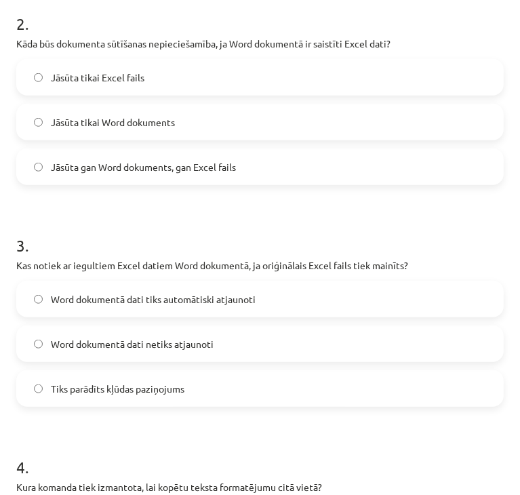
scroll to position [542, 0]
click at [137, 347] on span "Word dokumentā dati netiks atjaunoti" at bounding box center [132, 343] width 163 height 14
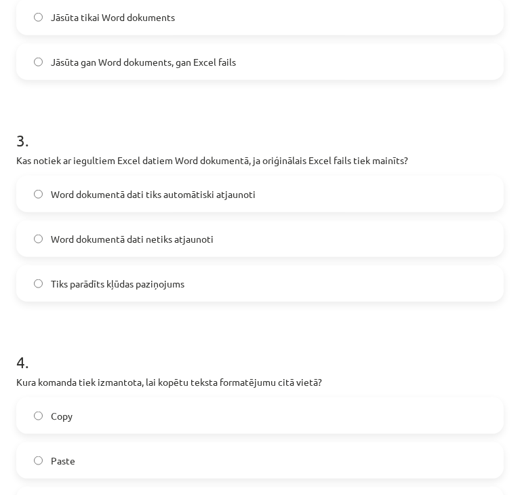
scroll to position [814, 0]
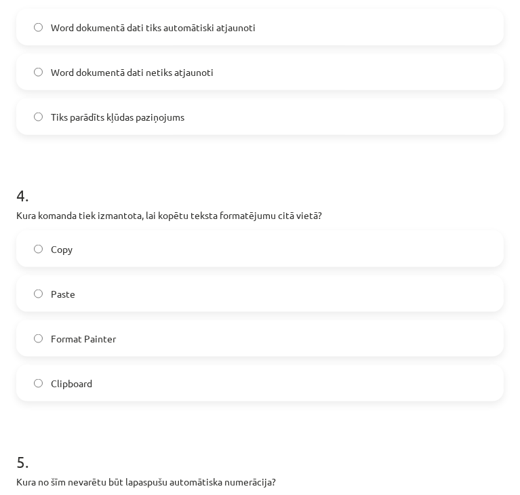
click at [110, 340] on span "Format Painter" at bounding box center [83, 339] width 65 height 14
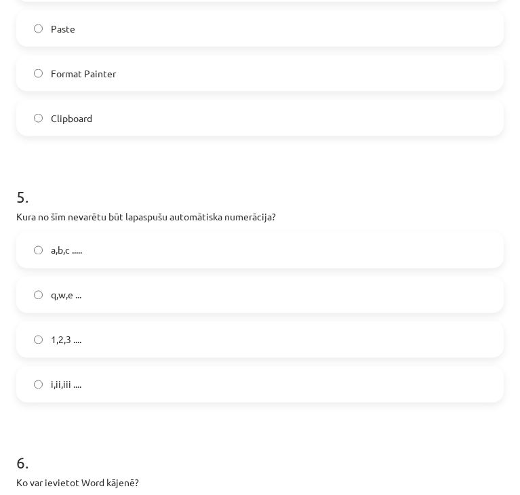
scroll to position [1085, 0]
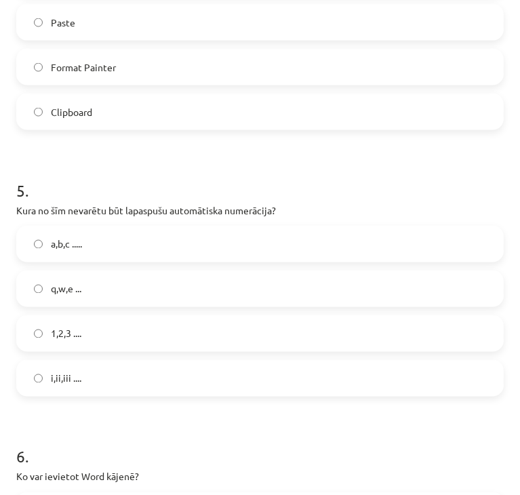
click at [92, 291] on label "q,w,e ..." at bounding box center [260, 289] width 485 height 34
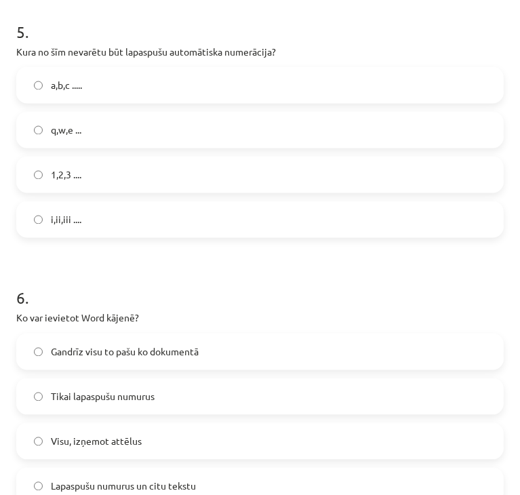
scroll to position [1424, 0]
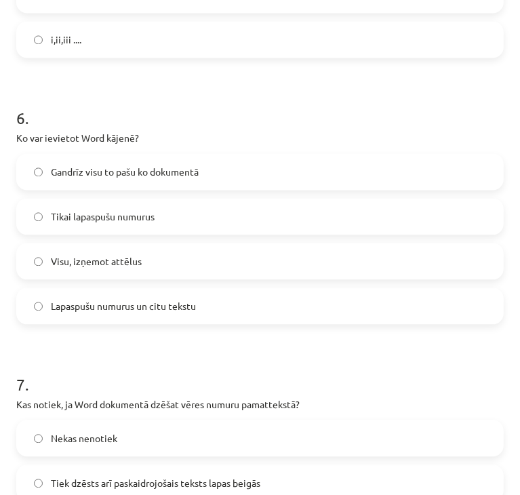
click at [146, 174] on span "Gandrīz visu to pašu ko dokumentā" at bounding box center [125, 172] width 148 height 14
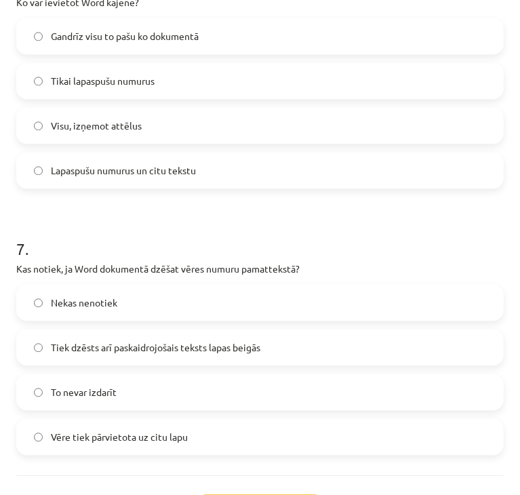
scroll to position [1627, 0]
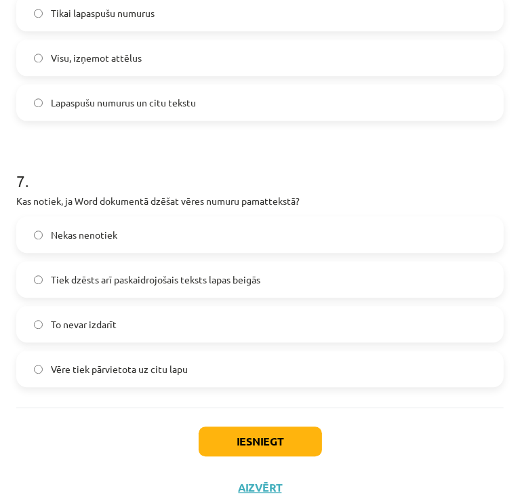
click at [152, 283] on span "Tiek dzēsts arī paskaidrojošais teksts lapas beigās" at bounding box center [156, 280] width 210 height 14
click at [252, 441] on button "Iesniegt" at bounding box center [260, 442] width 123 height 30
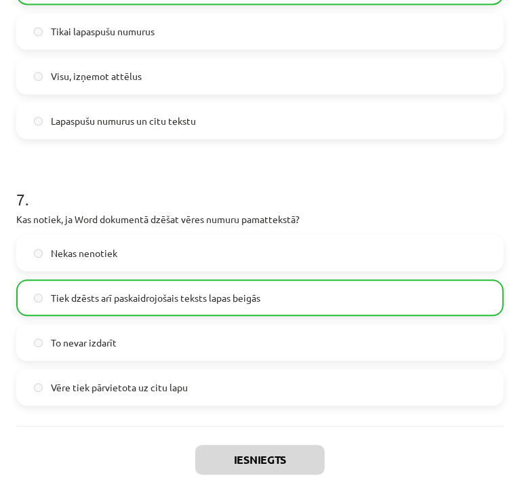
scroll to position [1693, 0]
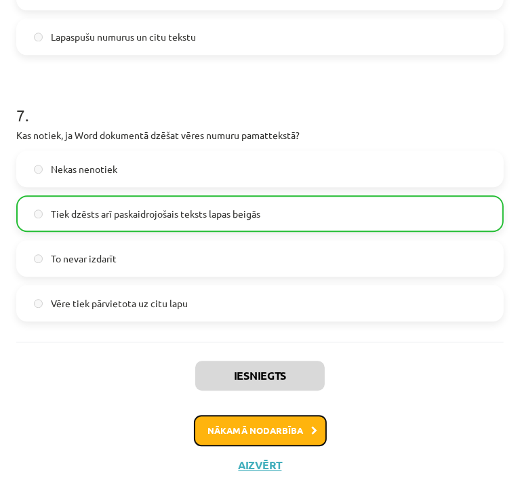
click at [236, 427] on button "Nākamā nodarbība" at bounding box center [260, 430] width 133 height 31
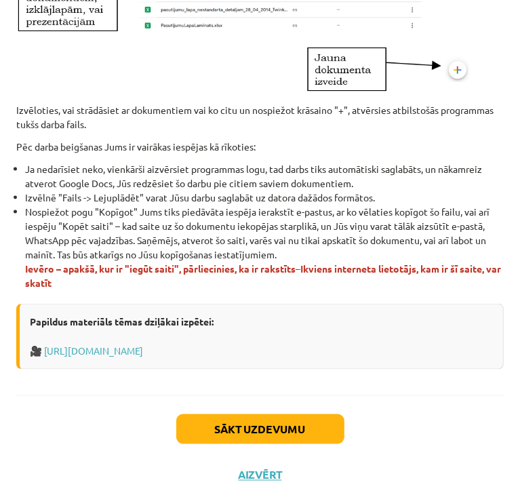
scroll to position [848, 0]
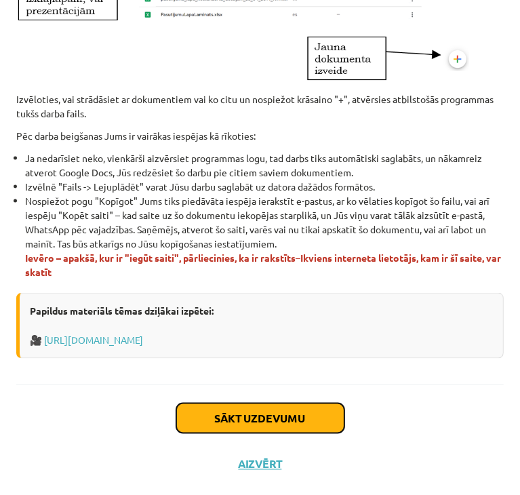
click at [237, 415] on button "Sākt uzdevumu" at bounding box center [260, 418] width 168 height 30
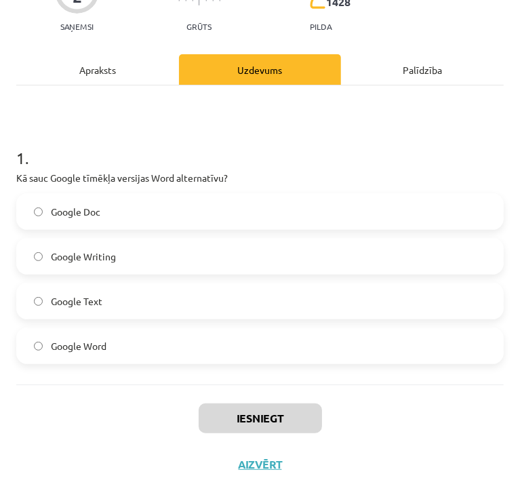
scroll to position [119, 0]
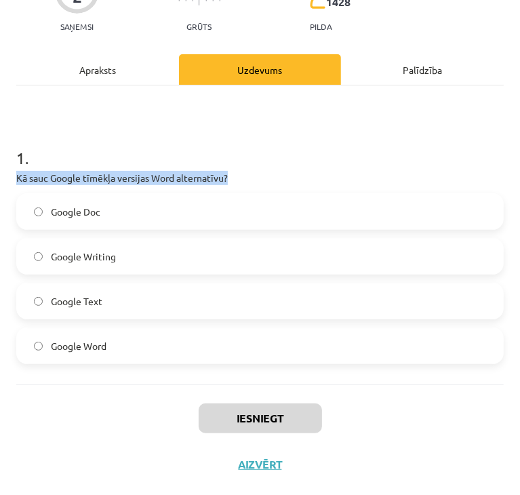
drag, startPoint x: 16, startPoint y: 173, endPoint x: 270, endPoint y: 171, distance: 254.3
click at [270, 171] on div "2 XP Saņemsi Grūts 1428 pilda Apraksts Uzdevums Palīdzība 1 . Kā sauc Google tī…" at bounding box center [260, 216] width 504 height 542
copy p "Kā sauc Google tīmēkļa versijas Word alternatīvu?"
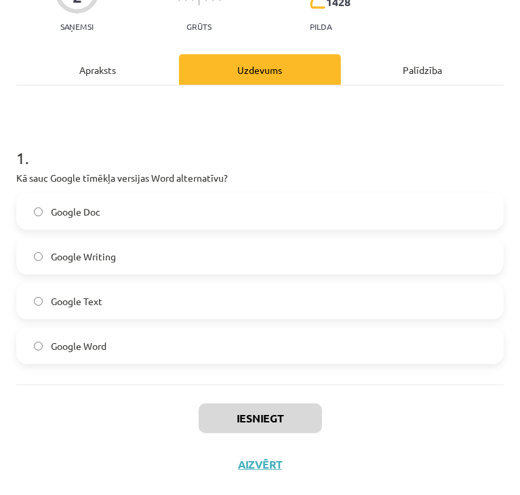
click at [68, 218] on label "Google Doc" at bounding box center [260, 212] width 485 height 34
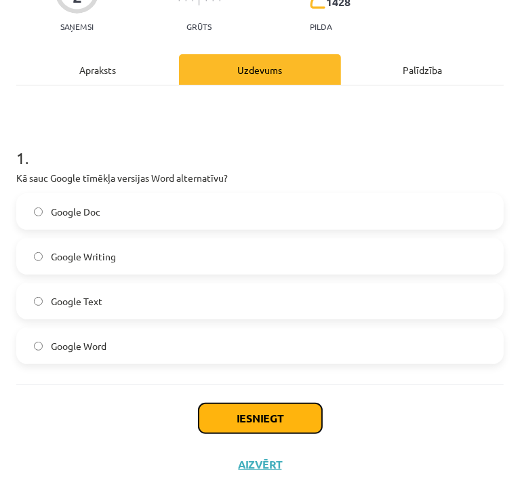
click at [237, 412] on button "Iesniegt" at bounding box center [260, 418] width 123 height 30
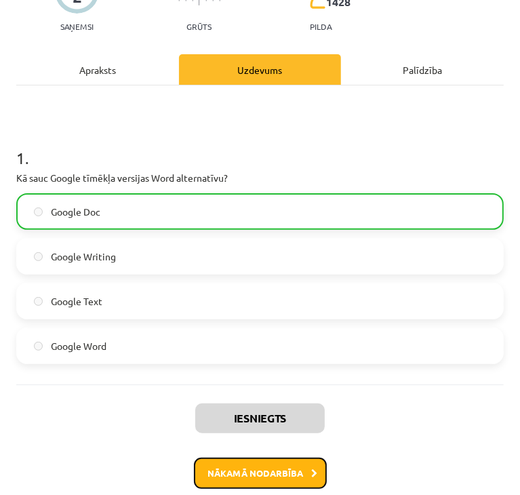
click at [248, 462] on button "Nākamā nodarbība" at bounding box center [260, 473] width 133 height 31
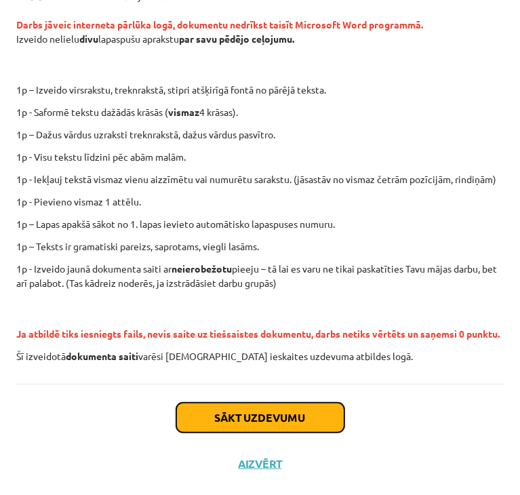
click at [258, 420] on button "Sākt uzdevumu" at bounding box center [260, 418] width 168 height 30
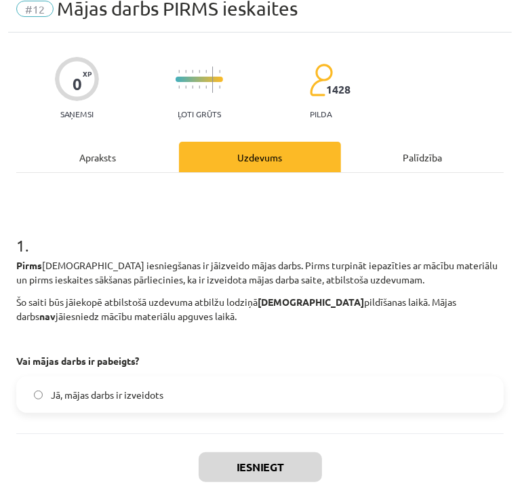
scroll to position [8, 0]
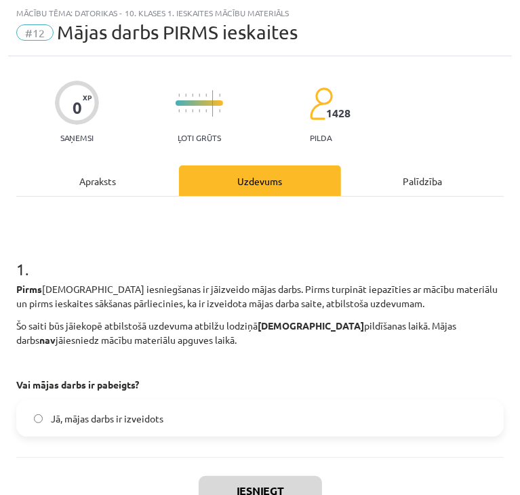
click at [98, 423] on span "Jā, mājas darbs ir izveidots" at bounding box center [107, 419] width 113 height 14
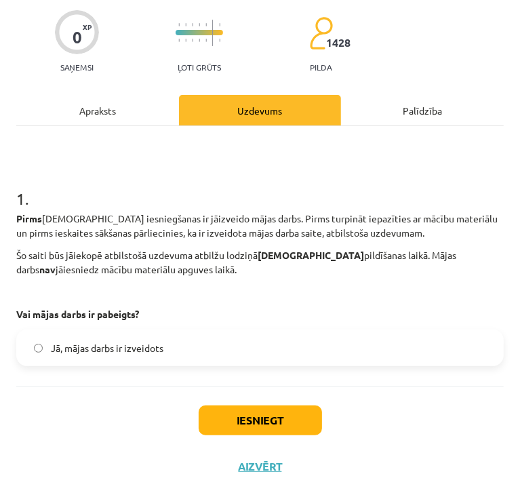
scroll to position [81, 0]
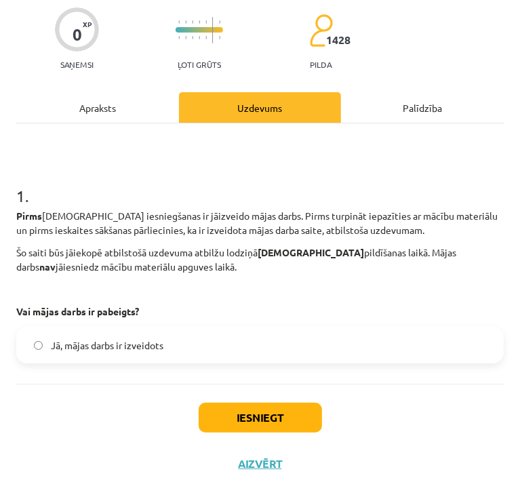
click at [119, 335] on label "Jā, mājas darbs ir izveidots" at bounding box center [260, 345] width 485 height 34
click at [106, 347] on span "Jā, mājas darbs ir izveidots" at bounding box center [107, 345] width 113 height 14
click at [45, 353] on label "Jā, mājas darbs ir izveidots" at bounding box center [260, 345] width 485 height 34
click at [146, 341] on span "Jā, mājas darbs ir izveidots" at bounding box center [107, 345] width 113 height 14
click at [52, 363] on div "1 . Pirms ieskaites iesniegšanas ir jāizveido mājas darbs. Pirms turpināt iepaz…" at bounding box center [260, 253] width 488 height 260
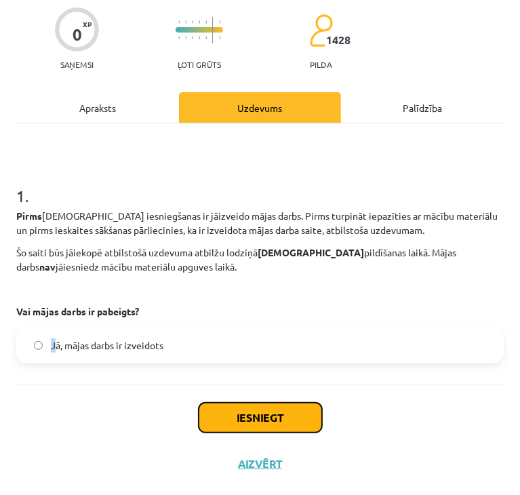
click at [254, 412] on button "Iesniegt" at bounding box center [260, 418] width 123 height 30
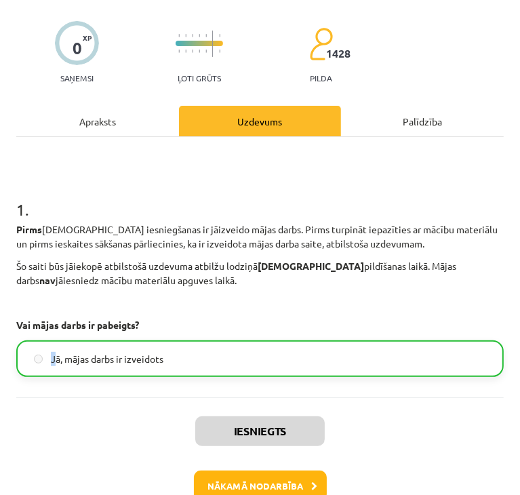
scroll to position [124, 0]
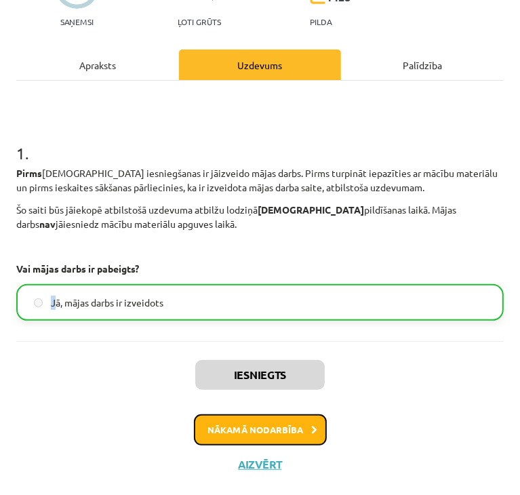
click at [239, 422] on button "Nākamā nodarbība" at bounding box center [260, 429] width 133 height 31
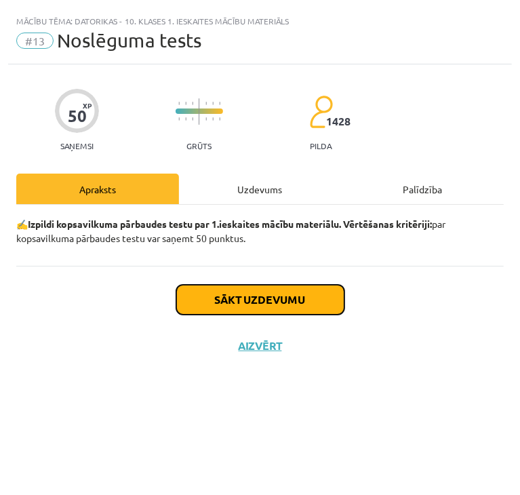
click at [225, 295] on button "Sākt uzdevumu" at bounding box center [260, 300] width 168 height 30
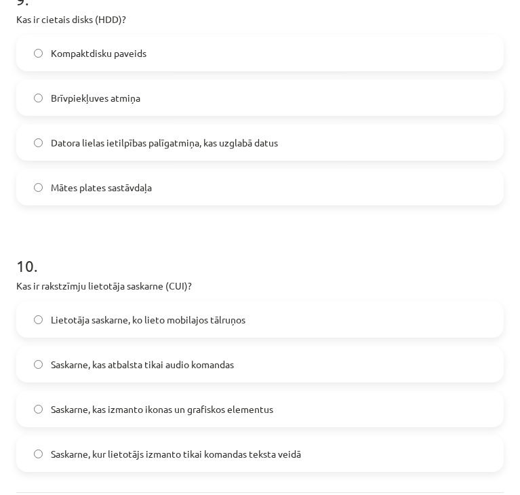
scroll to position [2493, 0]
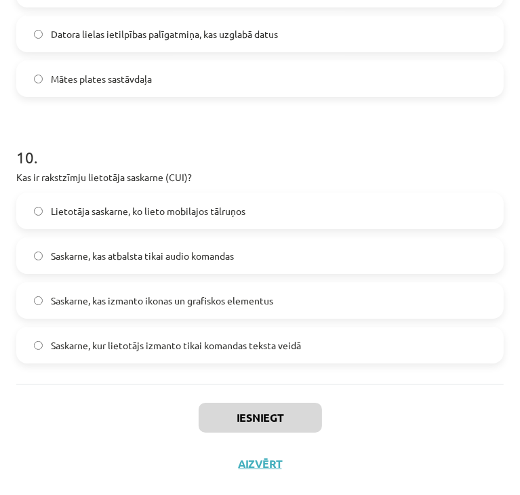
drag, startPoint x: 16, startPoint y: 297, endPoint x: 410, endPoint y: 364, distance: 400.3
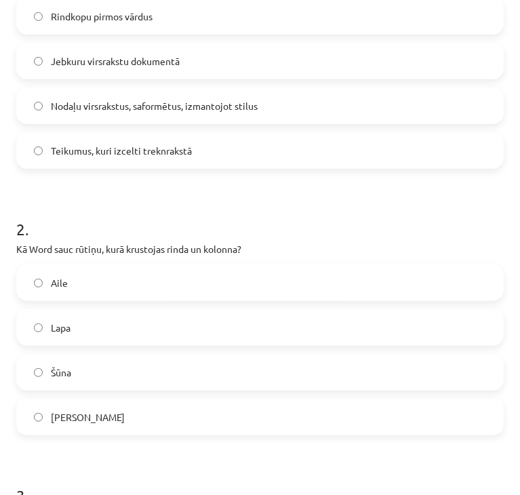
scroll to position [119, 0]
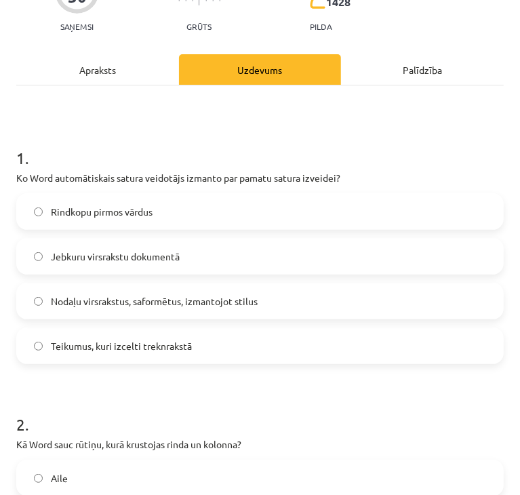
click at [106, 289] on label "Nodaļu virsrakstus, saformētus, izmantojot stilus" at bounding box center [260, 301] width 485 height 34
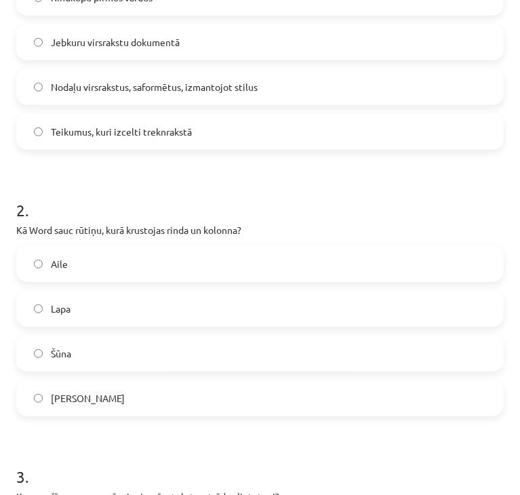
scroll to position [391, 0]
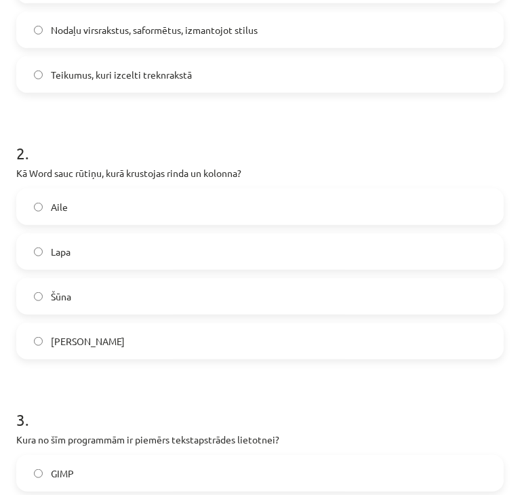
click at [85, 296] on label "Šūna" at bounding box center [260, 296] width 485 height 34
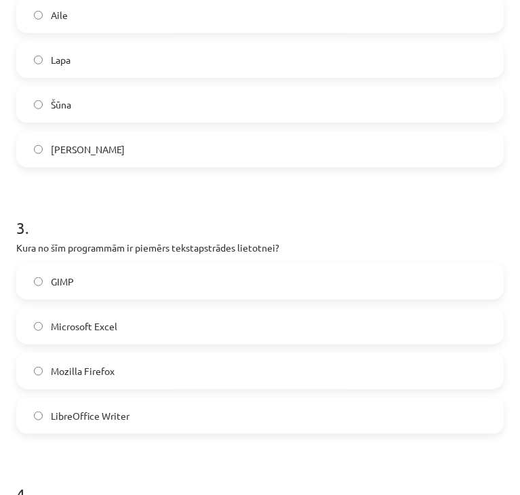
scroll to position [594, 0]
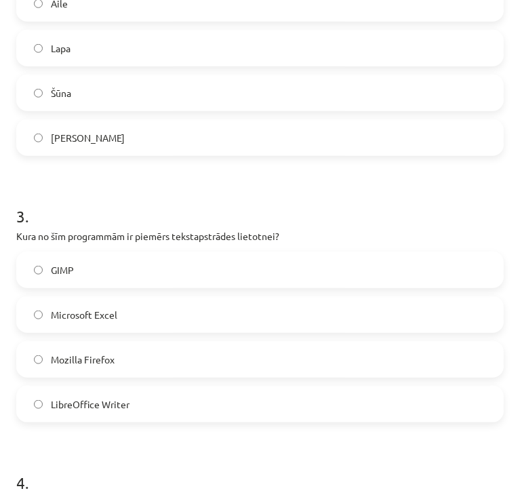
click at [163, 403] on label "LibreOffice Writer" at bounding box center [260, 404] width 485 height 34
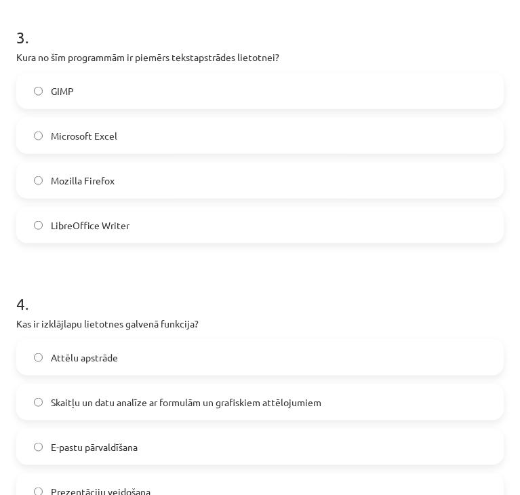
scroll to position [797, 0]
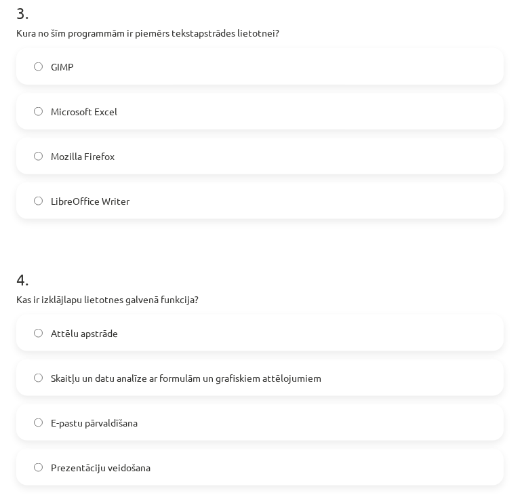
click at [147, 382] on span "Skaitļu un datu analīze ar formulām un grafiskiem attēlojumiem" at bounding box center [186, 378] width 271 height 14
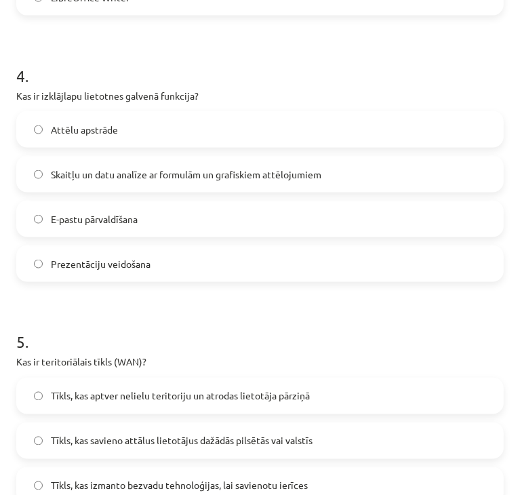
scroll to position [1069, 0]
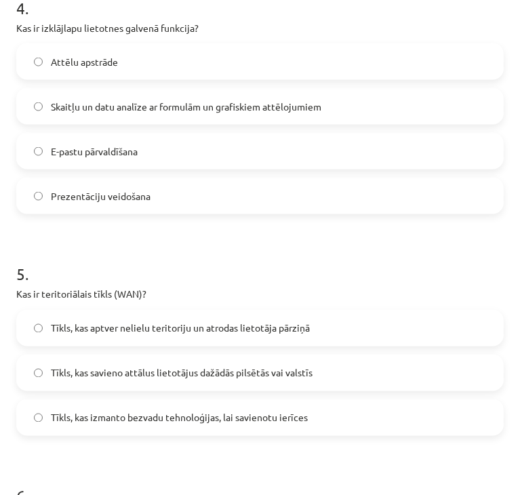
click at [151, 381] on label "Tīkls, kas savieno attālus lietotājus dažādās pilsētās vai valstīs" at bounding box center [260, 373] width 485 height 34
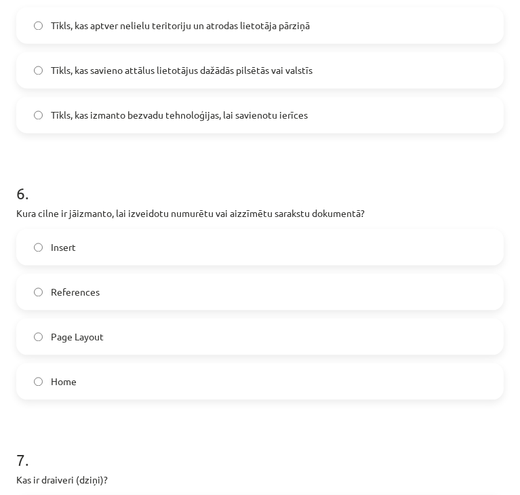
scroll to position [1476, 0]
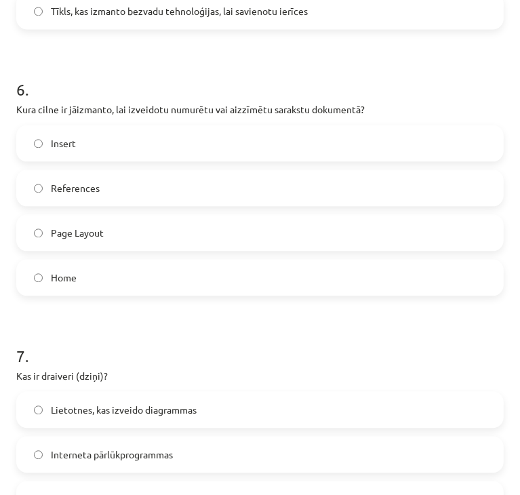
click at [92, 275] on label "Home" at bounding box center [260, 277] width 485 height 34
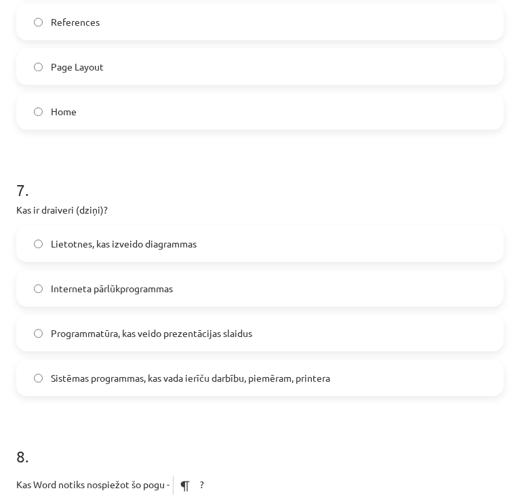
scroll to position [1679, 0]
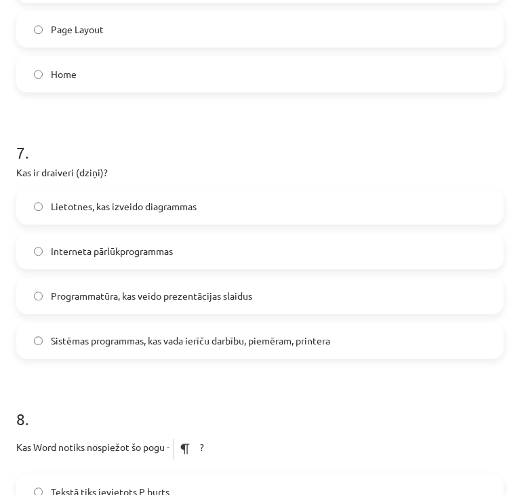
click at [146, 351] on label "Sistēmas programmas, kas vada ierīču darbību, piemēram, printera" at bounding box center [260, 340] width 485 height 34
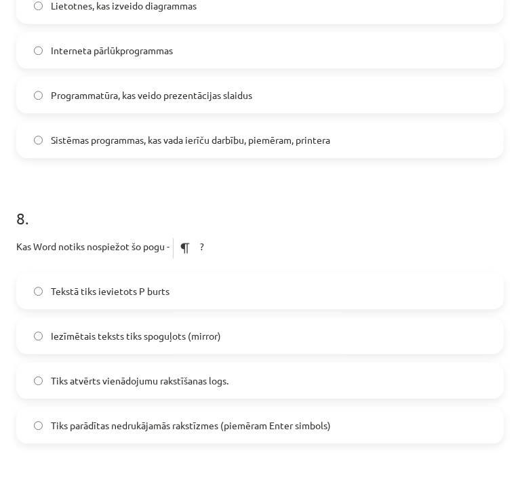
scroll to position [1882, 0]
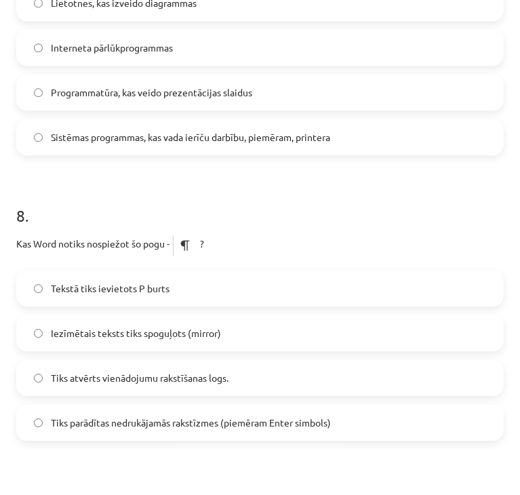
click at [151, 418] on span "Tiks parādītas nedrukājamās rakstīzmes (piemēram Enter simbols)" at bounding box center [191, 423] width 280 height 14
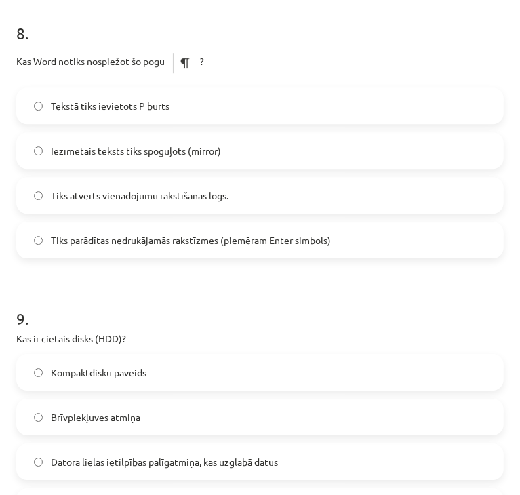
scroll to position [2154, 0]
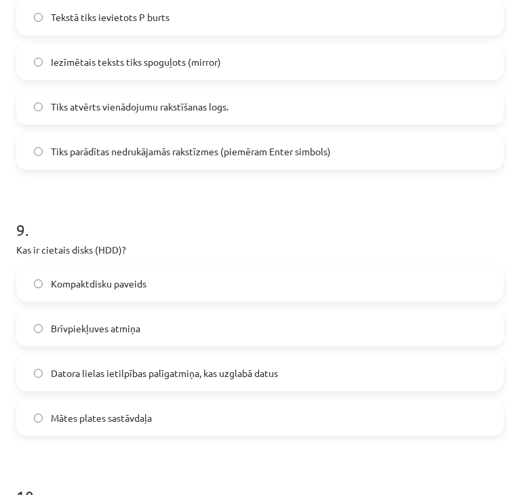
click at [133, 380] on label "Datora lielas ietilpības palīgatmiņa, kas uzglabā datus" at bounding box center [260, 373] width 485 height 34
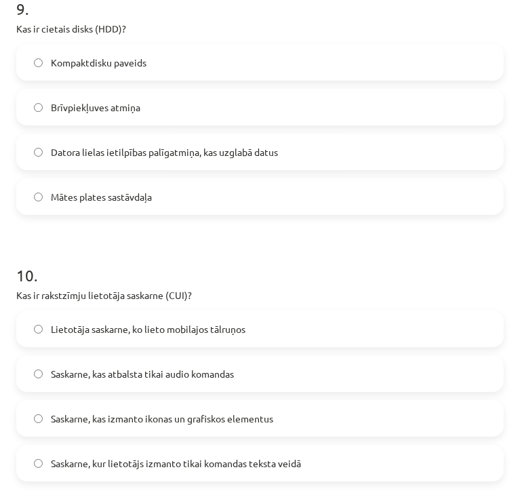
scroll to position [2425, 0]
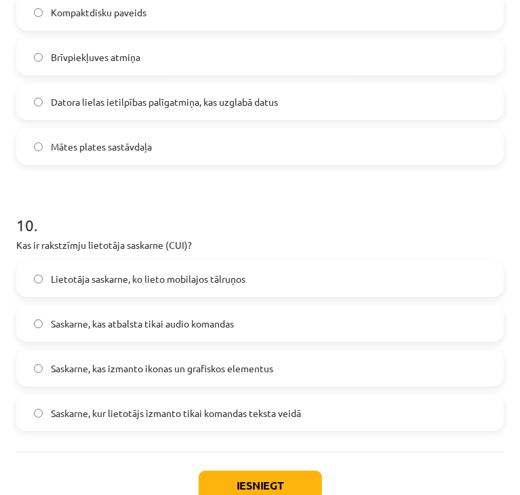
click at [168, 401] on label "Saskarne, kur lietotājs izmanto tikai komandas teksta veidā" at bounding box center [260, 413] width 485 height 34
click at [243, 475] on button "Iesniegt" at bounding box center [260, 486] width 123 height 30
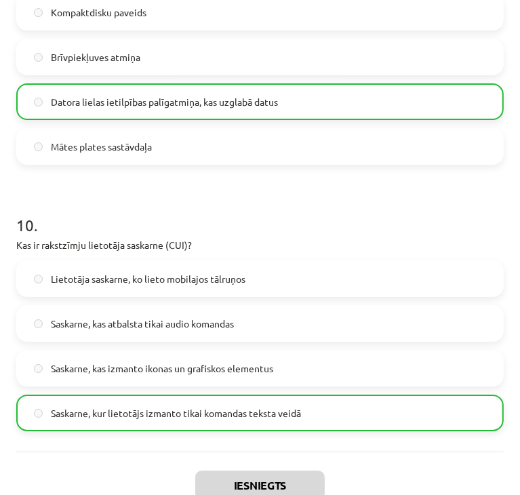
scroll to position [2535, 0]
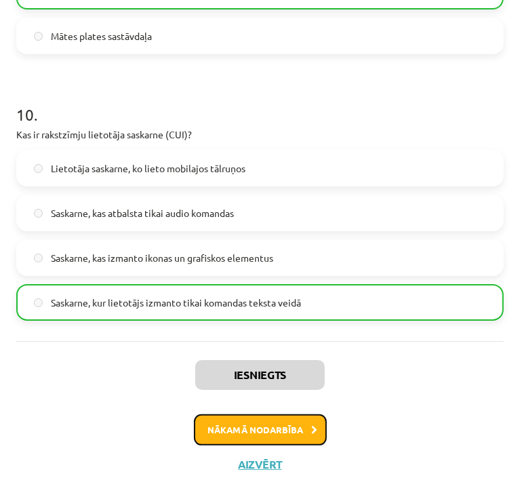
click at [286, 432] on button "Nākamā nodarbība" at bounding box center [260, 429] width 133 height 31
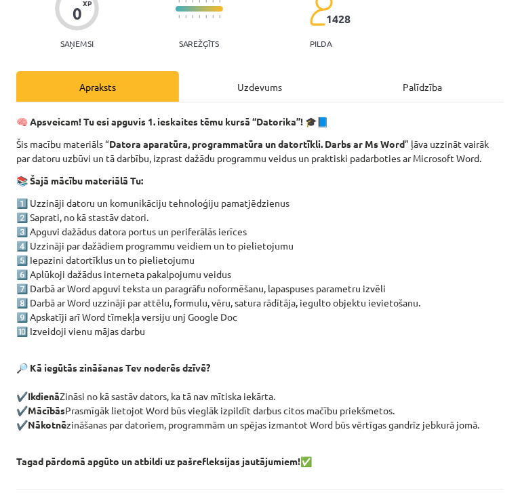
scroll to position [71, 0]
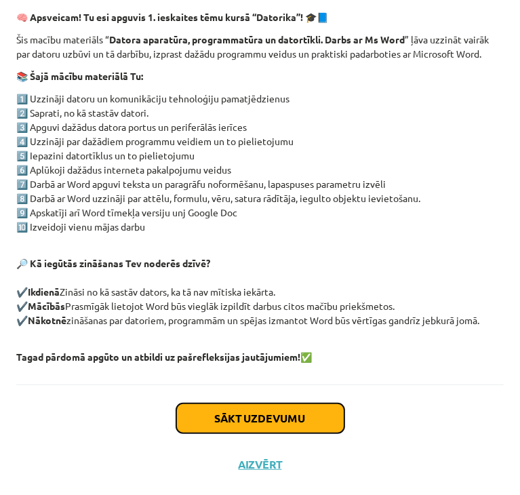
click at [226, 405] on button "Sākt uzdevumu" at bounding box center [260, 418] width 168 height 30
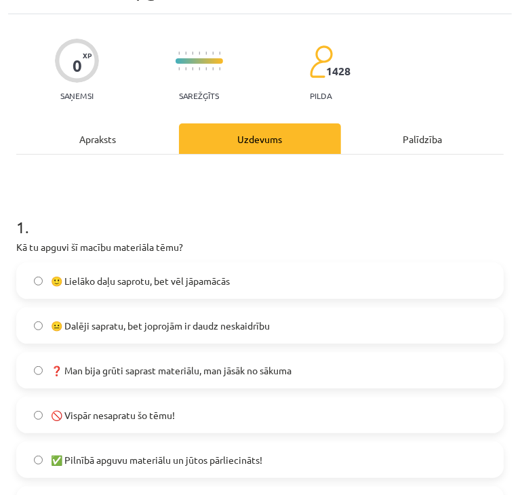
scroll to position [8, 0]
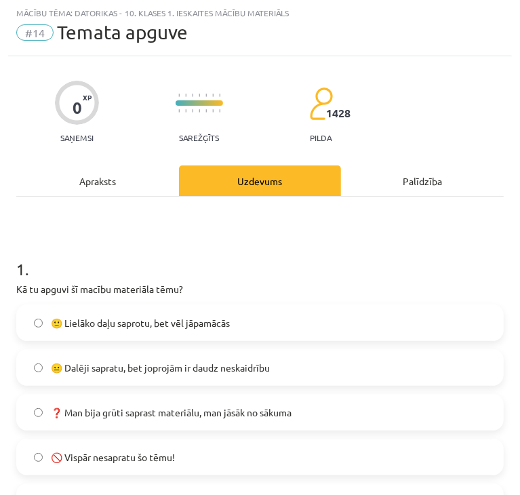
click at [41, 333] on label "🙂 Lielāko daļu saprotu, bet vēl jāpamācās" at bounding box center [260, 323] width 485 height 34
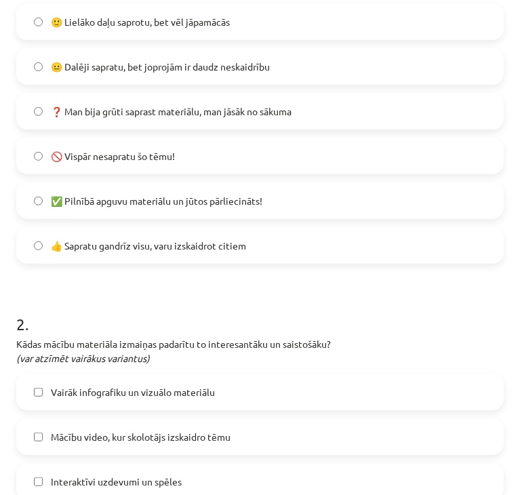
scroll to position [415, 0]
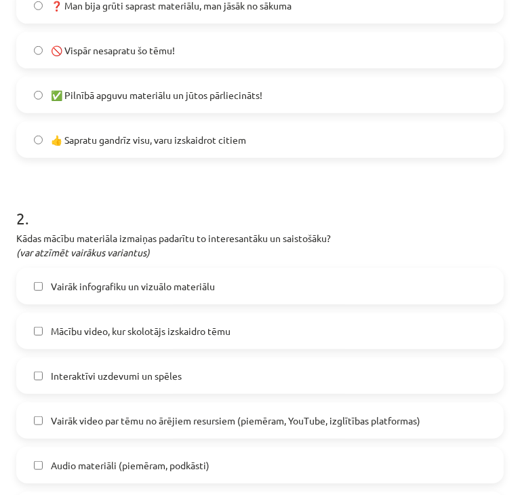
click at [71, 293] on label "Vairāk infografiku un vizuālo materiālu" at bounding box center [260, 286] width 485 height 34
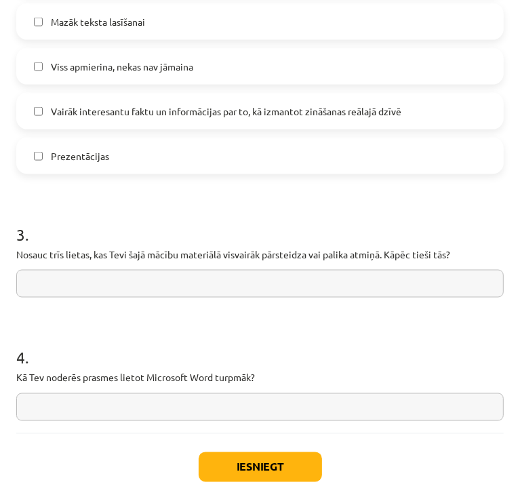
scroll to position [1042, 0]
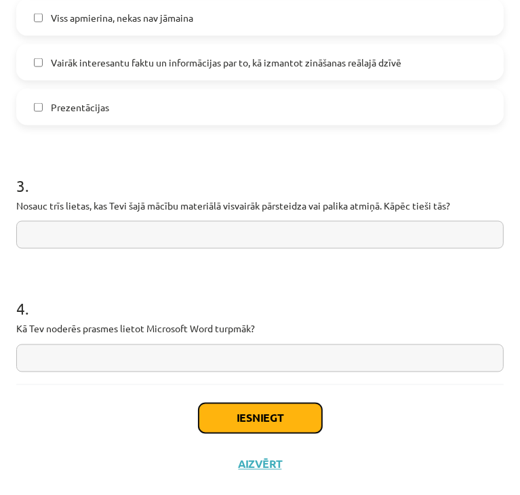
click at [266, 418] on button "Iesniegt" at bounding box center [260, 418] width 123 height 30
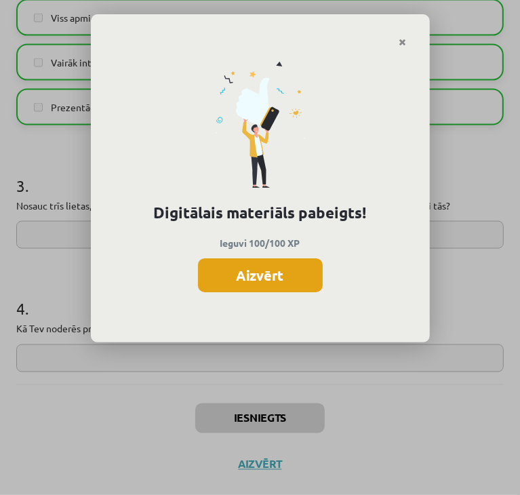
click at [239, 261] on button "Aizvērt" at bounding box center [260, 275] width 125 height 34
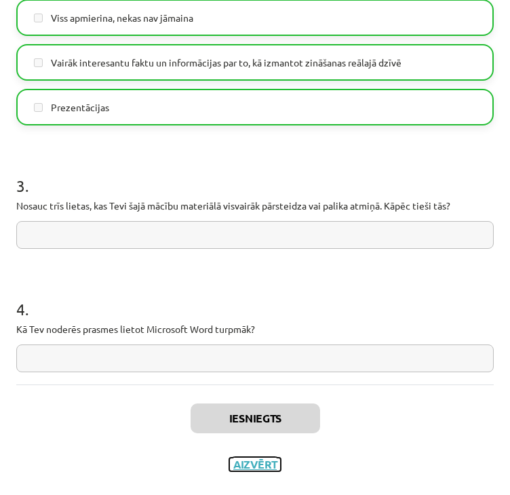
click at [247, 464] on button "Aizvērt" at bounding box center [255, 465] width 52 height 14
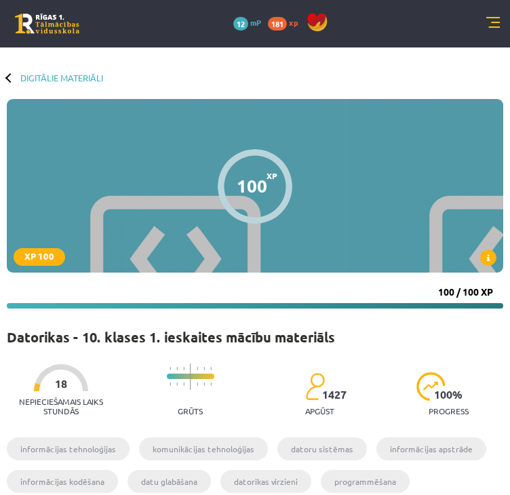
click at [485, 20] on div "0 Dāvanas 12 mP 181 xp" at bounding box center [255, 23] width 510 height 47
click at [488, 27] on link at bounding box center [493, 24] width 14 height 14
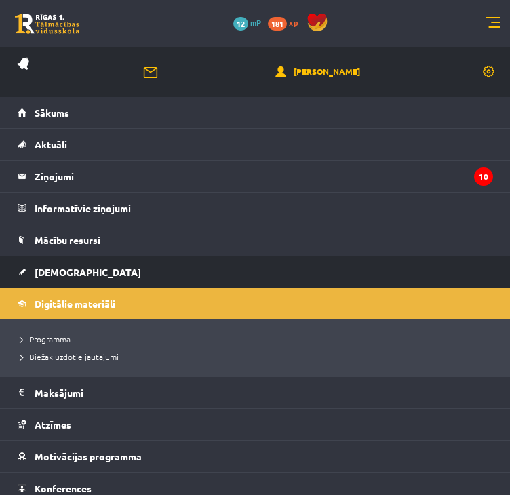
click at [68, 272] on span "[DEMOGRAPHIC_DATA]" at bounding box center [88, 272] width 106 height 12
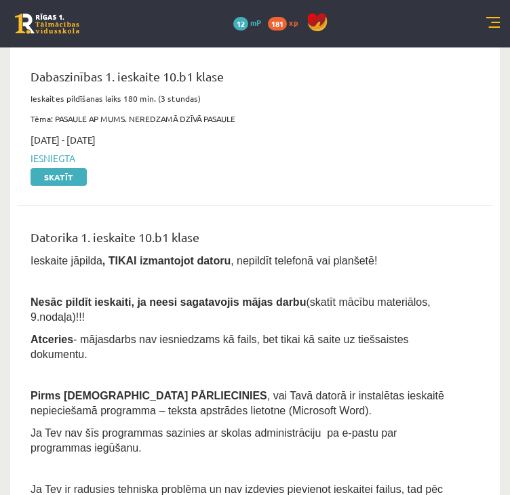
scroll to position [339, 0]
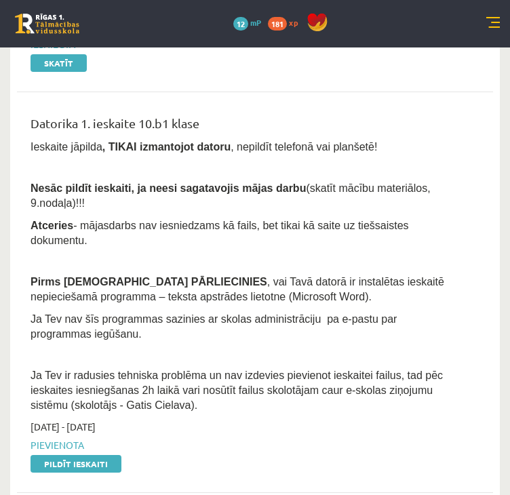
click at [179, 186] on span "Nesāc pildīt ieskaiti, ja neesi sagatavojis mājas darbu" at bounding box center [168, 188] width 275 height 12
click at [489, 22] on link at bounding box center [493, 24] width 14 height 14
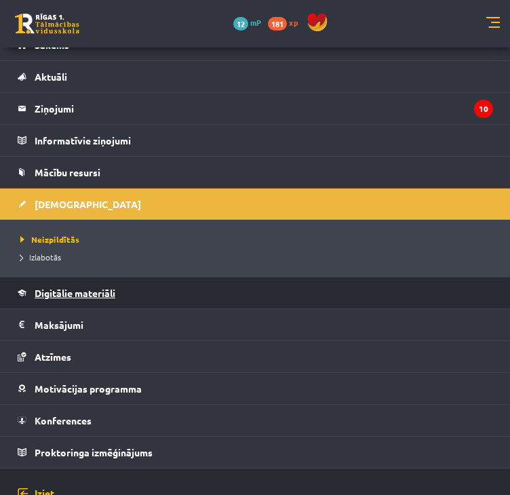
scroll to position [100, 0]
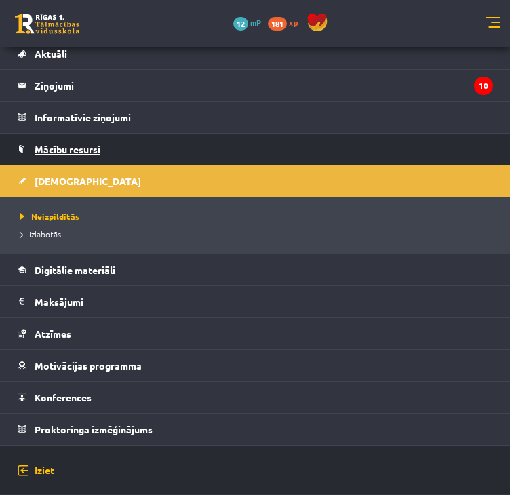
click at [75, 143] on span "Mācību resursi" at bounding box center [68, 149] width 66 height 12
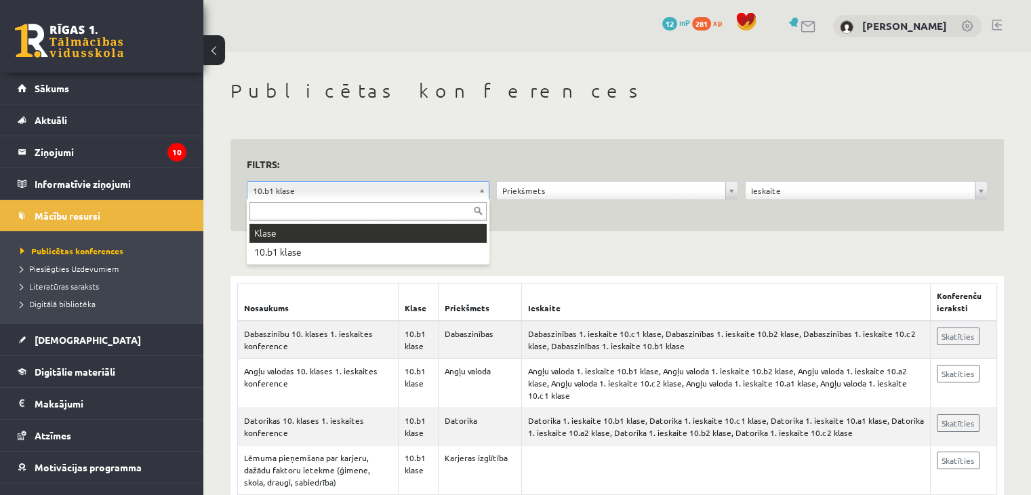
click at [354, 210] on input "text" at bounding box center [368, 211] width 237 height 19
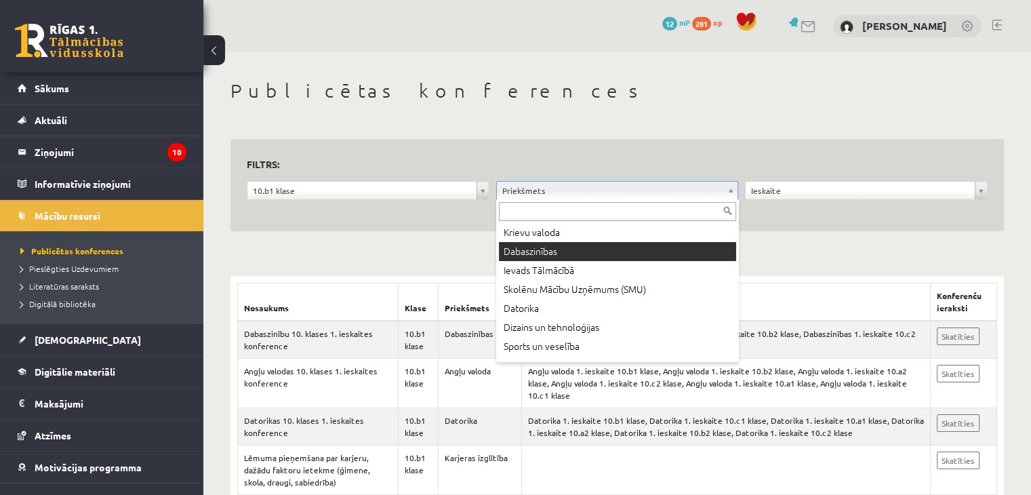
scroll to position [271, 0]
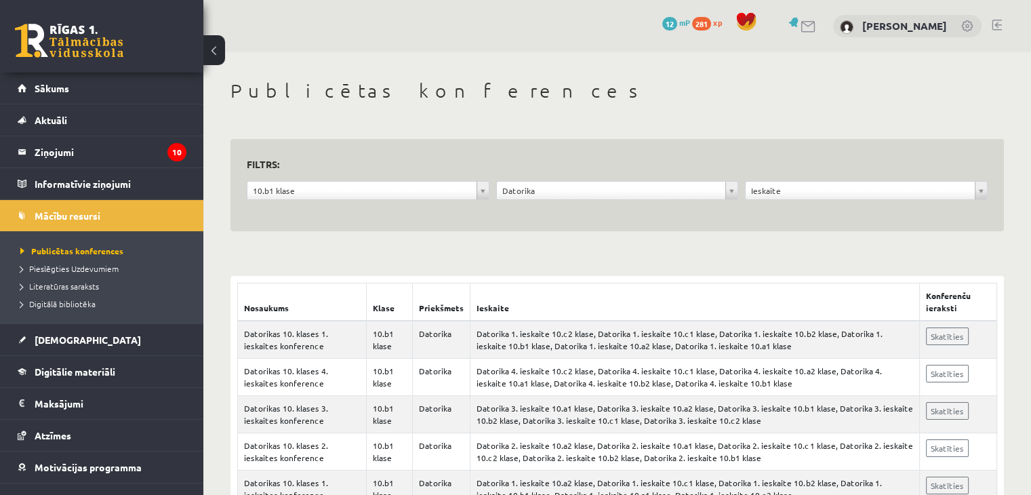
scroll to position [54, 0]
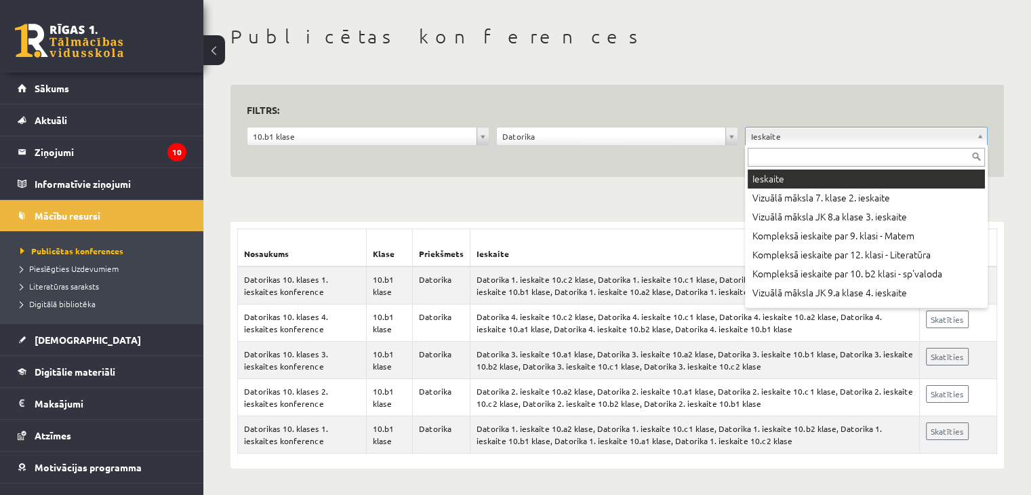
click at [819, 153] on input "text" at bounding box center [866, 157] width 237 height 19
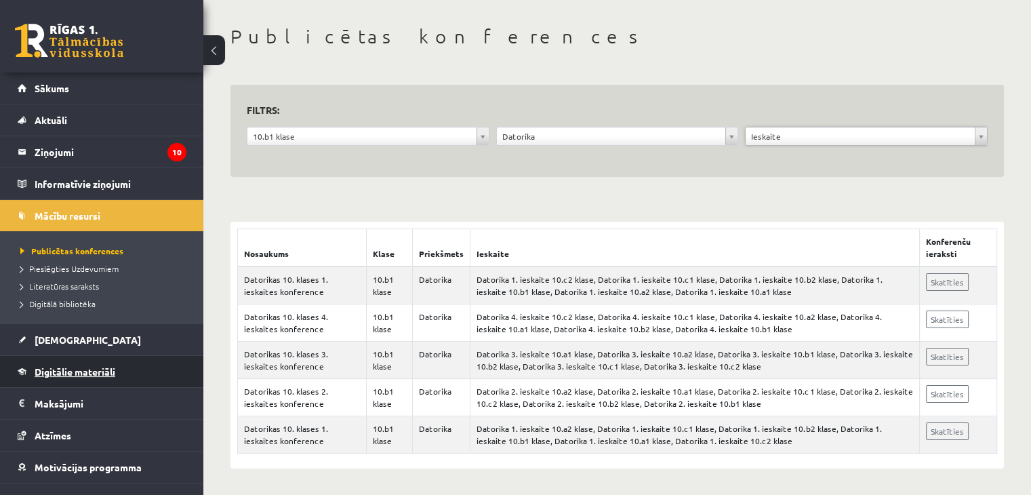
click at [73, 366] on span "Digitālie materiāli" at bounding box center [75, 371] width 81 height 12
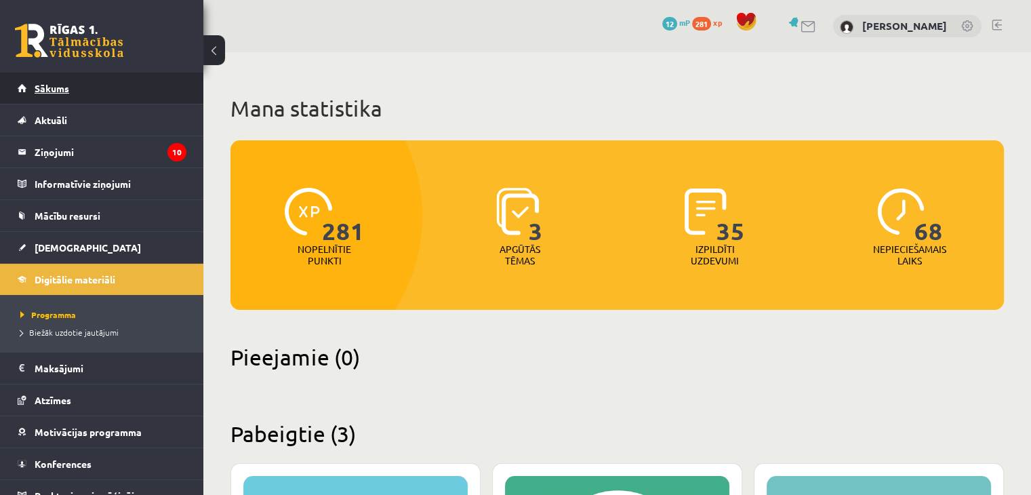
click at [79, 92] on link "Sākums" at bounding box center [102, 88] width 169 height 31
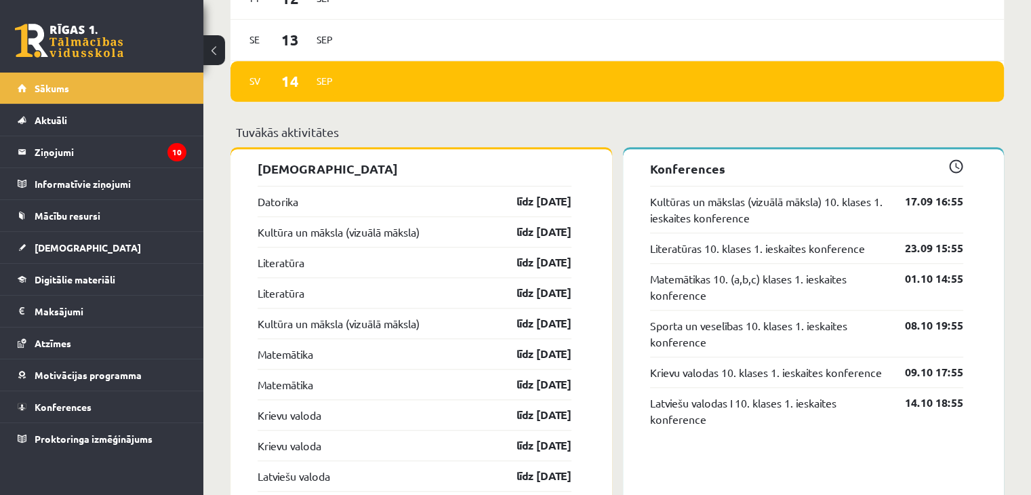
scroll to position [1153, 0]
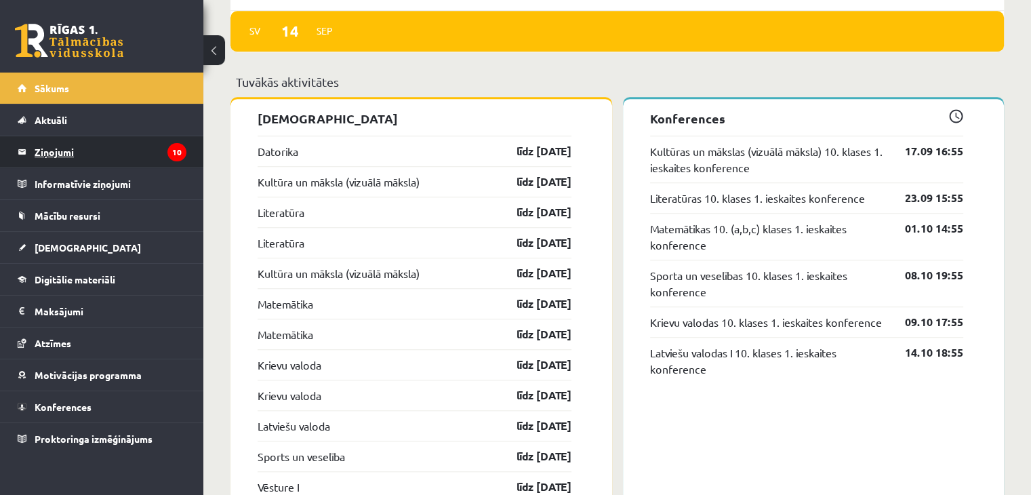
click at [118, 159] on legend "Ziņojumi 10" at bounding box center [111, 151] width 152 height 31
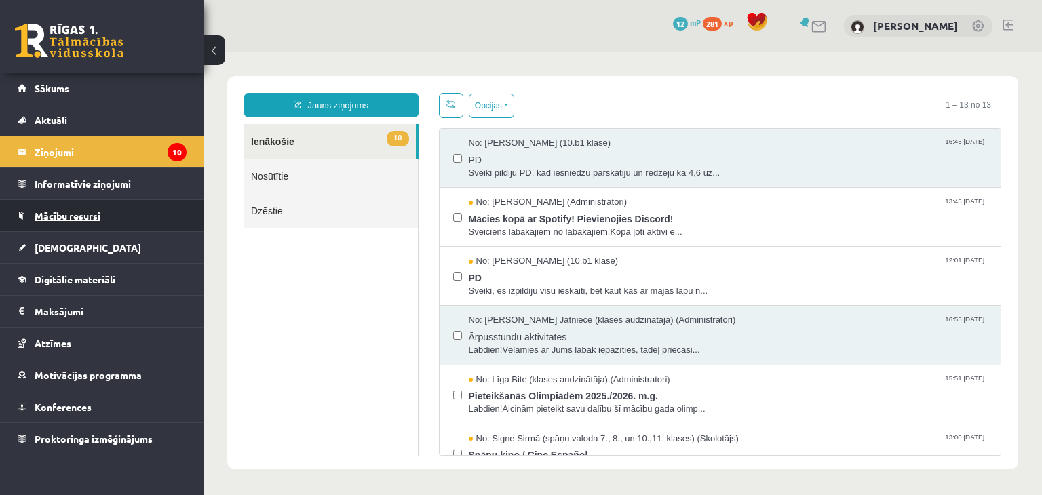
click at [74, 214] on span "Mācību resursi" at bounding box center [68, 216] width 66 height 12
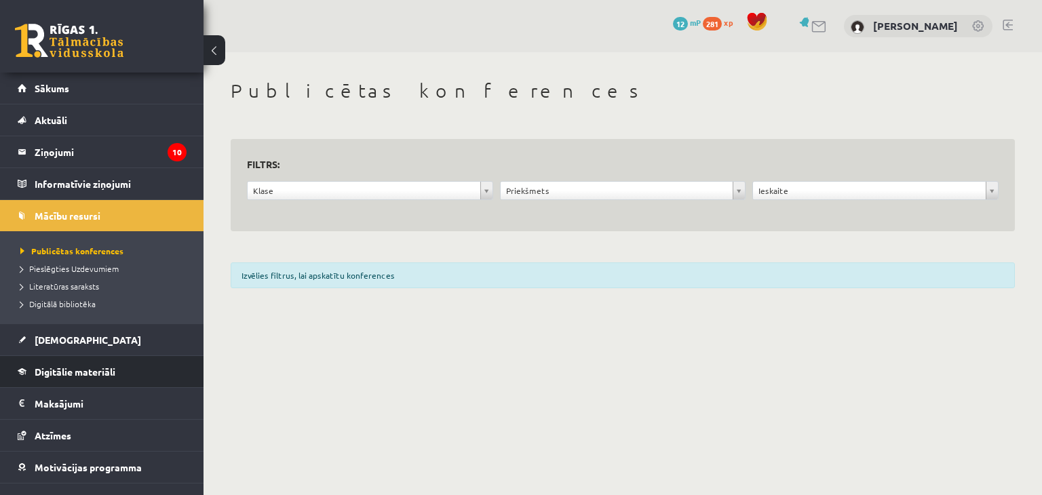
click at [181, 370] on li "Digitālie materiāli Programma Biežāk uzdotie jautājumi" at bounding box center [101, 371] width 203 height 33
click at [87, 372] on span "Digitālie materiāli" at bounding box center [75, 371] width 81 height 12
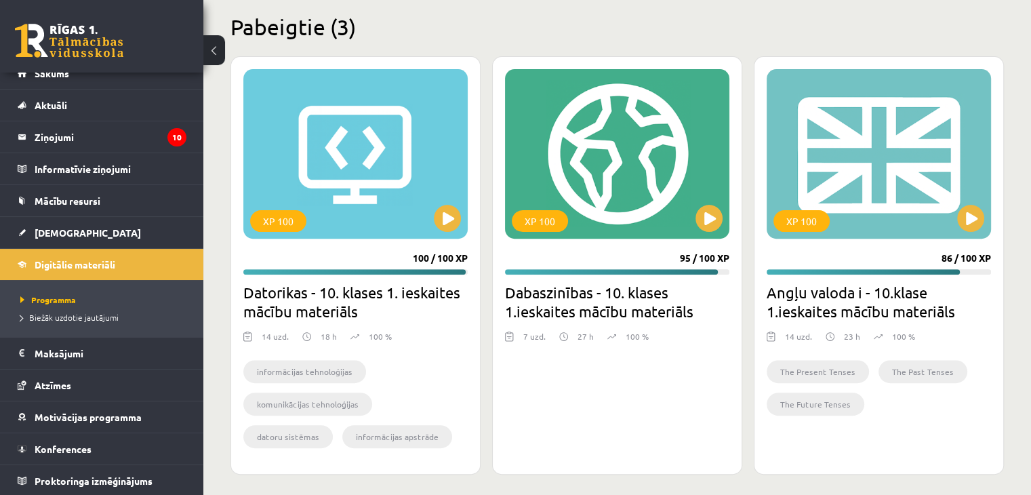
scroll to position [414, 0]
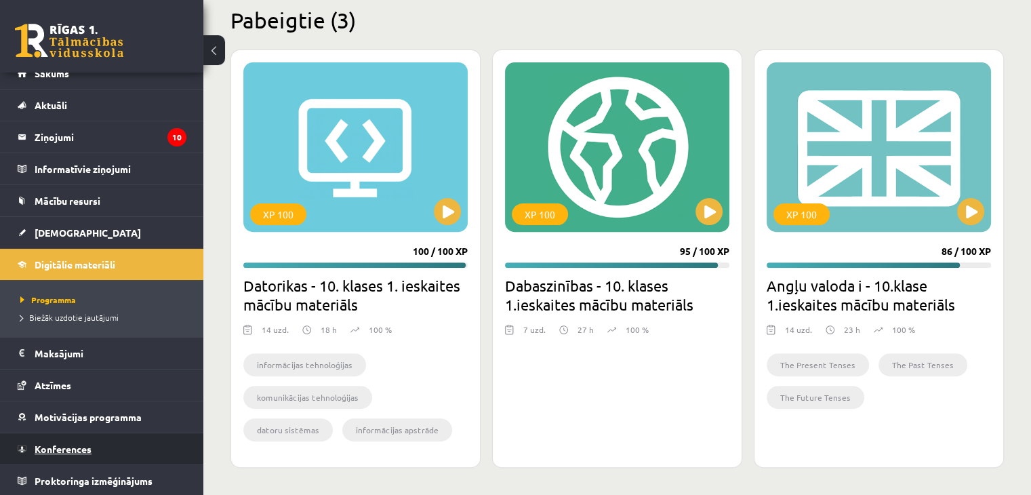
click at [145, 452] on link "Konferences" at bounding box center [102, 448] width 169 height 31
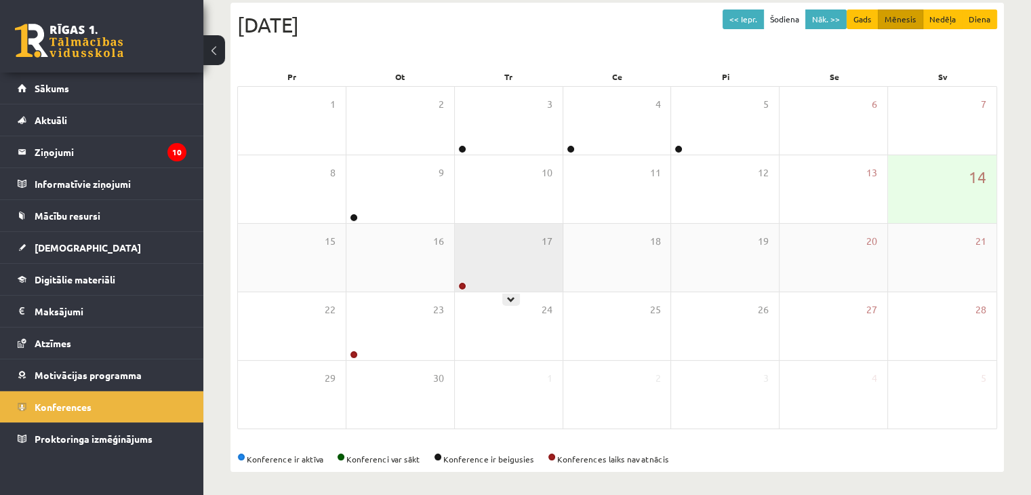
scroll to position [152, 0]
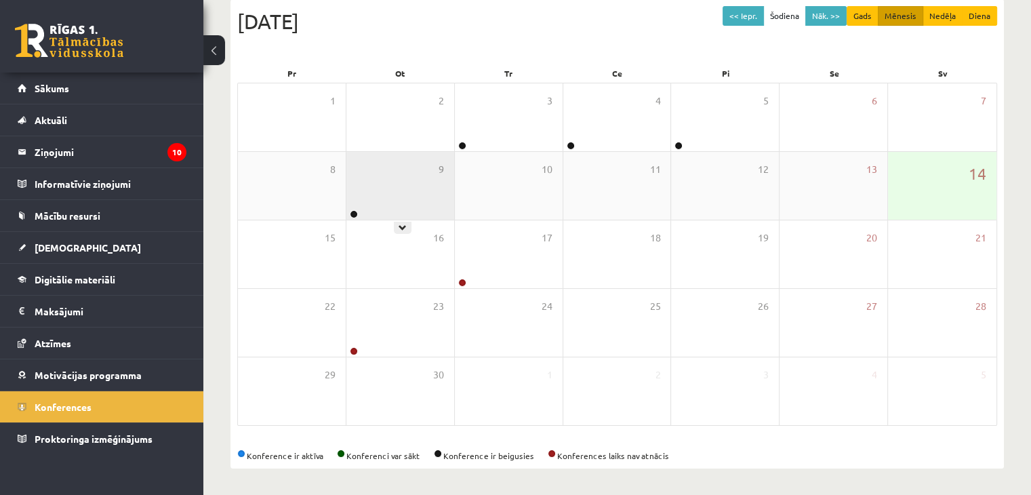
click at [361, 201] on div "9" at bounding box center [401, 186] width 108 height 68
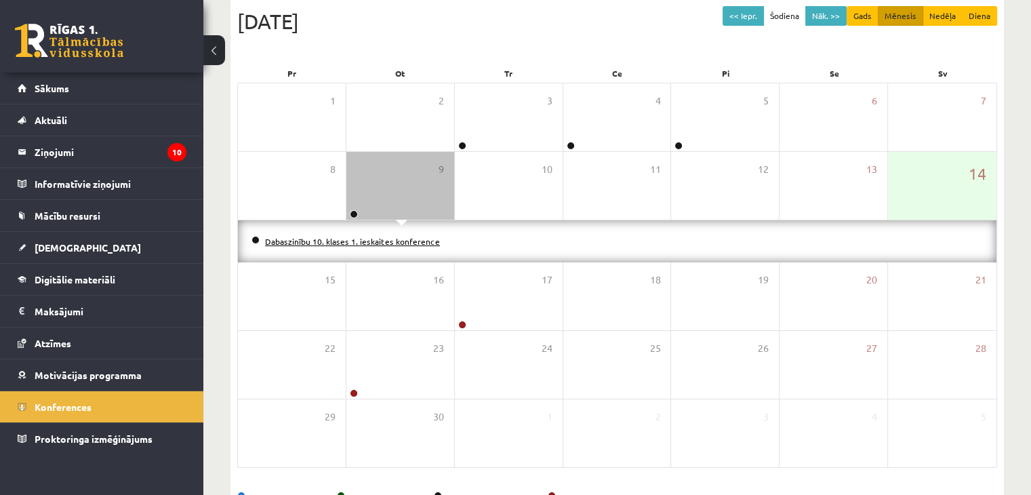
click at [347, 236] on link "Dabaszinību 10. klases 1. ieskaites konference" at bounding box center [352, 241] width 175 height 11
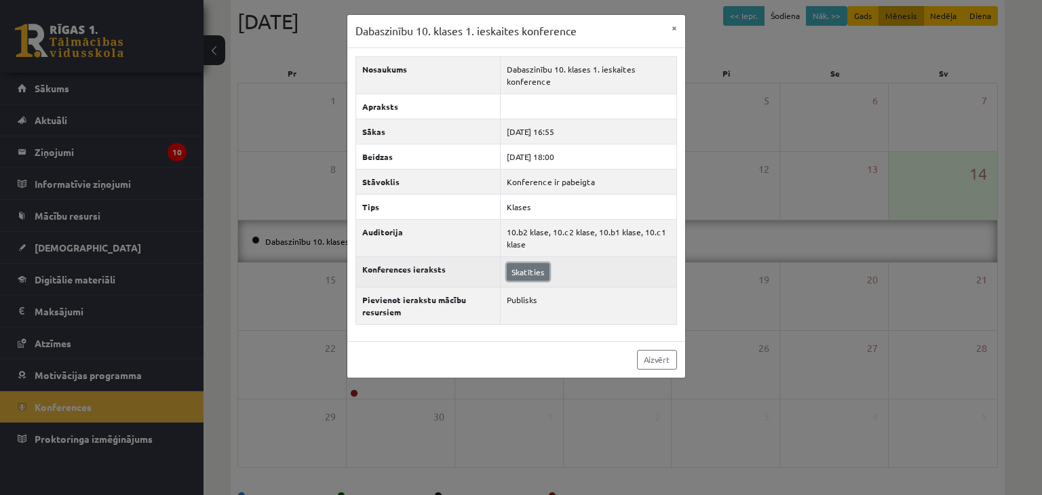
click at [532, 269] on link "Skatīties" at bounding box center [528, 272] width 43 height 18
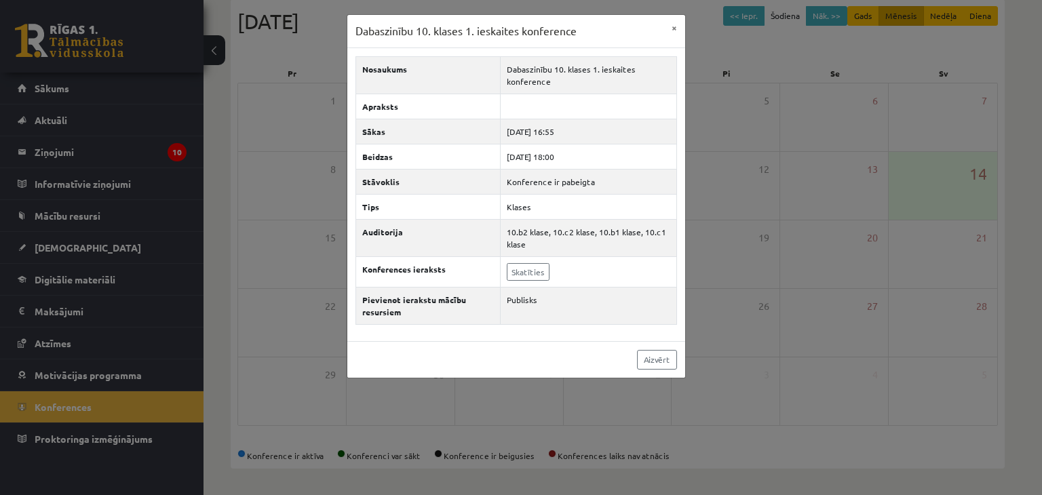
click at [66, 407] on div "Dabaszinību 10. klases 1. ieskaites konference × Nosaukums Dabaszinību 10. klas…" at bounding box center [521, 247] width 1042 height 495
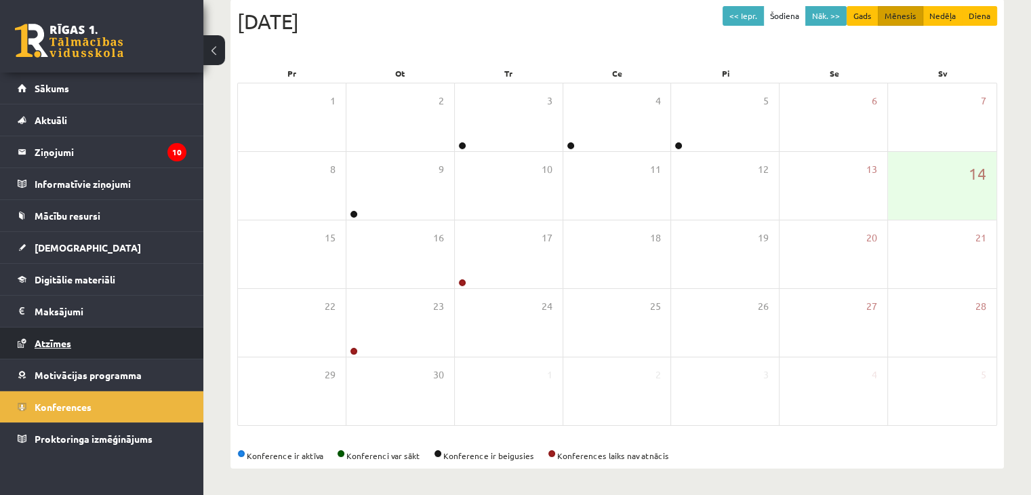
click at [71, 344] on span "Atzīmes" at bounding box center [53, 343] width 37 height 12
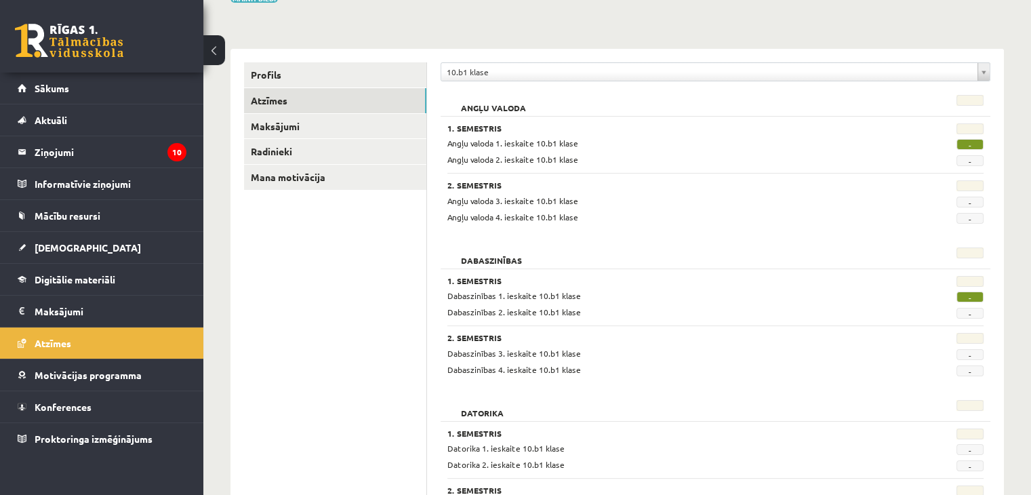
scroll to position [84, 0]
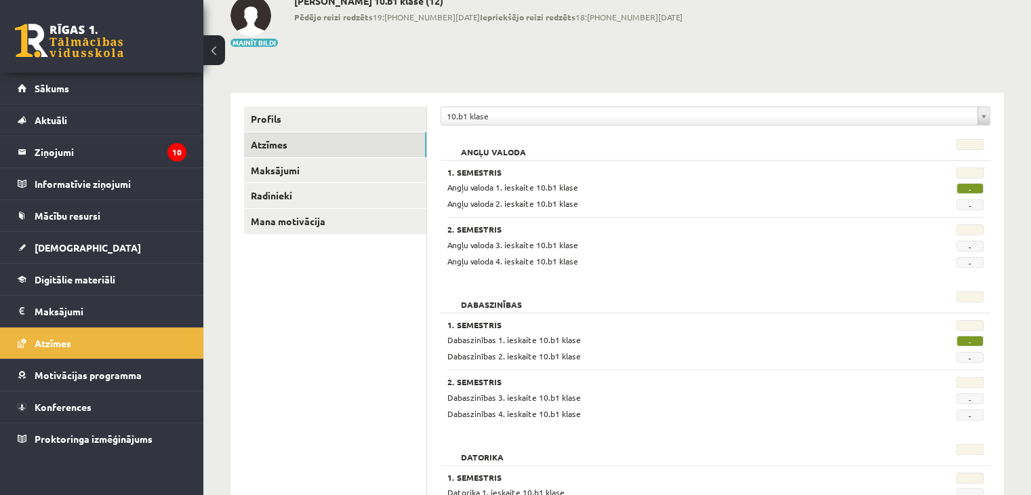
click at [966, 184] on span "-" at bounding box center [970, 188] width 27 height 11
click at [263, 194] on link "Radinieki" at bounding box center [335, 195] width 182 height 25
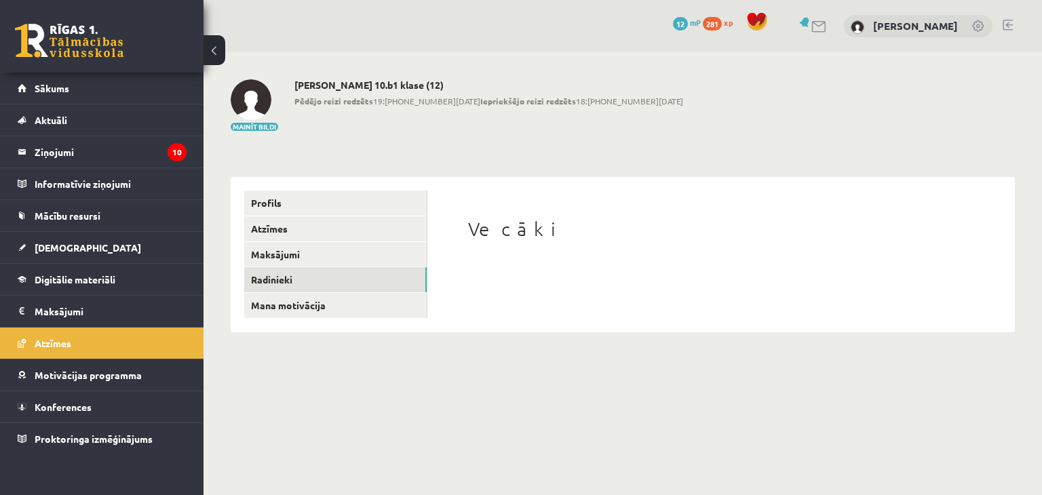
click at [507, 233] on h1 "Vecāki" at bounding box center [721, 229] width 506 height 23
click at [317, 301] on link "Mana motivācija" at bounding box center [335, 305] width 182 height 25
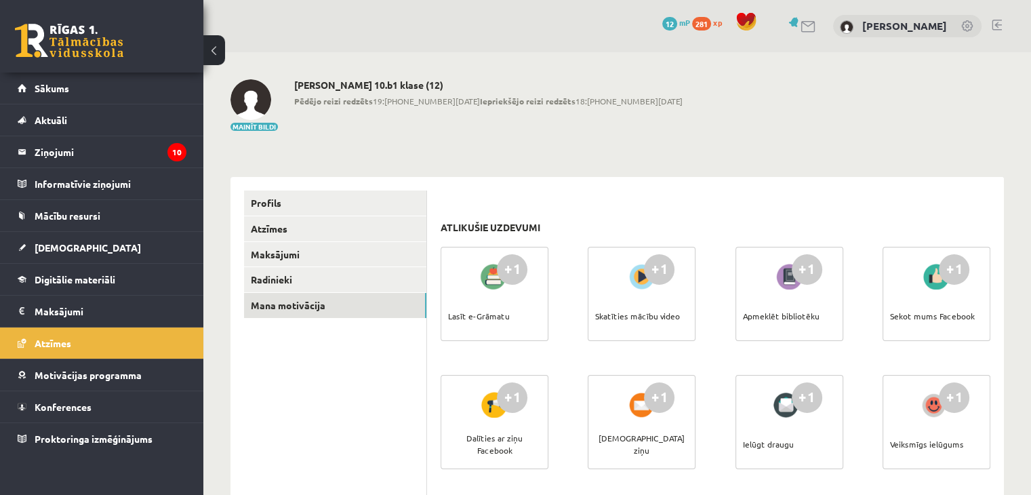
click at [489, 288] on div at bounding box center [494, 276] width 39 height 31
drag, startPoint x: 431, startPoint y: 292, endPoint x: 464, endPoint y: 275, distance: 37.0
click at [479, 269] on div at bounding box center [494, 276] width 39 height 31
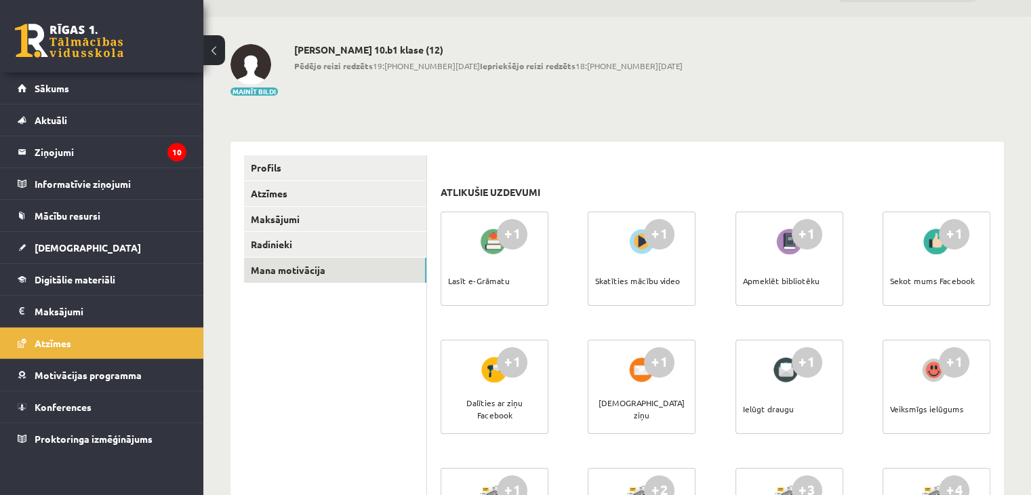
click at [540, 266] on div "+1 Lasīt e-Grāmatu" at bounding box center [495, 259] width 108 height 94
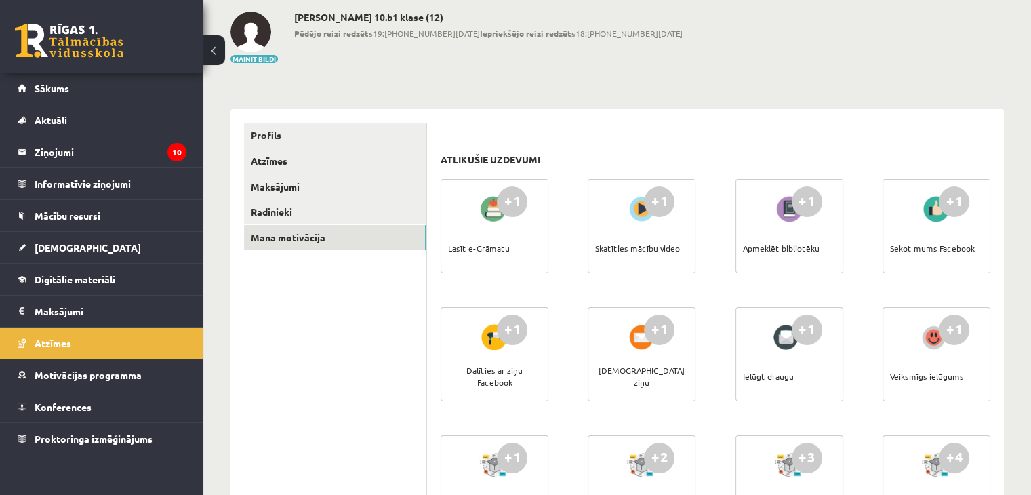
click at [648, 222] on div at bounding box center [641, 208] width 39 height 31
click at [652, 209] on div "+1" at bounding box center [659, 201] width 31 height 31
click at [648, 195] on div "+1" at bounding box center [659, 201] width 31 height 31
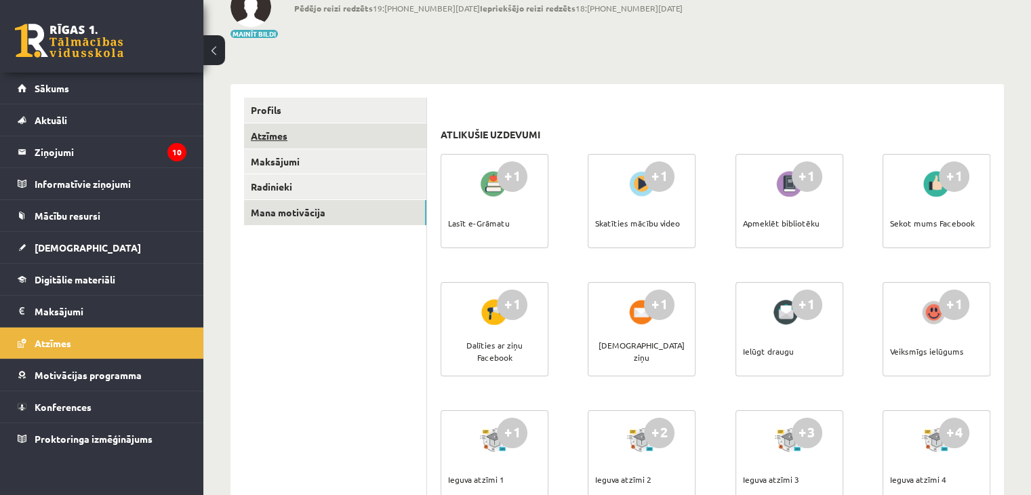
scroll to position [50, 0]
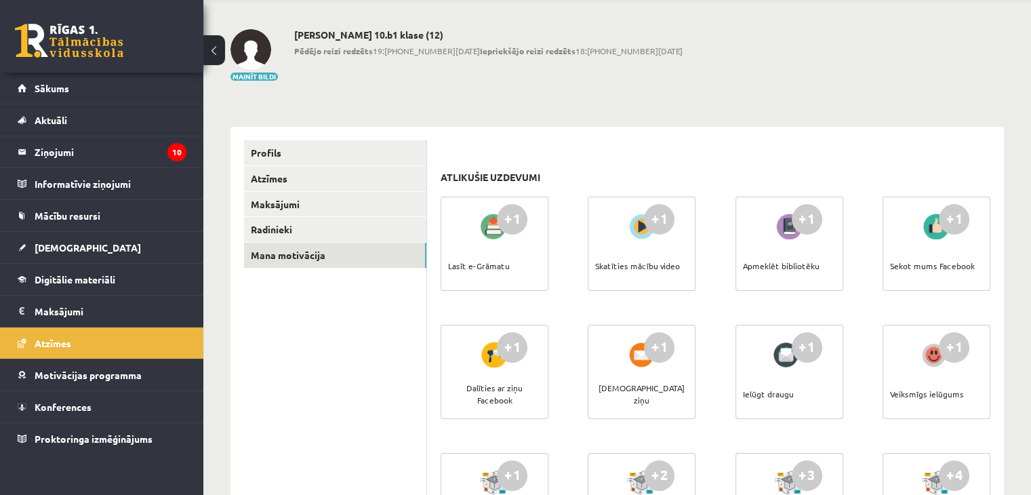
click at [397, 36] on h2 "[PERSON_NAME] 10.b1 klase (12)" at bounding box center [488, 35] width 389 height 12
click at [43, 125] on link "Aktuāli" at bounding box center [102, 119] width 169 height 31
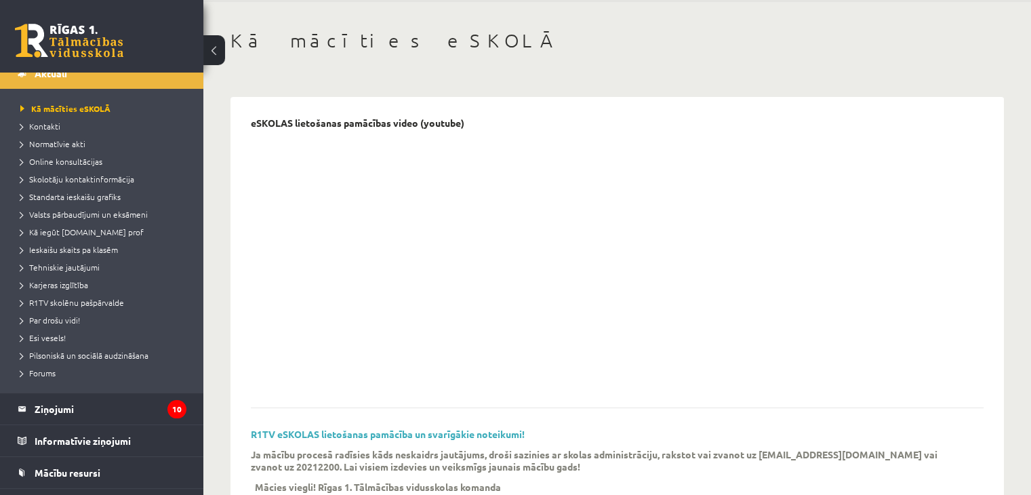
scroll to position [203, 0]
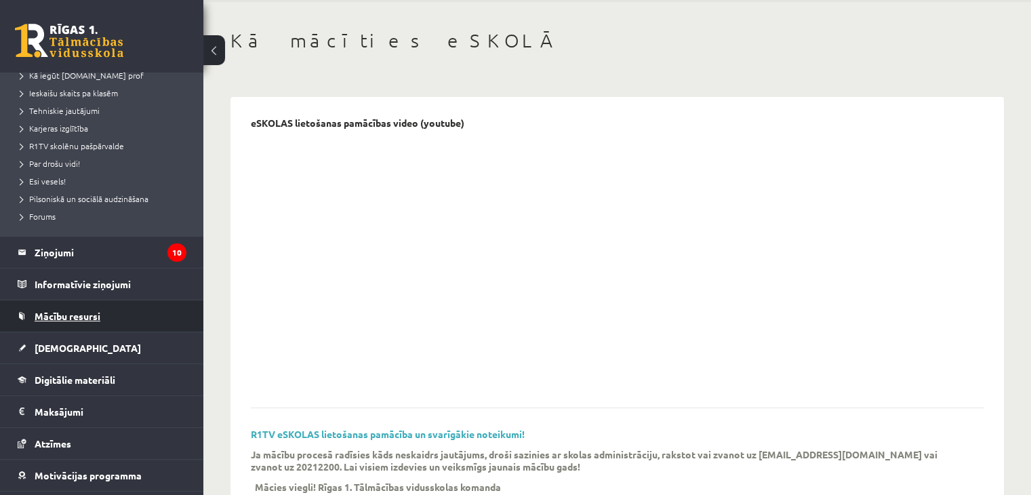
click at [76, 307] on link "Mācību resursi" at bounding box center [102, 315] width 169 height 31
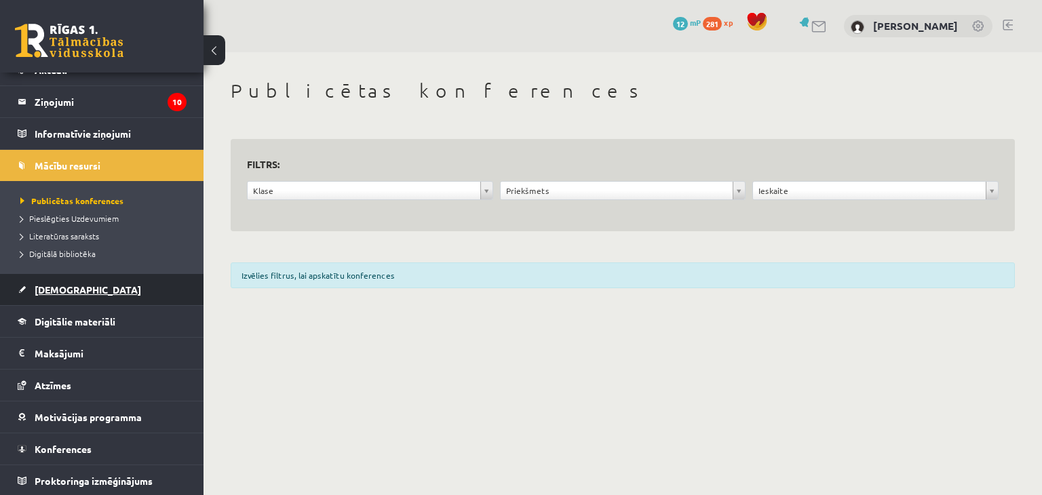
click at [86, 296] on link "[DEMOGRAPHIC_DATA]" at bounding box center [102, 289] width 169 height 31
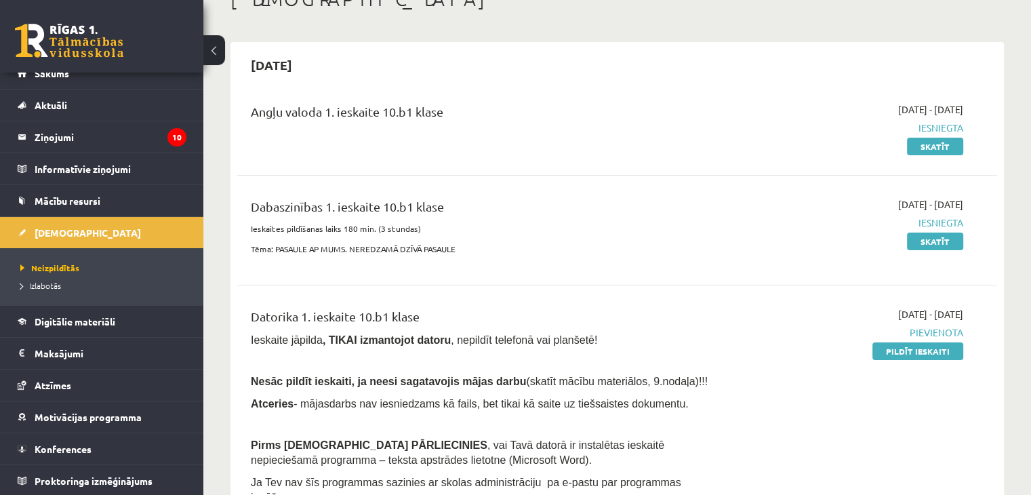
scroll to position [203, 0]
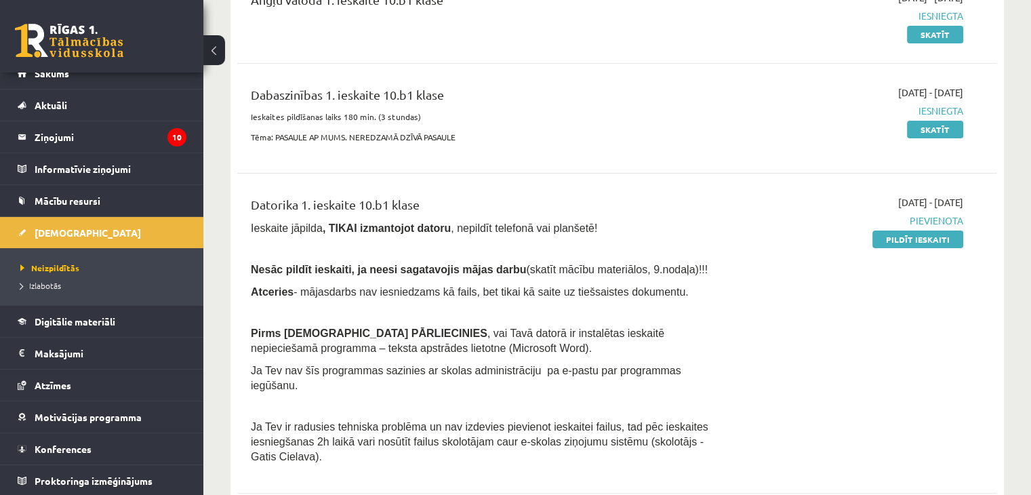
click at [370, 226] on b ", TIKAI izmantojot datoru" at bounding box center [387, 228] width 128 height 12
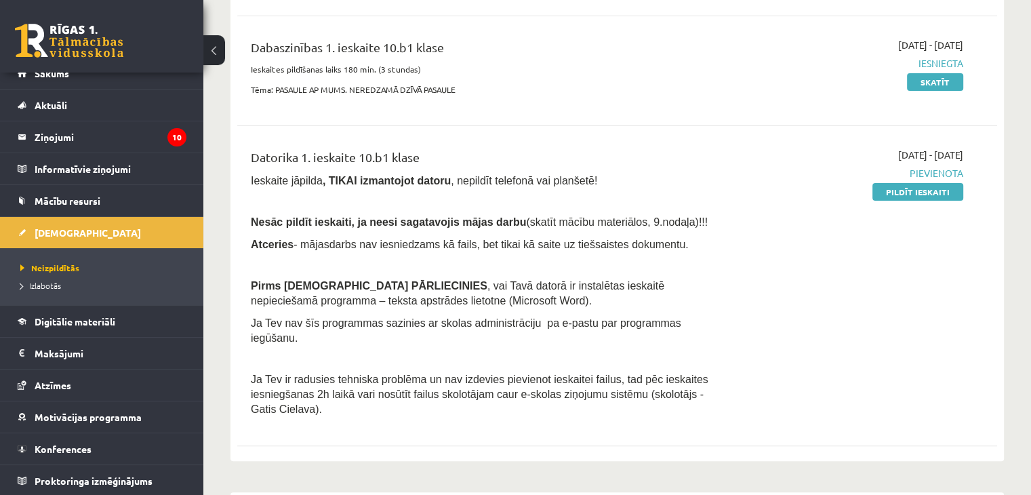
scroll to position [339, 0]
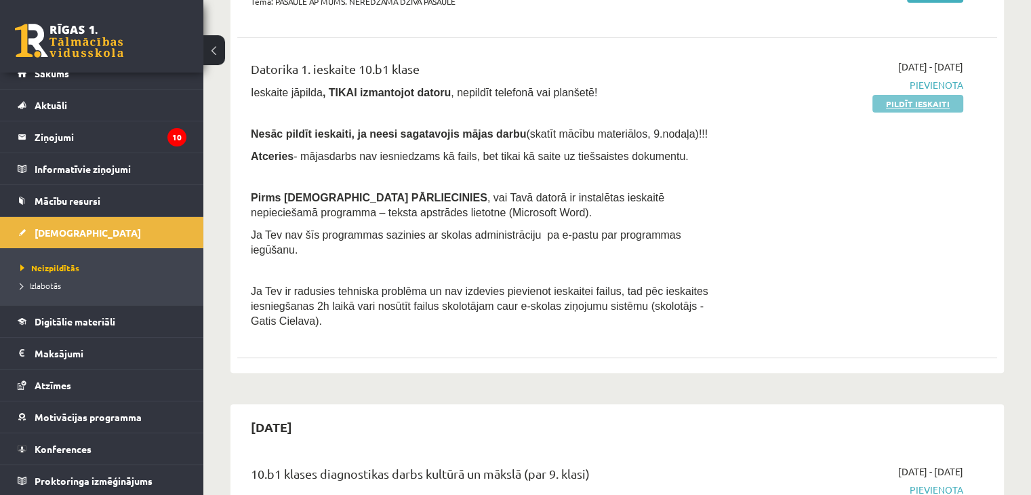
click at [915, 108] on link "Pildīt ieskaiti" at bounding box center [918, 104] width 91 height 18
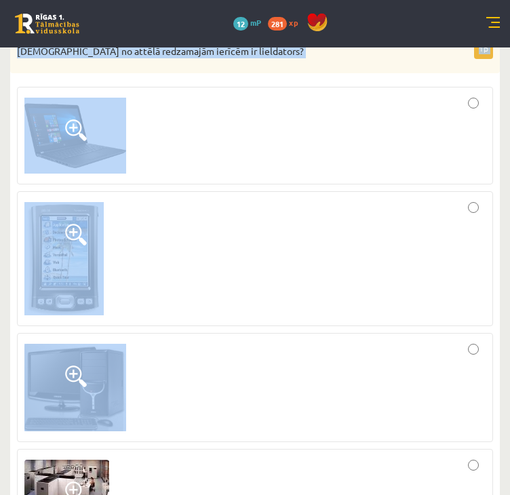
scroll to position [4133, 0]
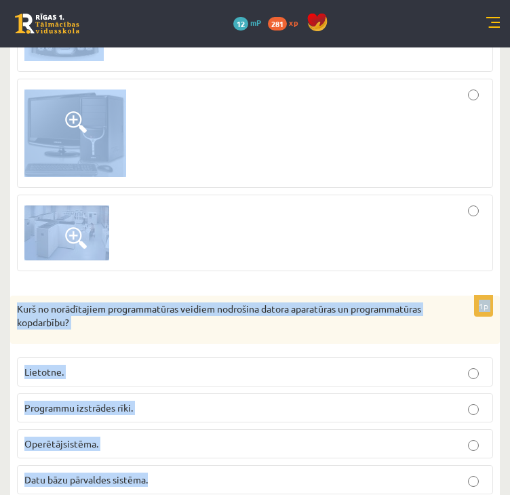
drag, startPoint x: 18, startPoint y: 174, endPoint x: 239, endPoint y: 451, distance: 354.7
copy form "Lo ipsu dolorsita consectetu? adipiscing (ELi) seddoe tempori (u/l) etdol magna…"
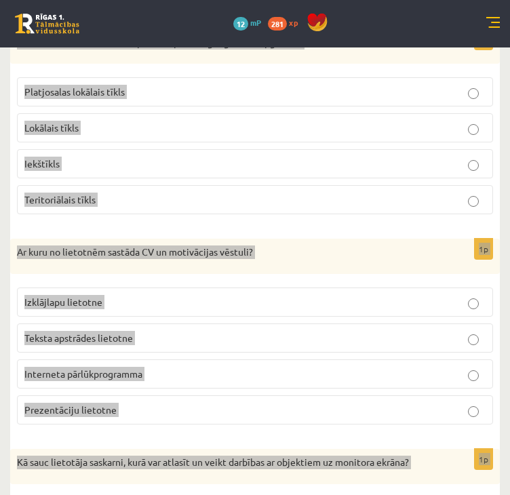
scroll to position [1692, 0]
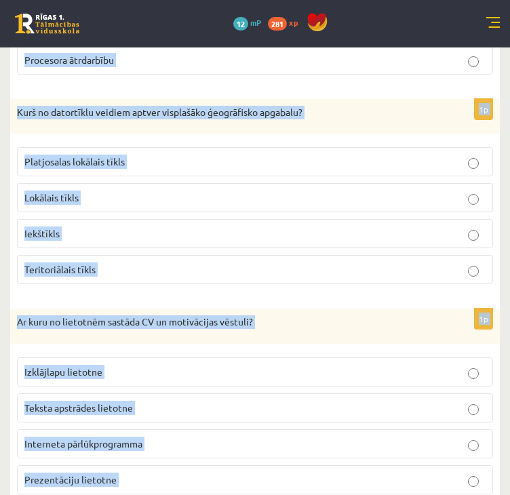
click at [163, 260] on label "Teritoriālais tīkls" at bounding box center [255, 269] width 476 height 29
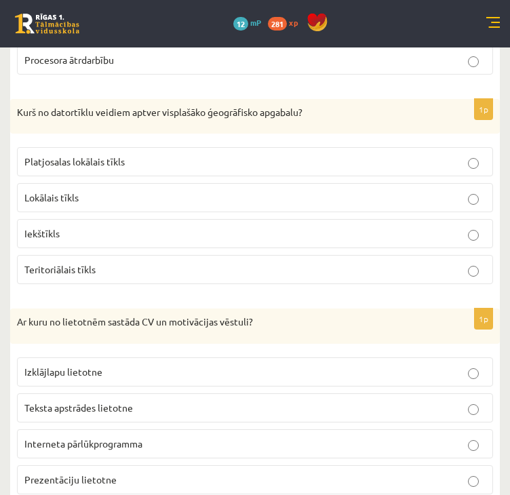
click at [170, 262] on p "Teritoriālais tīkls" at bounding box center [254, 269] width 461 height 14
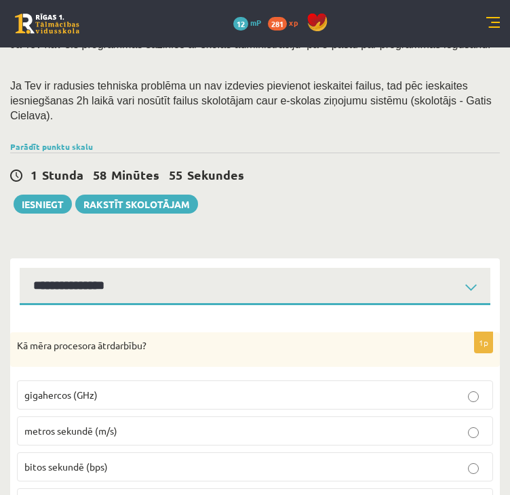
scroll to position [271, 0]
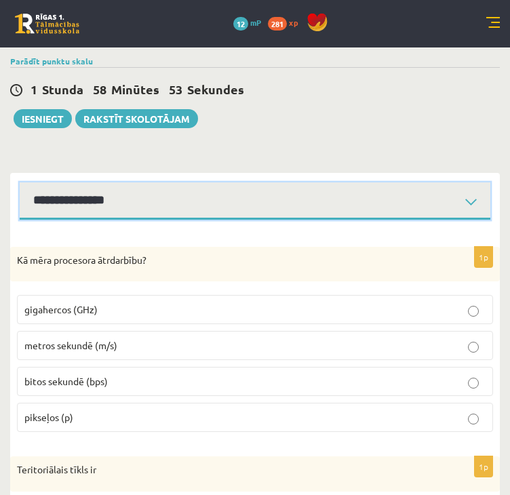
click at [472, 191] on select "**********" at bounding box center [255, 200] width 471 height 37
click at [20, 182] on select "**********" at bounding box center [255, 200] width 471 height 37
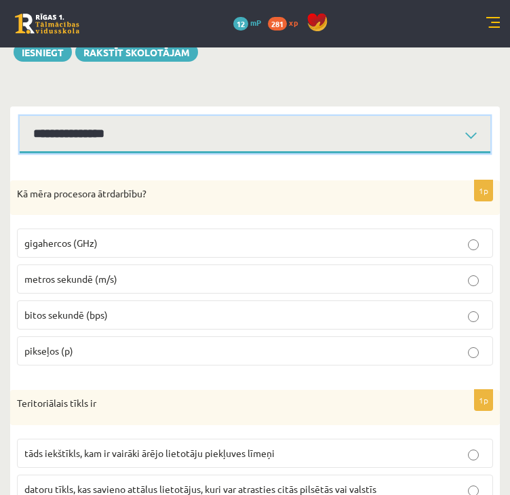
scroll to position [339, 0]
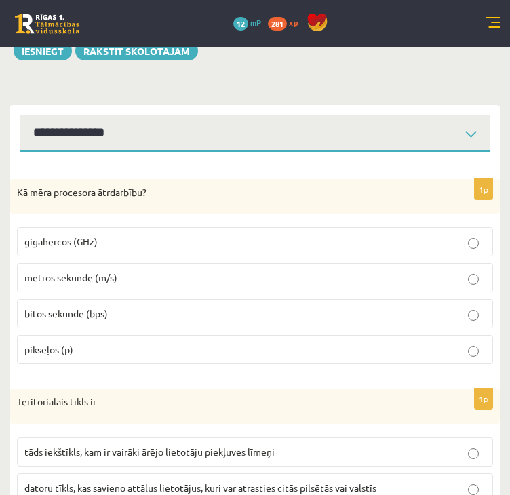
click at [442, 235] on p "gigahercos (GHz)" at bounding box center [254, 242] width 461 height 14
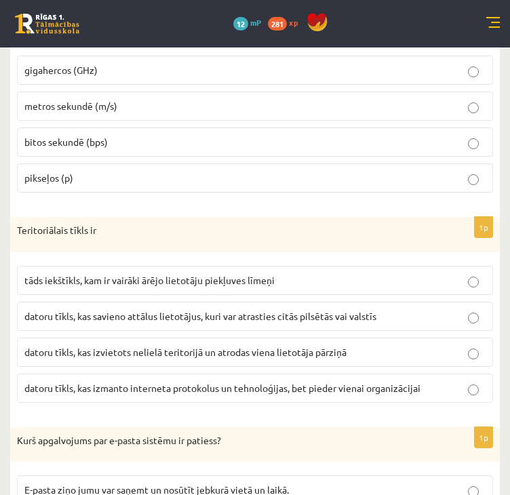
scroll to position [542, 0]
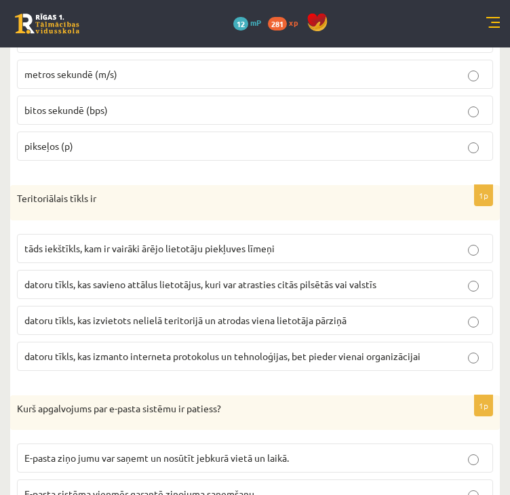
click at [133, 278] on span "datoru tīkls, kas savieno attālus lietotājus, kuri var atrasties citās pilsētās…" at bounding box center [200, 284] width 352 height 12
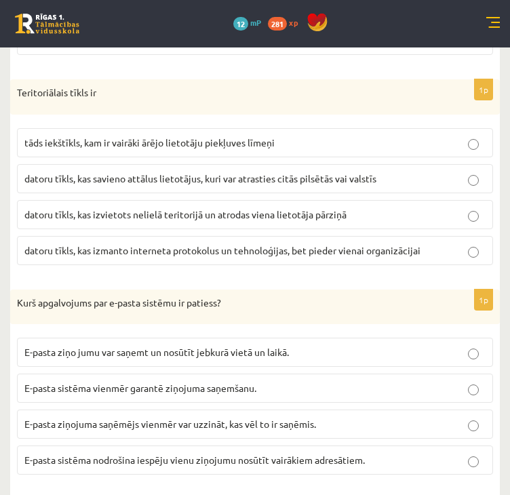
scroll to position [678, 0]
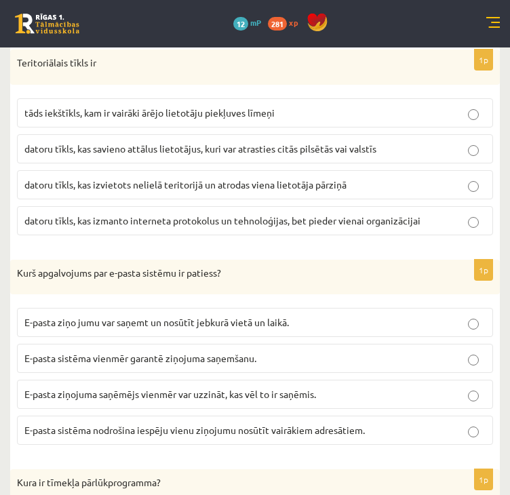
click at [317, 315] on p "E-pasta ziņo jumu var saņemt un nosūtīt jebkurā vietā un laikā." at bounding box center [254, 322] width 461 height 14
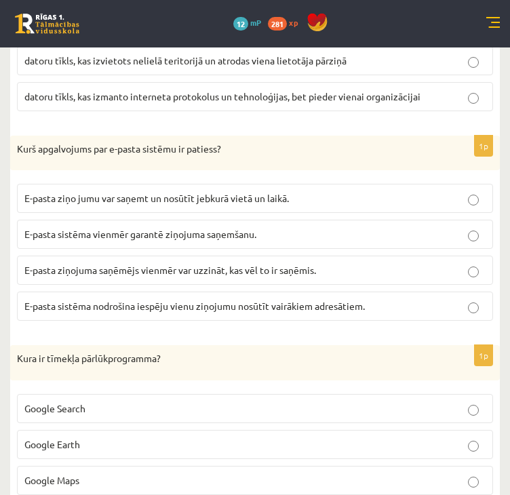
scroll to position [882, 0]
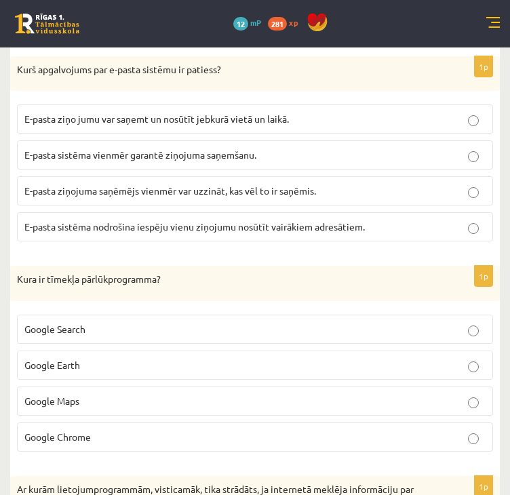
click at [81, 431] on span "Google Chrome" at bounding box center [57, 437] width 66 height 12
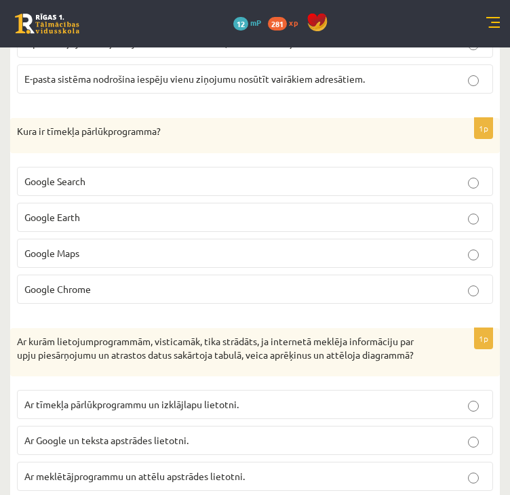
scroll to position [1085, 0]
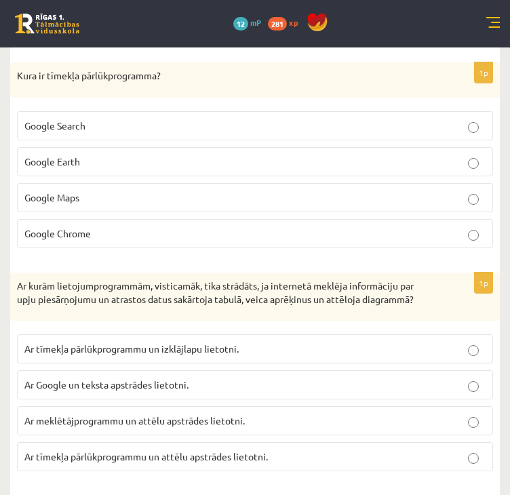
click at [100, 342] on span "Ar tīmekļa pārlūkprogrammu un izklājlapu lietotni." at bounding box center [131, 348] width 214 height 12
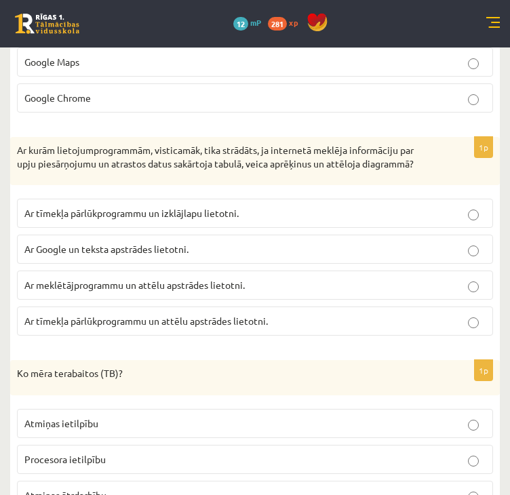
scroll to position [1288, 0]
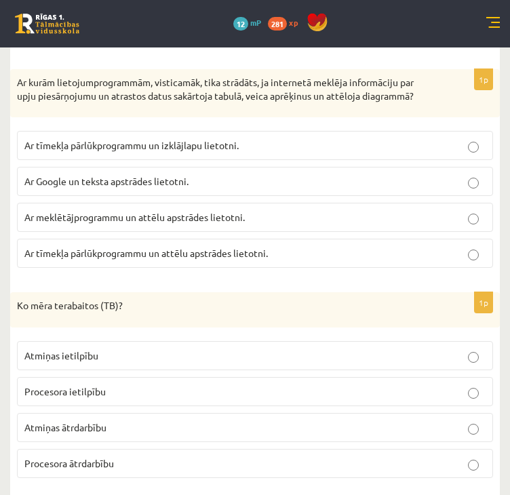
click at [106, 349] on p "Atmiņas ietilpību" at bounding box center [254, 356] width 461 height 14
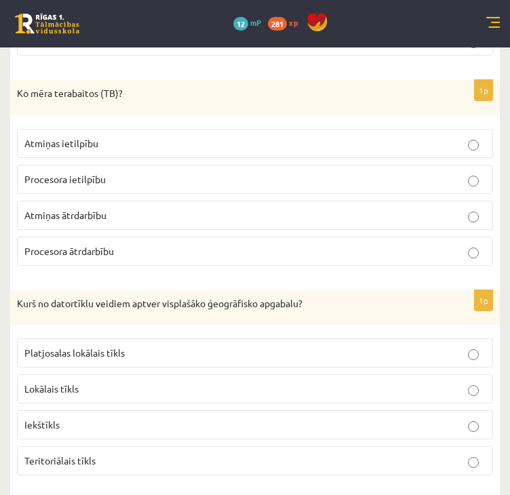
scroll to position [1560, 0]
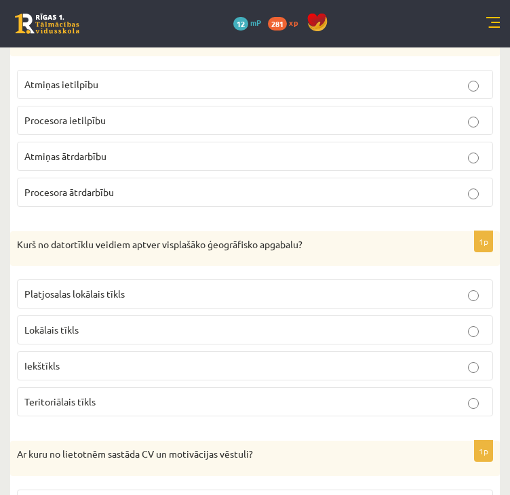
click at [106, 395] on p "Teritoriālais tīkls" at bounding box center [254, 402] width 461 height 14
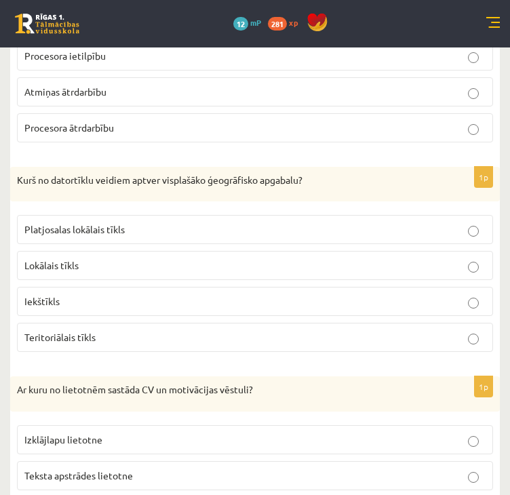
scroll to position [1695, 0]
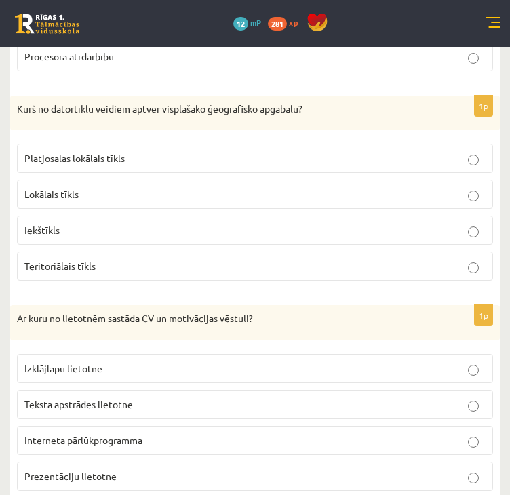
click at [109, 398] on span "Teksta apstrādes lietotne" at bounding box center [78, 404] width 108 height 12
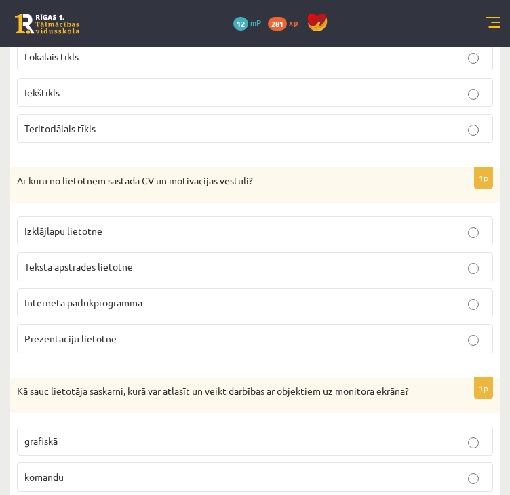
scroll to position [1966, 0]
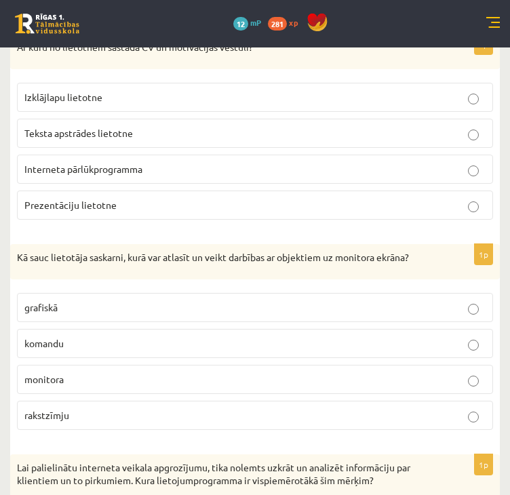
click at [93, 300] on p "grafiskā" at bounding box center [254, 307] width 461 height 14
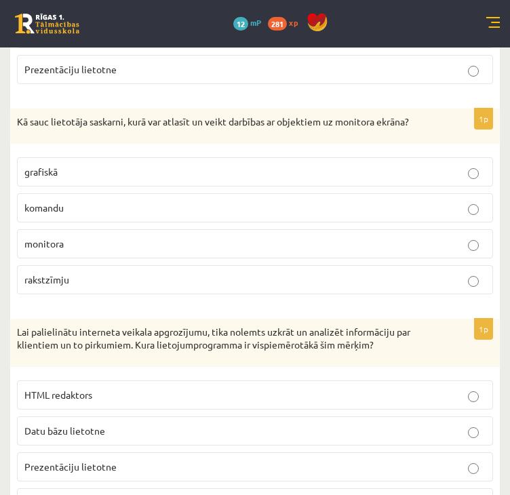
scroll to position [2170, 0]
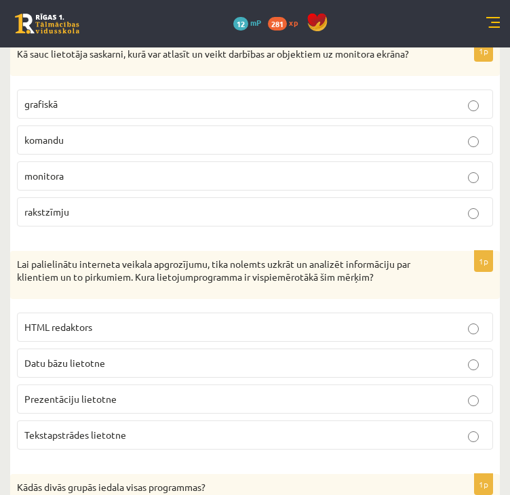
click at [106, 356] on p "Datu bāzu lietotne" at bounding box center [254, 363] width 461 height 14
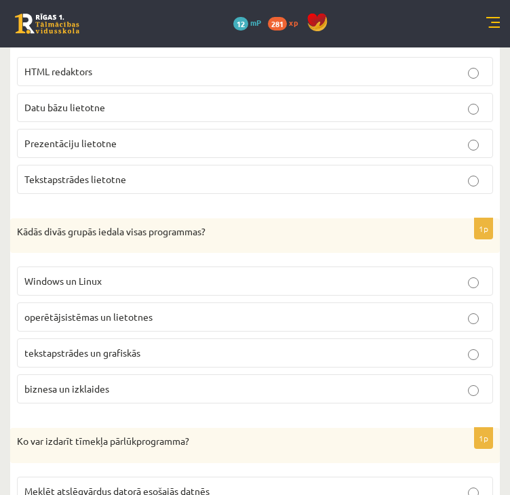
scroll to position [2441, 0]
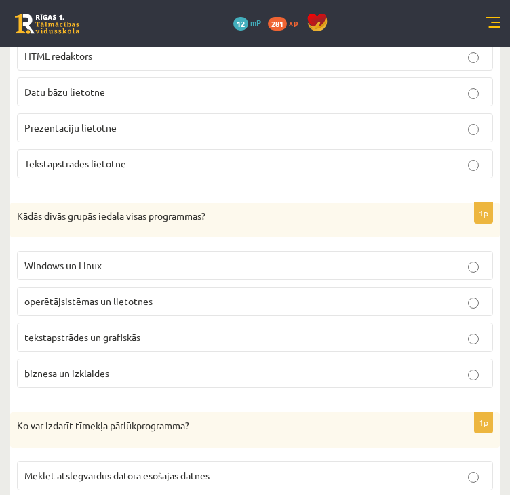
click at [99, 295] on span "operētājsistēmas un lietotnes" at bounding box center [88, 301] width 128 height 12
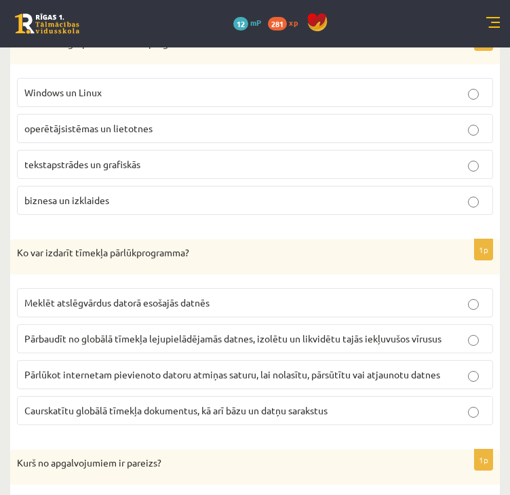
scroll to position [2645, 0]
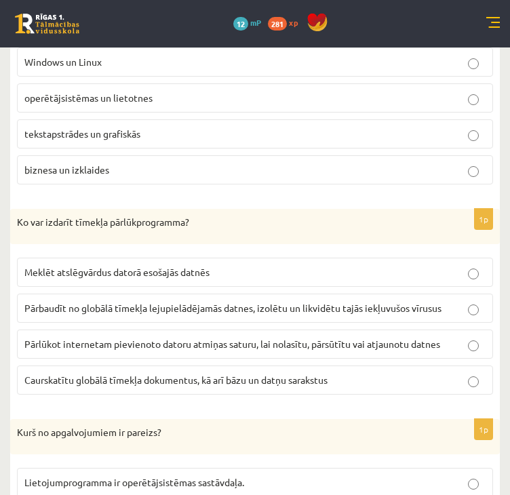
click at [105, 374] on span "Caurskatītu globālā tīmekļa dokumentus, kā arī bāzu un datņu sarakstus" at bounding box center [175, 380] width 303 height 12
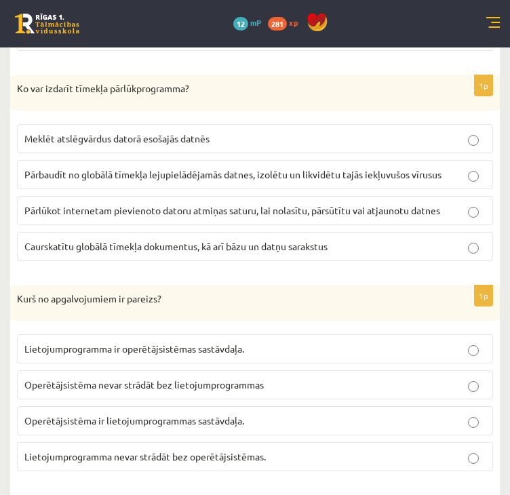
scroll to position [2780, 0]
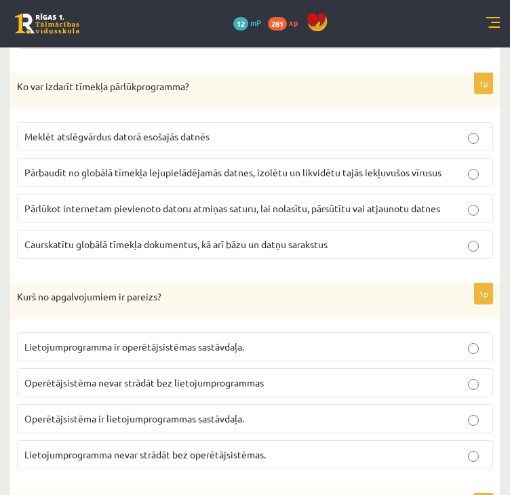
click at [163, 448] on span "Lietojumprogramma nevar strādāt bez operētājsistēmas." at bounding box center [144, 454] width 241 height 12
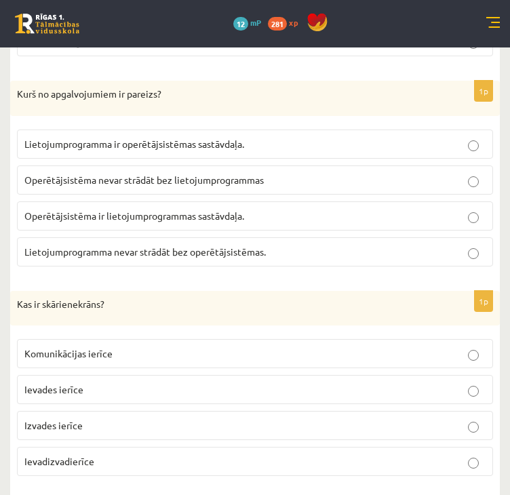
scroll to position [2984, 0]
click at [86, 454] on span "Ievadizvadierīce" at bounding box center [59, 460] width 70 height 12
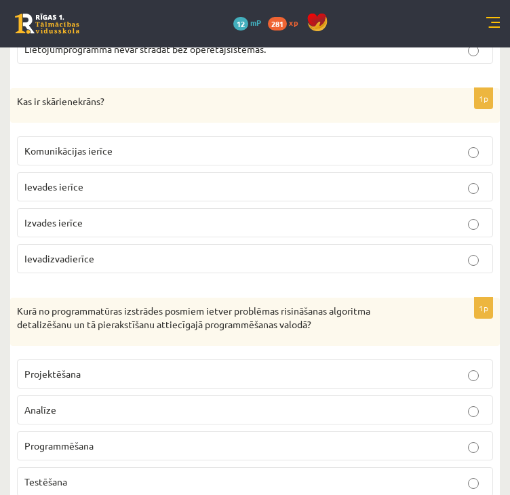
scroll to position [3187, 0]
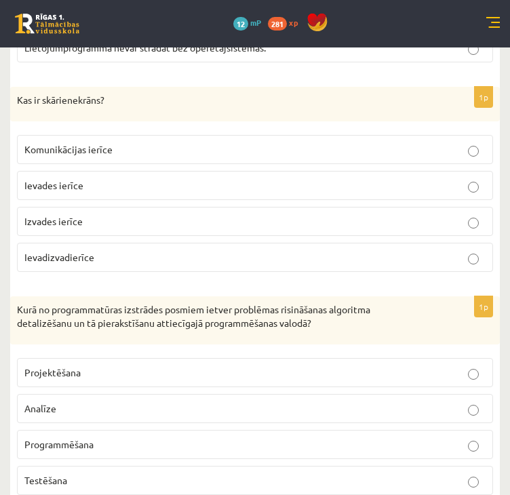
click at [75, 438] on span "Programmēšana" at bounding box center [58, 444] width 69 height 12
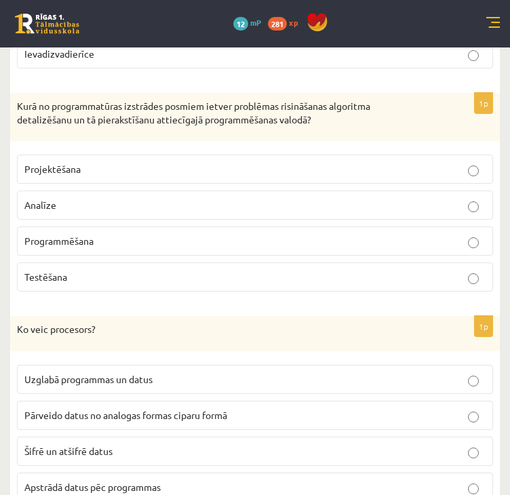
scroll to position [3458, 0]
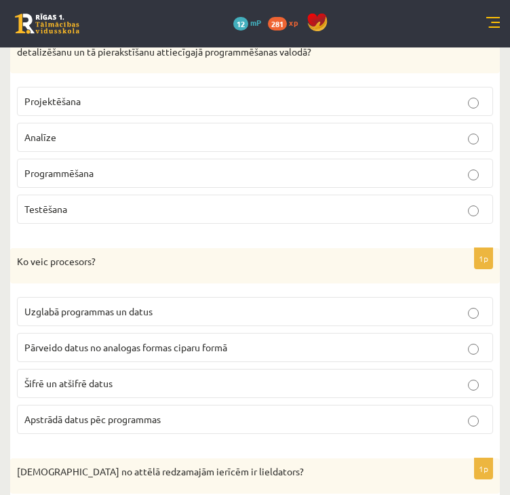
click at [100, 413] on span "Apstrādā datus pēc programmas" at bounding box center [92, 419] width 136 height 12
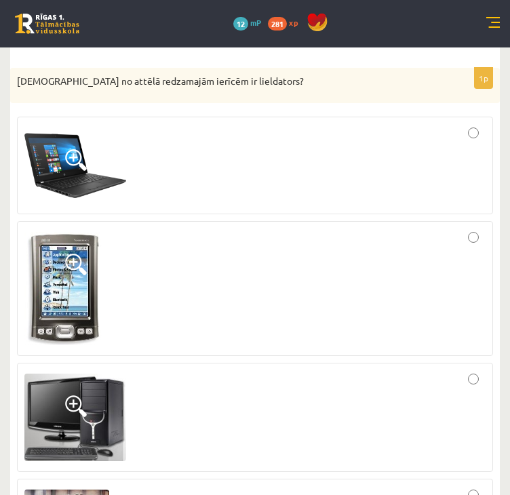
scroll to position [3930, 0]
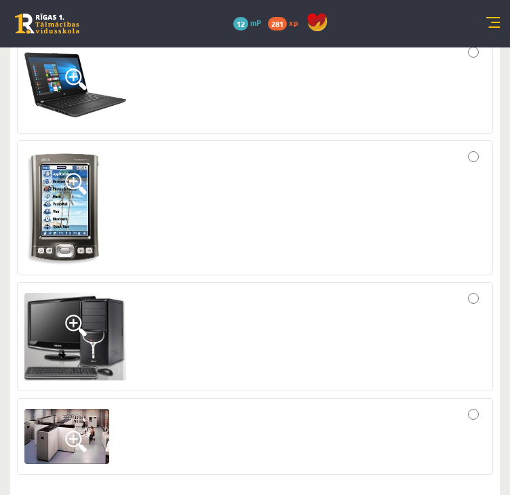
click at [479, 405] on div at bounding box center [254, 436] width 461 height 62
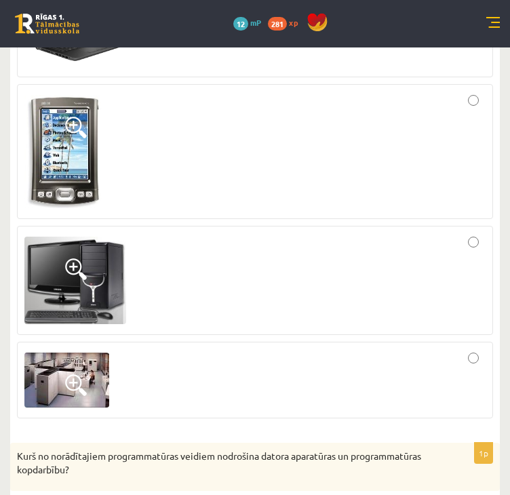
scroll to position [4133, 0]
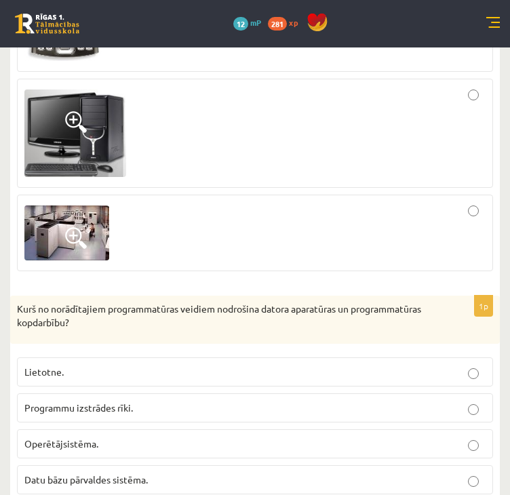
click at [114, 429] on label "Operētājsistēma." at bounding box center [255, 443] width 476 height 29
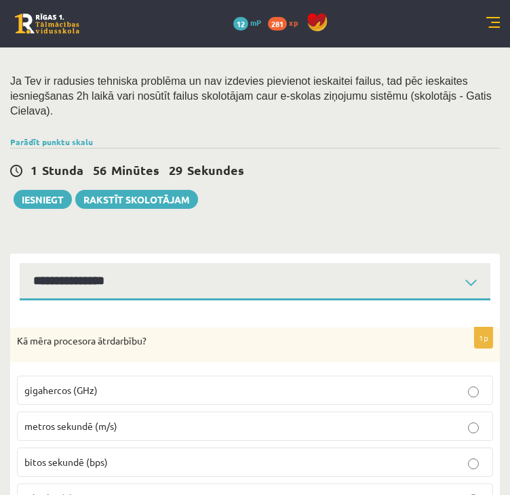
scroll to position [203, 0]
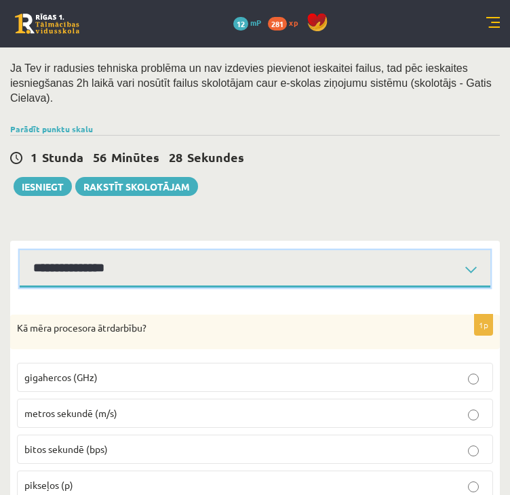
click at [122, 260] on select "**********" at bounding box center [255, 268] width 471 height 37
select select "**********"
click at [20, 250] on select "**********" at bounding box center [255, 268] width 471 height 37
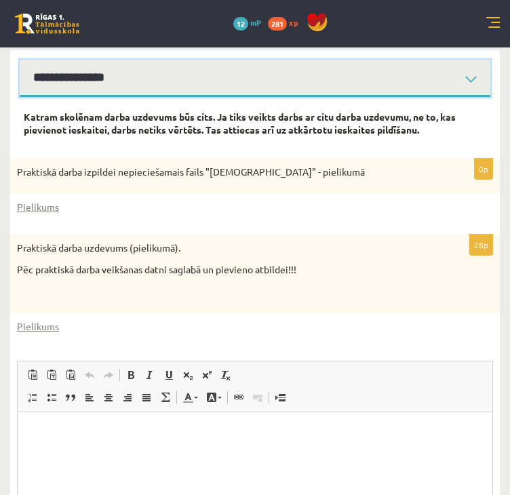
scroll to position [271, 0]
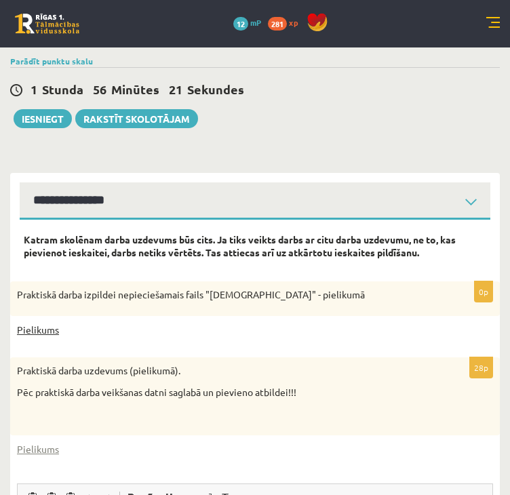
click at [47, 323] on link "Pielikums" at bounding box center [38, 330] width 42 height 14
click at [19, 323] on link "Pielikums" at bounding box center [38, 330] width 42 height 14
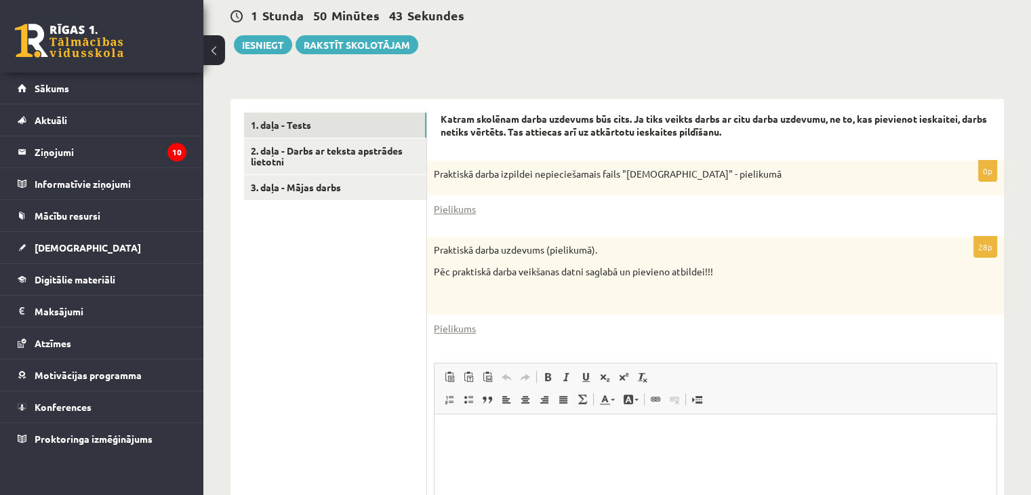
scroll to position [339, 0]
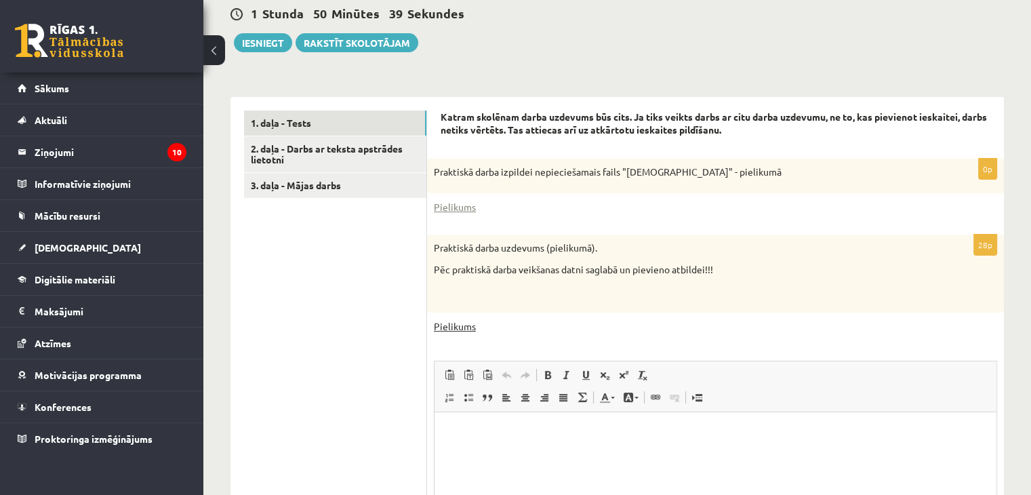
click at [453, 329] on link "Pielikums" at bounding box center [455, 326] width 42 height 14
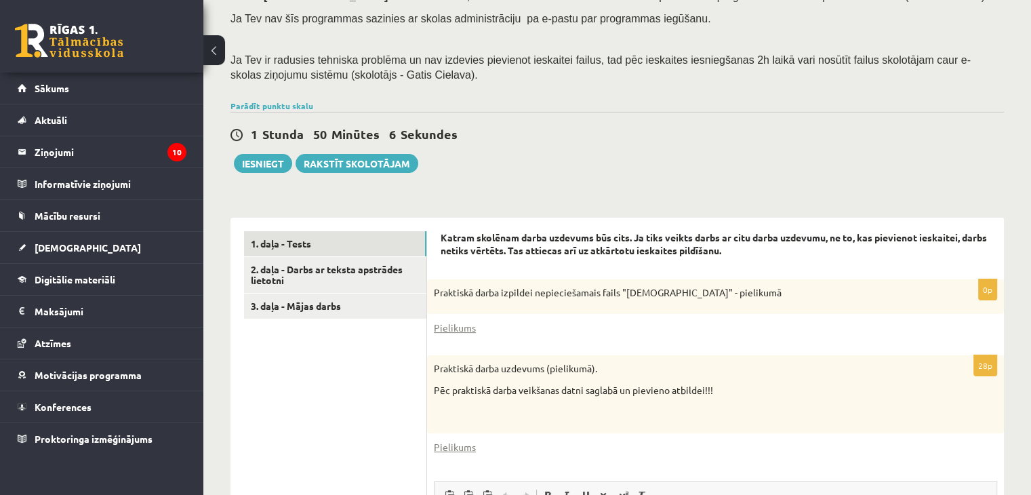
scroll to position [189, 0]
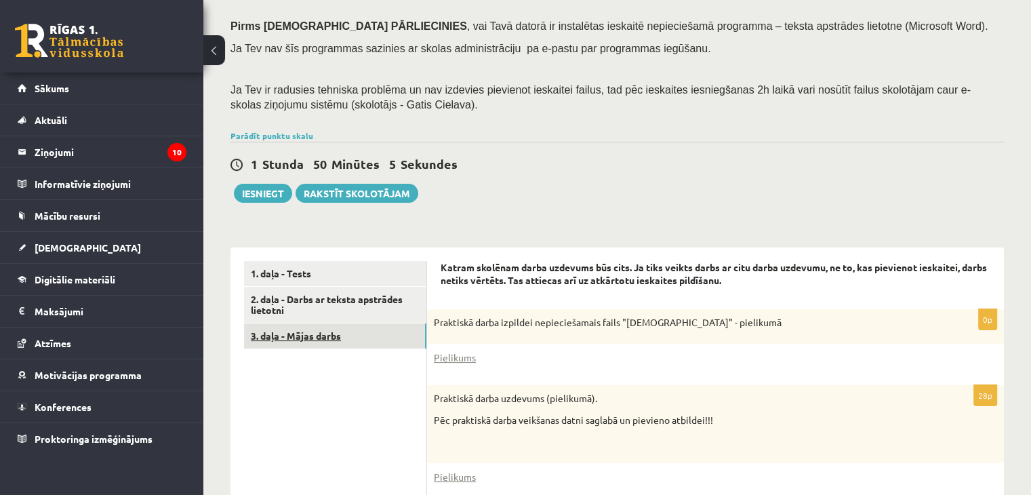
click at [338, 340] on link "3. daļa - Mājas darbs" at bounding box center [335, 335] width 182 height 25
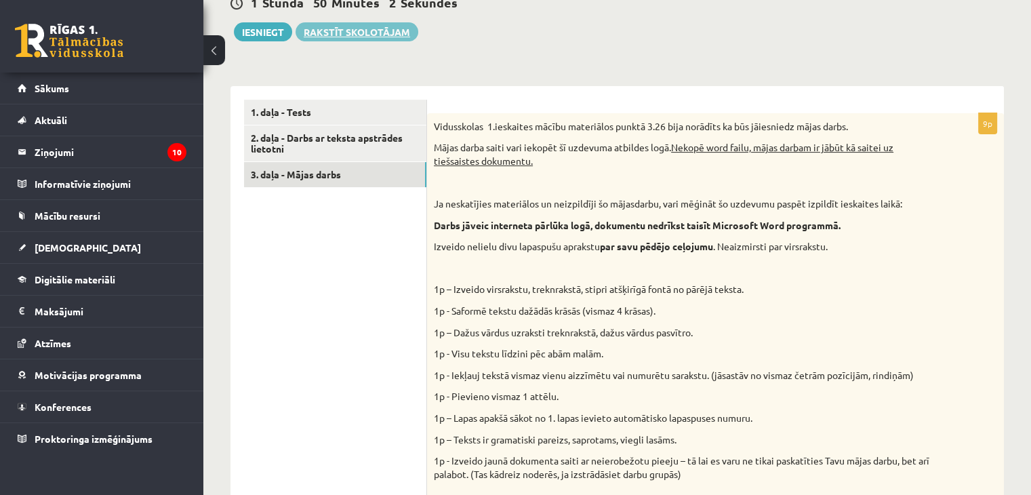
scroll to position [222, 0]
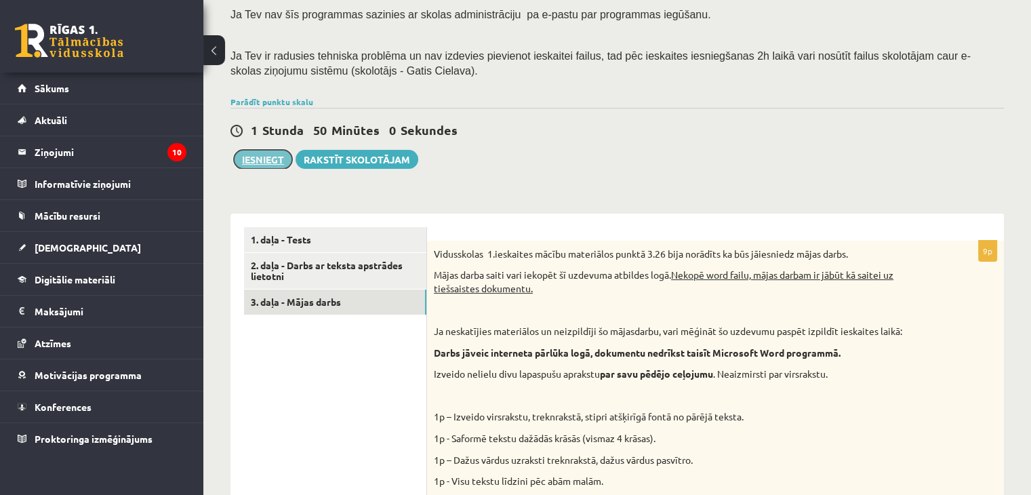
click at [275, 161] on button "Iesniegt" at bounding box center [263, 159] width 58 height 19
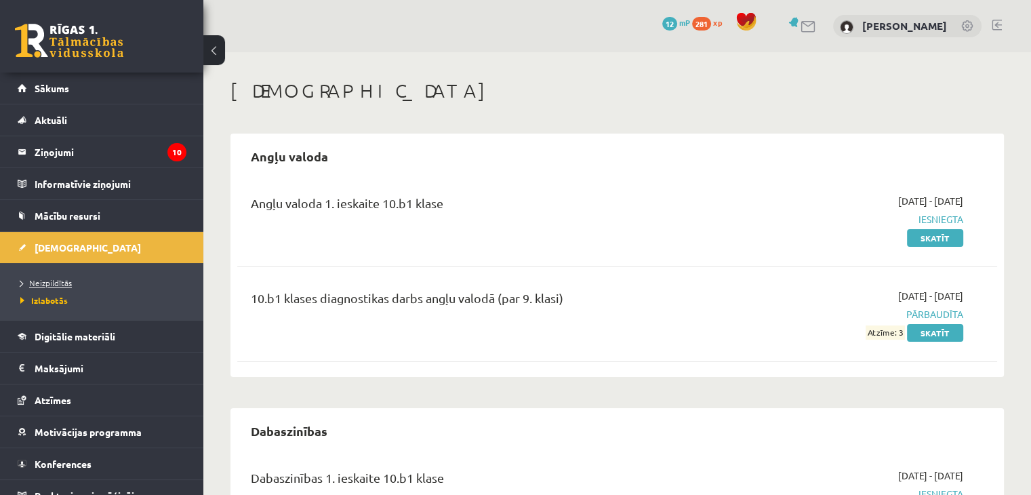
click at [62, 279] on span "Neizpildītās" at bounding box center [46, 282] width 52 height 11
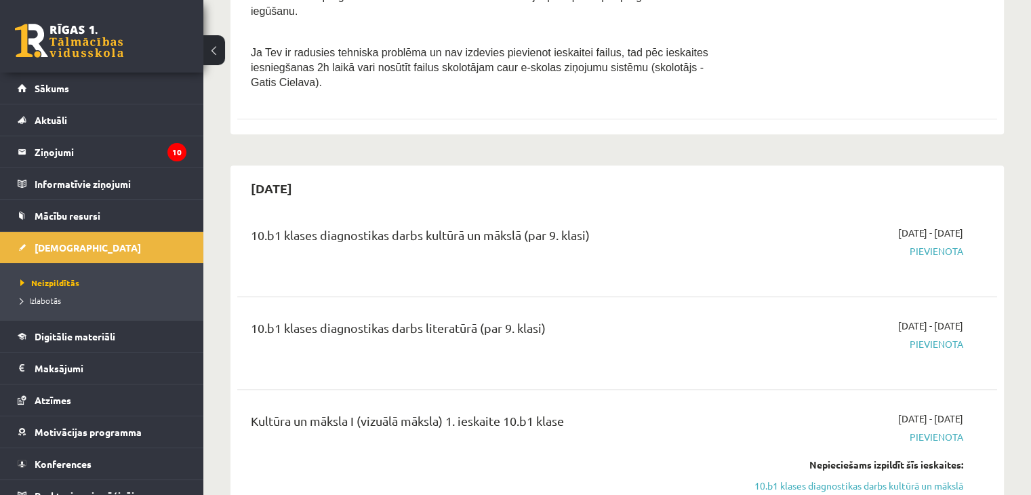
scroll to position [542, 0]
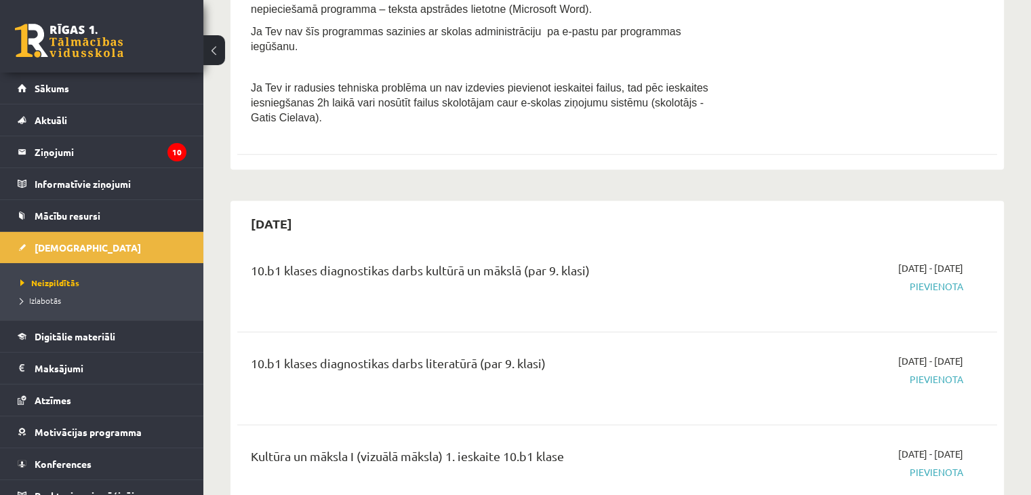
click at [511, 262] on div "10.b1 klases diagnostikas darbs kultūrā un mākslā (par 9. klasi)" at bounding box center [485, 273] width 469 height 25
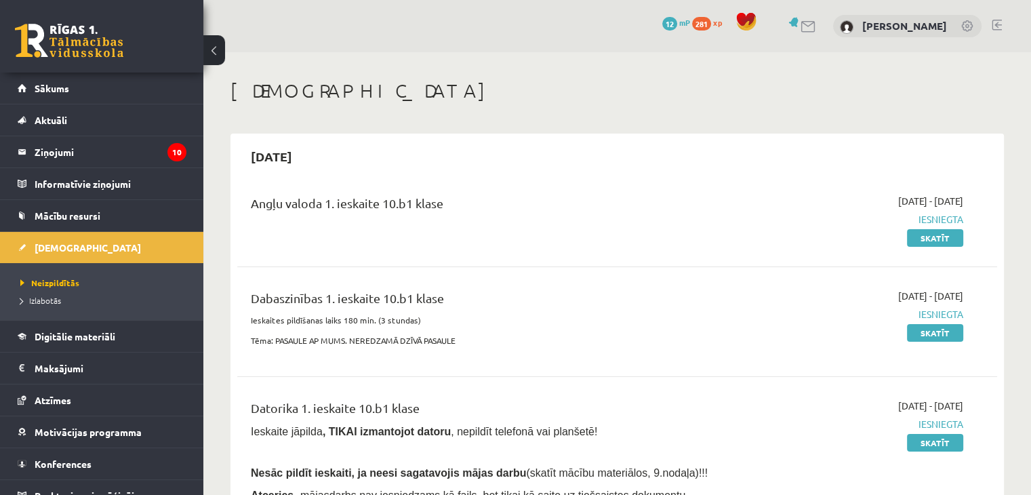
click at [1004, 22] on div "0 Dāvanas 12 mP 281 xp [PERSON_NAME]" at bounding box center [617, 26] width 828 height 52
click at [1000, 22] on link at bounding box center [997, 25] width 10 height 11
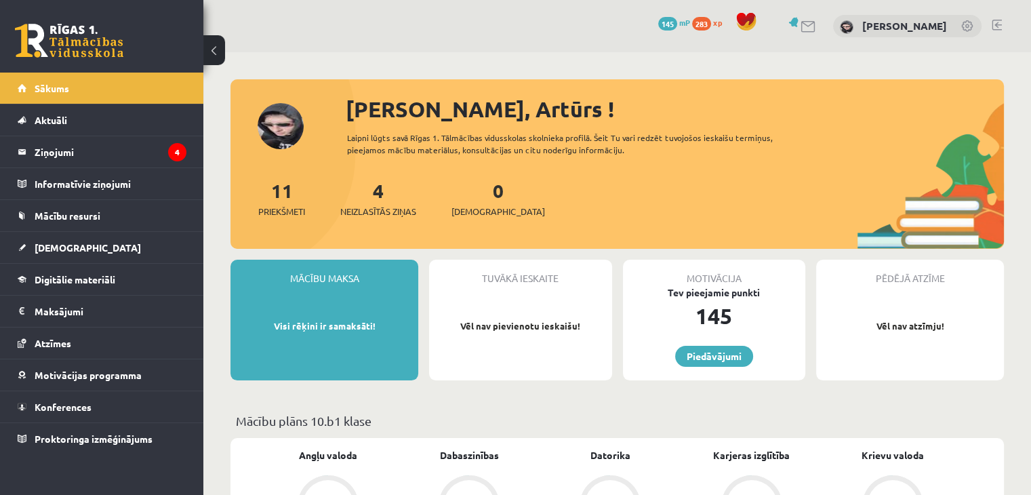
click at [353, 311] on div "Mācību maksa Visi rēķini ir samaksāti!" at bounding box center [325, 320] width 188 height 121
click at [75, 239] on link "[DEMOGRAPHIC_DATA]" at bounding box center [102, 247] width 169 height 31
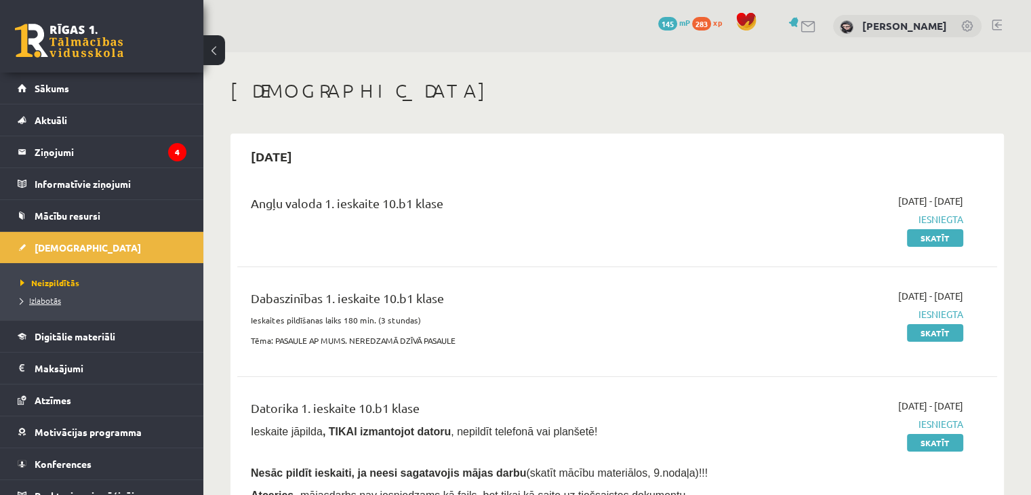
click at [46, 296] on span "Izlabotās" at bounding box center [40, 300] width 41 height 11
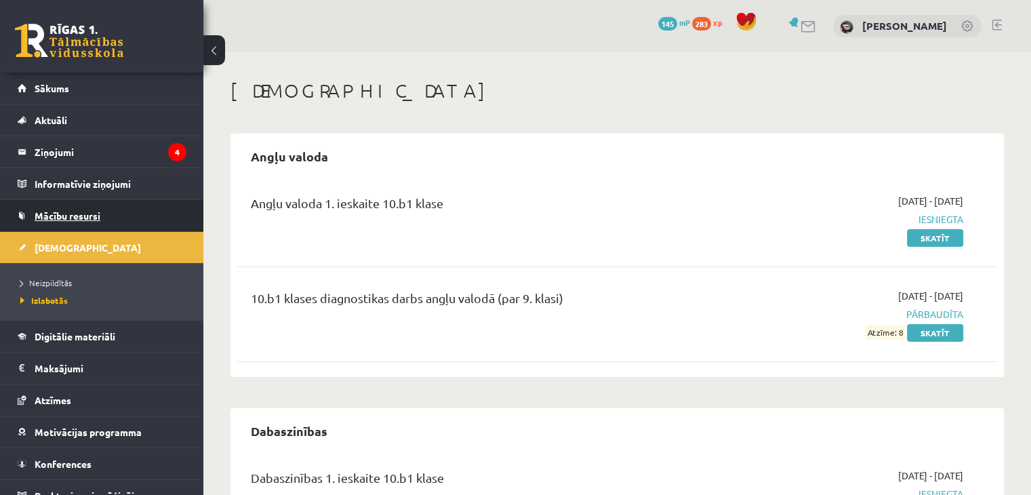
click at [71, 213] on span "Mācību resursi" at bounding box center [68, 216] width 66 height 12
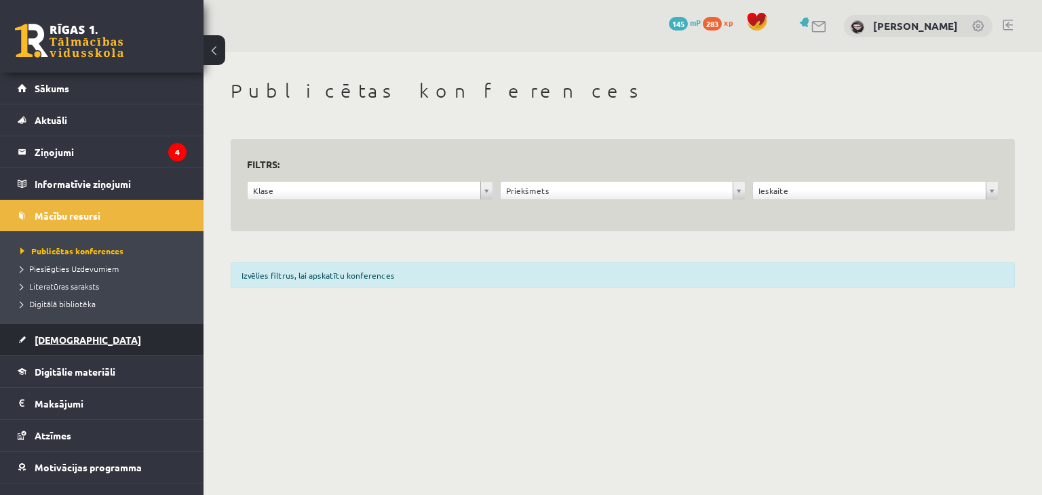
click at [62, 337] on span "[DEMOGRAPHIC_DATA]" at bounding box center [88, 340] width 106 height 12
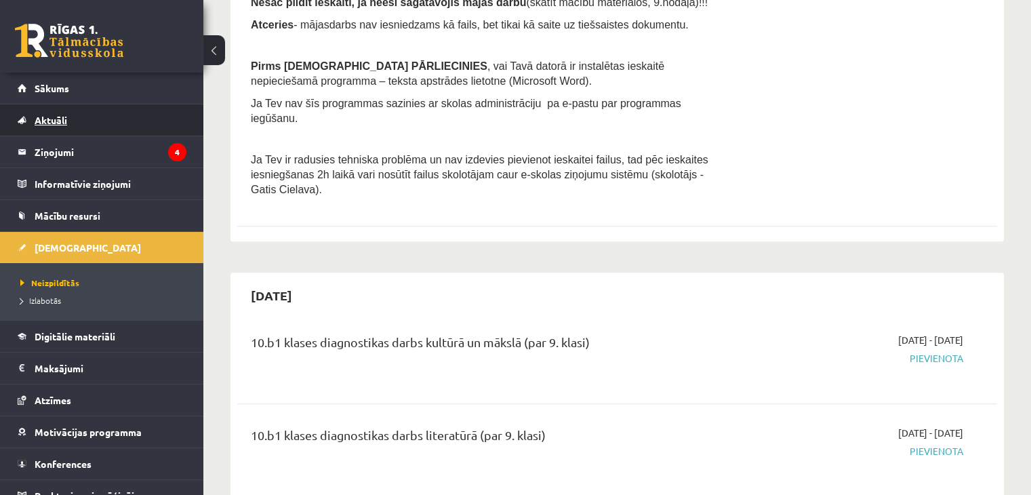
scroll to position [339, 0]
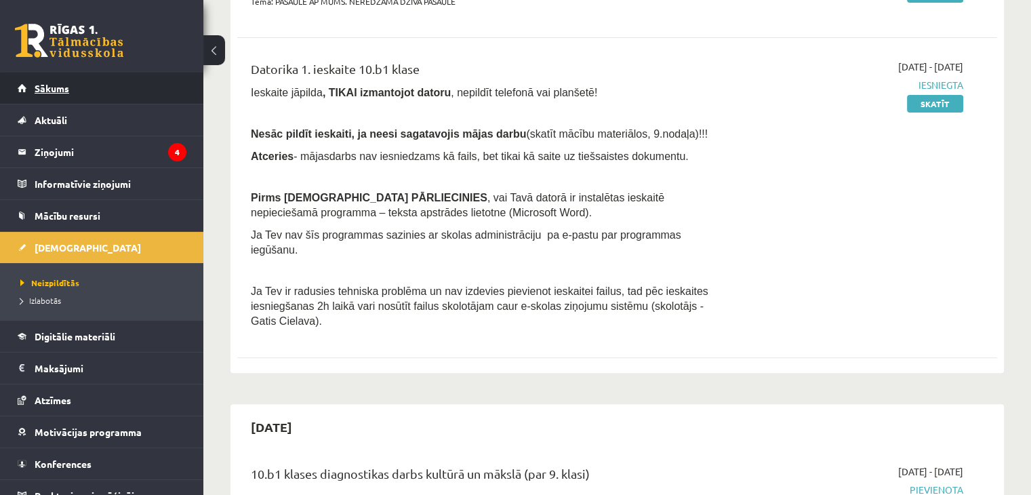
click at [90, 81] on link "Sākums" at bounding box center [102, 88] width 169 height 31
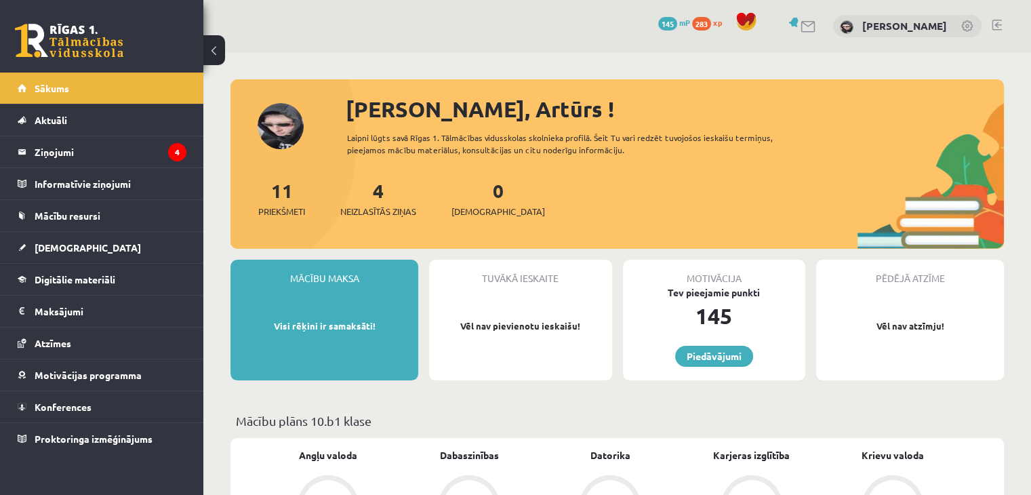
click at [305, 125] on div "[PERSON_NAME], Artūrs ! Laipni lūgts savā Rīgas 1. Tālmācības vidusskolas skoln…" at bounding box center [618, 171] width 774 height 156
click at [261, 128] on div "[PERSON_NAME], Artūrs ! Laipni lūgts savā Rīgas 1. Tālmācības vidusskolas skoln…" at bounding box center [618, 171] width 774 height 156
click at [77, 81] on link "Sākums" at bounding box center [102, 88] width 169 height 31
click at [873, 28] on link "[PERSON_NAME]" at bounding box center [905, 26] width 85 height 14
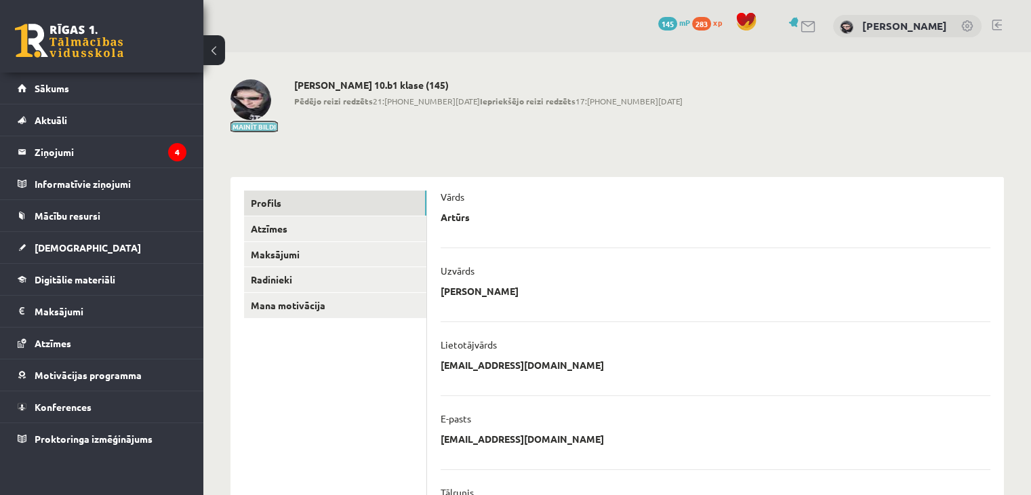
click at [261, 128] on button "Mainīt bildi" at bounding box center [254, 127] width 47 height 8
click at [479, 220] on div "Artūrs ****** ******** Atcelt" at bounding box center [716, 221] width 550 height 20
click at [464, 219] on p "Artūrs" at bounding box center [455, 217] width 29 height 12
drag, startPoint x: 483, startPoint y: 230, endPoint x: 460, endPoint y: 231, distance: 23.1
click at [460, 231] on ul "**********" at bounding box center [716, 475] width 550 height 603
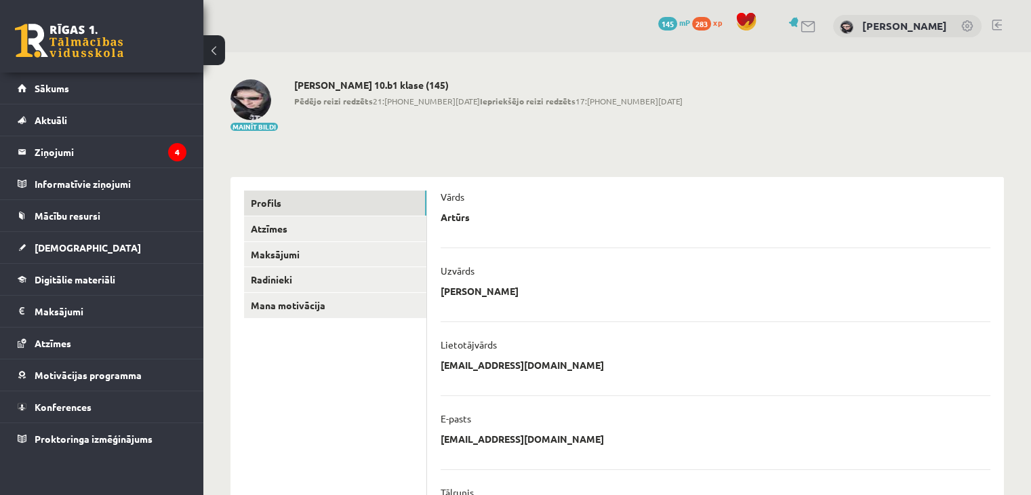
click at [452, 278] on div "Uzvārds" at bounding box center [716, 274] width 550 height 20
drag, startPoint x: 452, startPoint y: 287, endPoint x: 463, endPoint y: 332, distance: 46.1
click at [463, 332] on ul "**********" at bounding box center [716, 475] width 550 height 603
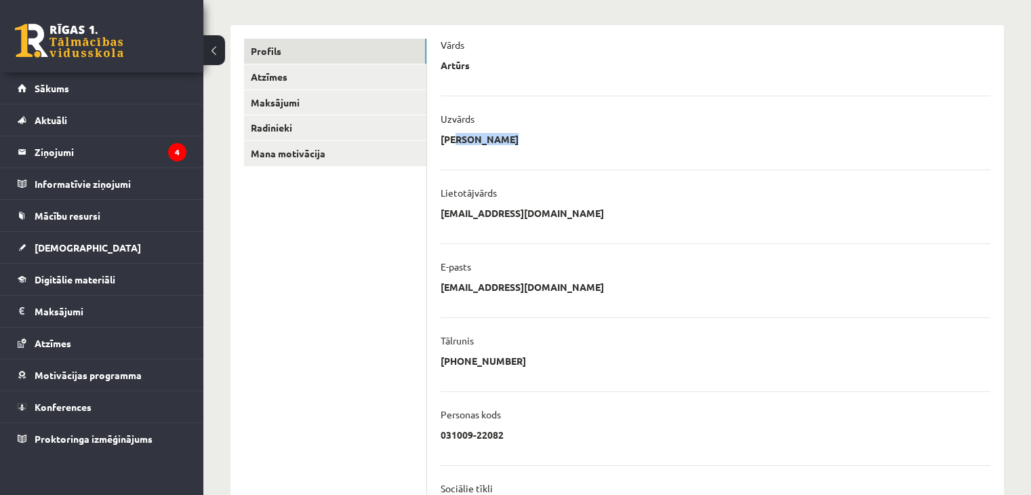
scroll to position [51, 0]
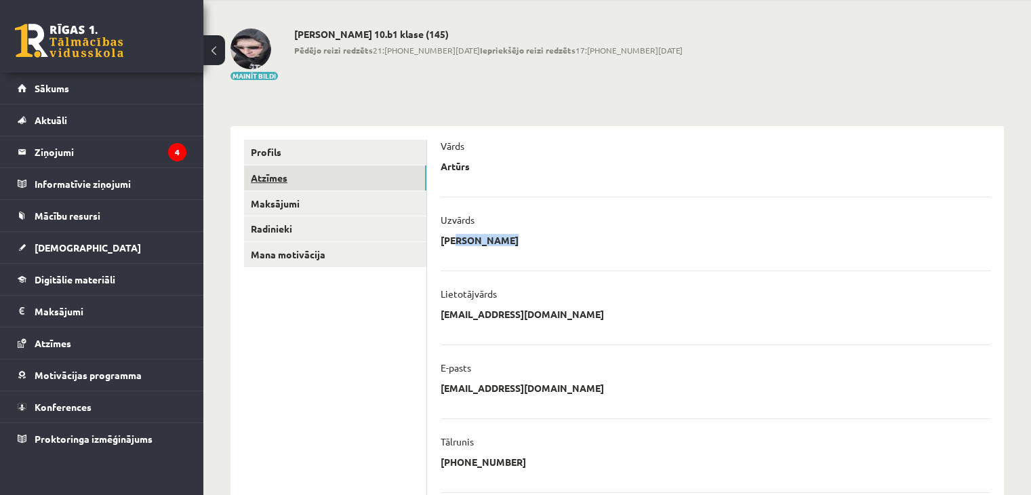
click at [257, 185] on link "Atzīmes" at bounding box center [335, 177] width 182 height 25
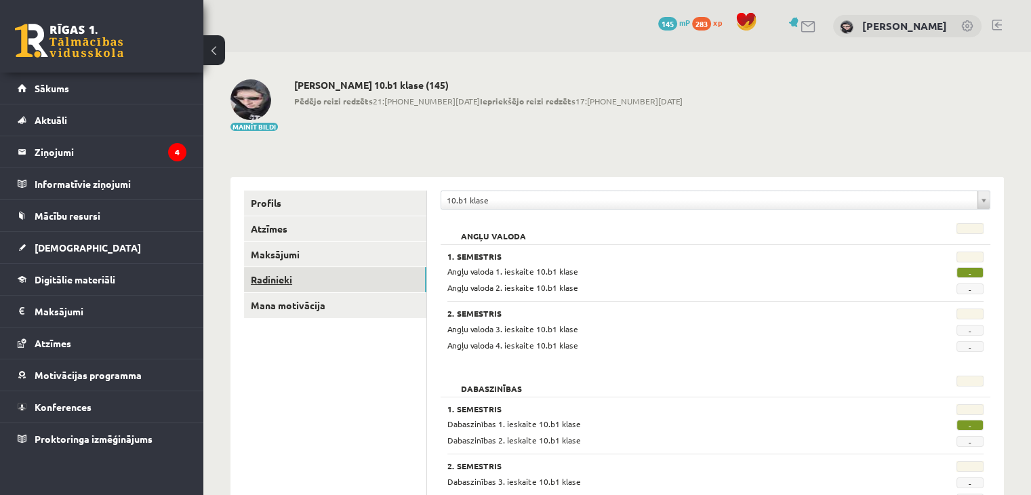
click at [312, 286] on link "Radinieki" at bounding box center [335, 279] width 182 height 25
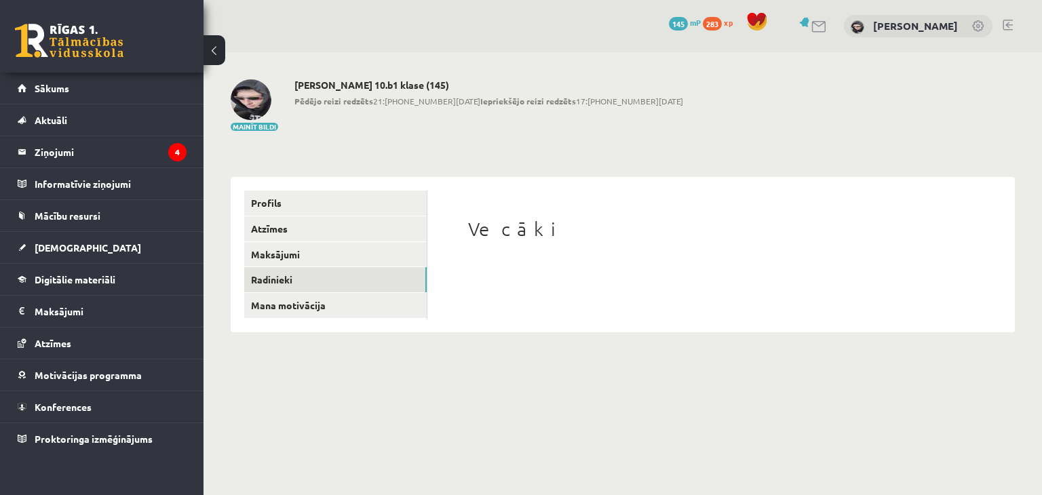
click at [580, 262] on div "Vecāki" at bounding box center [721, 254] width 560 height 126
click at [261, 116] on img at bounding box center [251, 99] width 41 height 41
